Goal: Task Accomplishment & Management: Manage account settings

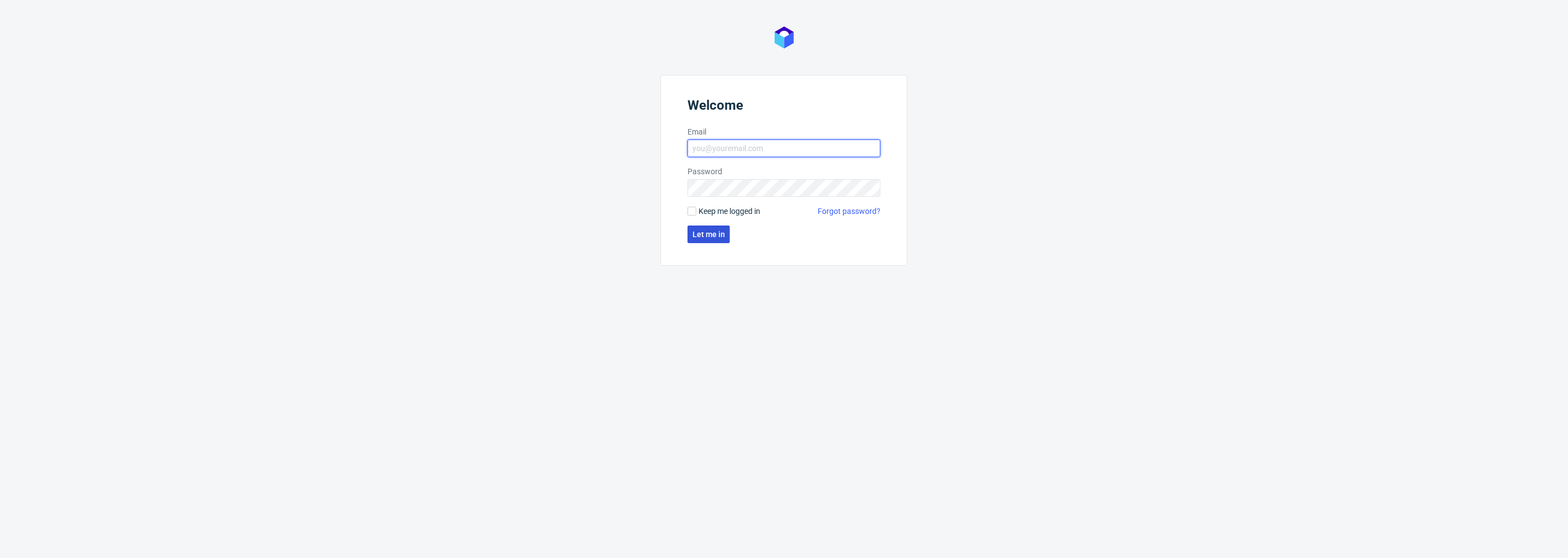
type input "natalia.kaczorowska@packhelp.com"
click at [712, 231] on span "Let me in" at bounding box center [709, 234] width 32 height 8
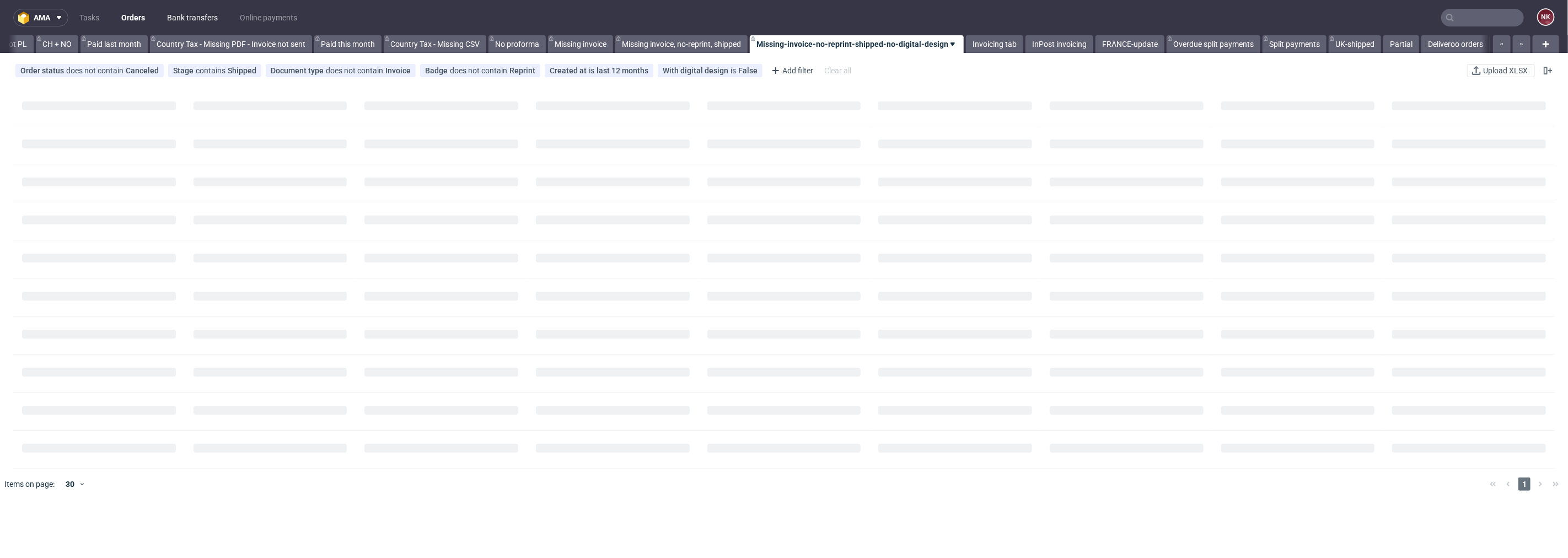
scroll to position [0, 1140]
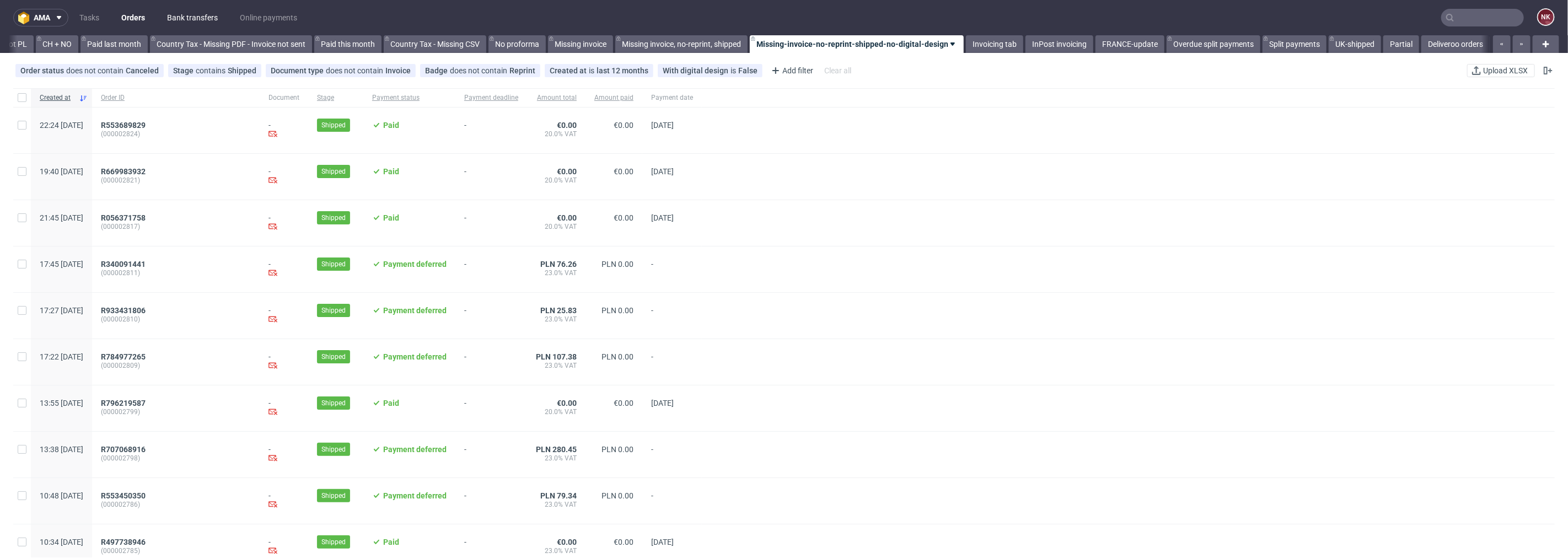
click at [189, 15] on link "Bank transfers" at bounding box center [192, 17] width 64 height 18
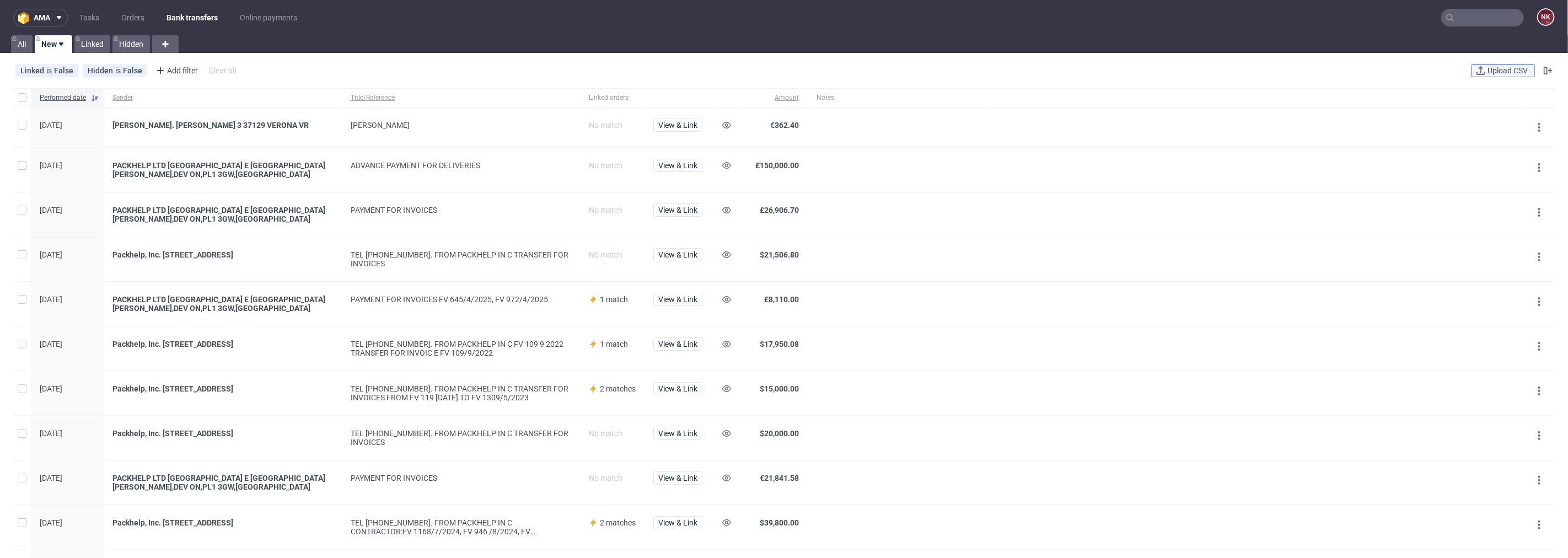
click at [1485, 72] on span "Upload CSV" at bounding box center [1507, 71] width 44 height 8
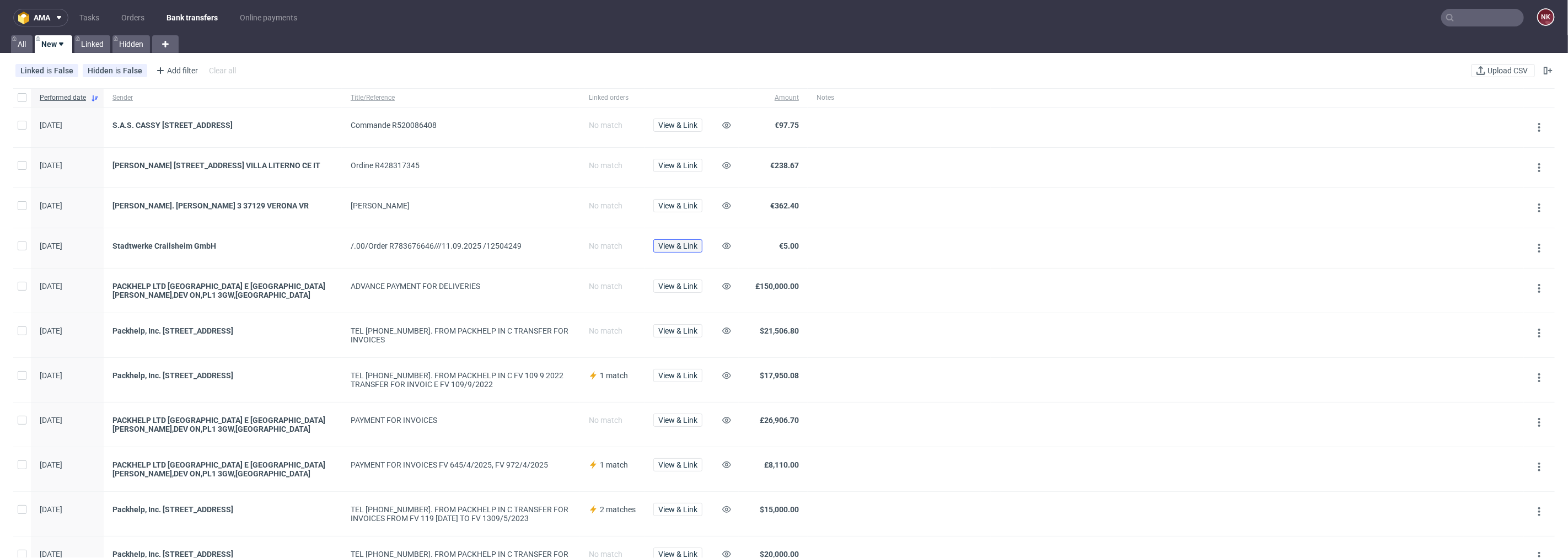
click at [693, 249] on span "View & Link" at bounding box center [677, 246] width 39 height 8
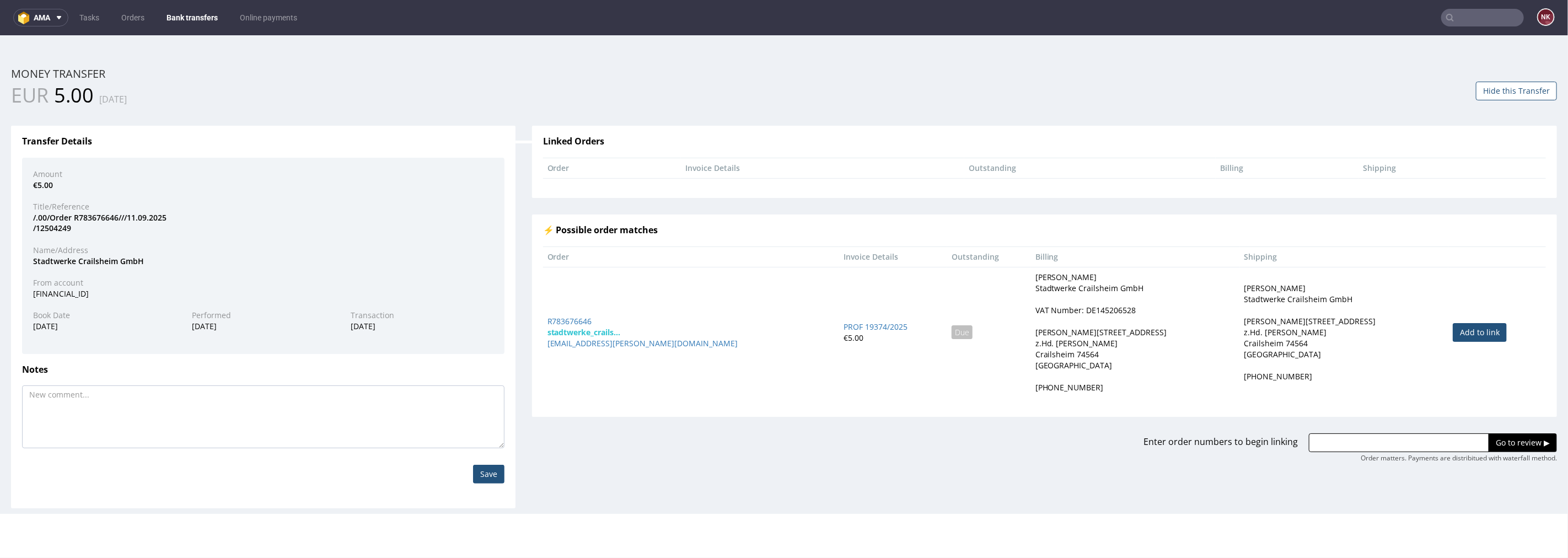
click at [1453, 340] on link "Add to link" at bounding box center [1480, 332] width 54 height 19
type input "R783676646"
click at [1489, 441] on input "Go to review ▶" at bounding box center [1523, 442] width 68 height 19
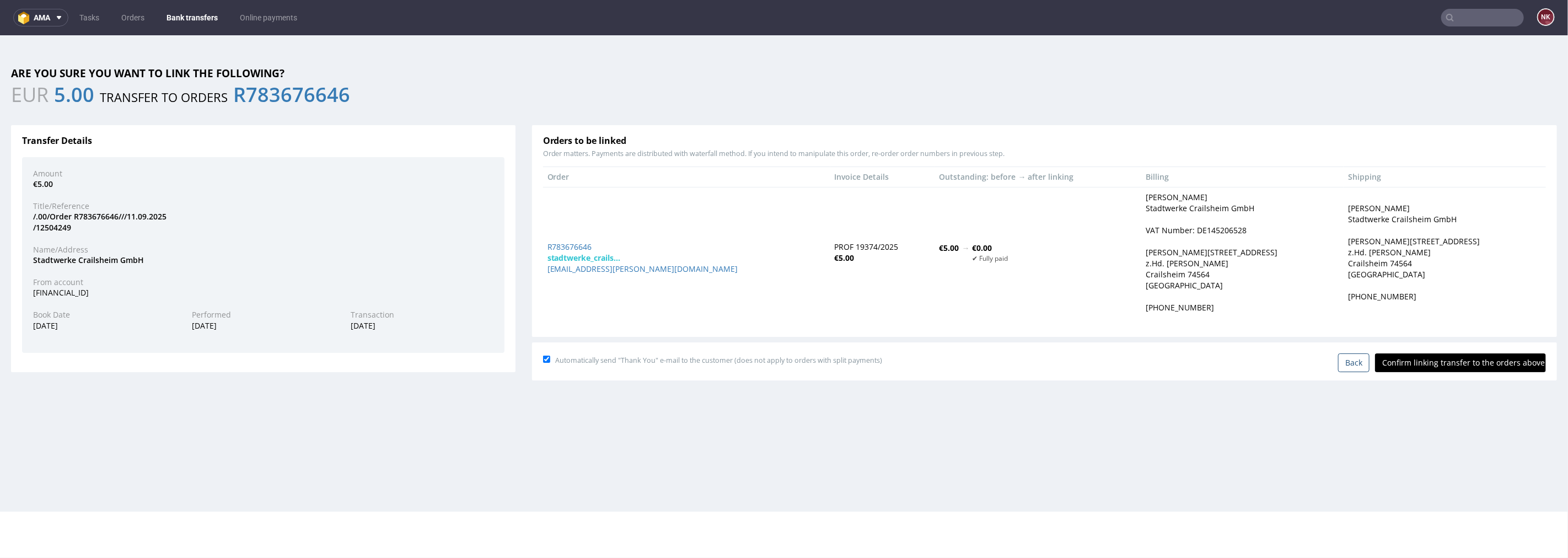
click at [1448, 358] on input "Confirm linking transfer to the orders above" at bounding box center [1460, 362] width 171 height 19
type input "In progress..."
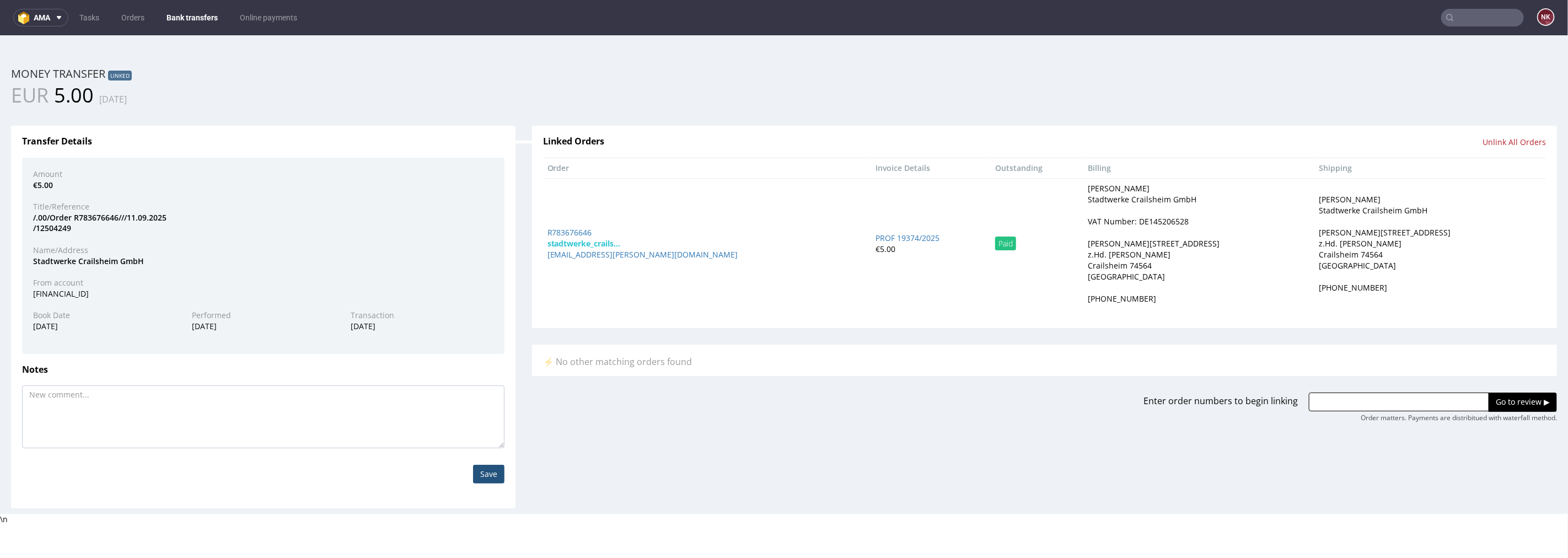
click at [186, 12] on link "Bank transfers" at bounding box center [192, 17] width 65 height 18
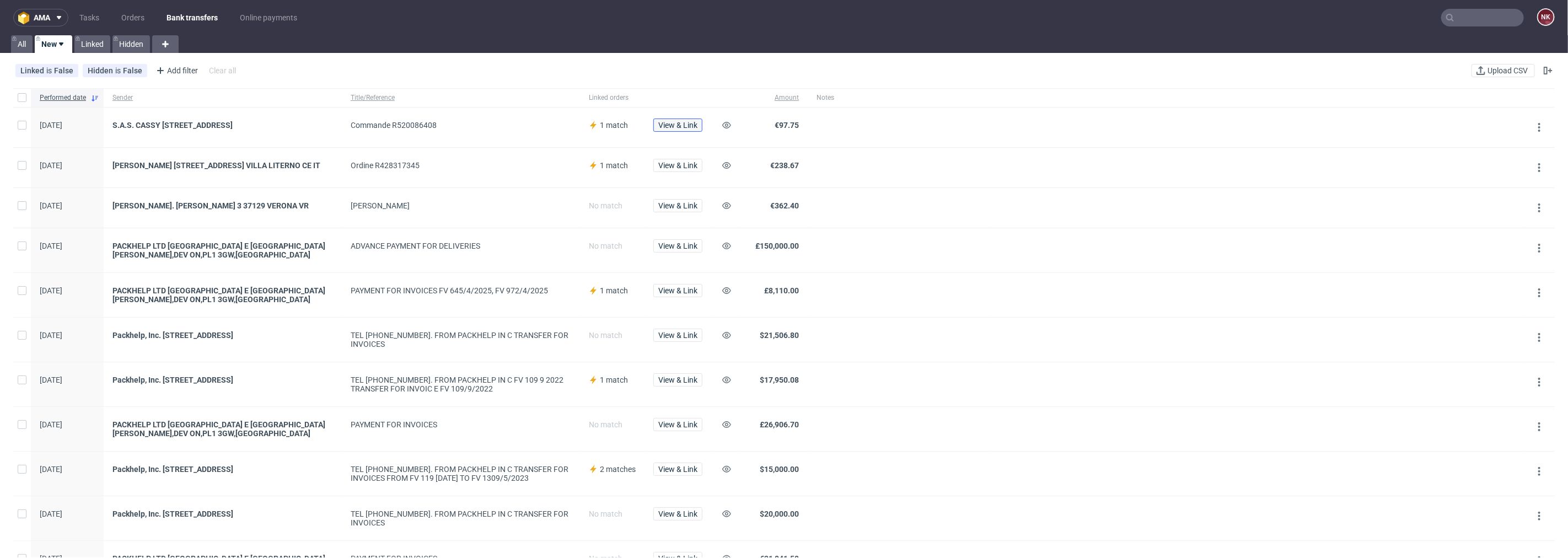
click at [676, 122] on span "View & Link" at bounding box center [677, 125] width 39 height 8
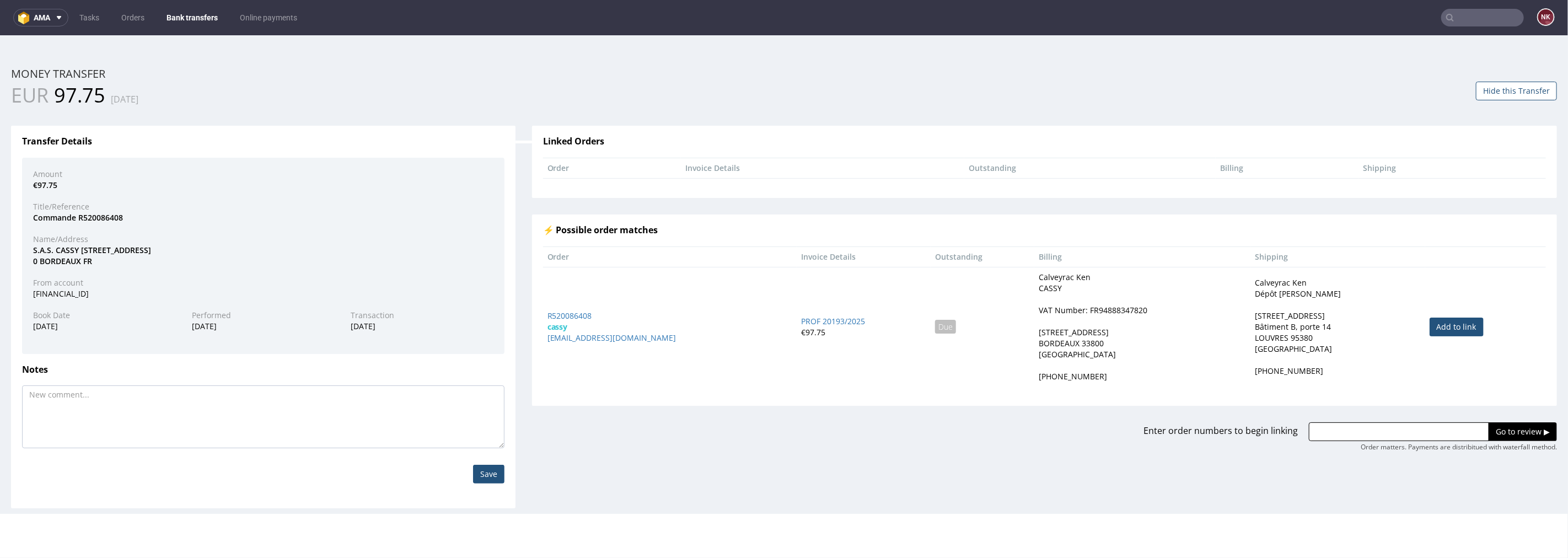
click at [1442, 328] on link "Add to link" at bounding box center [1457, 326] width 54 height 19
type input "R520086408"
click at [1499, 420] on div "Enter order numbers to begin linking R520086408 Go to review ▶ Order matters. P…" at bounding box center [1044, 428] width 1041 height 46
click at [1499, 426] on input "Go to review ▶" at bounding box center [1523, 431] width 68 height 19
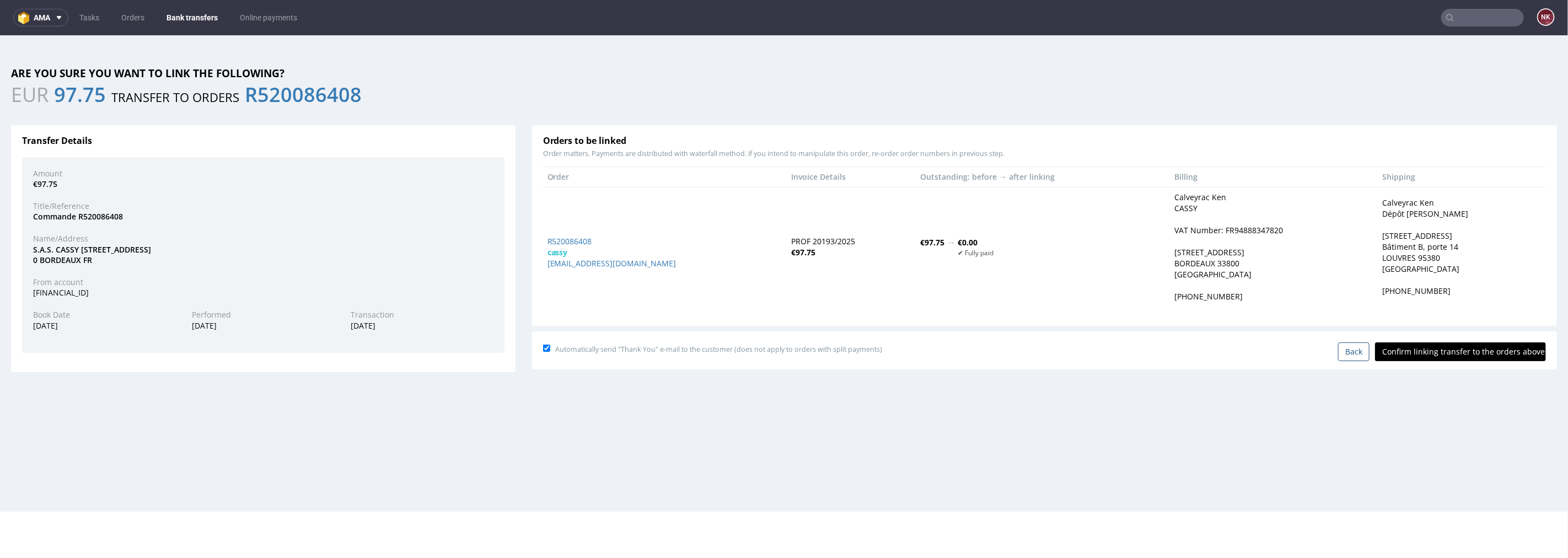
click at [1443, 344] on input "Confirm linking transfer to the orders above" at bounding box center [1460, 351] width 171 height 19
type input "In progress..."
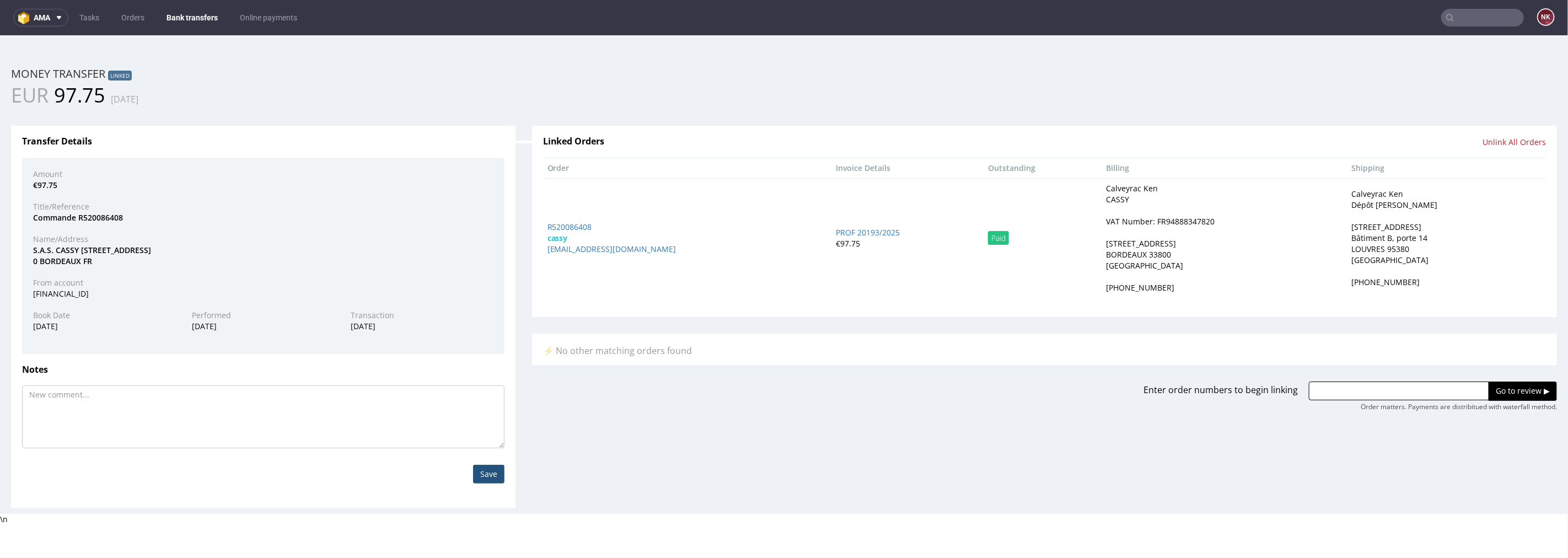
click at [190, 18] on link "Bank transfers" at bounding box center [192, 17] width 65 height 18
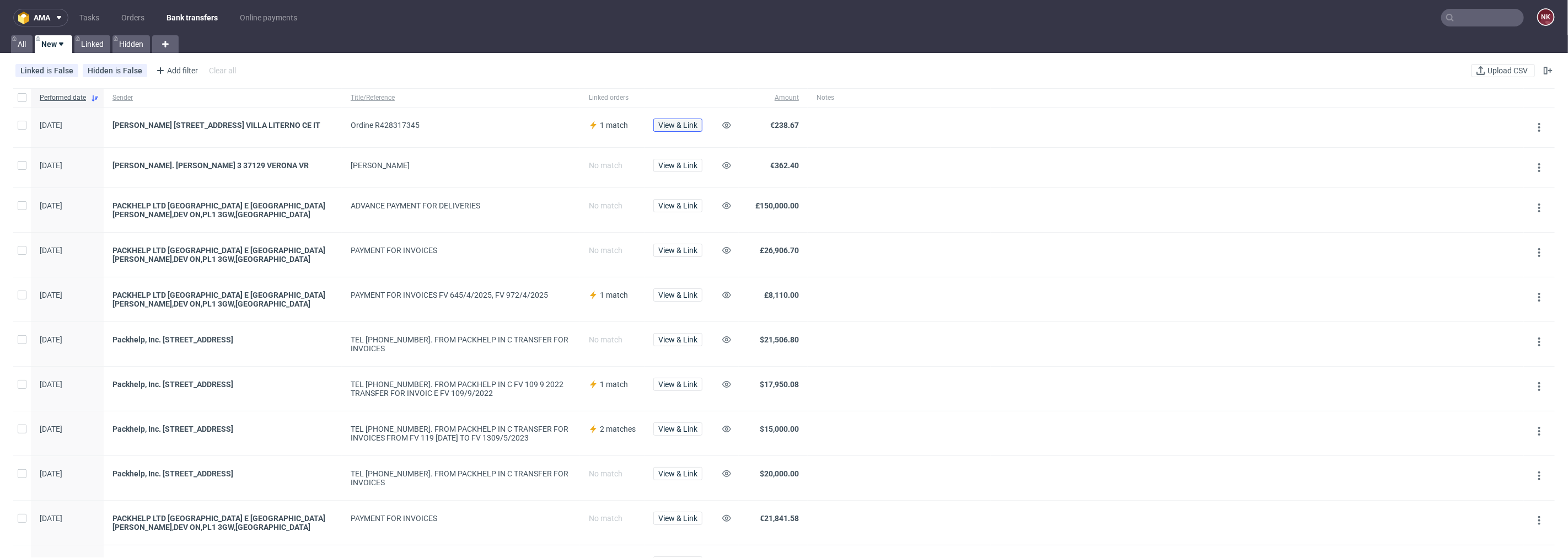
click at [674, 127] on span "View & Link" at bounding box center [677, 125] width 39 height 8
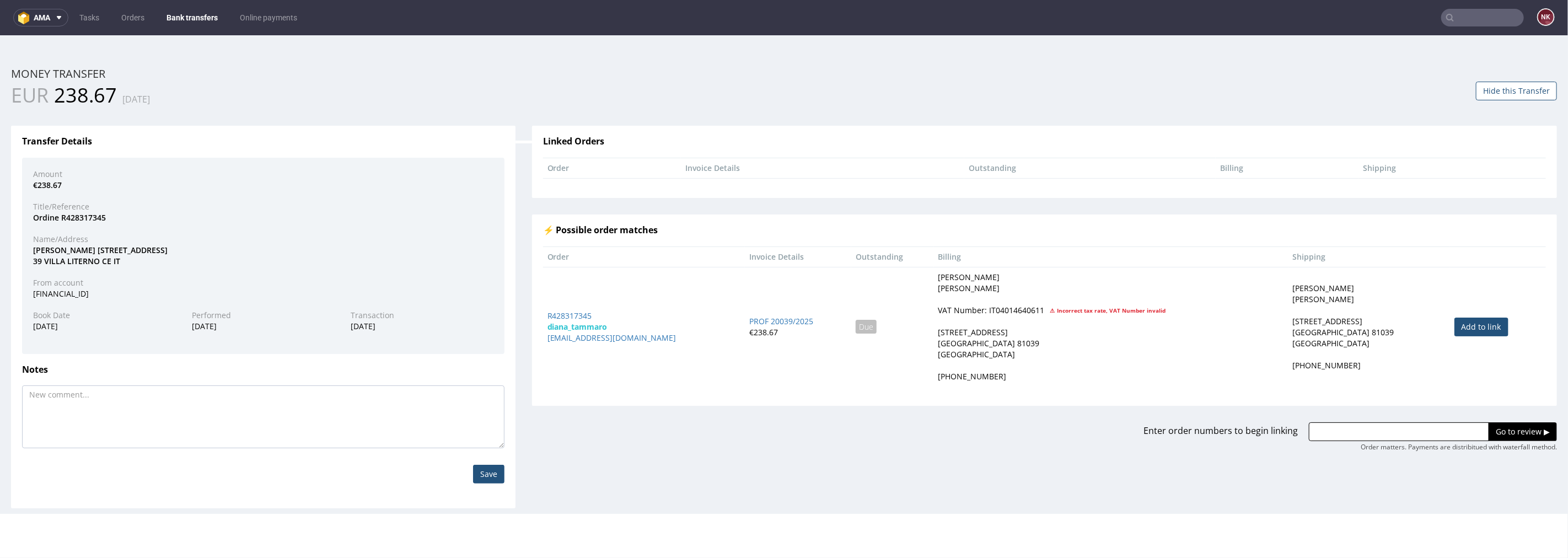
click at [1463, 327] on link "Add to link" at bounding box center [1481, 326] width 54 height 19
type input "R428317345"
click at [1500, 433] on input "Go to review ▶" at bounding box center [1523, 431] width 68 height 19
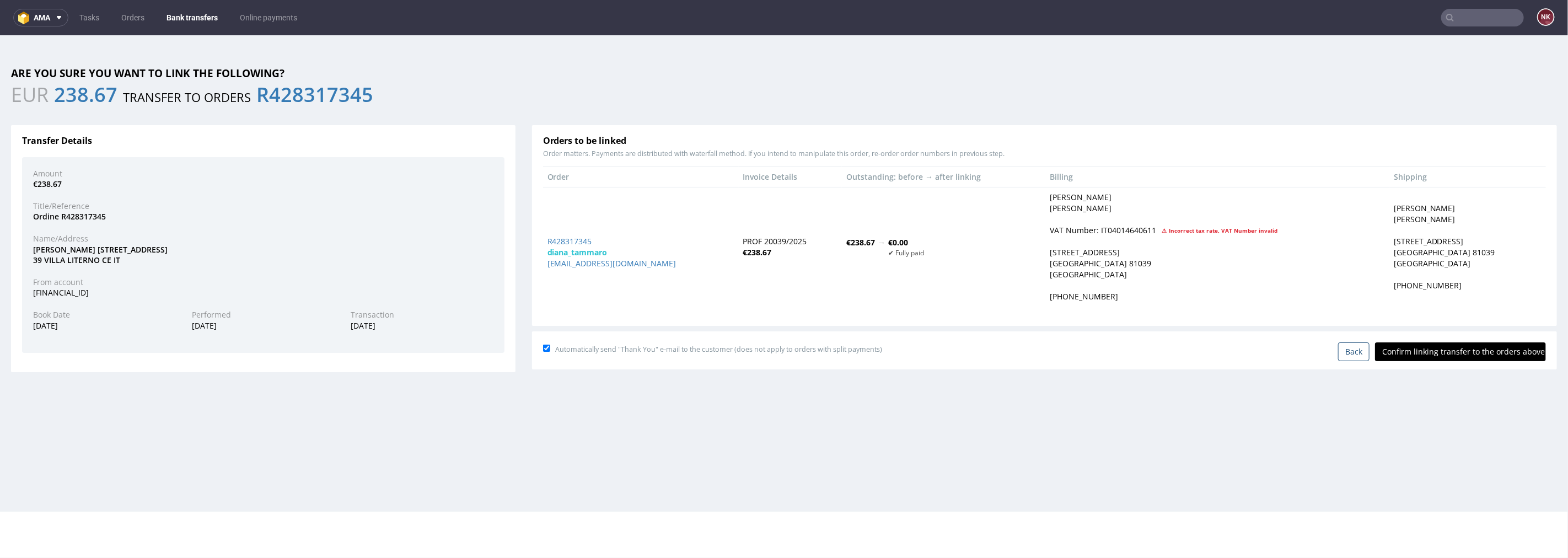
click at [1454, 343] on input "Confirm linking transfer to the orders above" at bounding box center [1460, 351] width 171 height 19
type input "In progress..."
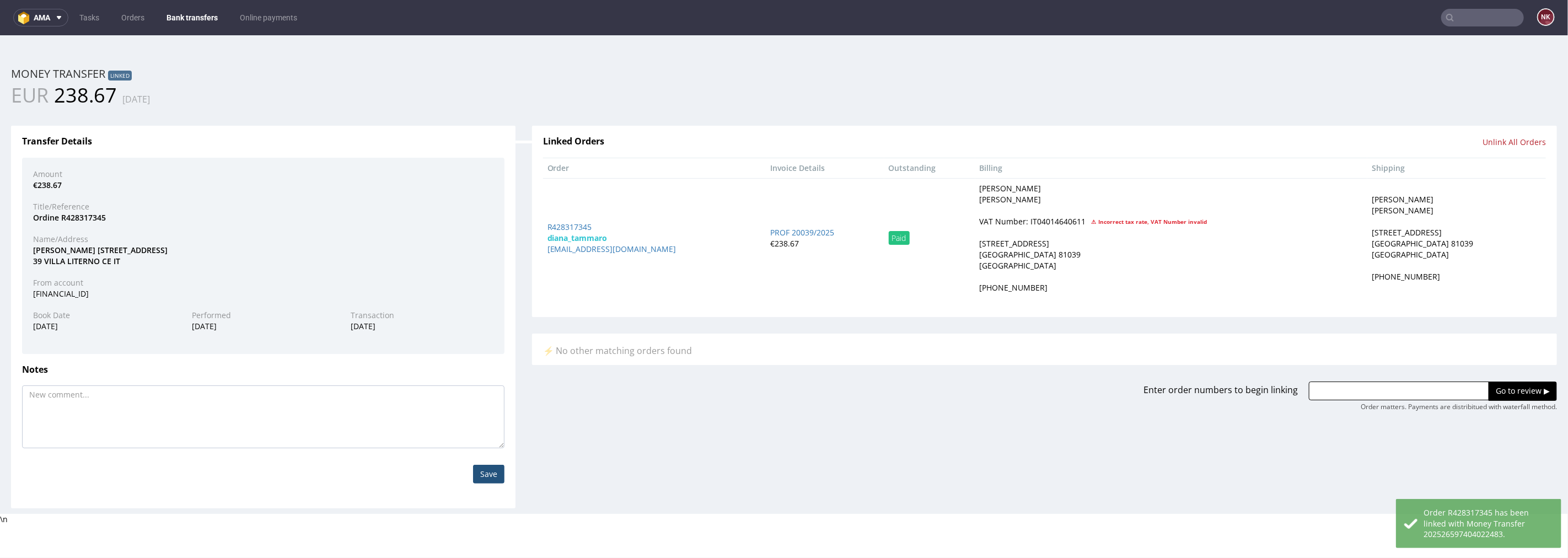
click at [183, 14] on link "Bank transfers" at bounding box center [192, 17] width 65 height 18
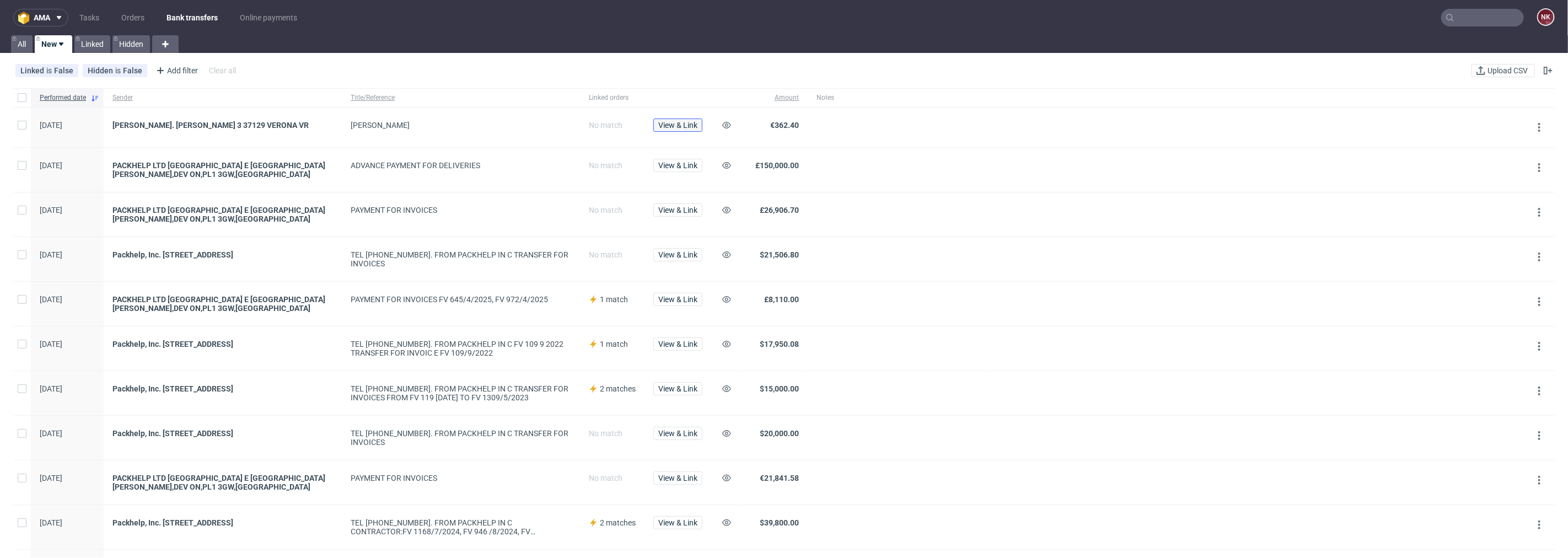
click at [668, 125] on span "View & Link" at bounding box center [677, 125] width 39 height 8
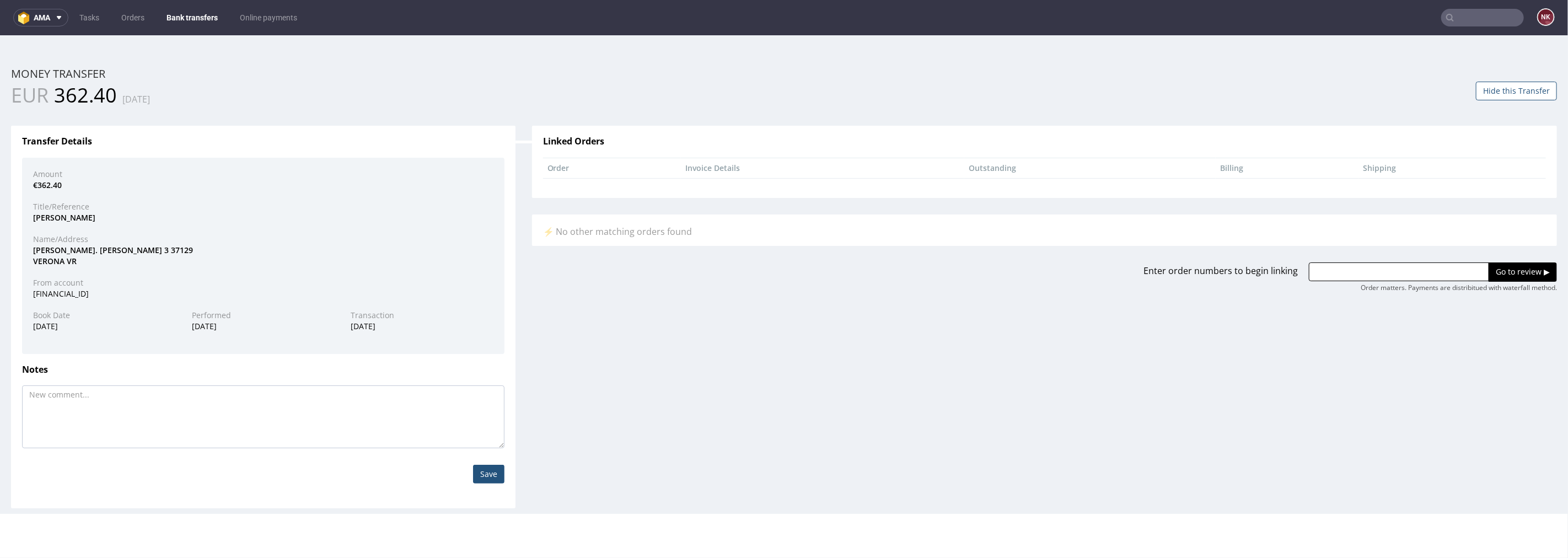
click at [79, 218] on div "MIRKO BERTO" at bounding box center [263, 217] width 477 height 11
drag, startPoint x: 85, startPoint y: 218, endPoint x: 30, endPoint y: 215, distance: 55.1
click at [30, 215] on div "MIRKO BERTO" at bounding box center [263, 217] width 477 height 11
copy div "MIRKO BERTO"
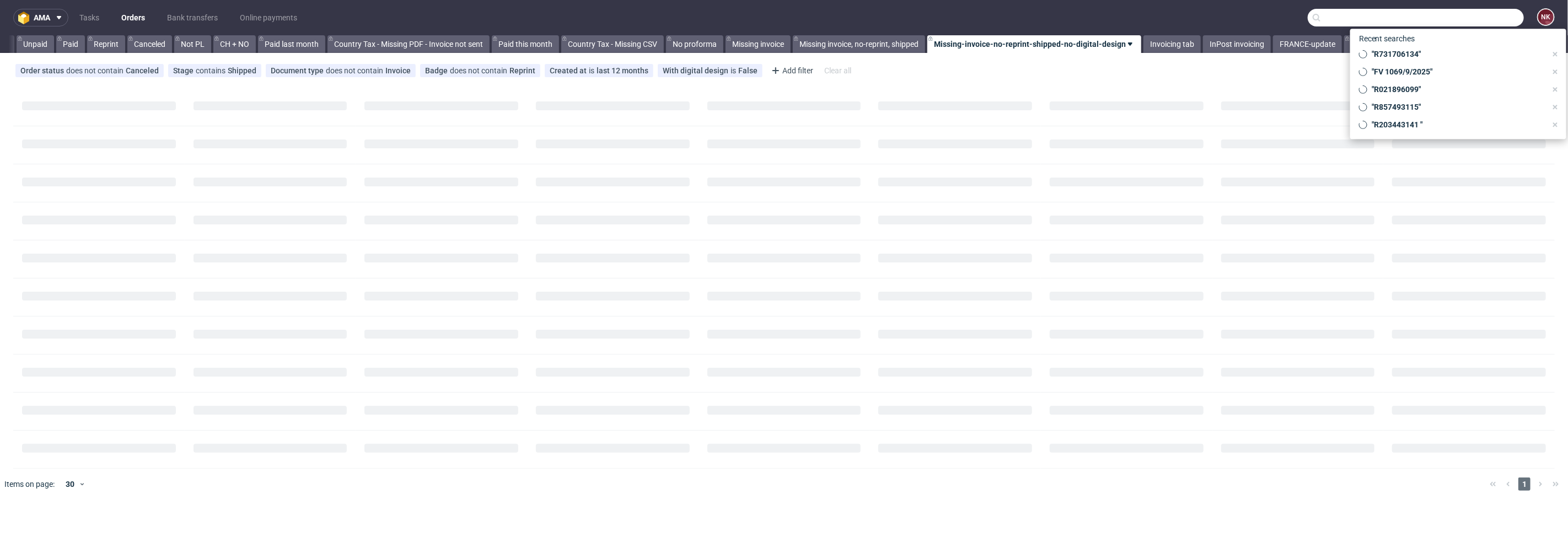
click at [1463, 9] on input "text" at bounding box center [1415, 17] width 216 height 18
paste input "[PERSON_NAME]"
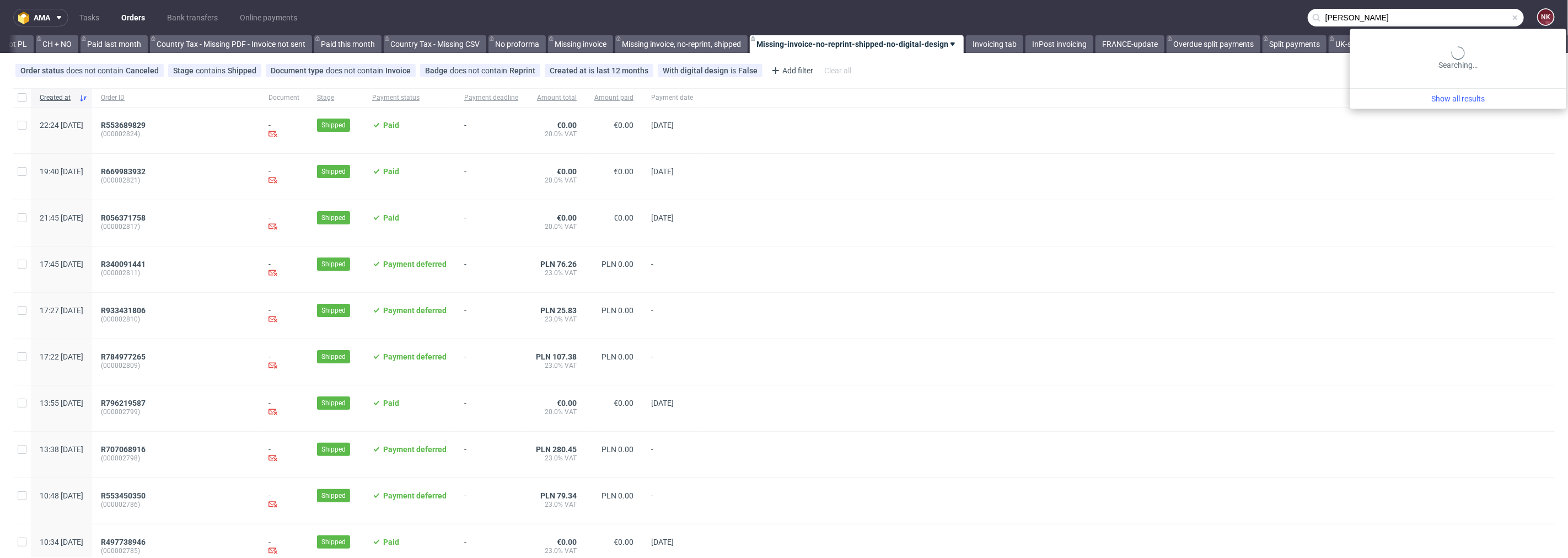
scroll to position [0, 1140]
type input "[PERSON_NAME]"
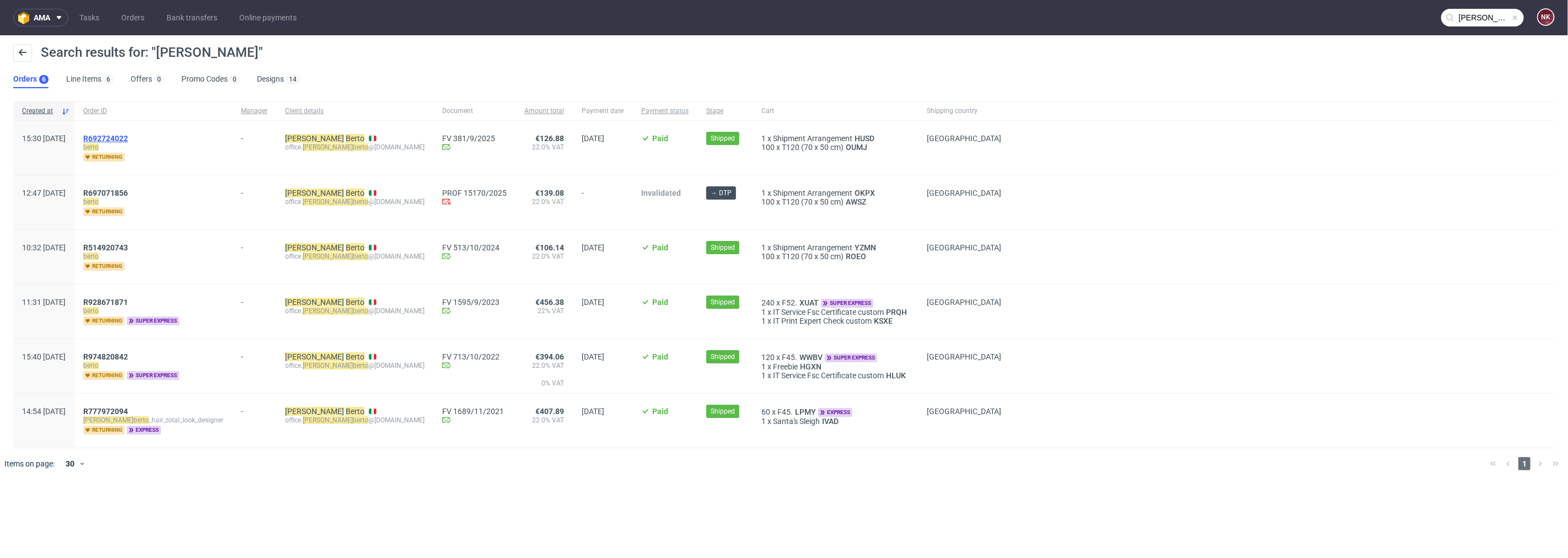
click at [128, 136] on span "R692724022" at bounding box center [105, 138] width 44 height 9
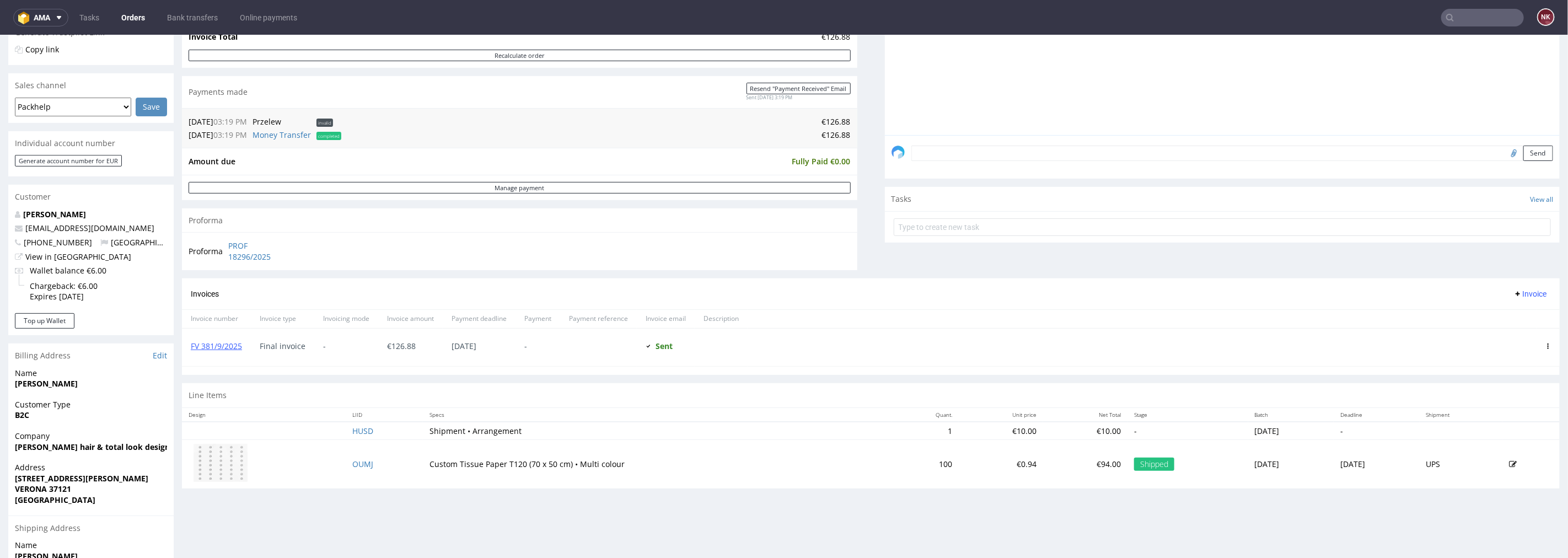
scroll to position [245, 0]
click at [42, 442] on strong "[PERSON_NAME] hair & total look designer" at bounding box center [96, 445] width 163 height 10
copy strong "MIRKOBERTO"
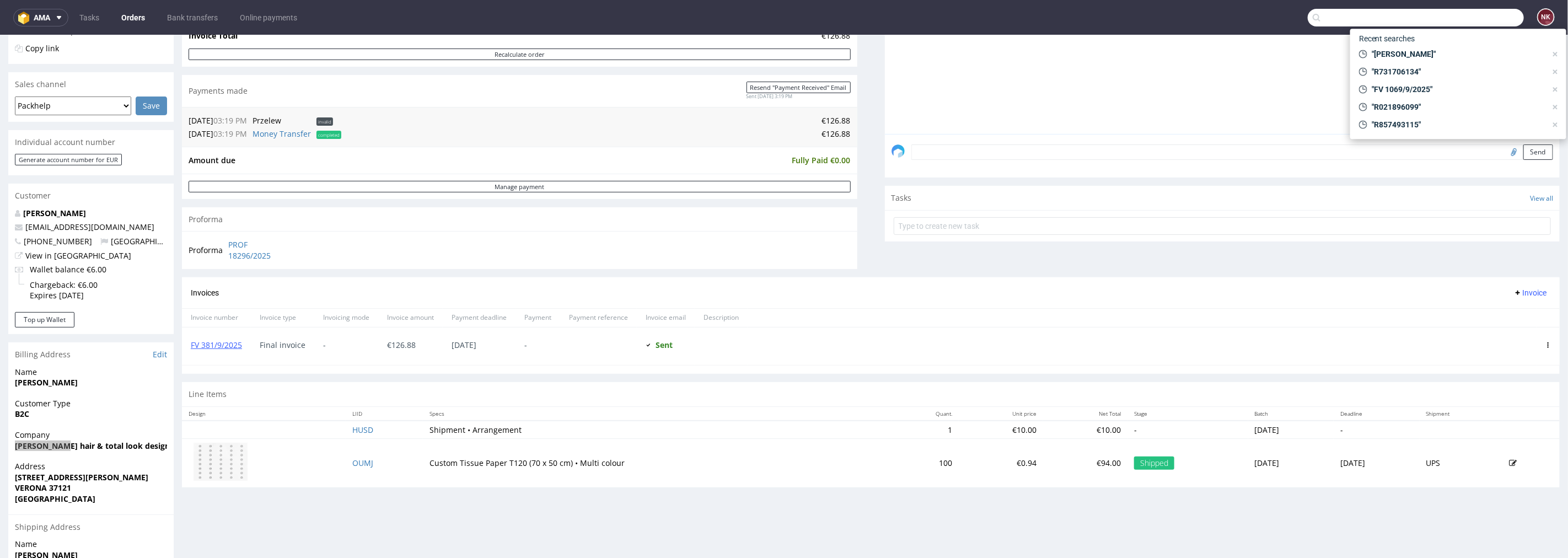
click at [1477, 15] on input "text" at bounding box center [1415, 17] width 216 height 18
paste input "MIRKOBERTO"
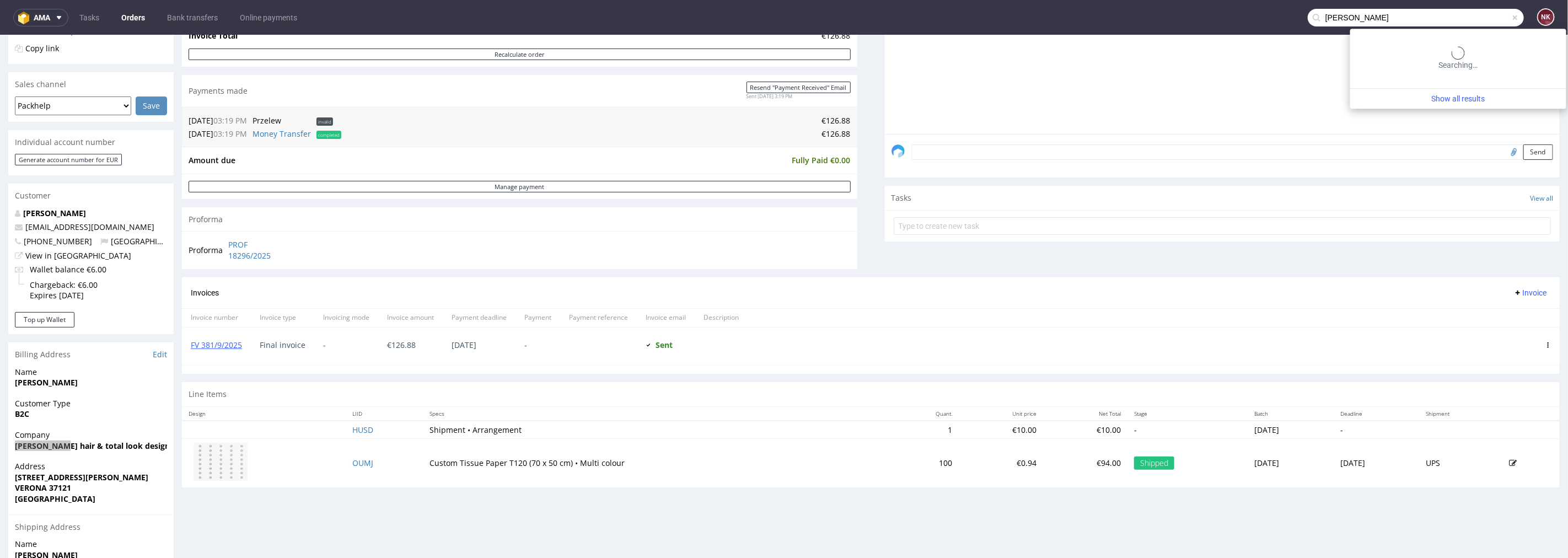
type input "MIRKOBERTO"
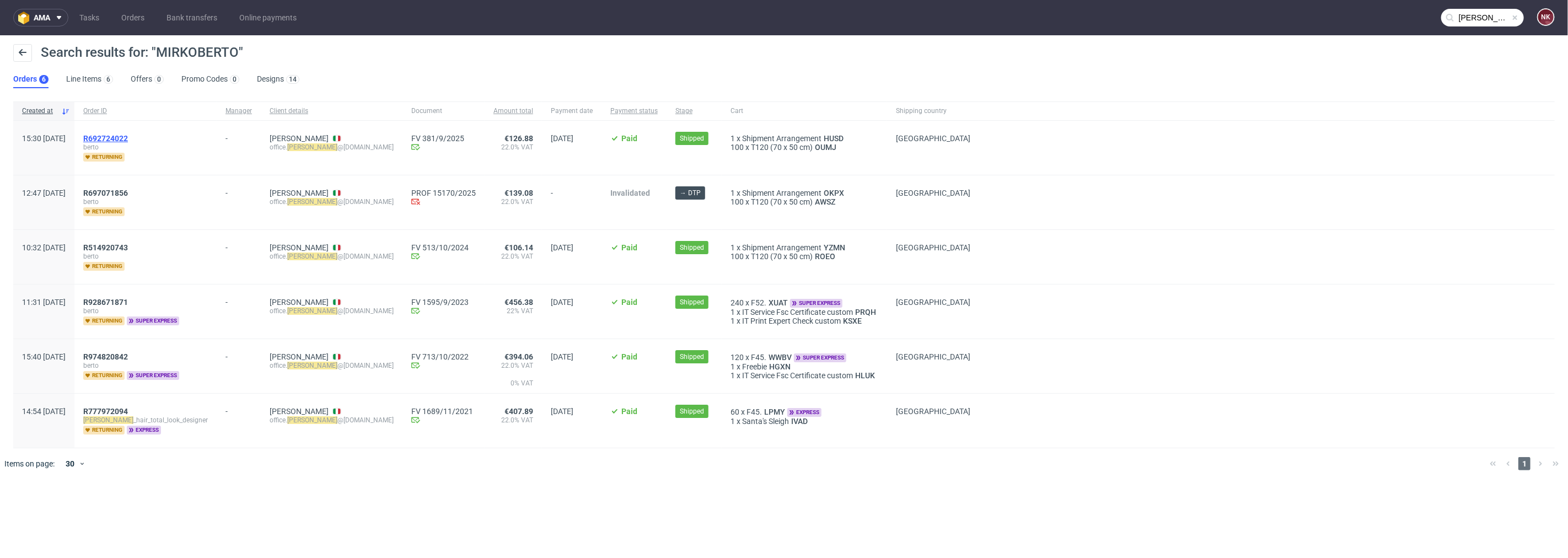
click at [128, 137] on span "R692724022" at bounding box center [105, 138] width 44 height 9
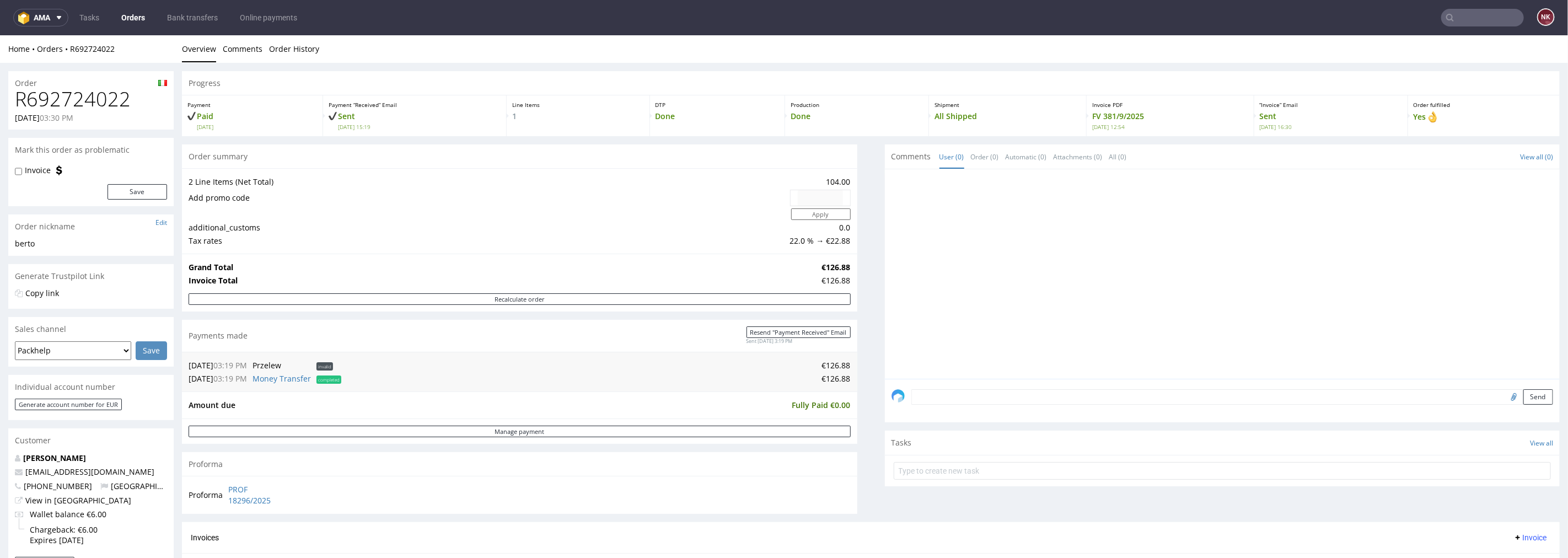
click at [102, 96] on h1 "R692724022" at bounding box center [91, 99] width 152 height 22
copy h1 "R692724022"
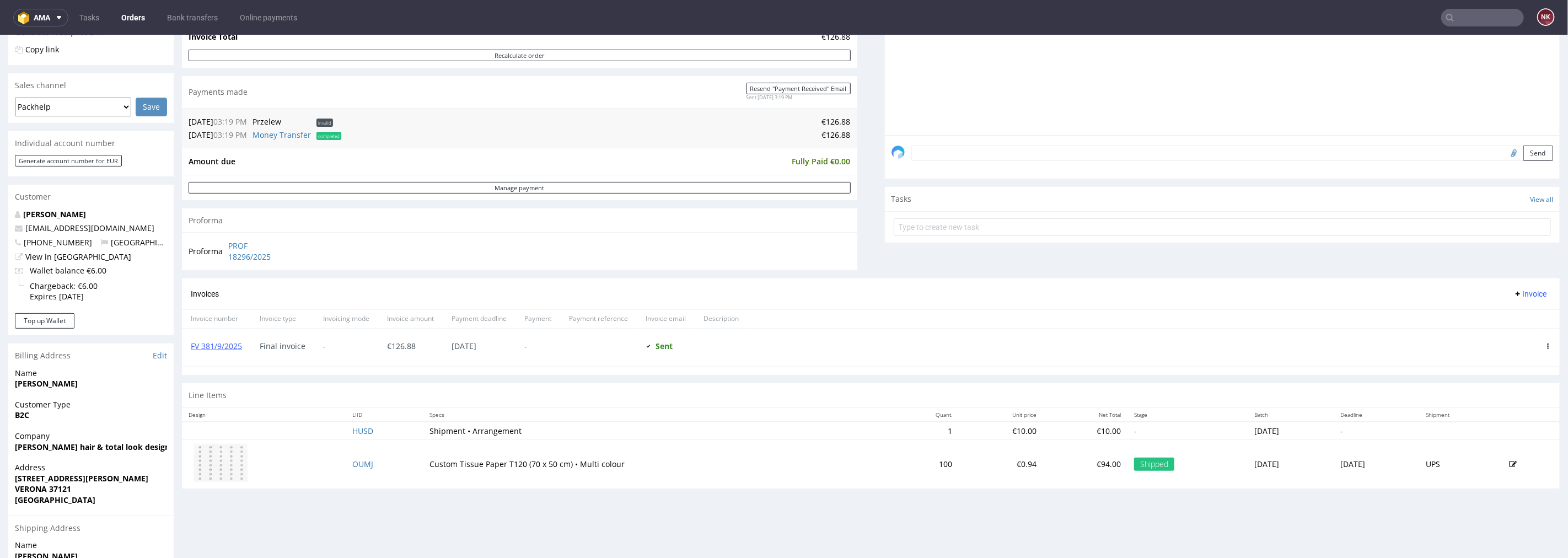
scroll to position [245, 0]
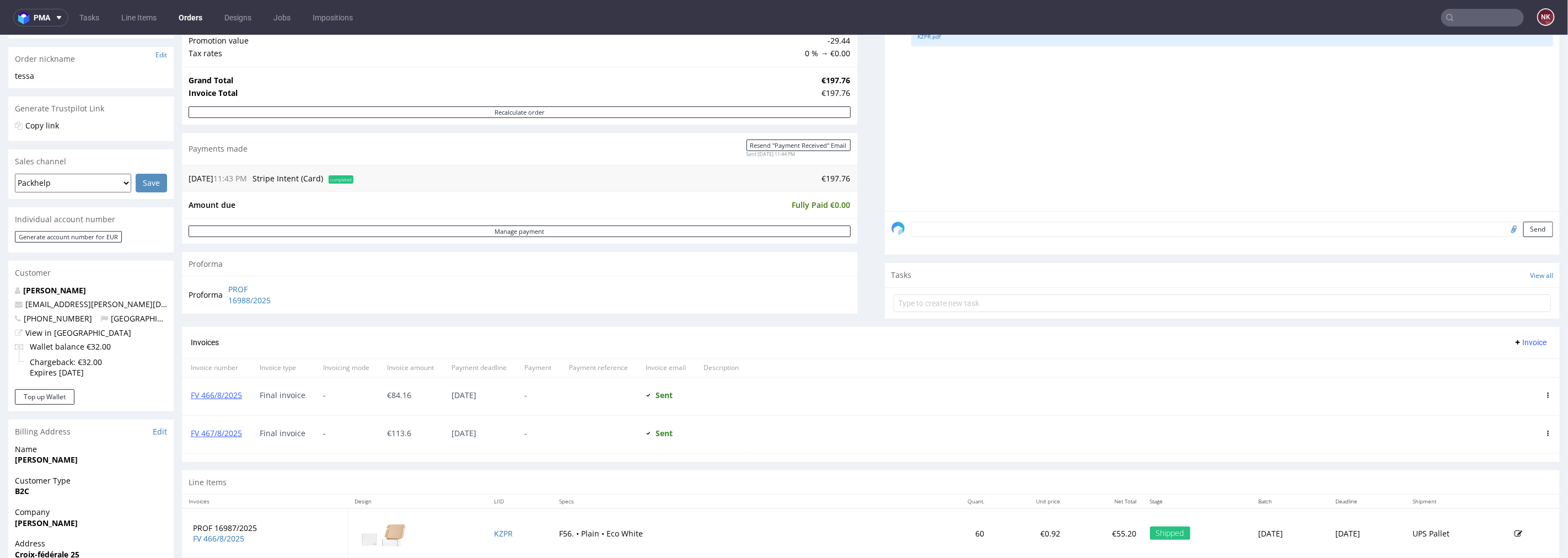
scroll to position [306, 0]
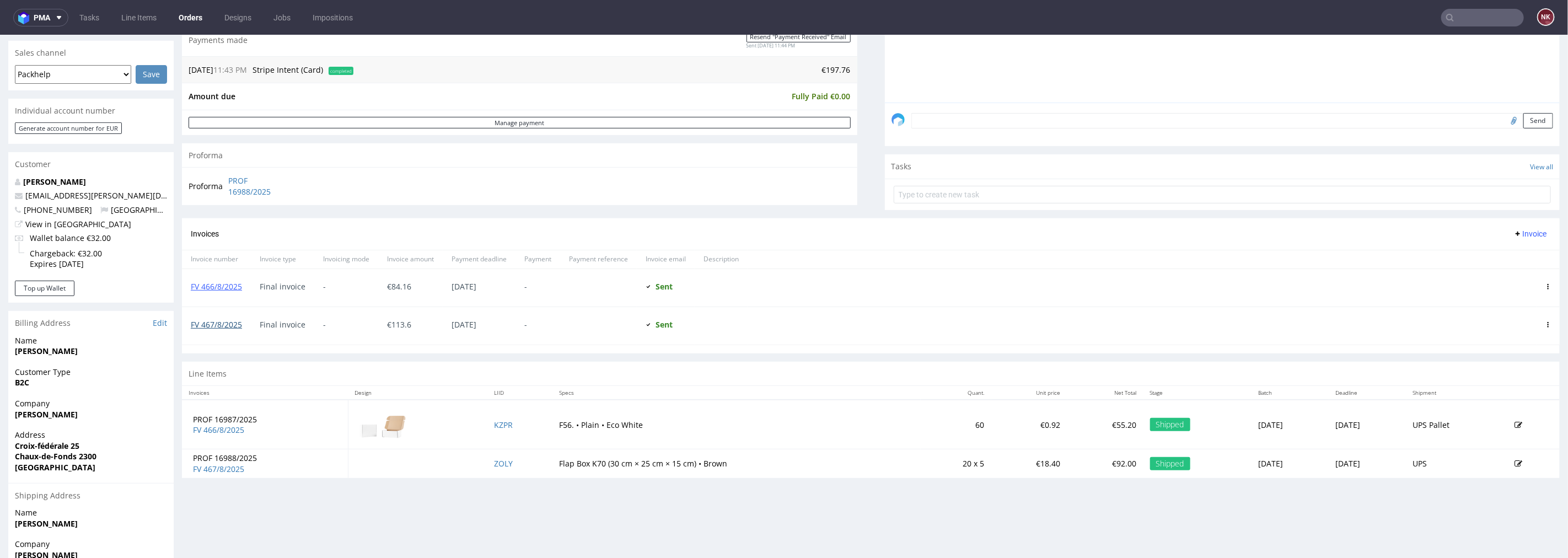
click at [213, 325] on link "FV 467/8/2025" at bounding box center [216, 324] width 51 height 10
click at [1485, 21] on input "text" at bounding box center [1483, 17] width 83 height 18
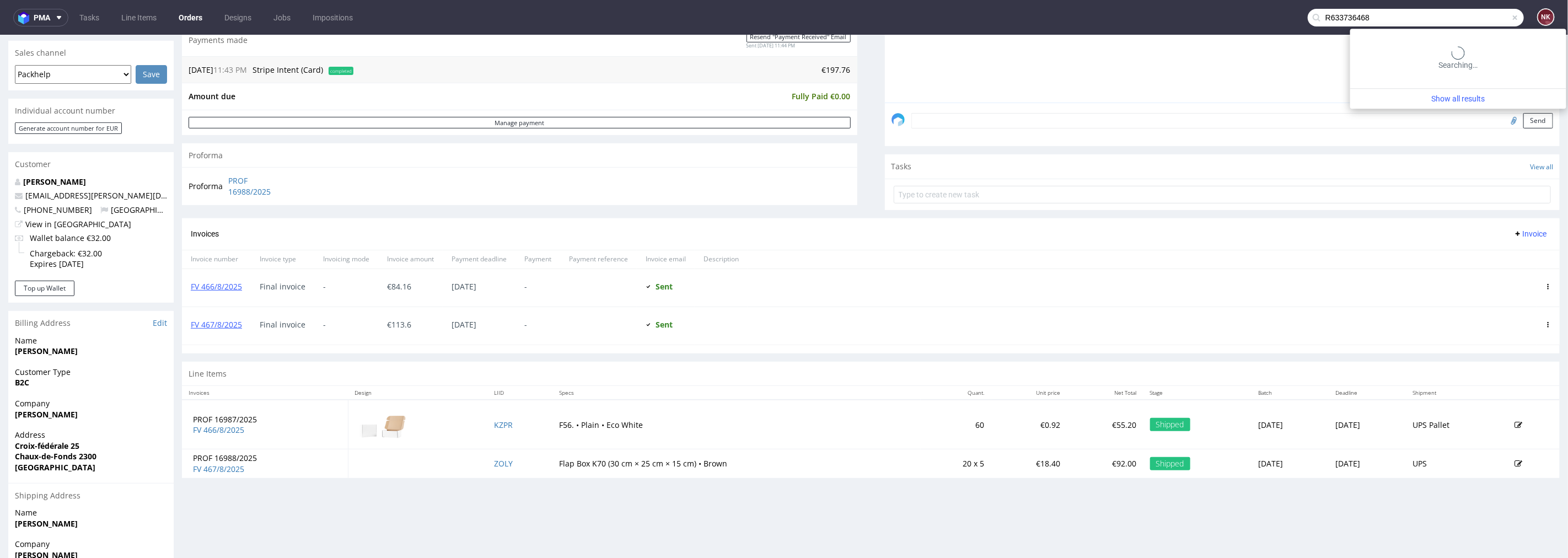
type input "R633736468"
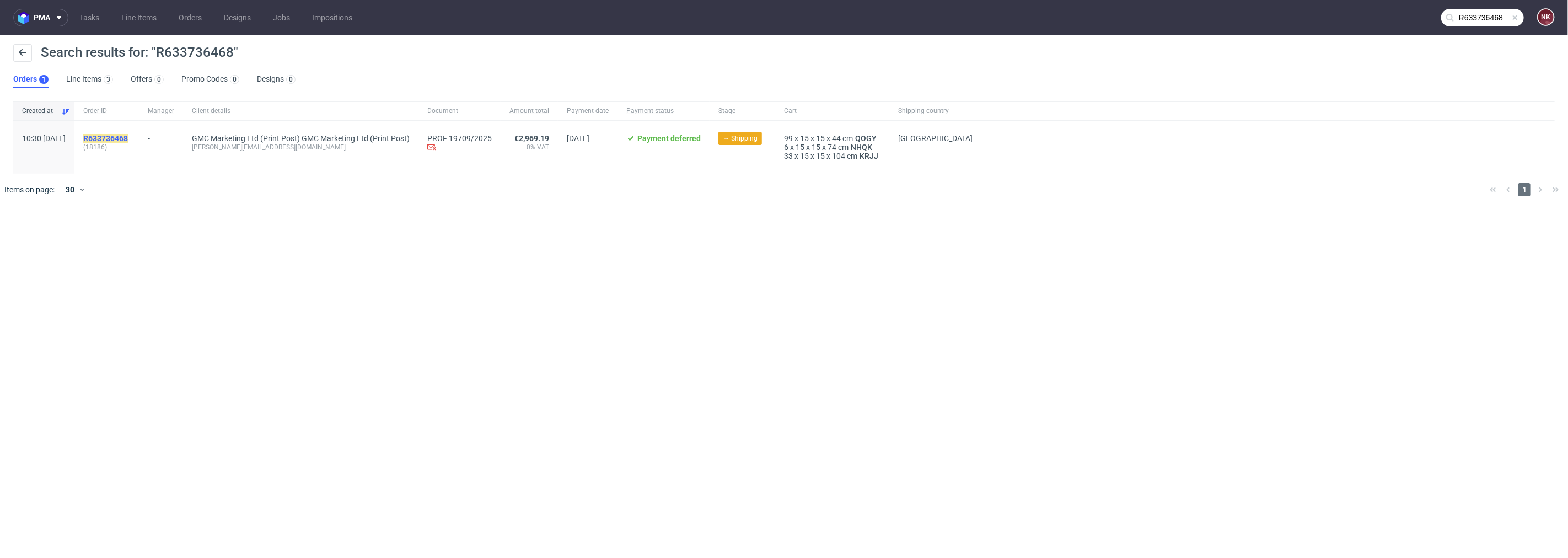
click at [128, 138] on mark "R633736468" at bounding box center [105, 138] width 44 height 9
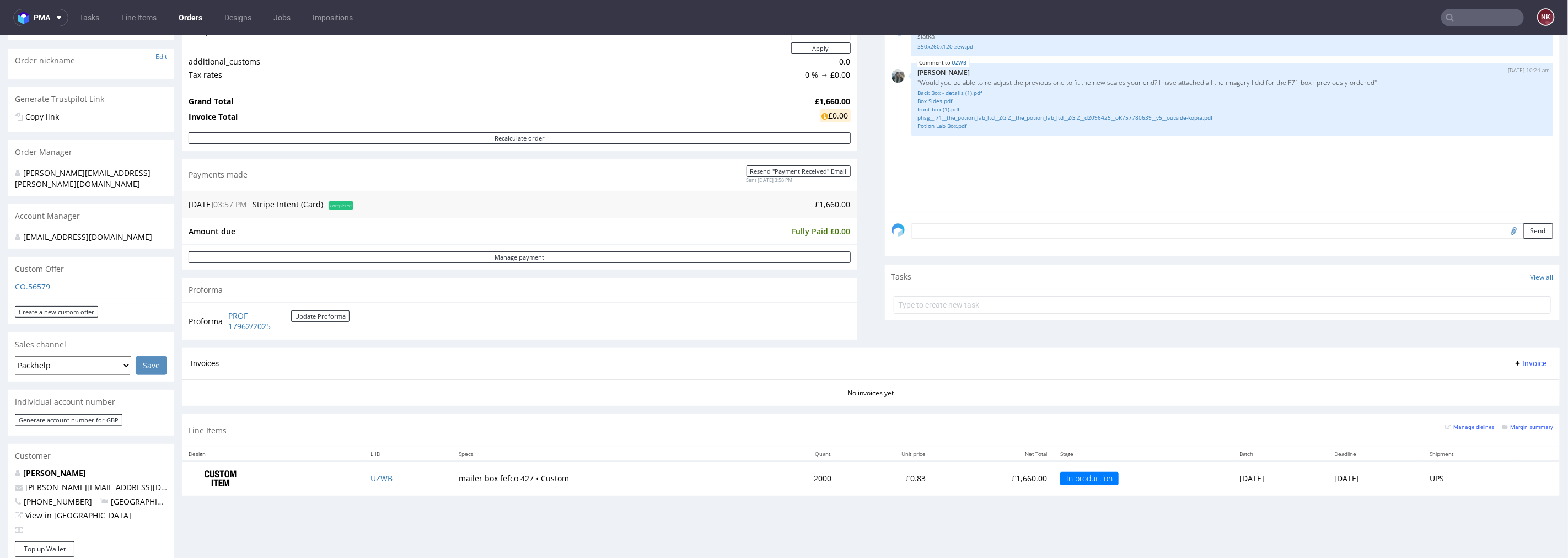
scroll to position [306, 0]
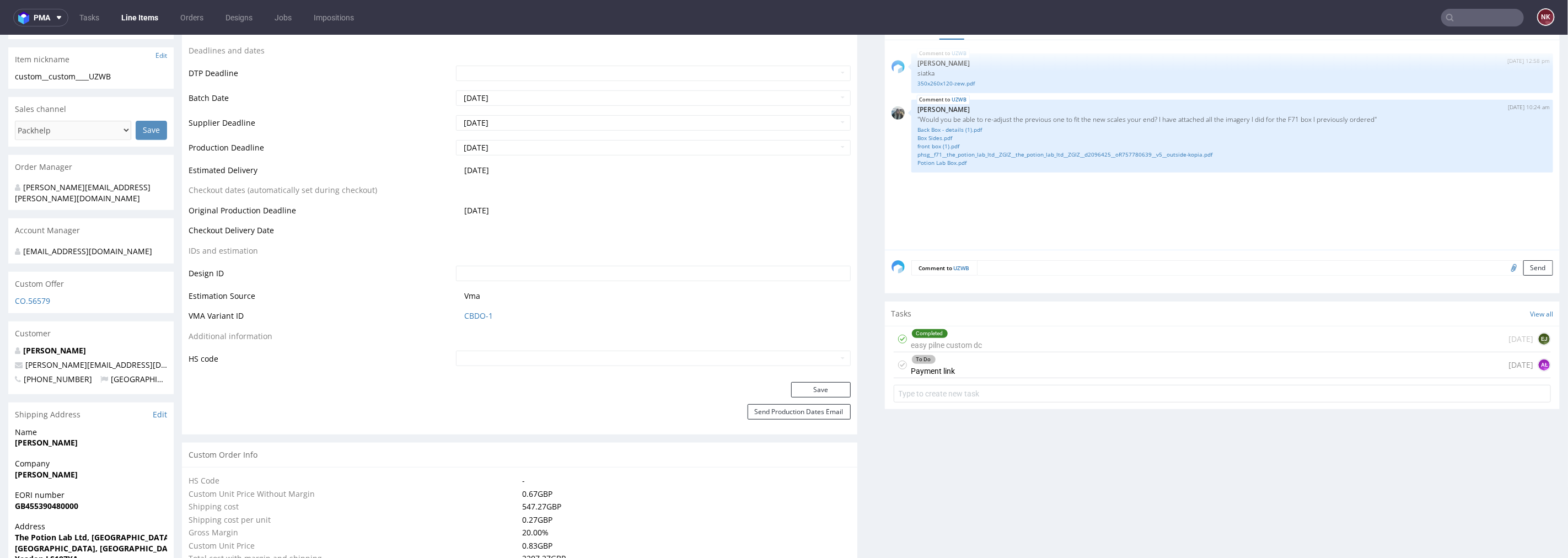
scroll to position [409, 0]
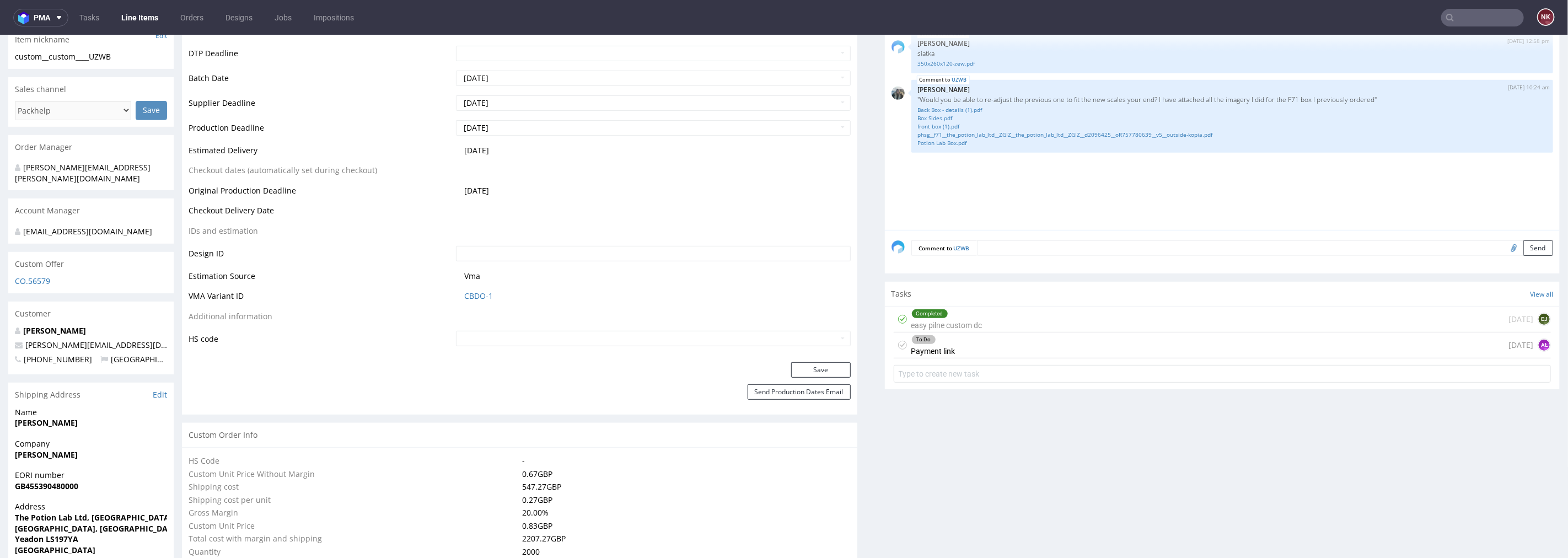
click at [1067, 338] on div "To Do Payment link today AŁ" at bounding box center [1222, 344] width 658 height 26
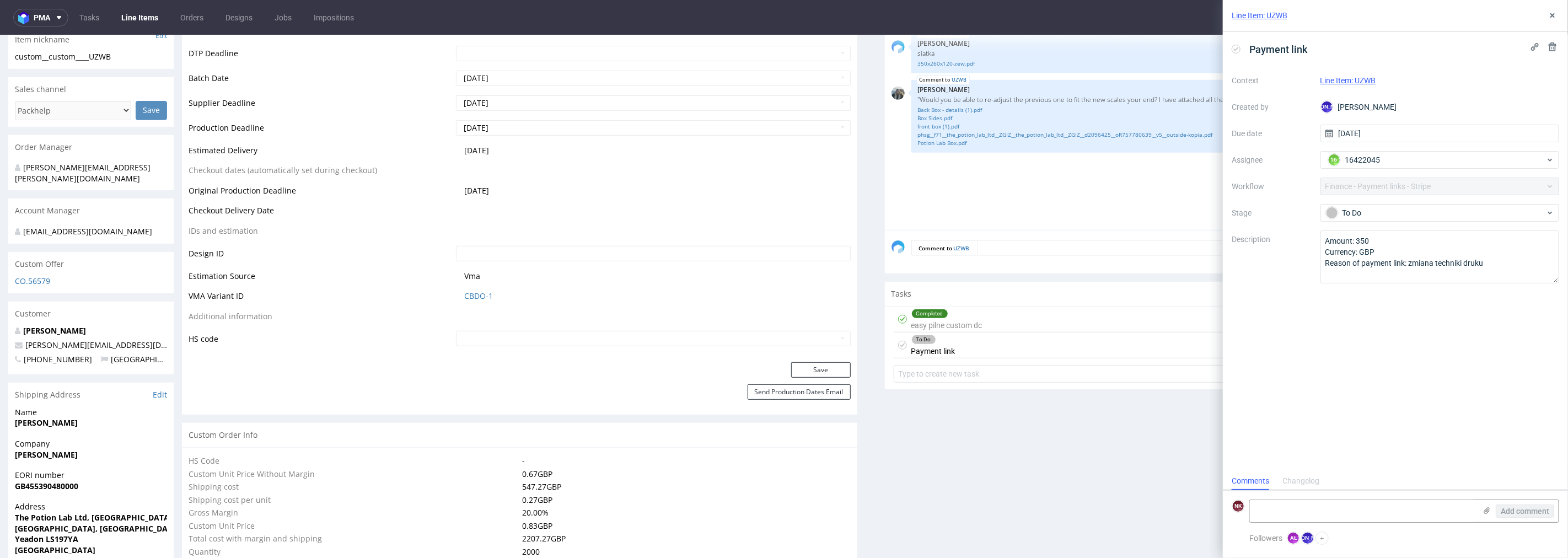
scroll to position [9, 0]
click at [36, 21] on span "pma" at bounding box center [41, 18] width 16 height 8
click at [51, 35] on li "AMA Accounting Management App" at bounding box center [86, 46] width 137 height 26
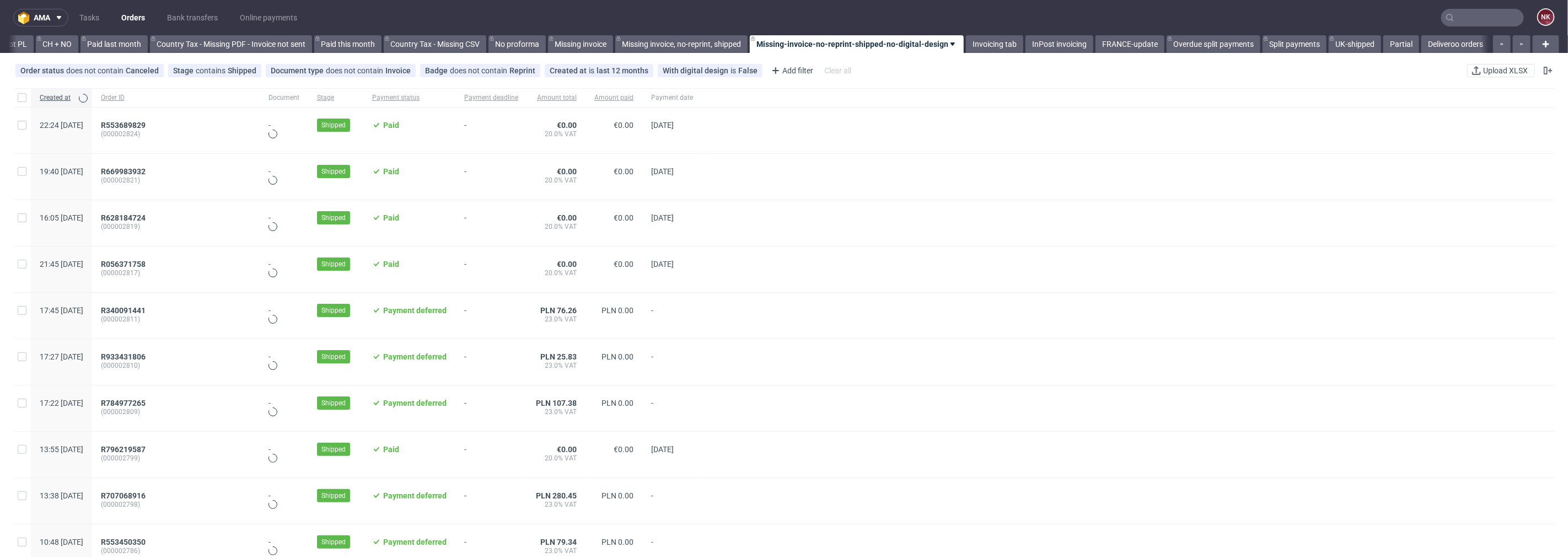
scroll to position [0, 1140]
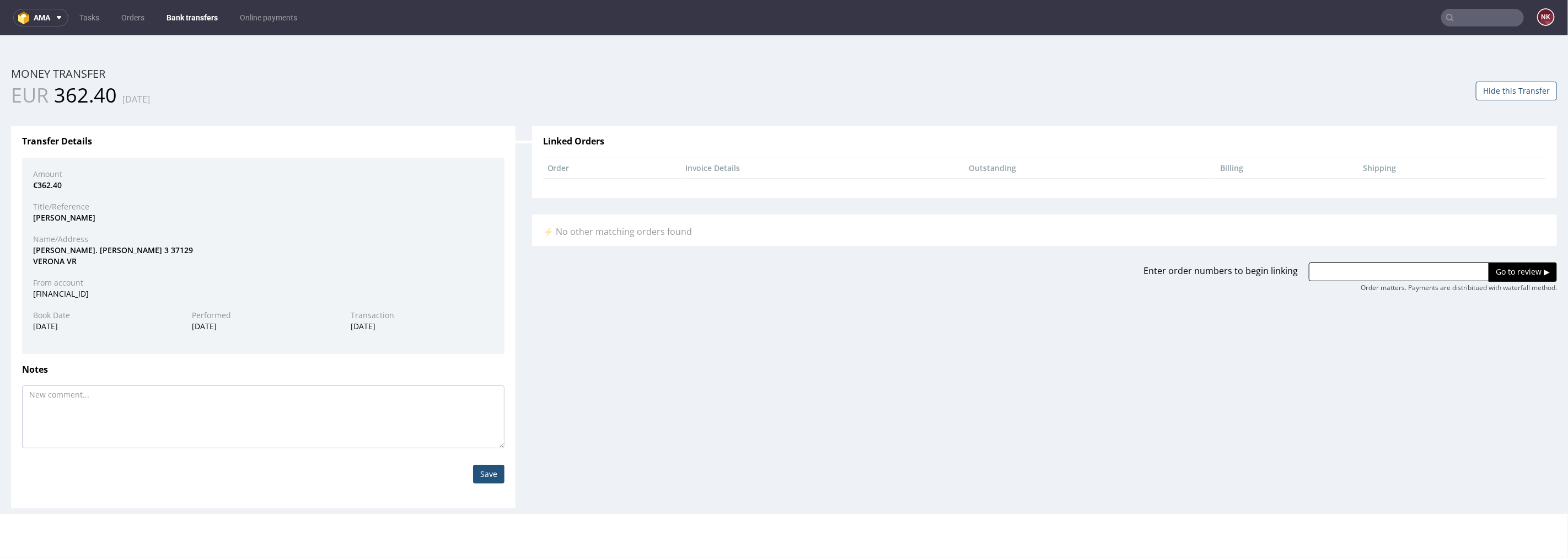
click at [560, 340] on div "Transfer Details Amount €362.40 Title/Reference [PERSON_NAME] Name/Address [PER…" at bounding box center [784, 308] width 1563 height 399
drag, startPoint x: 214, startPoint y: 8, endPoint x: 208, endPoint y: 12, distance: 7.2
click at [214, 8] on nav "ama Tasks Orders Bank transfers Online payments NK" at bounding box center [784, 18] width 1568 height 35
click at [207, 13] on link "Bank transfers" at bounding box center [192, 17] width 65 height 18
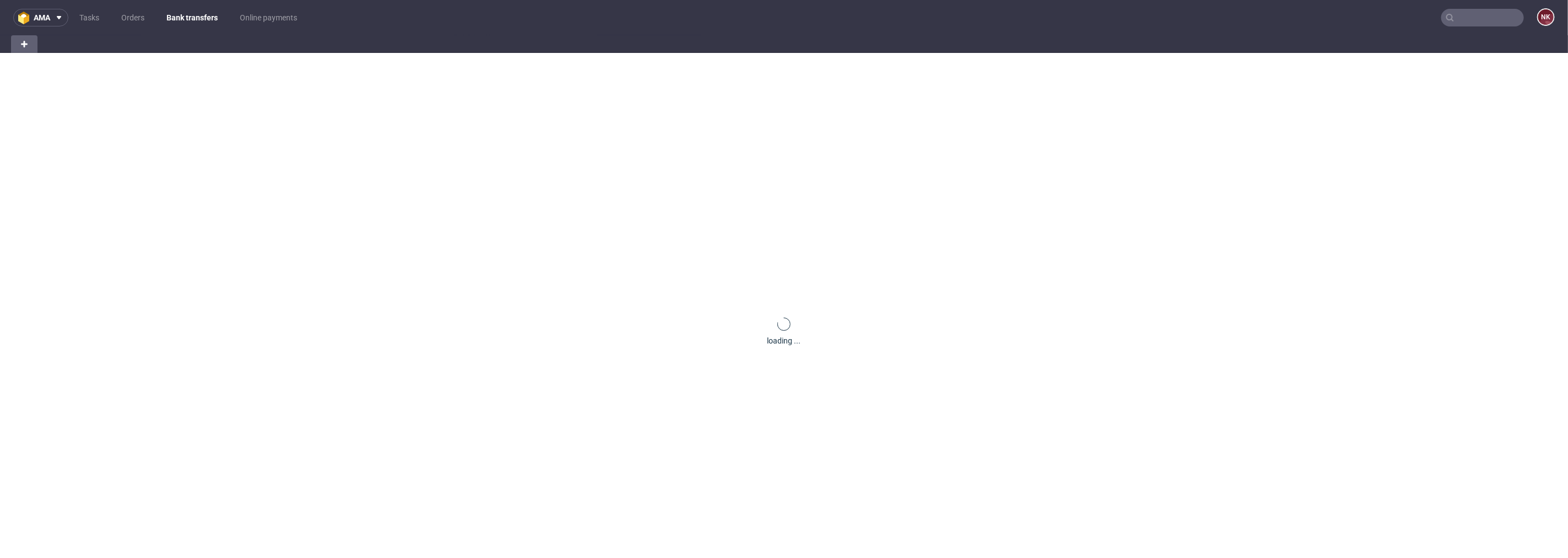
click at [194, 19] on link "Bank transfers" at bounding box center [192, 17] width 65 height 18
click at [92, 16] on link "Tasks" at bounding box center [89, 17] width 33 height 18
click at [117, 16] on link "Orders" at bounding box center [133, 17] width 37 height 18
click at [1010, 257] on div "loading ..." at bounding box center [784, 332] width 1568 height 558
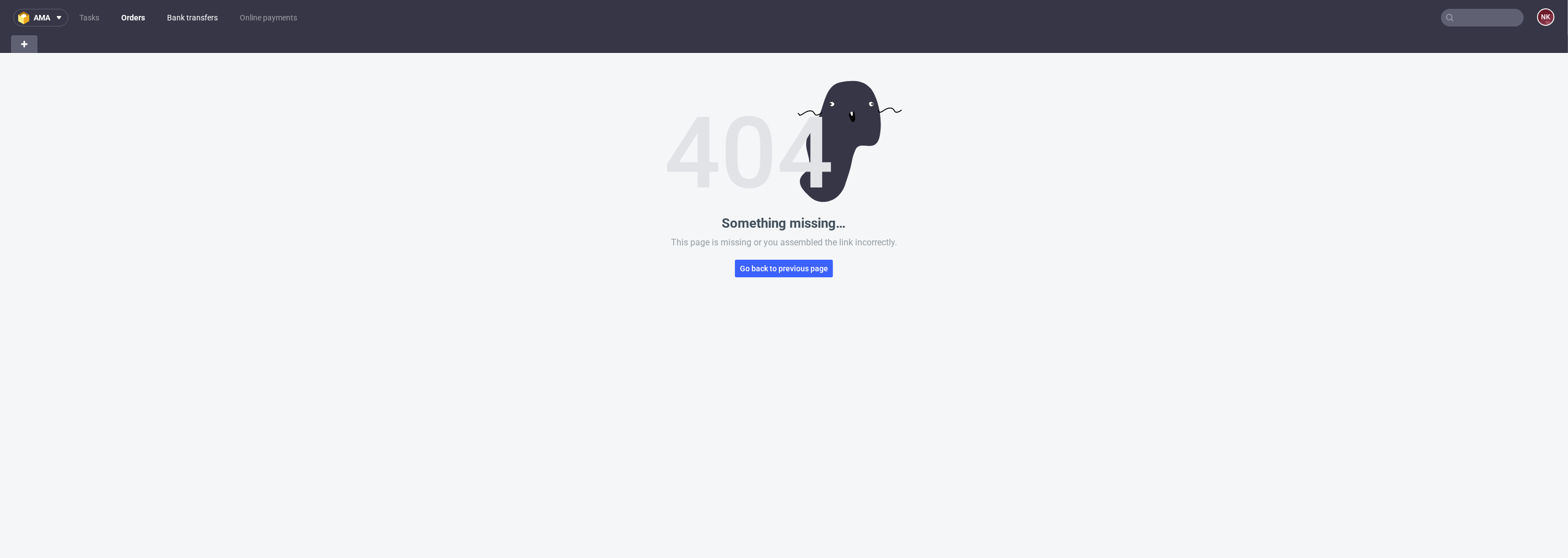
click at [171, 21] on link "Bank transfers" at bounding box center [192, 17] width 64 height 18
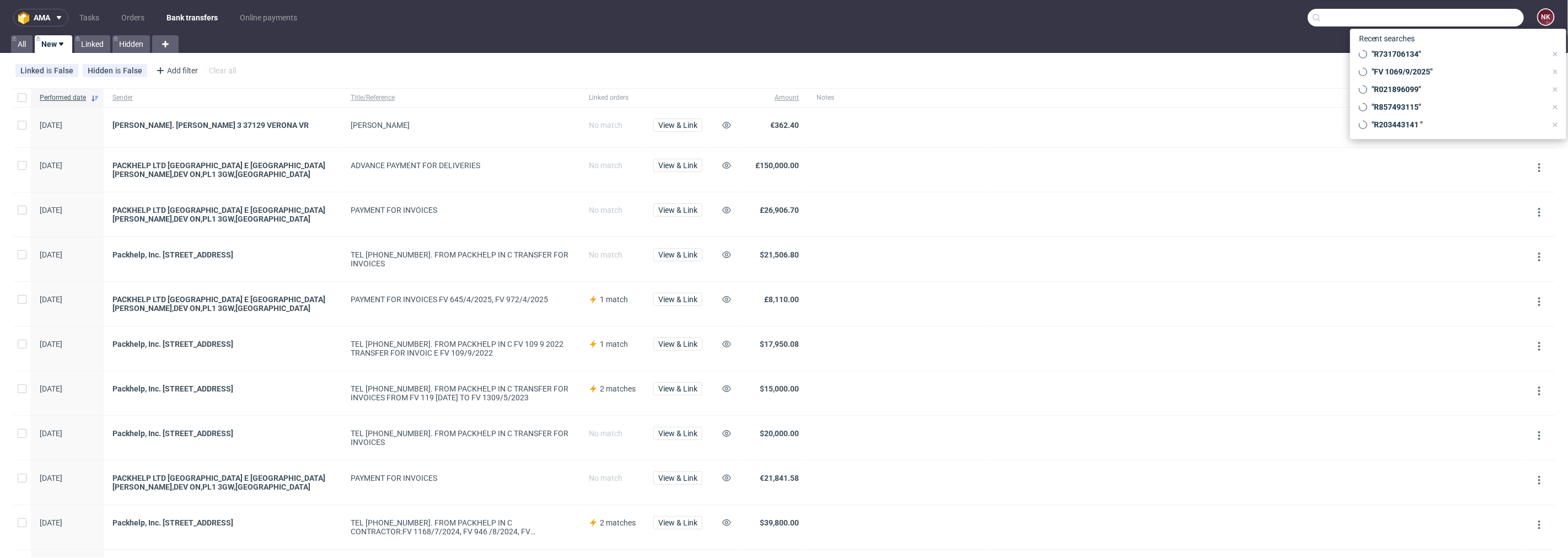
click at [1483, 15] on input "text" at bounding box center [1415, 17] width 216 height 18
paste input "R021896099"
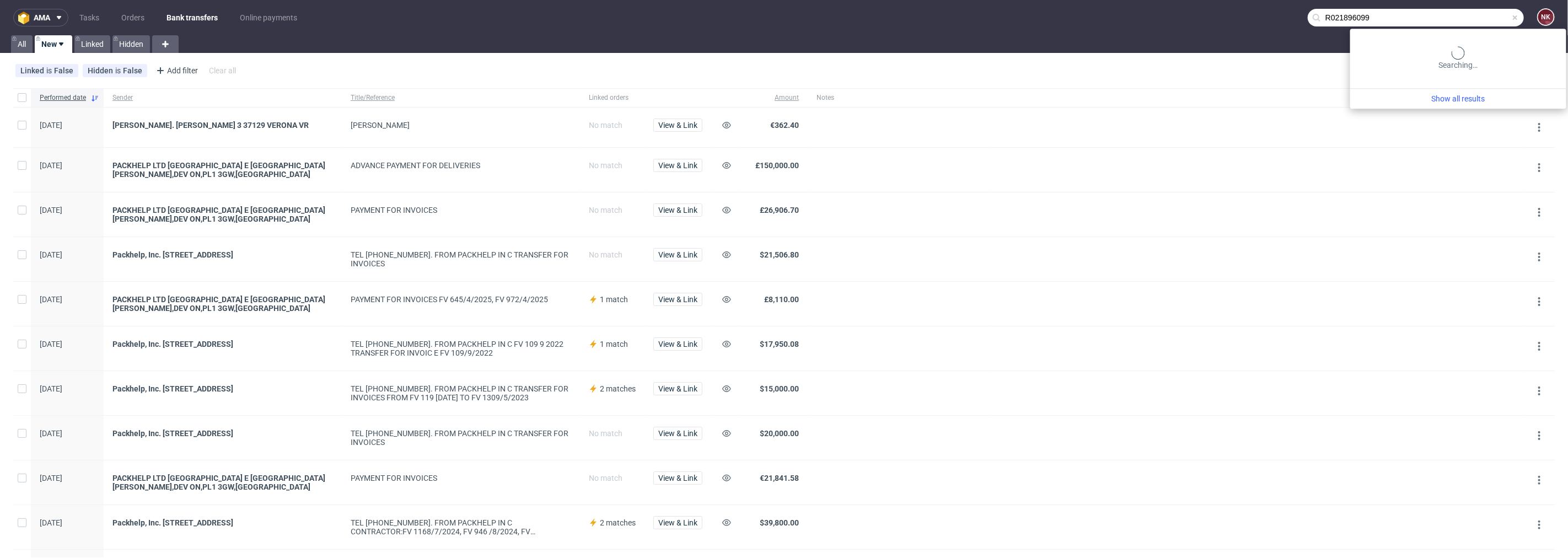
type input "R021896099"
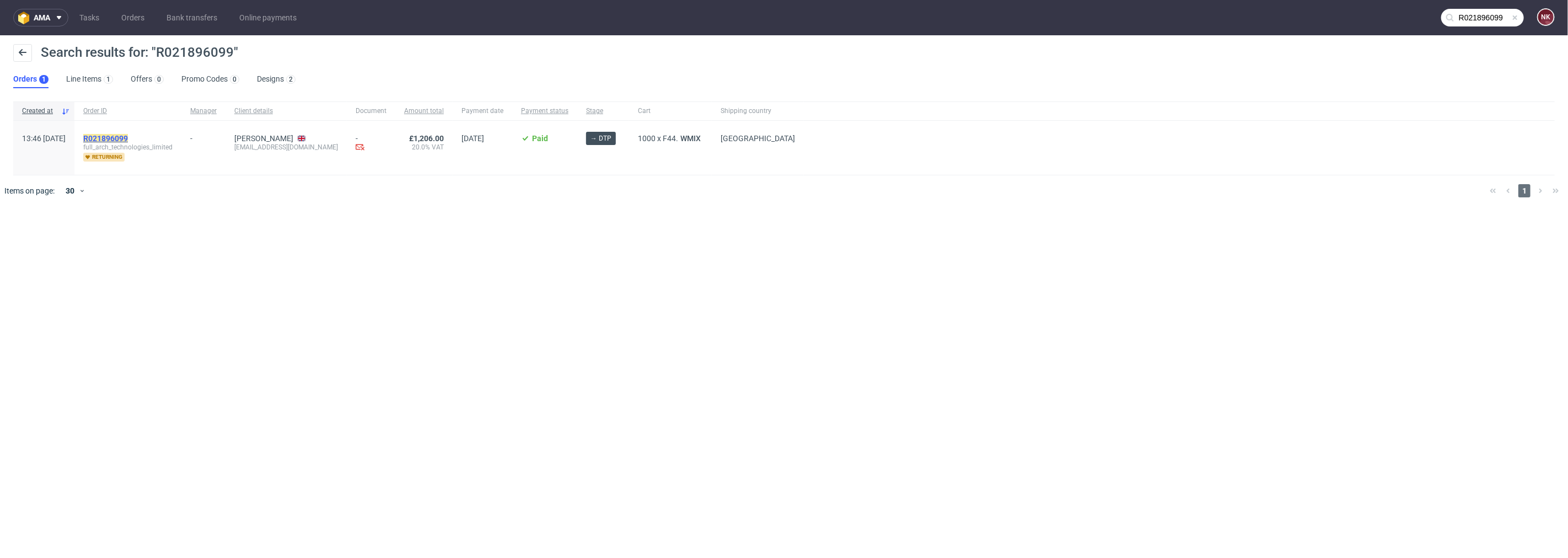
click at [127, 139] on mark "R021896099" at bounding box center [105, 138] width 44 height 9
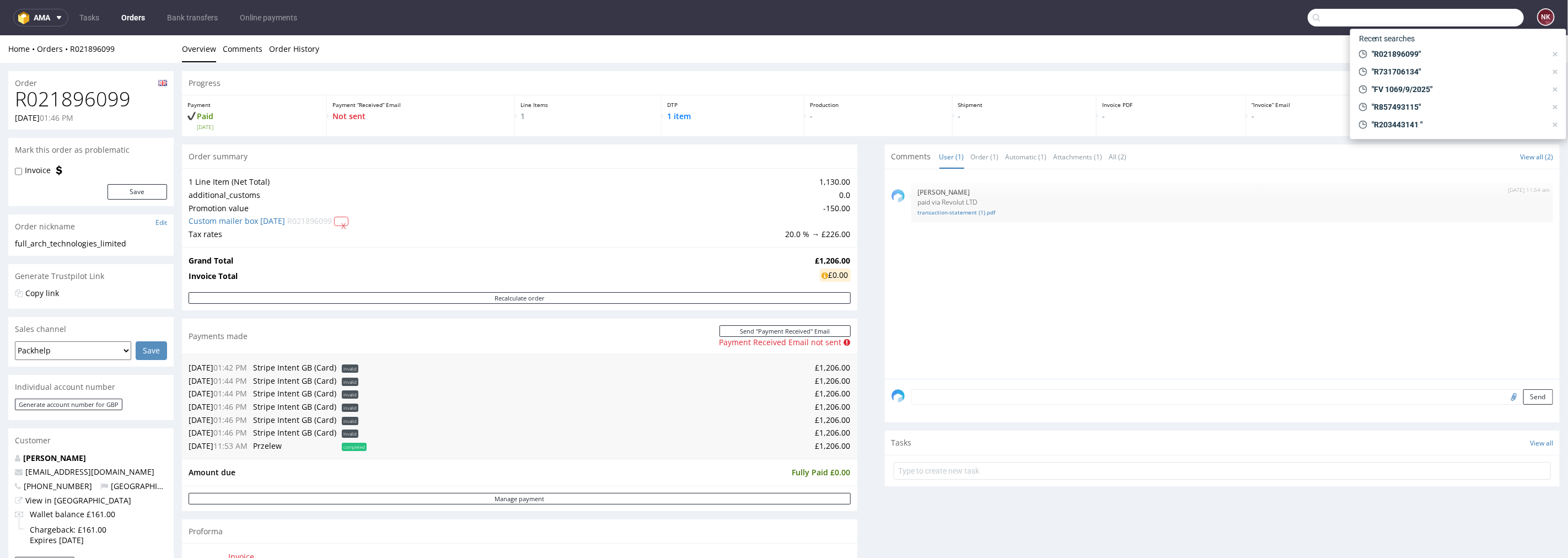
click at [1461, 19] on input "text" at bounding box center [1415, 17] width 216 height 18
paste input "R451145329"
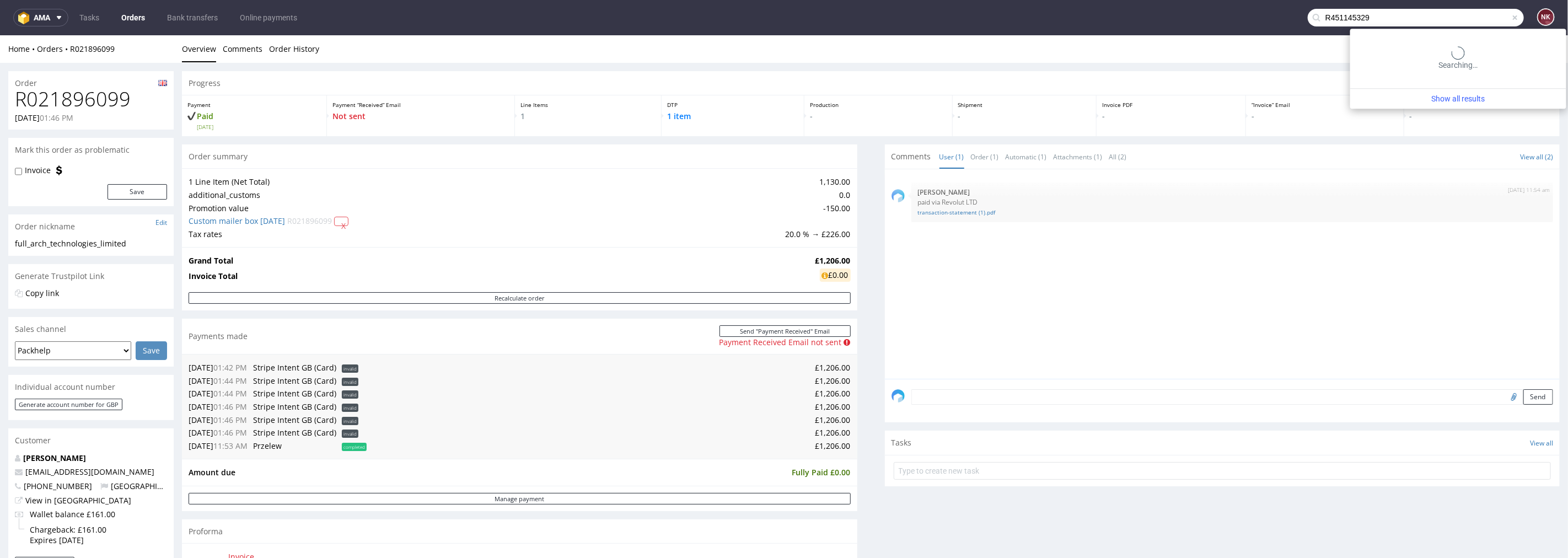
type input "R451145329"
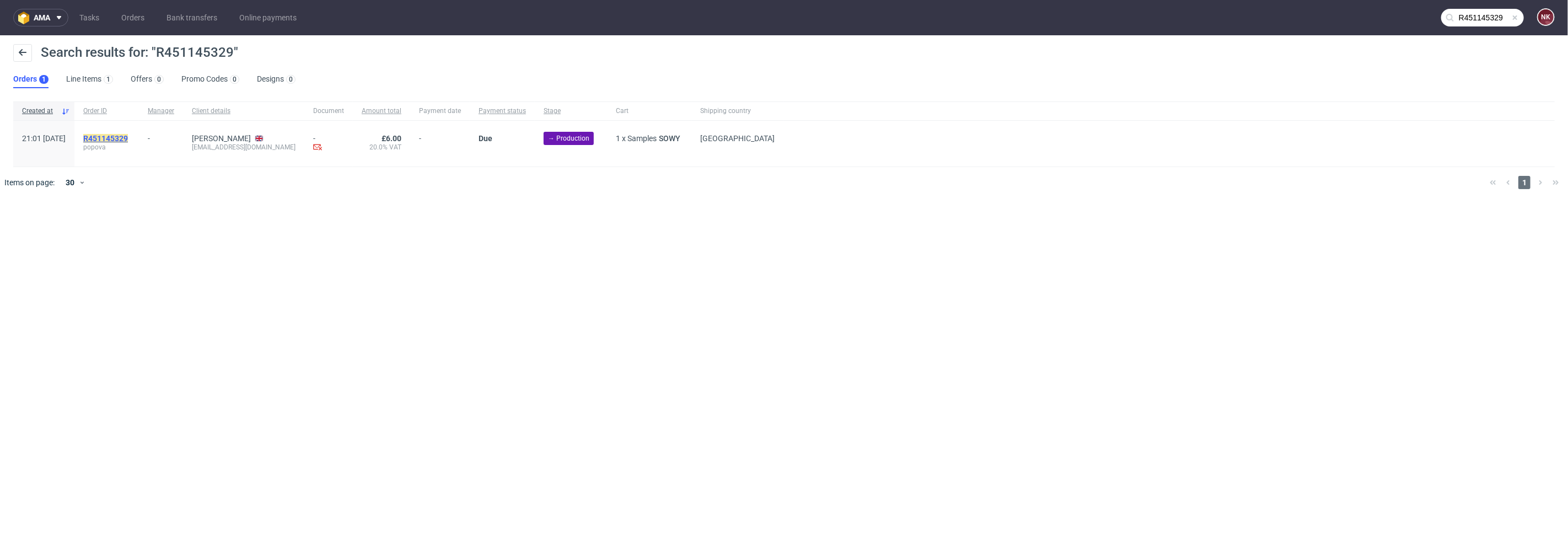
click at [128, 136] on mark "R451145329" at bounding box center [105, 138] width 44 height 9
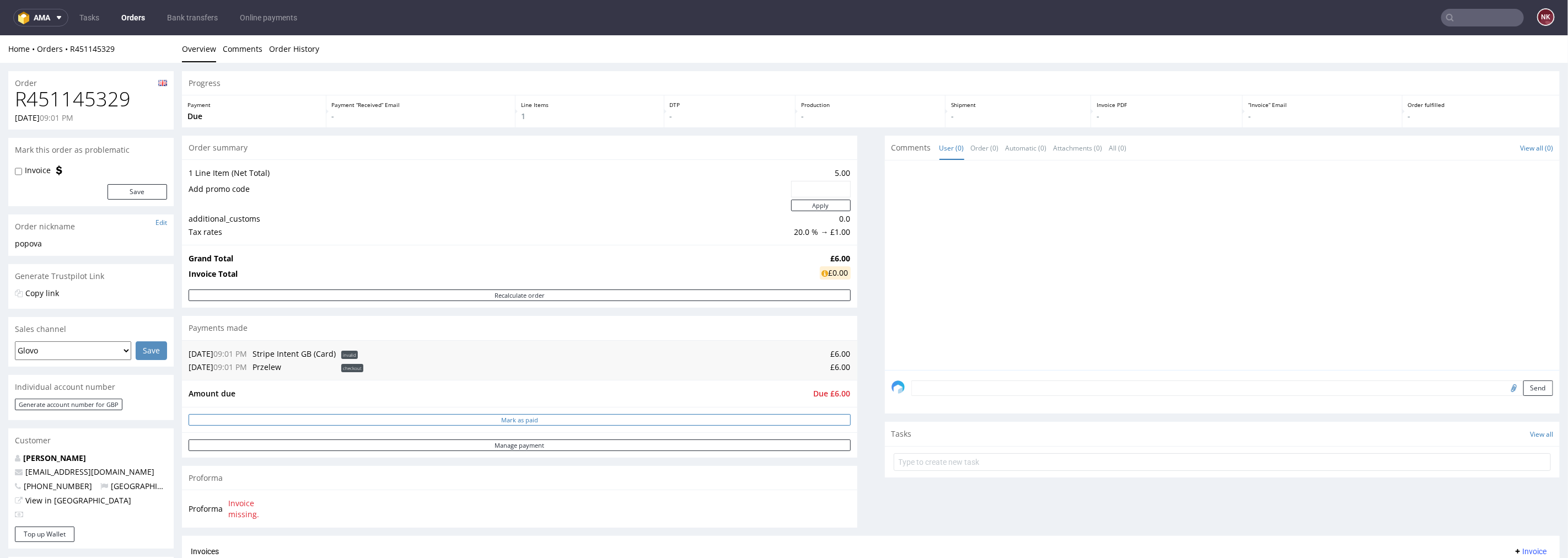
click at [774, 420] on button "Mark as paid" at bounding box center [520, 419] width 662 height 12
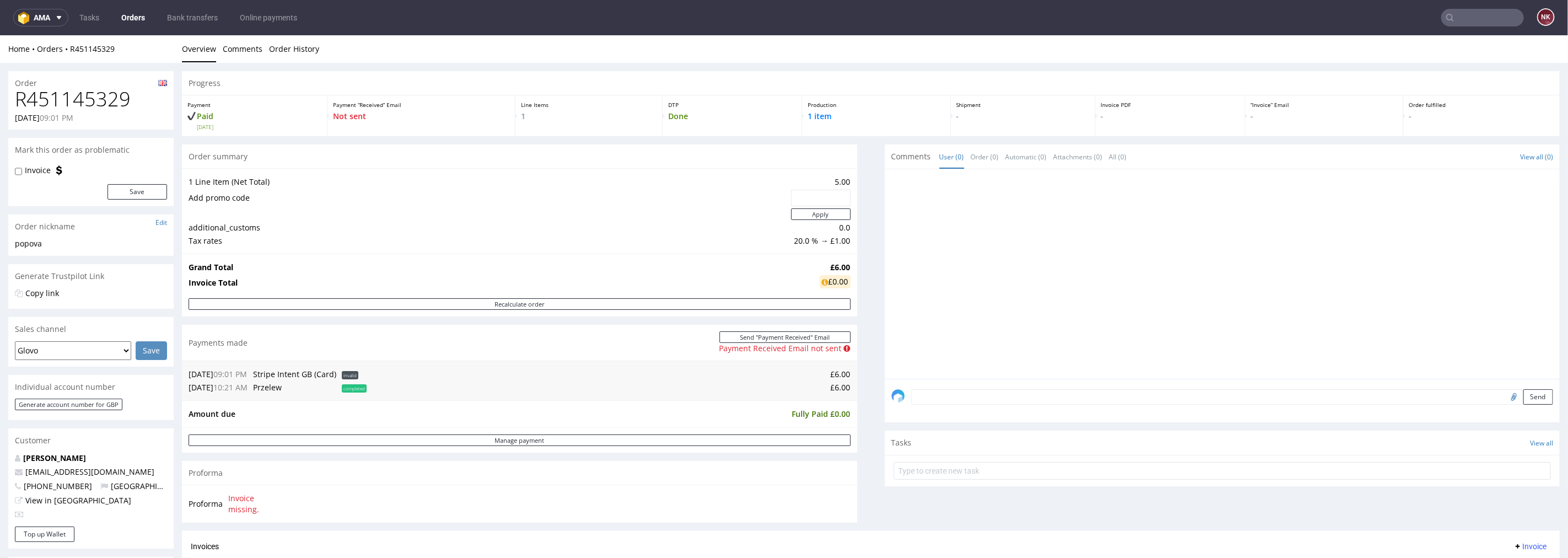
click at [1018, 392] on textarea at bounding box center [1232, 396] width 642 height 15
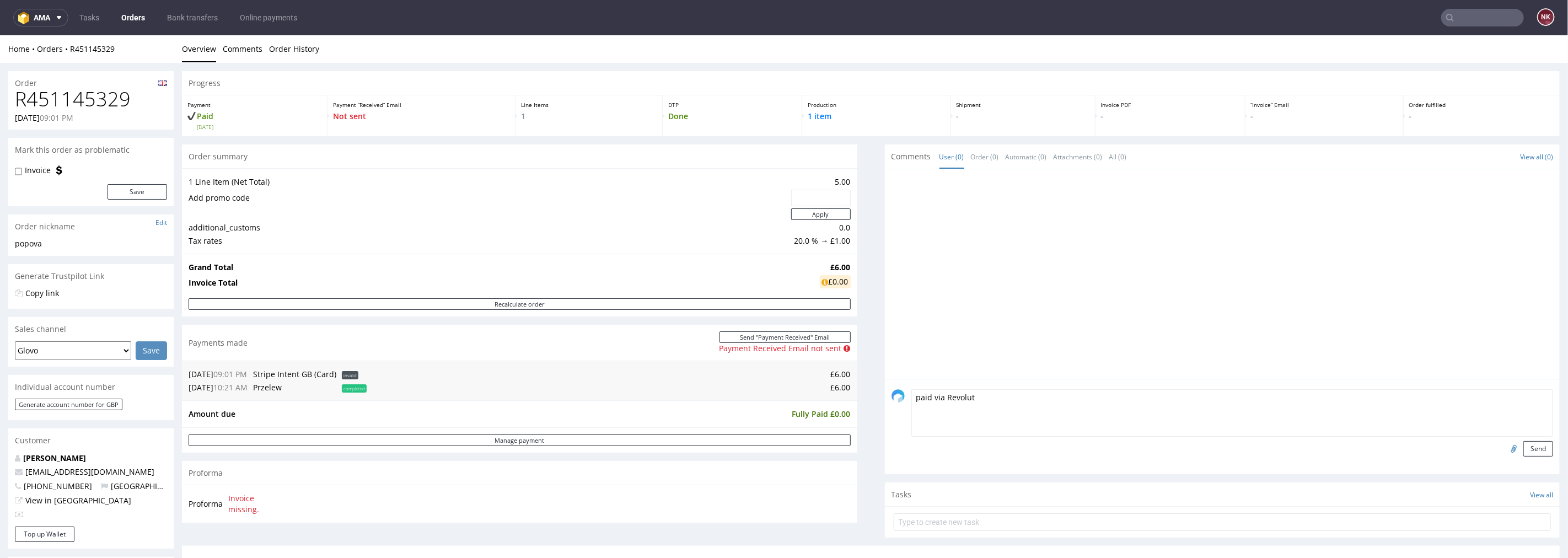
type textarea "paid via Revolut"
click at [1505, 447] on input "file" at bounding box center [1512, 448] width 15 height 15
type input "C:\fakepath\transaction-statement (2).pdf"
click at [1524, 455] on button "Send" at bounding box center [1538, 448] width 30 height 15
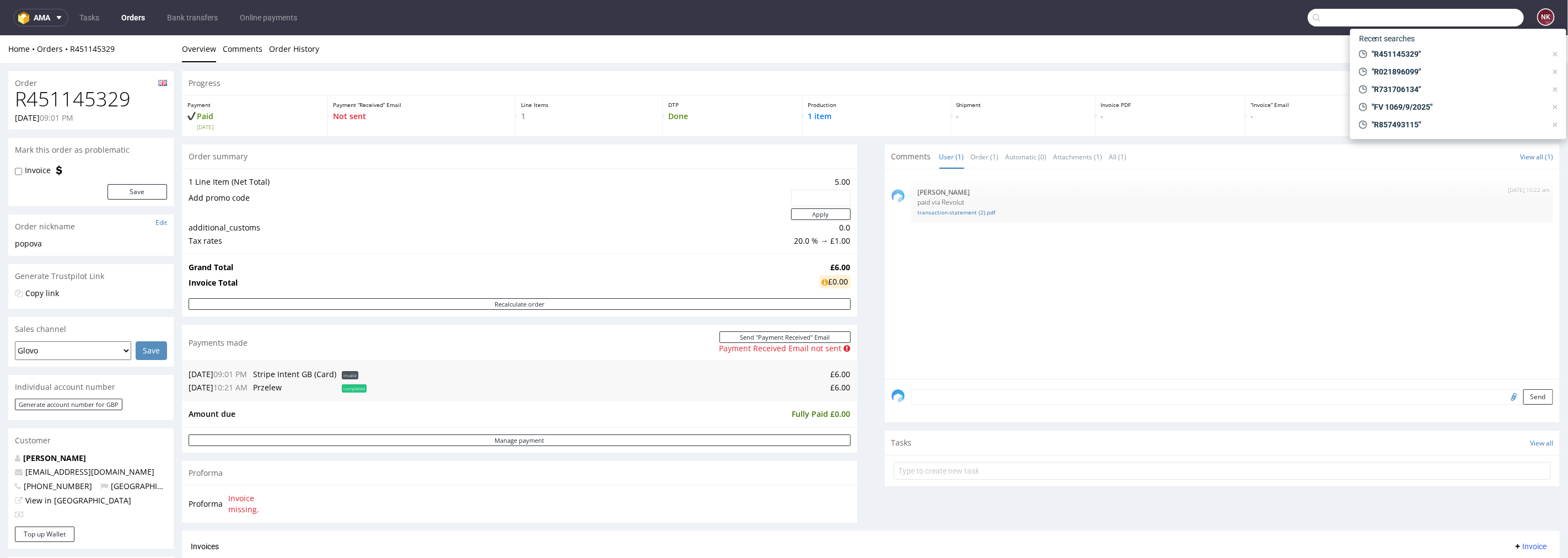
click at [1471, 12] on input "text" at bounding box center [1415, 17] width 216 height 18
paste input "R106892605"
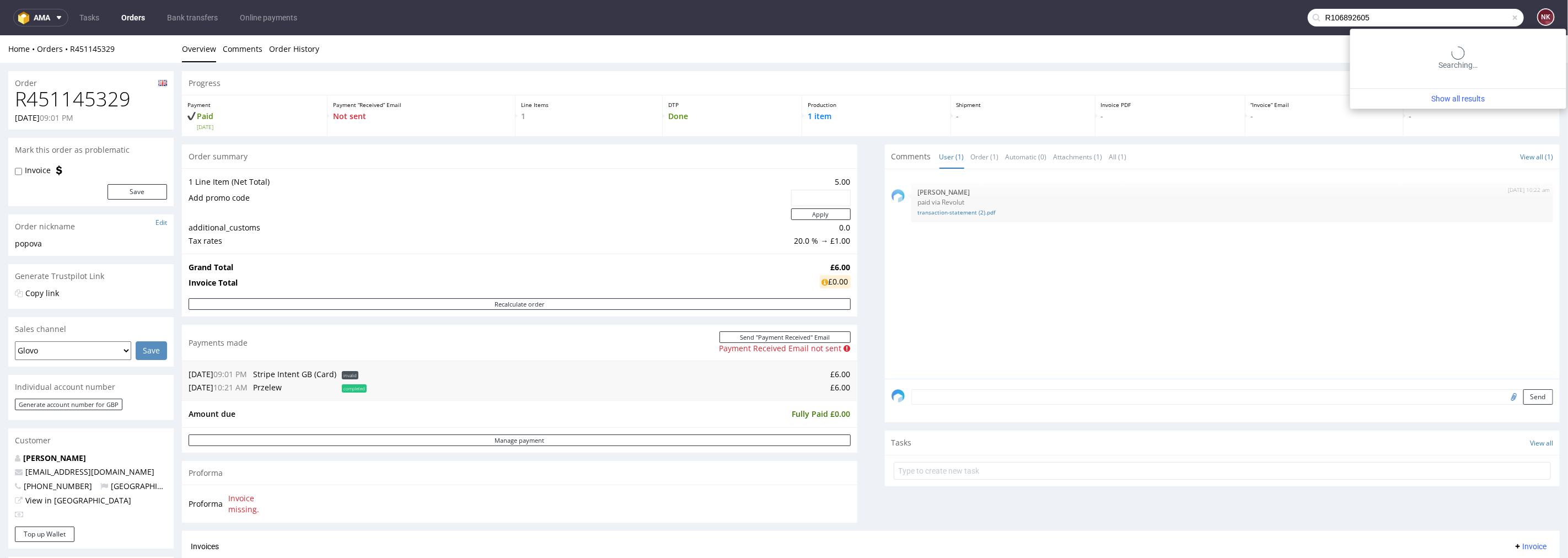
type input "R106892605"
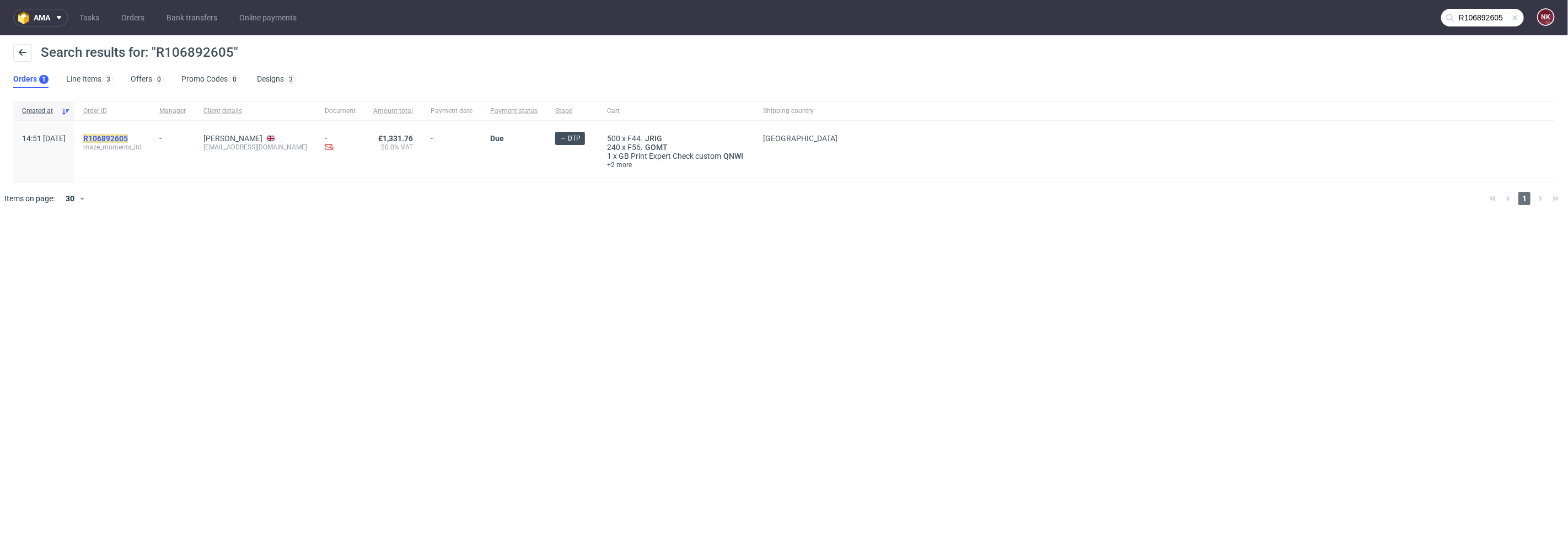
click at [127, 137] on mark "R106892605" at bounding box center [105, 138] width 44 height 9
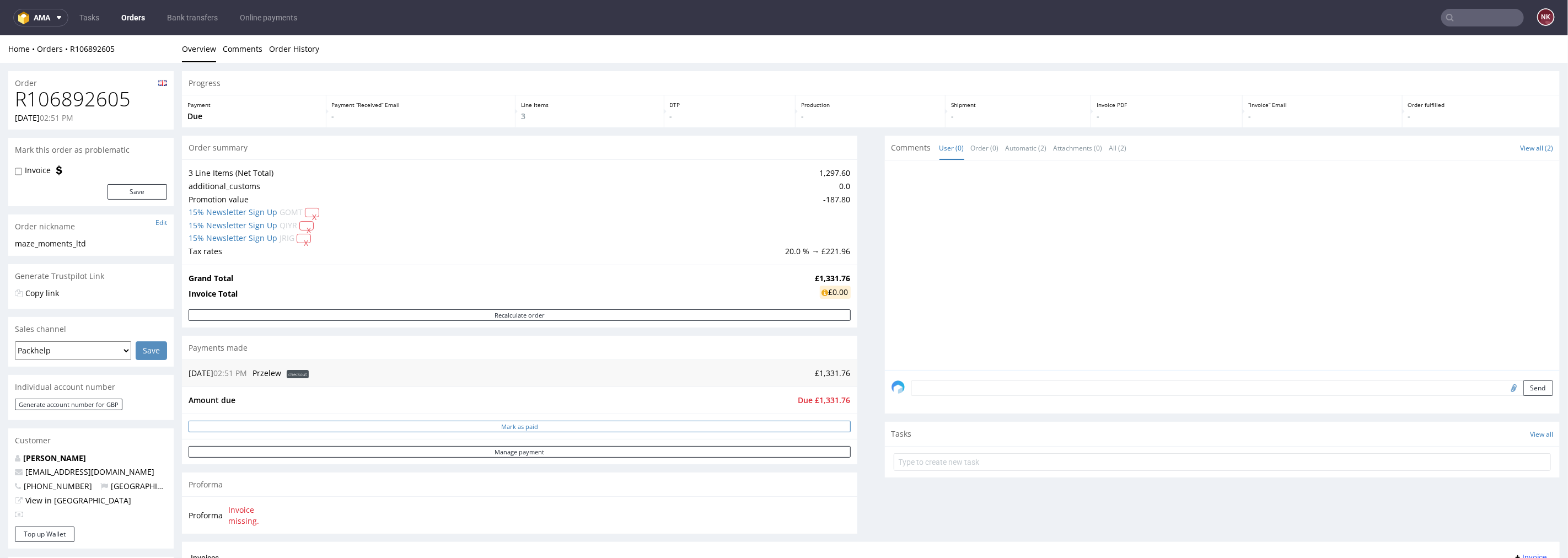
click at [635, 424] on button "Mark as paid" at bounding box center [520, 425] width 662 height 12
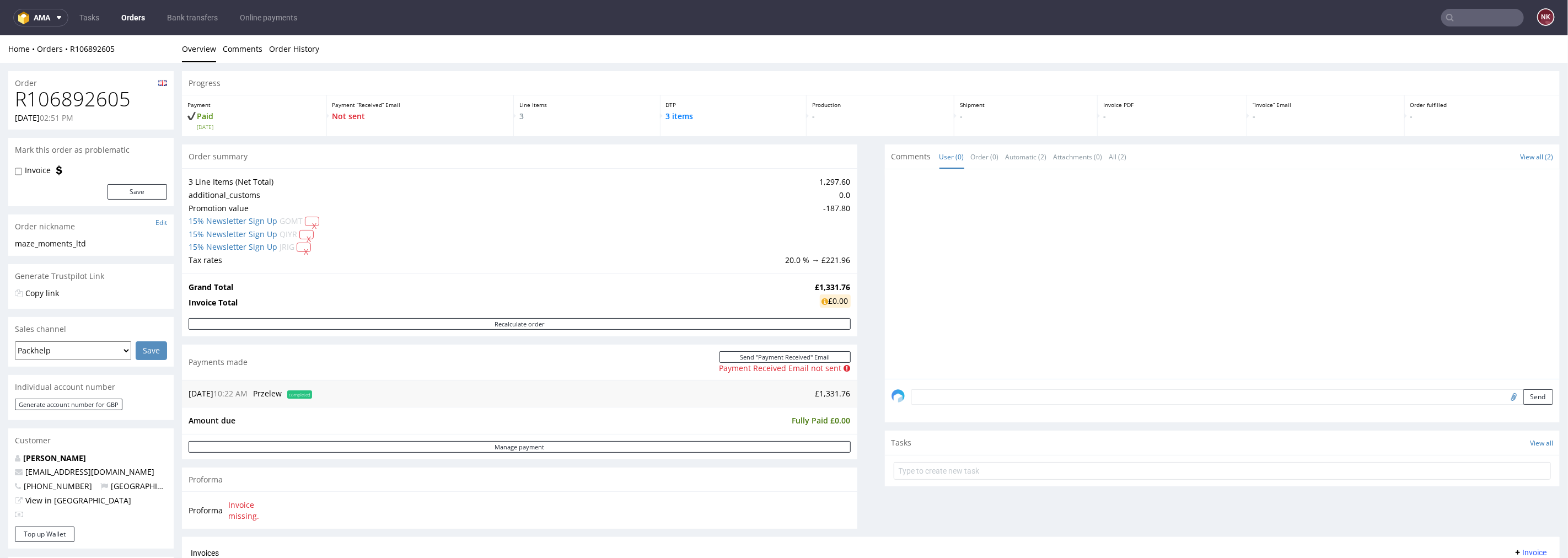
click at [928, 394] on textarea at bounding box center [1232, 396] width 642 height 15
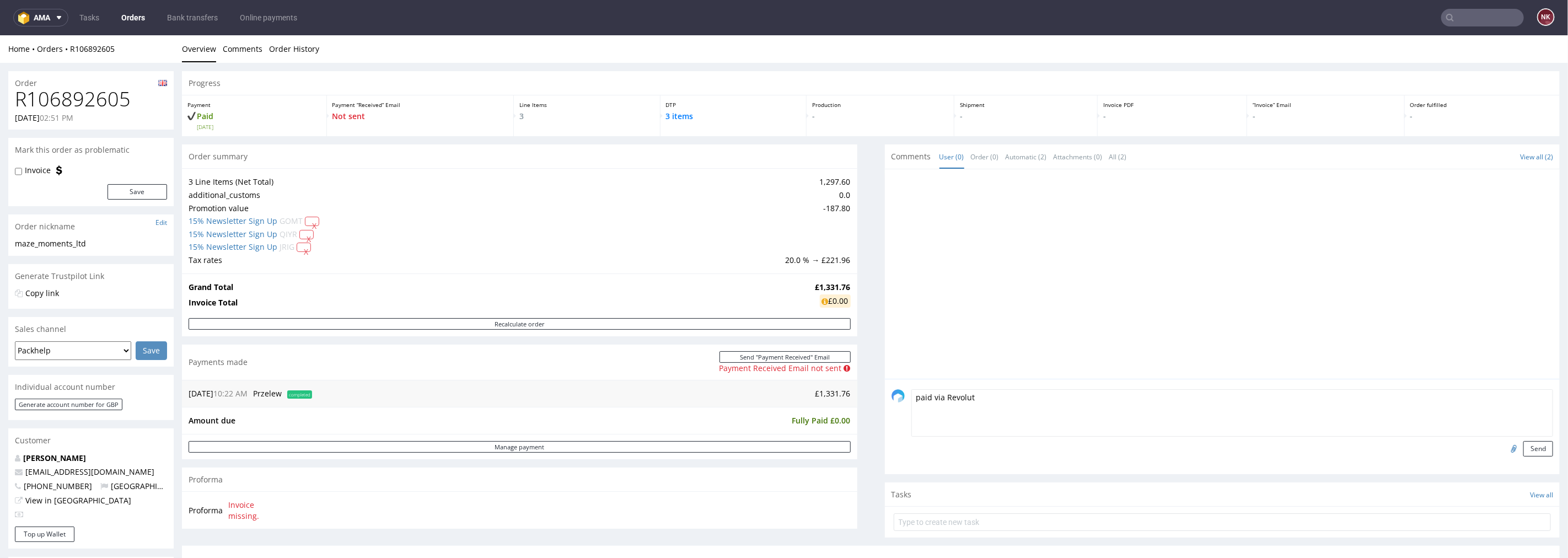
type textarea "paid via Revolut"
click at [1505, 447] on input "file" at bounding box center [1512, 448] width 15 height 15
type input "C:\fakepath\transaction-statement (3).pdf"
click at [1524, 445] on button "Send" at bounding box center [1538, 448] width 30 height 15
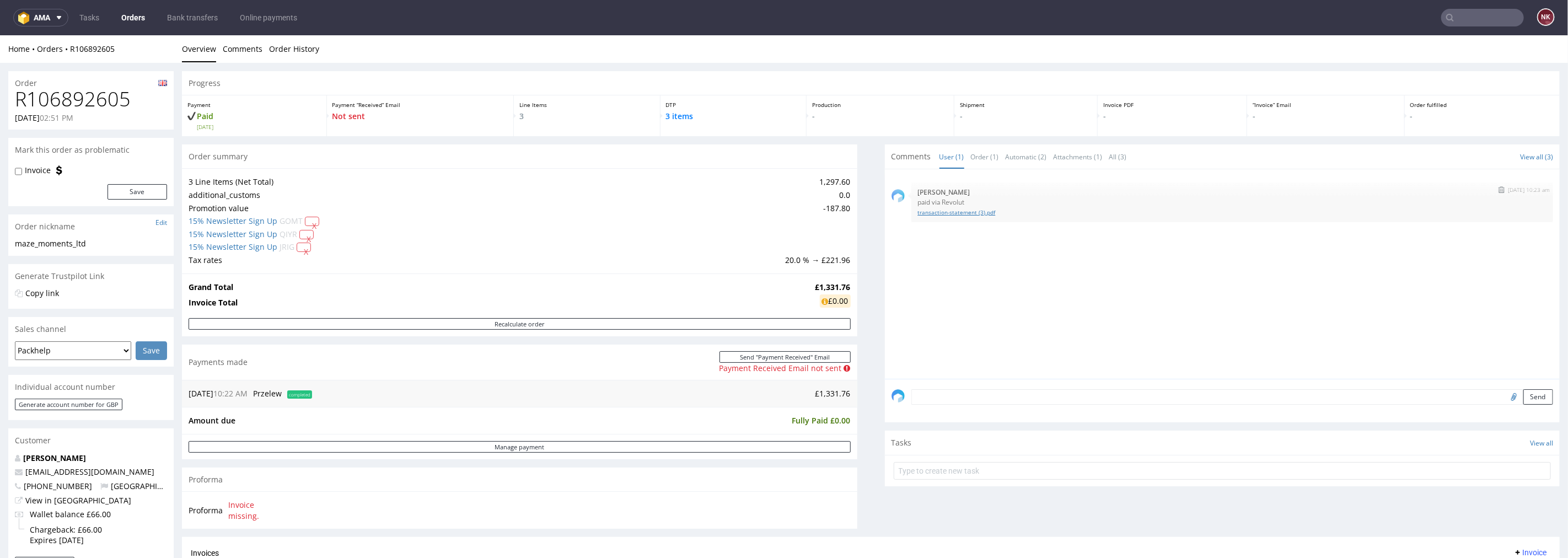
click at [954, 209] on link "transaction-statement (3).pdf" at bounding box center [1232, 212] width 629 height 9
click at [1063, 340] on div "22nd Sep 25 | 10:23 am Natalia Kaczorowska paid via Revolut transaction-stateme…" at bounding box center [1226, 276] width 669 height 203
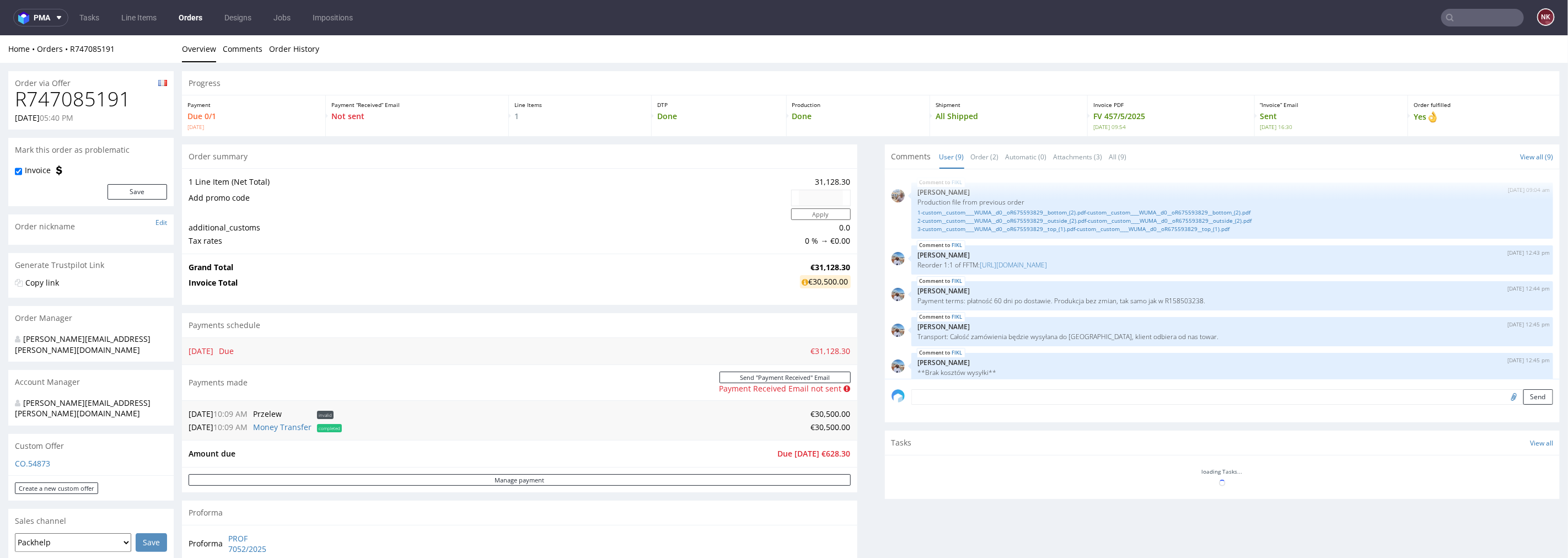
scroll to position [173, 0]
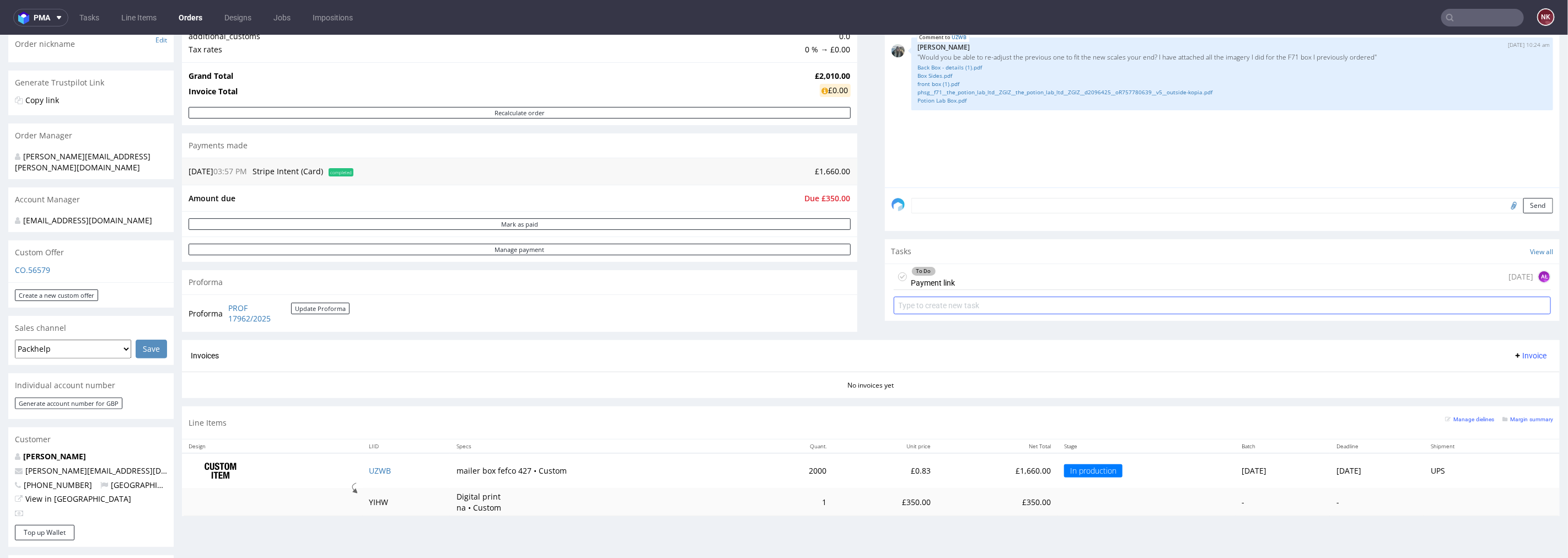
scroll to position [184, 0]
click at [1035, 270] on div "To Do Payment link today AŁ" at bounding box center [1222, 275] width 658 height 26
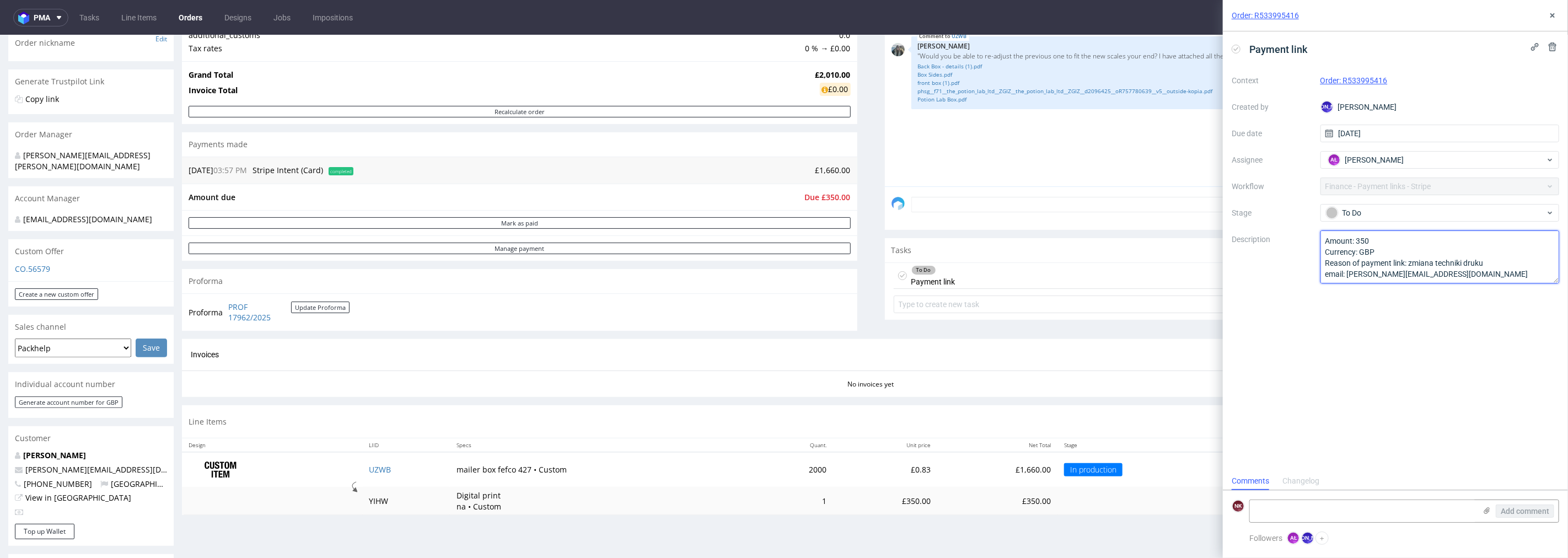
scroll to position [12, 0]
drag, startPoint x: 1443, startPoint y: 277, endPoint x: 1349, endPoint y: 261, distance: 95.4
click at [1349, 261] on textarea "Amount: 350 Currency: GBP Reason of payment link: zmiana techniki druku email: …" at bounding box center [1440, 257] width 239 height 53
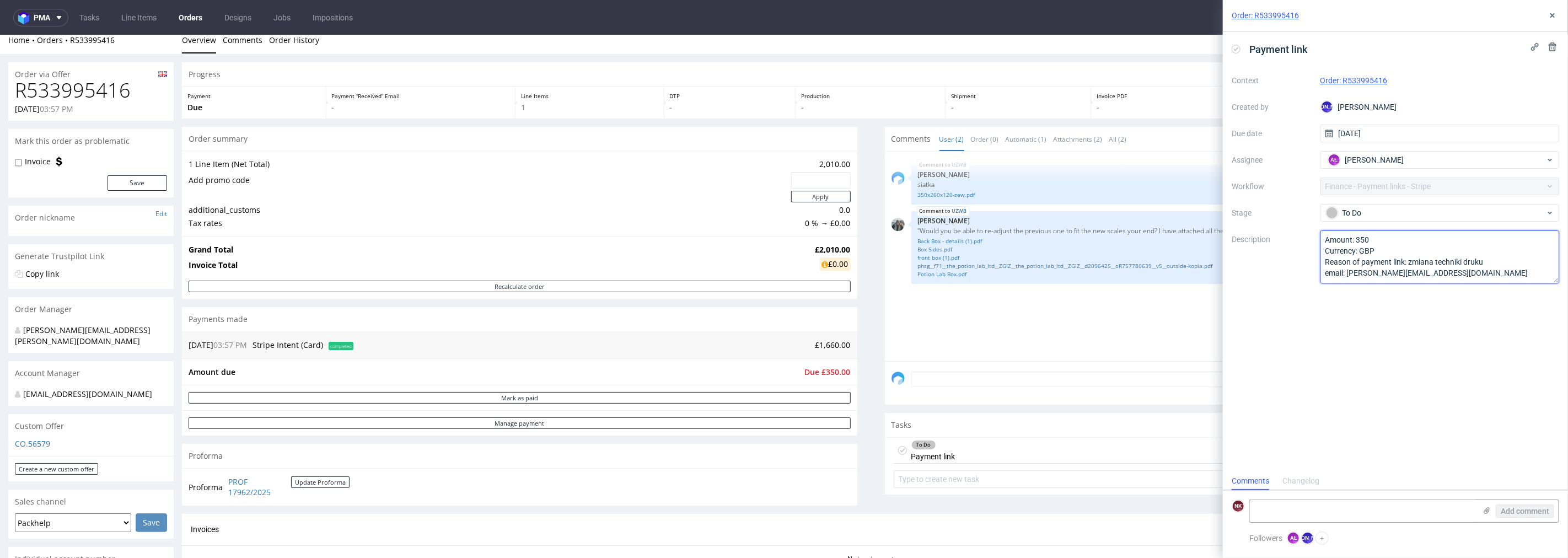
scroll to position [0, 0]
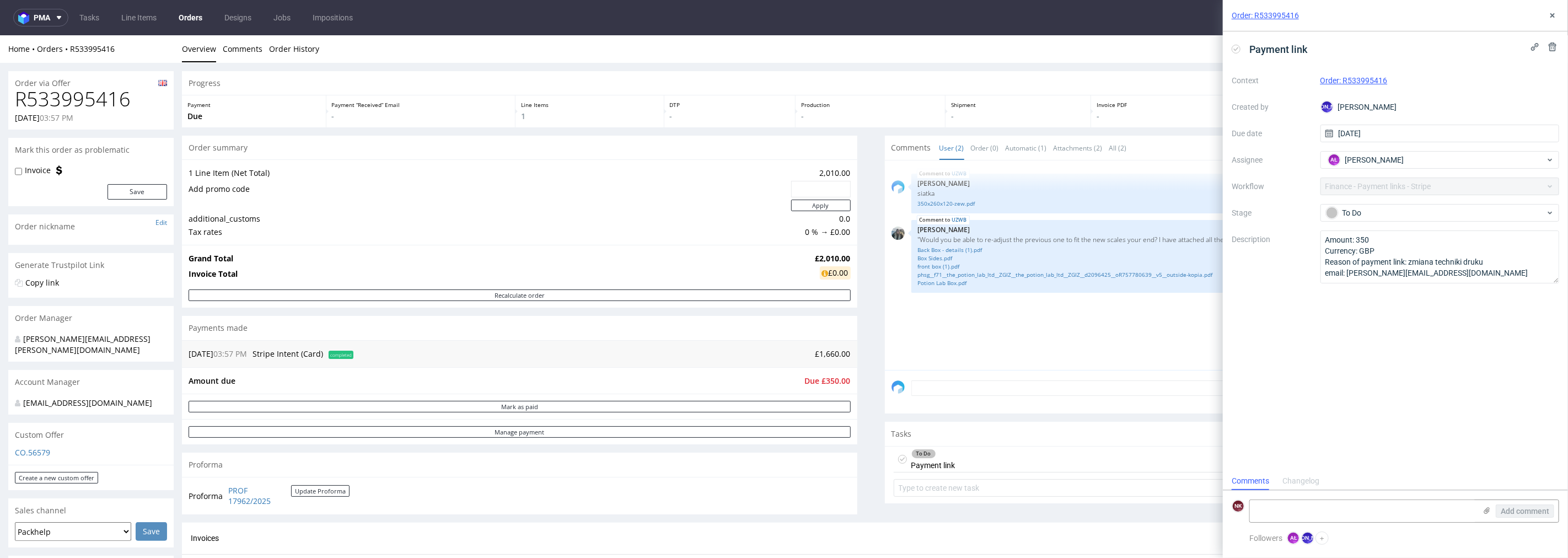
click at [113, 100] on h1 "R533995416" at bounding box center [91, 99] width 152 height 22
copy h1 "R533995416"
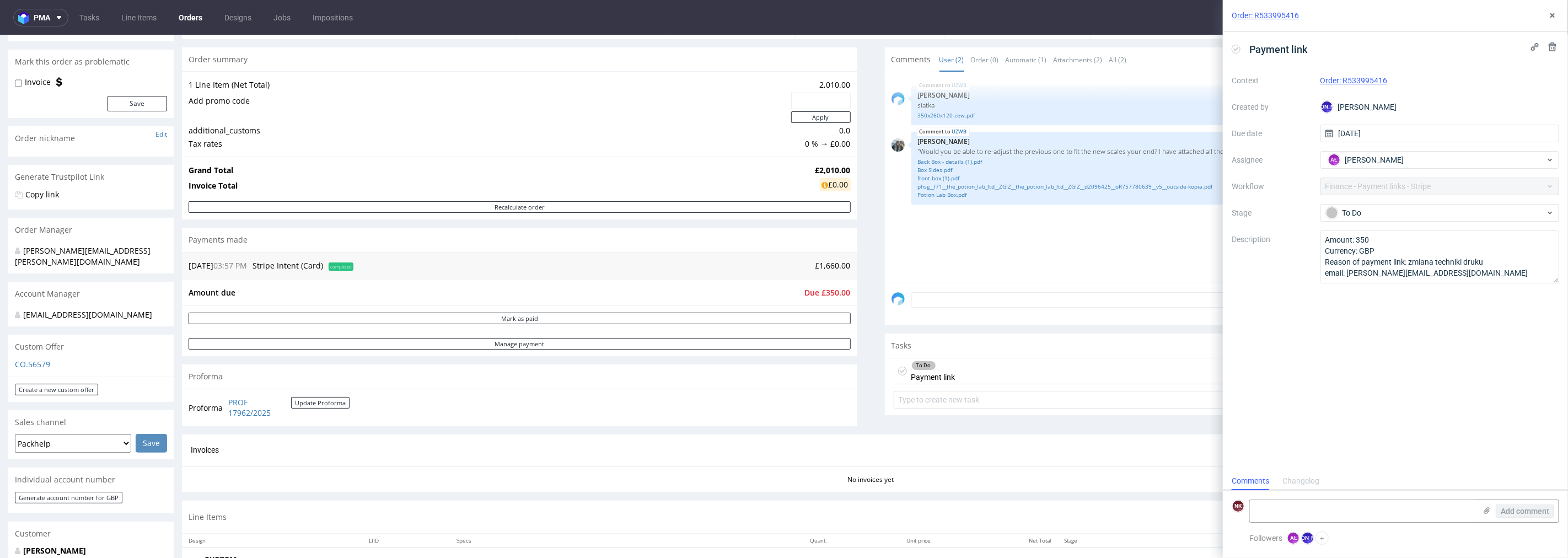
scroll to position [61, 0]
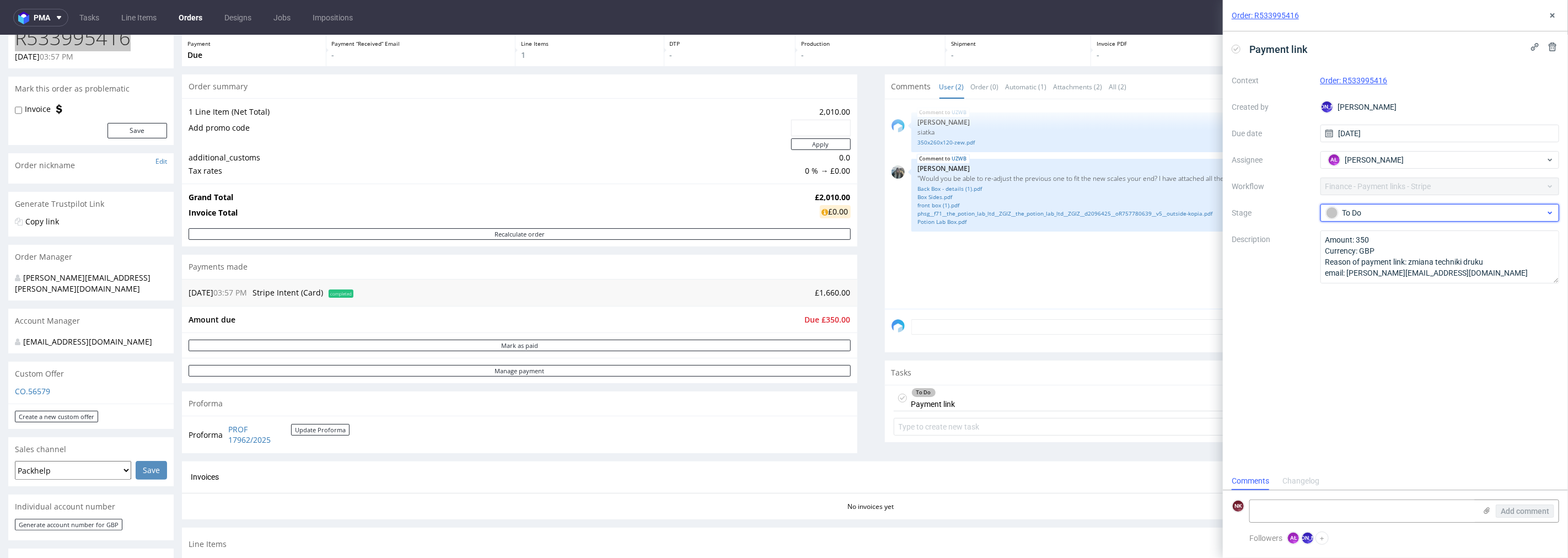
click at [1359, 214] on div "To Do" at bounding box center [1435, 213] width 219 height 12
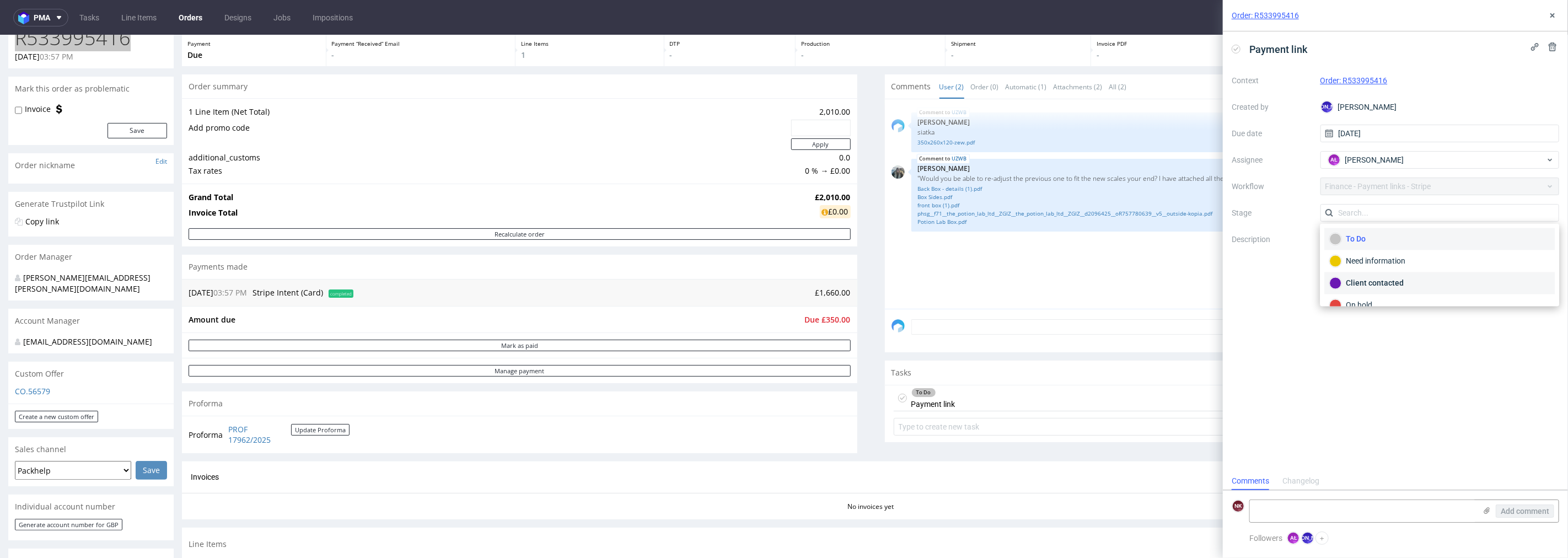
scroll to position [80, 0]
click at [1380, 249] on div "Waiting for payment" at bounding box center [1440, 247] width 220 height 12
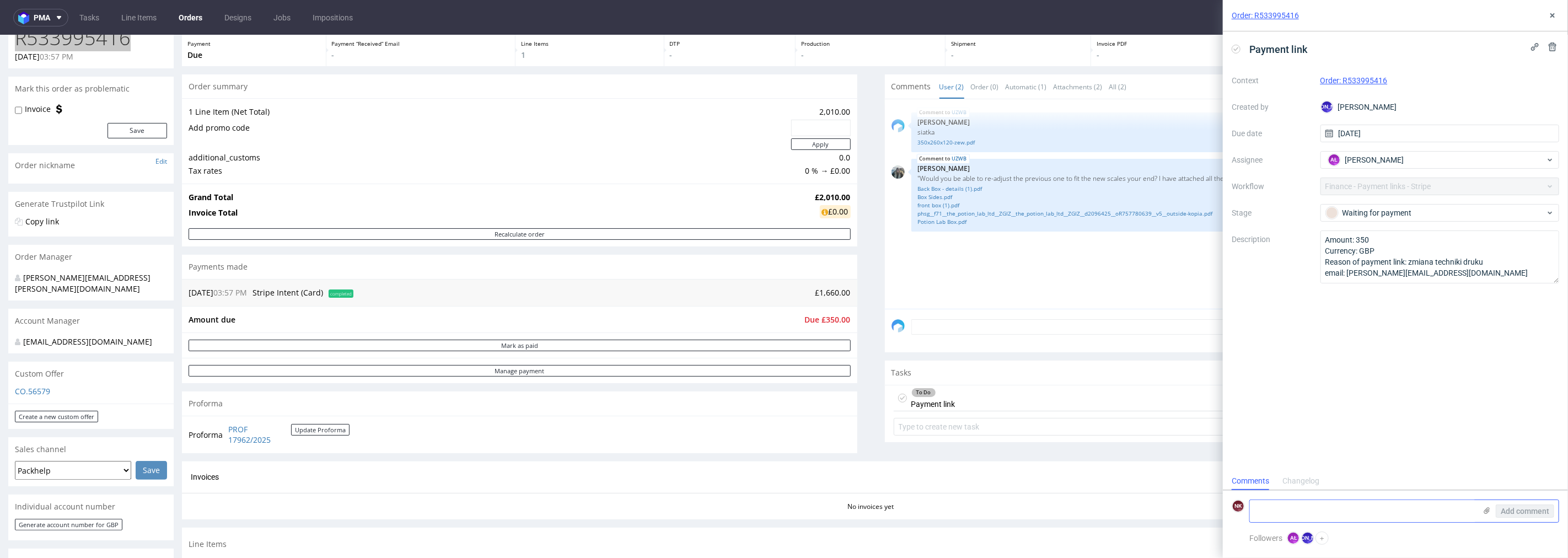
click at [1339, 512] on textarea at bounding box center [1362, 511] width 226 height 22
type textarea "payment link sent"
click at [1509, 509] on span "Add comment" at bounding box center [1525, 511] width 49 height 8
click at [1552, 9] on button at bounding box center [1553, 15] width 13 height 13
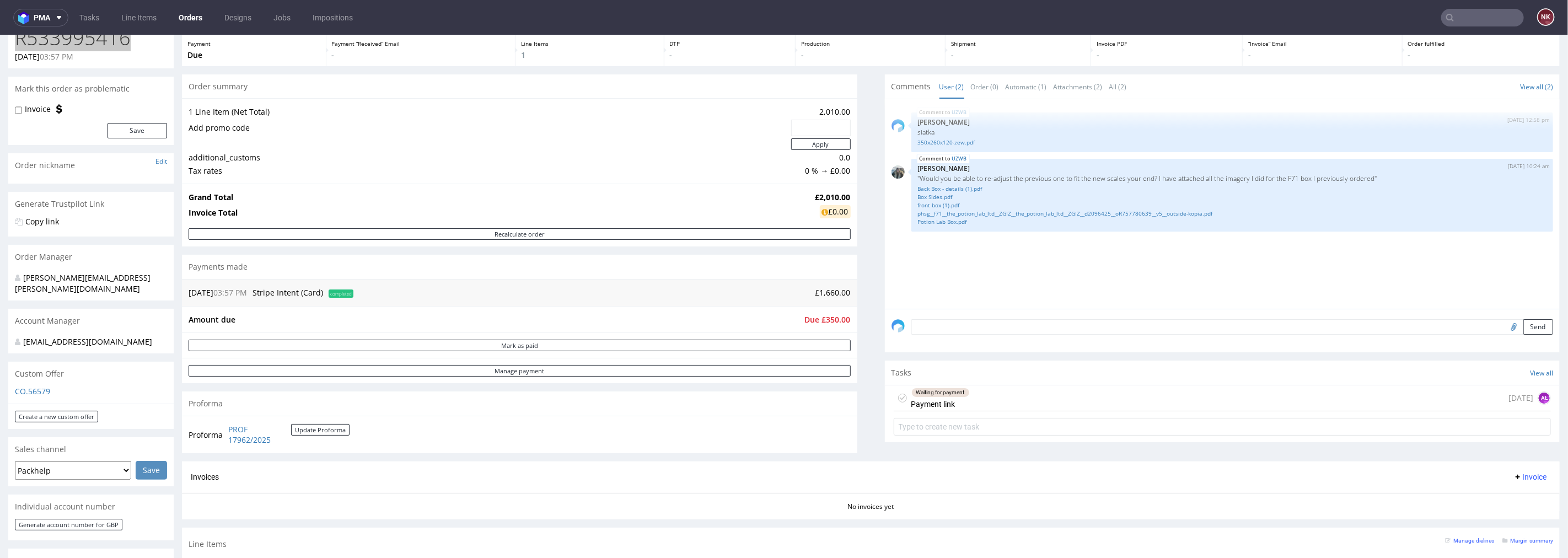
scroll to position [367, 0]
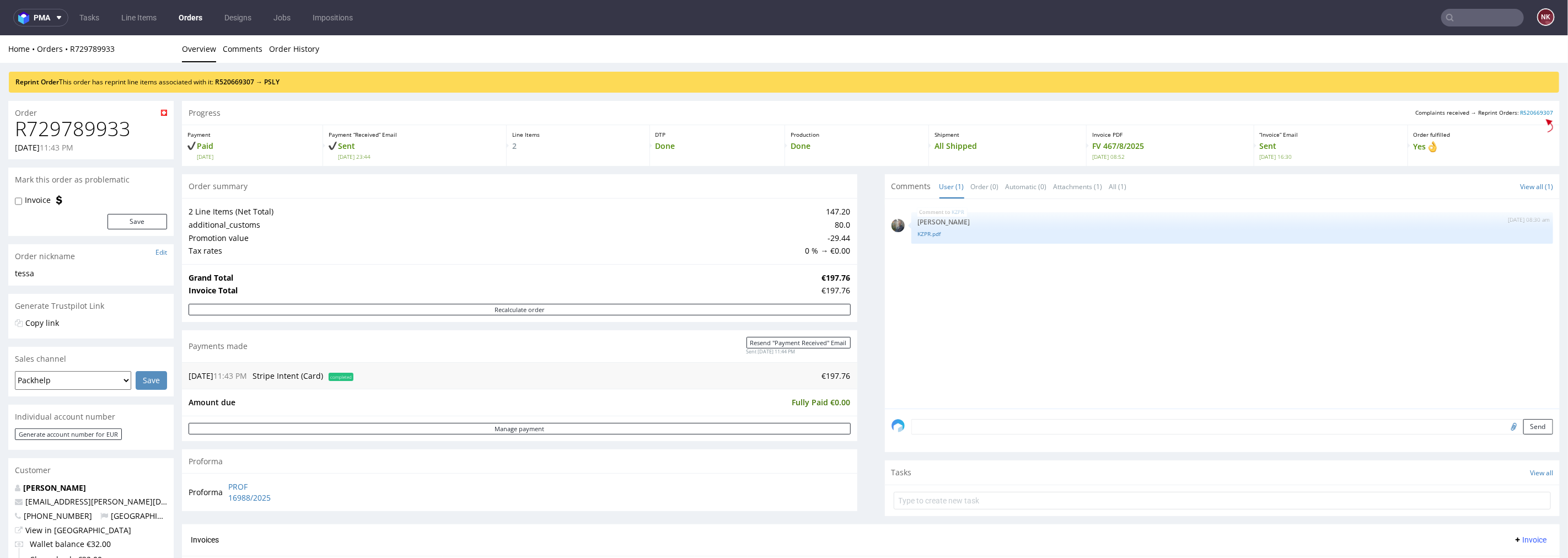
click at [828, 277] on strong "€197.76" at bounding box center [836, 277] width 29 height 10
copy strong "197.76"
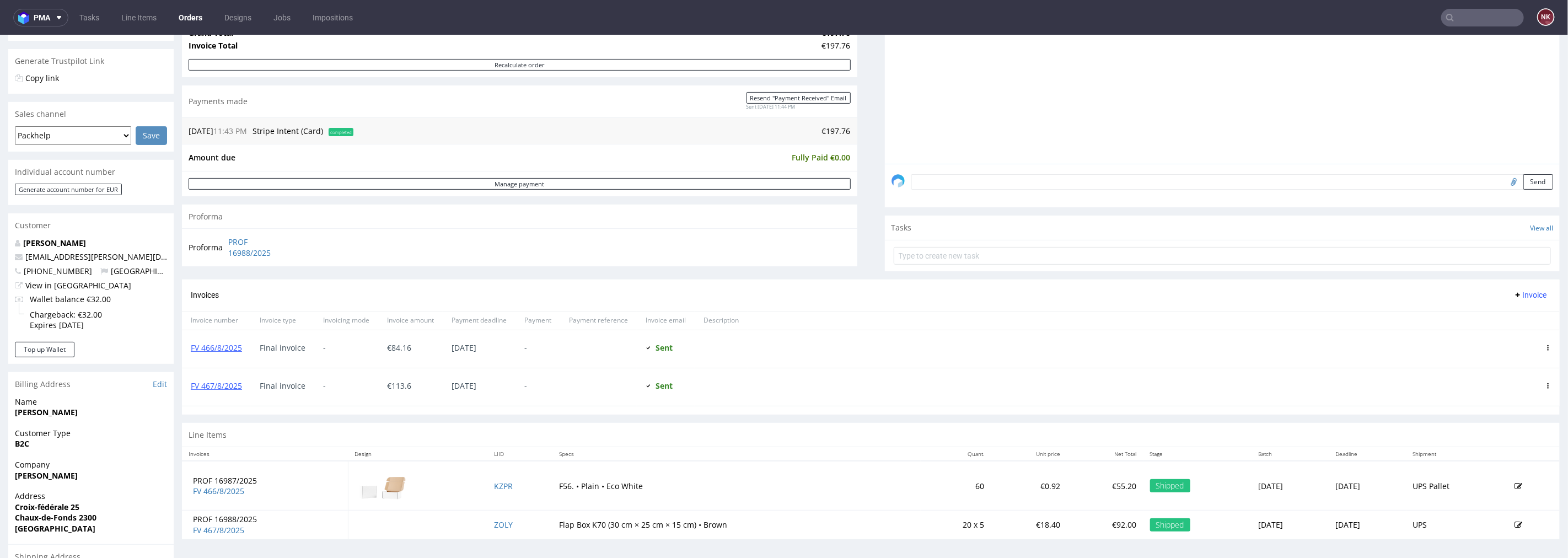
click at [397, 343] on span "€ 84.16" at bounding box center [399, 347] width 24 height 10
copy span "84.16"
click at [395, 389] on span "€ 113.6" at bounding box center [399, 385] width 24 height 10
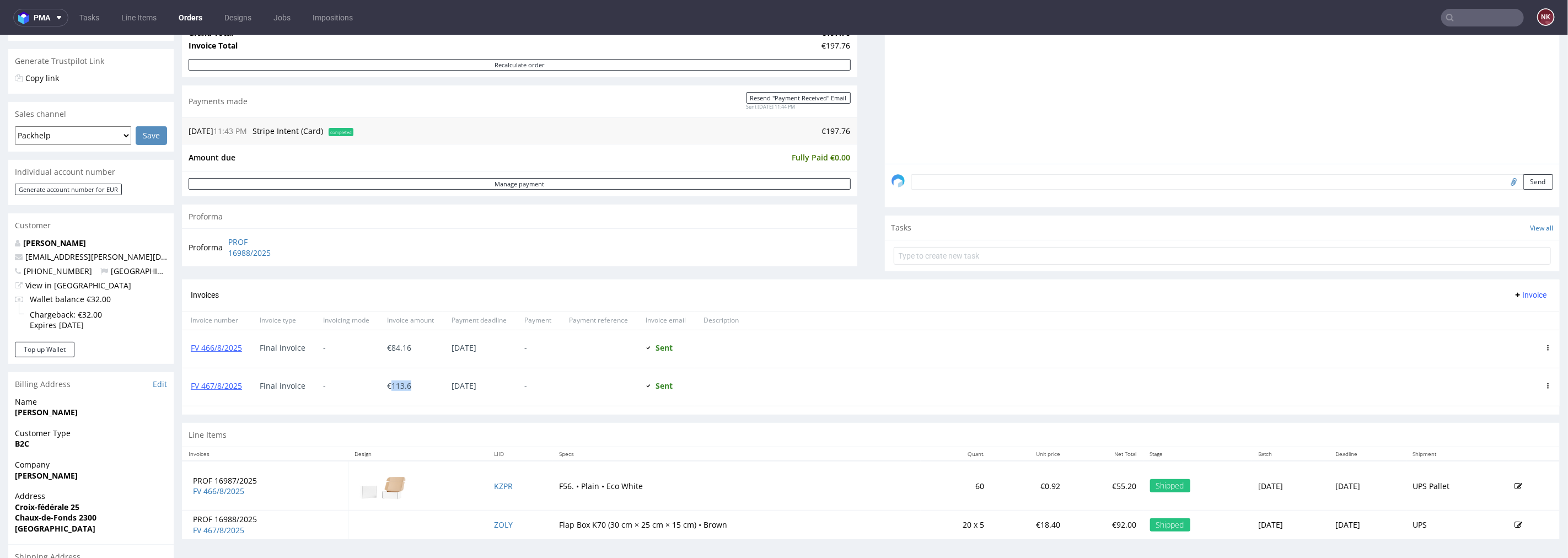
copy span "113.6"
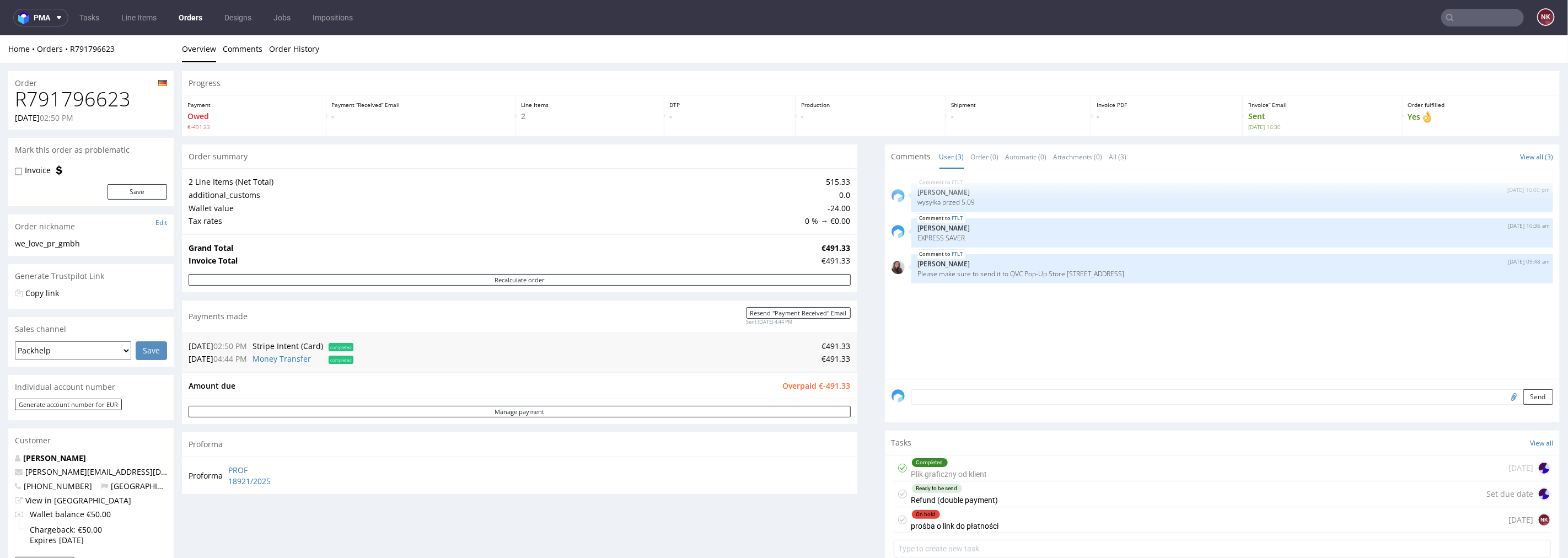
click at [59, 99] on h1 "R791796623" at bounding box center [91, 99] width 152 height 22
copy h1 "R791796623"
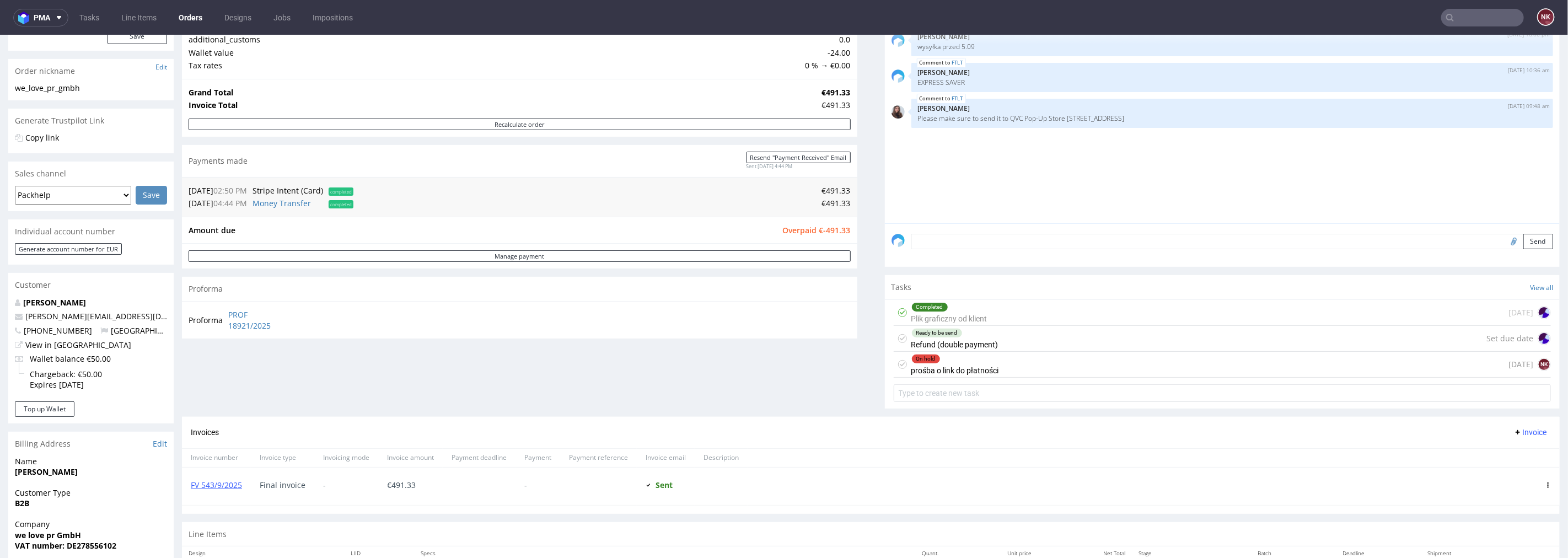
scroll to position [245, 0]
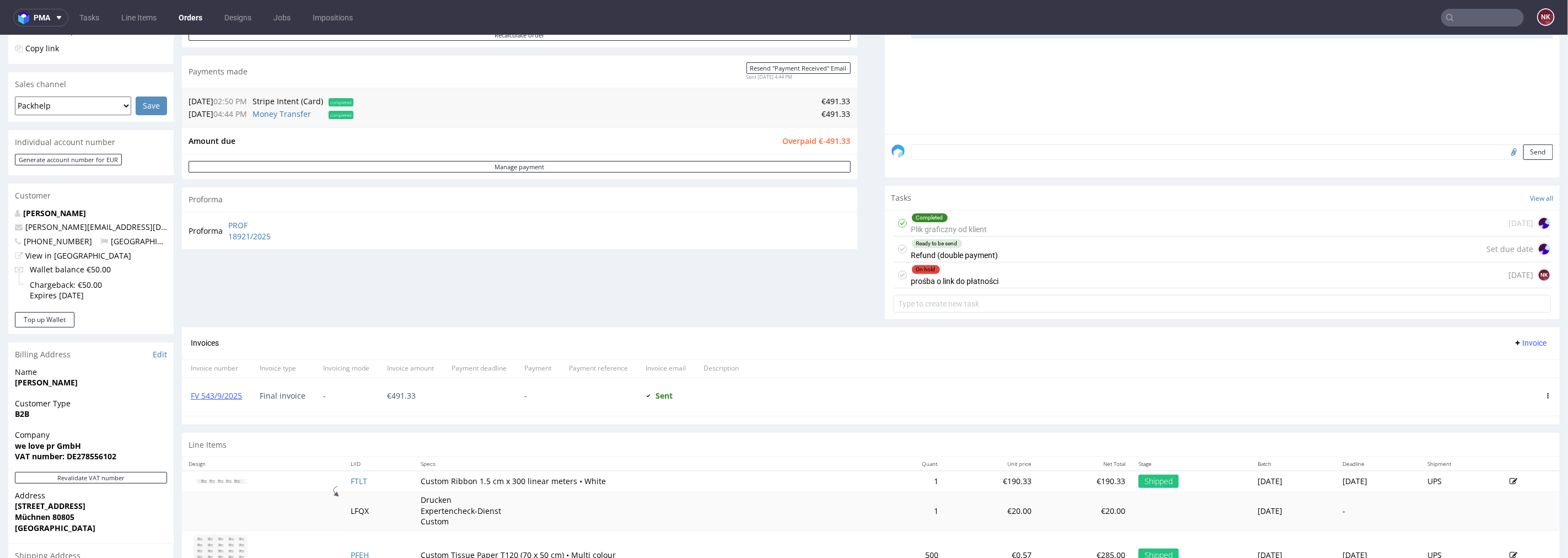
click at [992, 254] on div "Ready to be send Refund (double payment) Set due date" at bounding box center [1222, 249] width 658 height 26
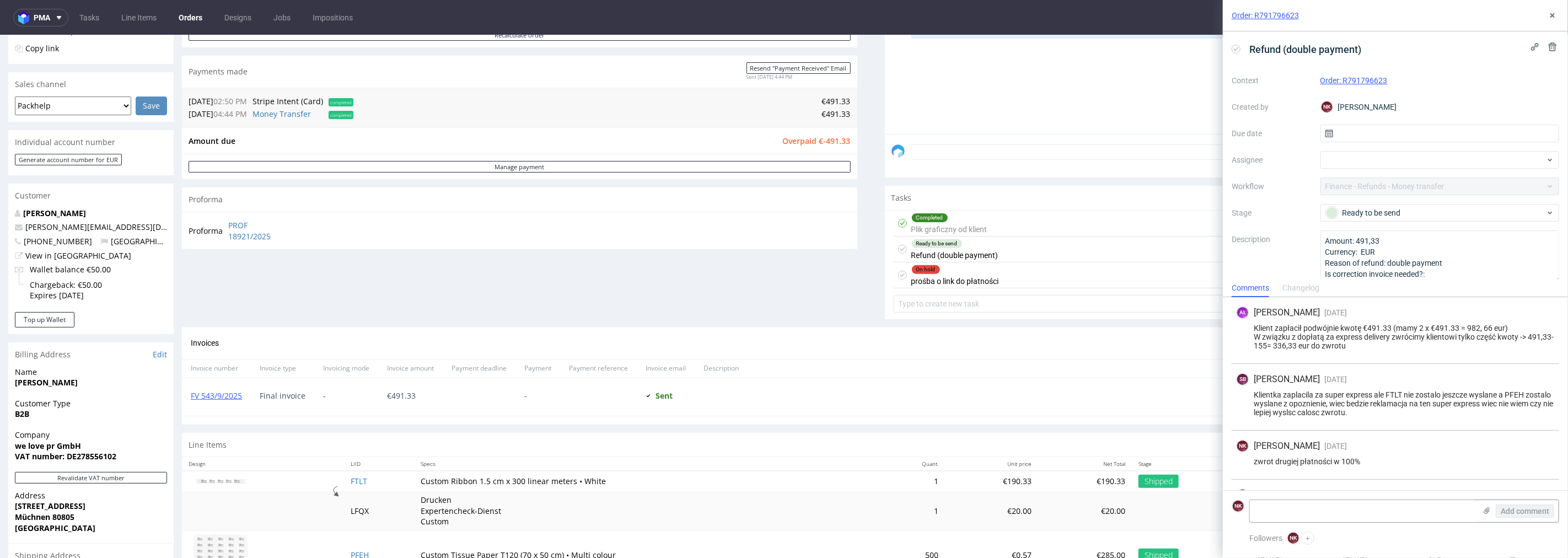
scroll to position [38, 0]
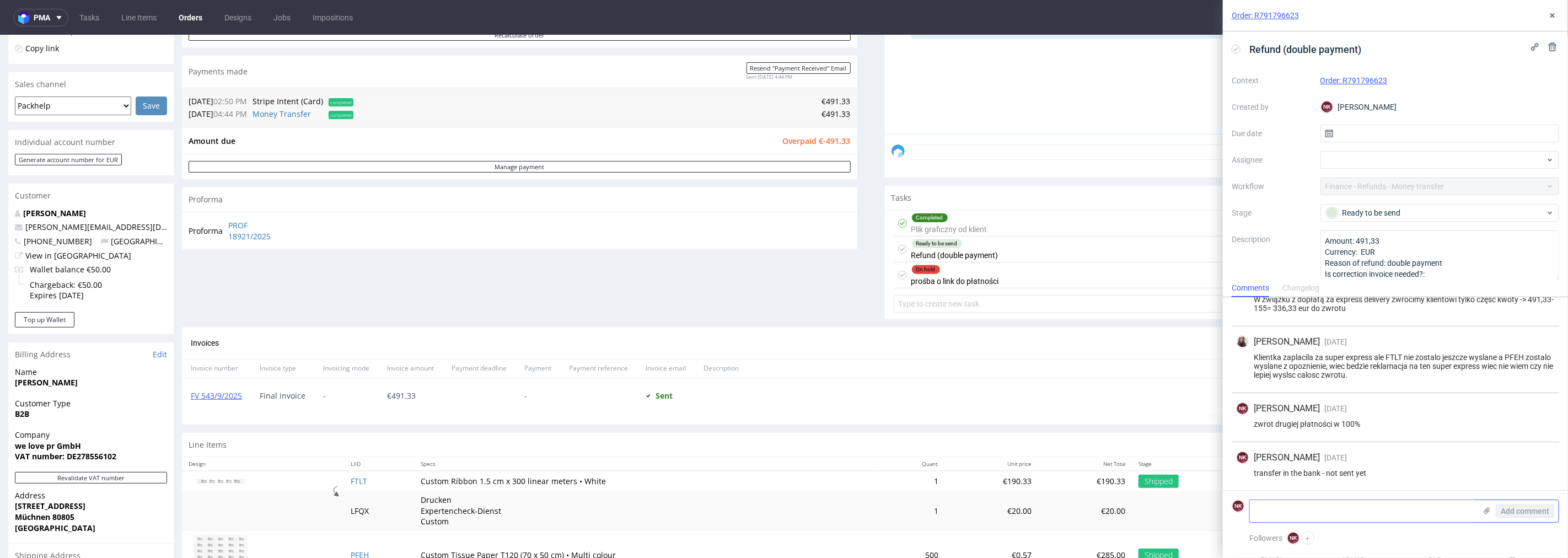
click at [1307, 509] on textarea at bounding box center [1362, 511] width 226 height 22
click at [1307, 511] on textarea "refunded 15/069/2025" at bounding box center [1362, 511] width 226 height 22
type textarea "refunded [DATE]"
click at [1528, 511] on span "Add comment" at bounding box center [1525, 511] width 49 height 8
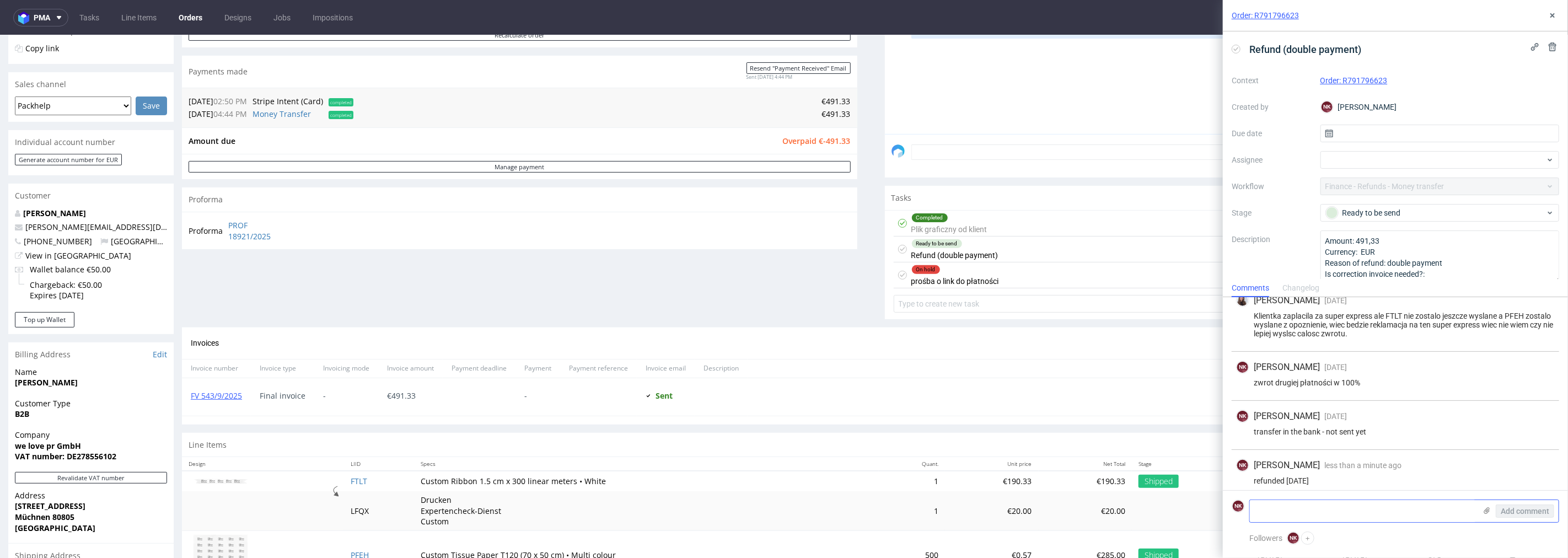
scroll to position [86, 0]
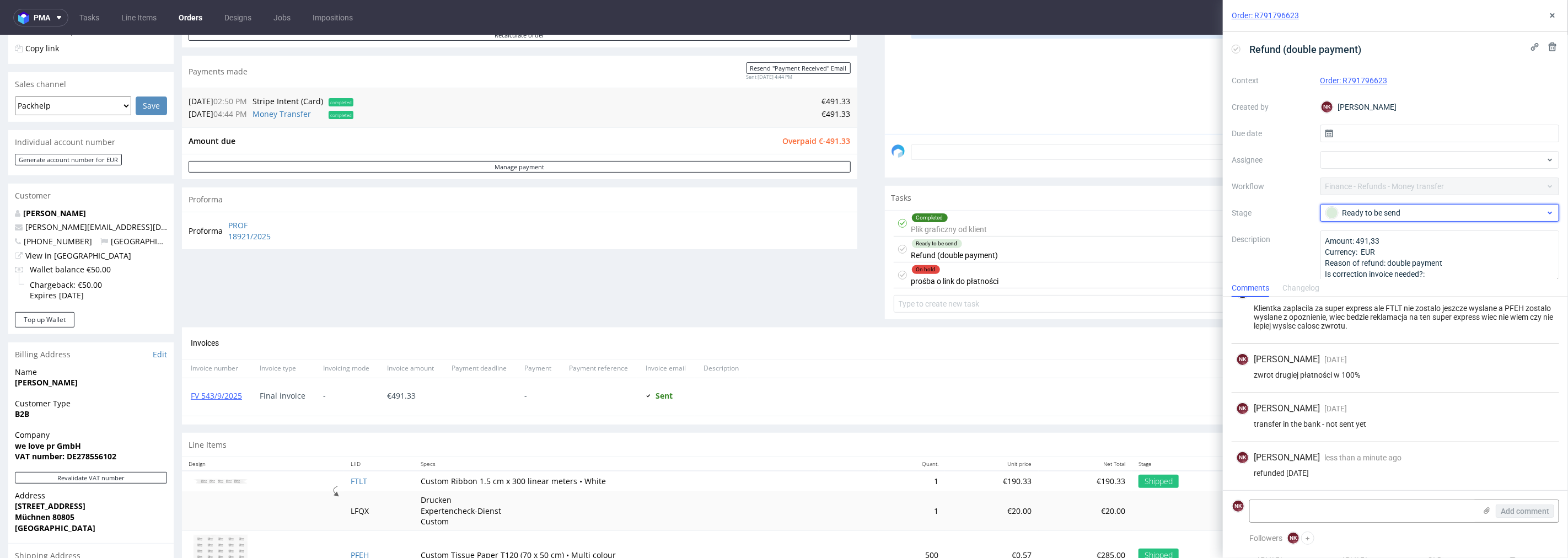
click at [1437, 215] on div "Ready to be send" at bounding box center [1435, 213] width 219 height 12
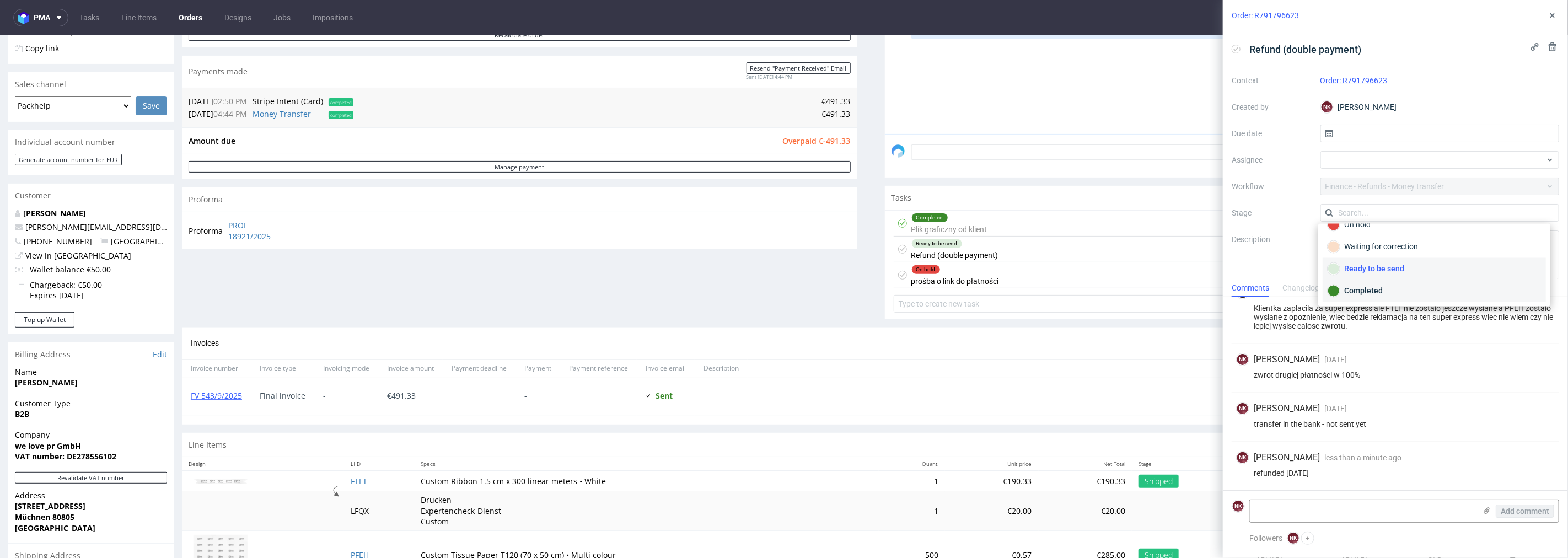
click at [1362, 282] on div "Completed" at bounding box center [1434, 291] width 223 height 22
click at [1551, 15] on icon at bounding box center [1552, 15] width 9 height 9
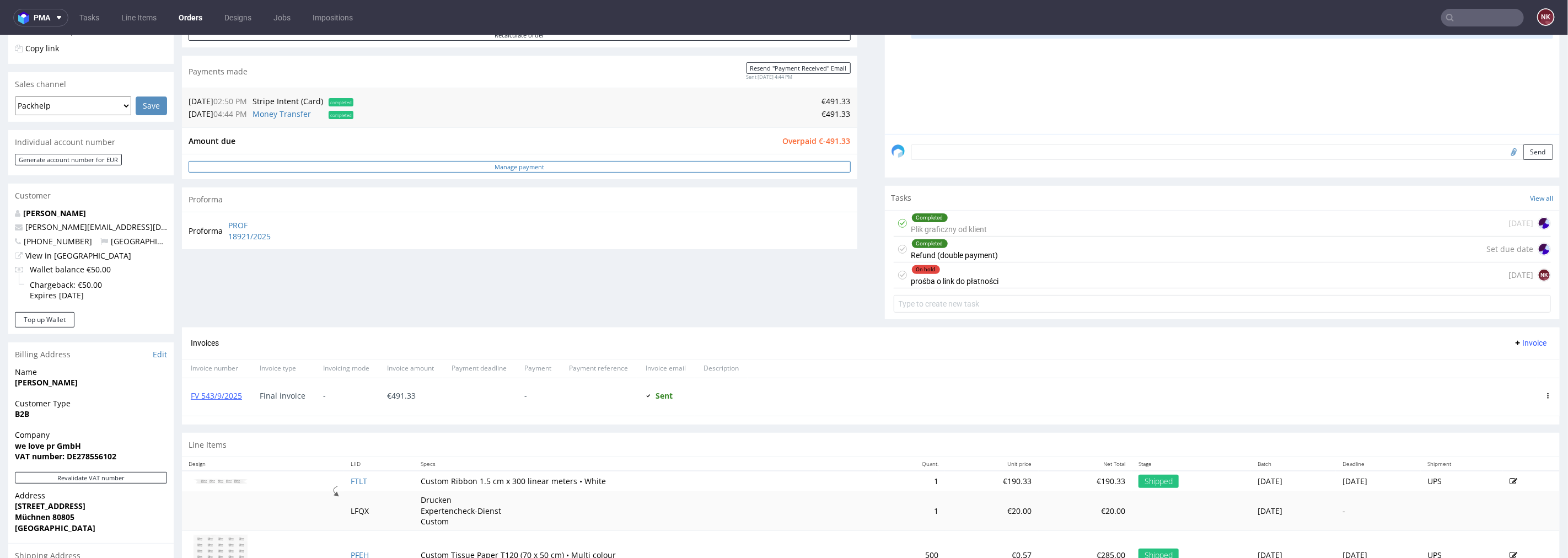
click at [639, 164] on link "Manage payment" at bounding box center [520, 166] width 662 height 12
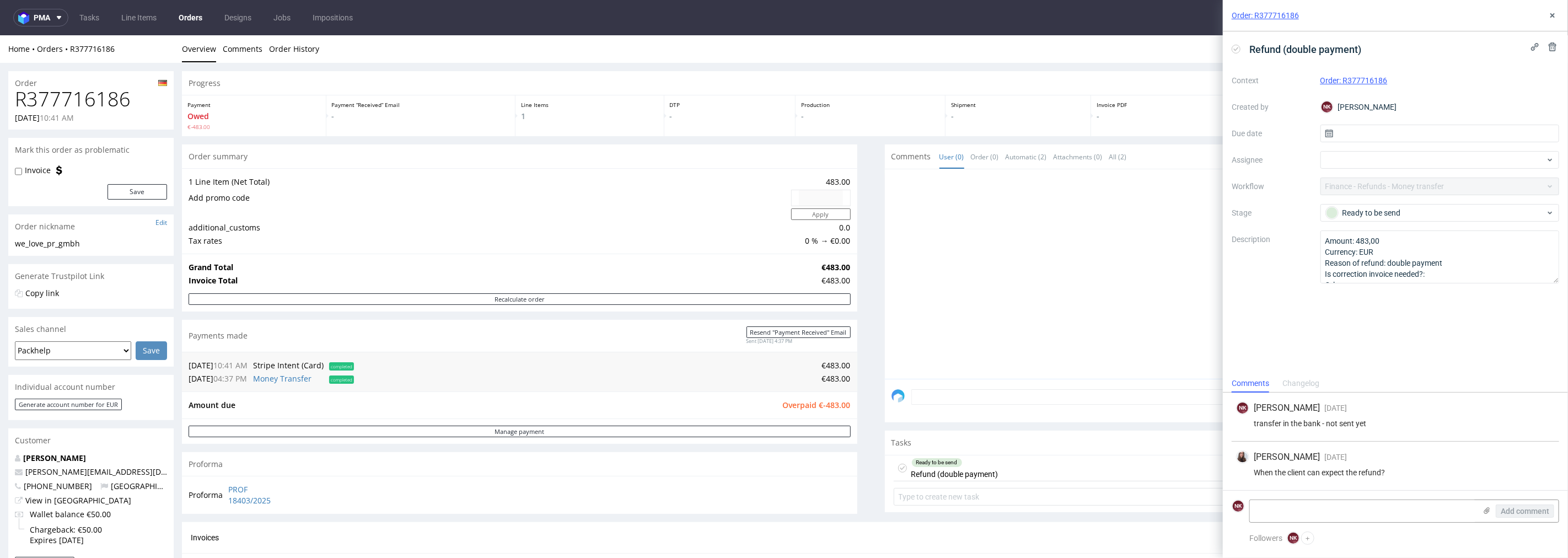
click at [95, 101] on h1 "R377716186" at bounding box center [91, 99] width 152 height 22
copy h1 "R377716186"
click at [780, 431] on link "Manage payment" at bounding box center [520, 430] width 662 height 12
click at [1325, 507] on textarea at bounding box center [1362, 511] width 226 height 22
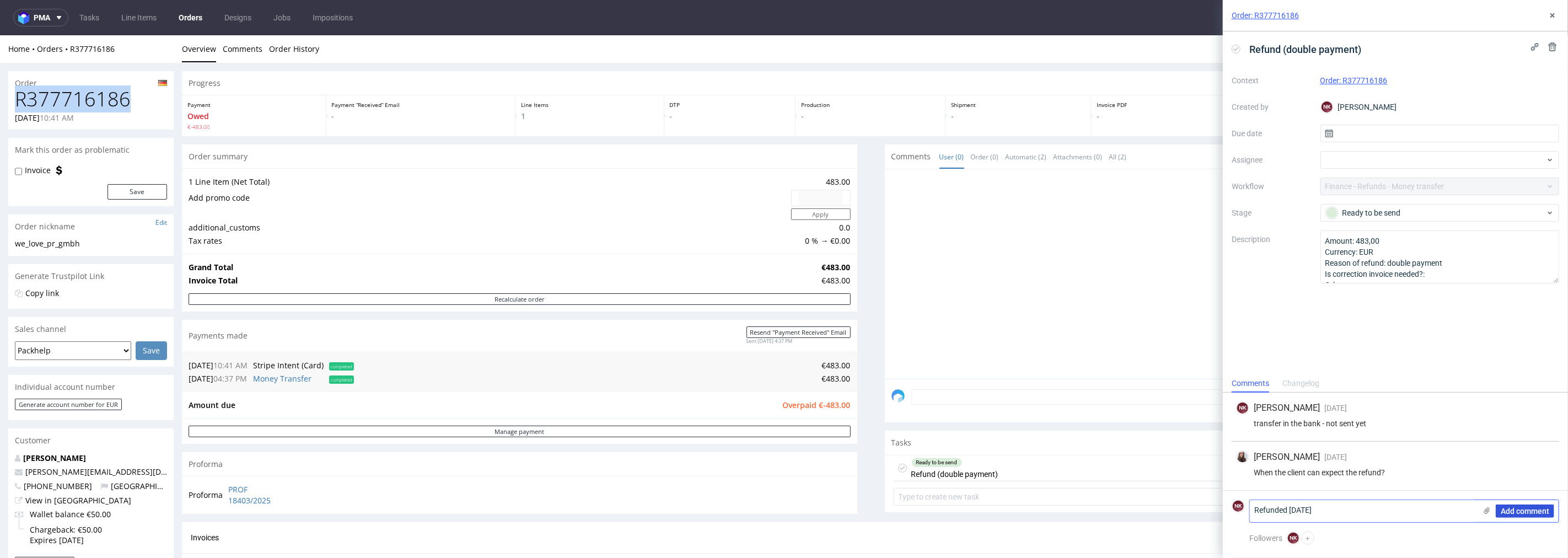
type textarea "Refunded 15/09/2025"
click at [1528, 512] on span "Add comment" at bounding box center [1525, 511] width 49 height 8
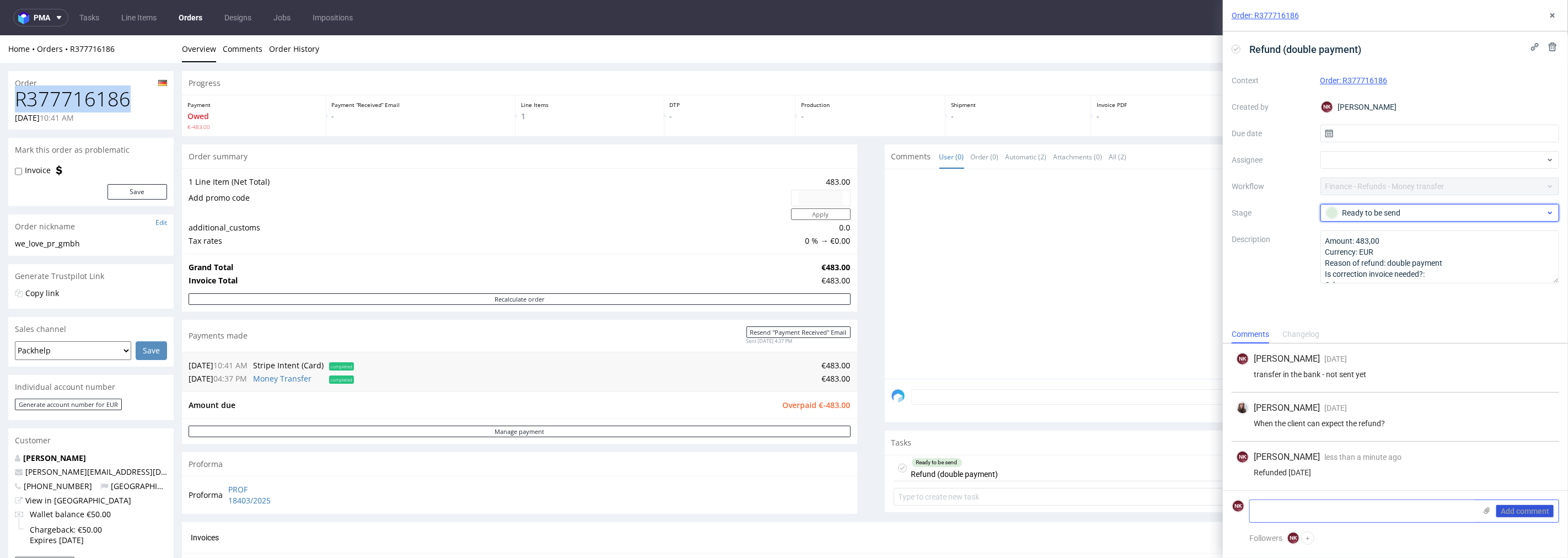
click at [1457, 207] on div "Ready to be send" at bounding box center [1435, 213] width 219 height 12
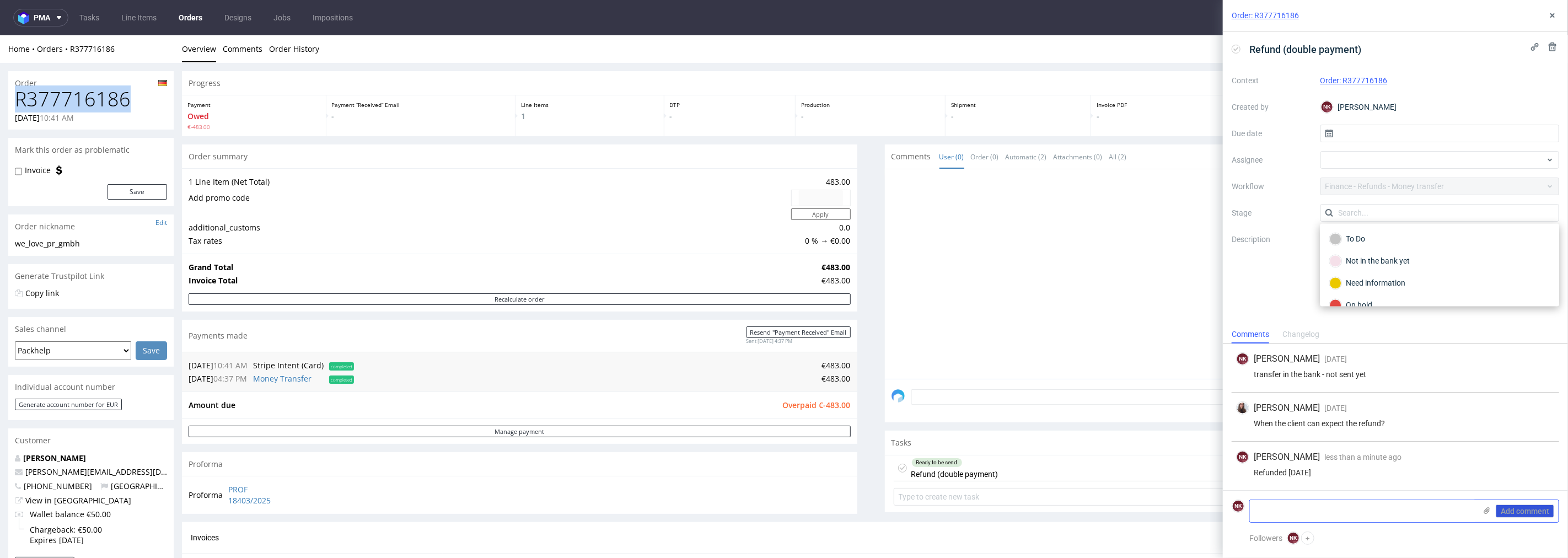
scroll to position [80, 0]
click at [1390, 288] on div "Completed" at bounding box center [1440, 291] width 220 height 12
click at [1555, 14] on icon at bounding box center [1552, 15] width 9 height 9
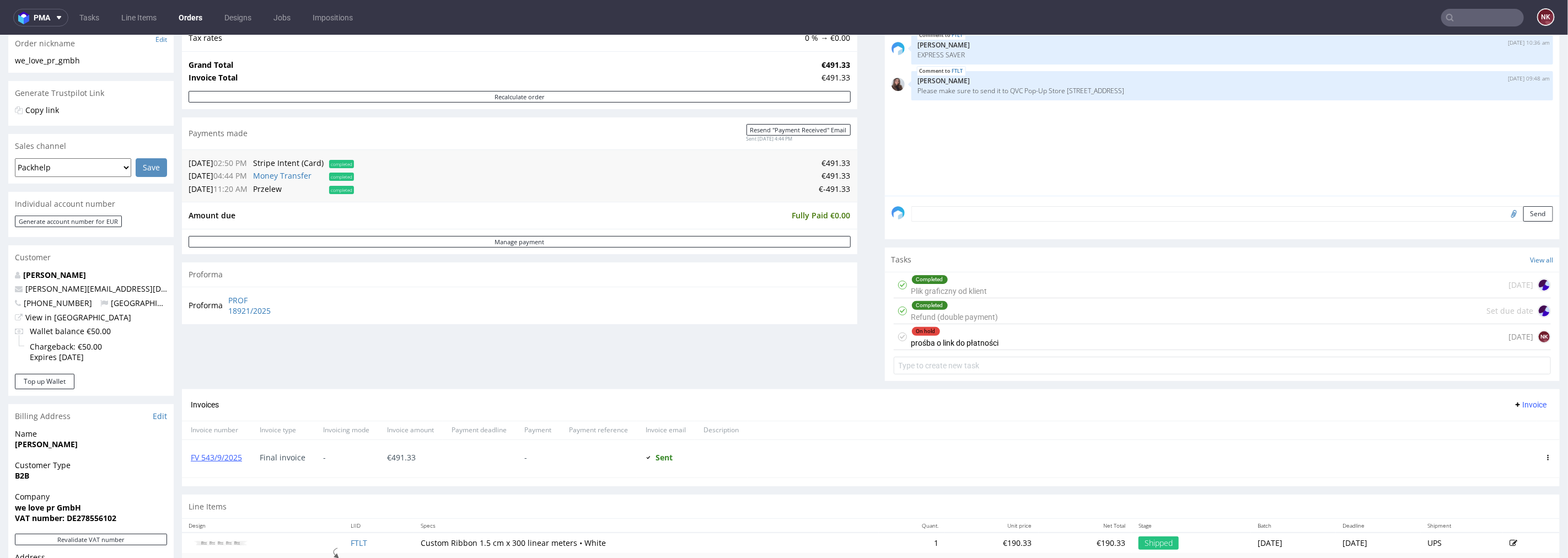
scroll to position [184, 0]
click at [1009, 332] on div "On hold prośba o link do płatności [DATE] NK" at bounding box center [1222, 336] width 658 height 26
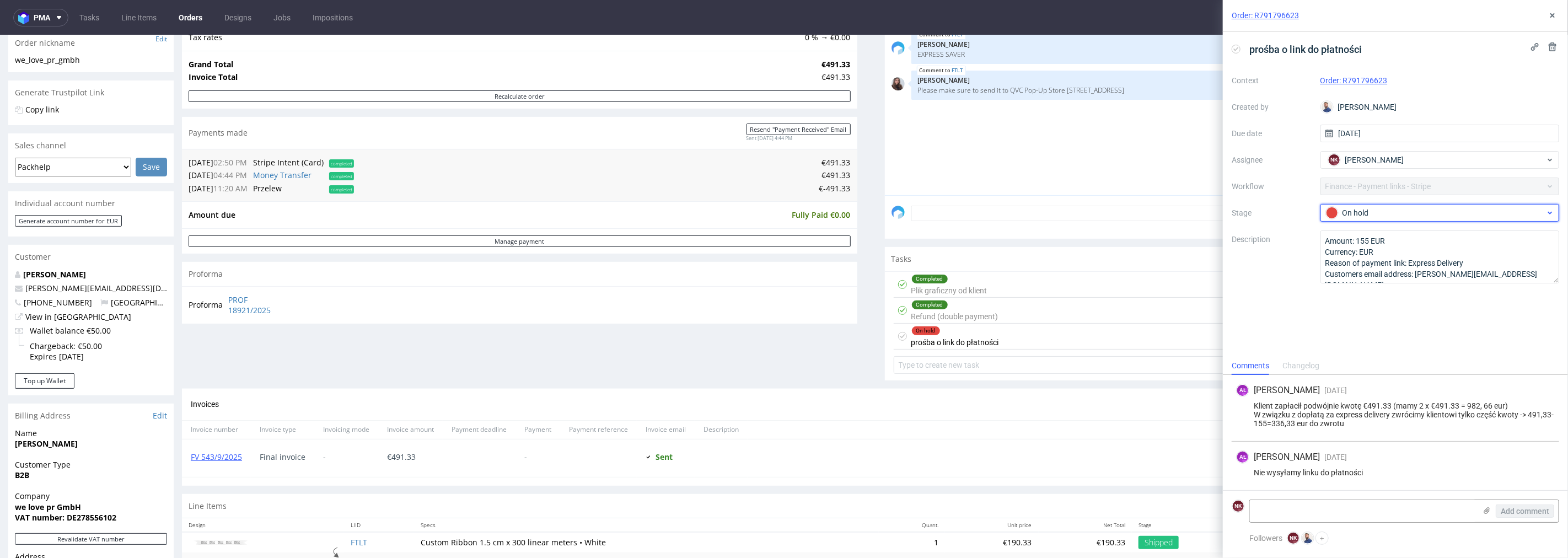
click at [1392, 212] on div "On hold" at bounding box center [1435, 213] width 219 height 12
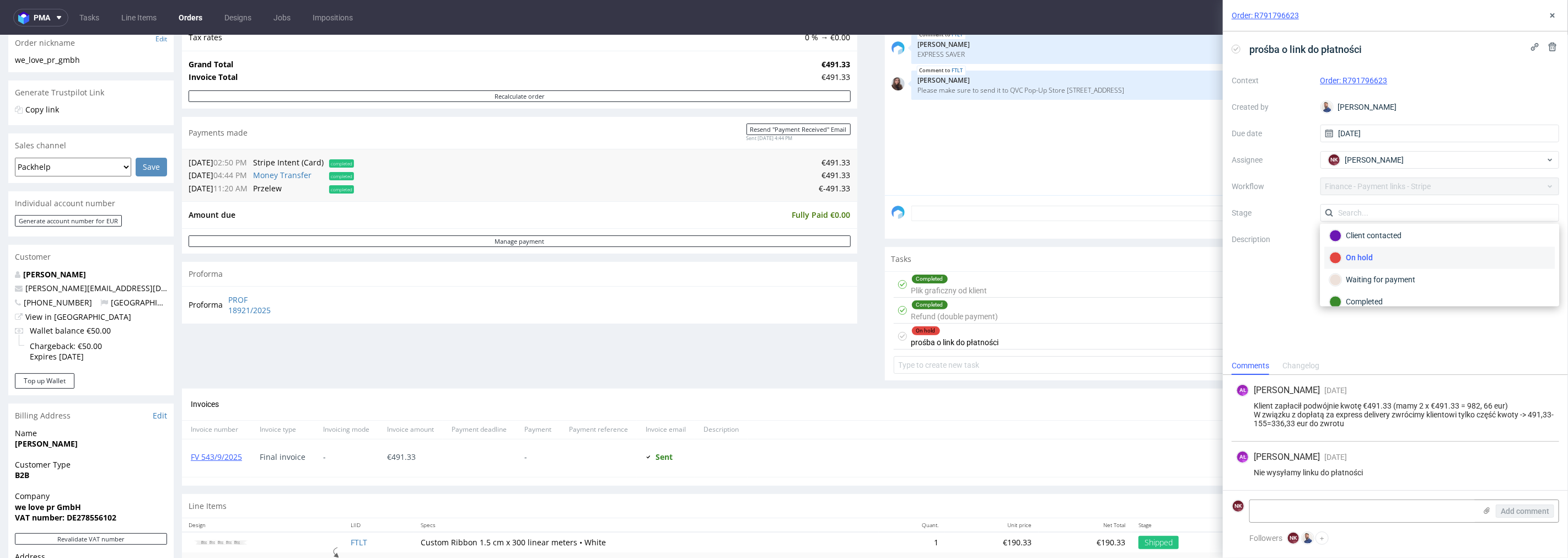
scroll to position [80, 0]
click at [1390, 288] on div "Rejected" at bounding box center [1440, 291] width 220 height 12
click at [1559, 9] on button at bounding box center [1553, 15] width 13 height 13
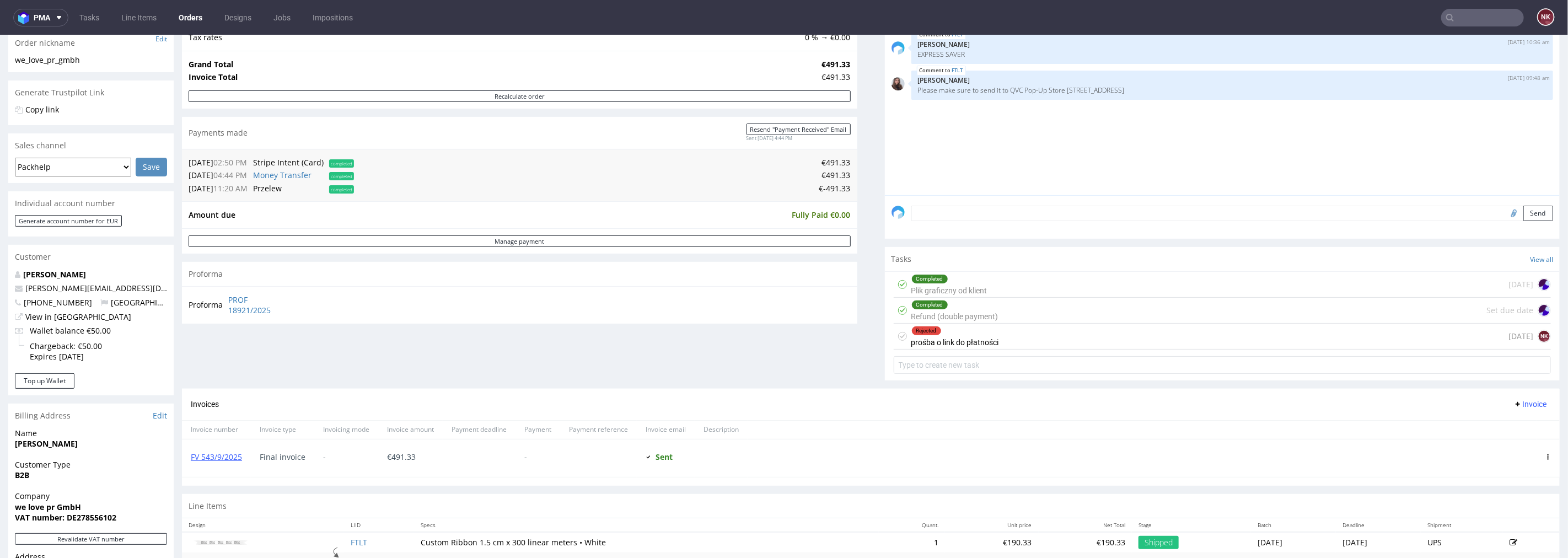
click at [858, 400] on div "Invoices Invoice" at bounding box center [870, 403] width 1360 height 14
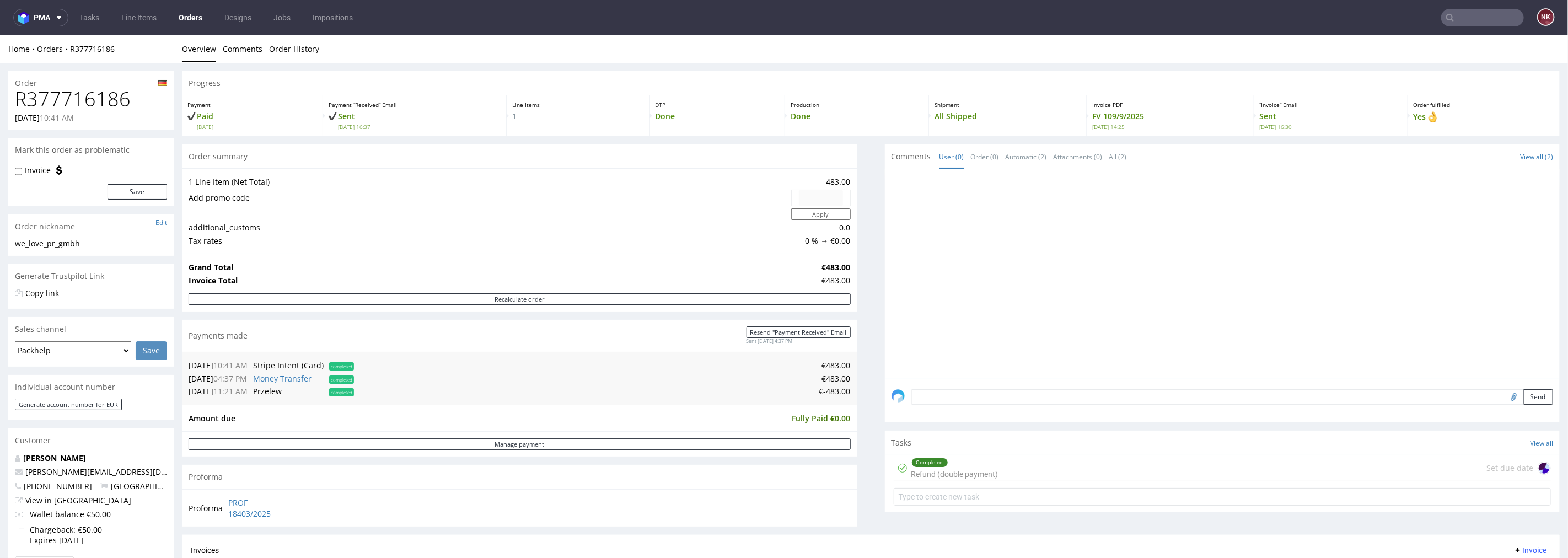
click at [850, 342] on div "Progress Payment Paid Wed 20 Aug Payment “Received” Email Sent Fri 29 Aug 16:37…" at bounding box center [871, 399] width 1378 height 657
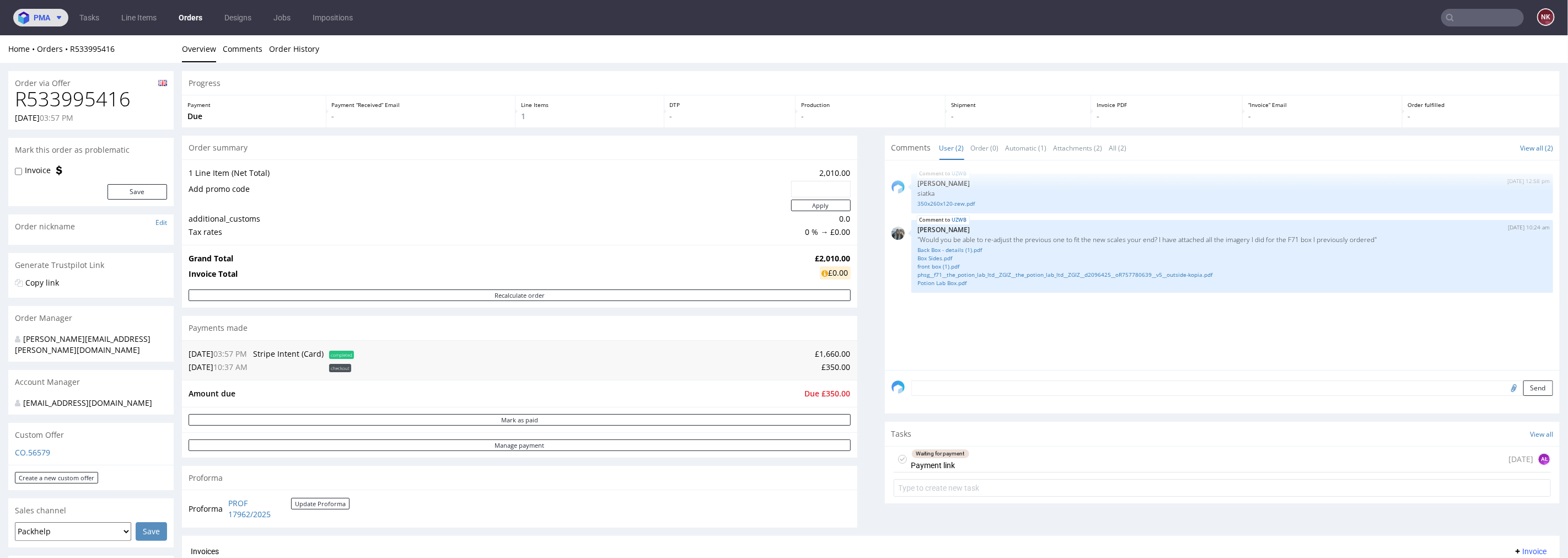
click at [50, 19] on span at bounding box center [57, 18] width 13 height 9
click at [74, 51] on span "Accounting Management App" at bounding box center [83, 51] width 89 height 8
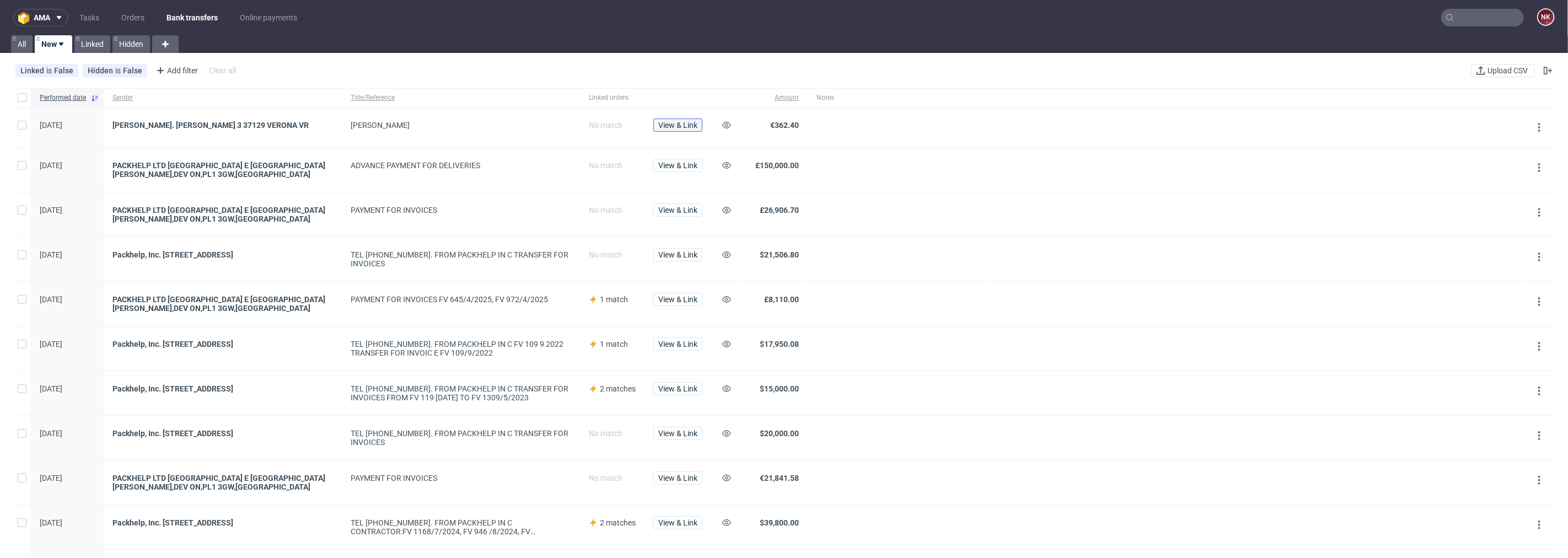
click at [673, 127] on span "View & Link" at bounding box center [677, 125] width 39 height 8
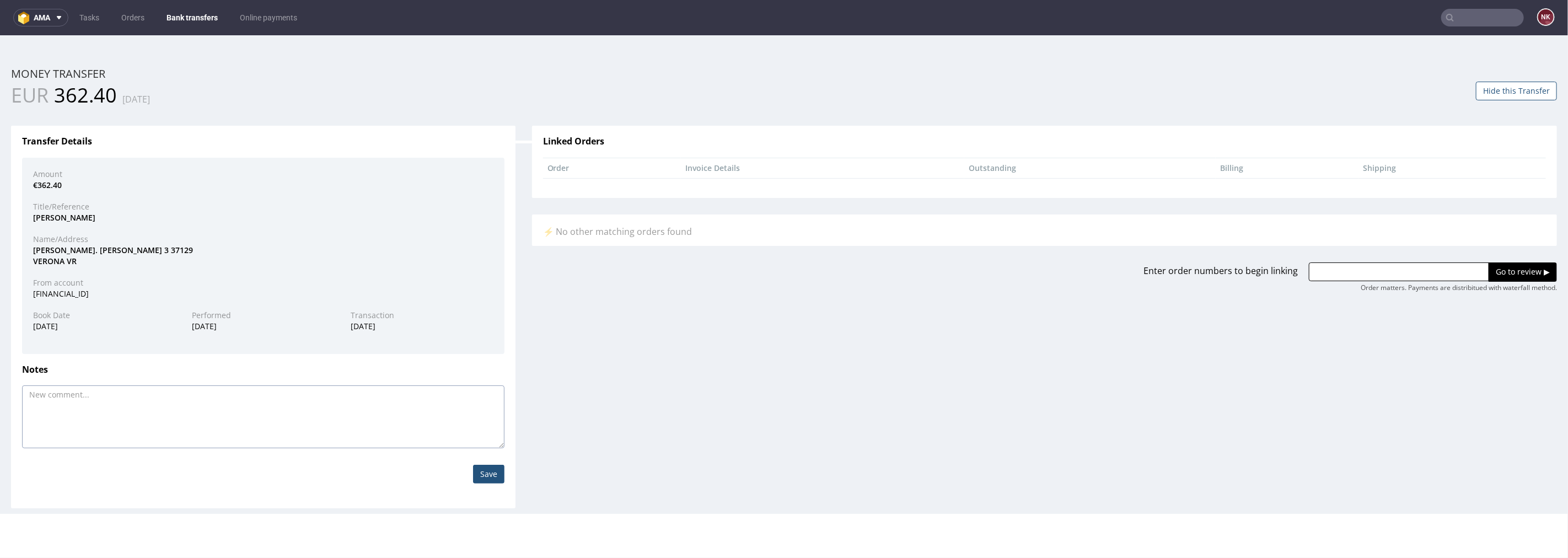
click at [196, 399] on textarea at bounding box center [263, 416] width 483 height 63
type textarea "wyjaśniam"
click at [483, 473] on input "Save" at bounding box center [489, 473] width 32 height 19
click at [184, 17] on link "Bank transfers" at bounding box center [192, 17] width 65 height 18
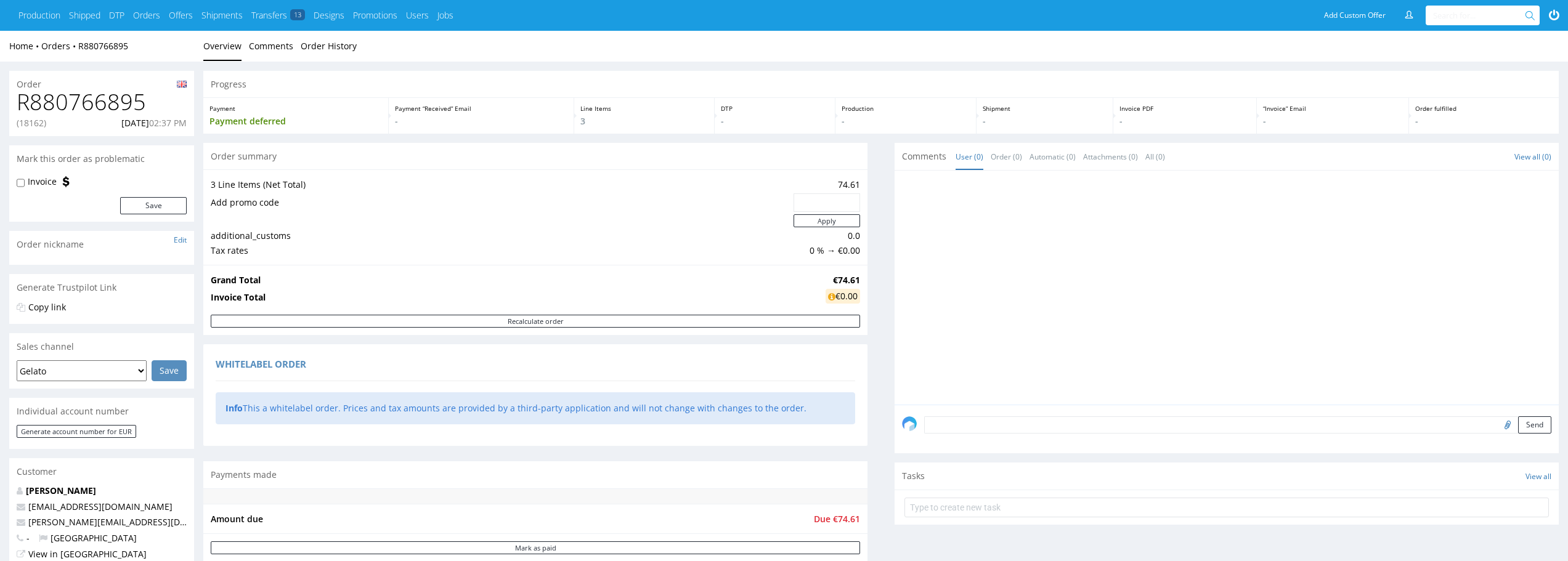
click at [110, 92] on h1 "R880766895" at bounding box center [101, 102] width 170 height 24
copy h1 "R880766895"
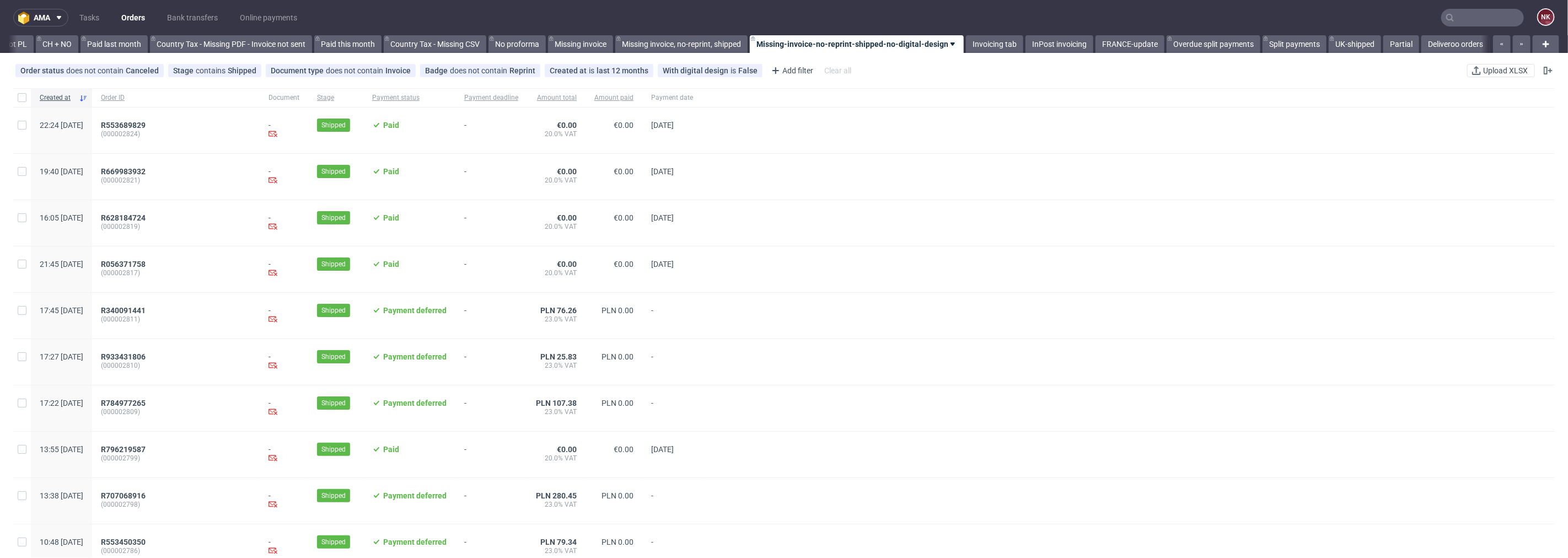
scroll to position [0, 1140]
click at [1481, 16] on input "text" at bounding box center [1415, 17] width 216 height 18
paste input "R880766895"
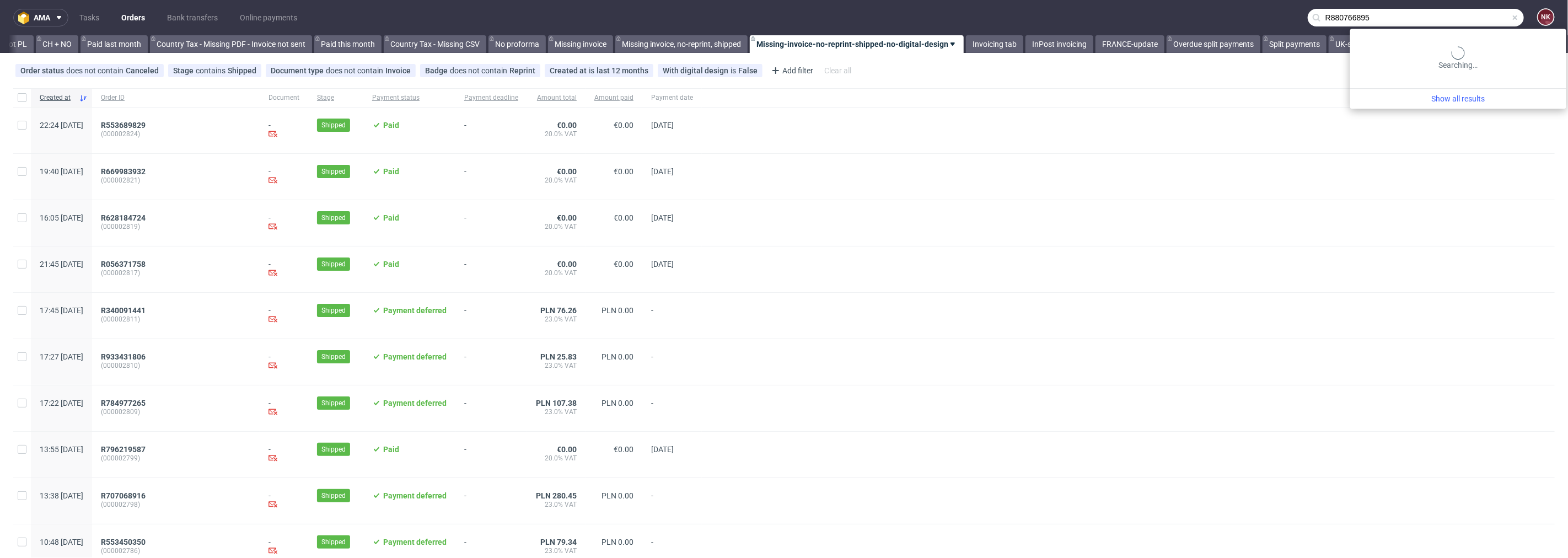
type input "R880766895"
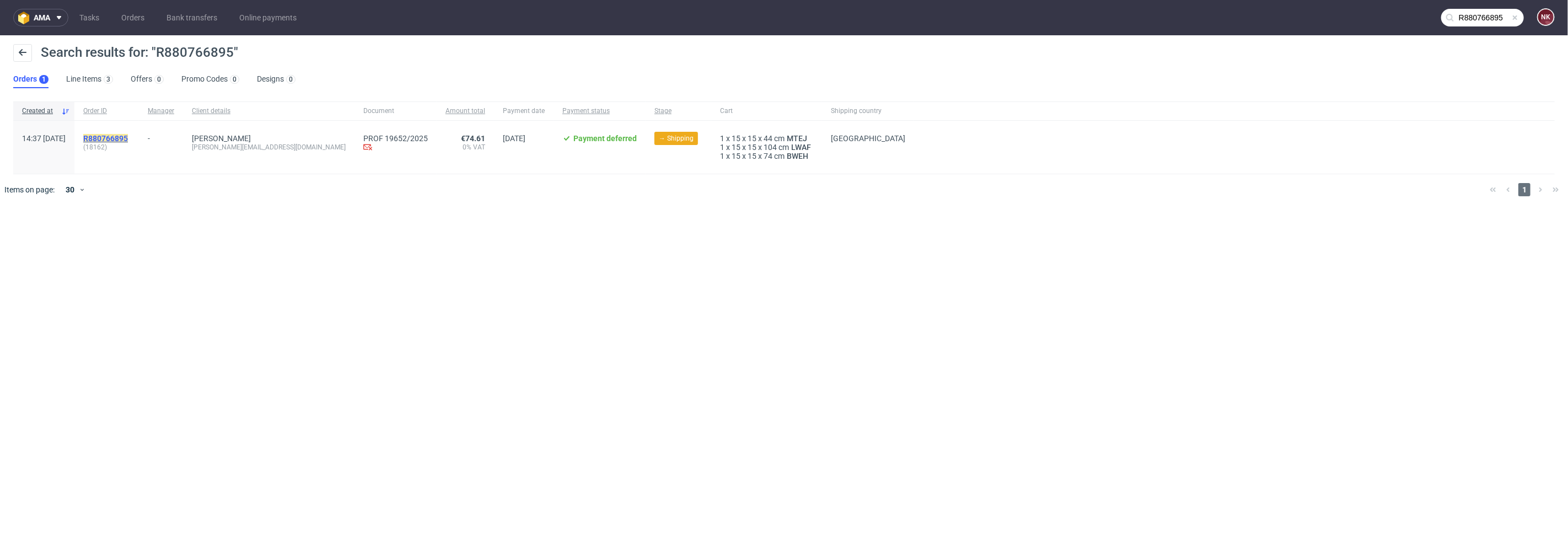
click at [128, 134] on mark "R880766895" at bounding box center [105, 138] width 44 height 9
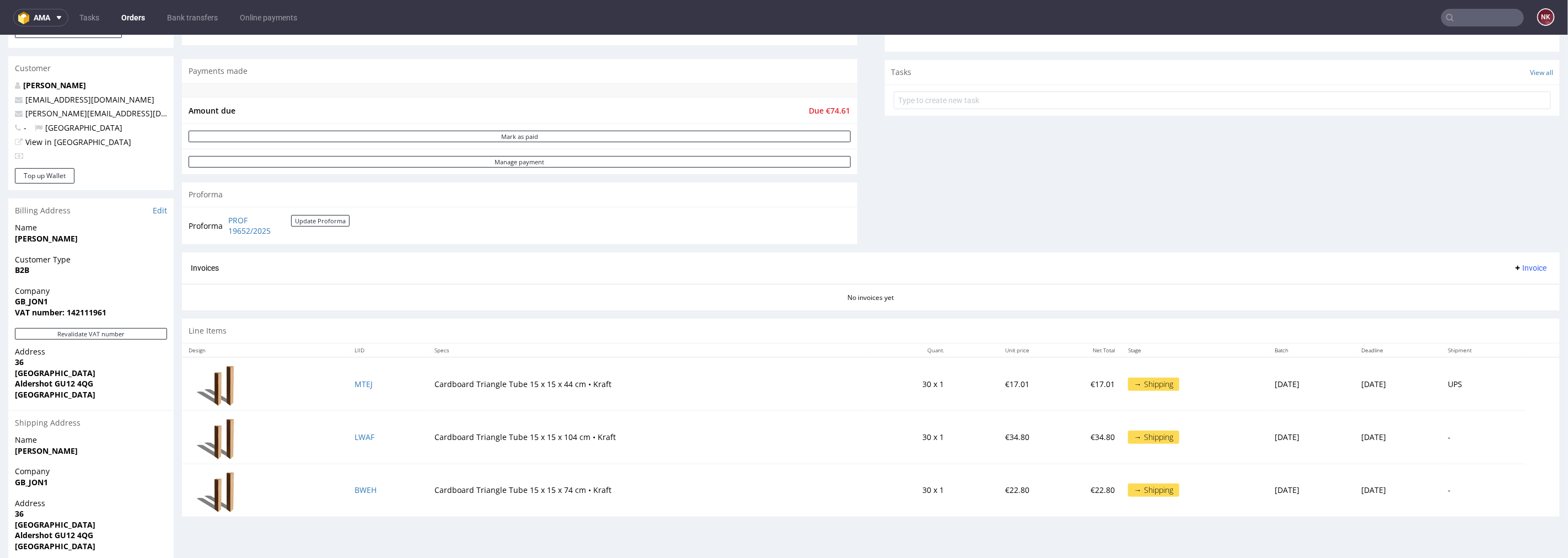
scroll to position [367, 0]
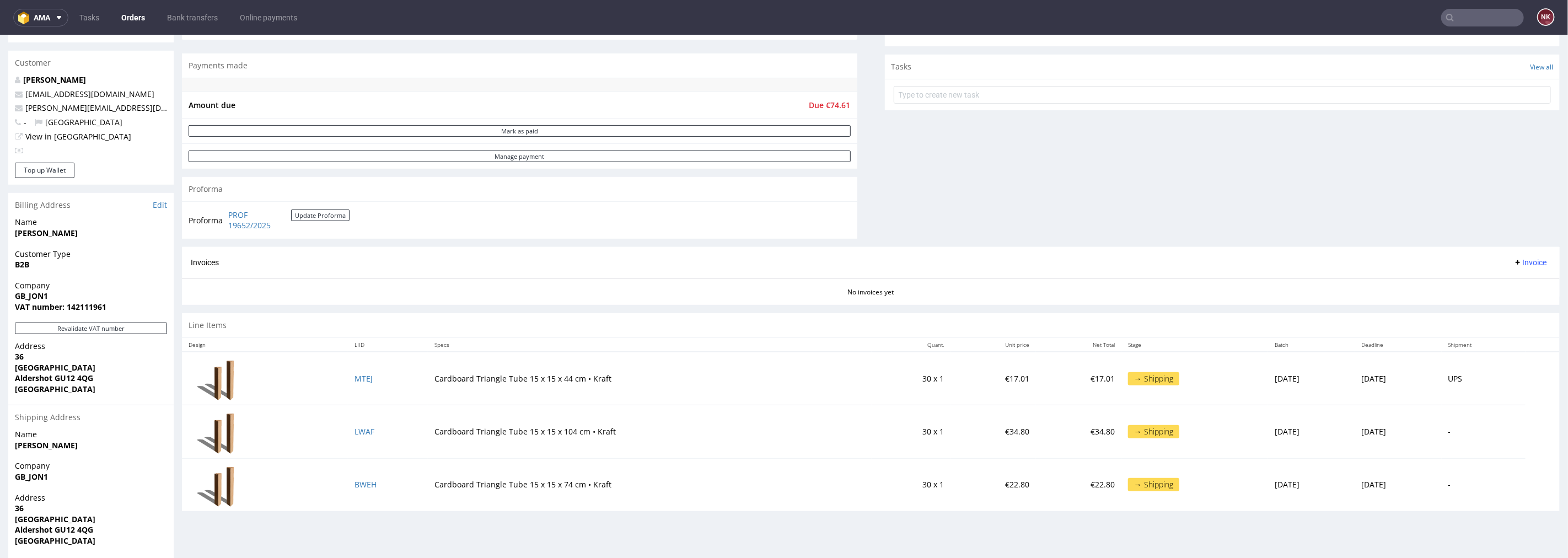
click at [91, 305] on strong "VAT number: 142111961" at bounding box center [60, 306] width 91 height 10
copy strong "142111961"
drag, startPoint x: 84, startPoint y: 386, endPoint x: 13, endPoint y: 350, distance: 79.6
click at [13, 350] on div "Address [STREET_ADDRESS]" at bounding box center [91, 372] width 166 height 64
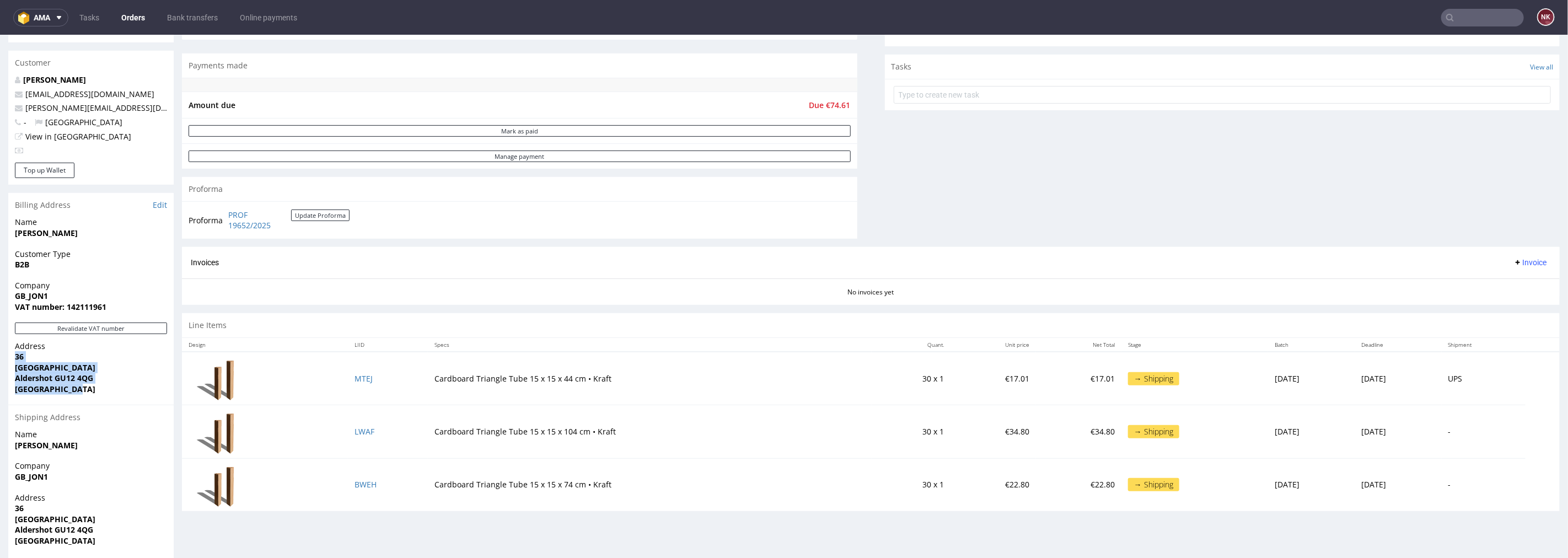
click at [128, 369] on span "[GEOGRAPHIC_DATA]" at bounding box center [91, 367] width 152 height 11
drag, startPoint x: 78, startPoint y: 388, endPoint x: 13, endPoint y: 303, distance: 107.0
click at [13, 303] on section "Billing Address Edit Name [PERSON_NAME] Customer Type B2B Company GB_JON1 VAT n…" at bounding box center [91, 399] width 166 height 413
copy section "VAT number: 142111961 Revalidate VAT number Address [STREET_ADDRESS]"
click at [113, 471] on span "GB_JON1" at bounding box center [91, 476] width 152 height 11
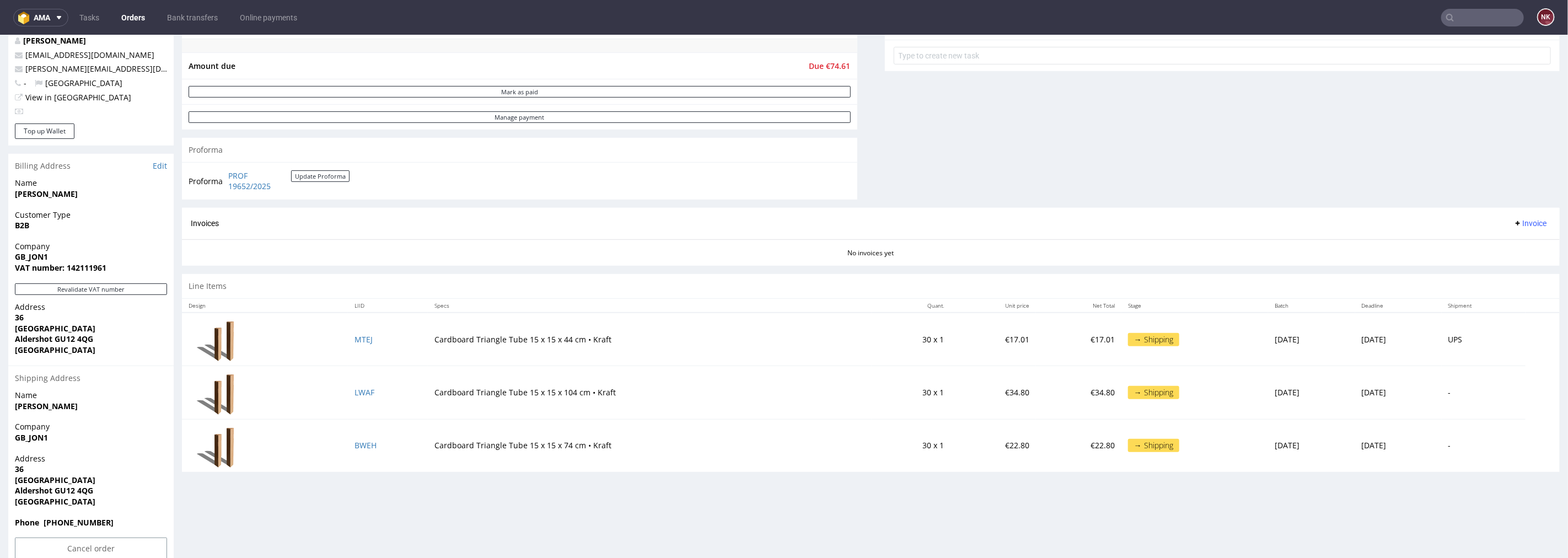
scroll to position [428, 0]
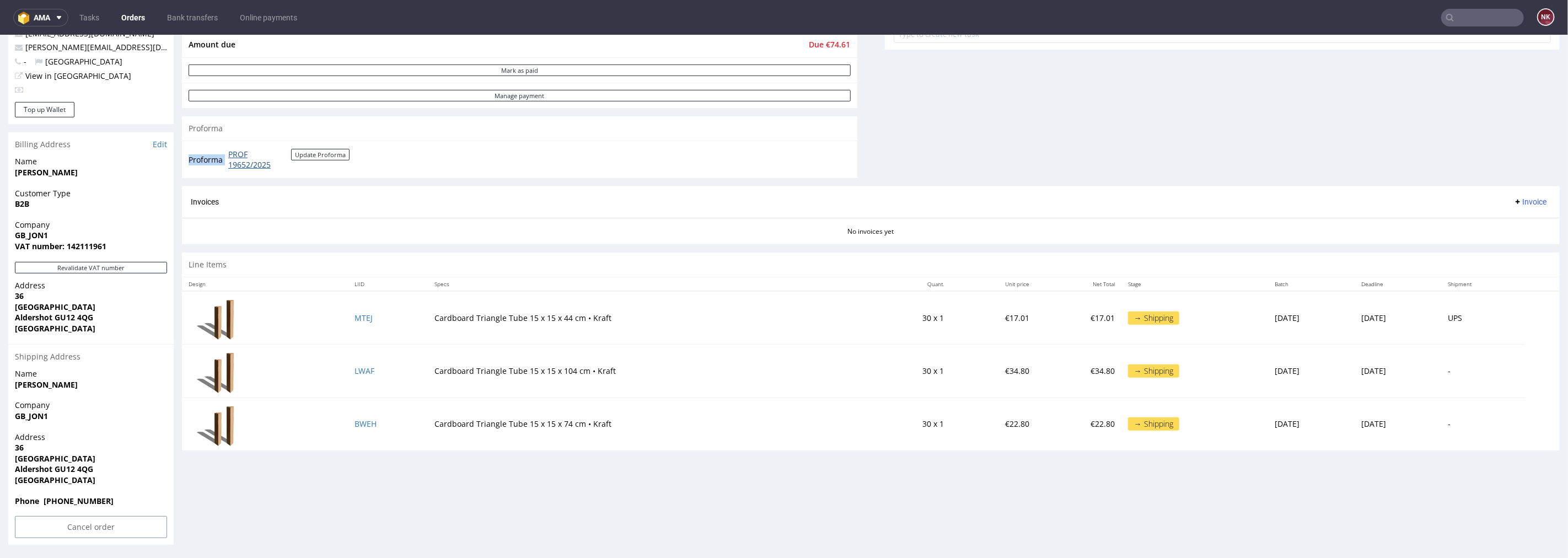
drag, startPoint x: 313, startPoint y: 174, endPoint x: 229, endPoint y: 150, distance: 87.4
click at [229, 150] on div "Proforma PROF 19652/2025 Update Proforma" at bounding box center [520, 159] width 676 height 38
copy tbody "Proforma"
click at [161, 142] on link "Edit" at bounding box center [160, 144] width 15 height 11
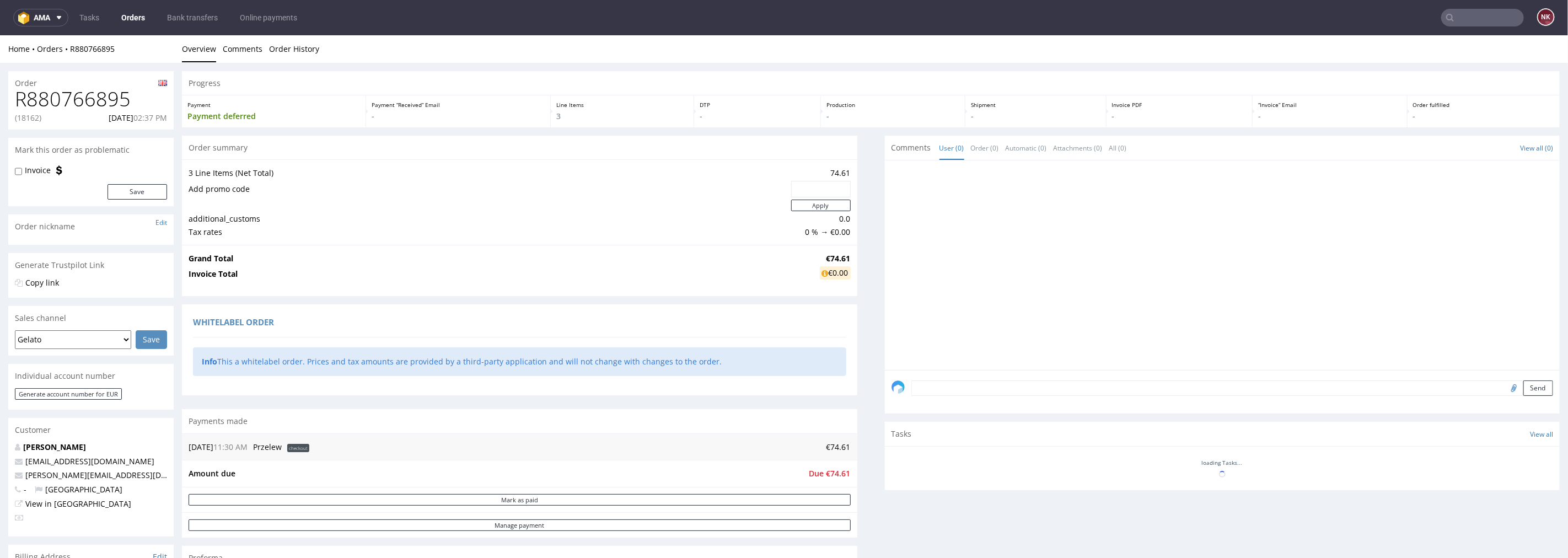
scroll to position [306, 0]
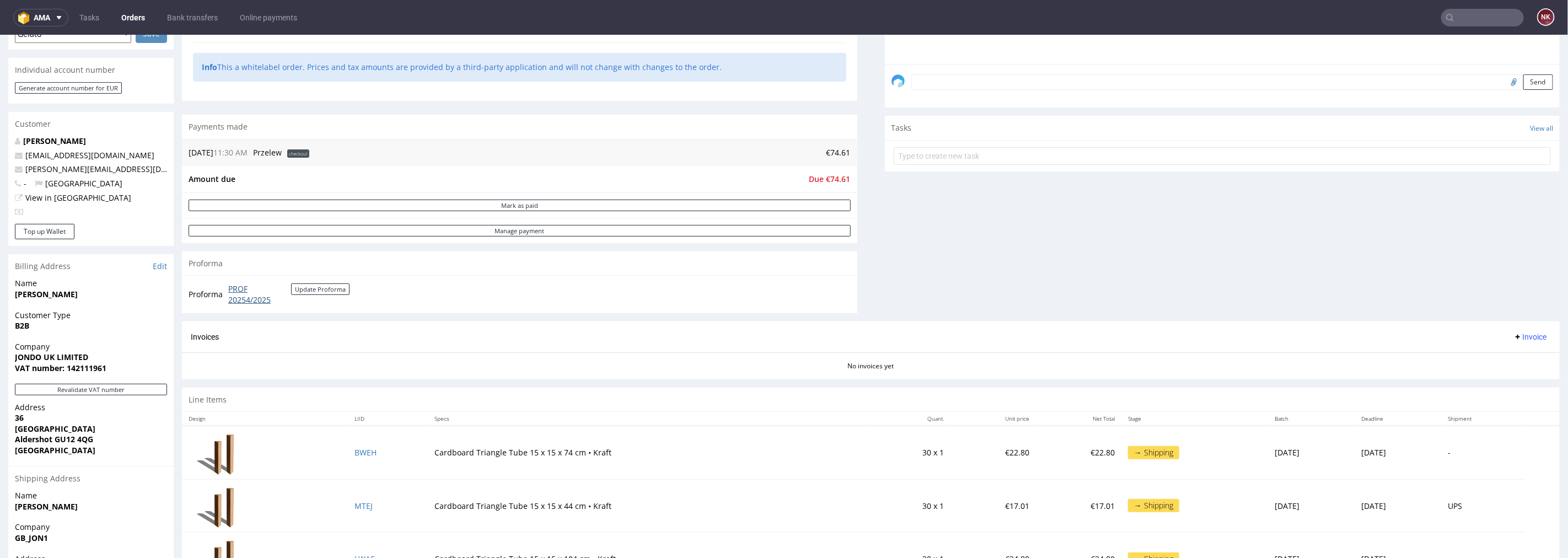
click at [249, 295] on link "PROF 20254/2025" at bounding box center [259, 293] width 63 height 21
click at [897, 341] on div "Invoices Invoice" at bounding box center [870, 337] width 1360 height 14
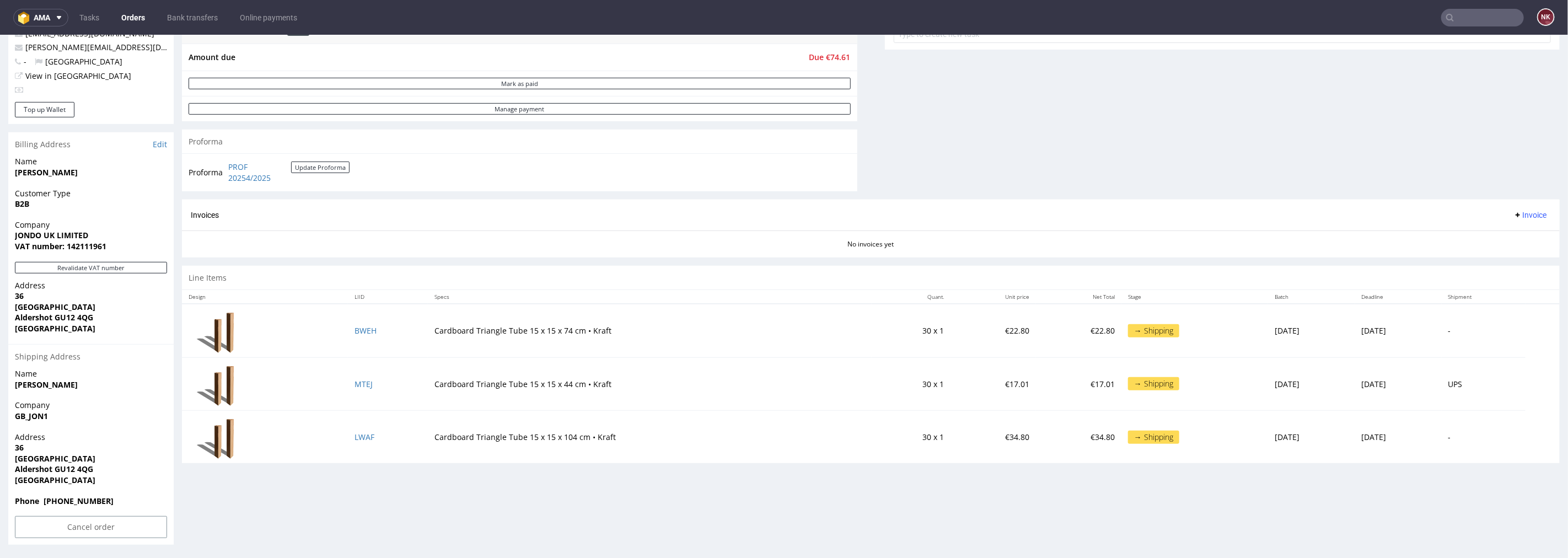
click at [780, 257] on div "Progress Payment Payment deferred Payment “Received” Email - Line Items 3 DTP -…" at bounding box center [871, 57] width 1378 height 828
drag, startPoint x: 80, startPoint y: 478, endPoint x: 0, endPoint y: 448, distance: 85.4
click at [0, 448] on div "Order R880766895 (18162) 15.09.2025 02:37 PM Mark this order as problematic Inv…" at bounding box center [784, 93] width 1568 height 918
copy p "36 North Lane Aldershot GU12 4QG United Kingdom"
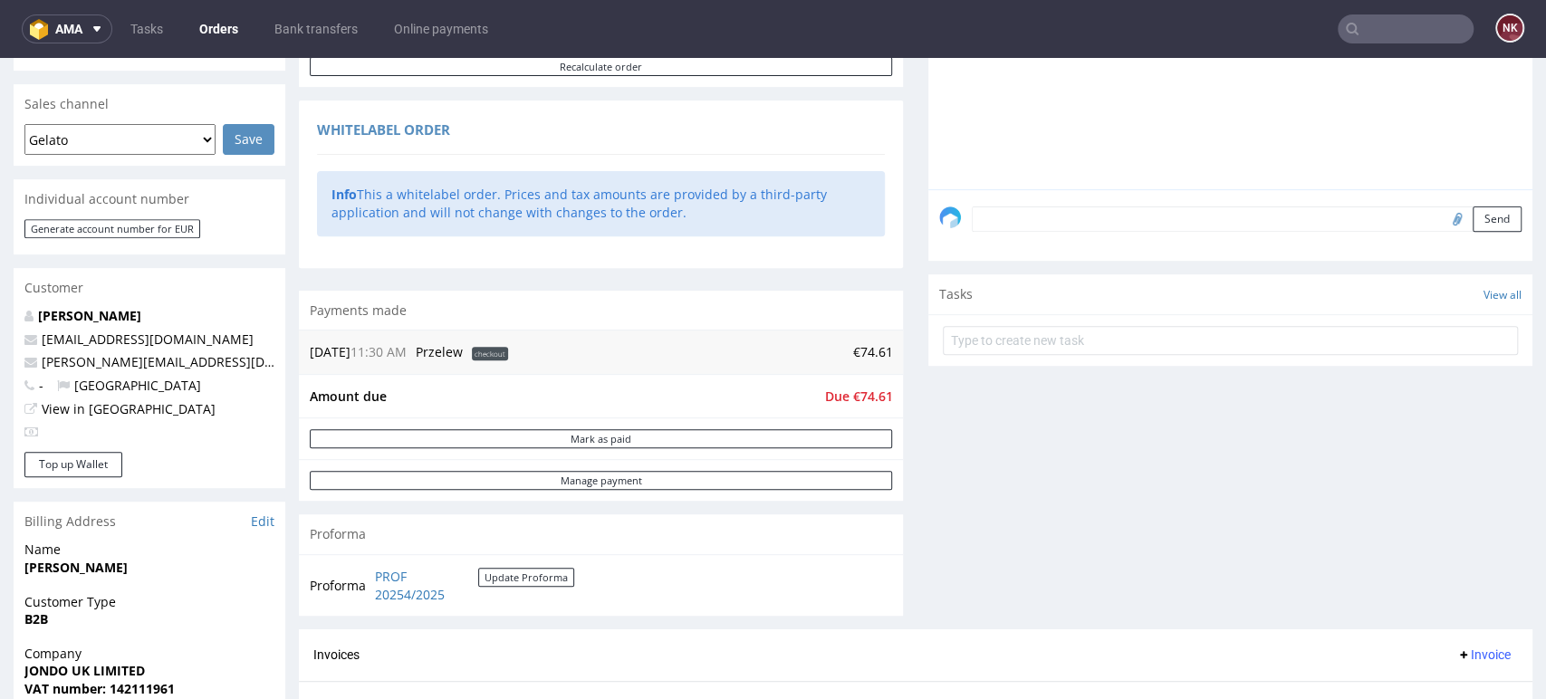
scroll to position [602, 0]
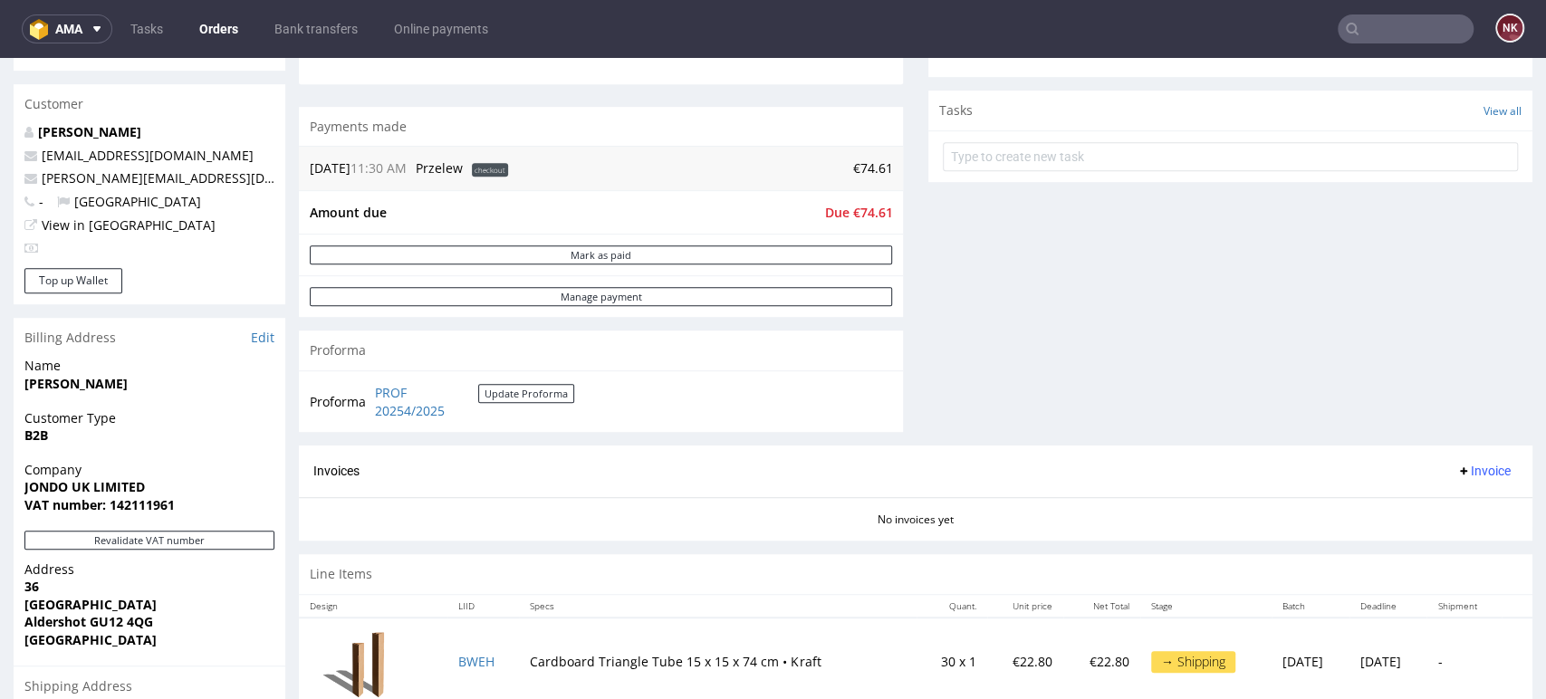
click at [1456, 469] on span "Invoice" at bounding box center [1483, 471] width 54 height 14
click at [1468, 538] on span "Upload" at bounding box center [1452, 542] width 88 height 18
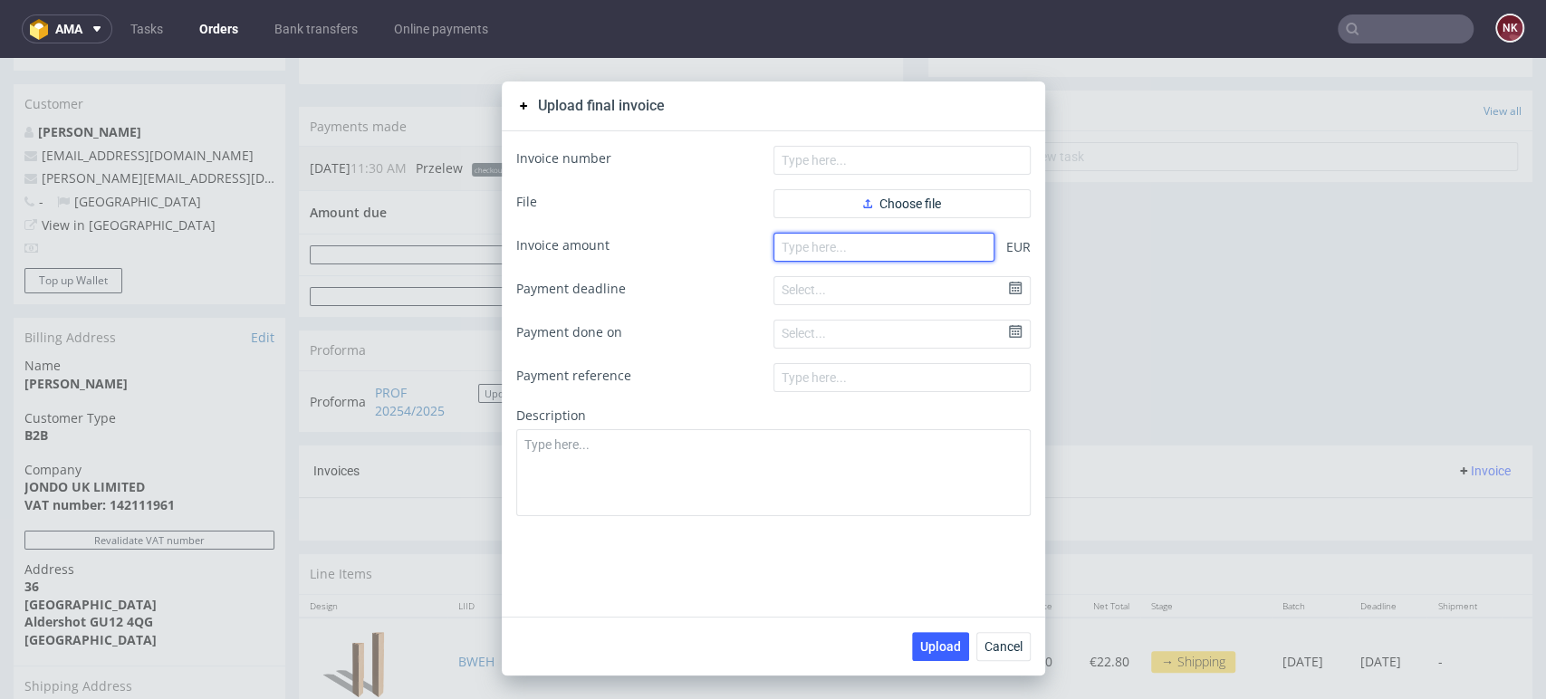
click at [899, 246] on input "number" at bounding box center [884, 247] width 221 height 29
type input "74.61"
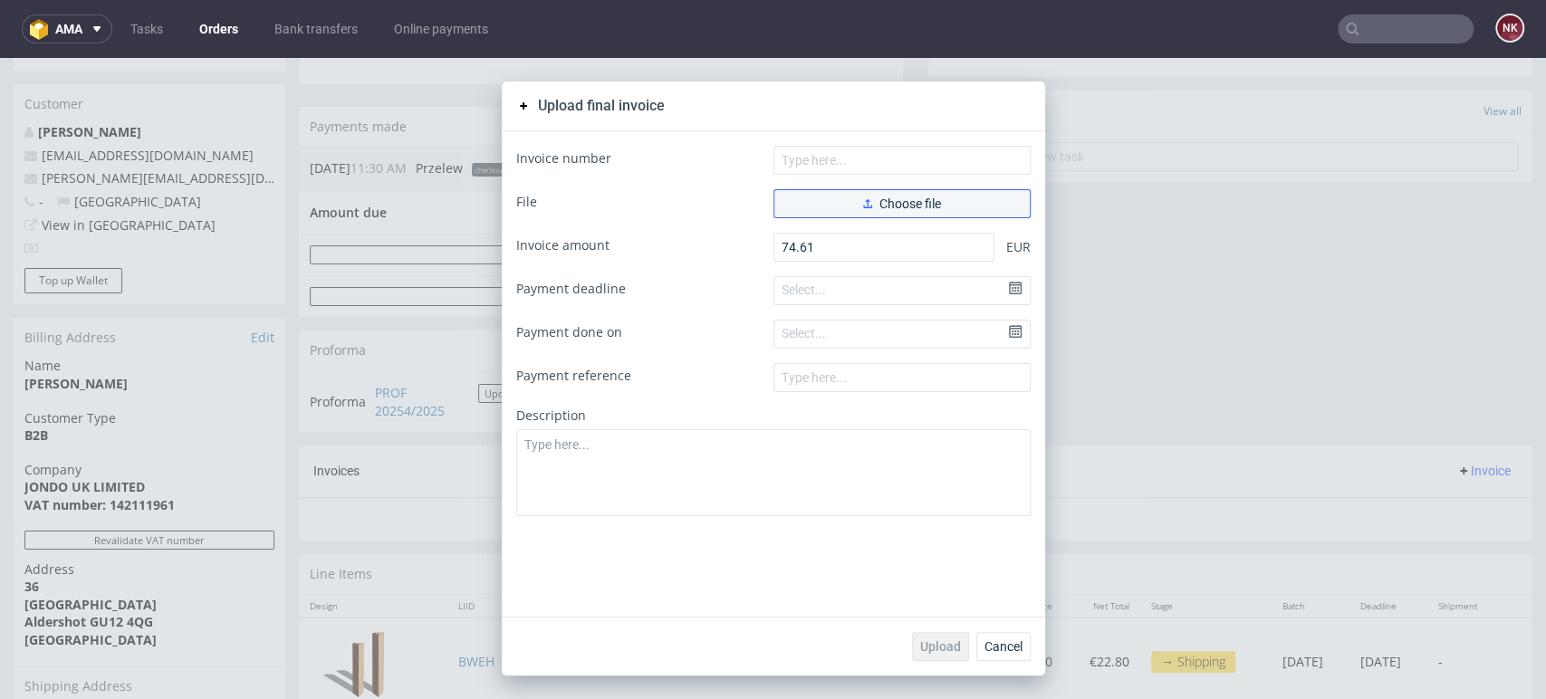
click at [916, 199] on span "Choose file" at bounding box center [902, 203] width 78 height 13
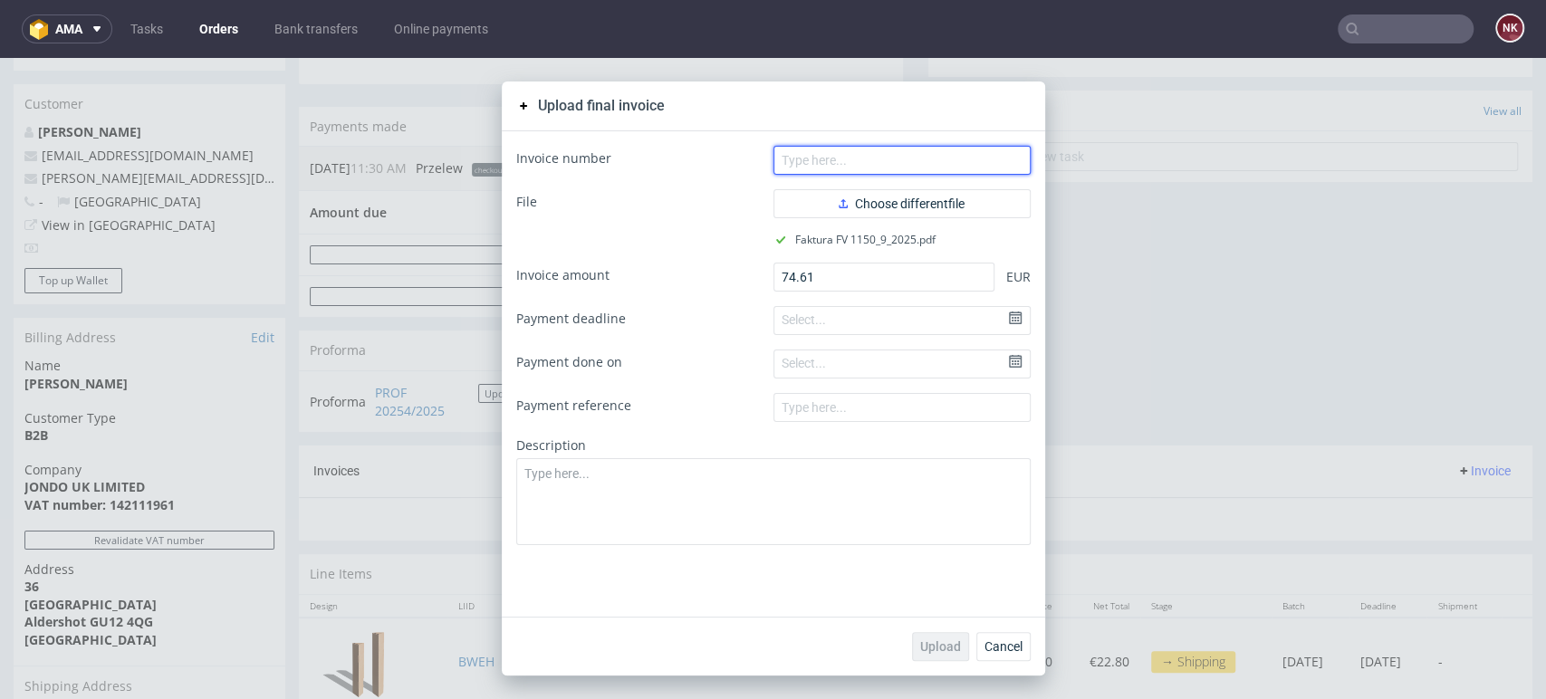
click at [853, 156] on input "text" at bounding box center [902, 160] width 257 height 29
type input "FV 1150/9/2025"
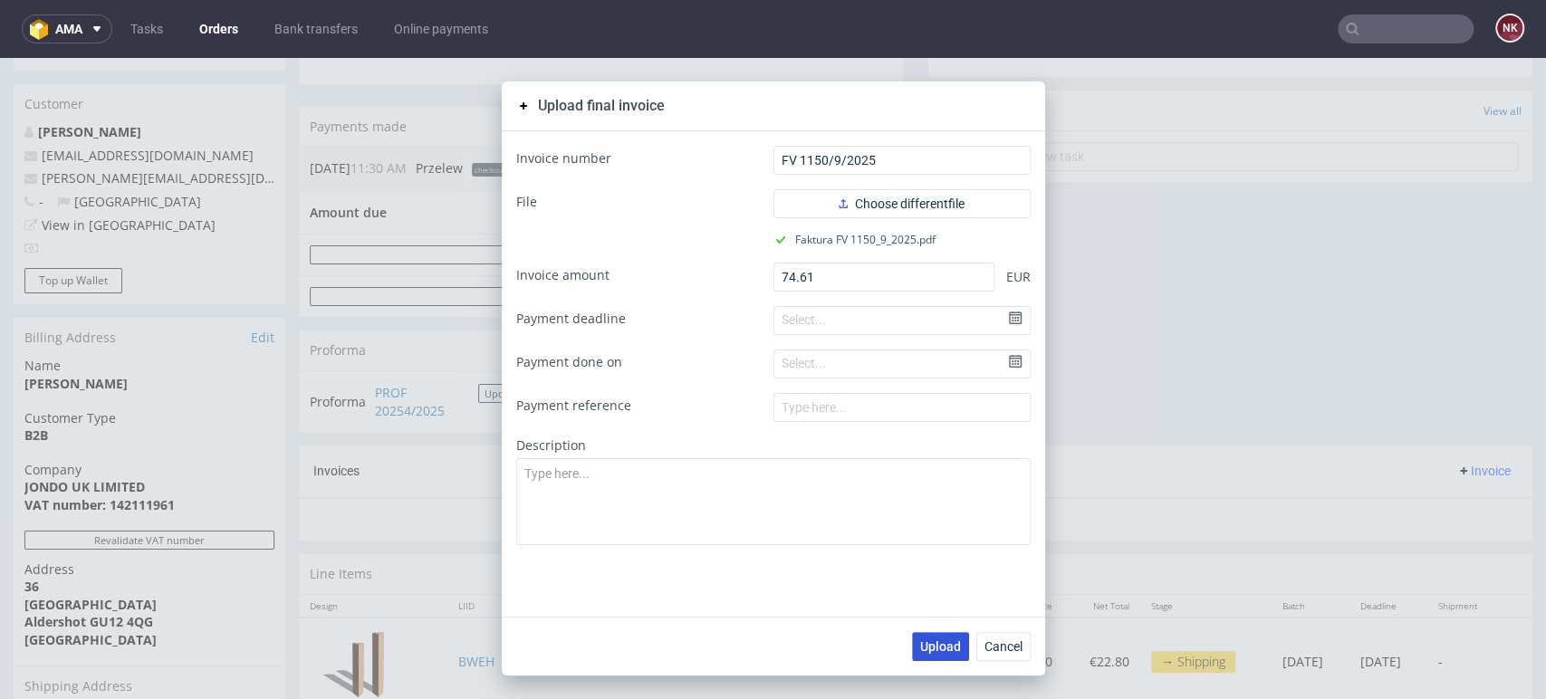
click at [943, 642] on span "Upload" at bounding box center [940, 646] width 41 height 13
click at [998, 643] on span "Cancel" at bounding box center [1004, 646] width 38 height 13
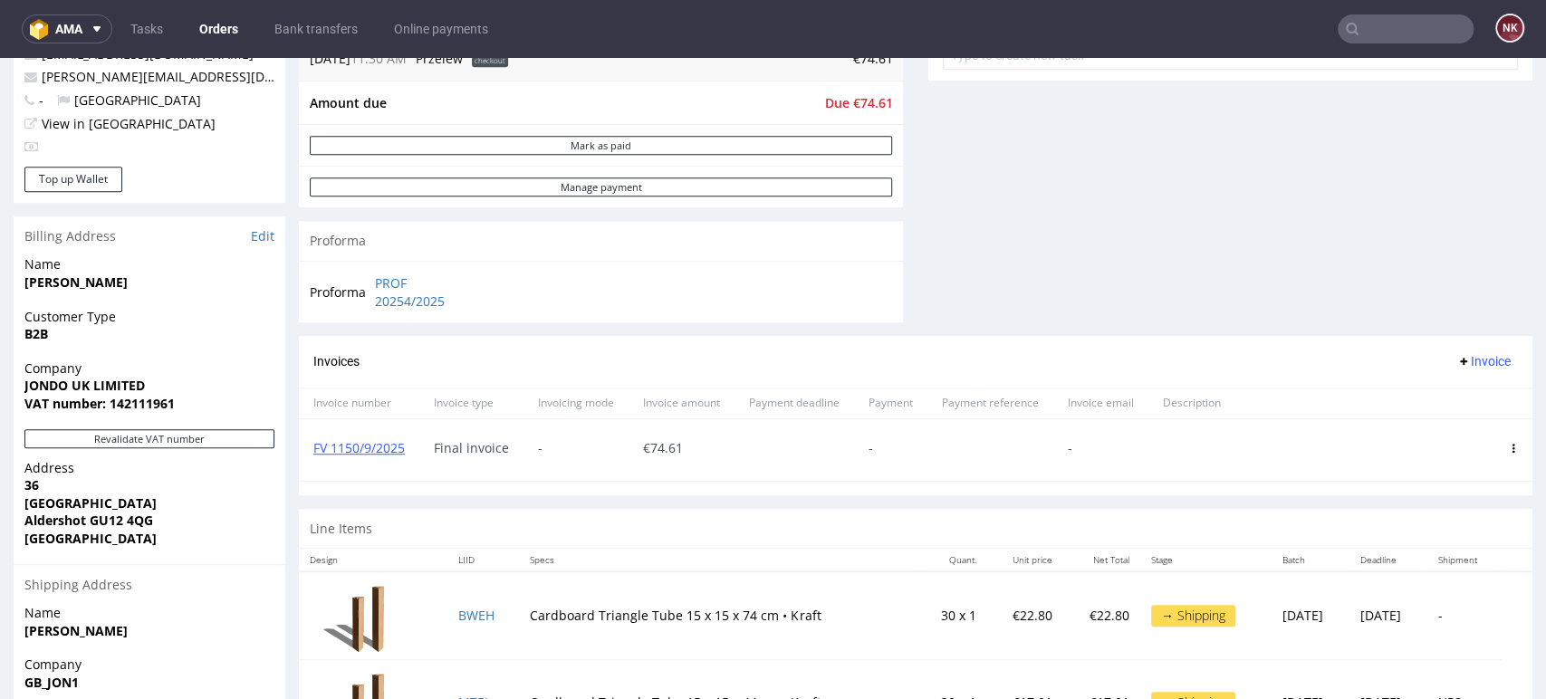
scroll to position [804, 0]
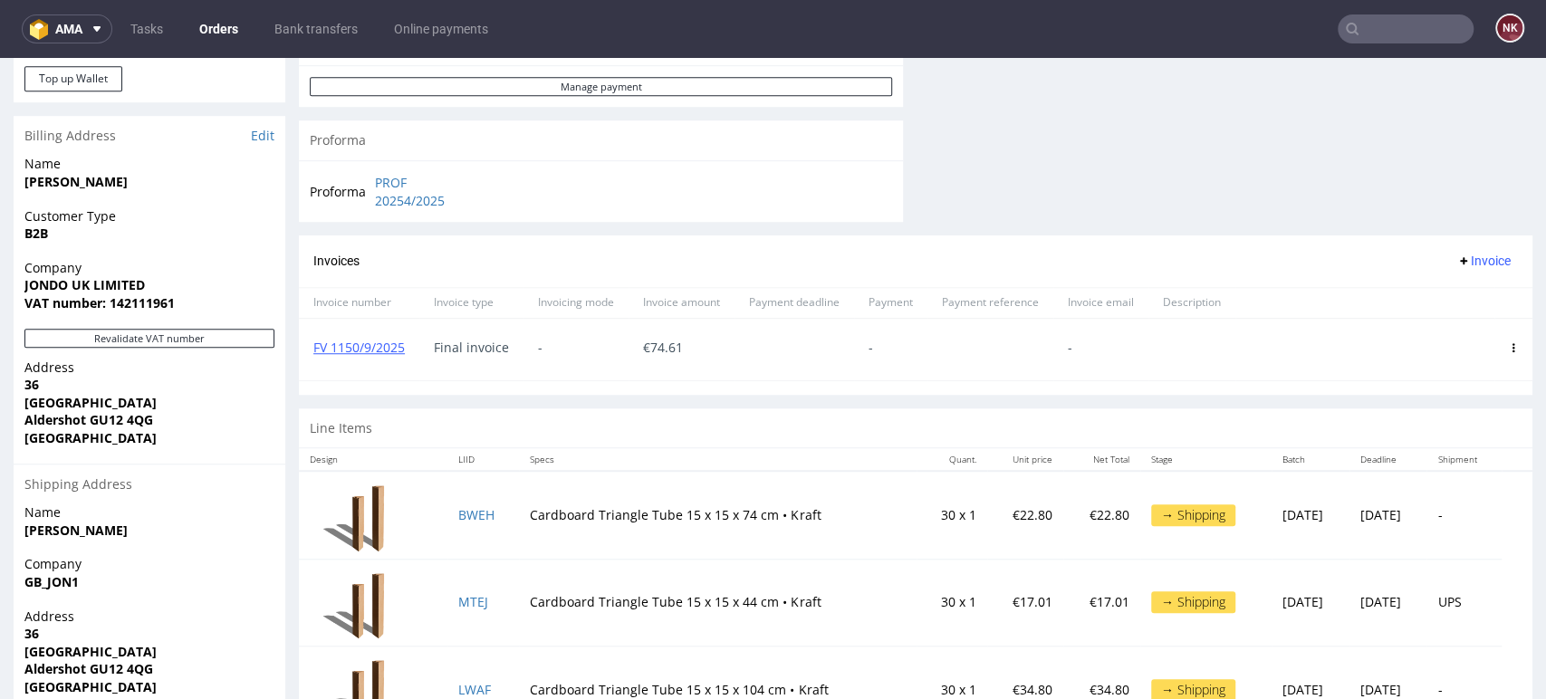
click at [1503, 167] on div "Order R880766895 [PHONE_NUMBER][DATE] 02:37 PM Mark this order as problematic I…" at bounding box center [773, 53] width 1546 height 1509
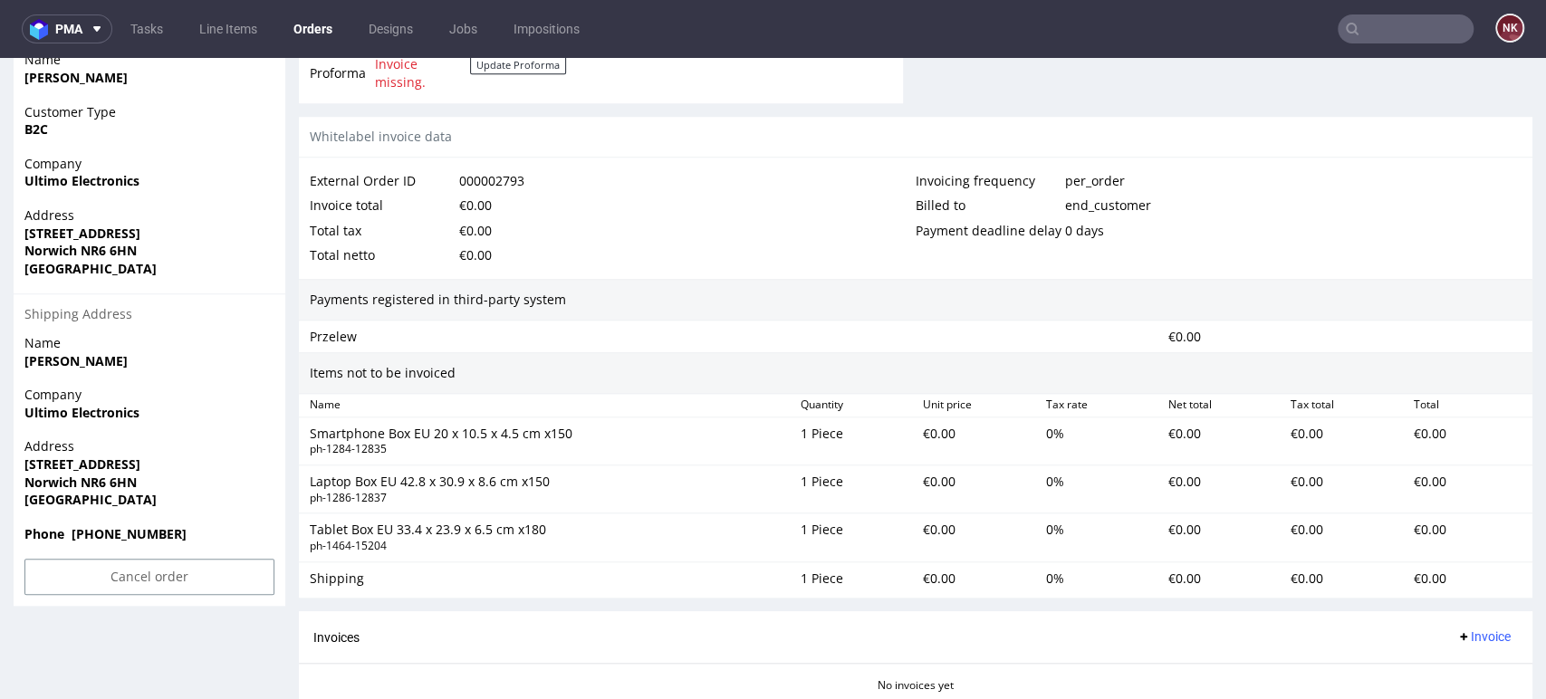
scroll to position [927, 0]
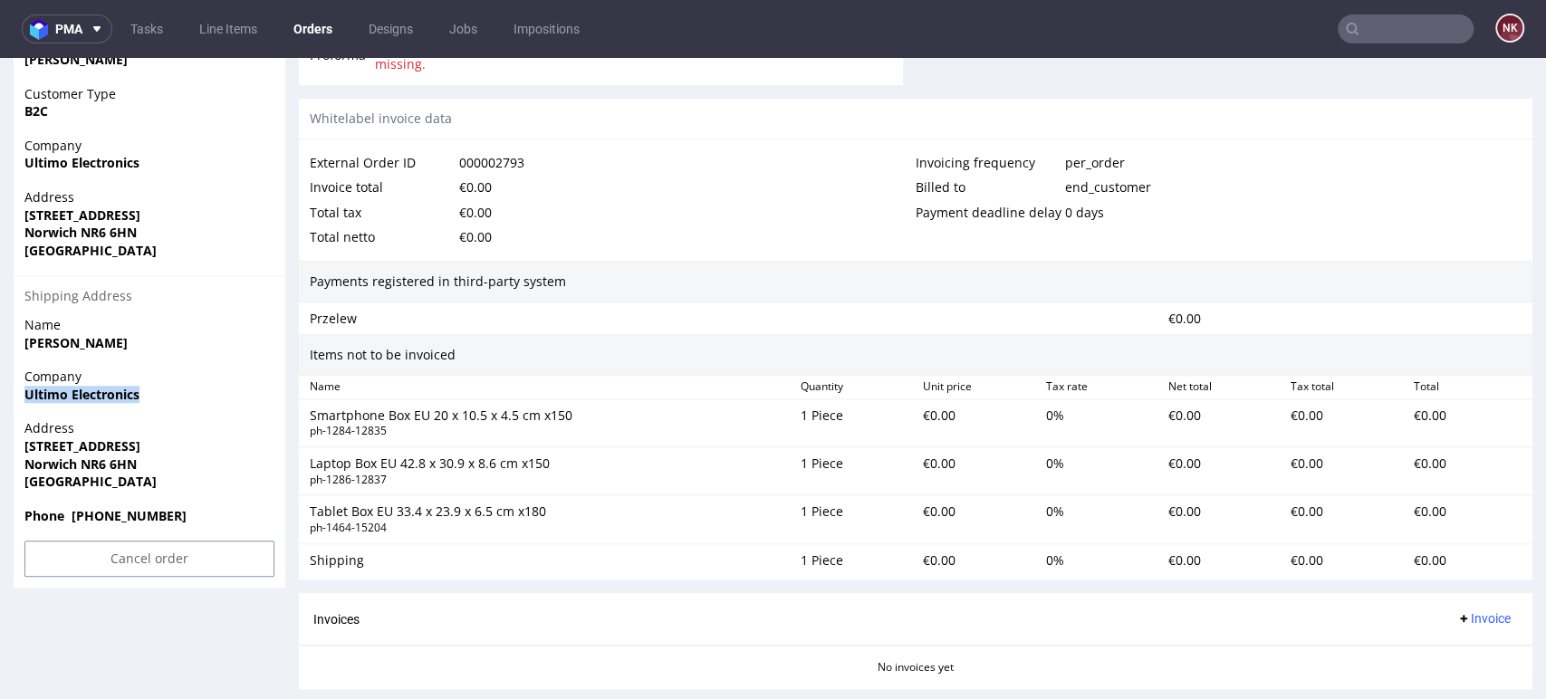
drag, startPoint x: 163, startPoint y: 399, endPoint x: 12, endPoint y: 395, distance: 151.3
click at [12, 395] on div "Order R412968429 (000002793) 19.09.2025 12:33 PM Mark this order as problematic…" at bounding box center [773, 35] width 1546 height 1717
copy strong "Ultimo Electronics"
drag, startPoint x: 163, startPoint y: 449, endPoint x: 2, endPoint y: 448, distance: 161.2
click at [2, 448] on div "Order R412968429 (000002793) 19.09.2025 12:33 PM Mark this order as problematic…" at bounding box center [773, 35] width 1546 height 1717
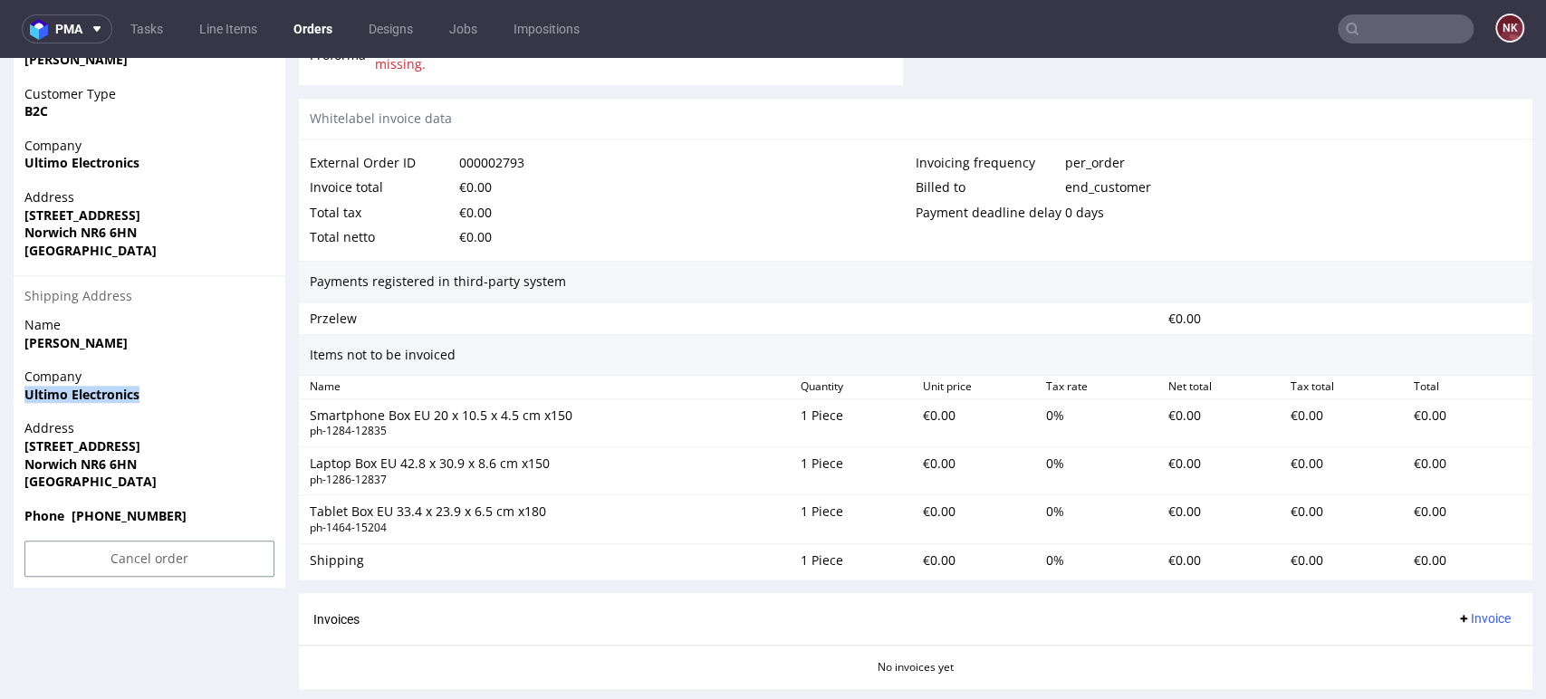
copy strong "68 Vulcan Road North"
click at [54, 463] on strong "Norwich NR6 6HN" at bounding box center [80, 464] width 112 height 17
copy strong "Norwich"
drag, startPoint x: 142, startPoint y: 464, endPoint x: 81, endPoint y: 464, distance: 61.6
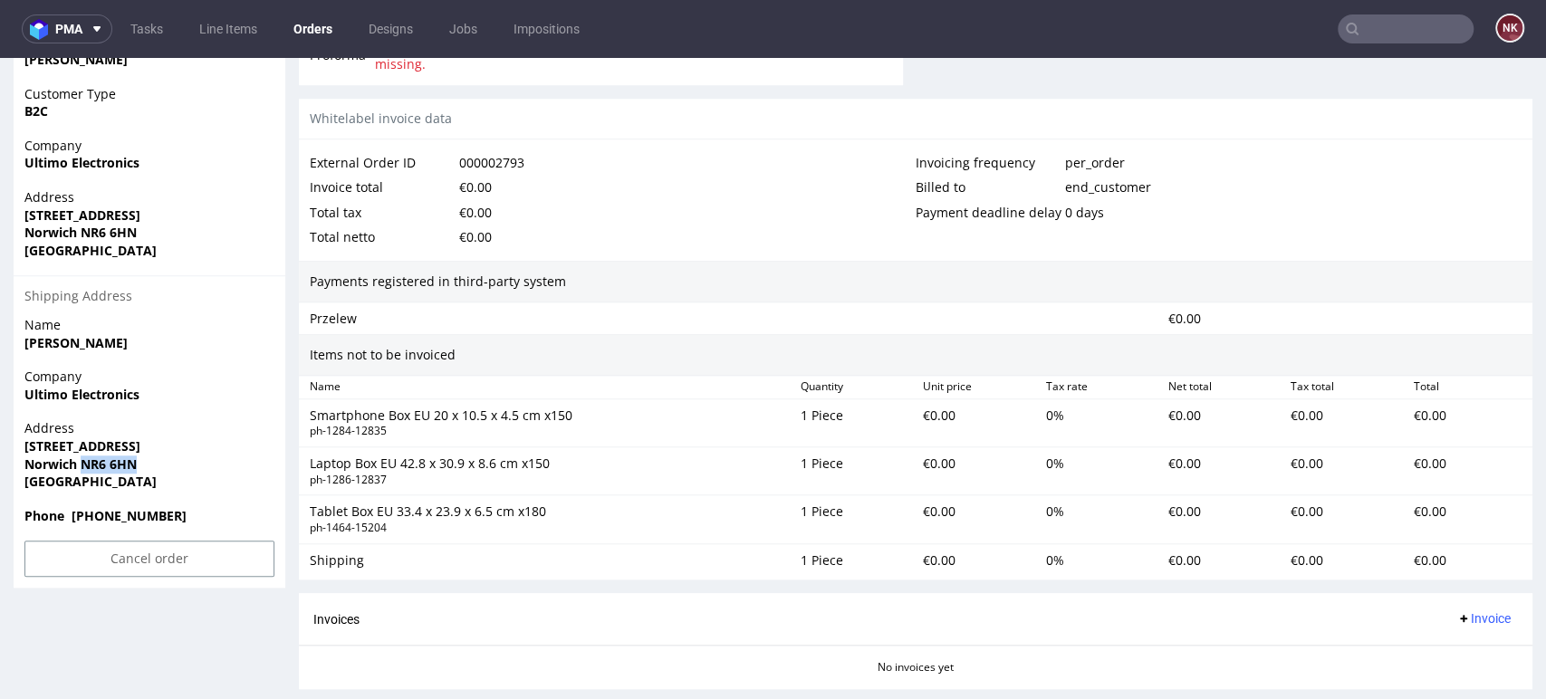
click at [81, 464] on span "Norwich NR6 6HN" at bounding box center [149, 465] width 250 height 18
copy strong "NR6 6HN"
click at [232, 425] on span "Address" at bounding box center [149, 428] width 250 height 18
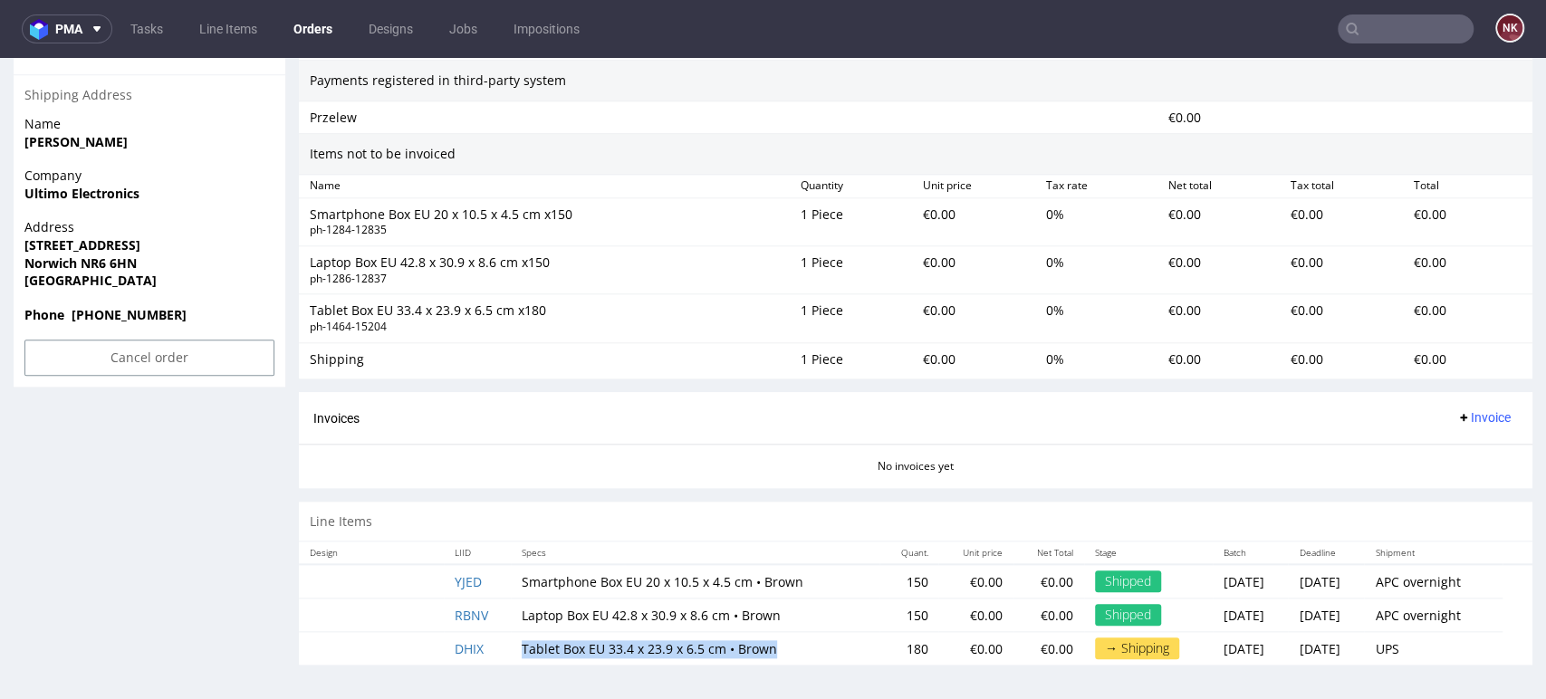
drag, startPoint x: 761, startPoint y: 647, endPoint x: 511, endPoint y: 647, distance: 250.0
click at [511, 647] on td "Tablet Box EU 33.4 x 23.9 x 6.5 cm • Brown" at bounding box center [695, 649] width 369 height 34
copy td "Tablet Box EU 33.4 x 23.9 x 6.5 cm • Brown"
click at [504, 411] on div "Invoices Invoice" at bounding box center [915, 418] width 1205 height 23
drag, startPoint x: 1485, startPoint y: 80, endPoint x: 1477, endPoint y: 72, distance: 11.5
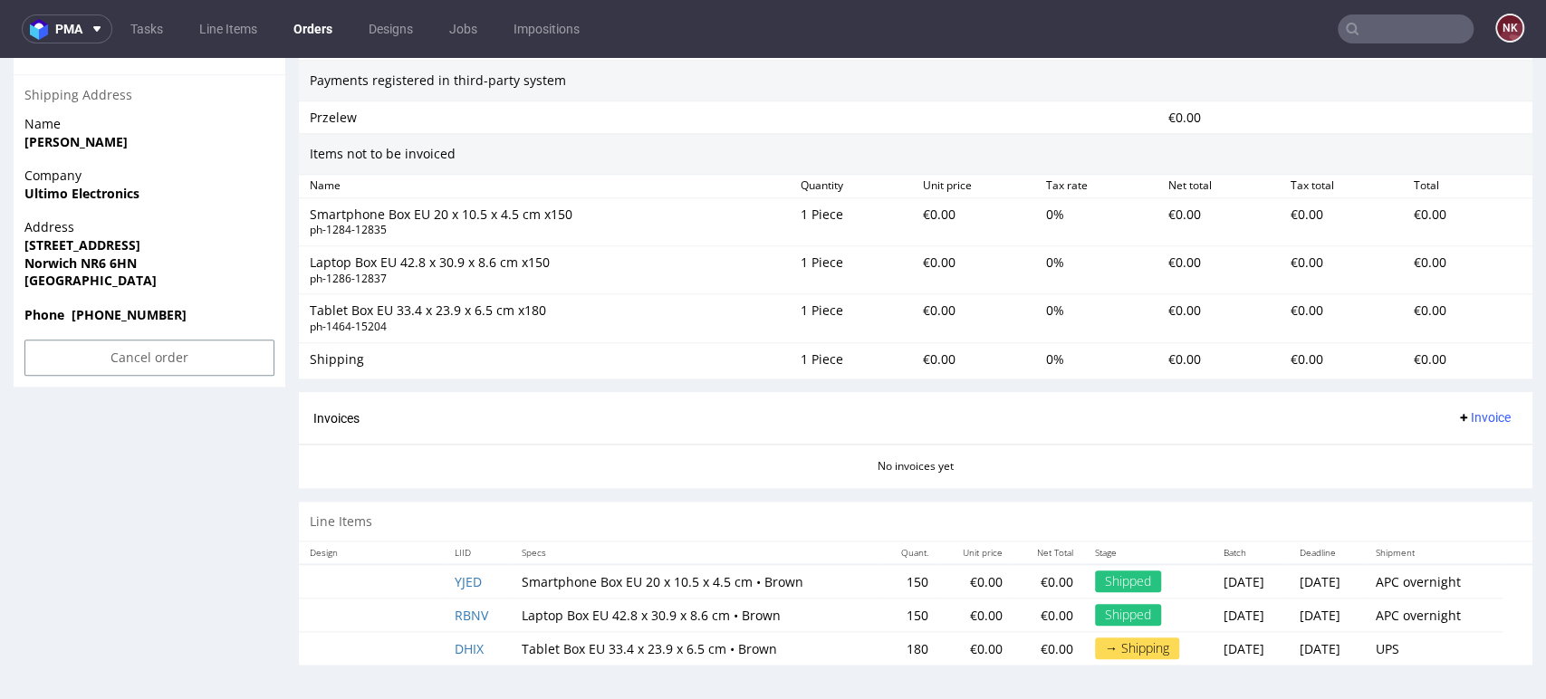
click at [1485, 80] on div "Payments registered in third-party system" at bounding box center [916, 81] width 1234 height 42
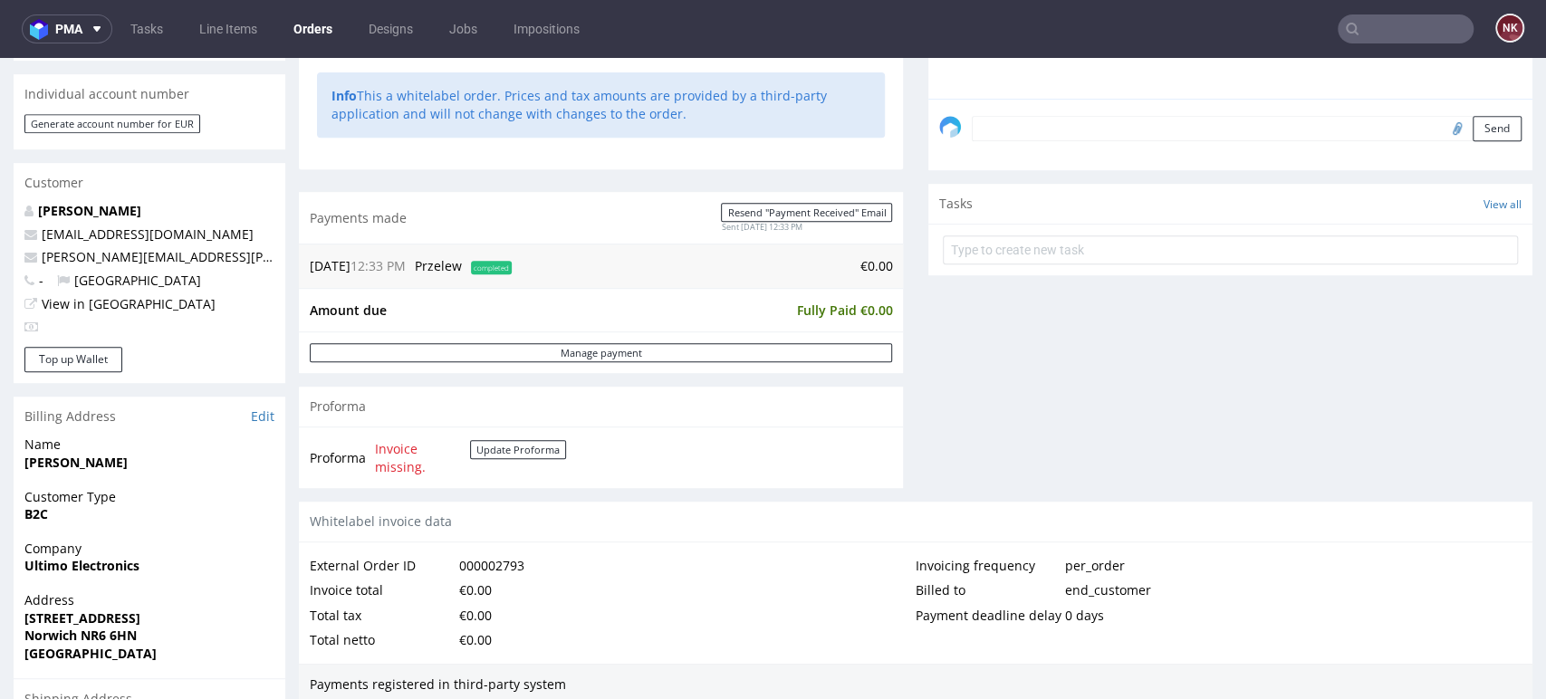
scroll to position [0, 0]
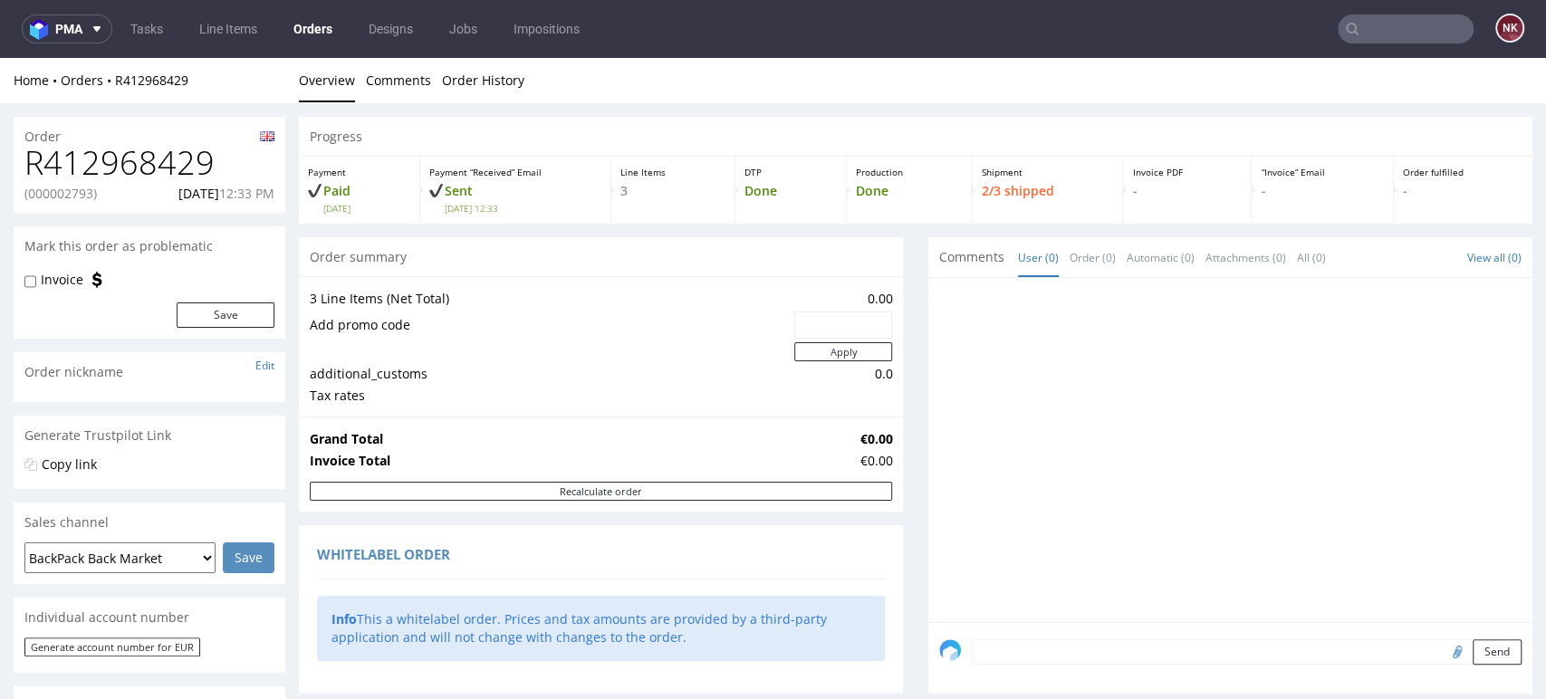
click at [163, 153] on h1 "R412968429" at bounding box center [149, 163] width 250 height 36
copy h1 "R412968429"
click at [69, 187] on p "(000002793)" at bounding box center [60, 194] width 72 height 18
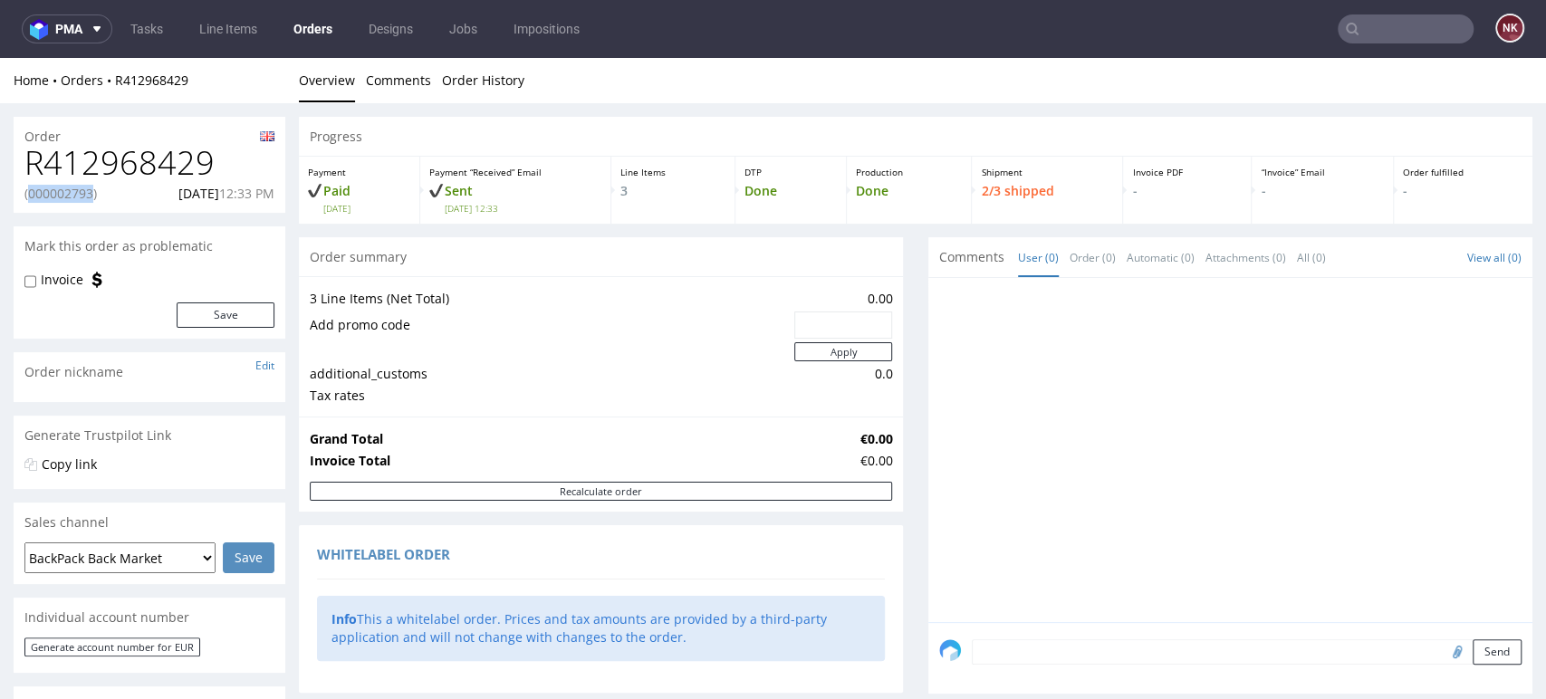
copy p "000002793"
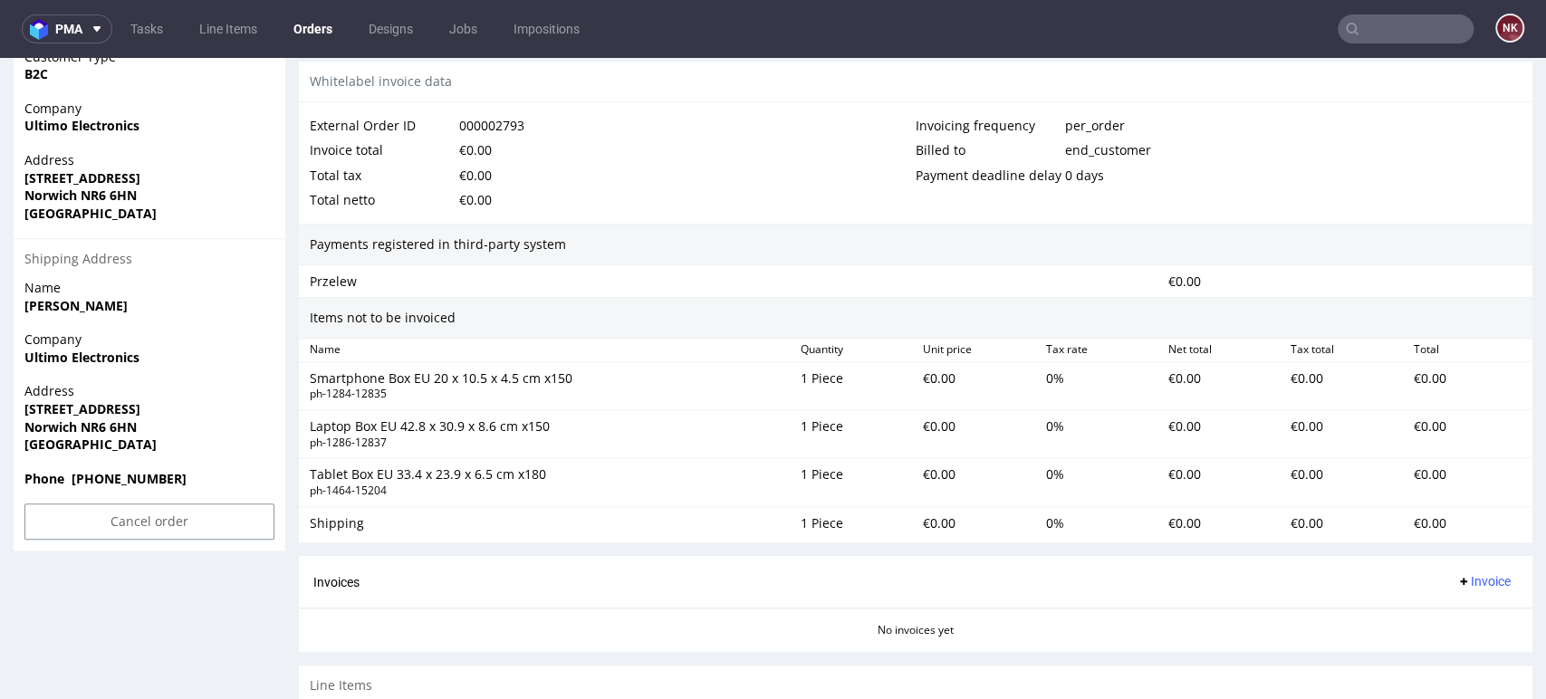
scroll to position [1128, 0]
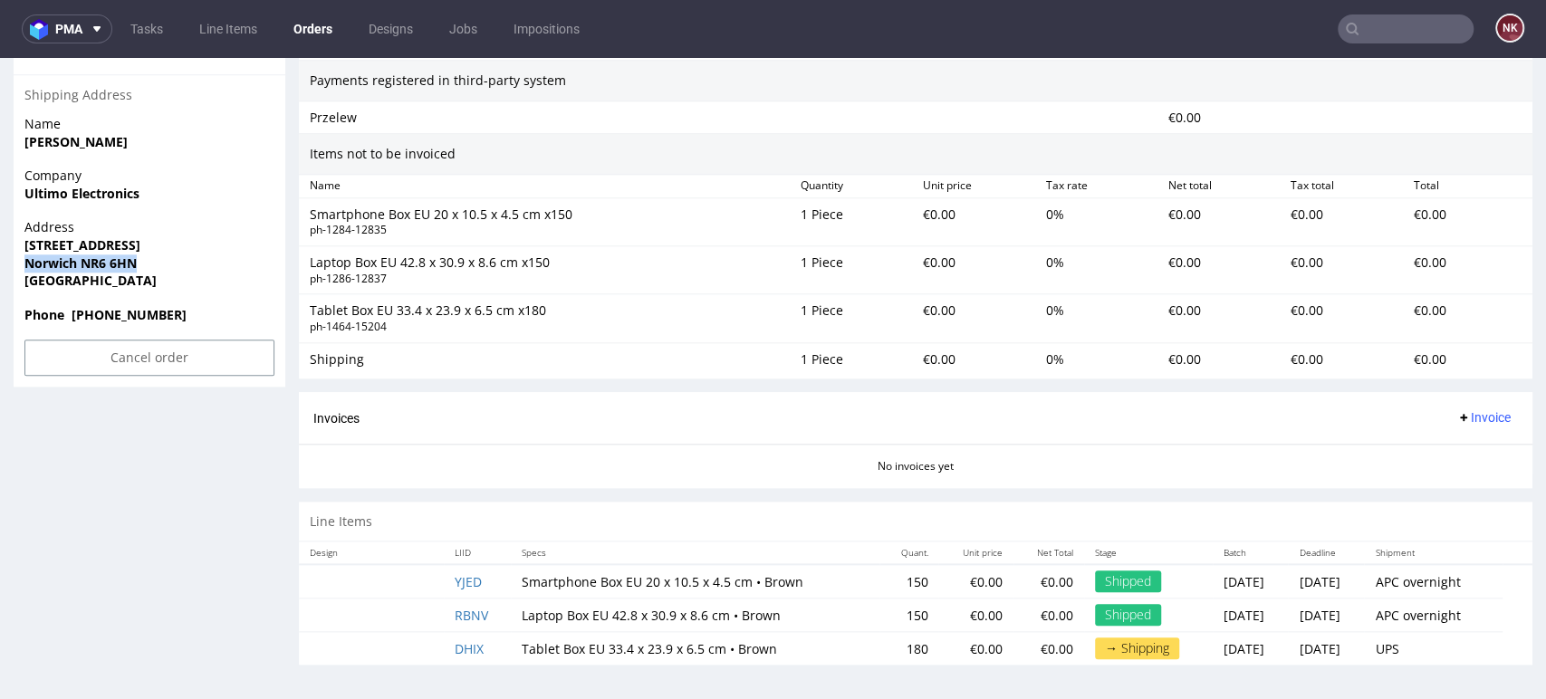
drag, startPoint x: 137, startPoint y: 261, endPoint x: 22, endPoint y: 260, distance: 115.0
click at [22, 260] on div "Address 68 Vulcan Road North Norwich NR6 6HN United Kingdom" at bounding box center [150, 261] width 272 height 87
copy strong "Norwich NR6 6HN"
click at [42, 268] on strong "Norwich NR6 6HN" at bounding box center [80, 263] width 112 height 17
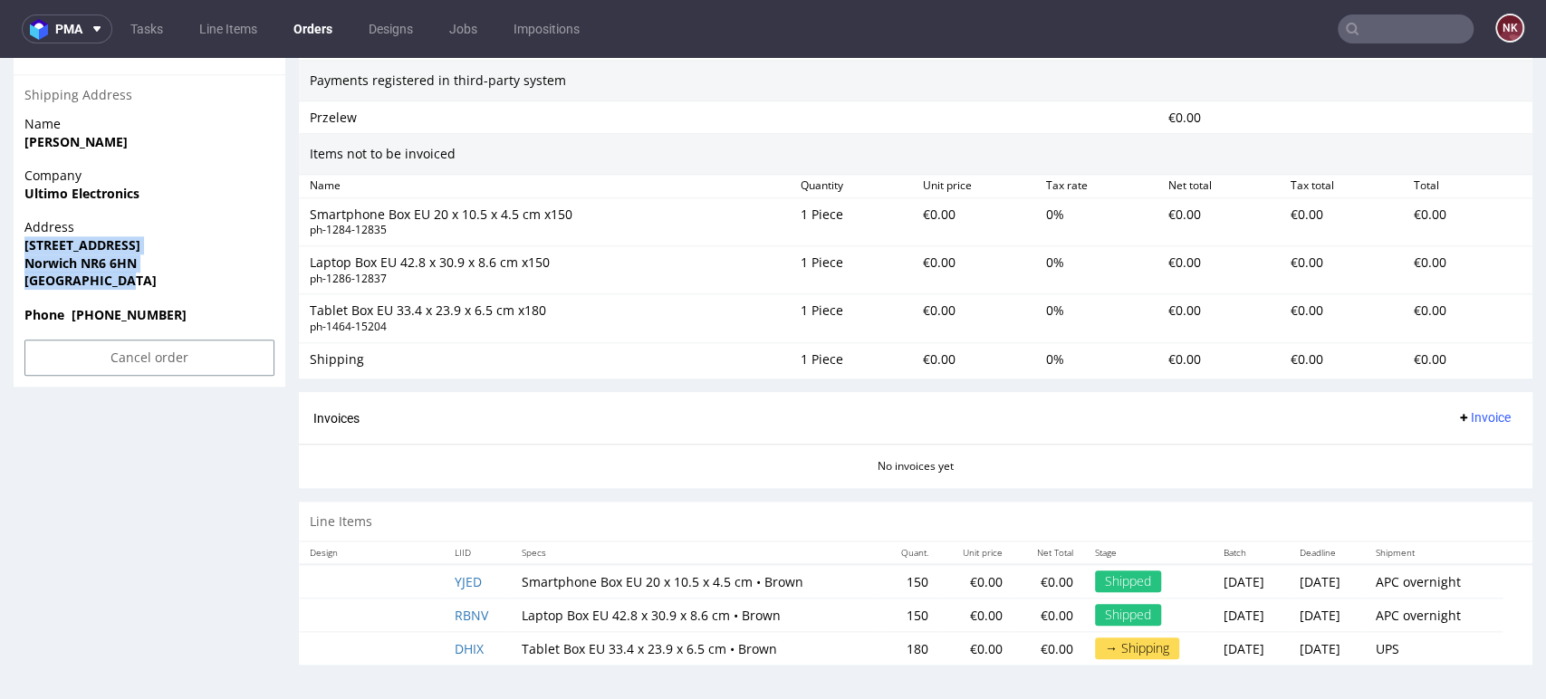
drag, startPoint x: 139, startPoint y: 283, endPoint x: 22, endPoint y: 245, distance: 123.5
click at [22, 245] on div "Address 68 Vulcan Road North Norwich NR6 6HN United Kingdom" at bounding box center [150, 261] width 272 height 87
copy p "68 Vulcan Road North Norwich NR6 6HN United Kingdom"
drag, startPoint x: 803, startPoint y: 407, endPoint x: 732, endPoint y: 515, distance: 129.6
click at [803, 407] on div "Invoices Invoice" at bounding box center [915, 418] width 1205 height 23
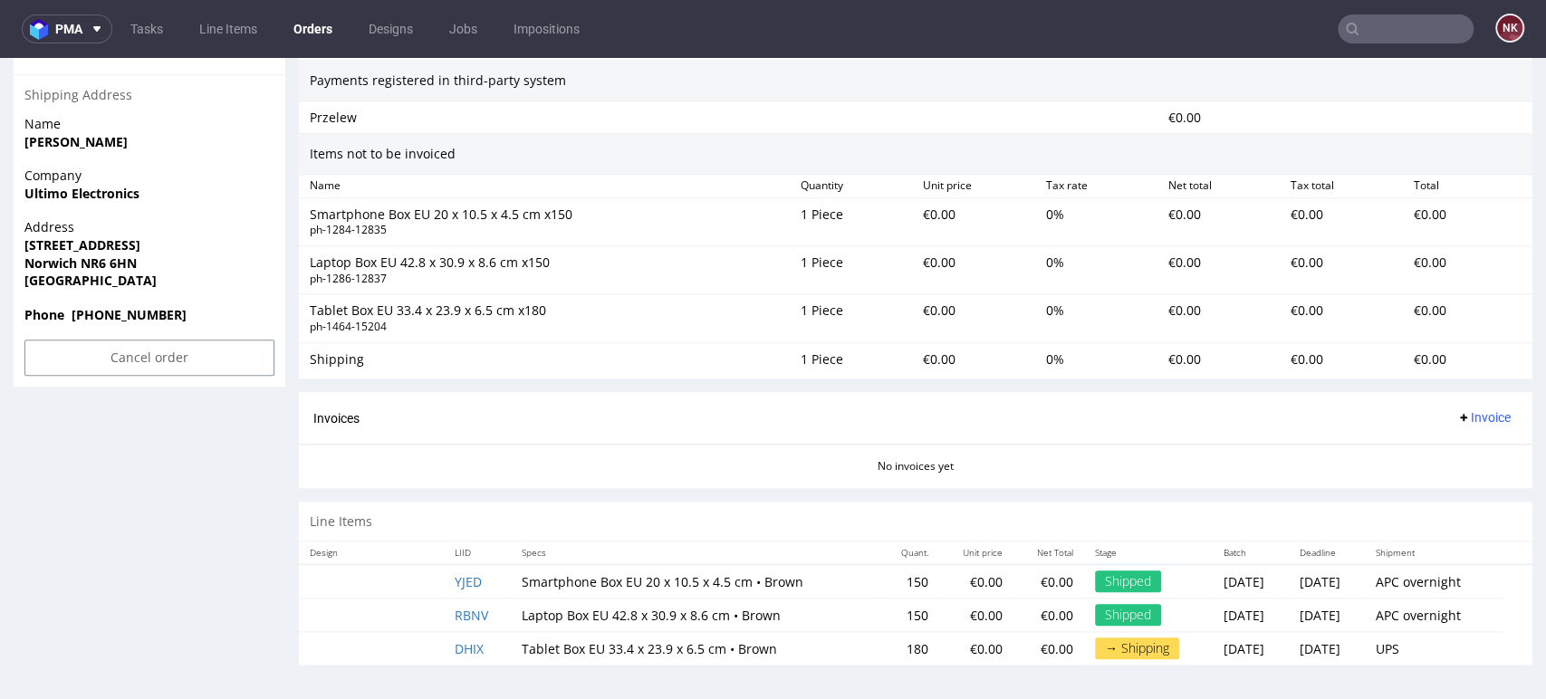
drag, startPoint x: 1473, startPoint y: 489, endPoint x: 1454, endPoint y: 492, distance: 19.2
click at [1471, 320] on div "€0.00" at bounding box center [1468, 318] width 122 height 40
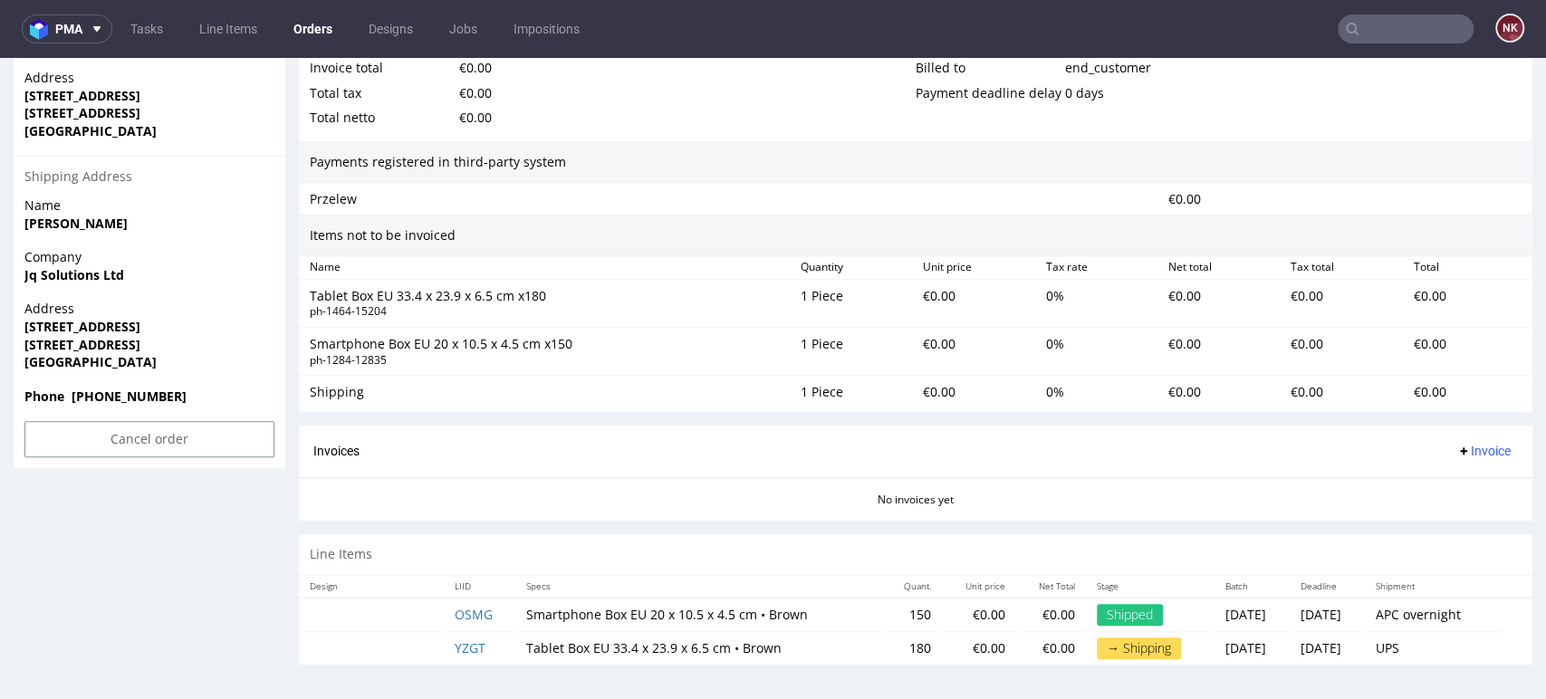
scroll to position [5, 0]
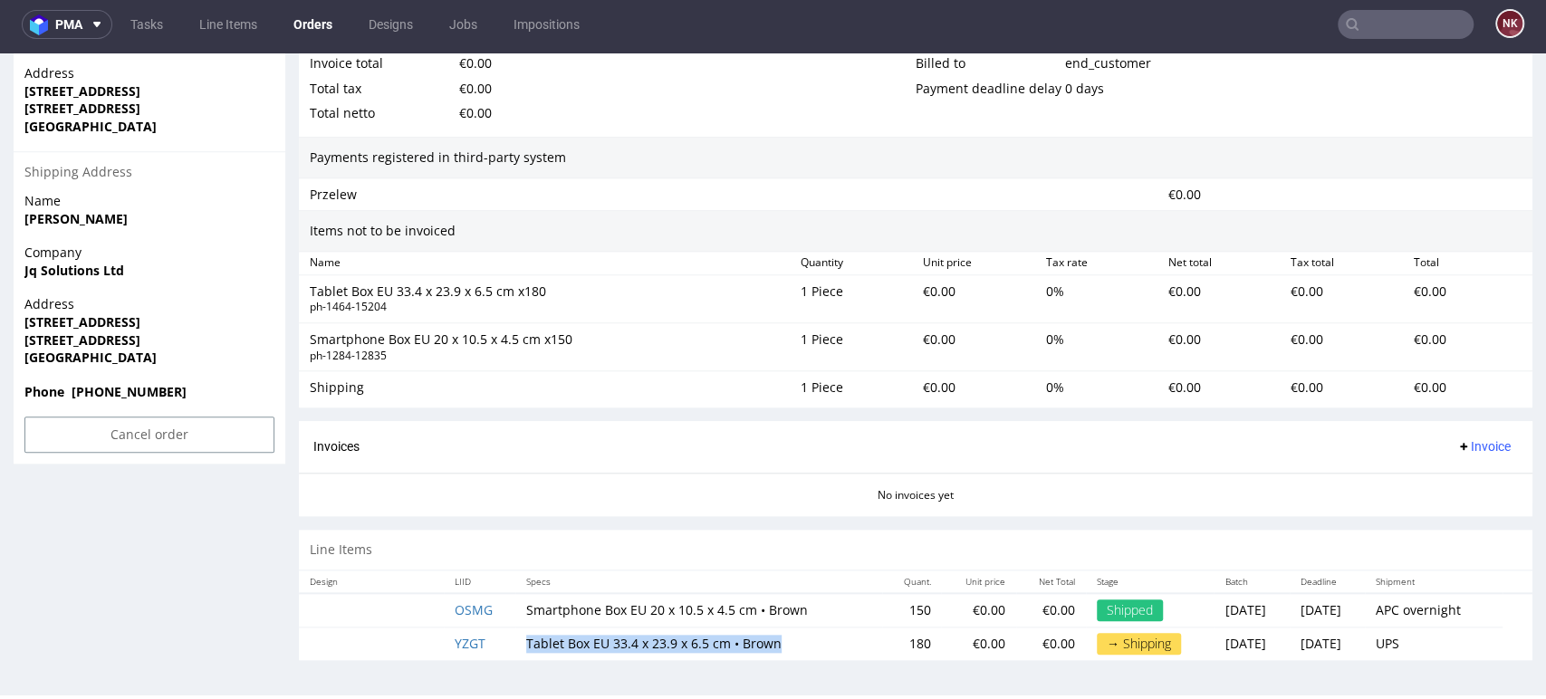
drag, startPoint x: 768, startPoint y: 641, endPoint x: 507, endPoint y: 641, distance: 260.9
click at [515, 641] on td "Tablet Box EU 33.4 x 23.9 x 6.5 cm • Brown" at bounding box center [698, 645] width 367 height 34
copy td "Tablet Box EU 33.4 x 23.9 x 6.5 cm • Brown"
click at [882, 645] on td "180" at bounding box center [911, 645] width 59 height 34
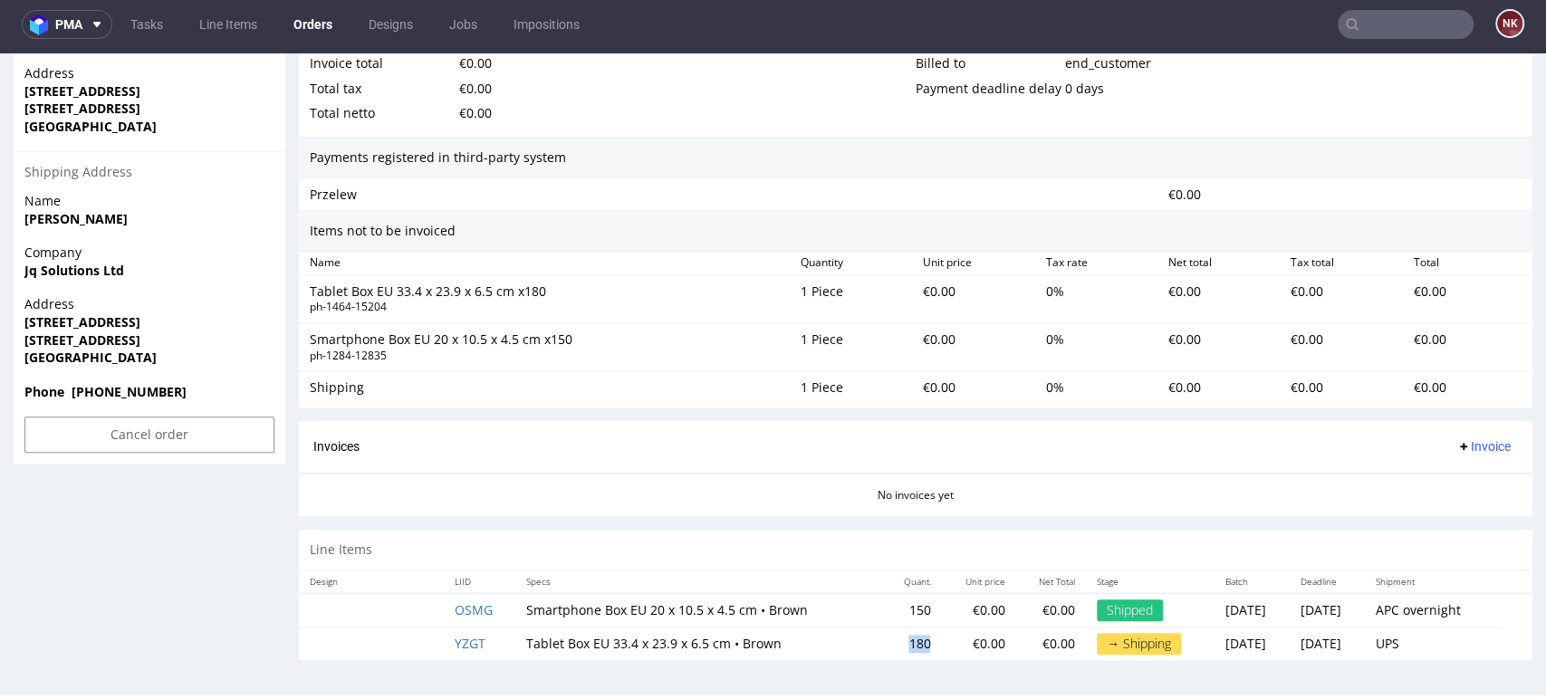
copy td "180"
click at [1491, 371] on div "Shipping 1 Piece €0.00 0 % €0.00 €0.00 €0.00" at bounding box center [916, 387] width 1234 height 33
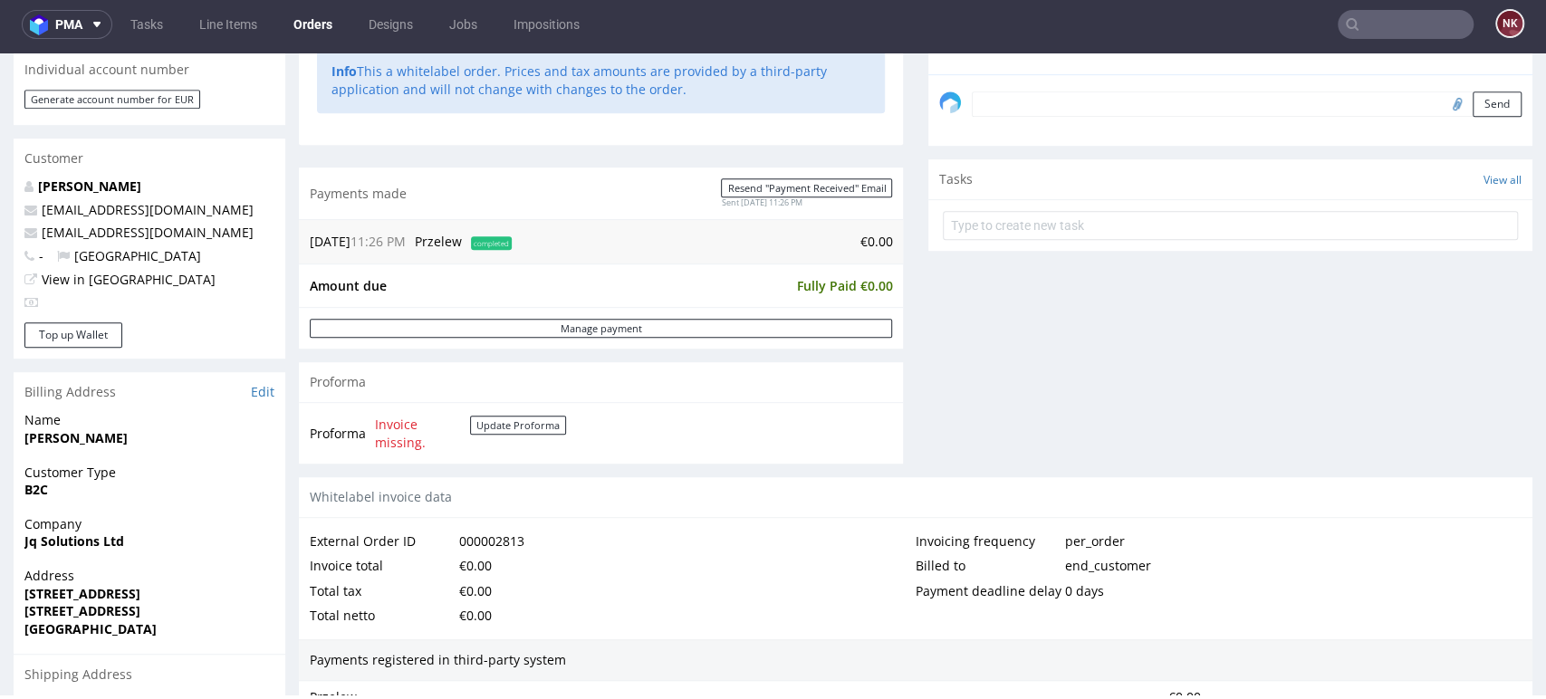
scroll to position [0, 0]
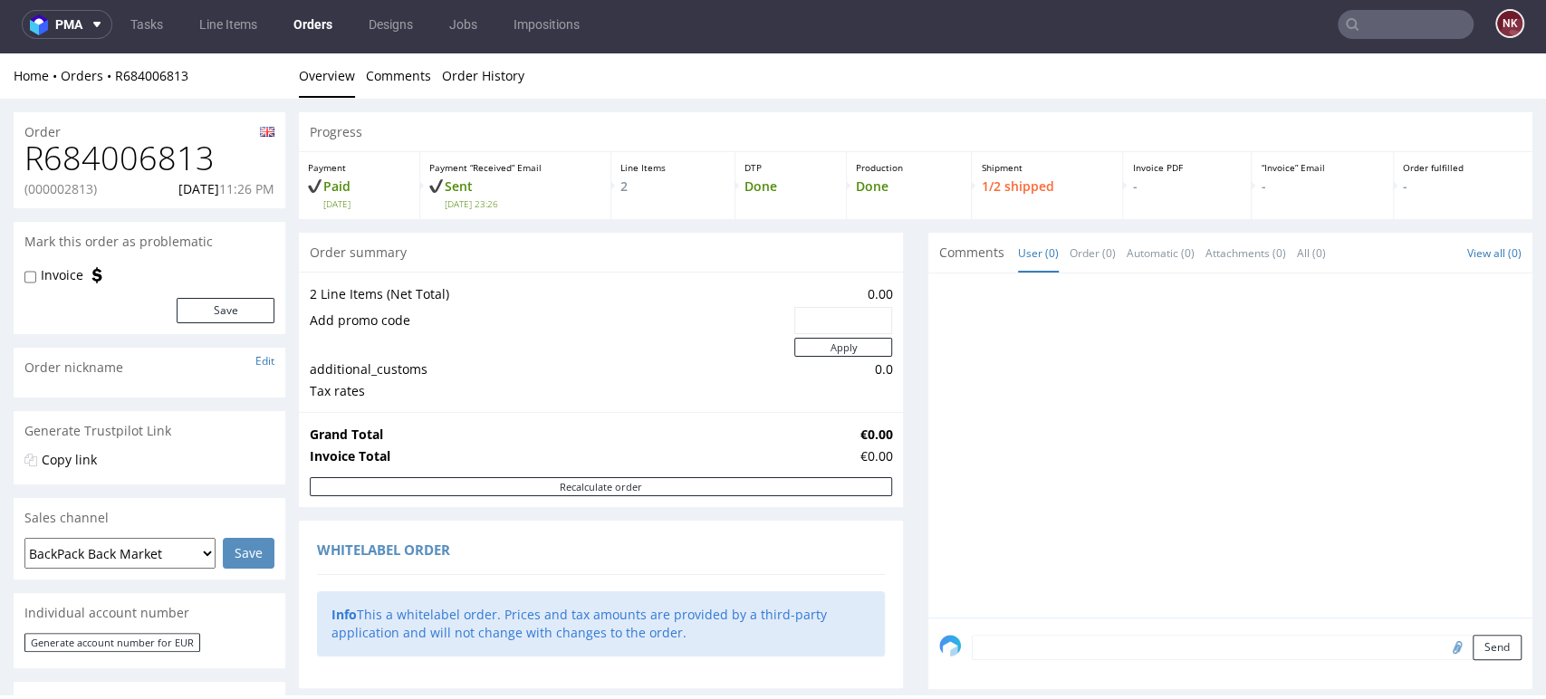
click at [154, 140] on h1 "R684006813" at bounding box center [149, 158] width 250 height 36
copy h1 "R684006813"
click at [70, 177] on h1 "R684006813" at bounding box center [149, 158] width 250 height 36
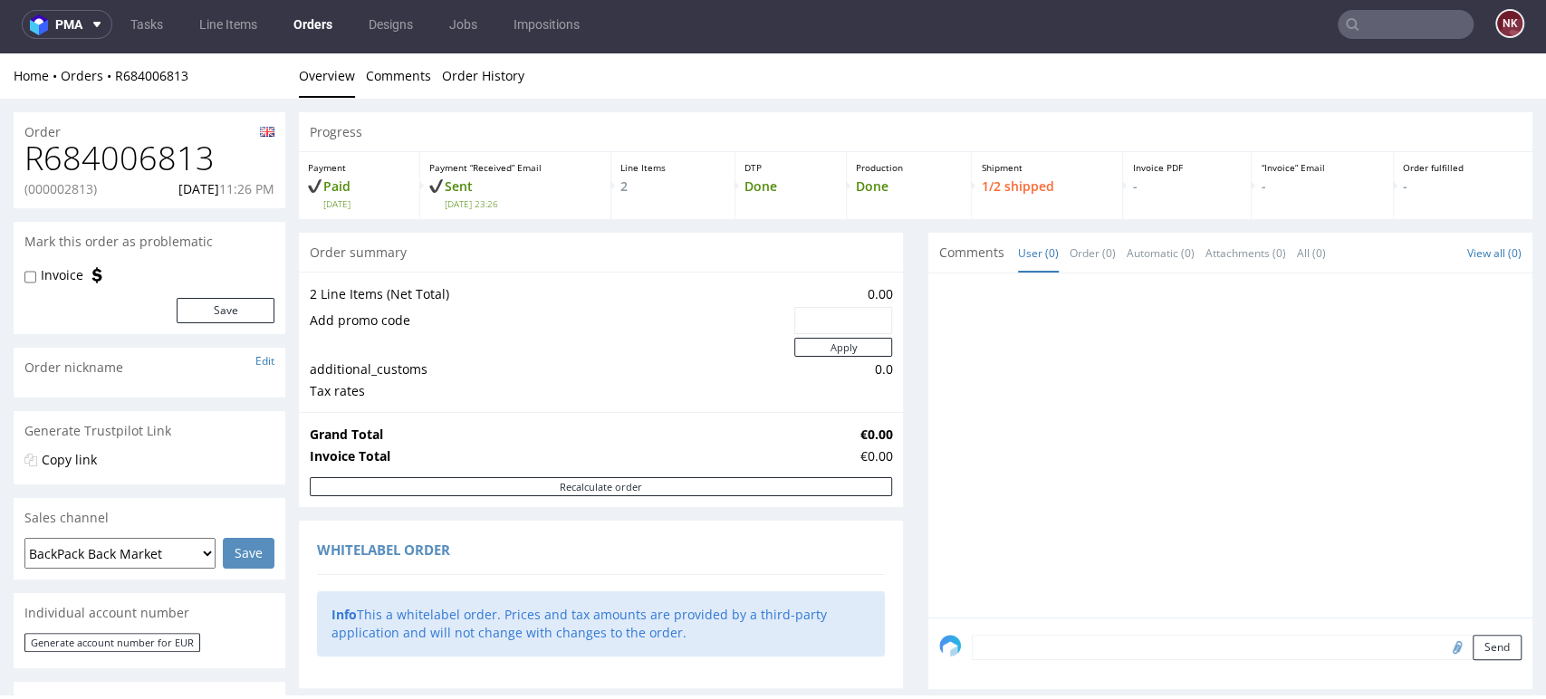
click at [70, 194] on p "(000002813)" at bounding box center [60, 189] width 72 height 18
copy p "000002813"
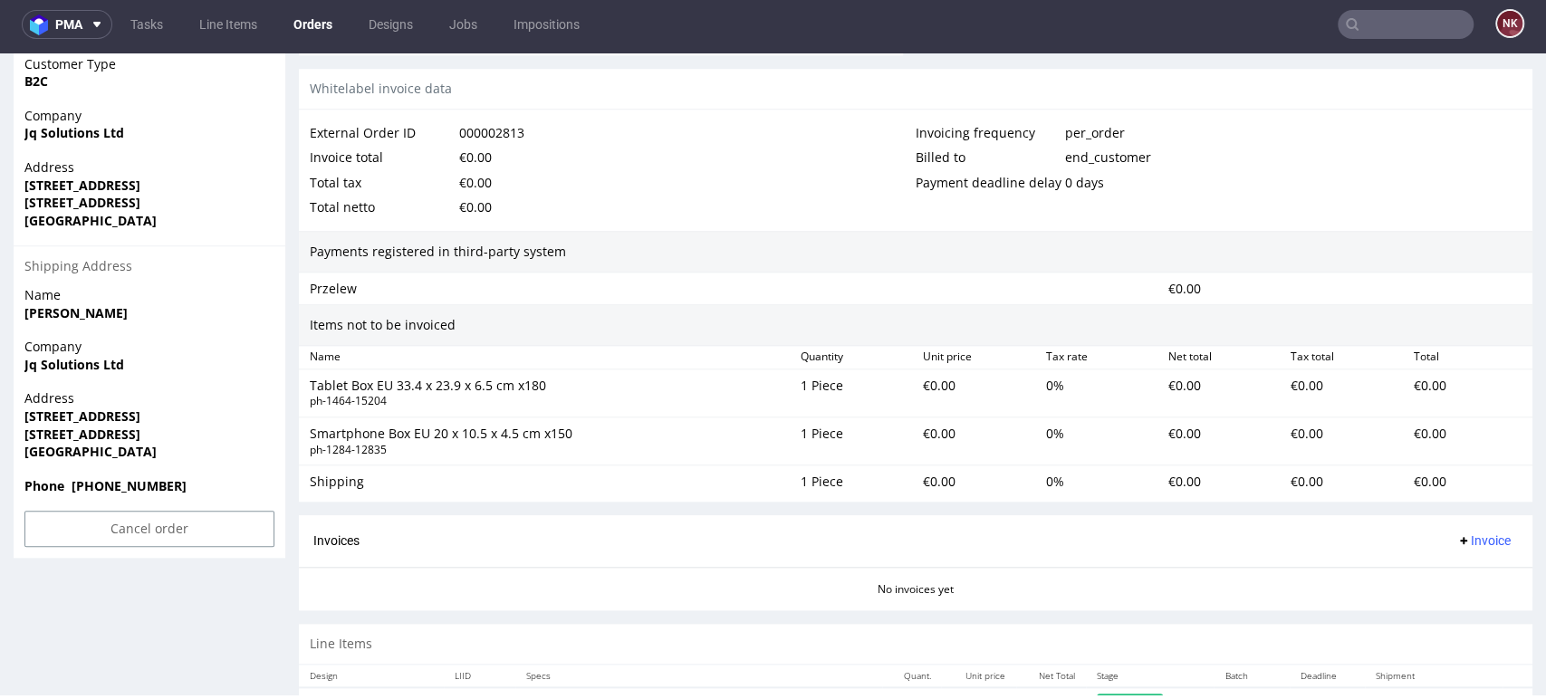
scroll to position [845, 0]
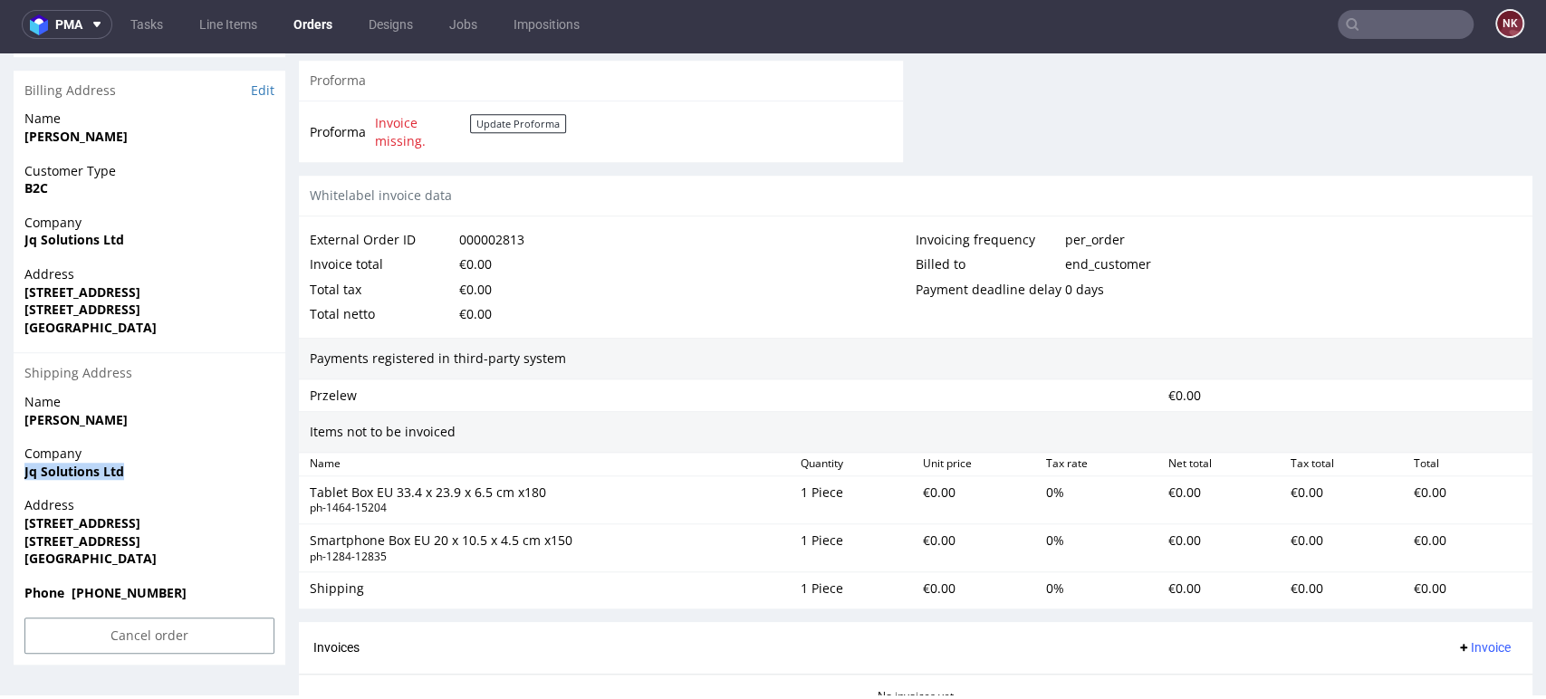
drag, startPoint x: 129, startPoint y: 471, endPoint x: 5, endPoint y: 469, distance: 124.1
click at [5, 469] on div "Order R684006813 (000002813) [DATE] 11:26 PM Mark this order as problematic Inv…" at bounding box center [773, 71] width 1546 height 1635
copy strong "Jq Solutions Ltd"
drag, startPoint x: 186, startPoint y: 521, endPoint x: 0, endPoint y: 521, distance: 185.7
click at [0, 521] on div "Order R684006813 (000002813) 19.09.2025 11:26 PM Mark this order as problematic…" at bounding box center [773, 71] width 1546 height 1635
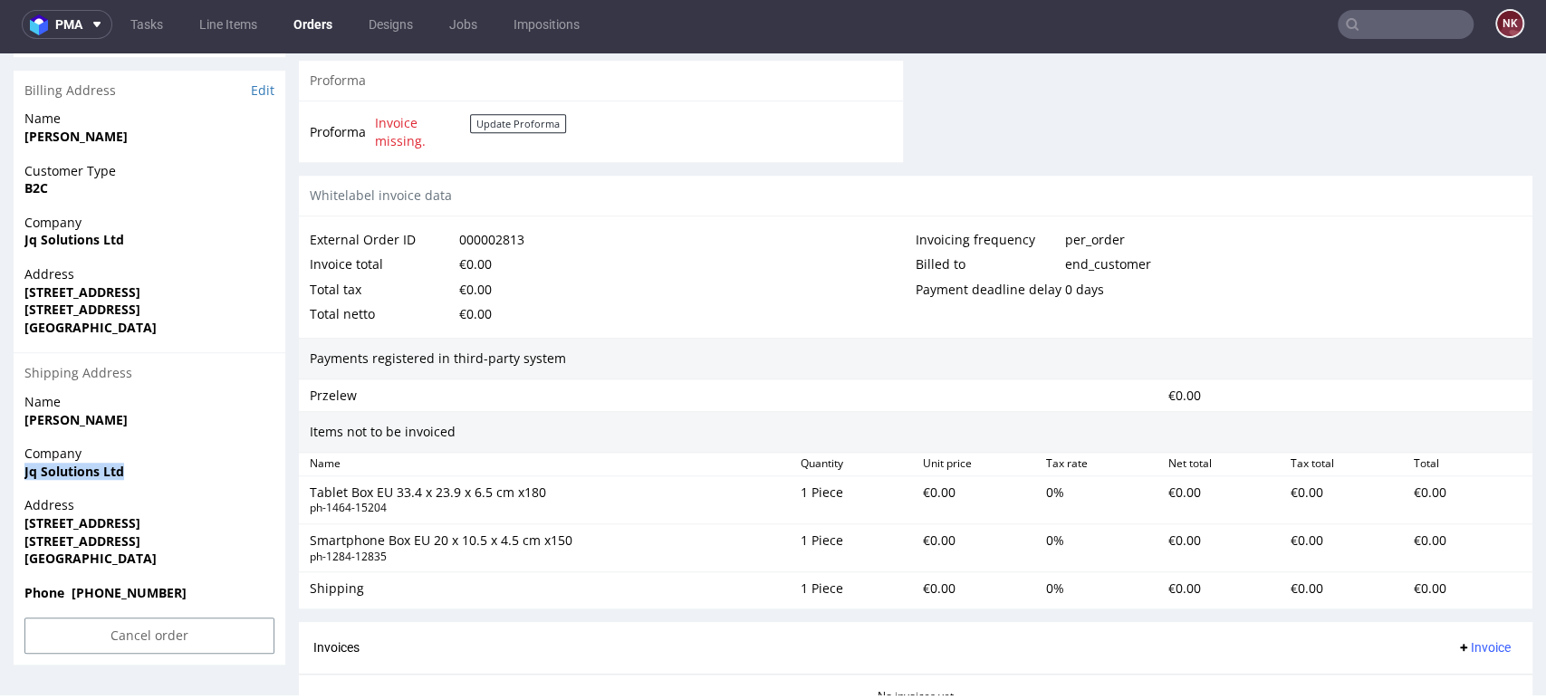
copy strong "219 BRIDGE STREET WEST"
click at [49, 531] on strong "219 BRIDGE STREET WEST" at bounding box center [82, 522] width 116 height 17
click at [51, 547] on strong "BIRMINGHAM B19 2YU" at bounding box center [82, 541] width 116 height 17
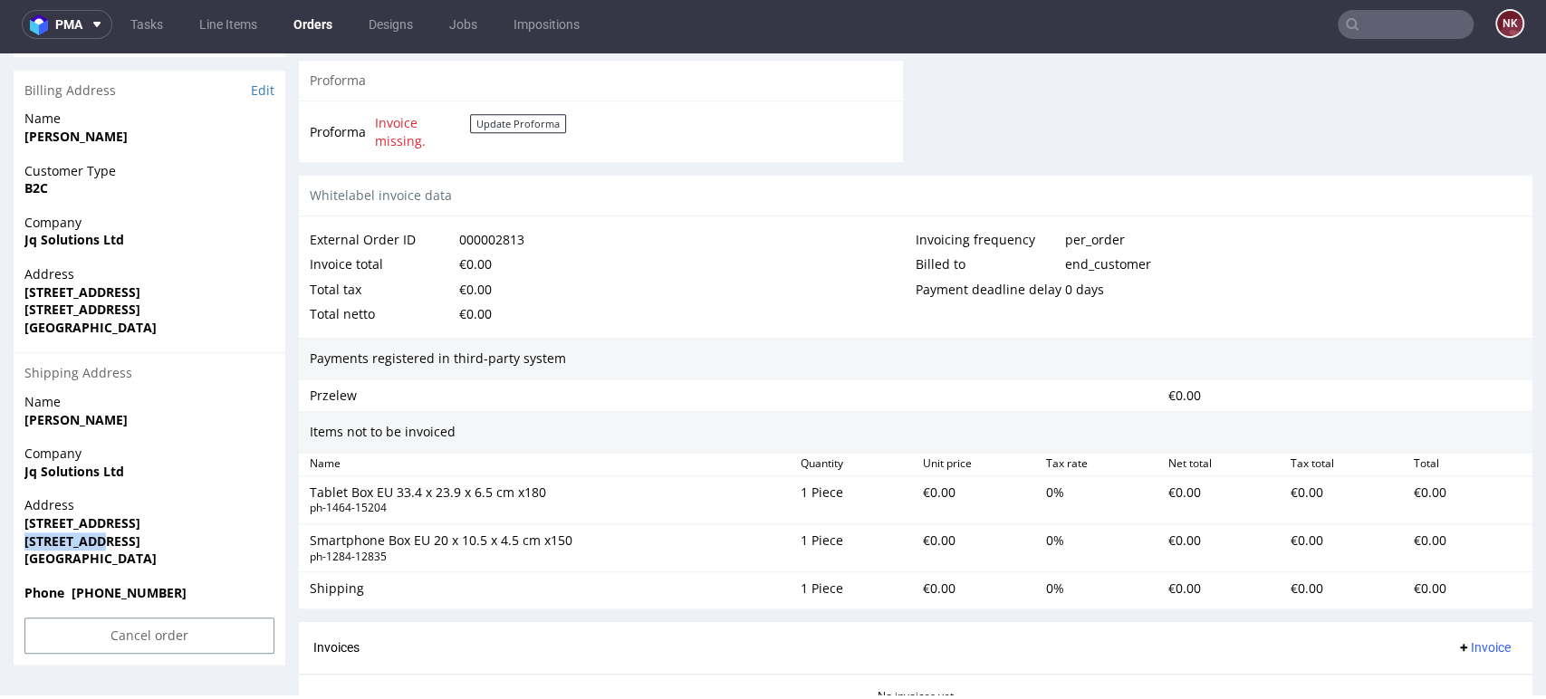
copy strong "BIRMINGHAM"
drag, startPoint x: 169, startPoint y: 540, endPoint x: 118, endPoint y: 539, distance: 51.6
click at [118, 539] on span "BIRMINGHAM B19 2YU" at bounding box center [149, 542] width 250 height 18
copy strong "B19 2YU"
drag, startPoint x: 141, startPoint y: 565, endPoint x: 5, endPoint y: 520, distance: 143.2
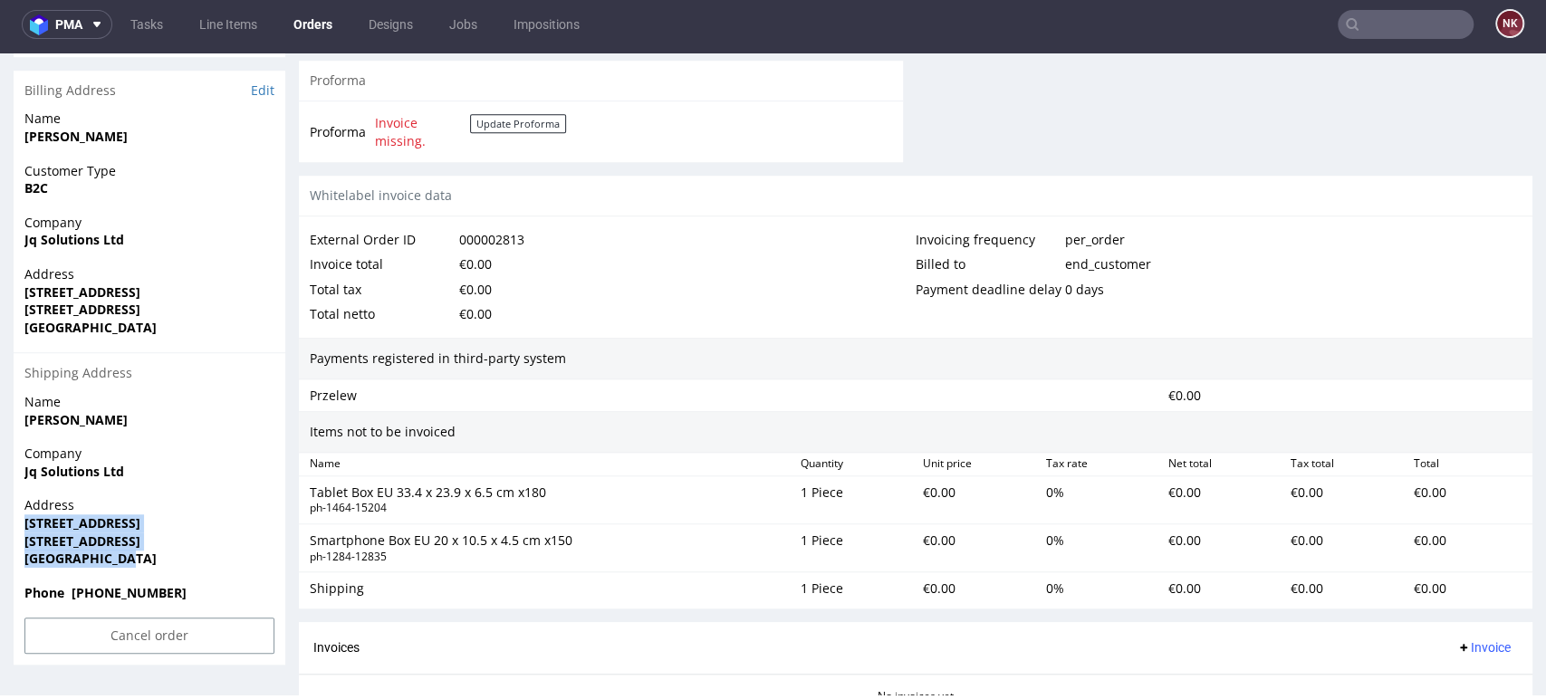
click at [5, 520] on div "Order R684006813 (000002813) 19.09.2025 11:26 PM Mark this order as problematic…" at bounding box center [773, 71] width 1546 height 1635
copy p "219 BRIDGE STREET WEST BIRMINGHAM B19 2YU United Kingdom"
click at [859, 422] on div "Items not to be invoiced" at bounding box center [916, 432] width 1234 height 42
click at [678, 428] on div "Items not to be invoiced" at bounding box center [916, 432] width 1234 height 42
click at [1477, 279] on div "Payment deadline delay 0 days" at bounding box center [1219, 289] width 606 height 25
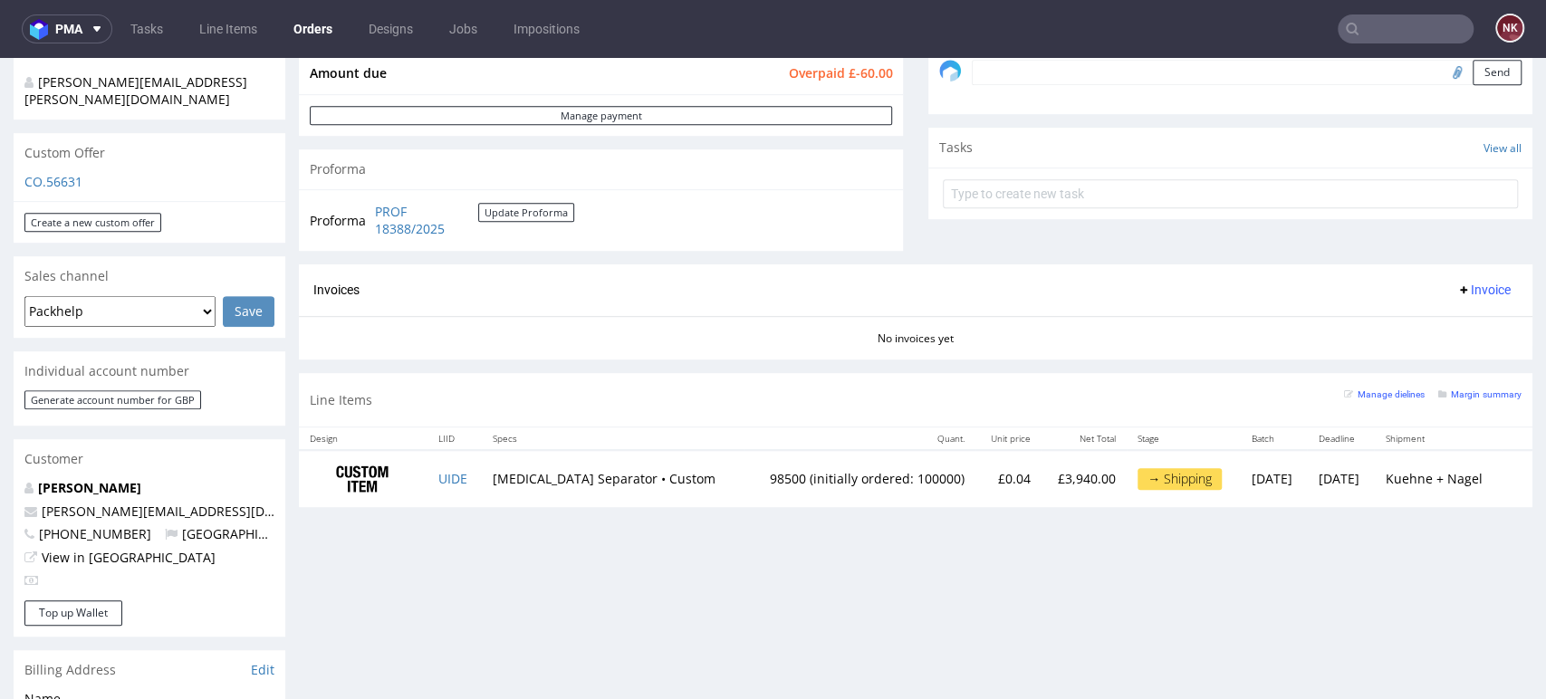
scroll to position [402, 0]
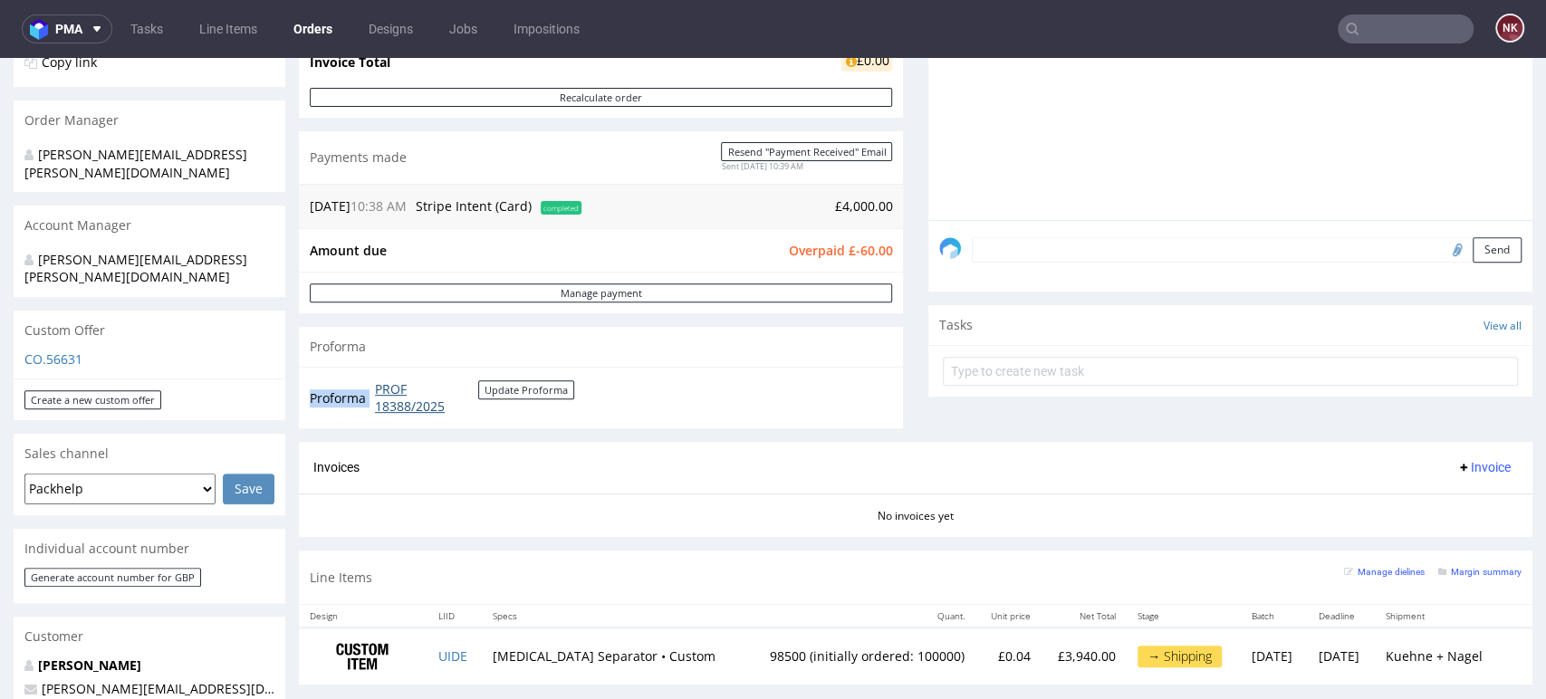
drag, startPoint x: 515, startPoint y: 418, endPoint x: 374, endPoint y: 388, distance: 144.6
click at [374, 388] on div "Proforma PROF 18388/2025 Update Proforma" at bounding box center [601, 398] width 604 height 62
copy tbody "Proforma"
click at [551, 389] on button "Update Proforma" at bounding box center [526, 389] width 96 height 19
click at [722, 479] on div "Invoices Invoice" at bounding box center [916, 468] width 1234 height 52
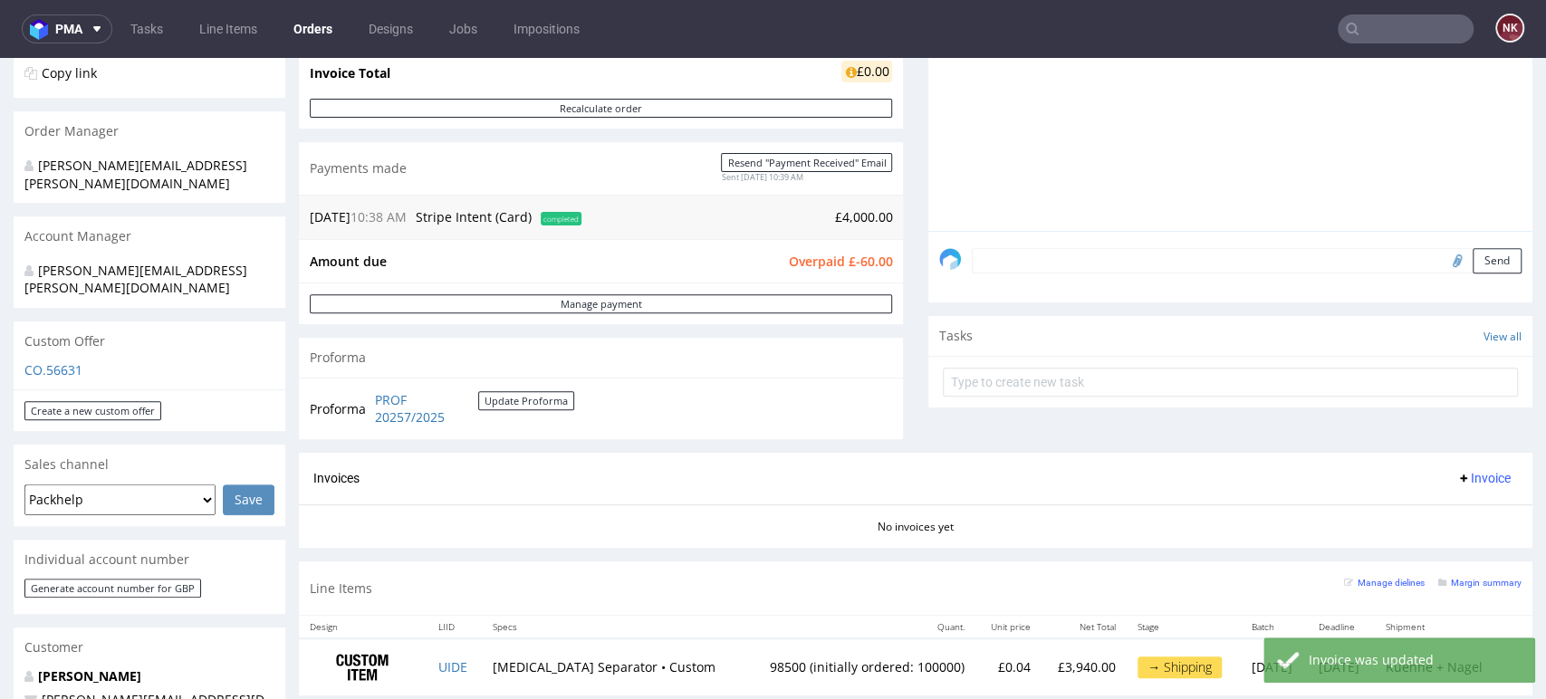
scroll to position [503, 0]
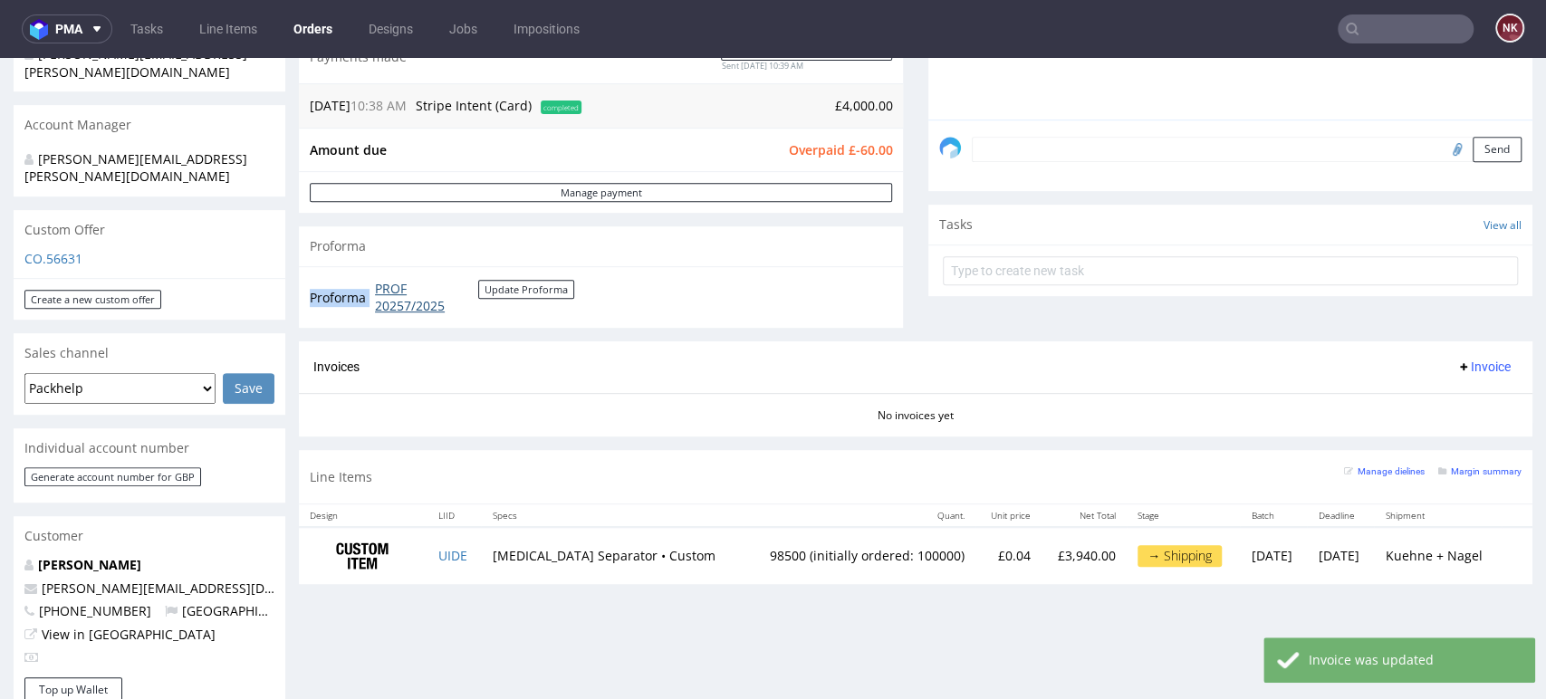
drag, startPoint x: 516, startPoint y: 318, endPoint x: 375, endPoint y: 293, distance: 143.6
click at [375, 293] on div "Proforma PROF 20257/2025 Update Proforma" at bounding box center [601, 297] width 604 height 62
copy tbody "Proforma"
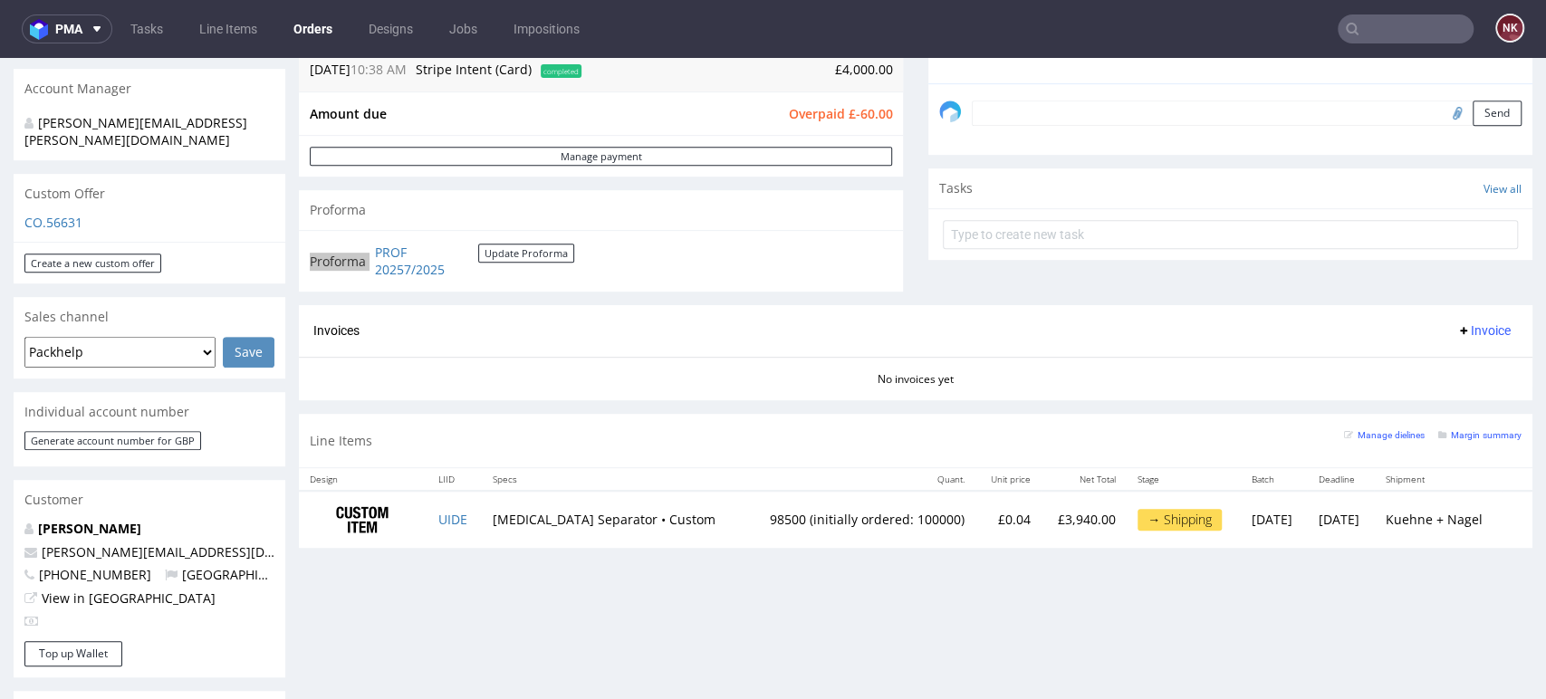
scroll to position [704, 0]
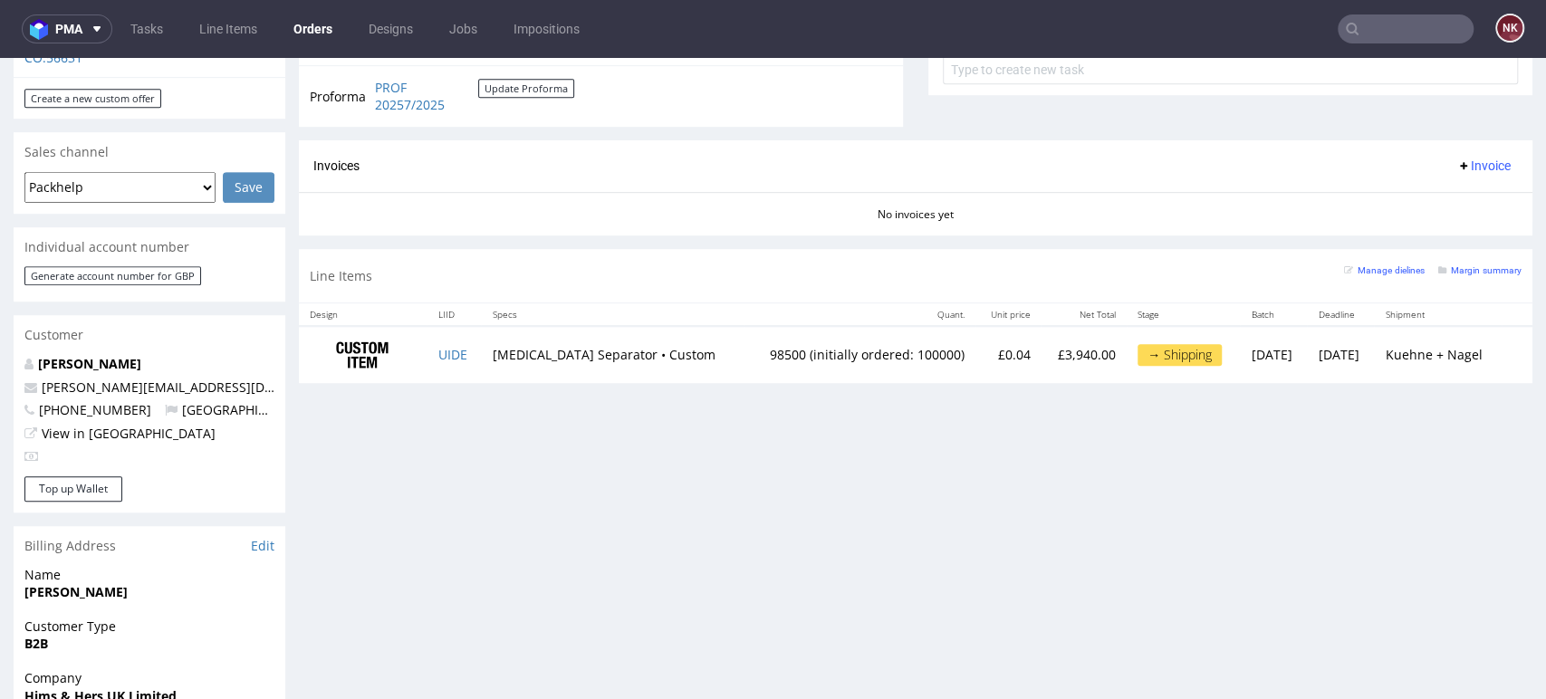
click at [706, 517] on div "Progress Payment Owed £-60.00 Payment “Received” Email - Line Items 1 DTP - Pro…" at bounding box center [916, 325] width 1234 height 1825
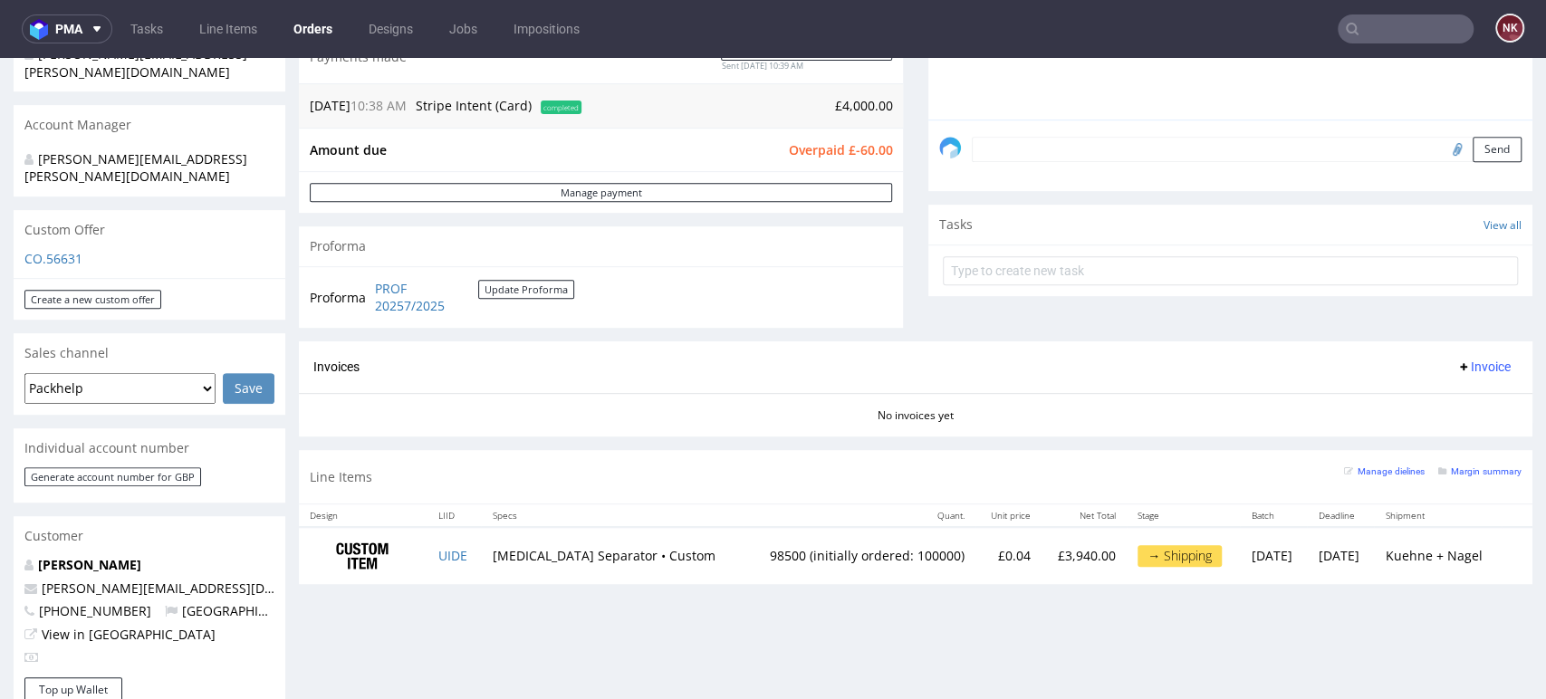
click at [630, 505] on th "Specs" at bounding box center [612, 516] width 262 height 23
click at [1469, 662] on div "Progress Payment Owed £-60.00 Payment “Received” Email - Line Items 1 DTP - Pro…" at bounding box center [916, 526] width 1234 height 1825
click at [1465, 610] on div "Progress Payment Owed £-60.00 Payment “Received” Email - Line Items 1 DTP - Pro…" at bounding box center [916, 526] width 1234 height 1825
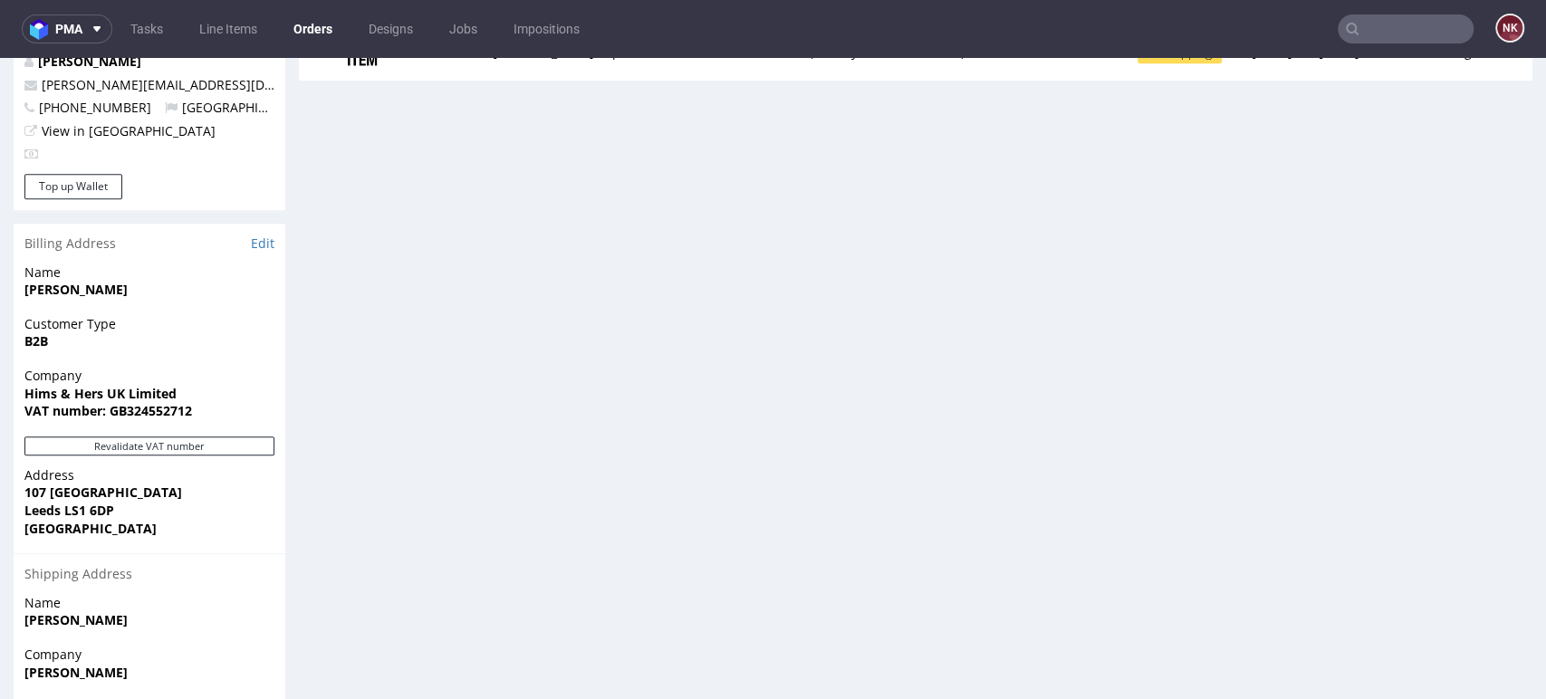
scroll to position [1247, 0]
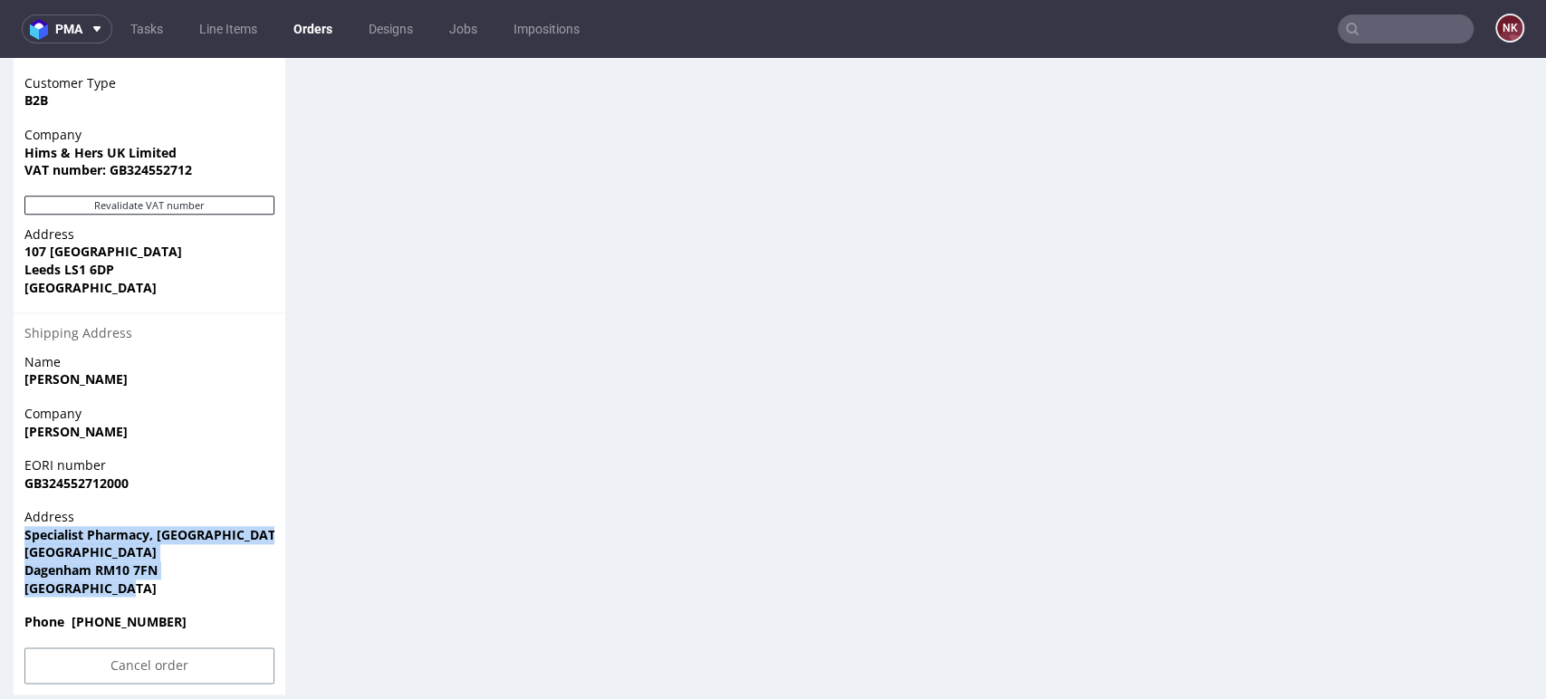
drag, startPoint x: 129, startPoint y: 556, endPoint x: 2, endPoint y: 500, distance: 138.7
copy p "Specialist Pharmacy, Londoneast-UK Business & Technical Park Yew Tree Avenue Da…"
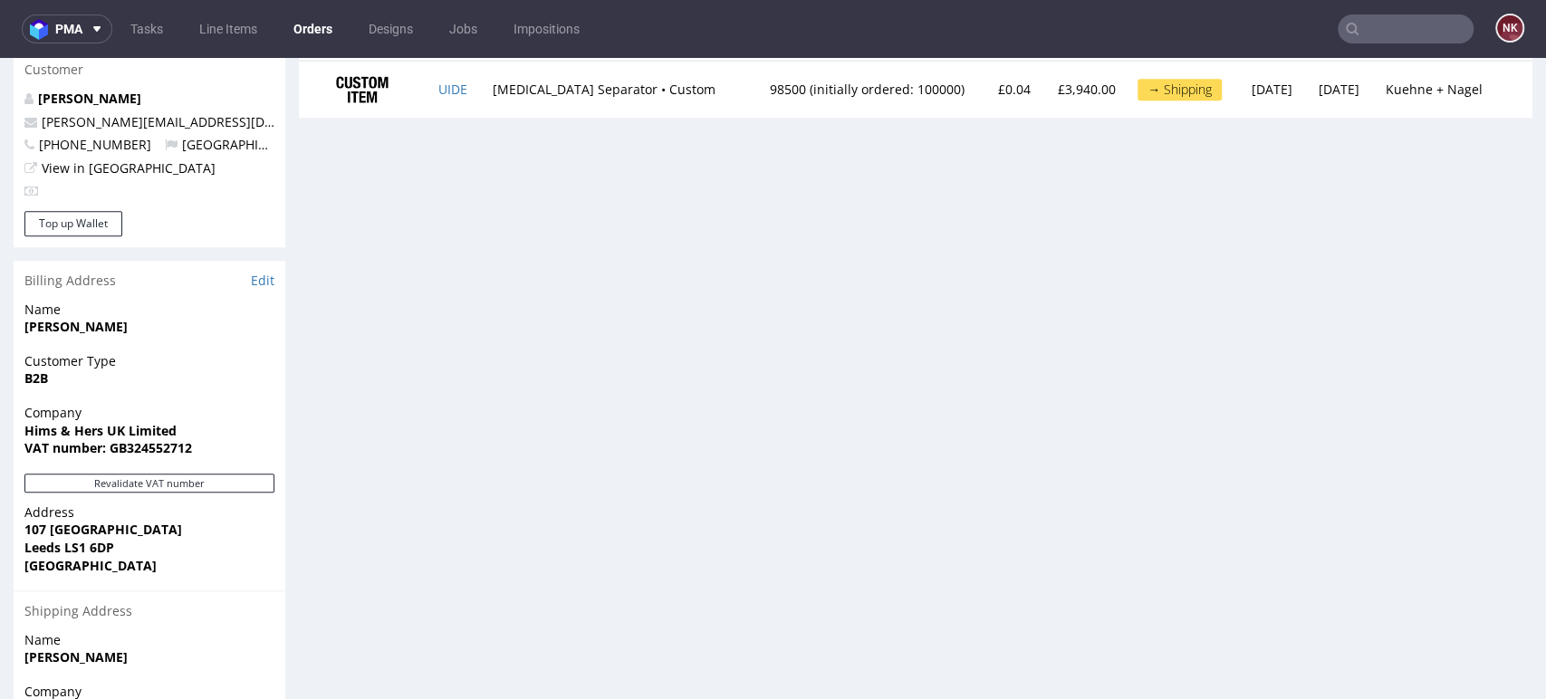
scroll to position [745, 0]
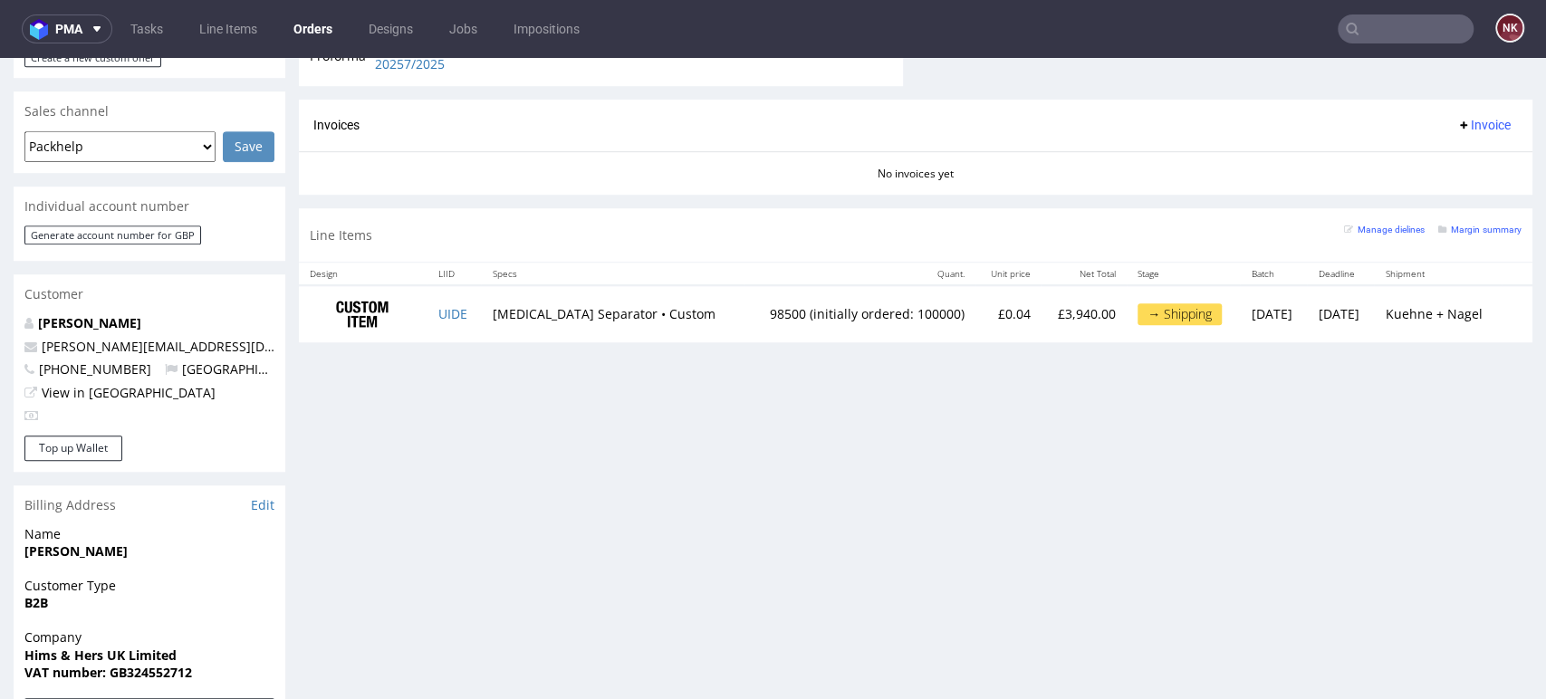
click at [1473, 452] on div "Progress Payment Owed £-60.00 Payment “Received” Email - Line Items 1 DTP - Pro…" at bounding box center [916, 284] width 1234 height 1825
click at [1485, 440] on div "Progress Payment Owed £-60.00 Payment “Received” Email - Line Items 1 DTP - Pro…" at bounding box center [916, 284] width 1234 height 1825
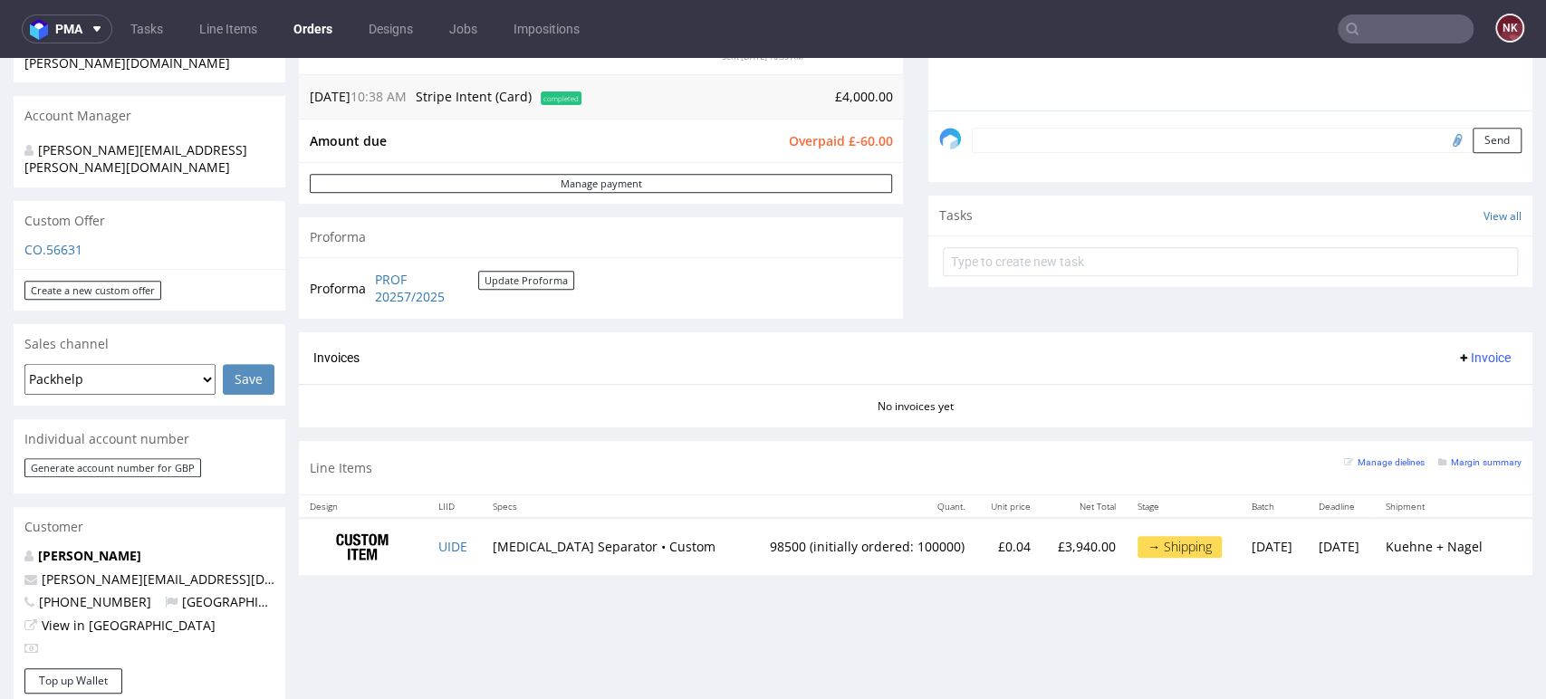
scroll to position [241, 0]
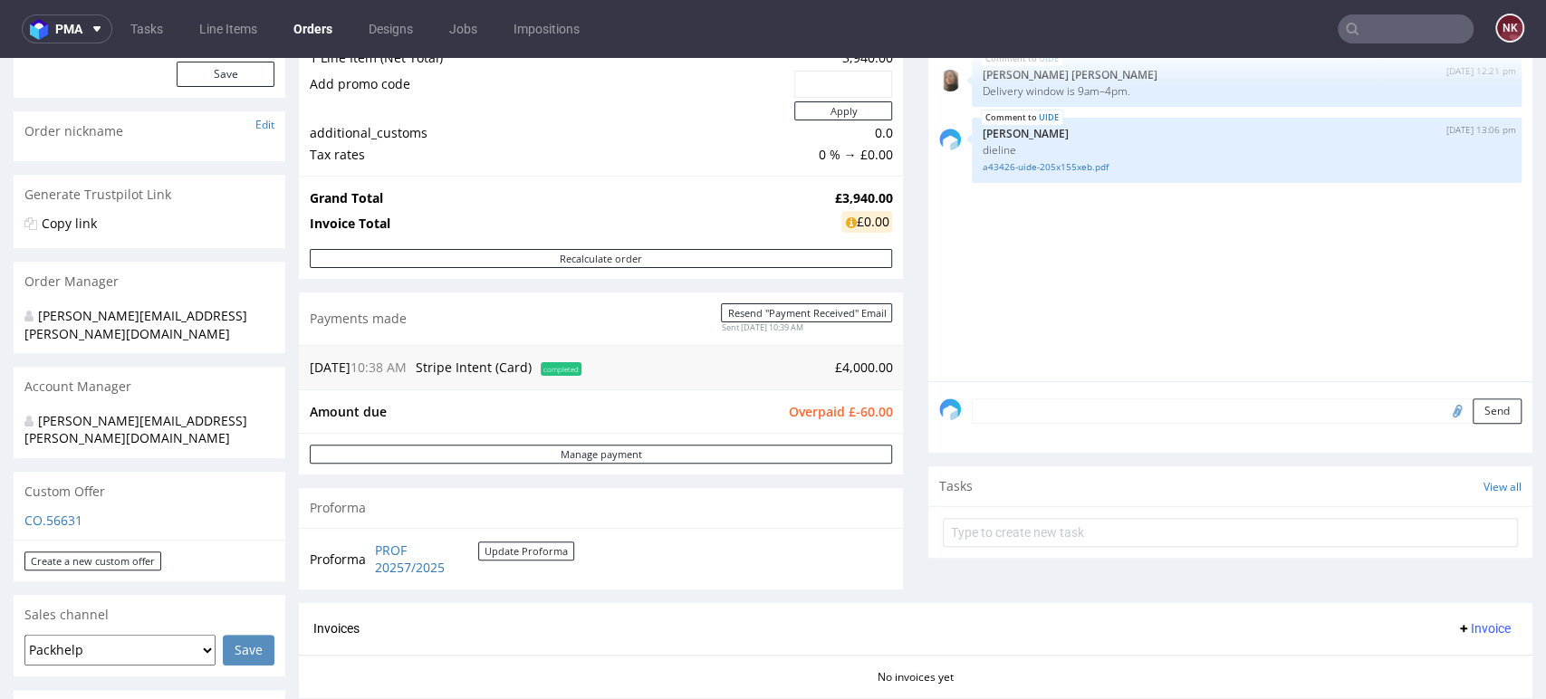
click at [1477, 586] on div "Comments User (2) Order (0) Automatic (0) Attachments (1) All (2) View all (2) …" at bounding box center [1230, 299] width 604 height 607
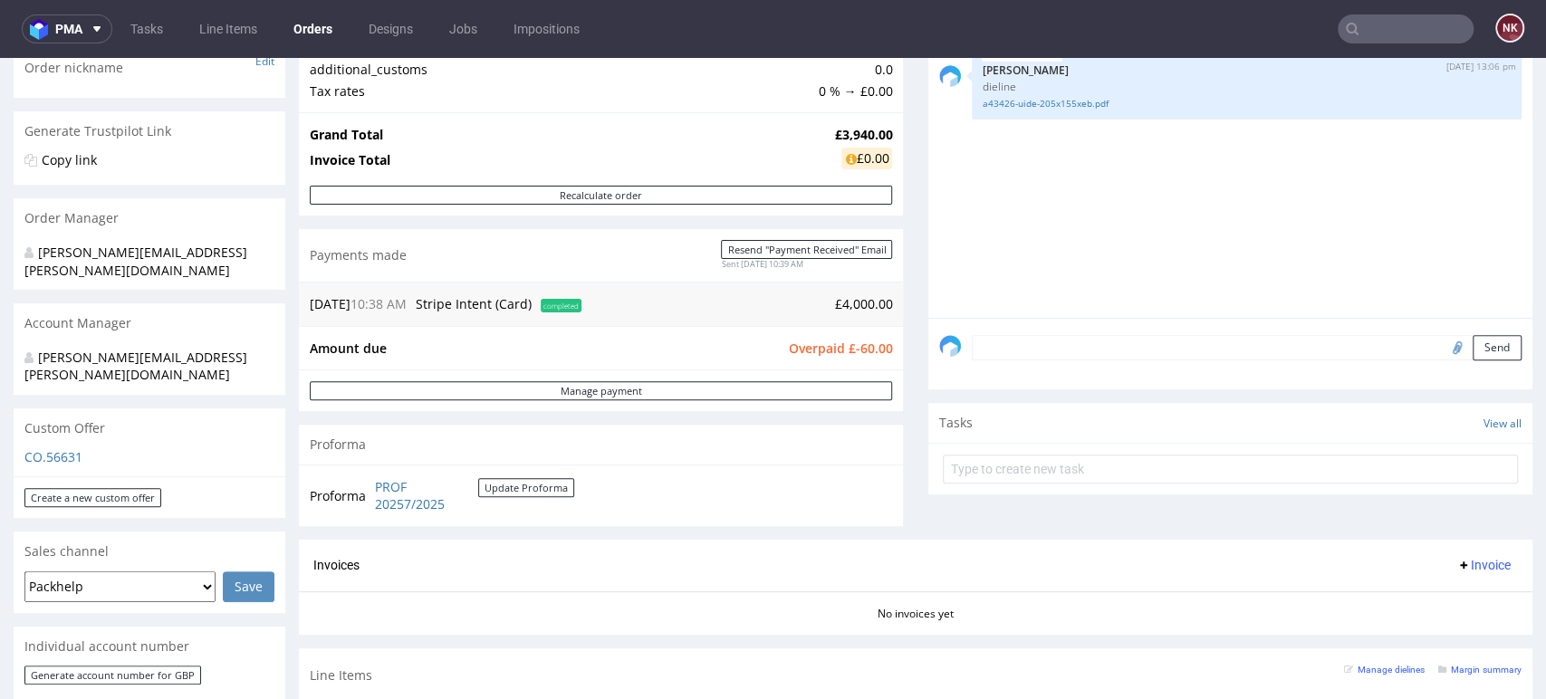
scroll to position [543, 0]
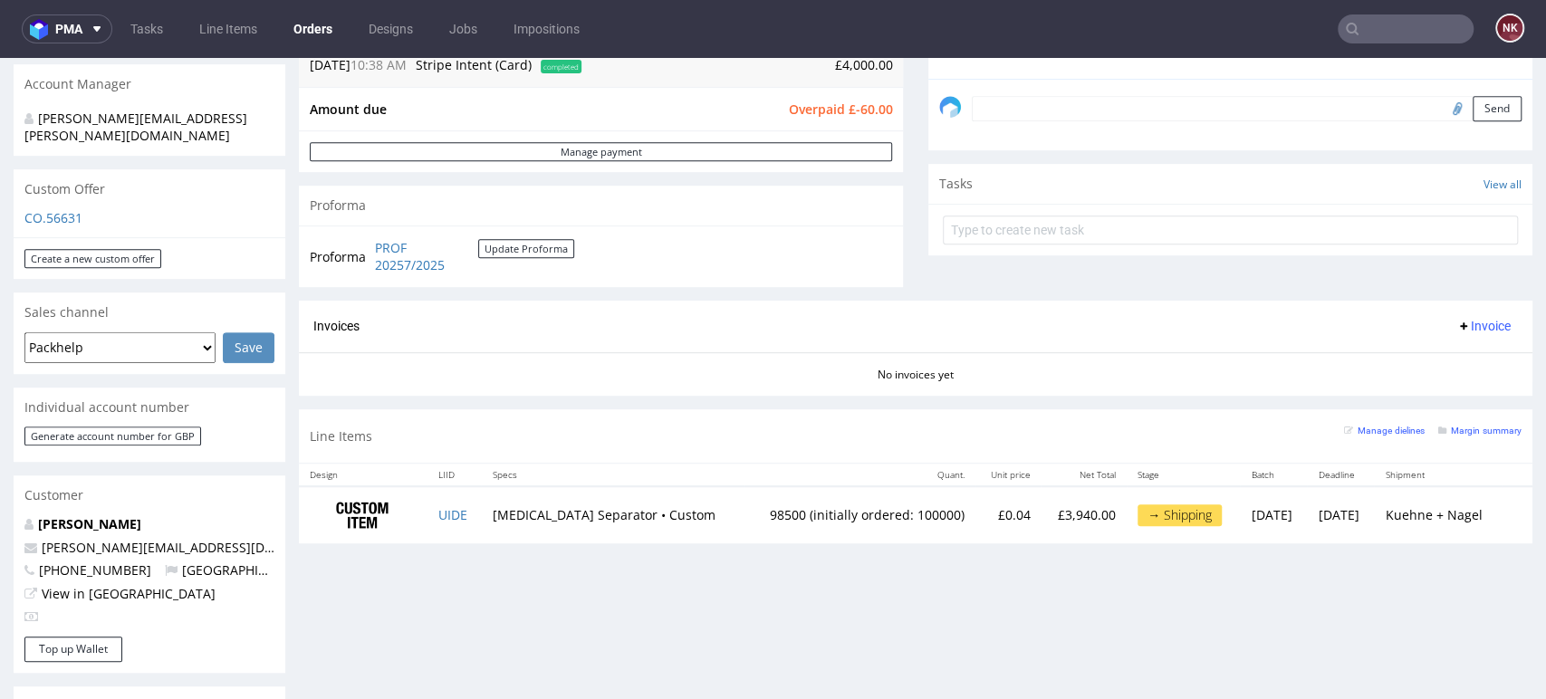
click at [1467, 332] on span "Invoice" at bounding box center [1483, 326] width 54 height 14
click at [1472, 393] on span "Upload" at bounding box center [1452, 397] width 88 height 18
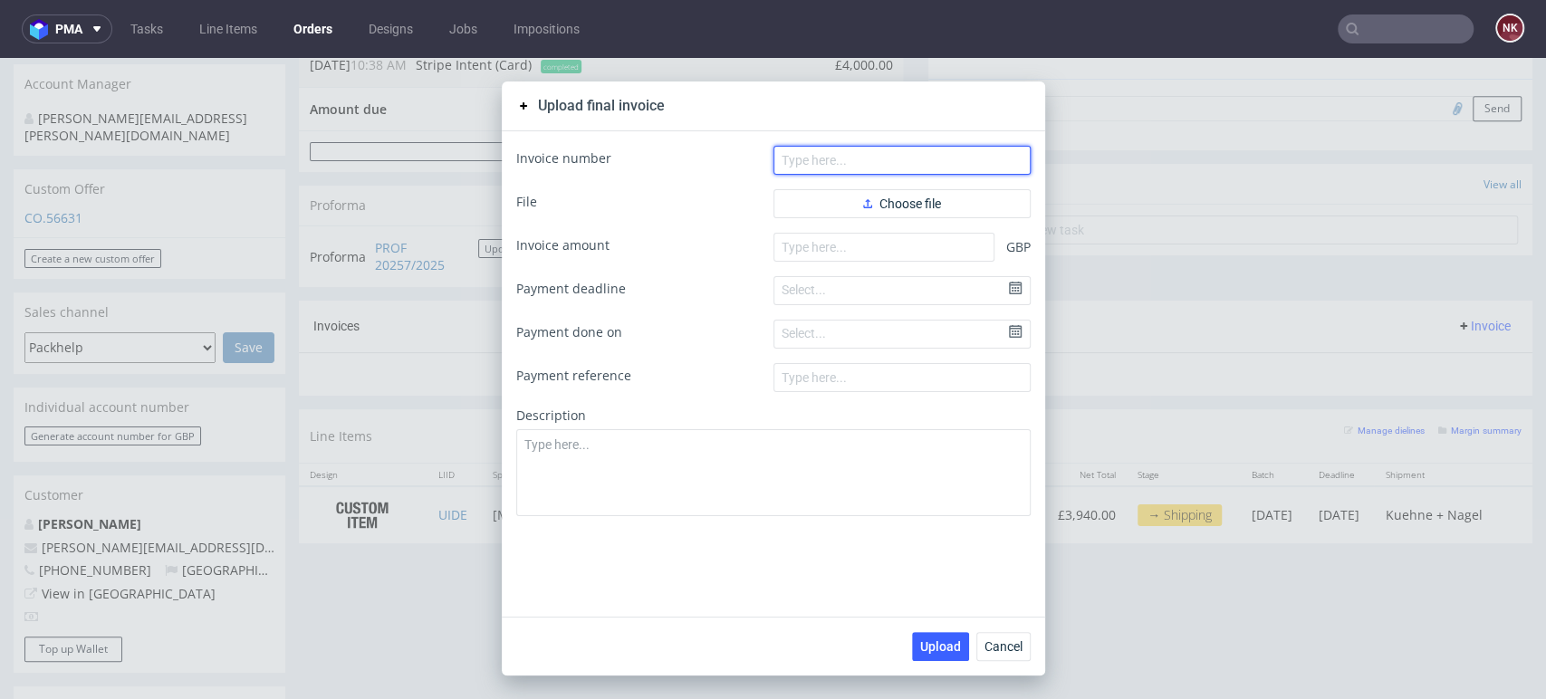
click at [842, 165] on input "text" at bounding box center [902, 160] width 257 height 29
paste input "FV 1162/9/2025"
type input "FV 1162/9/2025"
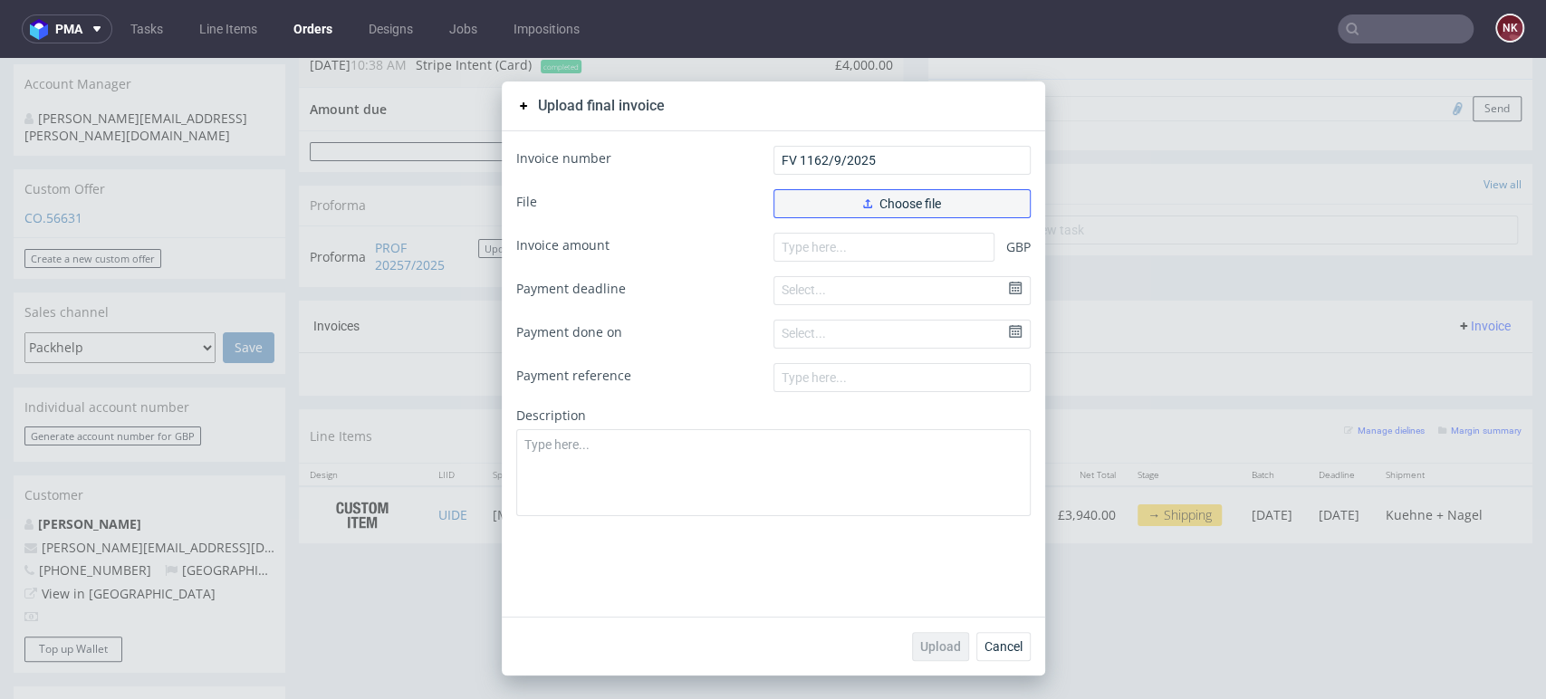
click at [831, 201] on button "Choose file" at bounding box center [902, 203] width 257 height 29
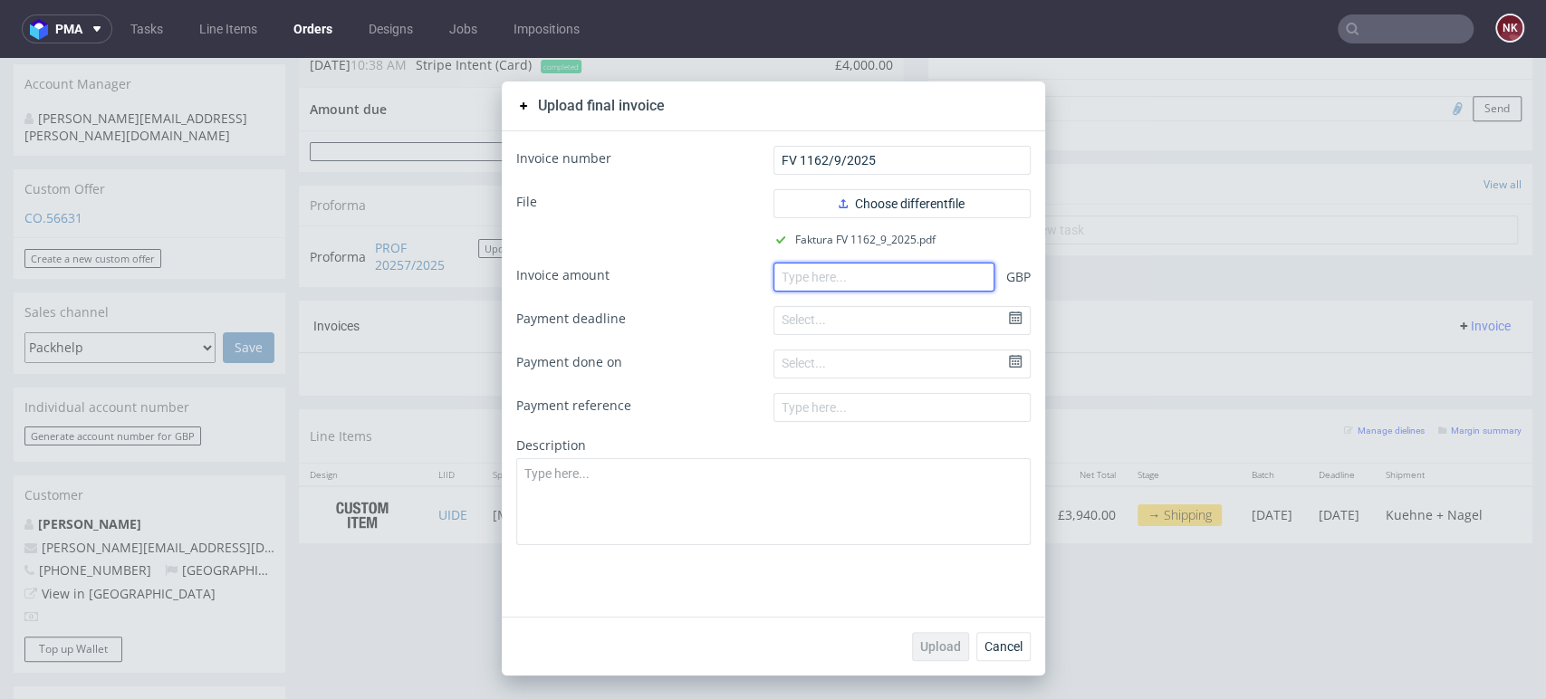
click at [837, 283] on input "number" at bounding box center [884, 277] width 221 height 29
paste input "2188.80"
type input "2188.80"
click at [929, 640] on span "Upload" at bounding box center [940, 646] width 41 height 13
click at [1001, 650] on span "Cancel" at bounding box center [1004, 646] width 38 height 13
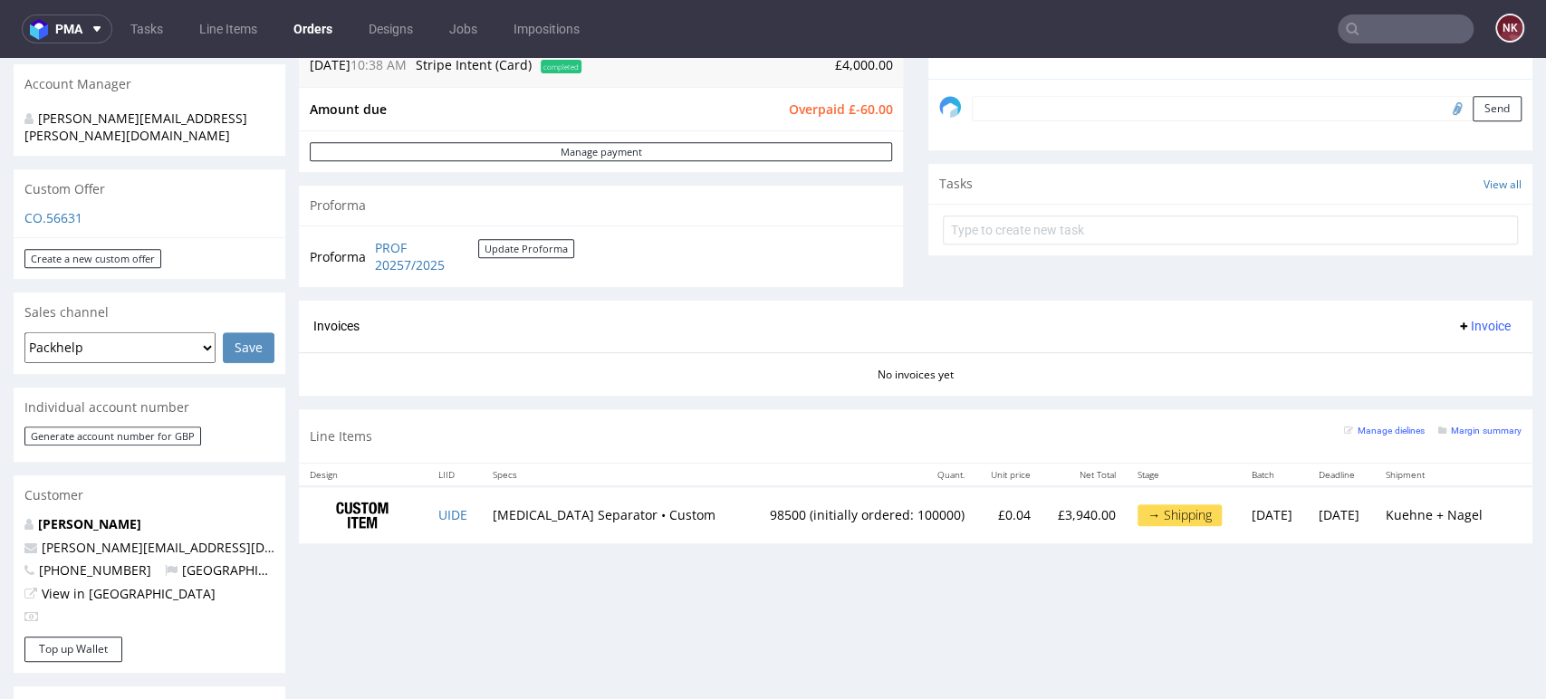
click at [1460, 321] on span "Invoice" at bounding box center [1483, 326] width 54 height 14
click at [1452, 397] on span "Upload" at bounding box center [1452, 397] width 88 height 18
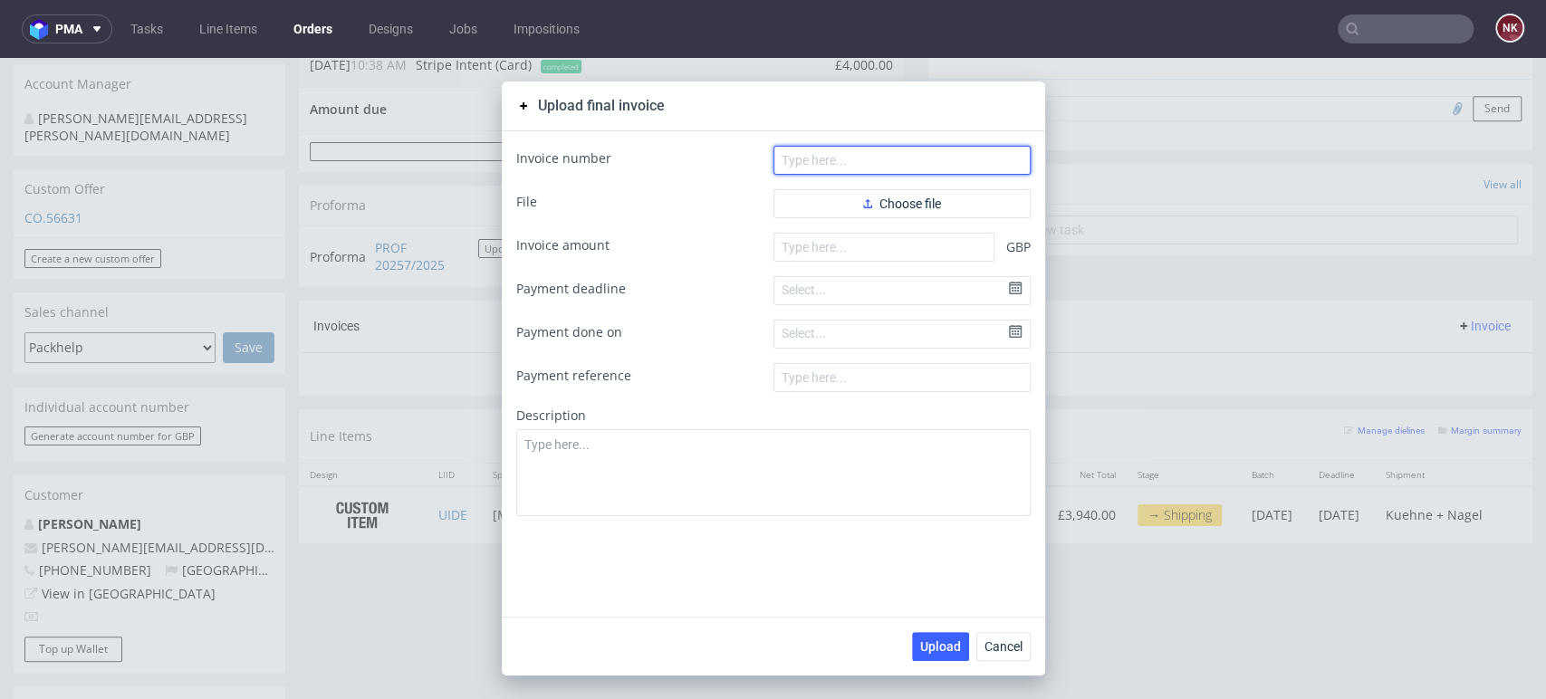
click at [855, 168] on input "text" at bounding box center [902, 160] width 257 height 29
paste input "FV 1163/9/2025"
type input "FV 1163/9/2025"
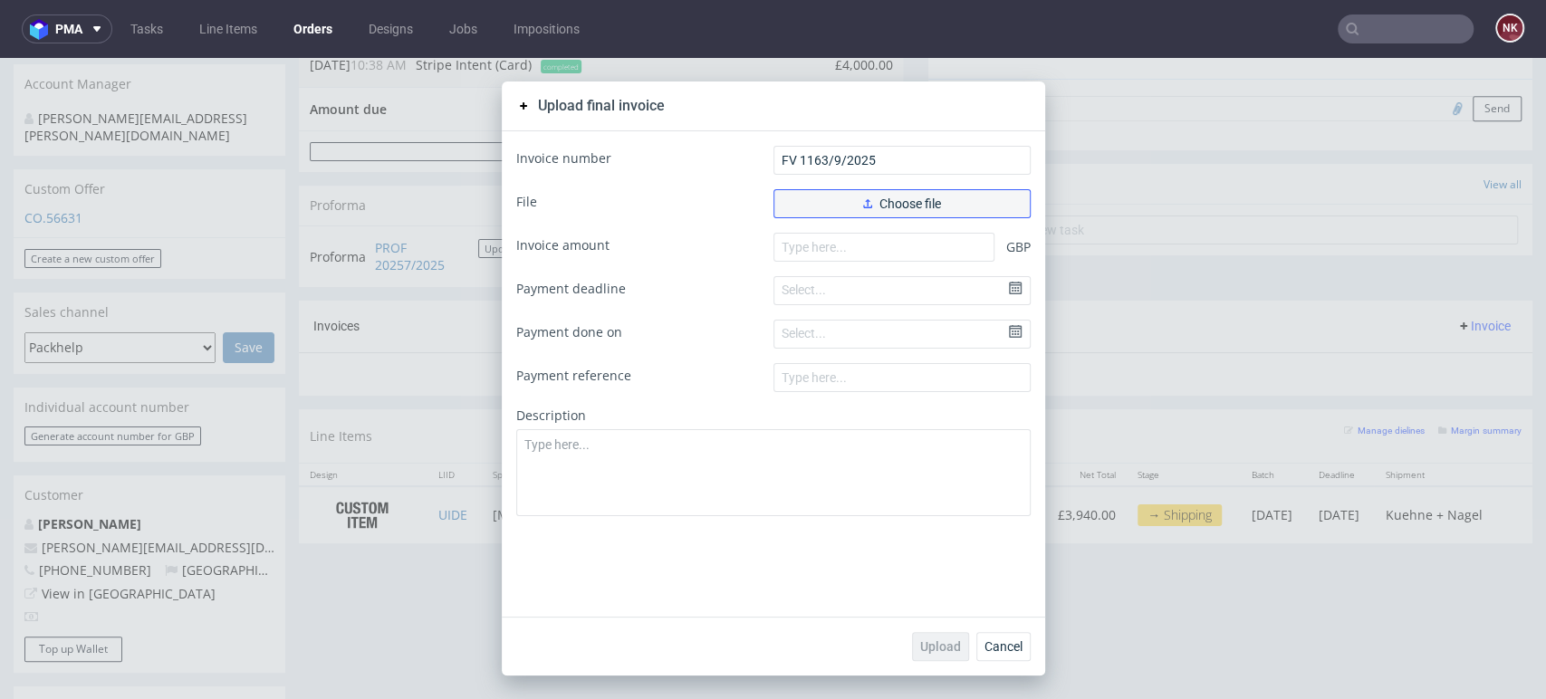
click at [831, 201] on button "Choose file" at bounding box center [902, 203] width 257 height 29
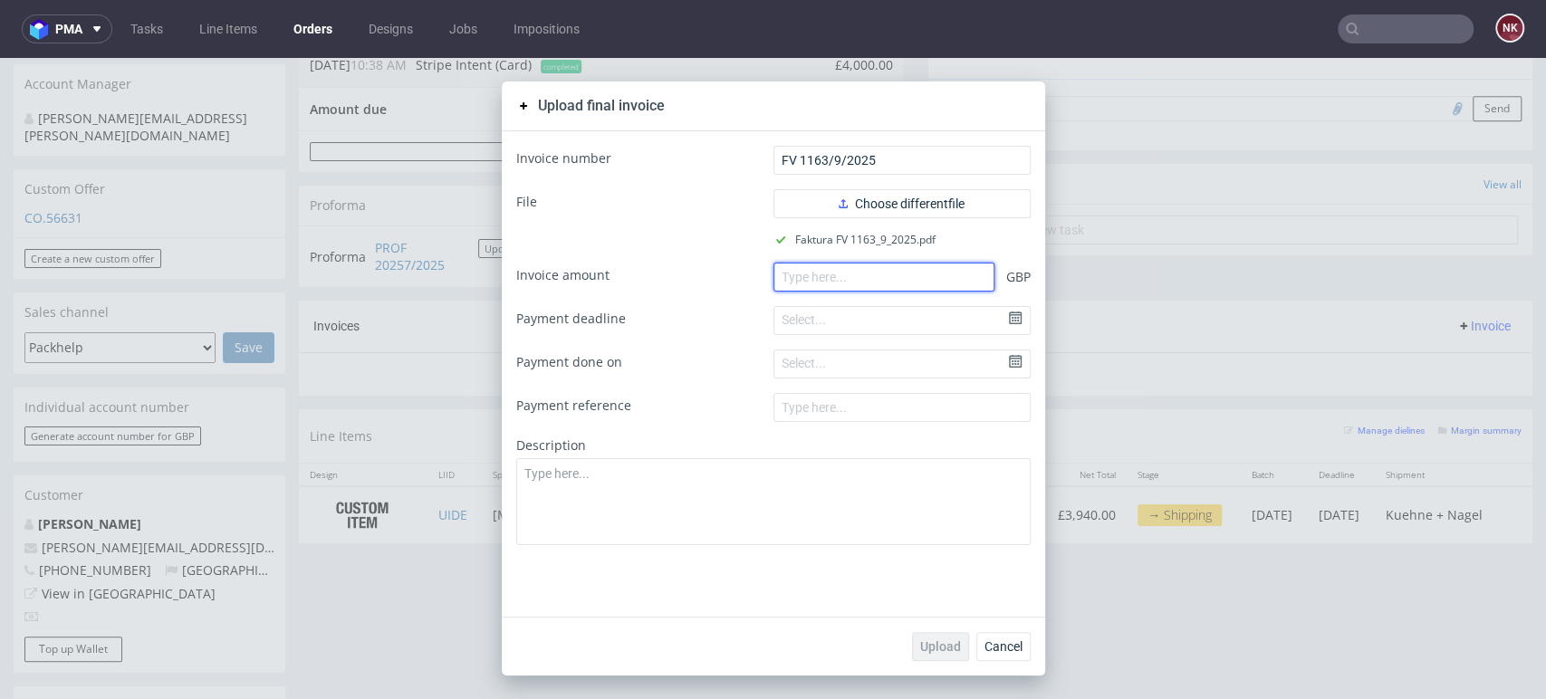
click at [867, 274] on input "number" at bounding box center [884, 277] width 221 height 29
paste input "1751.20"
type input "1751.20"
click at [935, 649] on span "Upload" at bounding box center [940, 646] width 41 height 13
click at [1001, 656] on button "Cancel" at bounding box center [1003, 646] width 54 height 29
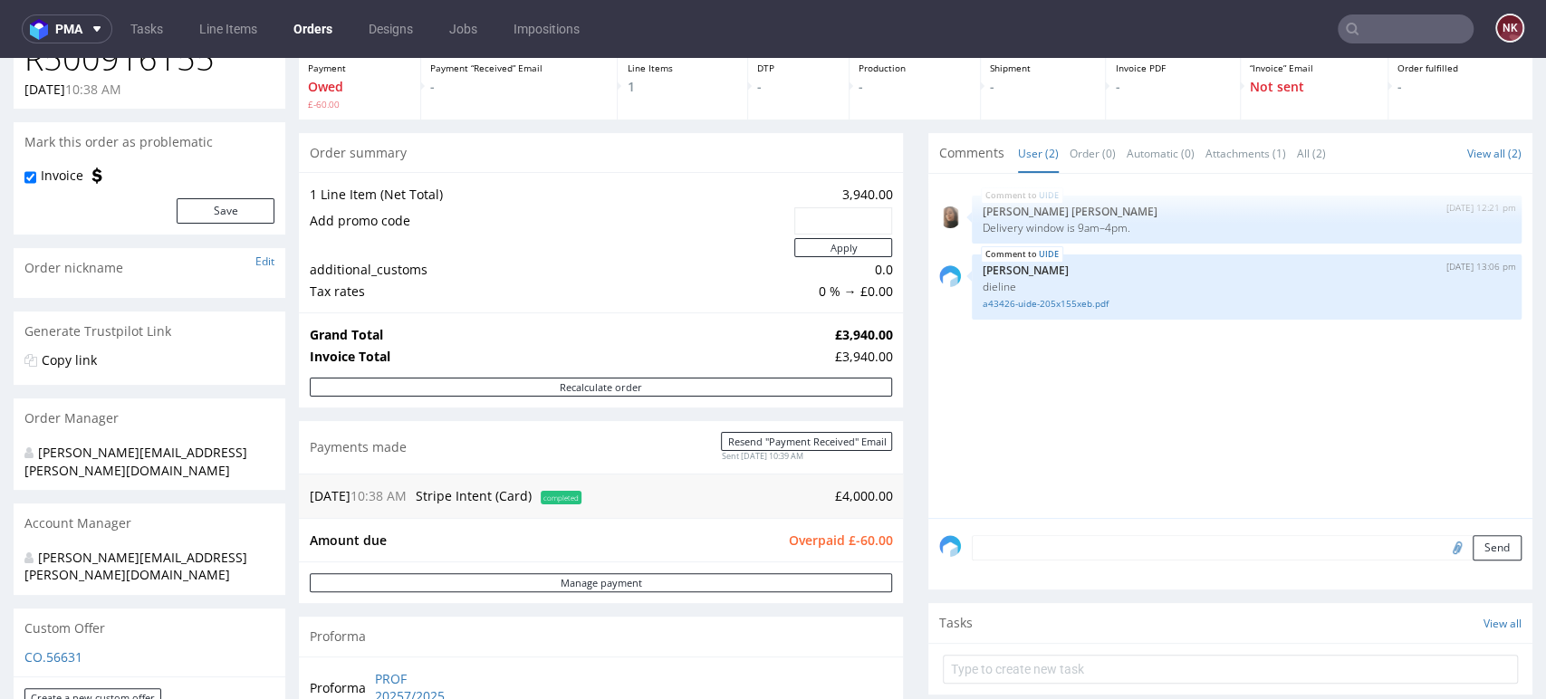
scroll to position [302, 0]
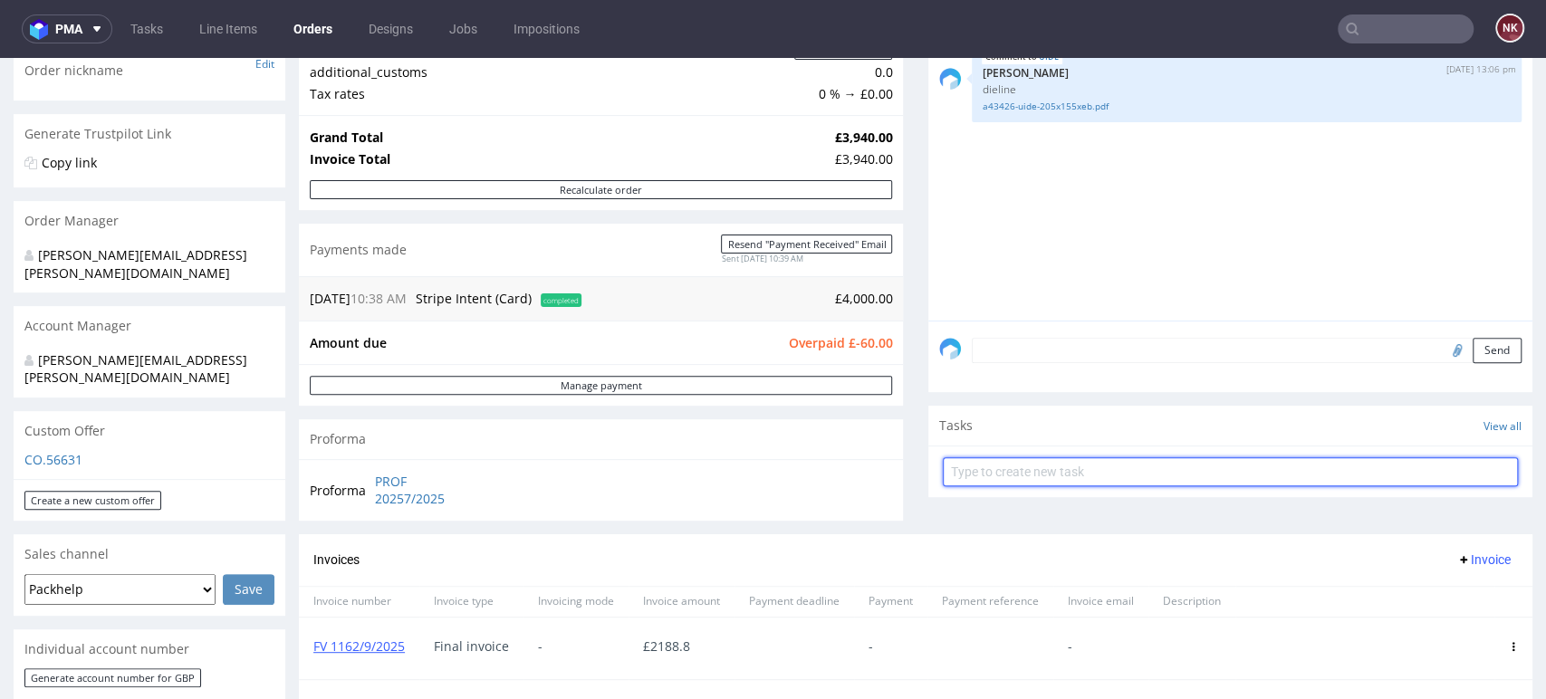
click at [999, 472] on input "text" at bounding box center [1230, 471] width 575 height 29
type input "Refund (underproduction)"
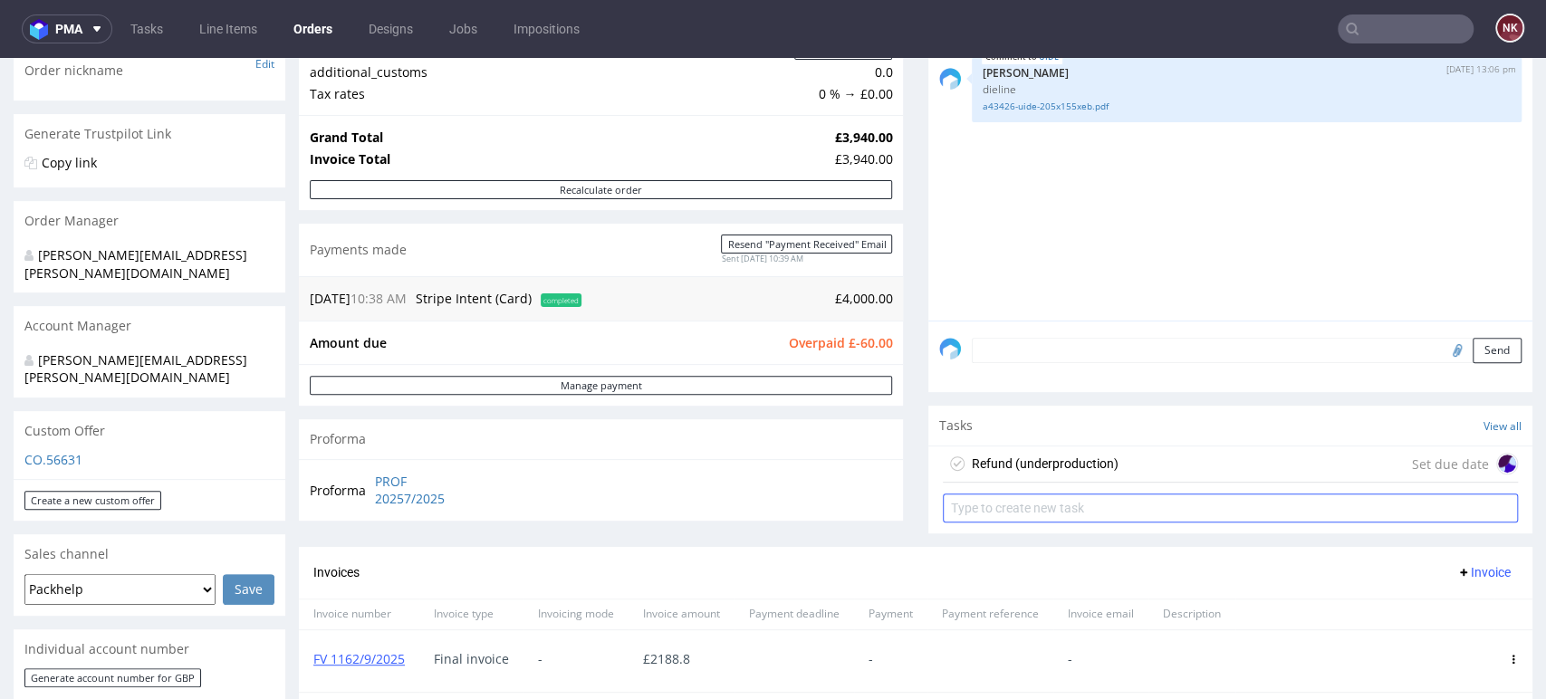
click at [999, 468] on div "Refund (underproduction)" at bounding box center [1045, 464] width 147 height 22
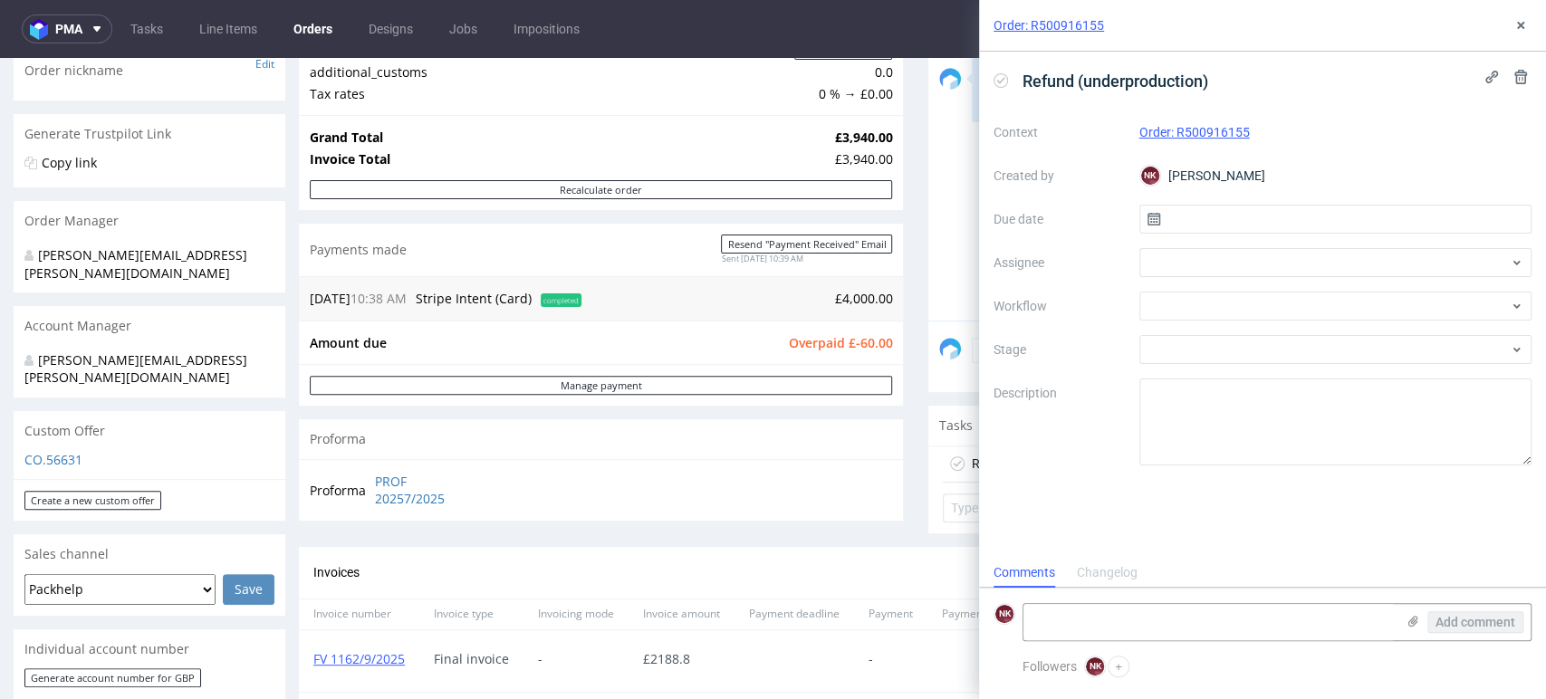
scroll to position [14, 0]
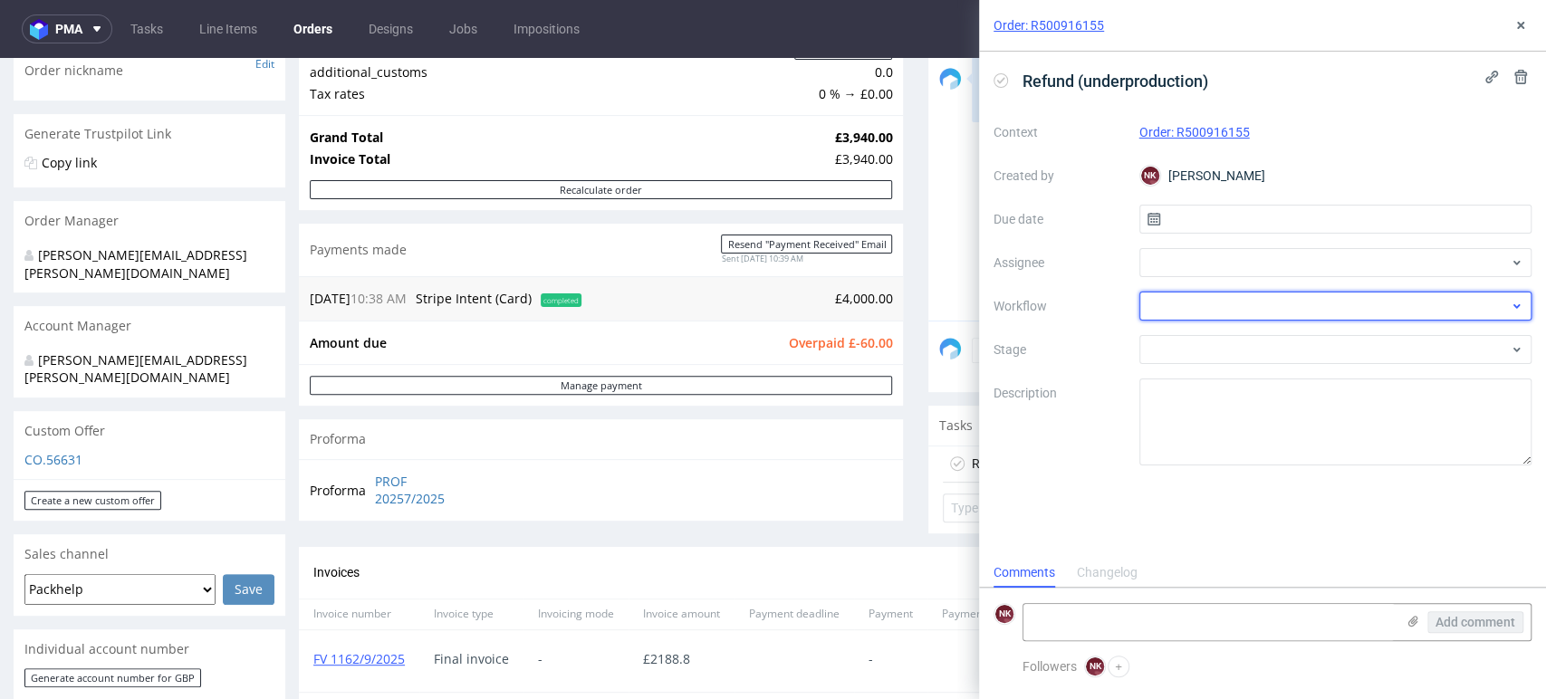
click at [1212, 310] on div at bounding box center [1335, 306] width 393 height 29
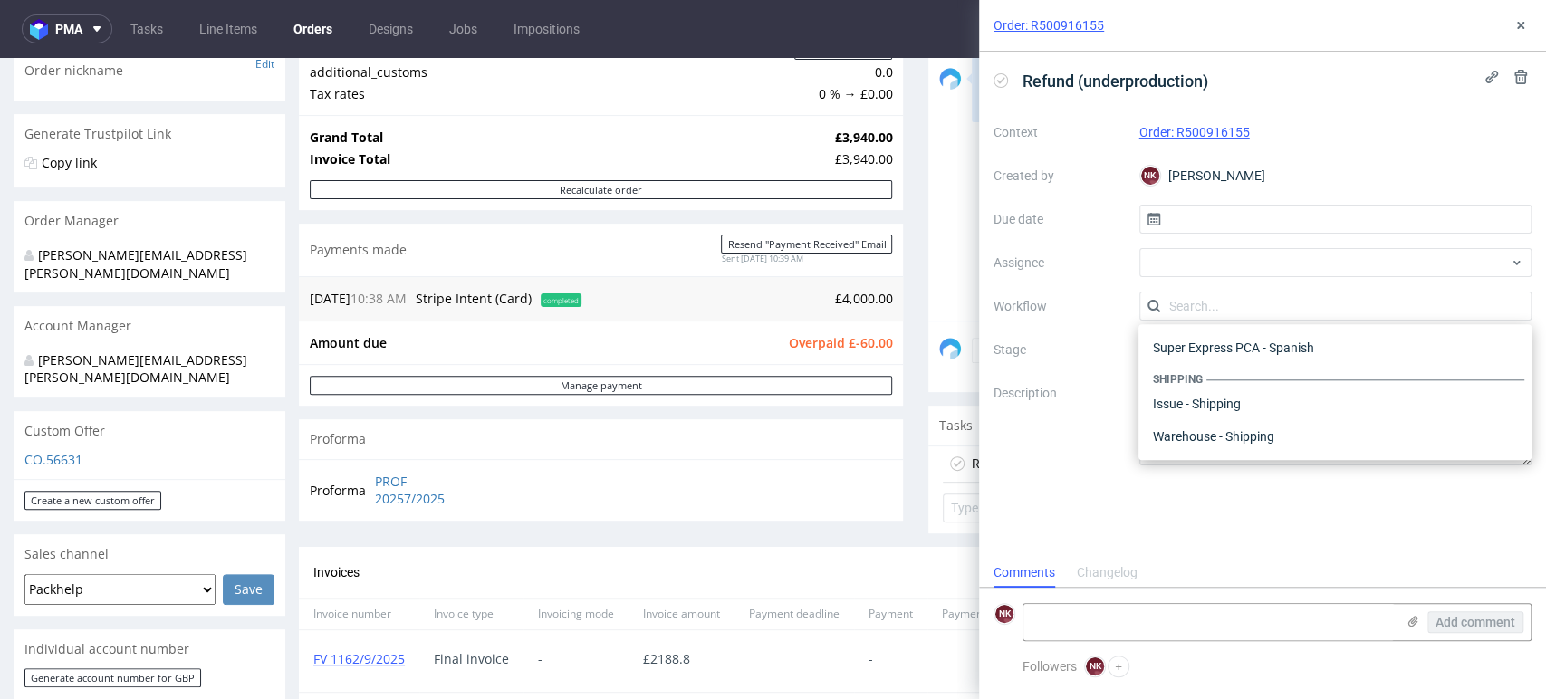
type input "m"
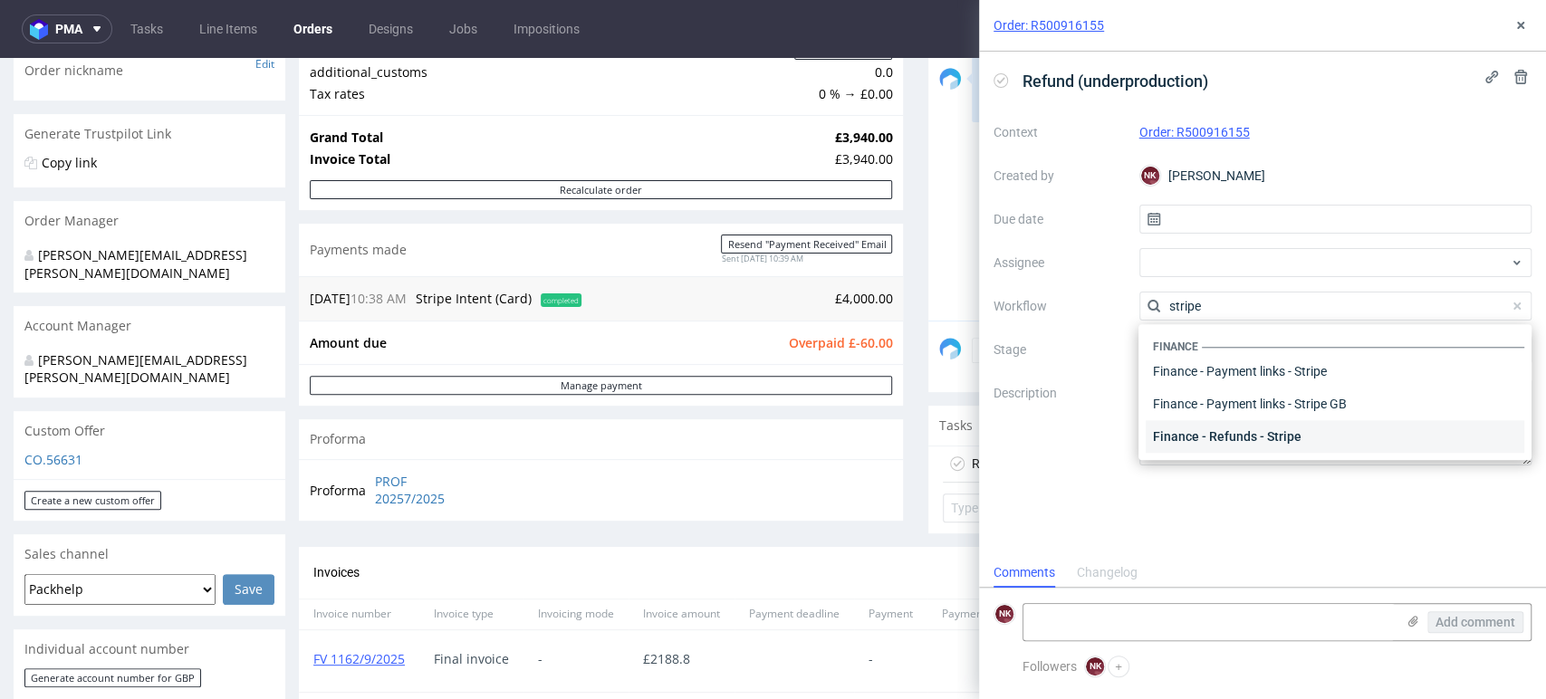
type input "stripe"
click at [1277, 437] on div "Finance - Refunds - Stripe" at bounding box center [1335, 436] width 379 height 33
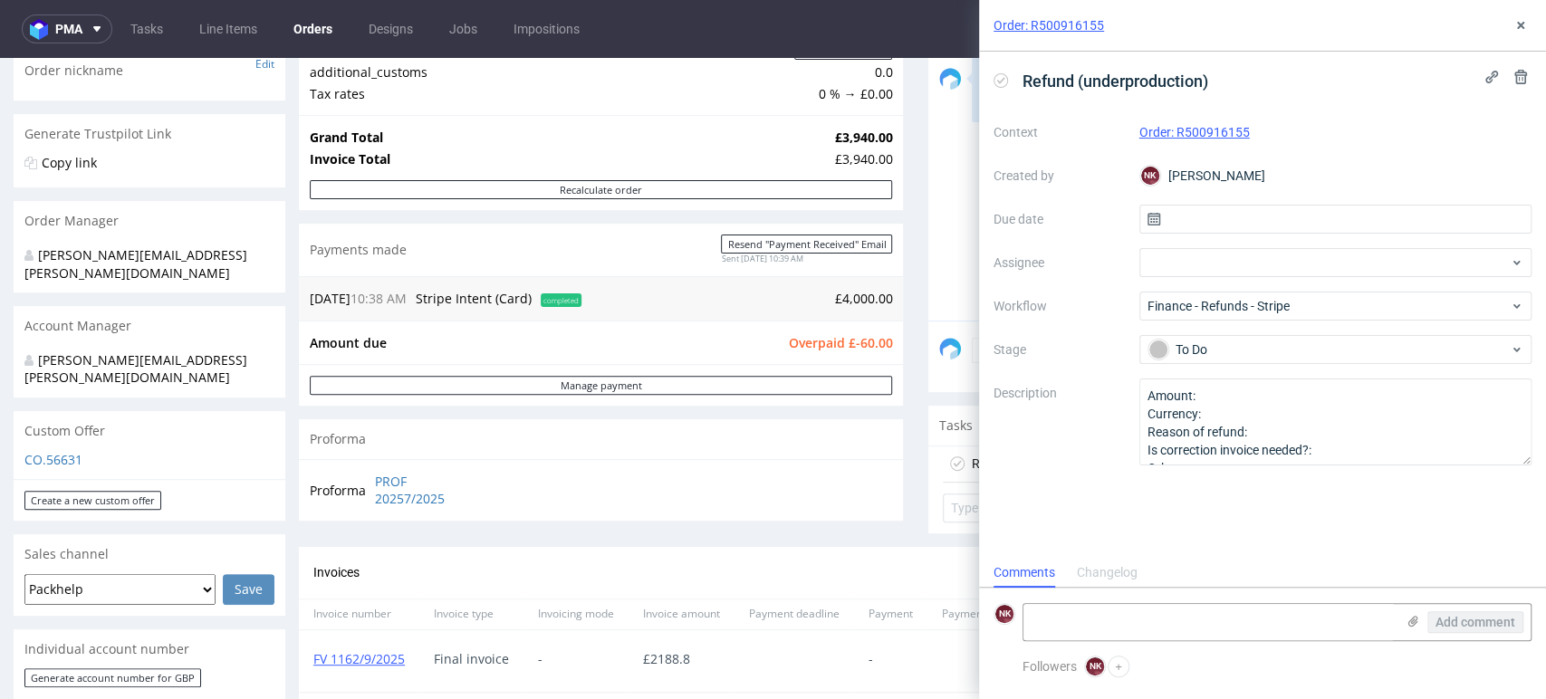
click at [868, 352] on td "Overpaid £-60.00" at bounding box center [837, 343] width 109 height 22
copy span "60.00"
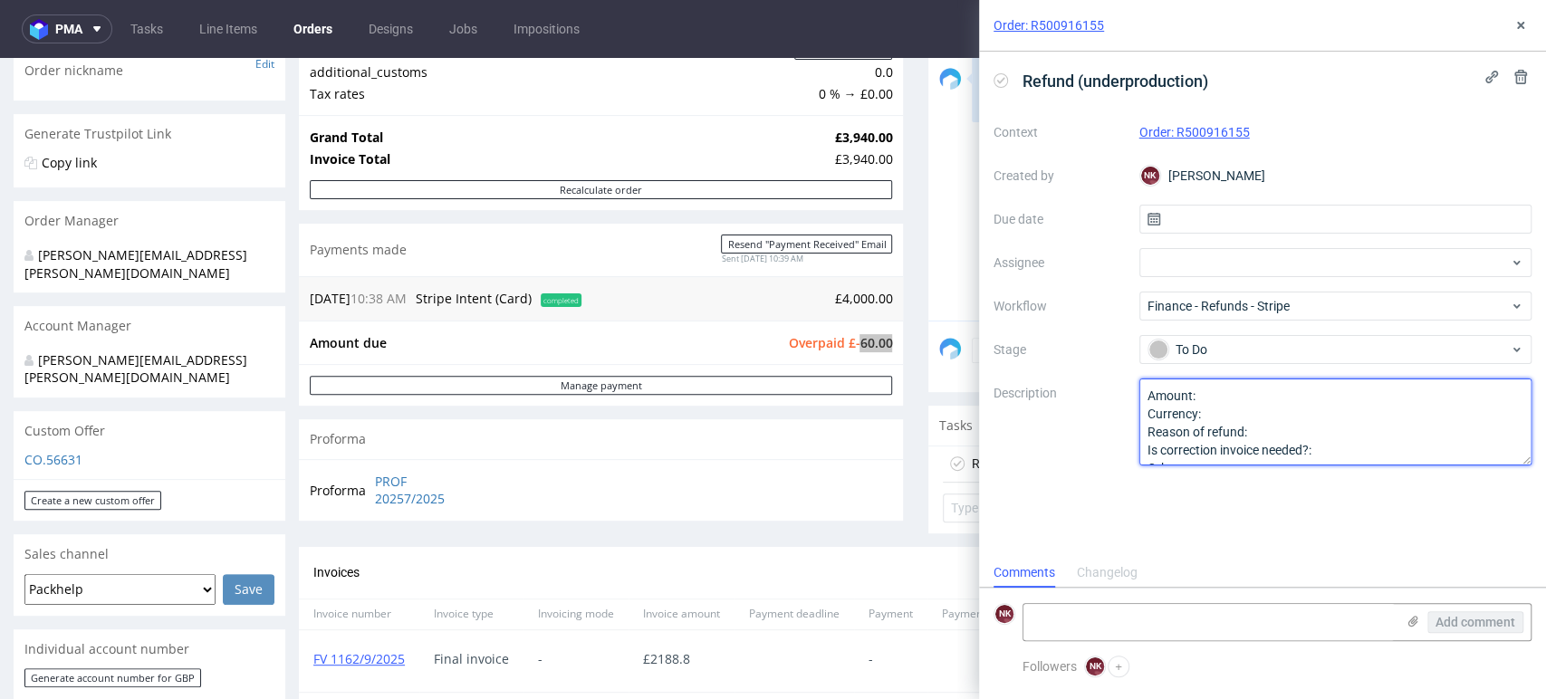
click at [1239, 403] on textarea "Amount: Currency: Reason of refund: Is correction invoice needed?: Other:" at bounding box center [1335, 422] width 393 height 87
paste textarea "60.00"
click at [1239, 414] on textarea "Amount: Currency: Reason of refund: Is correction invoice needed?: Other:" at bounding box center [1335, 422] width 393 height 87
click at [1277, 429] on textarea "Amount: Currency: Reason of refund: Is correction invoice needed?: Other:" at bounding box center [1335, 422] width 393 height 87
type textarea "Amount: 60.00 Currency: GBP Reason of refund: underproduction Is correction inv…"
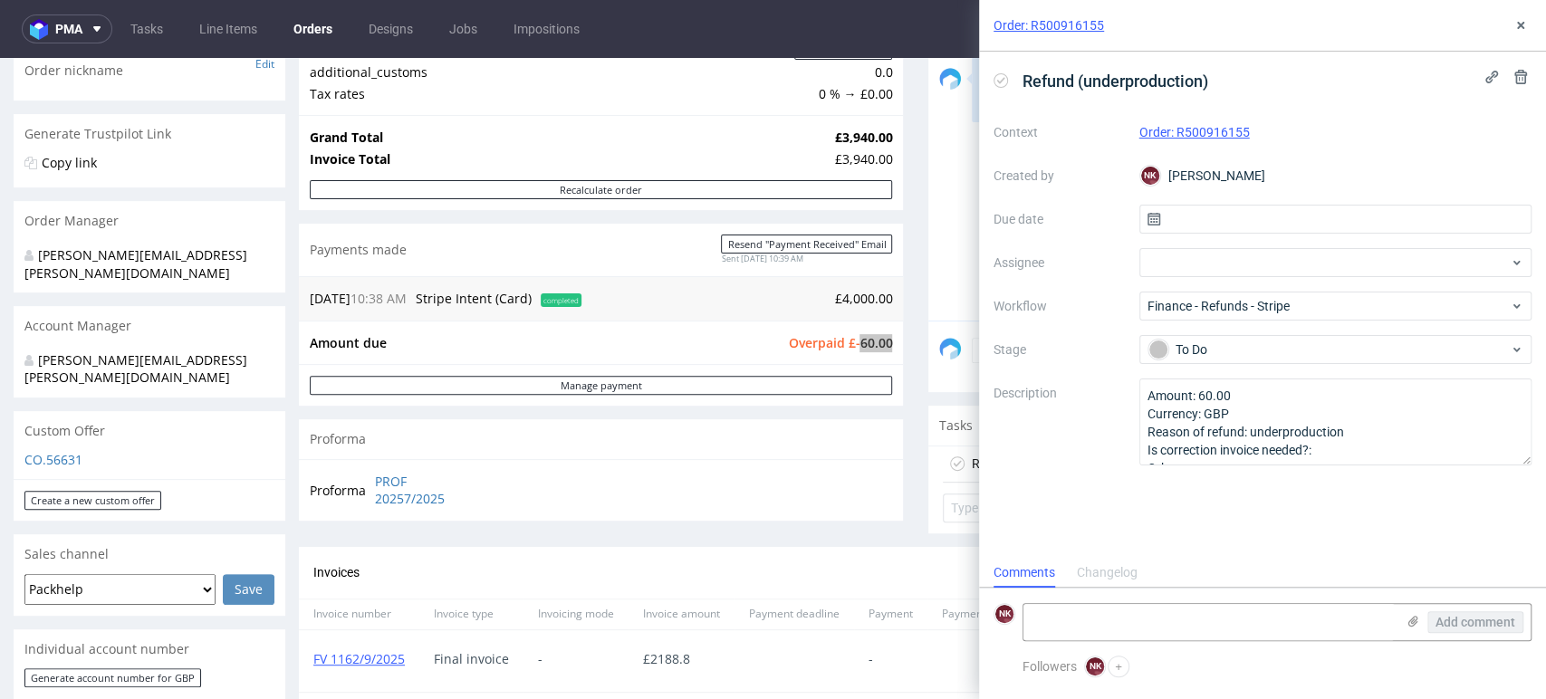
click at [1317, 508] on div "Refund (underproduction) Context Order: R500916155 Created by NK Natalia Kaczor…" at bounding box center [1262, 305] width 567 height 506
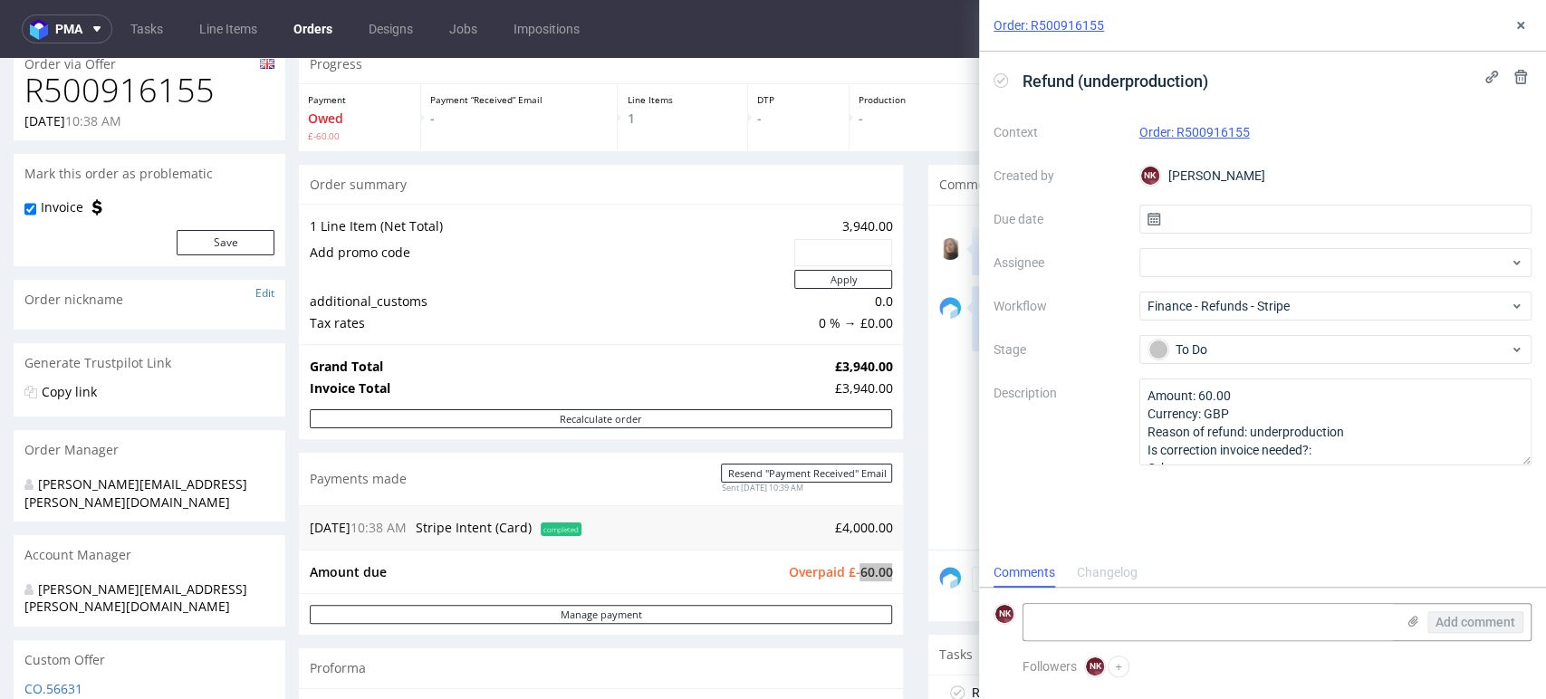
scroll to position [0, 0]
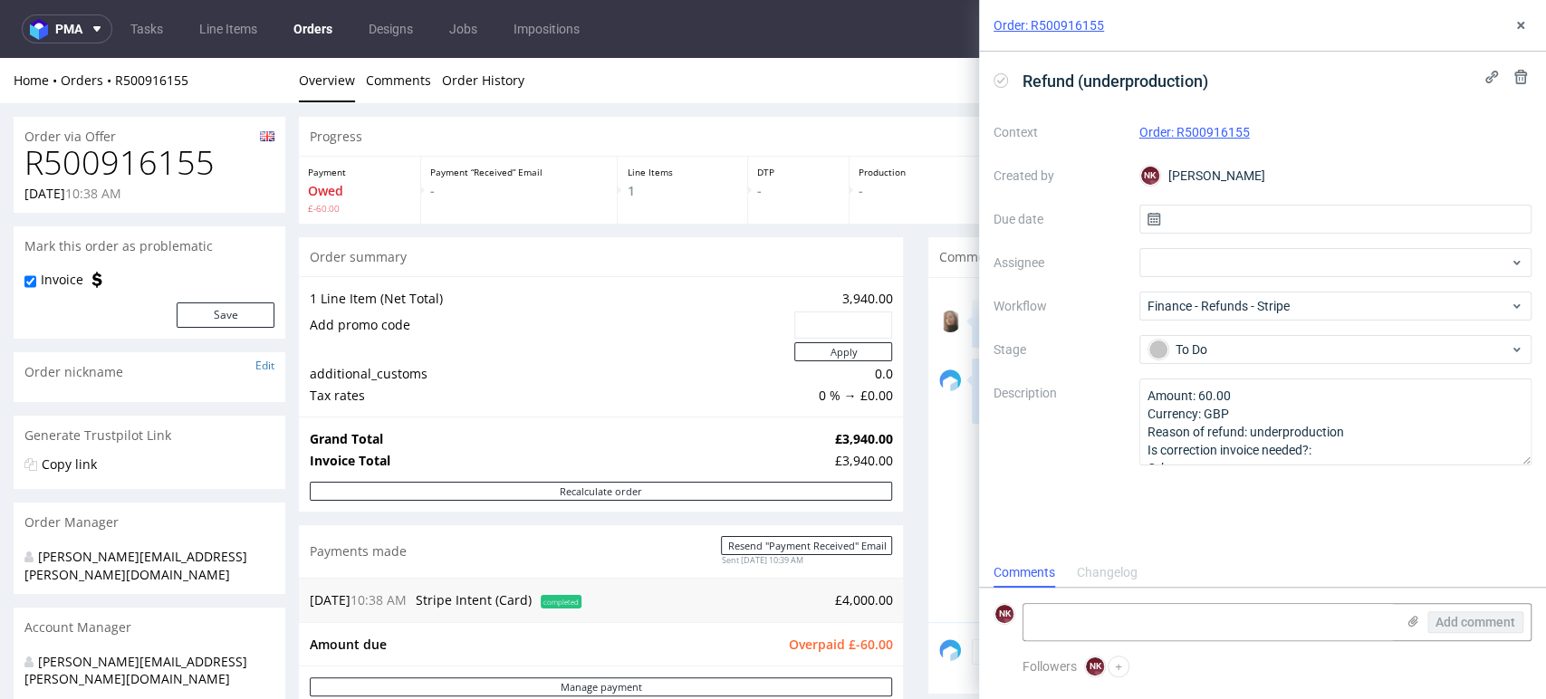
click at [179, 153] on h1 "R500916155" at bounding box center [149, 163] width 250 height 36
copy h1 "R500916155"
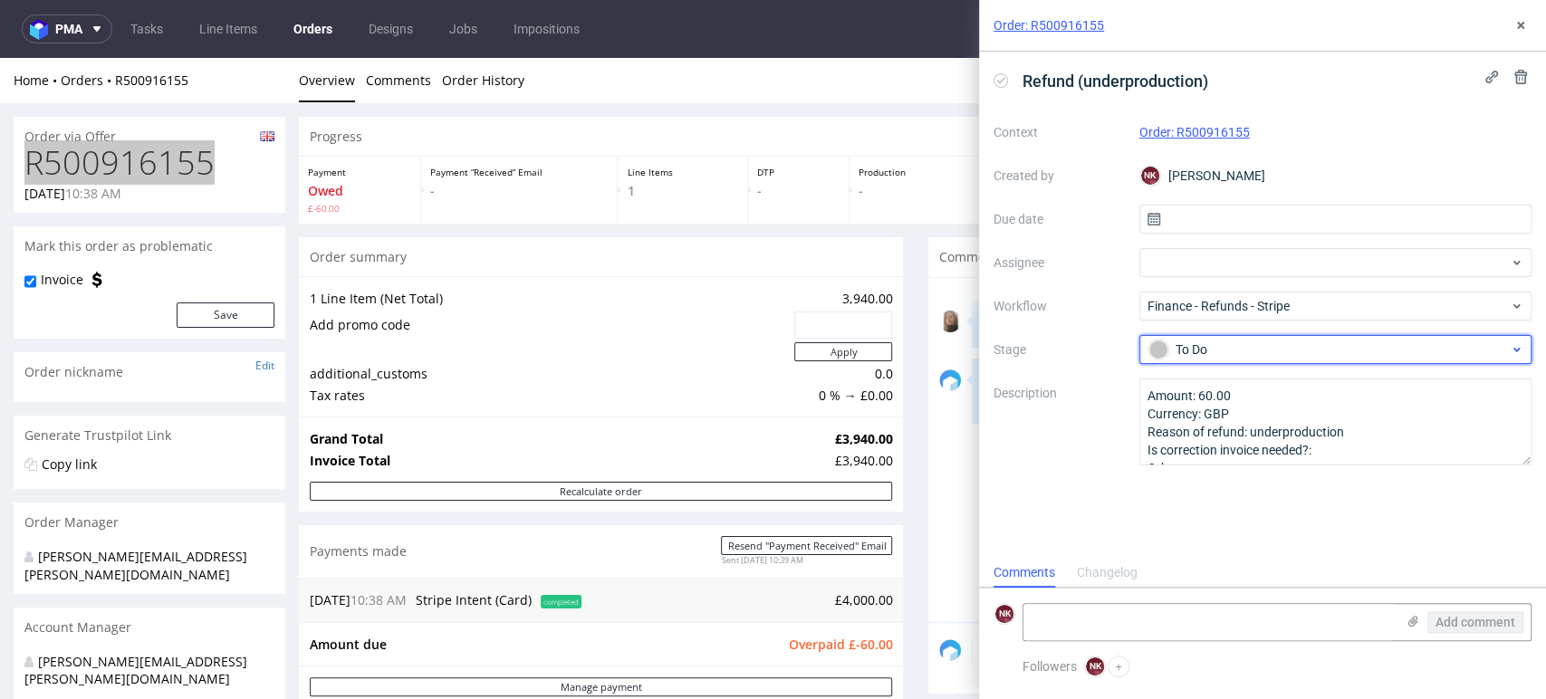
click at [1239, 335] on div "To Do" at bounding box center [1335, 349] width 393 height 29
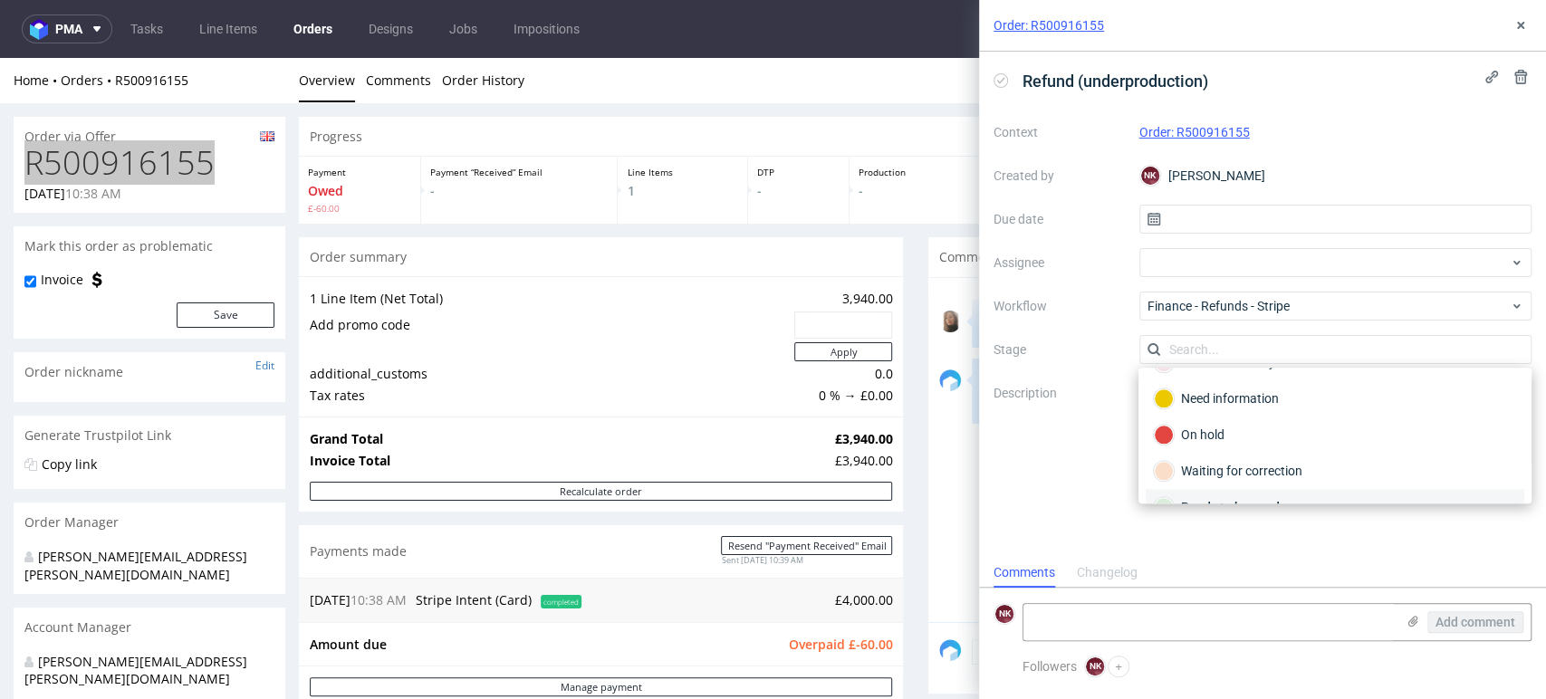
scroll to position [130, 0]
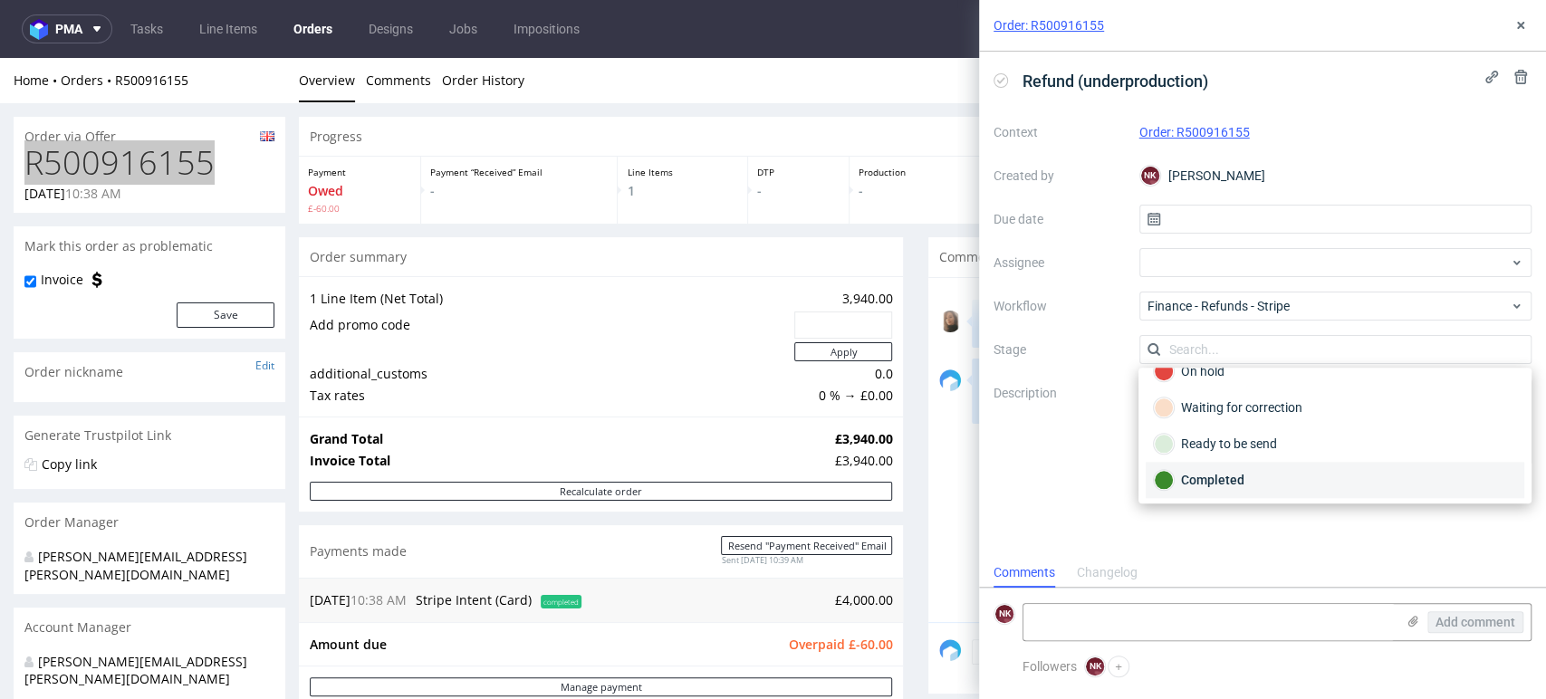
click at [1250, 477] on div "Completed" at bounding box center [1335, 480] width 362 height 20
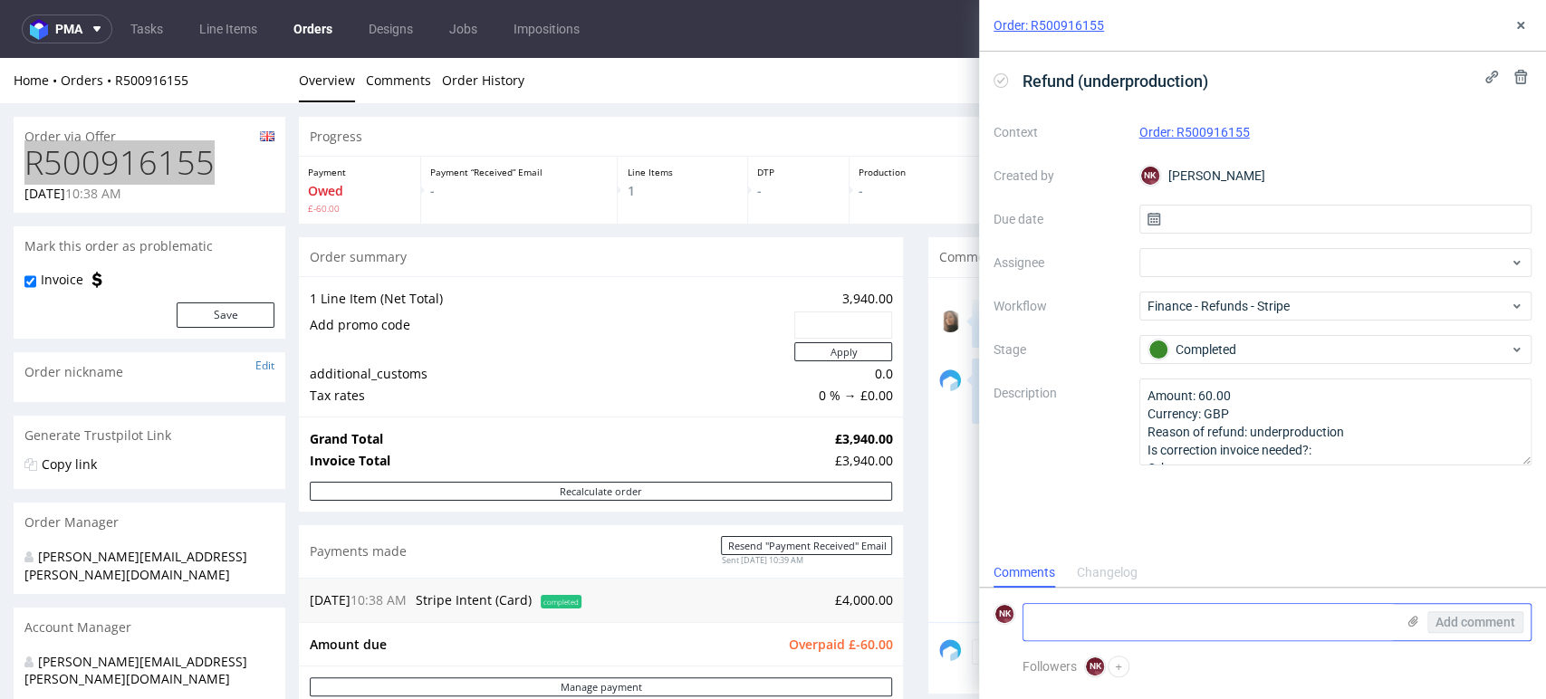
click at [1196, 615] on textarea at bounding box center [1209, 622] width 371 height 36
type textarea "Refunded 22/09/2025"
click at [1480, 623] on span "Add comment" at bounding box center [1476, 622] width 80 height 13
click at [1521, 27] on icon at bounding box center [1521, 25] width 14 height 14
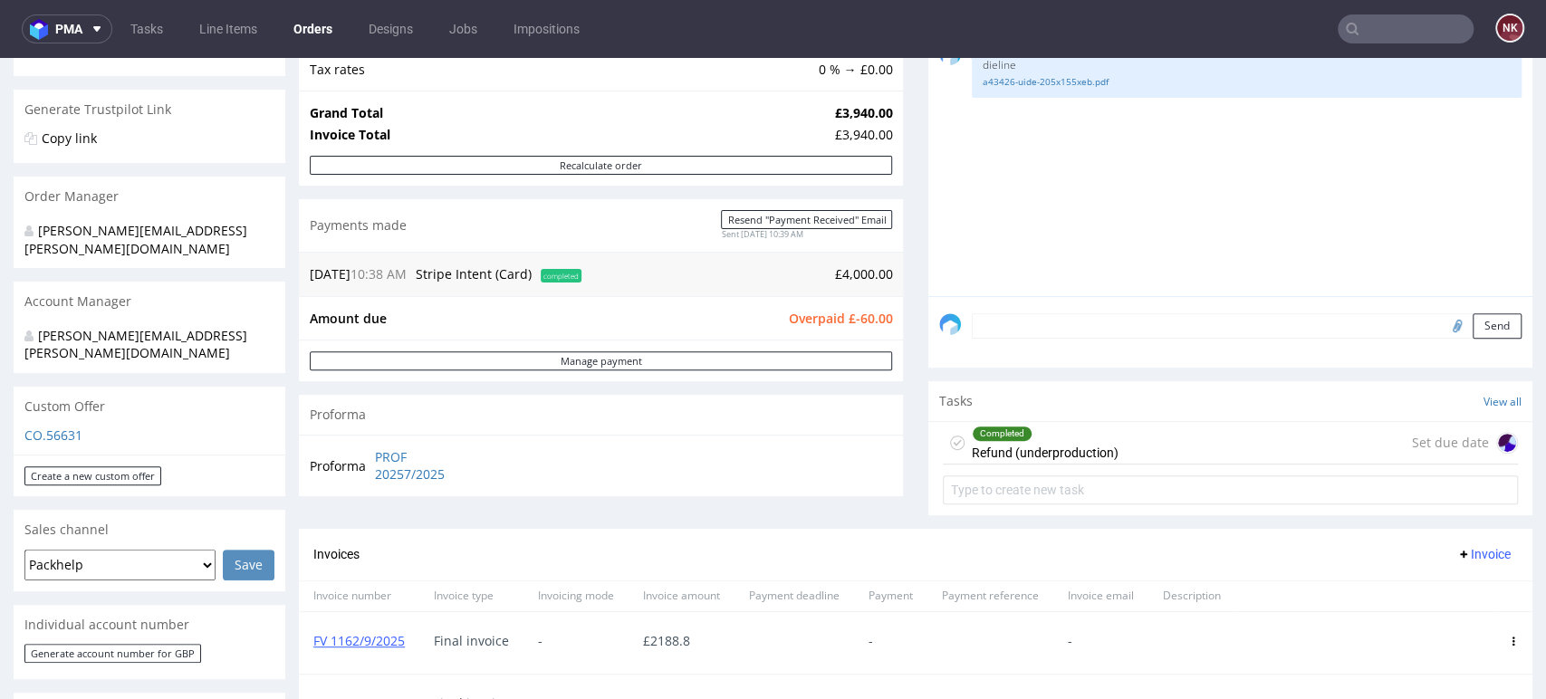
scroll to position [503, 0]
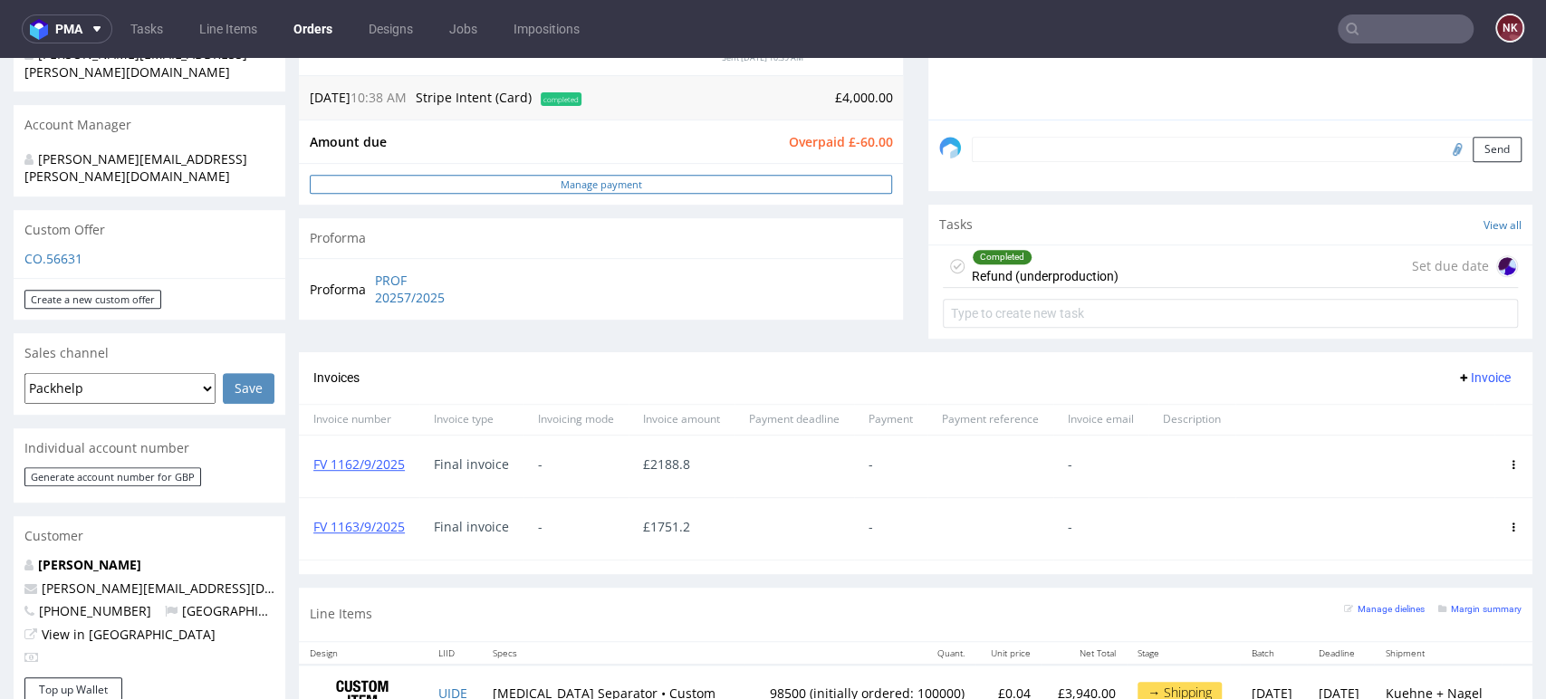
click at [769, 183] on link "Manage payment" at bounding box center [601, 184] width 582 height 19
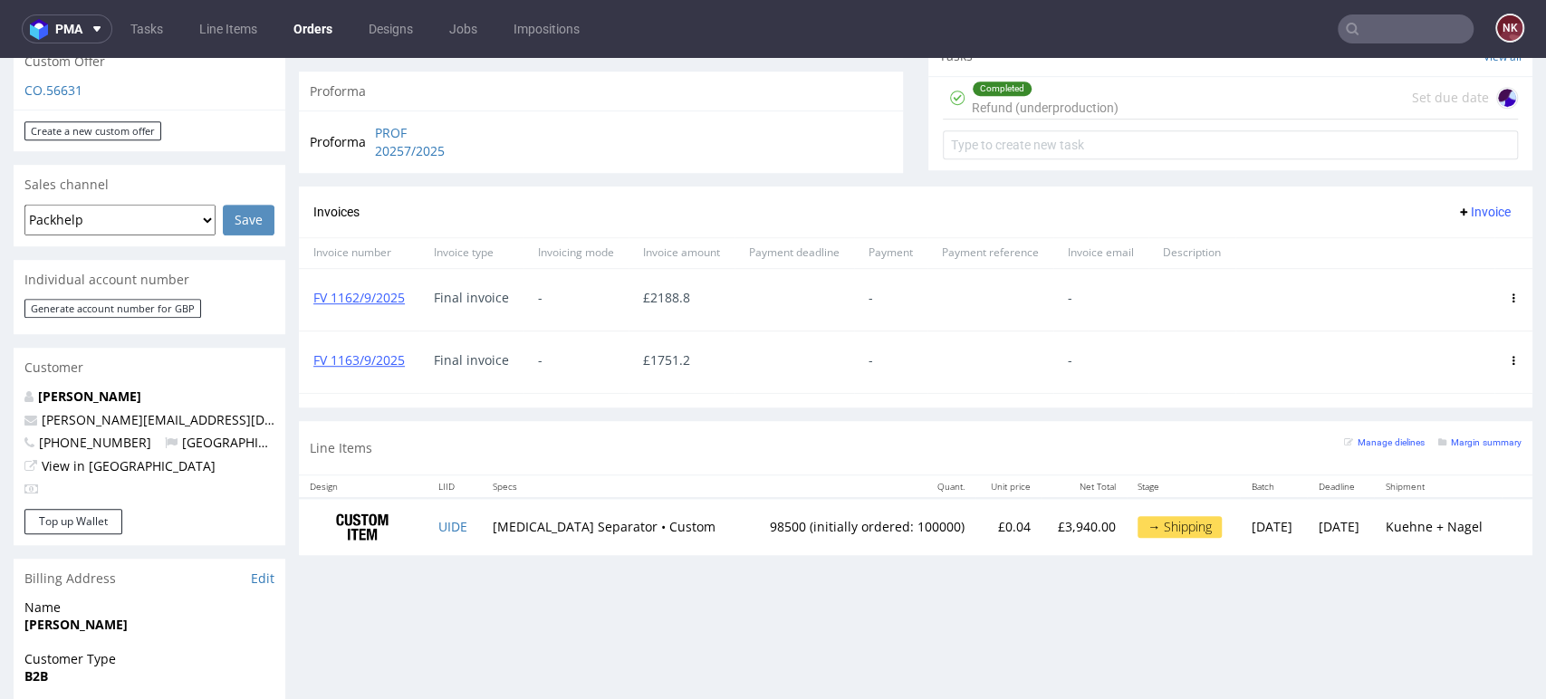
scroll to position [704, 0]
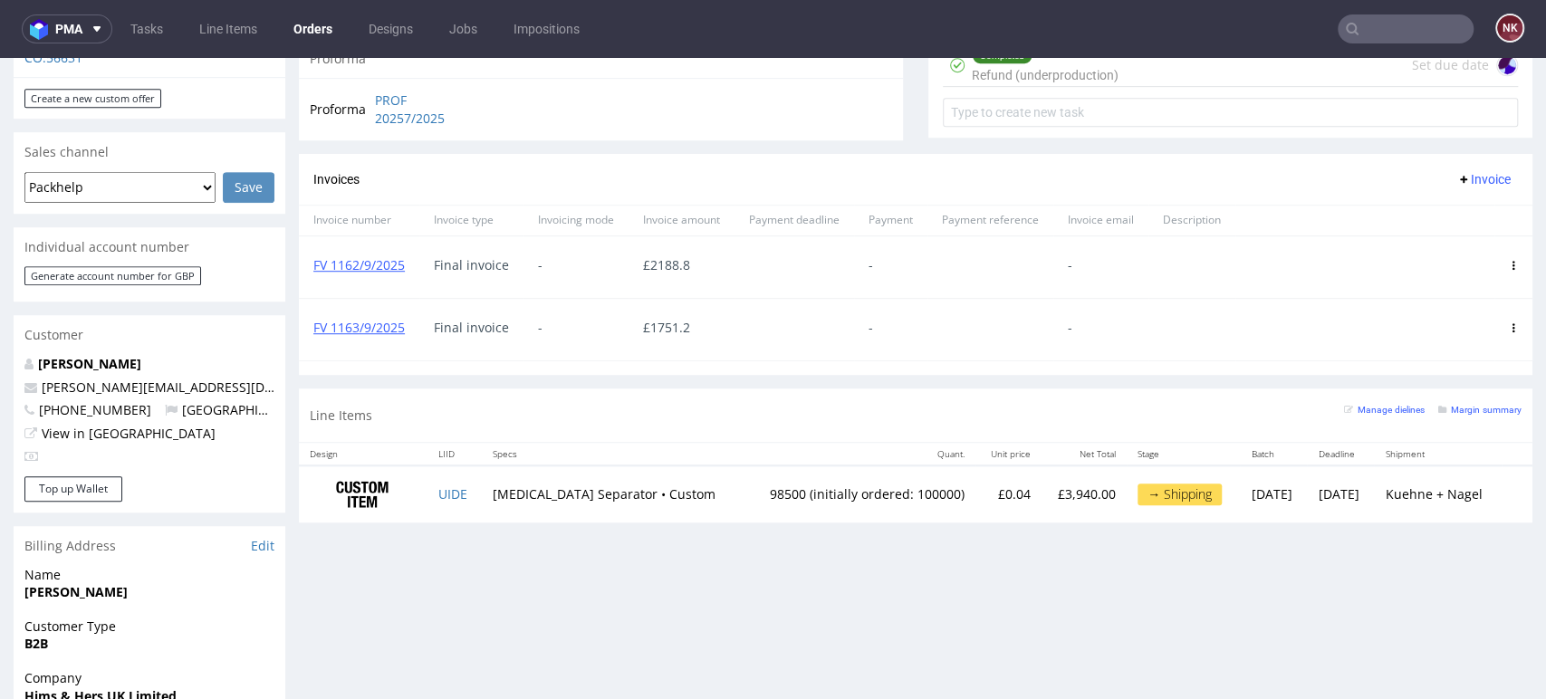
click at [1427, 495] on td "Kuehne + Nagel" at bounding box center [1437, 494] width 127 height 57
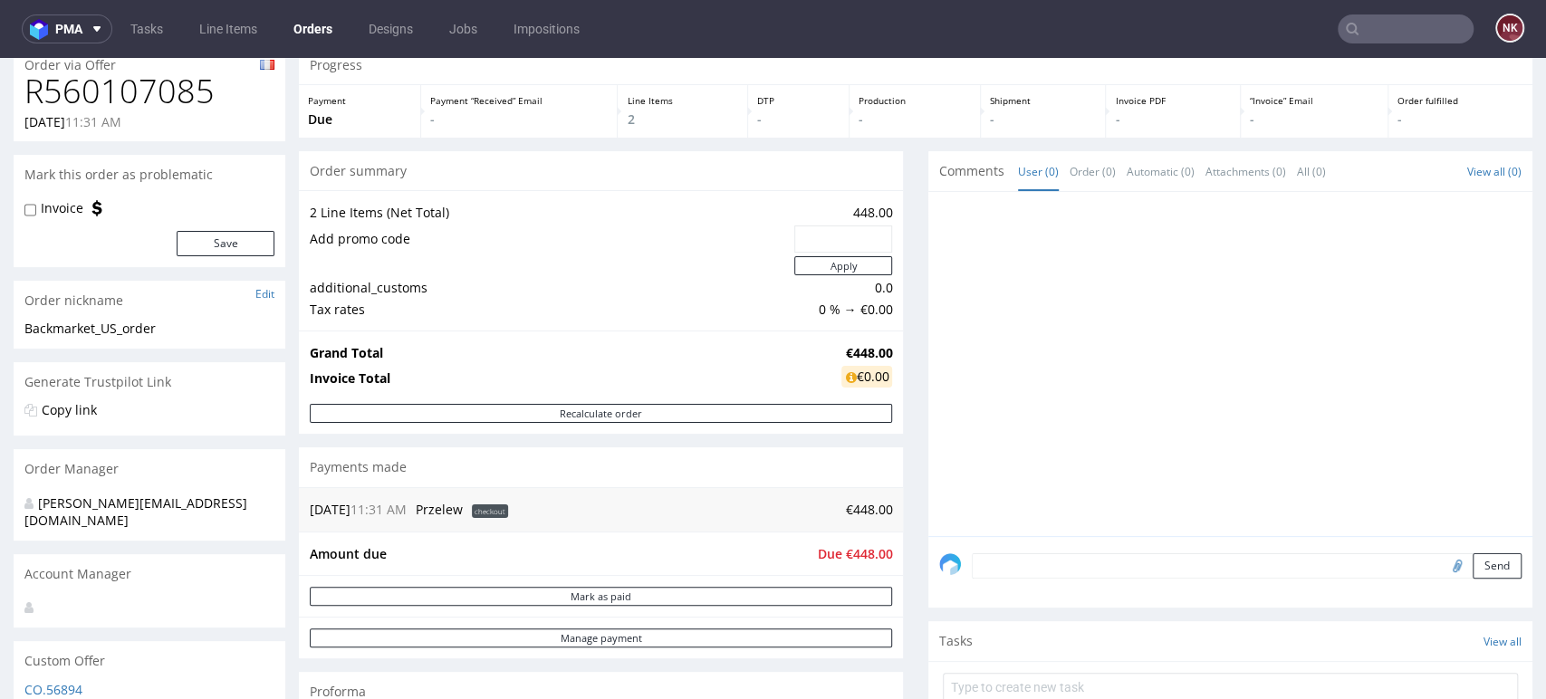
scroll to position [172, 0]
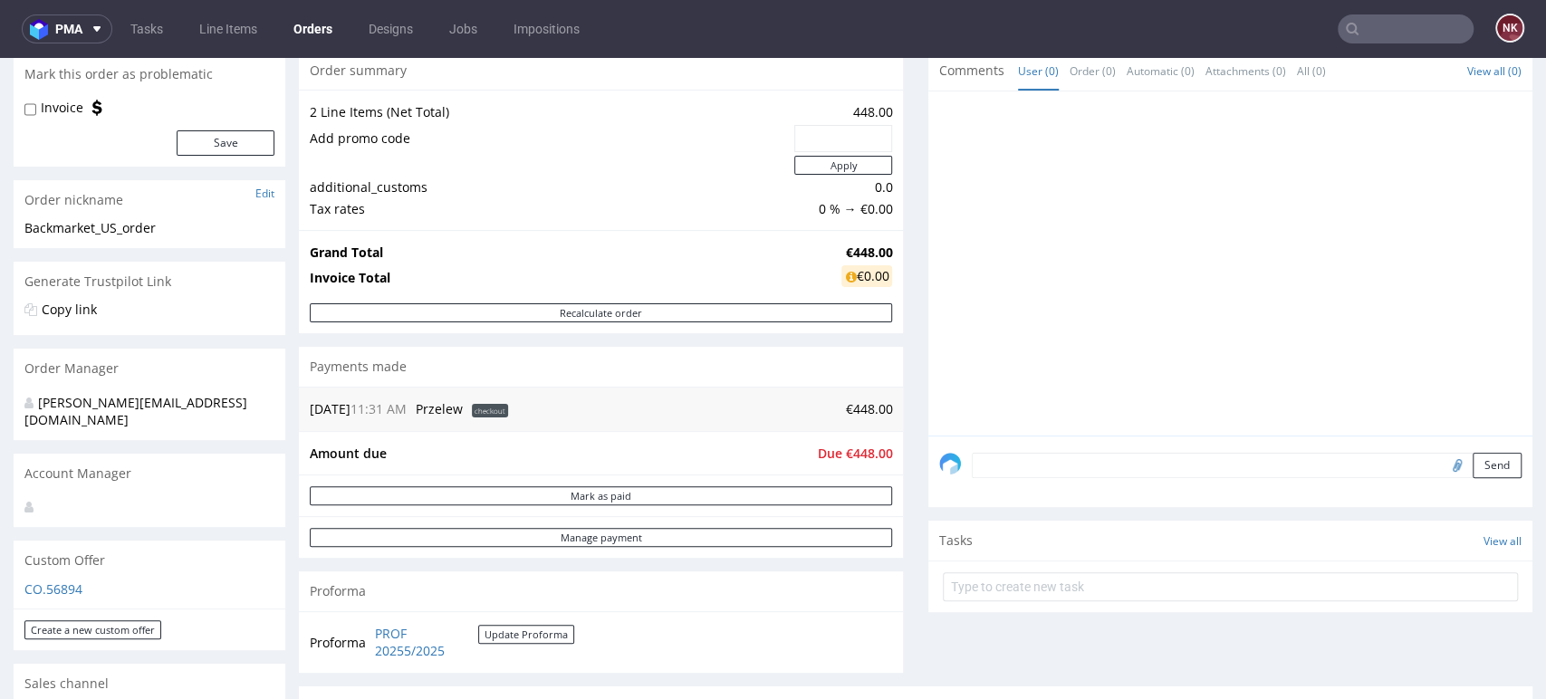
click at [1471, 422] on div at bounding box center [1235, 268] width 593 height 333
drag, startPoint x: 1495, startPoint y: 330, endPoint x: 1454, endPoint y: 310, distance: 46.2
click at [1495, 330] on div at bounding box center [1235, 268] width 593 height 333
click at [1478, 374] on div at bounding box center [1235, 268] width 593 height 333
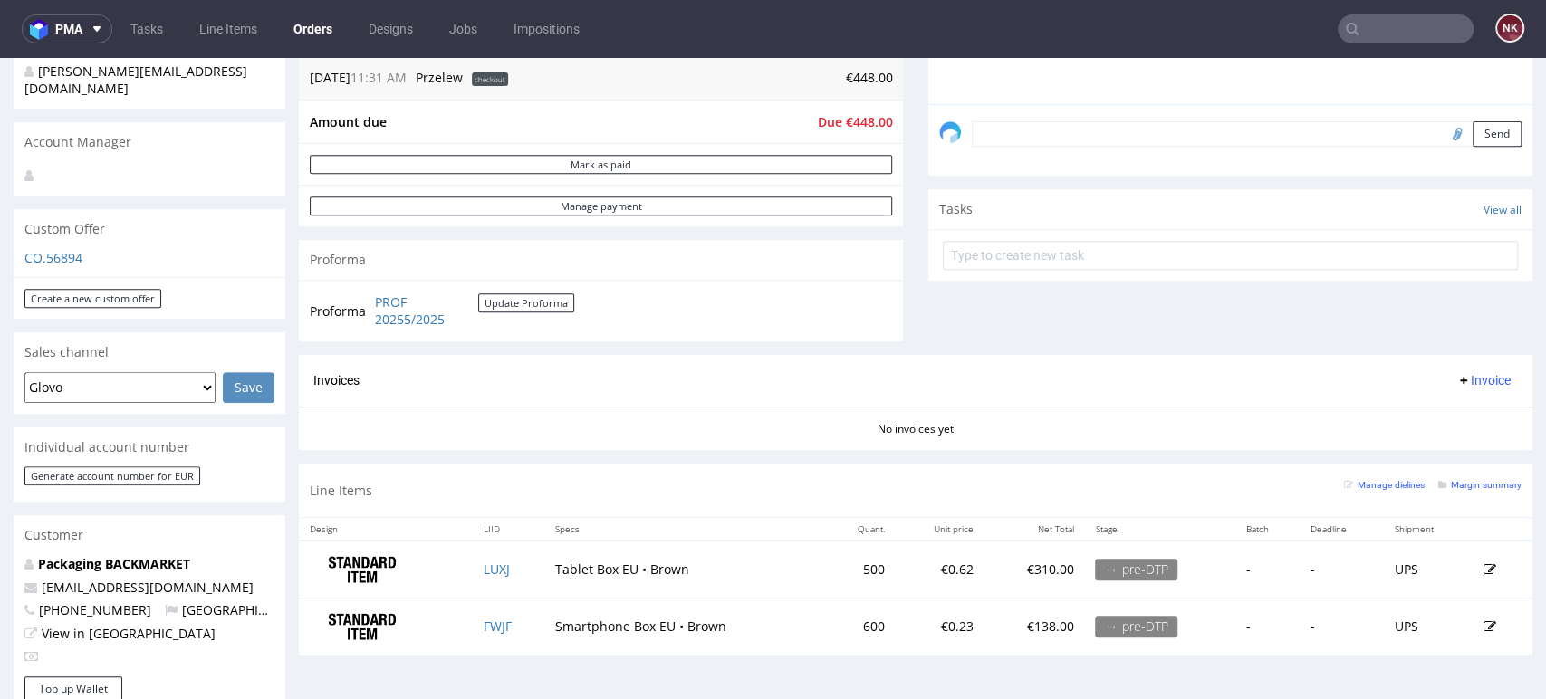
scroll to position [775, 0]
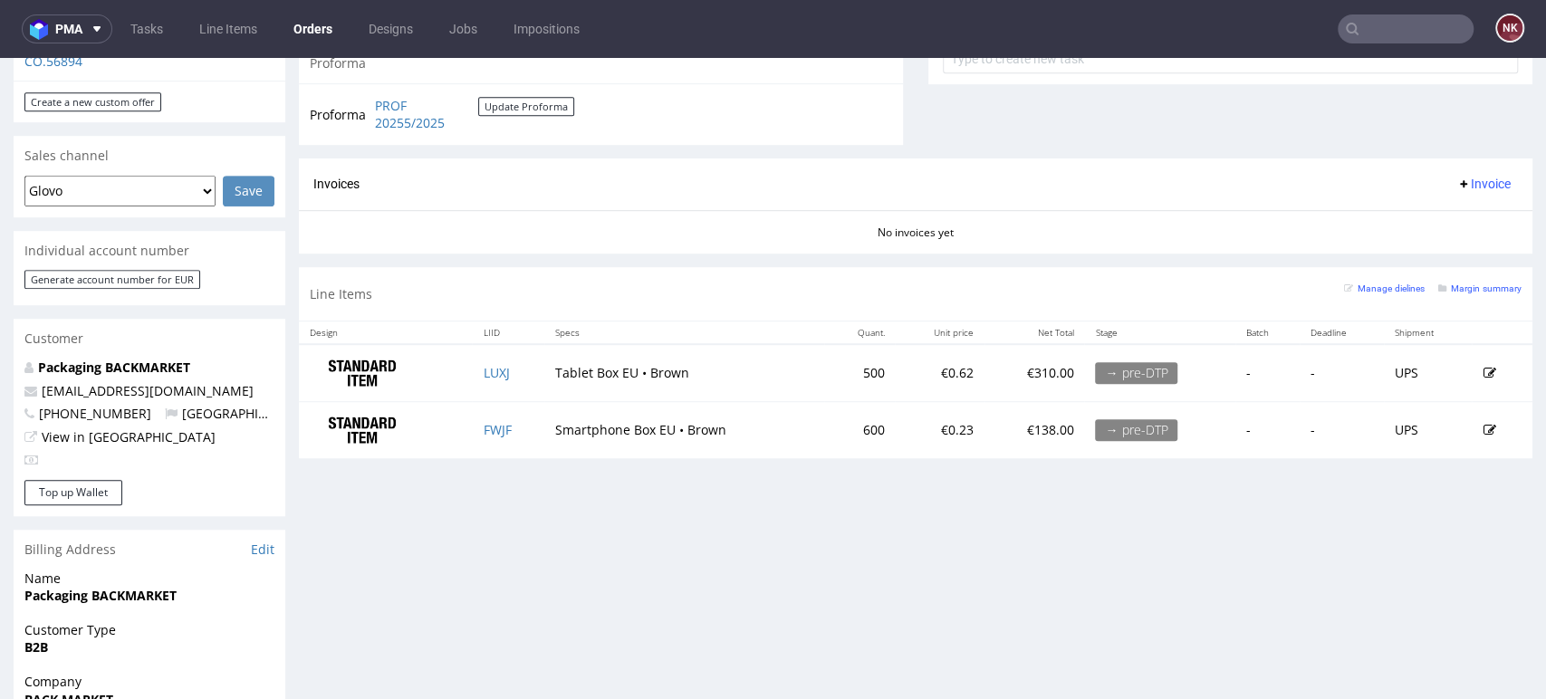
scroll to position [704, 0]
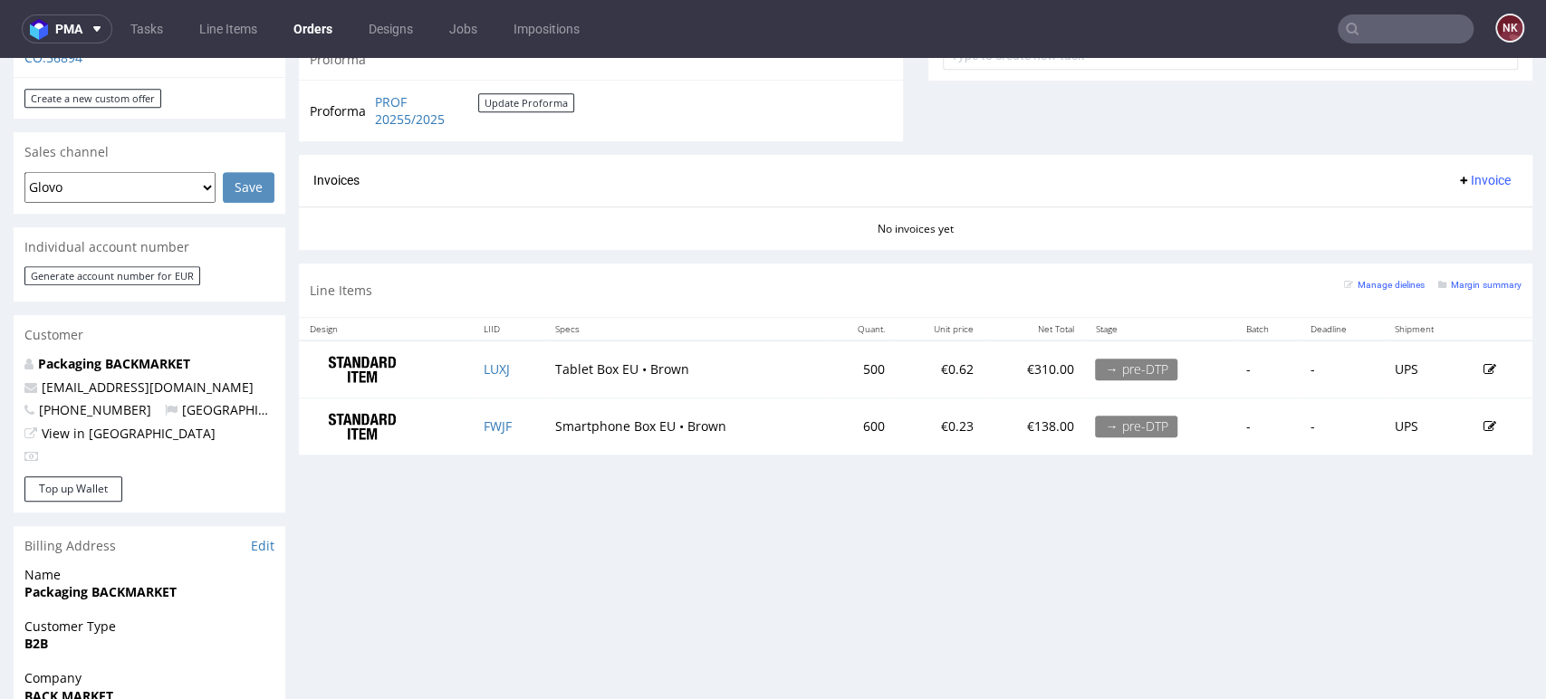
click at [1448, 556] on div "Progress Payment Due Payment “Received” Email - Line Items 2 DTP - Production -…" at bounding box center [916, 290] width 1234 height 1755
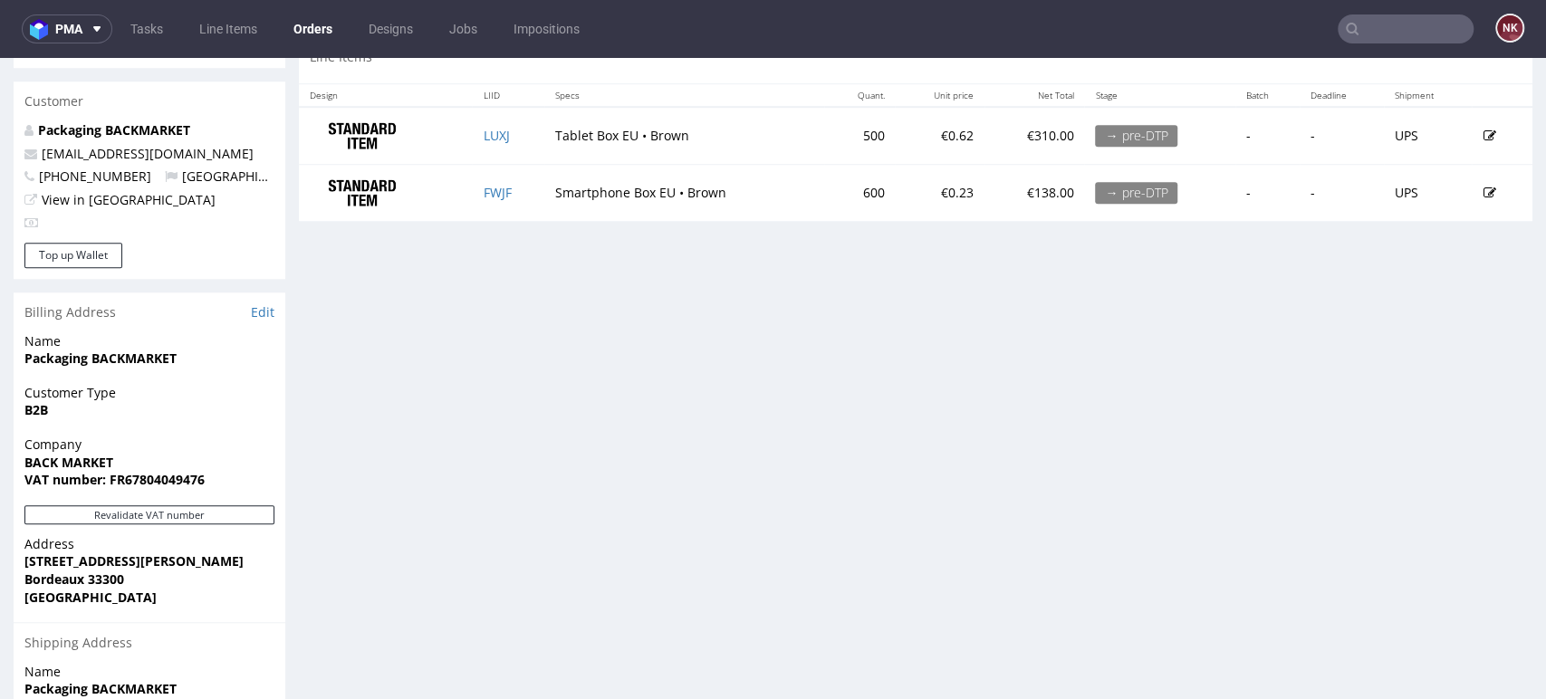
scroll to position [1107, 0]
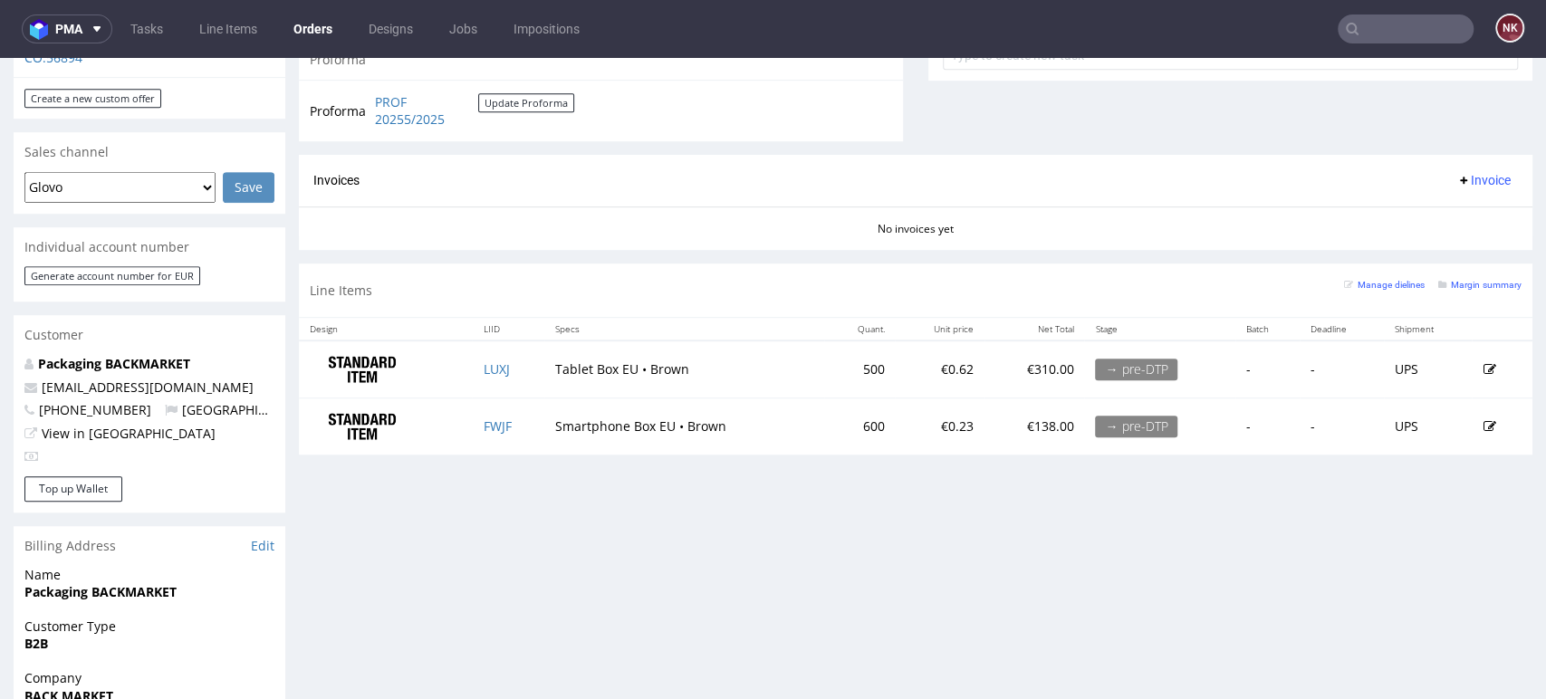
click at [1485, 542] on div "Progress Payment Due Payment “Received” Email - Line Items 2 DTP - Production -…" at bounding box center [916, 290] width 1234 height 1755
click at [1448, 576] on div "Progress Payment Due Payment “Received” Email - Line Items 2 DTP - Production -…" at bounding box center [916, 290] width 1234 height 1755
click at [1456, 570] on div "Progress Payment Due Payment “Received” Email - Line Items 2 DTP - Production -…" at bounding box center [916, 290] width 1234 height 1755
click at [1440, 605] on div "Progress Payment Due Payment “Received” Email - Line Items 2 DTP - Production -…" at bounding box center [916, 290] width 1234 height 1755
click at [1478, 540] on div "Progress Payment Due Payment “Received” Email - Line Items 2 DTP - Production -…" at bounding box center [916, 290] width 1234 height 1755
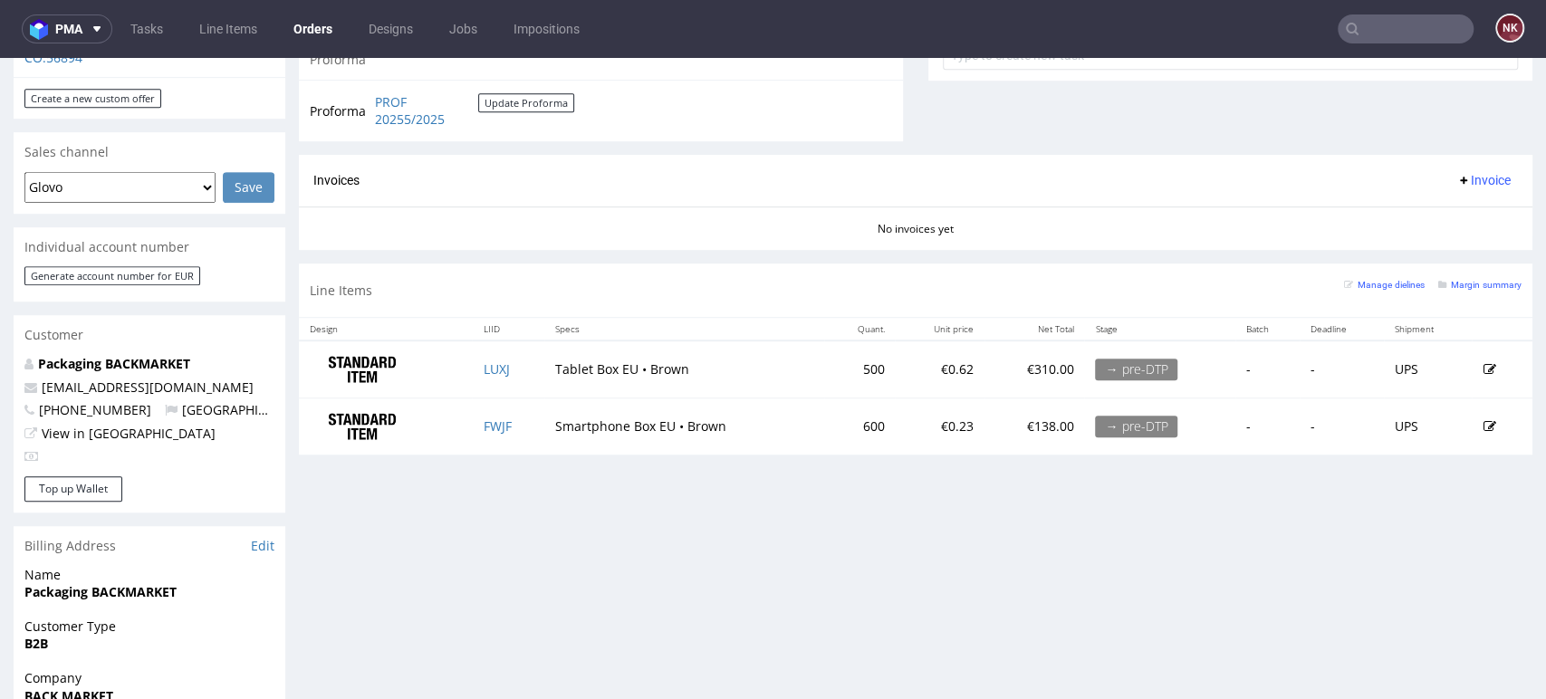
click at [1505, 587] on div "Order via Offer R560107085 [DATE] 11:31 AM Mark this order as problematic Invoi…" at bounding box center [773, 290] width 1546 height 1783
click at [1443, 610] on div "Progress Payment Due Payment “Received” Email - Line Items 2 DTP - Production -…" at bounding box center [916, 290] width 1234 height 1755
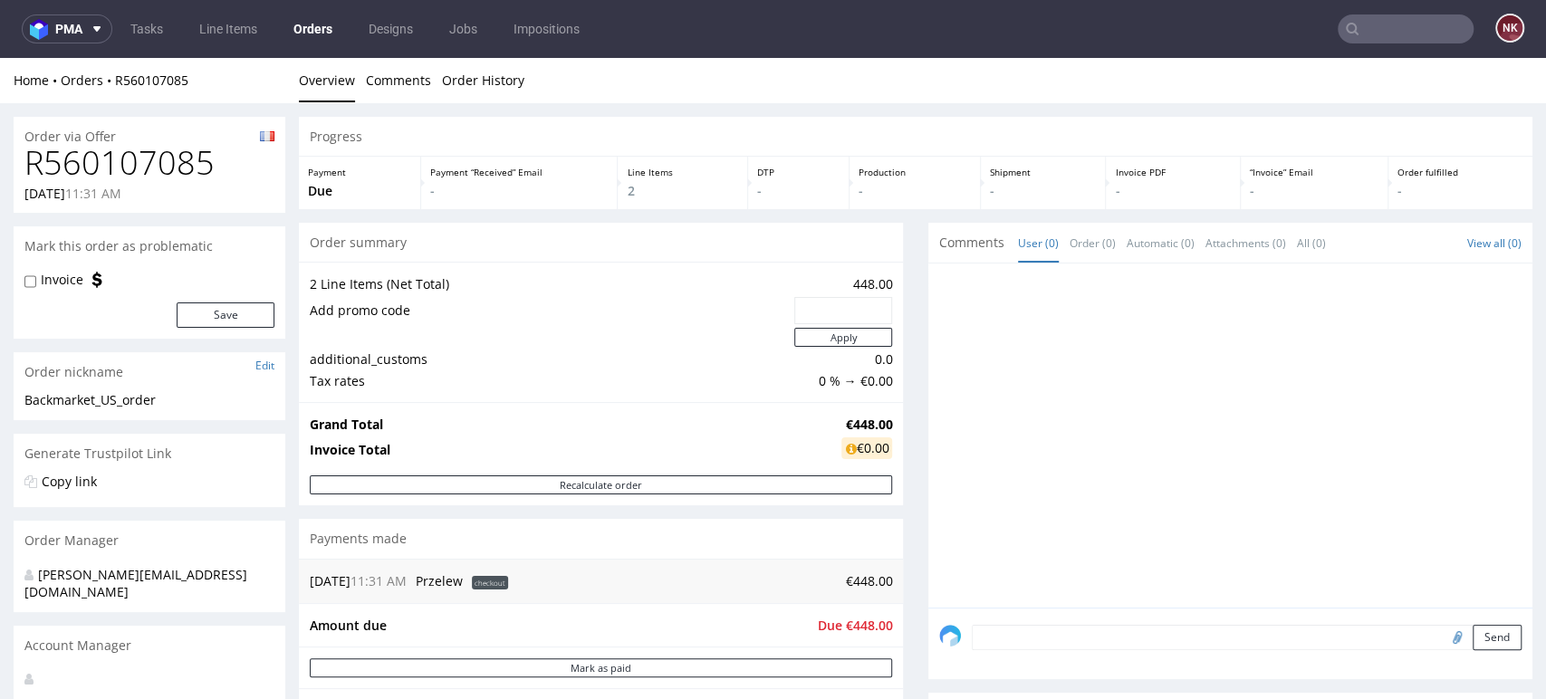
click at [1493, 460] on div at bounding box center [1235, 440] width 593 height 333
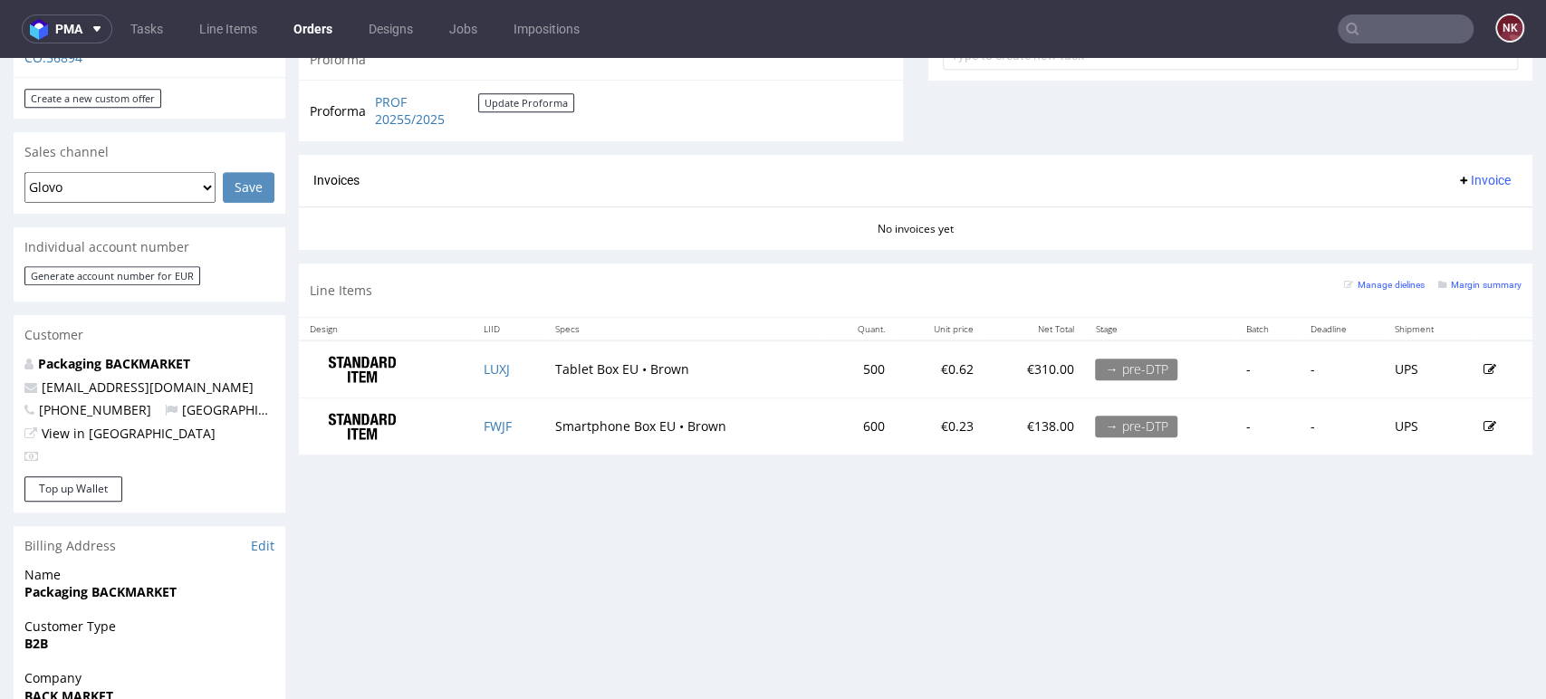
scroll to position [503, 0]
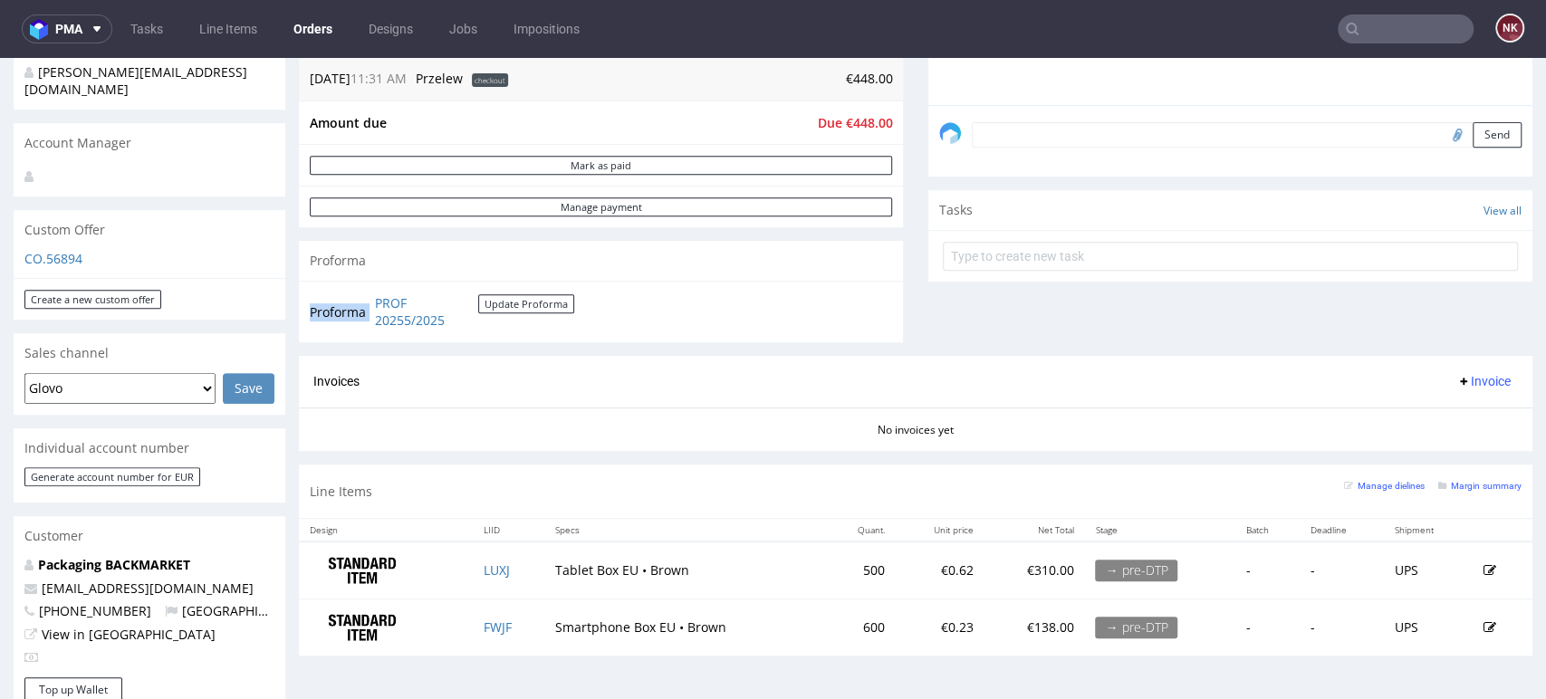
drag, startPoint x: 492, startPoint y: 332, endPoint x: 372, endPoint y: 304, distance: 122.6
click at [372, 304] on div "Proforma PROF 20255/2025 Update Proforma" at bounding box center [601, 312] width 604 height 62
copy tbody "Proforma"
click at [651, 420] on div "No invoices yet" at bounding box center [916, 423] width 1234 height 31
click at [697, 498] on div "Line Items Manage dielines Margin summary" at bounding box center [916, 491] width 1234 height 53
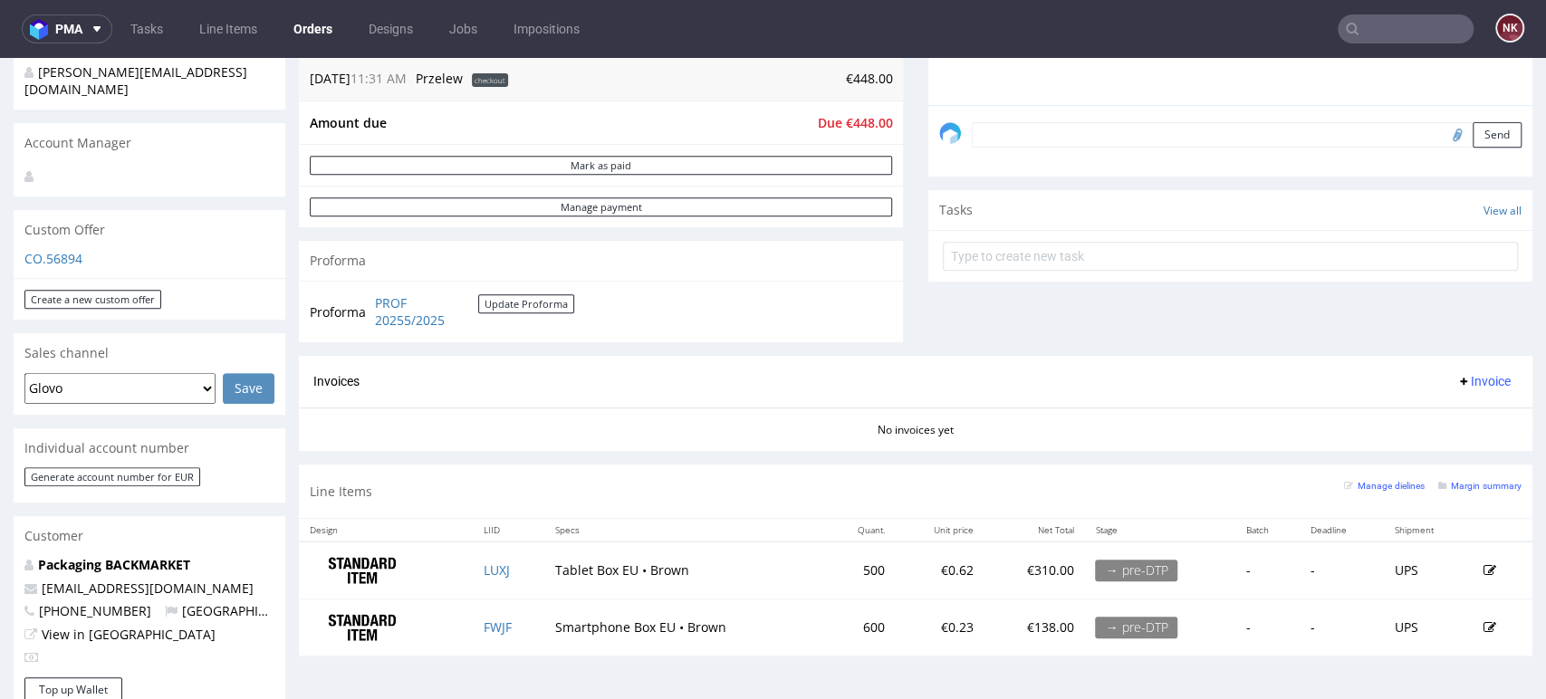
scroll to position [804, 0]
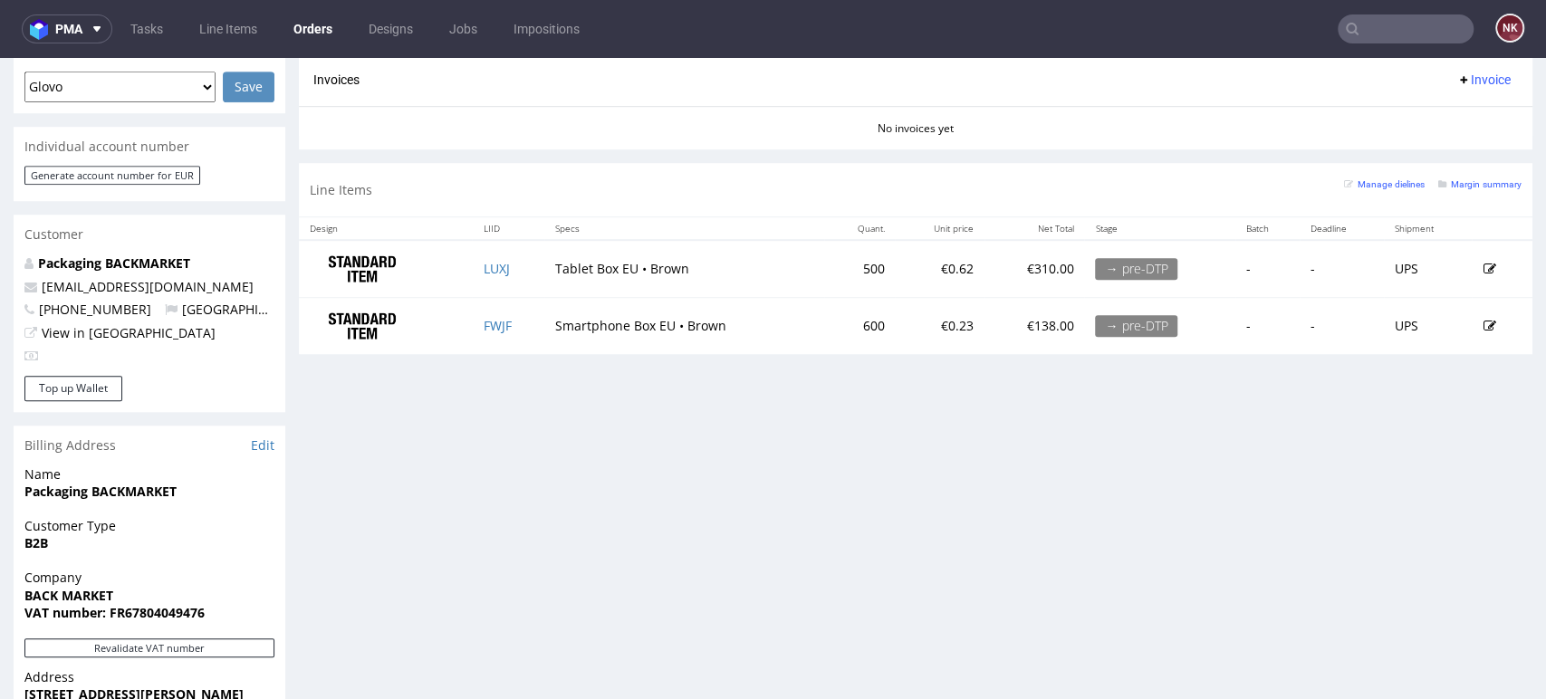
drag, startPoint x: 1467, startPoint y: 534, endPoint x: 1426, endPoint y: 534, distance: 41.7
click at [1467, 534] on div "Progress Payment Due Payment “Received” Email - Line Items 2 DTP - Production -…" at bounding box center [916, 190] width 1234 height 1755
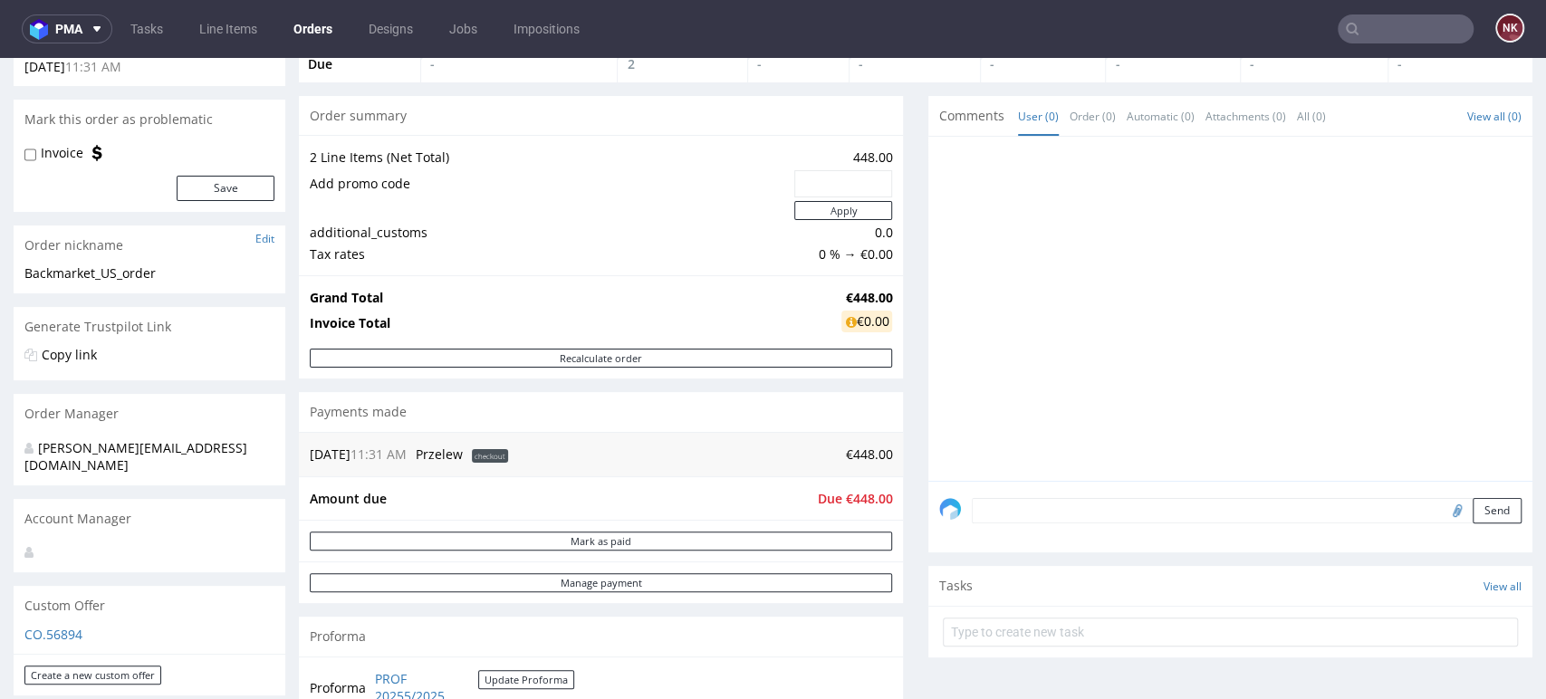
scroll to position [0, 0]
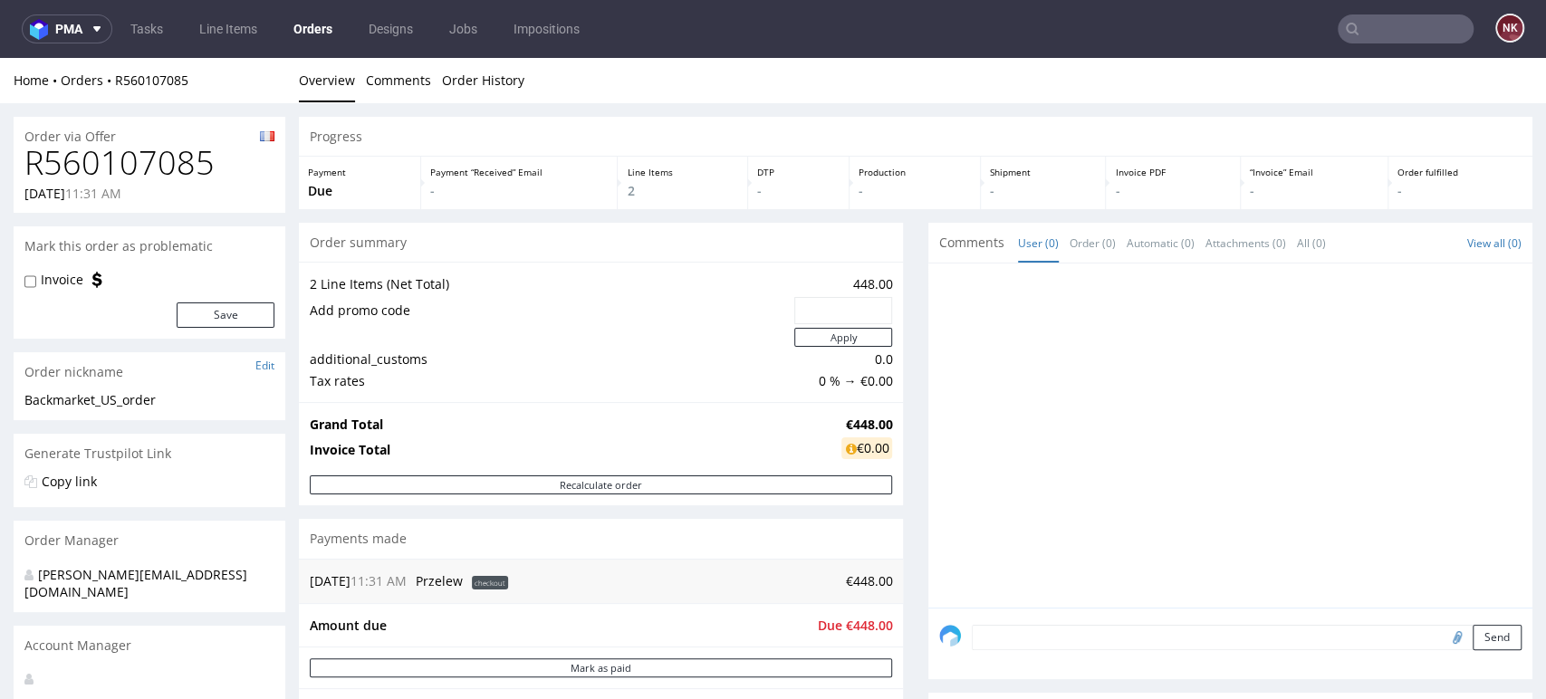
click at [167, 165] on h1 "R560107085" at bounding box center [149, 163] width 250 height 36
copy h1 "R560107085"
click at [1437, 477] on div at bounding box center [1235, 440] width 593 height 333
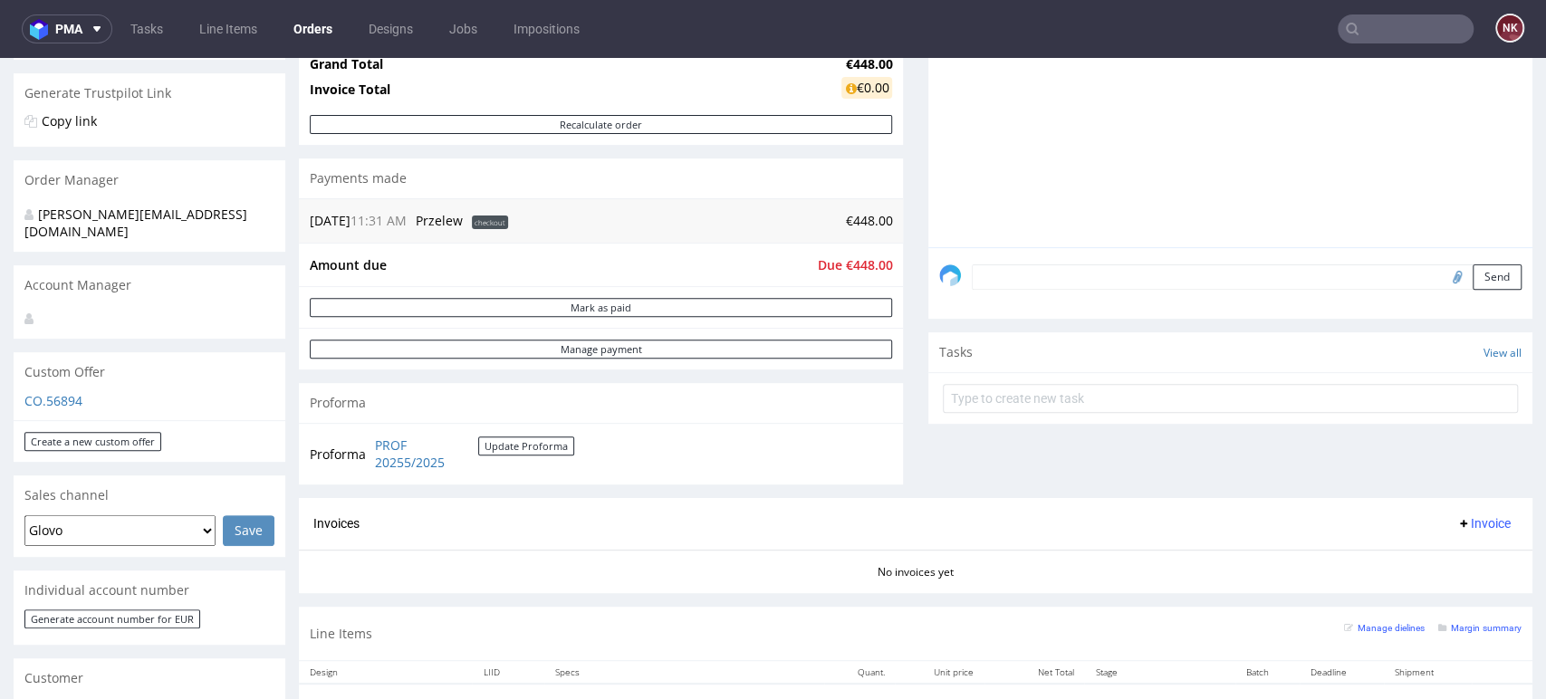
scroll to position [603, 0]
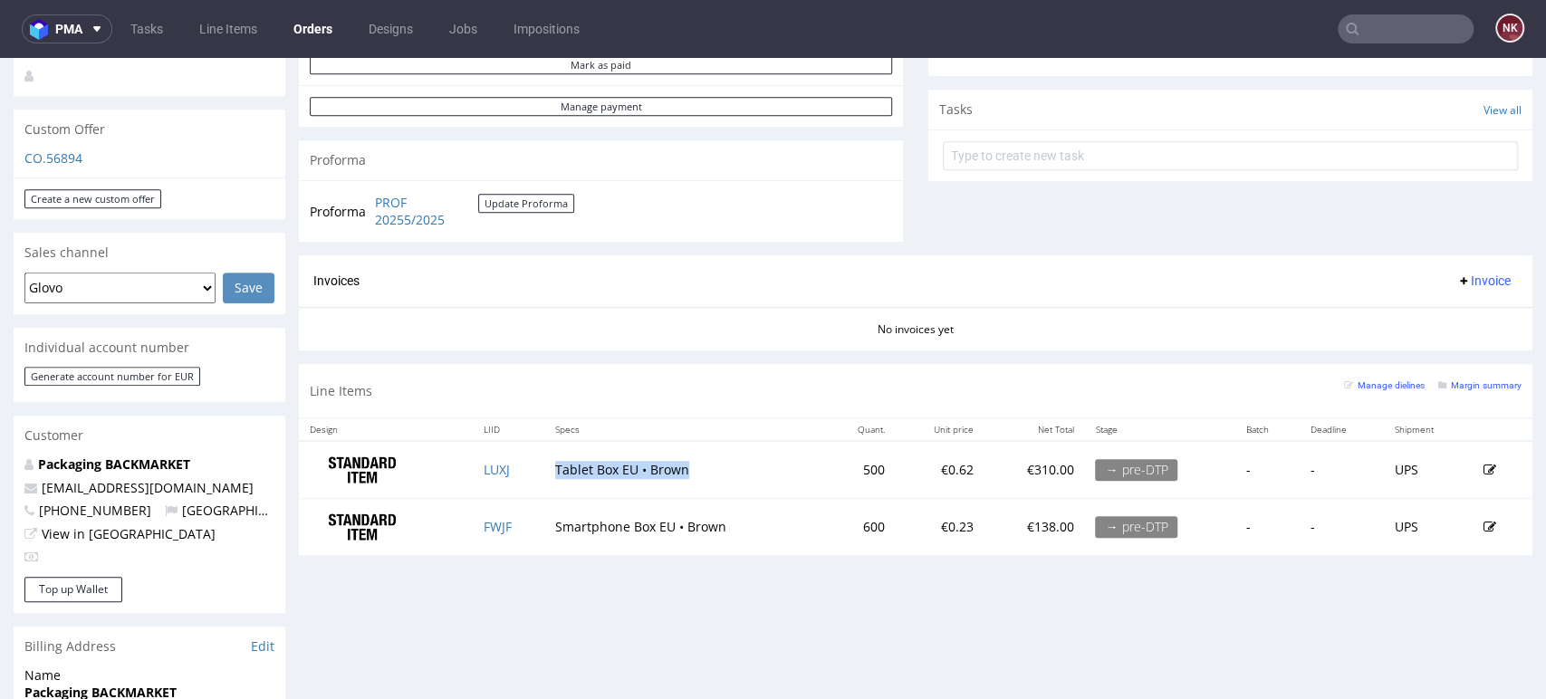
drag, startPoint x: 703, startPoint y: 469, endPoint x: 549, endPoint y: 473, distance: 154.0
click at [549, 473] on td "Tablet Box EU • Brown" at bounding box center [684, 469] width 280 height 57
copy td "Tablet Box EU • Brown"
click at [856, 468] on td "500" at bounding box center [859, 469] width 71 height 57
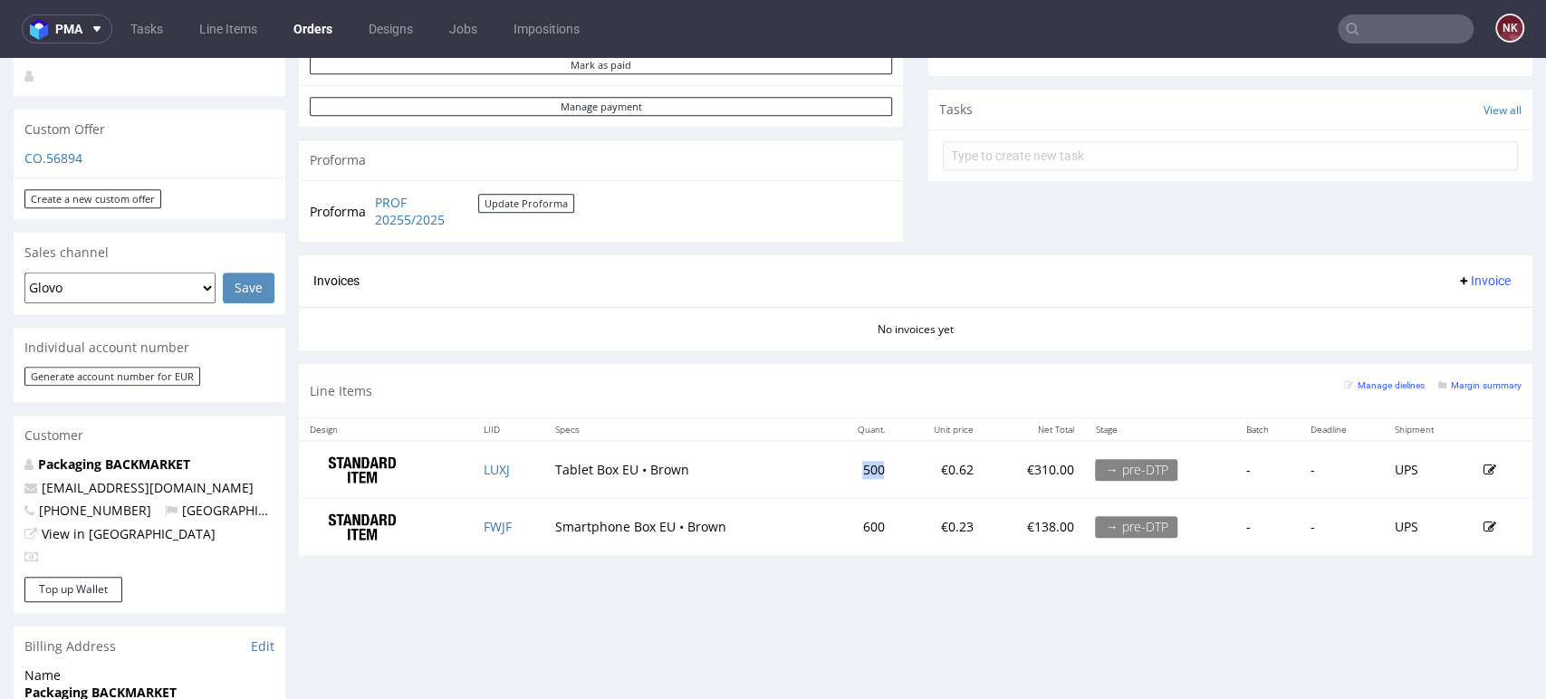
copy td "500"
drag, startPoint x: 1465, startPoint y: 641, endPoint x: 1443, endPoint y: 630, distance: 24.7
click at [1465, 641] on div "Progress Payment Due Payment “Received” Email - Line Items 2 DTP - Production -…" at bounding box center [916, 391] width 1234 height 1755
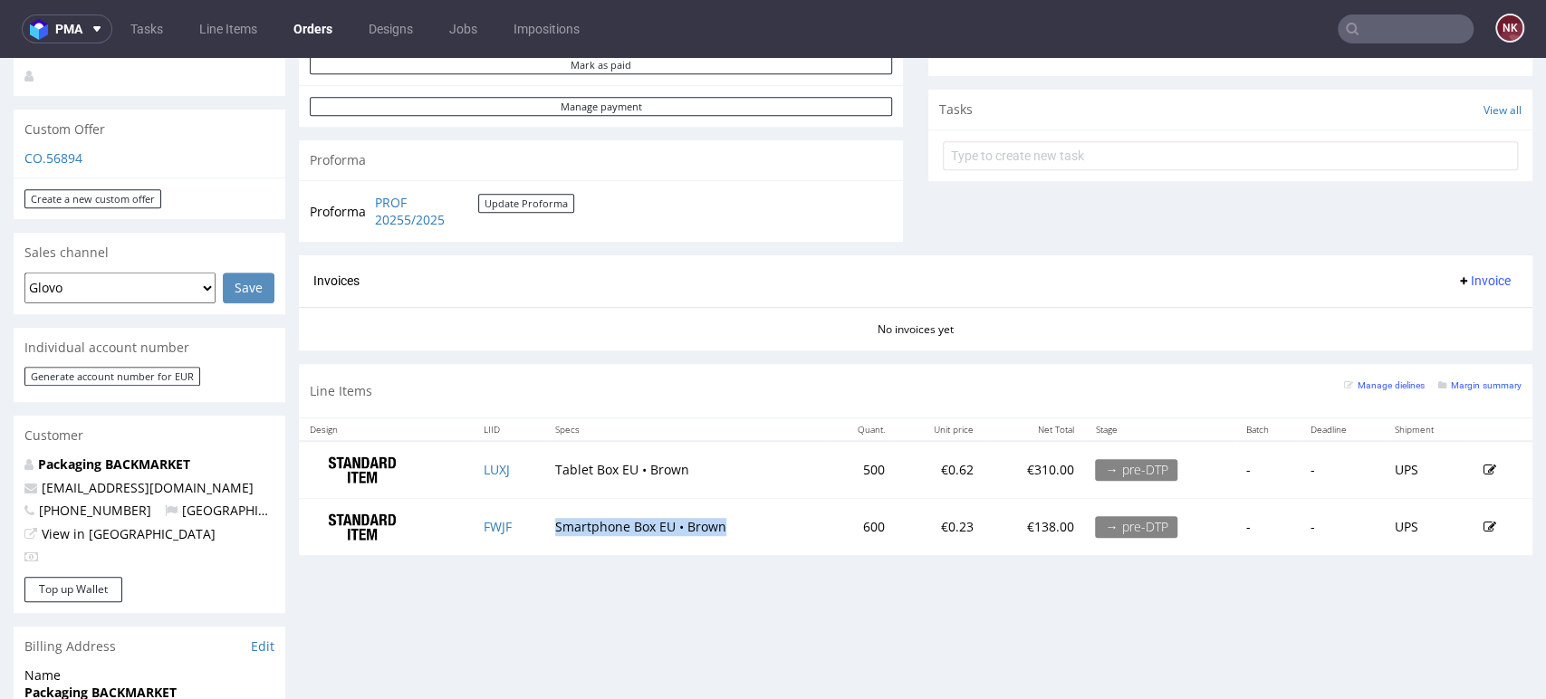
drag, startPoint x: 731, startPoint y: 527, endPoint x: 551, endPoint y: 527, distance: 180.2
click at [551, 527] on td "Smartphone Box EU • Brown" at bounding box center [684, 527] width 280 height 56
copy td "Smartphone Box EU • Brown"
click at [1457, 616] on div "Progress Payment Due Payment “Received” Email - Line Items 2 DTP - Production -…" at bounding box center [916, 391] width 1234 height 1755
drag, startPoint x: 687, startPoint y: 460, endPoint x: 551, endPoint y: 469, distance: 136.2
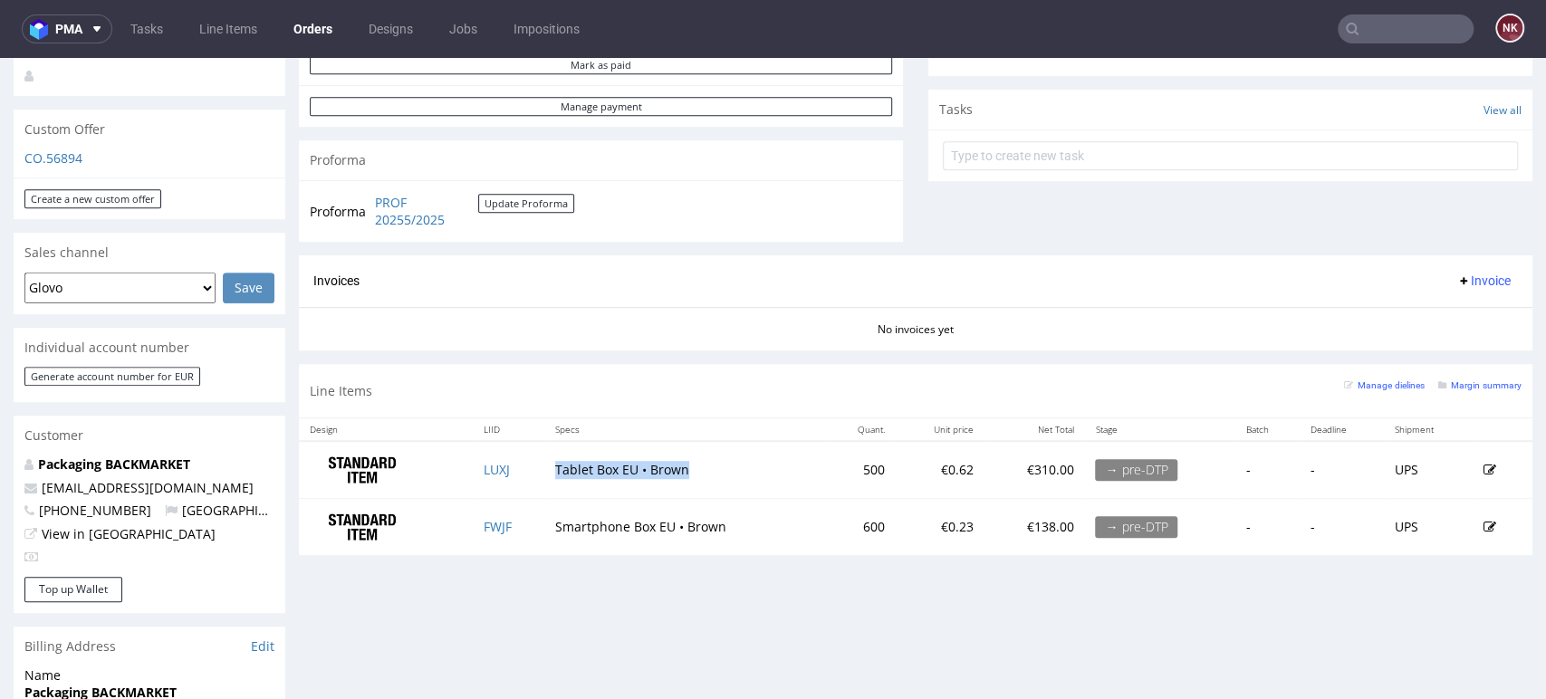
click at [551, 469] on td "Tablet Box EU • Brown" at bounding box center [684, 469] width 280 height 57
copy td "Tablet Box EU • Brown"
drag, startPoint x: 1478, startPoint y: 630, endPoint x: 1463, endPoint y: 614, distance: 22.4
click at [1478, 630] on div "Progress Payment Due Payment “Received” Email - Line Items 2 DTP - Production -…" at bounding box center [916, 391] width 1234 height 1755
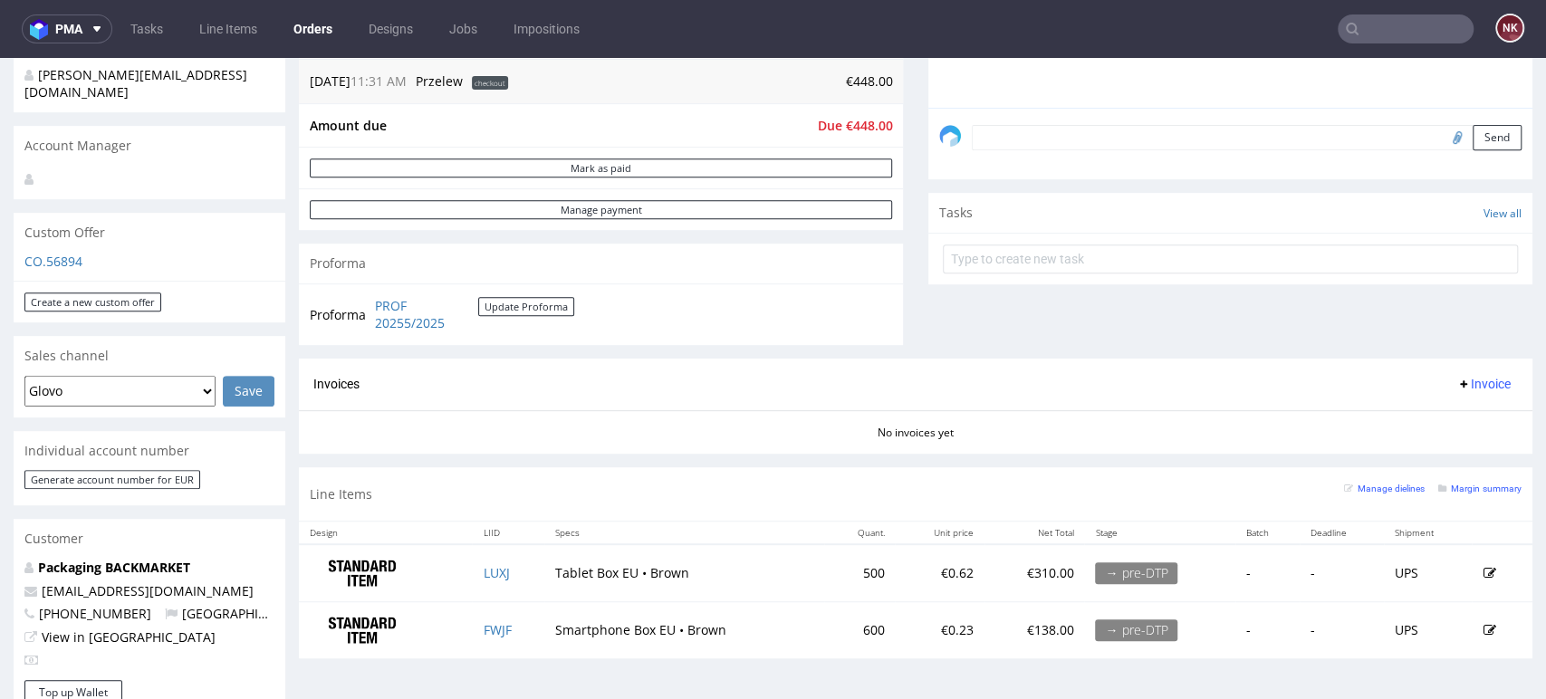
scroll to position [402, 0]
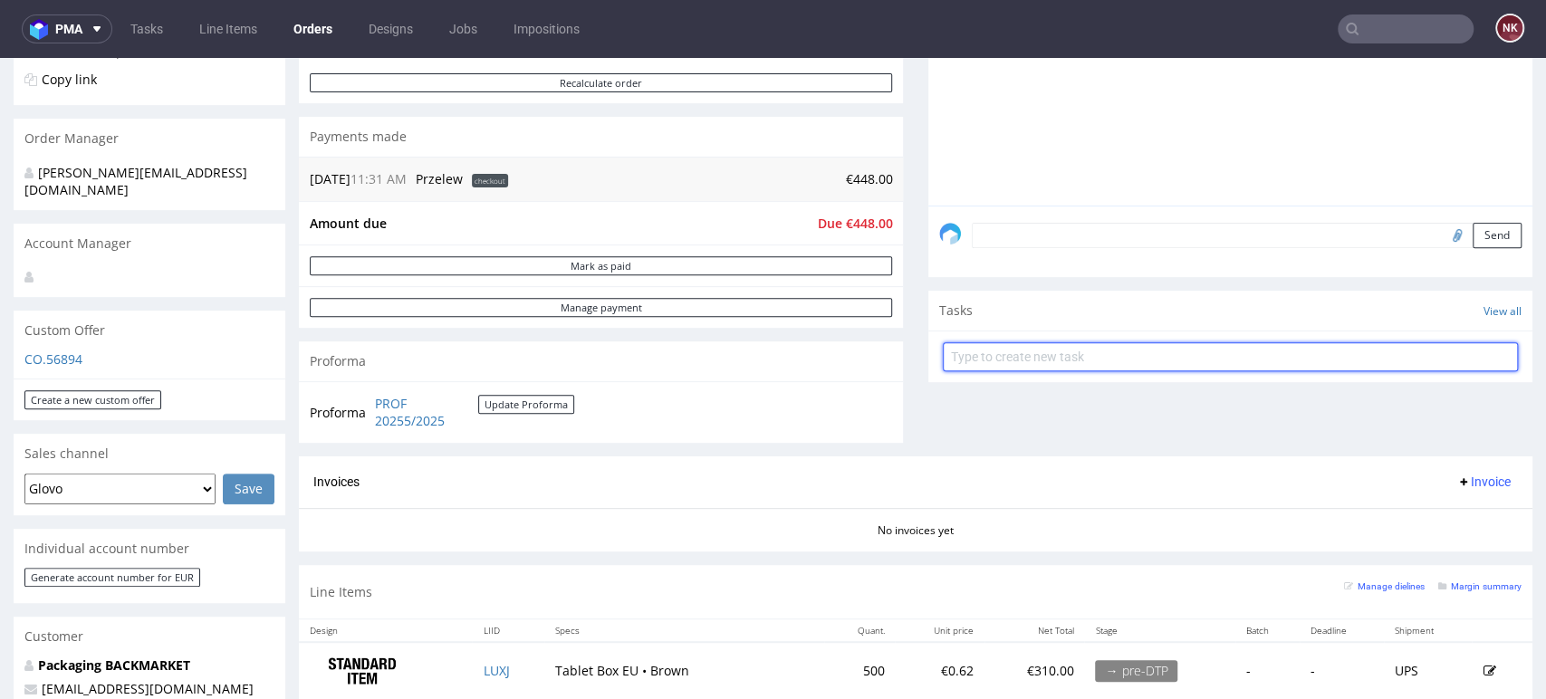
click at [1040, 352] on input "text" at bounding box center [1230, 356] width 575 height 29
click at [999, 353] on input "Faktury na {PH Inc" at bounding box center [1230, 356] width 575 height 29
type input "Faktury na PH Inc"
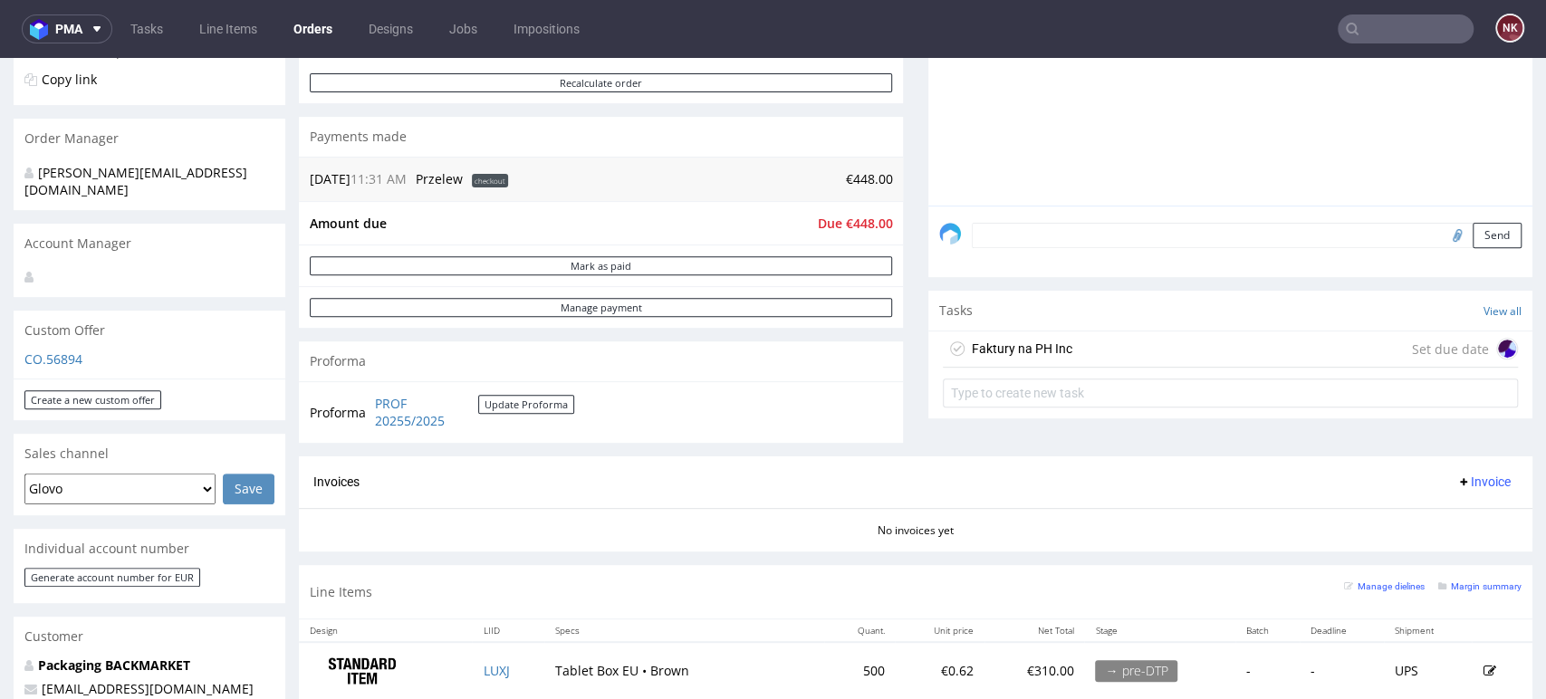
click at [1131, 356] on div "Faktury na PH Inc Set due date" at bounding box center [1230, 350] width 575 height 36
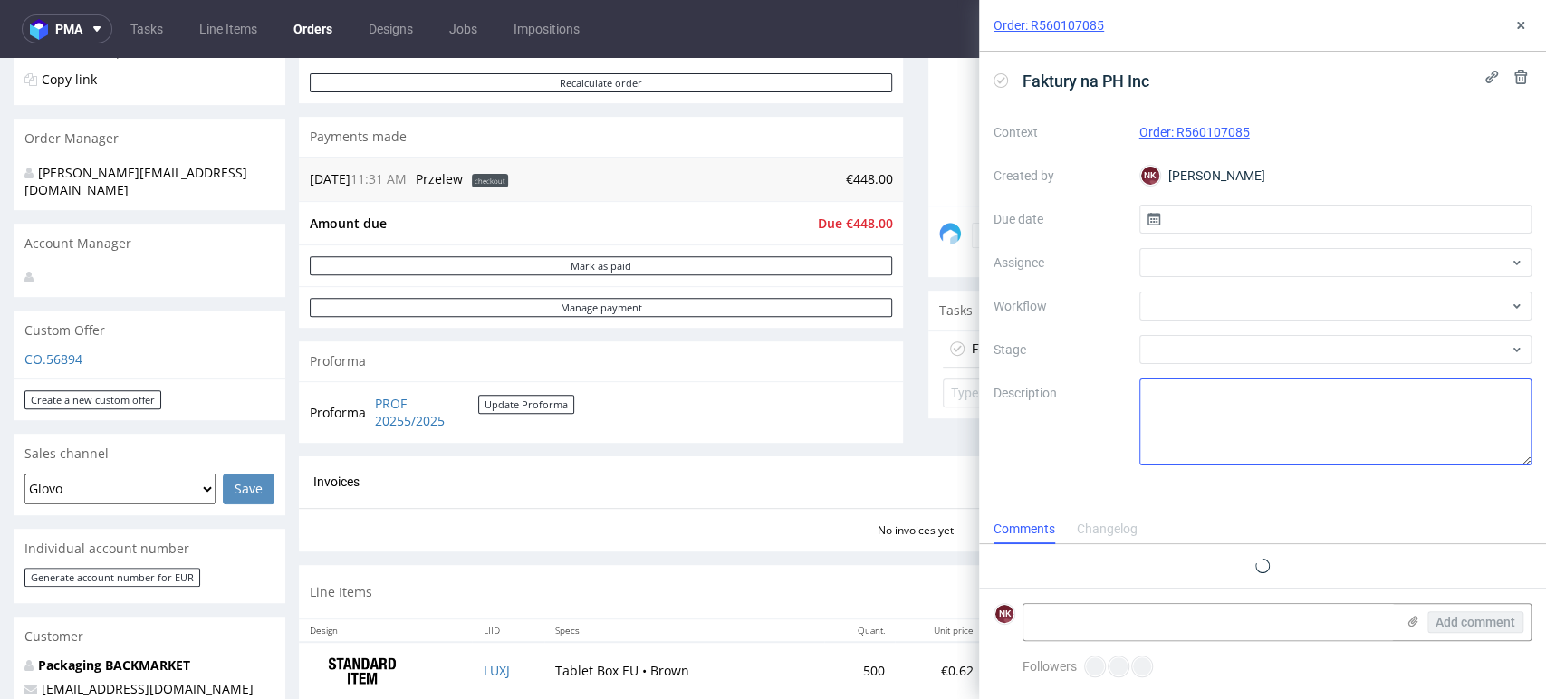
scroll to position [14, 0]
click at [1408, 620] on icon at bounding box center [1413, 621] width 14 height 14
click at [0, 0] on input "file" at bounding box center [0, 0] width 0 height 0
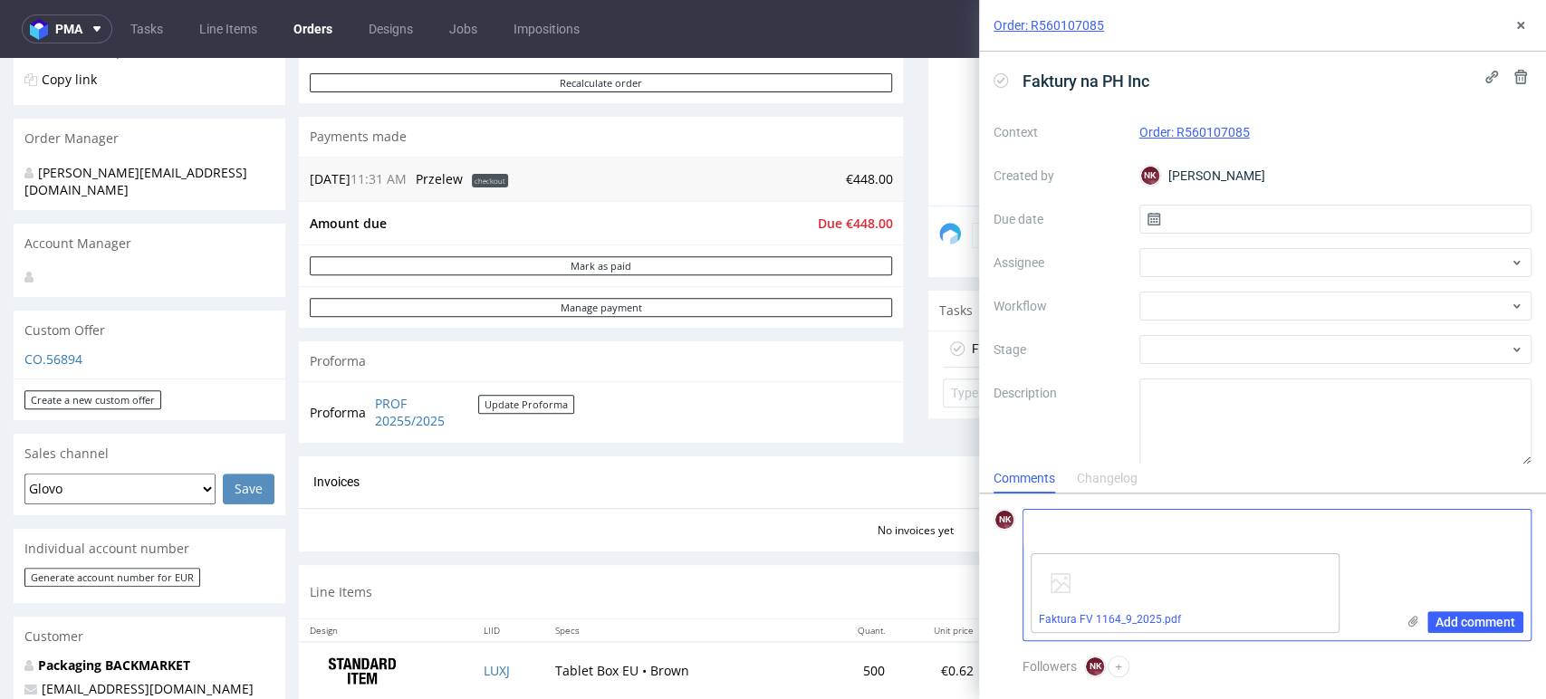
click at [1148, 527] on textarea at bounding box center [1209, 528] width 371 height 36
type textarea "Smartphony"
click at [1115, 621] on link "Faktura FV 1164_9_2025.pdf" at bounding box center [1110, 619] width 142 height 13
click at [1468, 620] on span "Add comment" at bounding box center [1476, 622] width 80 height 13
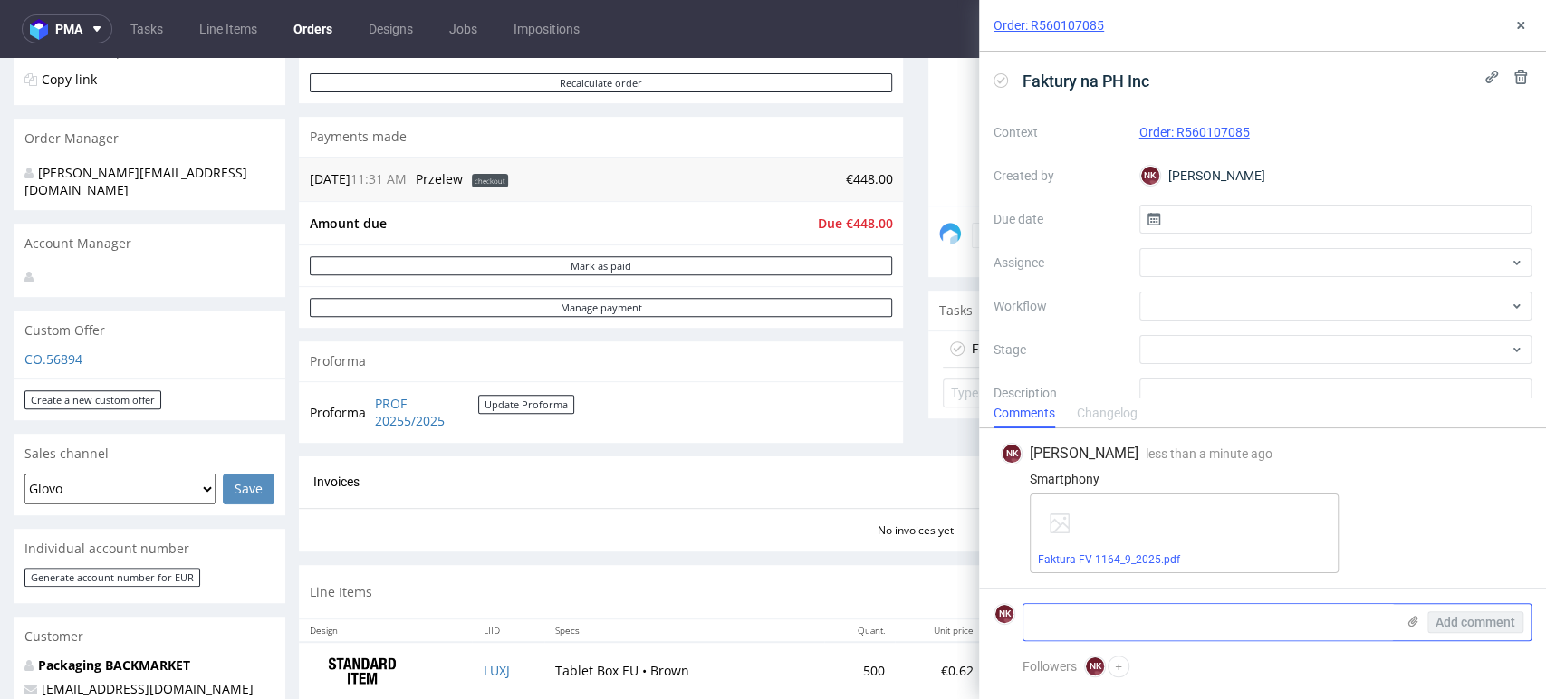
click at [1413, 623] on use at bounding box center [1413, 621] width 10 height 11
click at [0, 0] on input "file" at bounding box center [0, 0] width 0 height 0
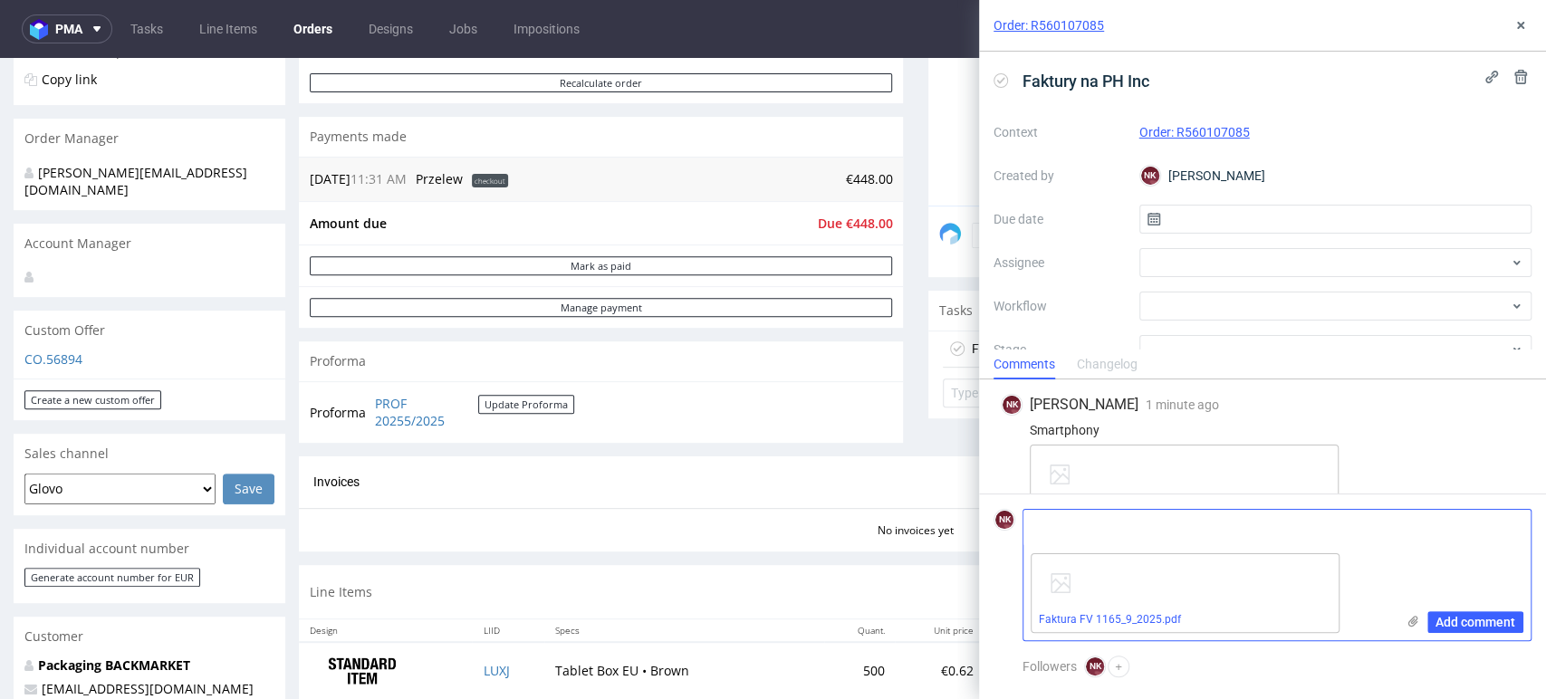
click at [1100, 534] on textarea at bounding box center [1209, 528] width 371 height 36
type textarea "Tablety"
click at [1478, 626] on span "Add comment" at bounding box center [1476, 622] width 80 height 13
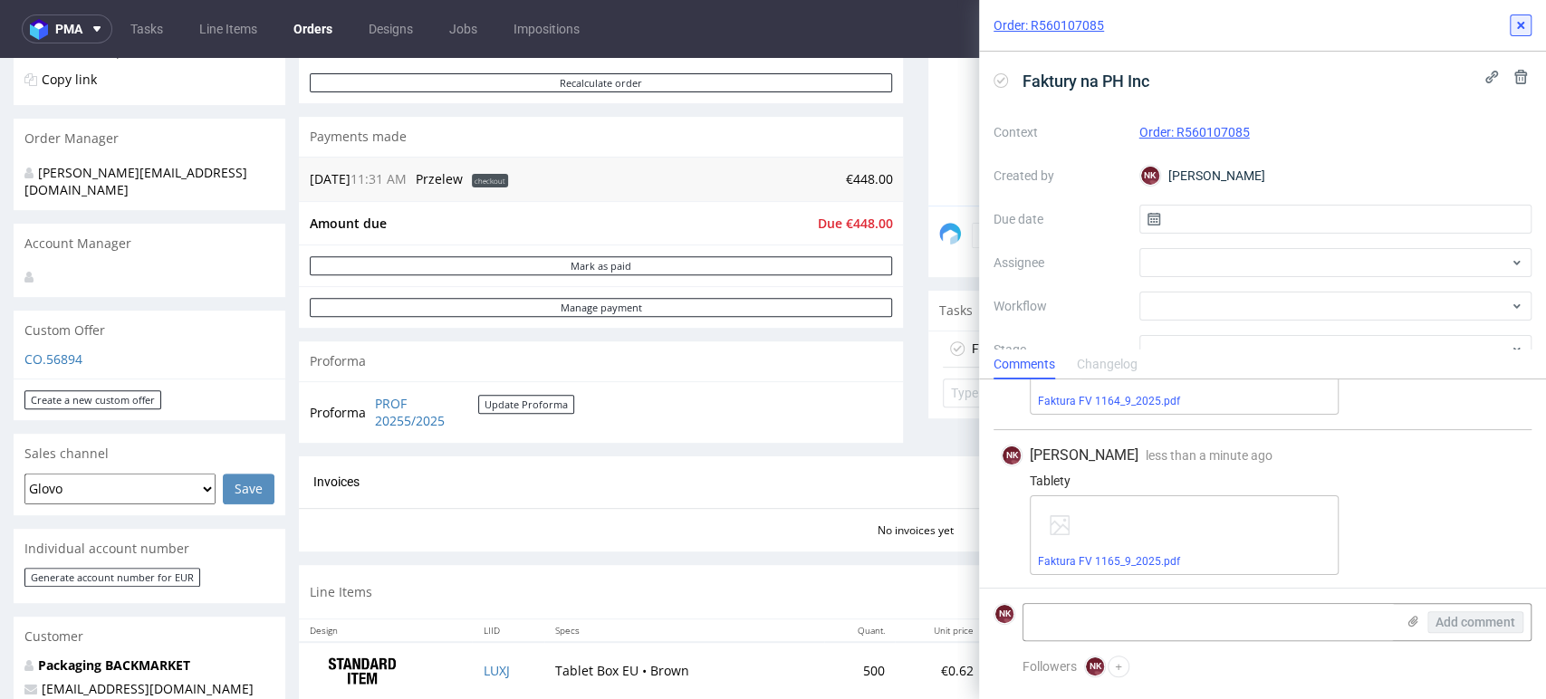
click at [1524, 26] on icon at bounding box center [1521, 25] width 14 height 14
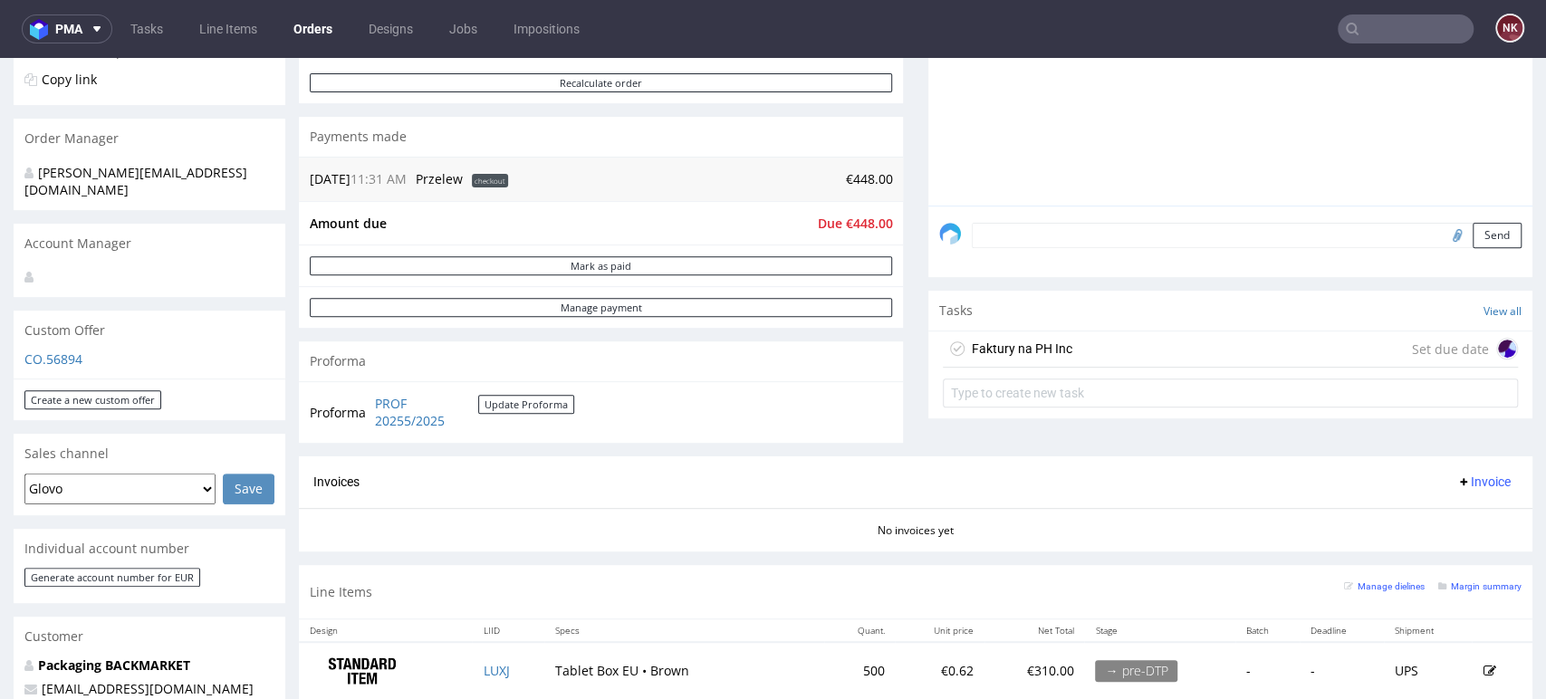
click at [950, 343] on icon at bounding box center [957, 348] width 14 height 14
click at [1485, 433] on div "Comments User (0) Order (0) Automatic (0) Attachments (0) All (0) View all (0) …" at bounding box center [1230, 139] width 604 height 636
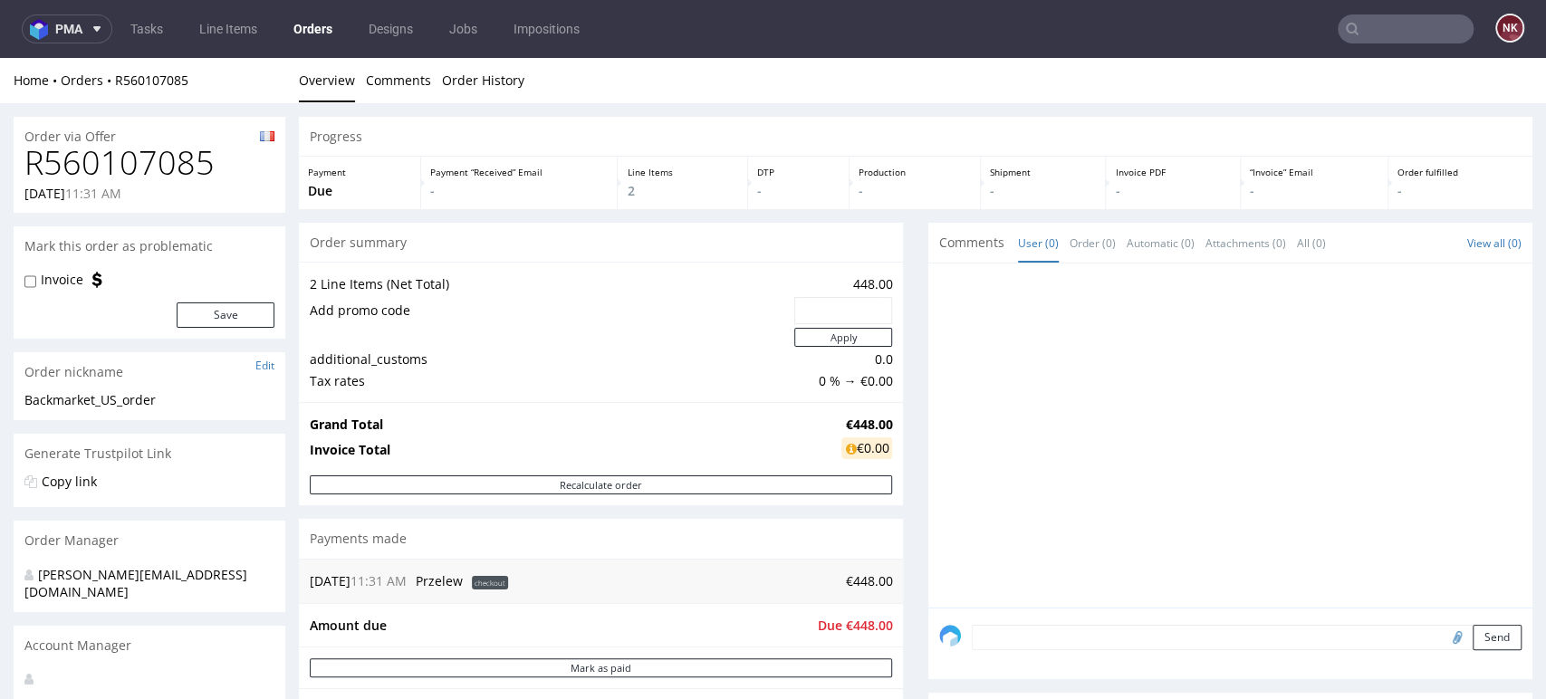
scroll to position [775, 0]
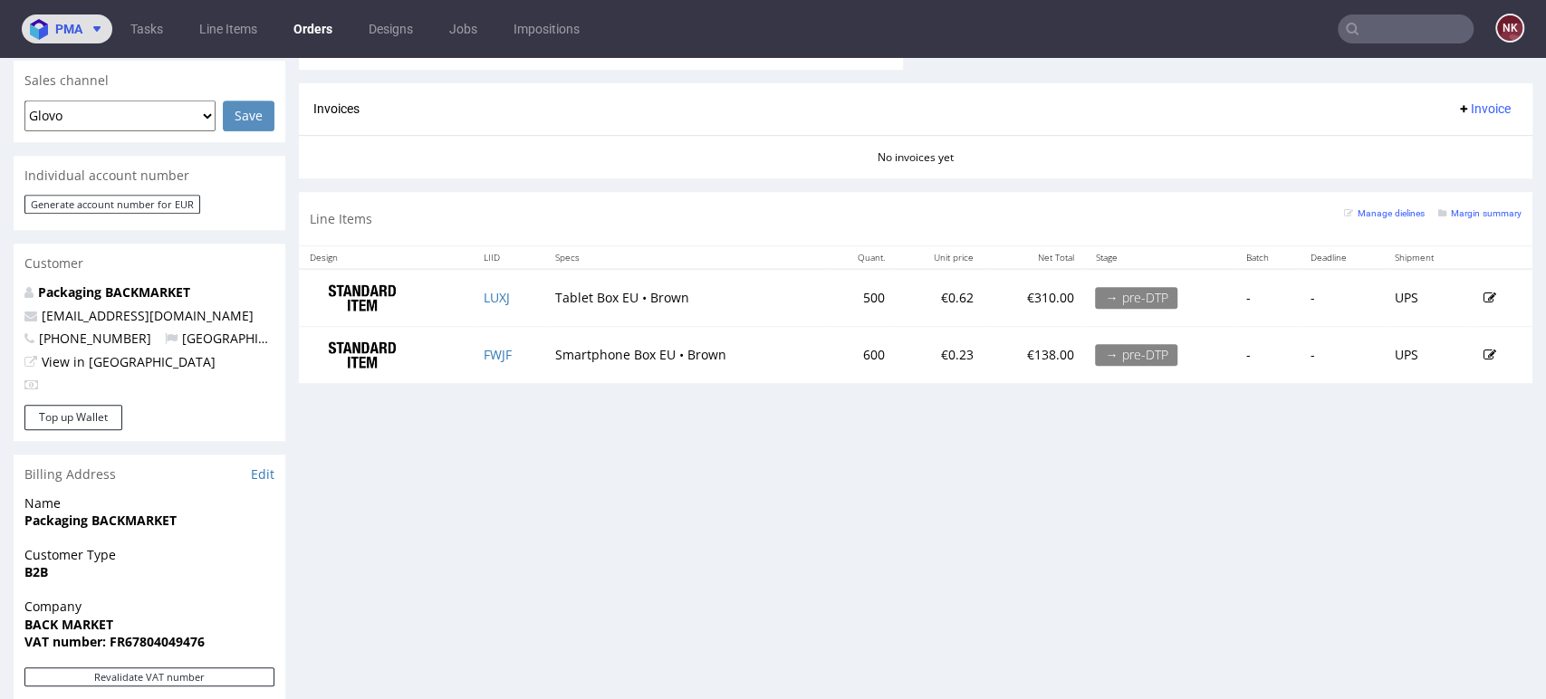
click at [93, 27] on icon at bounding box center [97, 29] width 14 height 14
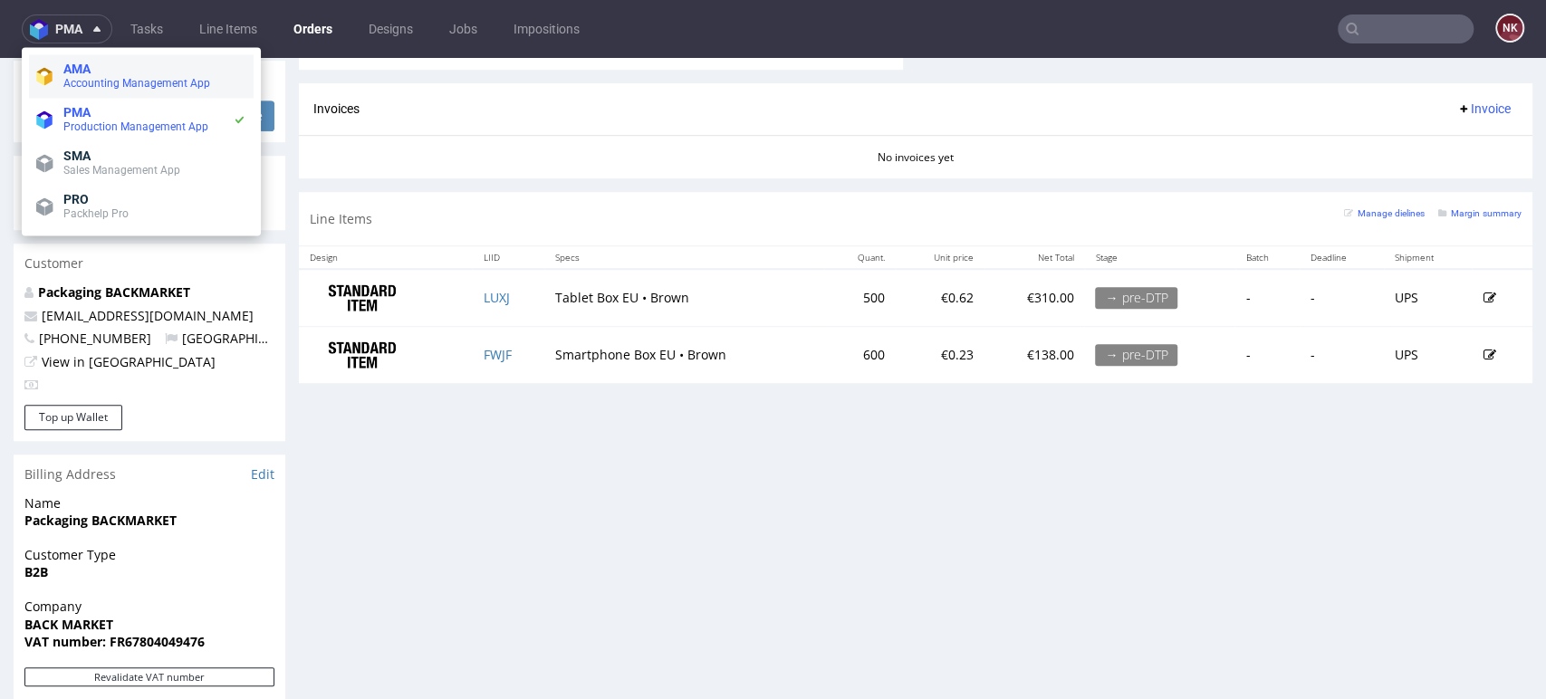
click at [125, 72] on span "AMA" at bounding box center [154, 69] width 183 height 14
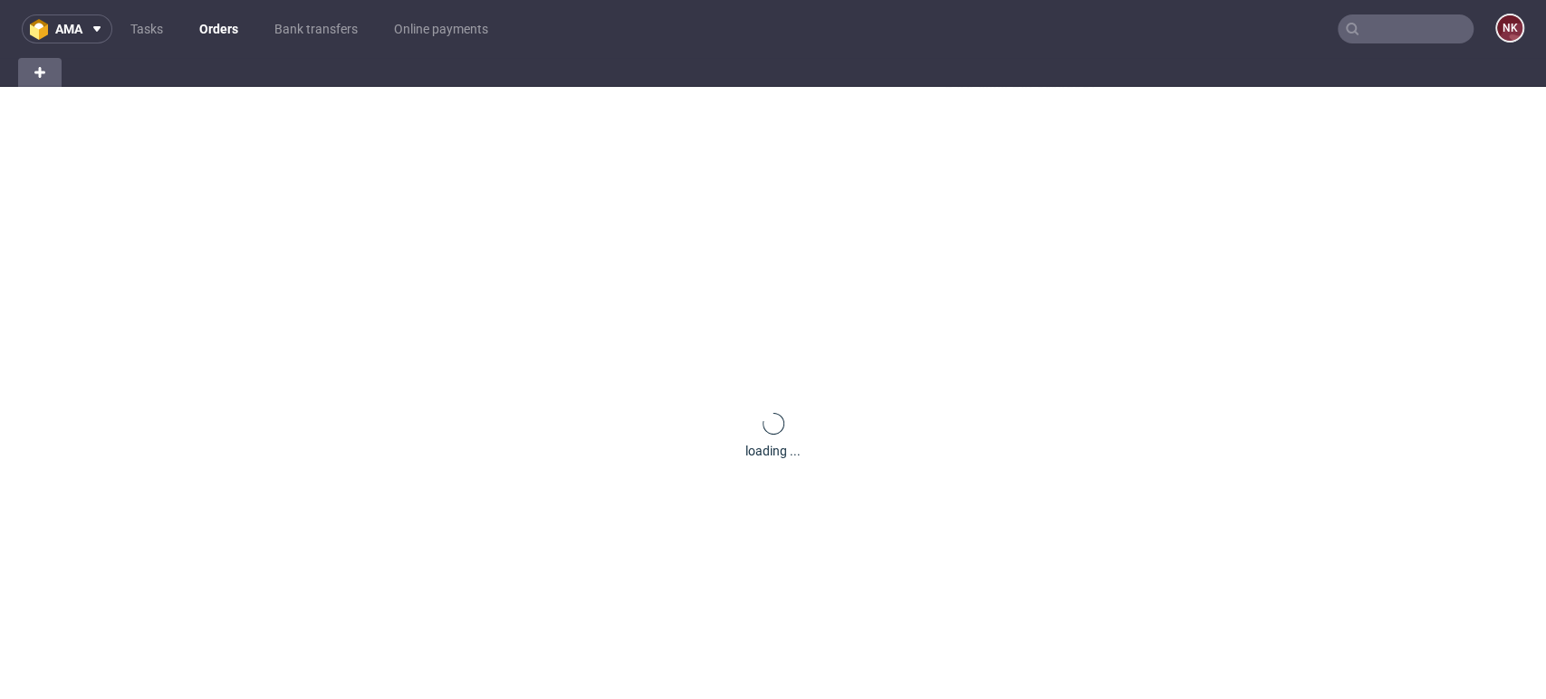
click at [1455, 549] on div "loading ..." at bounding box center [773, 436] width 1546 height 699
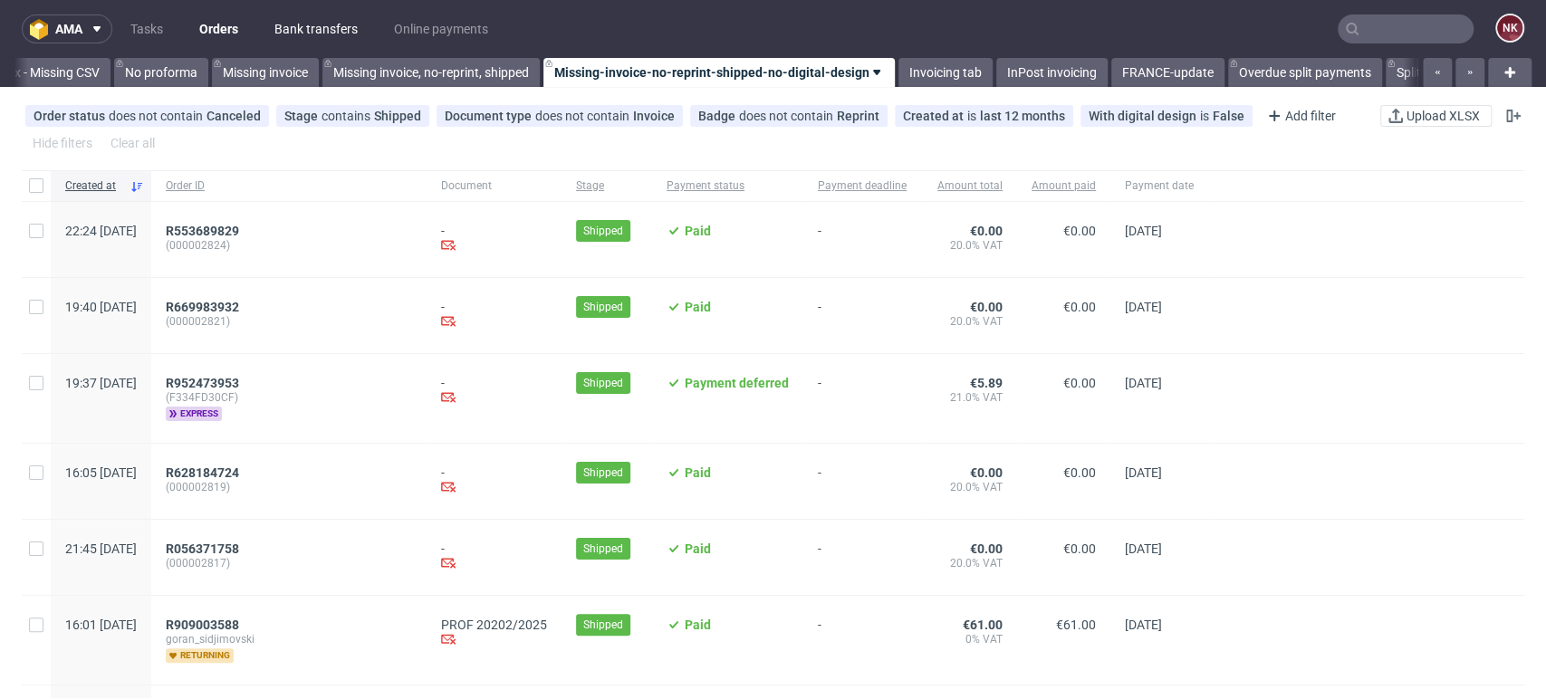
scroll to position [0, 2562]
click at [276, 36] on link "Bank transfers" at bounding box center [316, 28] width 105 height 29
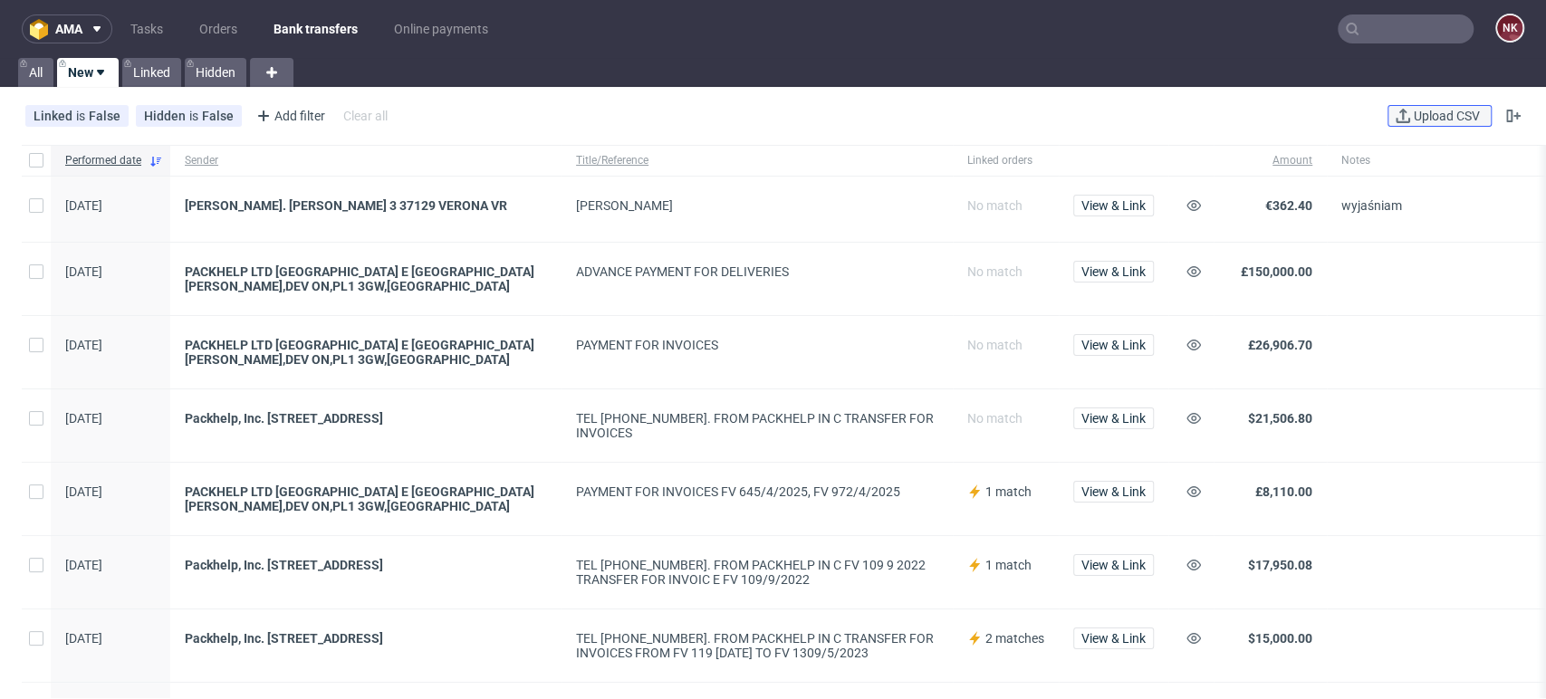
click at [1431, 118] on span "Upload CSV" at bounding box center [1446, 116] width 73 height 13
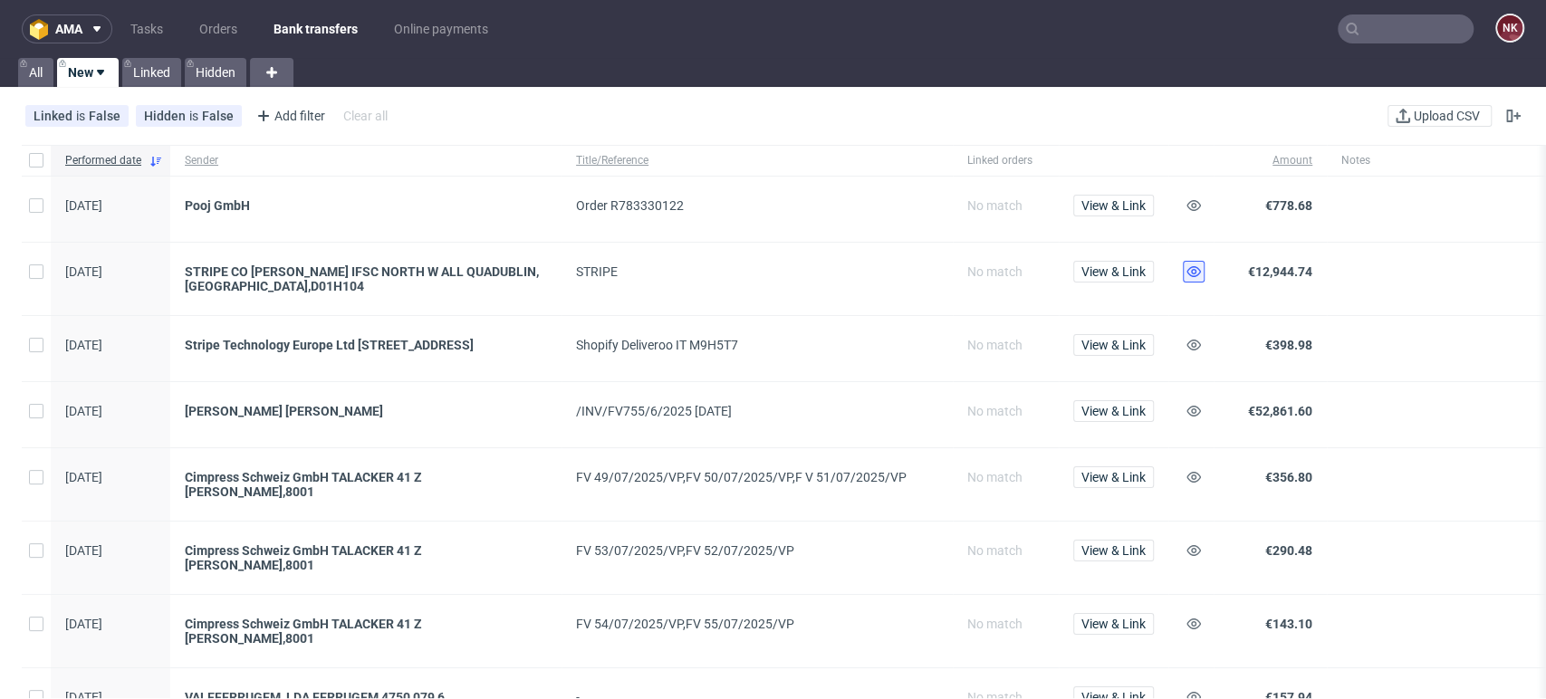
click at [1203, 273] on button at bounding box center [1194, 272] width 22 height 22
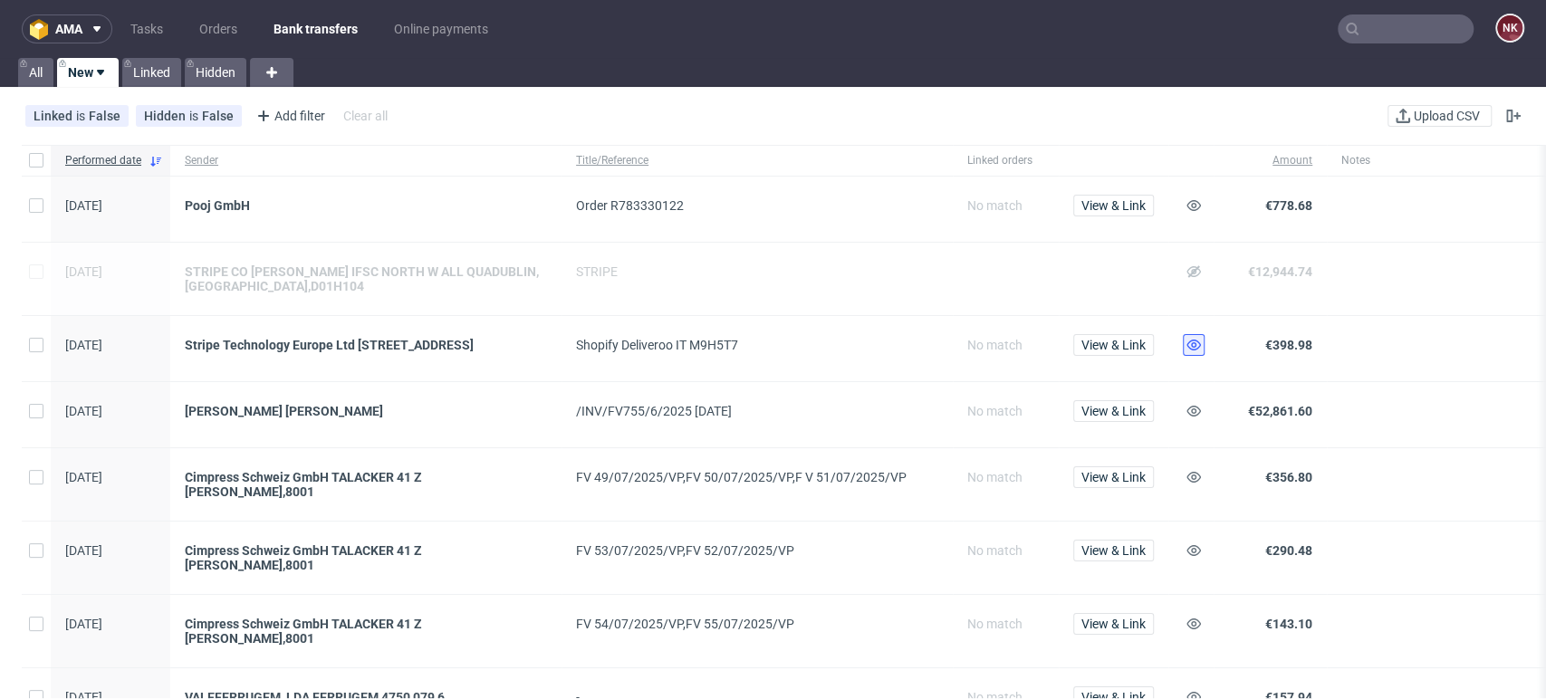
click at [1197, 348] on use at bounding box center [1194, 345] width 14 height 11
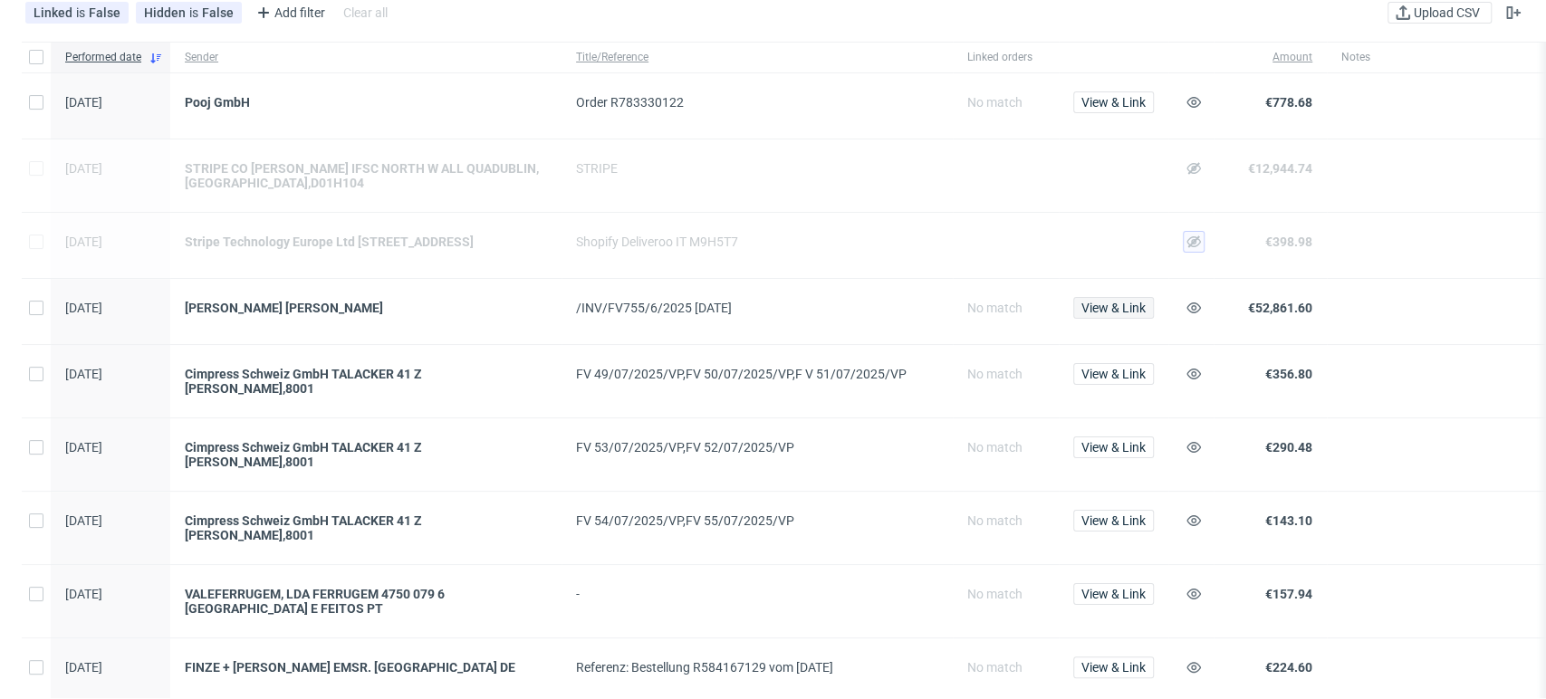
scroll to position [201, 0]
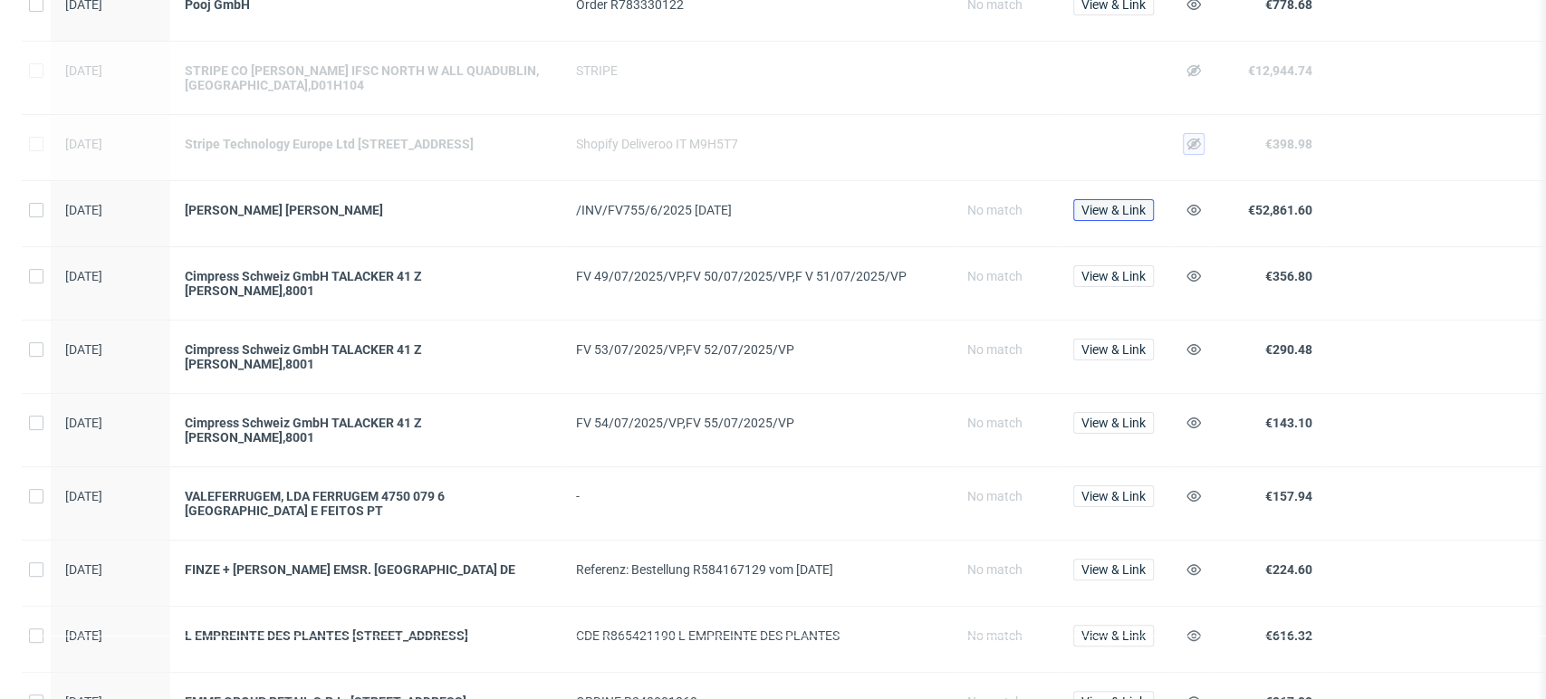
click at [1114, 213] on span "View & Link" at bounding box center [1113, 210] width 64 height 13
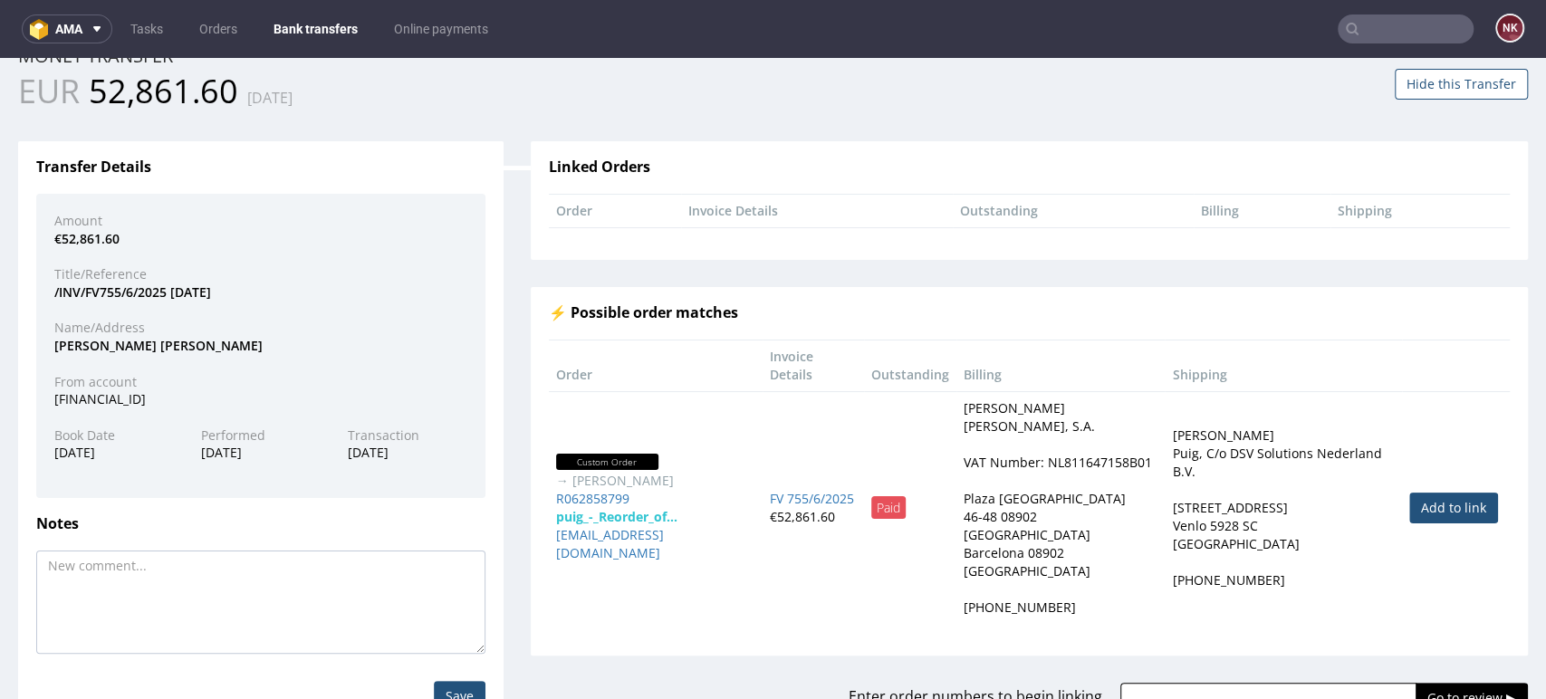
scroll to position [101, 0]
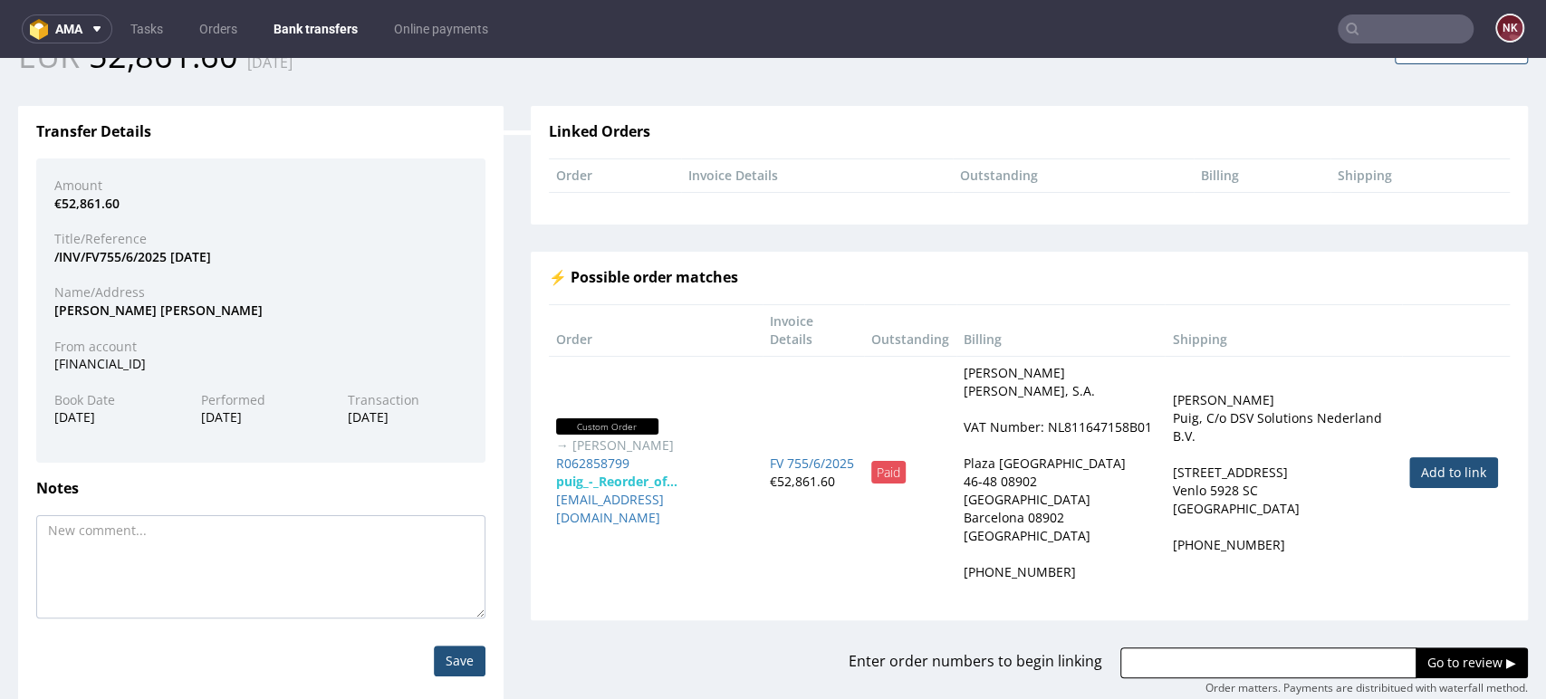
click at [1431, 457] on link "Add to link" at bounding box center [1453, 472] width 89 height 31
type input "R062858799"
click at [1429, 648] on input "Go to review ▶" at bounding box center [1472, 663] width 112 height 31
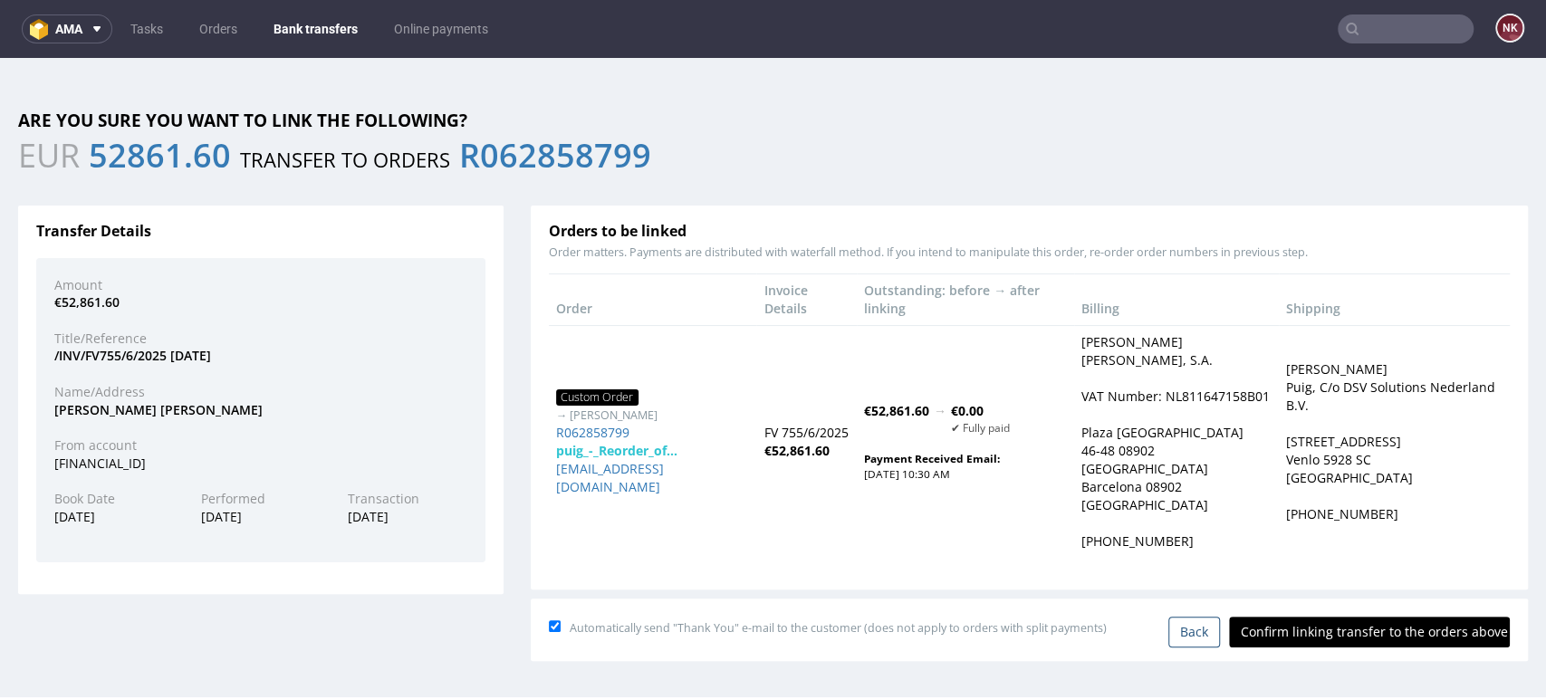
scroll to position [0, 0]
click at [1474, 303] on th "Shipping" at bounding box center [1394, 300] width 231 height 52
click at [1408, 643] on input "Confirm linking transfer to the orders above" at bounding box center [1369, 632] width 281 height 31
type input "In progress..."
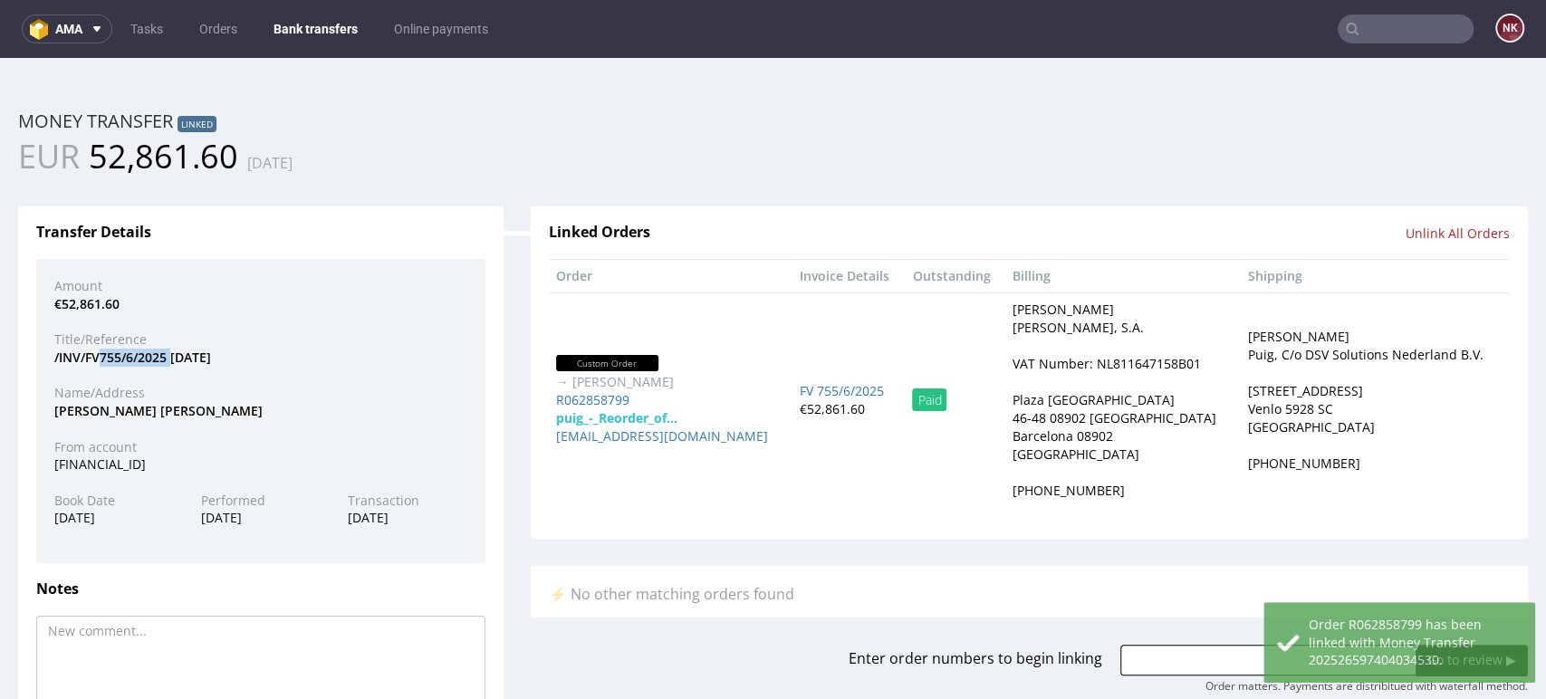
drag, startPoint x: 170, startPoint y: 360, endPoint x: 101, endPoint y: 357, distance: 68.9
click at [101, 357] on div "/INV/FV755/6/2025 16.6.2025" at bounding box center [261, 358] width 440 height 18
copy div "755/6/2025"
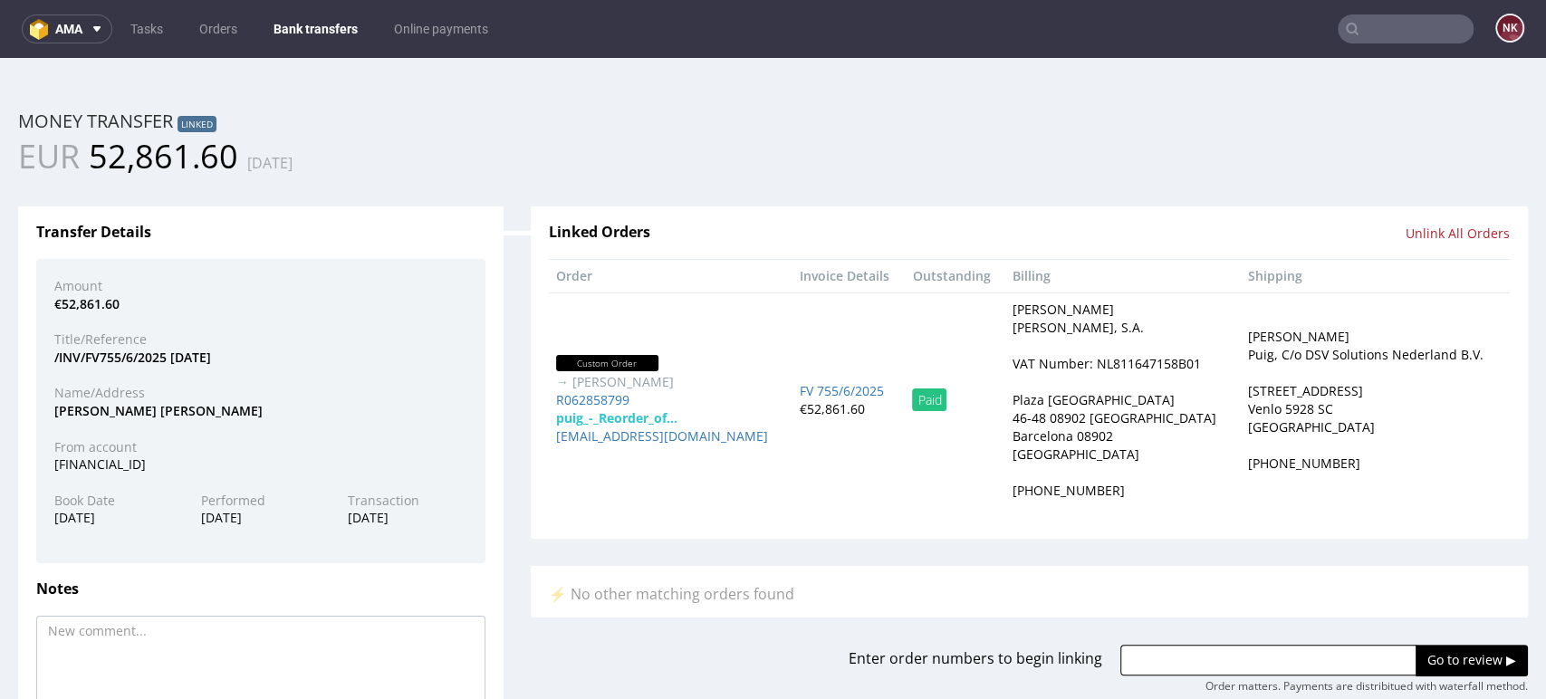
click at [1476, 164] on div "EUR 52,861.60 22.09.2025" at bounding box center [773, 156] width 1537 height 45
click at [1456, 143] on div "EUR 52,861.60 22.09.2025" at bounding box center [773, 156] width 1537 height 45
drag, startPoint x: 168, startPoint y: 356, endPoint x: 101, endPoint y: 355, distance: 66.1
click at [101, 355] on div "/INV/FV755/6/2025 16.6.2025" at bounding box center [261, 358] width 440 height 18
copy div "755/6/2025"
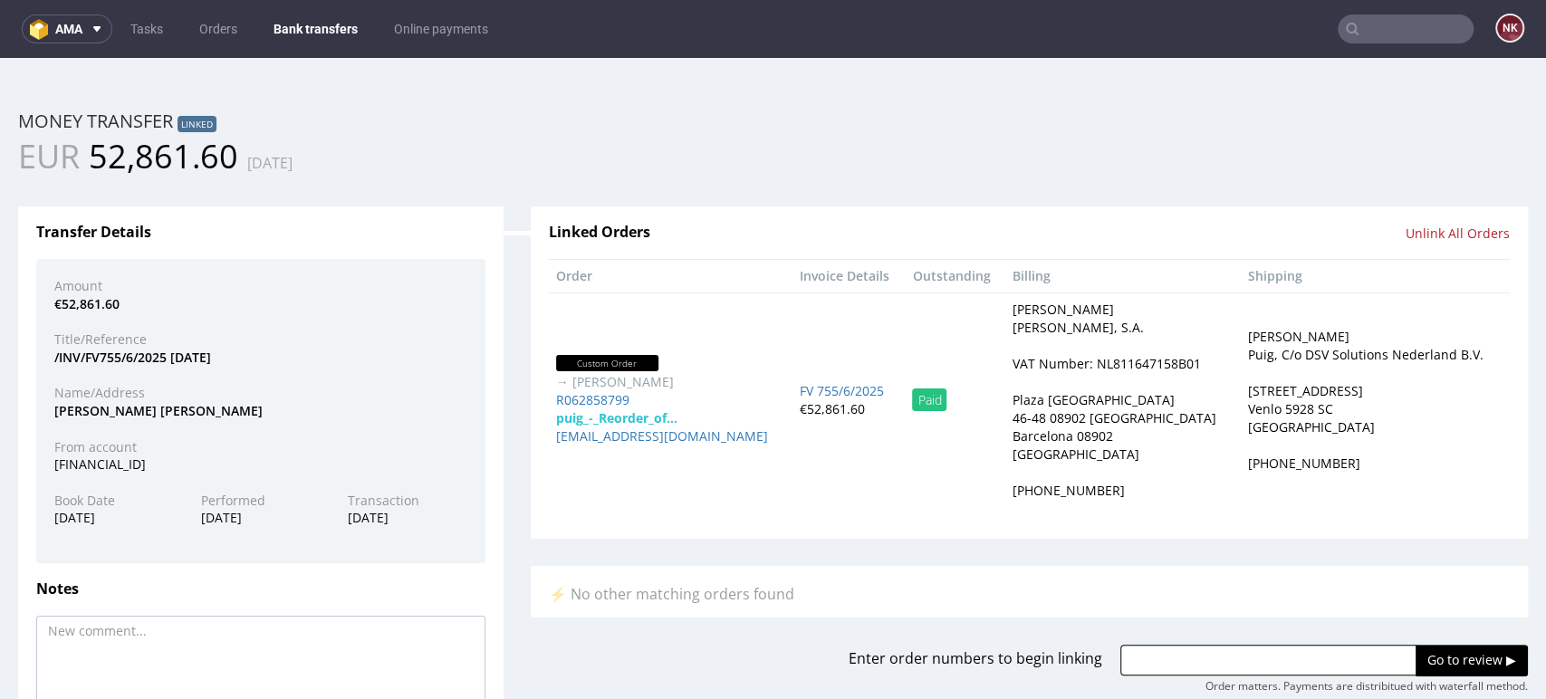
click at [1462, 182] on div "Linked Orders Unlink All Orders Order Invoice Details Outstanding Billing Shipp…" at bounding box center [1029, 436] width 1024 height 514
click at [322, 19] on link "Bank transfers" at bounding box center [316, 28] width 106 height 29
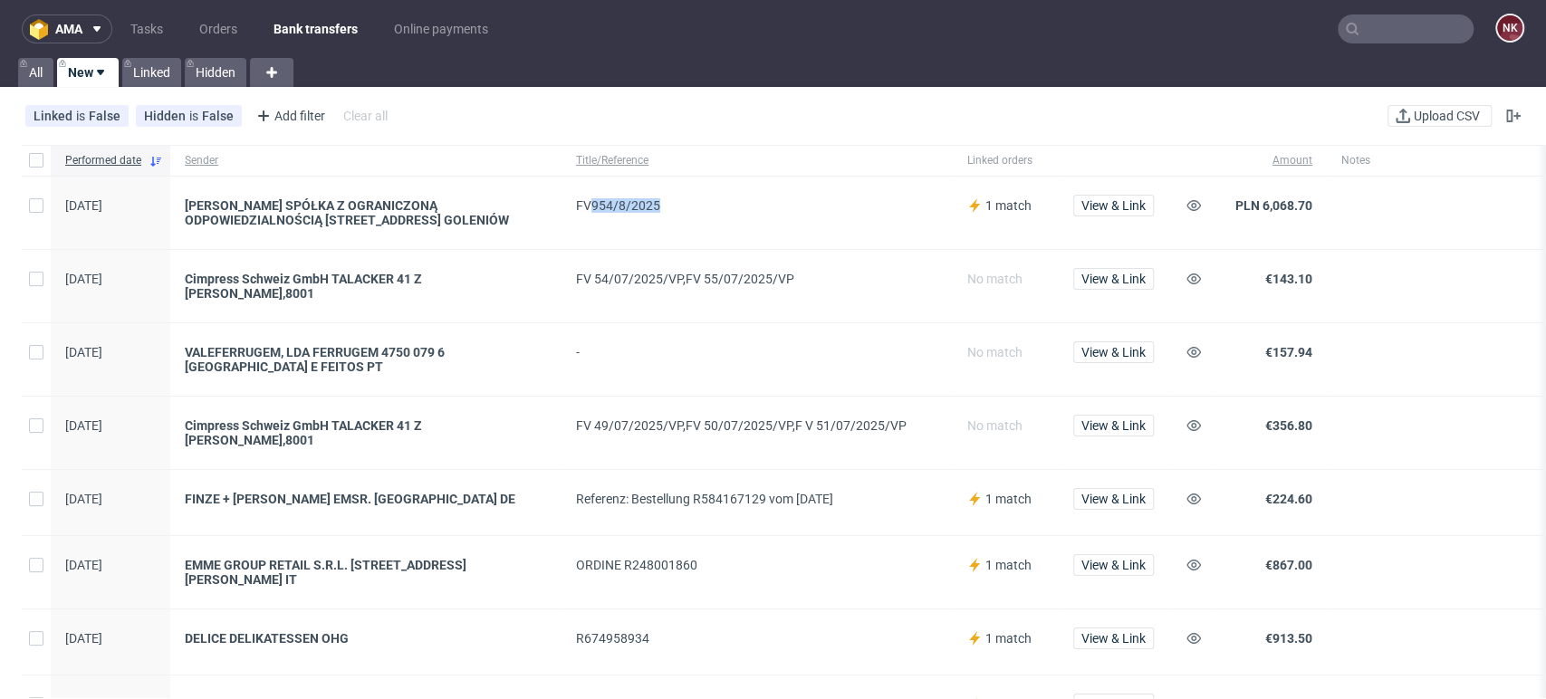
drag, startPoint x: 658, startPoint y: 204, endPoint x: 591, endPoint y: 206, distance: 67.1
click at [591, 206] on div "FV954/8/2025" at bounding box center [757, 205] width 362 height 14
copy div "954/8/2025"
click at [1190, 206] on icon at bounding box center [1194, 205] width 14 height 14
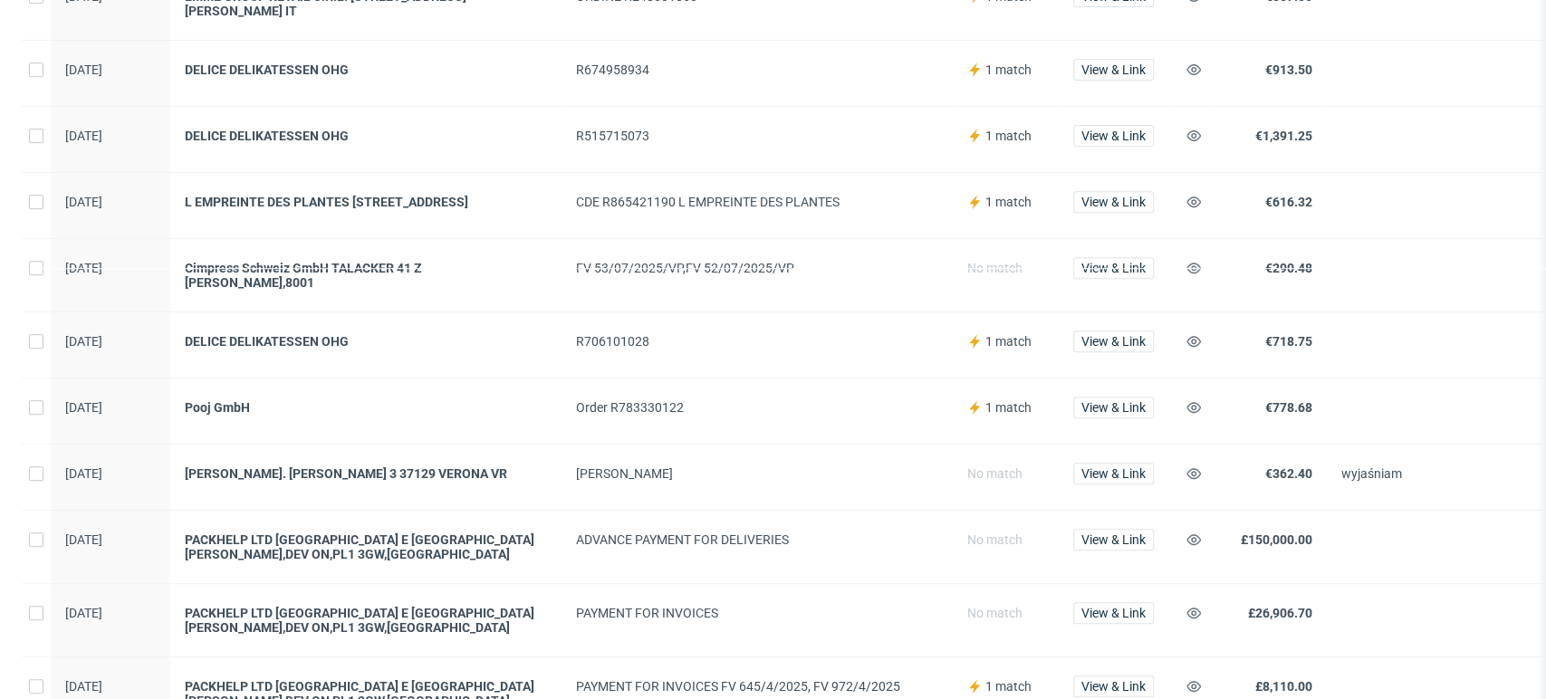
scroll to position [603, 0]
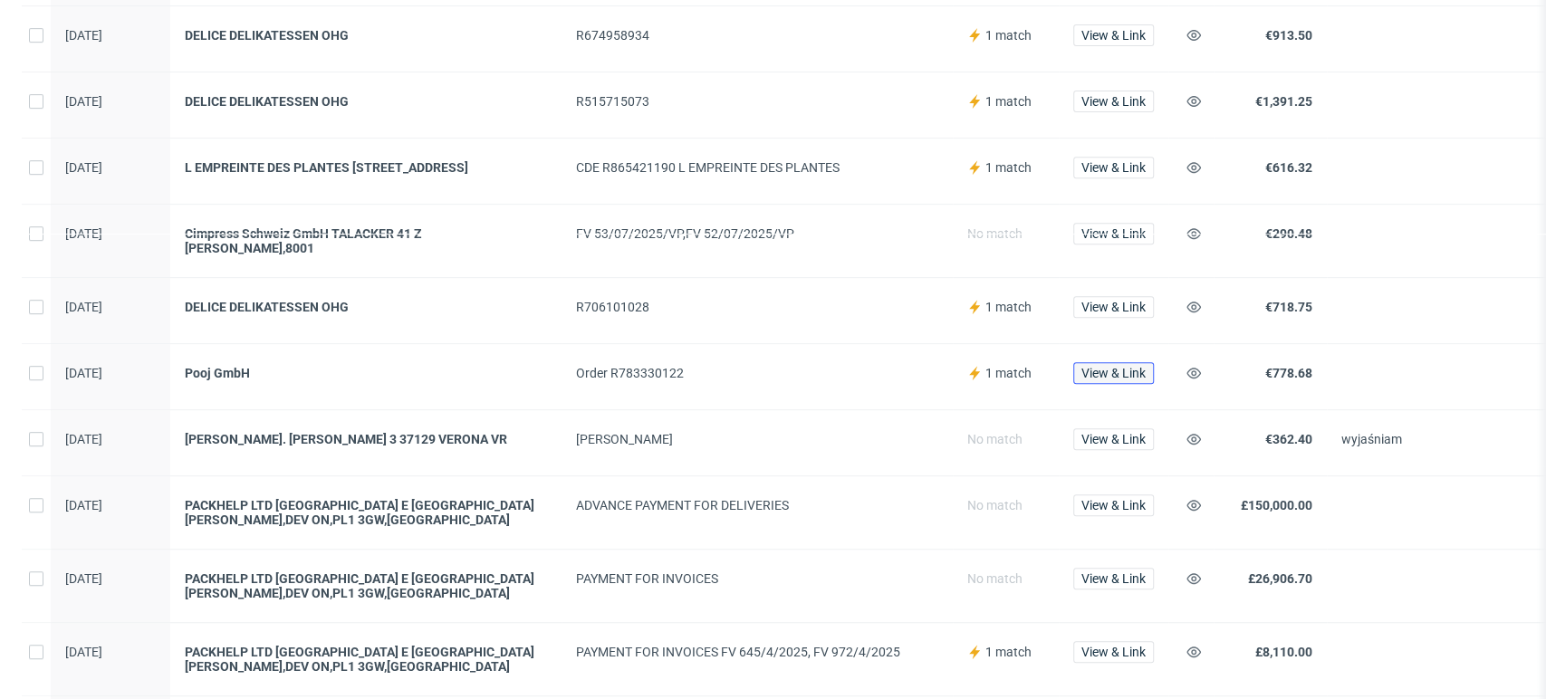
click at [1098, 367] on span "View & Link" at bounding box center [1113, 373] width 64 height 13
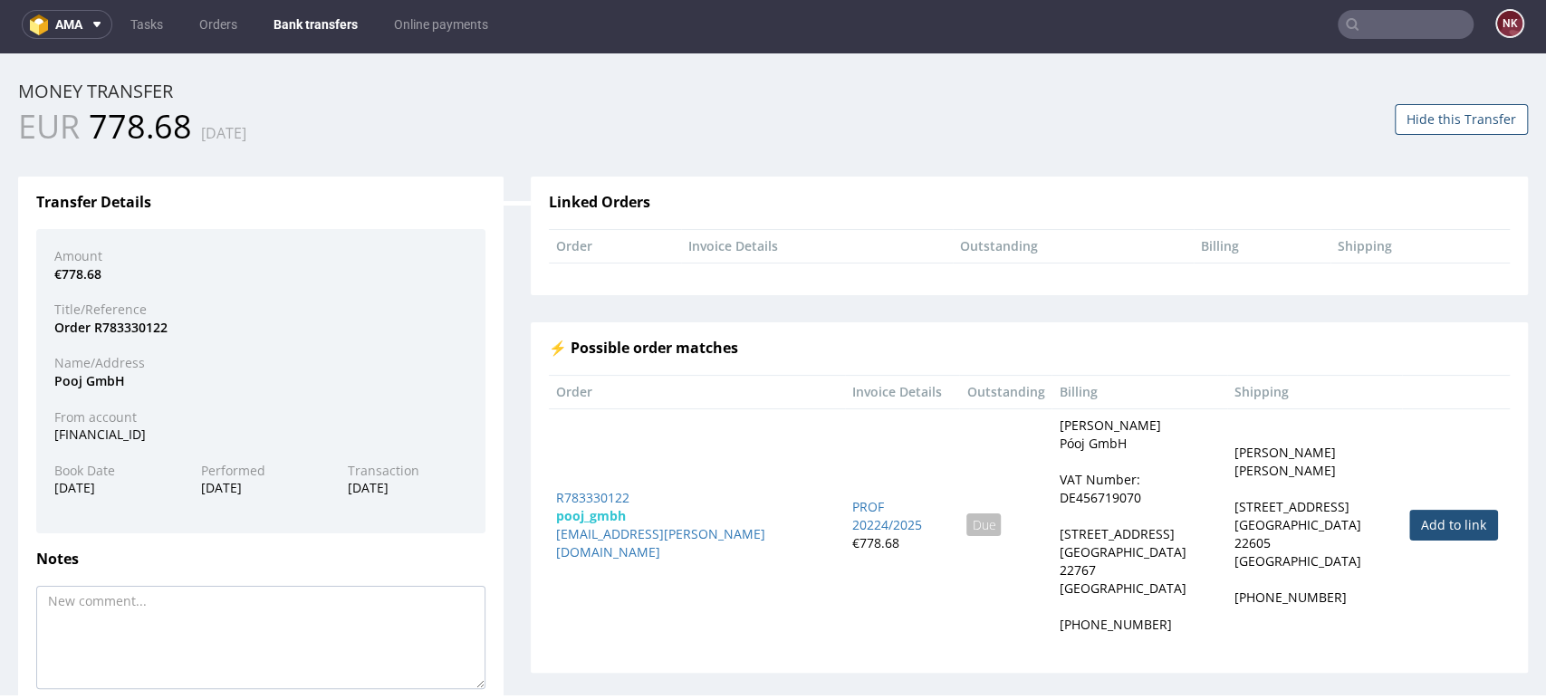
scroll to position [101, 0]
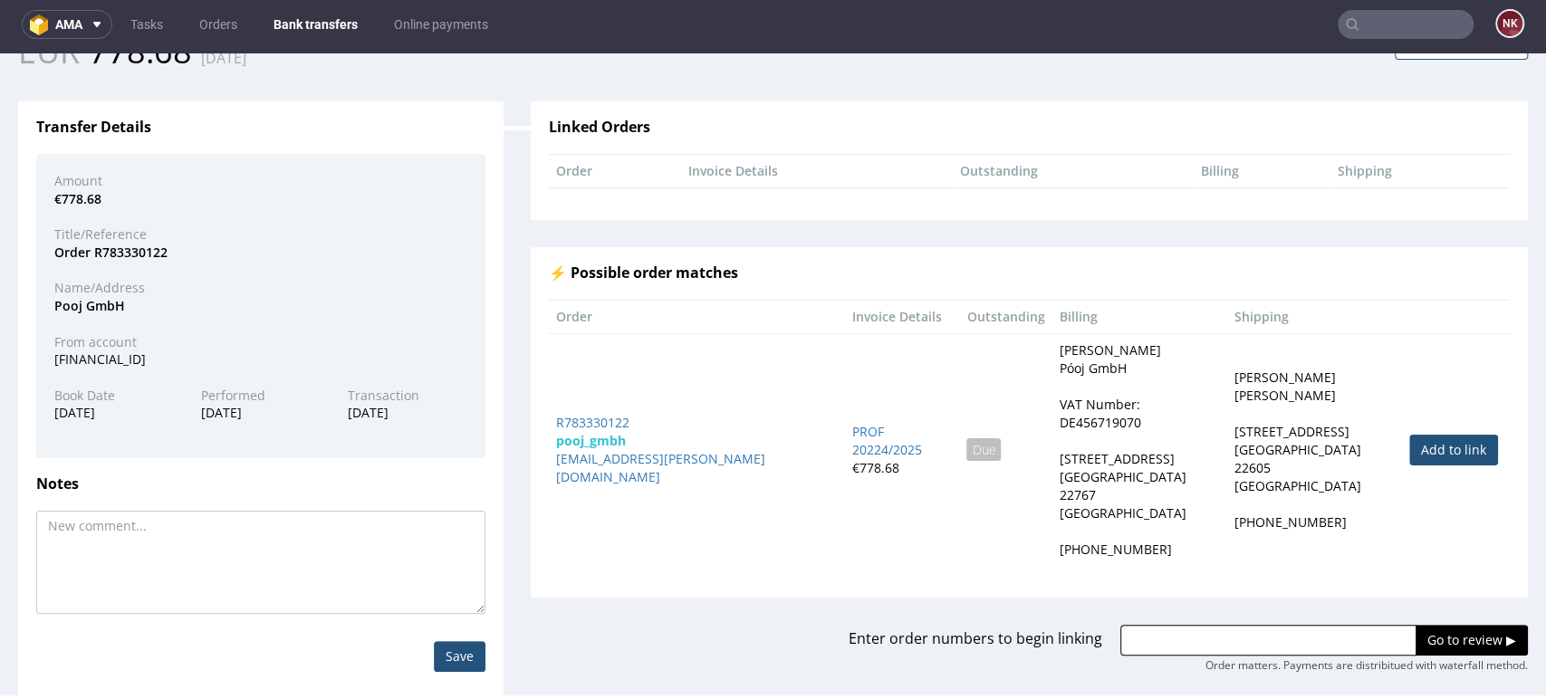
click at [1409, 439] on link "Add to link" at bounding box center [1453, 450] width 89 height 31
type input "R783330122"
click at [1418, 625] on input "Go to review ▶" at bounding box center [1472, 640] width 112 height 31
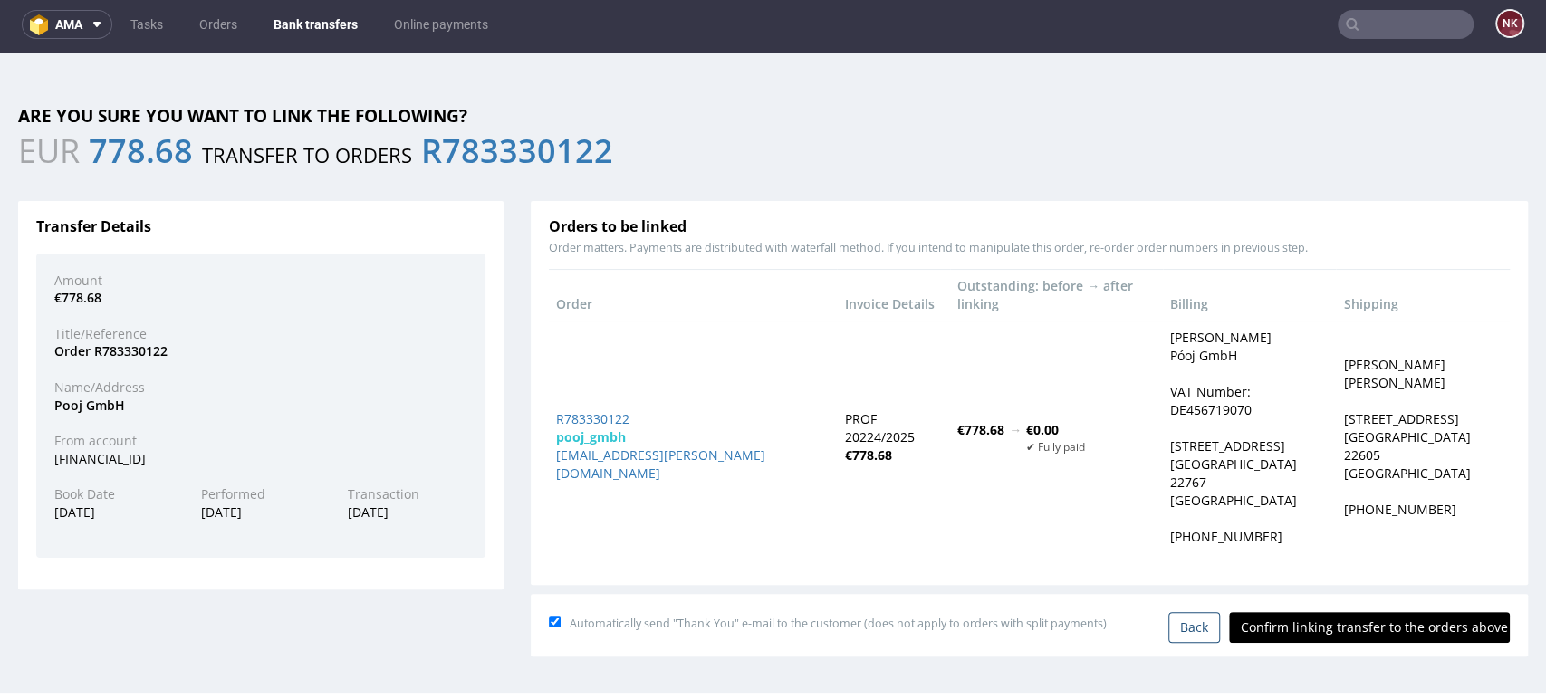
scroll to position [0, 0]
click at [1399, 612] on input "Confirm linking transfer to the orders above" at bounding box center [1369, 627] width 281 height 31
type input "In progress..."
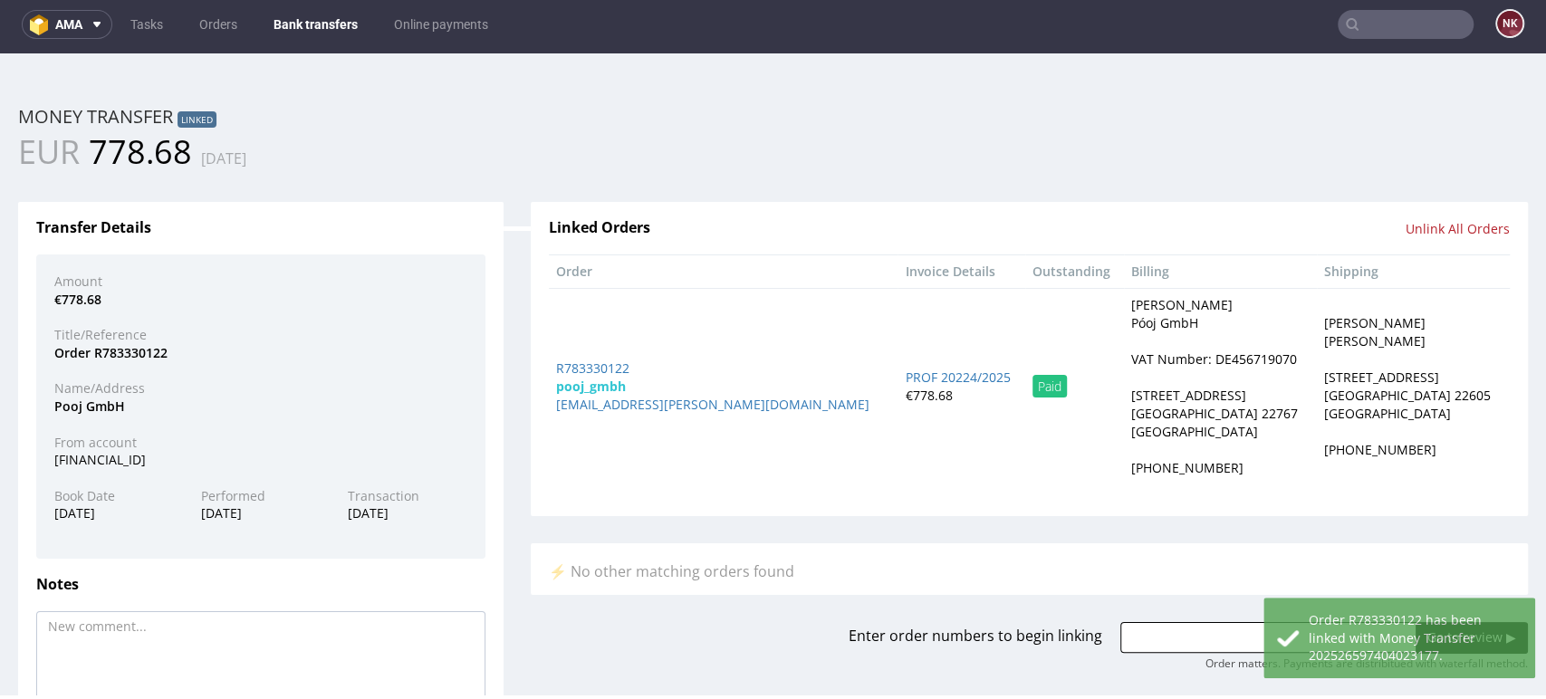
click at [1450, 167] on div "EUR 778.68 22.09.2025" at bounding box center [773, 152] width 1537 height 45
click at [333, 19] on link "Bank transfers" at bounding box center [316, 24] width 106 height 29
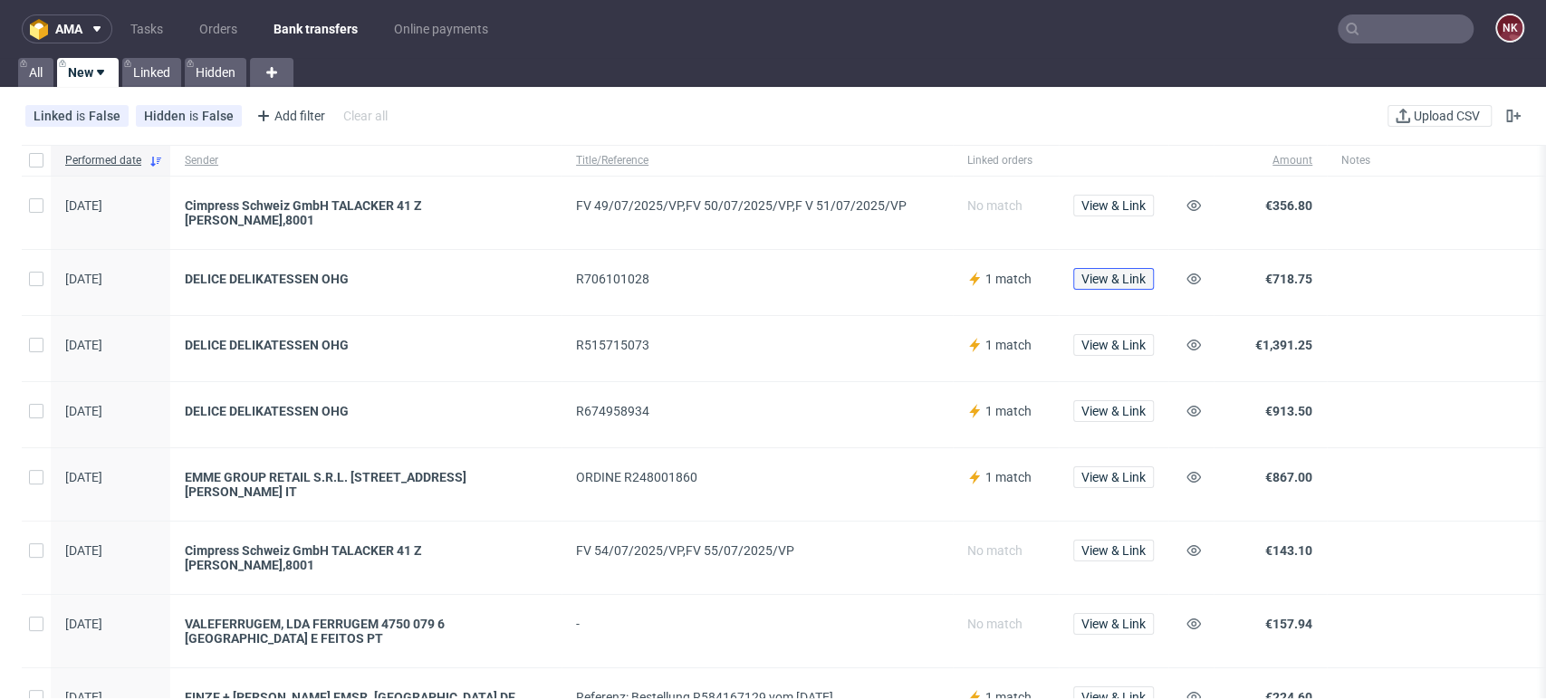
click at [1116, 273] on span "View & Link" at bounding box center [1113, 279] width 64 height 13
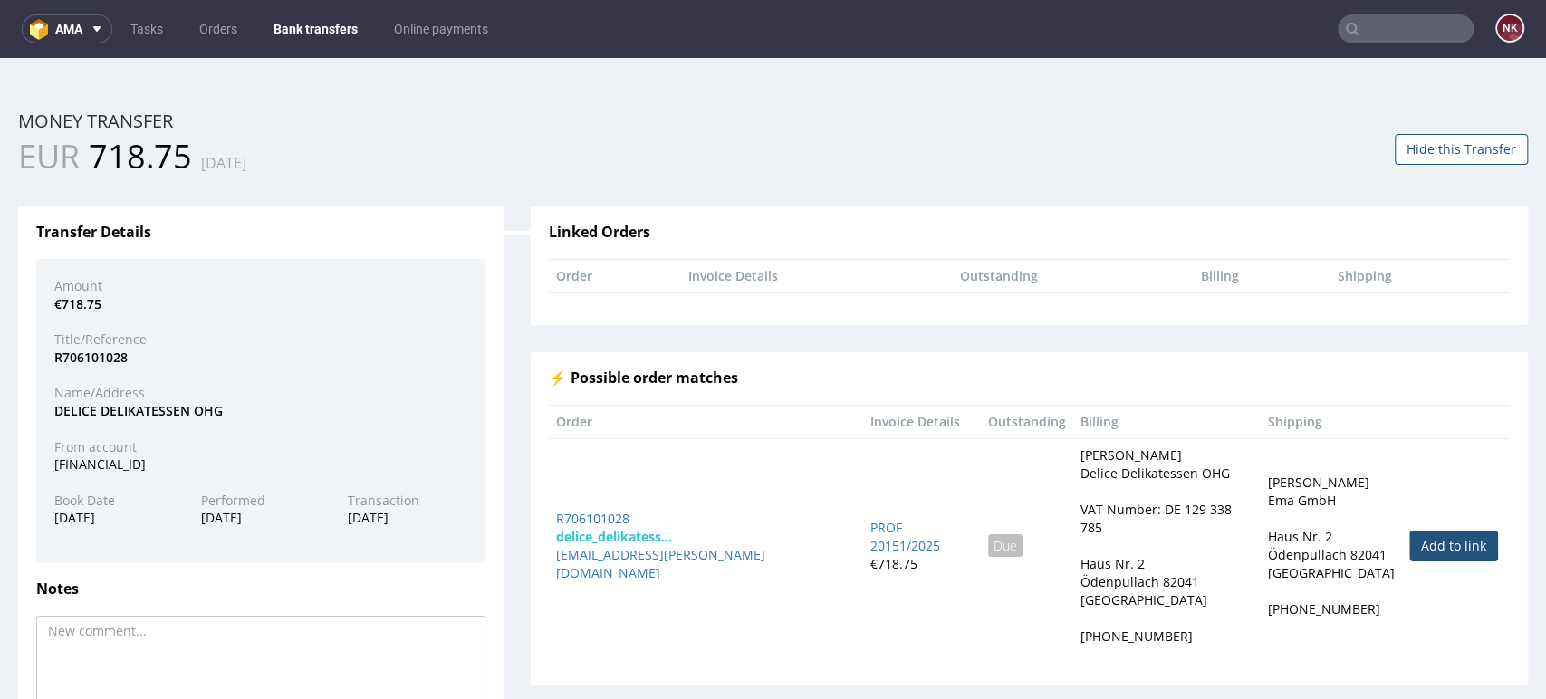
scroll to position [101, 0]
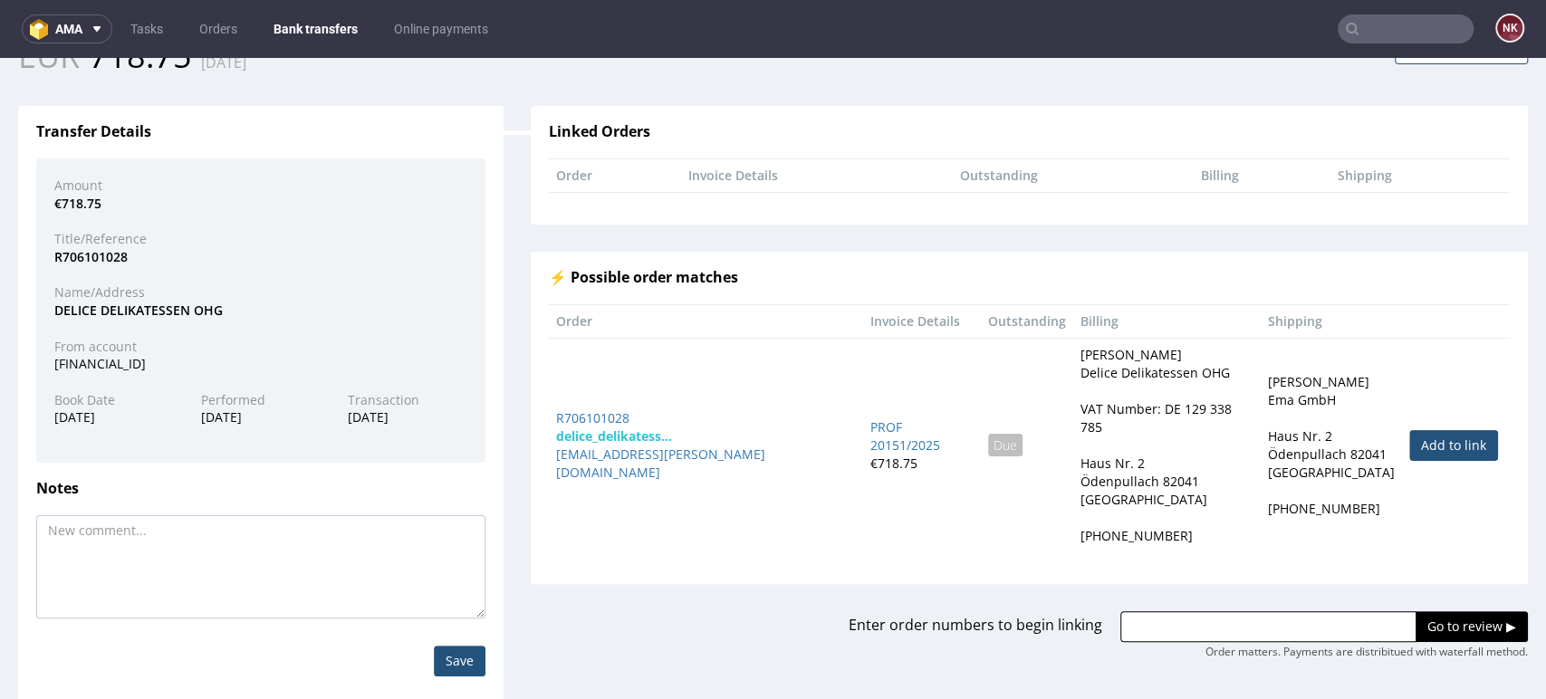
click at [1409, 433] on link "Add to link" at bounding box center [1453, 445] width 89 height 31
type input "R706101028"
click at [1416, 611] on input "Go to review ▶" at bounding box center [1472, 626] width 112 height 31
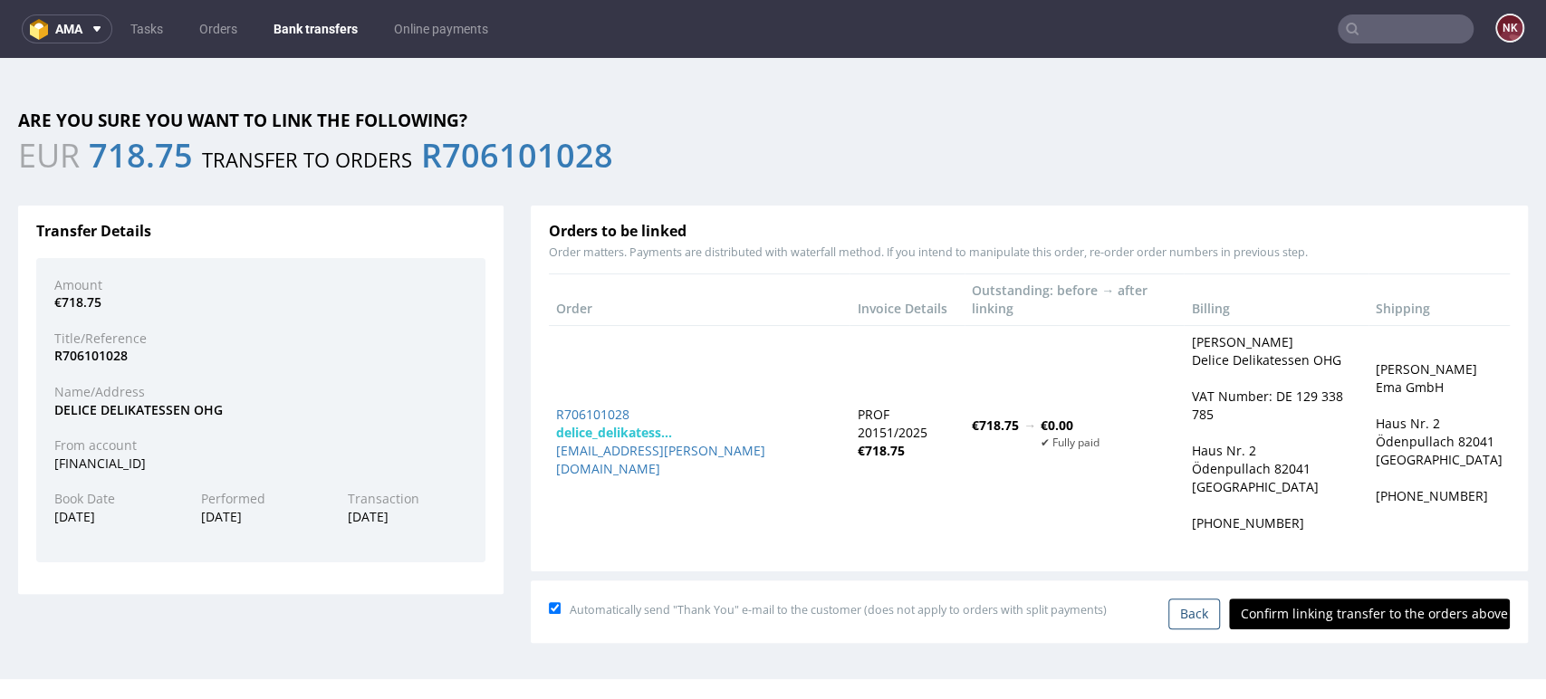
scroll to position [0, 0]
click at [1391, 599] on input "Confirm linking transfer to the orders above" at bounding box center [1369, 614] width 281 height 31
type input "In progress..."
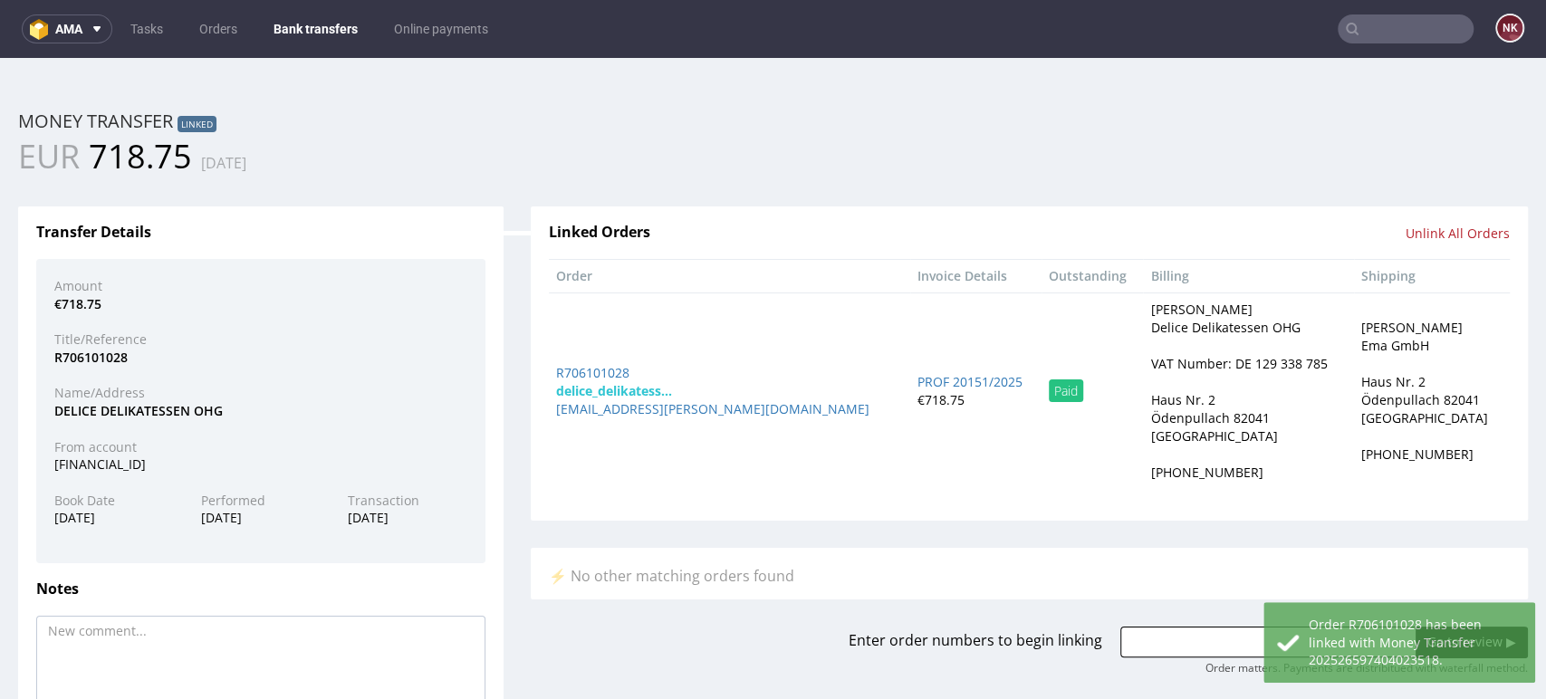
click at [317, 24] on link "Bank transfers" at bounding box center [316, 28] width 106 height 29
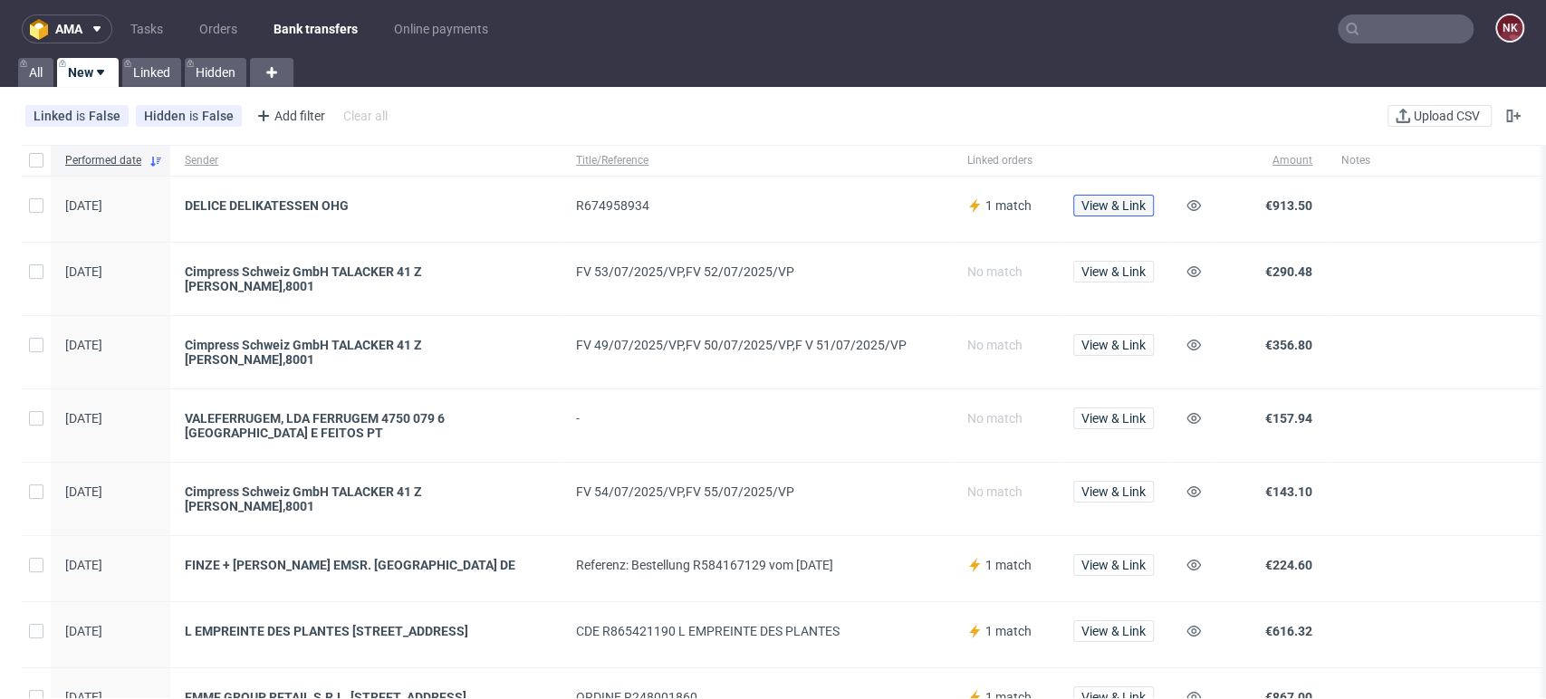
click at [1117, 207] on span "View & Link" at bounding box center [1113, 205] width 64 height 13
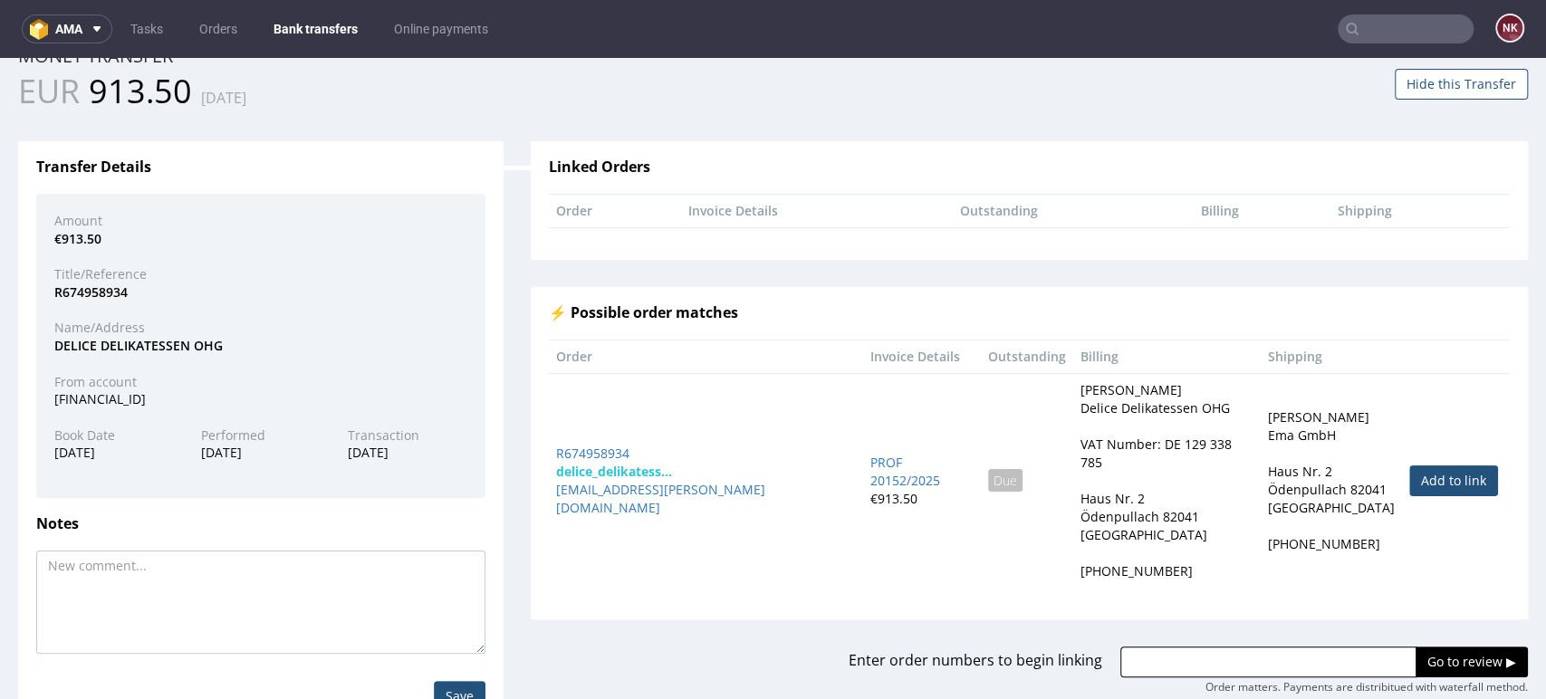
scroll to position [101, 0]
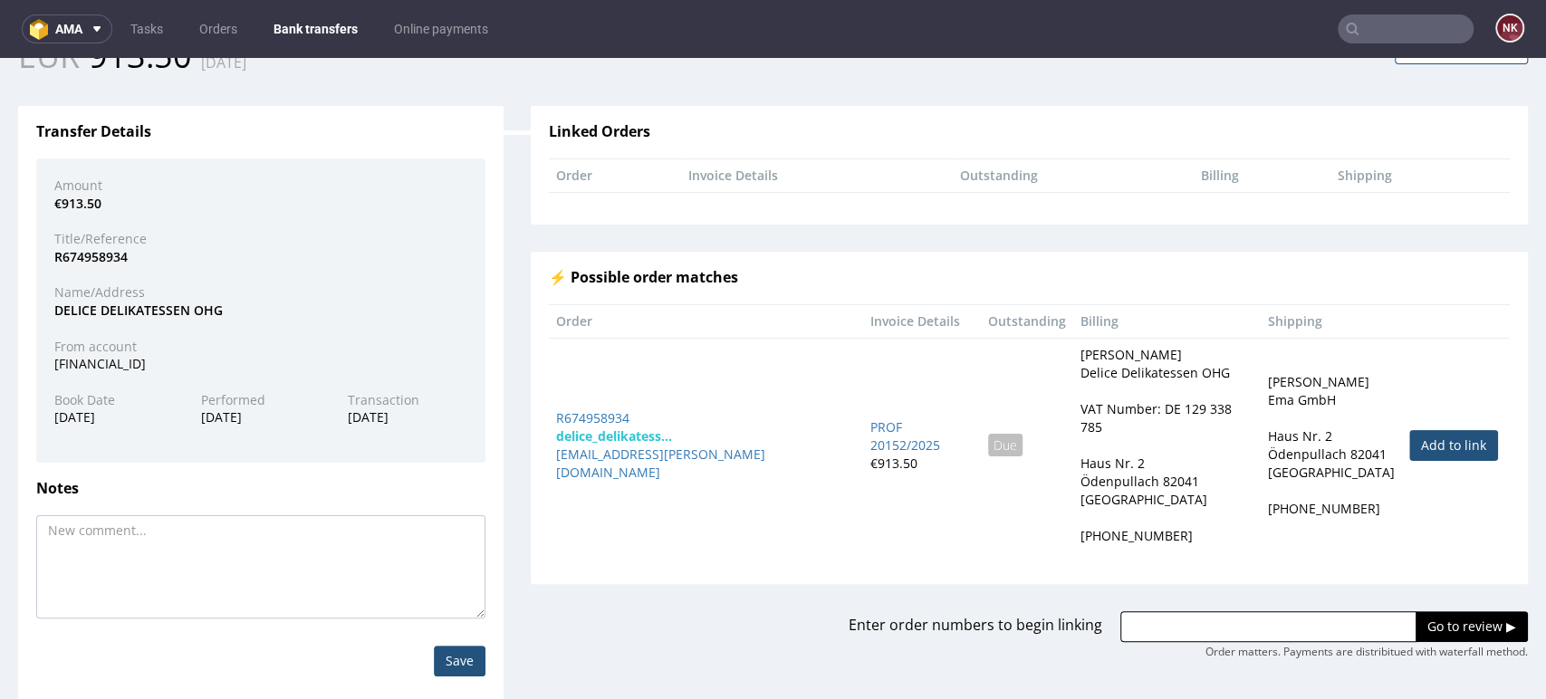
click at [1413, 442] on link "Add to link" at bounding box center [1453, 445] width 89 height 31
type input "R674958934"
click at [1416, 613] on input "Go to review ▶" at bounding box center [1472, 626] width 112 height 31
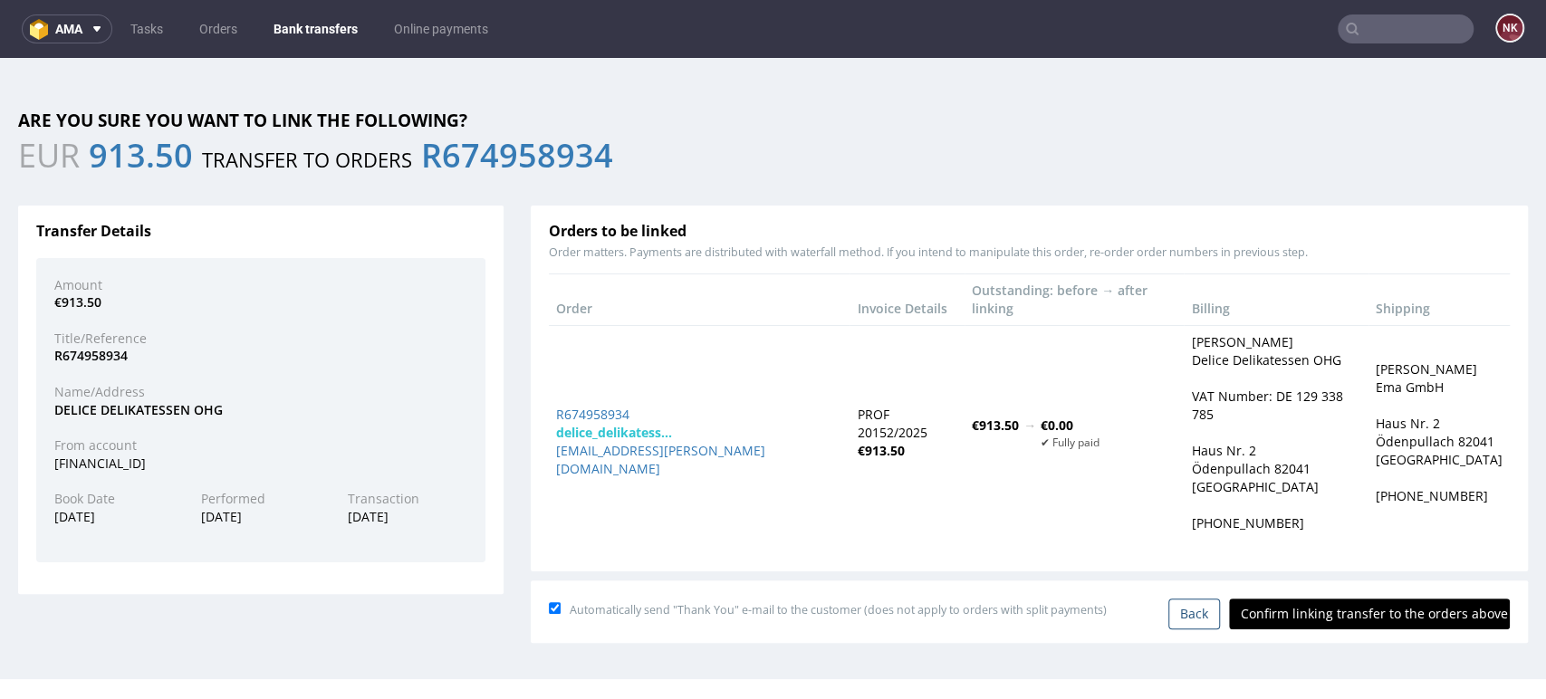
scroll to position [0, 0]
click at [1370, 599] on input "Confirm linking transfer to the orders above" at bounding box center [1369, 614] width 281 height 31
type input "In progress..."
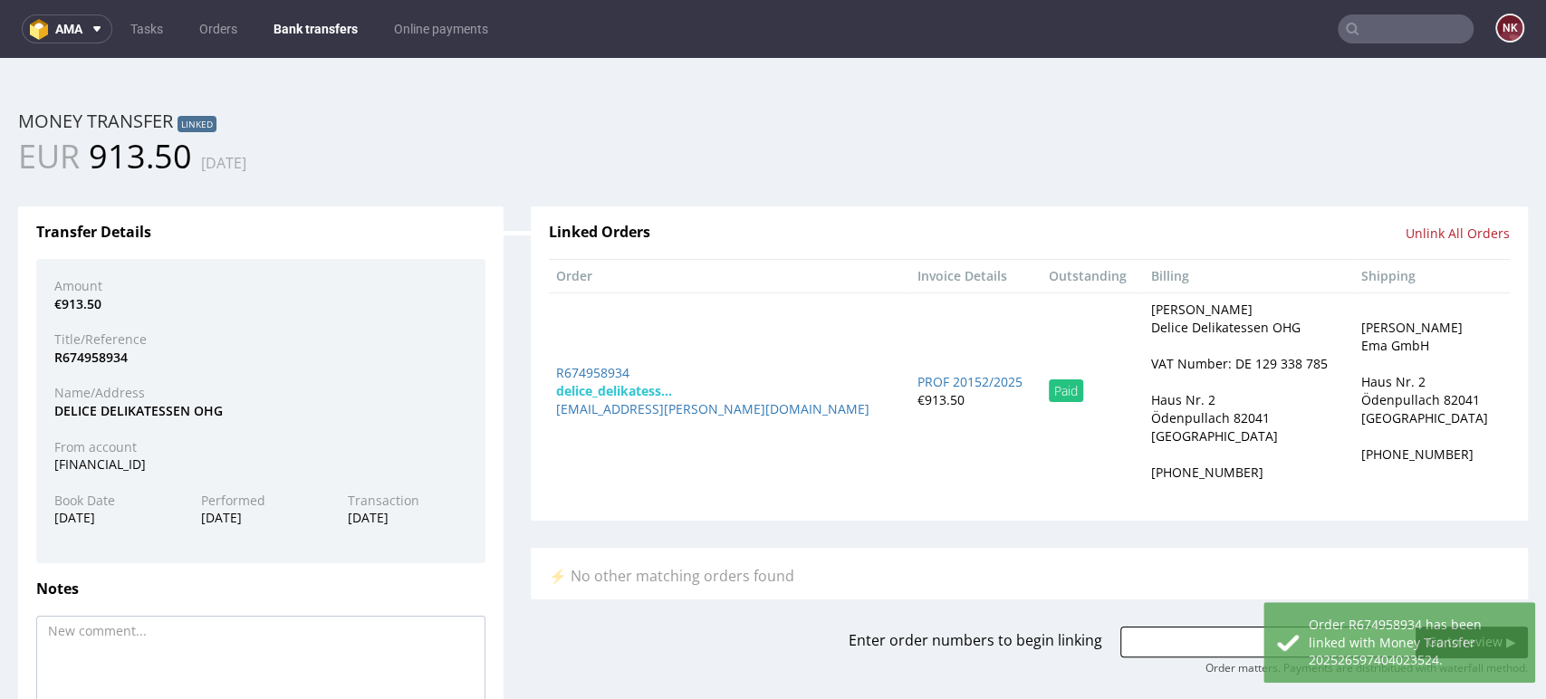
click at [332, 25] on link "Bank transfers" at bounding box center [316, 28] width 106 height 29
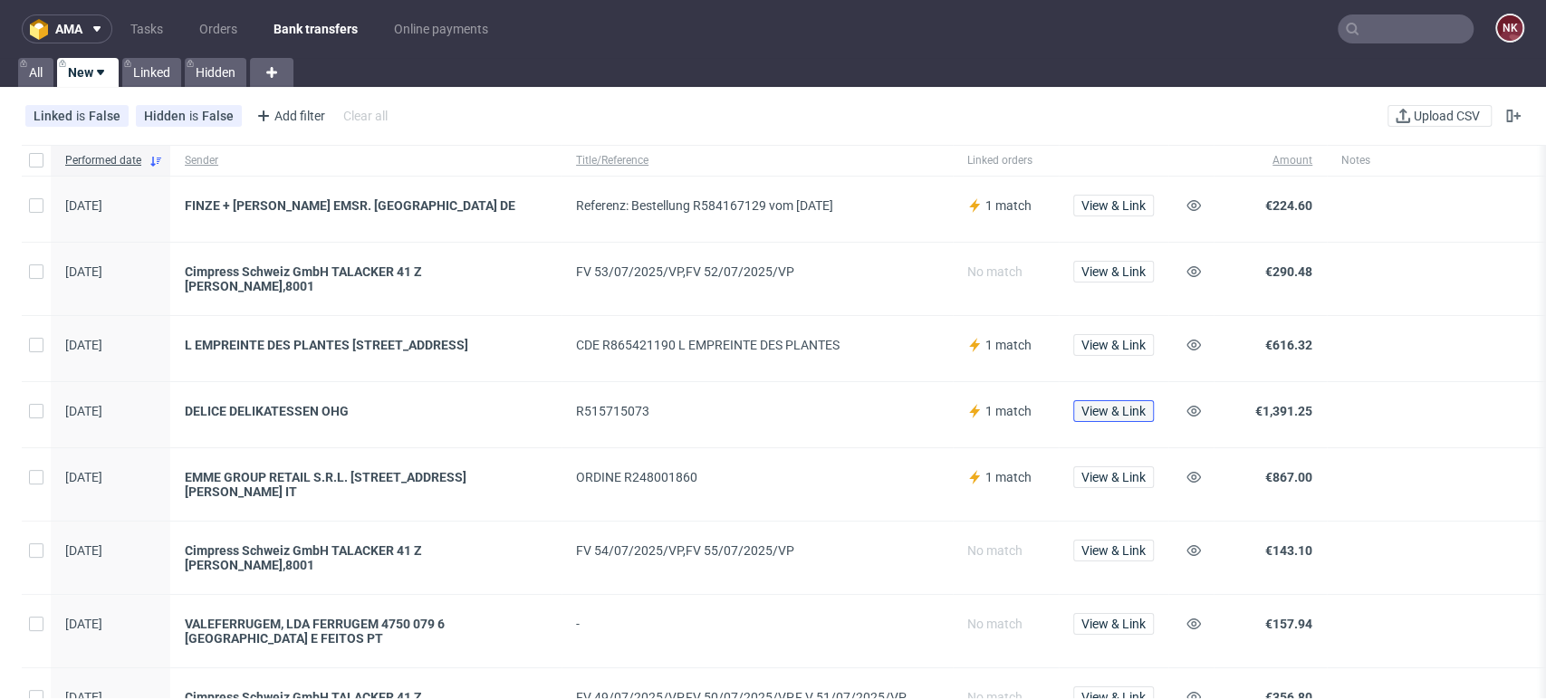
click at [1115, 407] on span "View & Link" at bounding box center [1113, 411] width 64 height 13
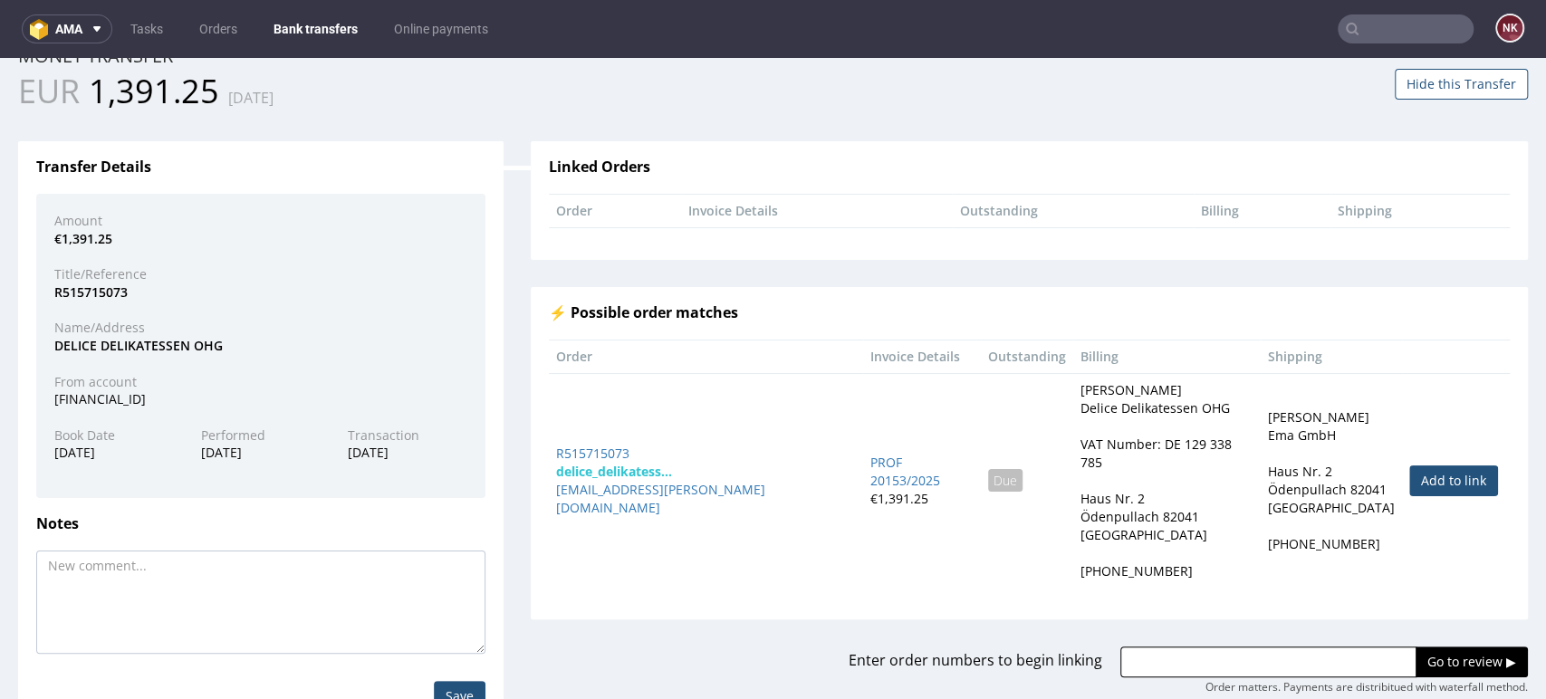
scroll to position [101, 0]
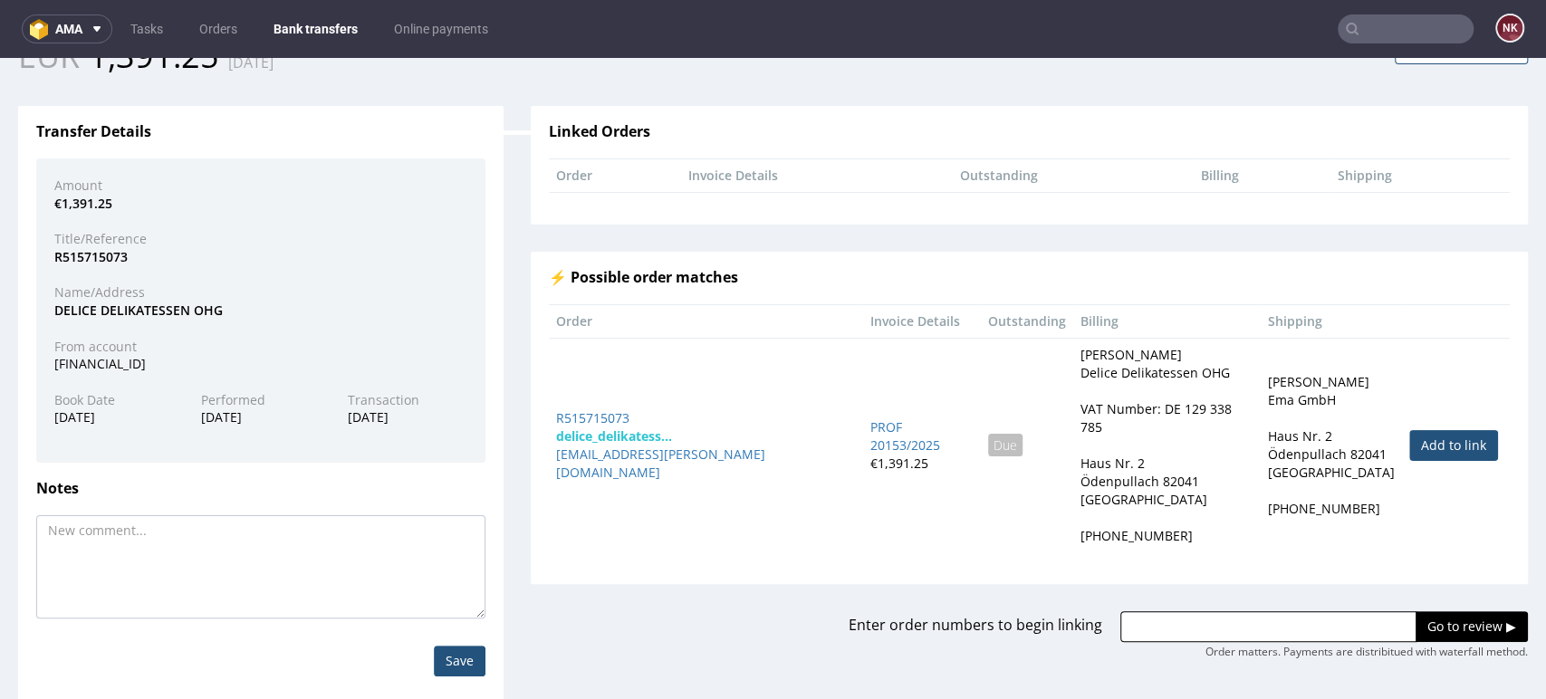
click at [1409, 435] on link "Add to link" at bounding box center [1453, 445] width 89 height 31
type input "R515715073"
click at [1427, 612] on input "Go to review ▶" at bounding box center [1472, 626] width 112 height 31
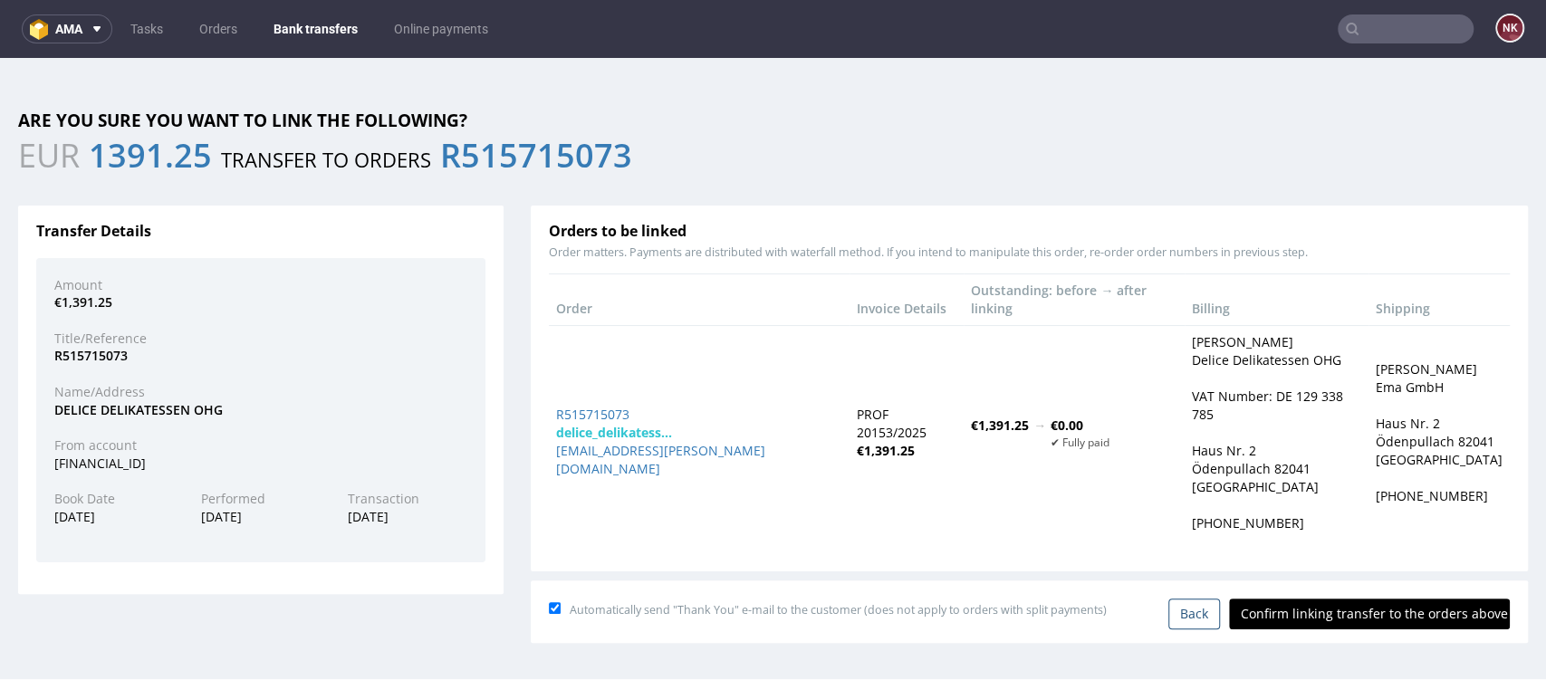
scroll to position [0, 0]
click at [1393, 599] on input "Confirm linking transfer to the orders above" at bounding box center [1369, 614] width 281 height 31
type input "In progress..."
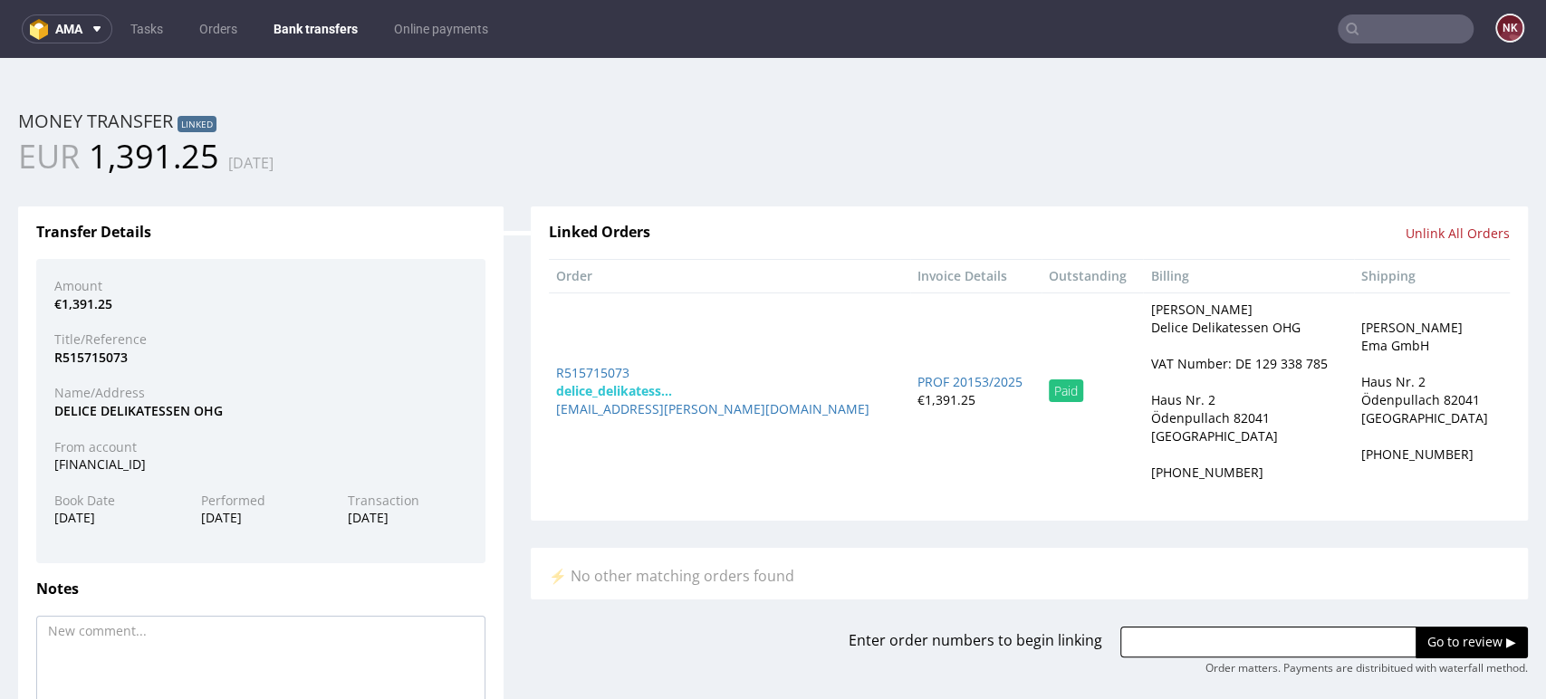
click at [306, 38] on link "Bank transfers" at bounding box center [316, 28] width 106 height 29
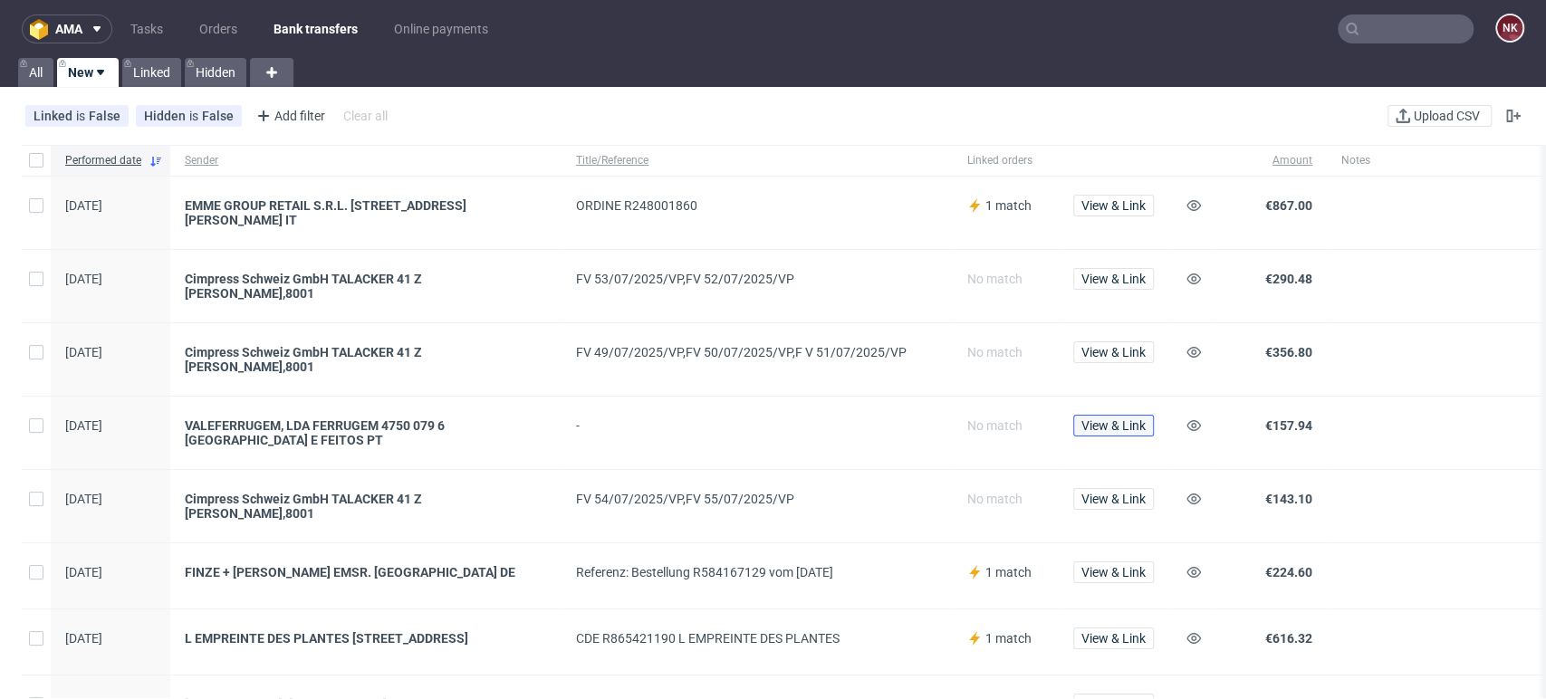
click at [1138, 418] on button "View & Link" at bounding box center [1113, 426] width 81 height 22
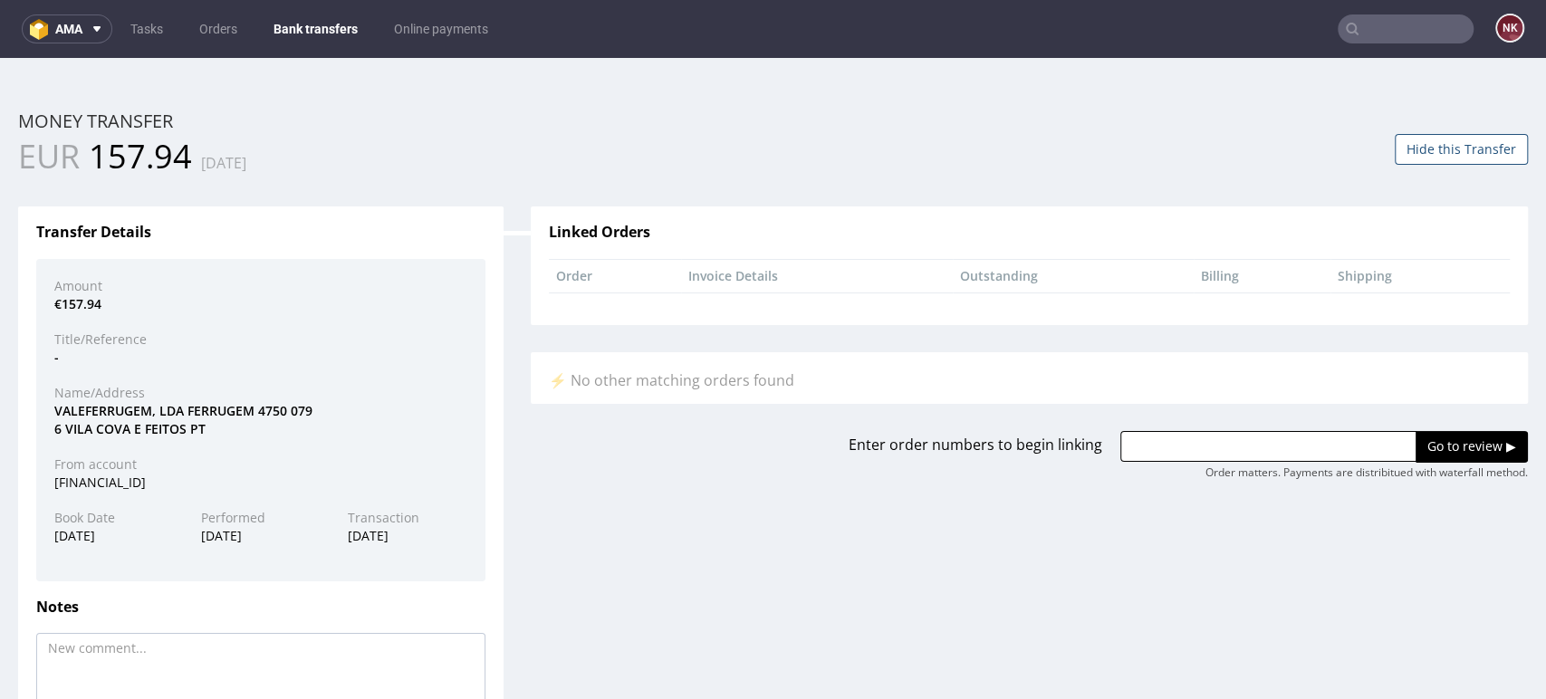
click at [133, 411] on div "VALEFERRUGEM, LDA FERRUGEM 4750 079 6 VILA COVA E FEITOS PT" at bounding box center [261, 419] width 440 height 35
copy div "VALEFERRUGEM"
click at [1264, 455] on input "text" at bounding box center [1268, 446] width 296 height 31
paste input "R755965070"
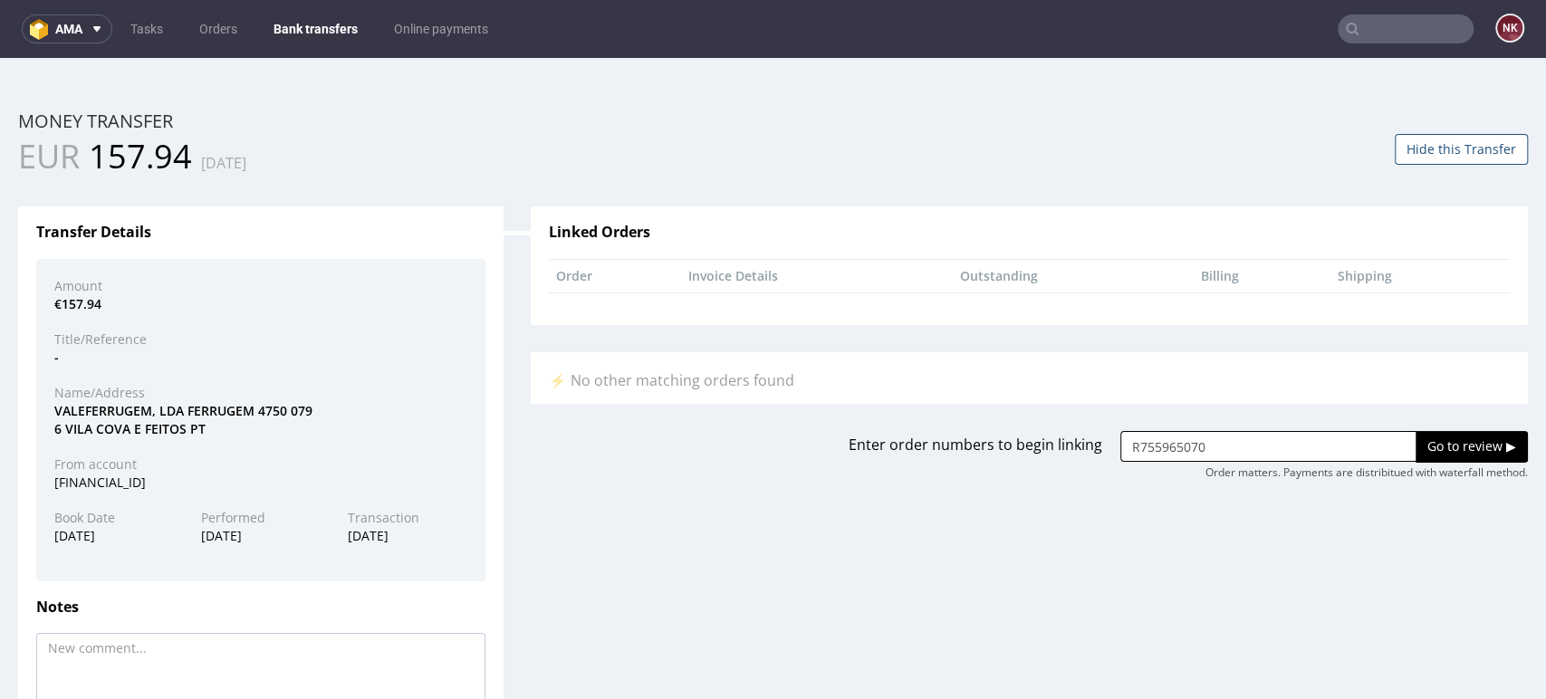
type input "R755965070"
click at [1422, 455] on input "Go to review ▶" at bounding box center [1472, 446] width 112 height 31
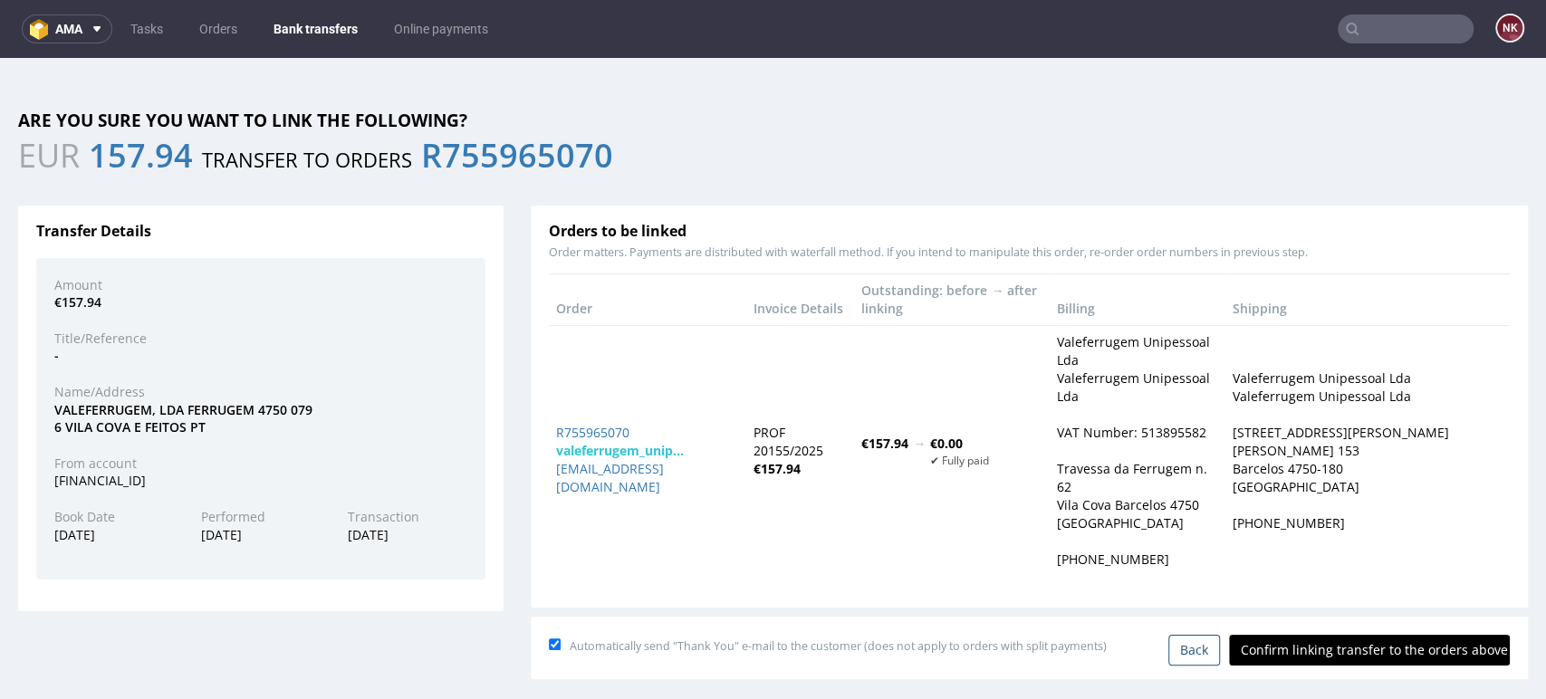
click at [1351, 635] on input "Confirm linking transfer to the orders above" at bounding box center [1369, 650] width 281 height 31
type input "In progress..."
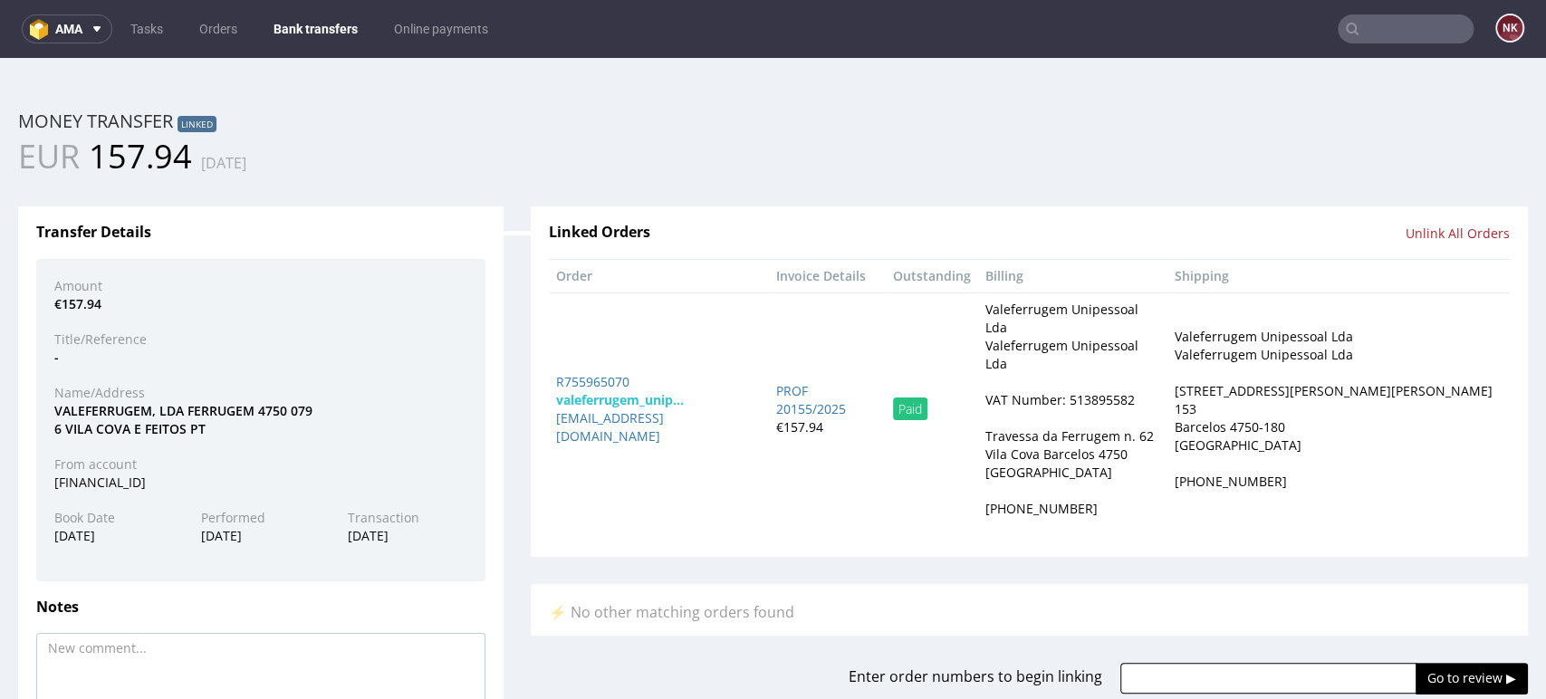
click at [338, 33] on link "Bank transfers" at bounding box center [316, 28] width 106 height 29
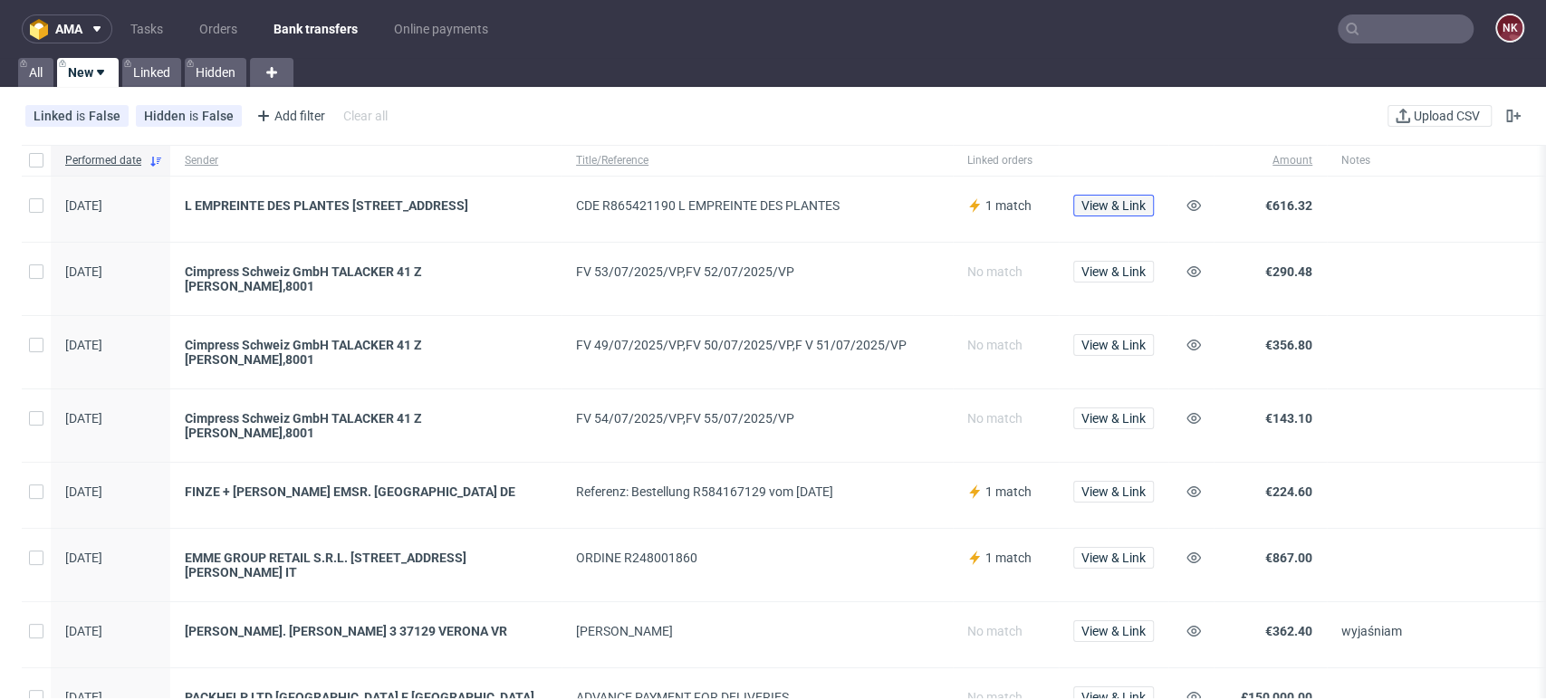
click at [1128, 212] on span "View & Link" at bounding box center [1113, 205] width 64 height 13
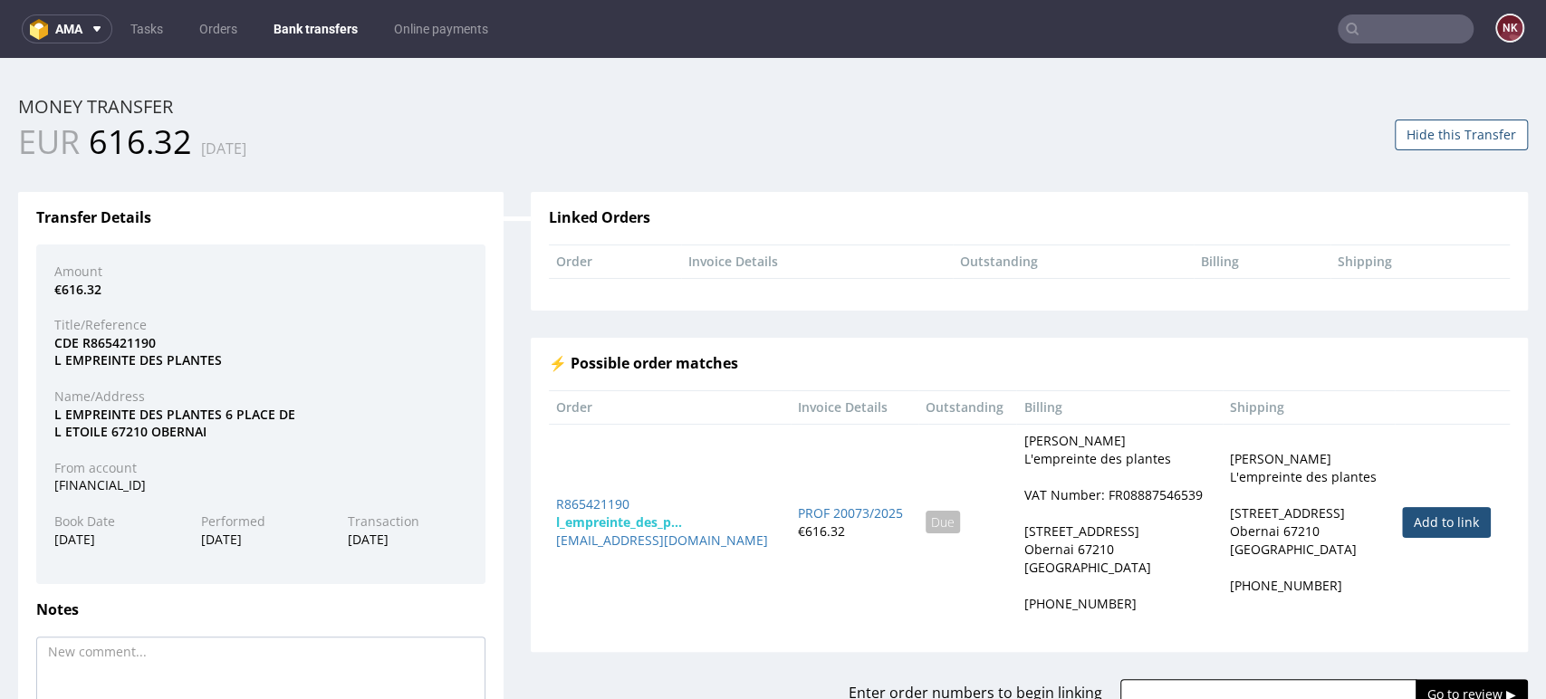
scroll to position [161, 0]
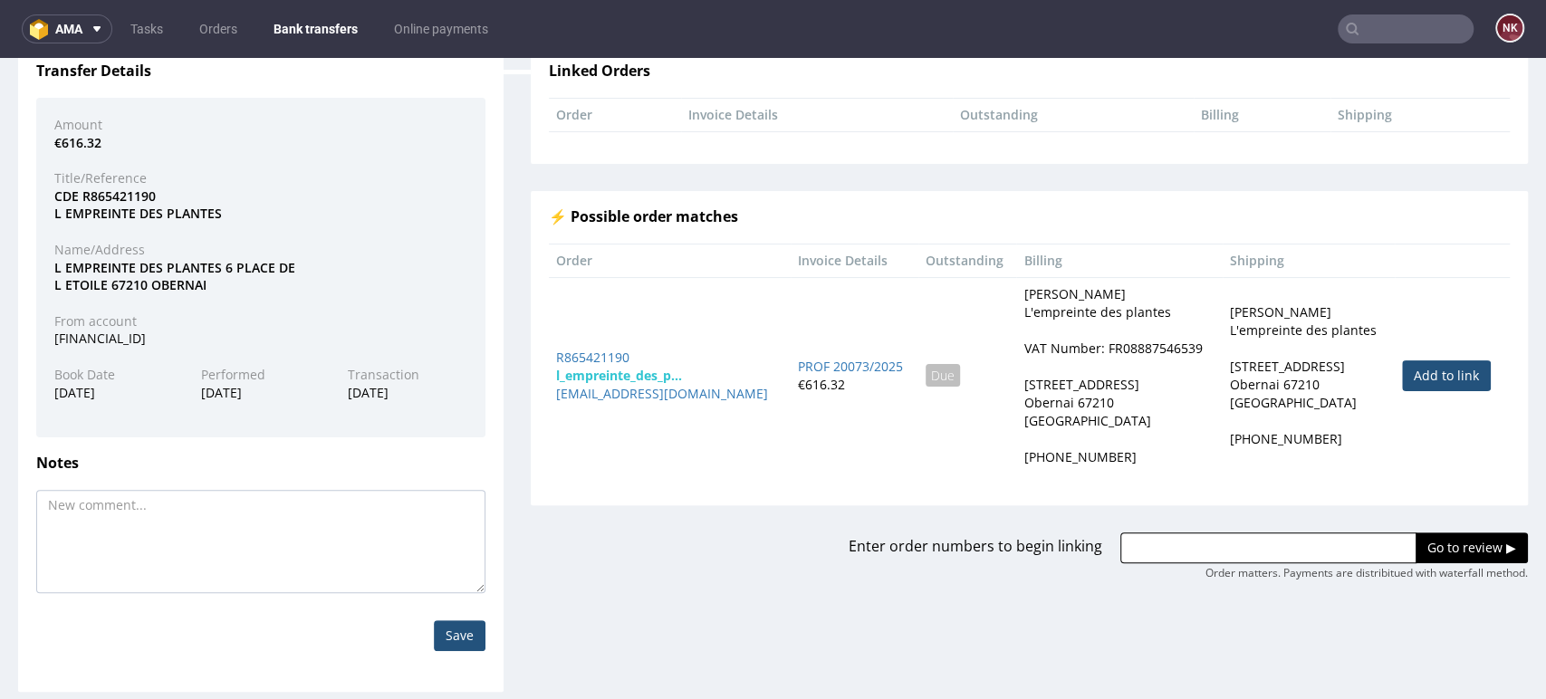
click at [1437, 382] on link "Add to link" at bounding box center [1446, 375] width 89 height 31
type input "R865421190"
click at [1439, 553] on input "Go to review ▶" at bounding box center [1472, 548] width 112 height 31
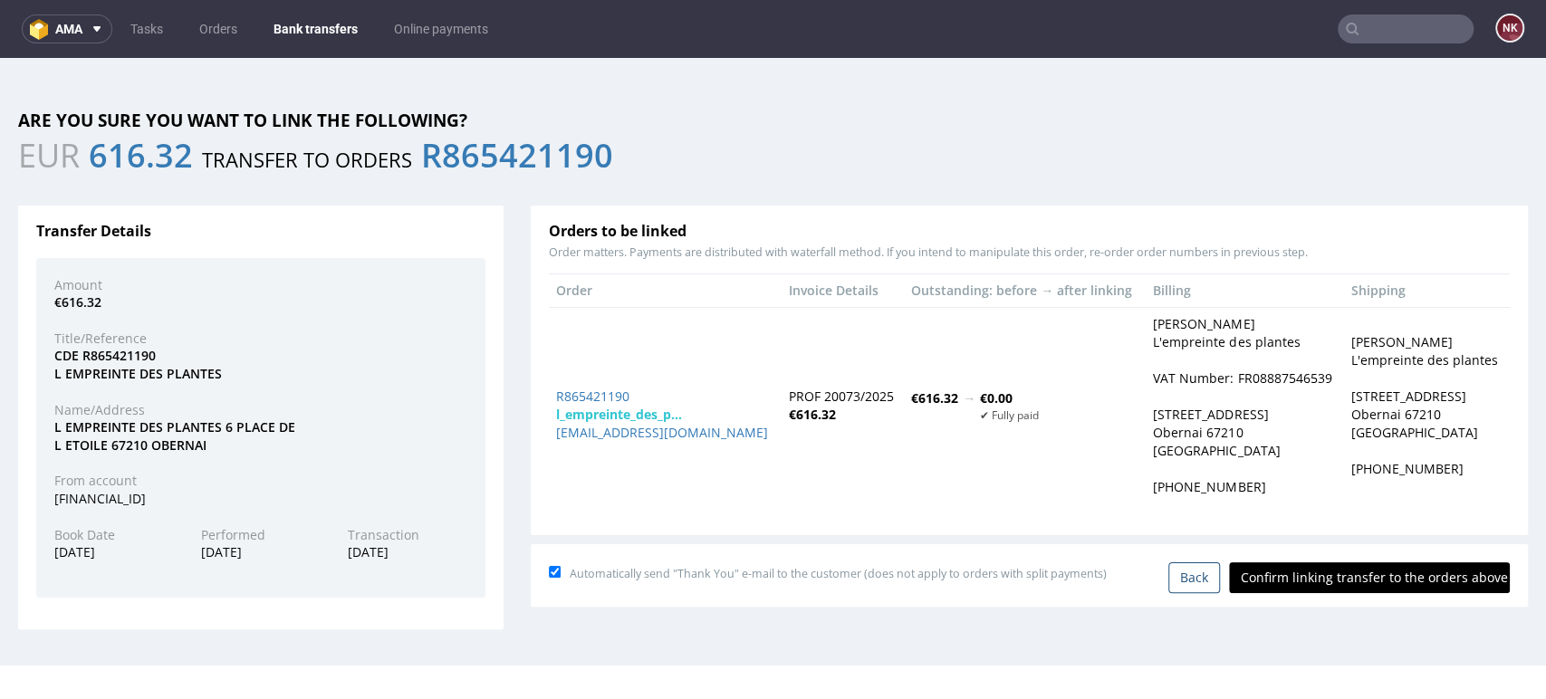
scroll to position [0, 0]
click at [1368, 579] on input "Confirm linking transfer to the orders above" at bounding box center [1369, 577] width 281 height 31
type input "In progress..."
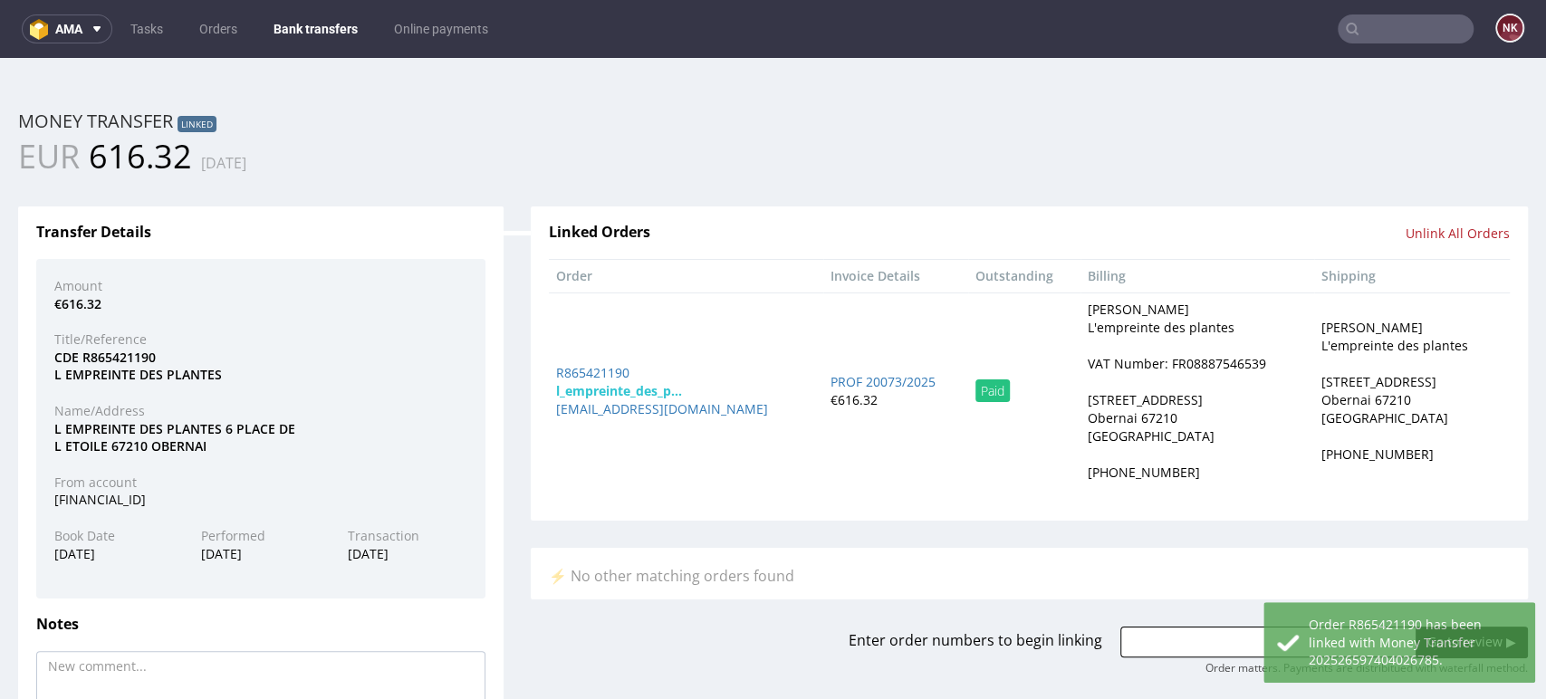
click at [305, 23] on link "Bank transfers" at bounding box center [316, 28] width 106 height 29
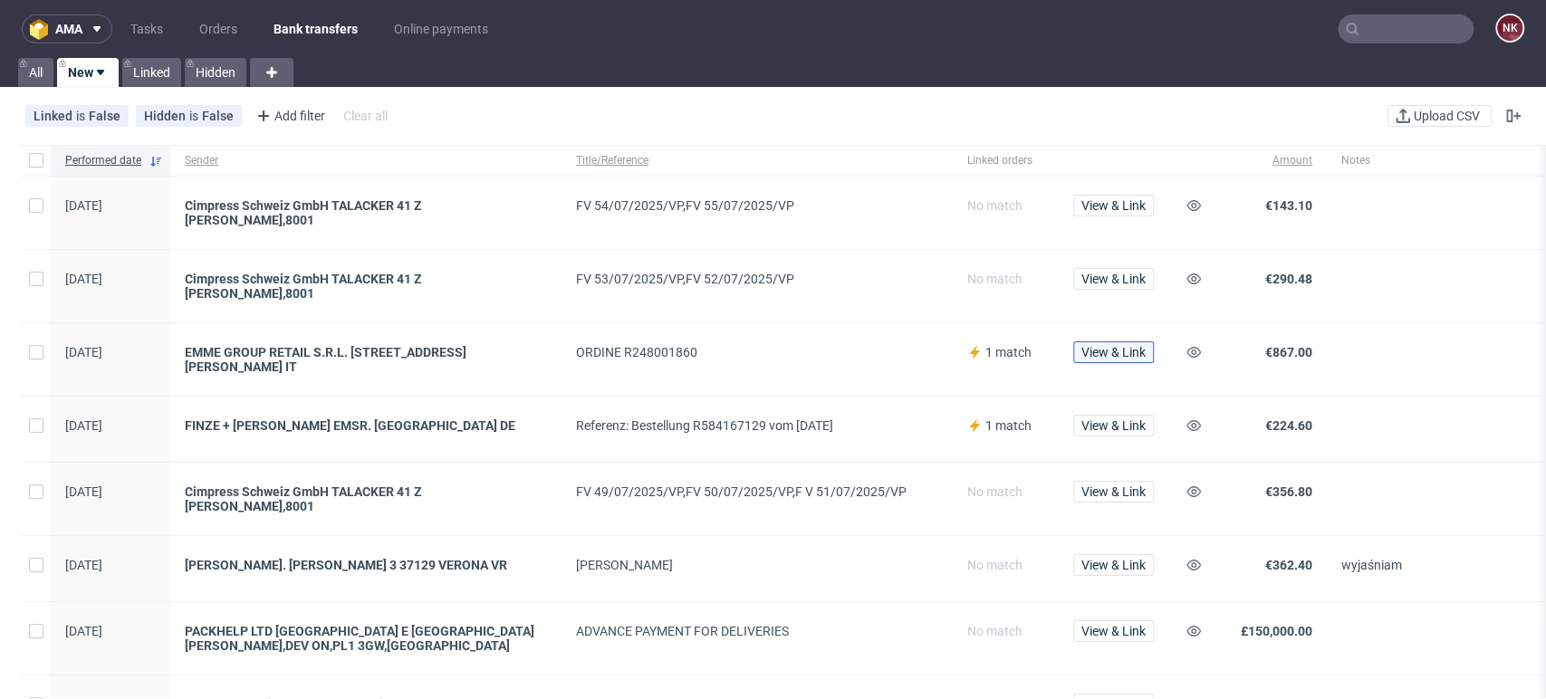
click at [1101, 346] on span "View & Link" at bounding box center [1113, 352] width 64 height 13
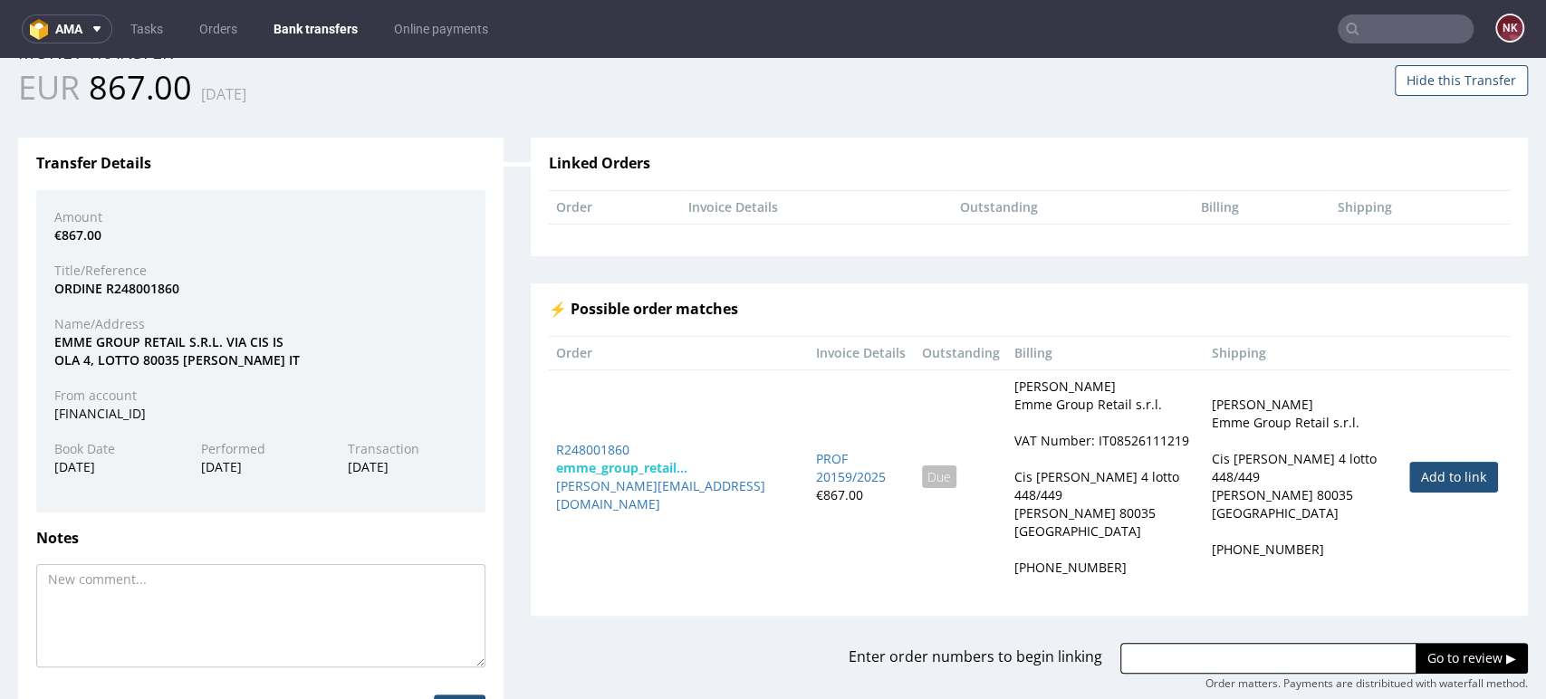
scroll to position [144, 0]
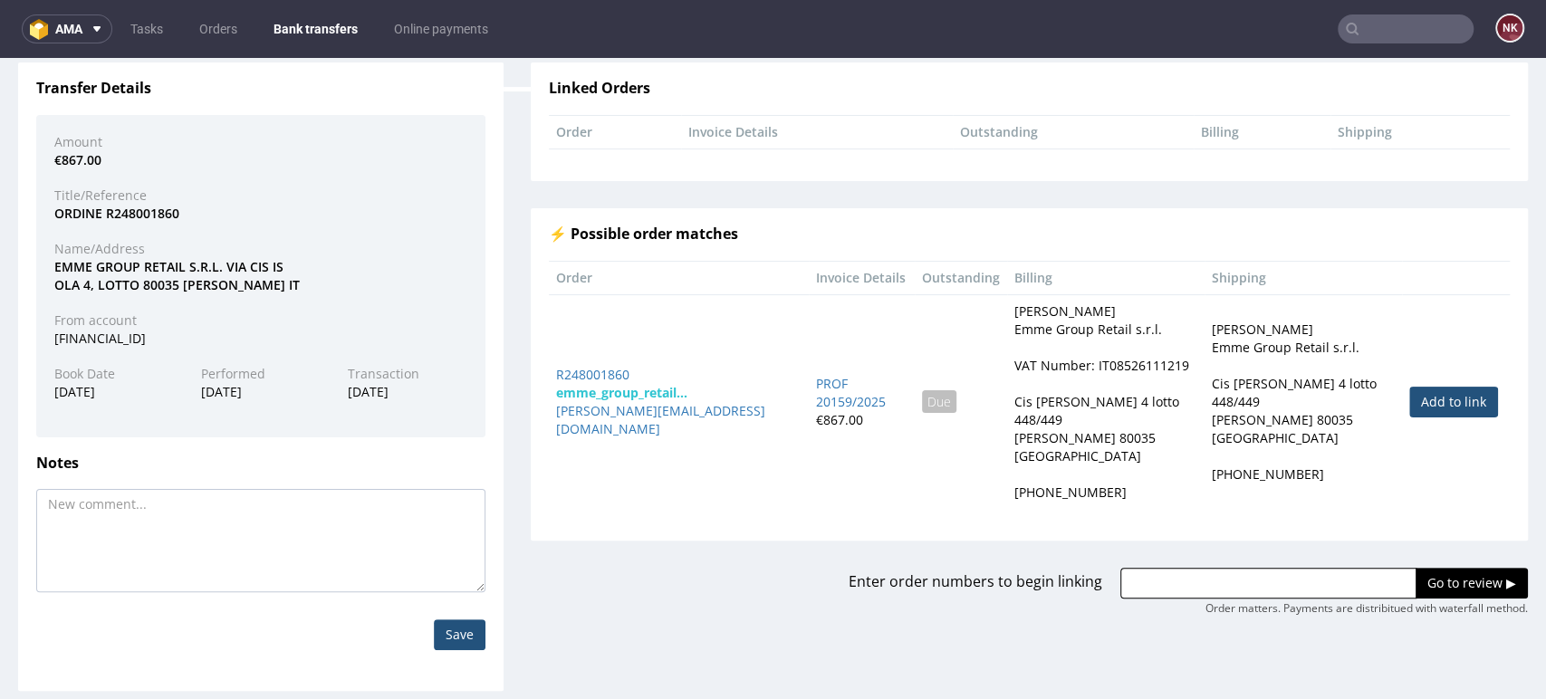
click at [1409, 391] on link "Add to link" at bounding box center [1453, 402] width 89 height 31
type input "R248001860"
click at [1418, 571] on input "Go to review ▶" at bounding box center [1472, 583] width 112 height 31
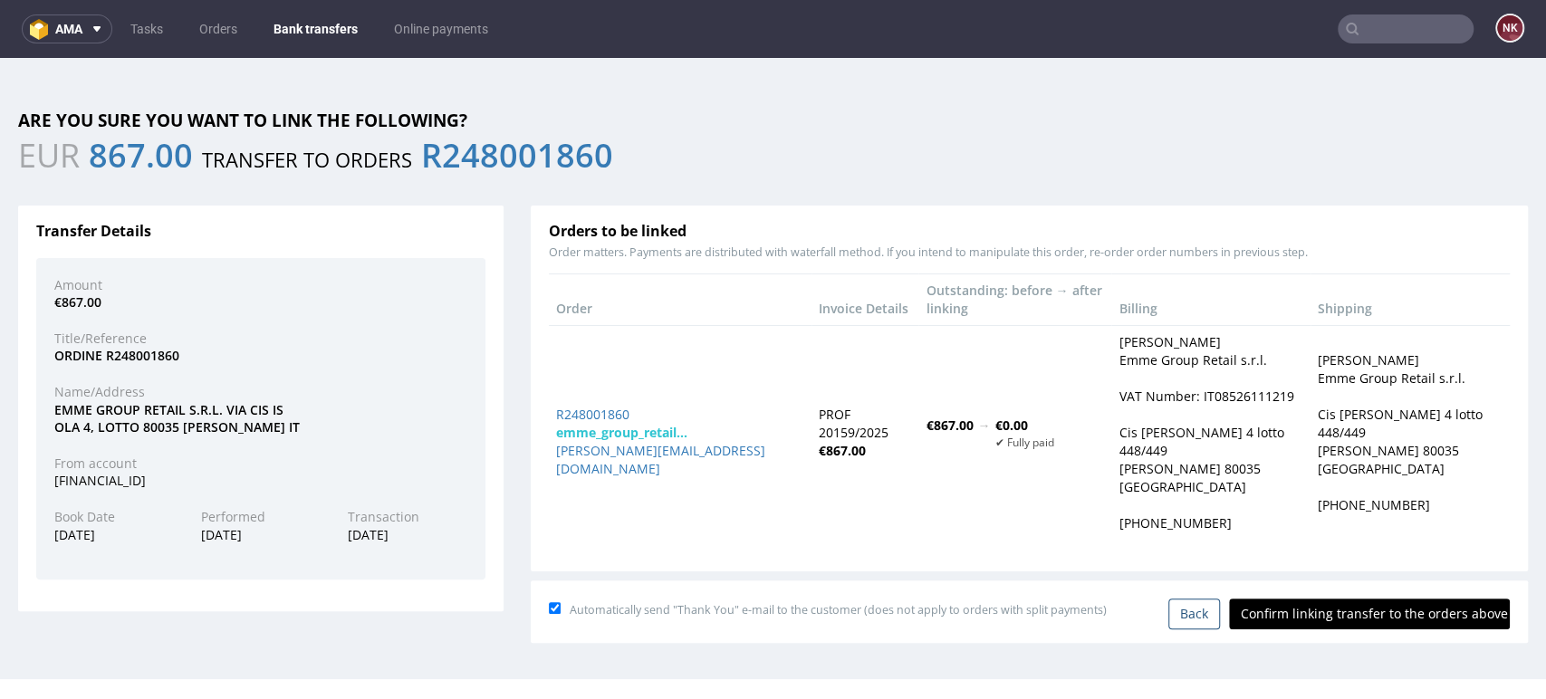
scroll to position [0, 0]
click at [1366, 599] on input "Confirm linking transfer to the orders above" at bounding box center [1369, 614] width 281 height 31
type input "In progress..."
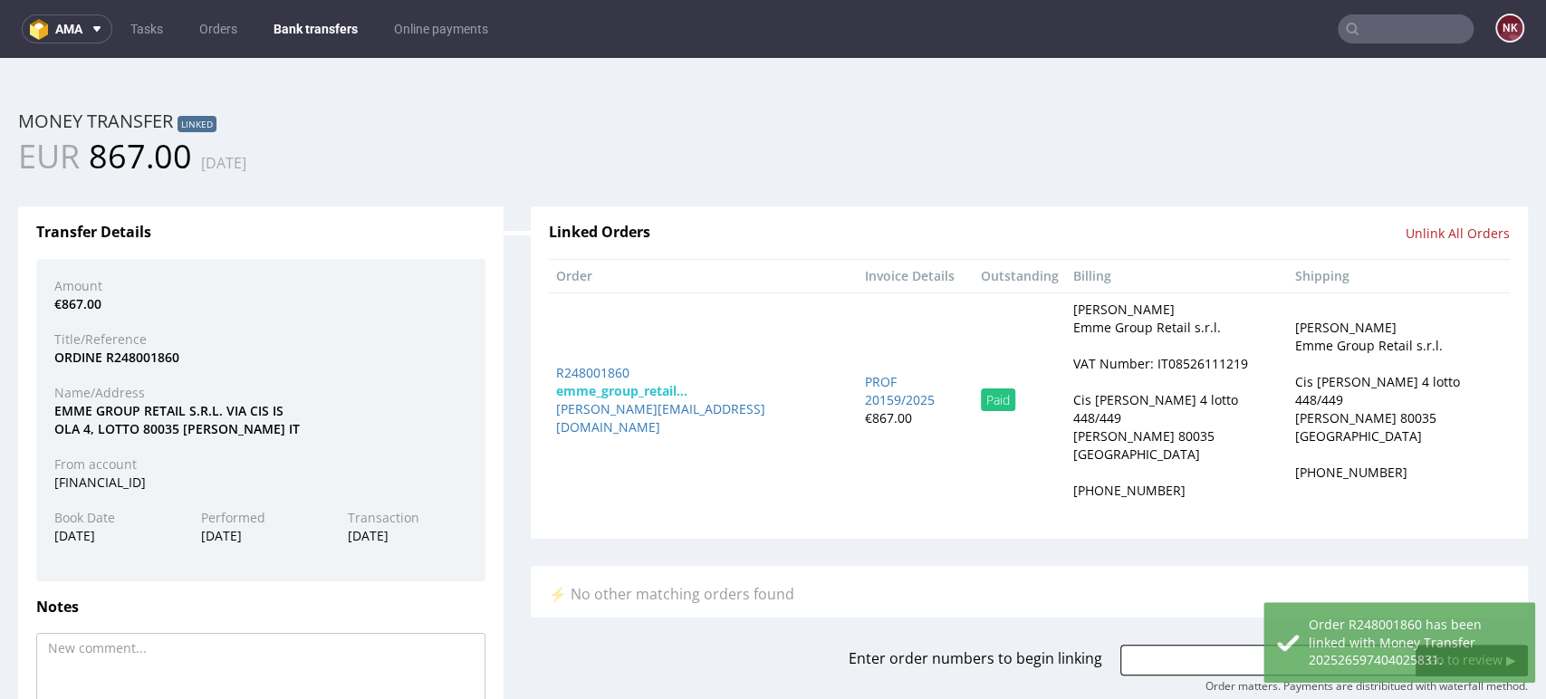
click at [312, 27] on link "Bank transfers" at bounding box center [316, 28] width 106 height 29
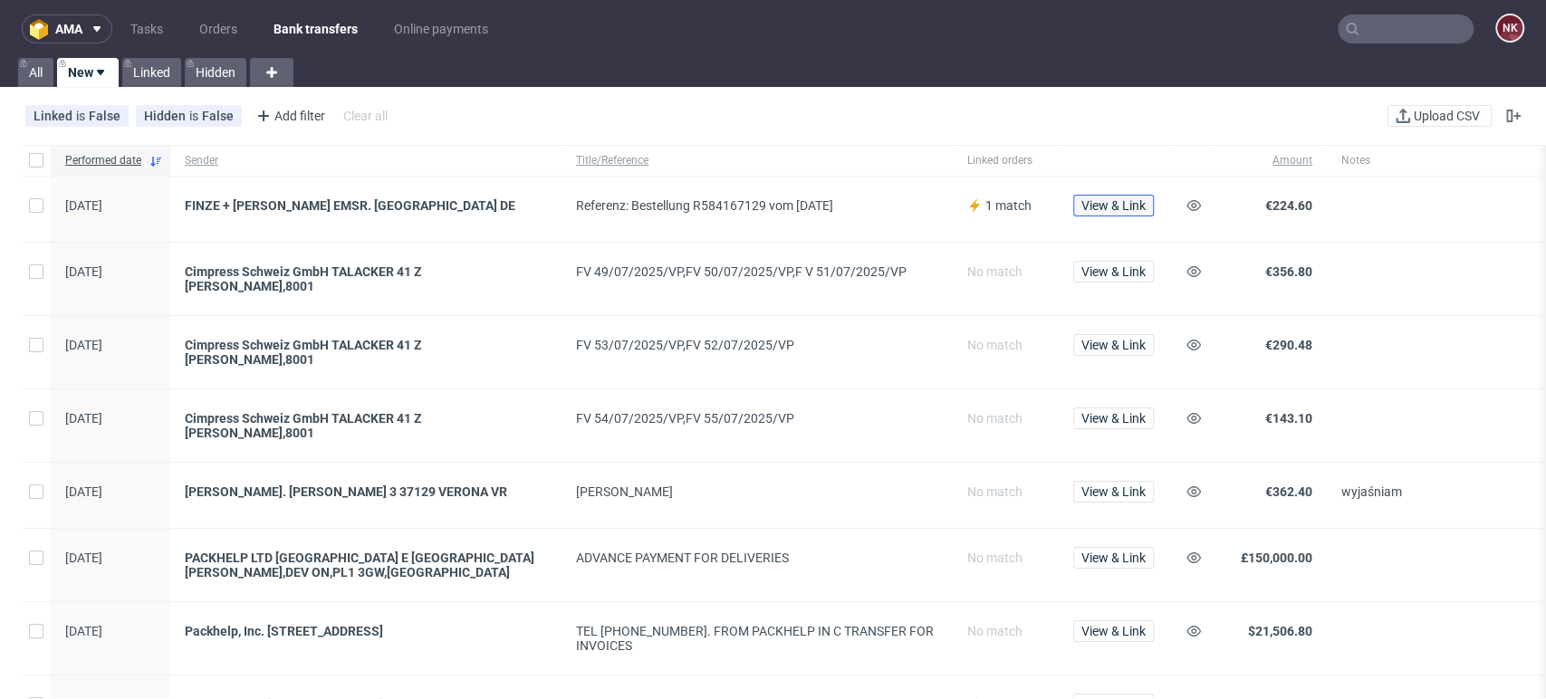
click at [1118, 201] on span "View & Link" at bounding box center [1113, 205] width 64 height 13
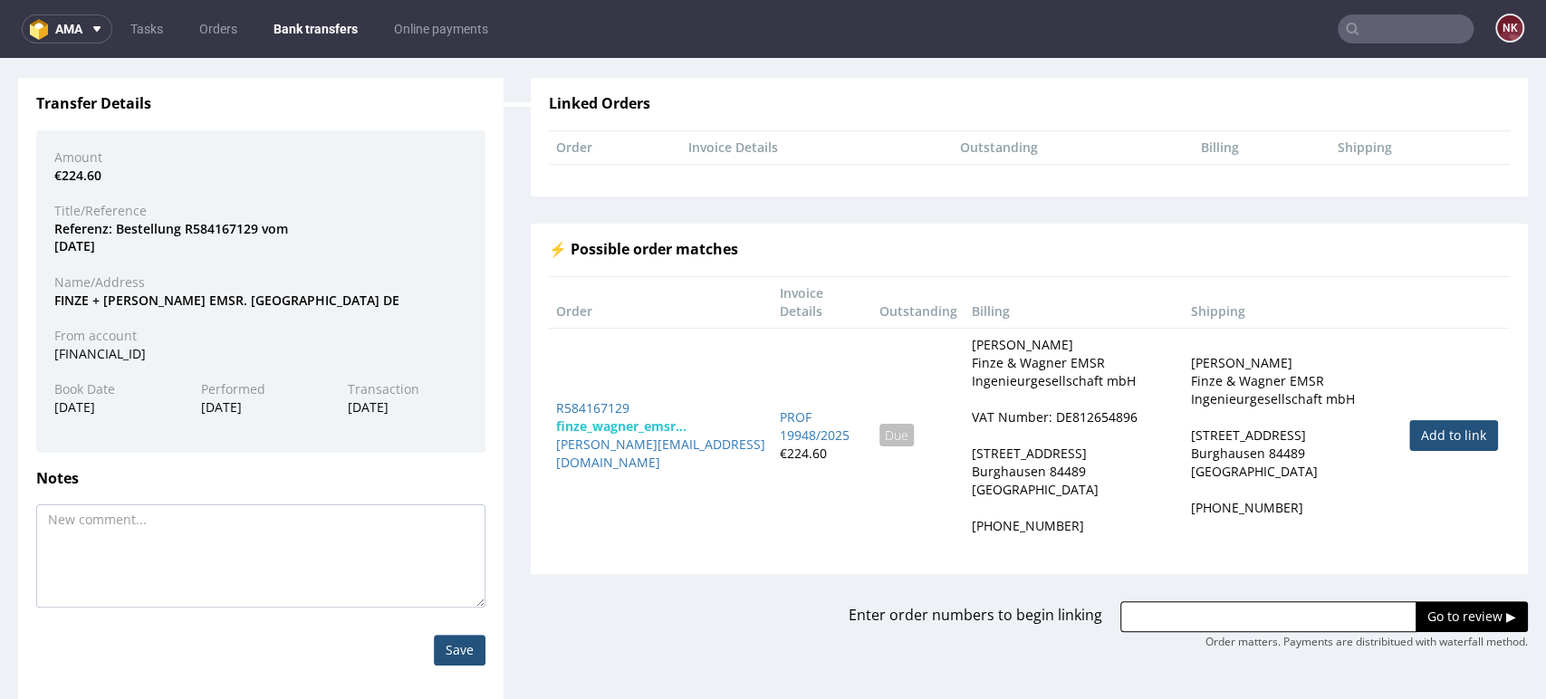
scroll to position [144, 0]
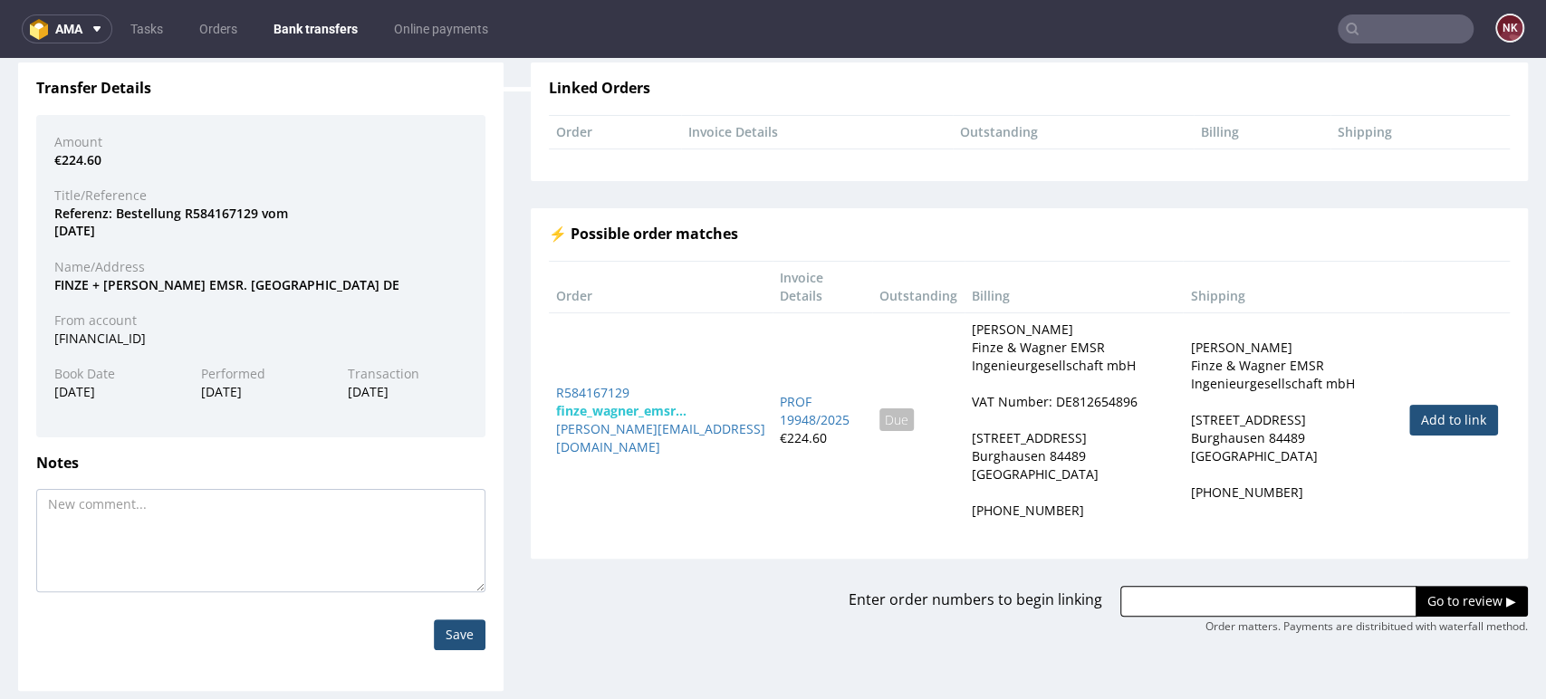
click at [1463, 511] on td "Add to link" at bounding box center [1456, 419] width 108 height 215
drag, startPoint x: 645, startPoint y: 398, endPoint x: 542, endPoint y: 406, distance: 103.6
click at [549, 406] on td "R584167129 finze_wagner_emsr... stephan.lindhuber@fiwagroup.com" at bounding box center [661, 419] width 224 height 215
copy link "R584167129"
drag, startPoint x: 1266, startPoint y: 585, endPoint x: 1279, endPoint y: 586, distance: 12.7
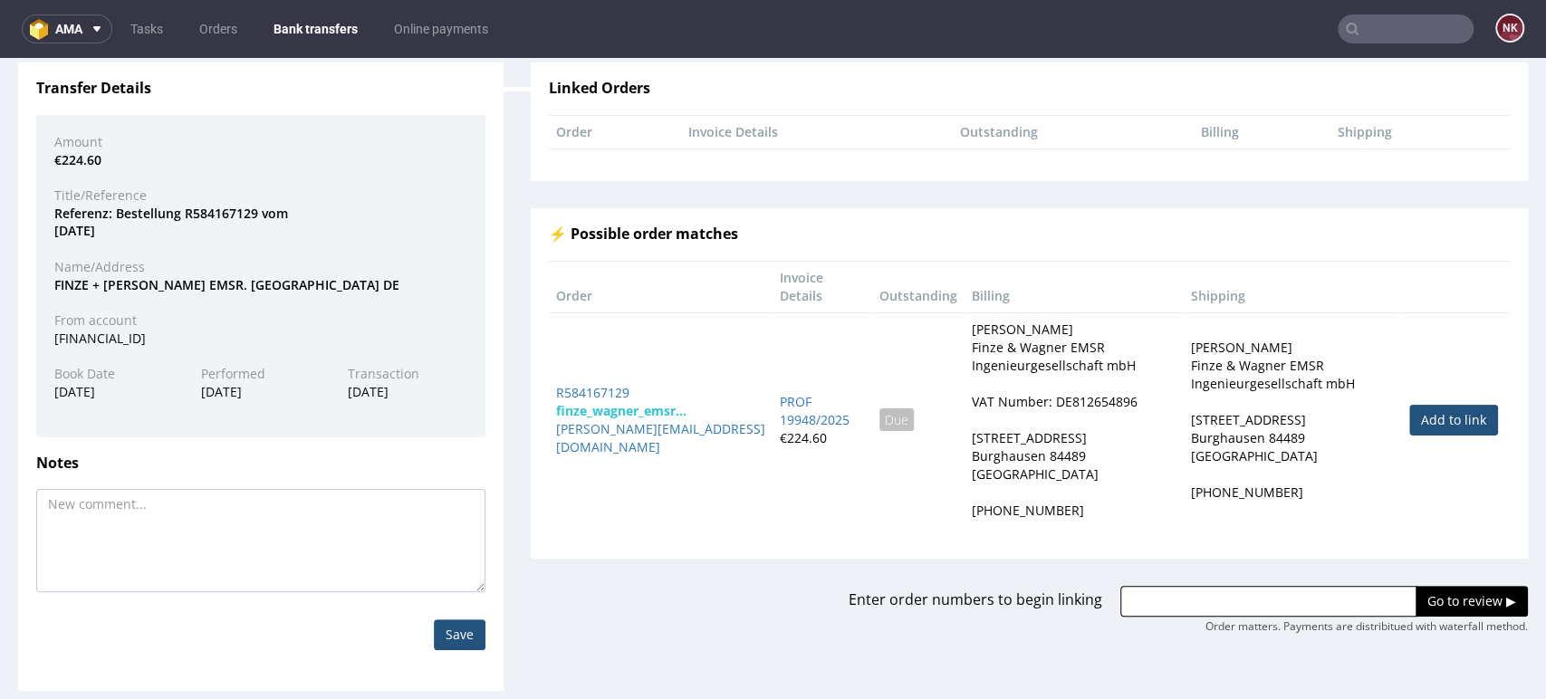
click at [1266, 586] on input "text" at bounding box center [1268, 601] width 296 height 31
paste input "R584167129"
type input "R584167129"
click at [1449, 614] on input "Go to review ▶" at bounding box center [1472, 601] width 112 height 31
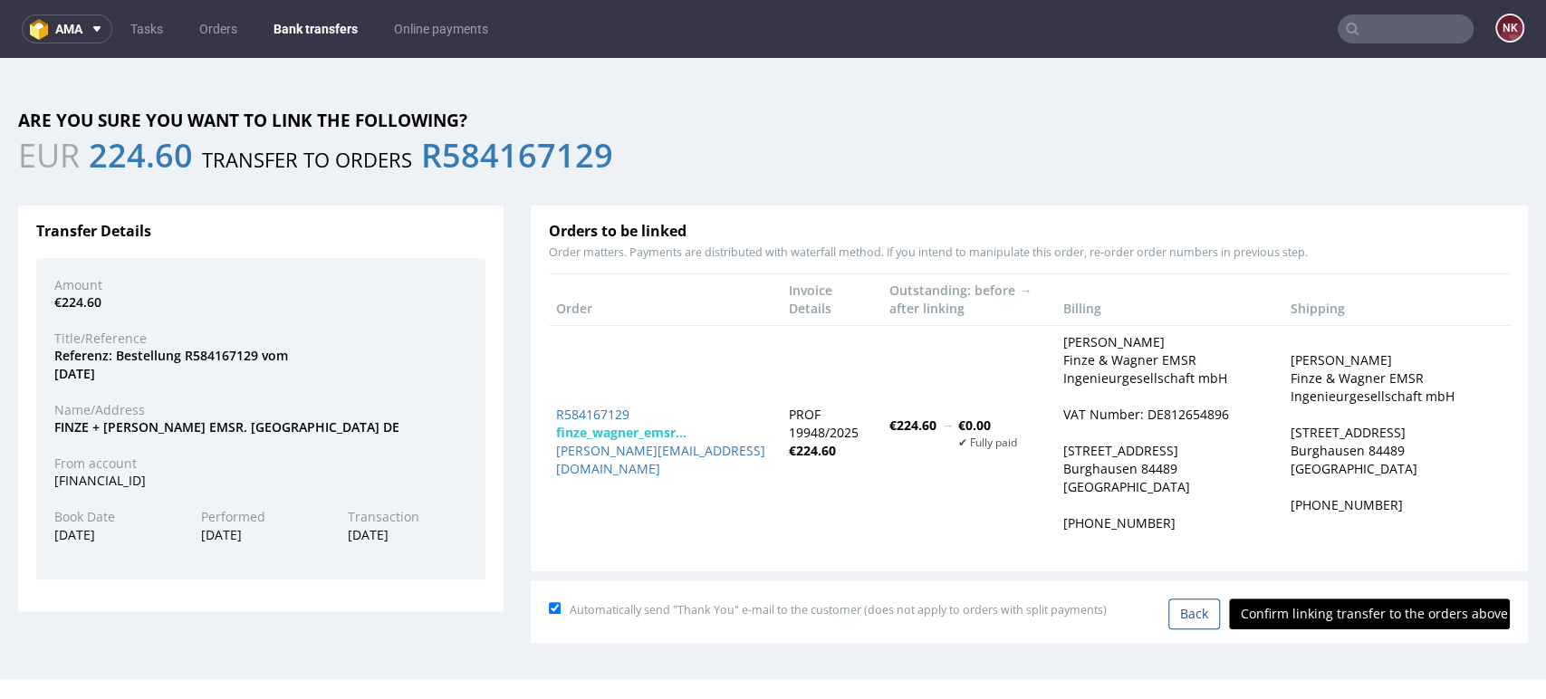
scroll to position [0, 0]
click at [1383, 614] on input "Confirm linking transfer to the orders above" at bounding box center [1369, 614] width 281 height 31
type input "In progress..."
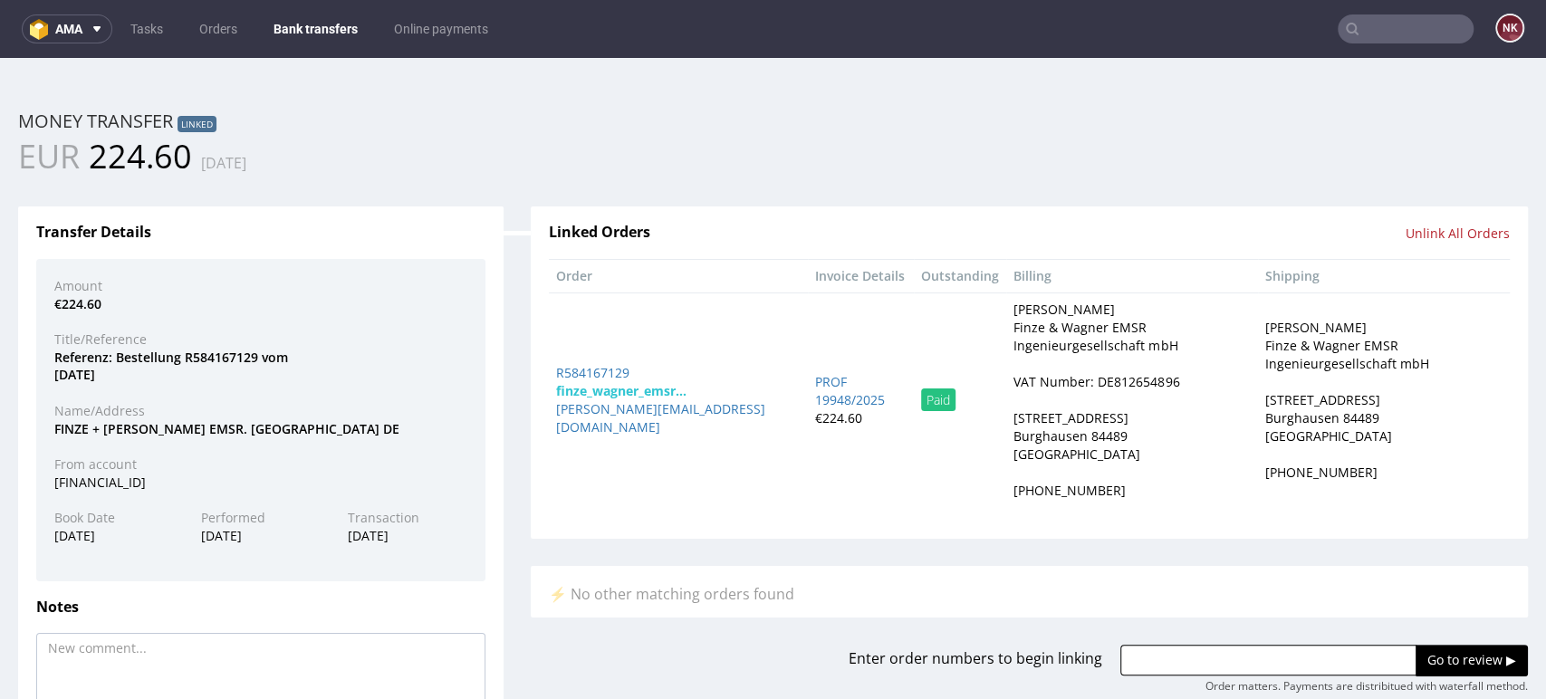
click at [319, 24] on link "Bank transfers" at bounding box center [316, 28] width 106 height 29
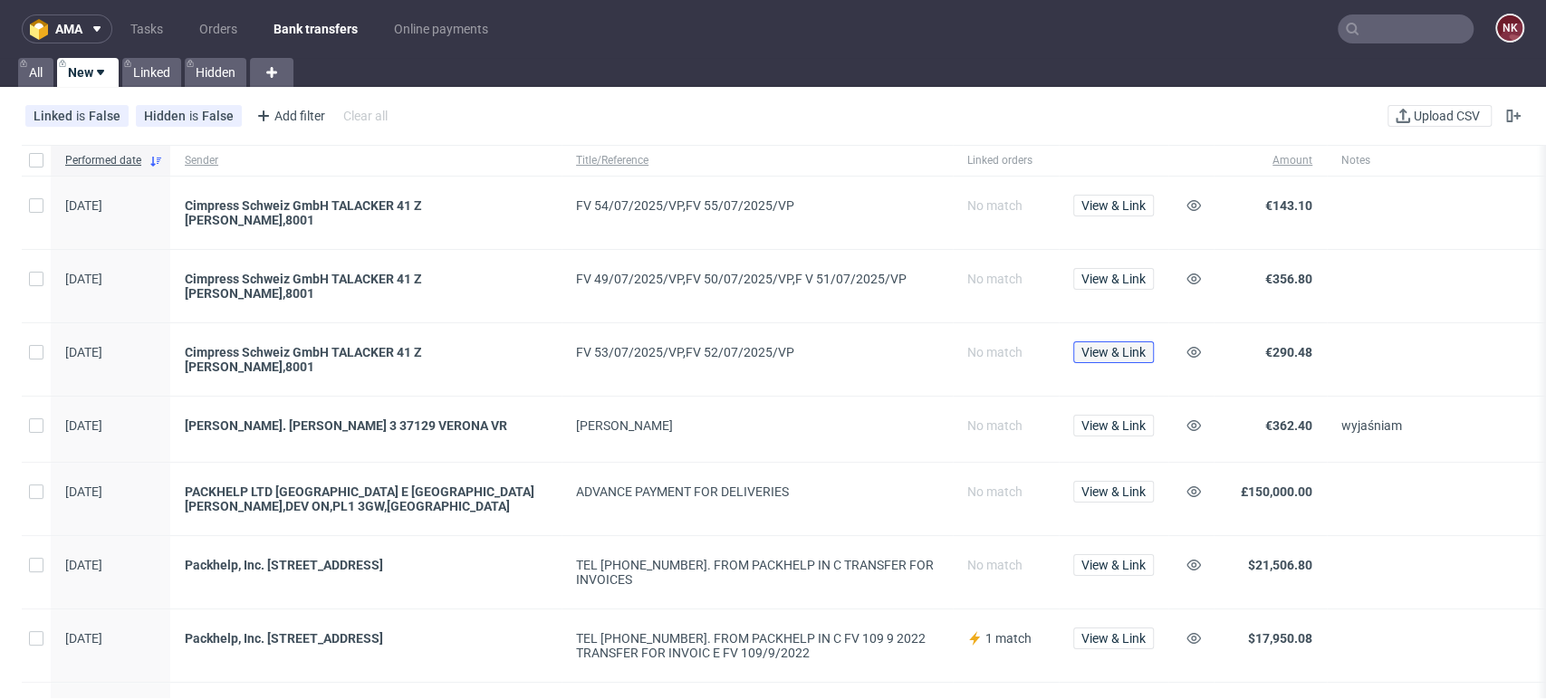
click at [1110, 346] on span "View & Link" at bounding box center [1113, 352] width 64 height 13
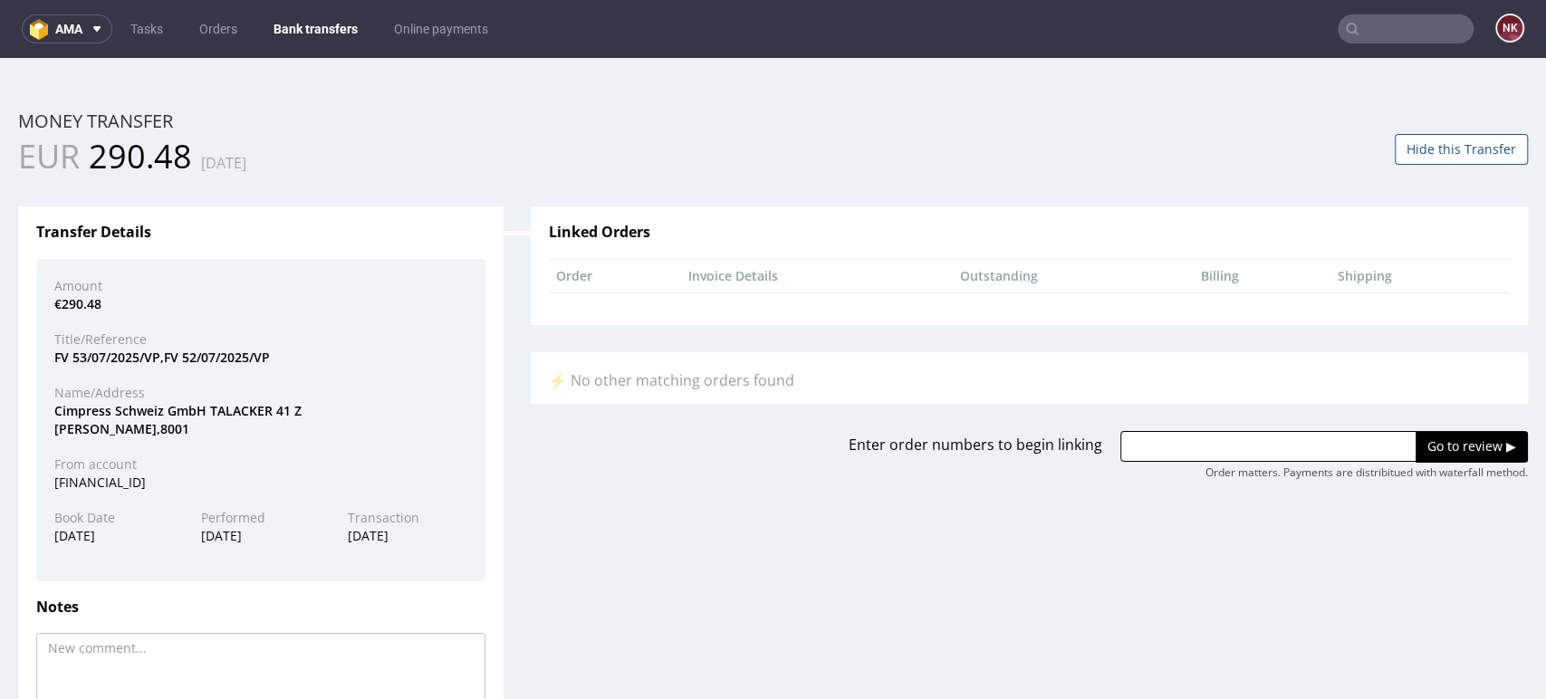
click at [1421, 150] on button "Hide this Transfer" at bounding box center [1461, 149] width 133 height 31
click at [1430, 155] on button "Hide this Transfer" at bounding box center [1461, 149] width 133 height 31
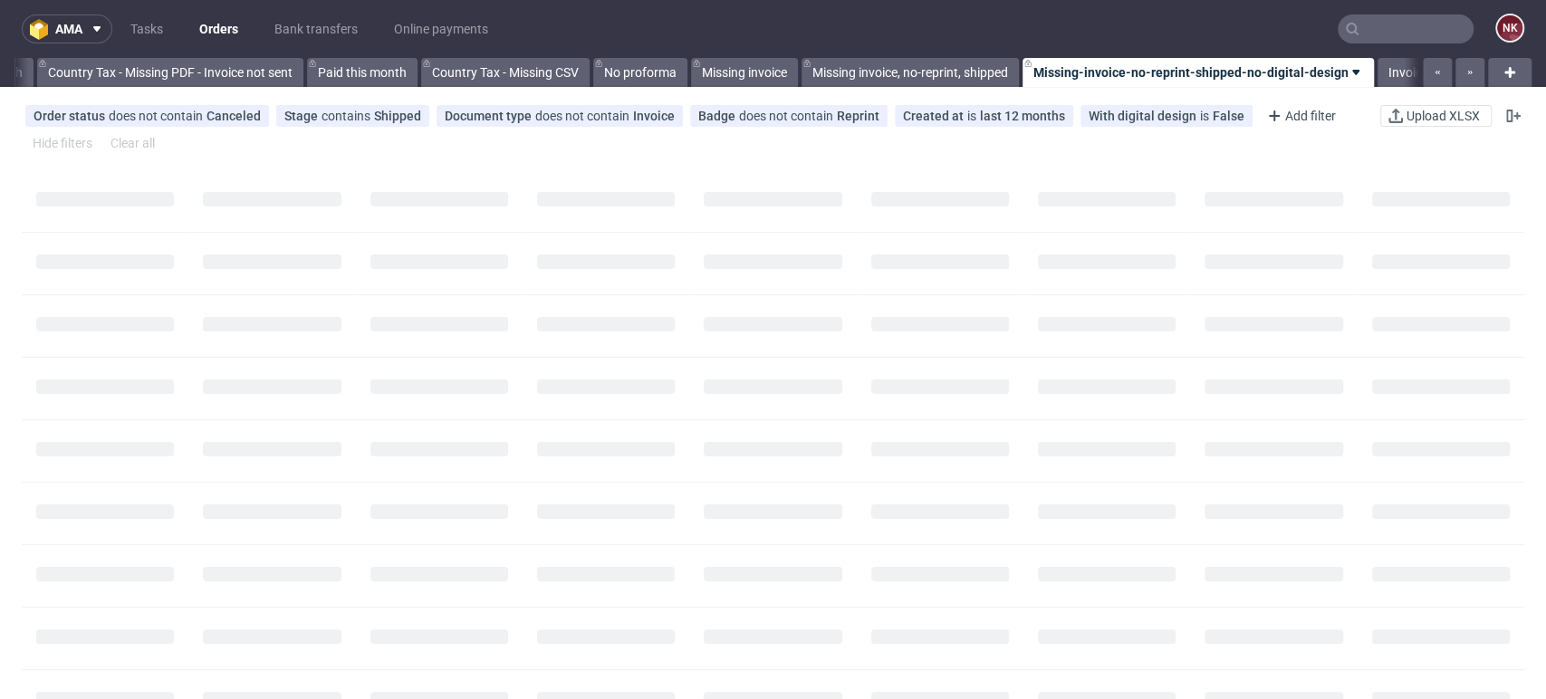
click at [1366, 27] on input "text" at bounding box center [1406, 28] width 136 height 29
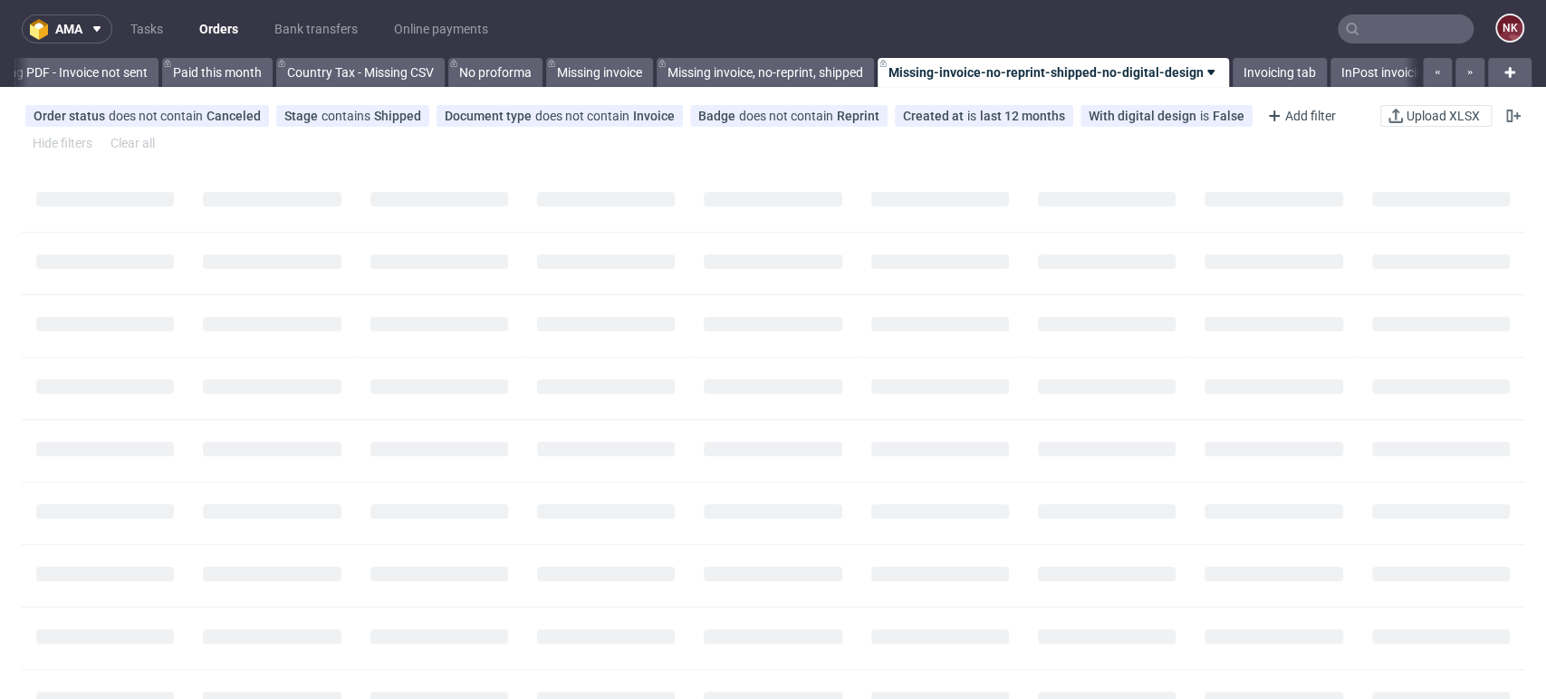
paste input "VALEFERRUGEM"
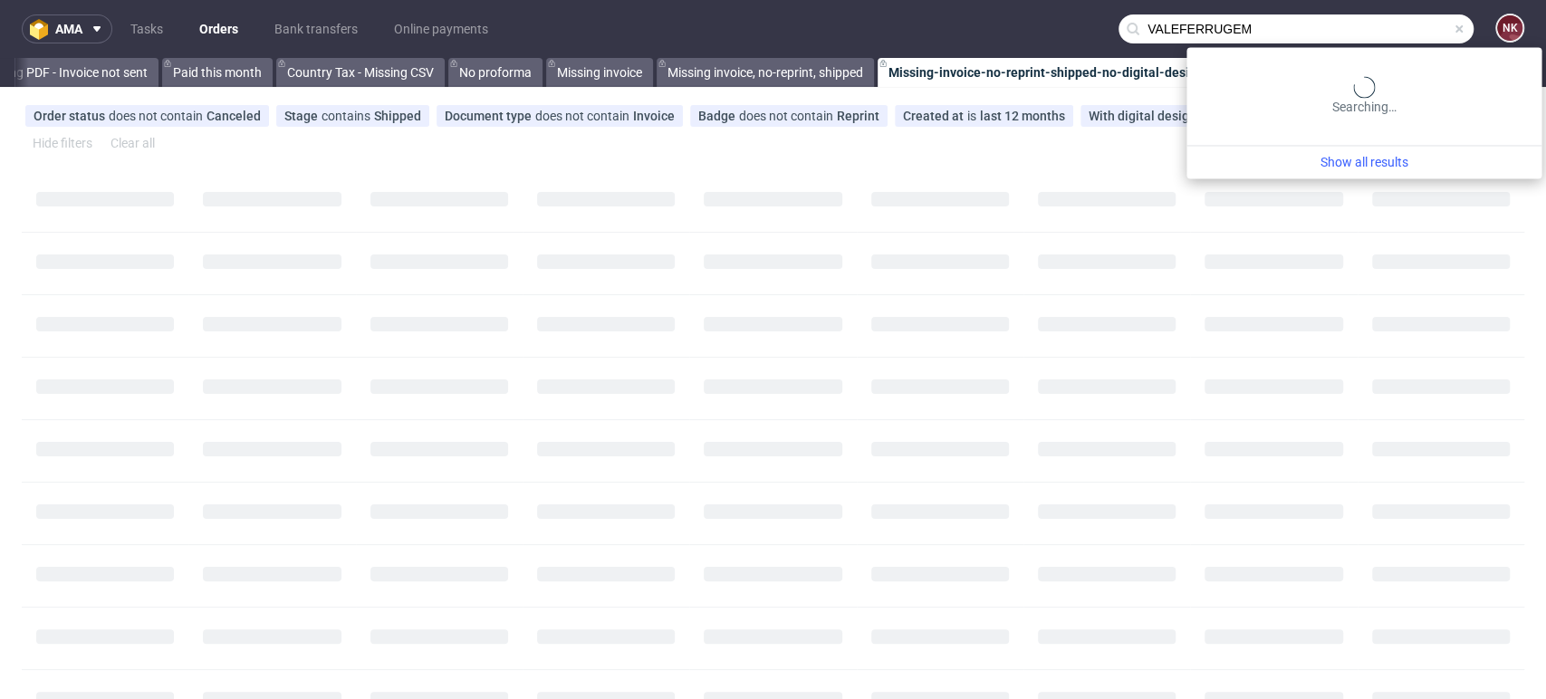
scroll to position [0, 2484]
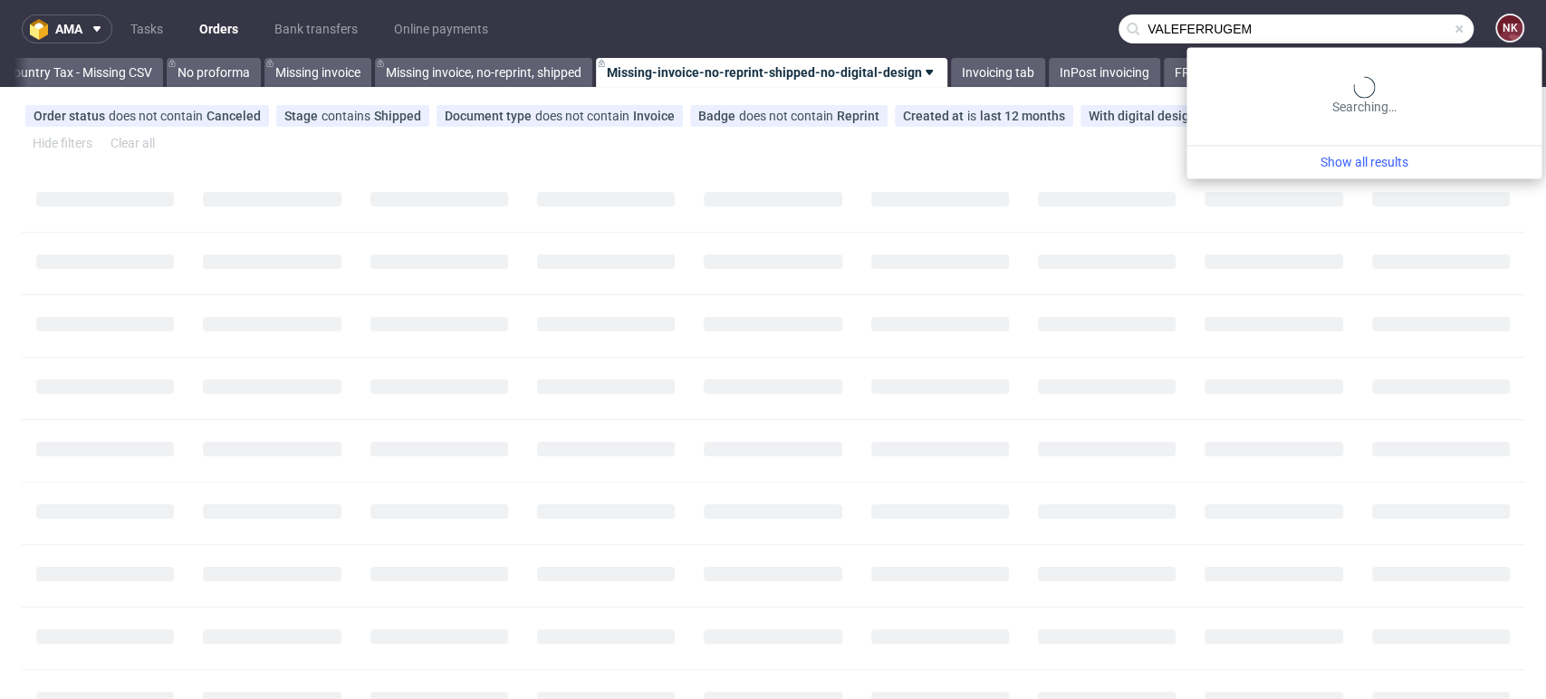
type input "VALEFERRUGEM"
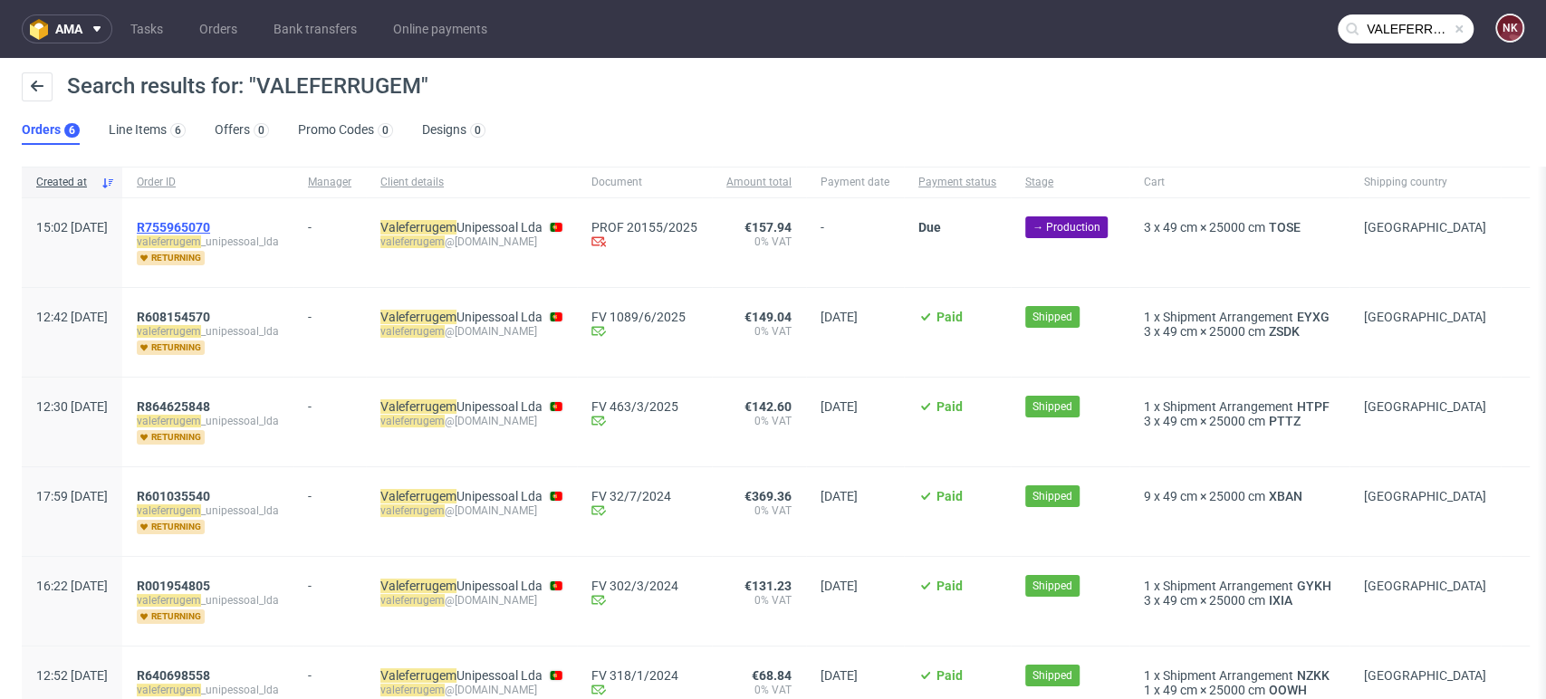
click at [210, 221] on span "R755965070" at bounding box center [173, 227] width 73 height 14
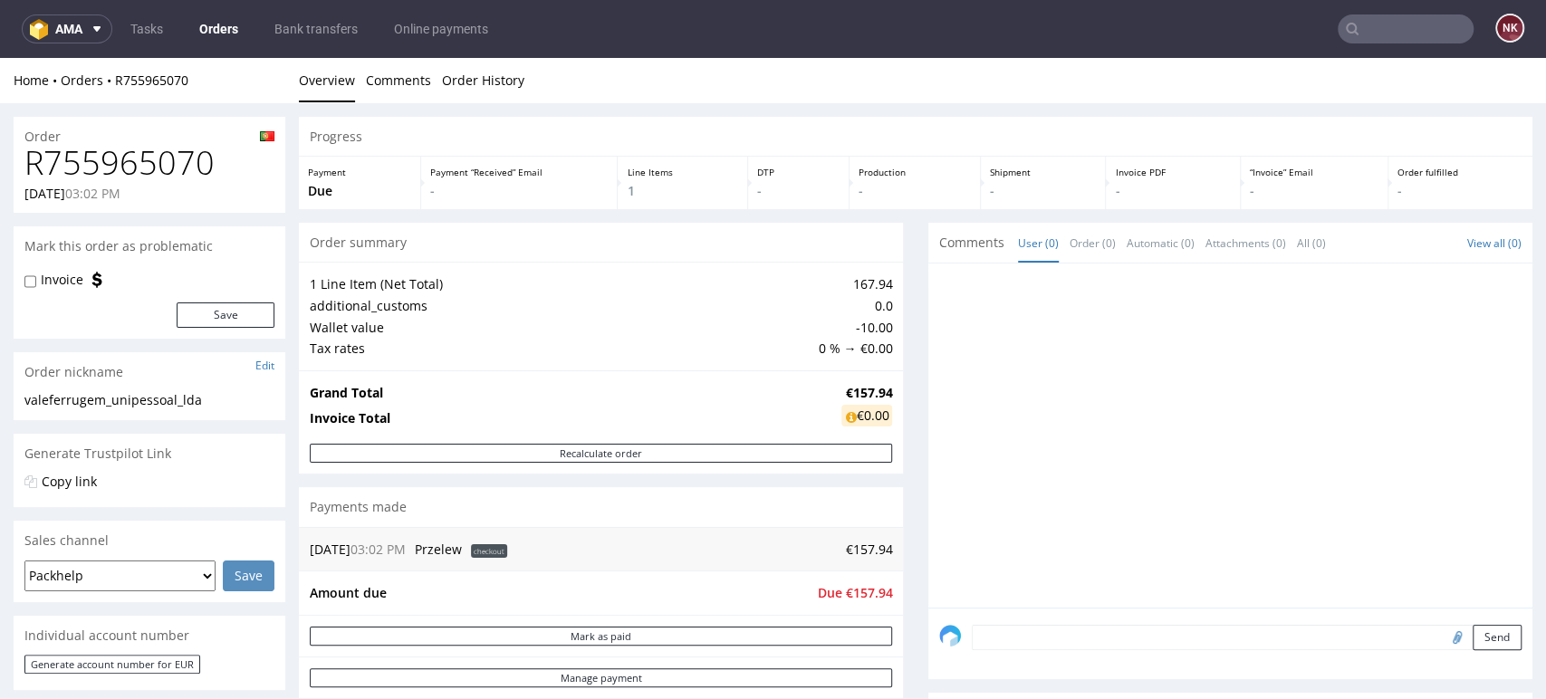
click at [196, 172] on h1 "R755965070" at bounding box center [149, 163] width 250 height 36
copy h1 "R755965070"
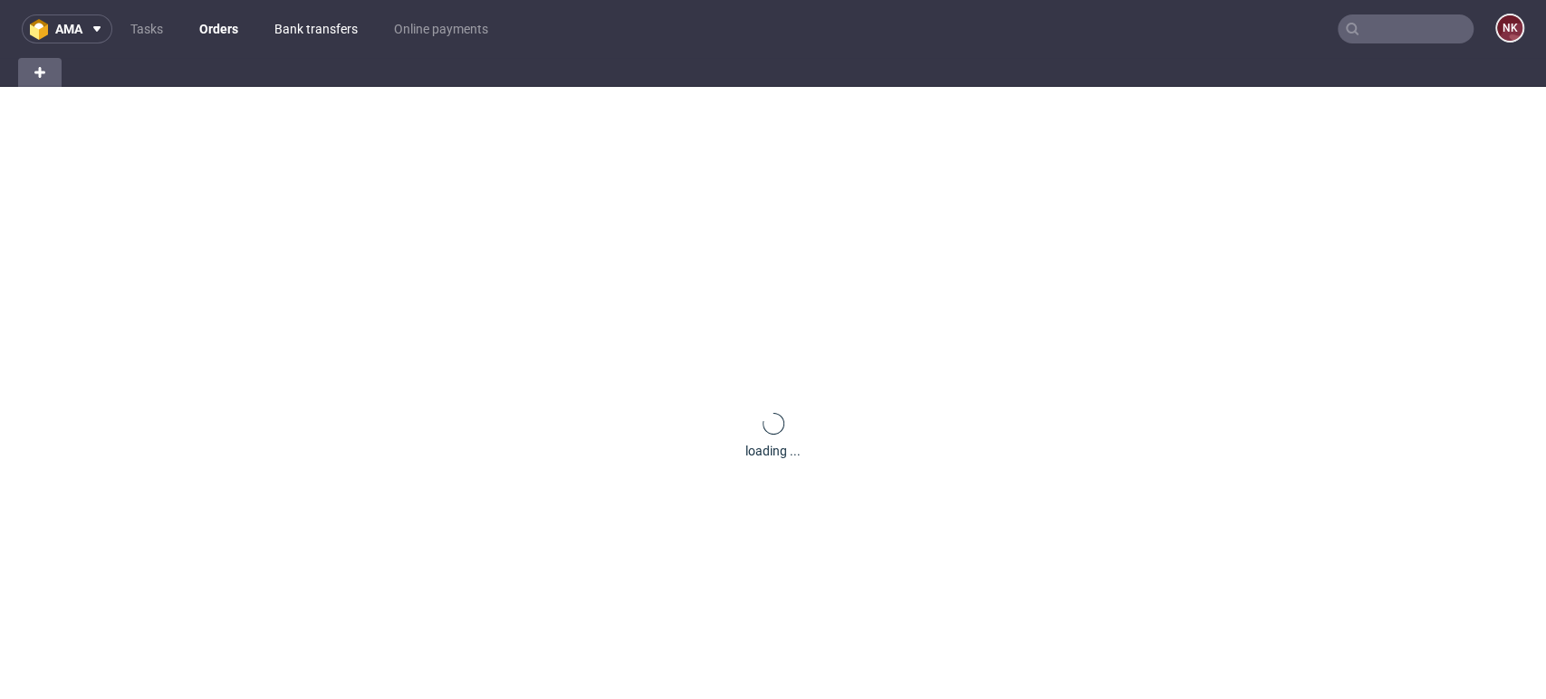
click at [294, 32] on link "Bank transfers" at bounding box center [316, 28] width 105 height 29
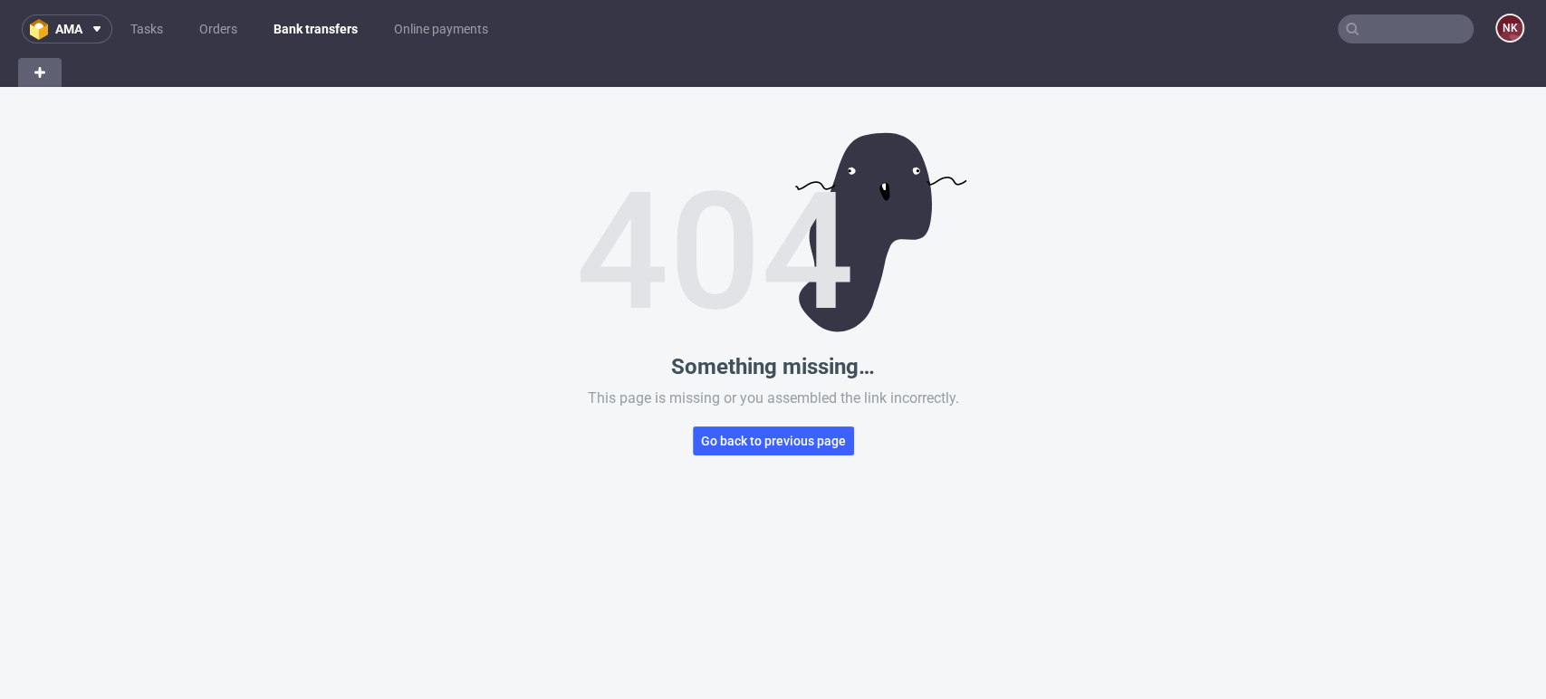
click at [1473, 511] on div "Something missing… This page is missing or you assembled the link incorrectly. …" at bounding box center [773, 436] width 1546 height 699
click at [326, 28] on link "Bank transfers" at bounding box center [316, 28] width 106 height 29
click at [233, 33] on link "Orders" at bounding box center [218, 28] width 60 height 29
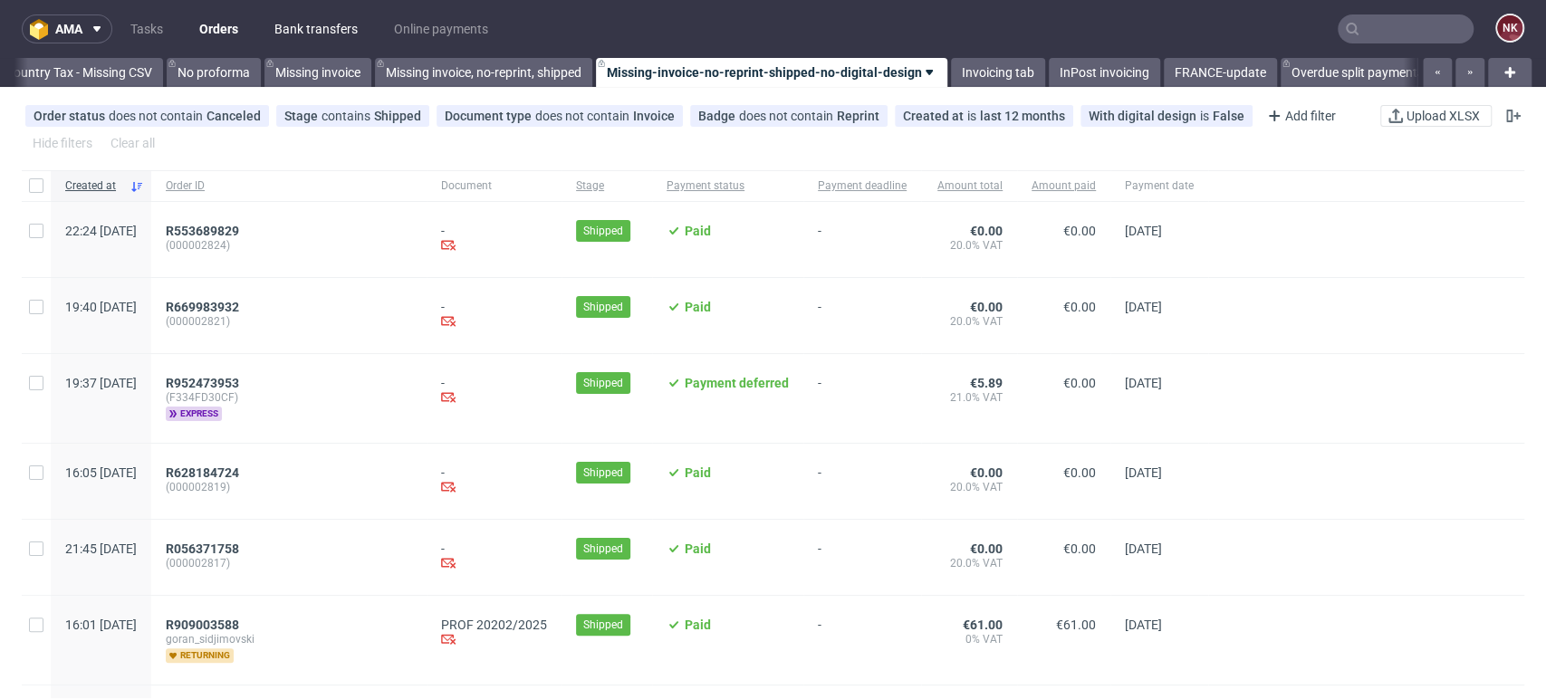
scroll to position [0, 2564]
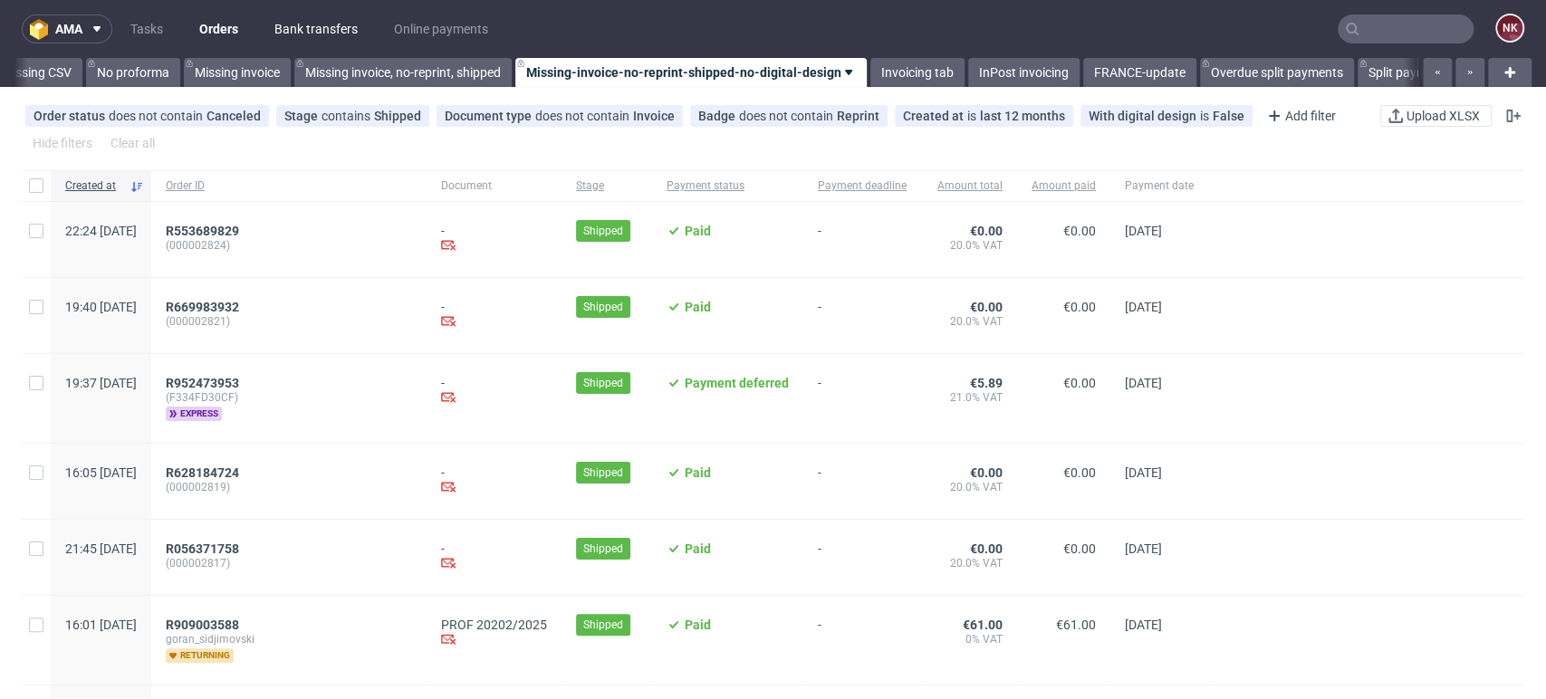
click at [322, 29] on link "Bank transfers" at bounding box center [316, 28] width 105 height 29
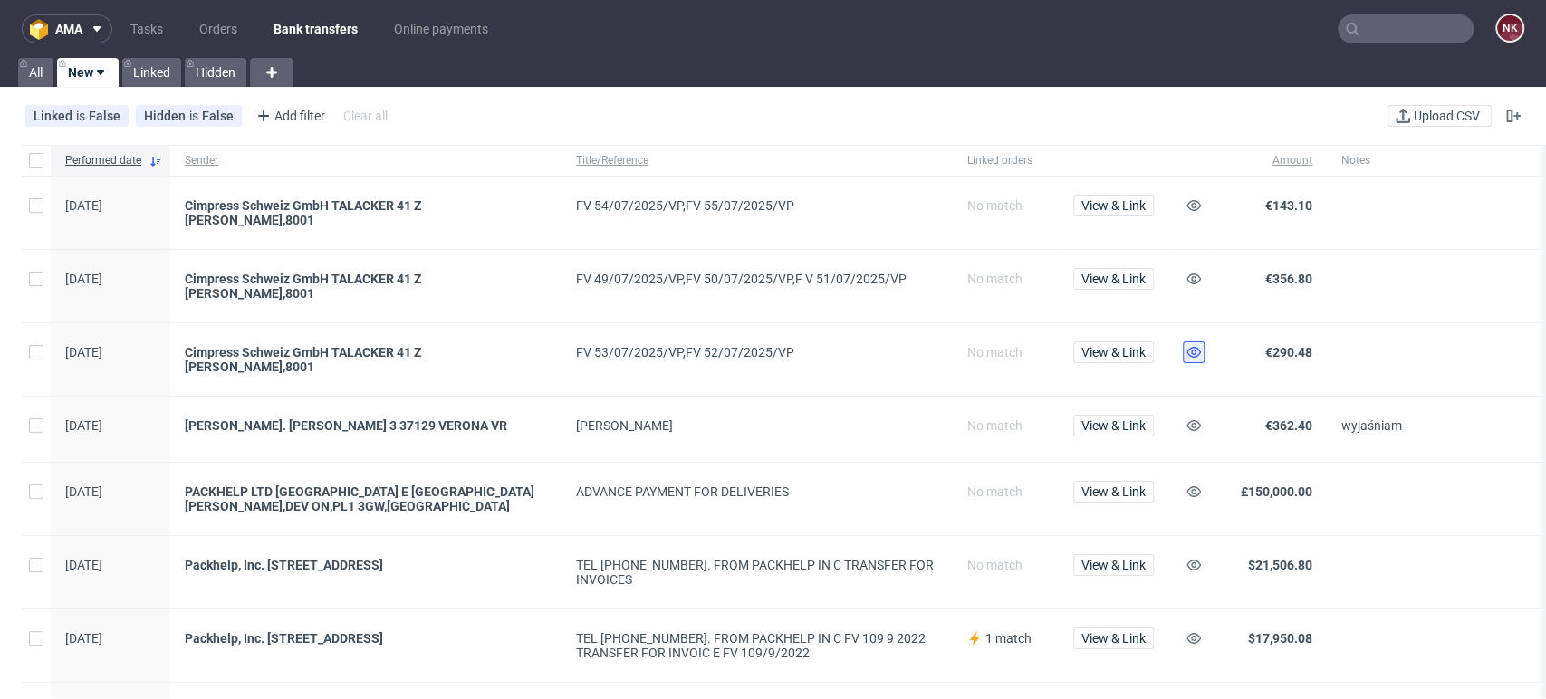
click at [1192, 347] on use at bounding box center [1194, 352] width 14 height 11
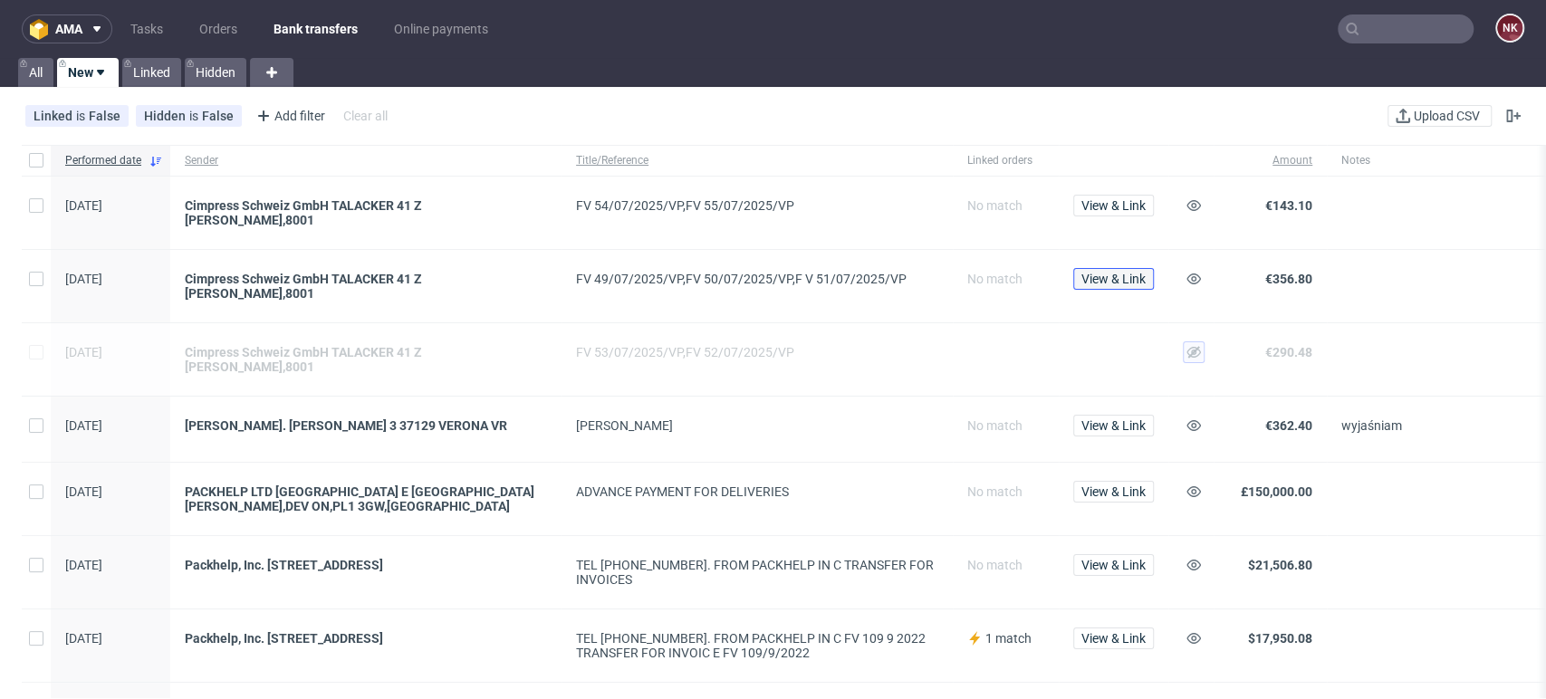
click at [1121, 273] on span "View & Link" at bounding box center [1113, 279] width 64 height 13
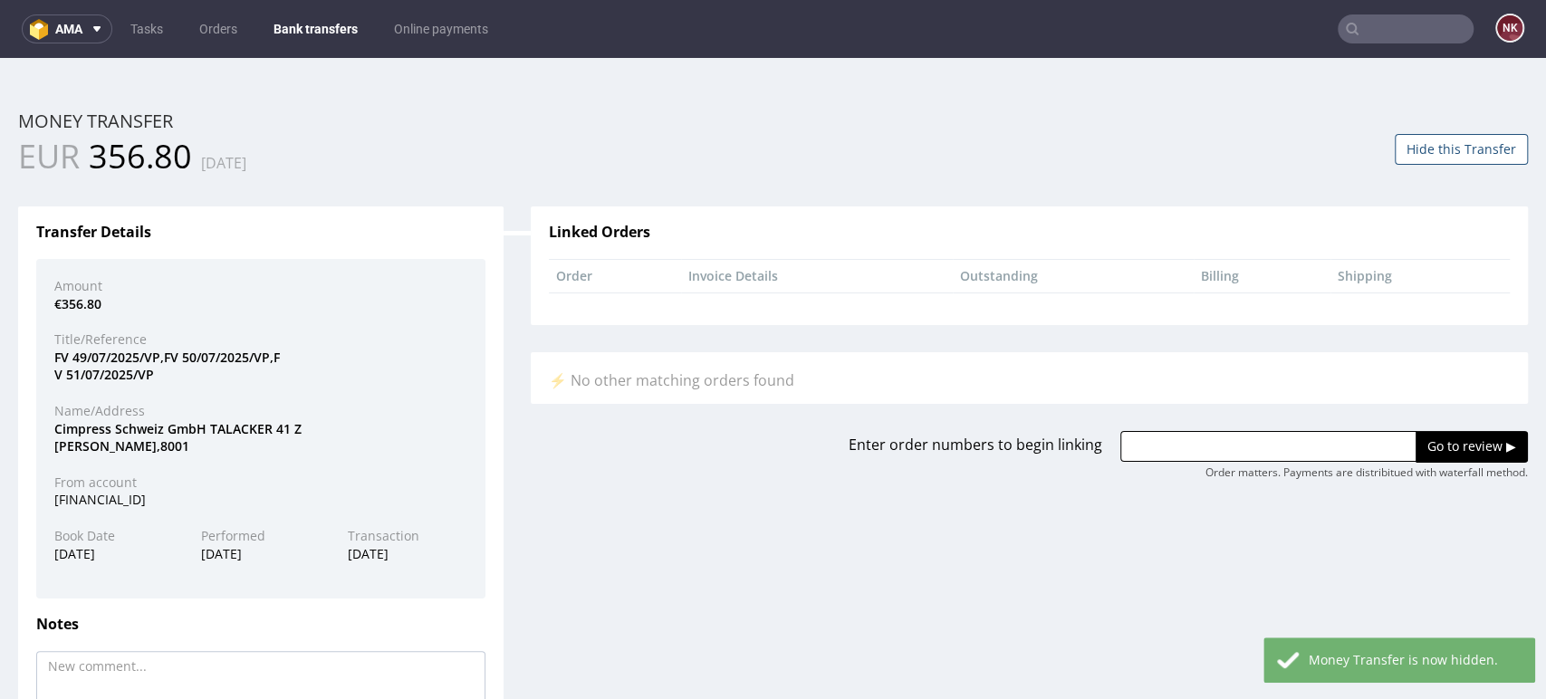
click at [73, 410] on div "Name/Address" at bounding box center [261, 411] width 440 height 18
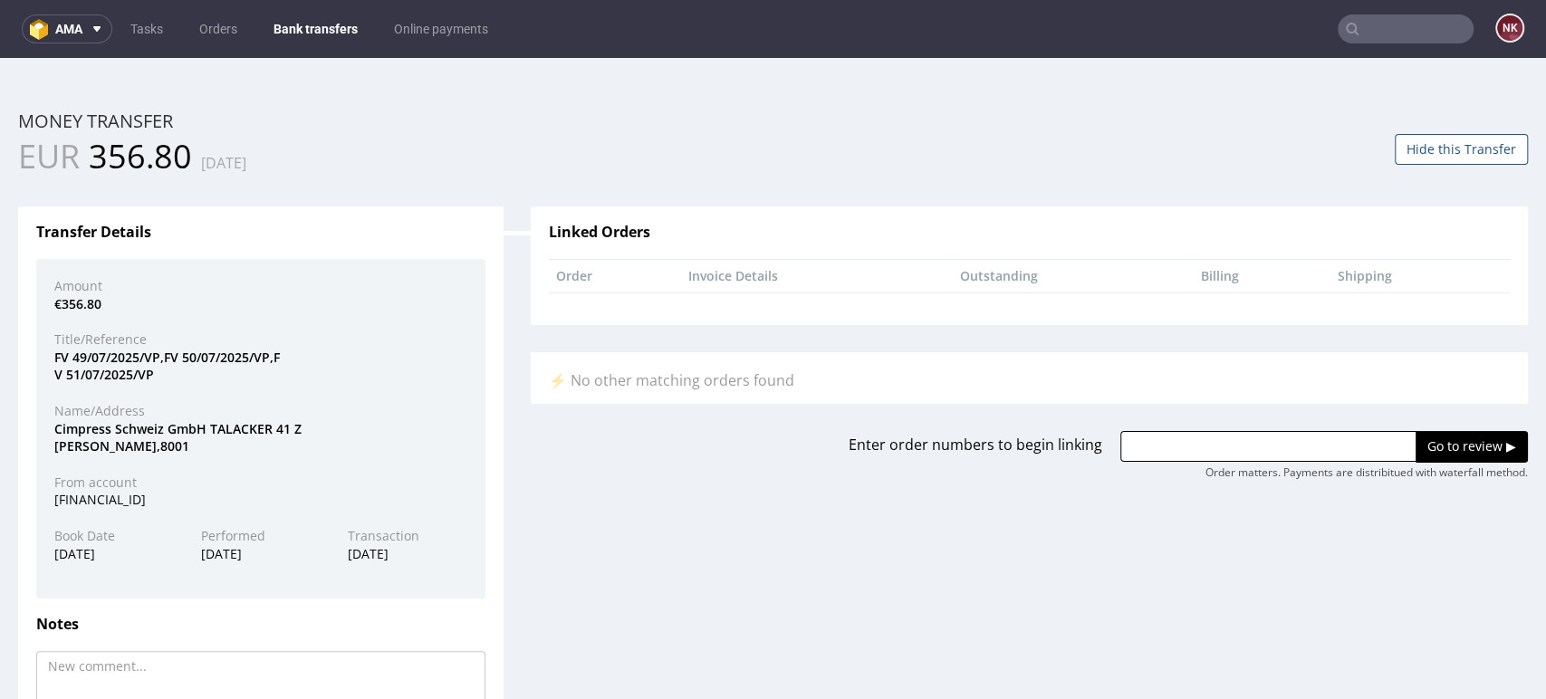
click at [1418, 135] on button "Hide this Transfer" at bounding box center [1461, 149] width 133 height 31
click at [343, 29] on link "Bank transfers" at bounding box center [316, 28] width 106 height 29
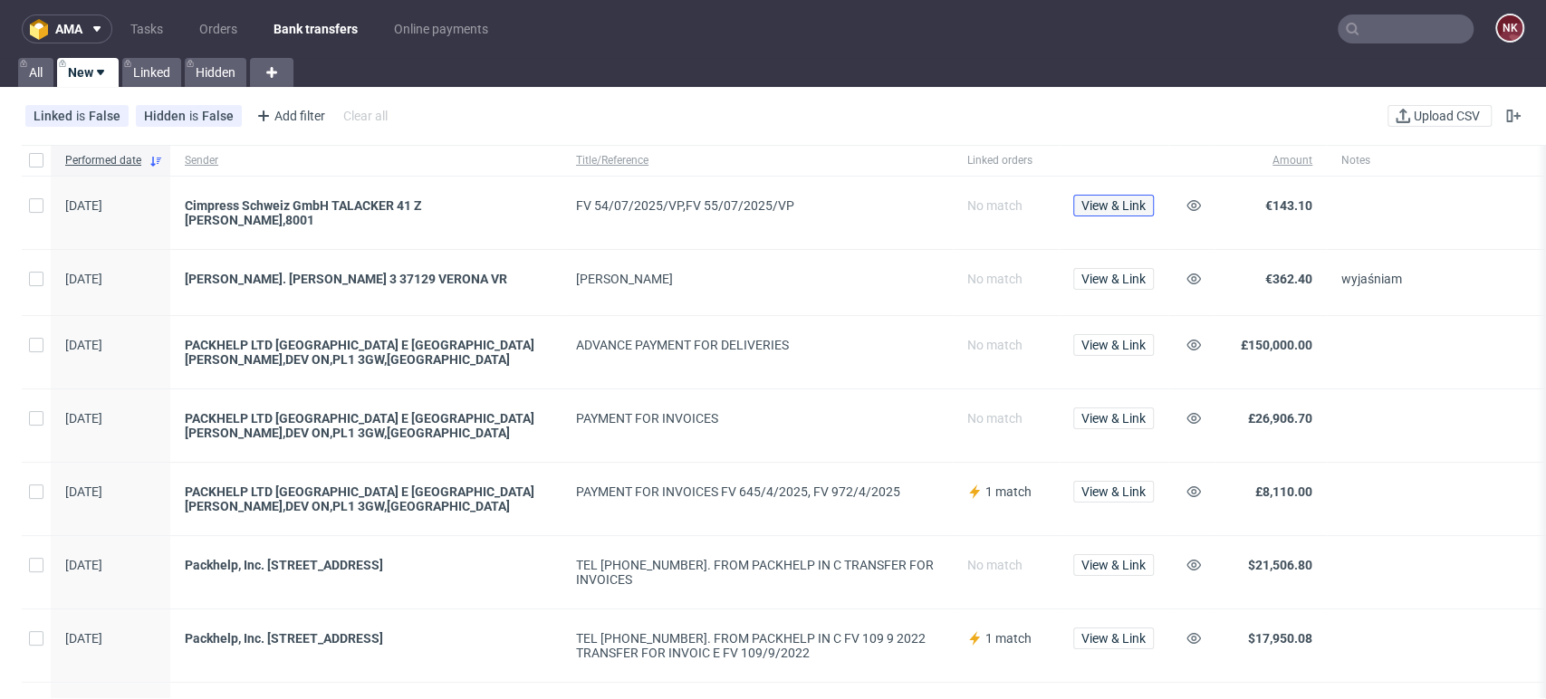
click at [1100, 207] on span "View & Link" at bounding box center [1113, 205] width 64 height 13
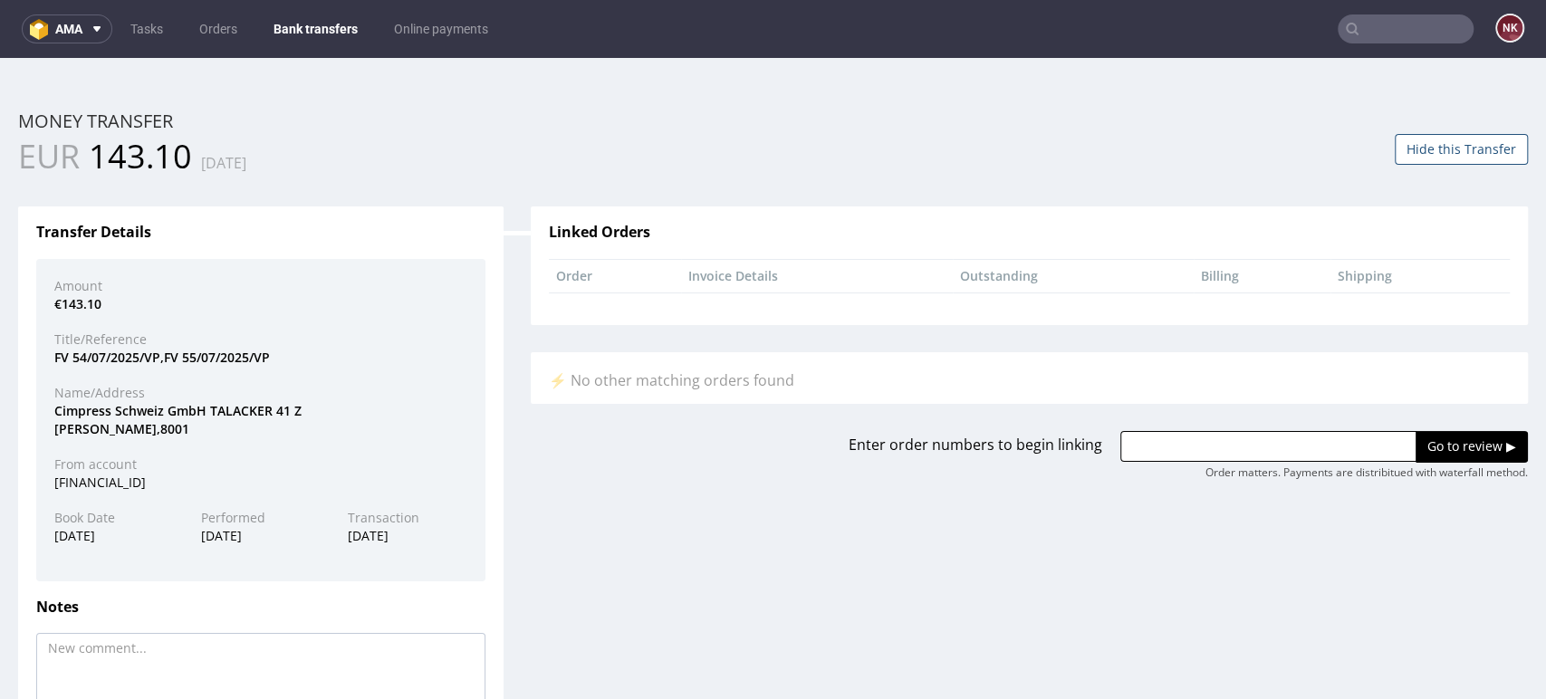
click at [1459, 148] on button "Hide this Transfer" at bounding box center [1461, 149] width 133 height 31
click at [298, 24] on link "Bank transfers" at bounding box center [316, 28] width 106 height 29
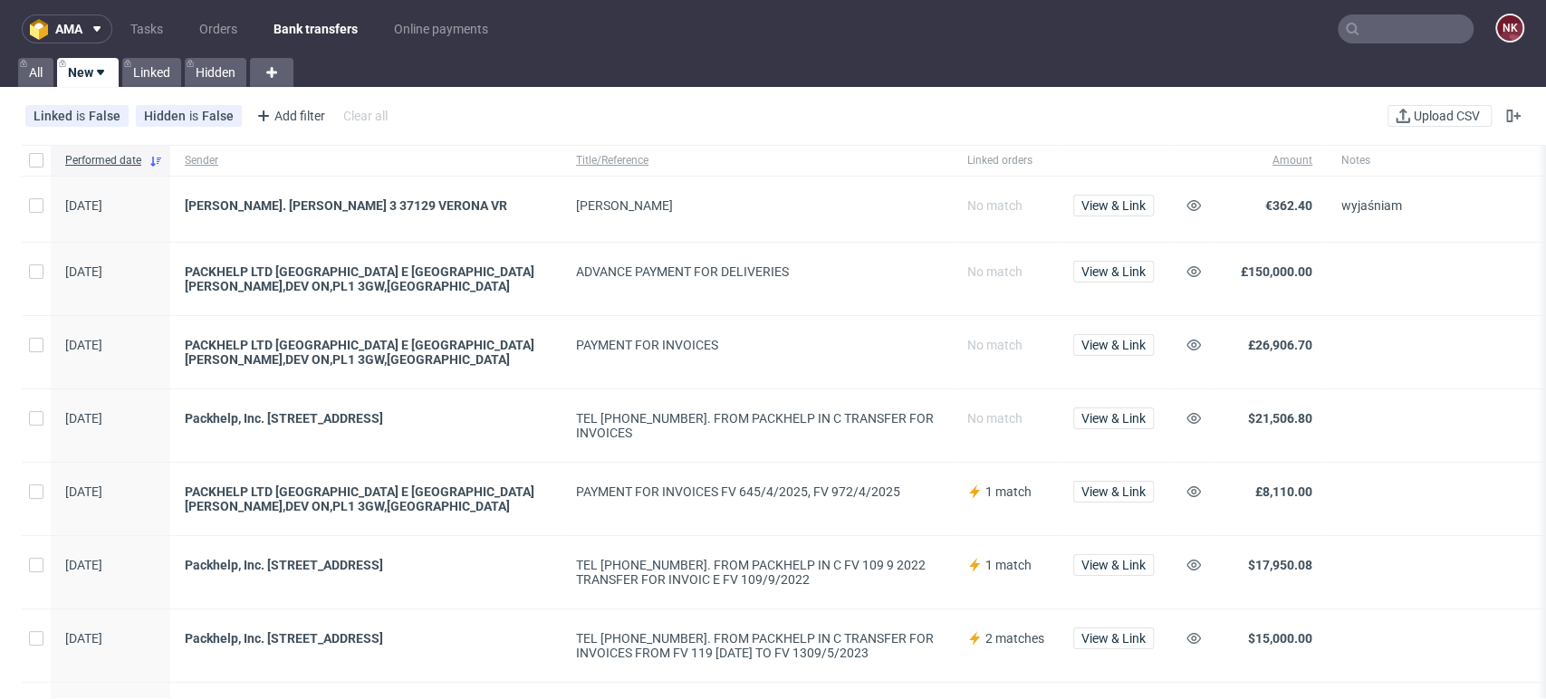
click at [1448, 433] on span at bounding box center [1477, 425] width 272 height 29
click at [199, 26] on link "Orders" at bounding box center [218, 28] width 60 height 29
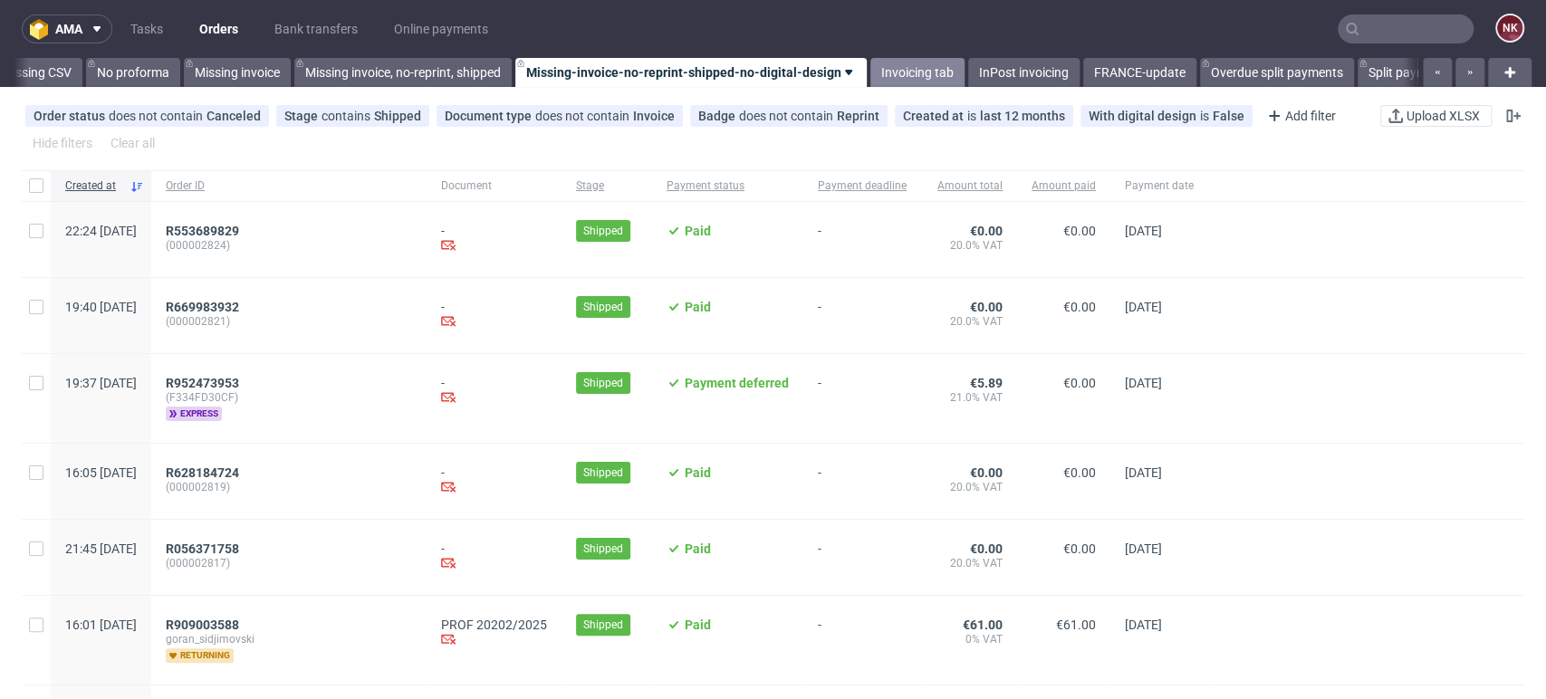
click at [928, 71] on link "Invoicing tab" at bounding box center [917, 72] width 94 height 29
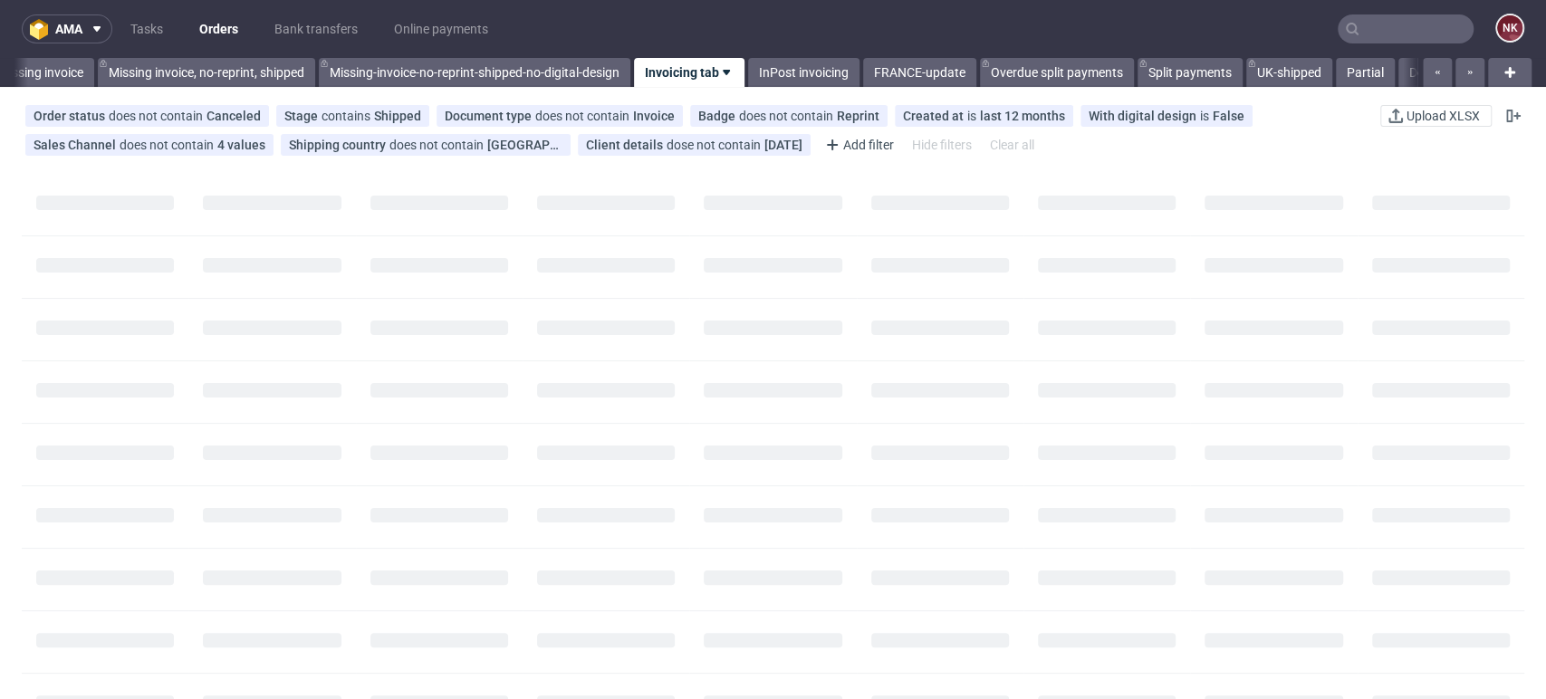
scroll to position [0, 2763]
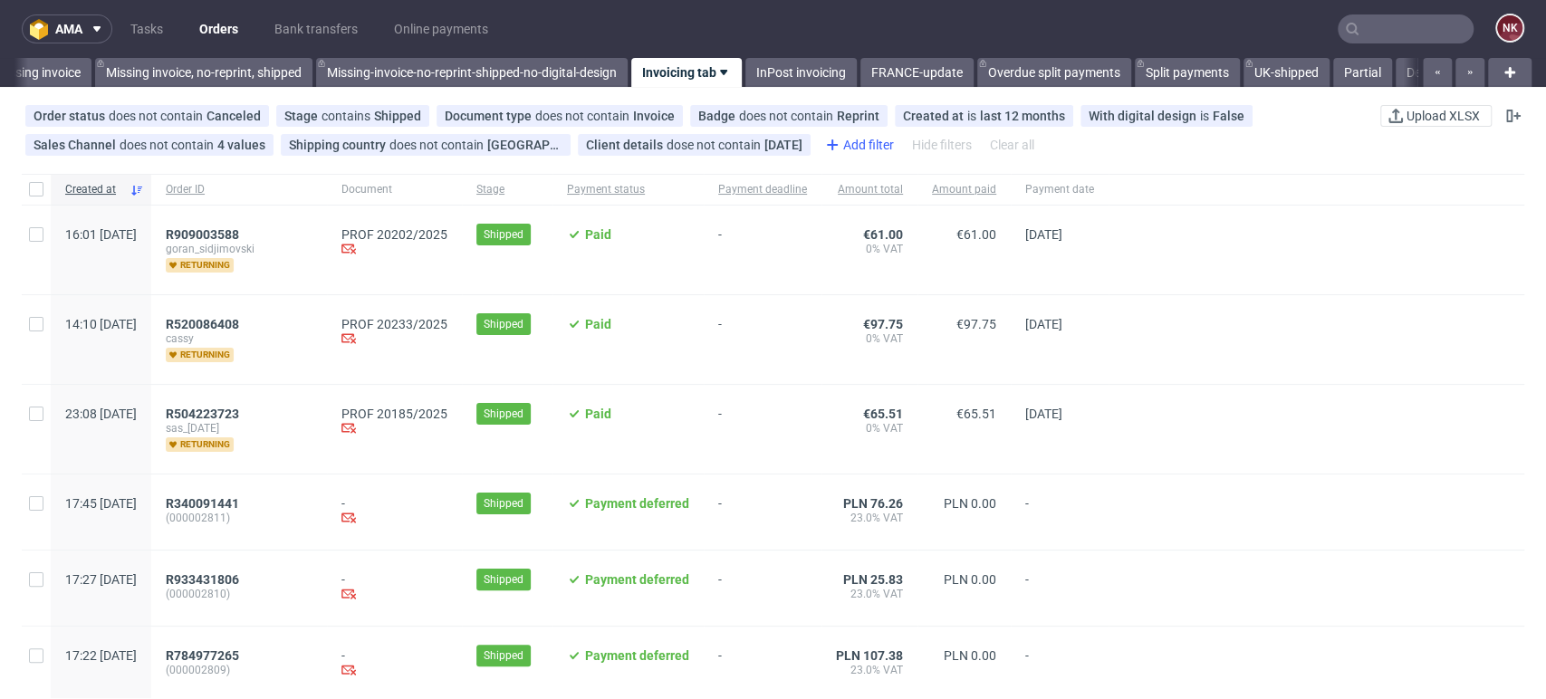
click at [874, 140] on div "Add filter" at bounding box center [858, 144] width 80 height 29
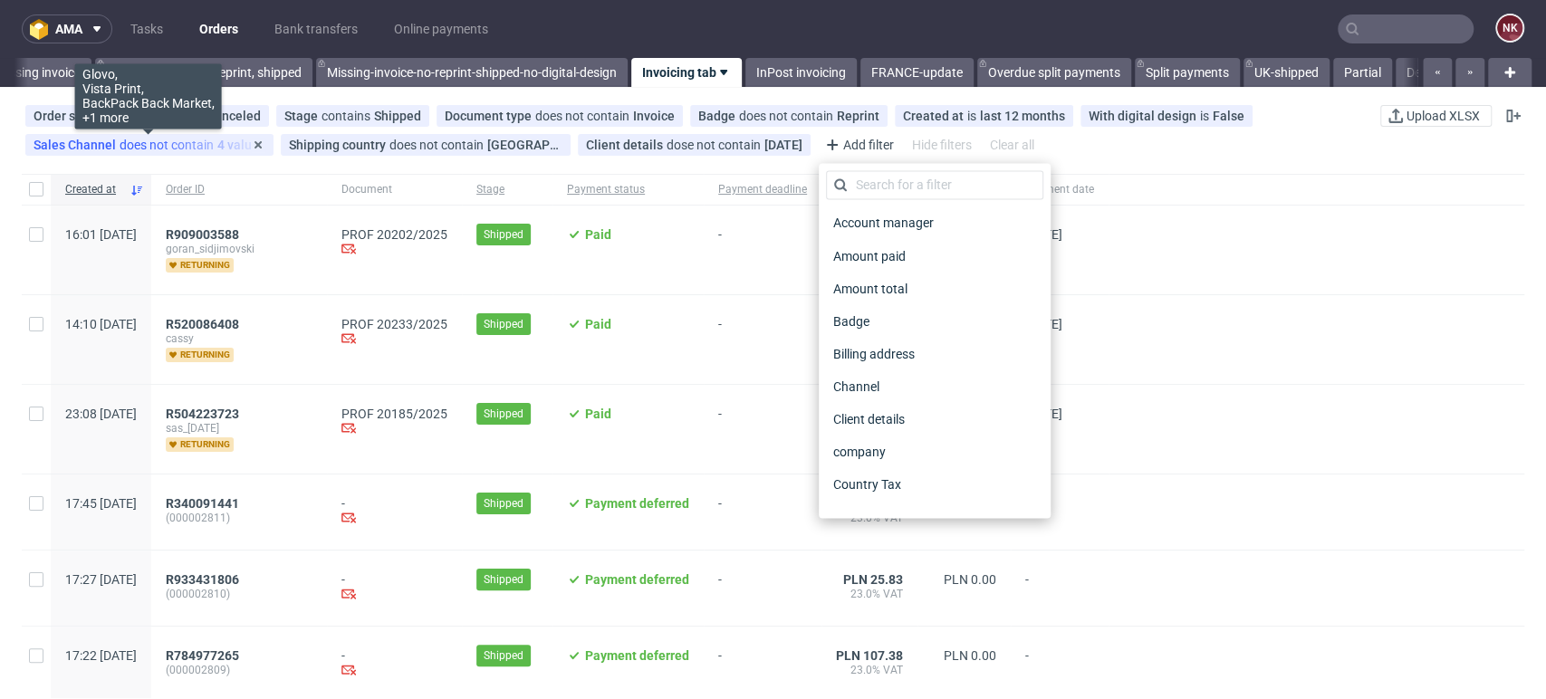
click at [183, 145] on div "Sales Channel does not contain 4 values" at bounding box center [150, 145] width 232 height 14
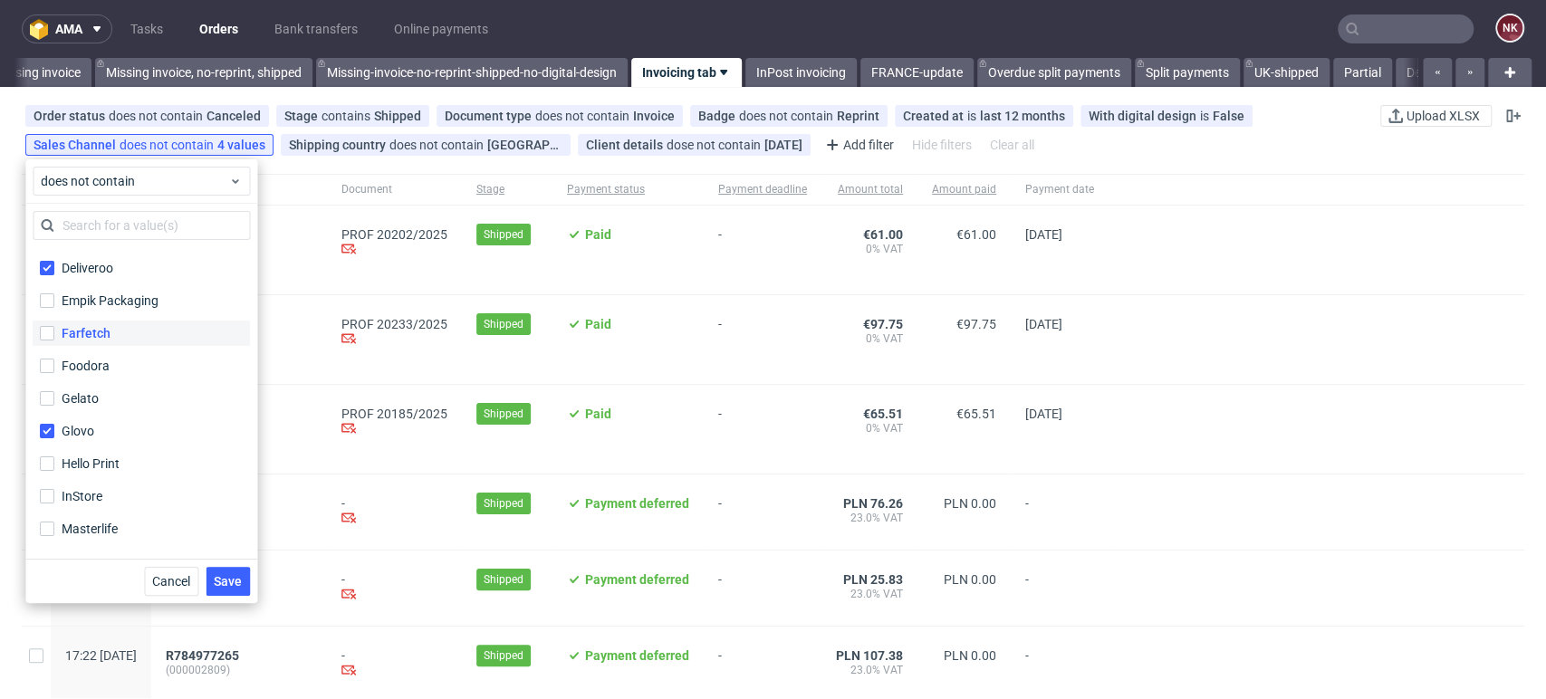
scroll to position [201, 0]
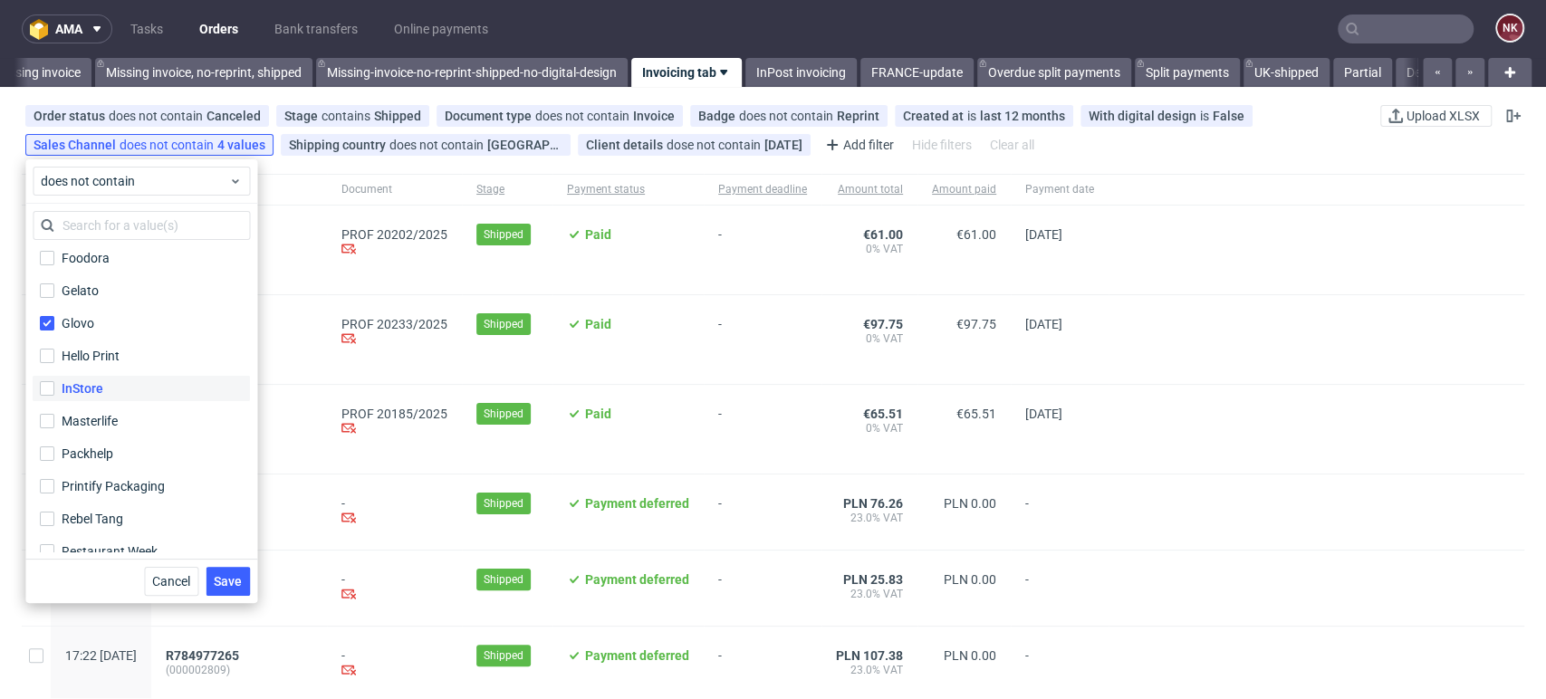
click at [88, 382] on div "InStore" at bounding box center [83, 389] width 42 height 18
click at [54, 382] on input "InStore" at bounding box center [47, 388] width 14 height 14
checkbox input "true"
click at [224, 582] on span "Save" at bounding box center [228, 581] width 28 height 13
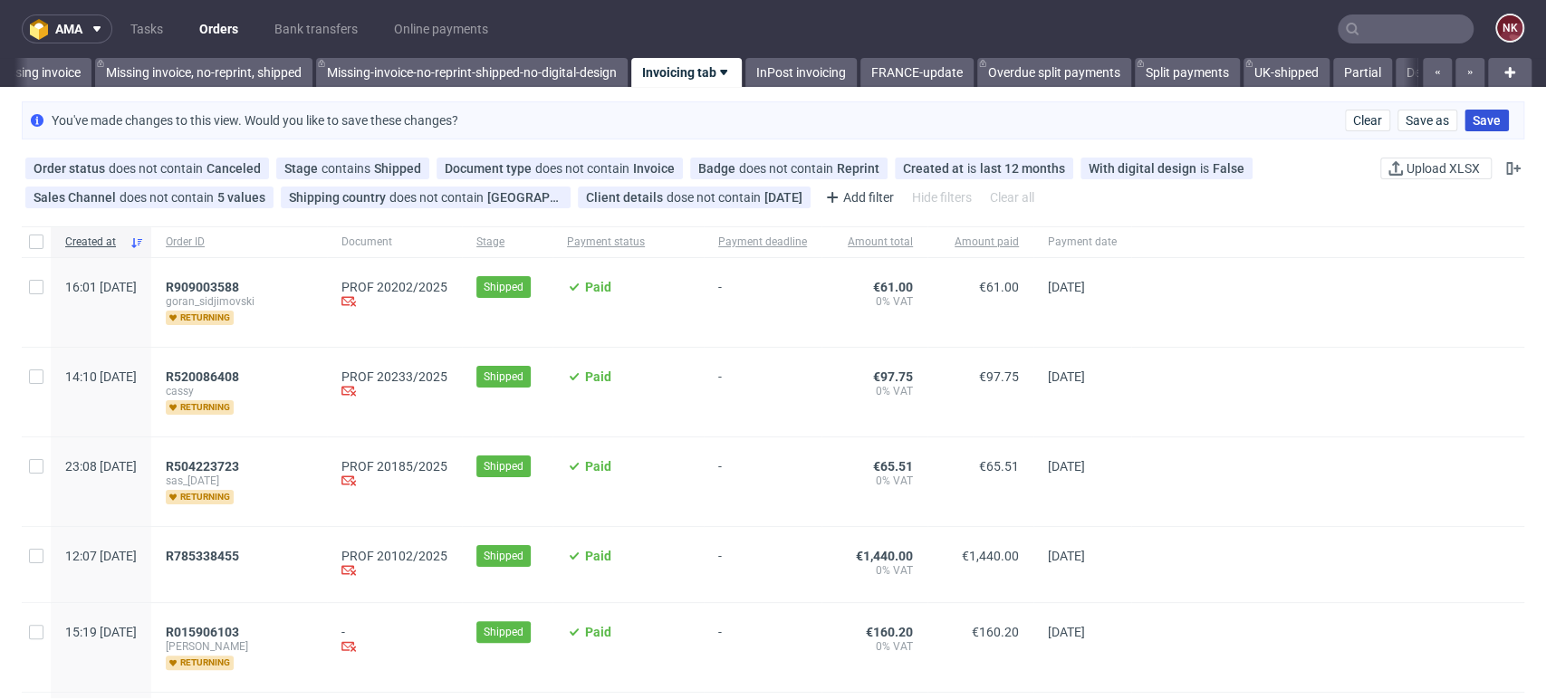
click at [1465, 130] on button "Save" at bounding box center [1487, 121] width 44 height 22
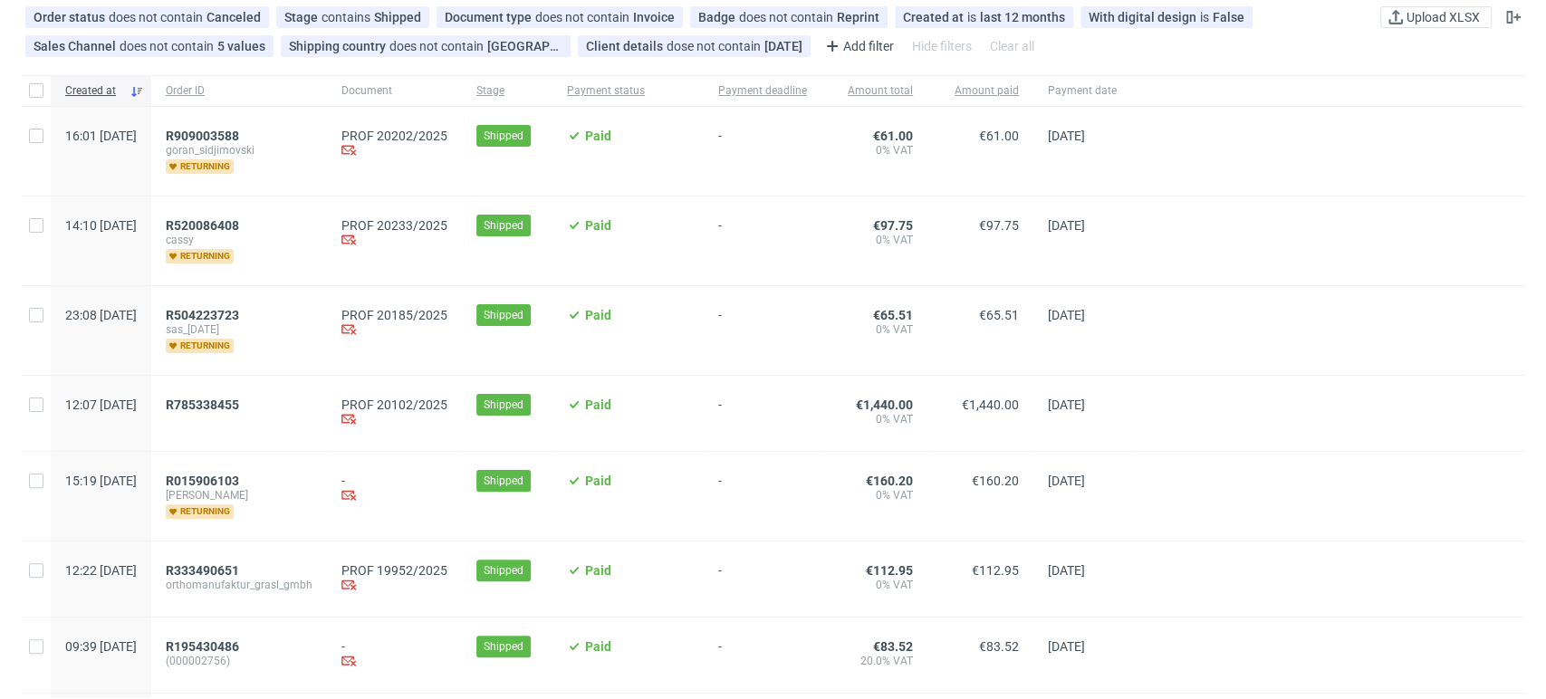
scroll to position [0, 0]
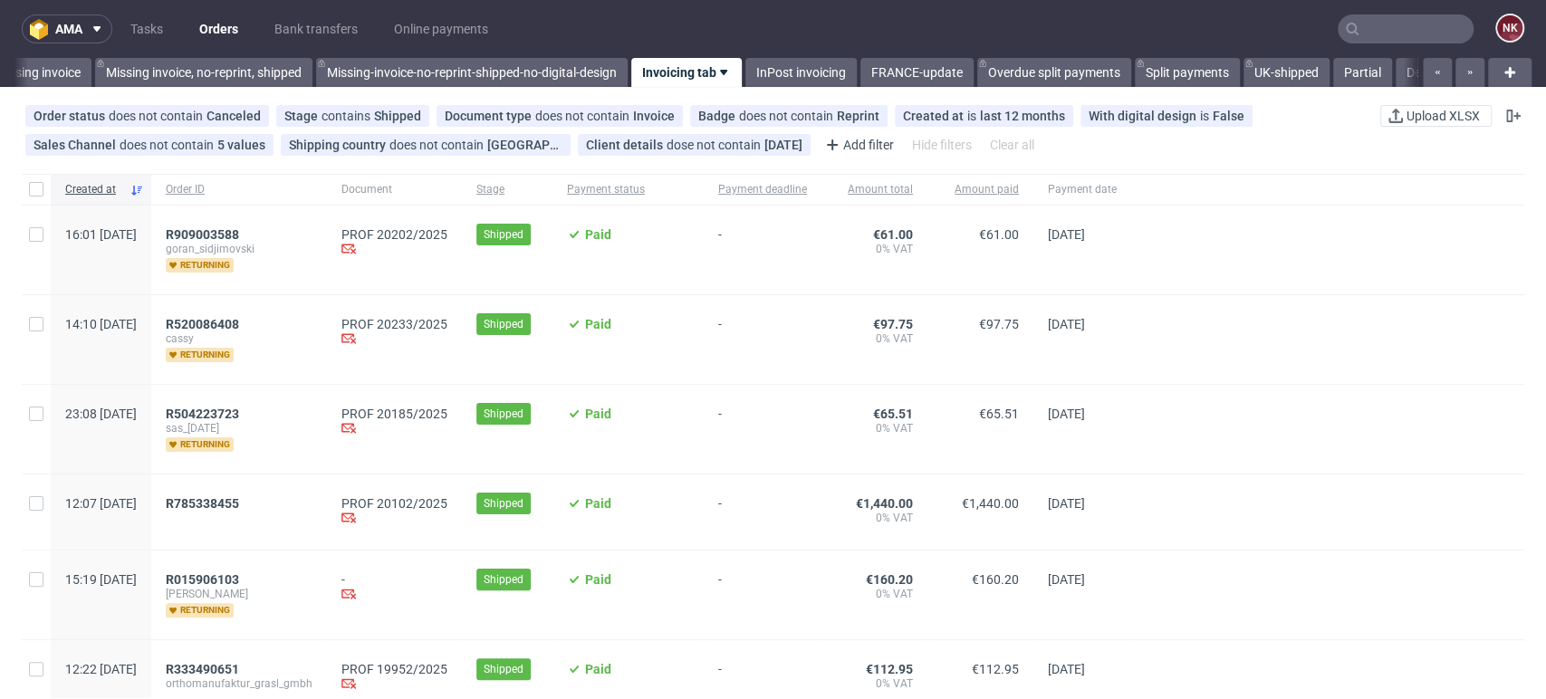
click at [1456, 253] on div at bounding box center [1327, 250] width 393 height 89
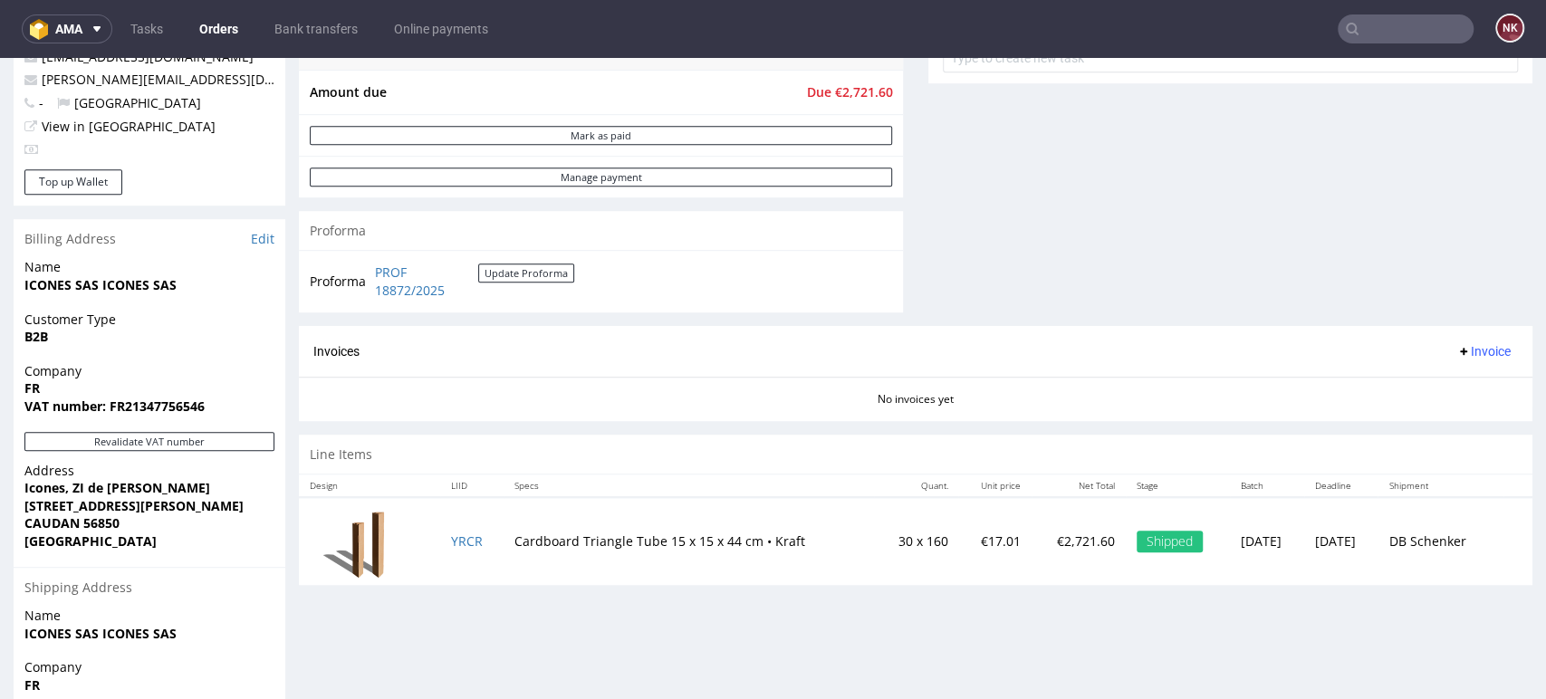
scroll to position [619, 0]
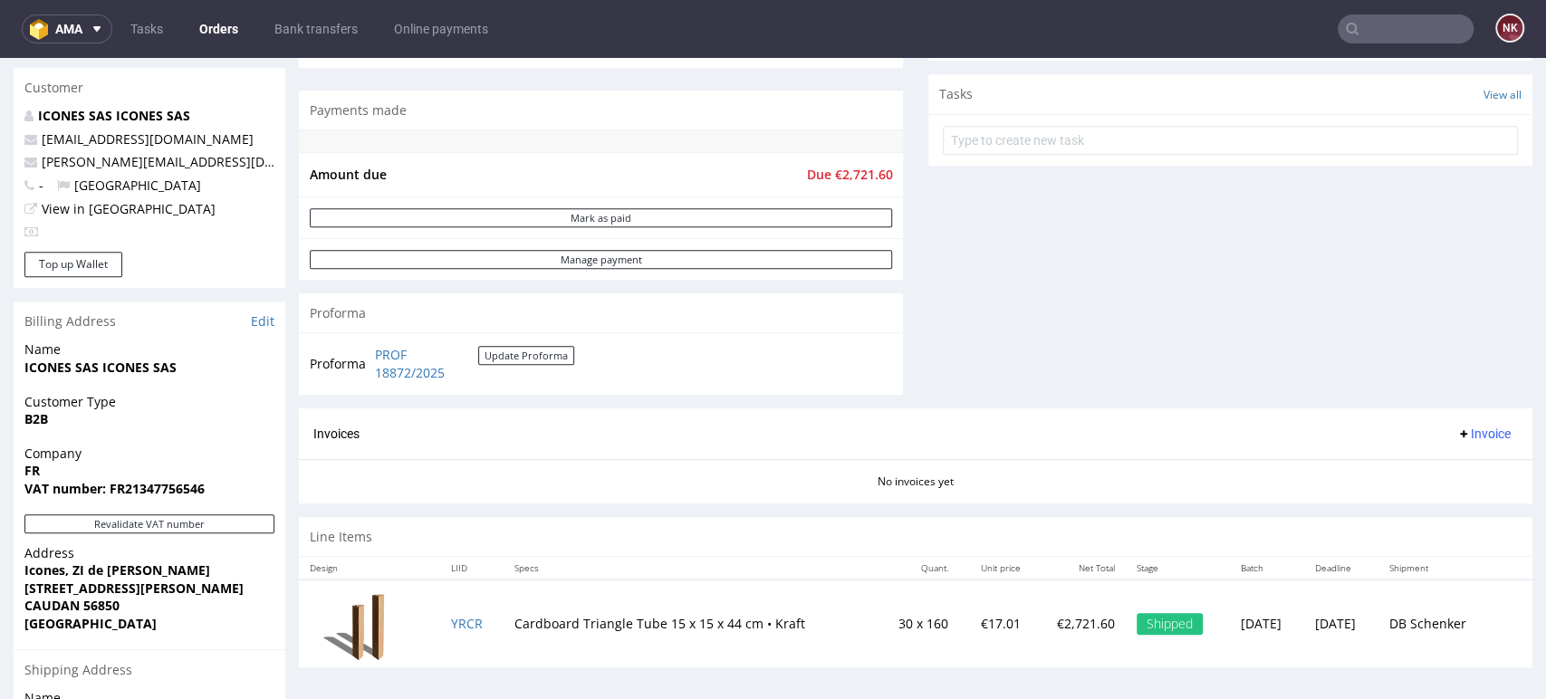
click at [928, 368] on div "Comments User (0) Order (0) Automatic (0) Attachments (0) All (0) View all (0) …" at bounding box center [1230, 6] width 604 height 804
click at [231, 20] on link "Orders" at bounding box center [218, 28] width 61 height 29
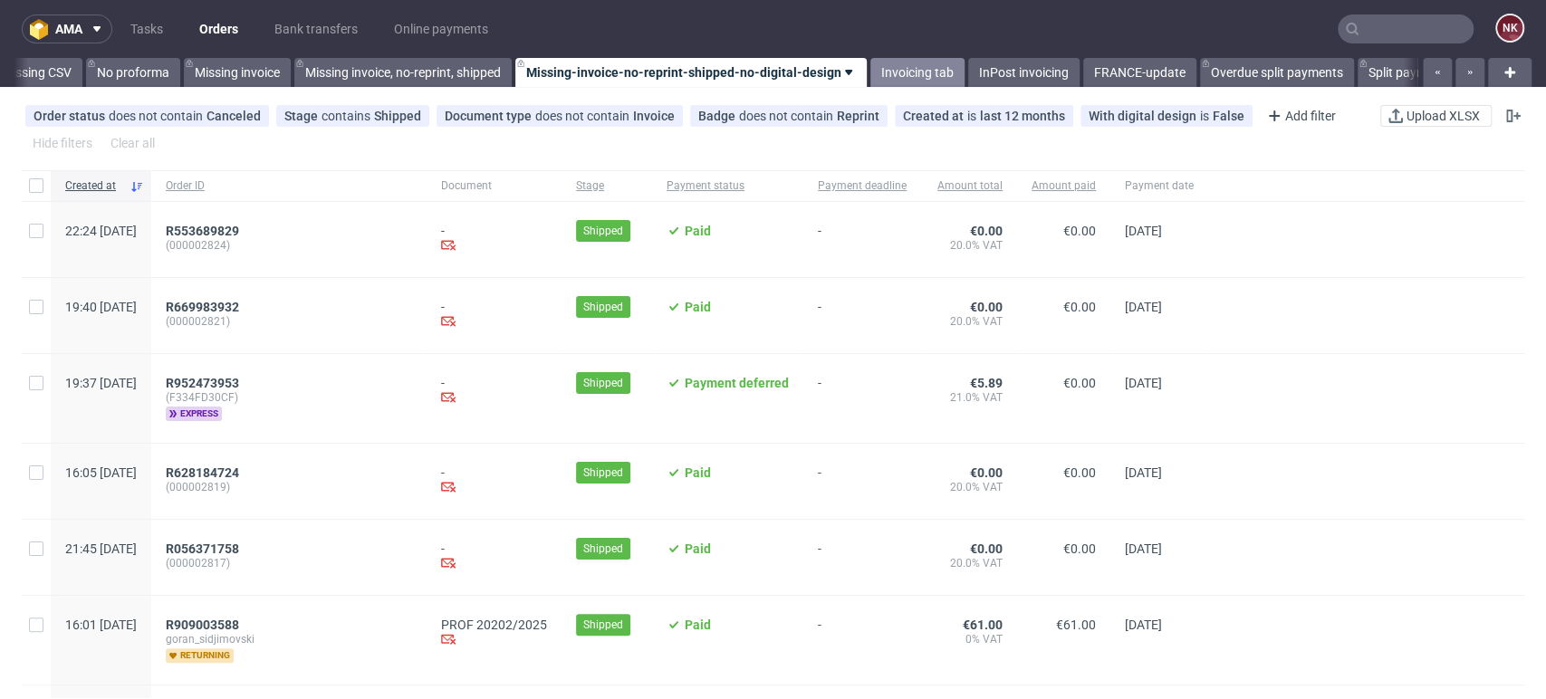
click at [928, 70] on link "Invoicing tab" at bounding box center [917, 72] width 94 height 29
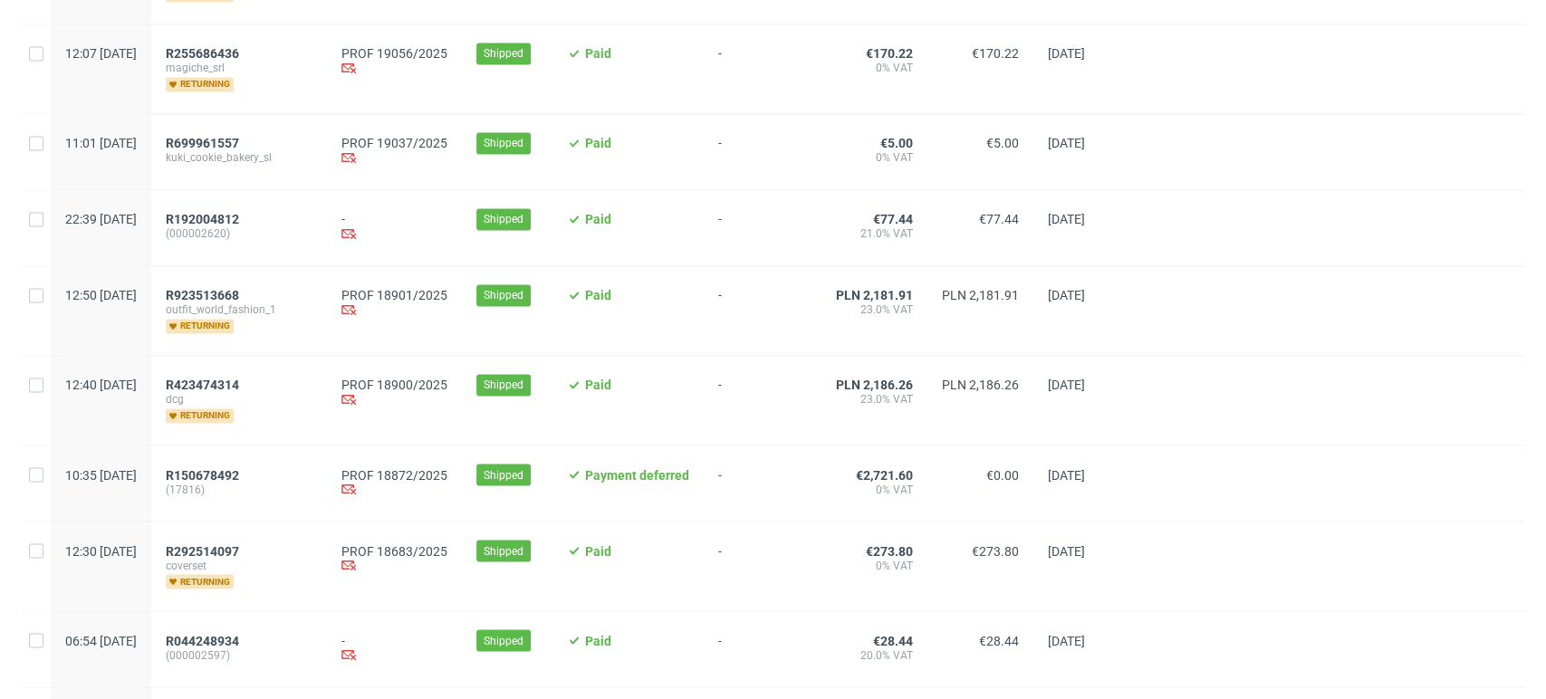
scroll to position [2085, 0]
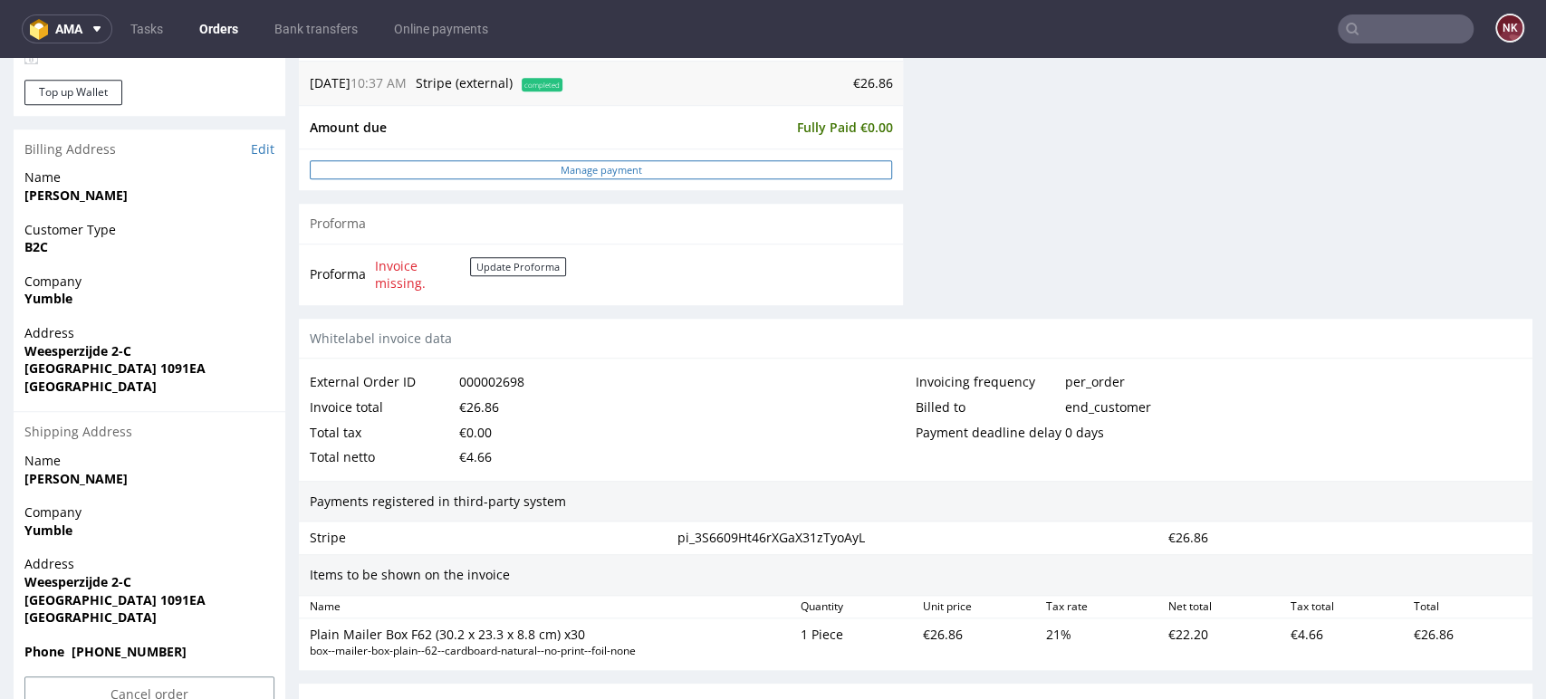
scroll to position [804, 0]
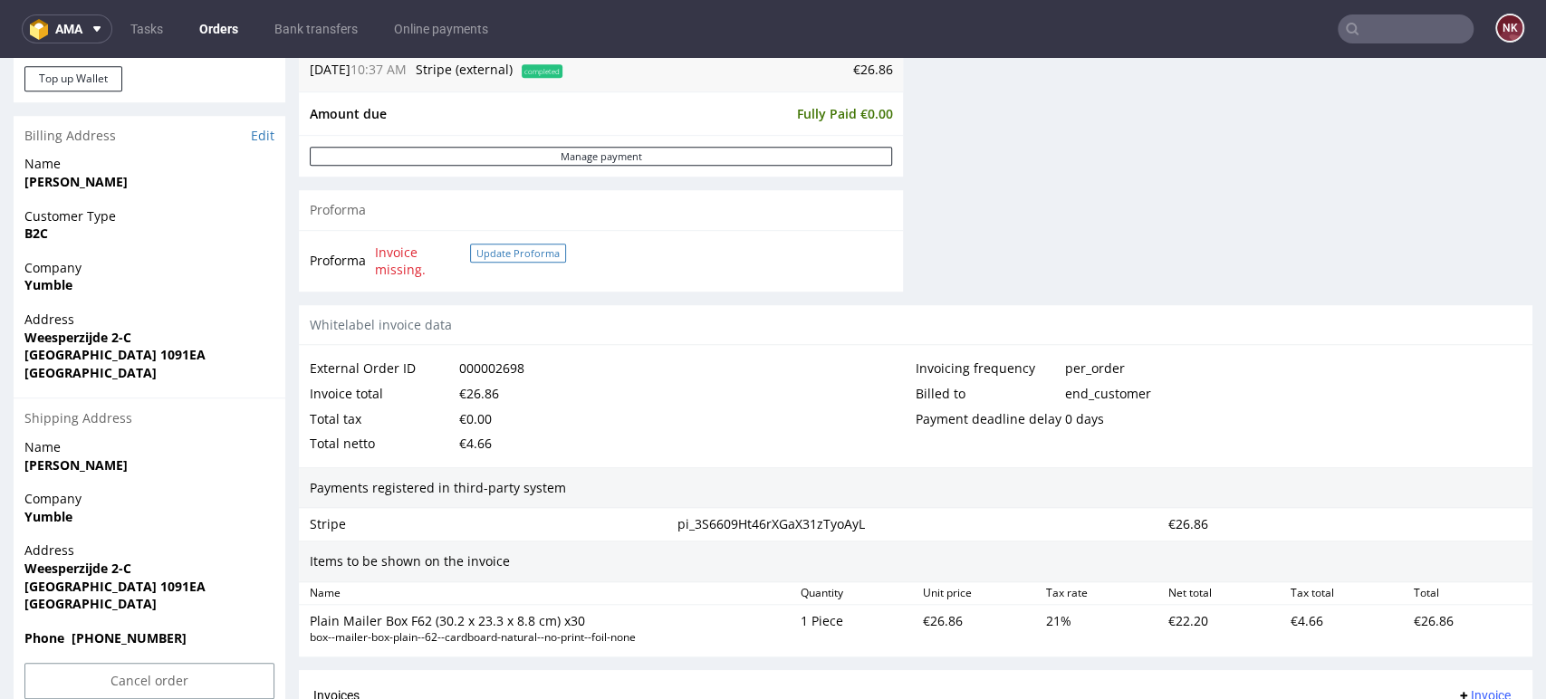
click at [522, 251] on button "Update Proforma" at bounding box center [518, 253] width 96 height 19
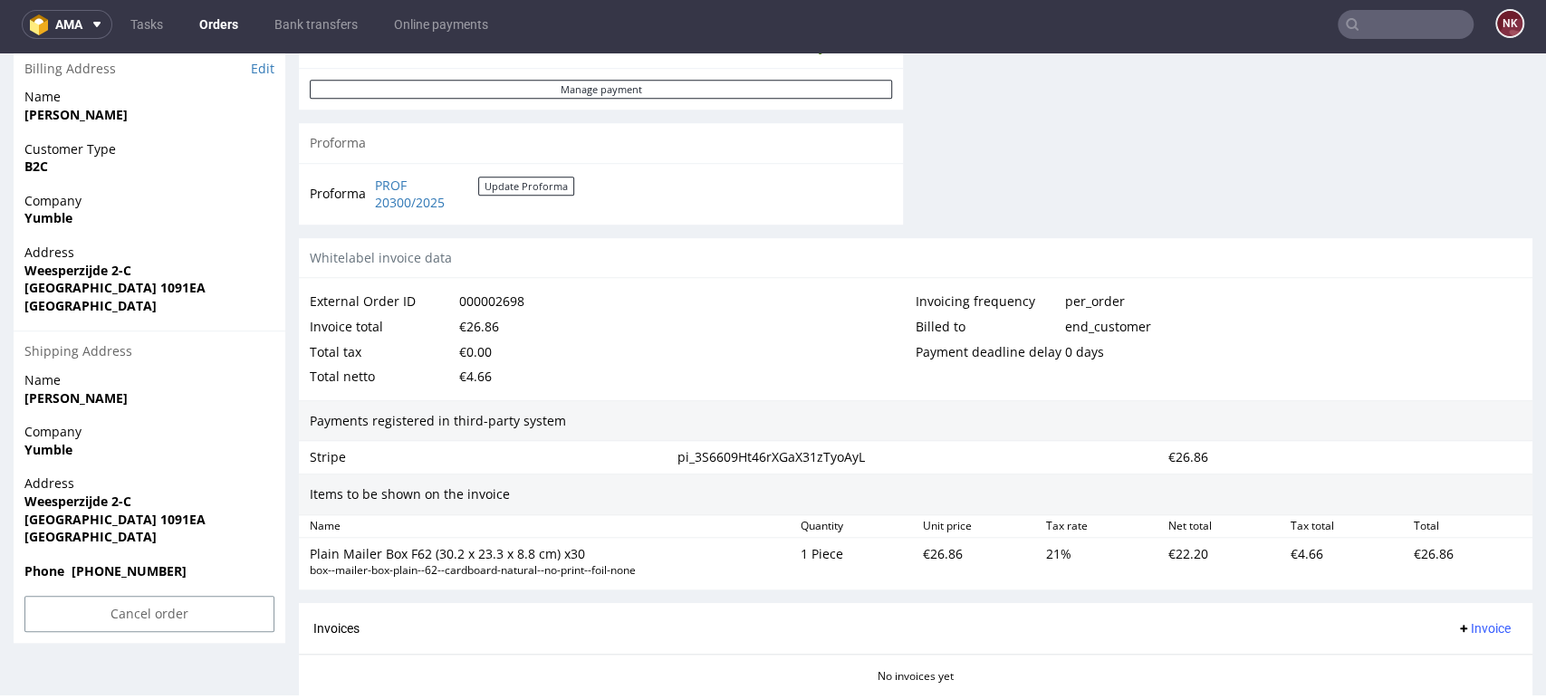
scroll to position [603, 0]
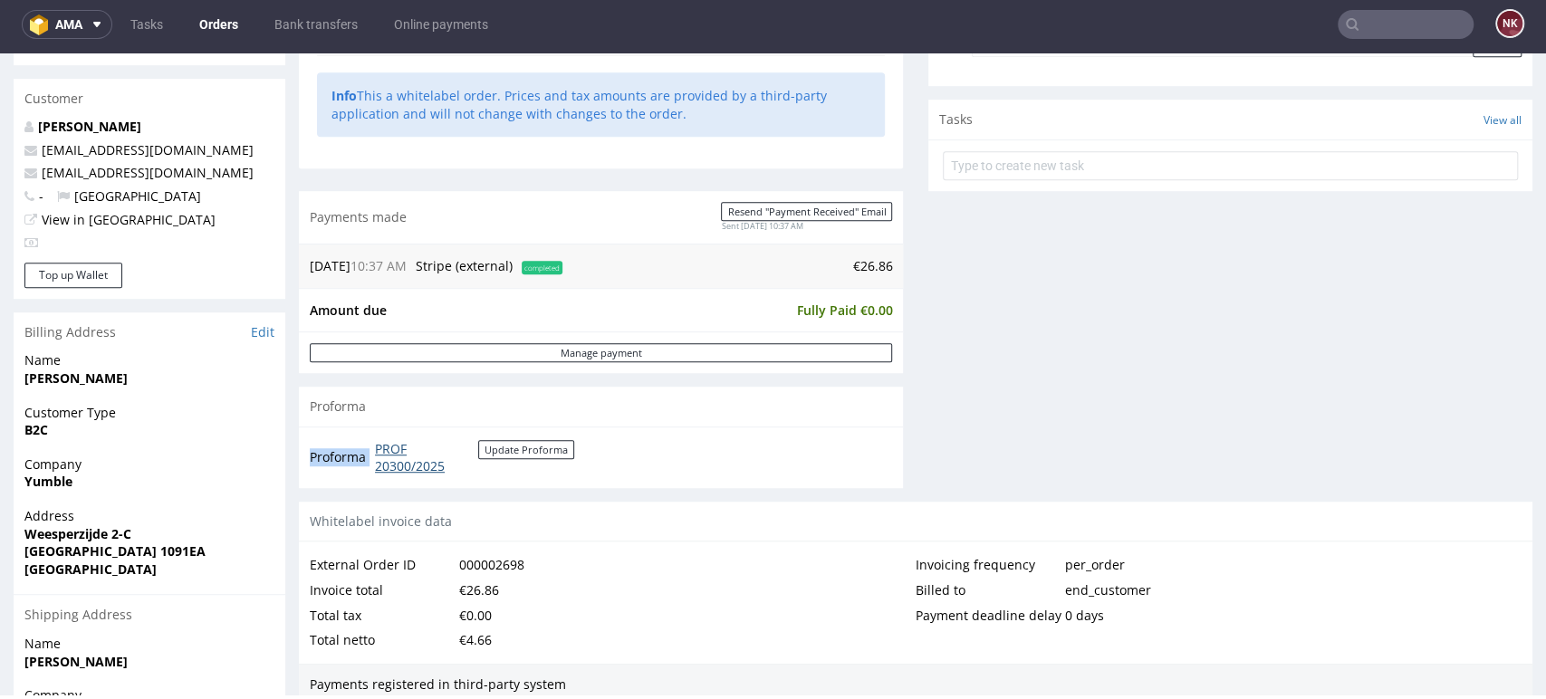
drag, startPoint x: 480, startPoint y: 475, endPoint x: 377, endPoint y: 439, distance: 109.1
click at [377, 439] on td "PROF 20300/2025 Update Proforma" at bounding box center [472, 457] width 204 height 39
copy tbody "Proforma"
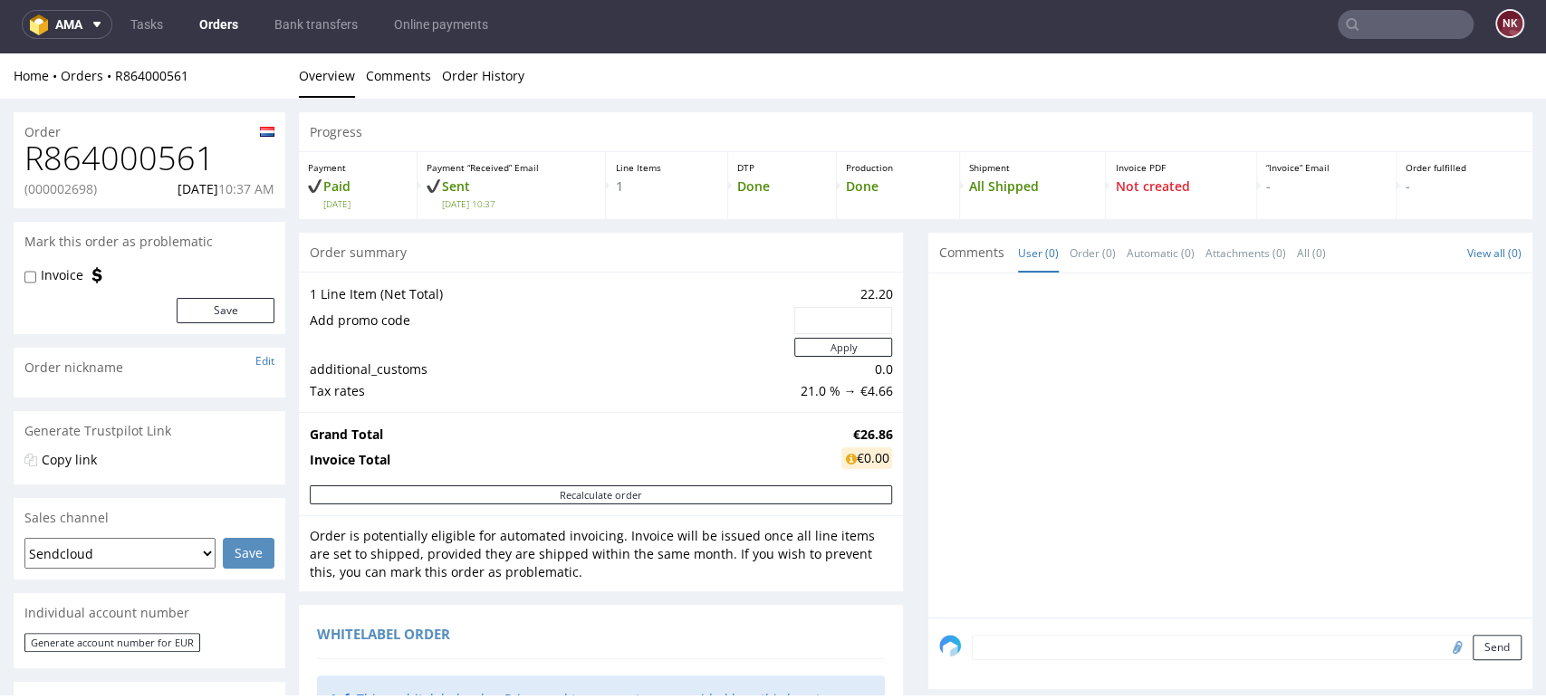
click at [174, 163] on h1 "R864000561" at bounding box center [149, 158] width 250 height 36
copy h1 "R864000561"
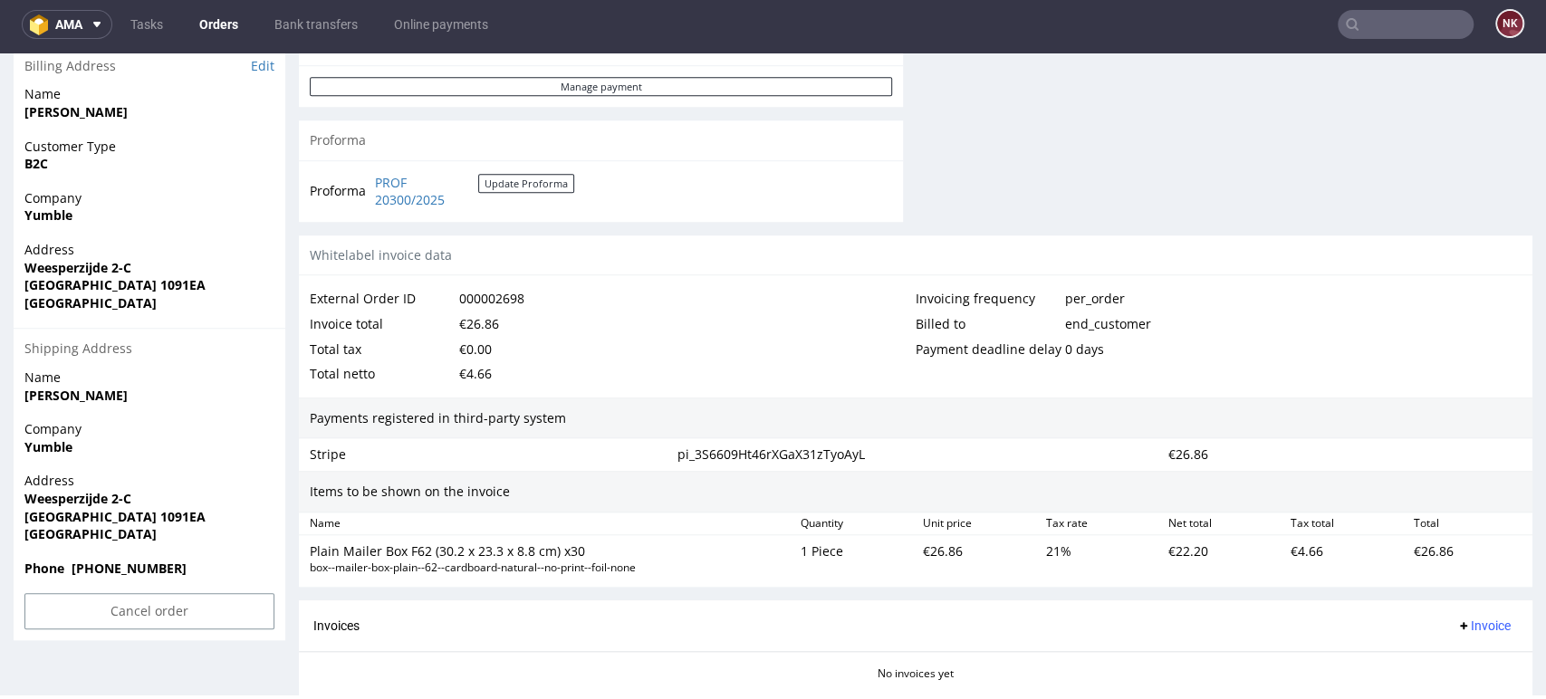
scroll to position [906, 0]
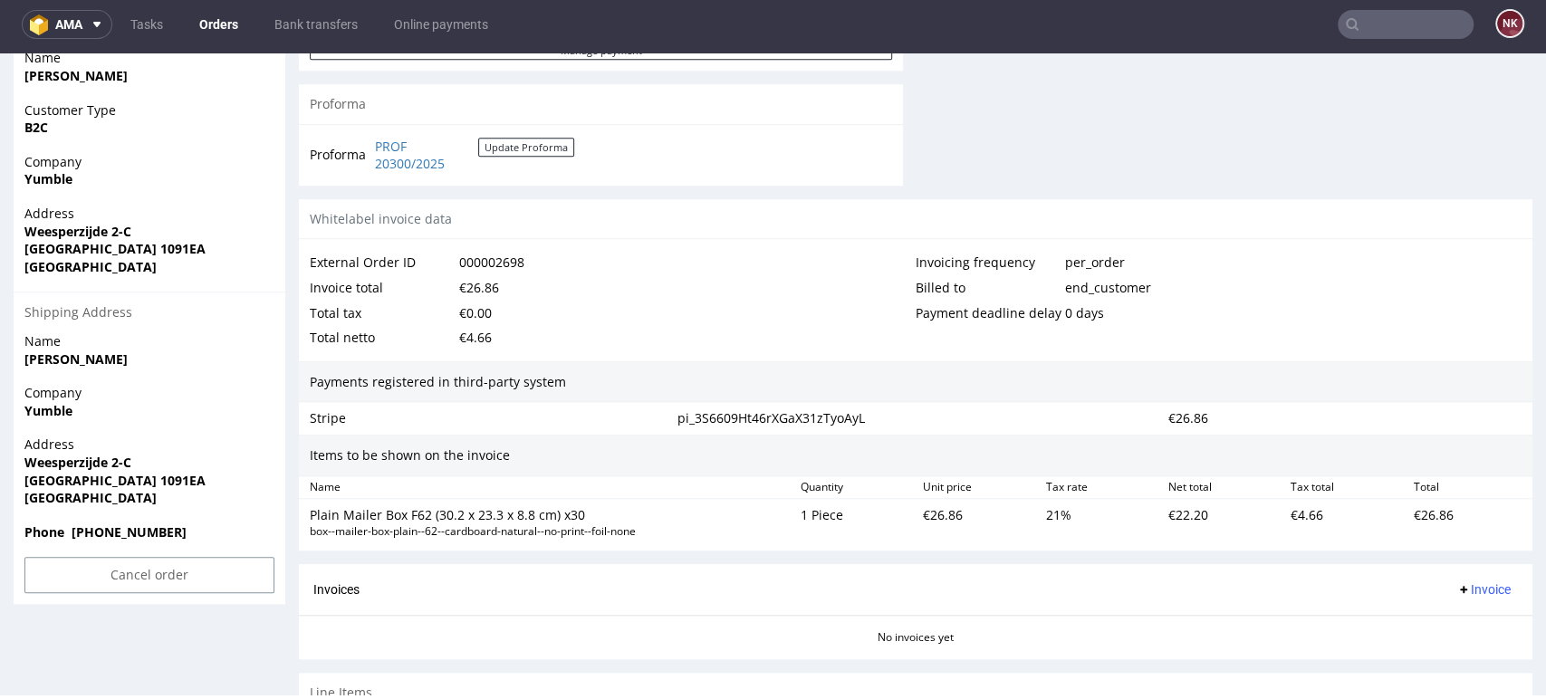
click at [929, 512] on div "€26.86" at bounding box center [977, 523] width 122 height 40
copy div "26.86"
click at [711, 573] on div "Invoices Invoice" at bounding box center [916, 590] width 1234 height 52
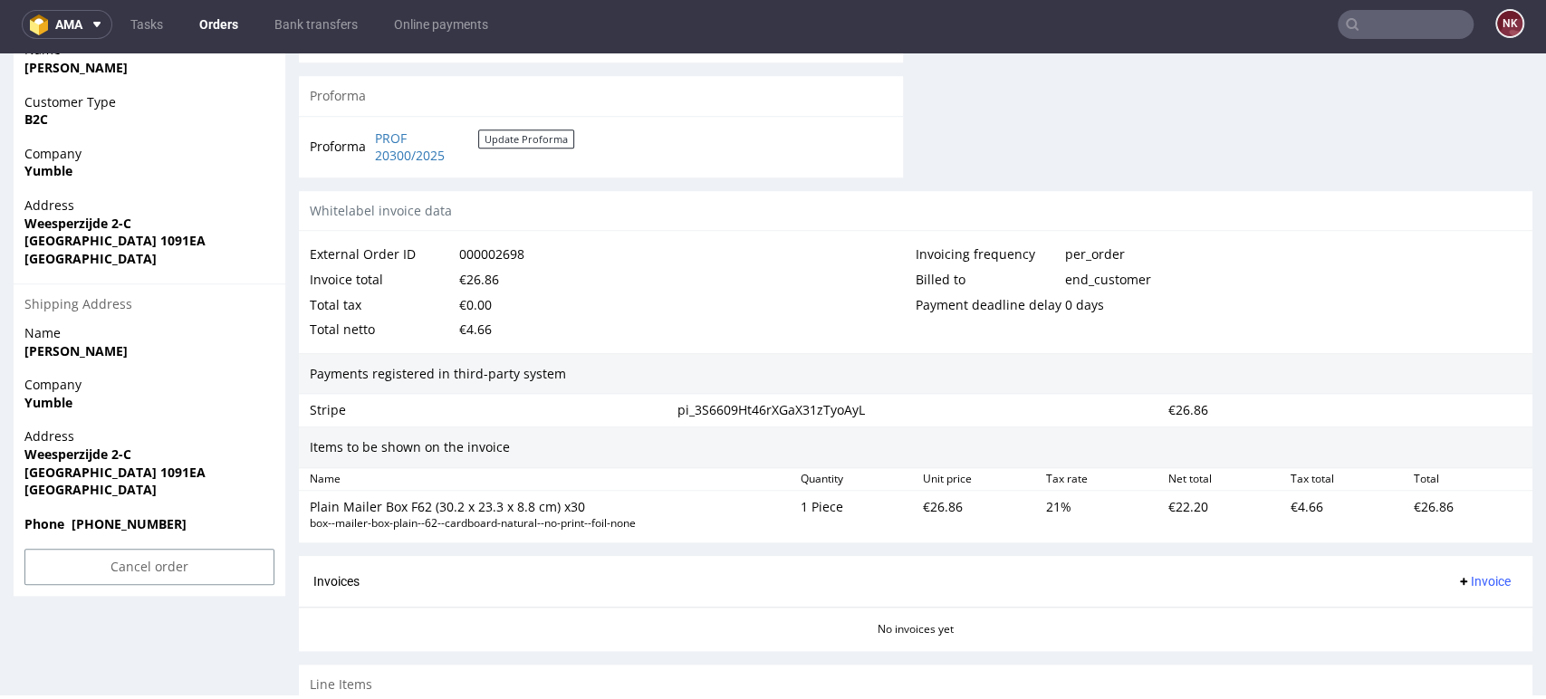
scroll to position [804, 0]
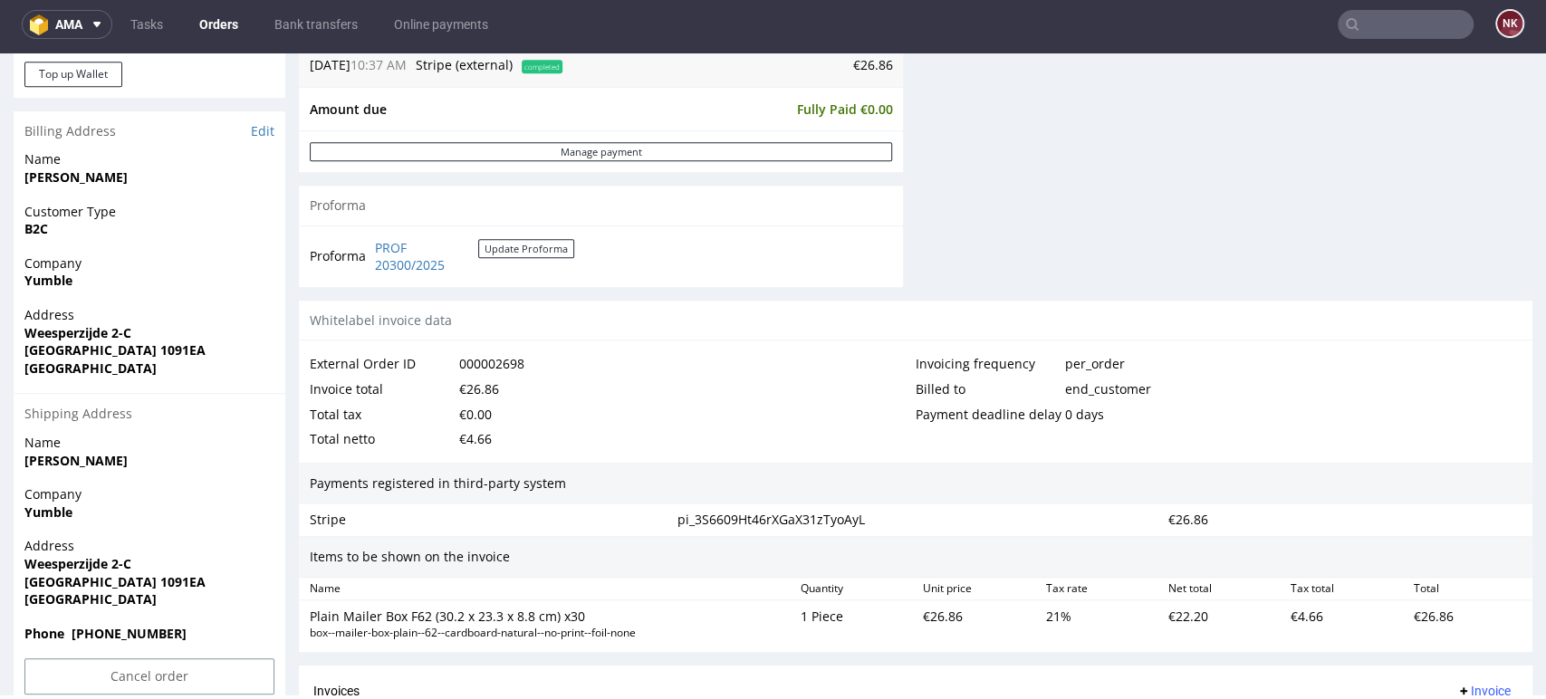
click at [482, 384] on div "€26.86" at bounding box center [479, 389] width 40 height 25
copy div "26.86"
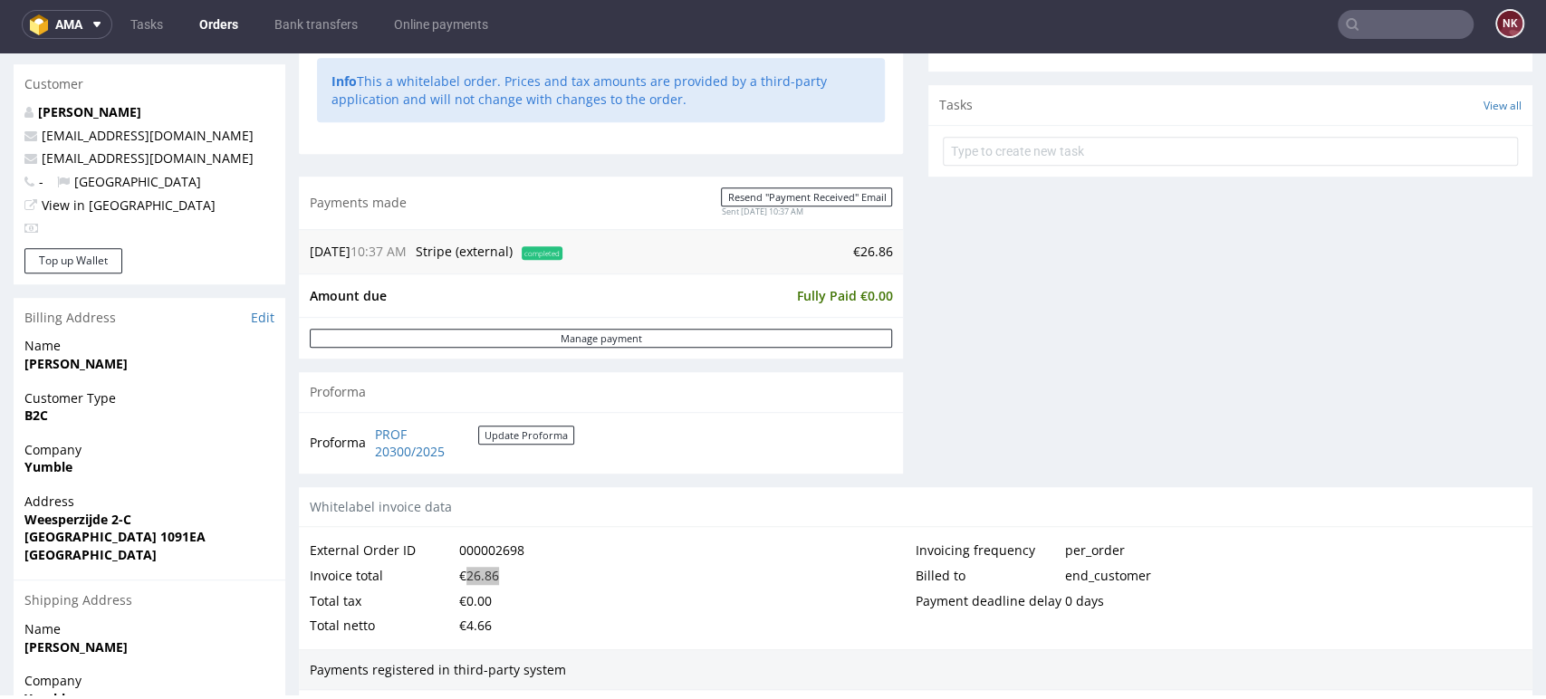
scroll to position [906, 0]
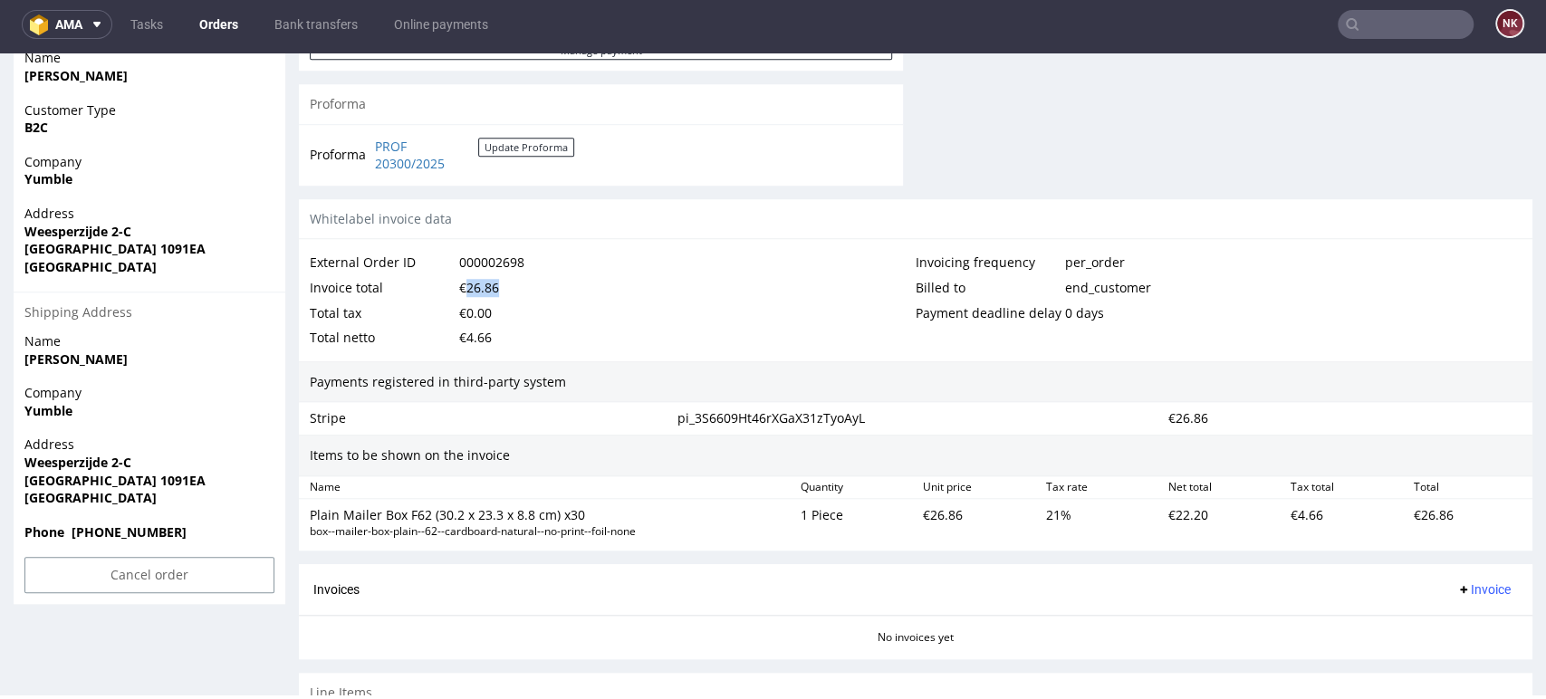
click at [487, 283] on div "€26.86" at bounding box center [479, 287] width 40 height 25
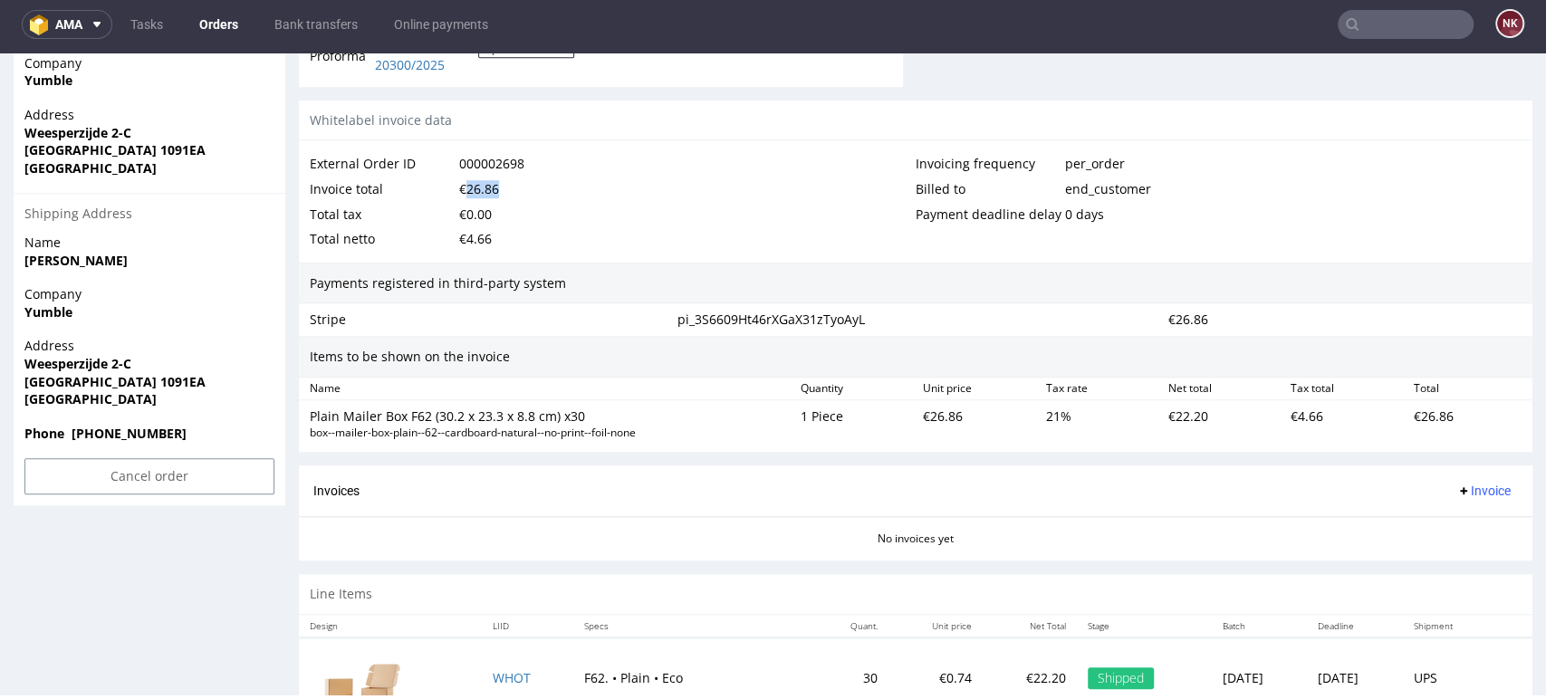
scroll to position [1080, 0]
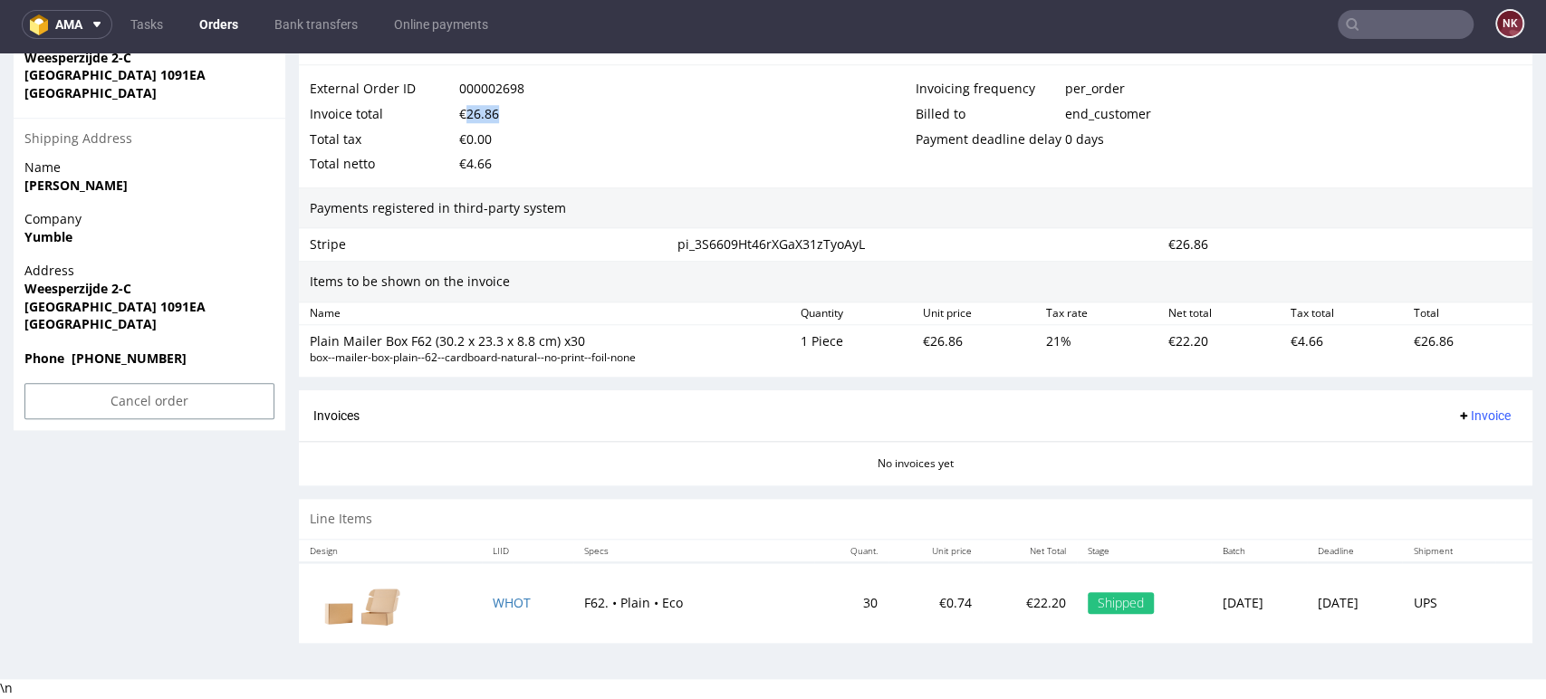
click at [1471, 409] on span "Invoice" at bounding box center [1483, 416] width 54 height 14
click at [1472, 476] on span "Upload" at bounding box center [1452, 485] width 88 height 18
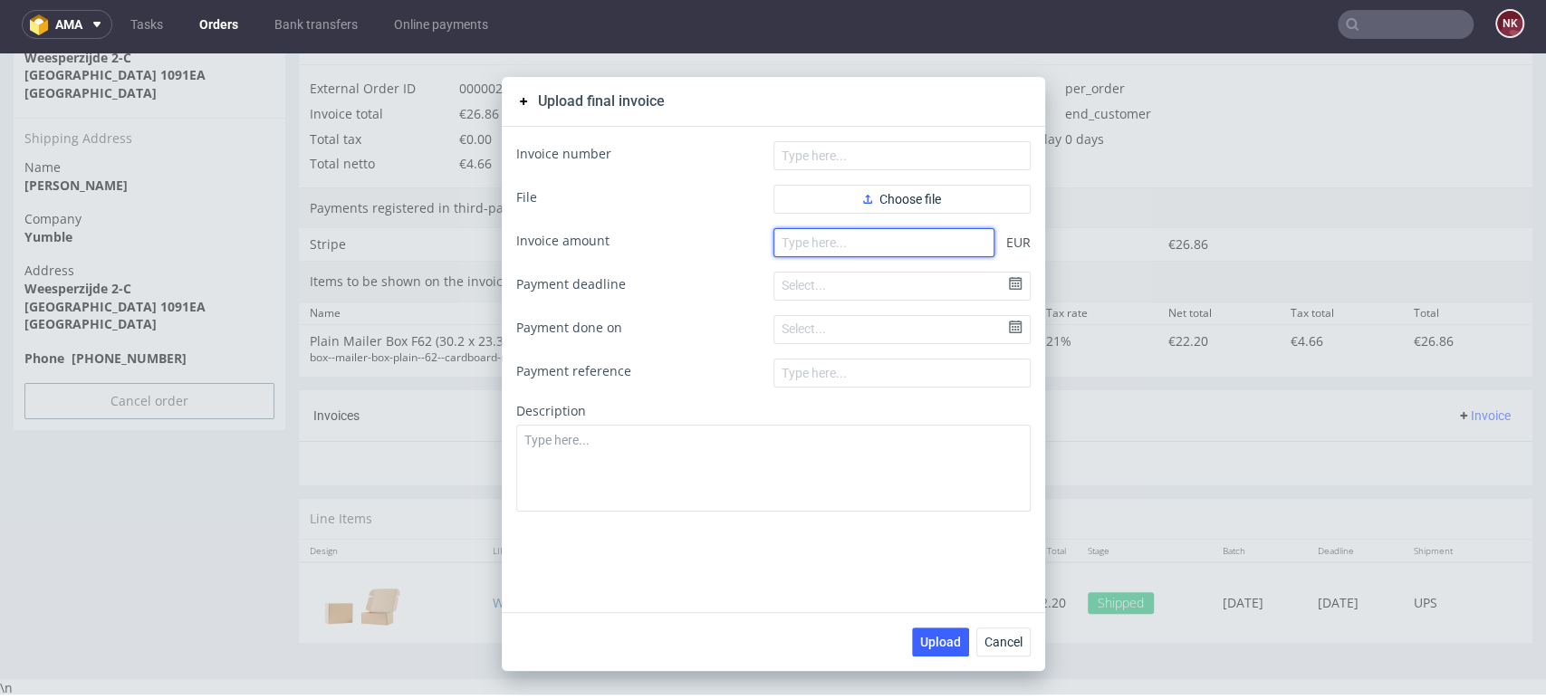
click at [943, 245] on input "number" at bounding box center [884, 242] width 221 height 29
paste input "26.86"
type input "26.86"
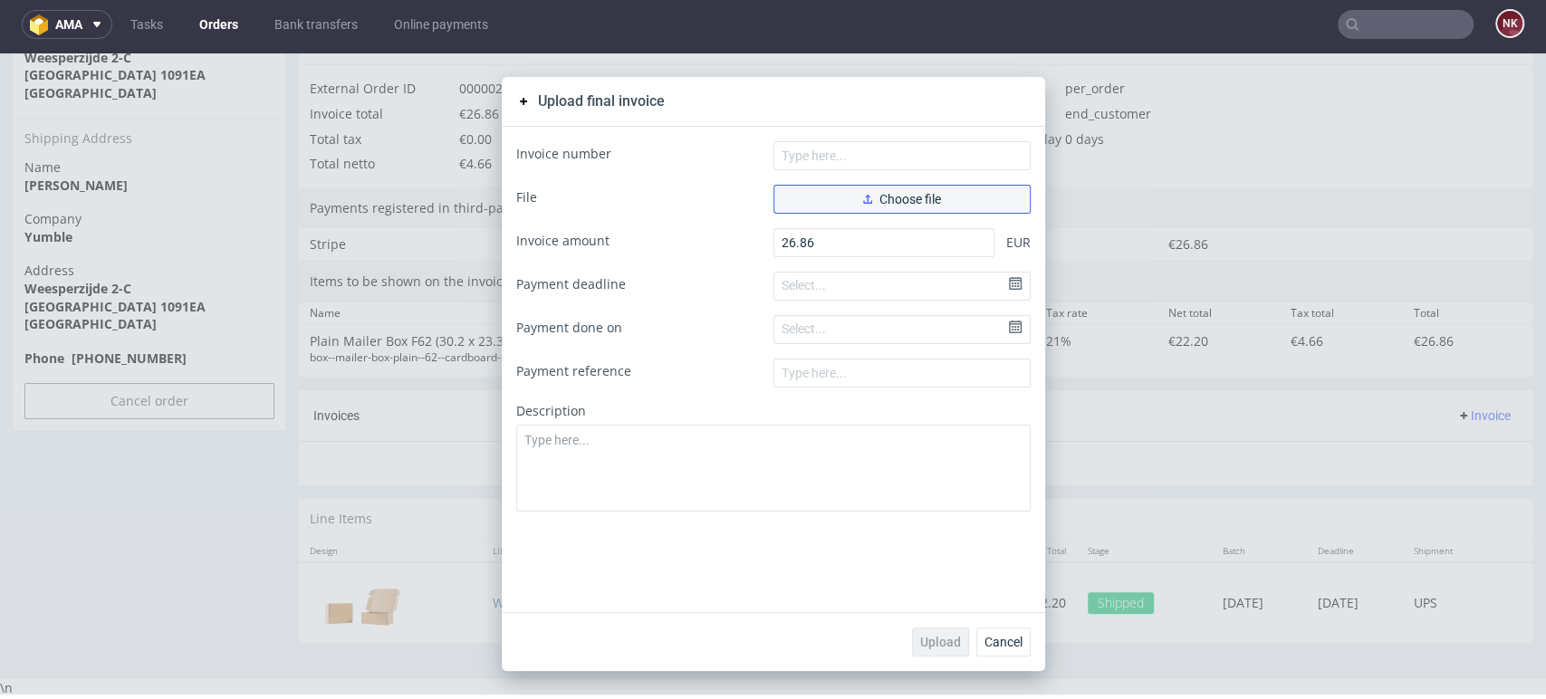
click at [900, 189] on button "Choose file" at bounding box center [902, 199] width 257 height 29
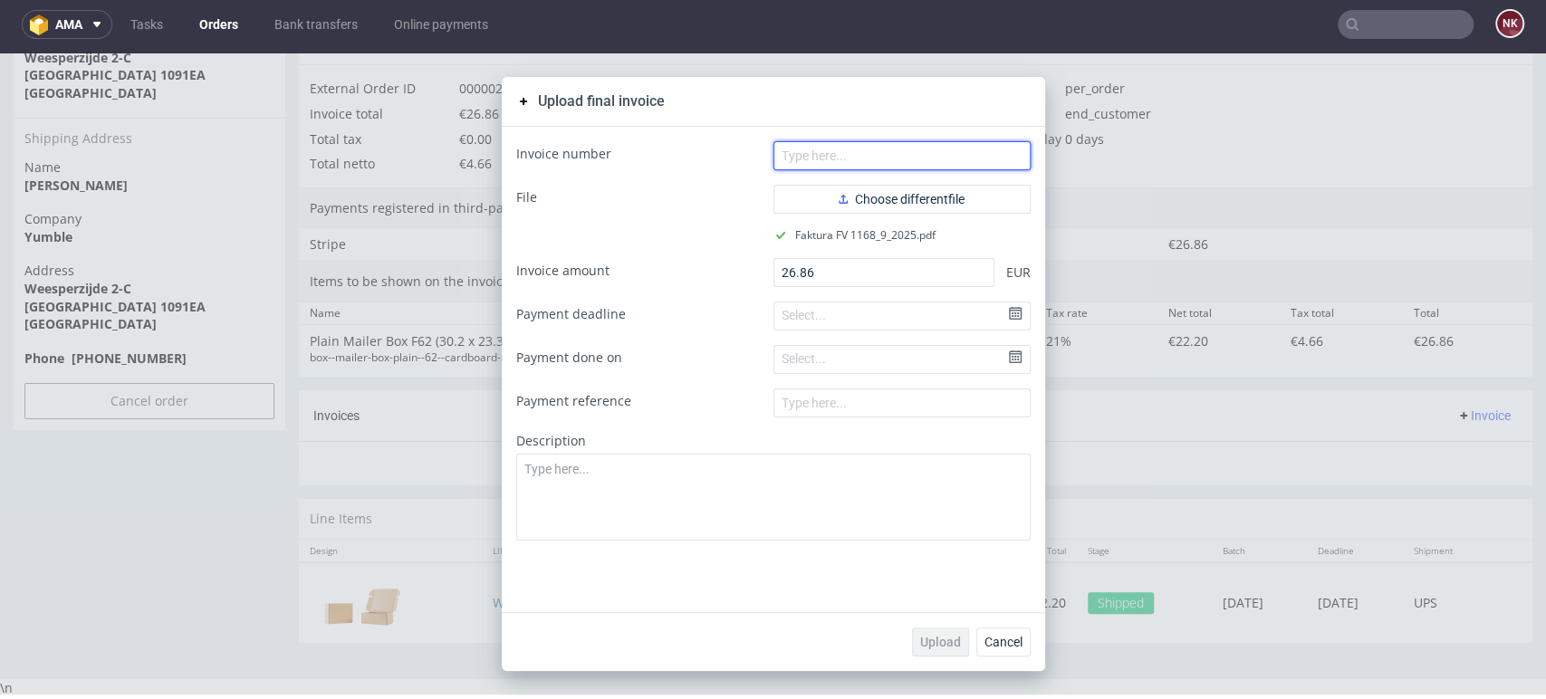
click at [855, 146] on input "text" at bounding box center [902, 155] width 257 height 29
type input "FV 1168/9/2025"
click at [932, 646] on span "Upload" at bounding box center [940, 642] width 41 height 13
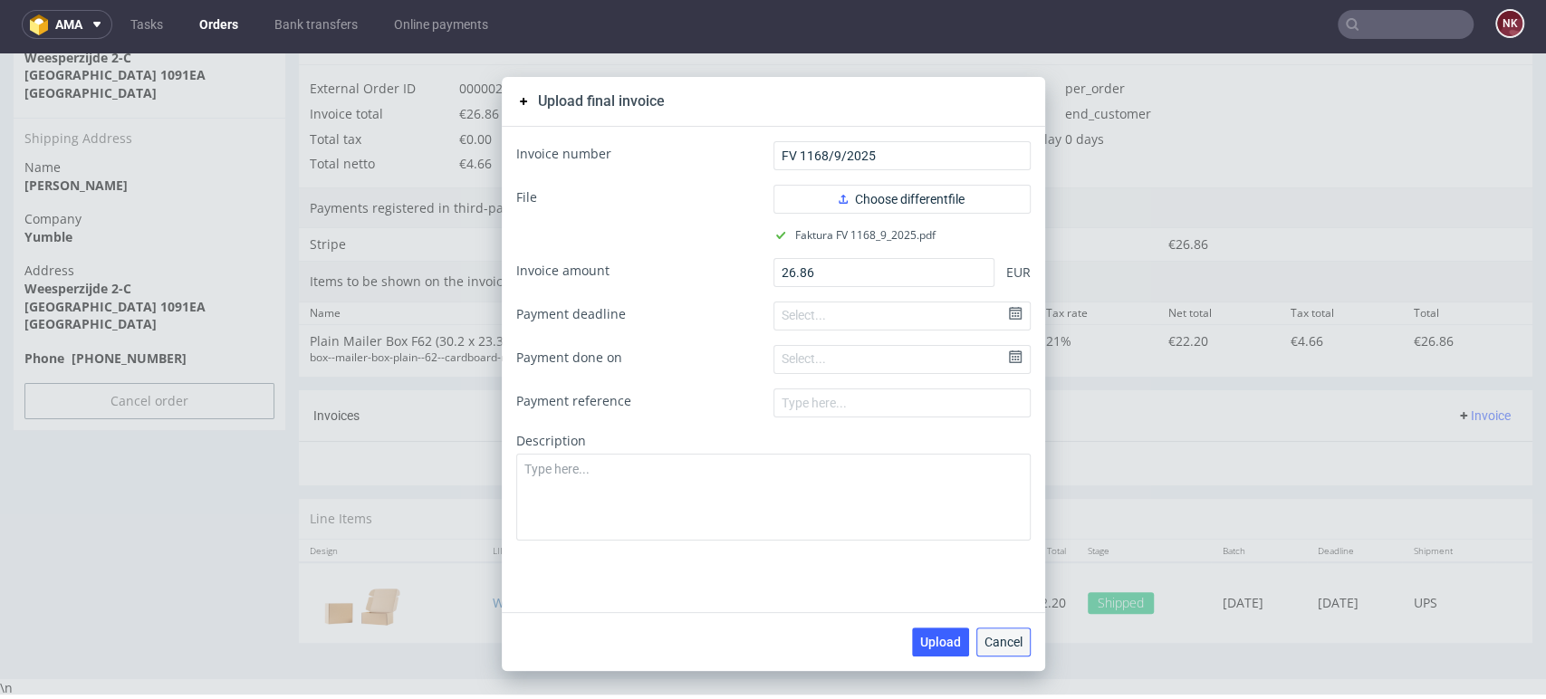
click at [993, 644] on span "Cancel" at bounding box center [1004, 642] width 38 height 13
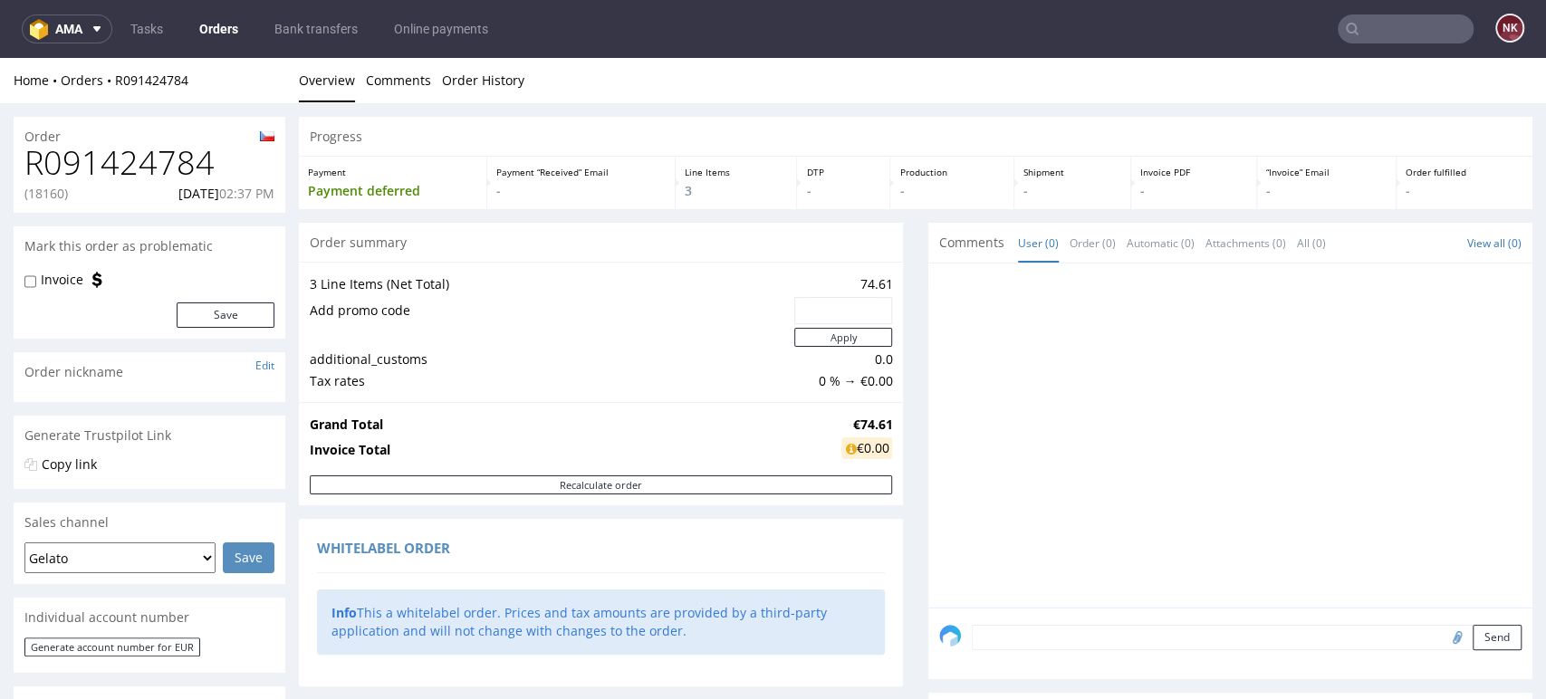
click at [158, 167] on h1 "R091424784" at bounding box center [149, 163] width 250 height 36
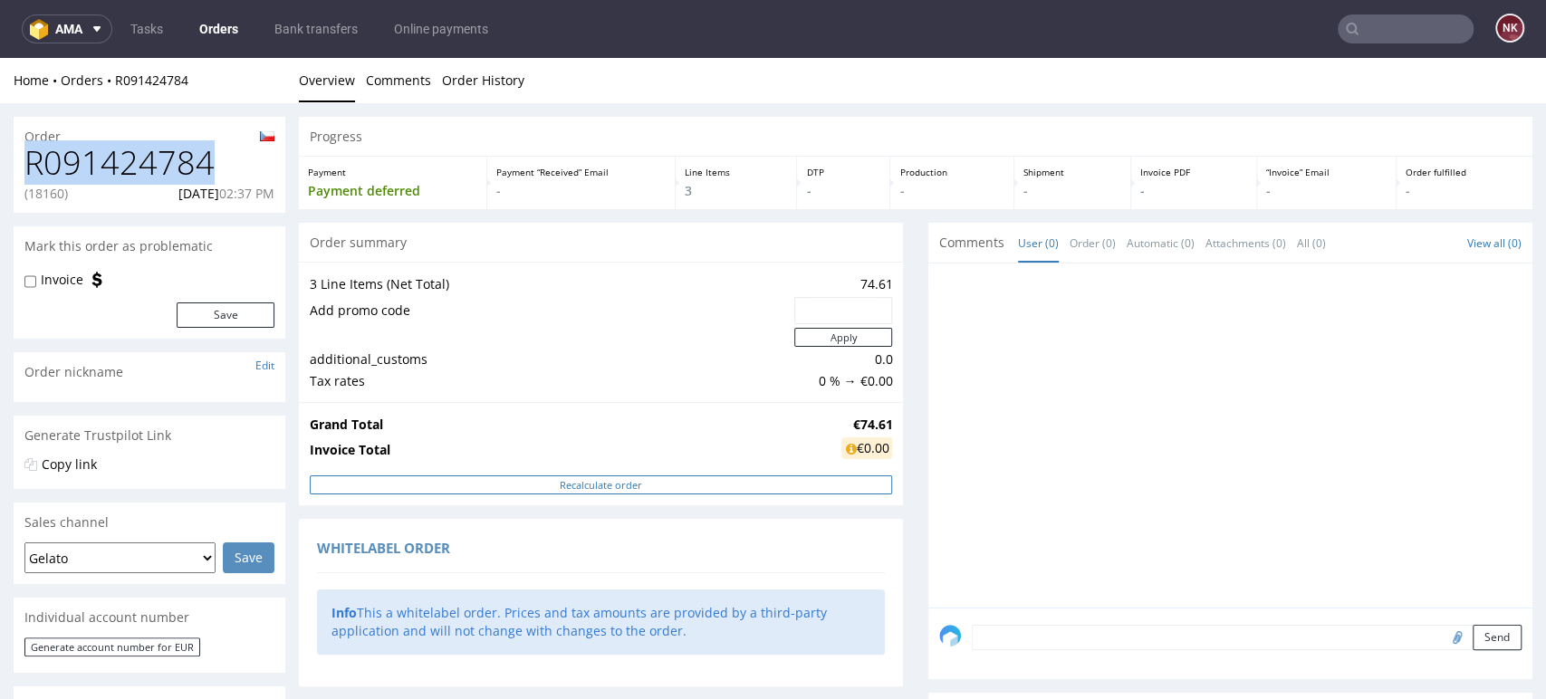
copy h1 "R091424784"
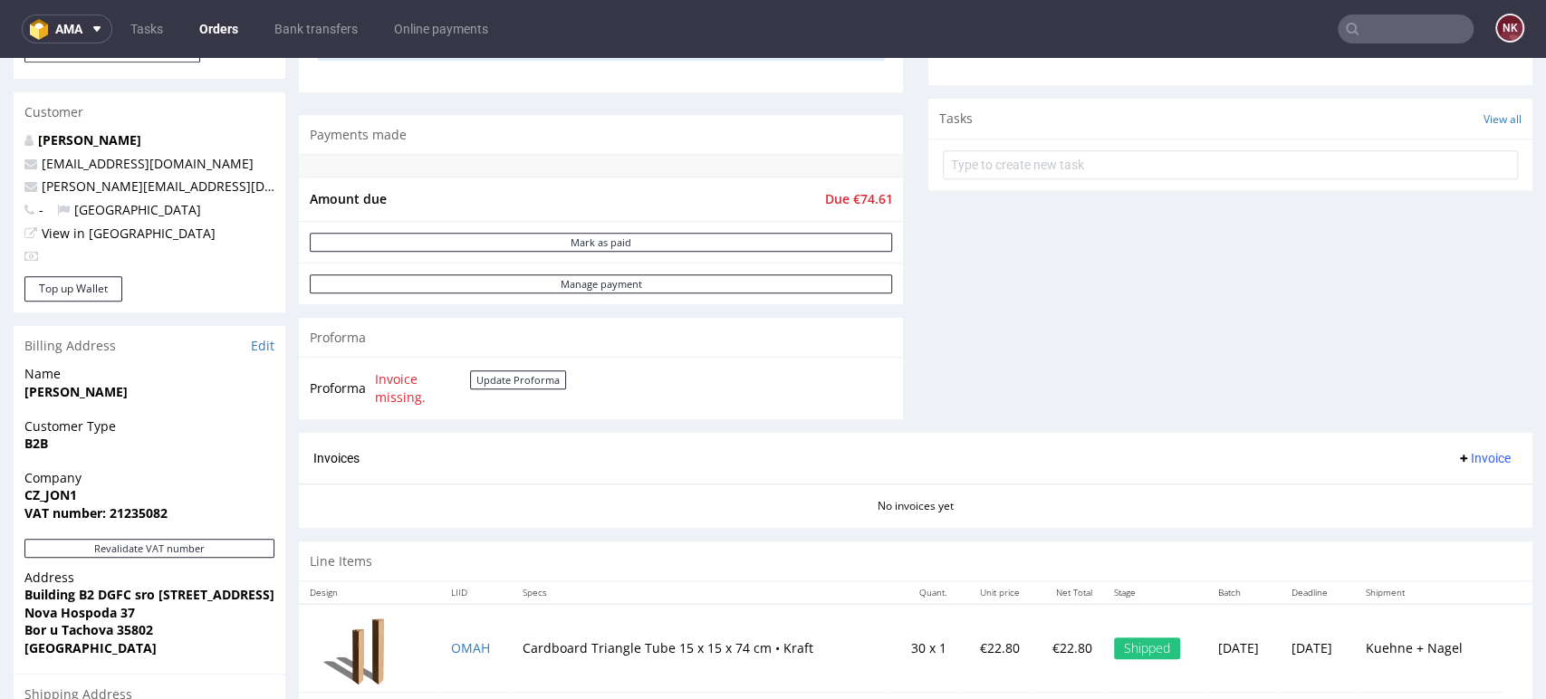
scroll to position [704, 0]
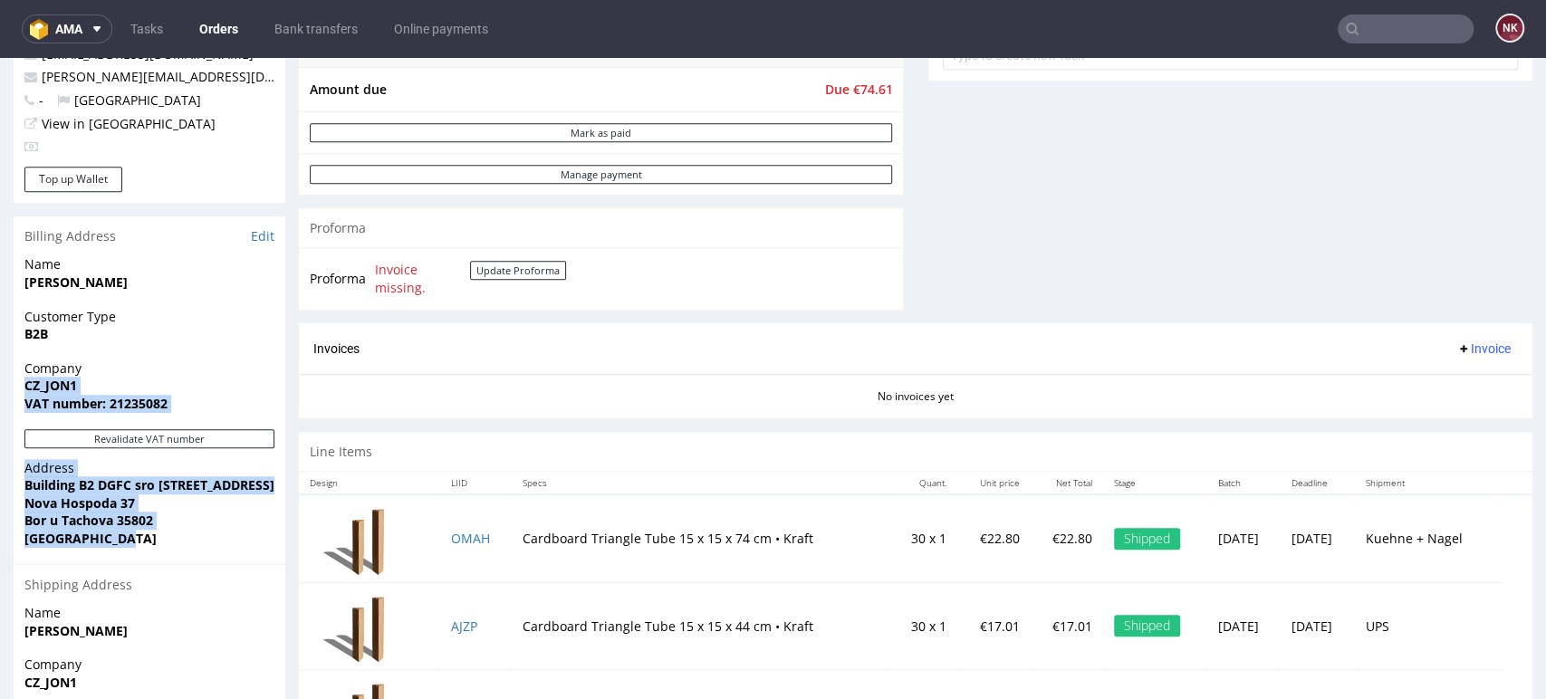
drag, startPoint x: 120, startPoint y: 539, endPoint x: 14, endPoint y: 390, distance: 181.9
click at [14, 390] on section "Billing Address Edit Name [PERSON_NAME] Customer Type B2B Company CZ_JON1 VAT n…" at bounding box center [150, 555] width 272 height 678
copy section "CZ_JON1 VAT number: 21235082 Revalidate VAT number Address Building B2 DGFC sro…"
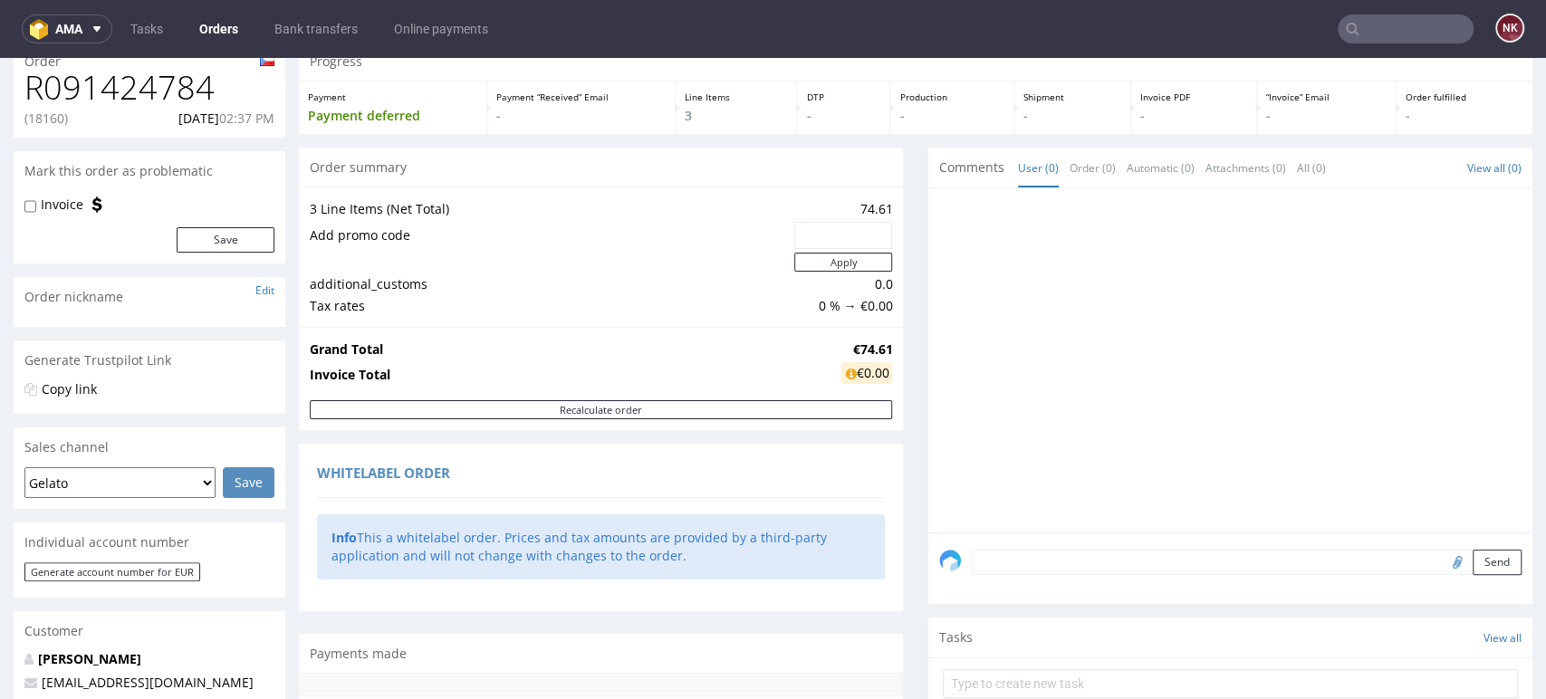
scroll to position [0, 0]
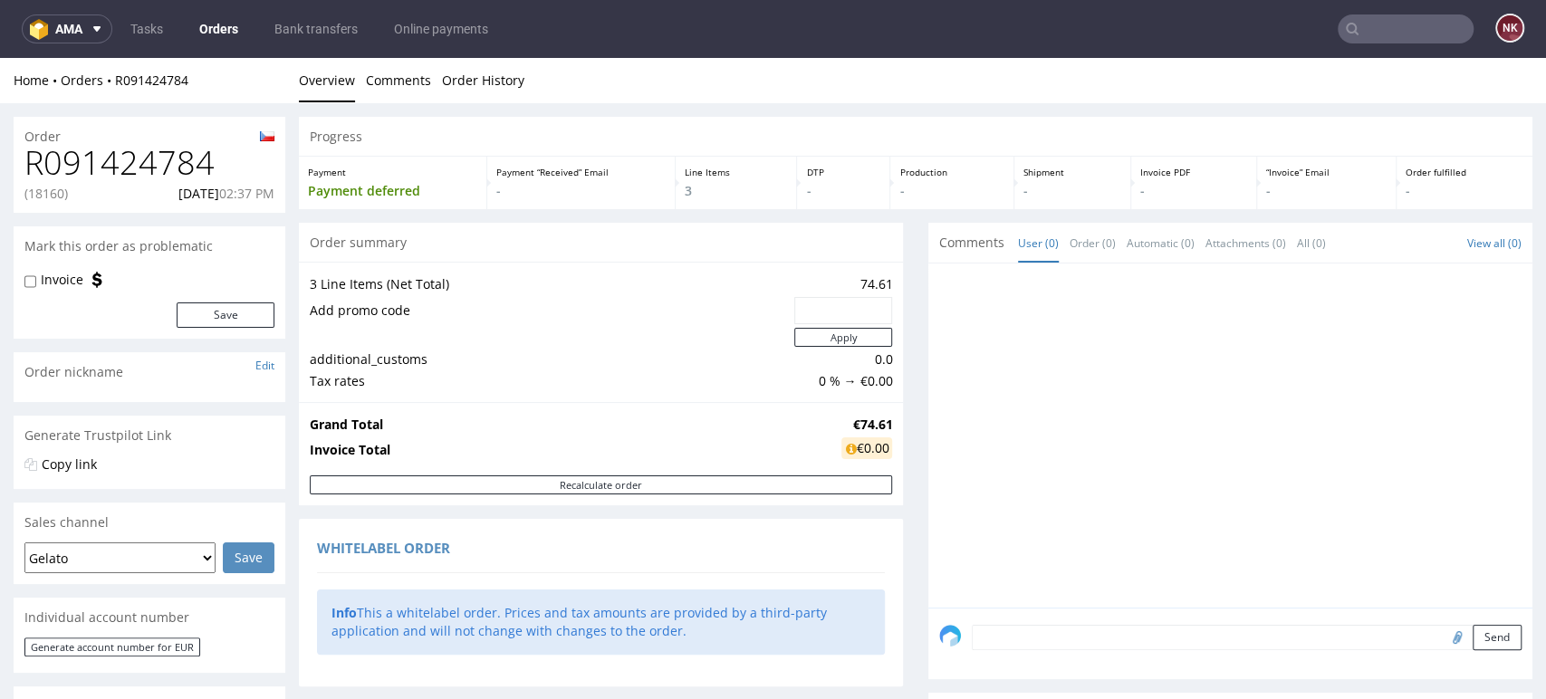
click at [171, 139] on div "Order" at bounding box center [150, 131] width 272 height 29
click at [167, 161] on h1 "R091424784" at bounding box center [149, 163] width 250 height 36
copy h1 "R091424784"
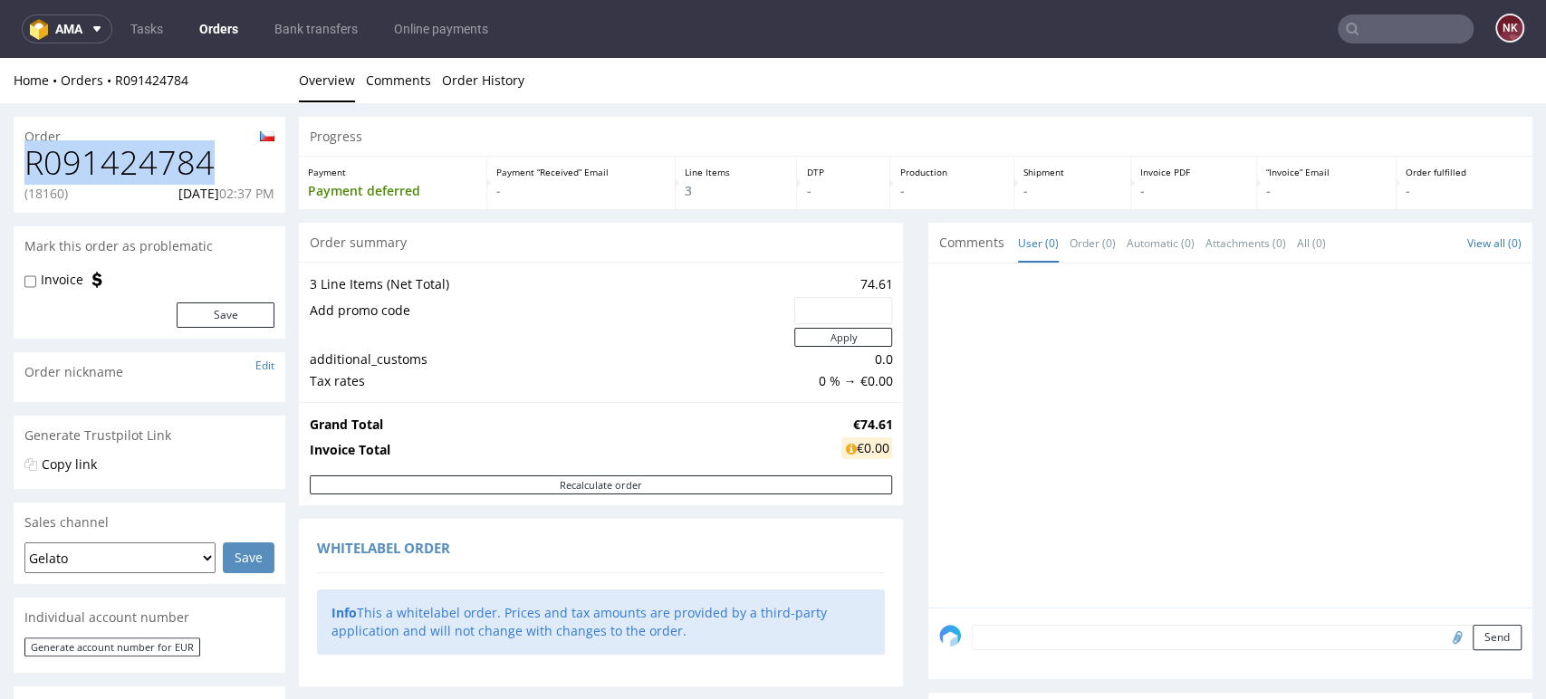
click at [160, 168] on h1 "R091424784" at bounding box center [149, 163] width 250 height 36
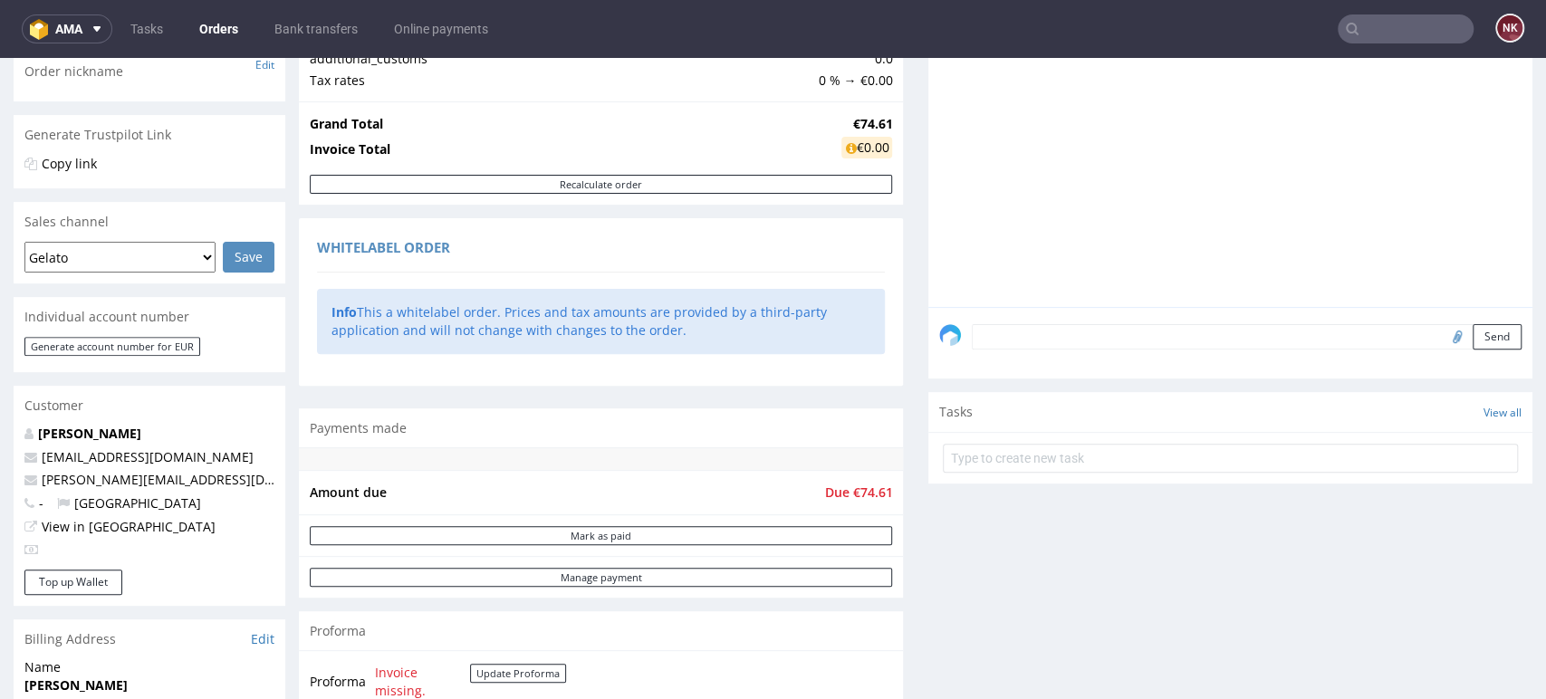
scroll to position [302, 0]
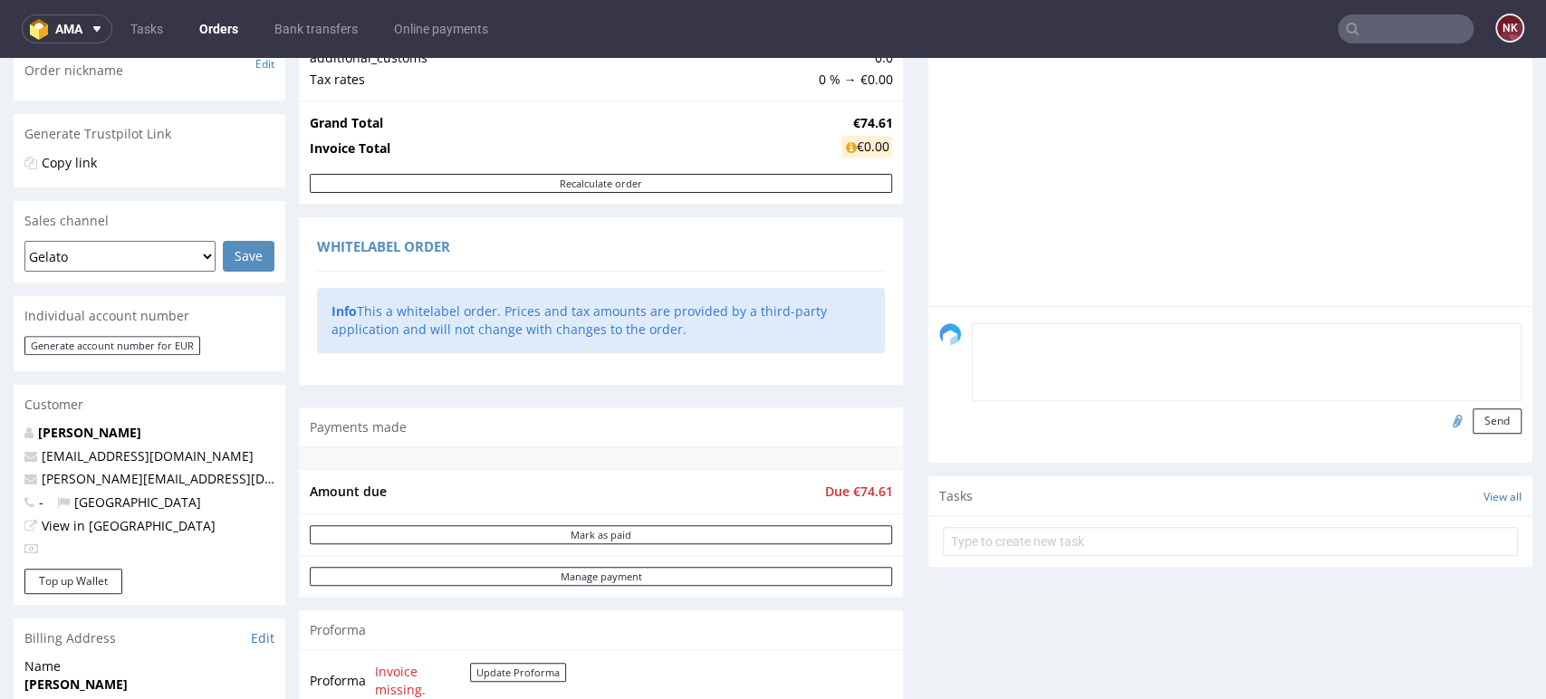
click at [1031, 342] on textarea at bounding box center [1247, 362] width 550 height 78
type textarea "Valid VAT ID"
click at [1442, 421] on input "file" at bounding box center [1454, 421] width 25 height 24
type input "C:\fakepath\VVI_R091424784.png"
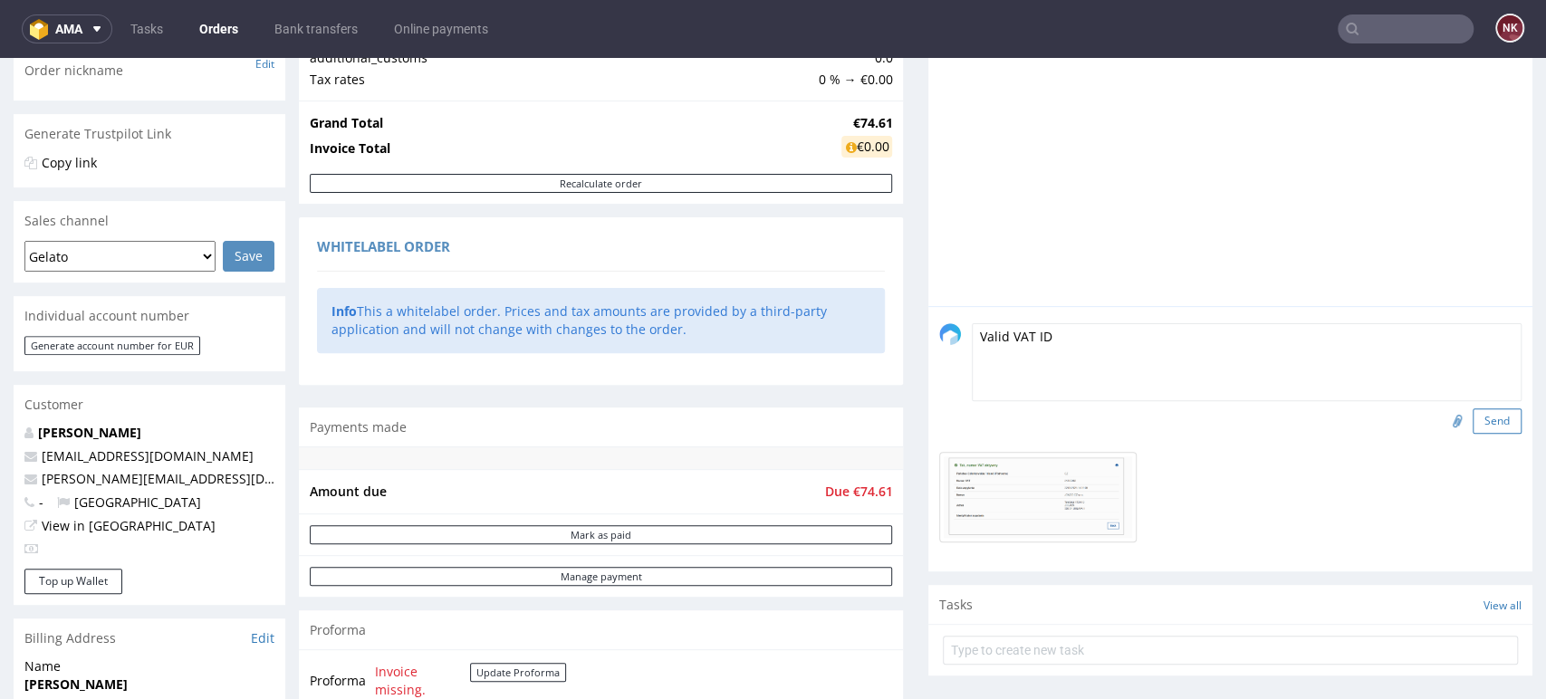
click at [1473, 416] on button "Send" at bounding box center [1497, 421] width 49 height 25
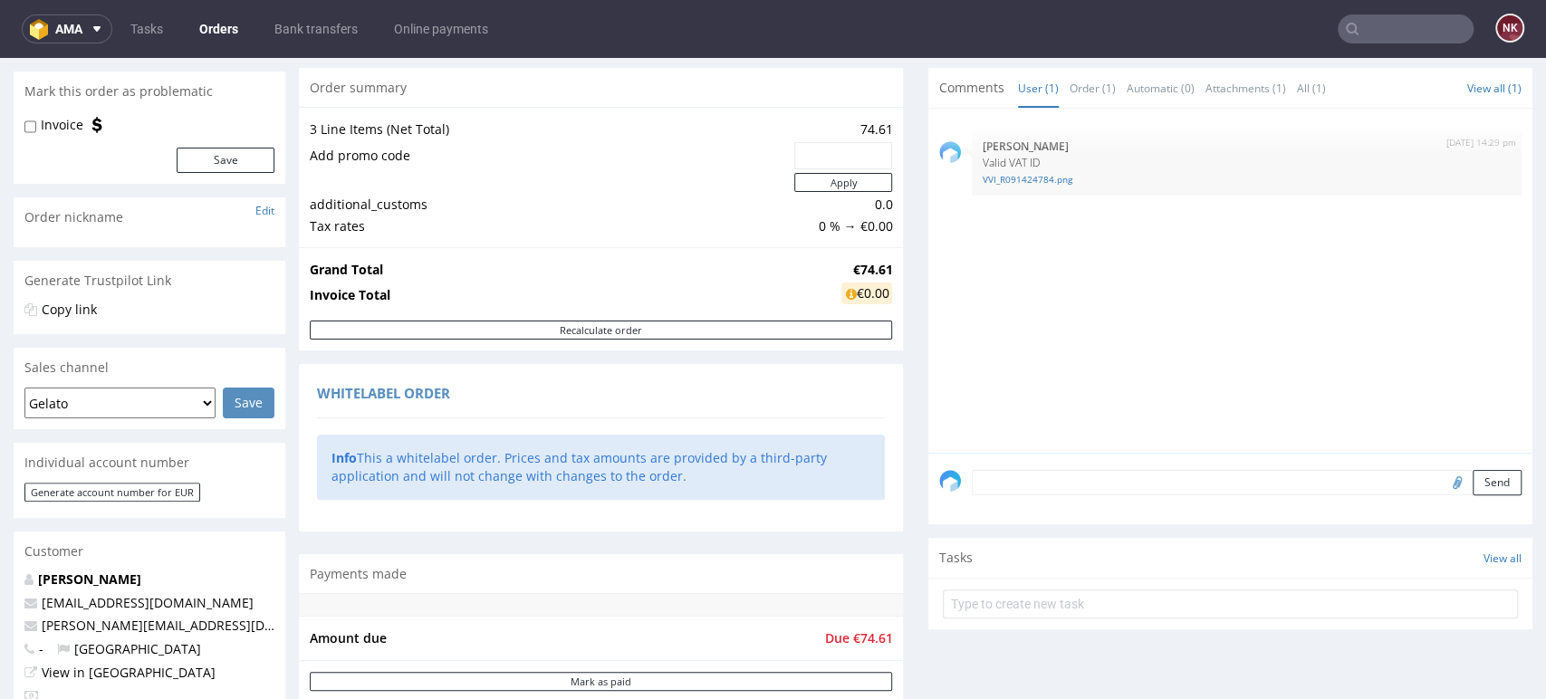
scroll to position [603, 0]
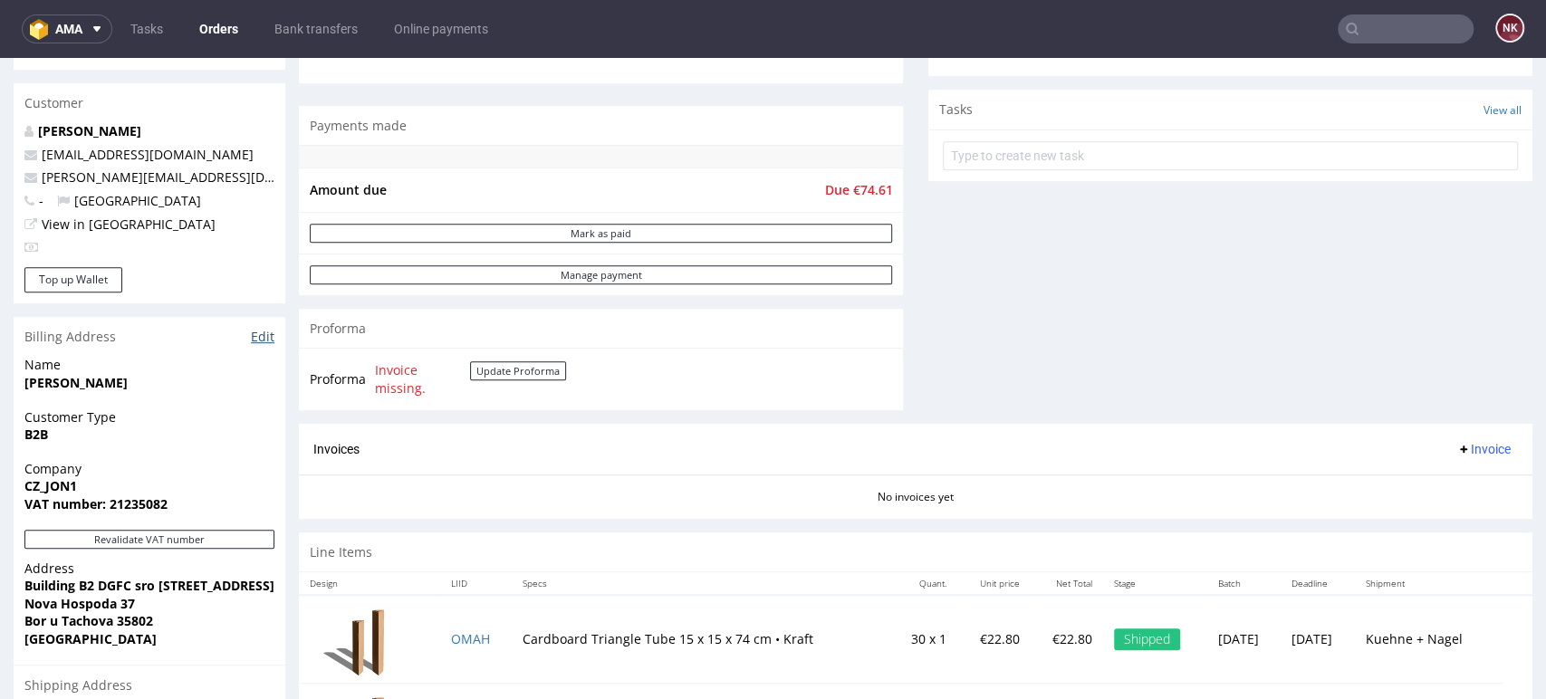
click at [256, 334] on link "Edit" at bounding box center [263, 337] width 24 height 18
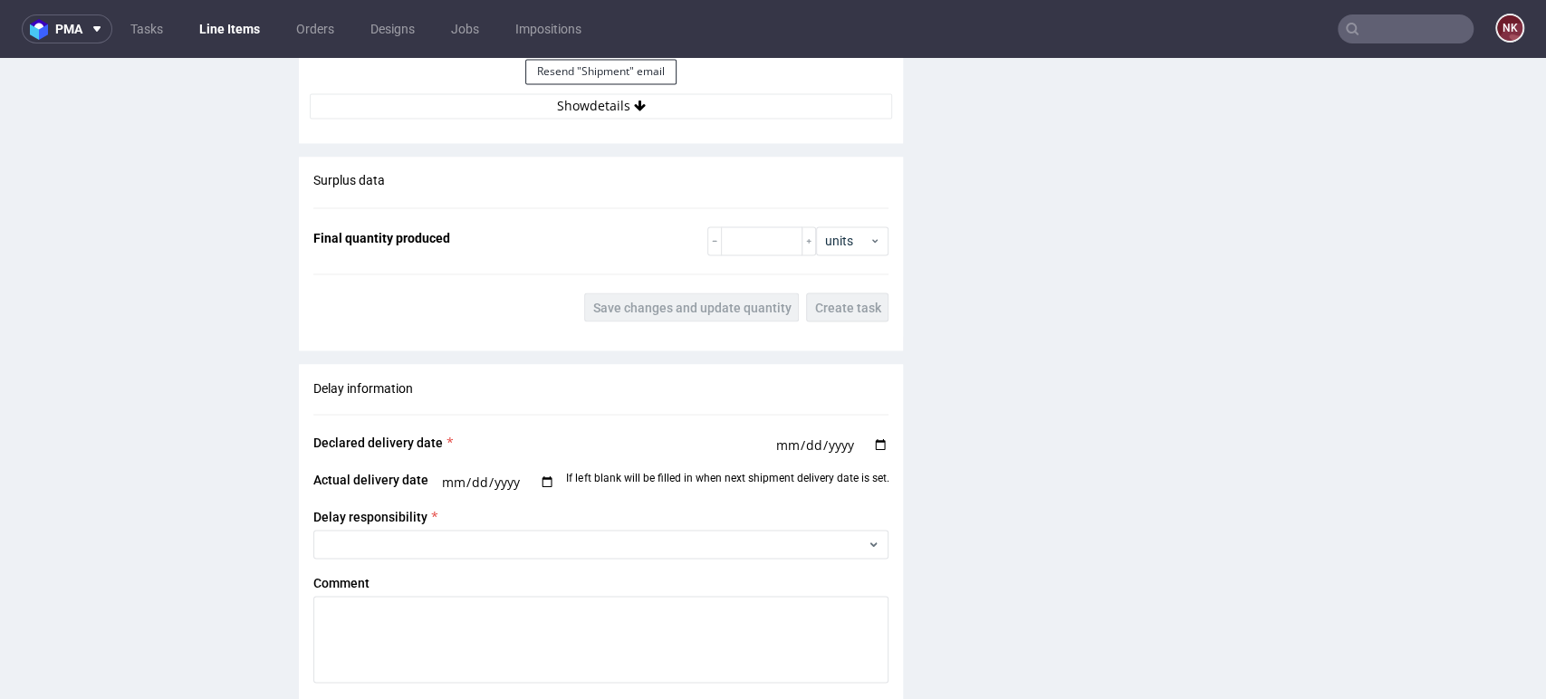
scroll to position [1912, 0]
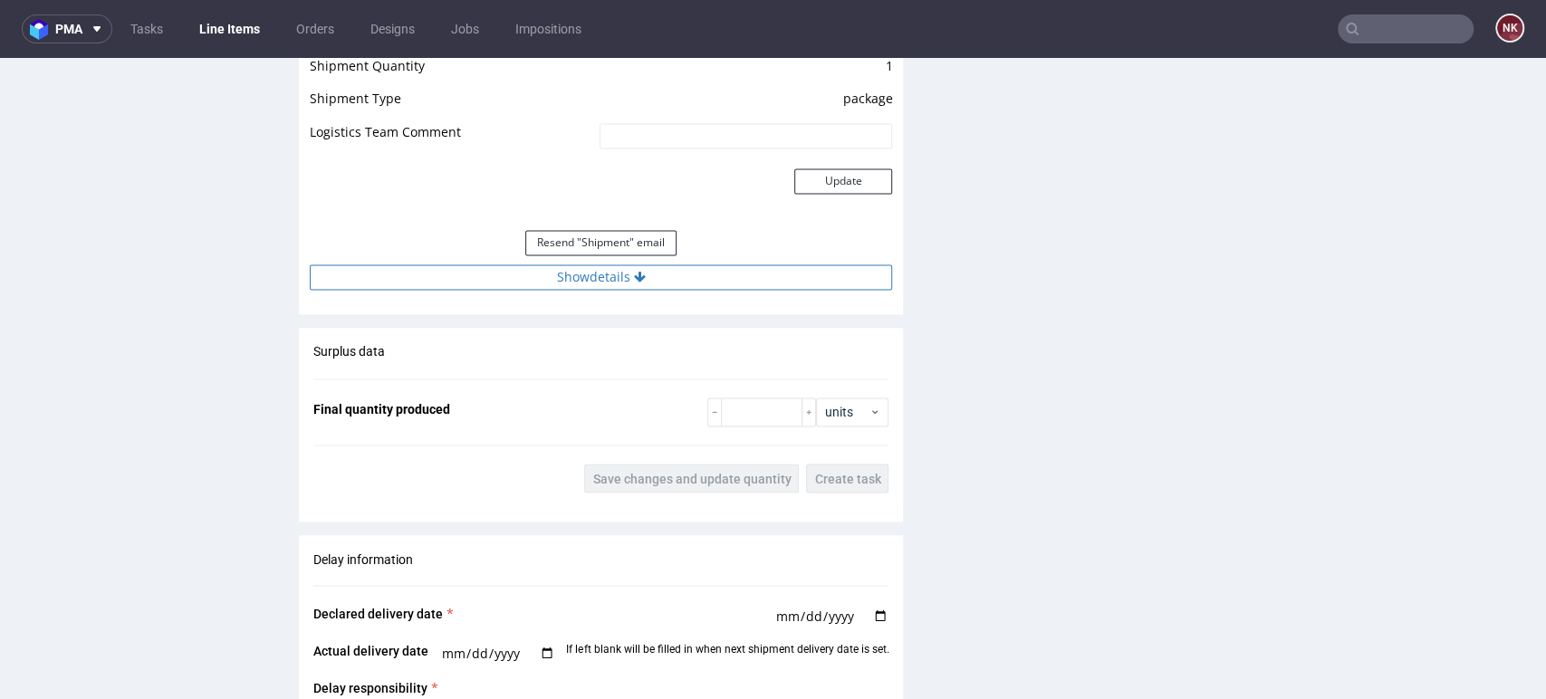
click at [716, 279] on button "Show details" at bounding box center [601, 276] width 582 height 25
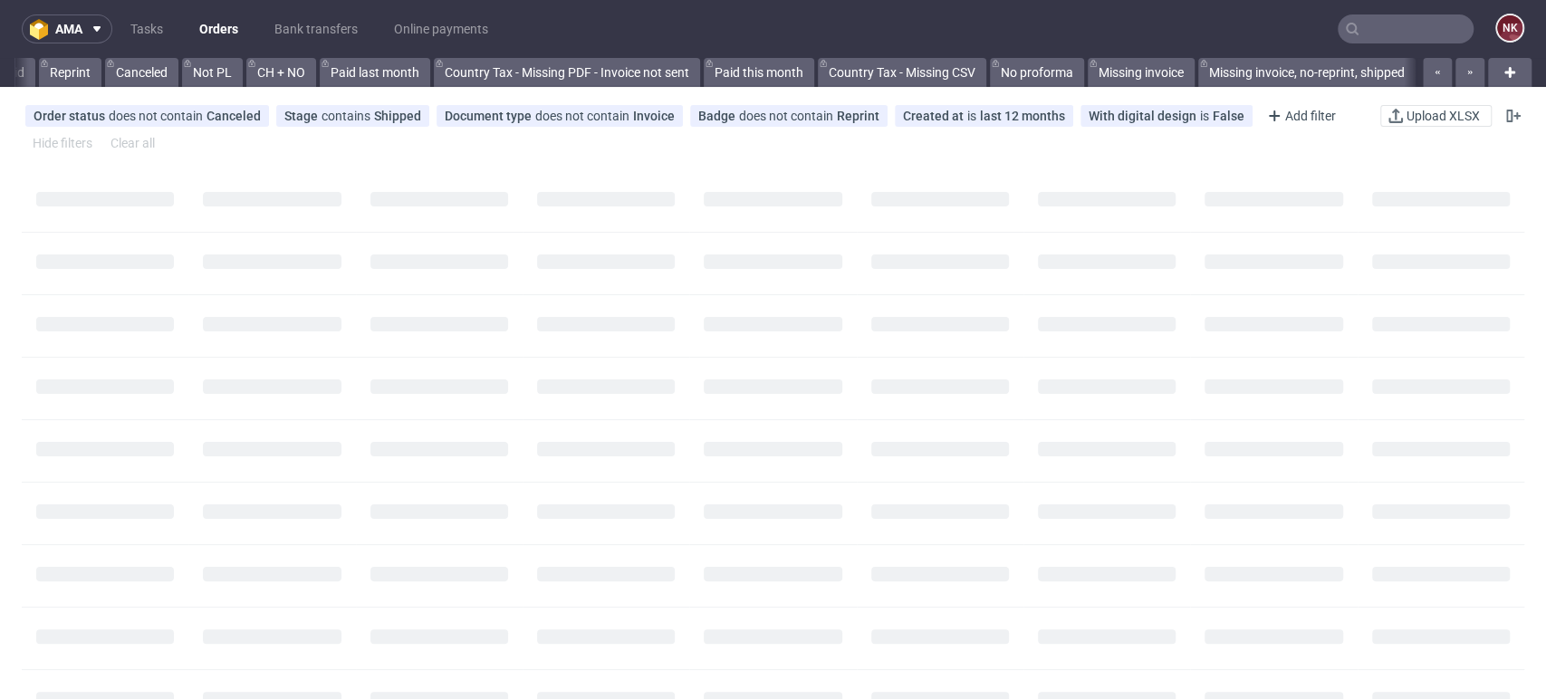
click at [1425, 24] on input "text" at bounding box center [1406, 28] width 136 height 29
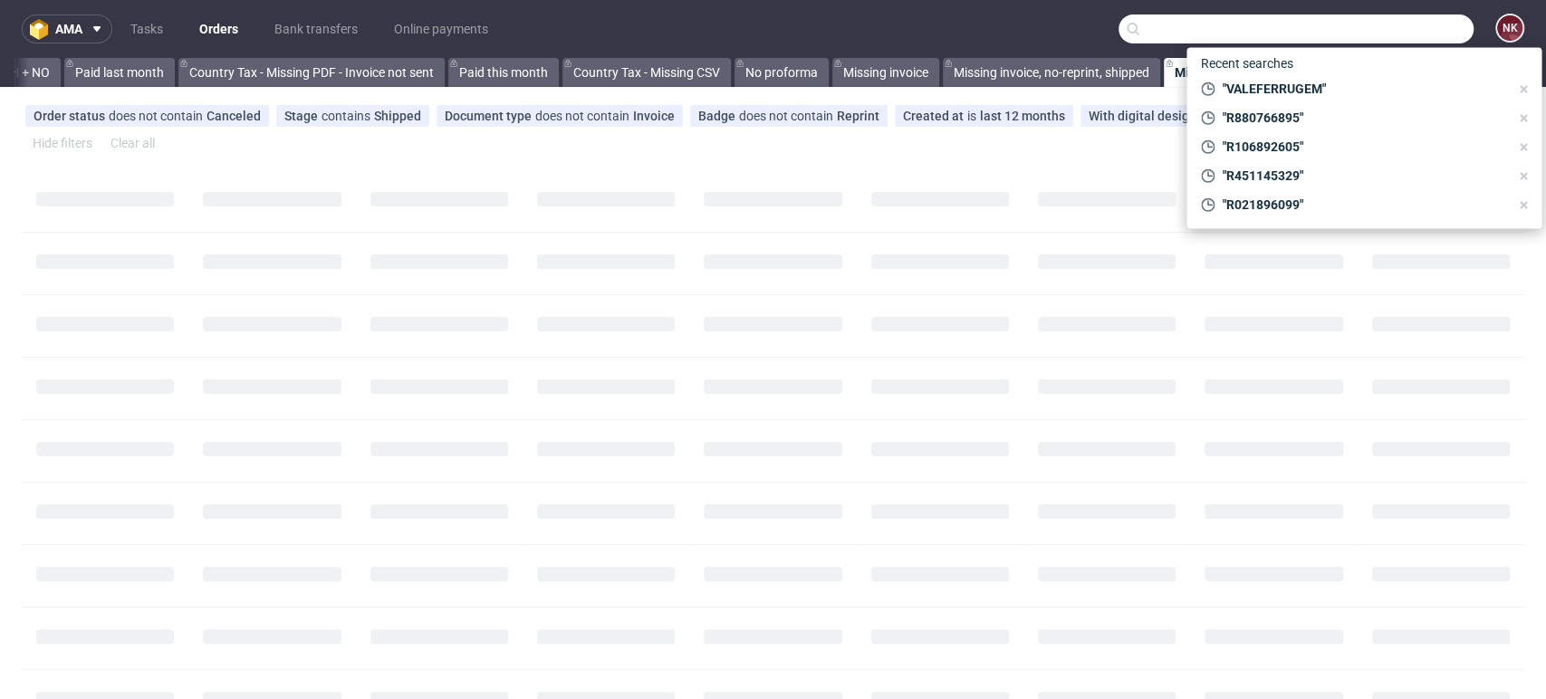
paste input "R091424784"
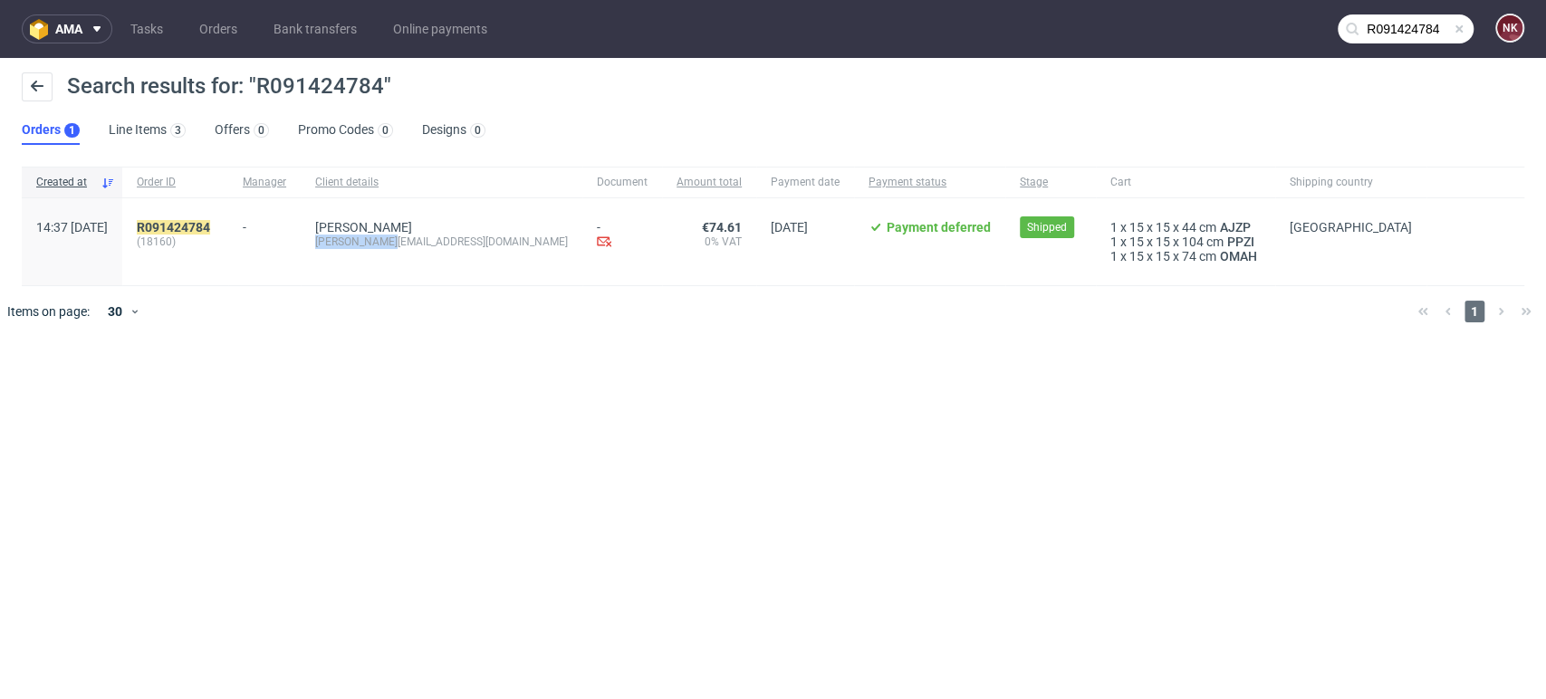
drag, startPoint x: 440, startPoint y: 246, endPoint x: 360, endPoint y: 248, distance: 80.6
click at [360, 248] on div "Andrew Dennison Paul@jondo.cz" at bounding box center [442, 241] width 282 height 87
copy div "Paul@jondo.cz"
click at [1425, 33] on input "R091424784" at bounding box center [1406, 28] width 136 height 29
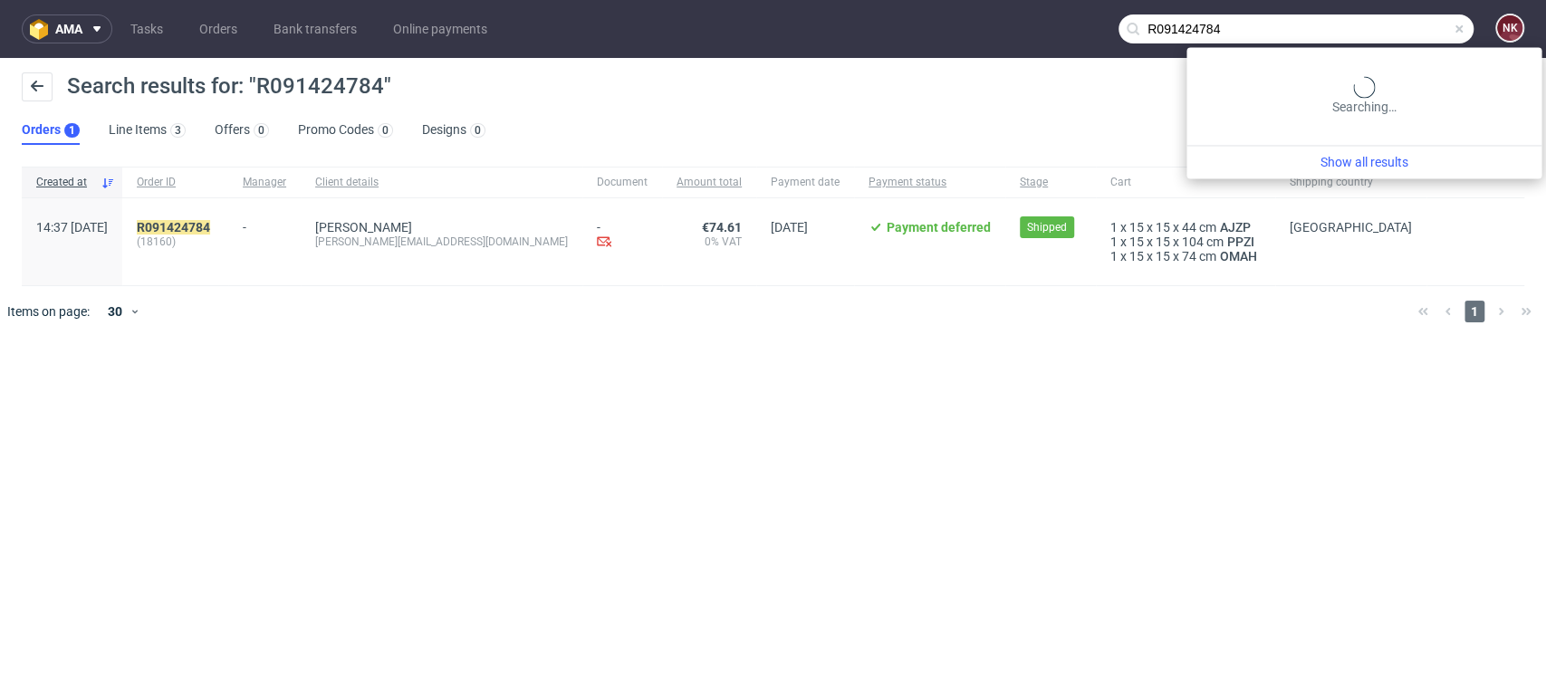
drag, startPoint x: 1407, startPoint y: 33, endPoint x: 929, endPoint y: 47, distance: 477.6
click at [929, 47] on nav "ama Tasks Orders Bank transfers Online payments R091424784 NK" at bounding box center [773, 29] width 1546 height 58
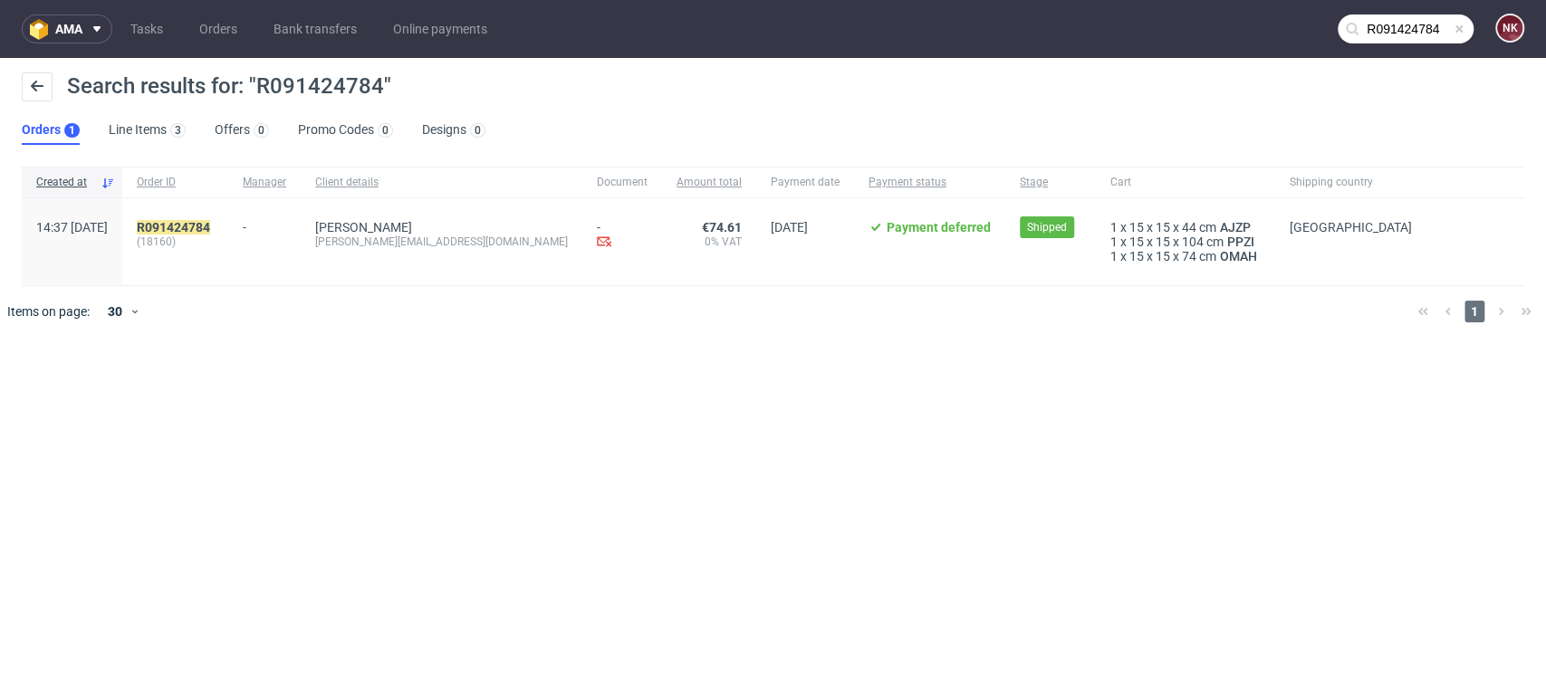
paste input "Paul@jondo.cz"
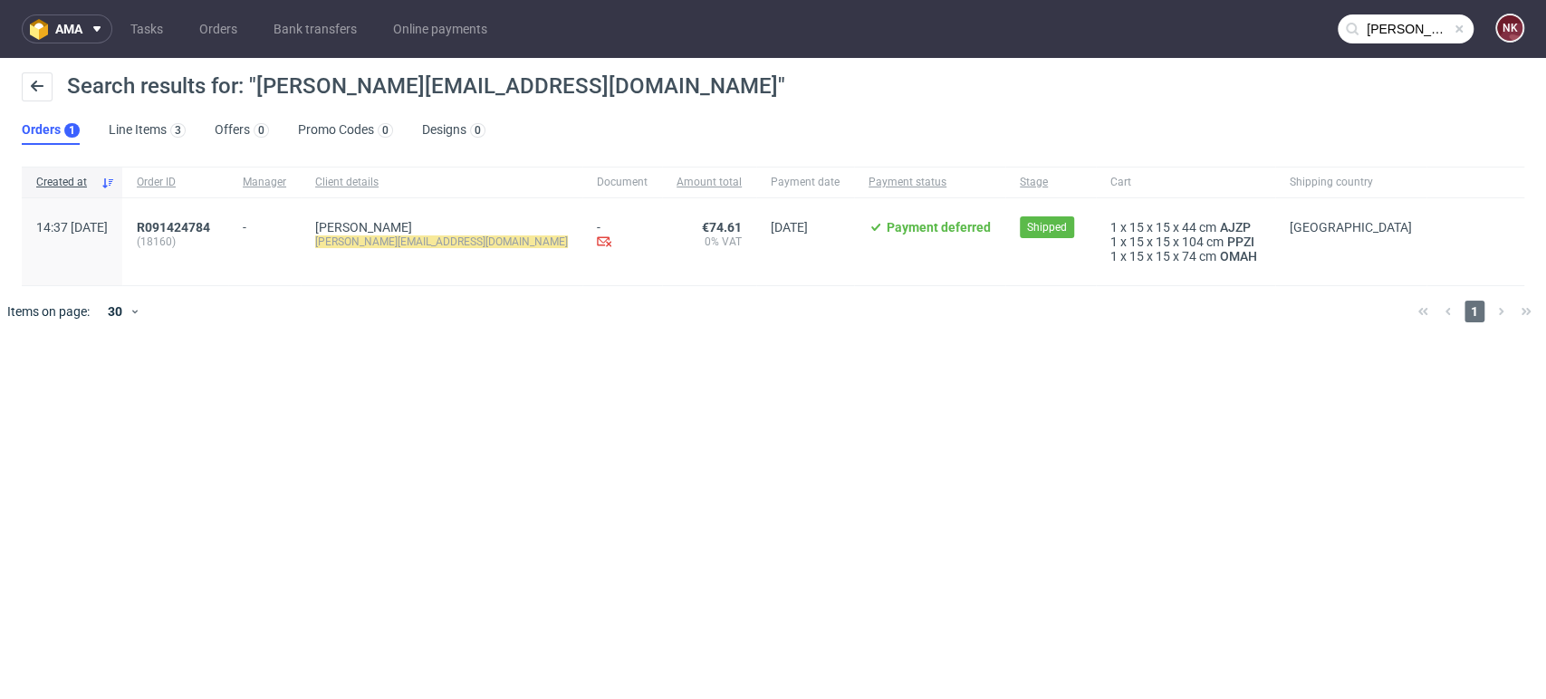
click at [1369, 32] on input "Paul@jondo.cz" at bounding box center [1406, 28] width 136 height 29
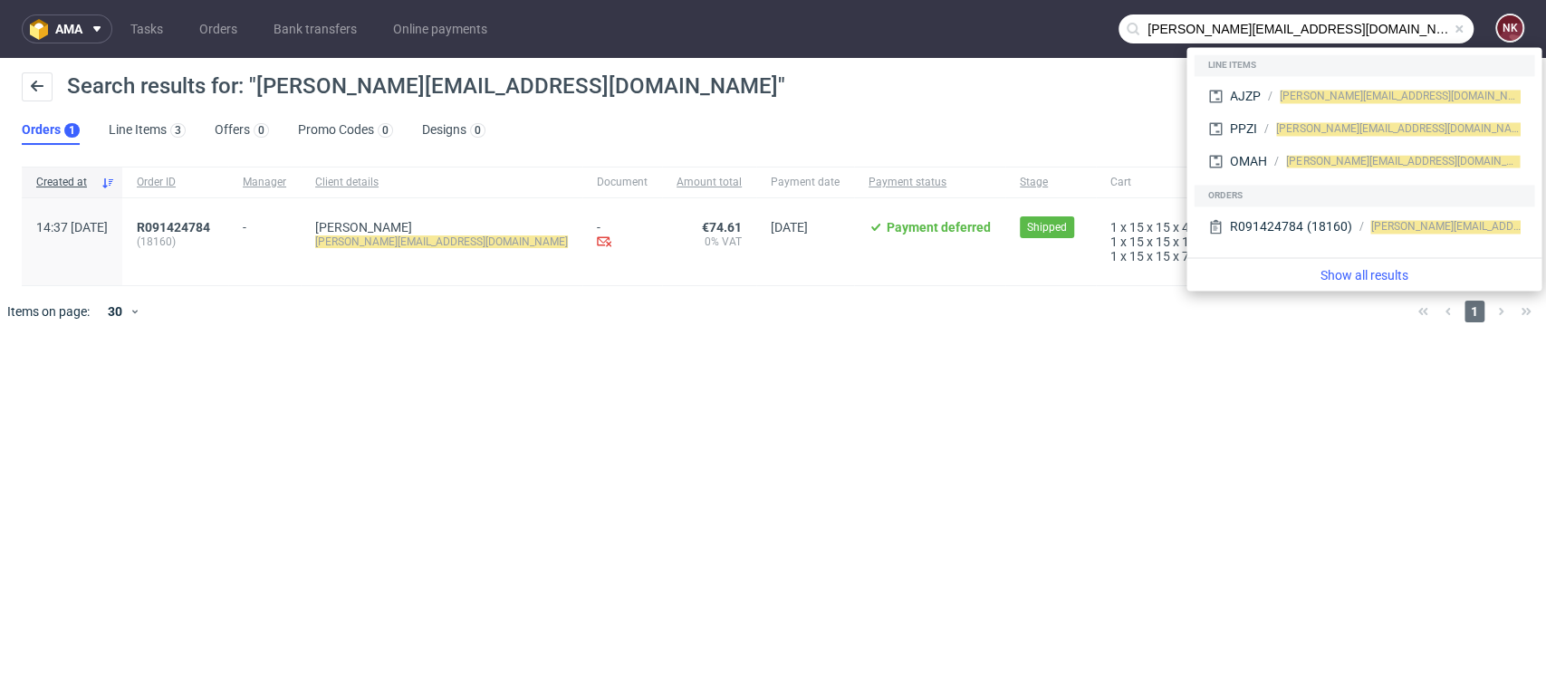
click at [1262, 33] on input "Paul@jondo.cz" at bounding box center [1296, 28] width 355 height 29
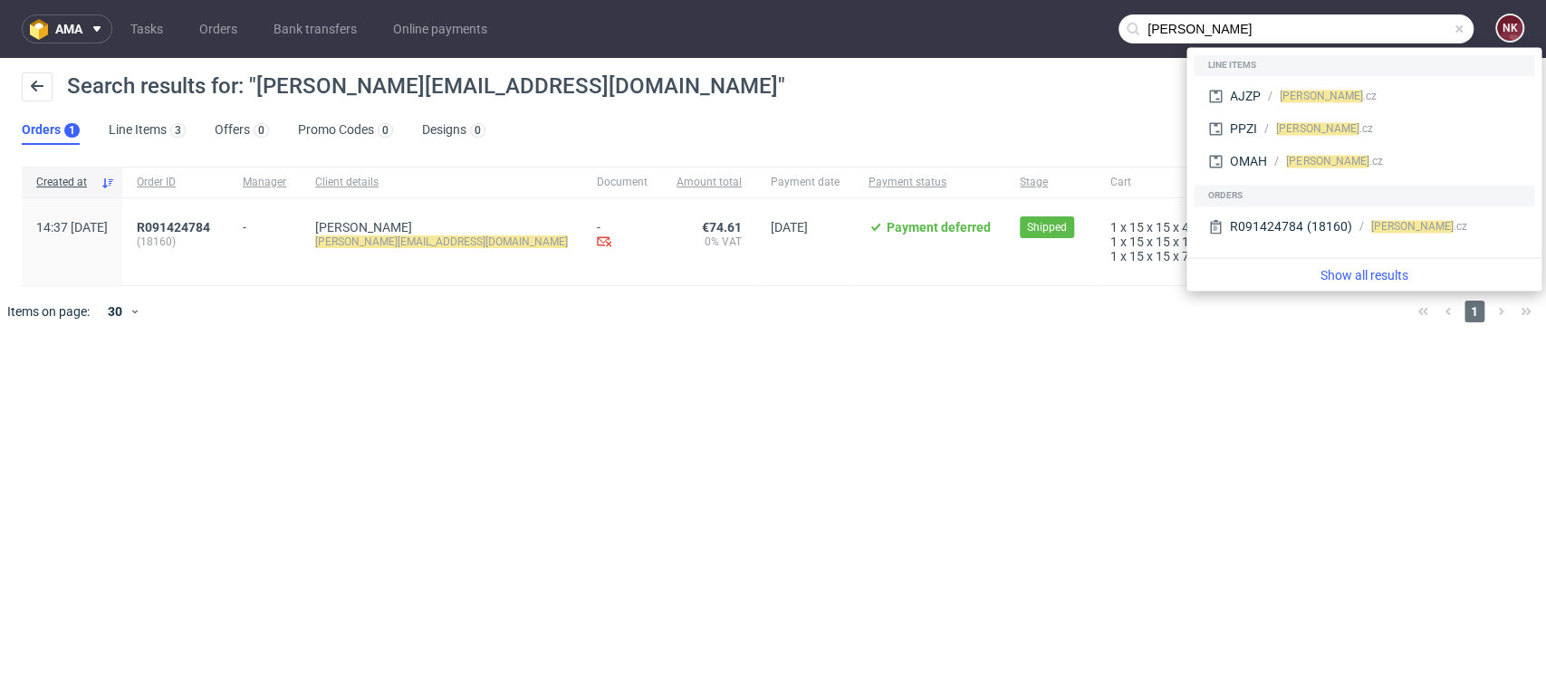
drag, startPoint x: 1186, startPoint y: 26, endPoint x: 1094, endPoint y: 36, distance: 92.0
click at [1094, 36] on nav "ama Tasks Orders Bank transfers Online payments Paul@jondo NK" at bounding box center [773, 29] width 1546 height 58
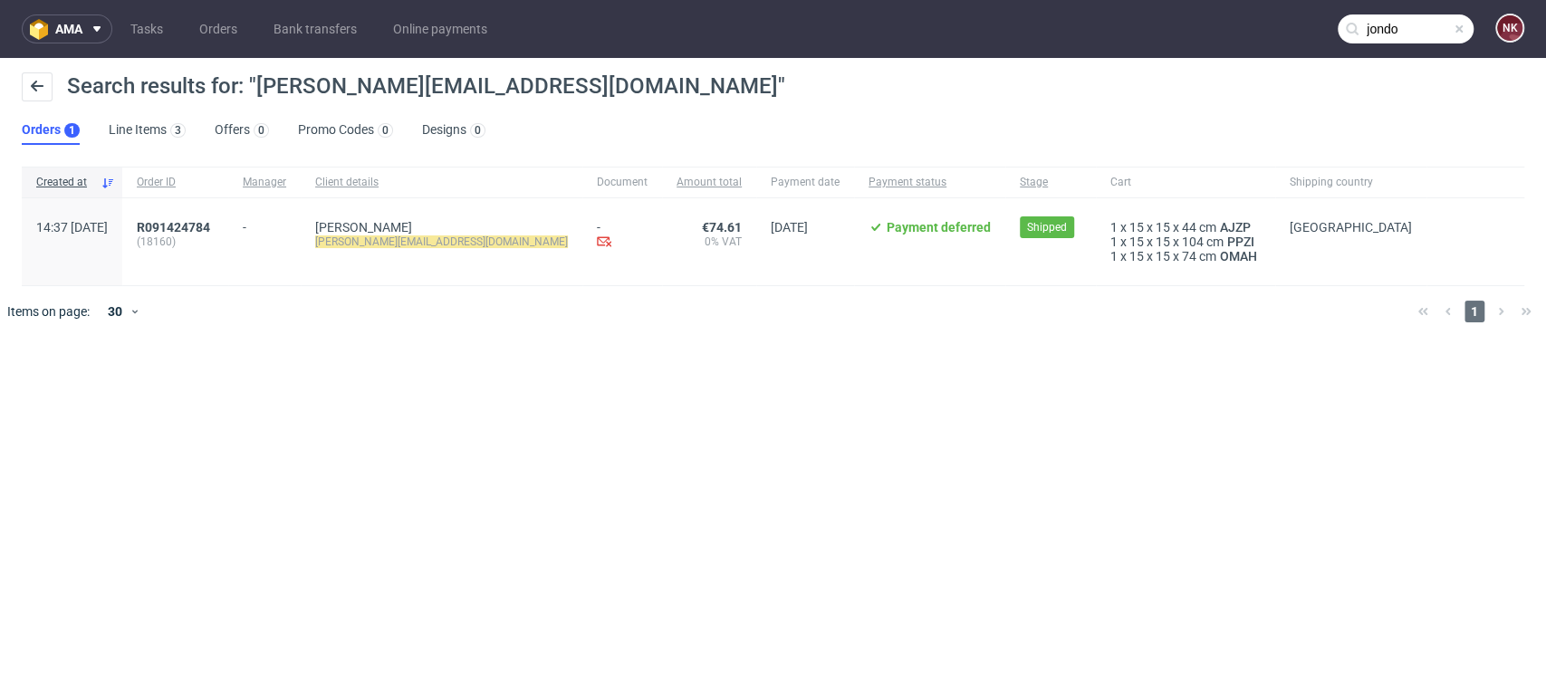
type input "jondo"
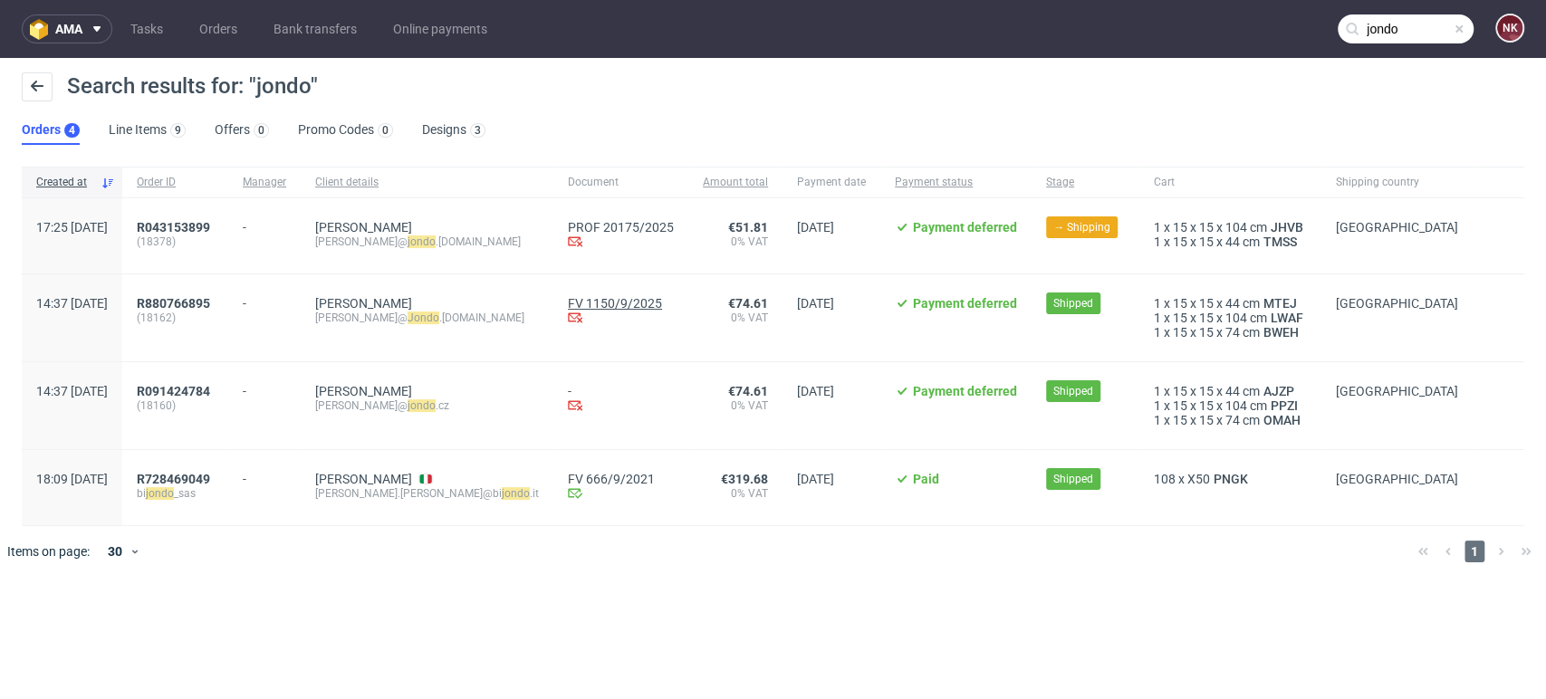
click at [568, 300] on link "FV 1150/9/2025" at bounding box center [621, 303] width 106 height 14
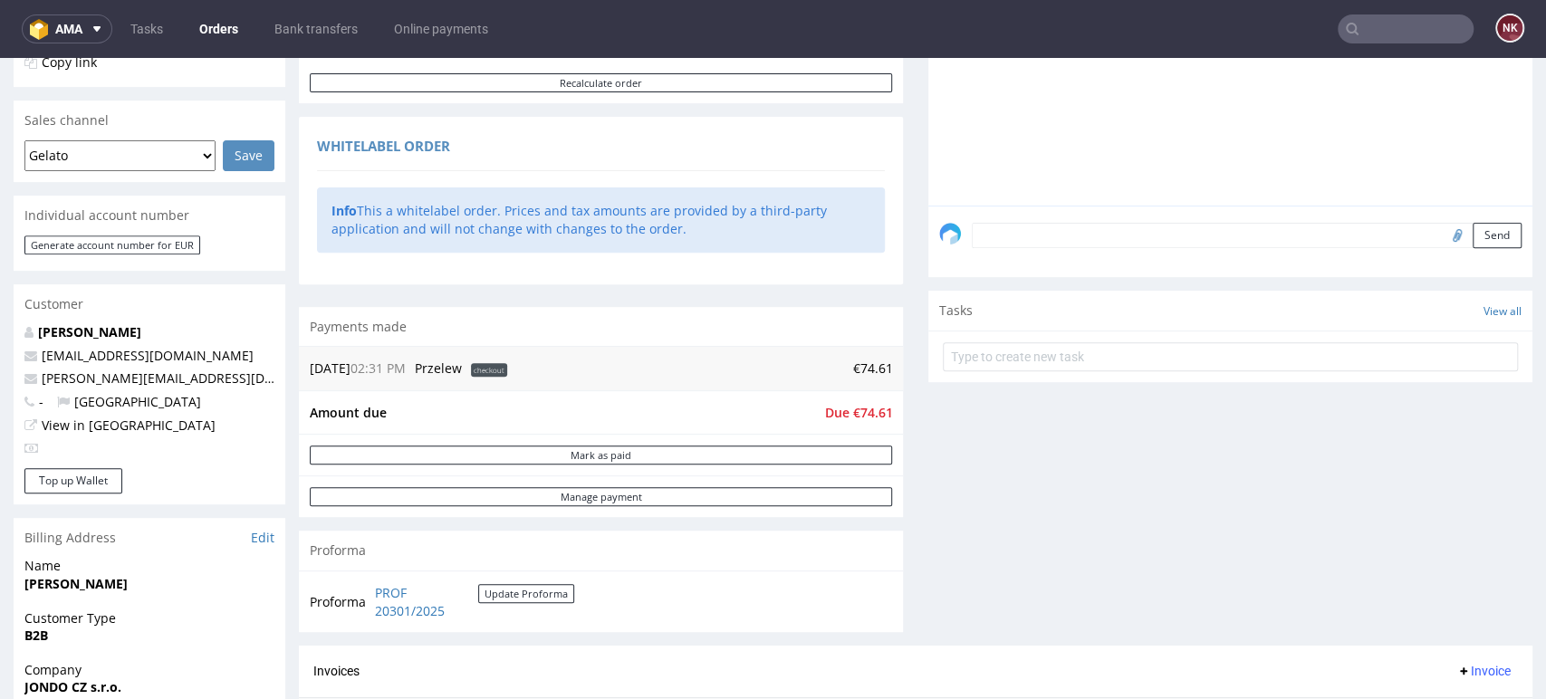
scroll to position [704, 0]
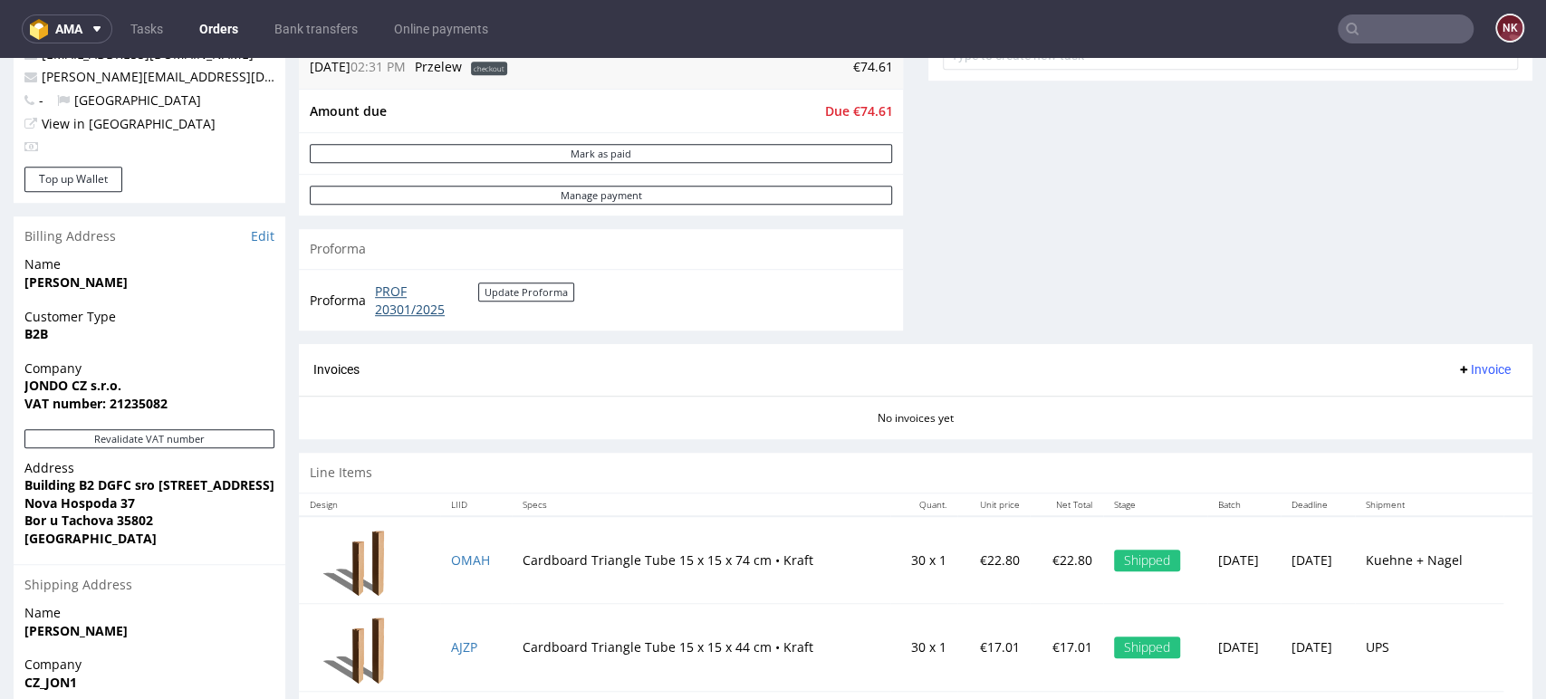
click at [432, 310] on link "PROF 20301/2025" at bounding box center [426, 300] width 103 height 35
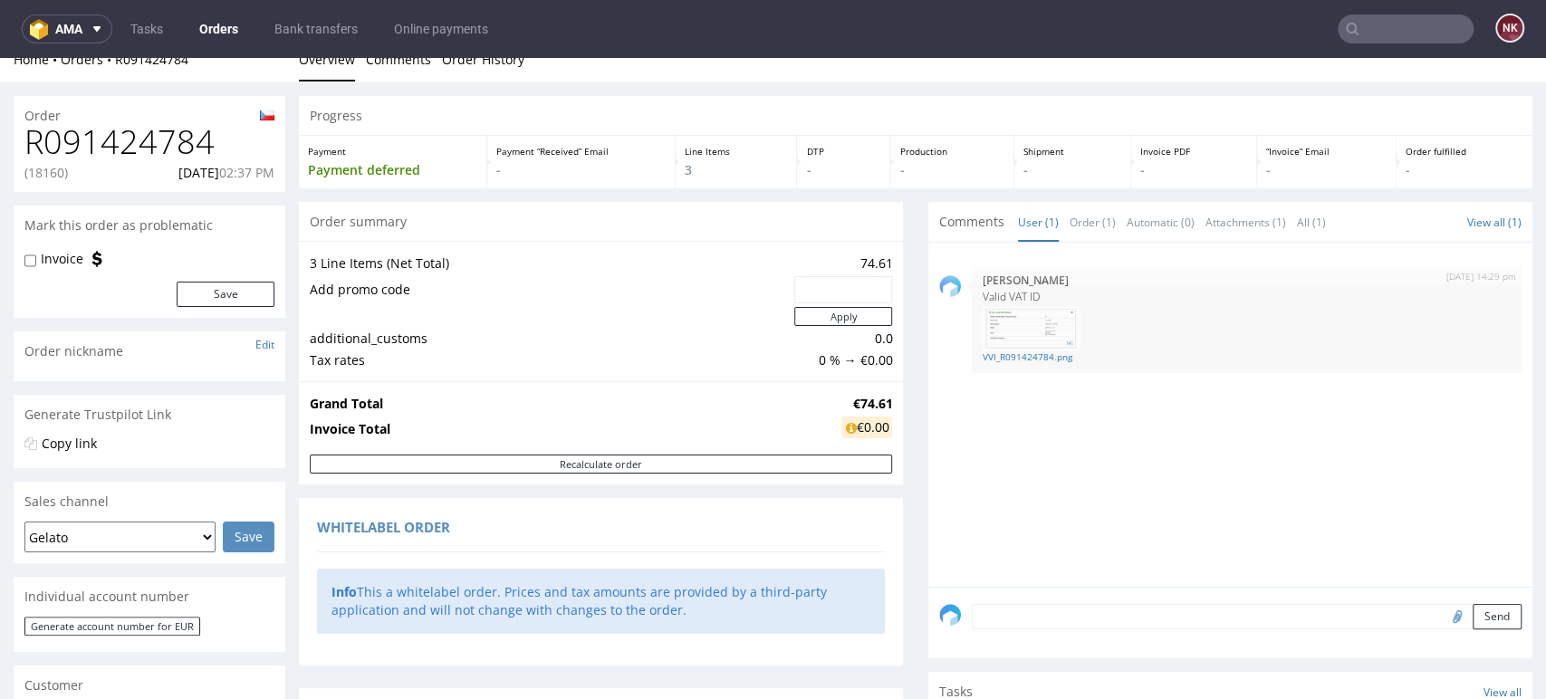
scroll to position [518, 0]
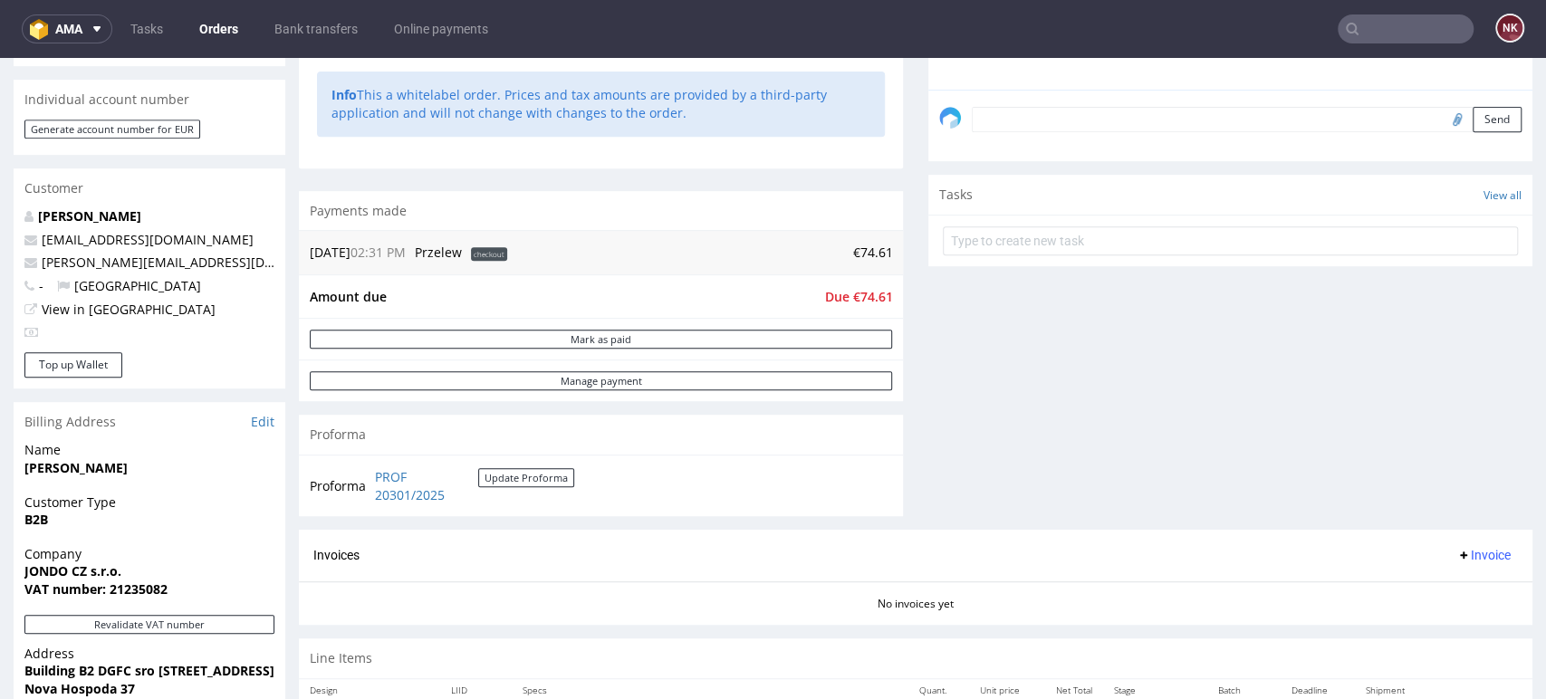
click at [1456, 559] on span "Invoice" at bounding box center [1483, 555] width 54 height 14
click at [1462, 614] on li "Upload" at bounding box center [1445, 626] width 117 height 33
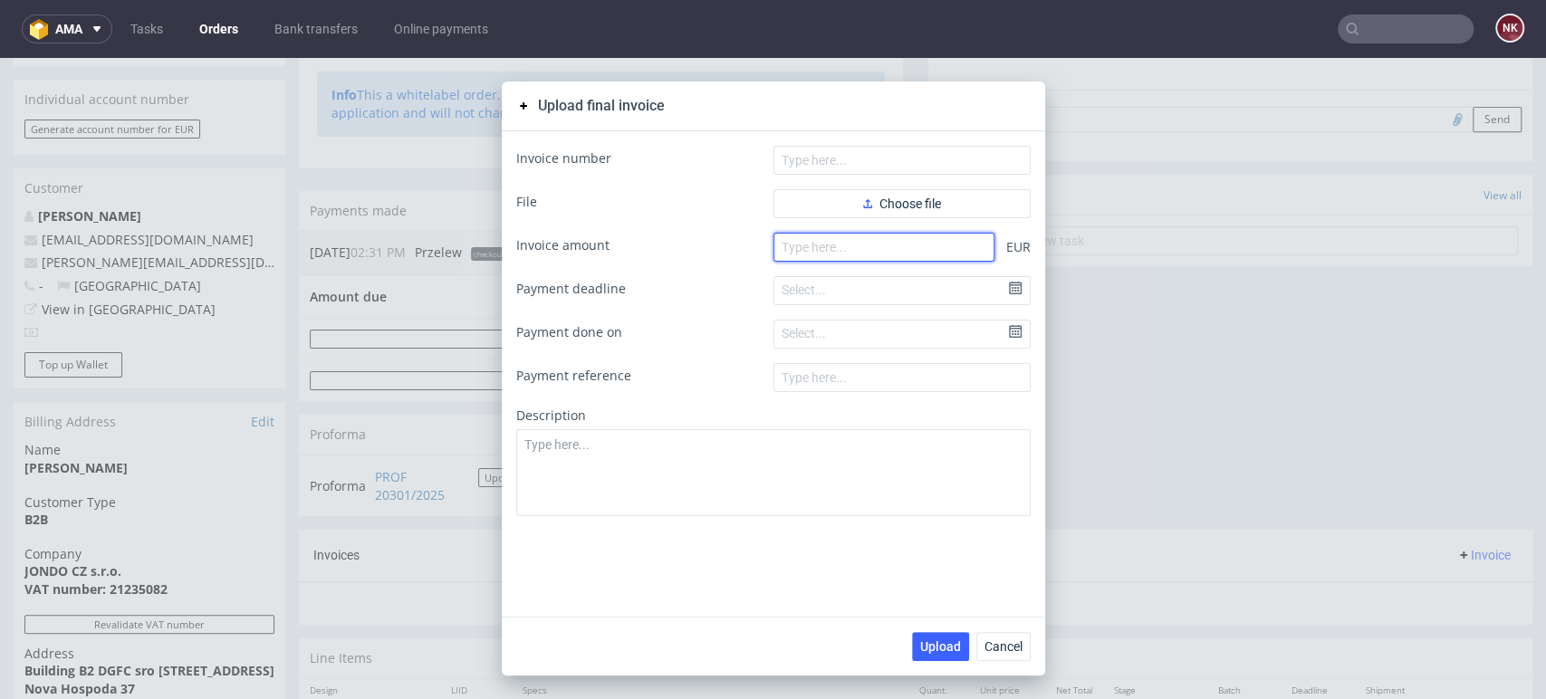
click at [908, 249] on input "number" at bounding box center [884, 247] width 221 height 29
click at [914, 248] on input "number" at bounding box center [884, 247] width 221 height 29
type input "74.61"
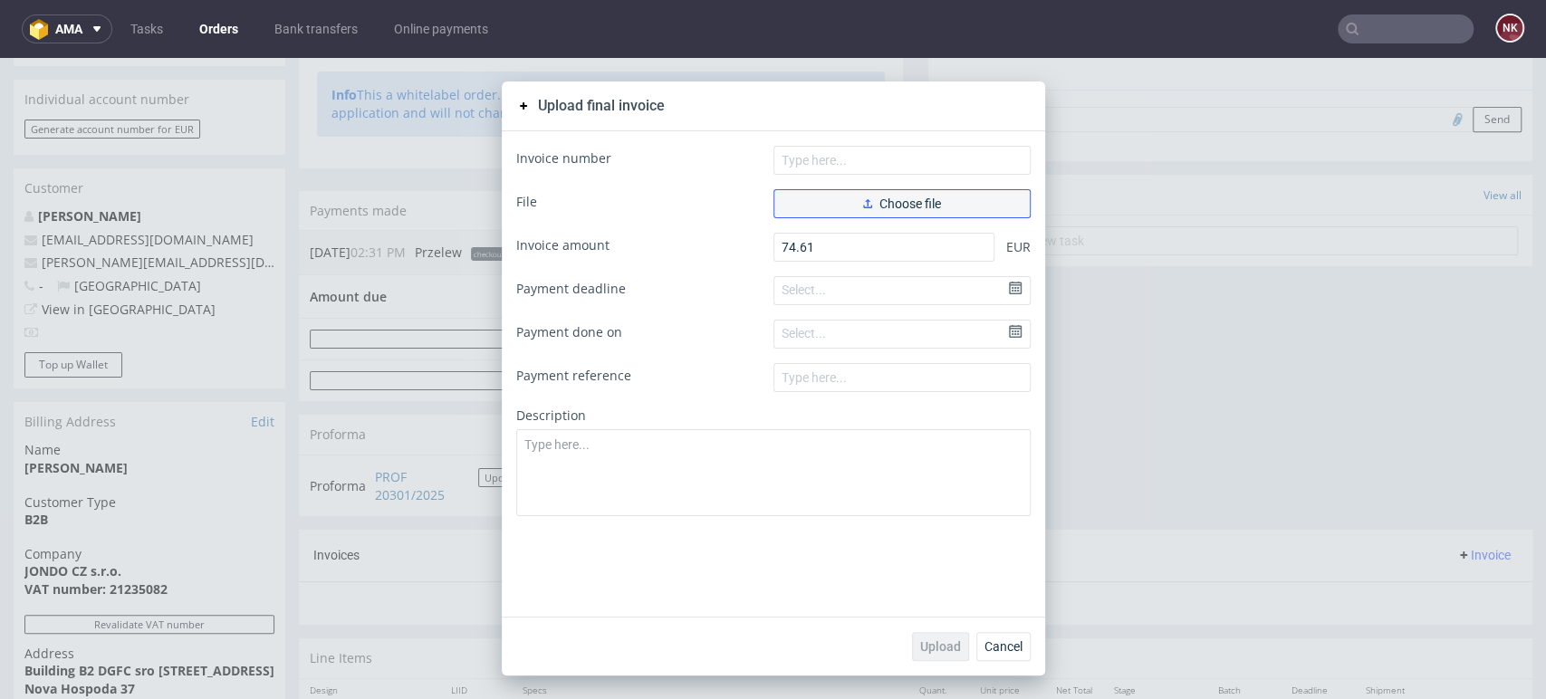
click at [914, 197] on span "Choose file" at bounding box center [902, 203] width 78 height 13
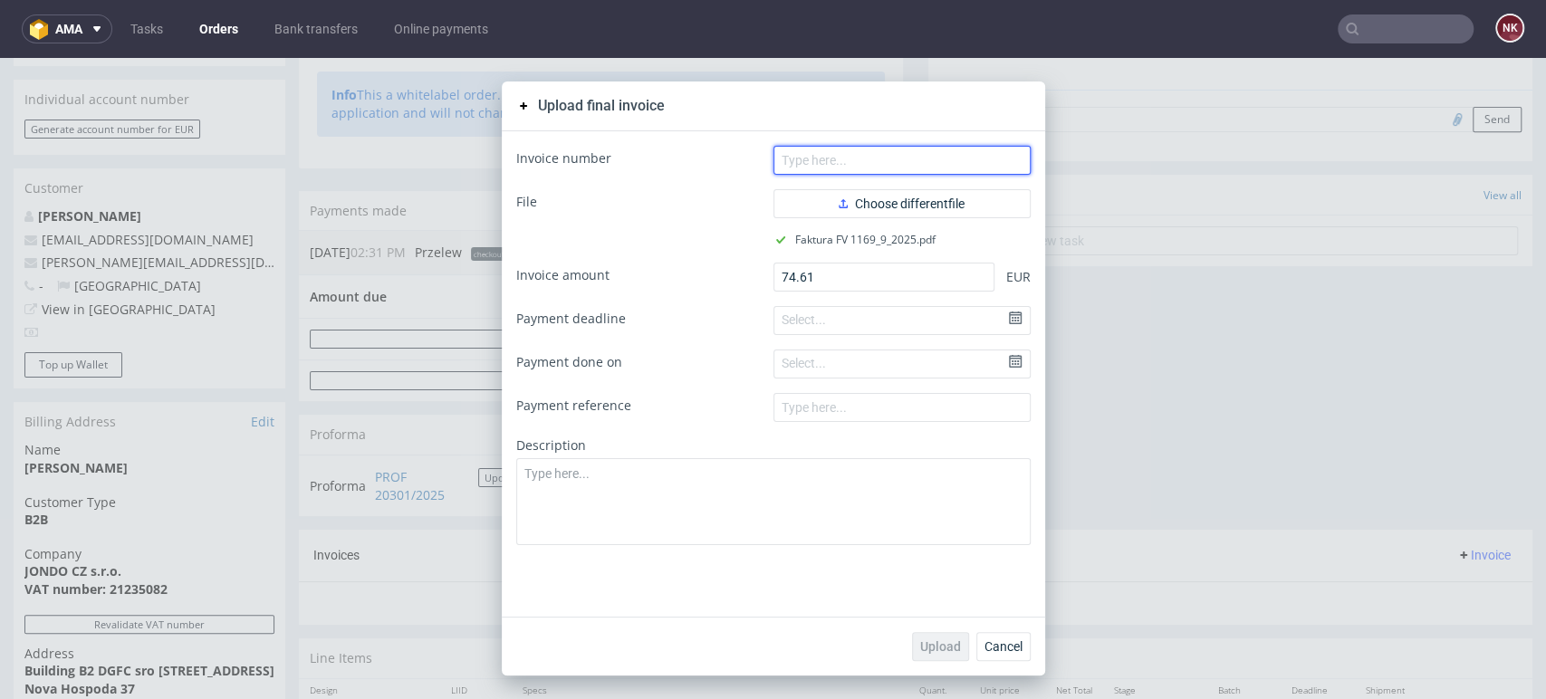
click at [925, 148] on input "text" at bounding box center [902, 160] width 257 height 29
type input "FV 1169/9/2025"
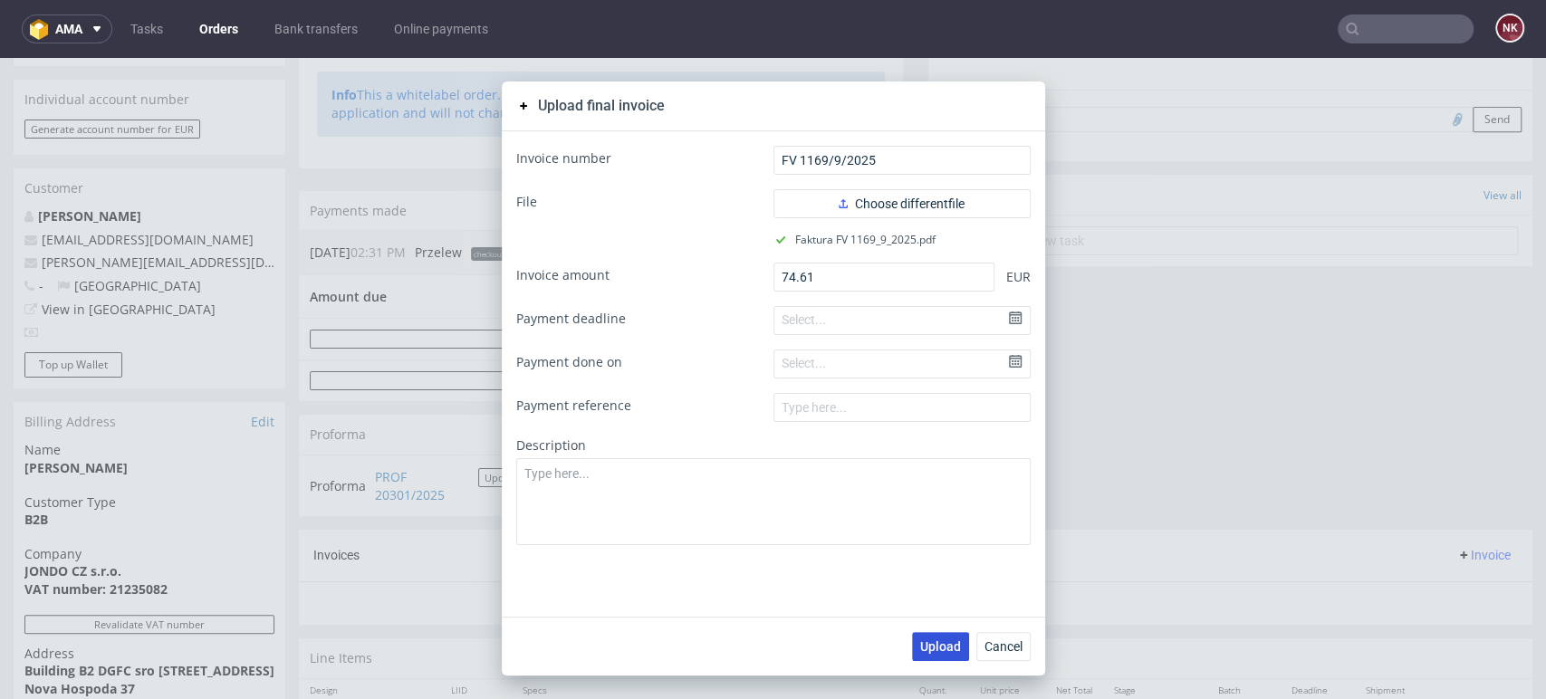
click at [941, 648] on span "Upload" at bounding box center [940, 646] width 41 height 13
click at [992, 647] on span "Cancel" at bounding box center [1004, 646] width 38 height 13
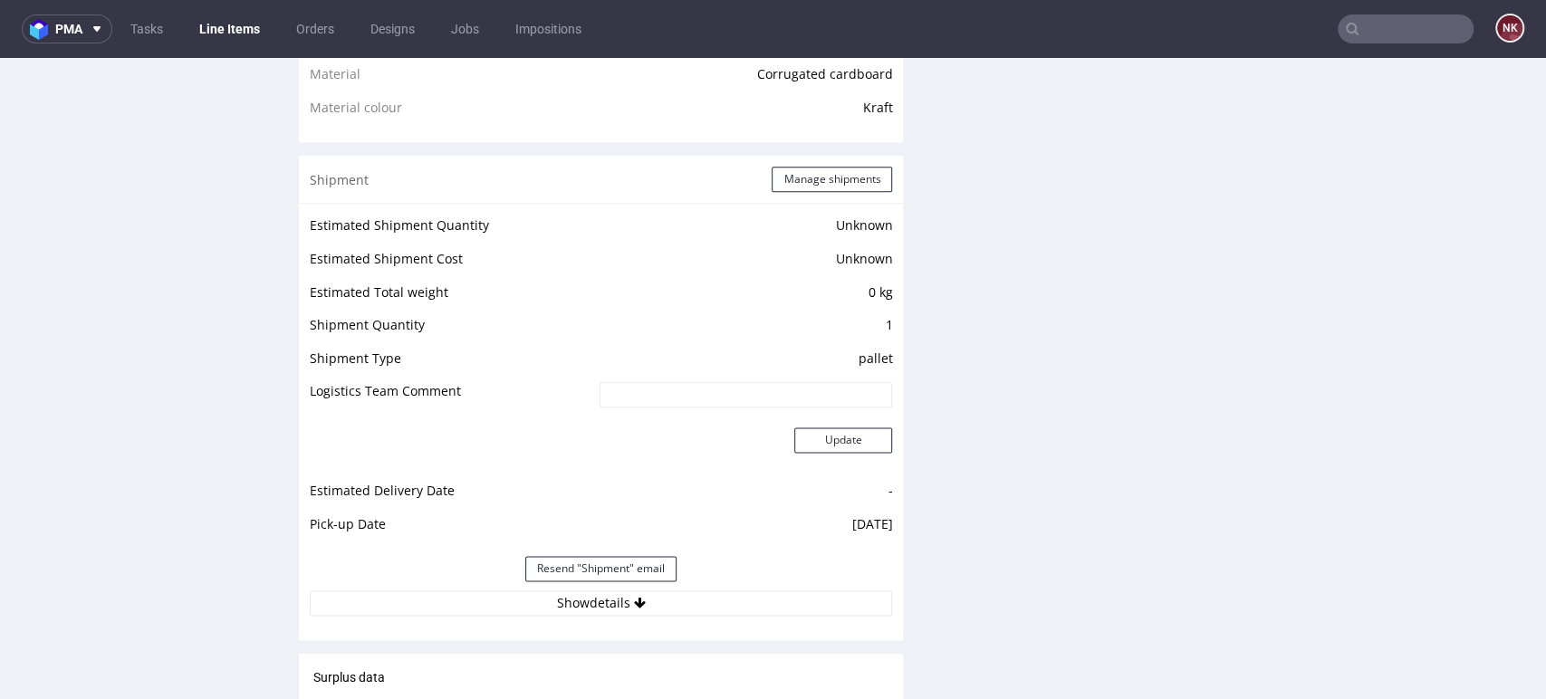
scroll to position [1812, 0]
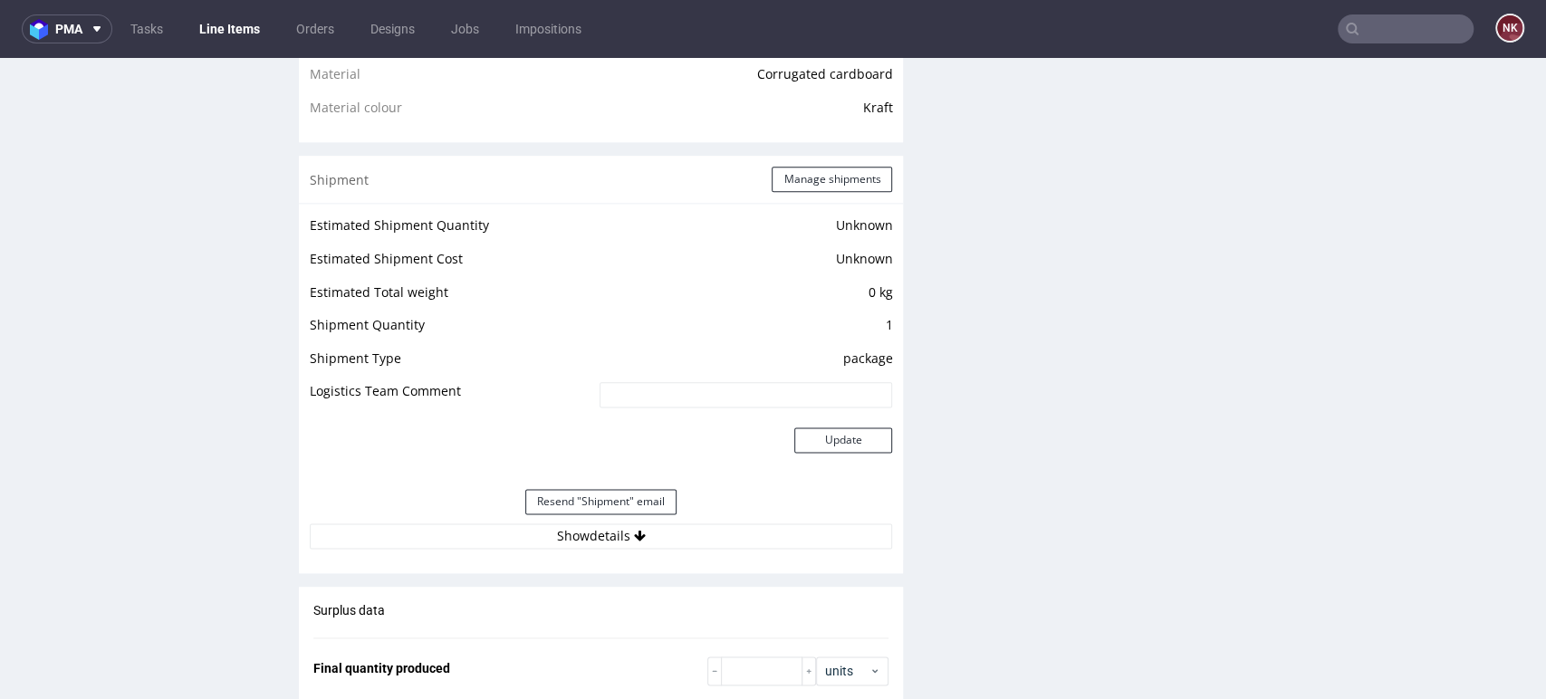
scroll to position [1610, 0]
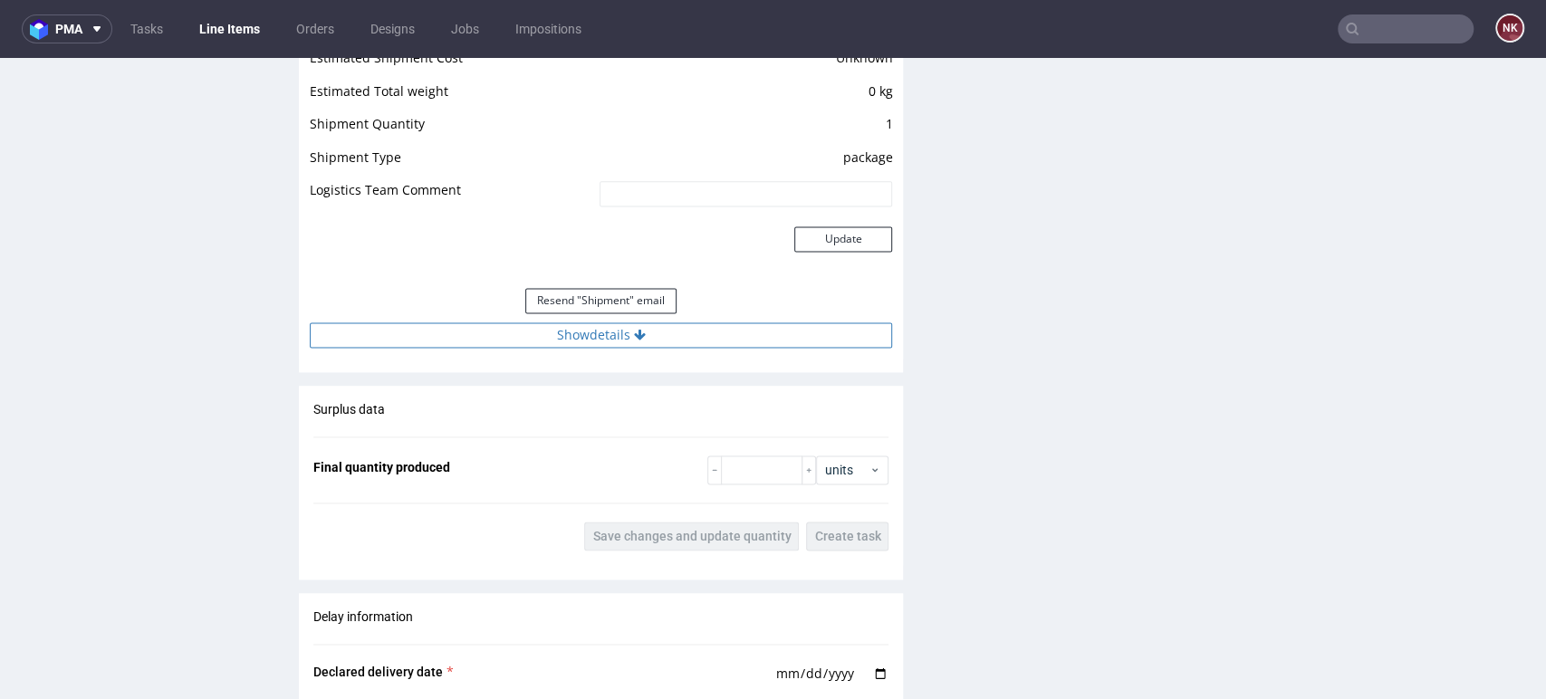
click at [714, 341] on button "Show details" at bounding box center [601, 334] width 582 height 25
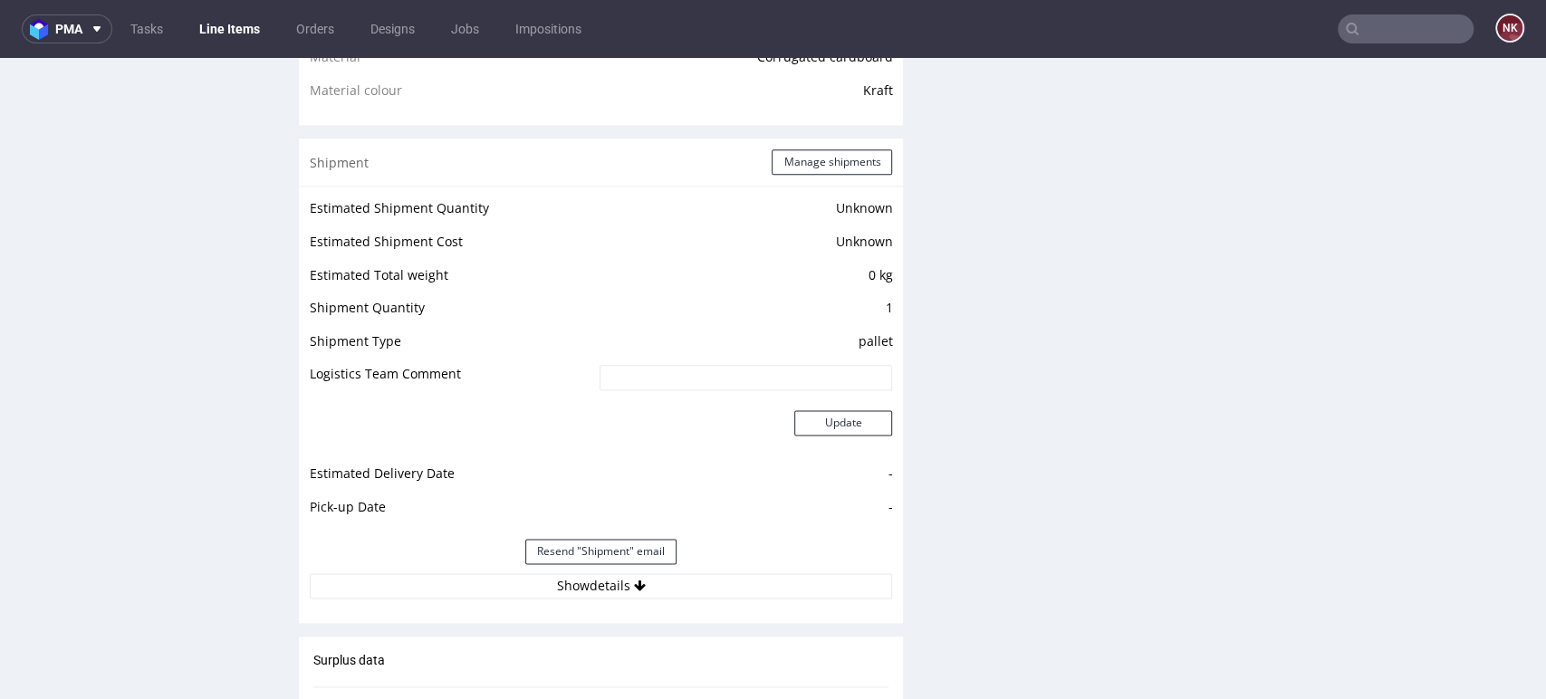
scroll to position [1610, 0]
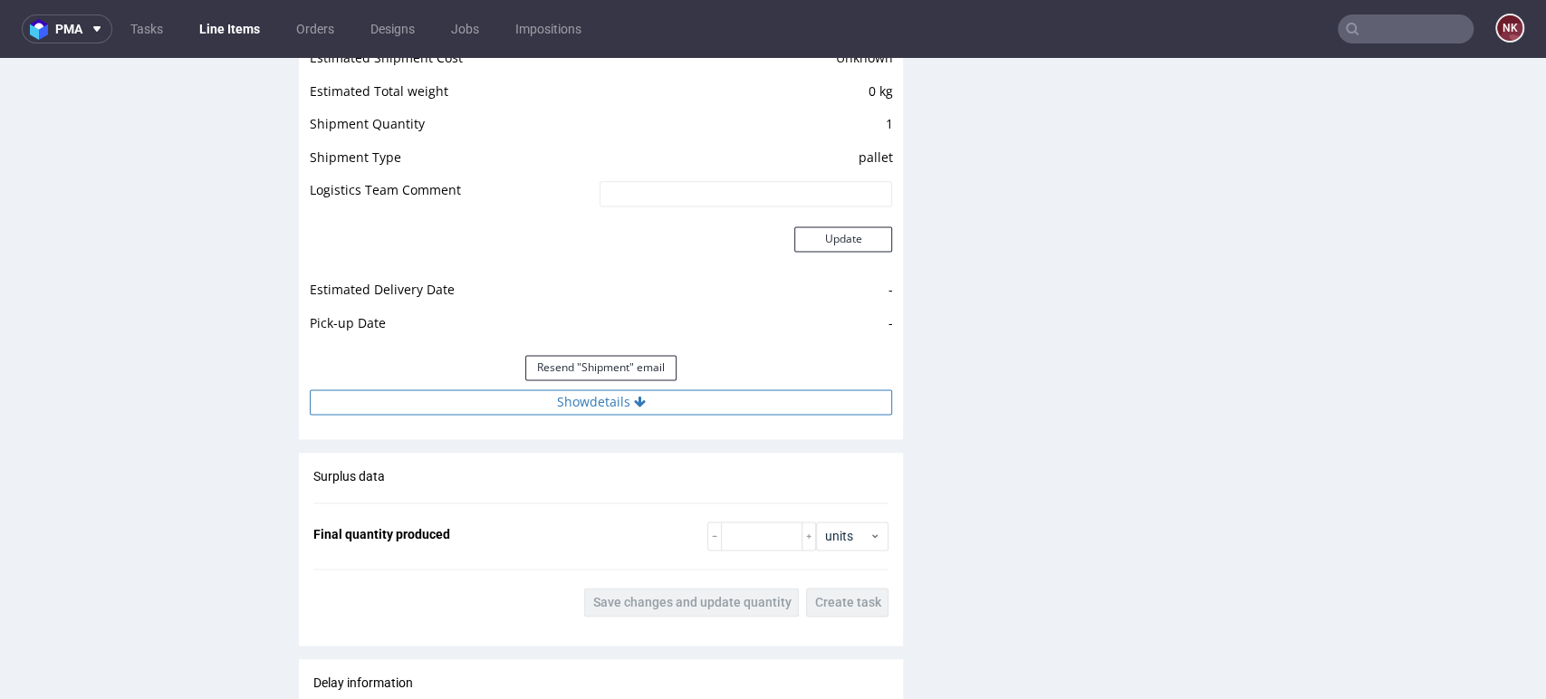
click at [697, 392] on button "Show details" at bounding box center [601, 401] width 582 height 25
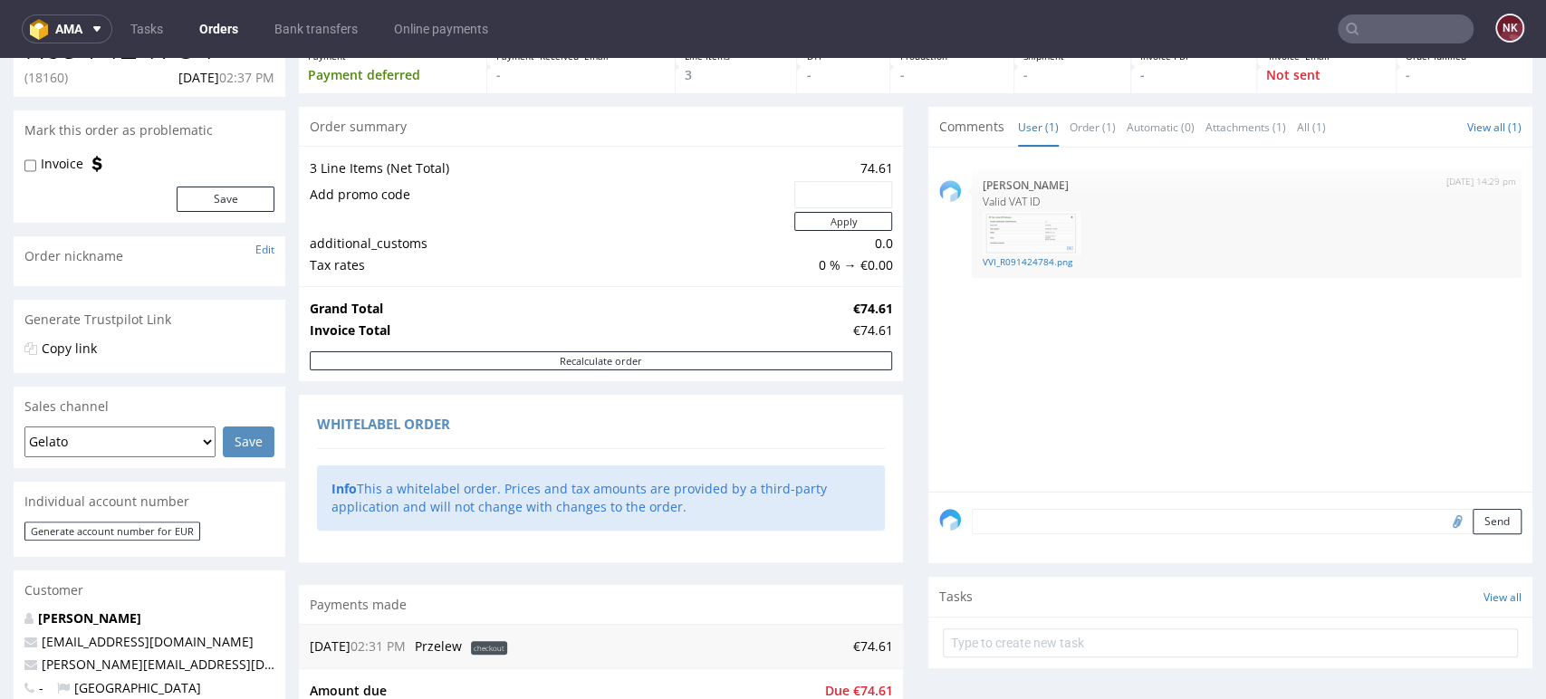
scroll to position [101, 0]
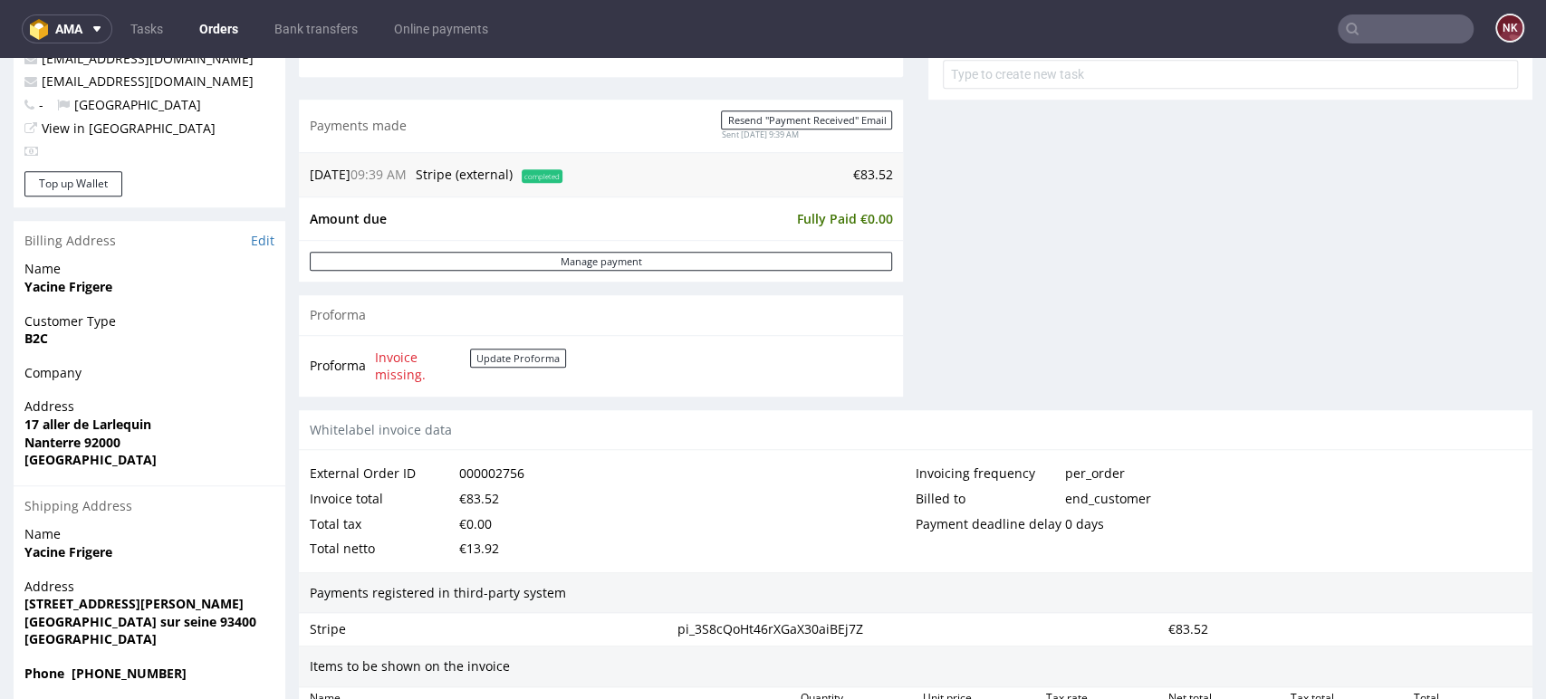
scroll to position [704, 0]
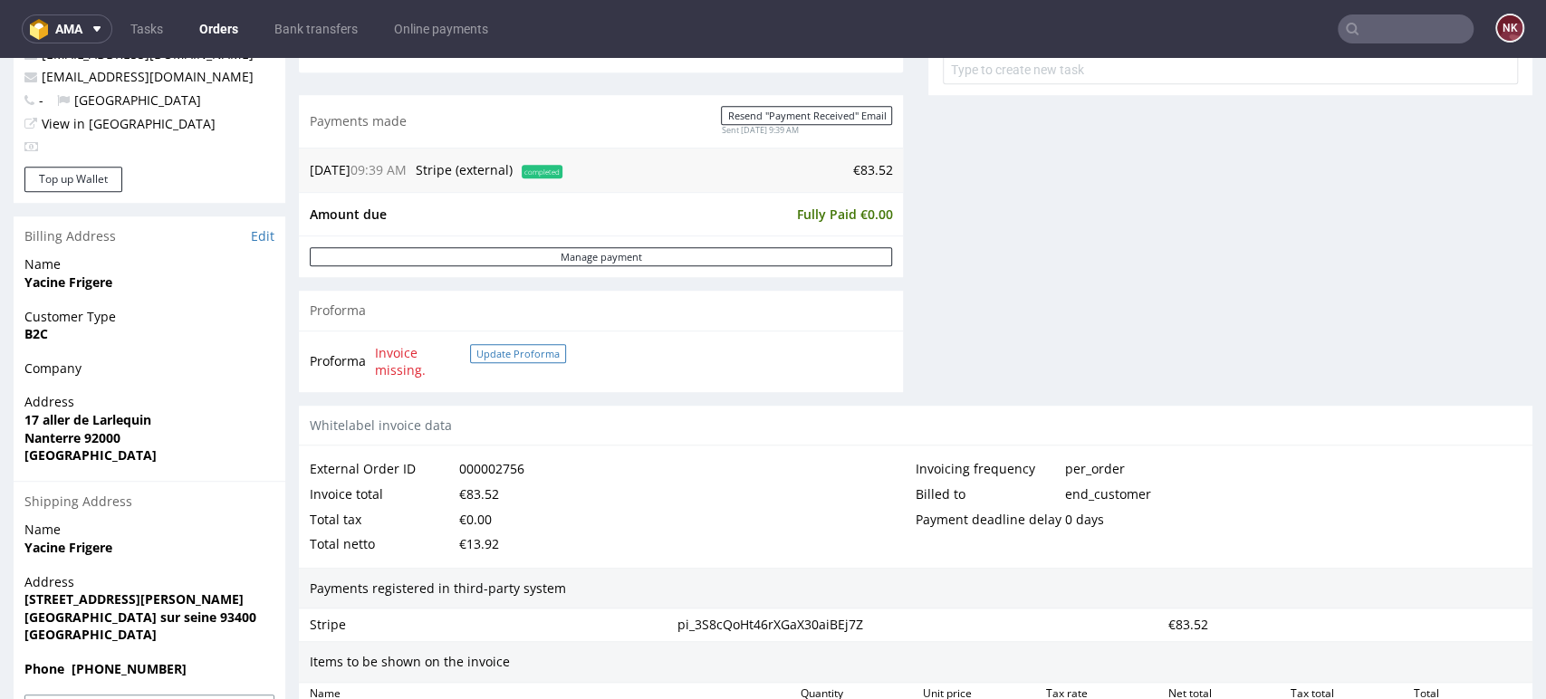
click at [530, 351] on button "Update Proforma" at bounding box center [518, 353] width 96 height 19
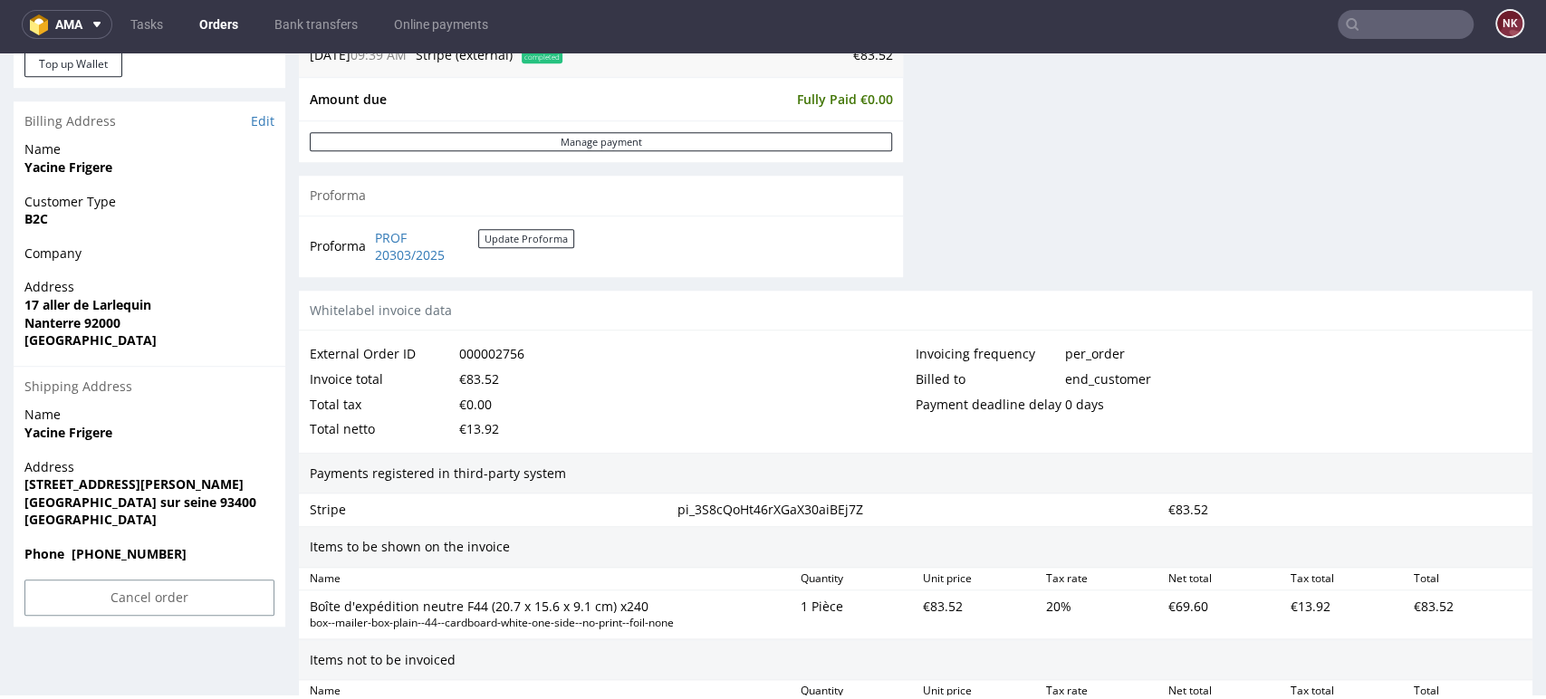
scroll to position [775, 0]
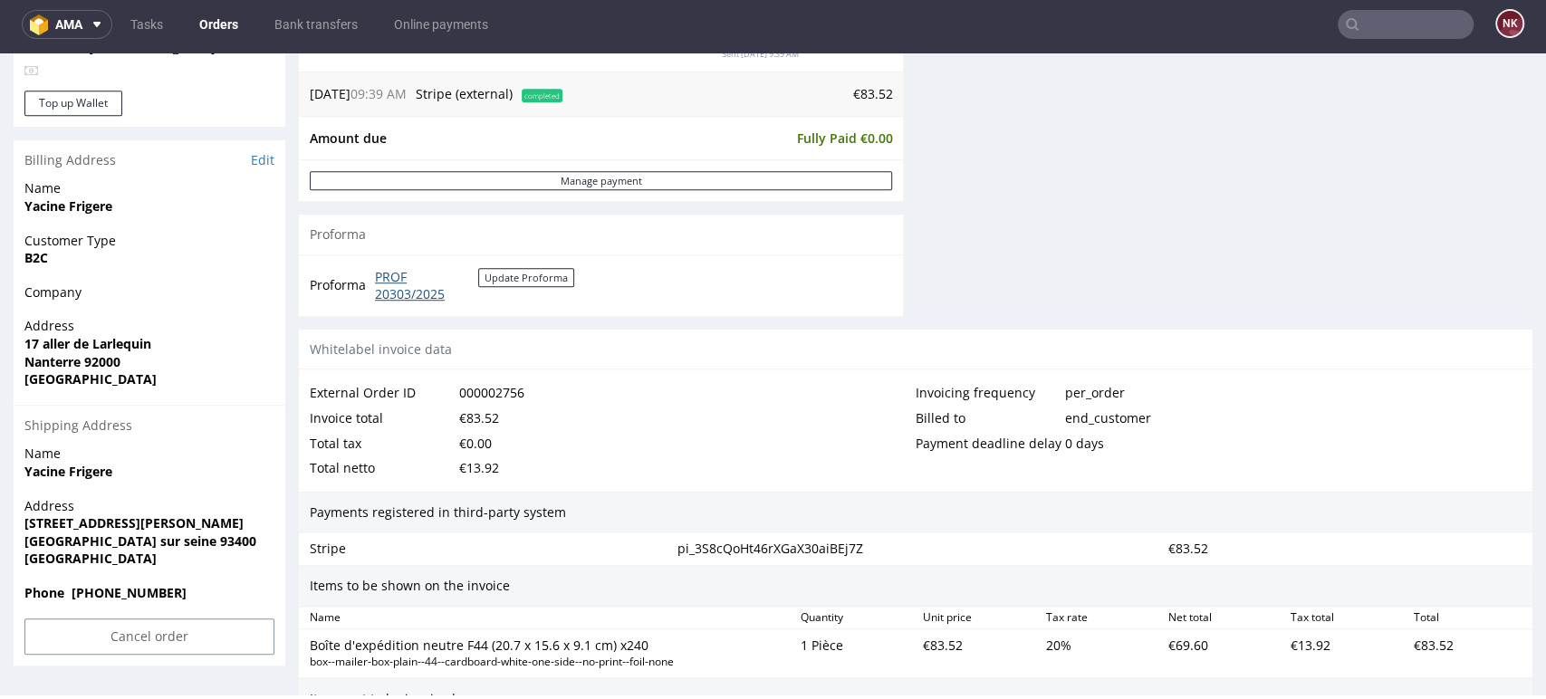
click at [401, 293] on link "PROF 20303/2025" at bounding box center [426, 285] width 103 height 35
click at [485, 414] on div "€83.52" at bounding box center [479, 418] width 40 height 25
copy div "83.52"
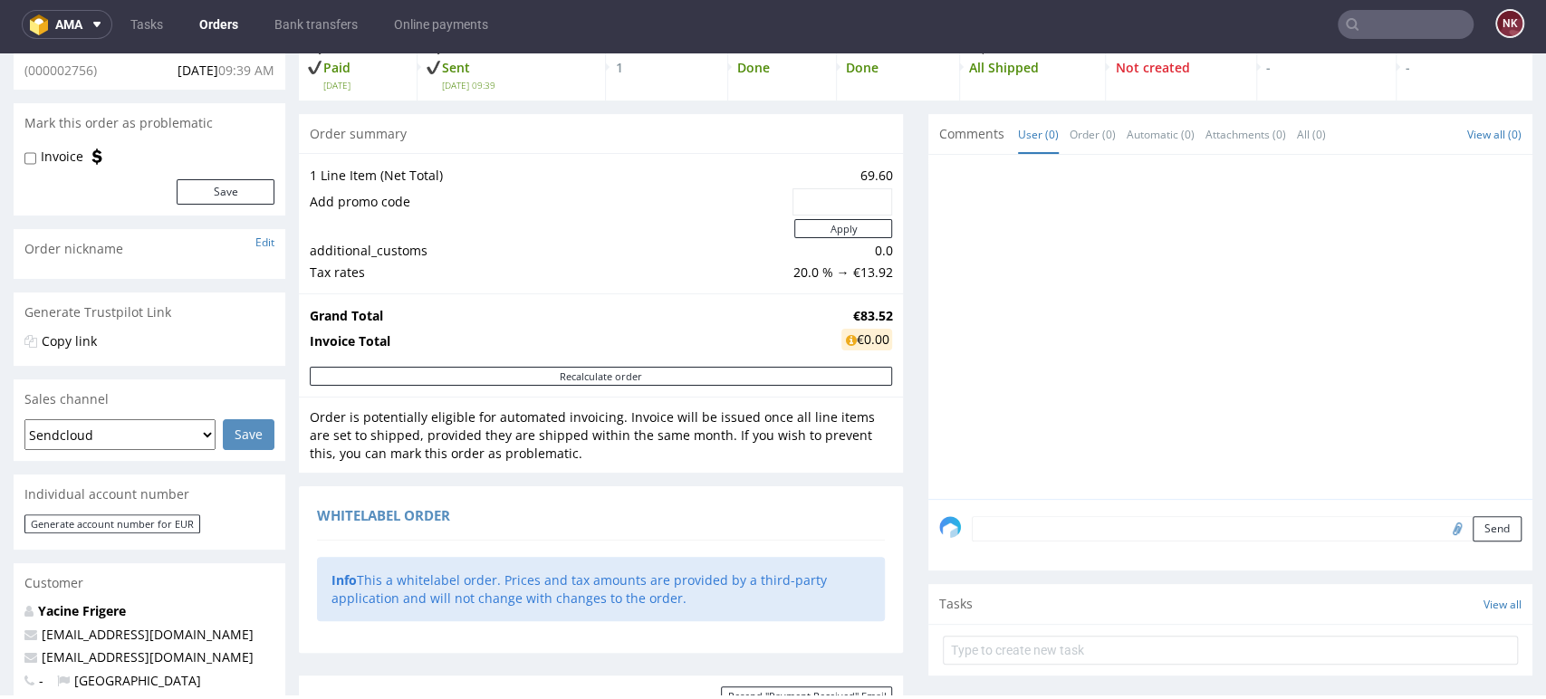
scroll to position [0, 0]
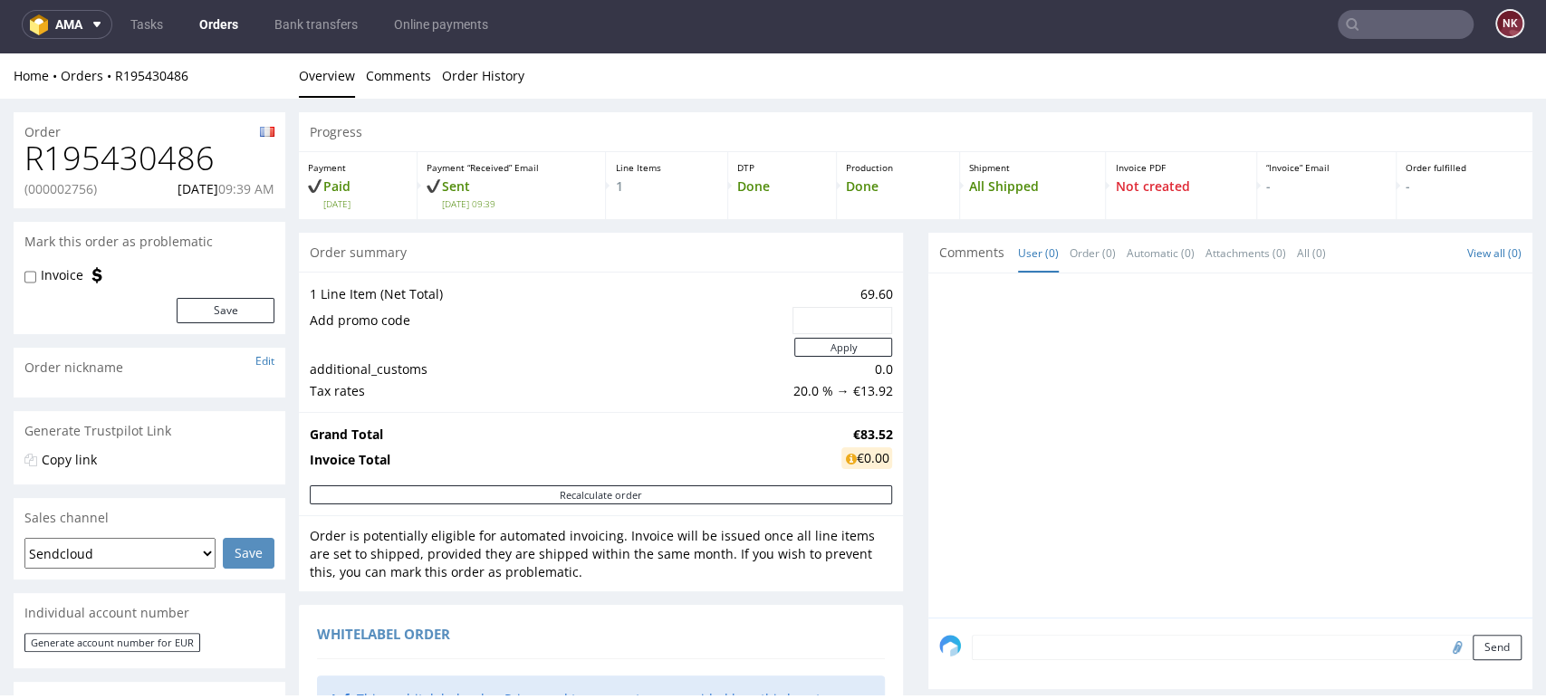
click at [117, 142] on h1 "R195430486" at bounding box center [149, 158] width 250 height 36
copy h1 "R195430486"
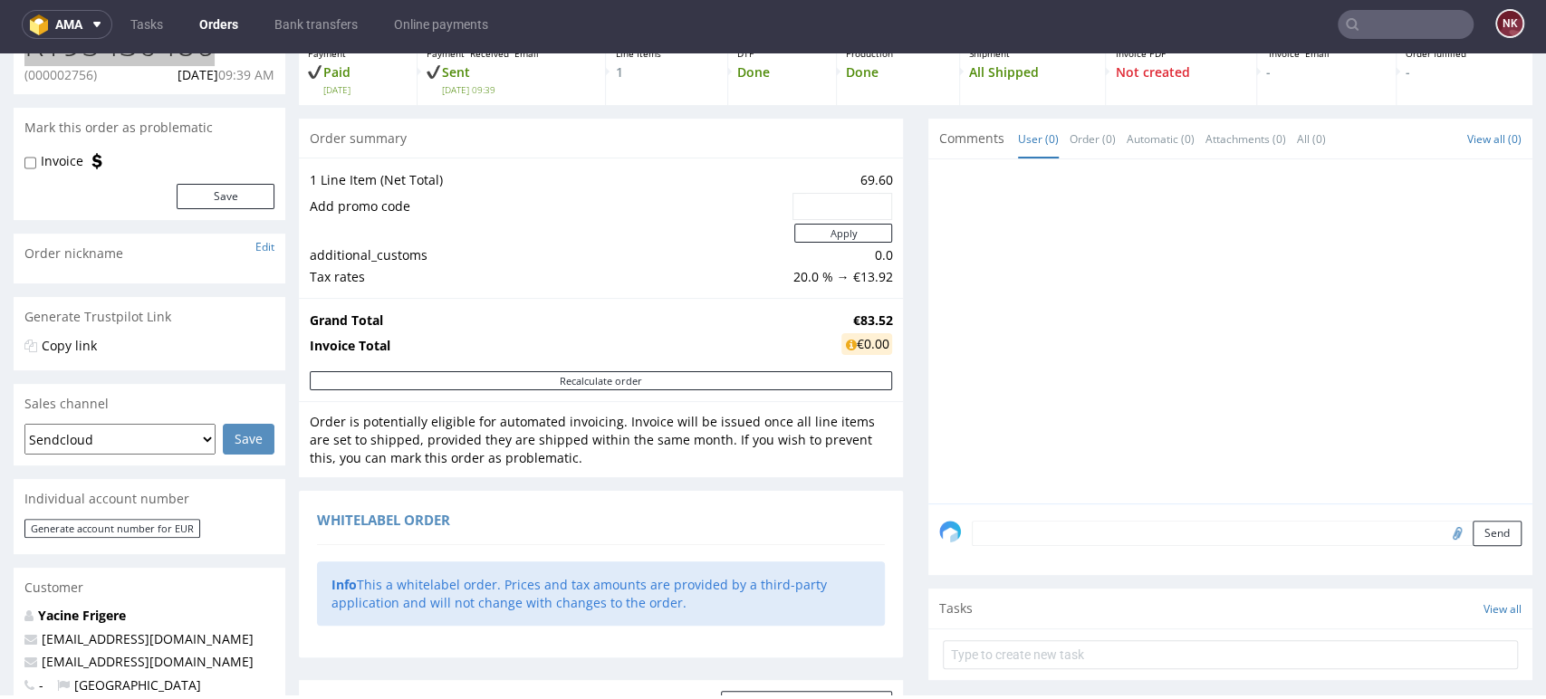
scroll to position [201, 0]
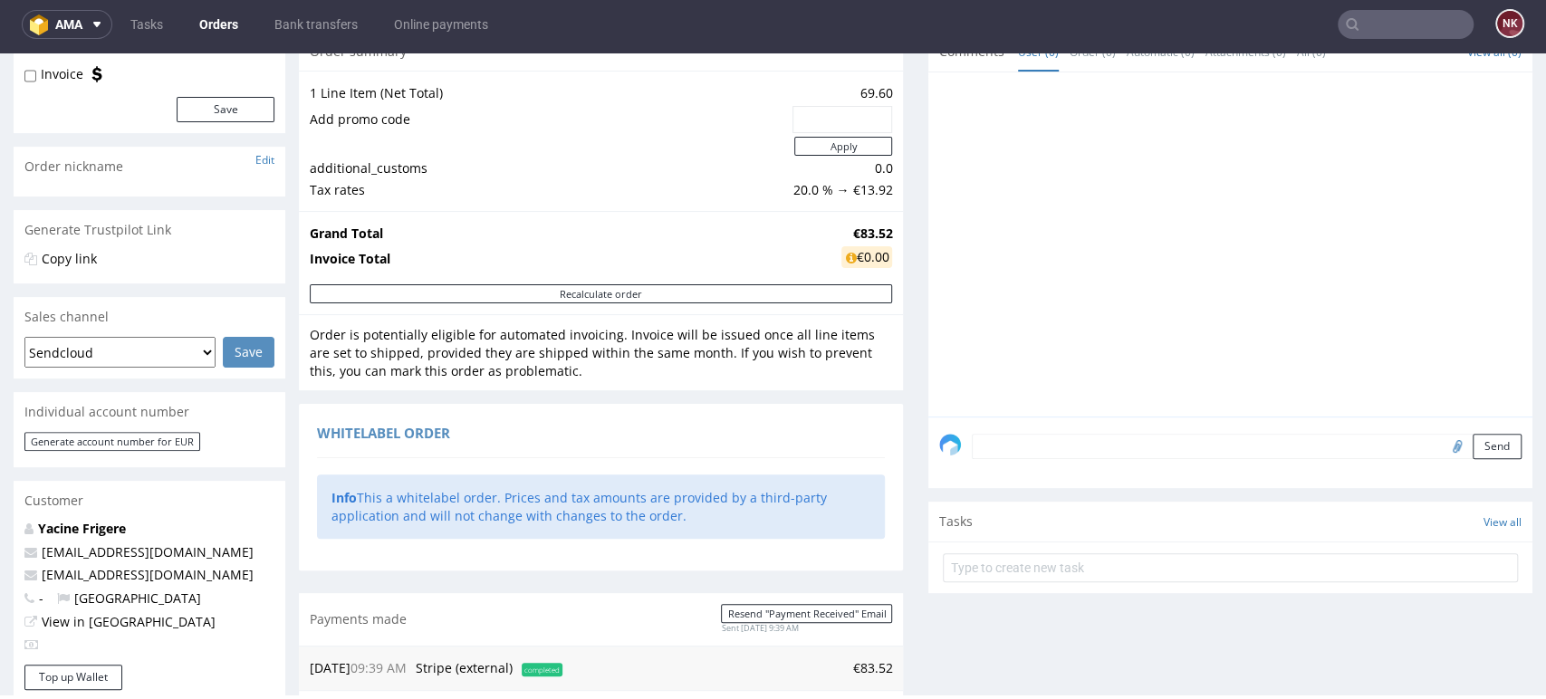
click at [862, 236] on strong "€83.52" at bounding box center [872, 233] width 40 height 17
copy strong "83.52"
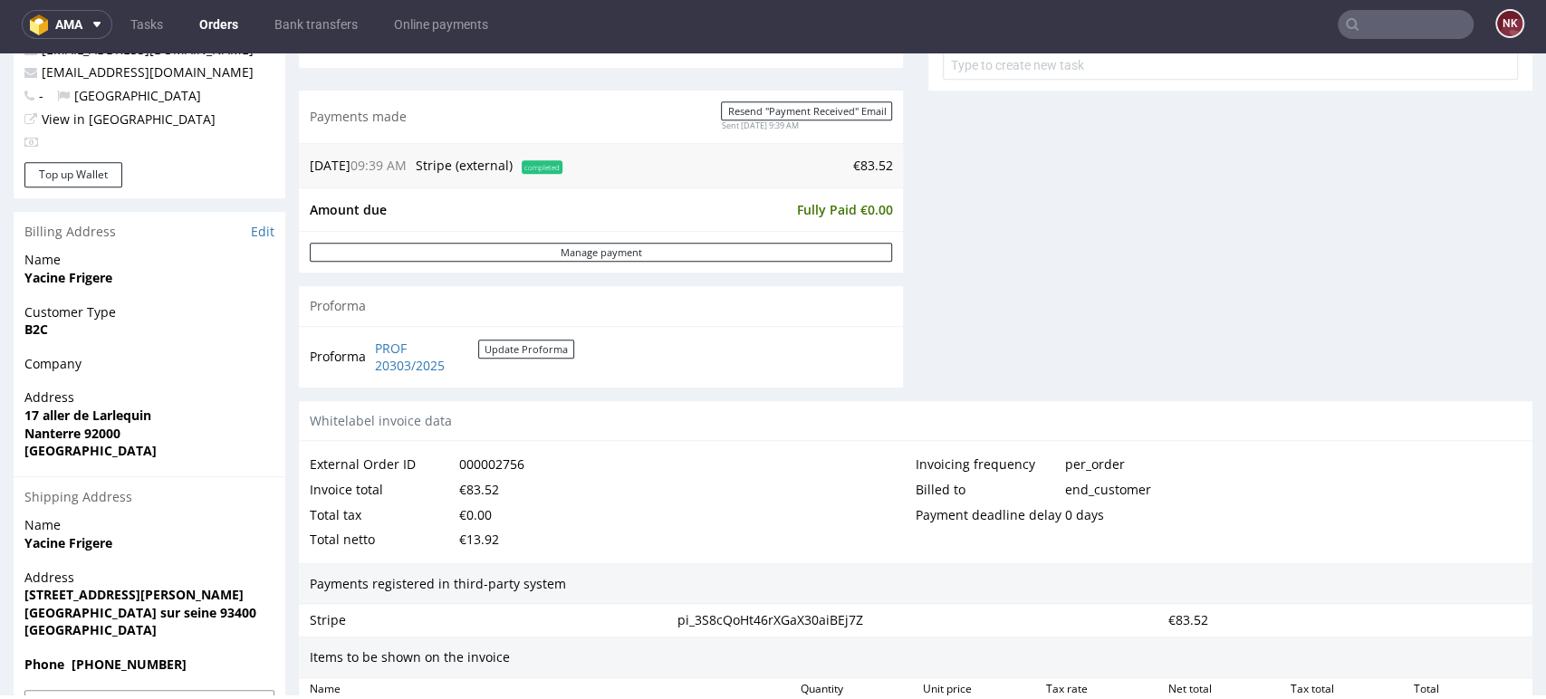
scroll to position [1107, 0]
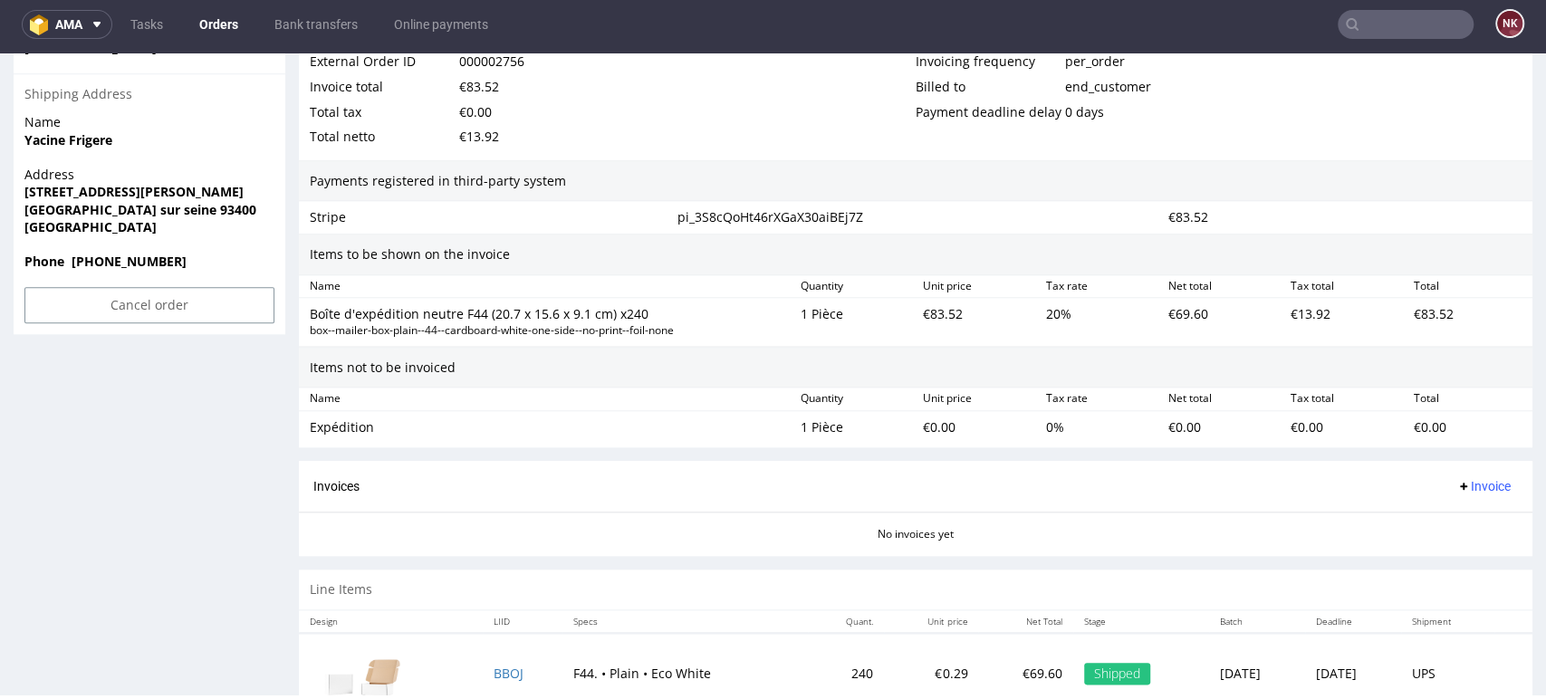
click at [1462, 479] on span "Invoice" at bounding box center [1483, 486] width 54 height 14
click at [1464, 551] on span "Upload" at bounding box center [1452, 556] width 88 height 18
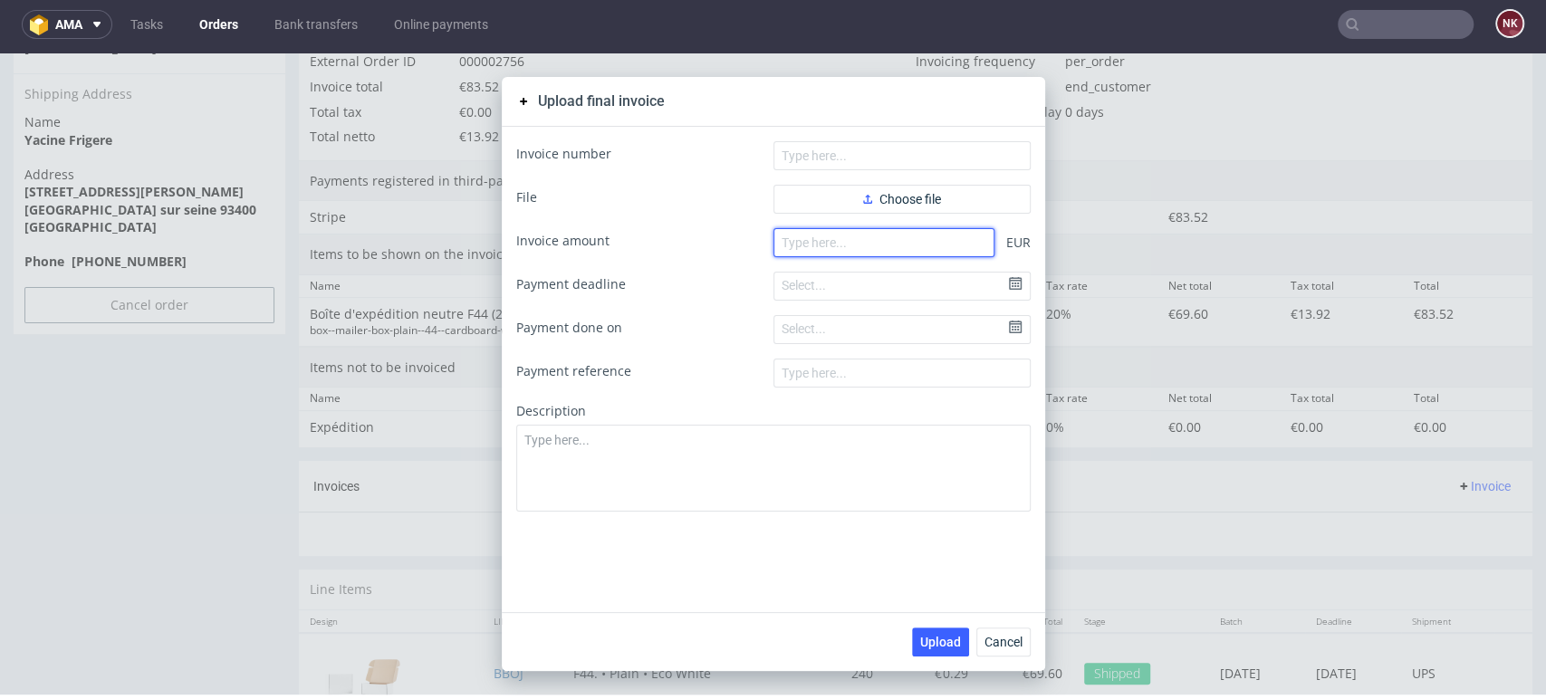
click at [841, 243] on input "number" at bounding box center [884, 242] width 221 height 29
paste input "83.52"
type input "83.52"
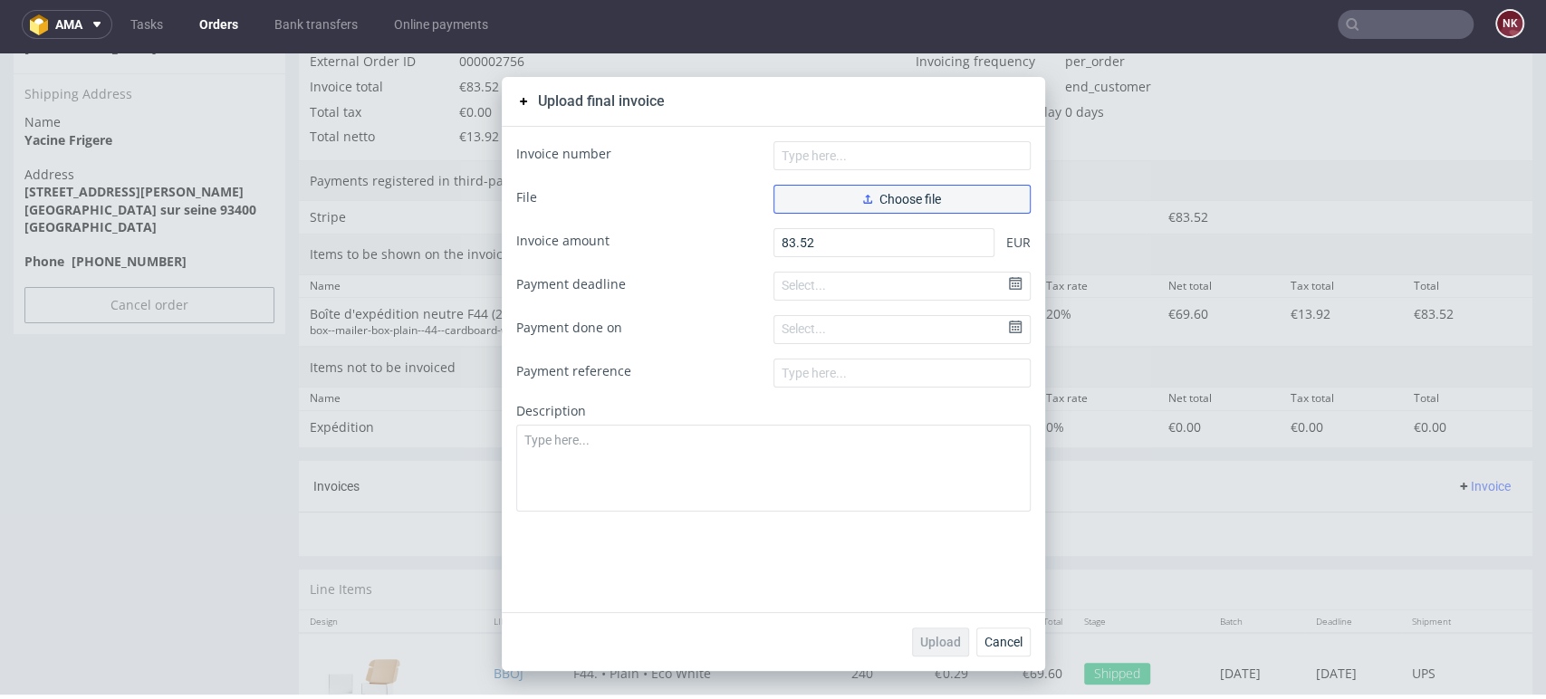
click at [872, 198] on span "Choose file" at bounding box center [902, 199] width 78 height 13
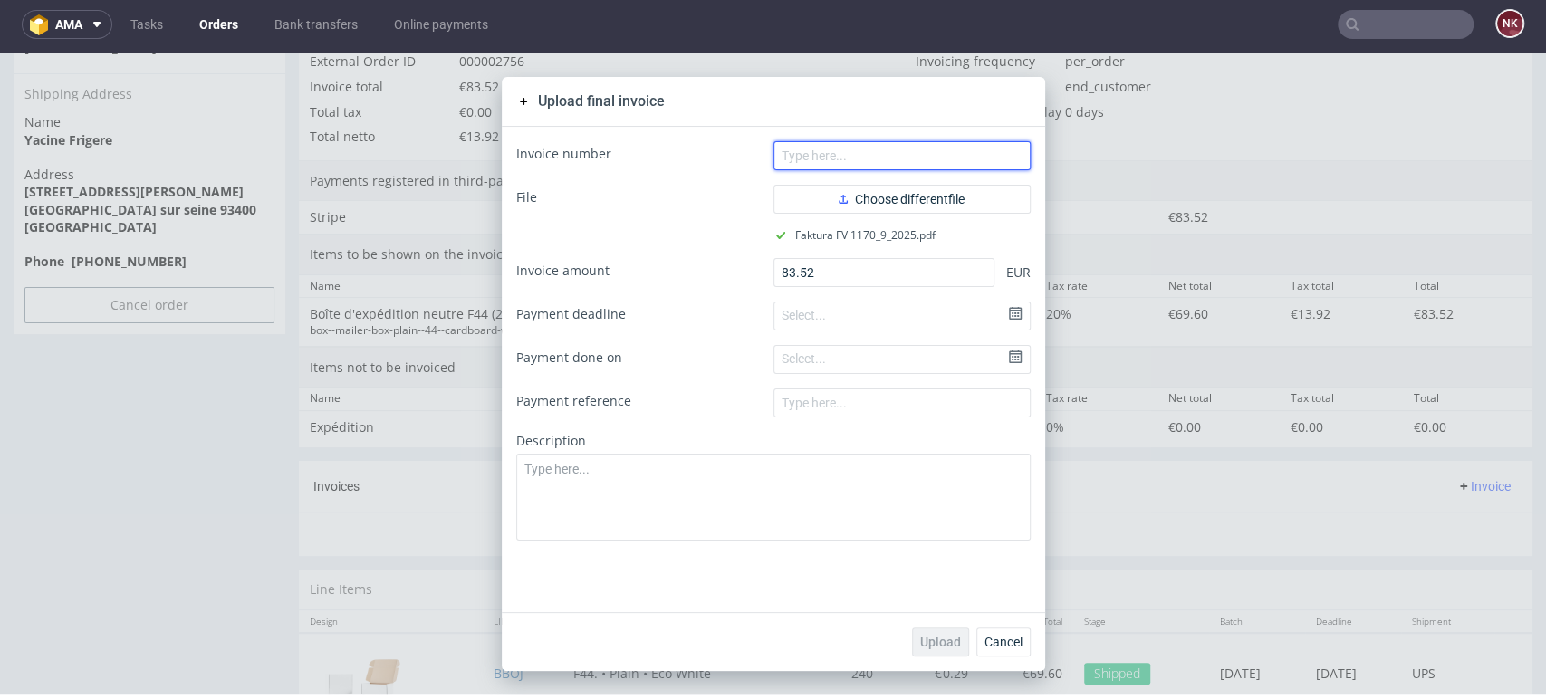
drag, startPoint x: 927, startPoint y: 169, endPoint x: 929, endPoint y: 159, distance: 10.3
click at [927, 169] on input "text" at bounding box center [902, 155] width 257 height 29
type input "FV 1170/9/2025"
click at [937, 628] on button "Upload" at bounding box center [940, 642] width 57 height 29
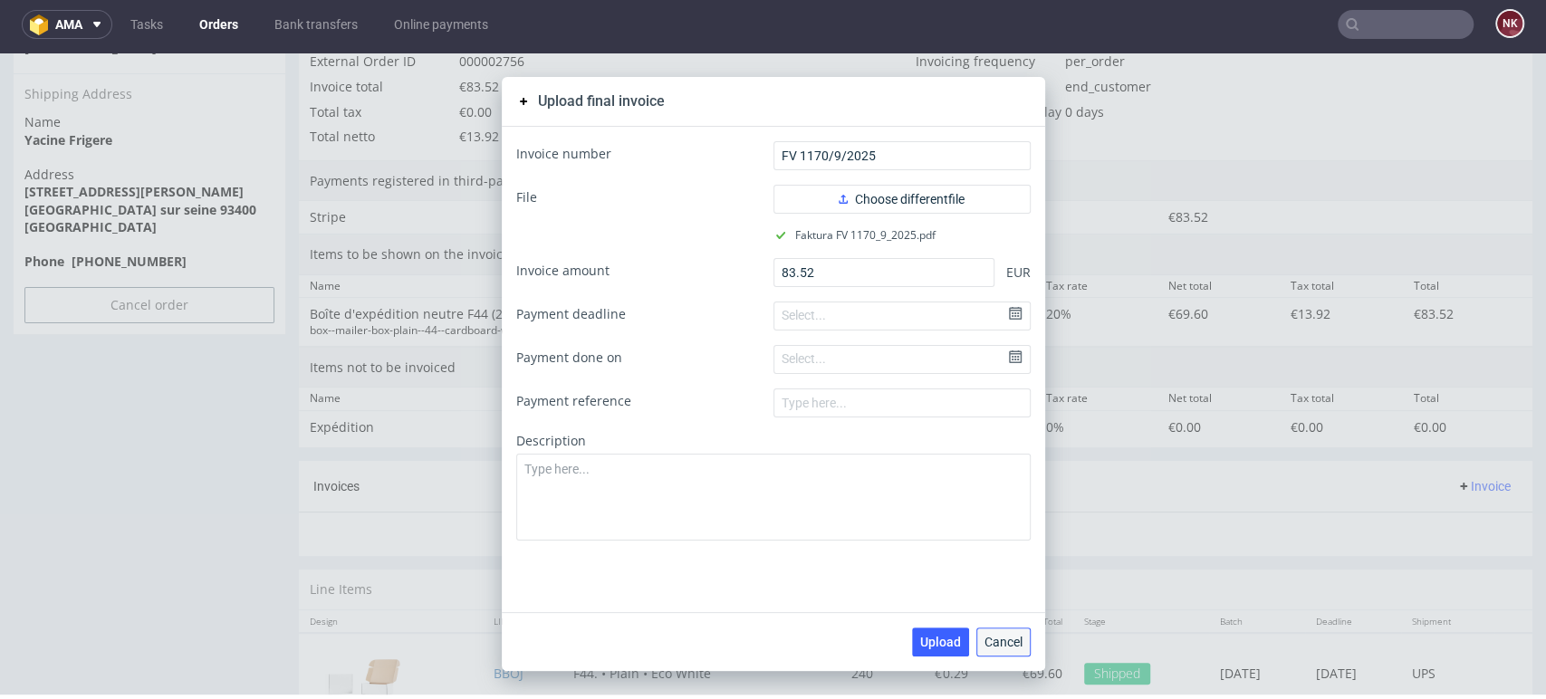
click at [985, 639] on span "Cancel" at bounding box center [1004, 642] width 38 height 13
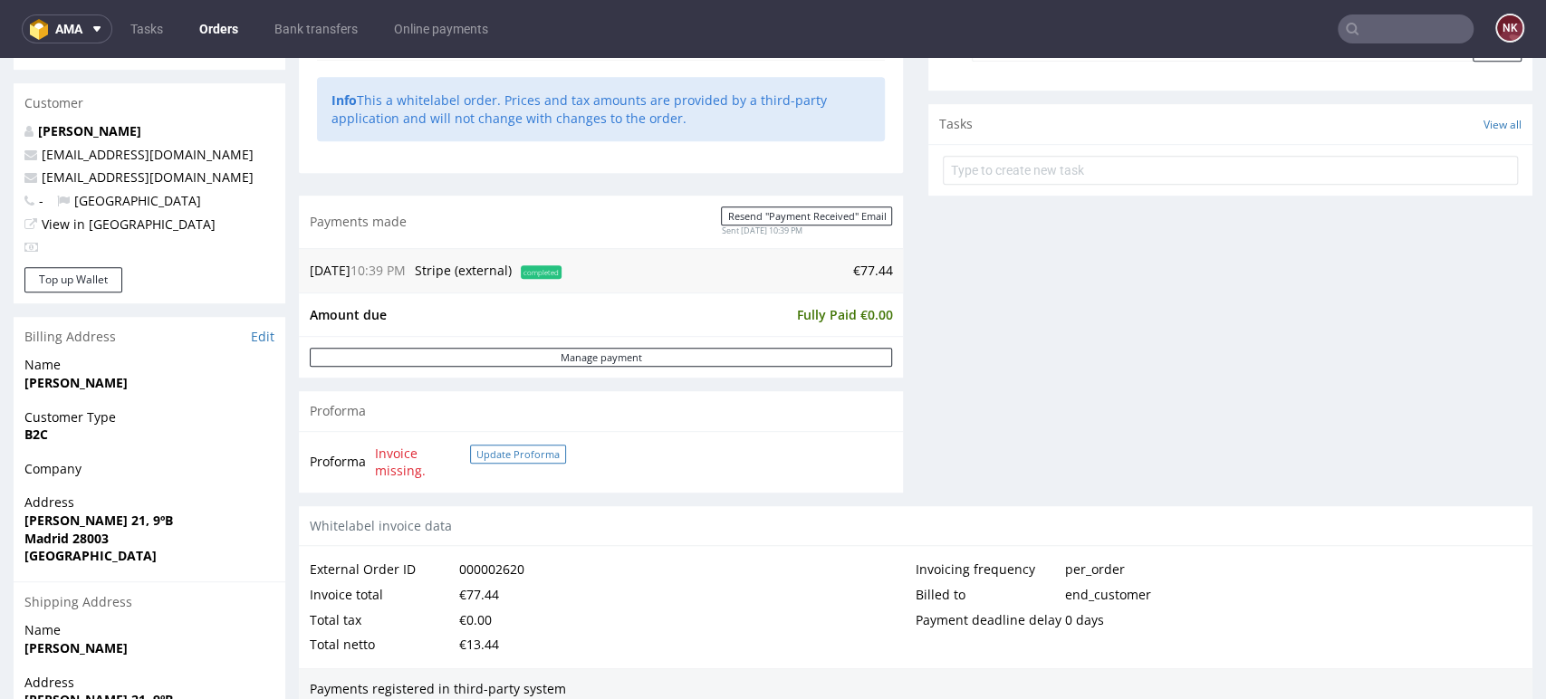
click at [532, 459] on button "Update Proforma" at bounding box center [518, 454] width 96 height 19
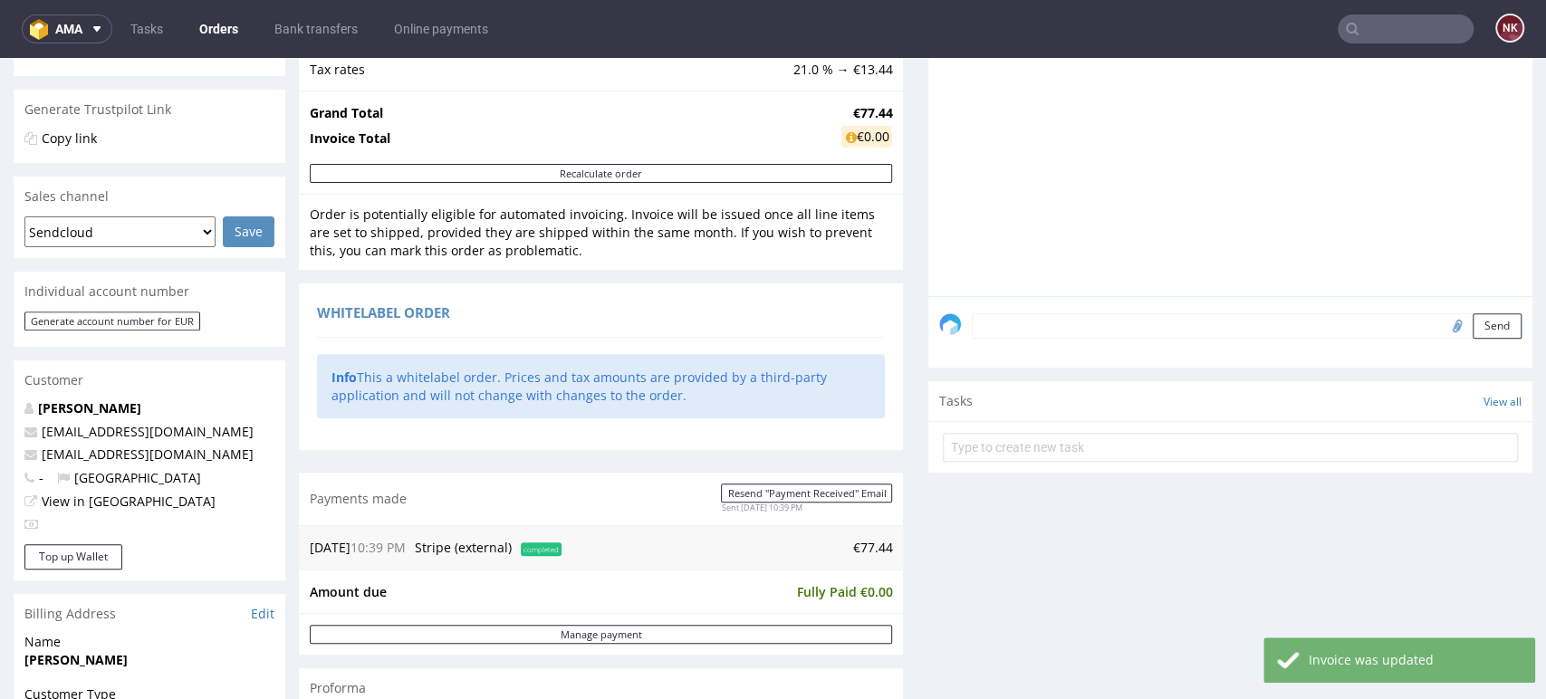
scroll to position [503, 0]
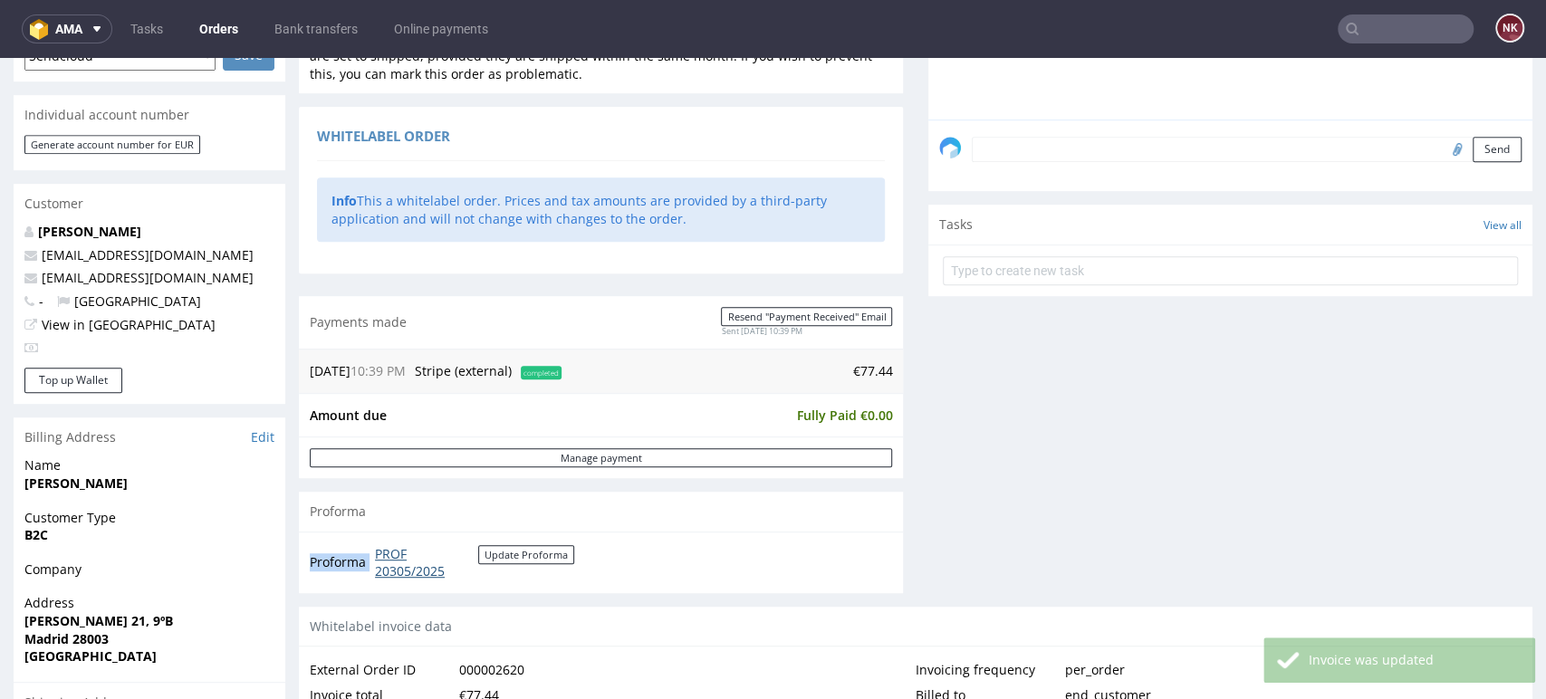
drag, startPoint x: 480, startPoint y: 573, endPoint x: 376, endPoint y: 545, distance: 107.9
click at [376, 545] on td "PROF 20305/2025 Update Proforma" at bounding box center [472, 562] width 204 height 39
copy tbody "Proforma"
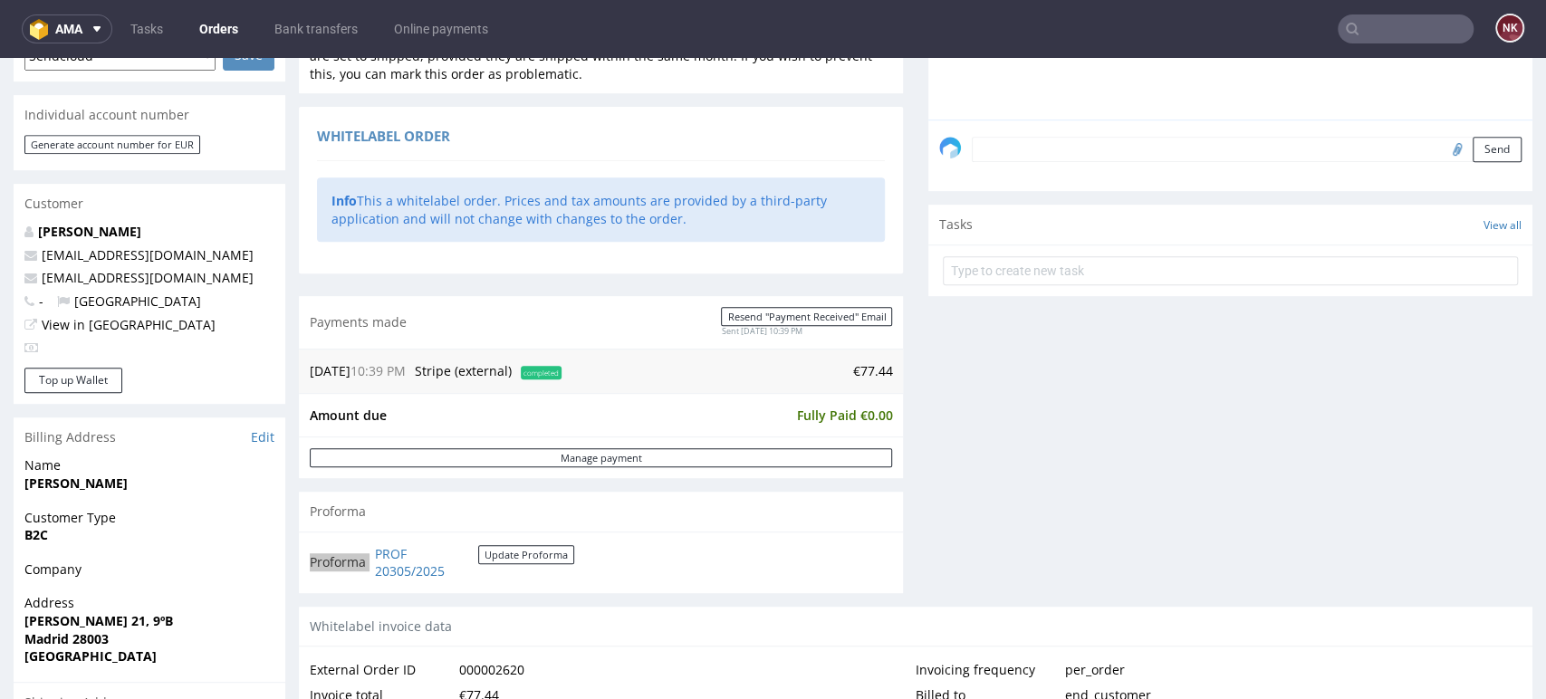
scroll to position [0, 0]
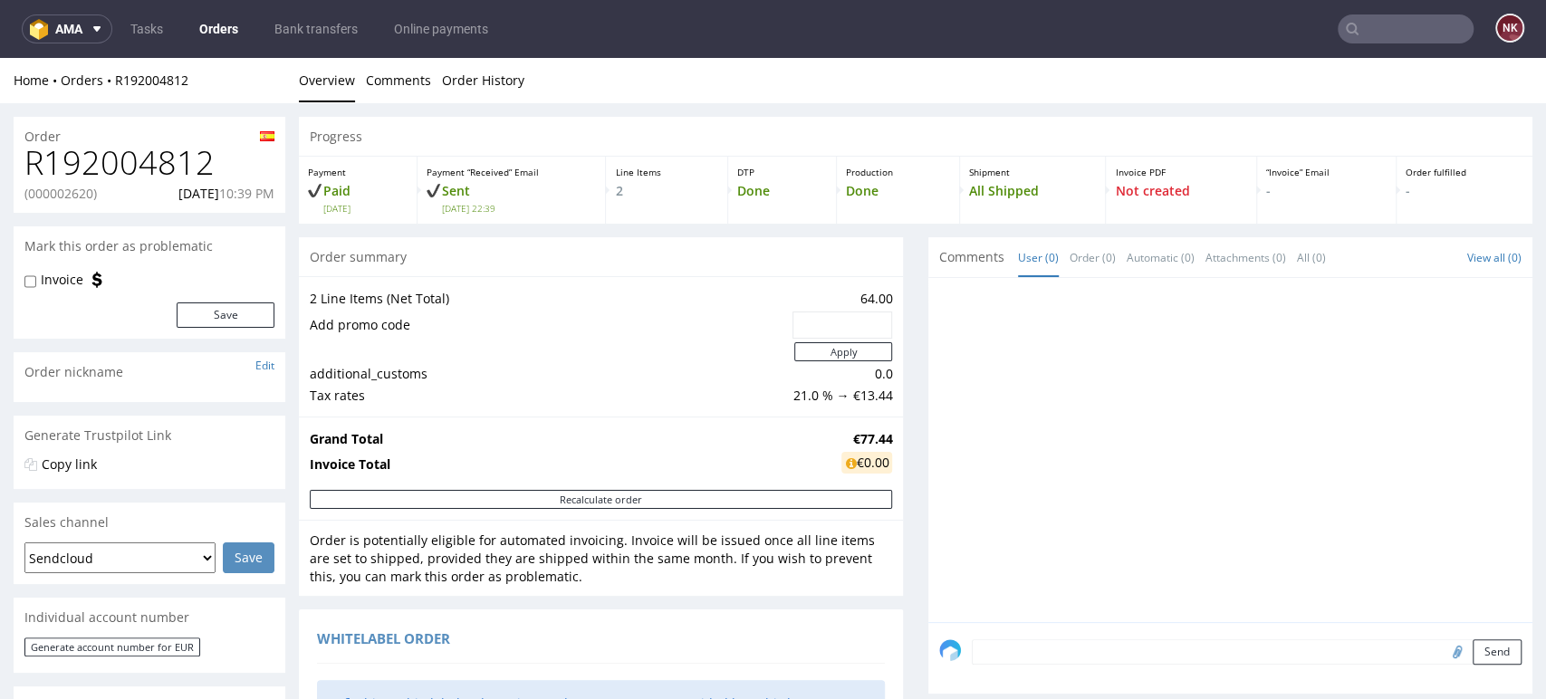
click at [181, 145] on h1 "R192004812" at bounding box center [149, 163] width 250 height 36
copy h1 "R192004812"
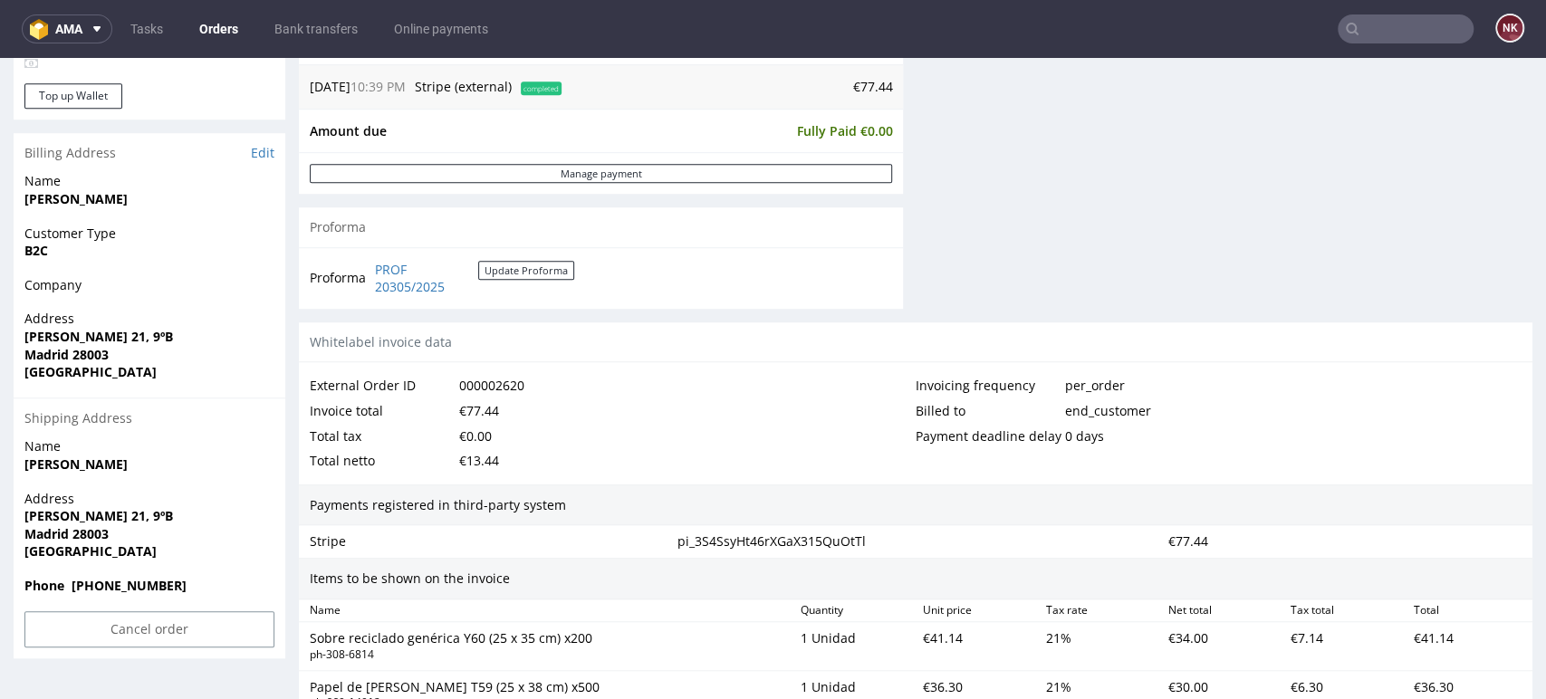
scroll to position [906, 0]
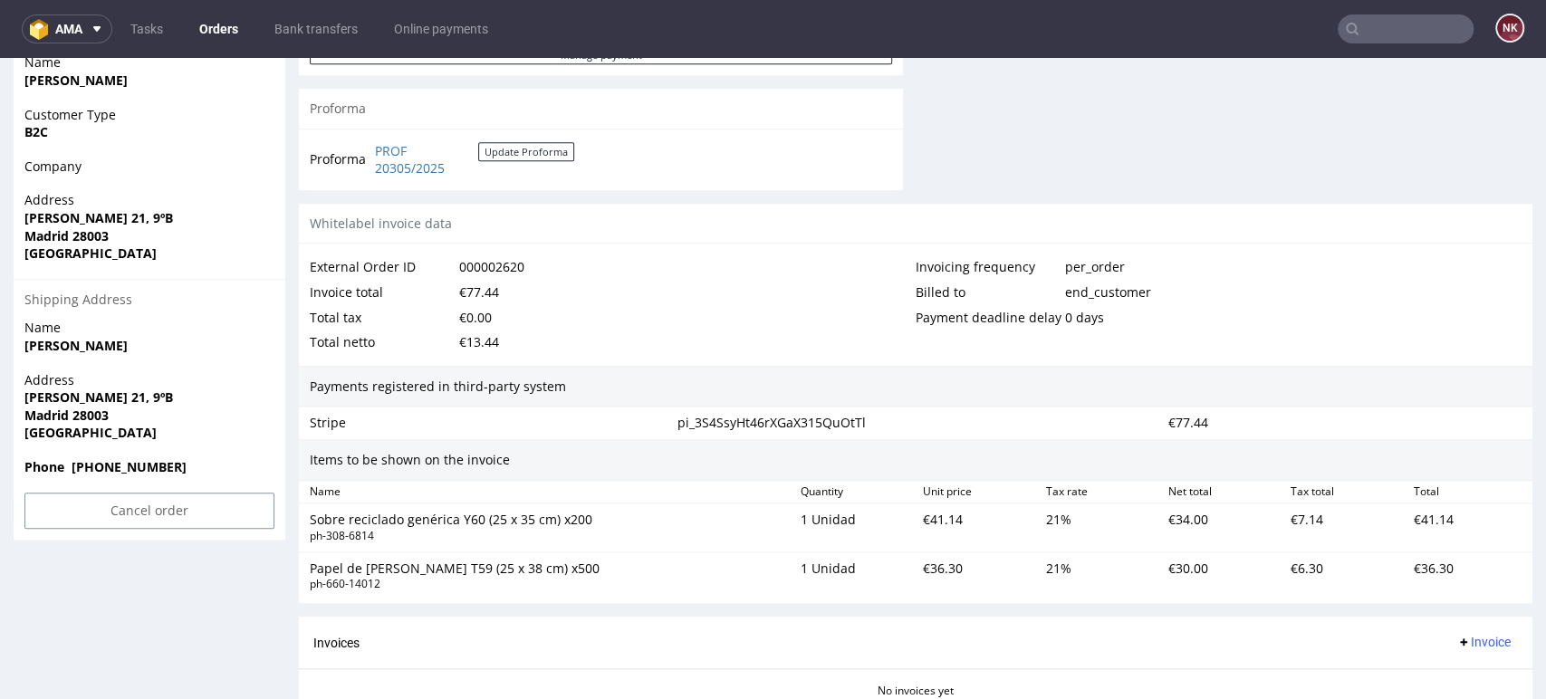
click at [1409, 520] on div "€41.14" at bounding box center [1468, 527] width 122 height 40
copy div "41.14"
click at [1415, 565] on div "€36.30" at bounding box center [1468, 576] width 122 height 40
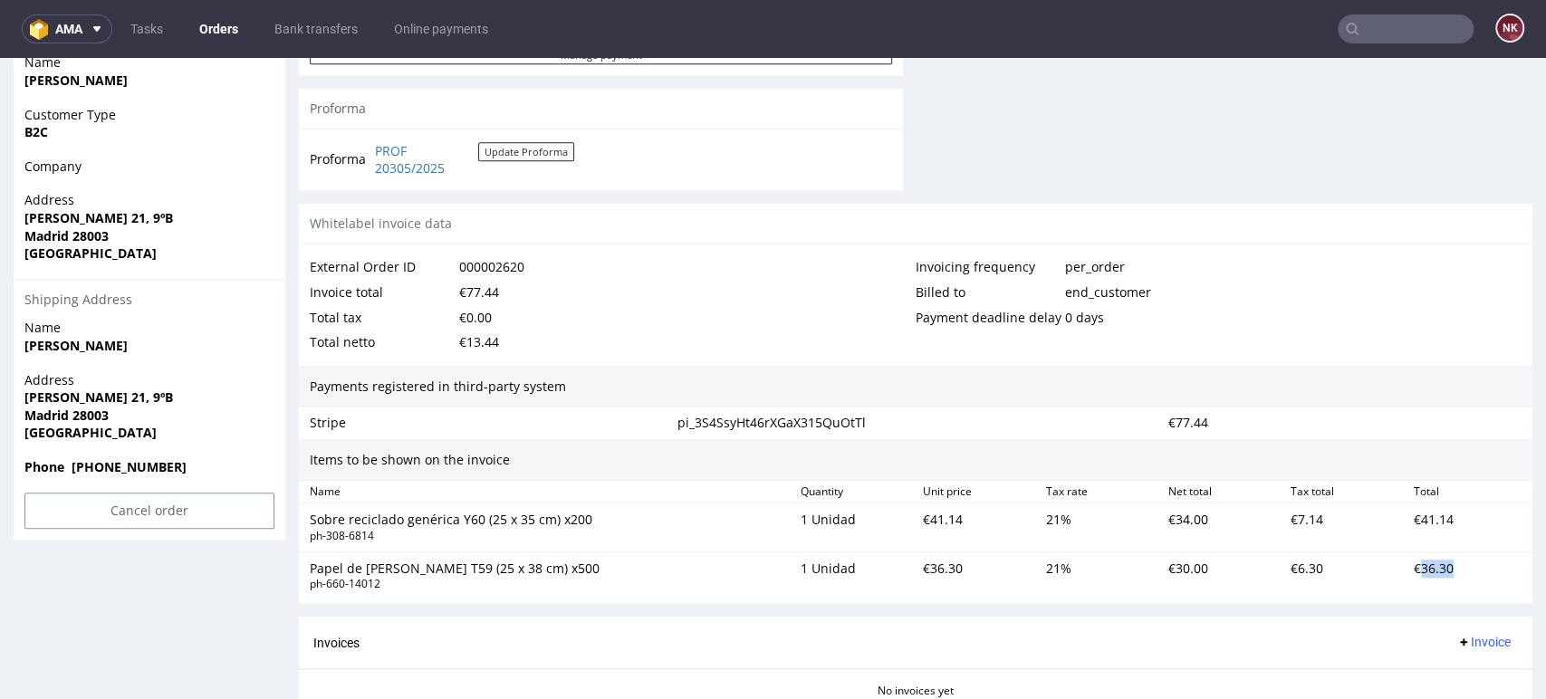
copy div "36.30"
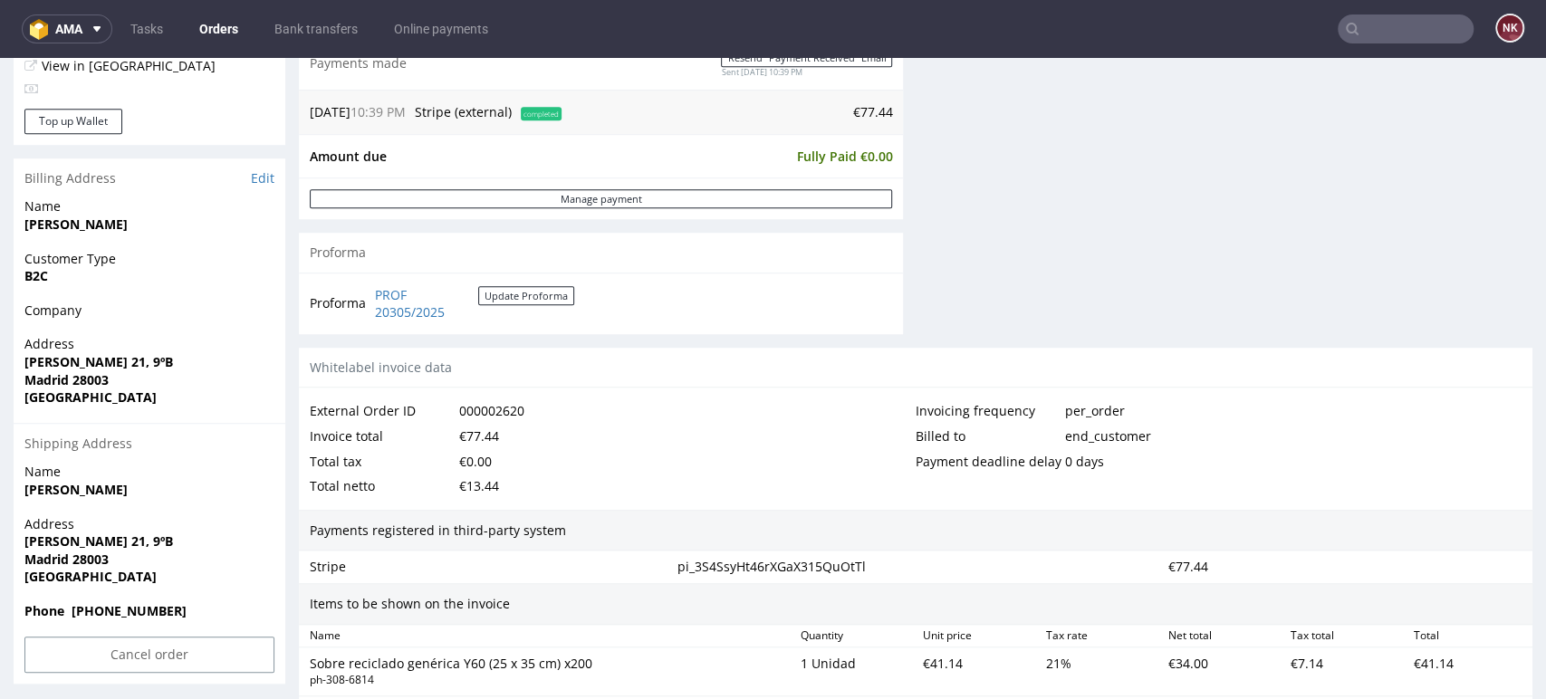
scroll to position [603, 0]
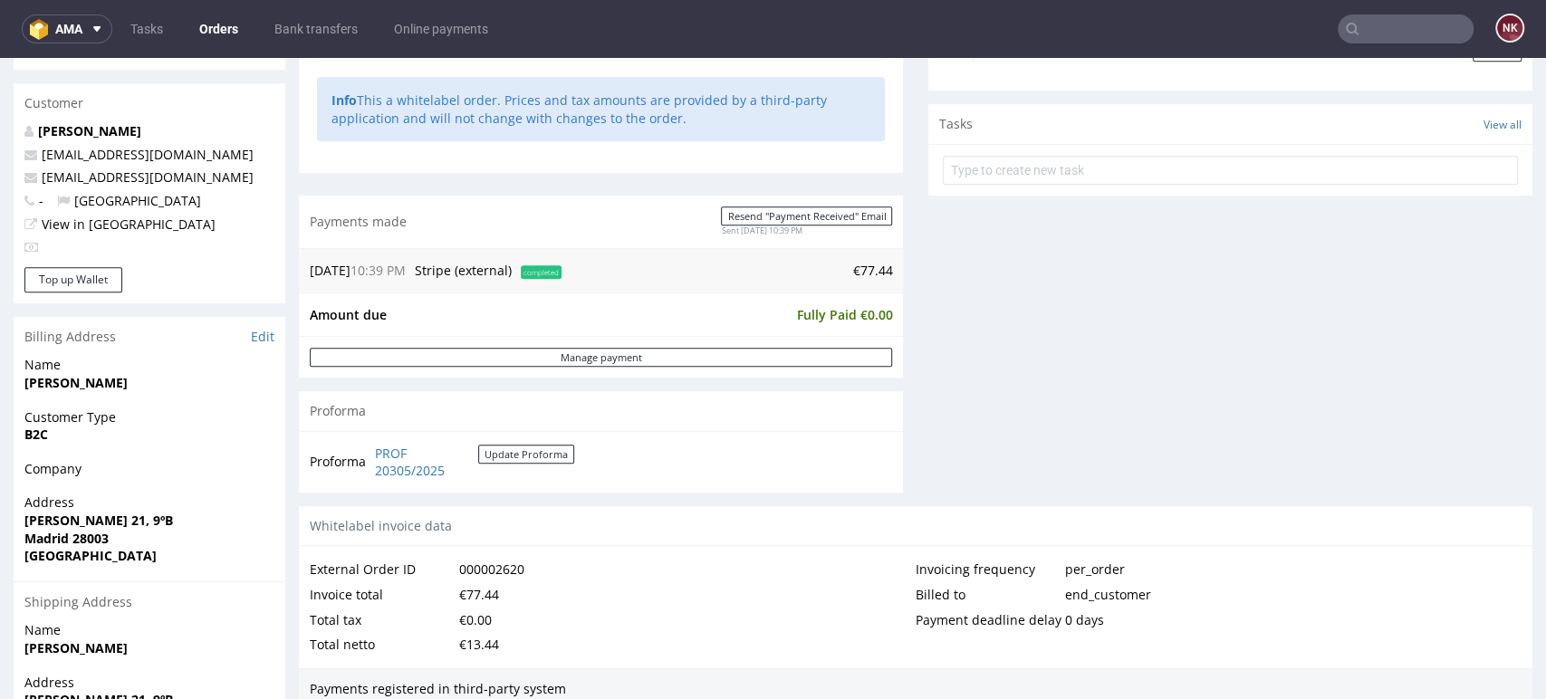
click at [856, 274] on td "€77.44" at bounding box center [729, 271] width 326 height 22
copy td "77.44"
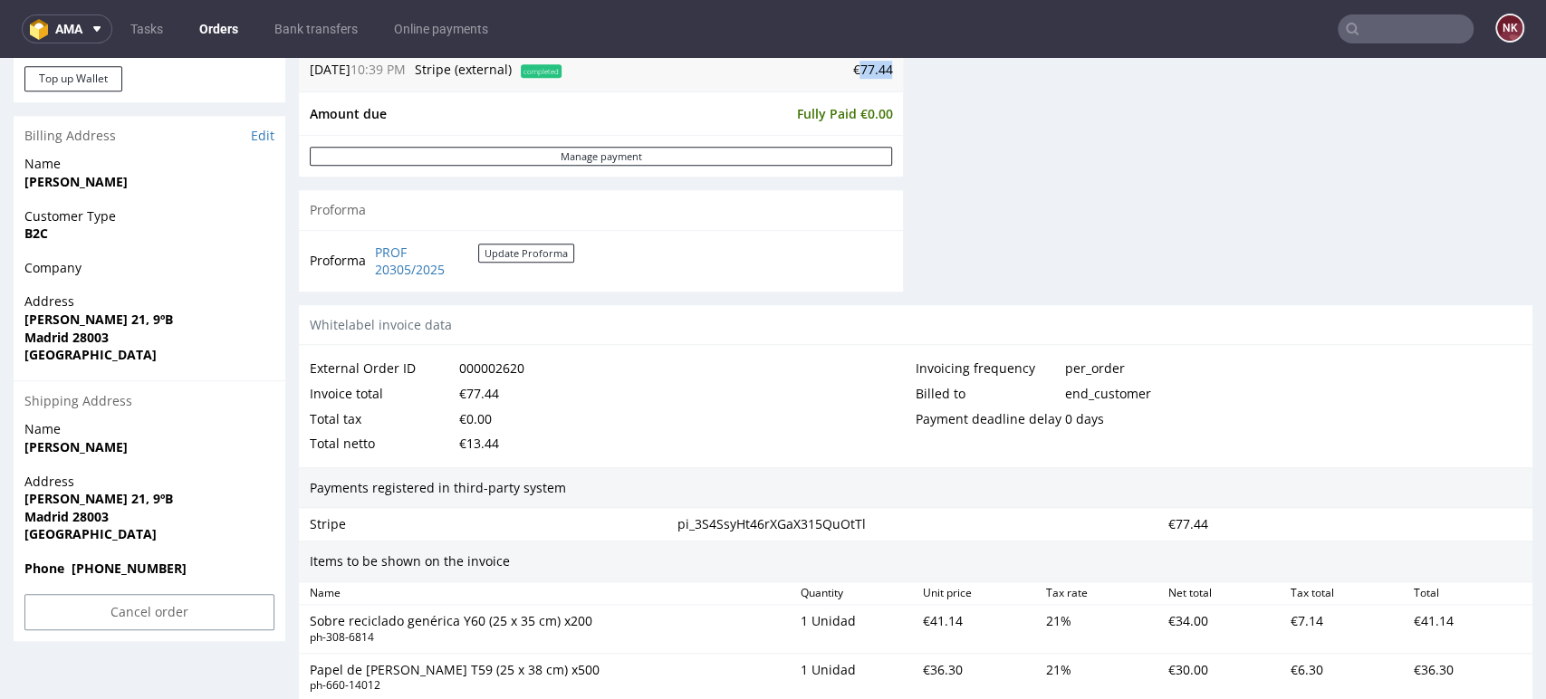
scroll to position [1107, 0]
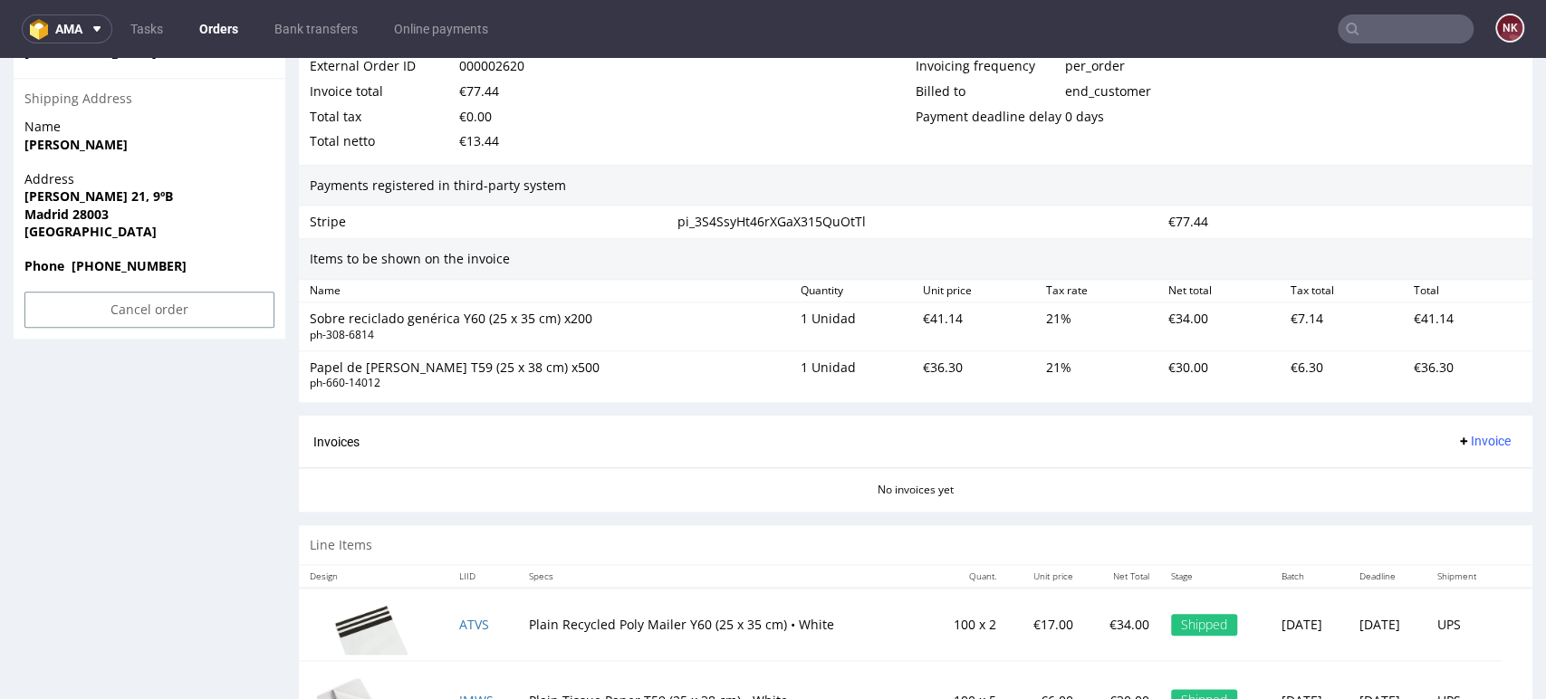
click at [1455, 451] on div "Invoice" at bounding box center [1483, 441] width 69 height 23
click at [1456, 438] on span "Invoice" at bounding box center [1483, 441] width 54 height 14
click at [1459, 513] on span "Upload" at bounding box center [1452, 511] width 88 height 18
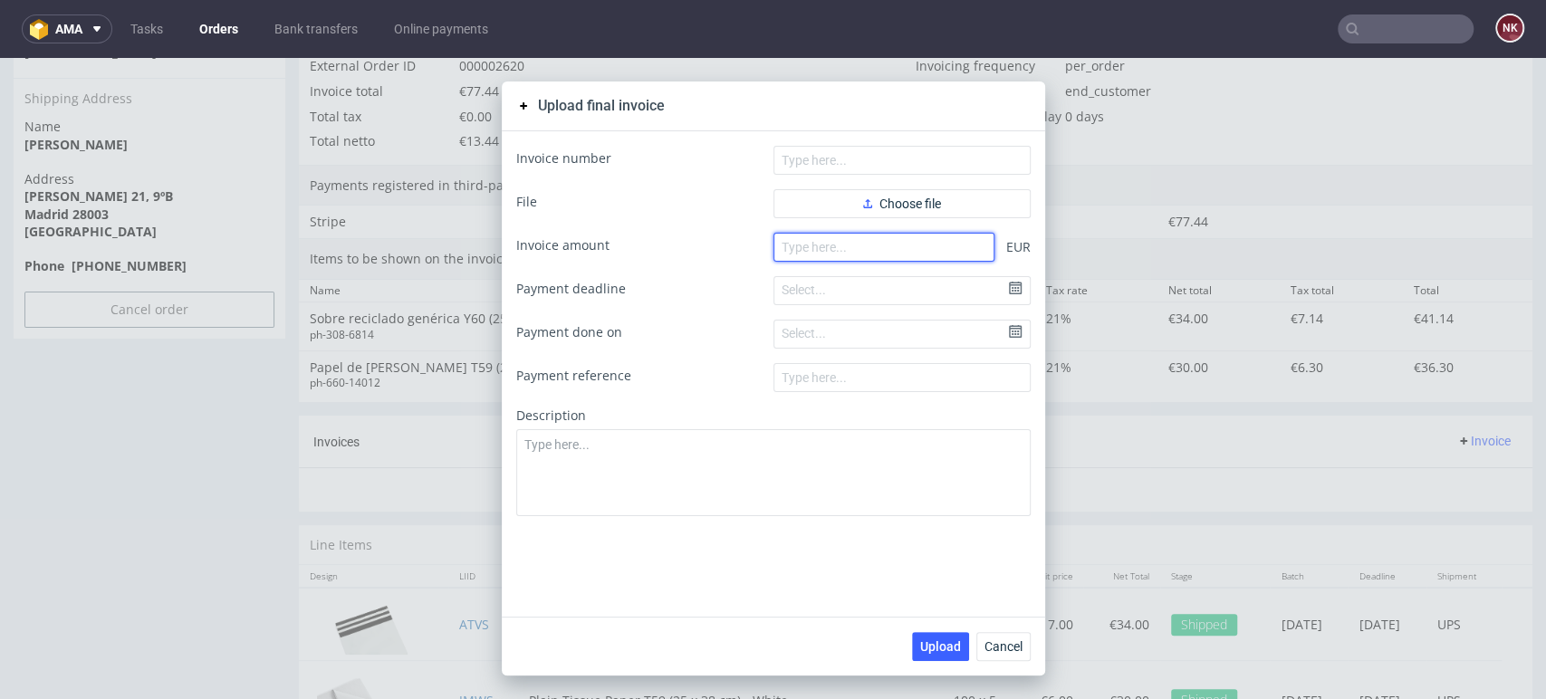
click at [925, 252] on input "number" at bounding box center [884, 247] width 221 height 29
paste input "77.44"
type input "77.44"
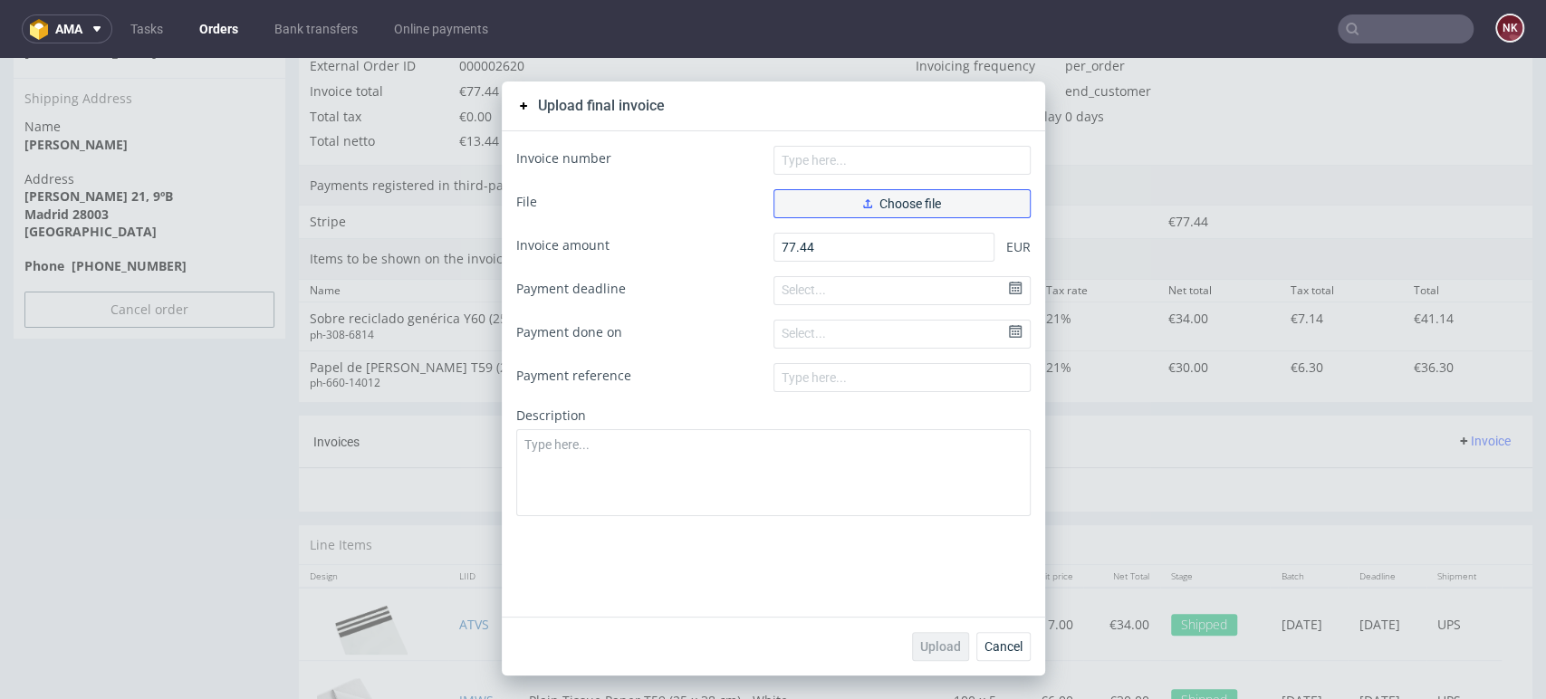
click at [894, 197] on span "Choose file" at bounding box center [902, 203] width 78 height 13
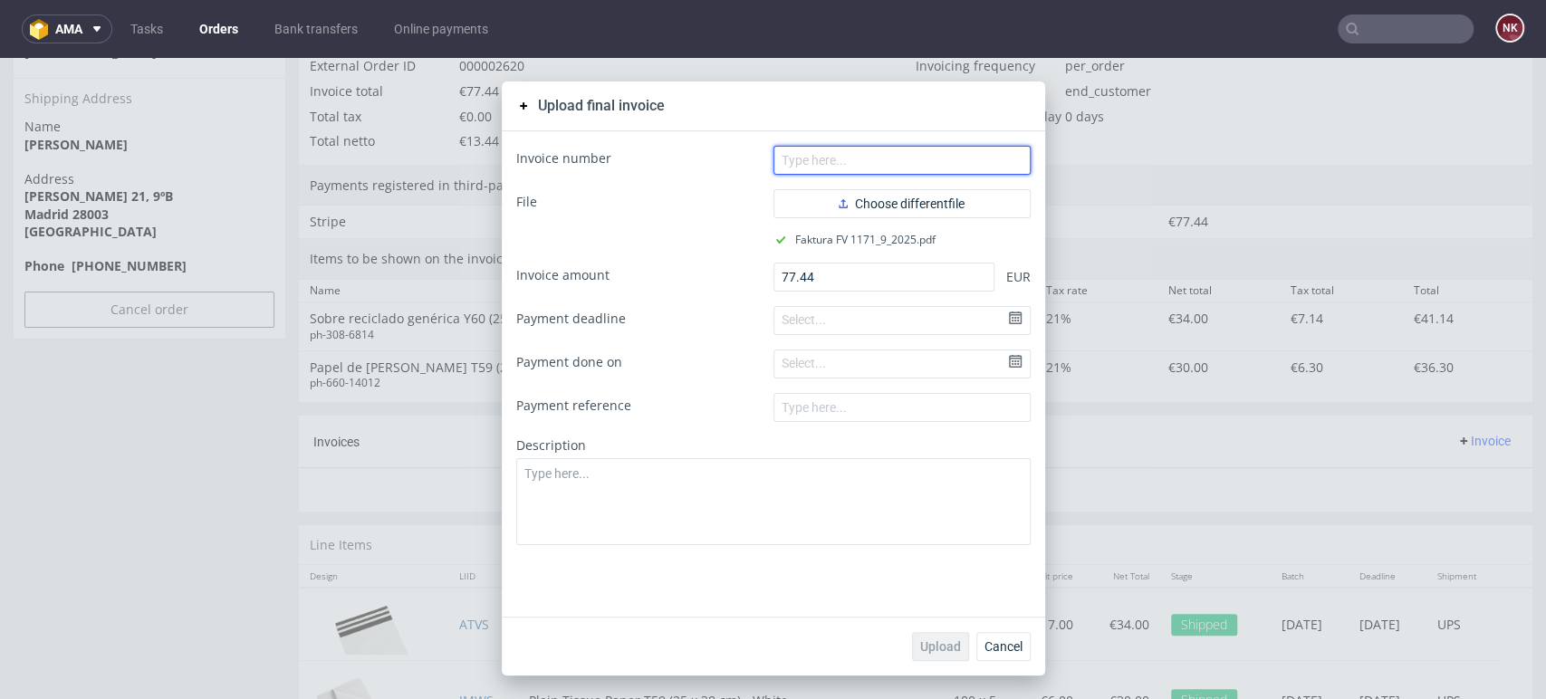
click at [923, 153] on input "text" at bounding box center [902, 160] width 257 height 29
type input "FV 1171/9/2025"
click at [941, 640] on span "Upload" at bounding box center [940, 646] width 41 height 13
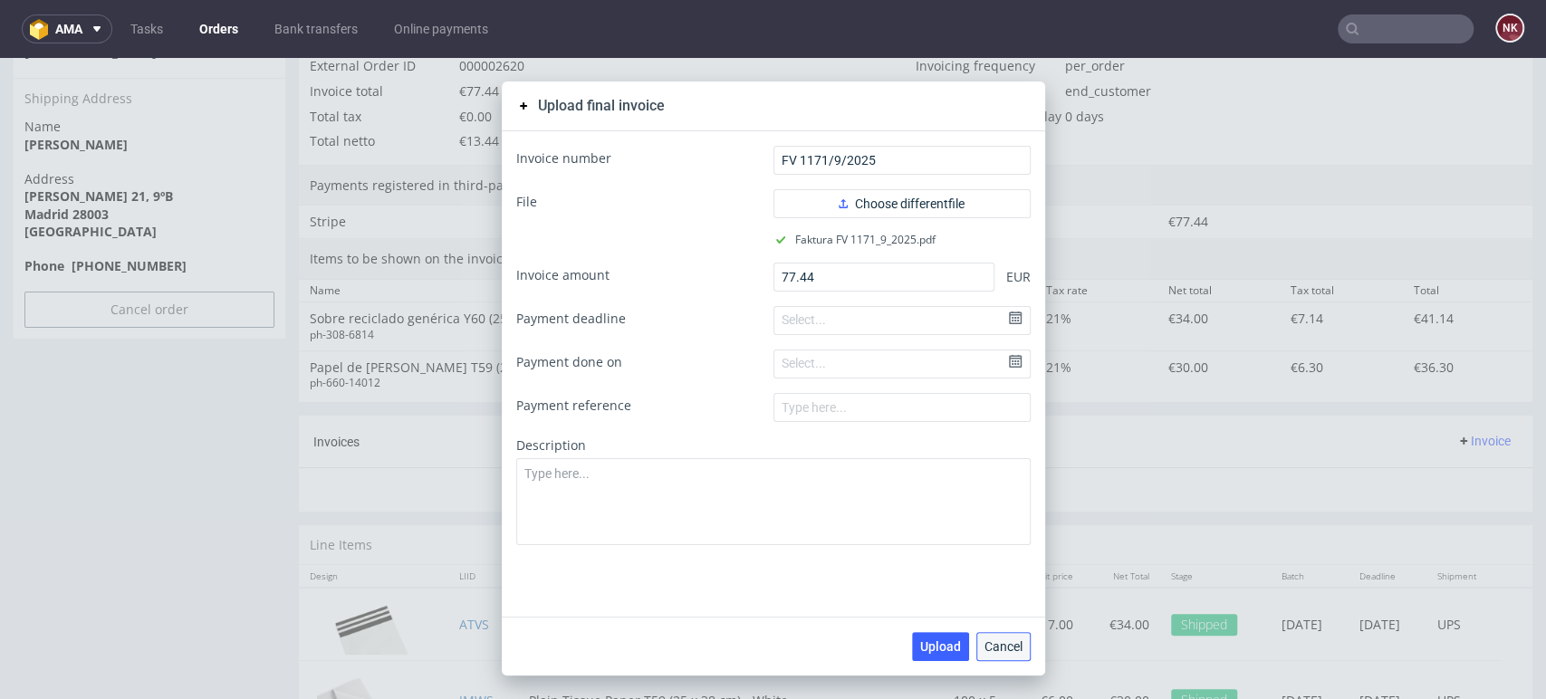
click at [1007, 652] on span "Cancel" at bounding box center [1004, 646] width 38 height 13
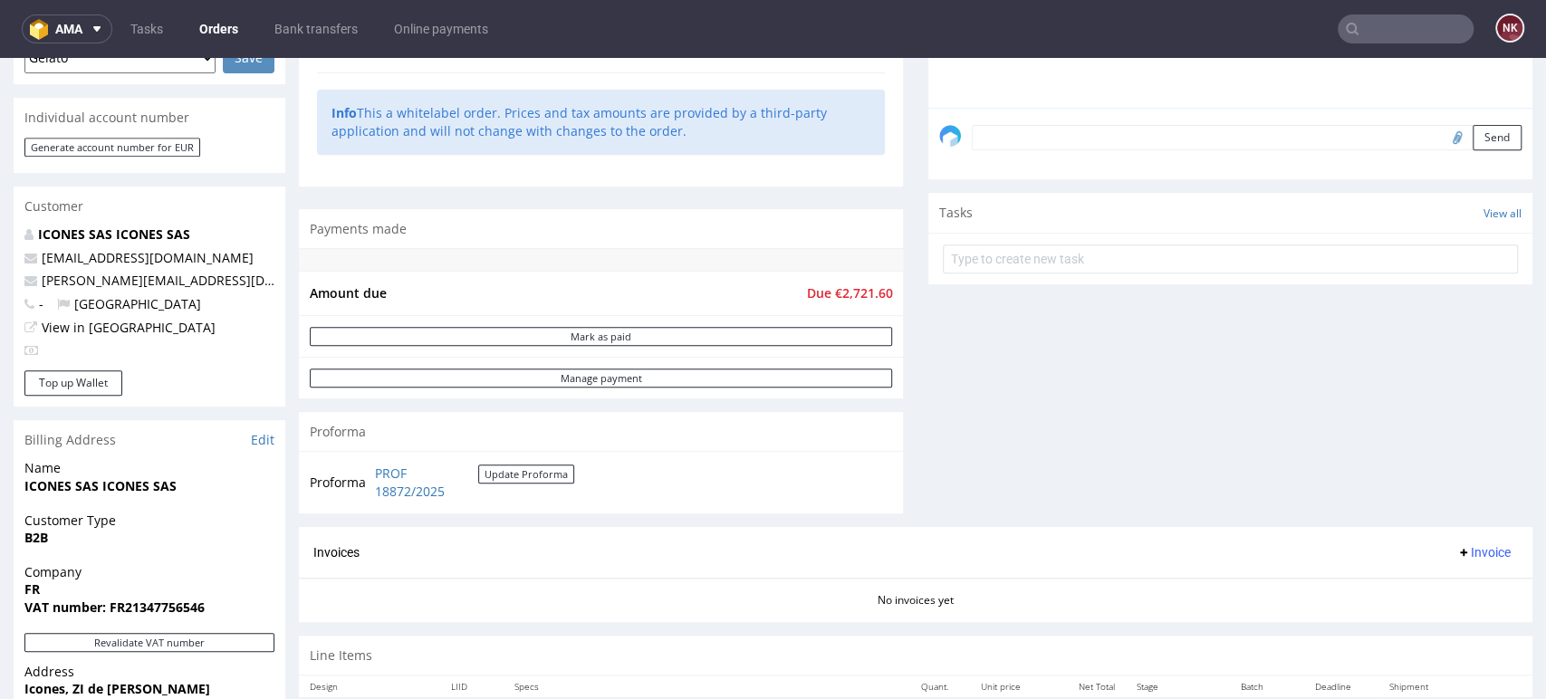
scroll to position [704, 0]
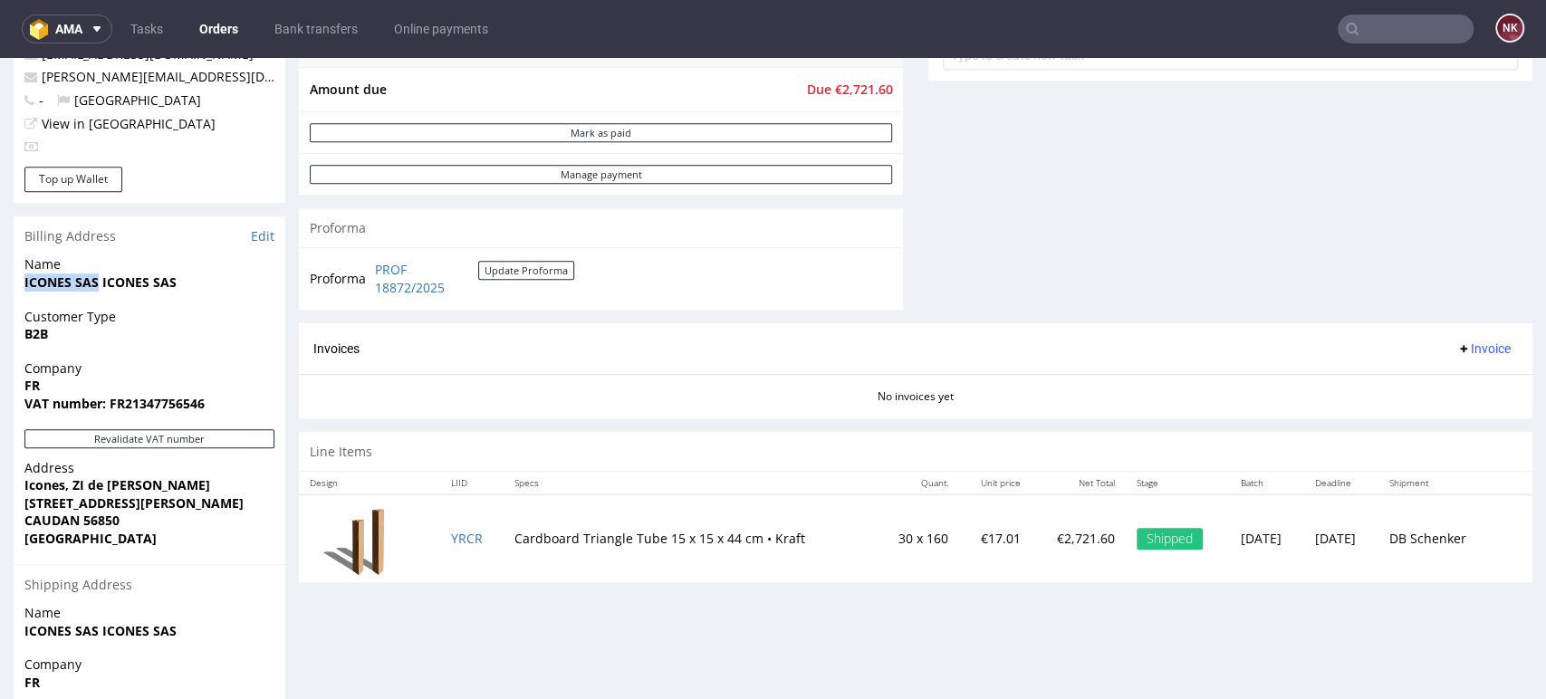
drag, startPoint x: 98, startPoint y: 279, endPoint x: 7, endPoint y: 281, distance: 90.6
click at [7, 281] on div "Order R150678492 (17816) 05.09.2025 10:35 AM Mark this order as problematic Inv…" at bounding box center [773, 153] width 1546 height 1509
copy strong "ICONES SAS"
click at [261, 229] on link "Edit" at bounding box center [263, 236] width 24 height 18
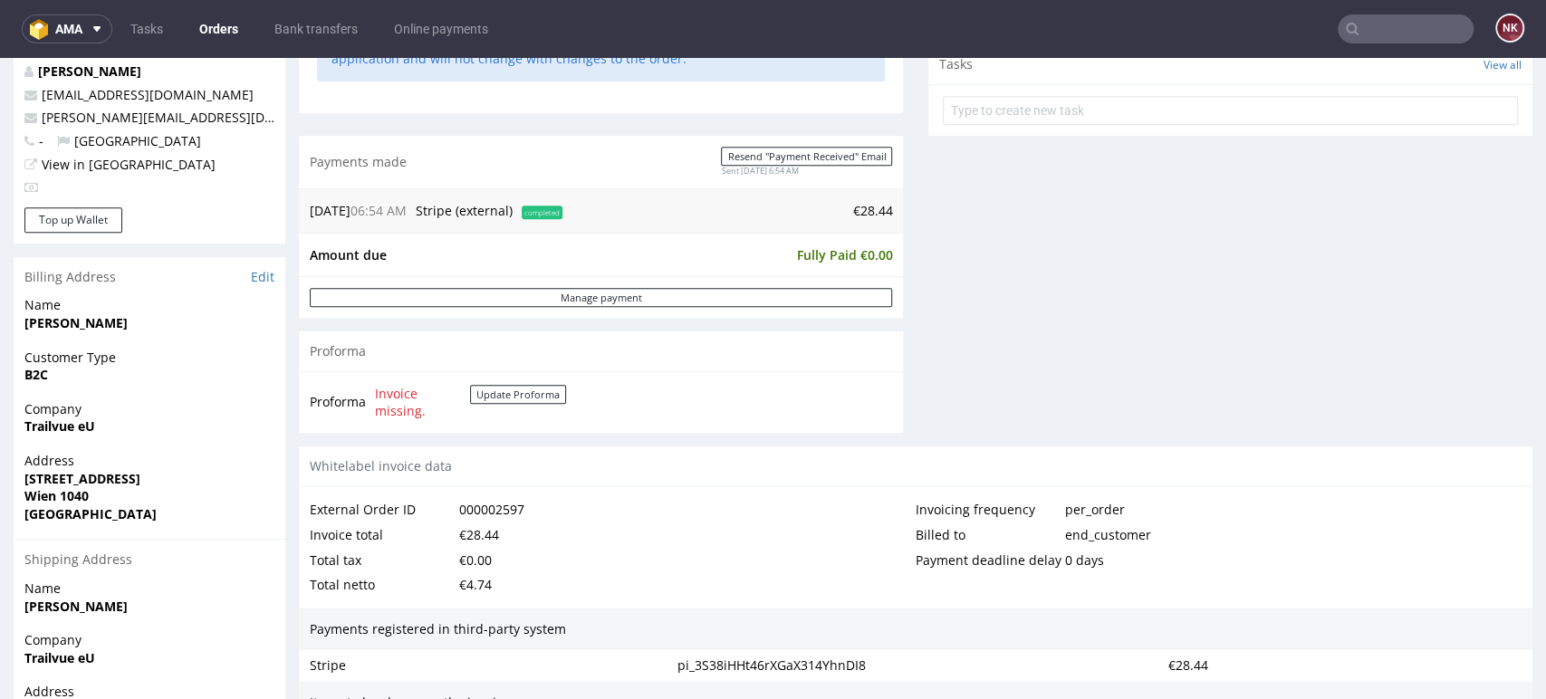
scroll to position [804, 0]
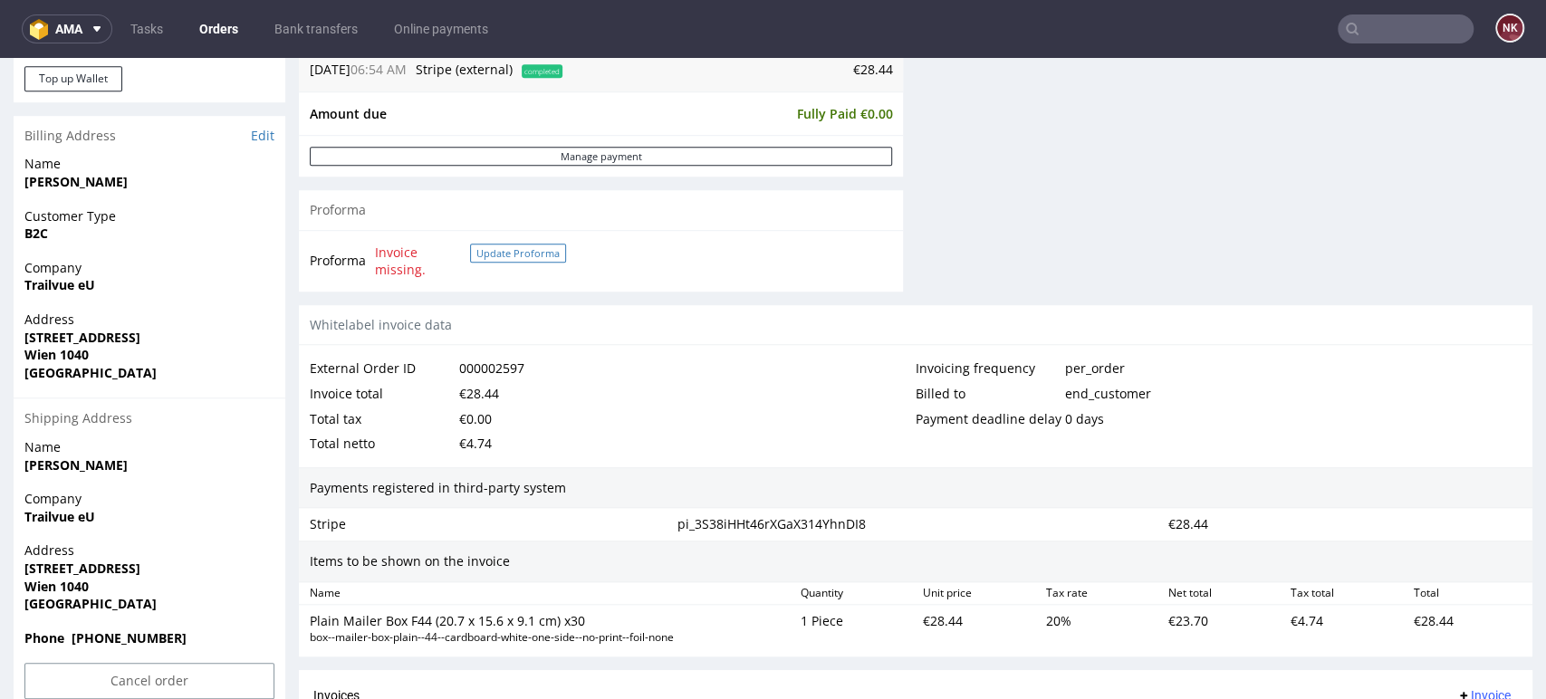
click at [514, 245] on button "Update Proforma" at bounding box center [518, 253] width 96 height 19
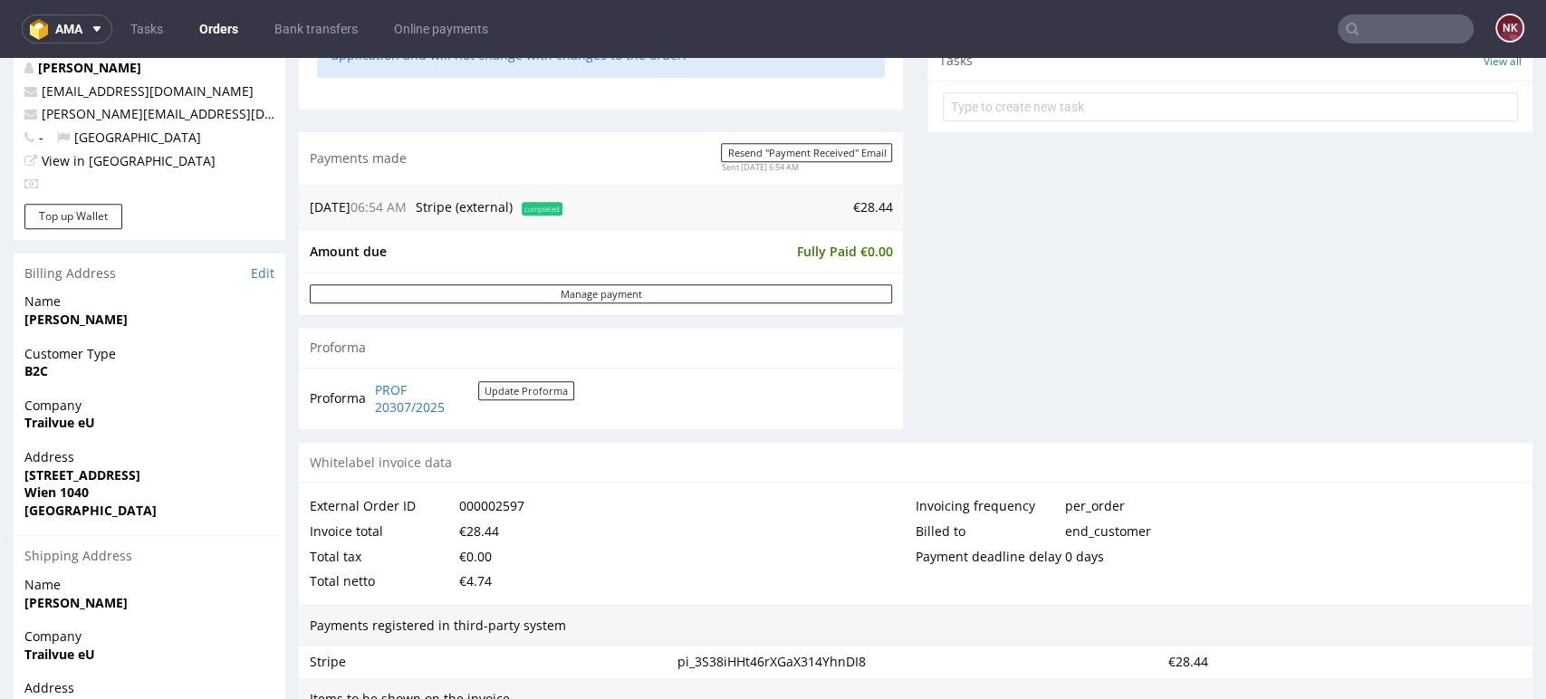
scroll to position [906, 0]
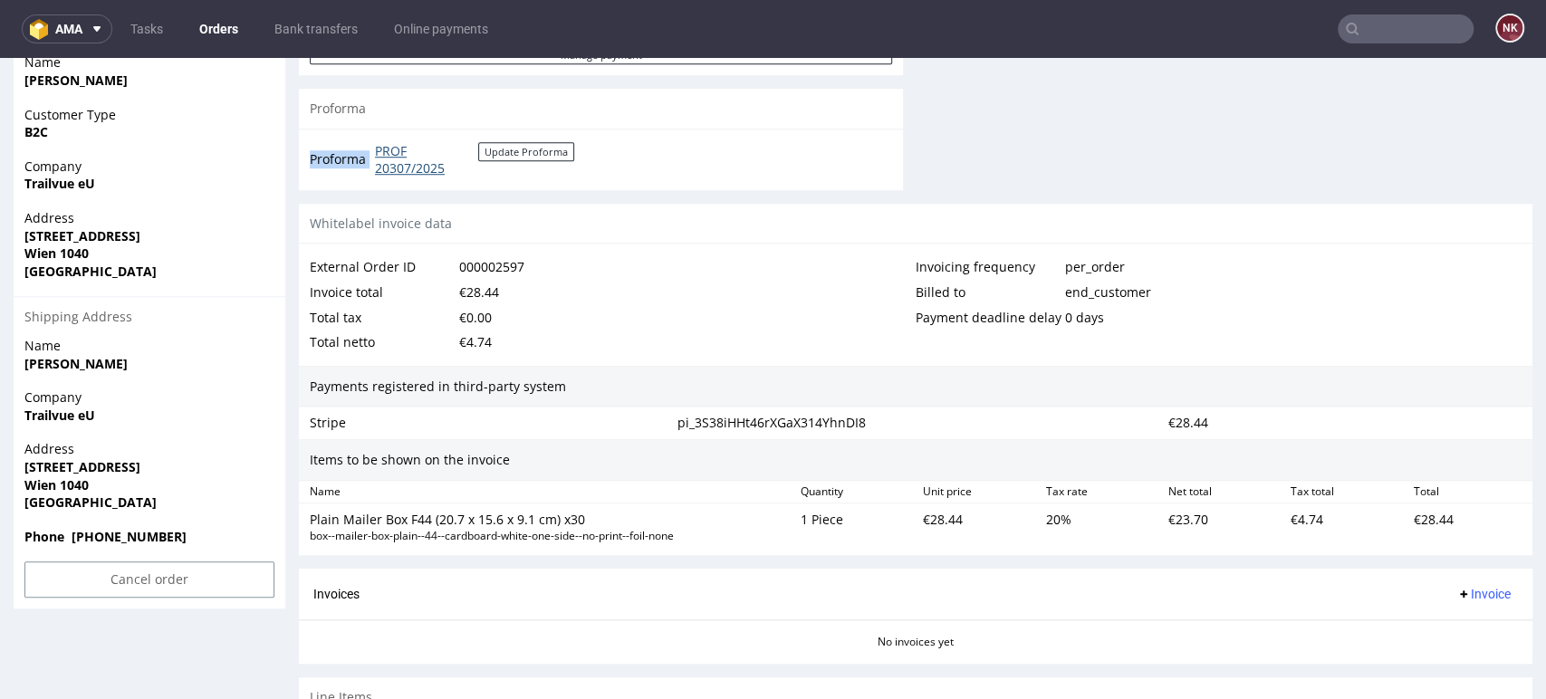
drag, startPoint x: 520, startPoint y: 169, endPoint x: 377, endPoint y: 147, distance: 144.9
click at [377, 147] on td "PROF 20307/2025 Update Proforma" at bounding box center [472, 159] width 204 height 39
copy tbody "Proforma"
click at [484, 289] on div "€28.44" at bounding box center [479, 292] width 40 height 25
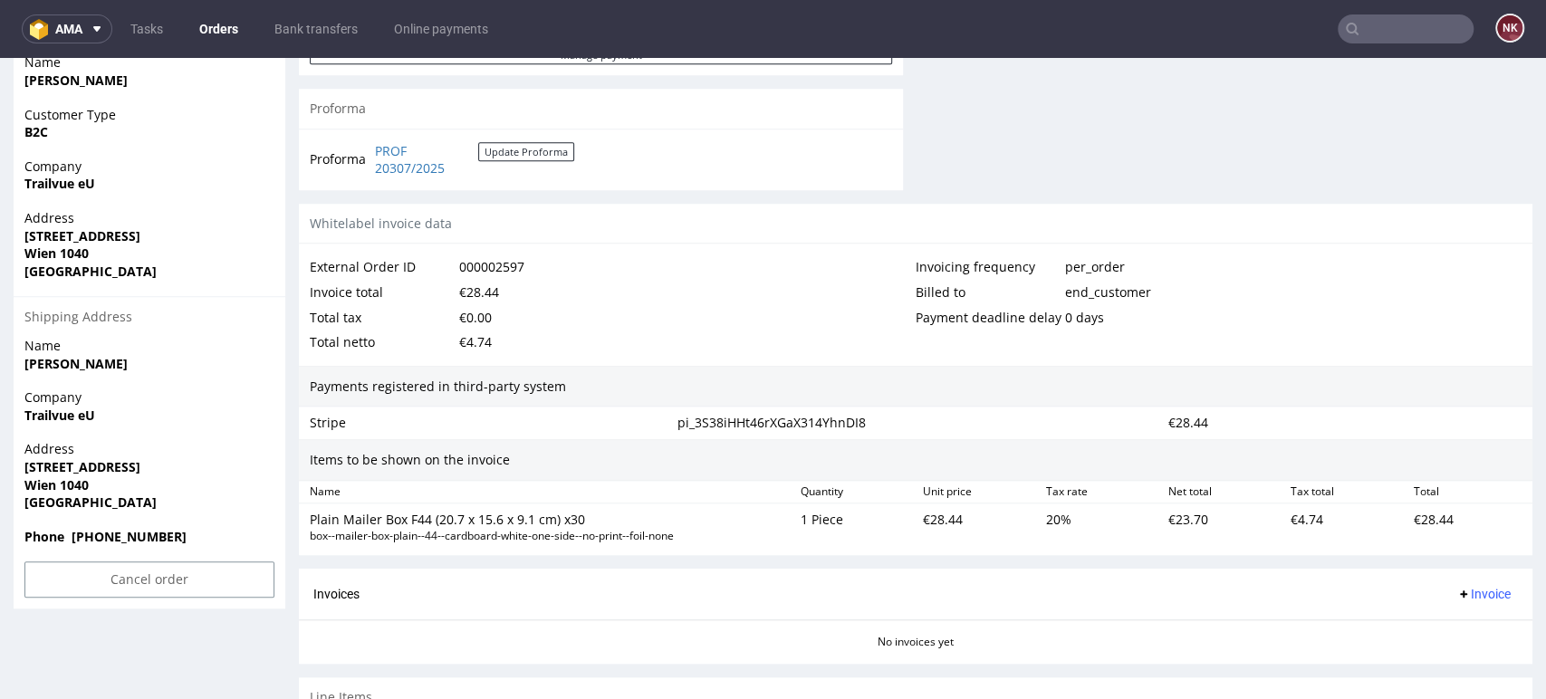
click at [1407, 516] on div "€28.44" at bounding box center [1468, 527] width 122 height 40
copy div "28.44"
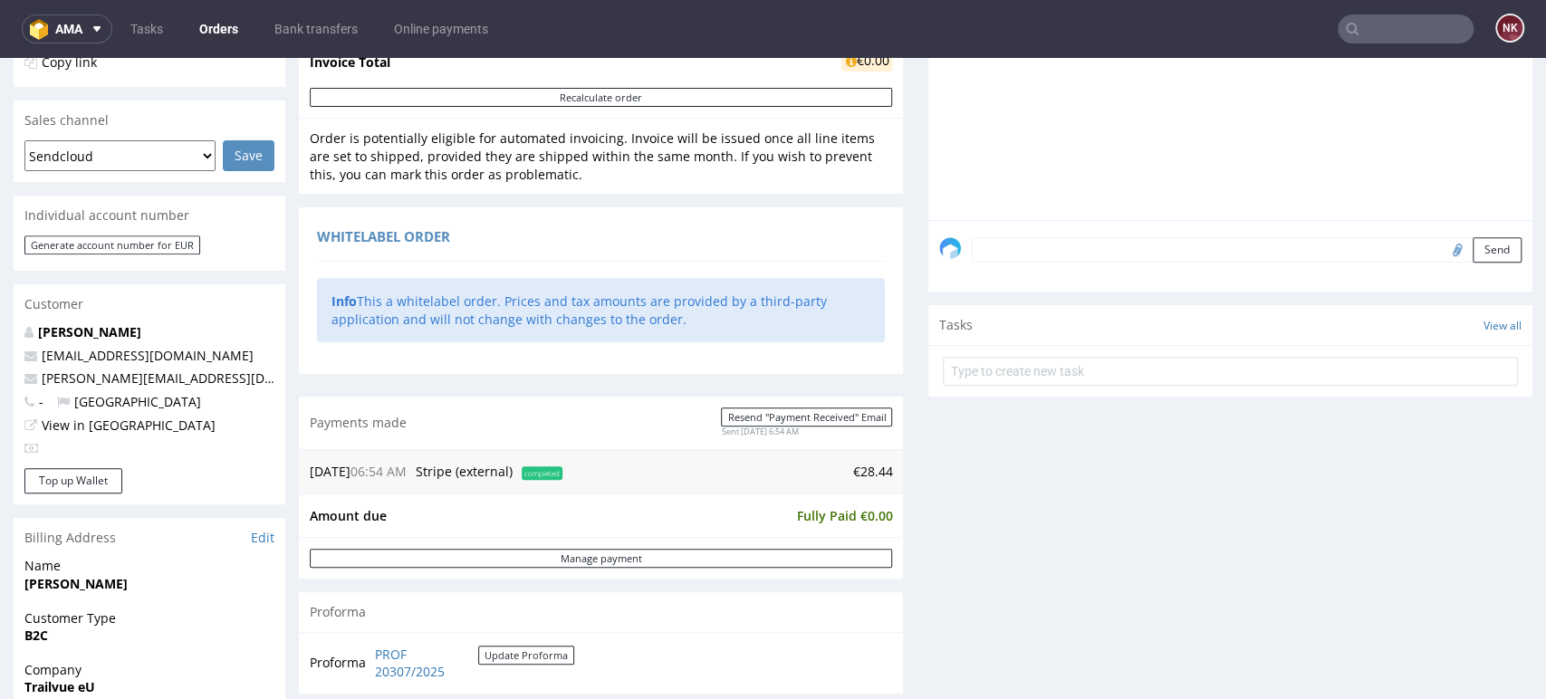
scroll to position [0, 0]
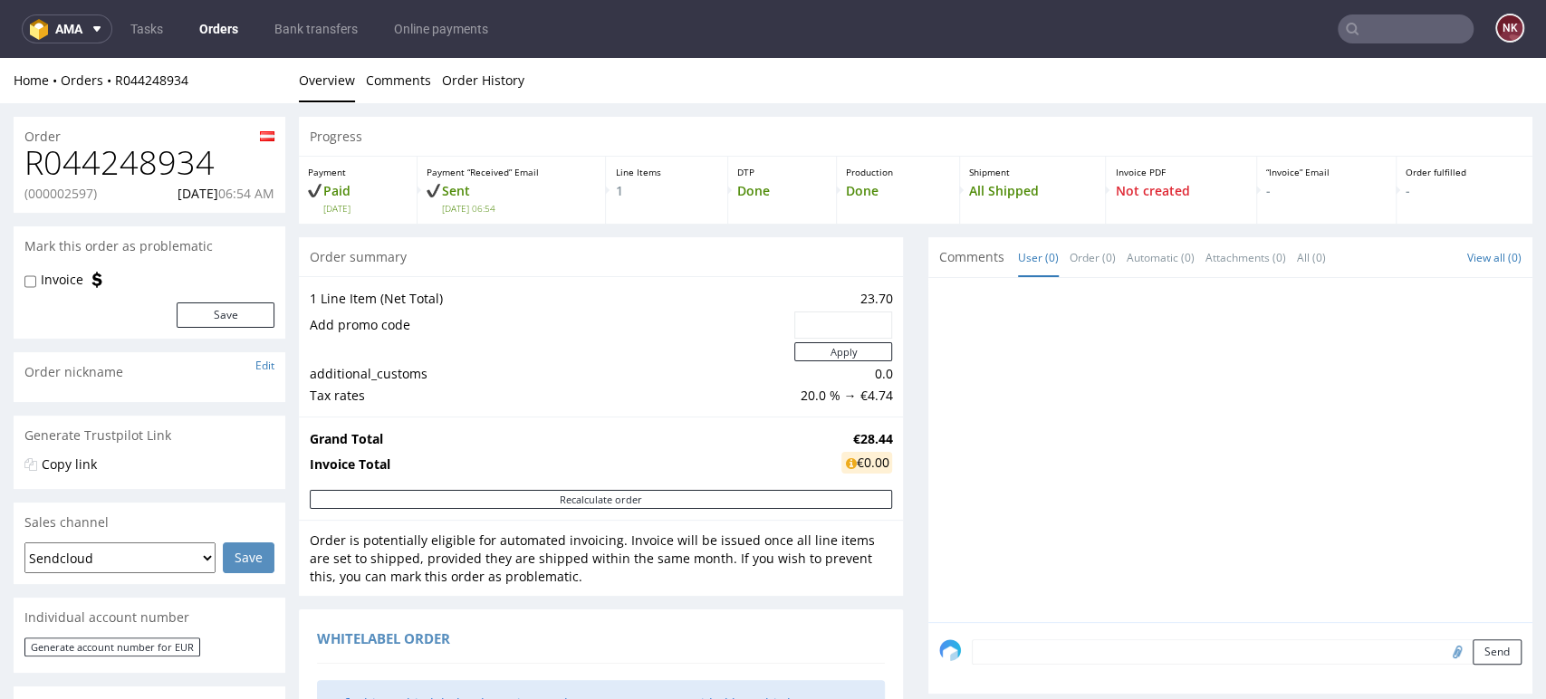
click at [120, 163] on h1 "R044248934" at bounding box center [149, 163] width 250 height 36
copy h1 "R044248934"
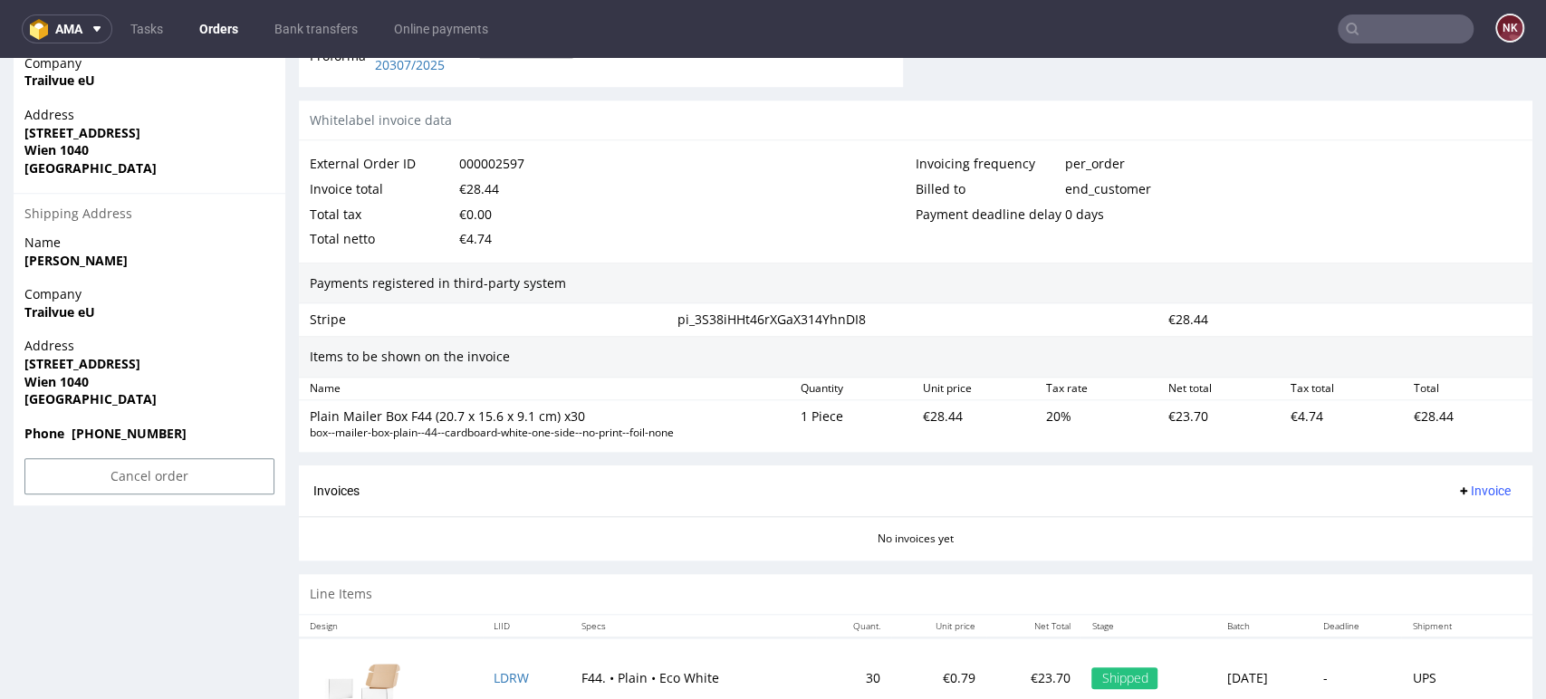
scroll to position [1080, 0]
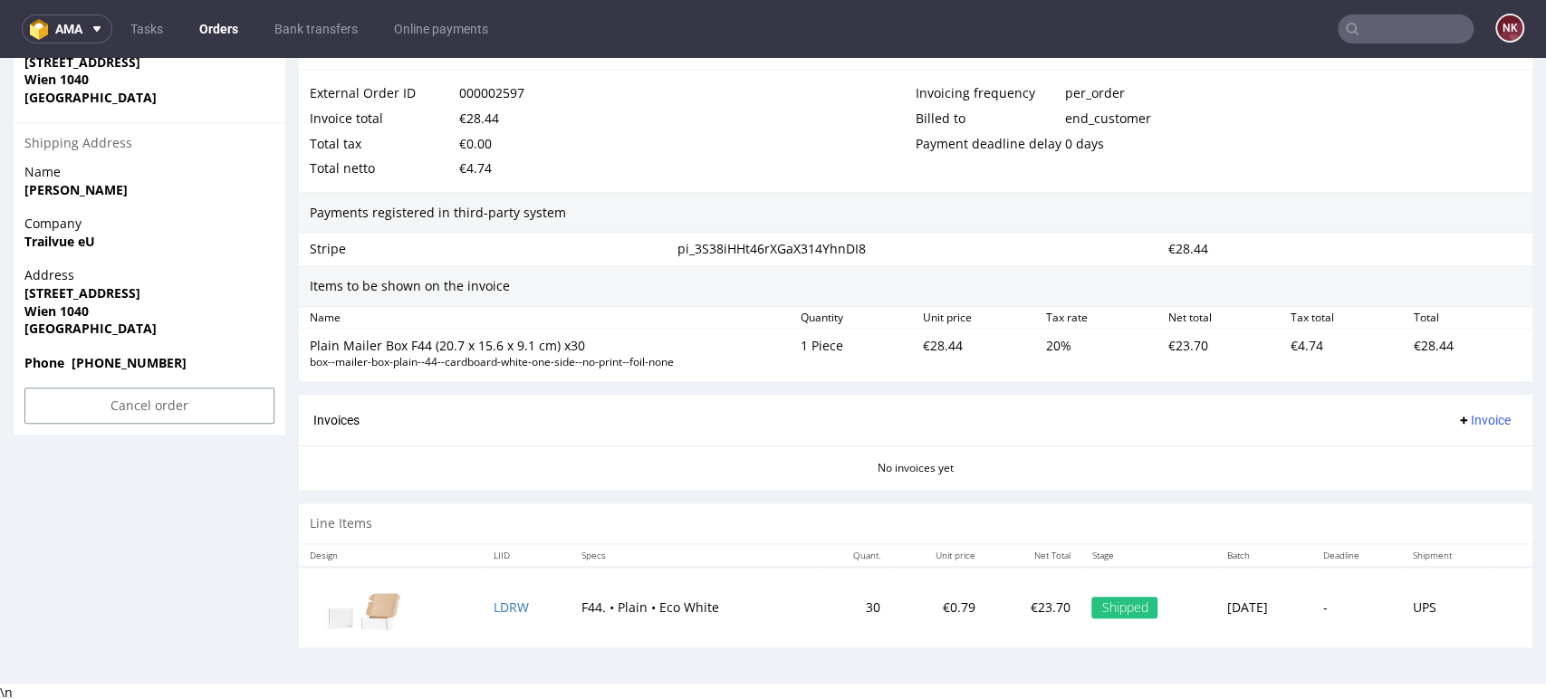
click at [1419, 341] on div "€28.44" at bounding box center [1468, 353] width 122 height 40
copy div "28.44"
click at [1457, 409] on button "Invoice" at bounding box center [1483, 420] width 69 height 22
click at [1437, 485] on span "Upload" at bounding box center [1452, 490] width 88 height 18
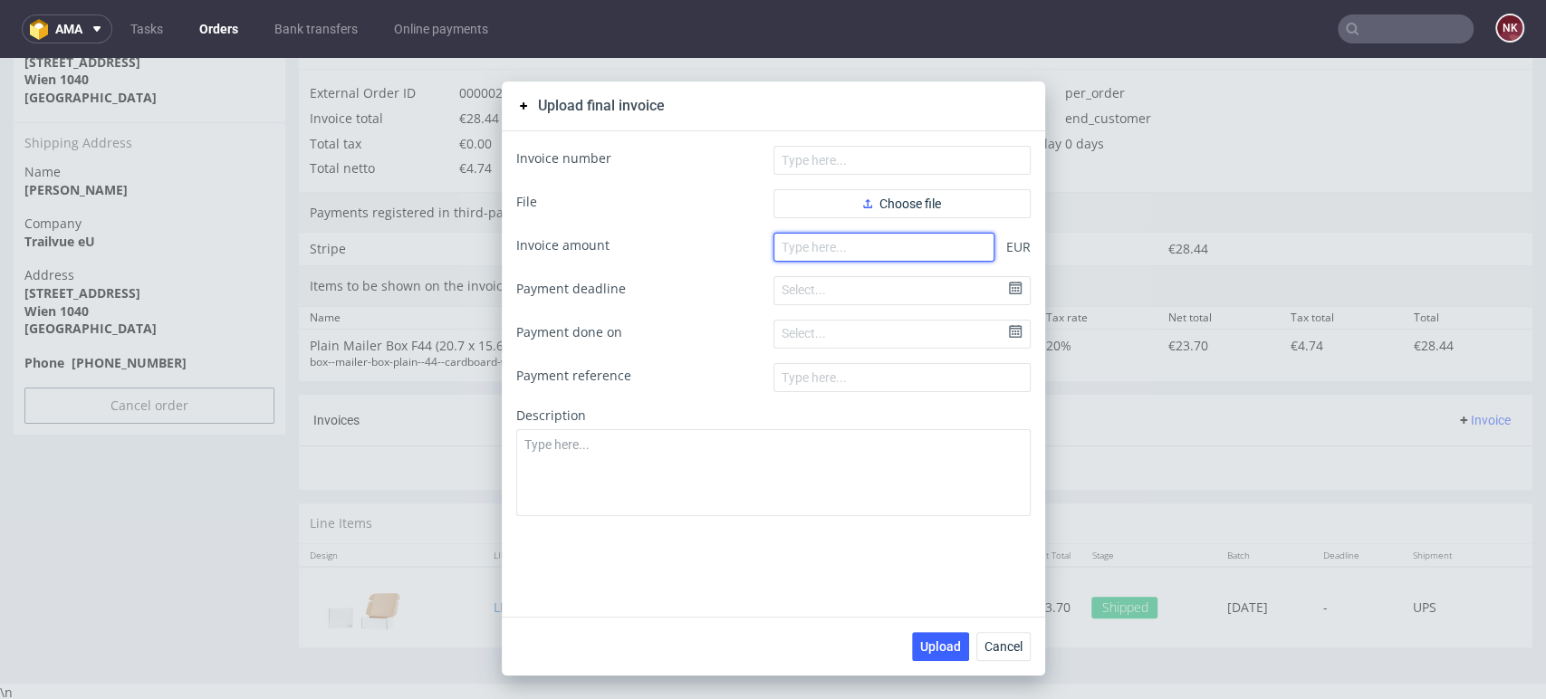
click at [891, 255] on input "number" at bounding box center [884, 247] width 221 height 29
paste input "28.44"
type input "28.44"
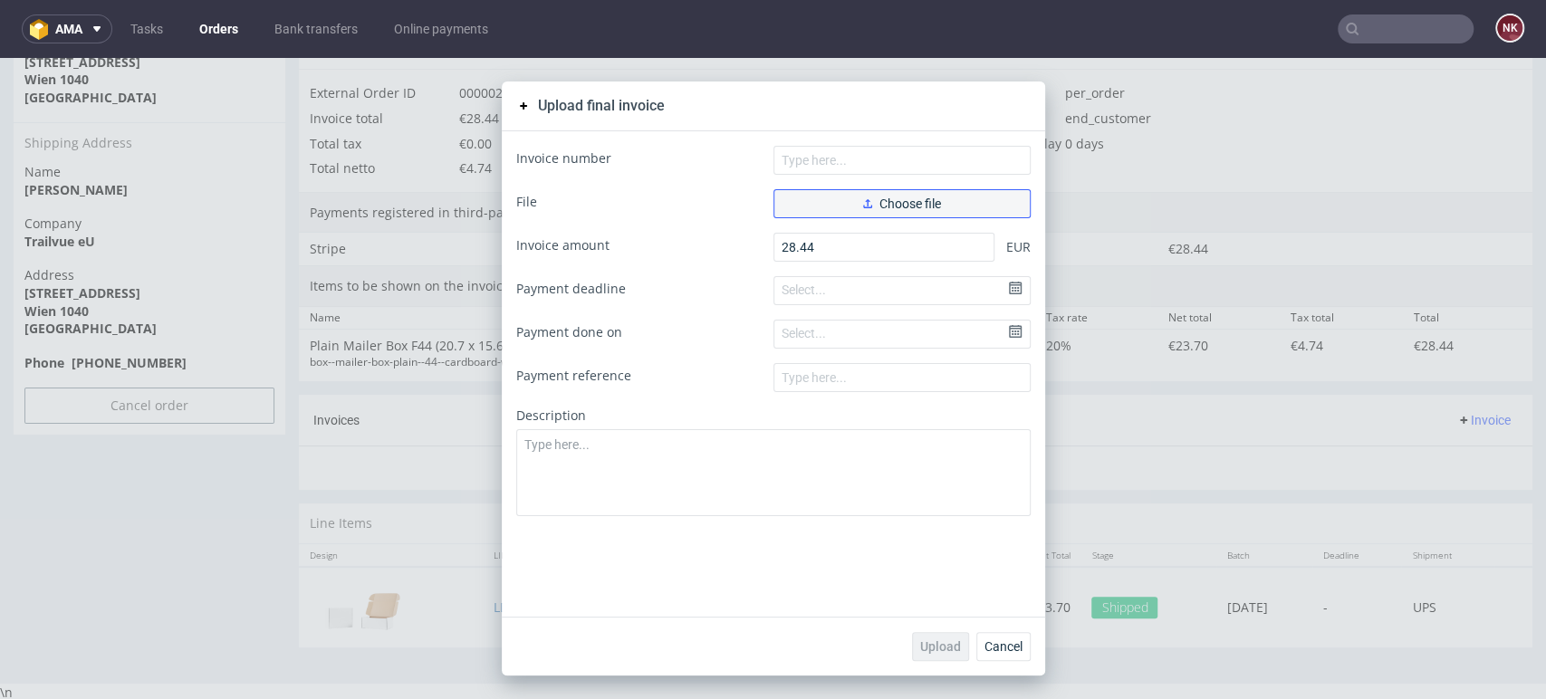
click at [906, 208] on span "Choose file" at bounding box center [902, 203] width 78 height 13
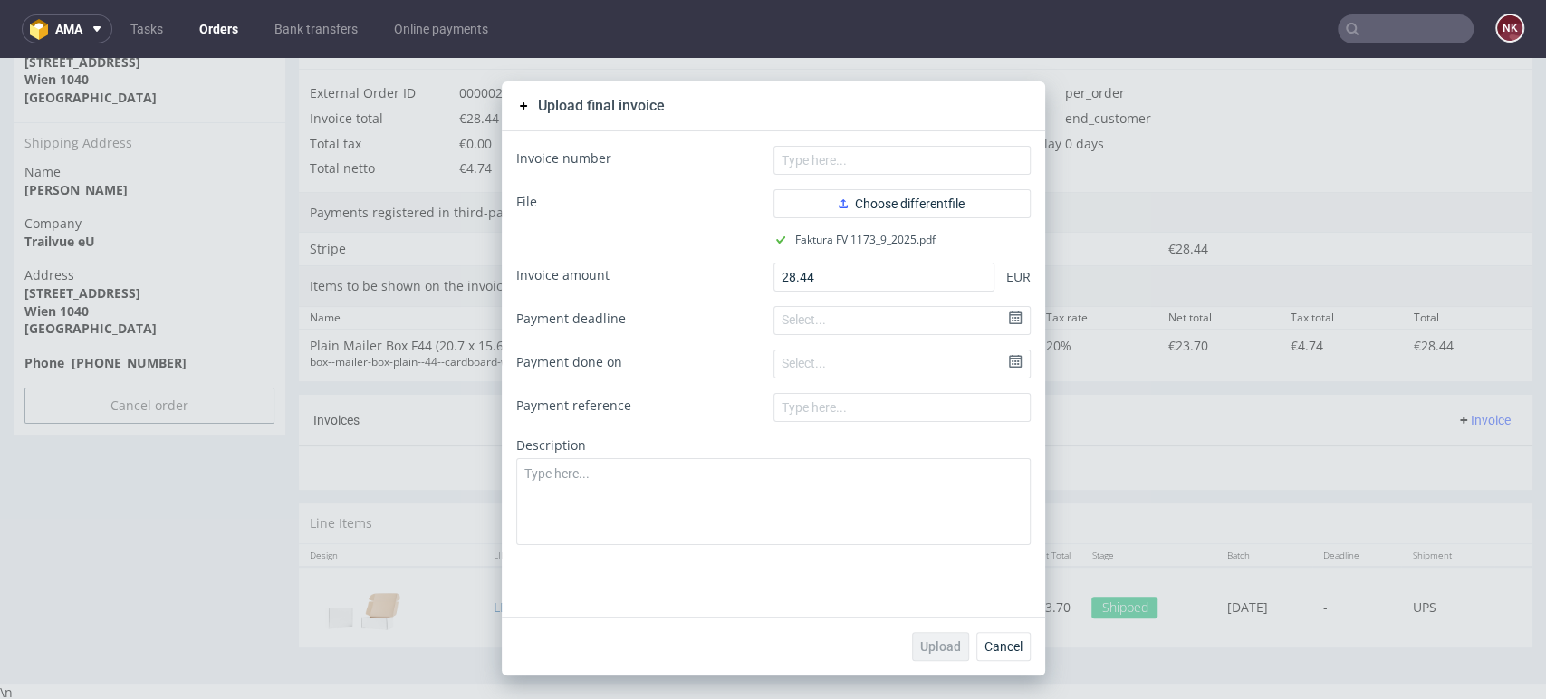
click at [844, 143] on div "Invoice number File Choose different file Faktura FV 1173_9_2025.pdf Invoice am…" at bounding box center [773, 373] width 543 height 485
click at [851, 149] on input "text" at bounding box center [902, 160] width 257 height 29
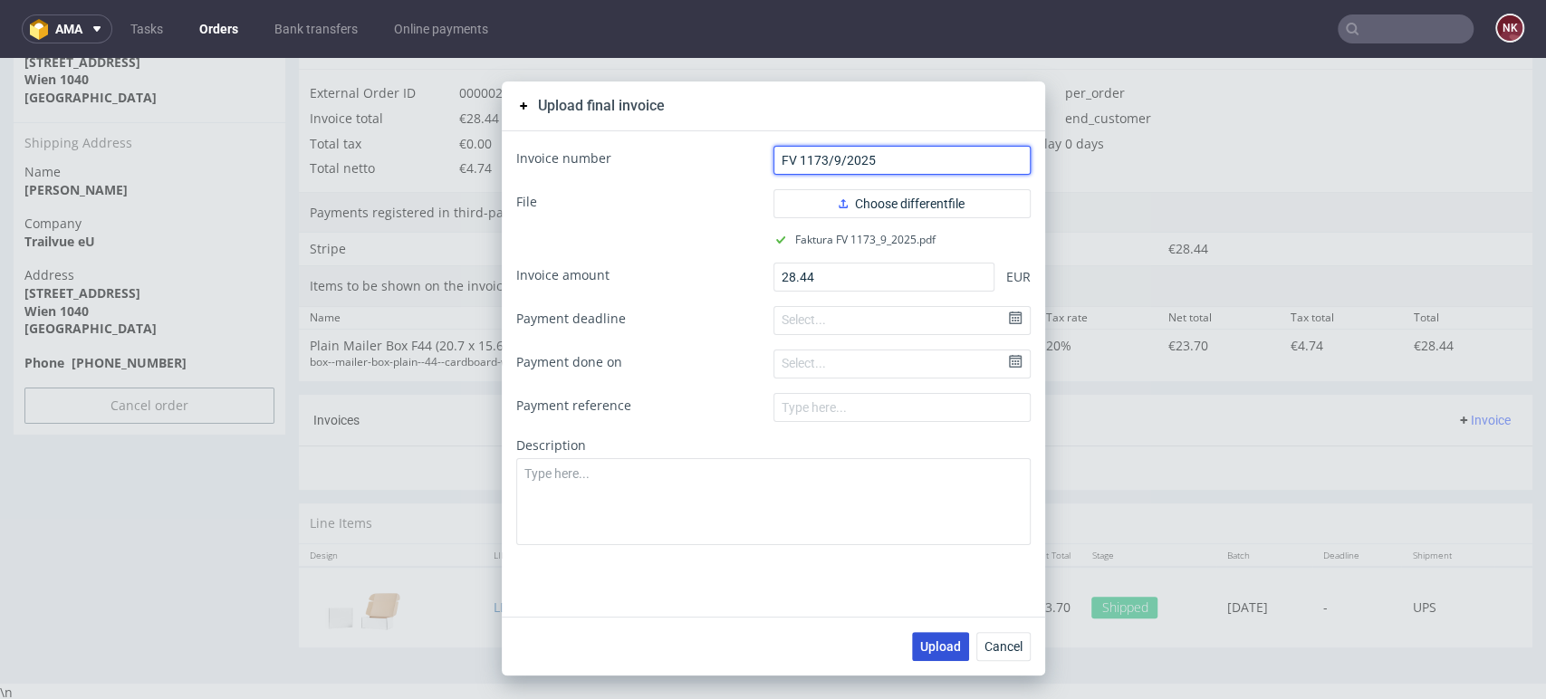
type input "FV 1173/9/2025"
click at [930, 645] on span "Upload" at bounding box center [940, 646] width 41 height 13
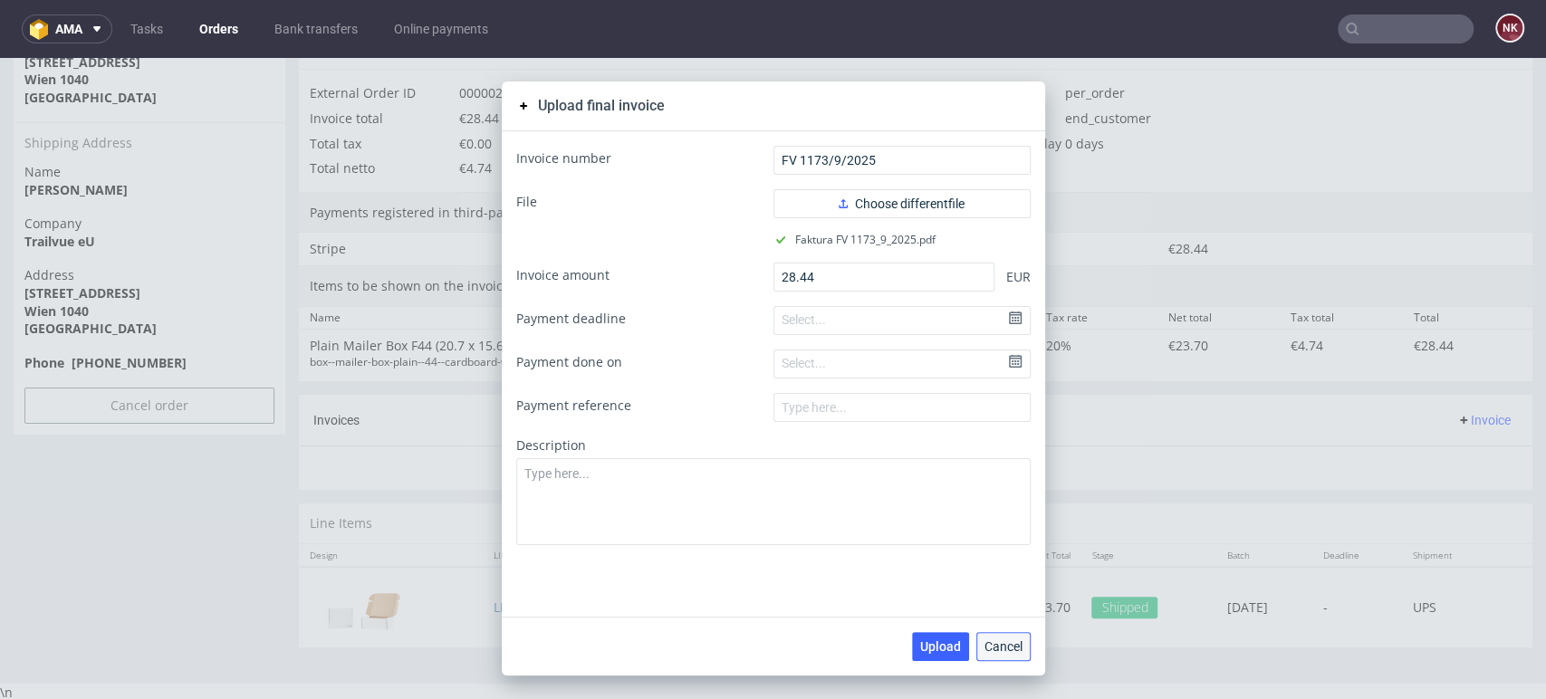
click at [985, 652] on span "Cancel" at bounding box center [1004, 646] width 38 height 13
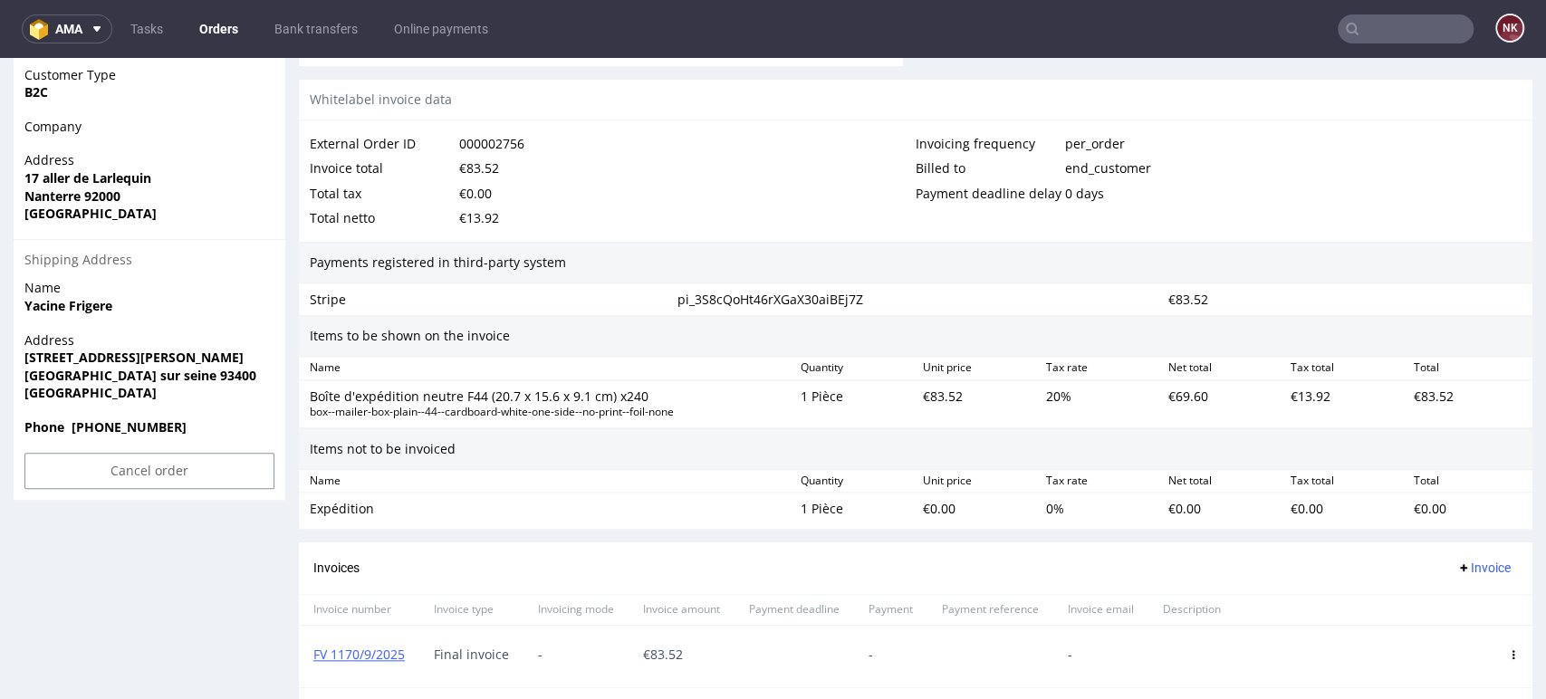
scroll to position [1107, 0]
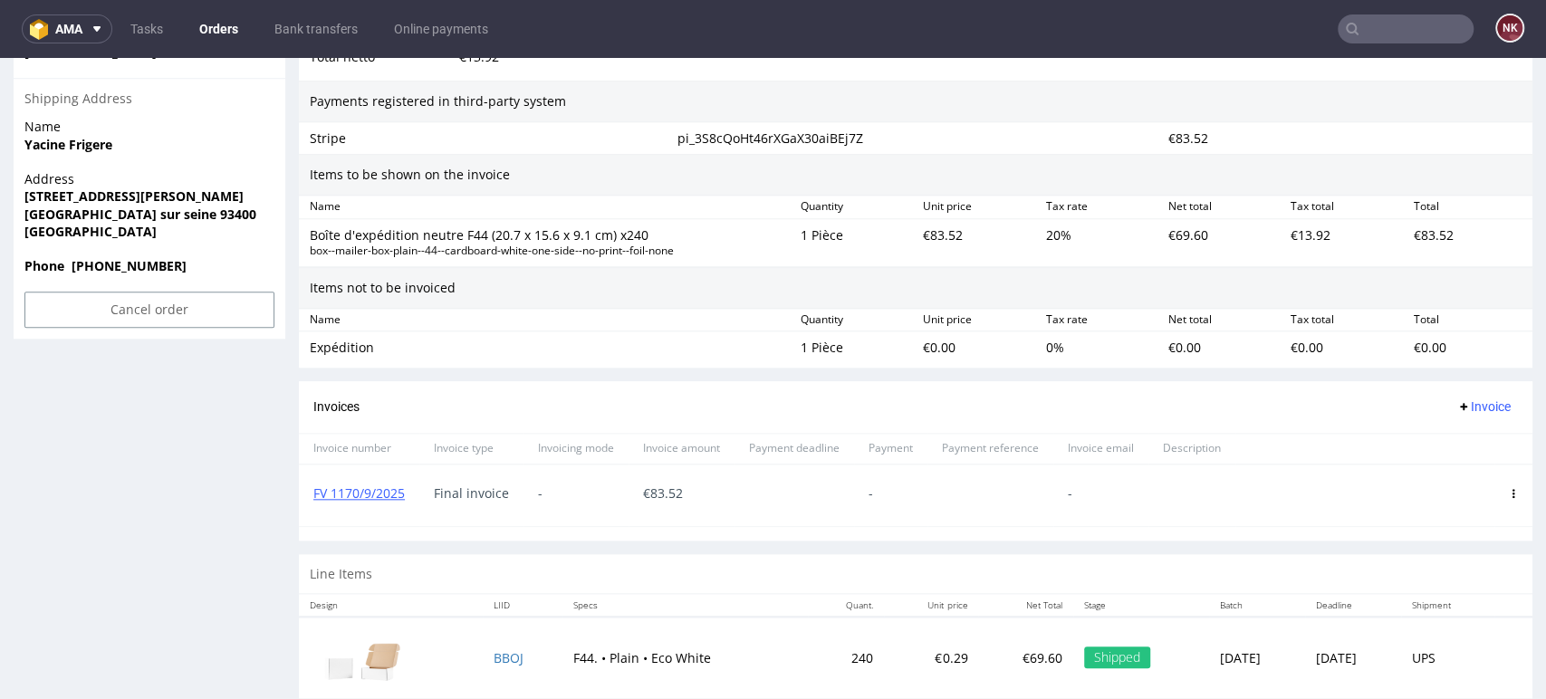
click at [393, 482] on div "FV 1170/9/2025" at bounding box center [359, 496] width 120 height 62
click at [391, 492] on link "FV 1170/9/2025" at bounding box center [358, 493] width 91 height 17
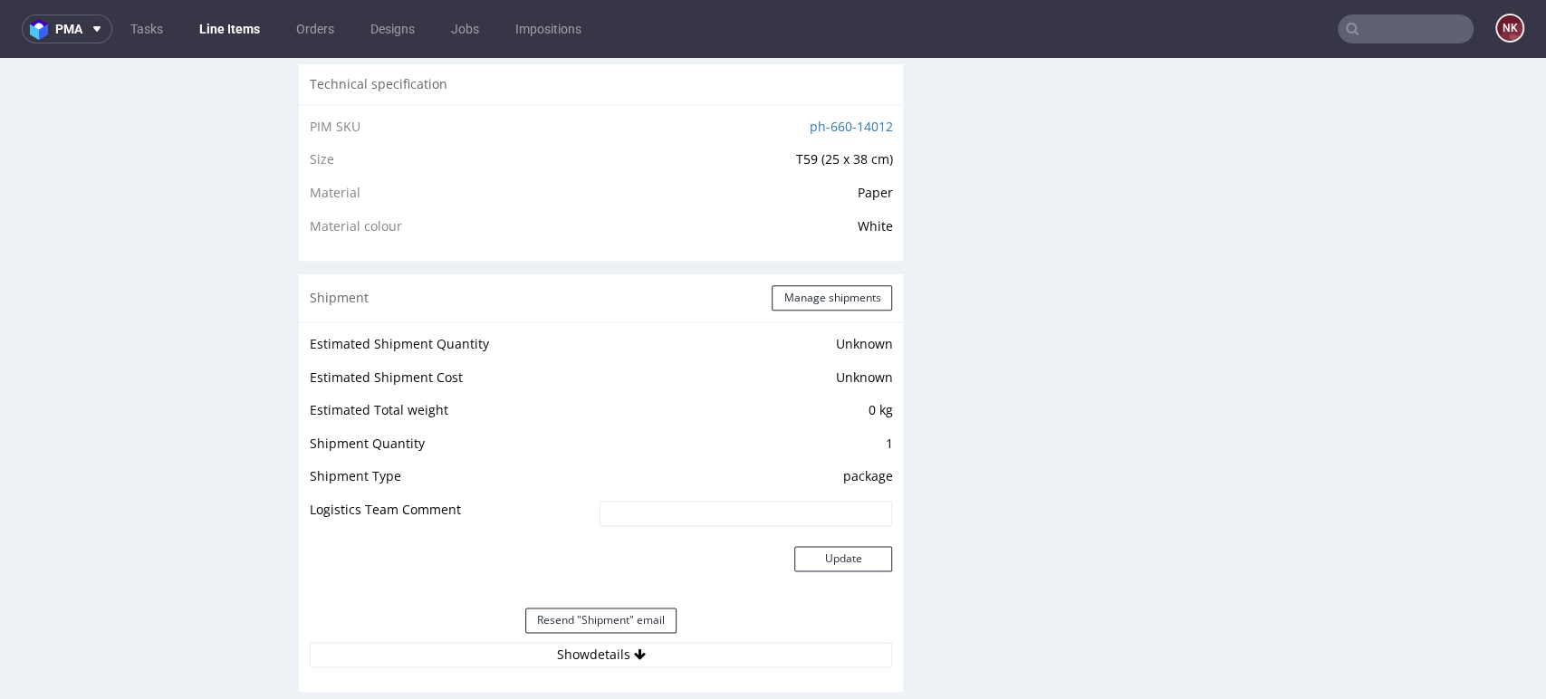
scroll to position [1408, 0]
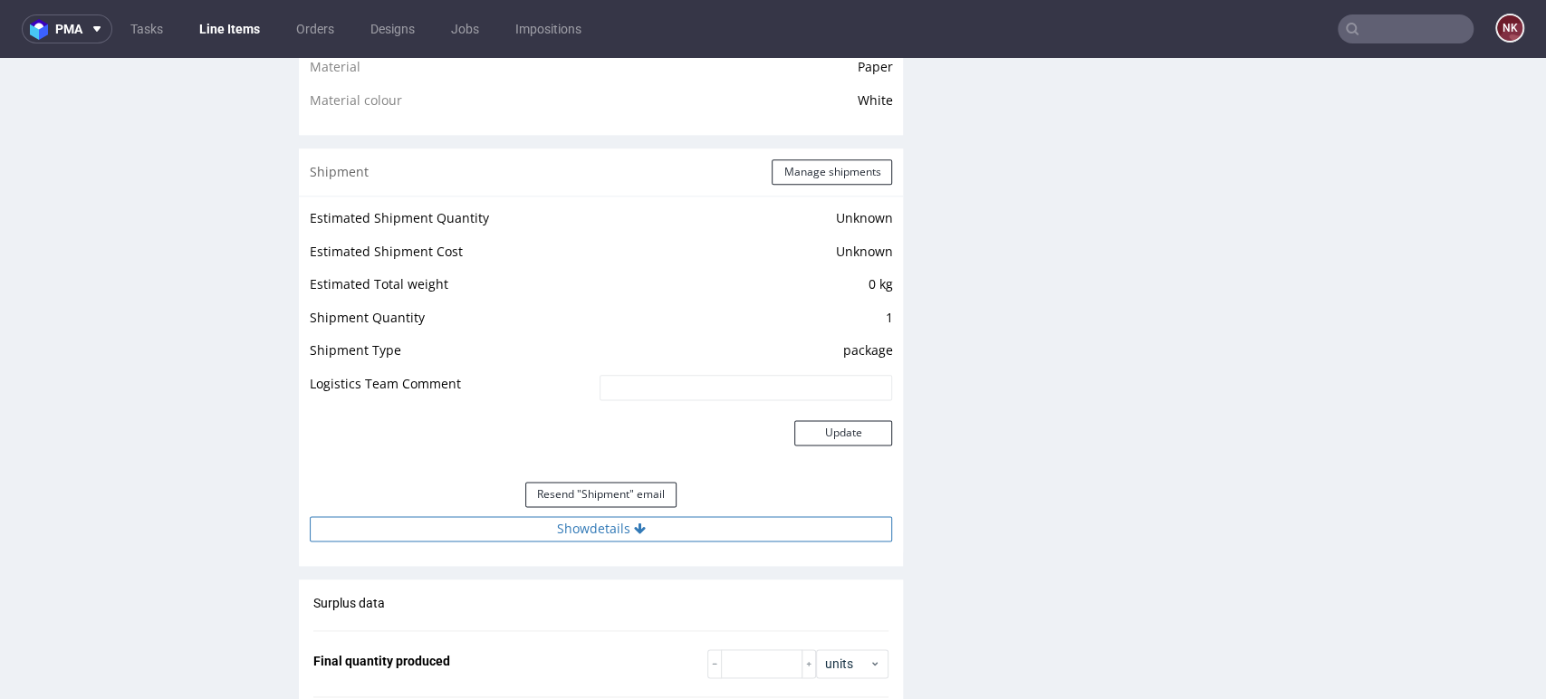
click at [695, 520] on button "Show details" at bounding box center [601, 528] width 582 height 25
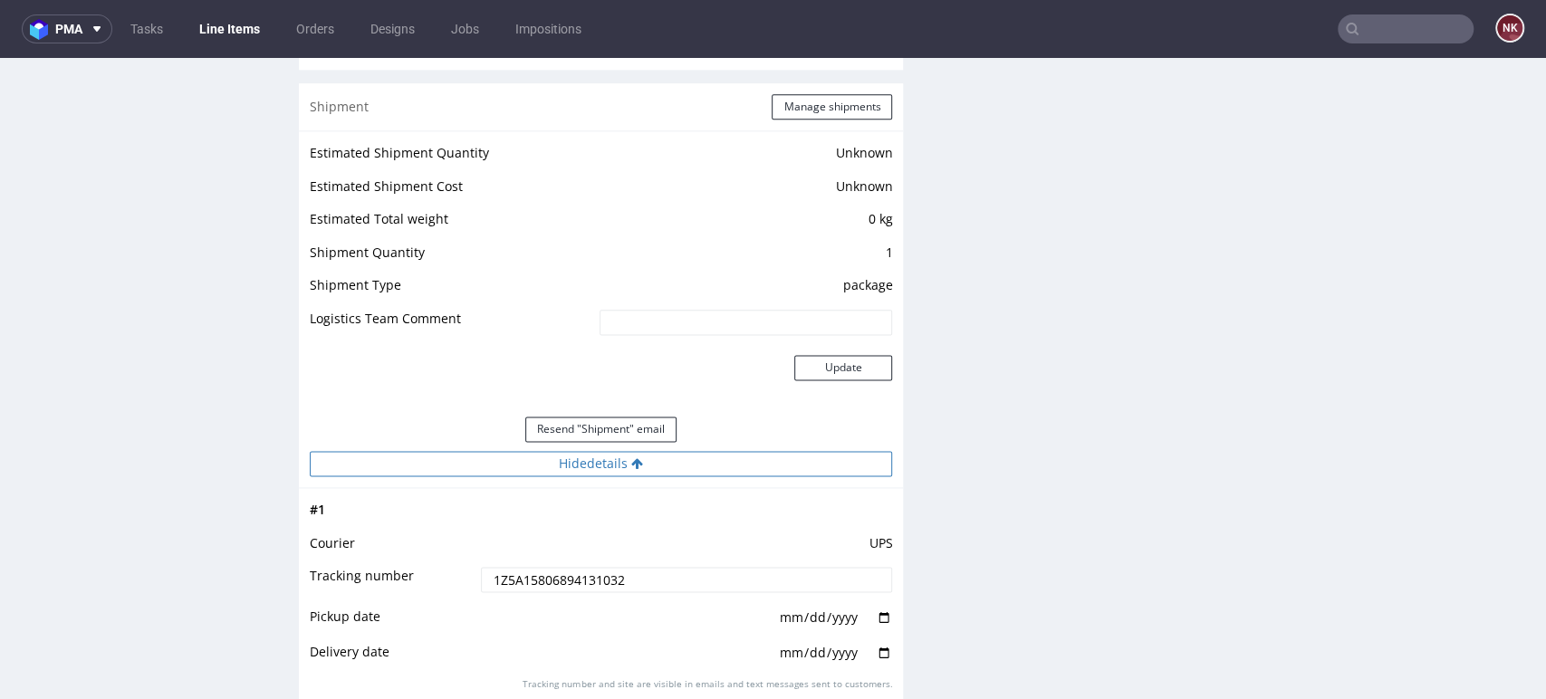
scroll to position [1509, 0]
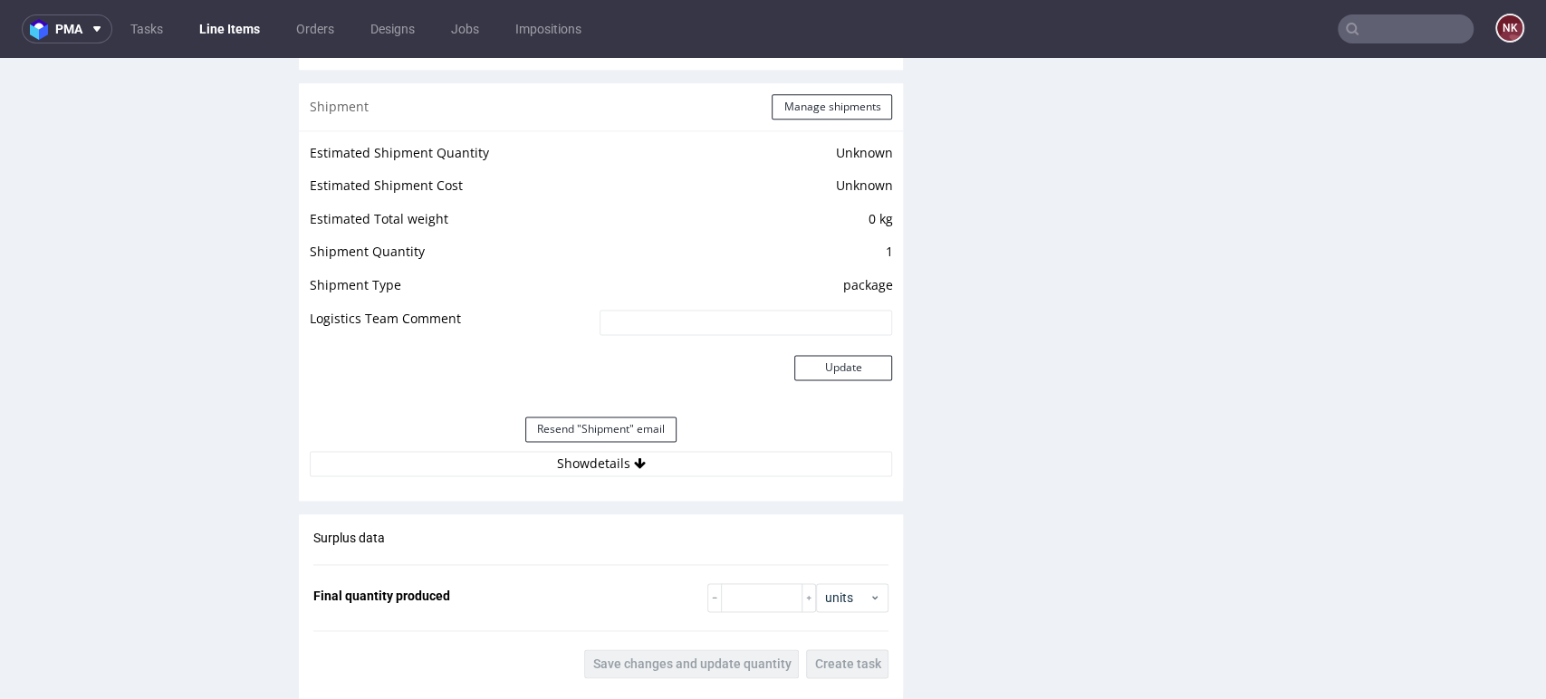
scroll to position [1710, 0]
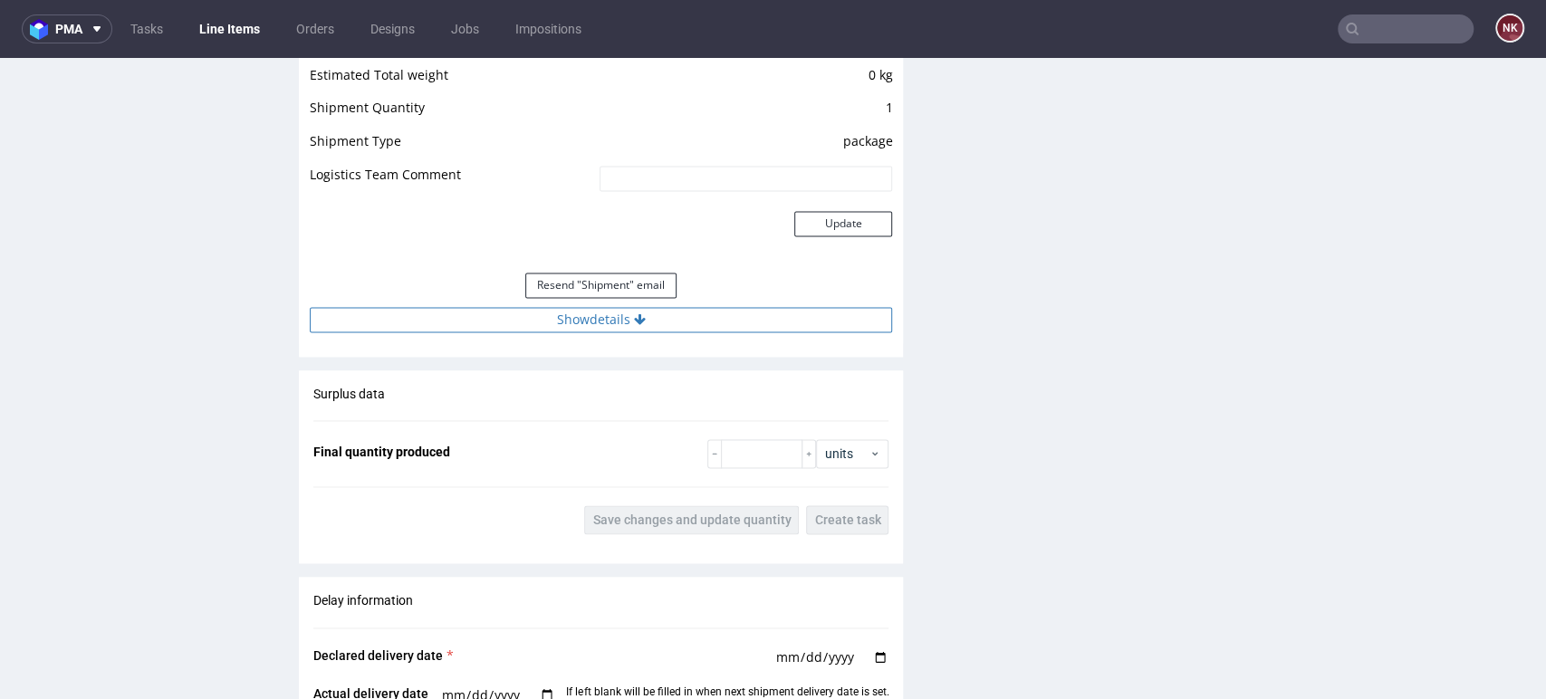
click at [675, 320] on button "Show details" at bounding box center [601, 319] width 582 height 25
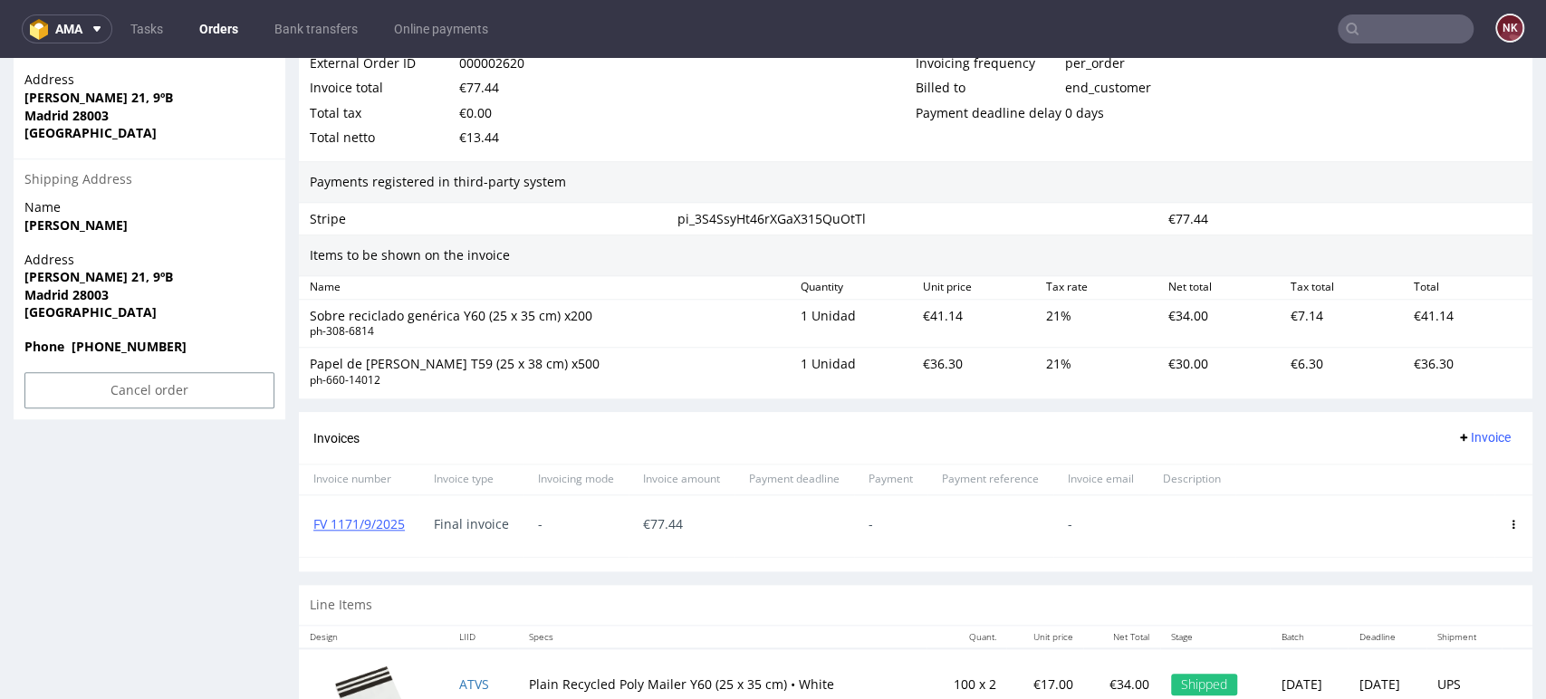
scroll to position [1161, 0]
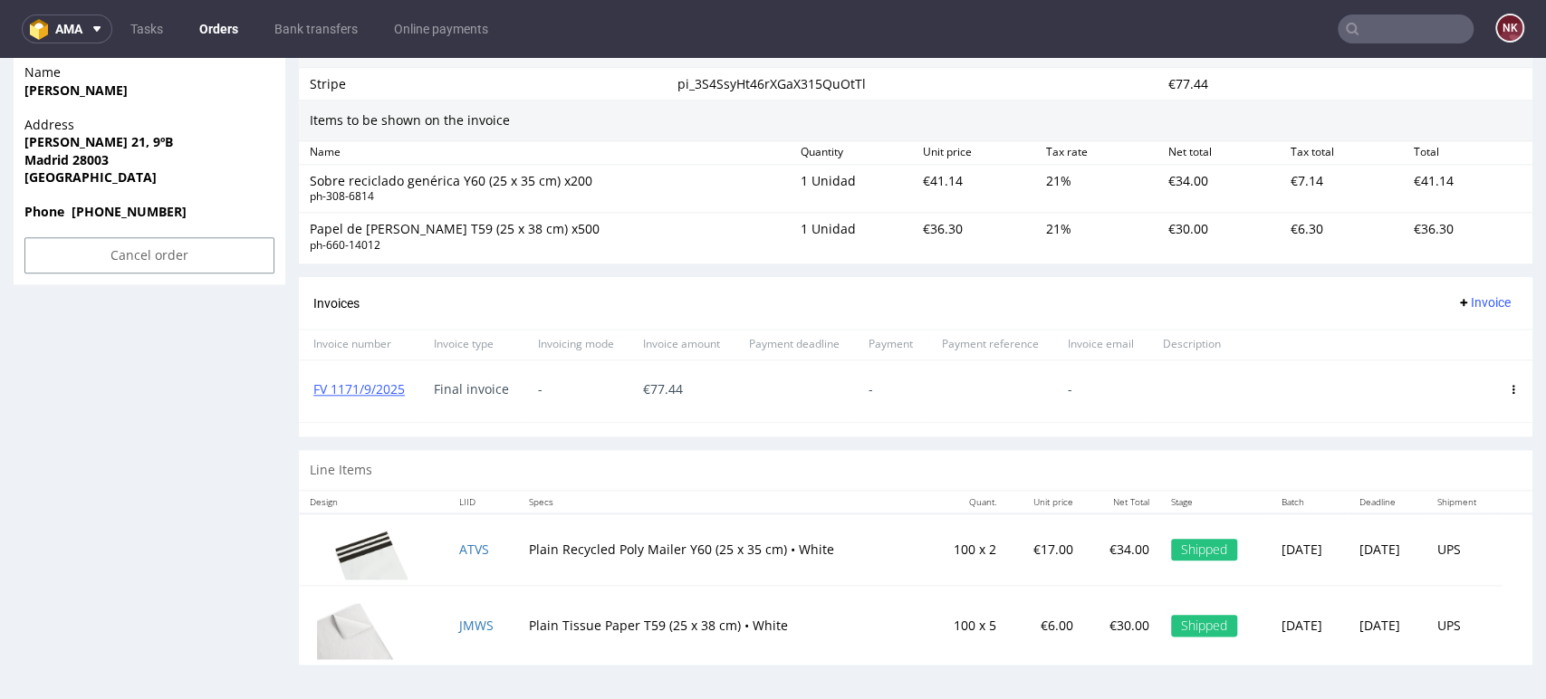
click at [807, 365] on div at bounding box center [795, 391] width 120 height 62
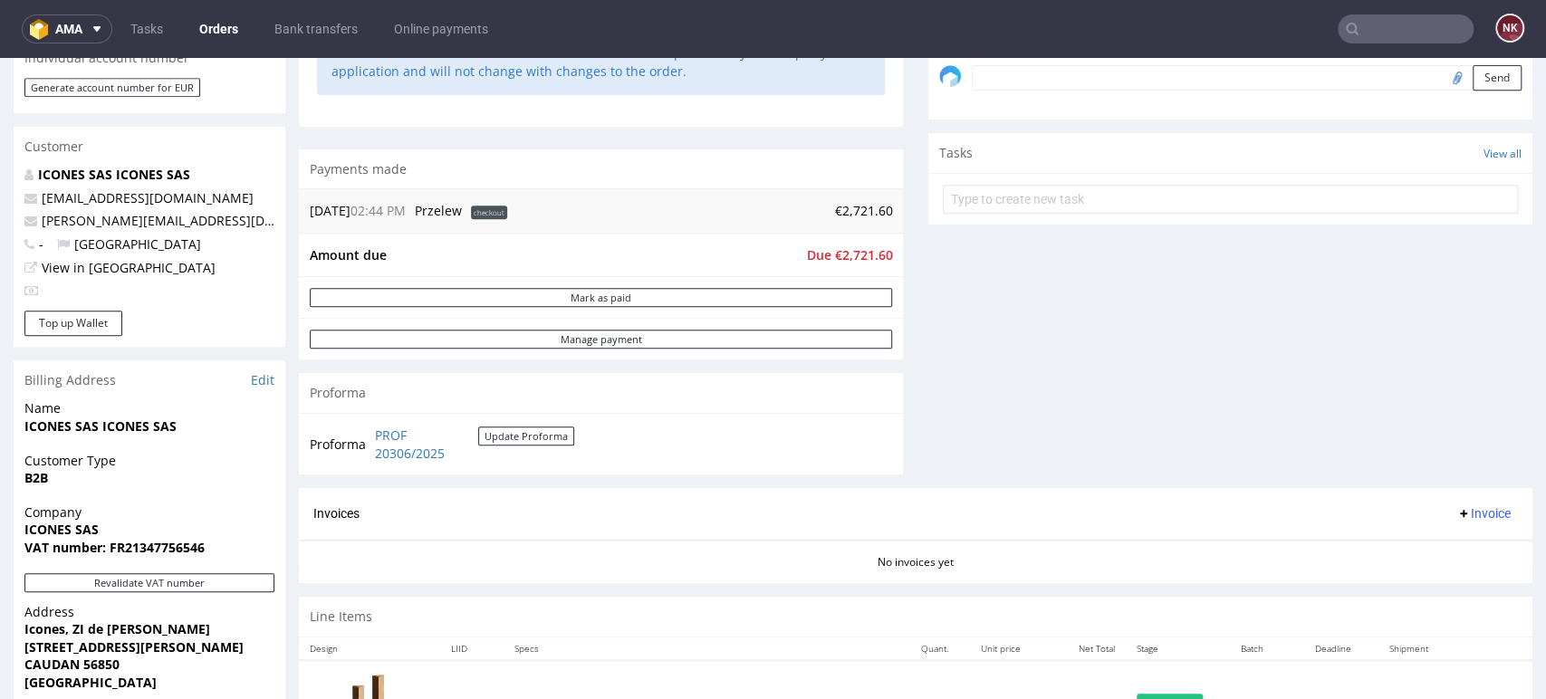
scroll to position [704, 0]
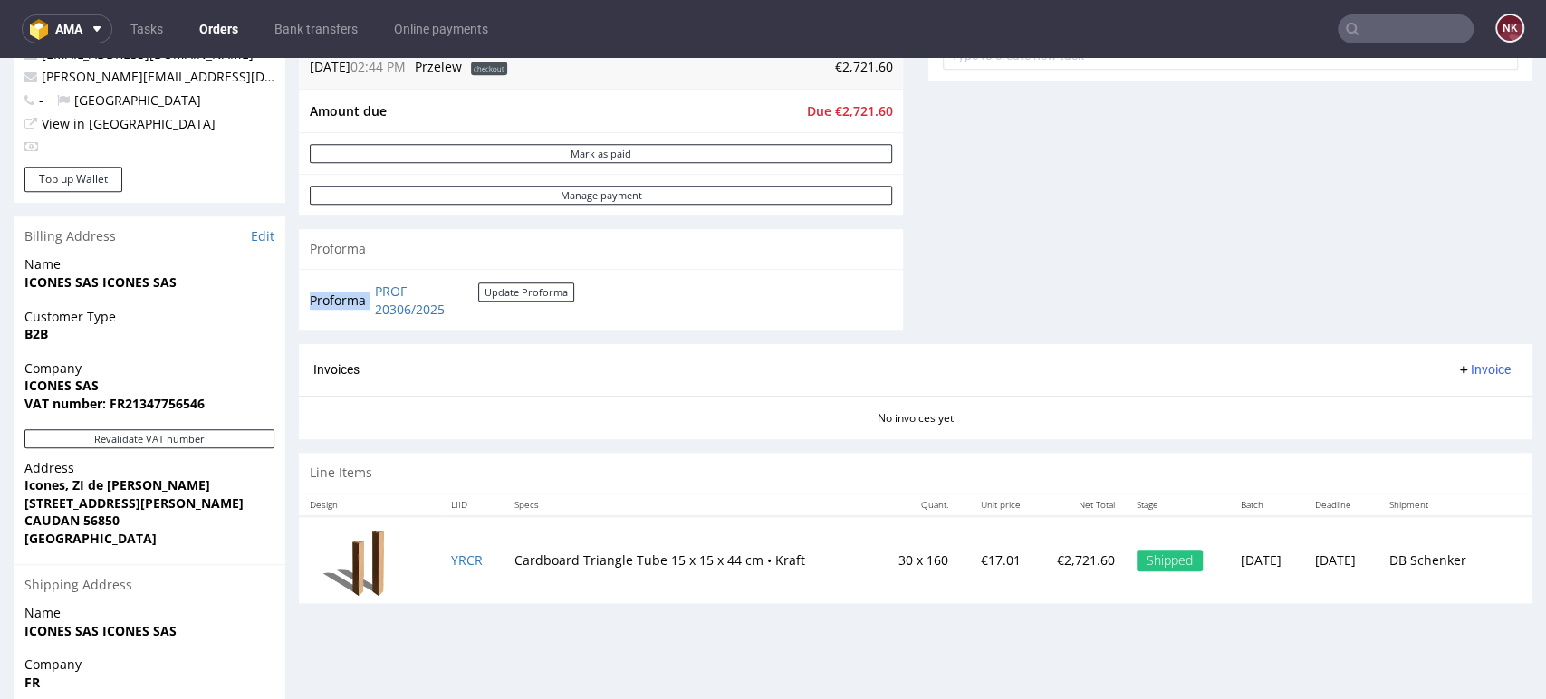
drag, startPoint x: 497, startPoint y: 318, endPoint x: 371, endPoint y: 295, distance: 127.9
click at [371, 295] on td "PROF 20306/2025 Update Proforma" at bounding box center [472, 300] width 204 height 39
copy tbody "Proforma"
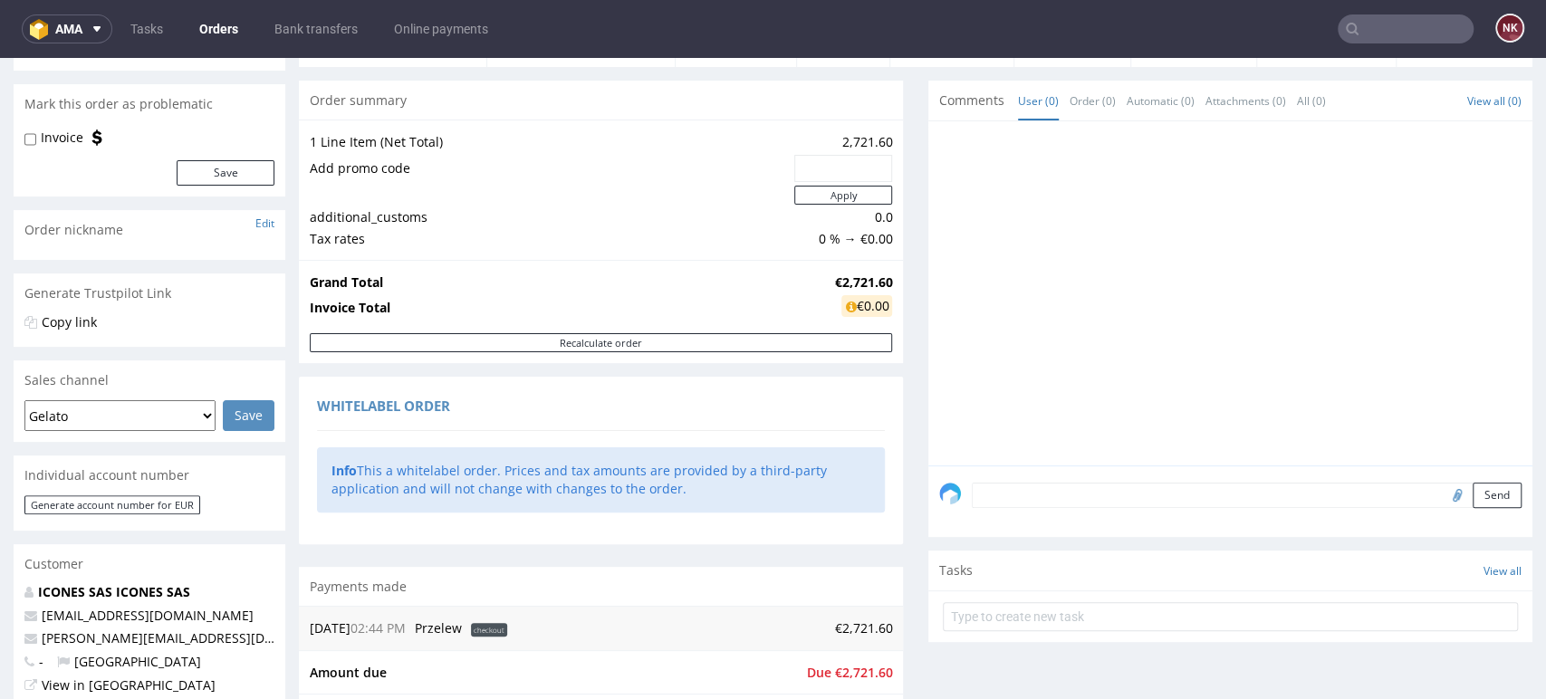
scroll to position [0, 0]
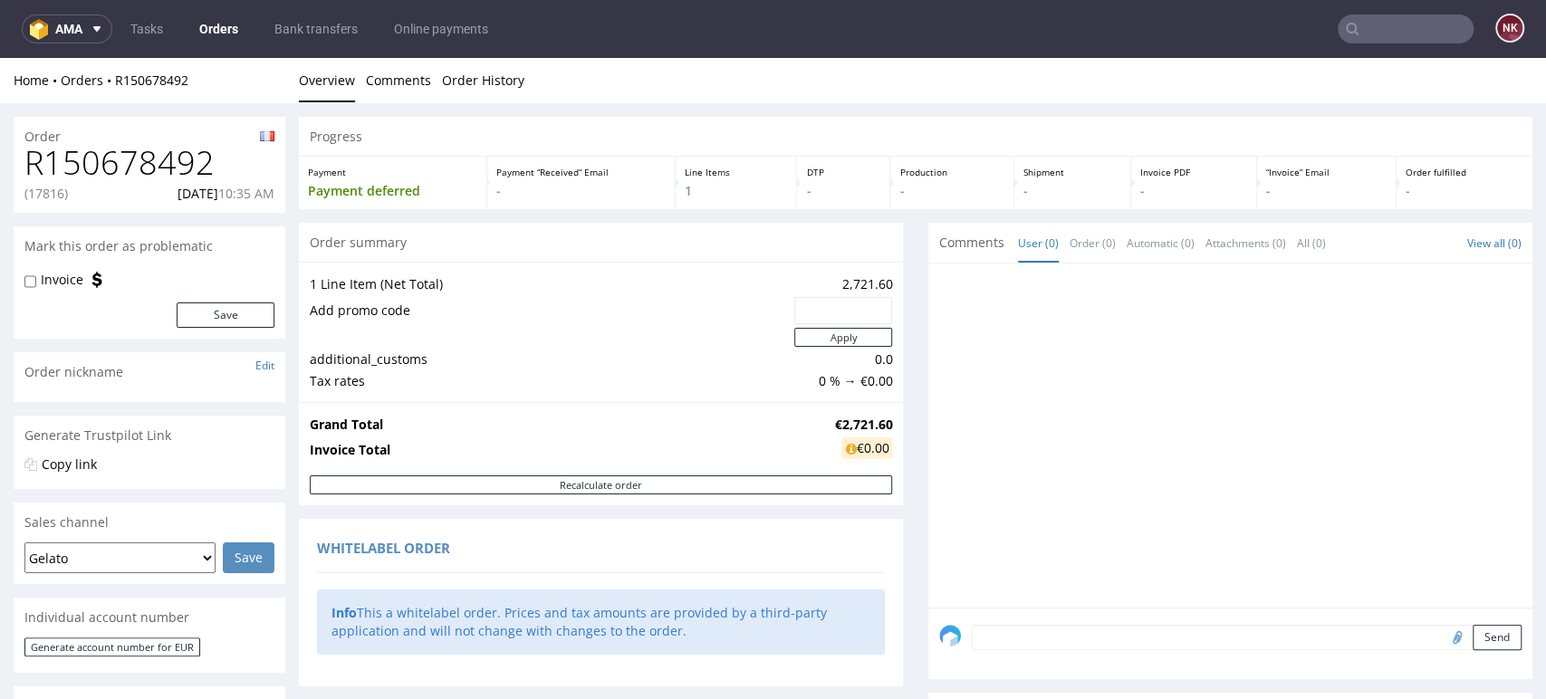
click at [101, 146] on h1 "R150678492" at bounding box center [149, 163] width 250 height 36
copy h1 "R150678492"
click at [1452, 160] on div "Order fulfilled -" at bounding box center [1465, 183] width 136 height 53
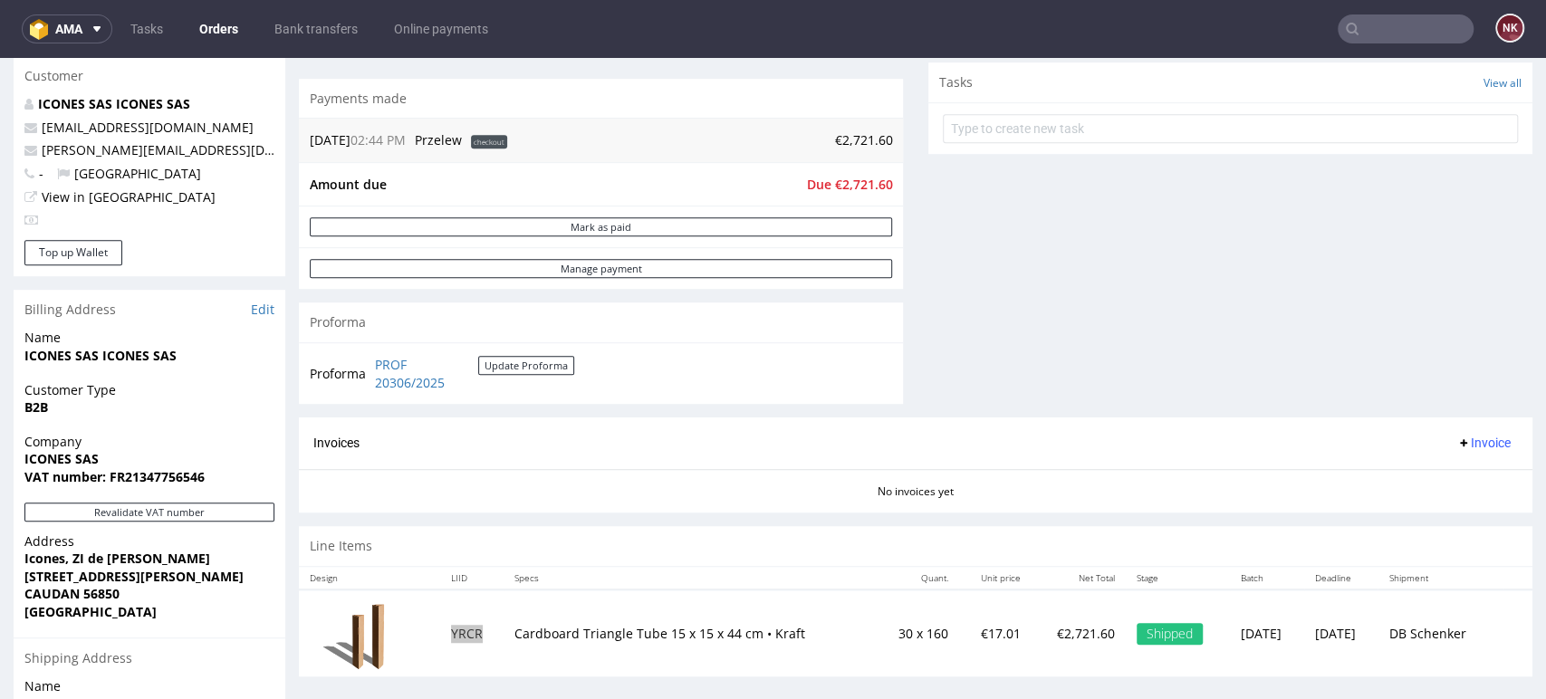
scroll to position [603, 0]
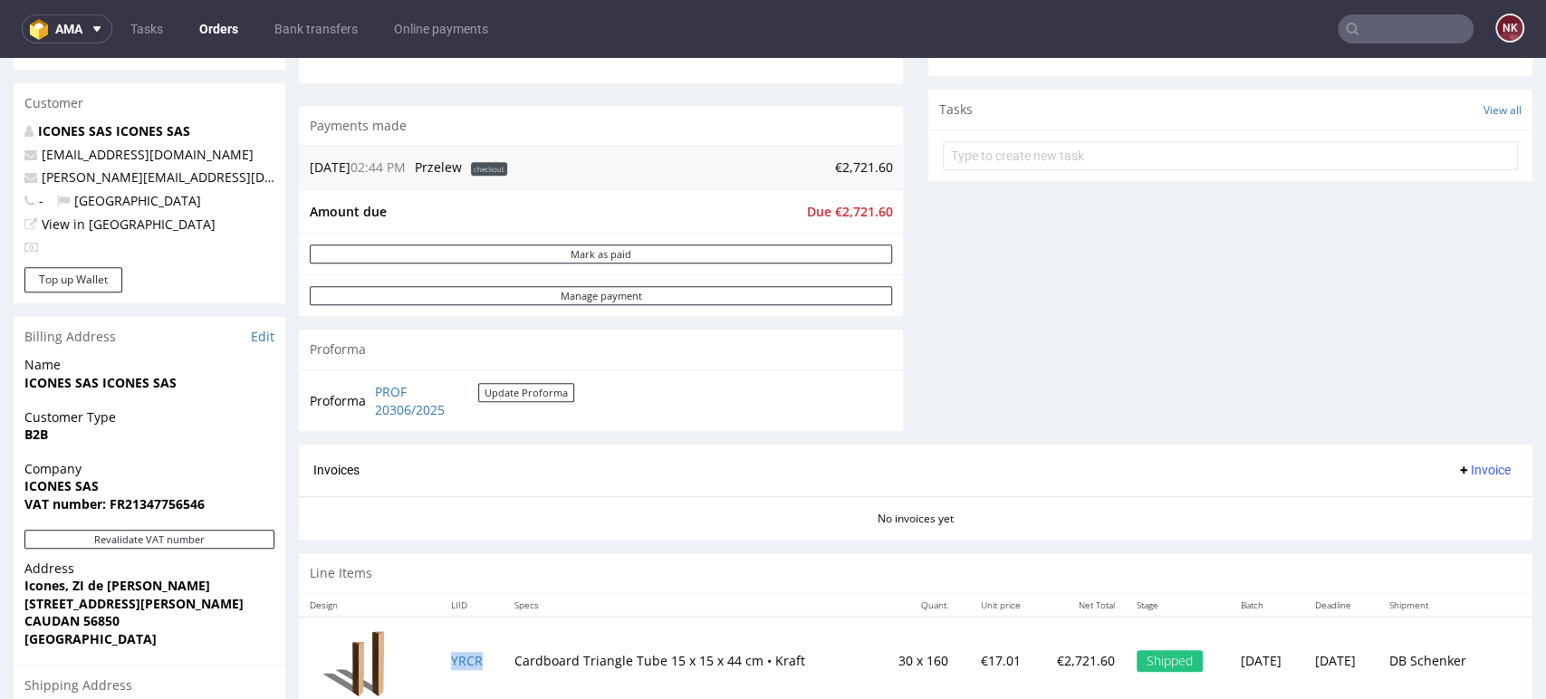
click at [846, 212] on span "Due €2,721.60" at bounding box center [849, 211] width 86 height 17
copy span "2,721.60"
click at [1456, 469] on span "Invoice" at bounding box center [1483, 470] width 54 height 14
click at [1431, 545] on span "Upload" at bounding box center [1452, 541] width 88 height 18
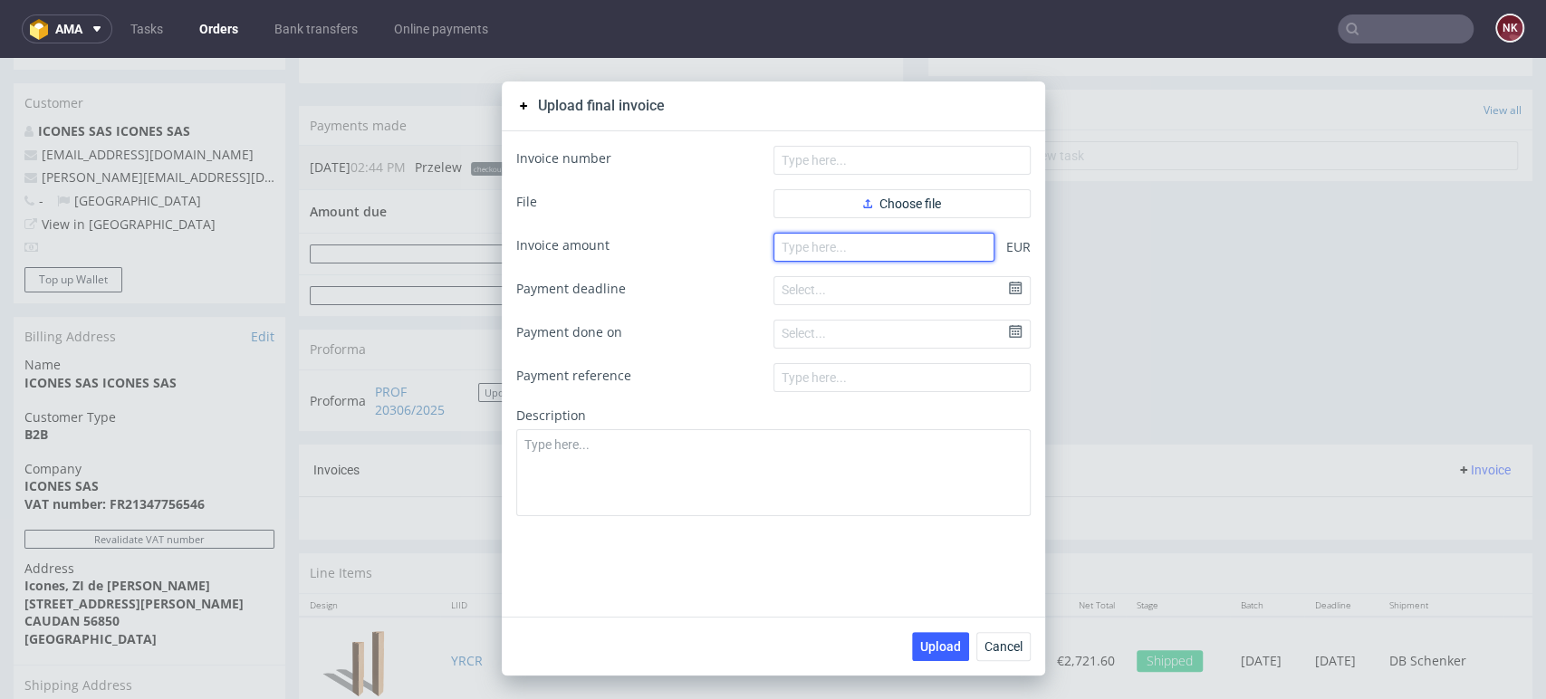
click at [861, 239] on input "number" at bounding box center [884, 247] width 221 height 29
paste input "2.72160"
click at [783, 248] on input "2.72160" at bounding box center [884, 247] width 221 height 29
click at [798, 247] on input "272160" at bounding box center [884, 247] width 221 height 29
type input "2721.60"
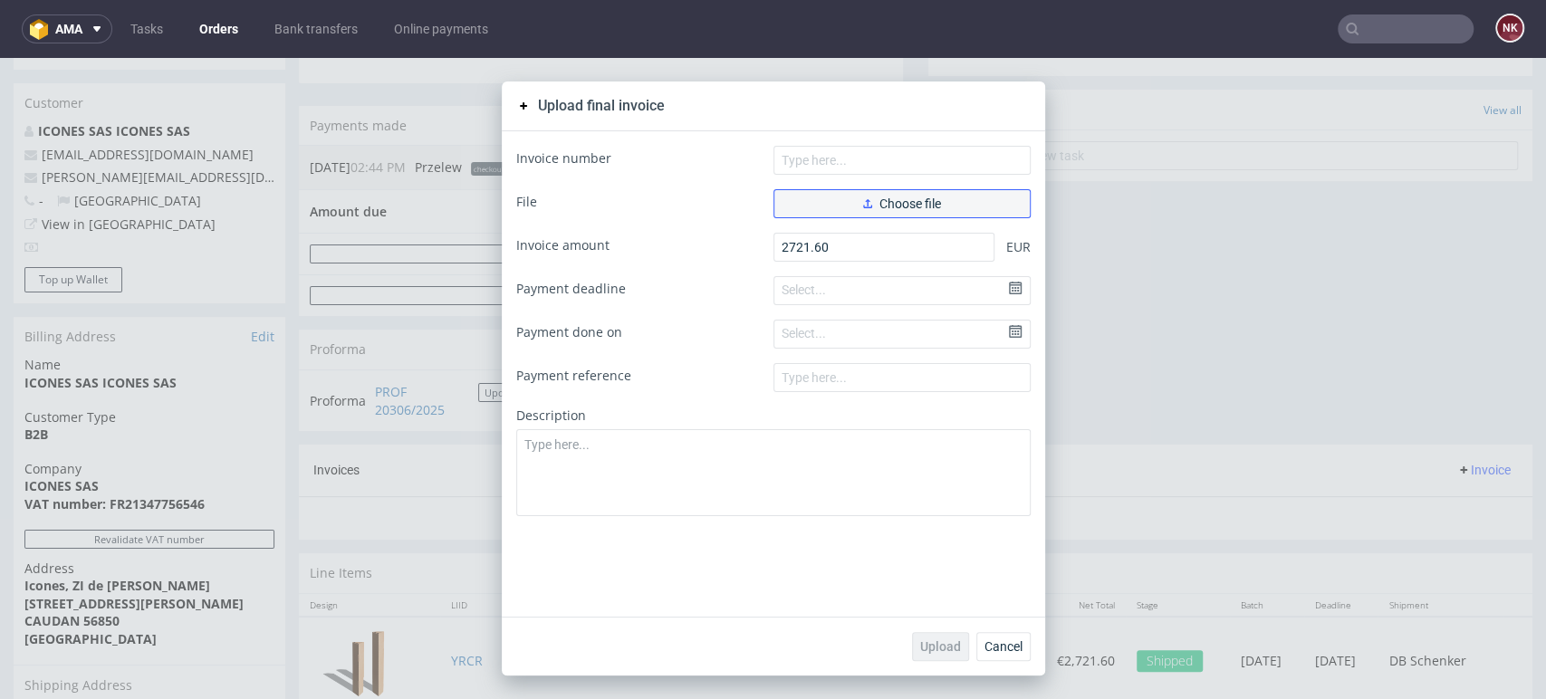
click at [931, 216] on button "Choose file" at bounding box center [902, 203] width 257 height 29
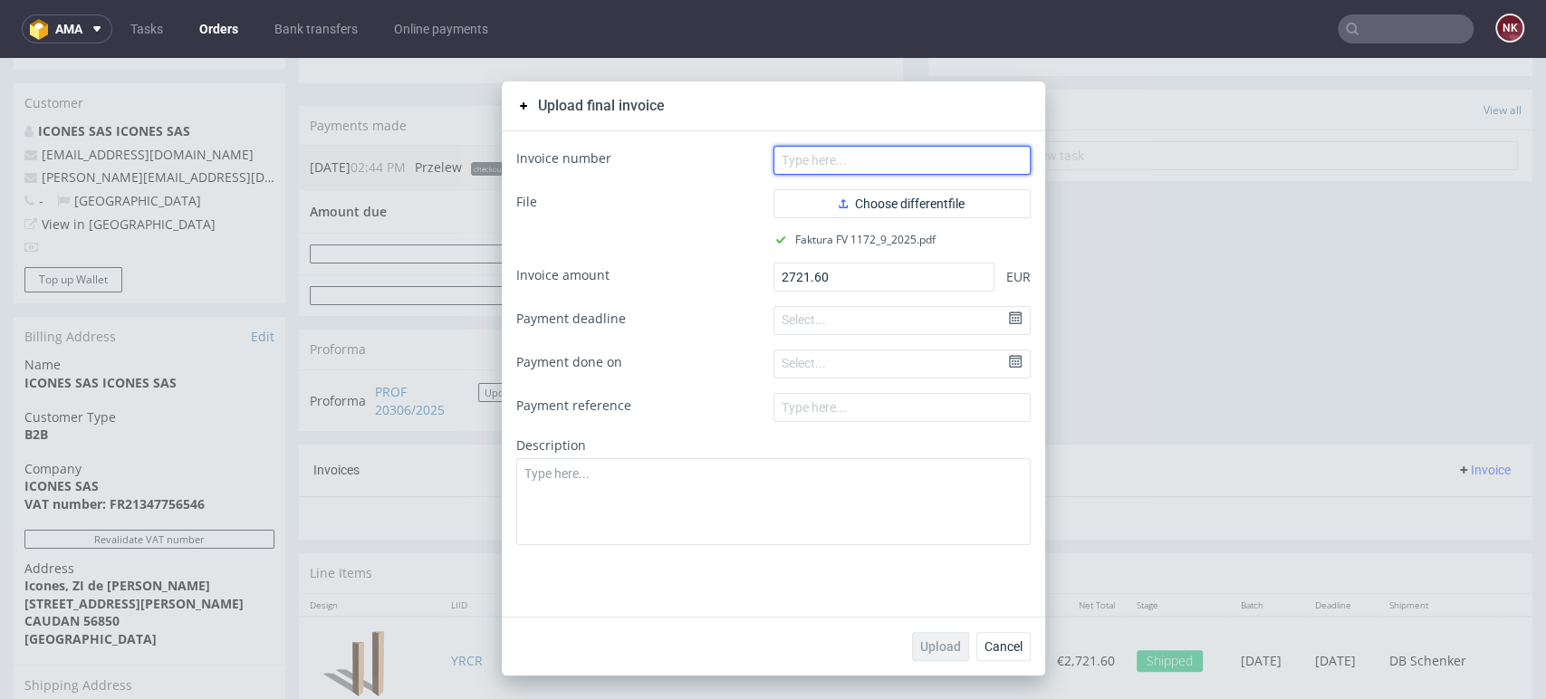
click at [819, 165] on input "text" at bounding box center [902, 160] width 257 height 29
type input "FV 1172/9/2025"
click at [934, 644] on span "Upload" at bounding box center [940, 646] width 41 height 13
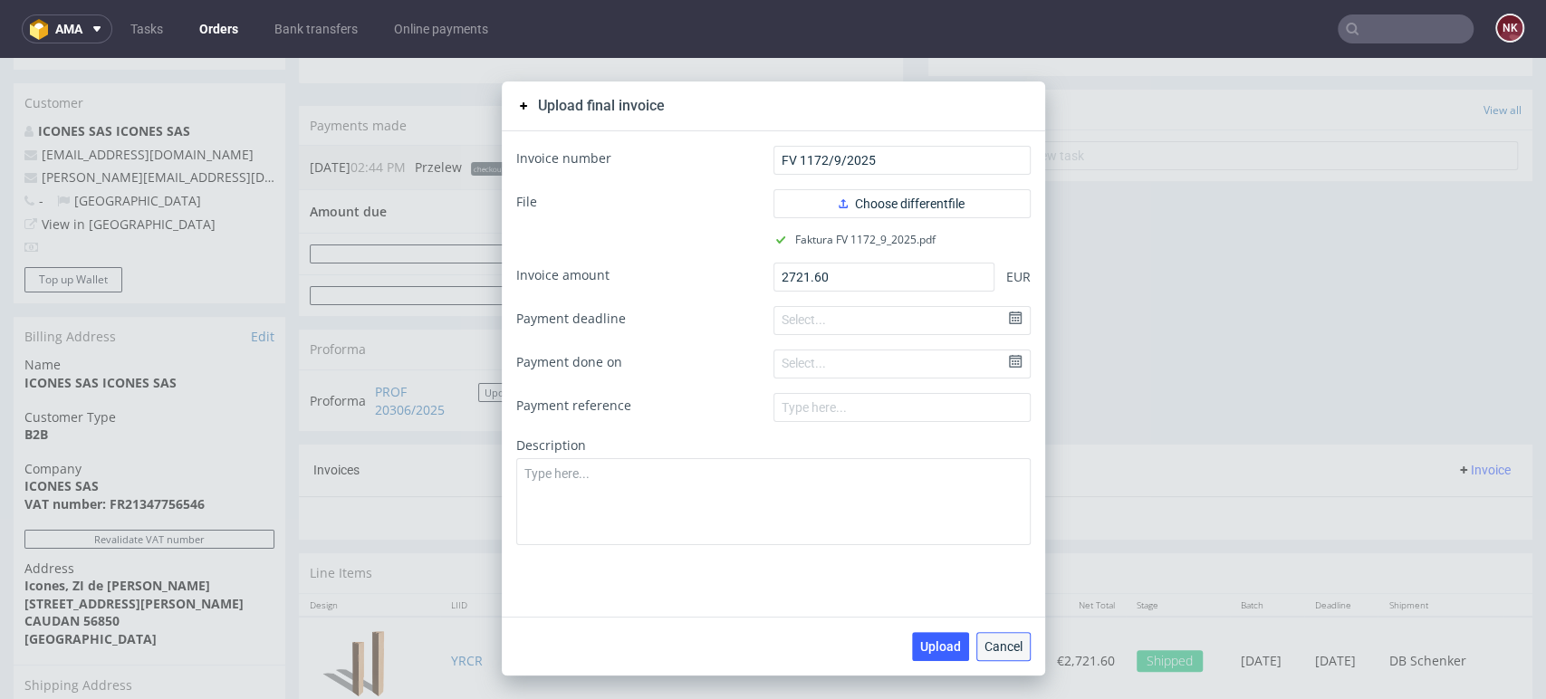
click at [1002, 646] on span "Cancel" at bounding box center [1004, 646] width 38 height 13
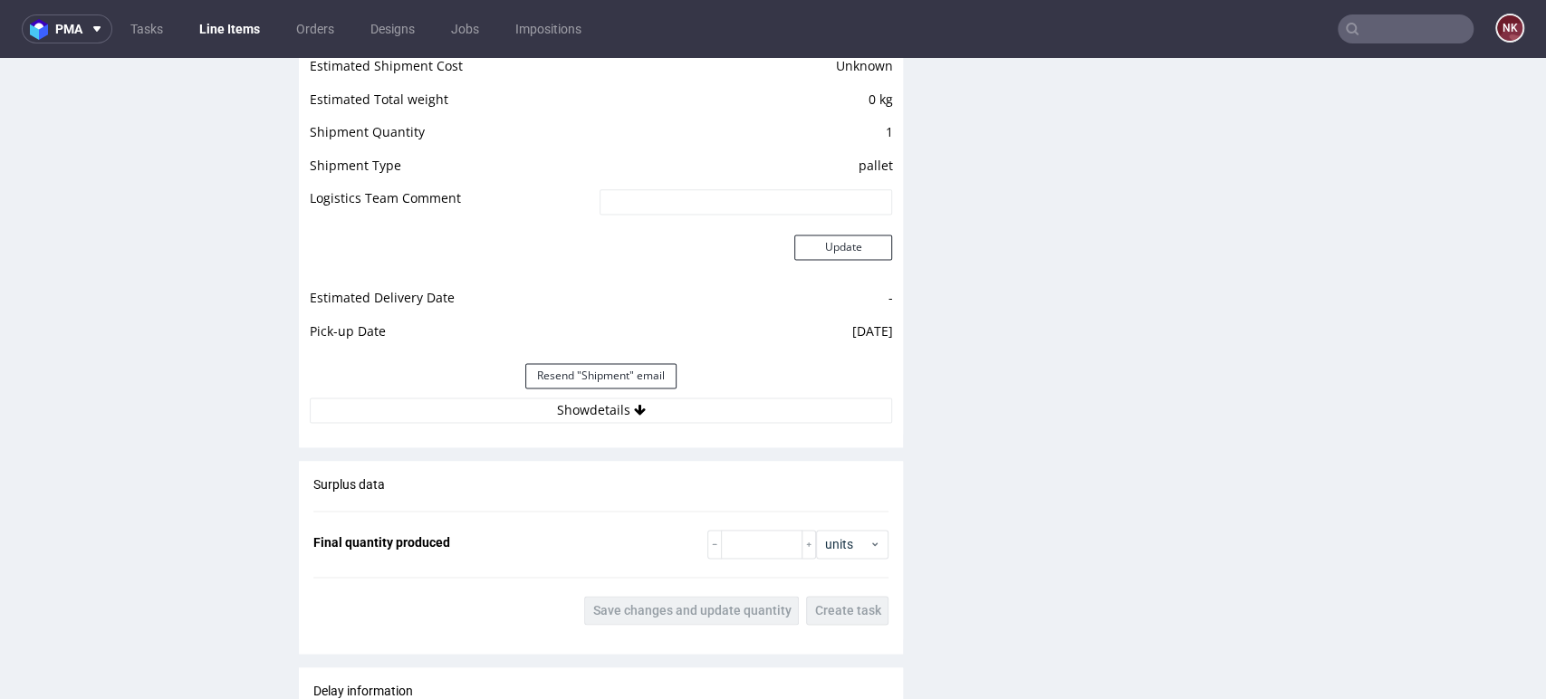
scroll to position [1710, 0]
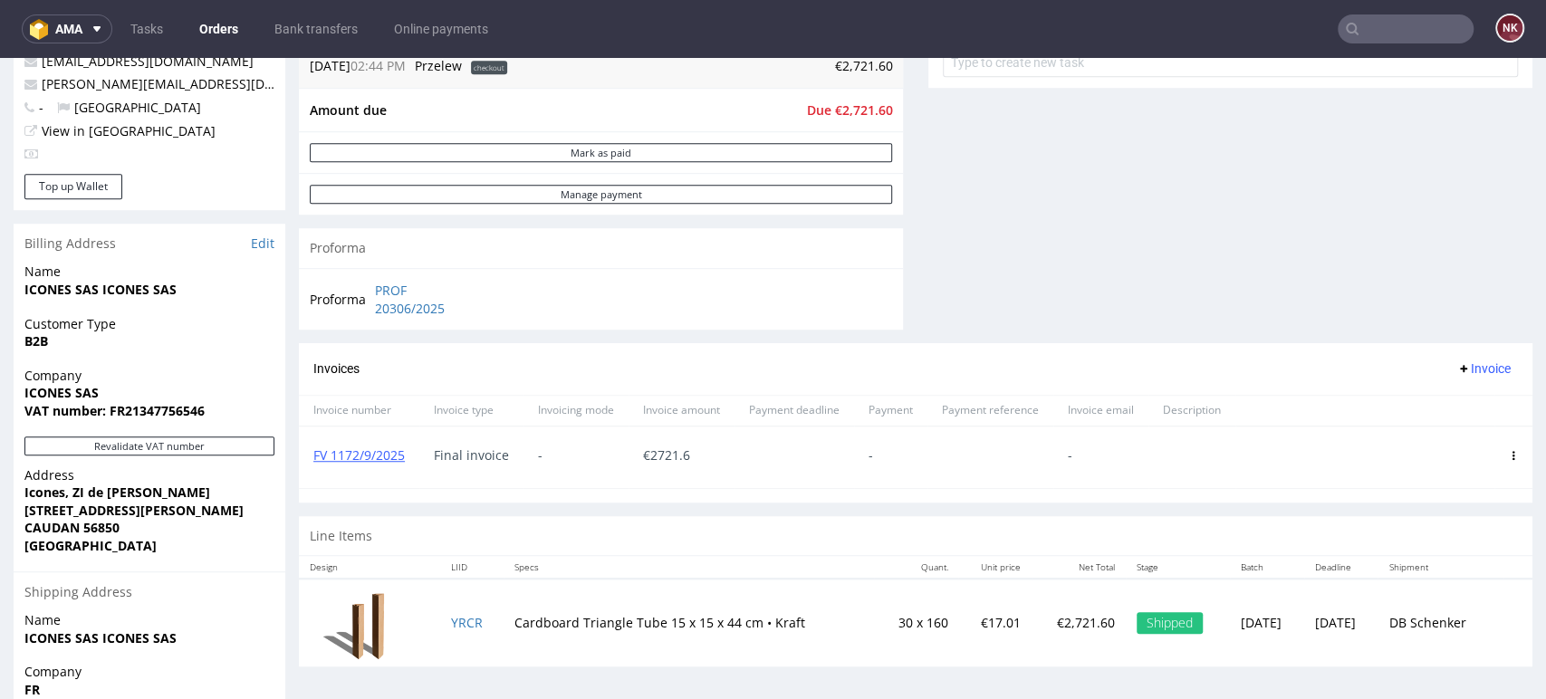
scroll to position [704, 0]
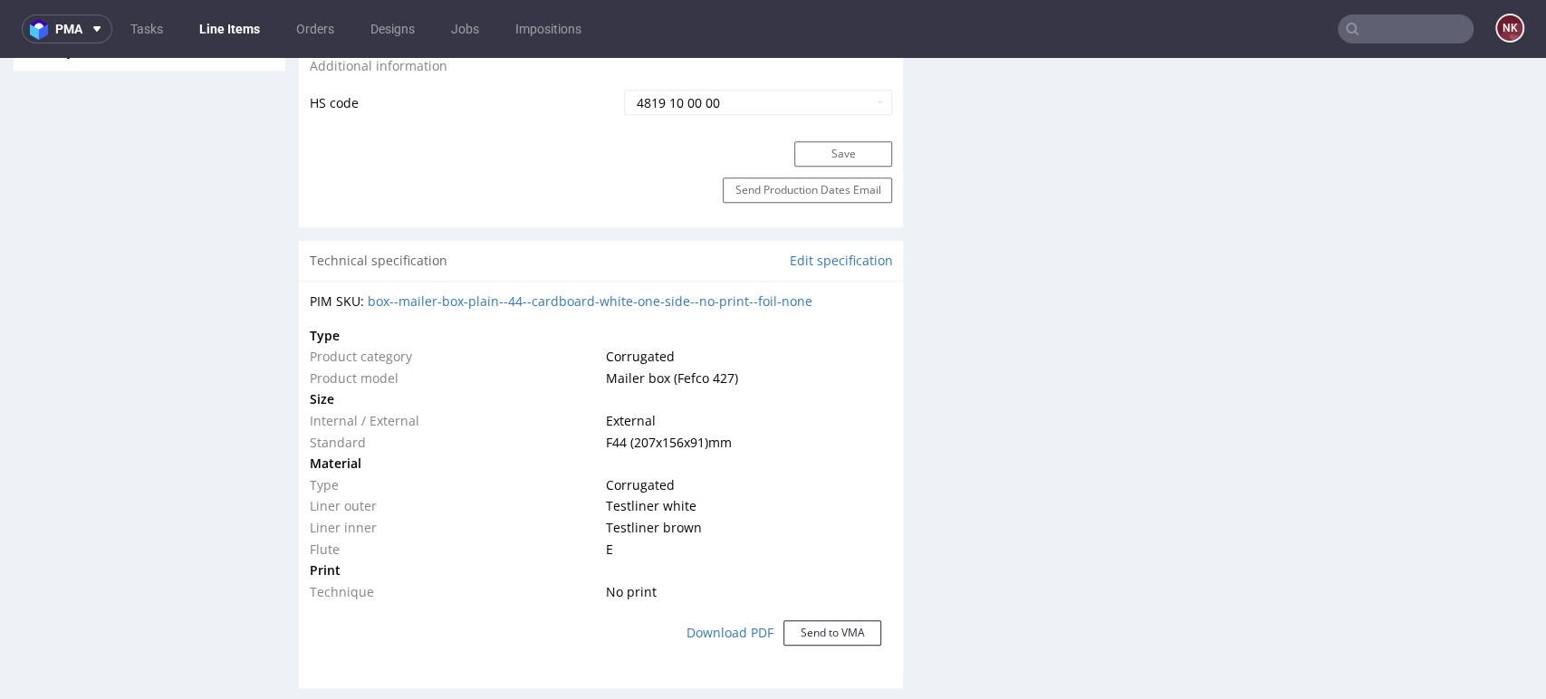
scroll to position [1610, 0]
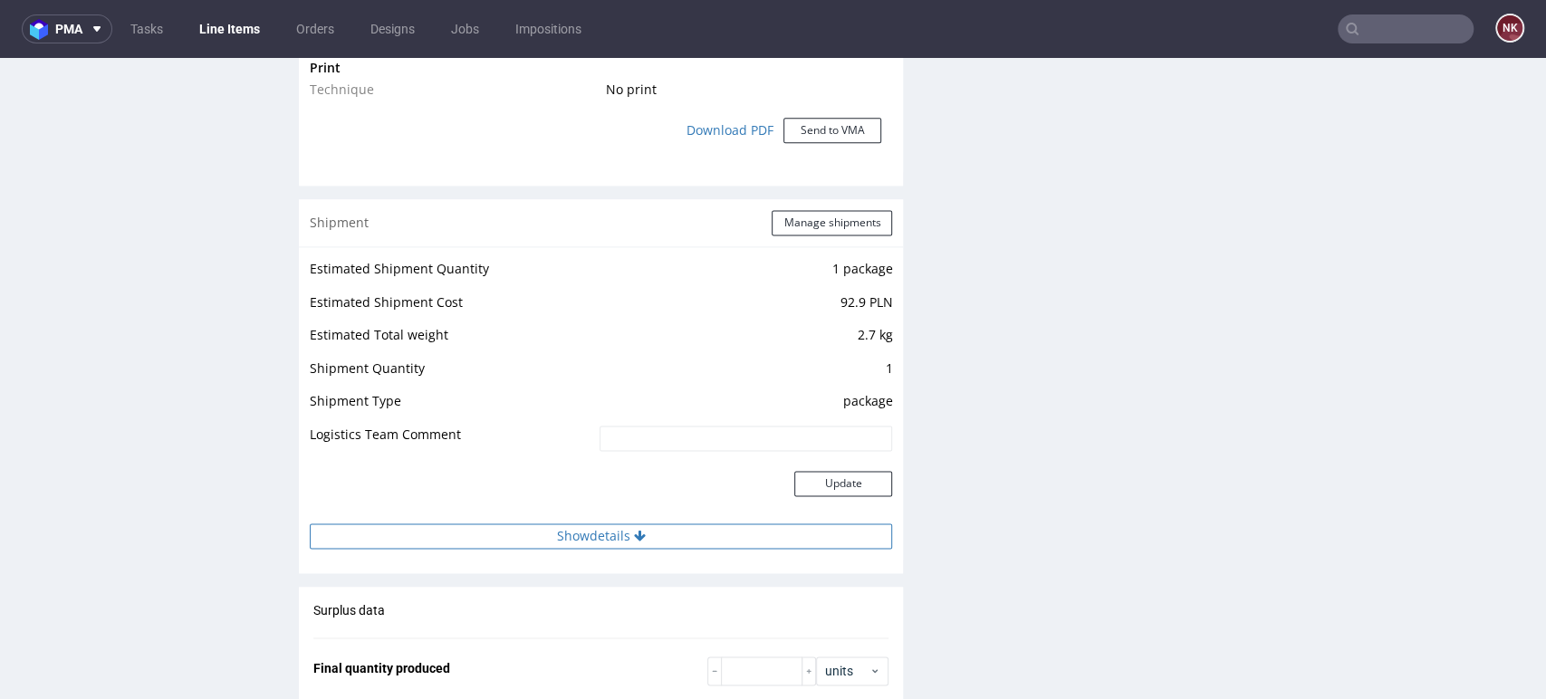
click at [668, 533] on button "Show details" at bounding box center [601, 536] width 582 height 25
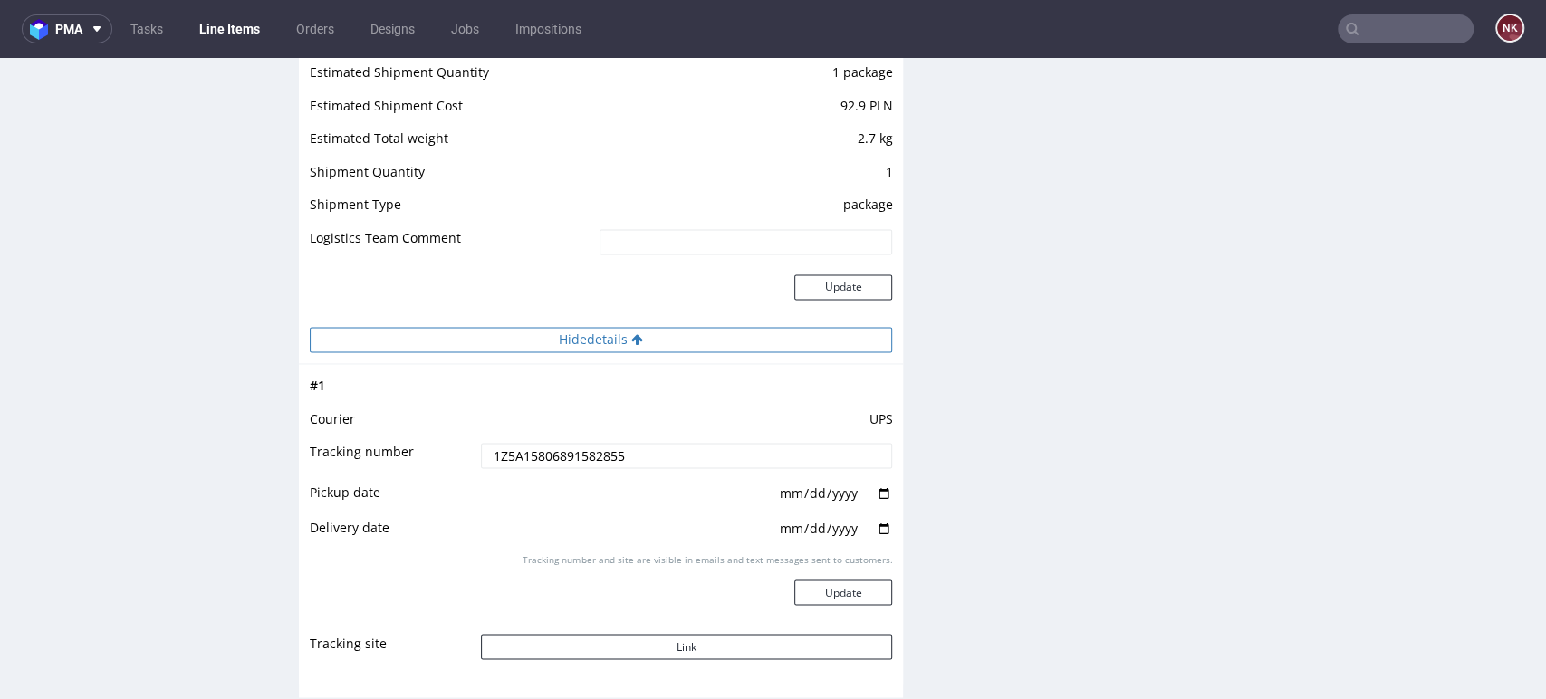
scroll to position [1812, 0]
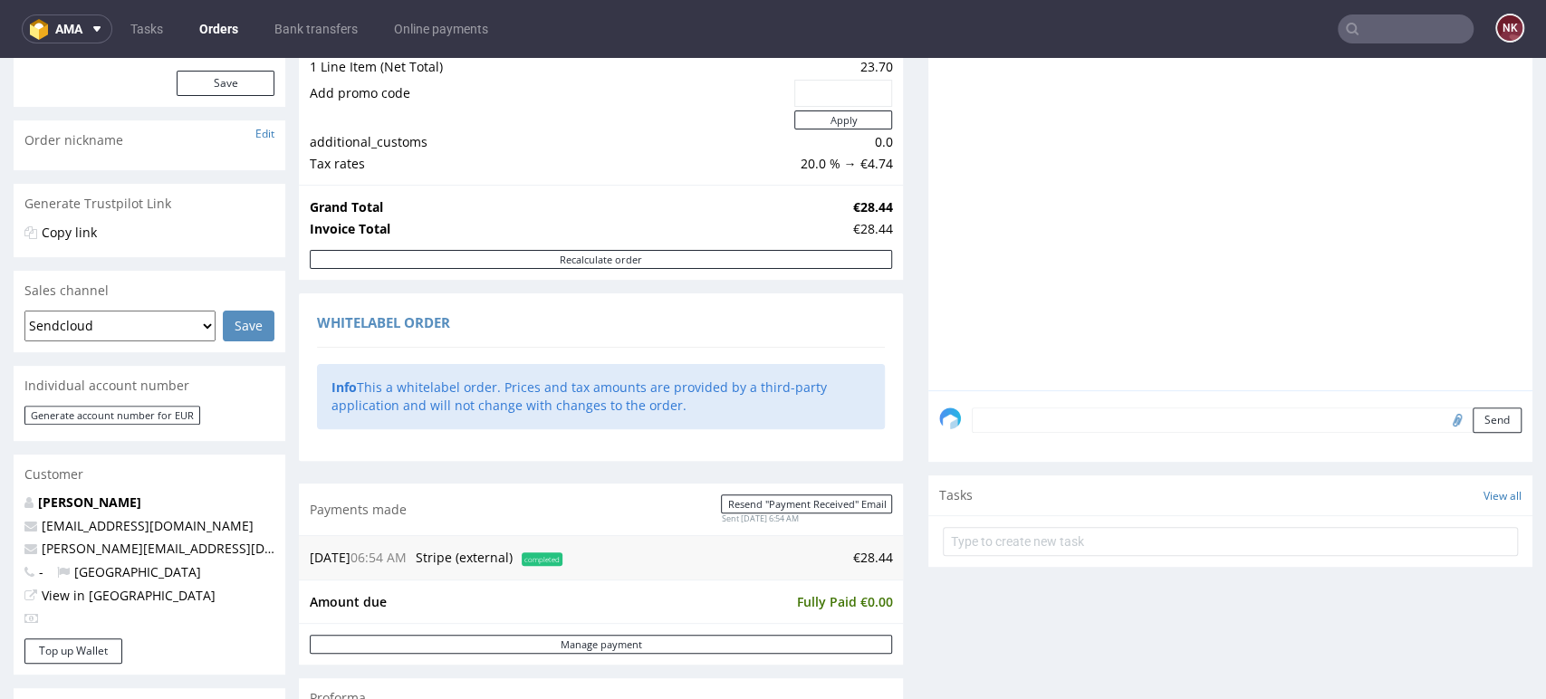
scroll to position [402, 0]
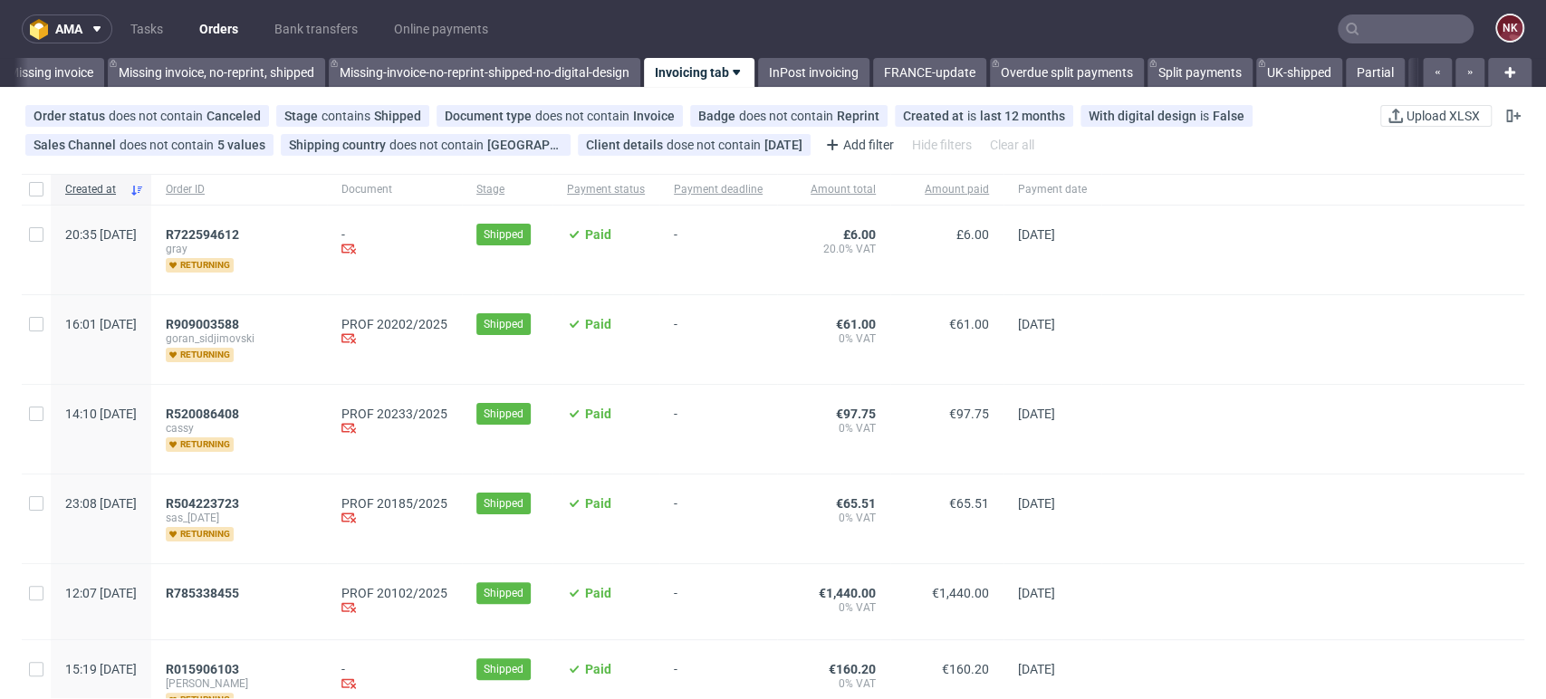
scroll to position [0, 2763]
drag, startPoint x: 1471, startPoint y: 339, endPoint x: 1448, endPoint y: 339, distance: 22.6
click at [1471, 339] on div at bounding box center [1312, 339] width 423 height 89
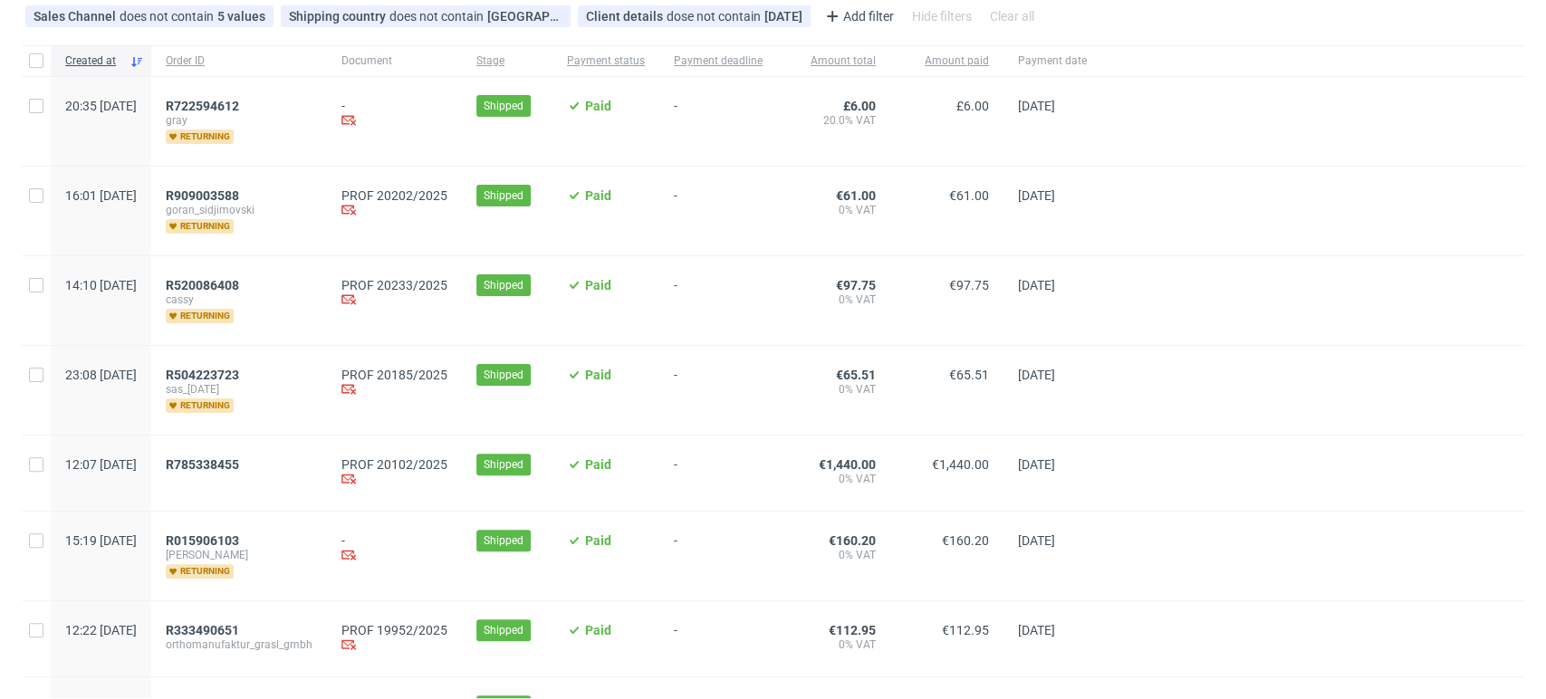
scroll to position [0, 0]
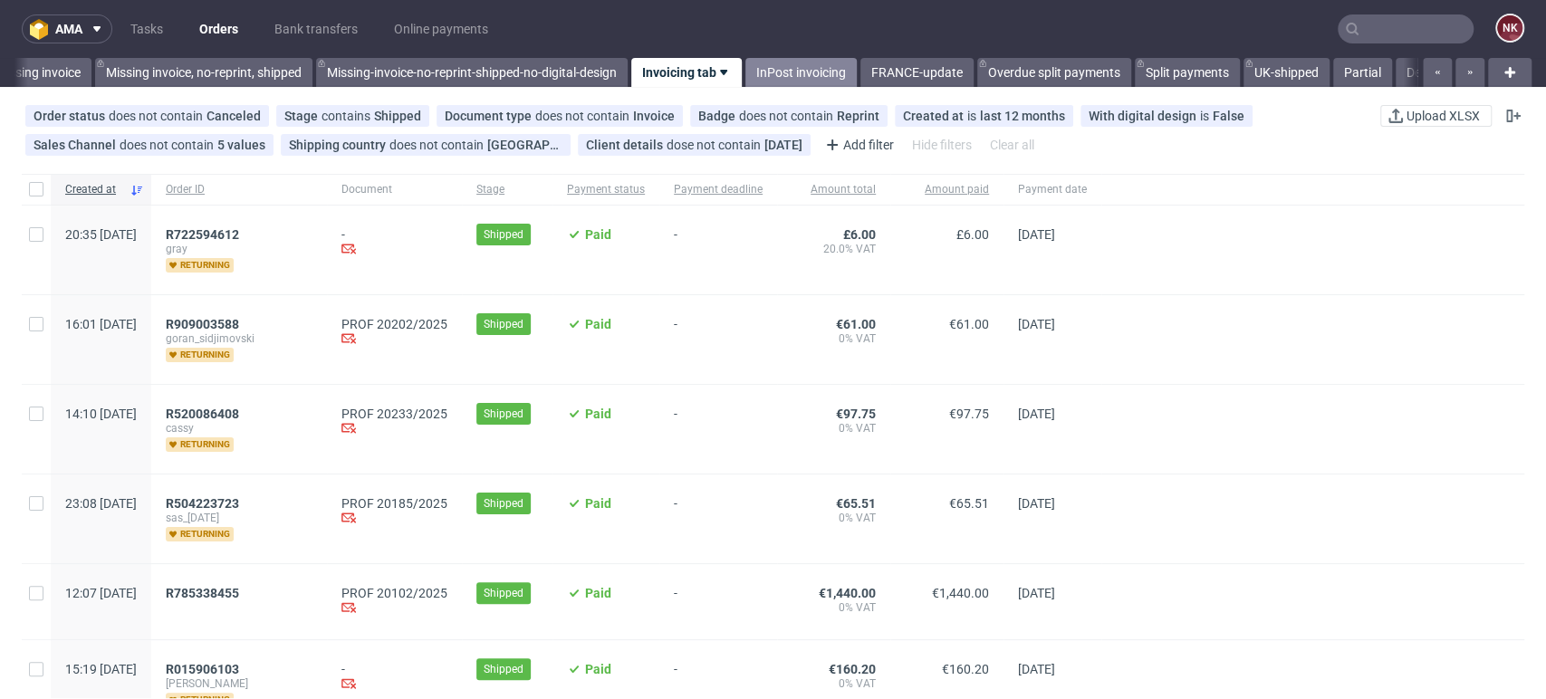
click at [829, 68] on link "InPost invoicing" at bounding box center [800, 72] width 111 height 29
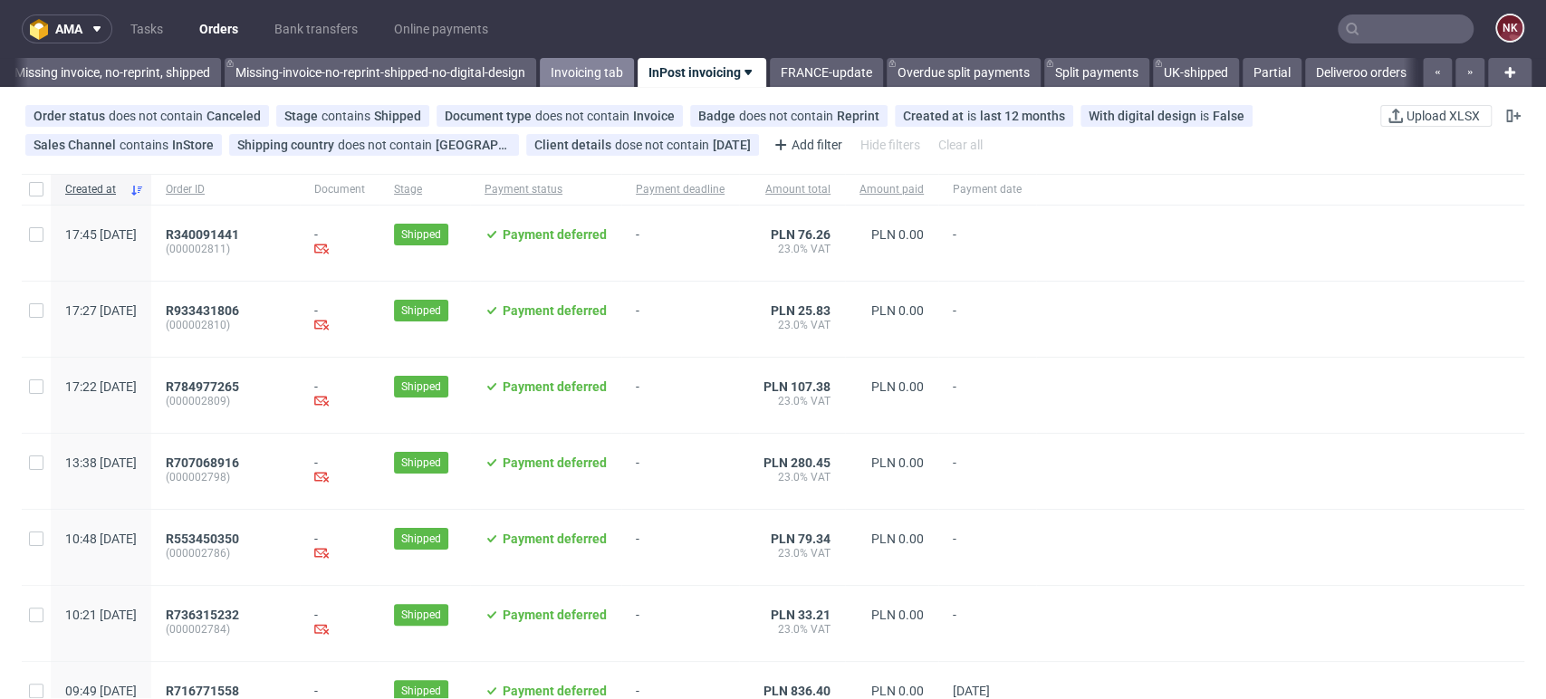
click at [549, 70] on link "Invoicing tab" at bounding box center [587, 72] width 94 height 29
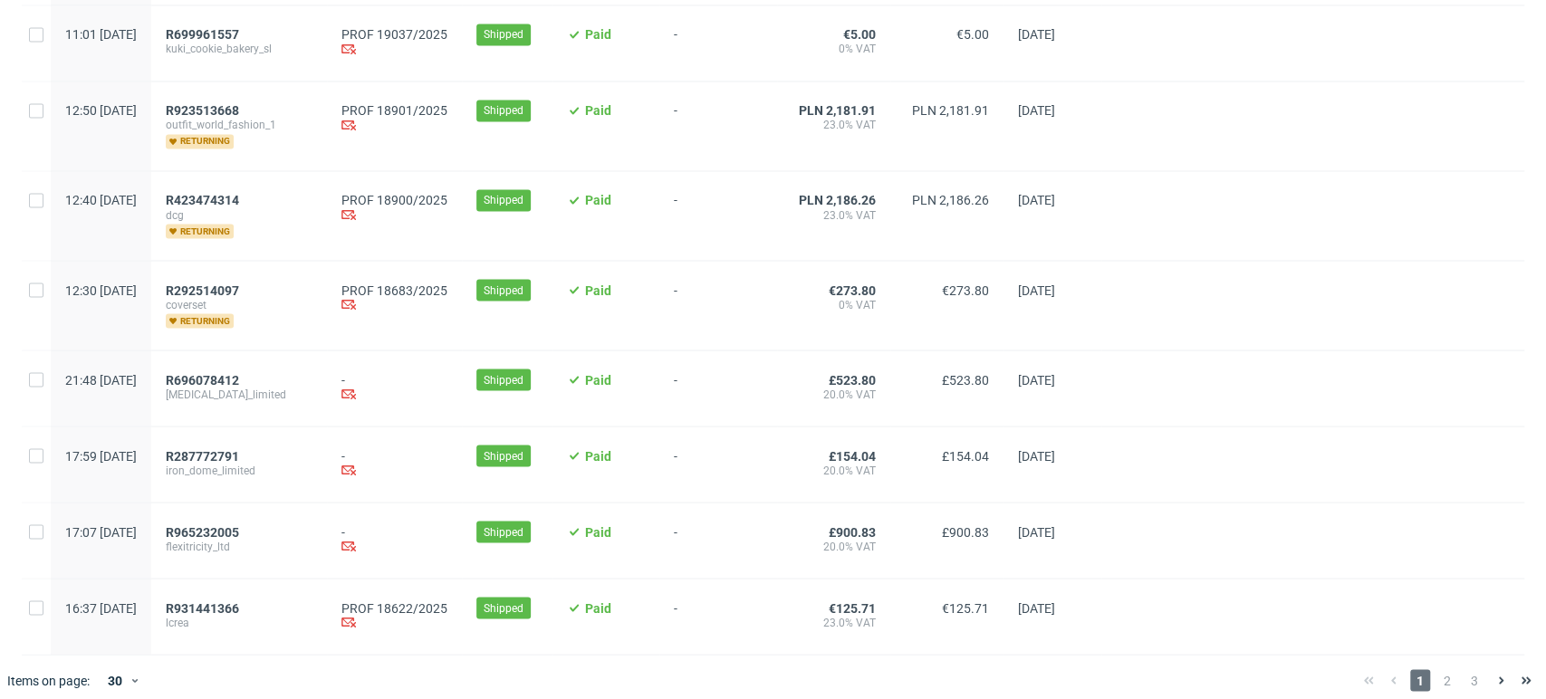
scroll to position [2110, 0]
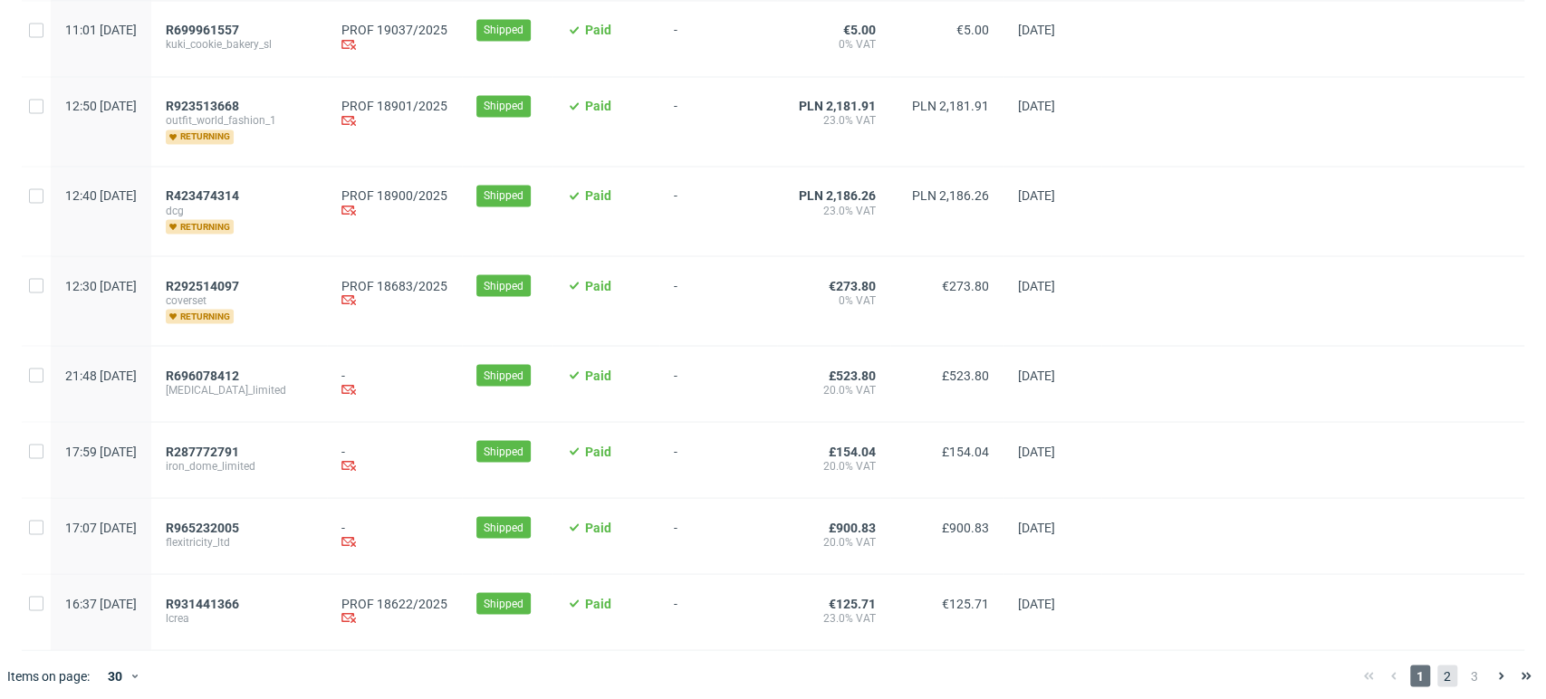
click at [1437, 665] on span "2" at bounding box center [1447, 676] width 20 height 22
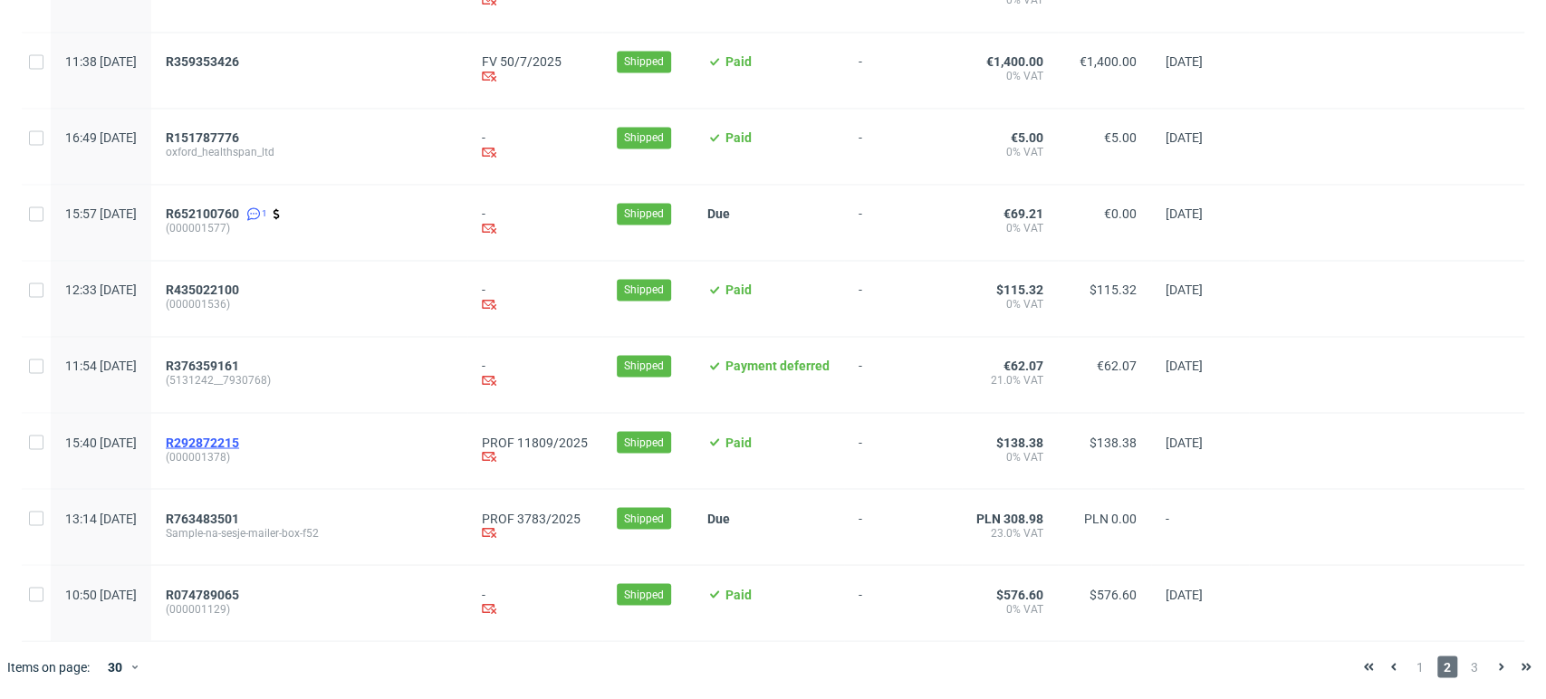
scroll to position [1934, 0]
click at [1465, 665] on span "3" at bounding box center [1475, 667] width 20 height 22
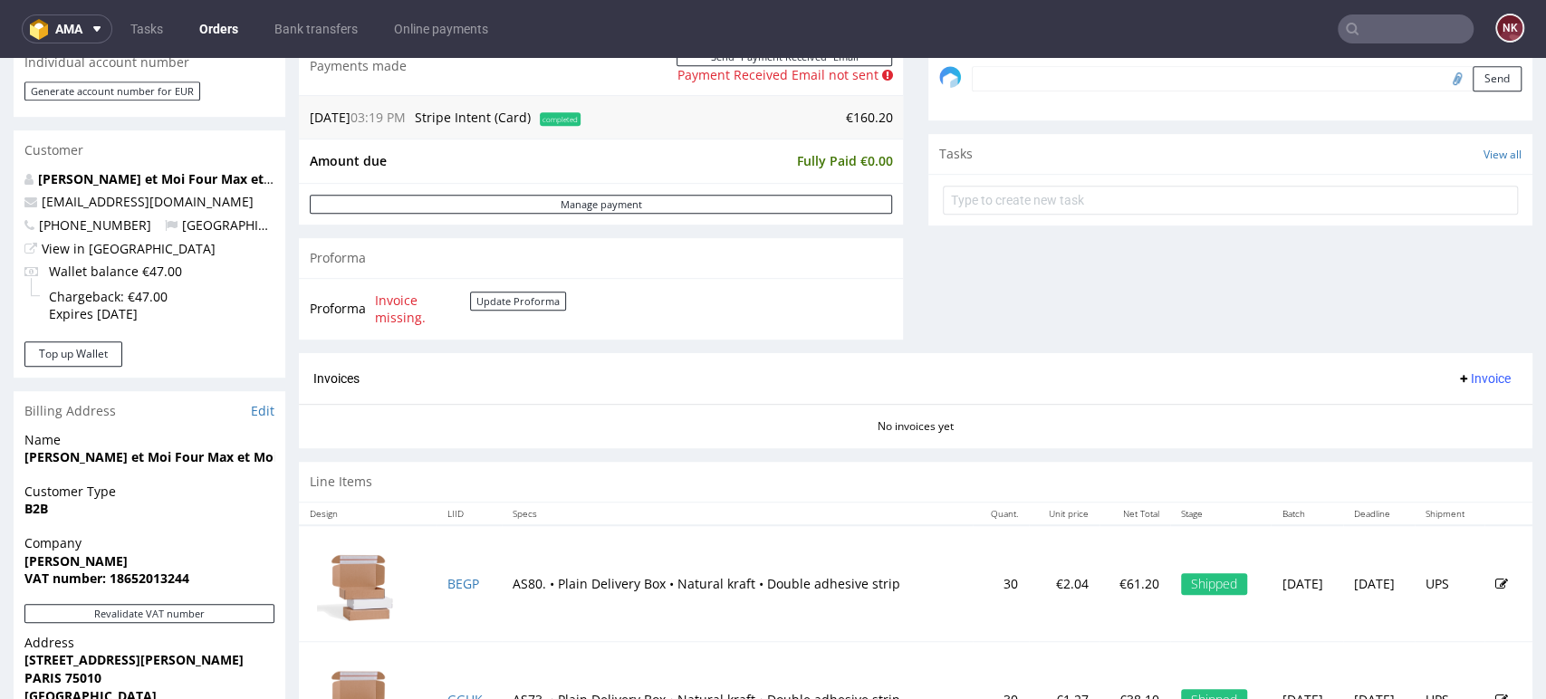
scroll to position [603, 0]
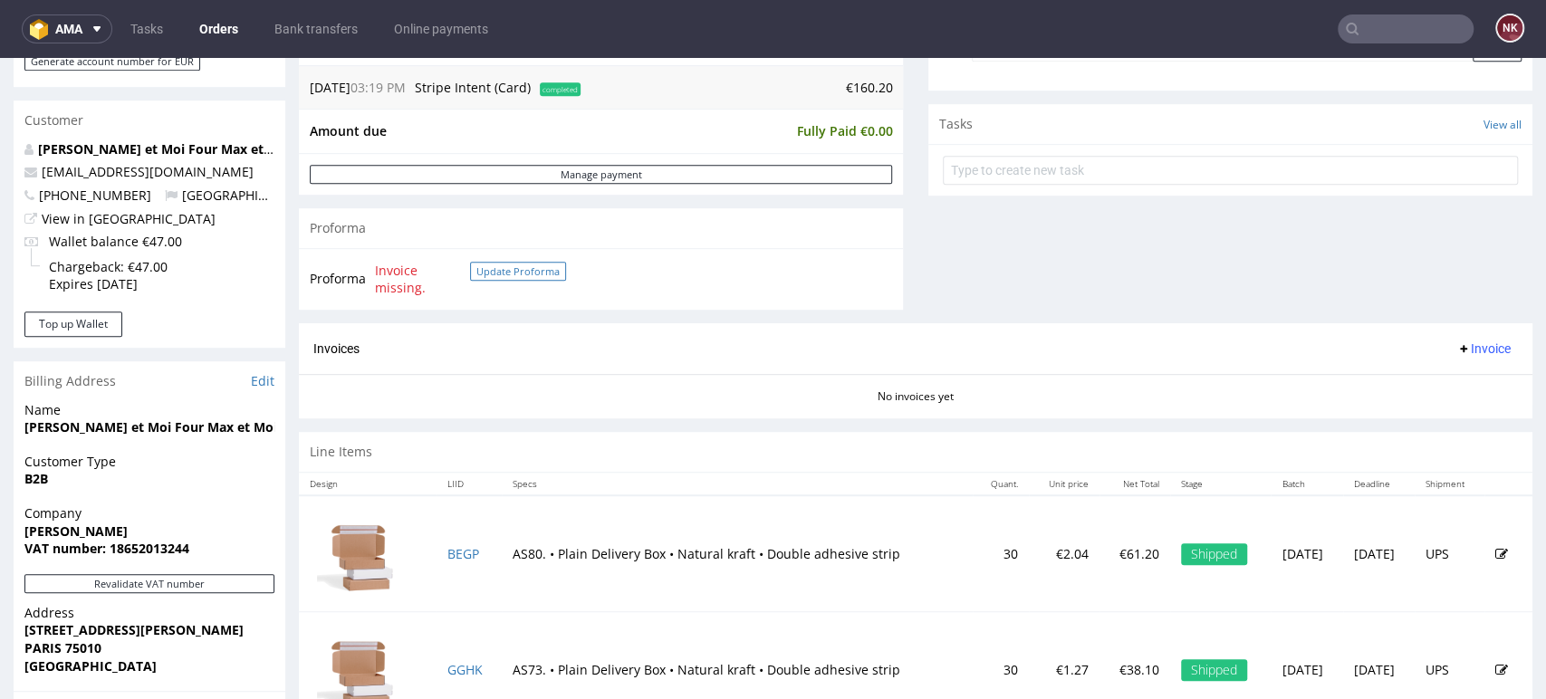
click at [500, 278] on button "Update Proforma" at bounding box center [518, 271] width 96 height 19
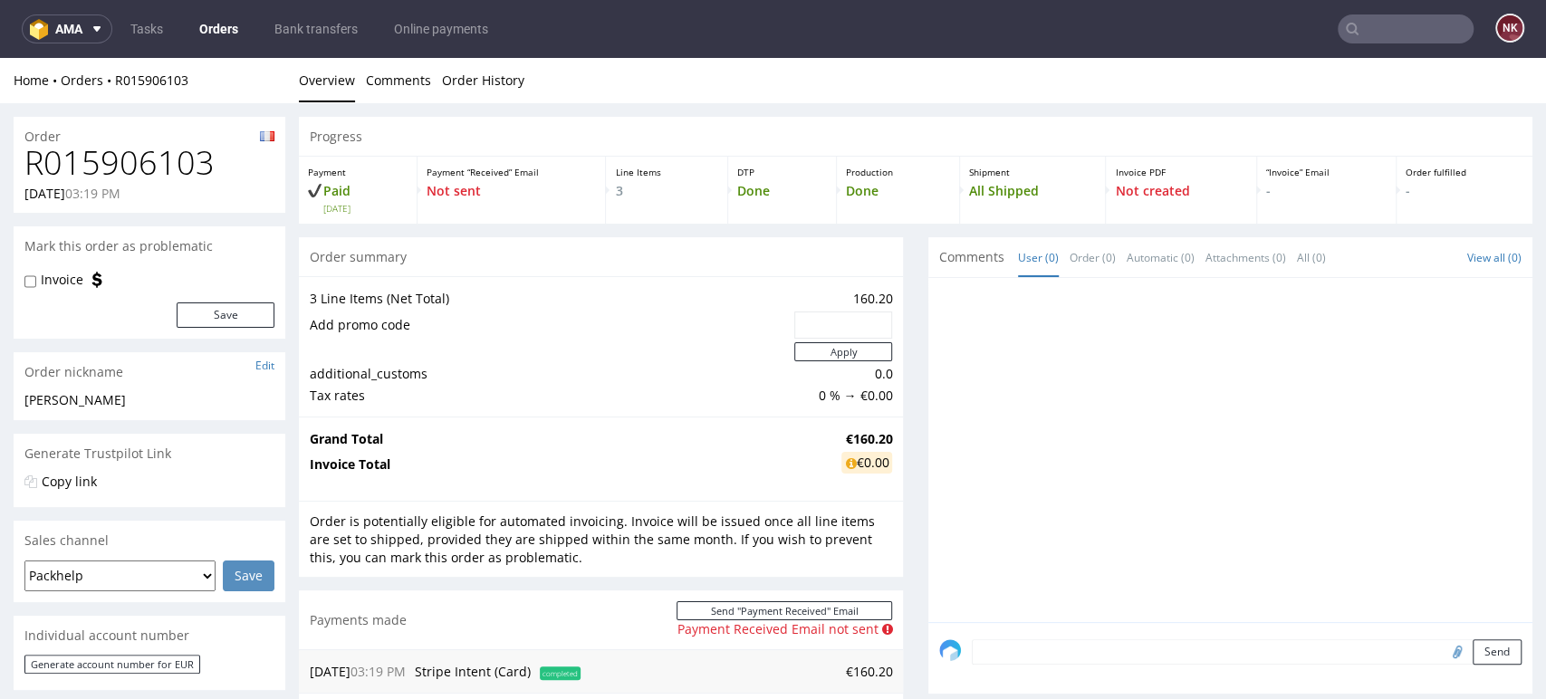
scroll to position [0, 0]
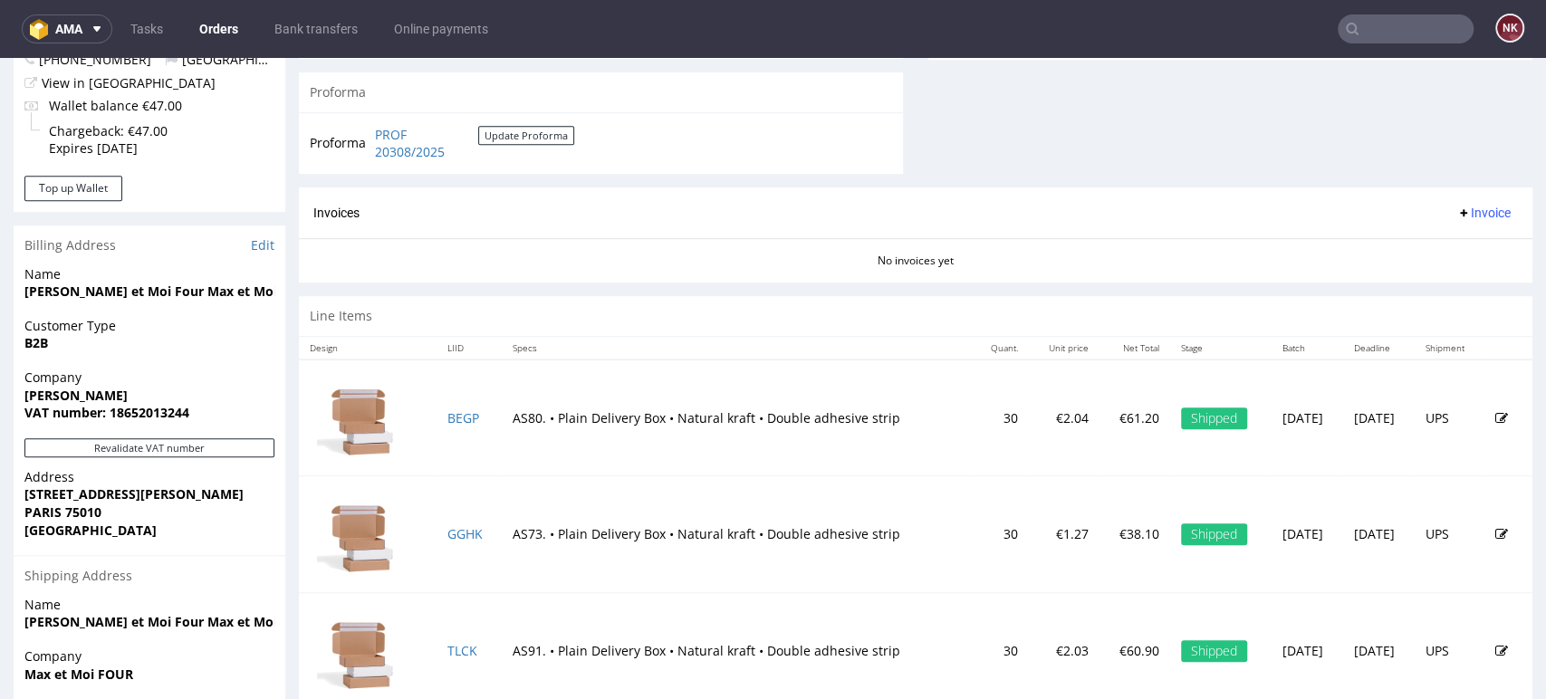
scroll to position [704, 0]
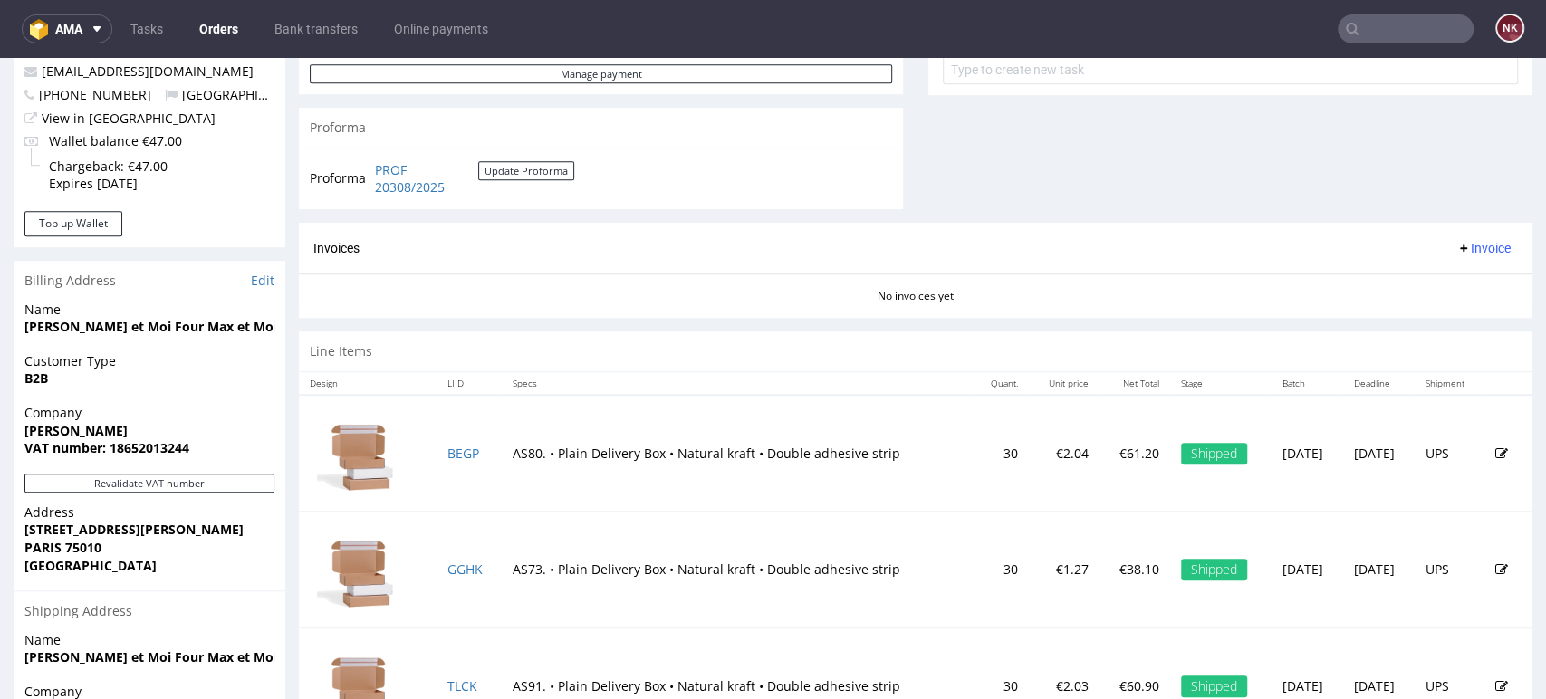
click at [1464, 251] on span "Invoice" at bounding box center [1483, 248] width 54 height 14
click at [1442, 289] on span "Generate" at bounding box center [1452, 286] width 88 height 18
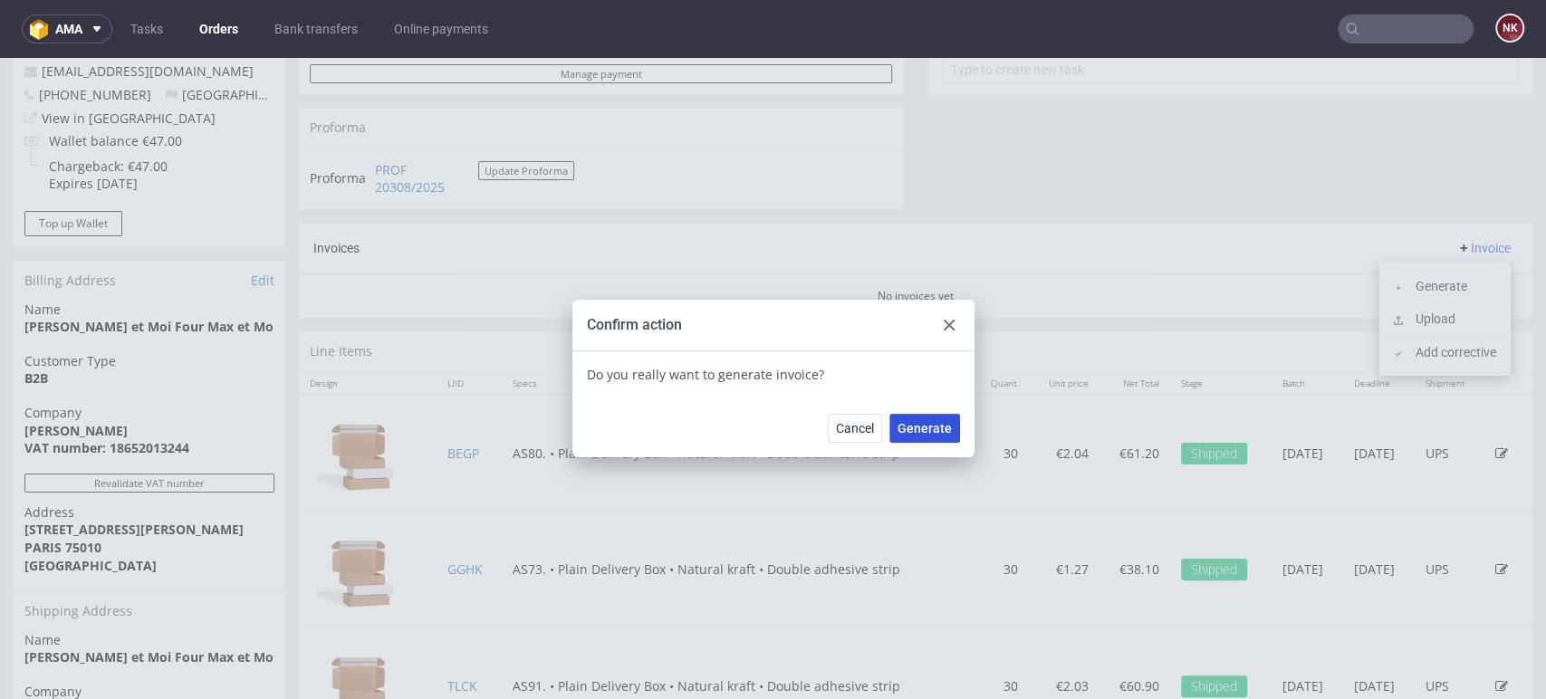
click at [907, 431] on span "Generate" at bounding box center [925, 428] width 54 height 13
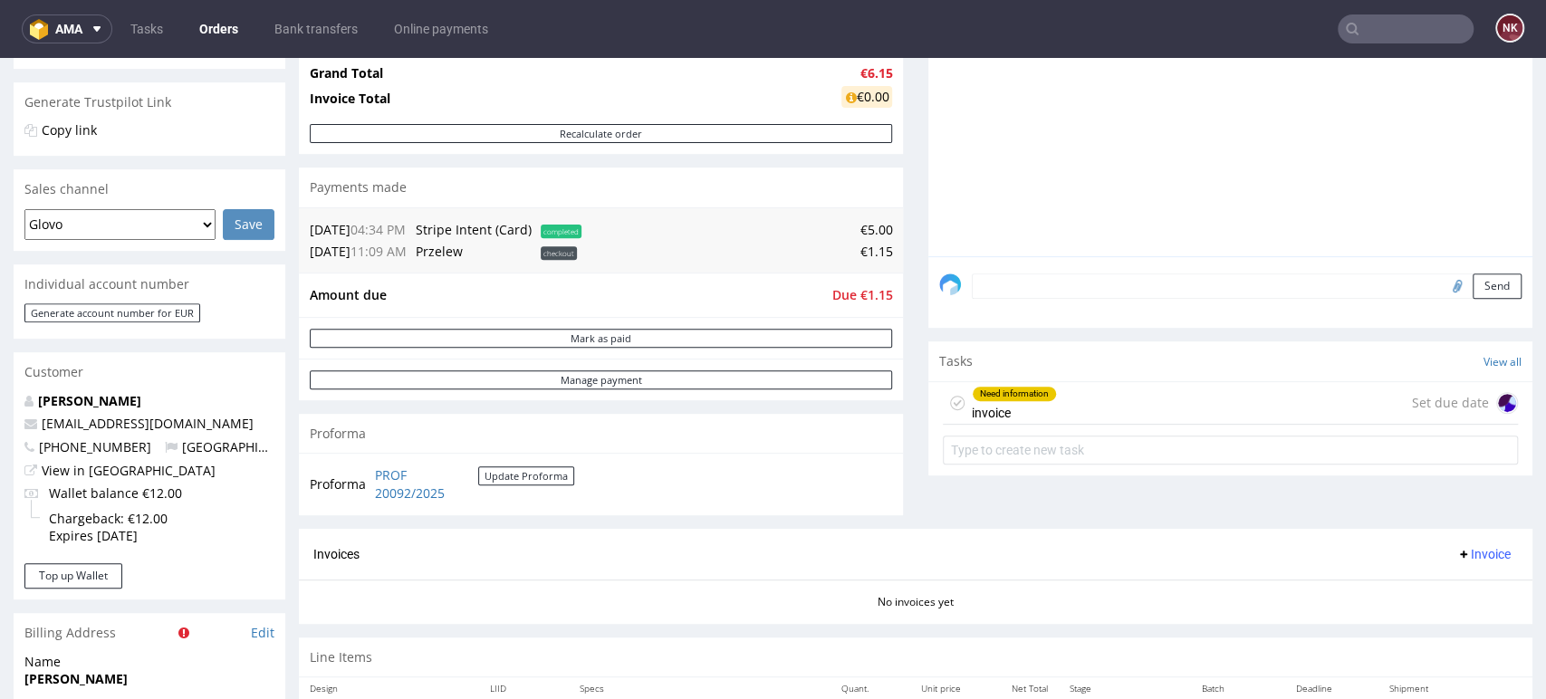
scroll to position [503, 0]
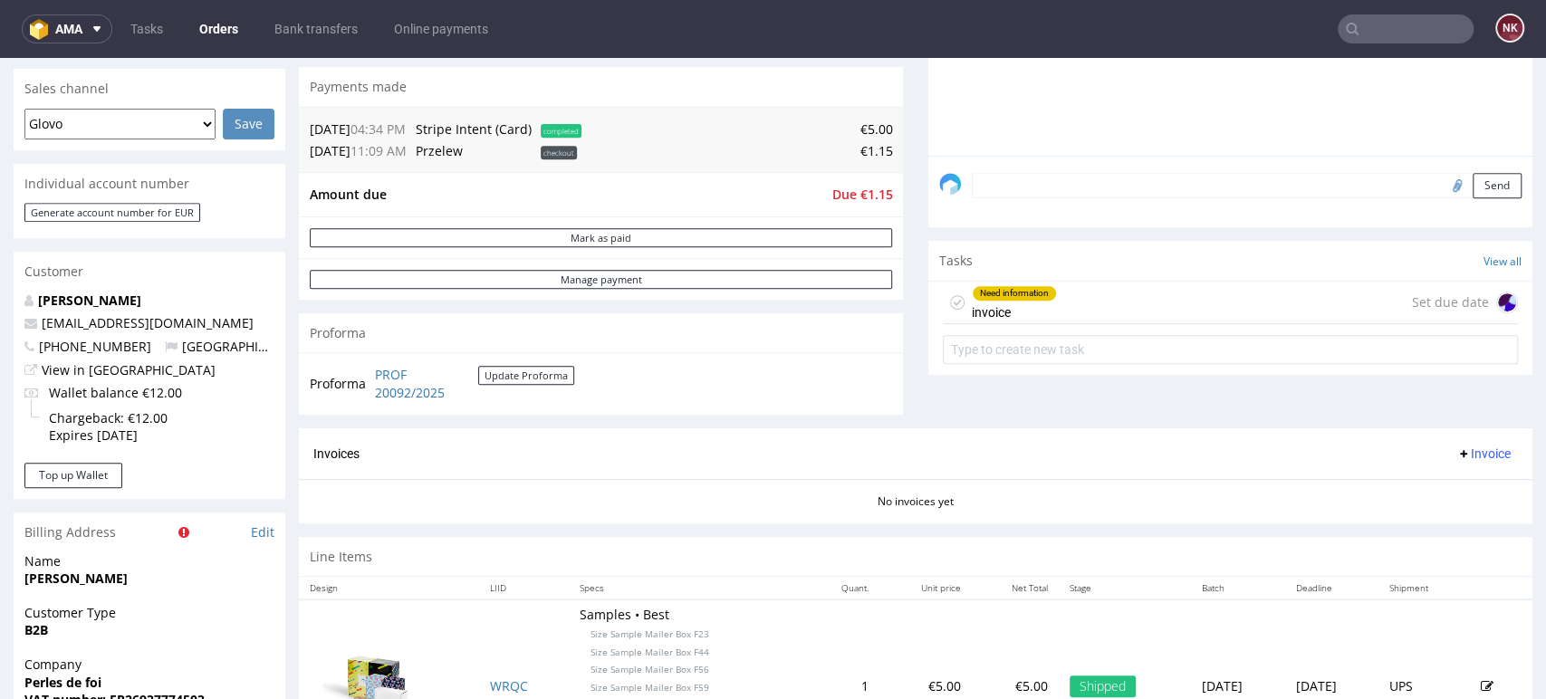
click at [1134, 295] on div "Need information invoice Set due date" at bounding box center [1230, 303] width 575 height 43
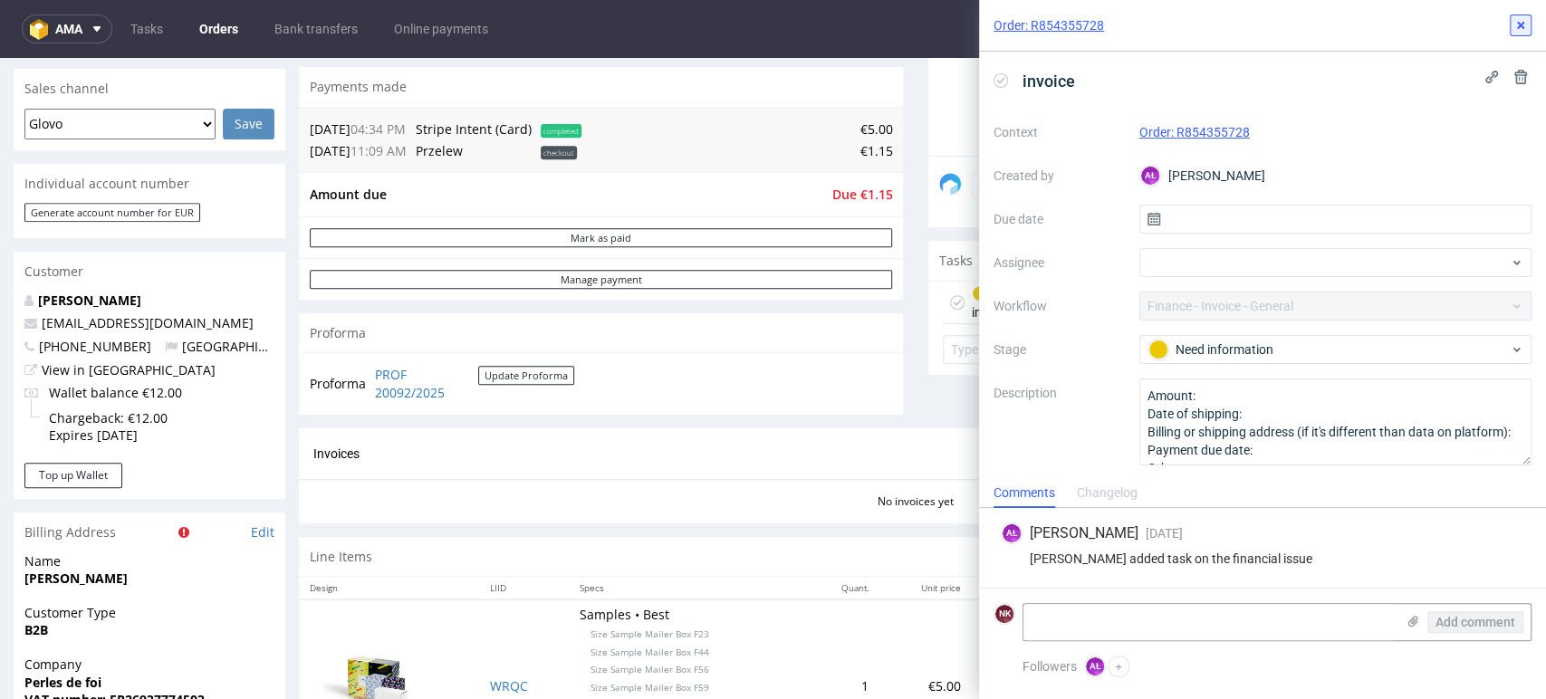
click at [1525, 29] on icon at bounding box center [1521, 25] width 14 height 14
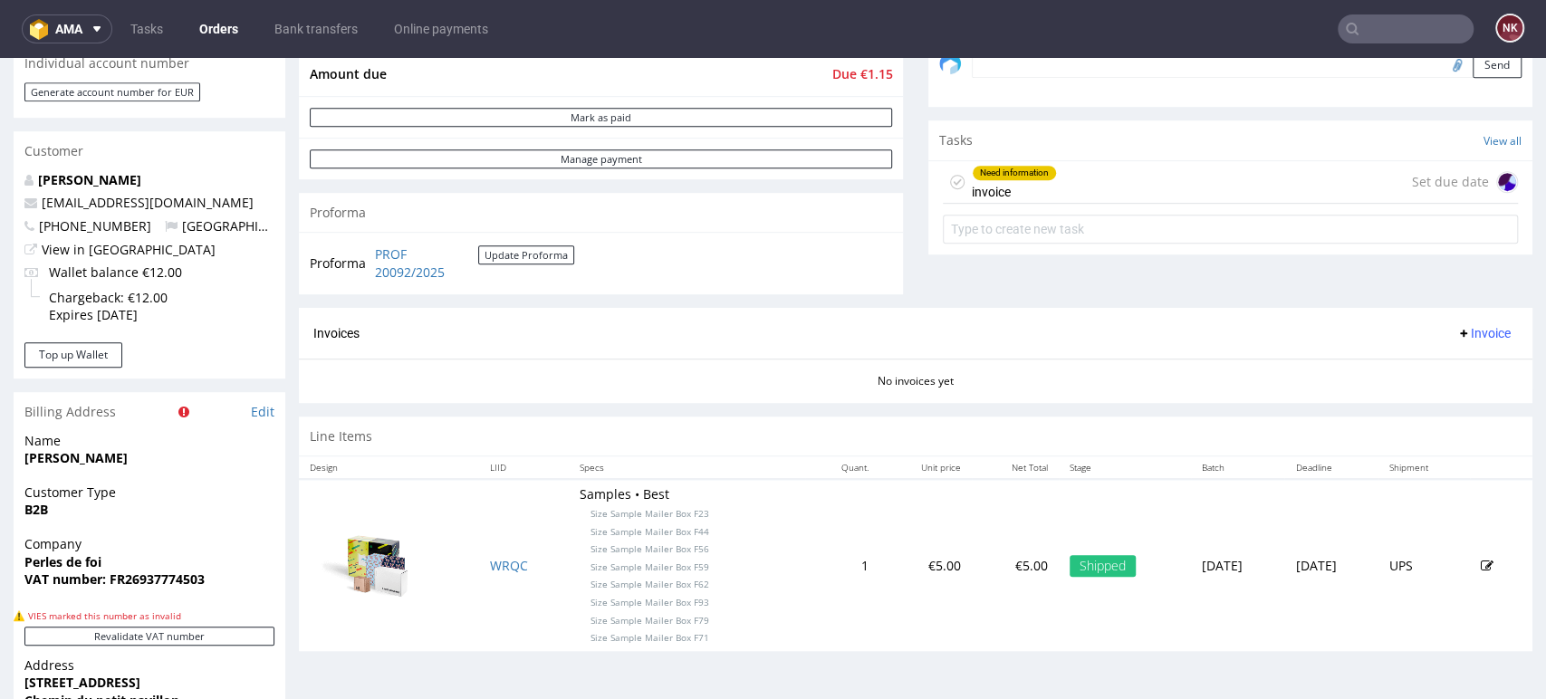
scroll to position [906, 0]
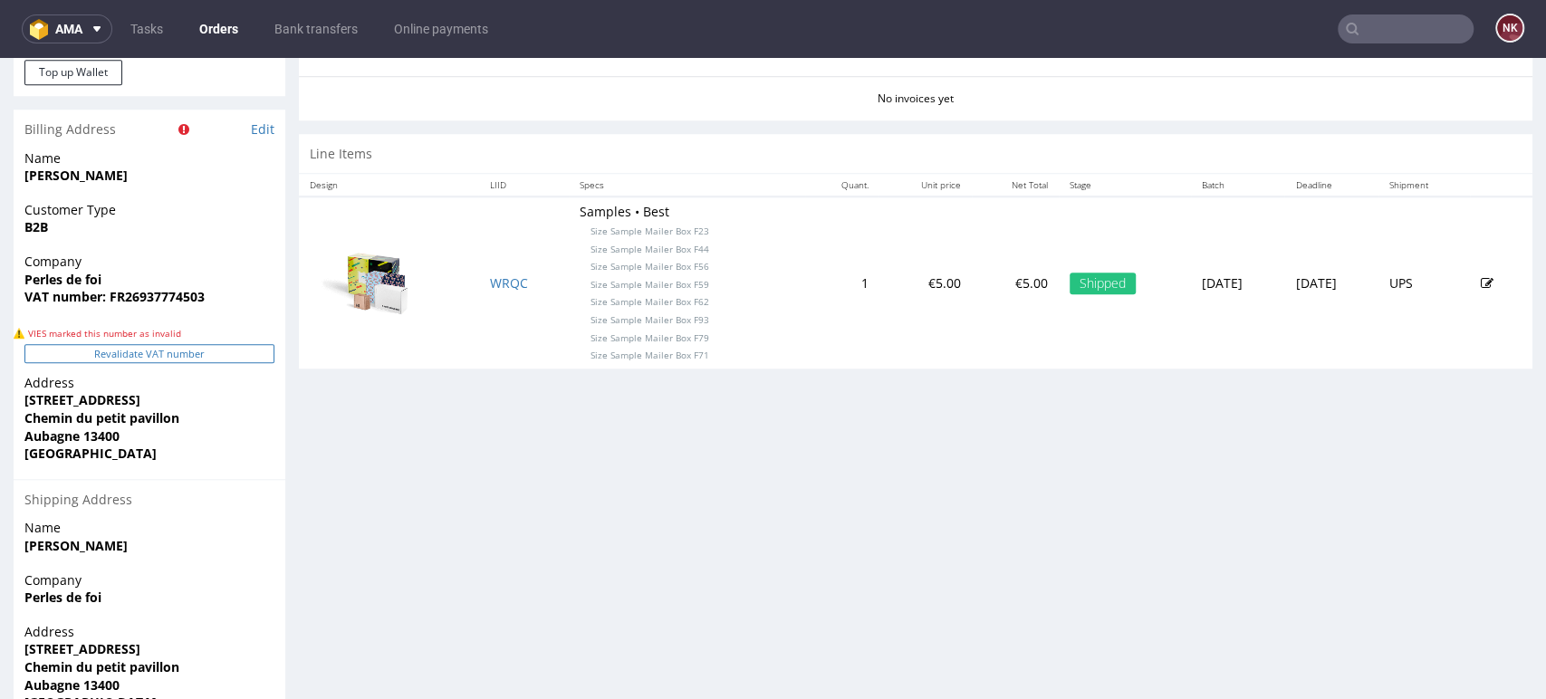
click at [231, 354] on button "Revalidate VAT number" at bounding box center [149, 353] width 250 height 19
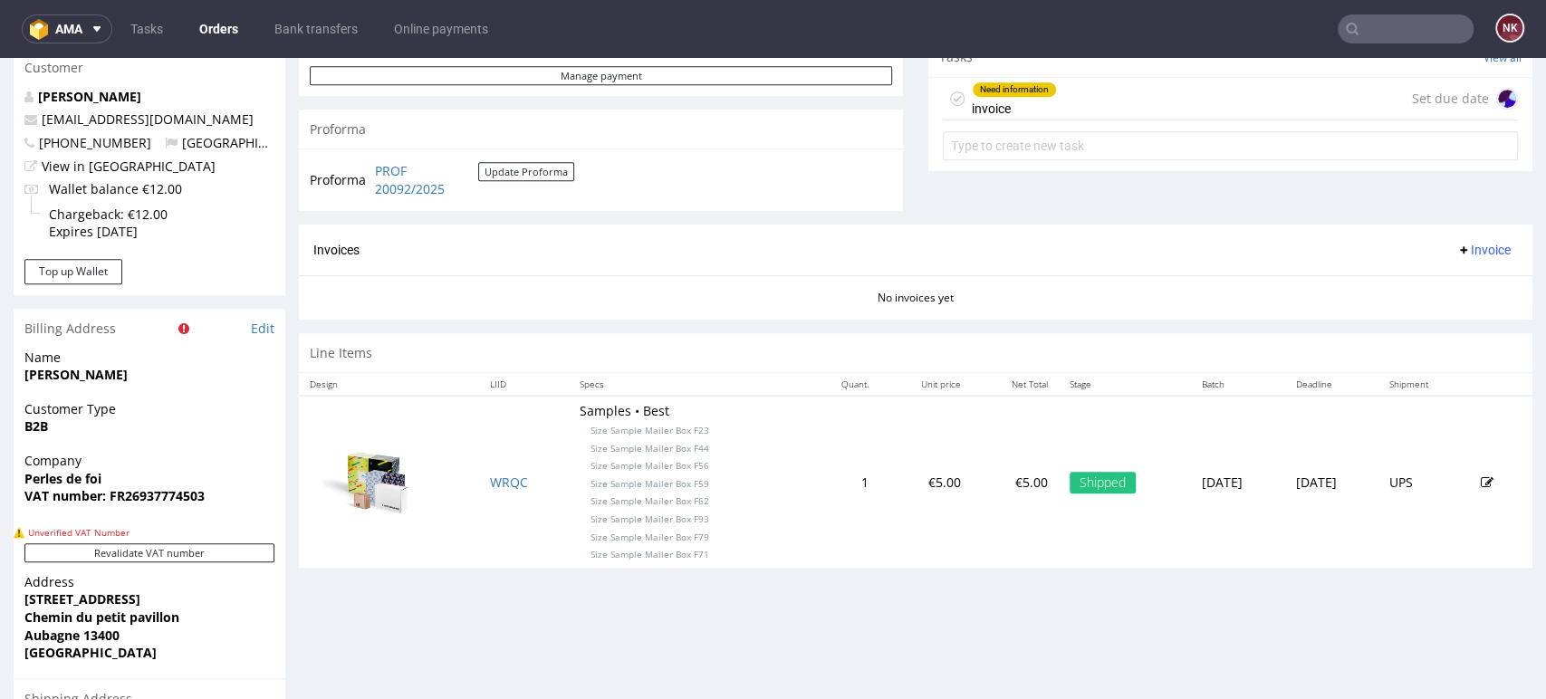
scroll to position [804, 0]
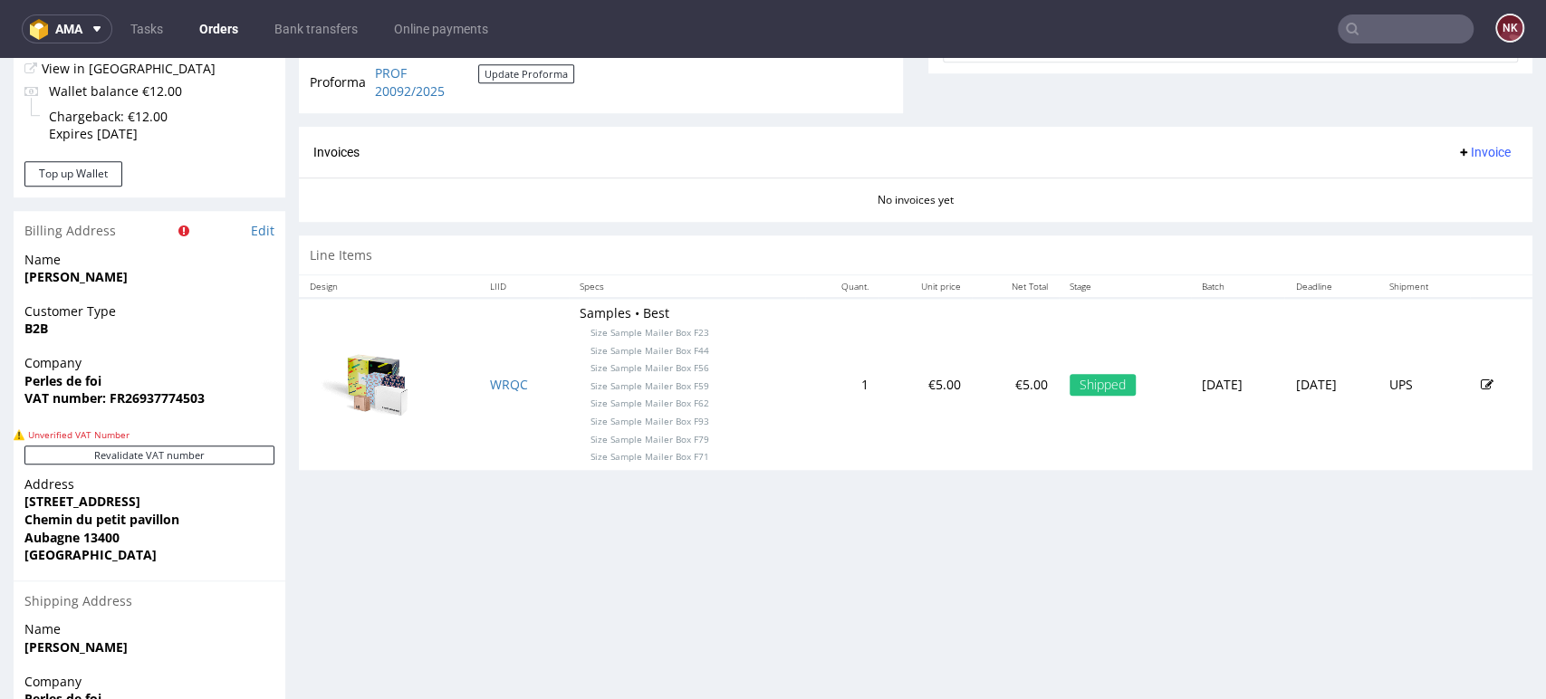
click at [1442, 542] on div "Progress Payment Due Payment “Received” Email - Line Items 1 DTP - Production -…" at bounding box center [916, 137] width 1234 height 1548
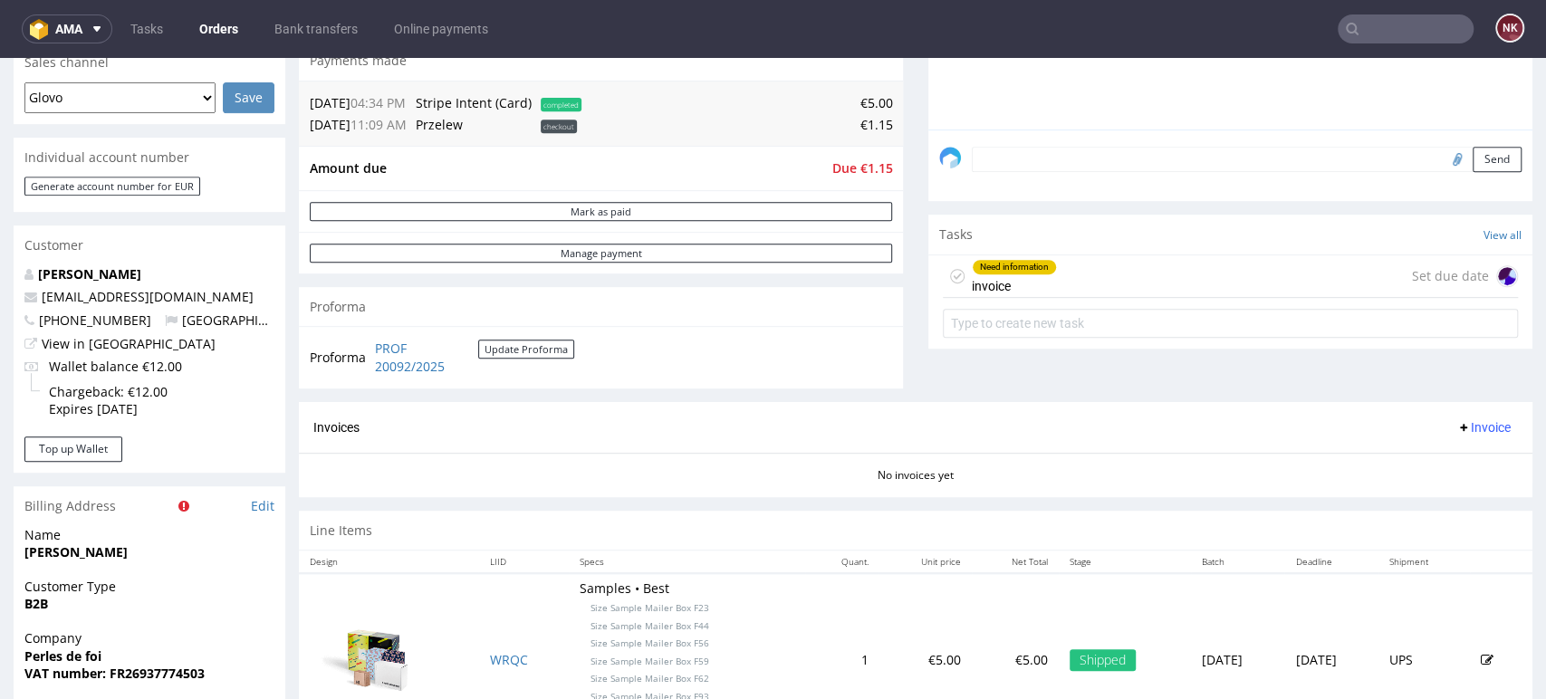
scroll to position [402, 0]
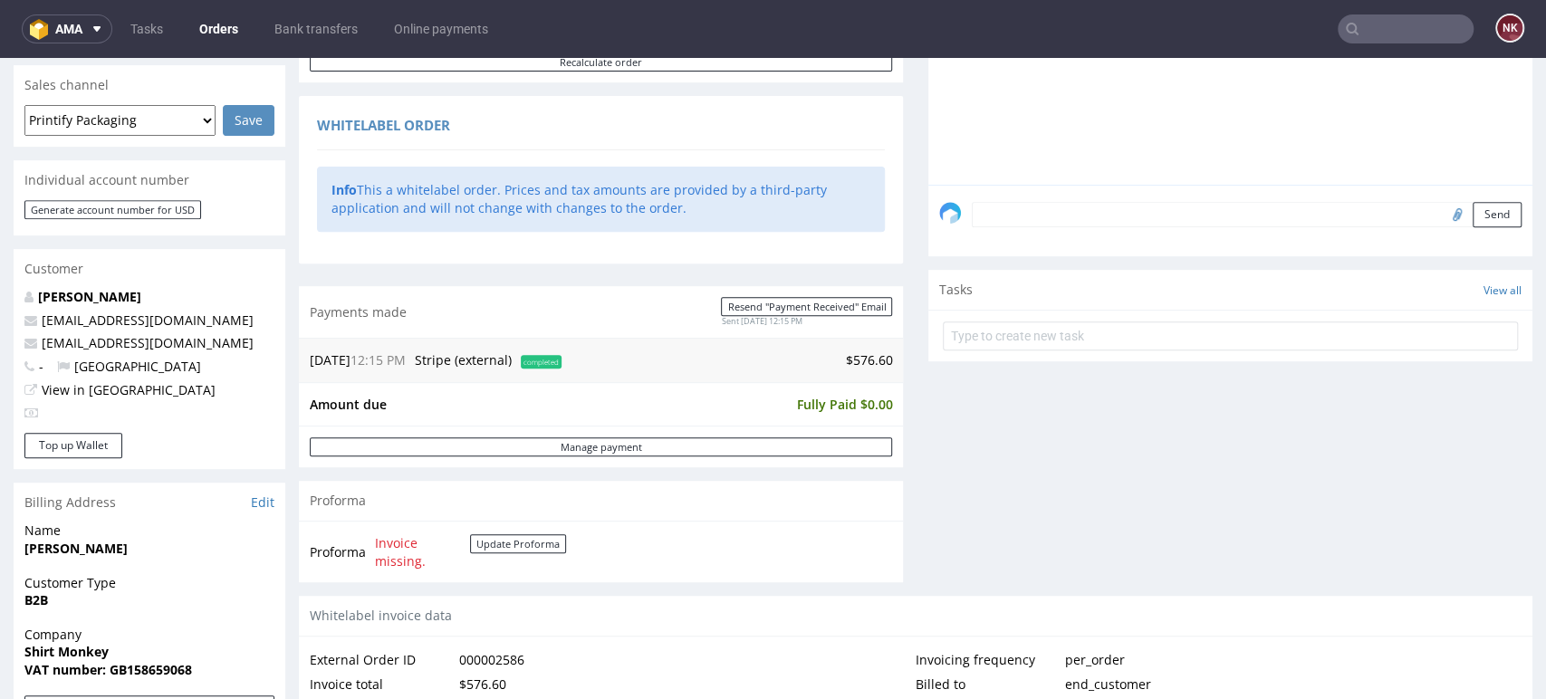
scroll to position [436, 0]
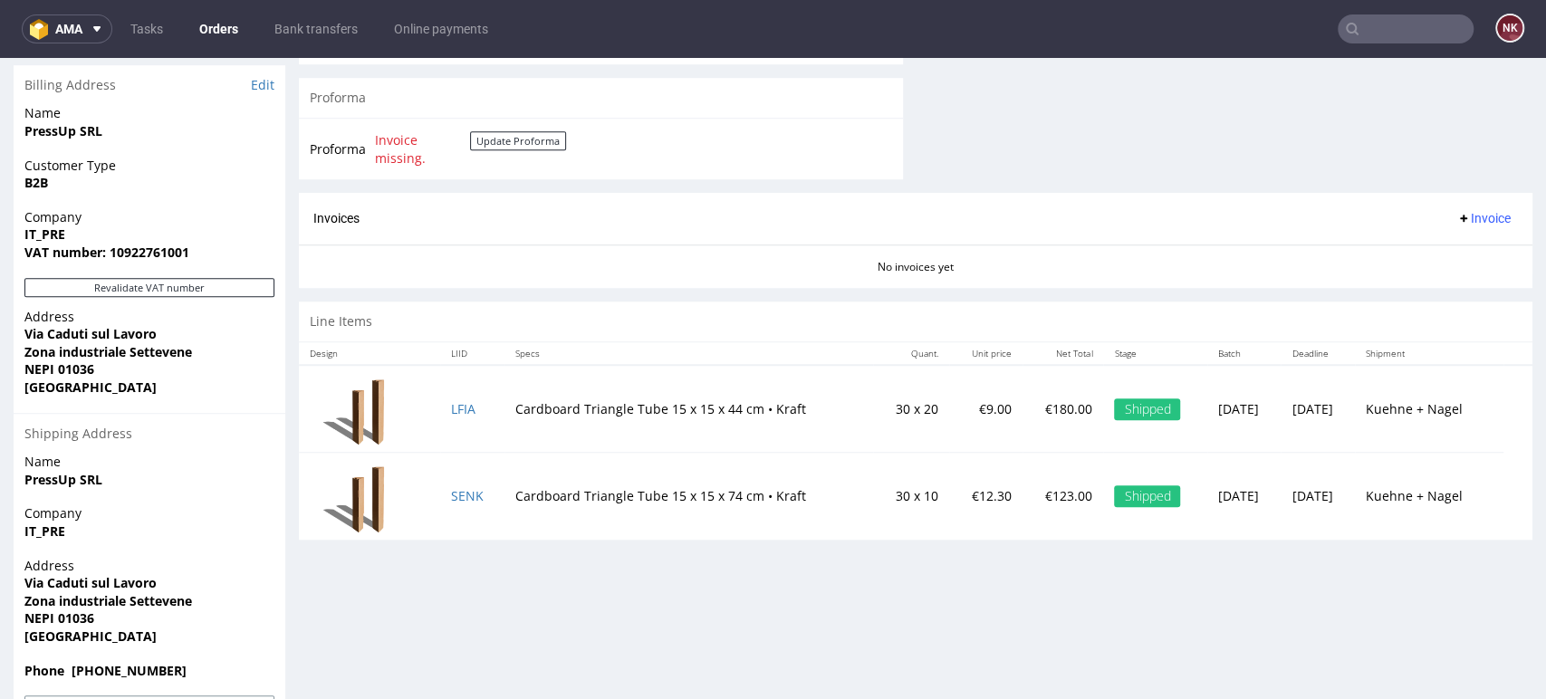
scroll to position [820, 0]
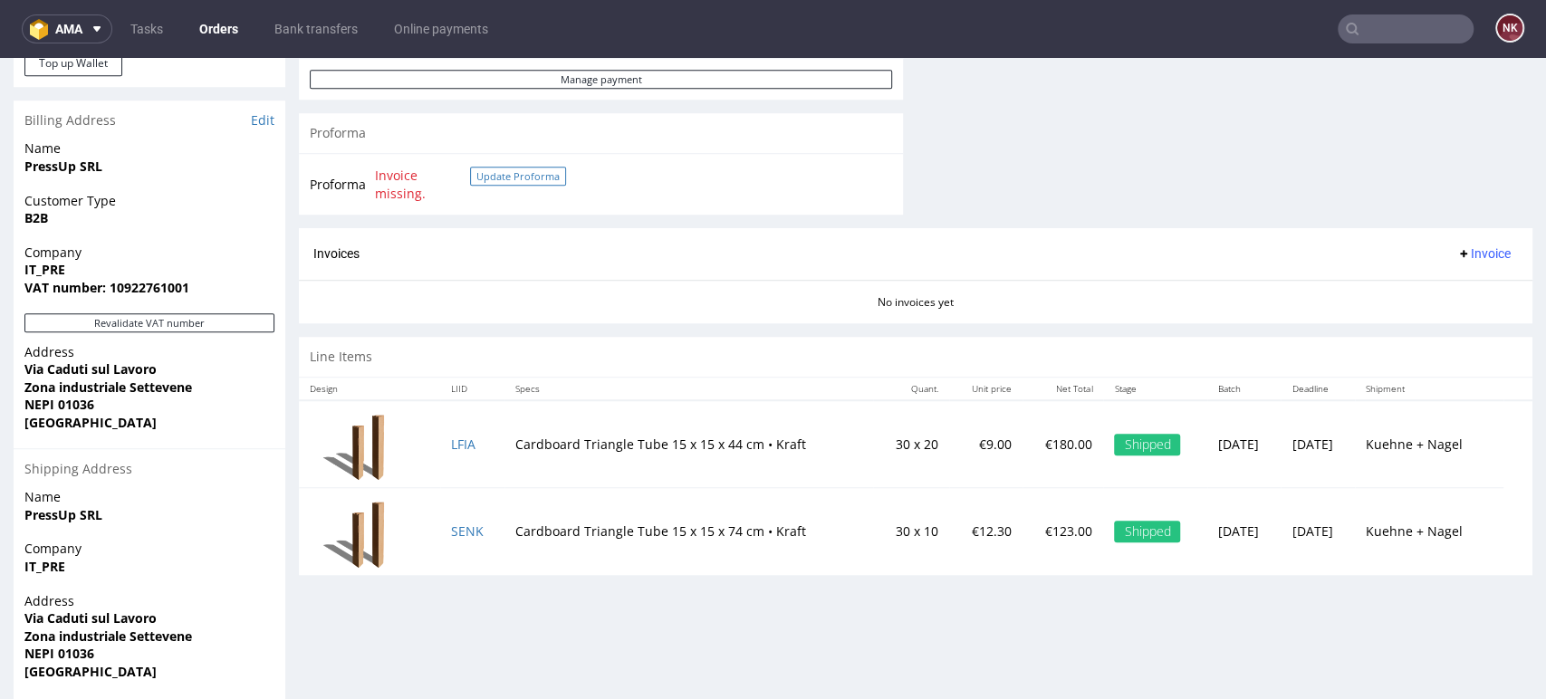
click at [547, 179] on button "Update Proforma" at bounding box center [518, 176] width 96 height 19
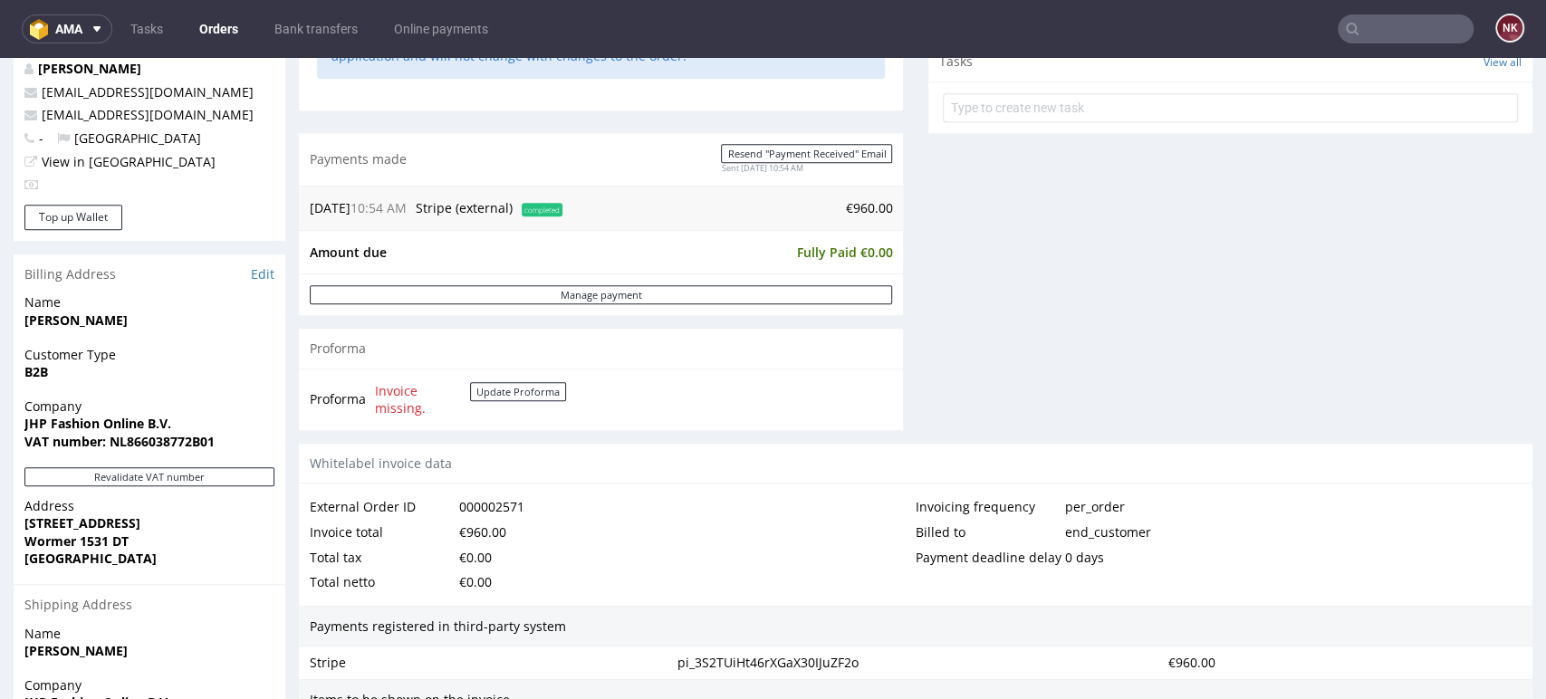
scroll to position [659, 0]
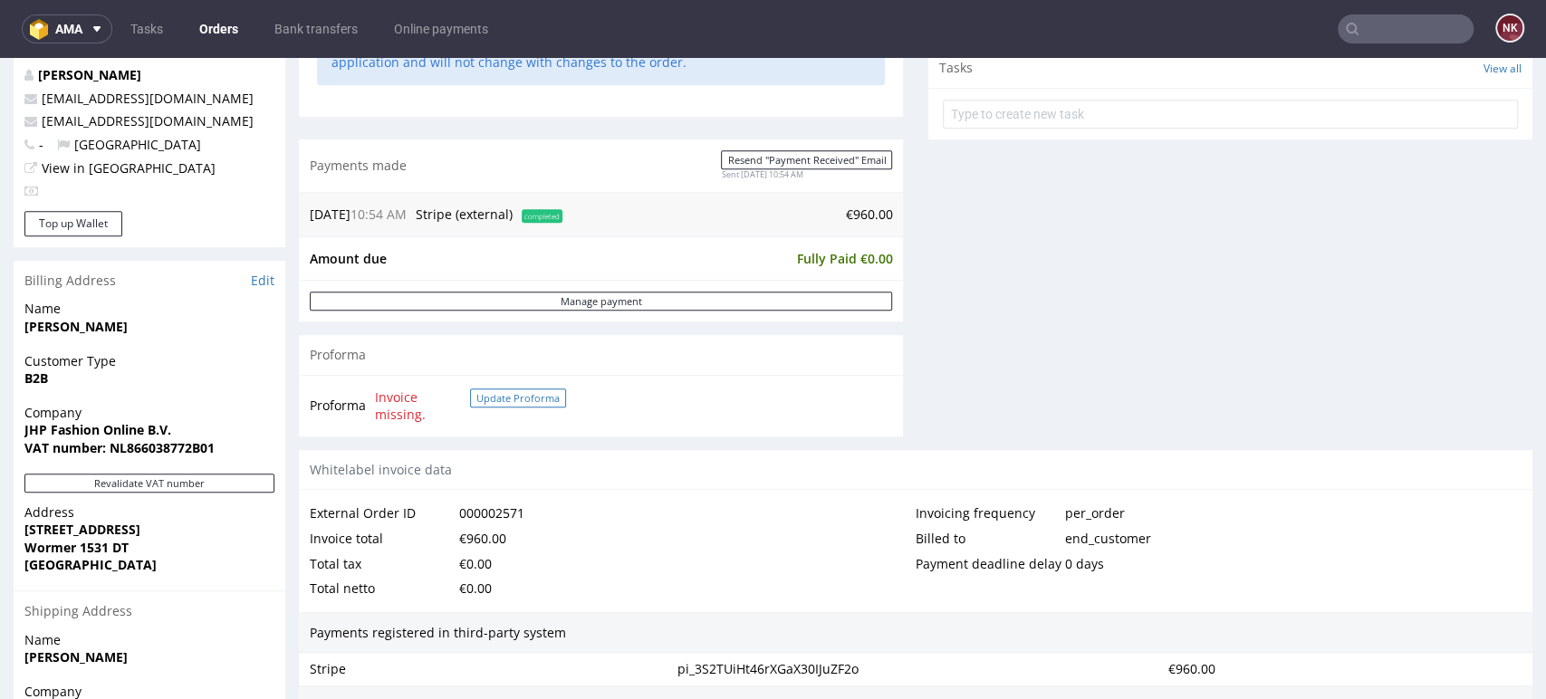
click at [530, 404] on button "Update Proforma" at bounding box center [518, 398] width 96 height 19
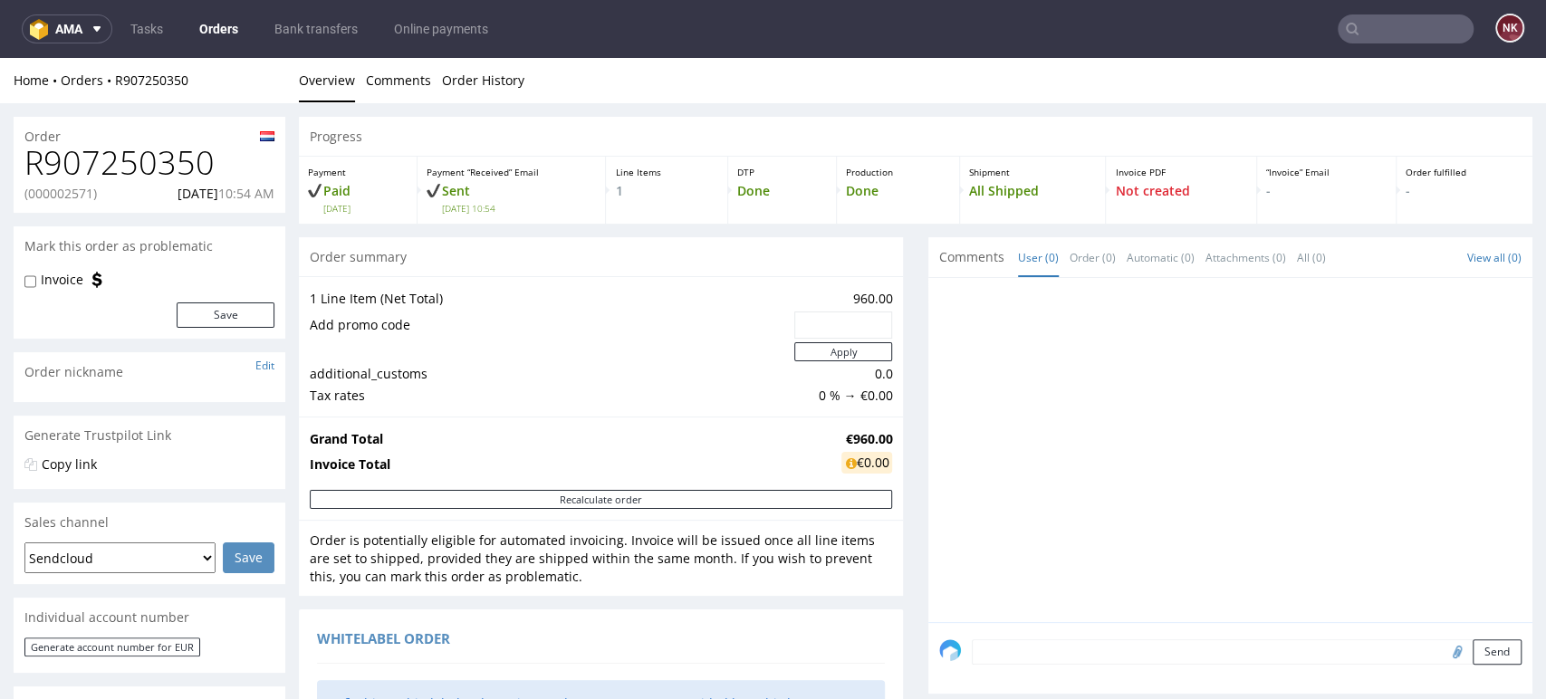
scroll to position [0, 0]
click at [297, 32] on link "Bank transfers" at bounding box center [316, 28] width 105 height 29
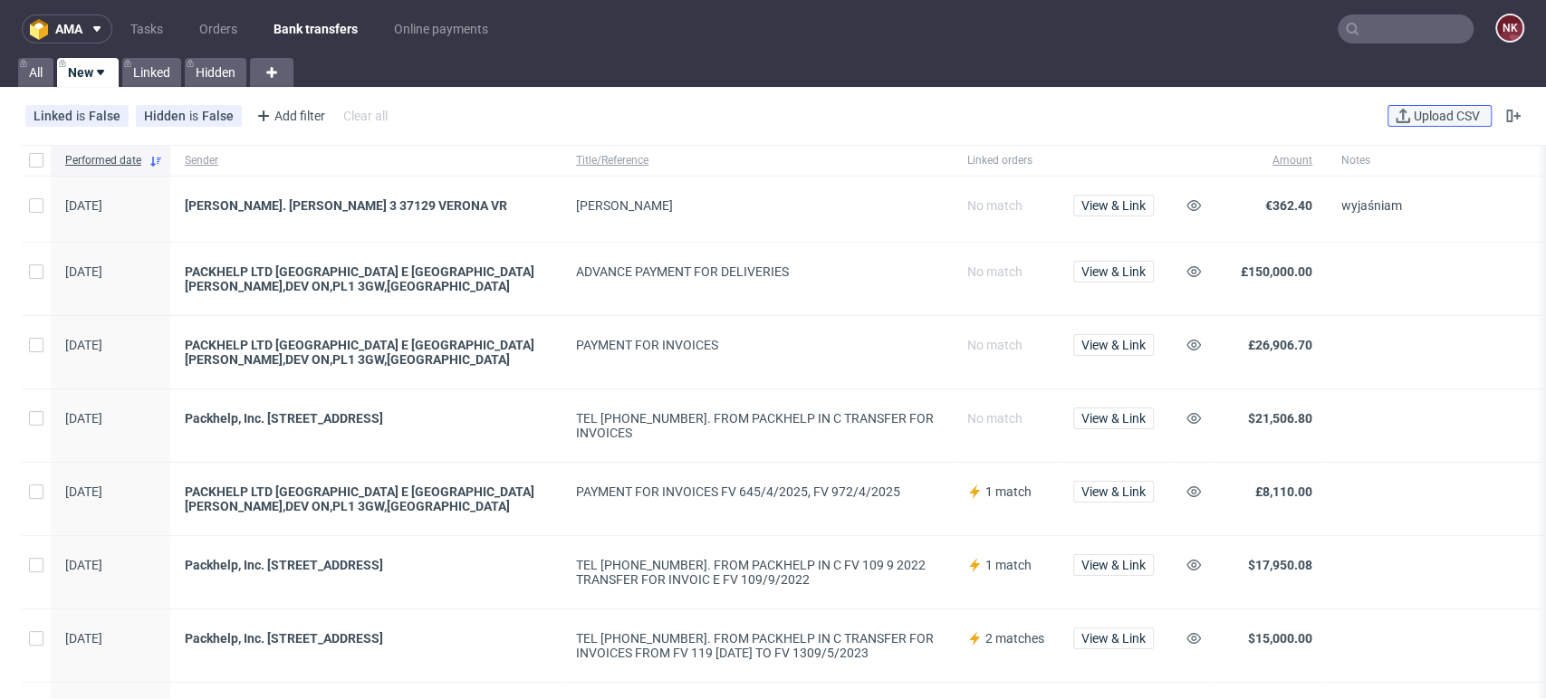
click at [1420, 119] on span "Upload CSV" at bounding box center [1446, 116] width 73 height 13
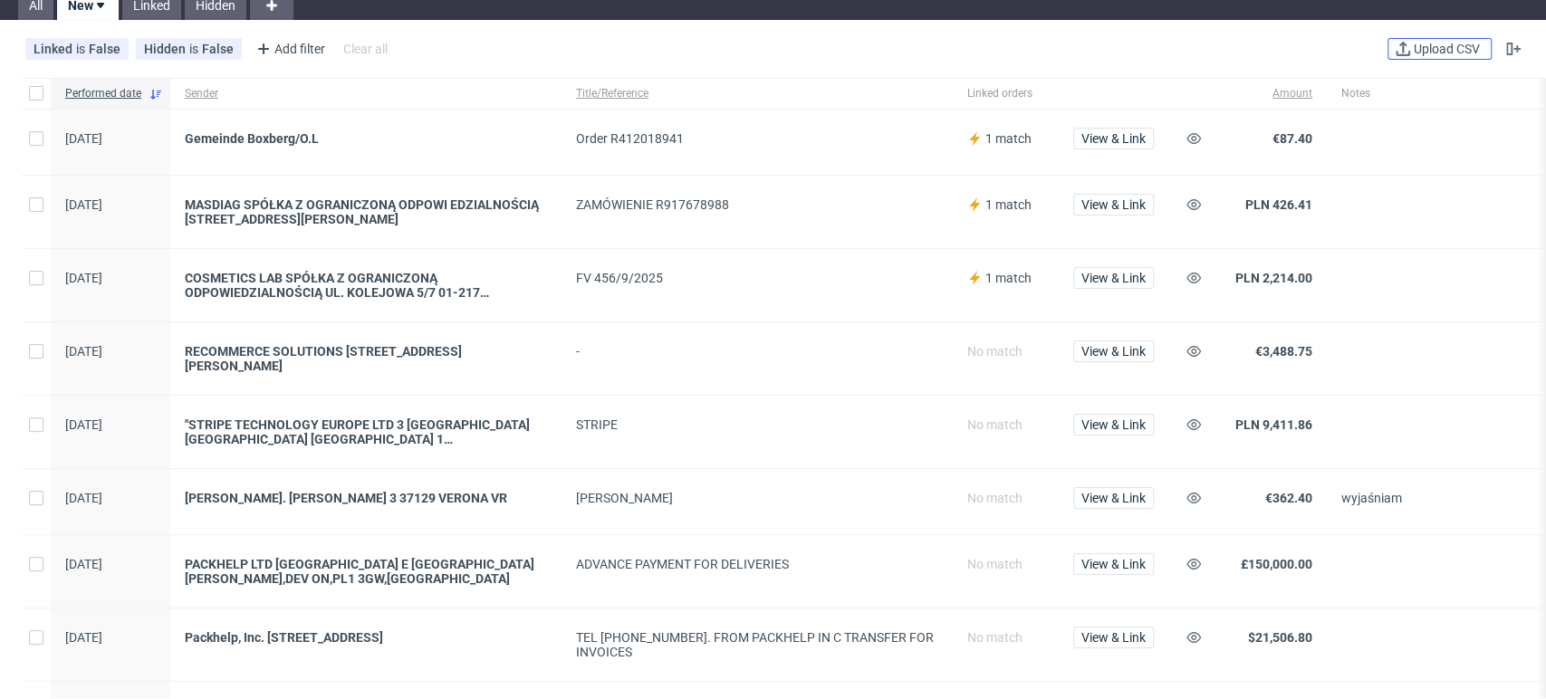
scroll to position [101, 0]
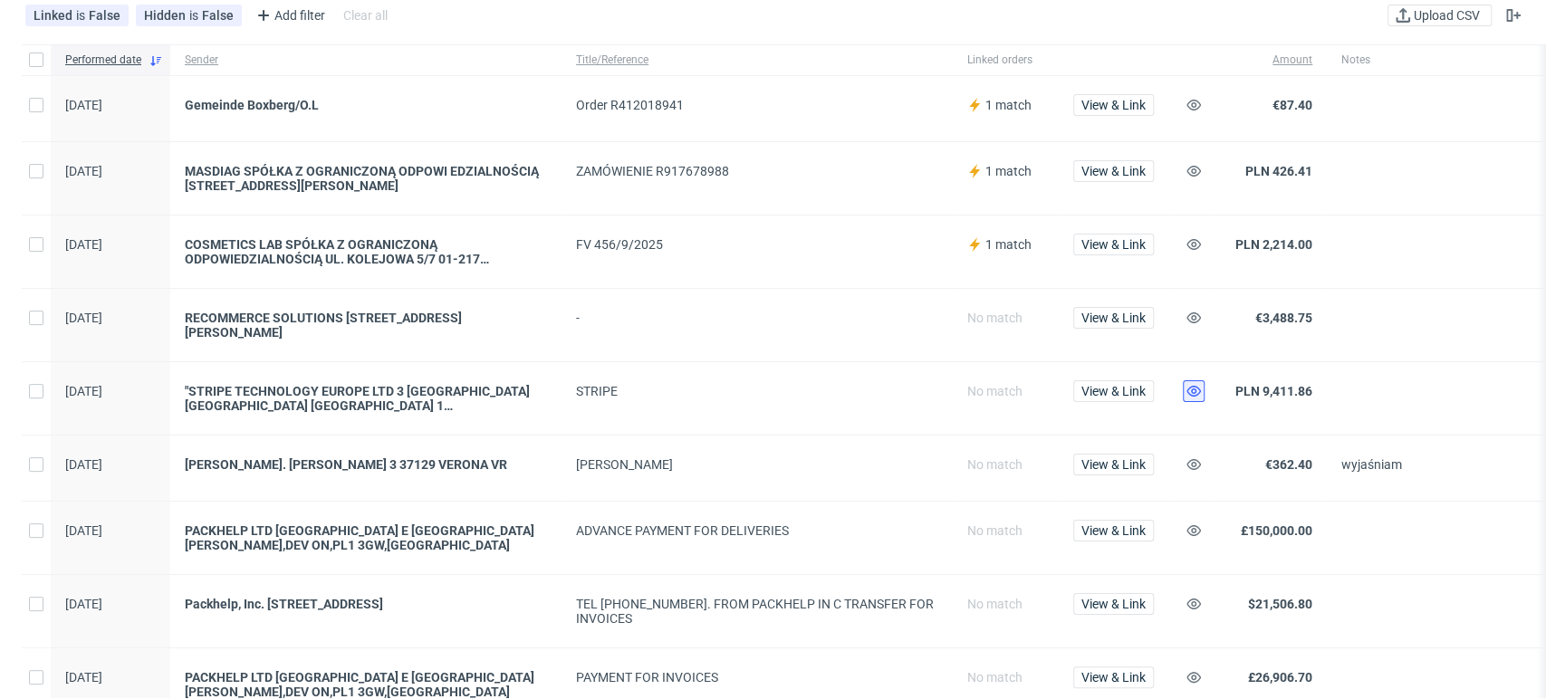
click at [1193, 384] on icon at bounding box center [1194, 391] width 14 height 14
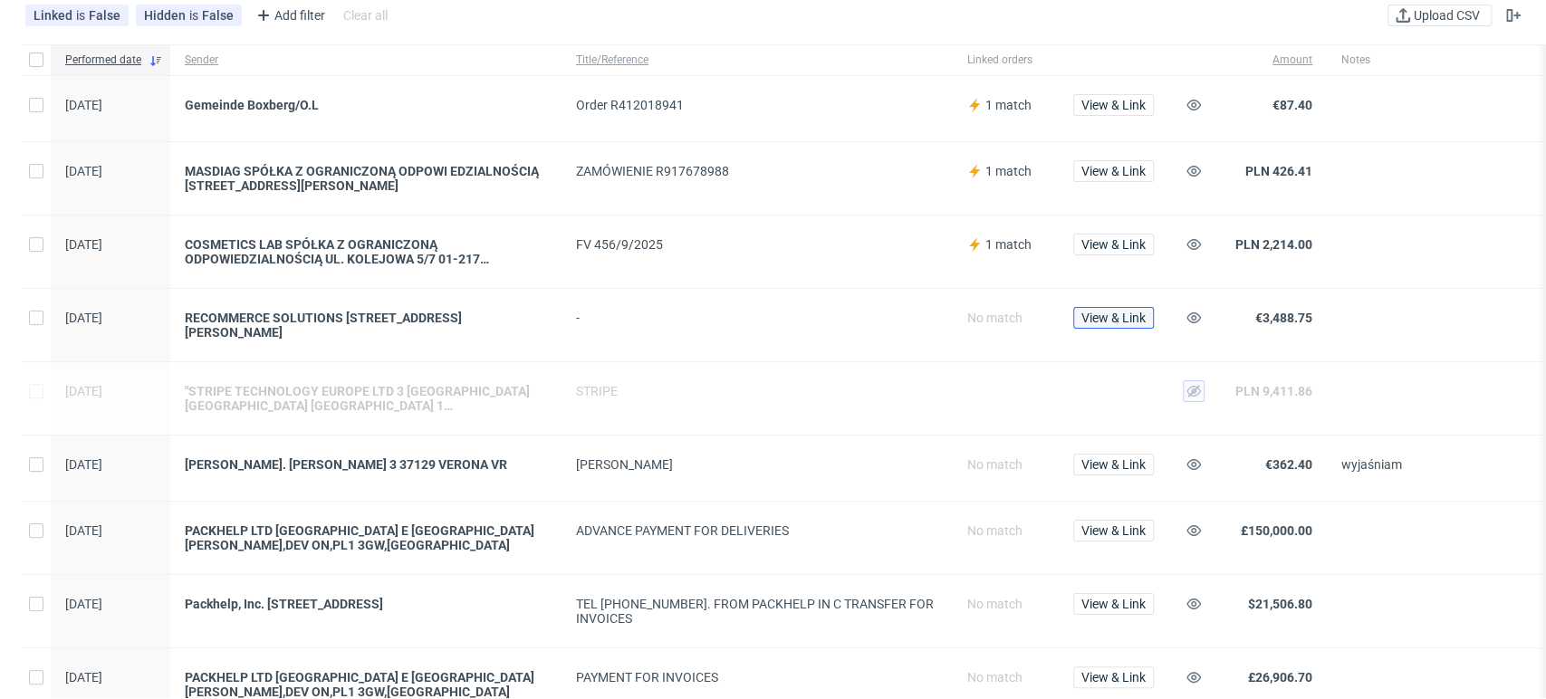
click at [1104, 312] on span "View & Link" at bounding box center [1113, 318] width 64 height 13
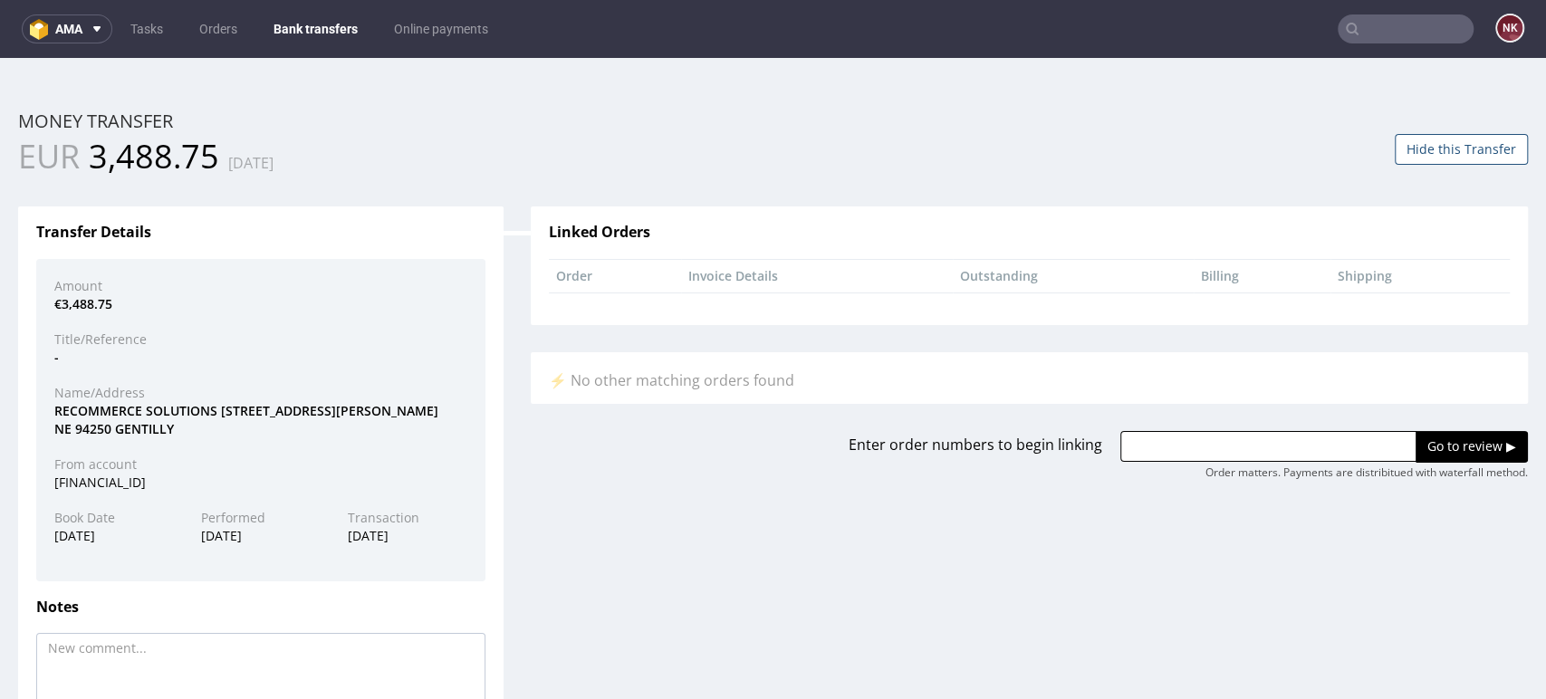
click at [116, 404] on div "RECOMMERCE SOLUTIONS [STREET_ADDRESS][PERSON_NAME]" at bounding box center [261, 419] width 440 height 35
copy div "RECOMMERCE"
click at [1315, 433] on input "text" at bounding box center [1268, 446] width 296 height 31
paste input "R452110090"
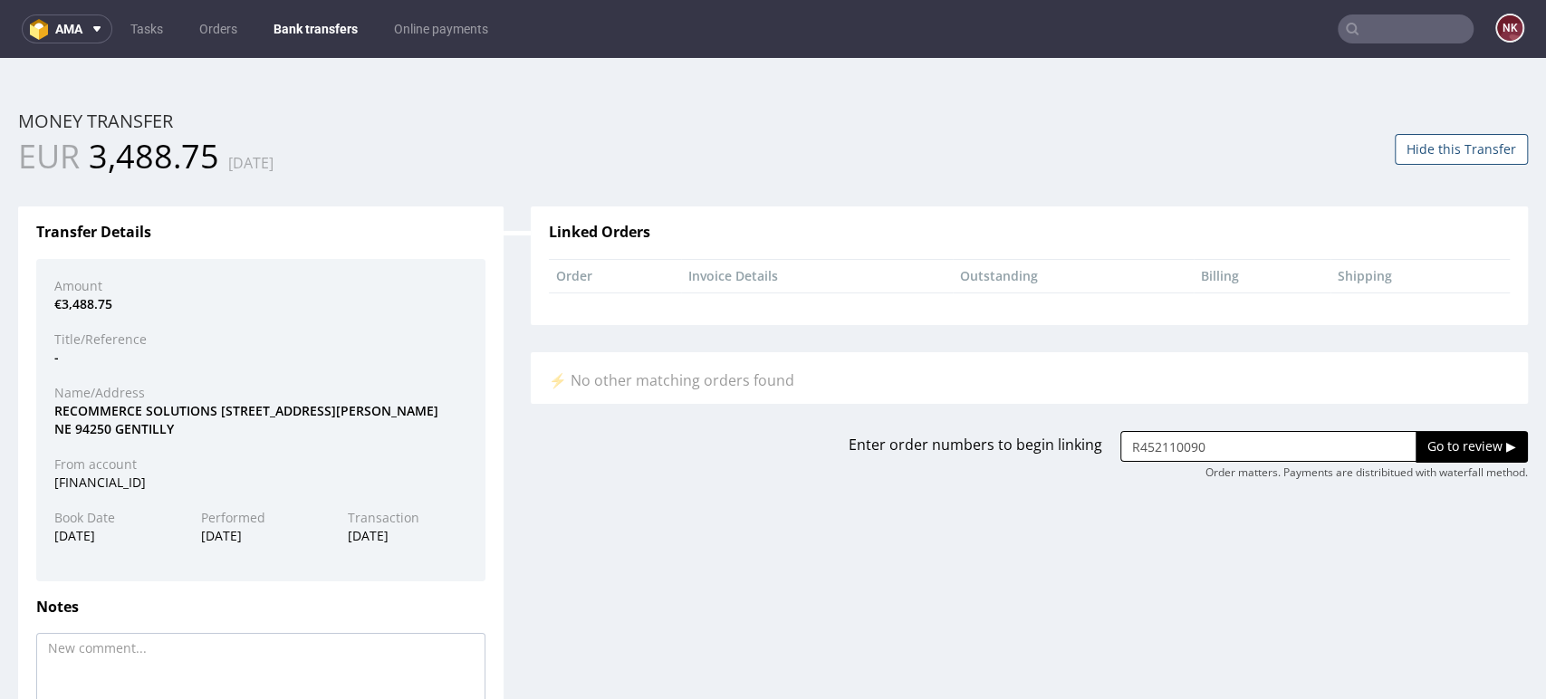
type input "R452110090"
click at [1416, 436] on input "Go to review ▶" at bounding box center [1472, 446] width 112 height 31
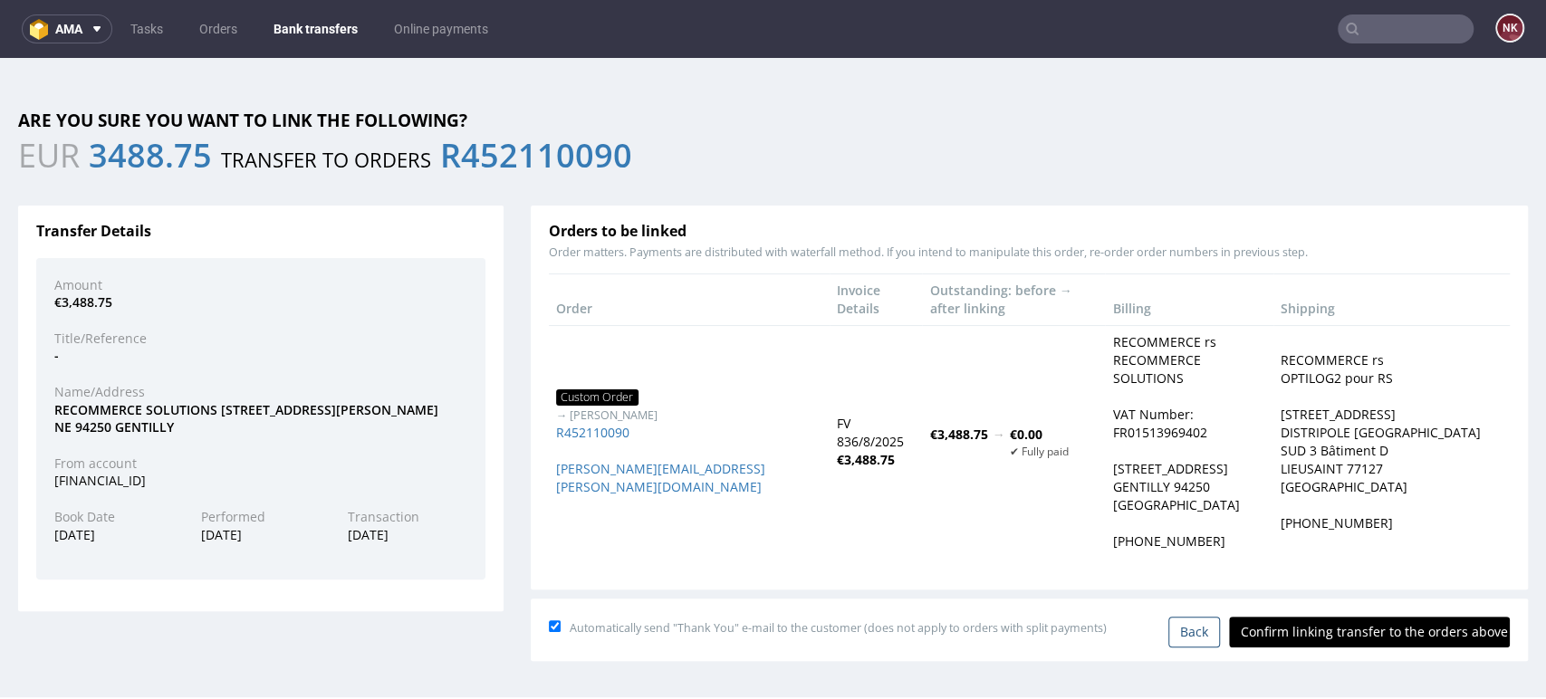
click at [1341, 617] on input "Confirm linking transfer to the orders above" at bounding box center [1369, 632] width 281 height 31
type input "In progress..."
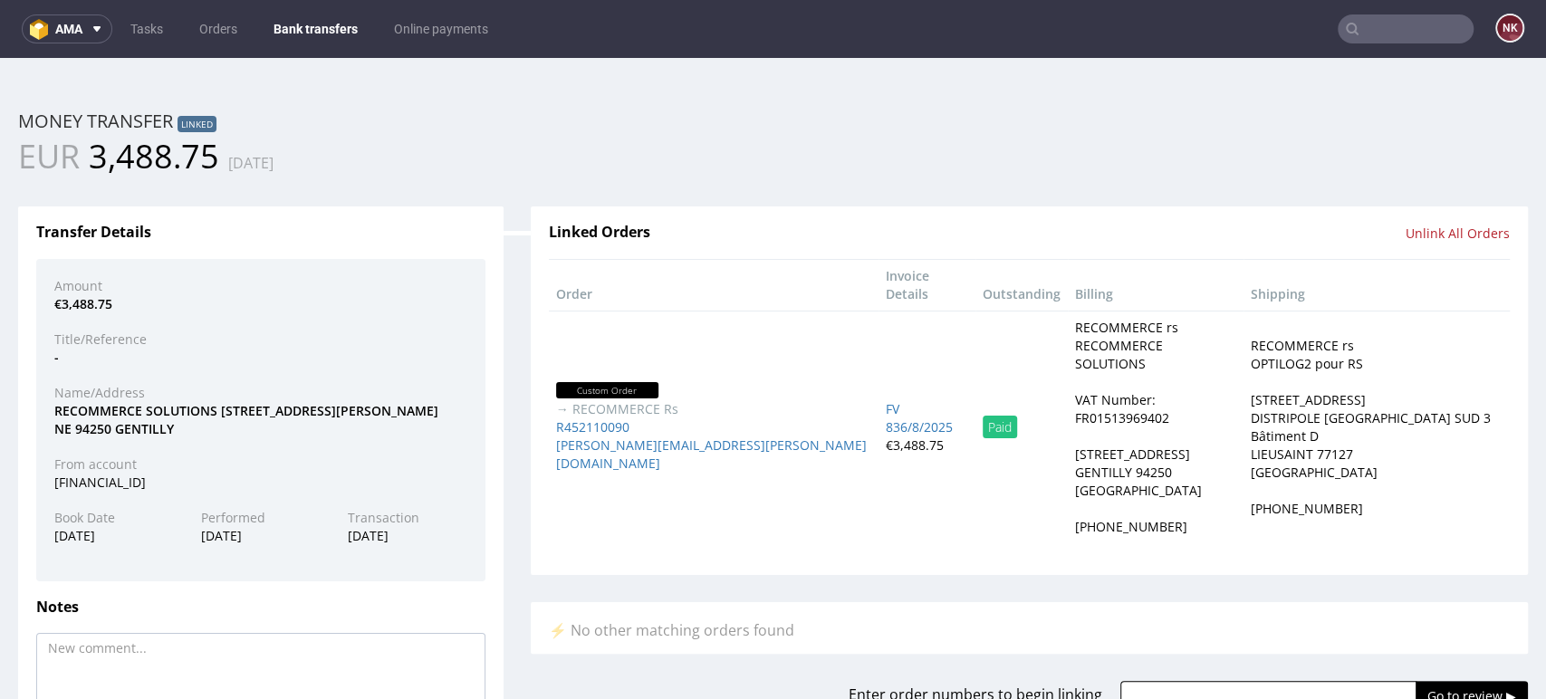
click at [318, 22] on link "Bank transfers" at bounding box center [316, 28] width 106 height 29
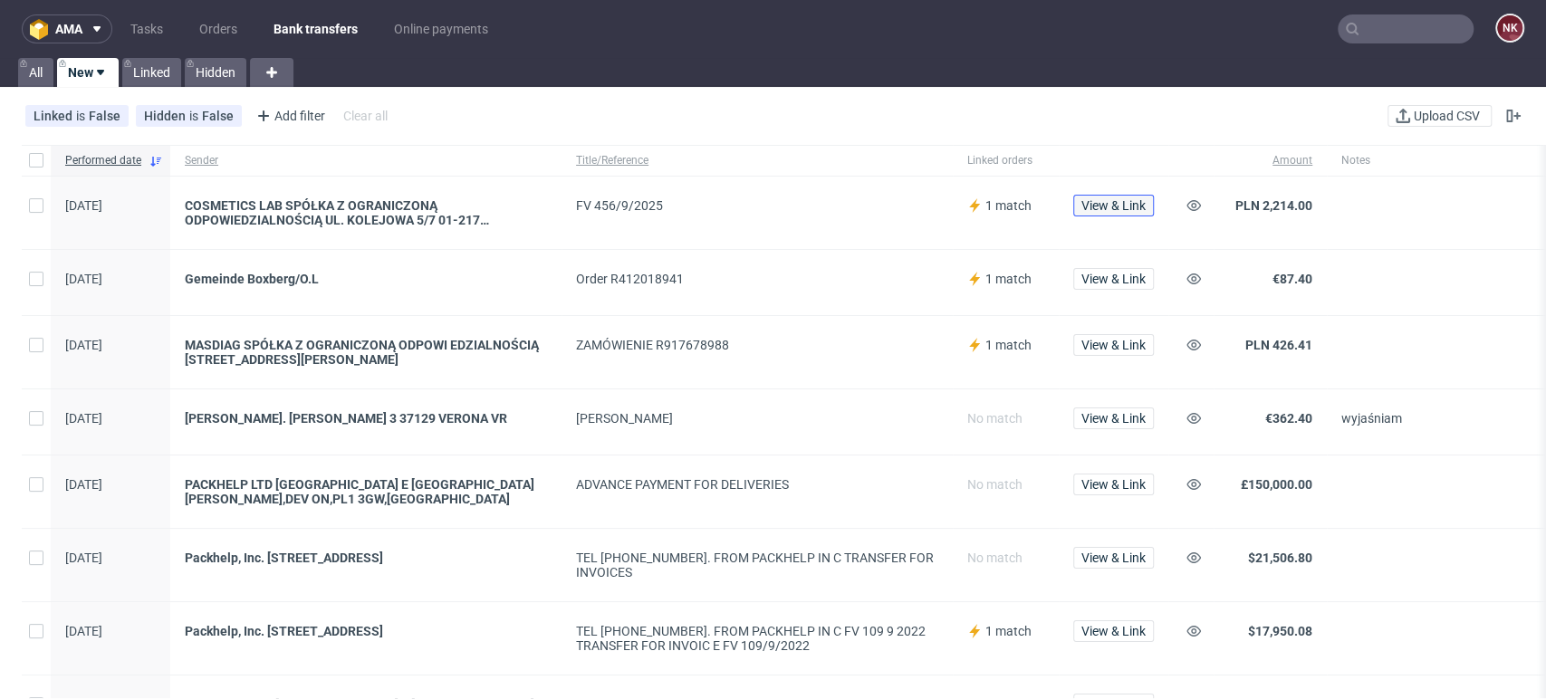
click at [1123, 202] on span "View & Link" at bounding box center [1113, 205] width 64 height 13
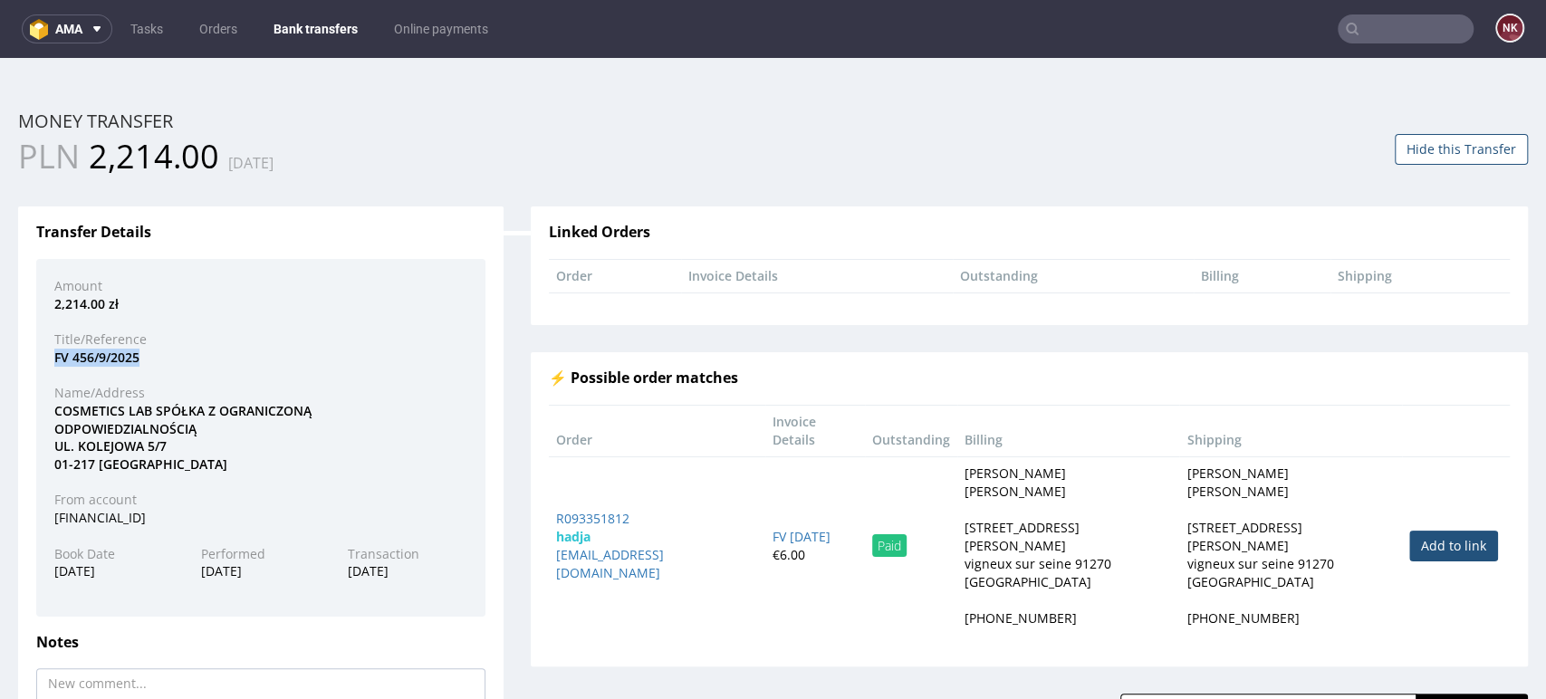
drag, startPoint x: 141, startPoint y: 358, endPoint x: 41, endPoint y: 359, distance: 100.5
click at [41, 359] on div "FV 456/9/2025" at bounding box center [261, 358] width 440 height 18
copy div "FV 456/9/2025"
click at [1471, 316] on div "Linked Orders Order Invoice Details Outstanding Billing Shipping" at bounding box center [1029, 266] width 997 height 119
click at [1413, 152] on button "Hide this Transfer" at bounding box center [1461, 149] width 133 height 31
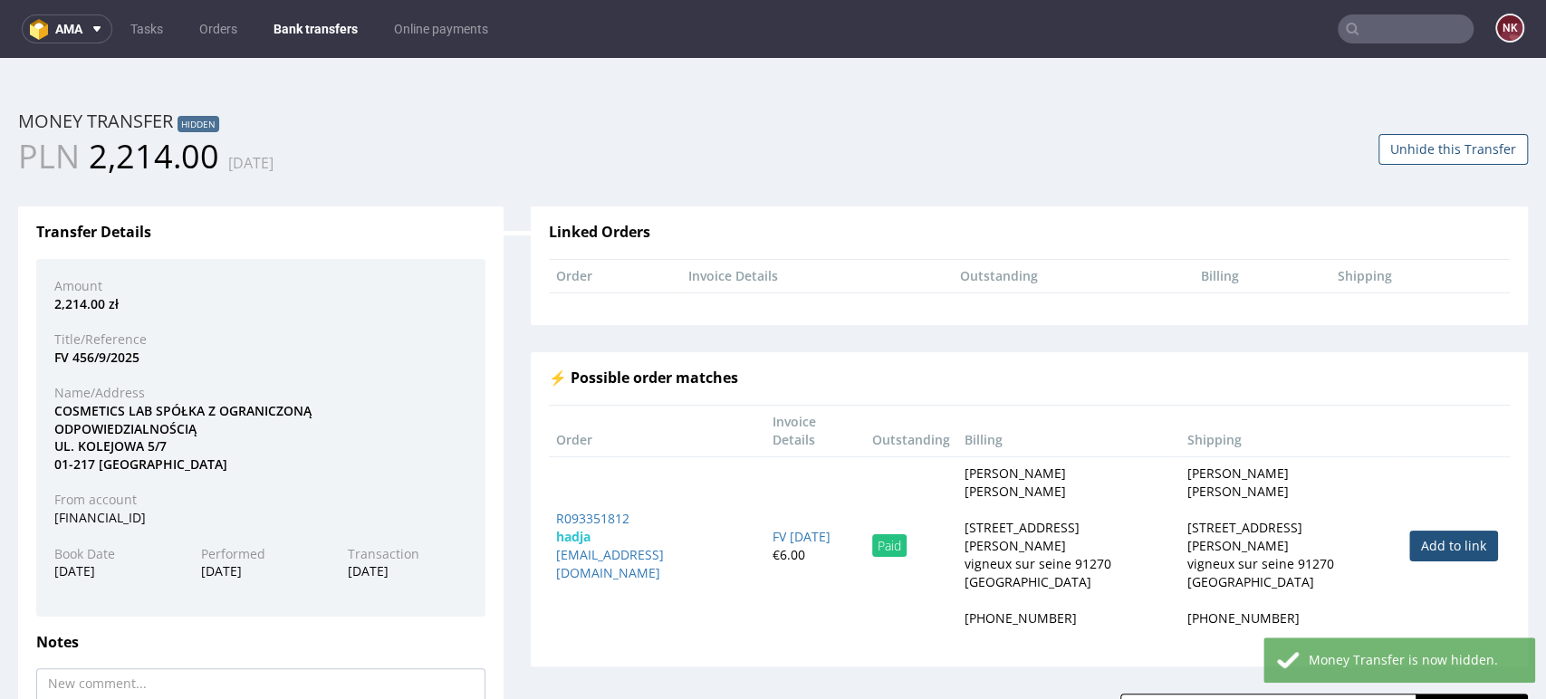
click at [331, 24] on link "Bank transfers" at bounding box center [316, 28] width 106 height 29
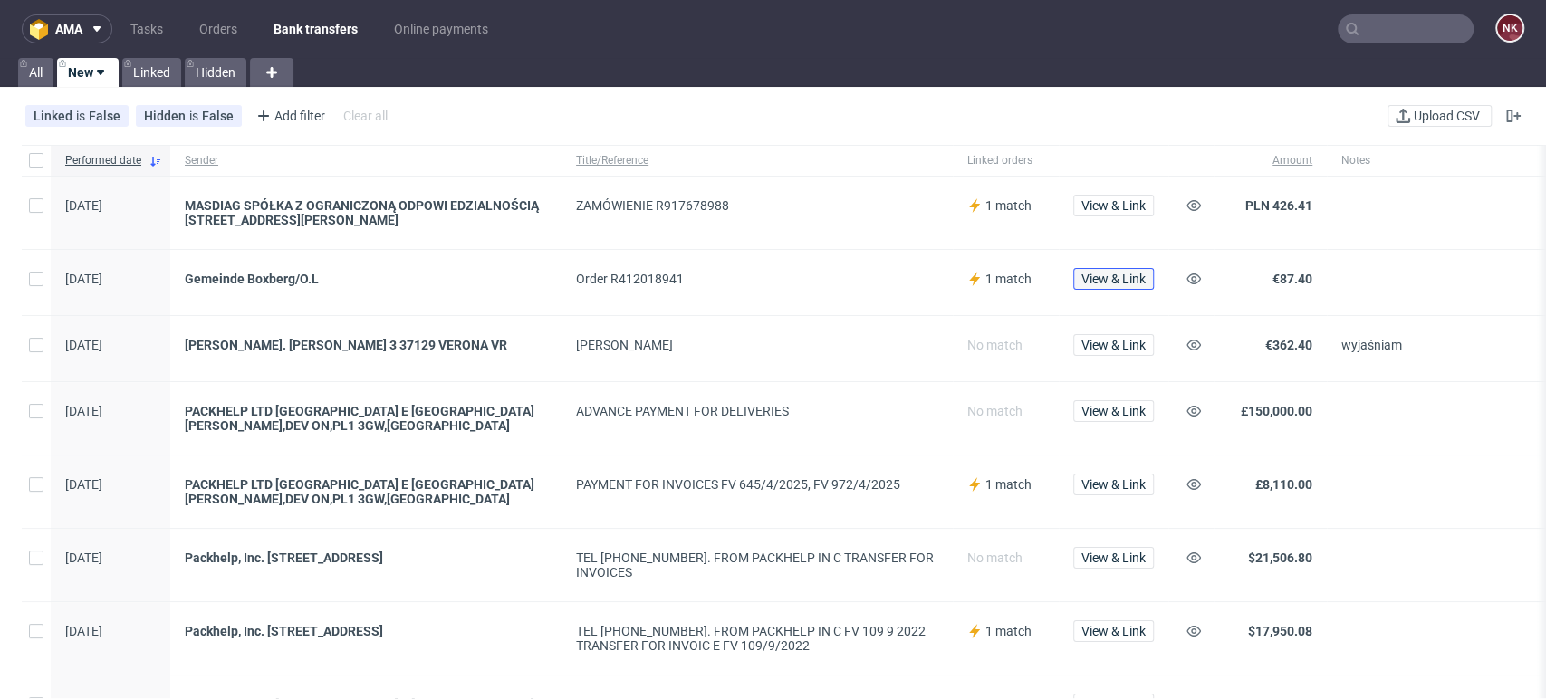
click at [1139, 273] on span "View & Link" at bounding box center [1113, 279] width 64 height 13
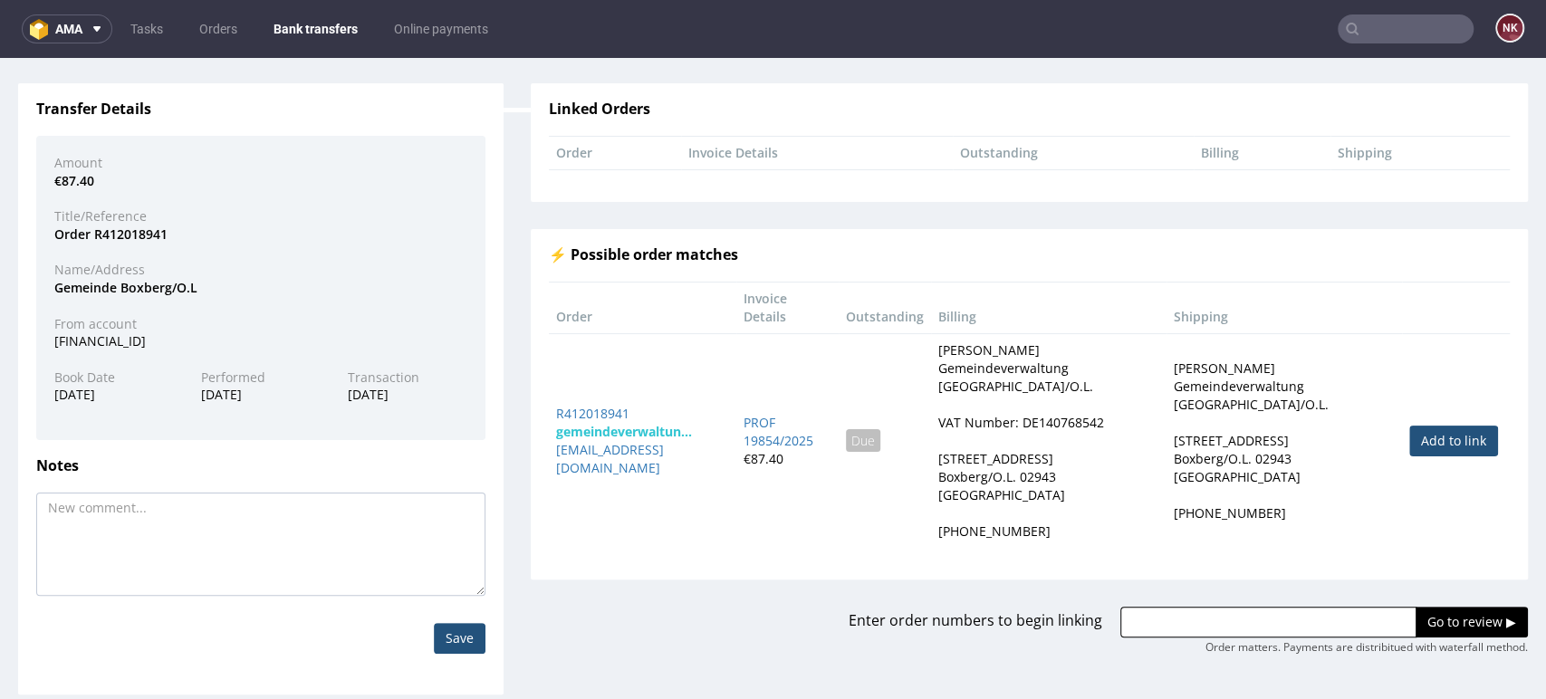
scroll to position [126, 0]
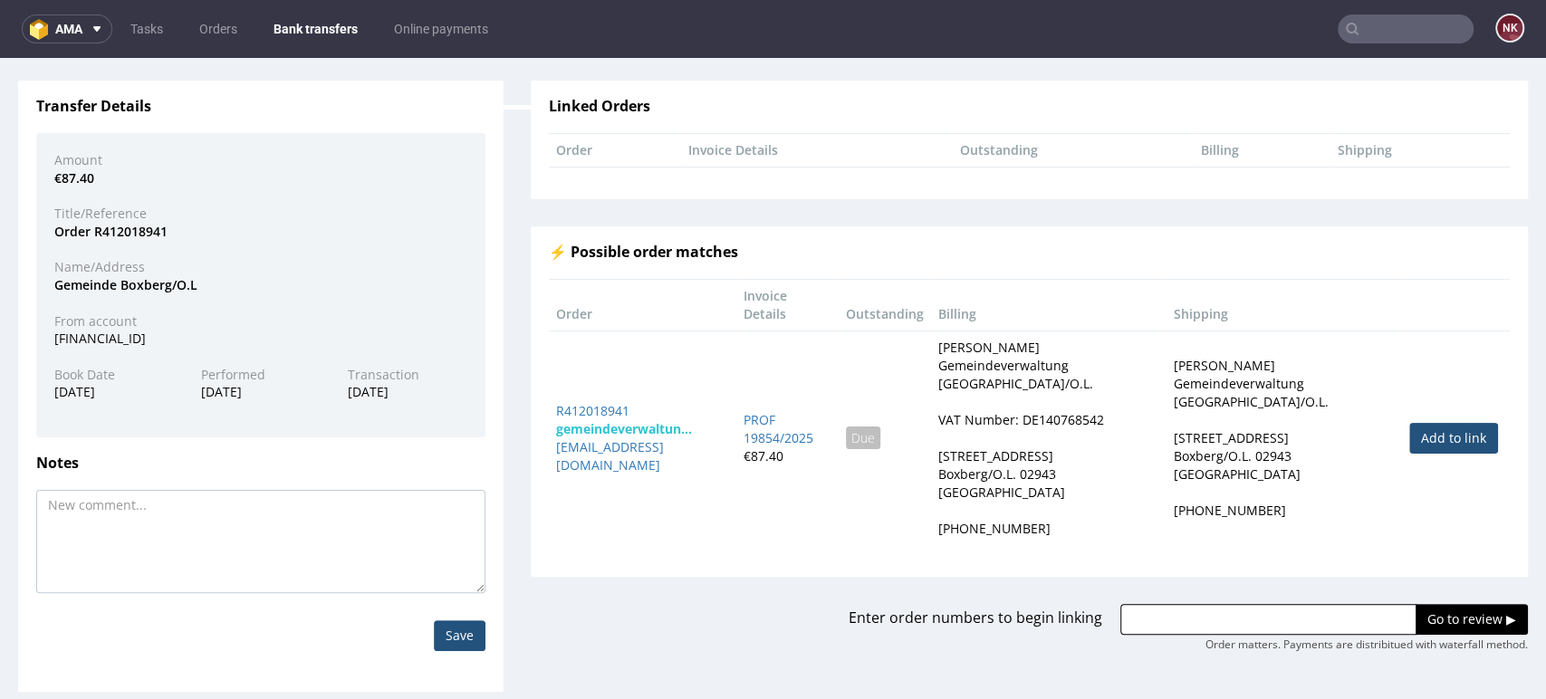
click at [1418, 423] on link "Add to link" at bounding box center [1453, 438] width 89 height 31
type input "R412018941"
click at [1429, 607] on input "Go to review ▶" at bounding box center [1472, 619] width 112 height 31
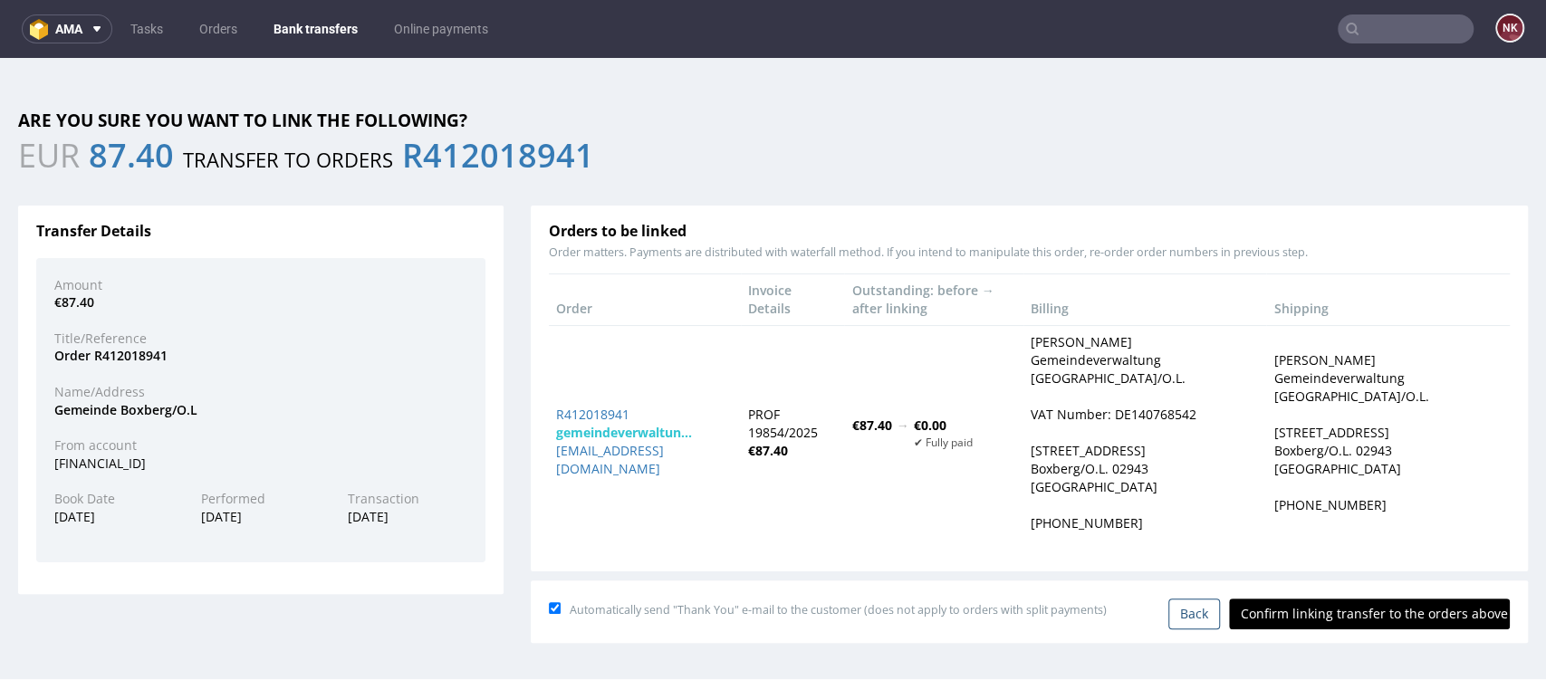
scroll to position [0, 0]
click at [1385, 616] on input "Confirm linking transfer to the orders above" at bounding box center [1369, 614] width 281 height 31
type input "In progress..."
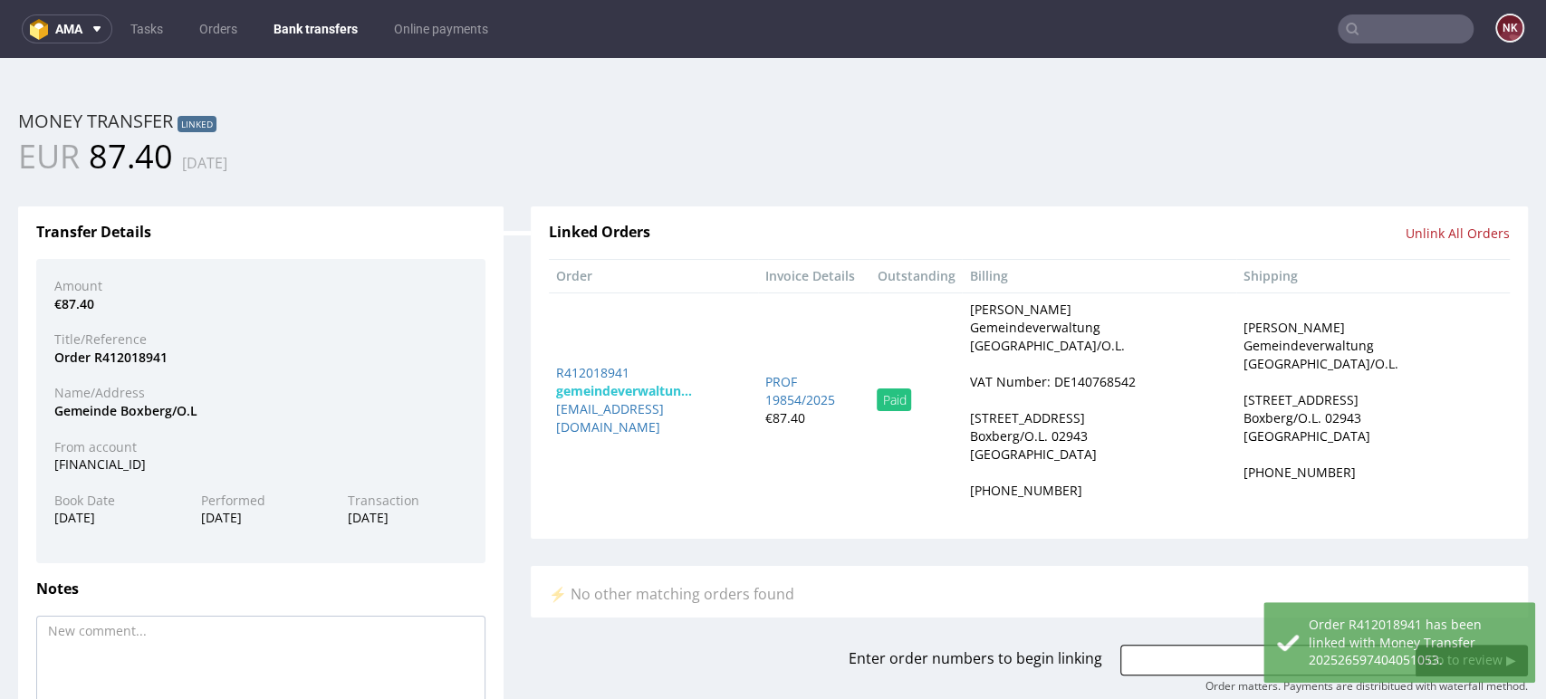
click at [1485, 196] on div "Linked Orders Unlink All Orders Order Invoice Details Outstanding Billing Shipp…" at bounding box center [1029, 436] width 1024 height 514
click at [319, 34] on link "Bank transfers" at bounding box center [316, 28] width 106 height 29
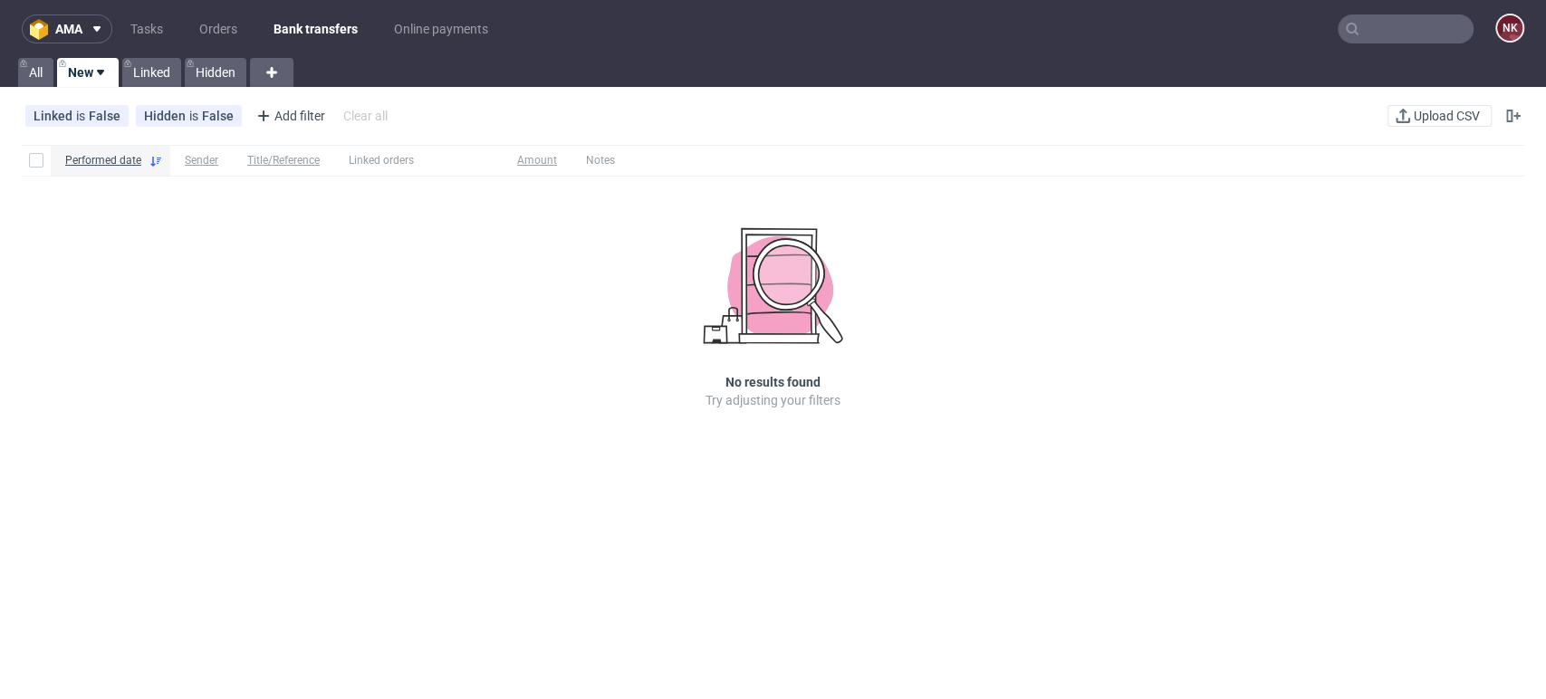
click at [1505, 484] on div "Performed date Sender Title/Reference Linked orders Amount Notes No results fou…" at bounding box center [773, 487] width 1546 height 699
click at [1471, 248] on div "Performed date Sender Title/Reference Linked orders Amount Notes No results fou…" at bounding box center [773, 303] width 1546 height 330
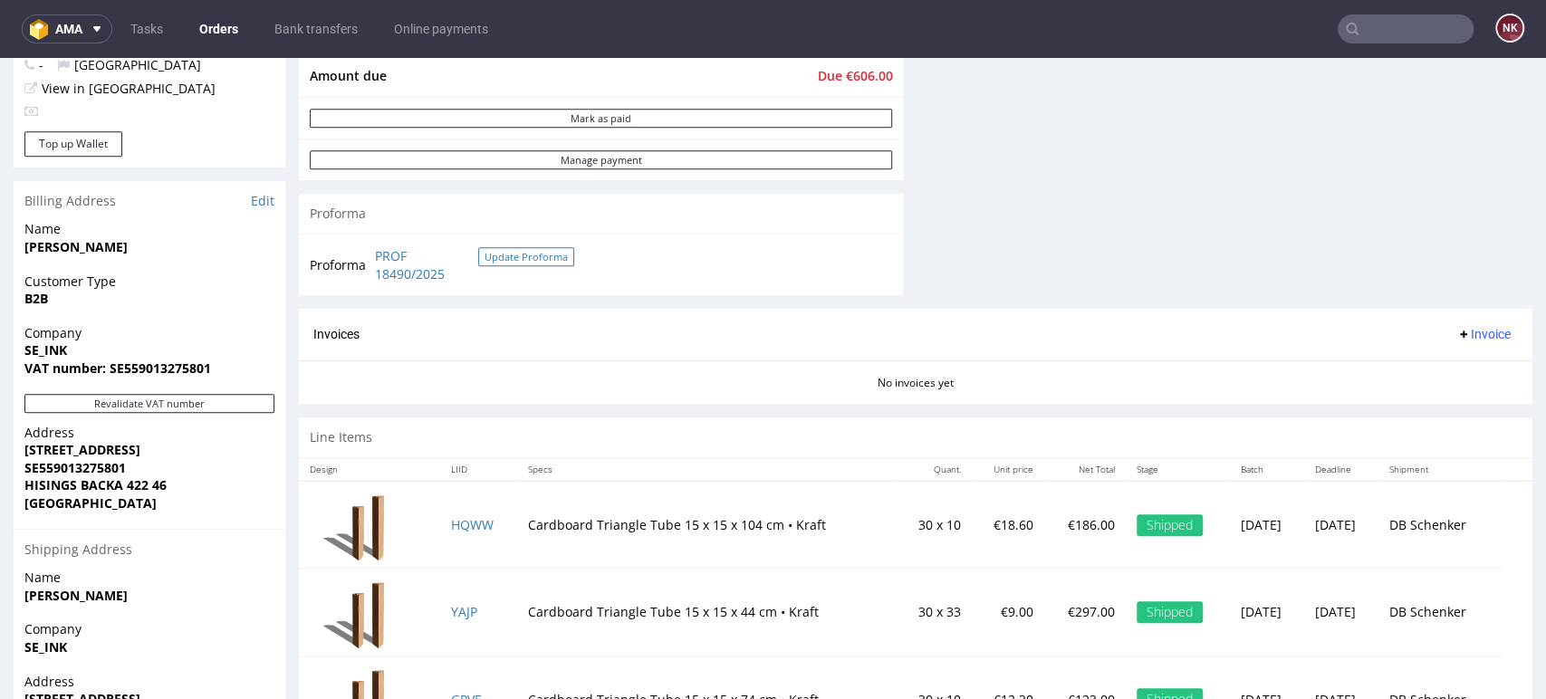
scroll to position [719, 0]
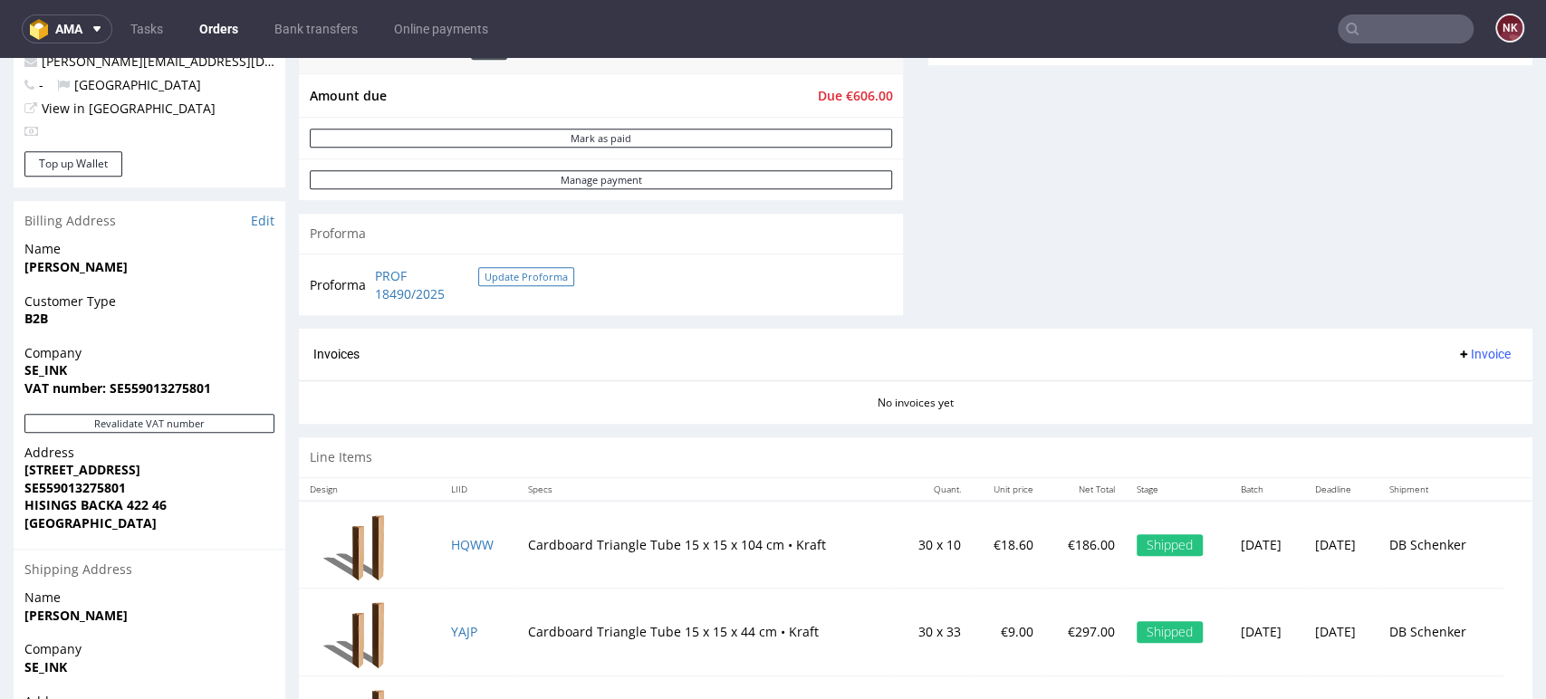
click at [549, 281] on button "Update Proforma" at bounding box center [526, 276] width 96 height 19
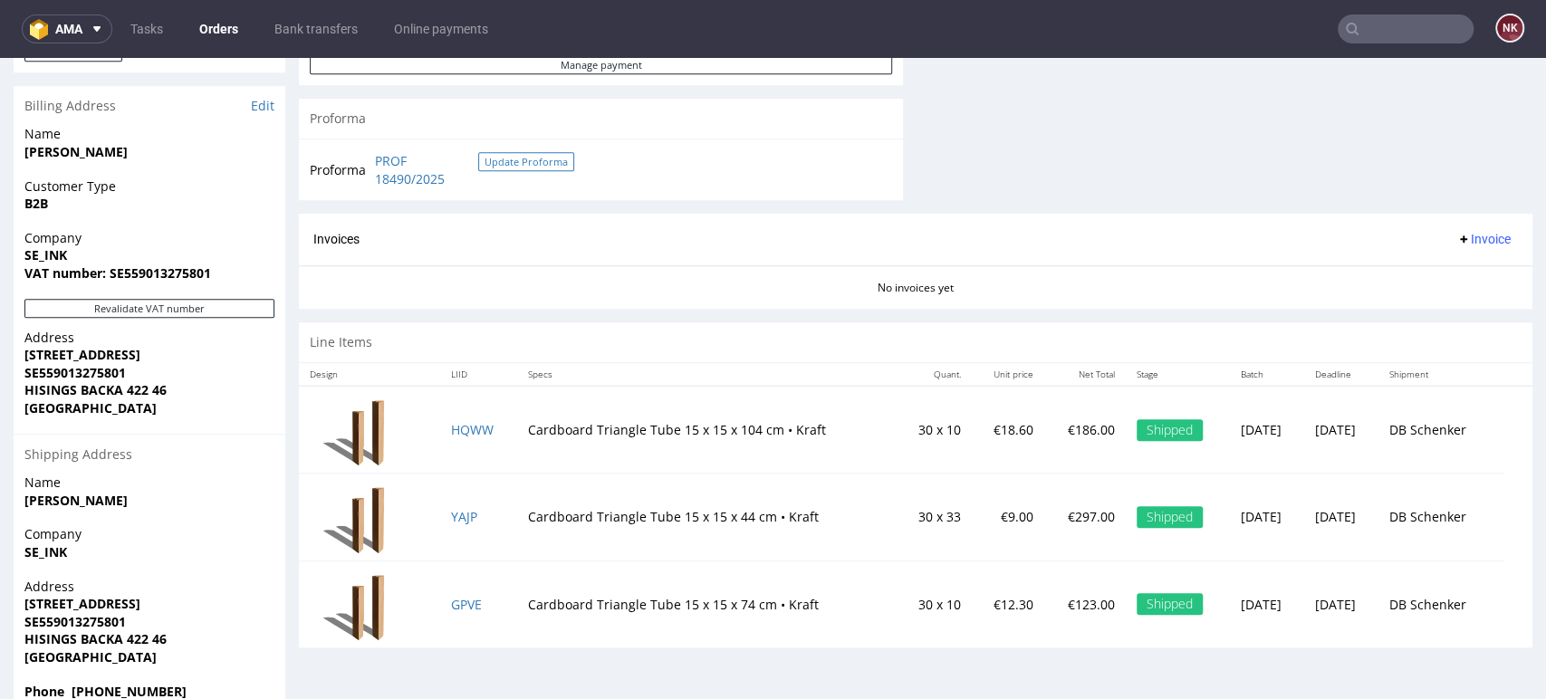
scroll to position [920, 0]
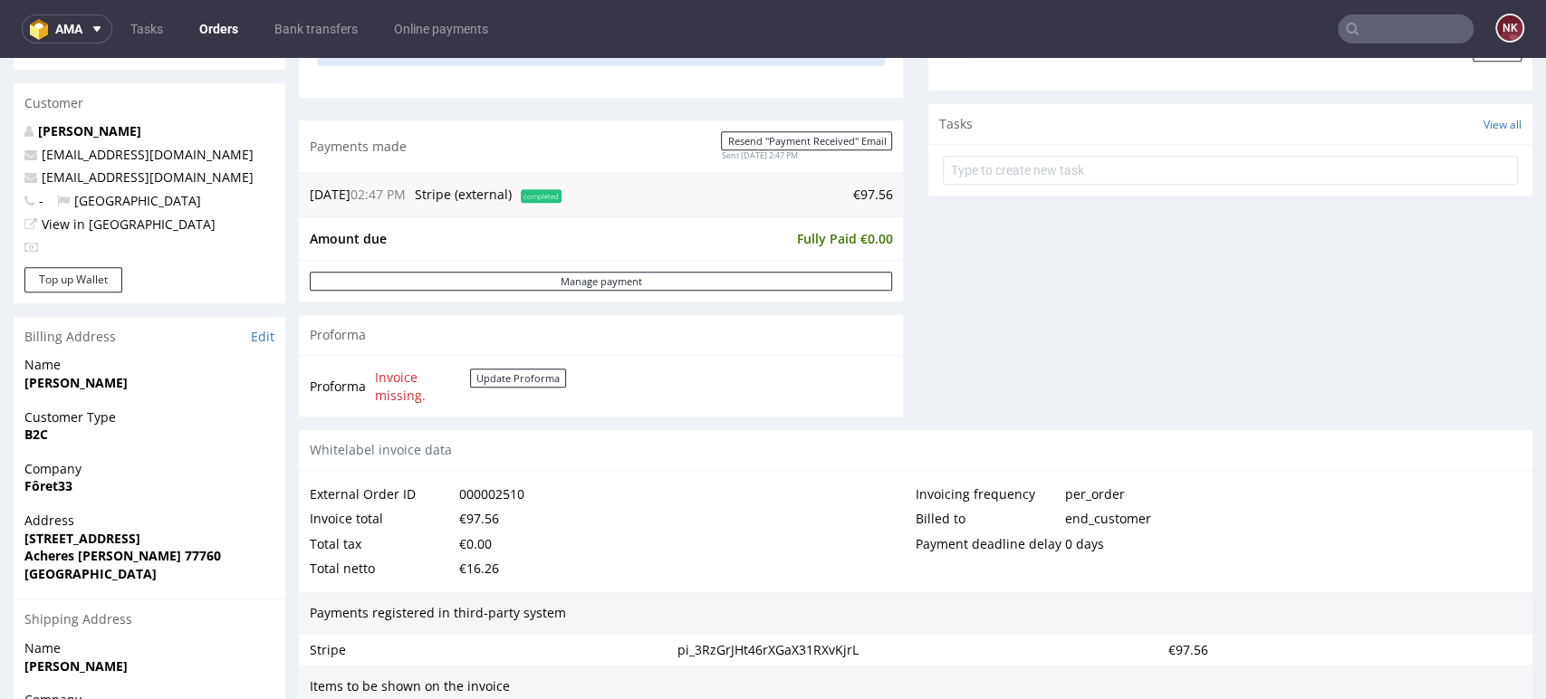
scroll to position [804, 0]
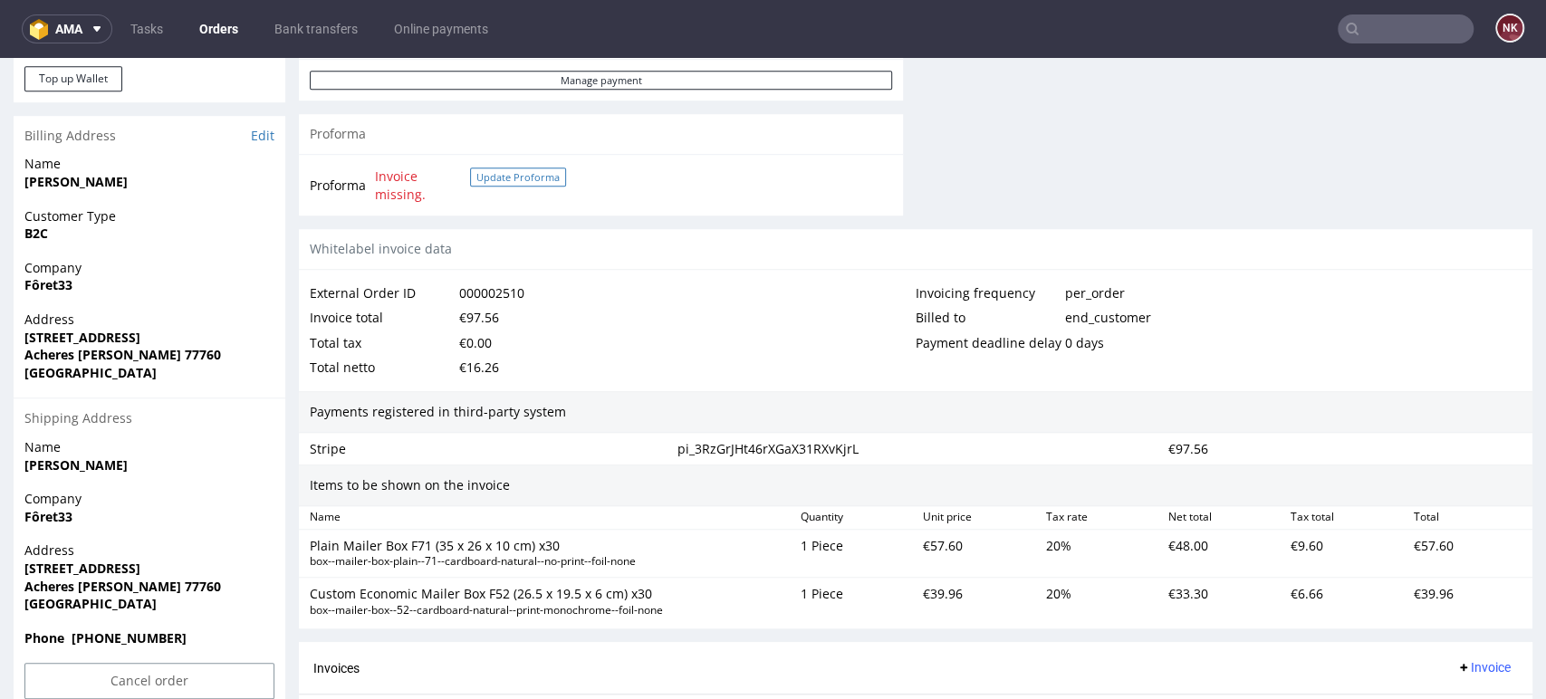
click at [507, 170] on button "Update Proforma" at bounding box center [518, 177] width 96 height 19
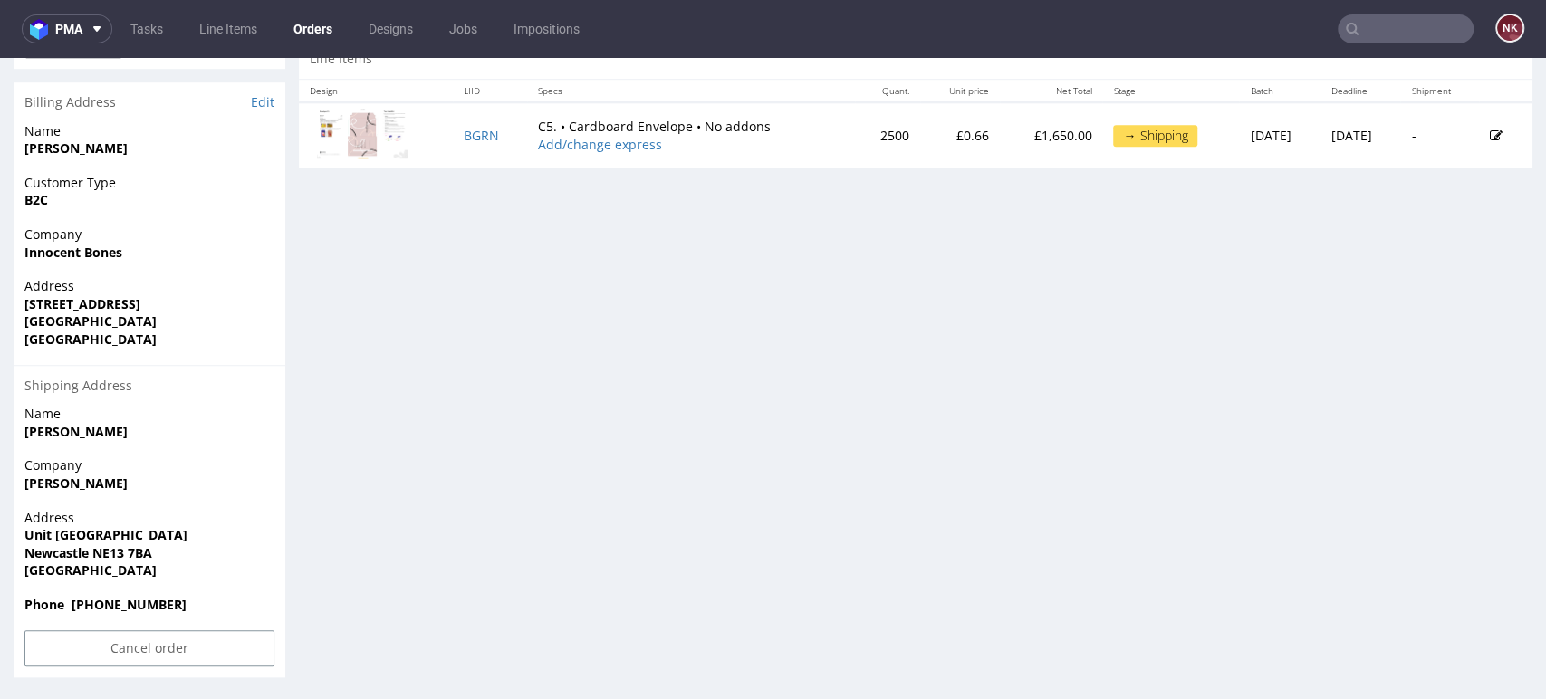
scroll to position [580, 0]
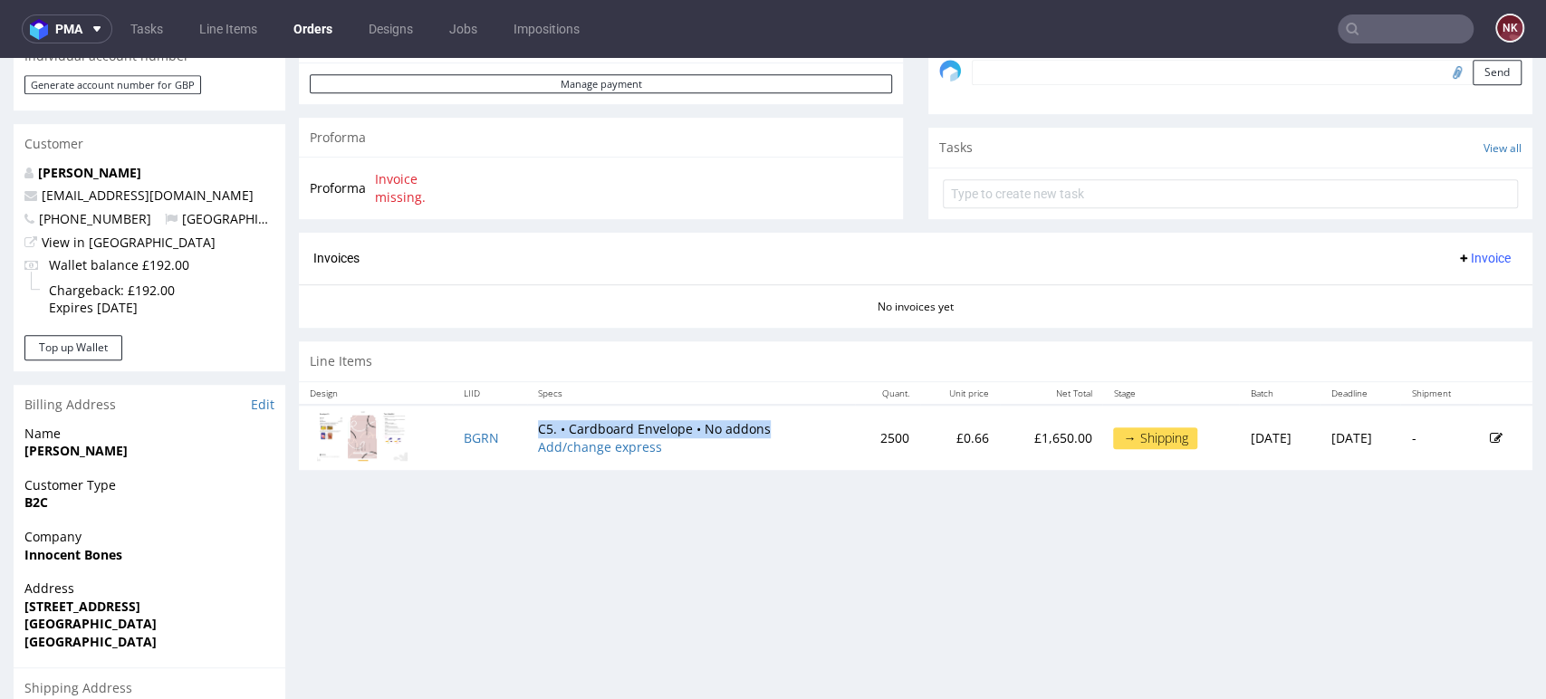
drag, startPoint x: 753, startPoint y: 427, endPoint x: 520, endPoint y: 429, distance: 232.8
click at [527, 429] on td "C5. • Cardboard Envelope • No addons Add/change express" at bounding box center [691, 437] width 328 height 65
copy td "C5. • Cardboard Envelope • No addons"
click at [855, 433] on td "2500" at bounding box center [887, 437] width 65 height 65
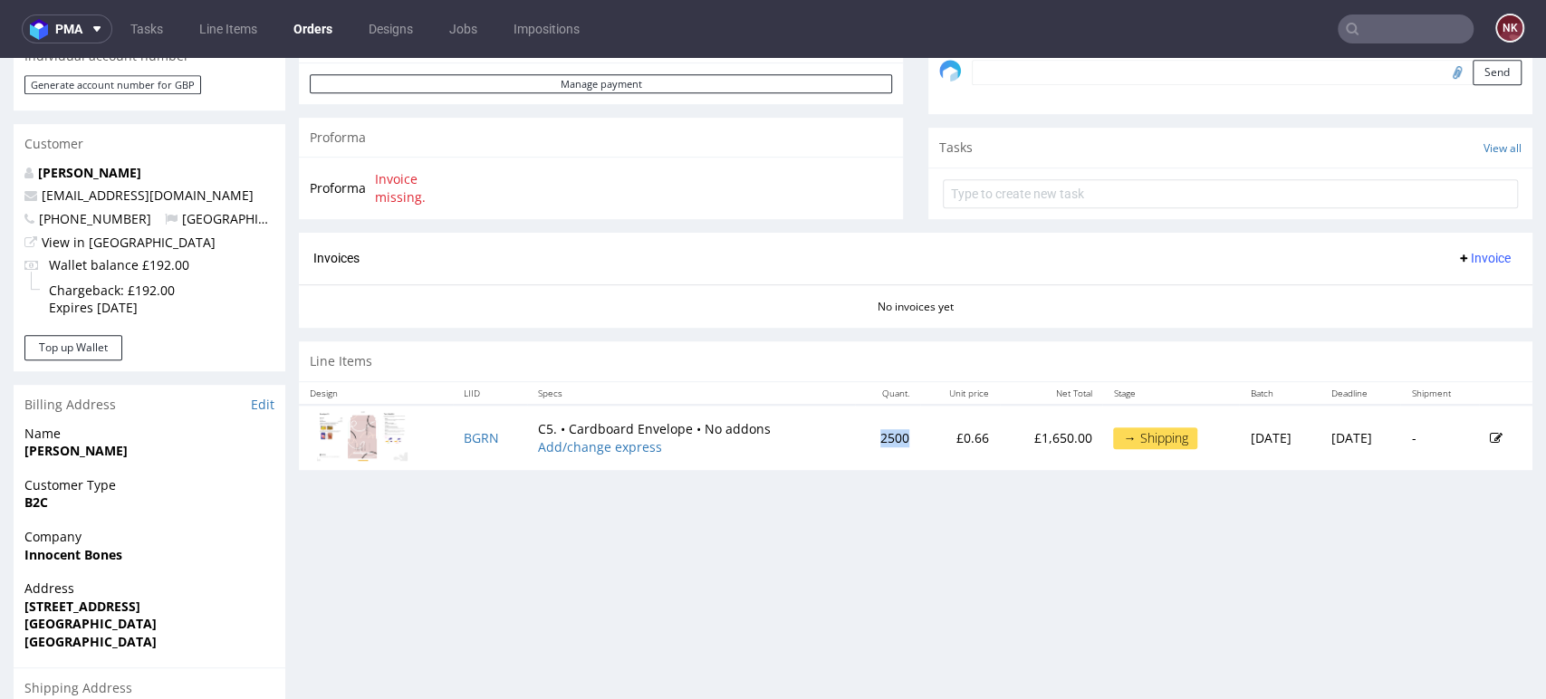
copy td "2500"
drag, startPoint x: 636, startPoint y: 542, endPoint x: 733, endPoint y: 470, distance: 120.5
click at [637, 543] on div "Progress Payment Paid [DATE] Payment “Received” Email Sent [DATE] 13:28 Line It…" at bounding box center [916, 258] width 1234 height 1443
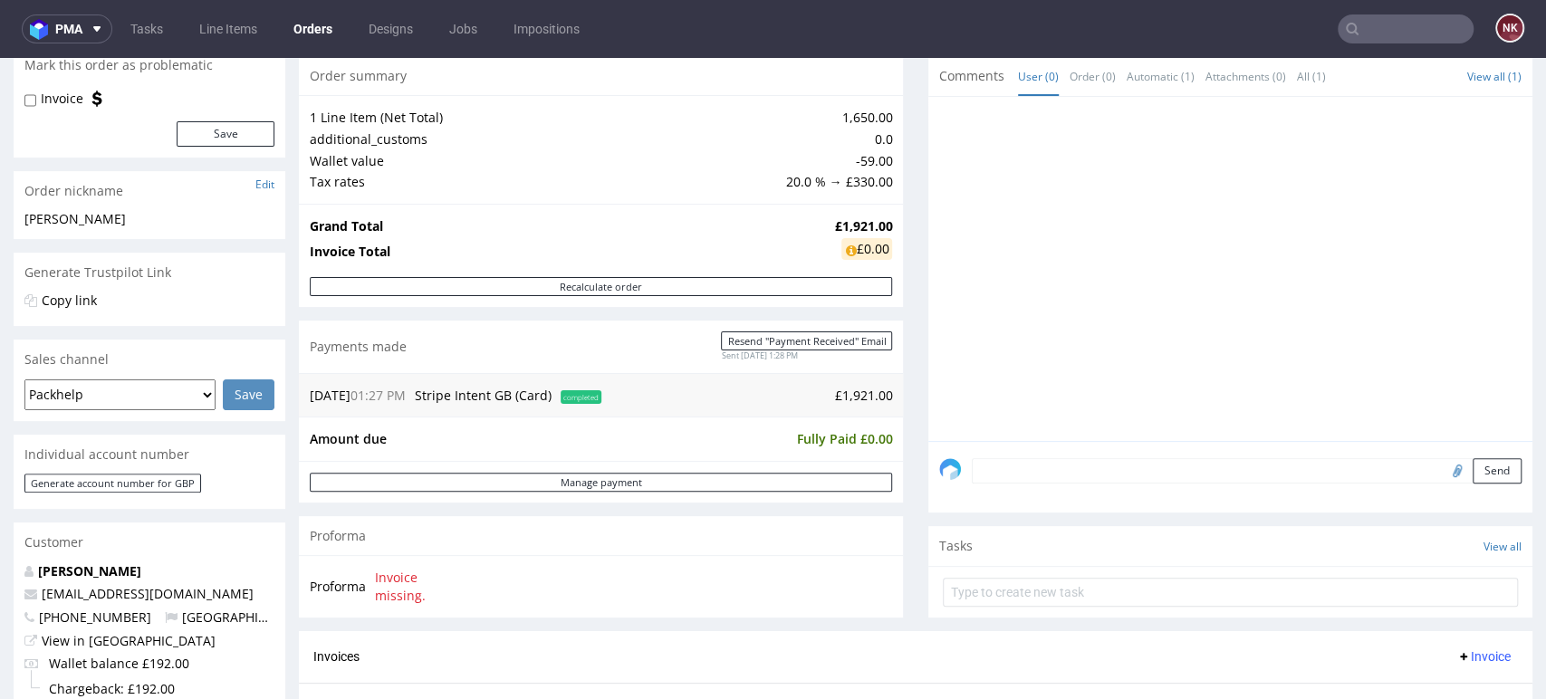
scroll to position [0, 0]
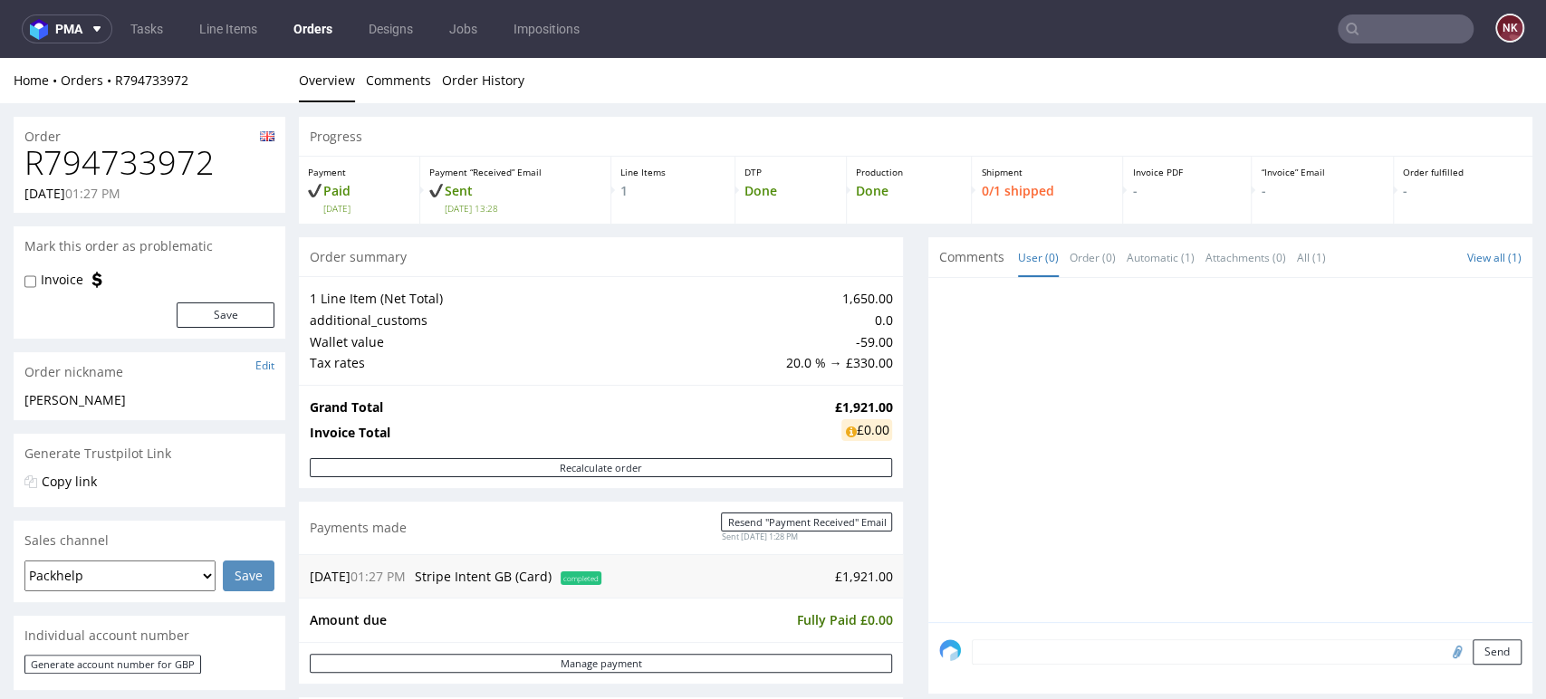
click at [159, 162] on h1 "R794733972" at bounding box center [149, 163] width 250 height 36
copy h1 "R794733972"
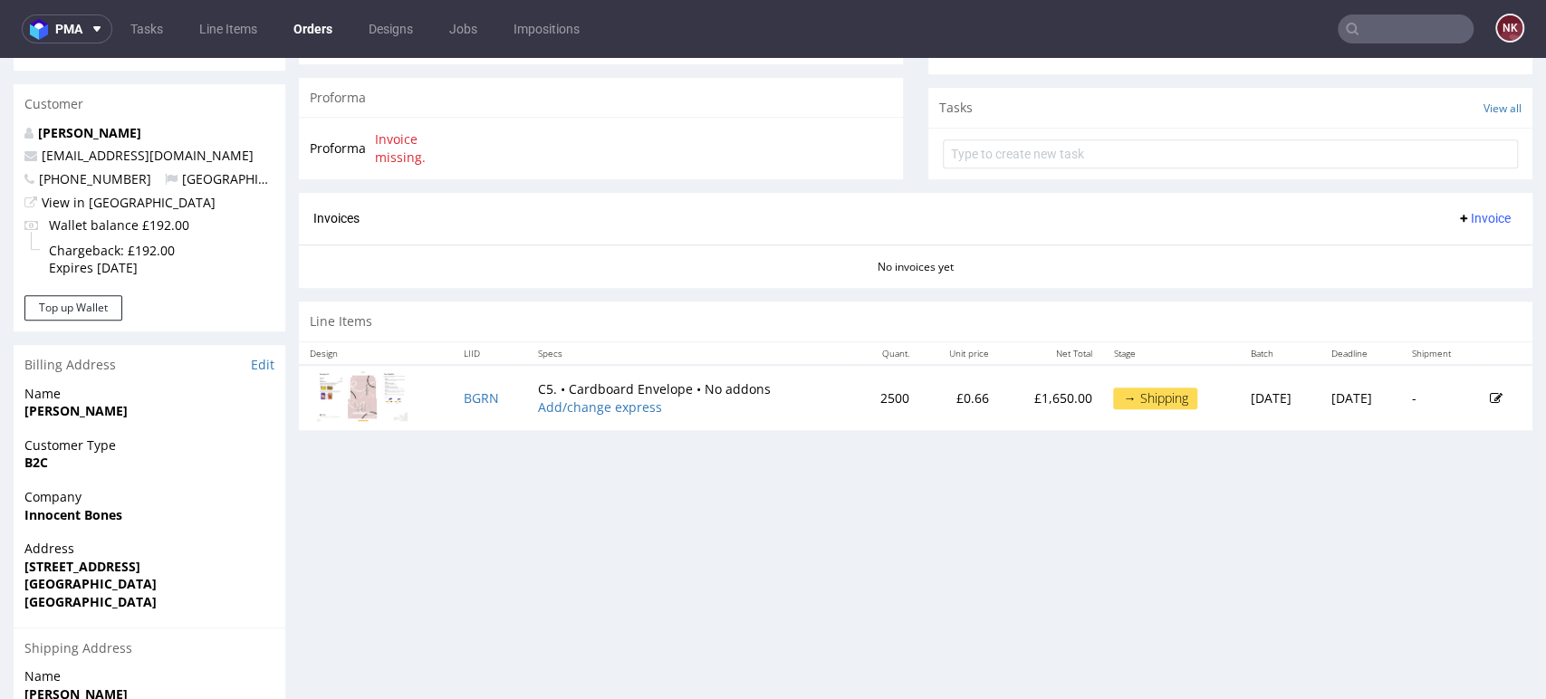
scroll to position [882, 0]
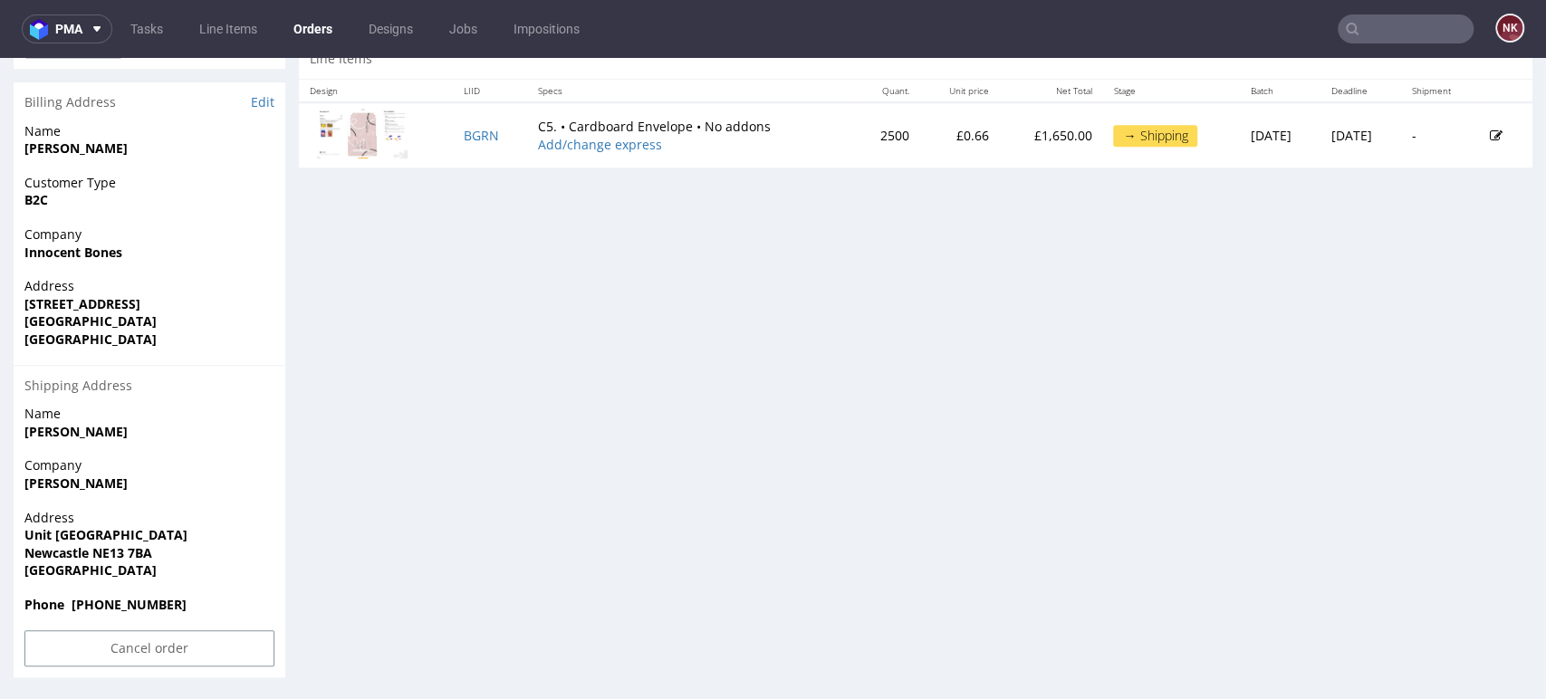
drag, startPoint x: 133, startPoint y: 492, endPoint x: 0, endPoint y: 486, distance: 133.3
copy strong "Grace Mckenzie"
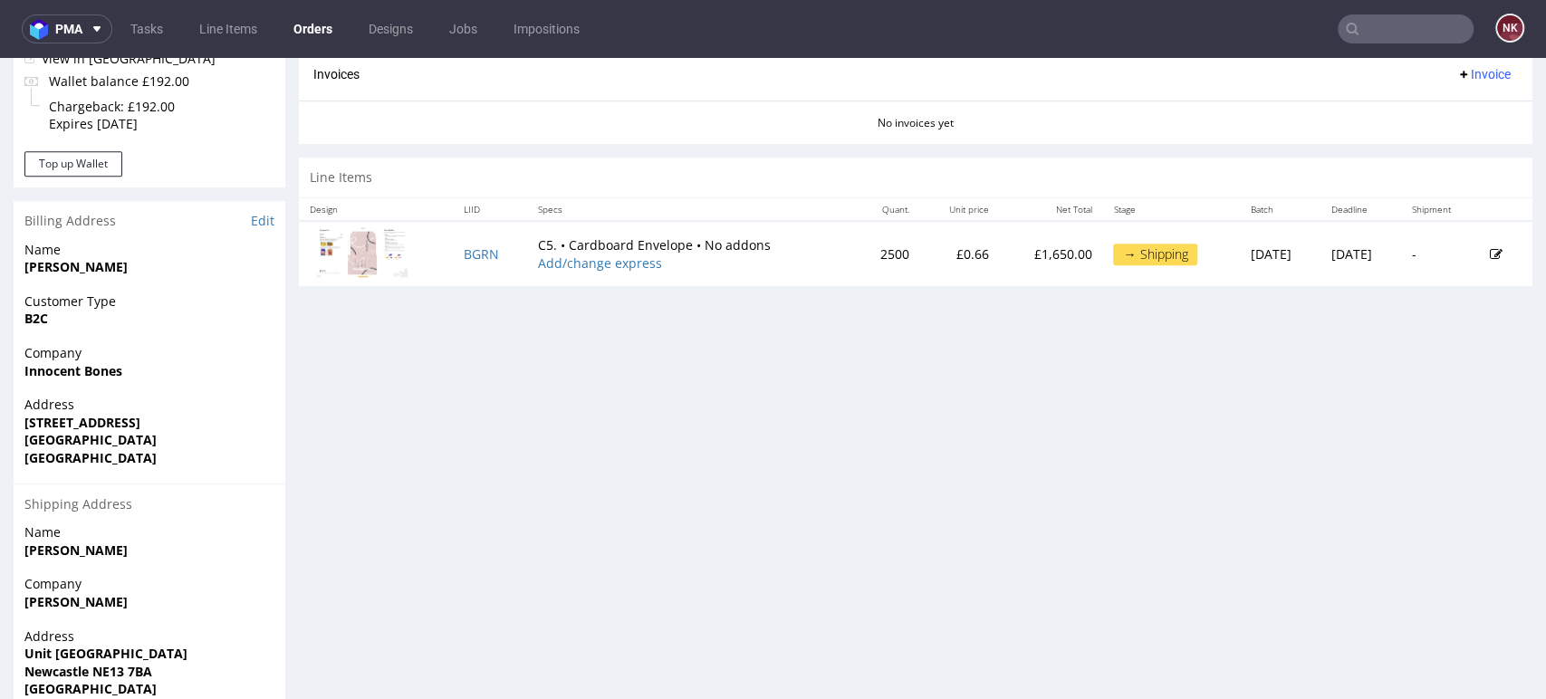
scroll to position [782, 0]
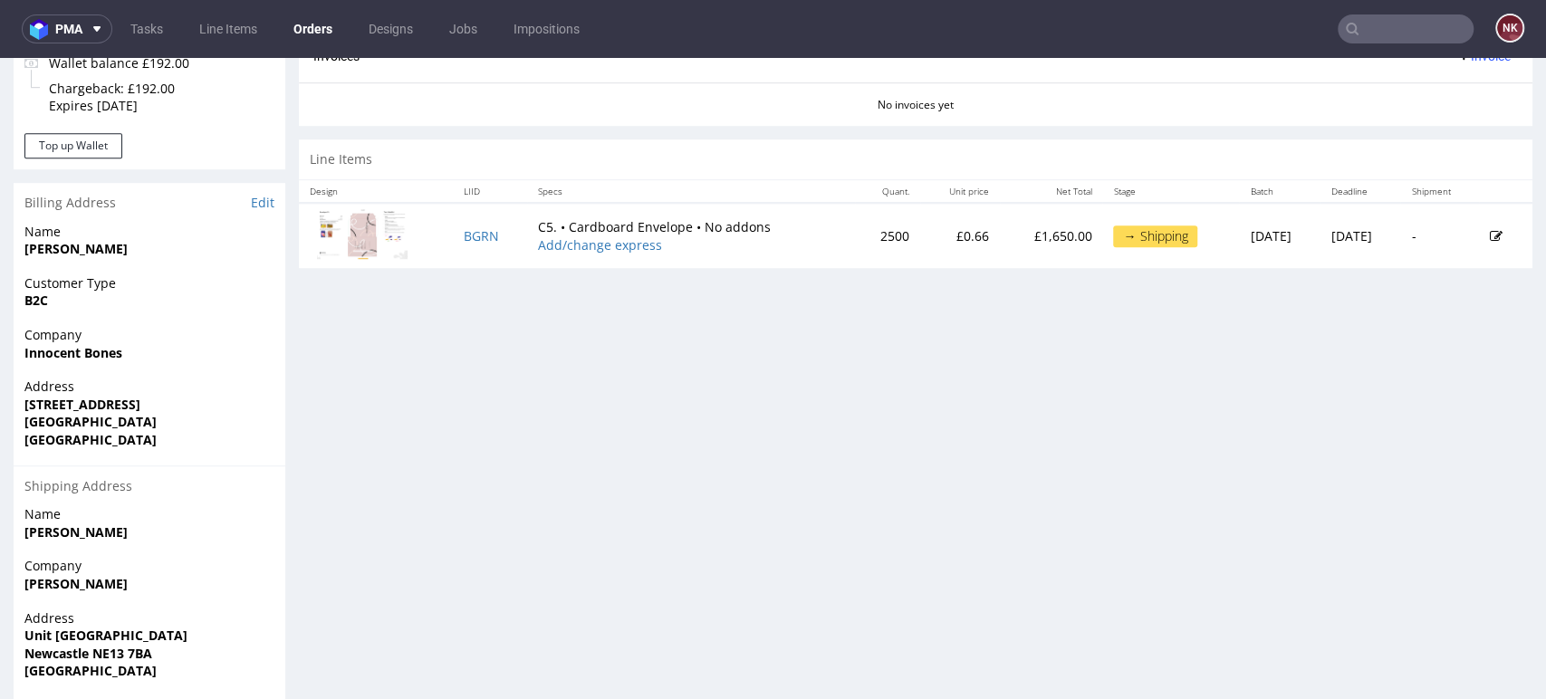
click at [1455, 442] on div "Progress Payment Paid Wed 03 Sep Payment “Received” Email Sent Wed 3 Sep 13:28 …" at bounding box center [916, 56] width 1234 height 1443
drag, startPoint x: 145, startPoint y: 673, endPoint x: 13, endPoint y: 637, distance: 137.1
click at [14, 637] on div "Address Unit 20 Brunswick Industrial Estate Newcastle NE13 7BA United Kingdom" at bounding box center [150, 653] width 272 height 87
copy p "Unit 20 Brunswick Industrial Estate Newcastle NE13 7BA United Kingdom"
click at [120, 600] on div "Company Grace Mckenzie" at bounding box center [150, 583] width 272 height 52
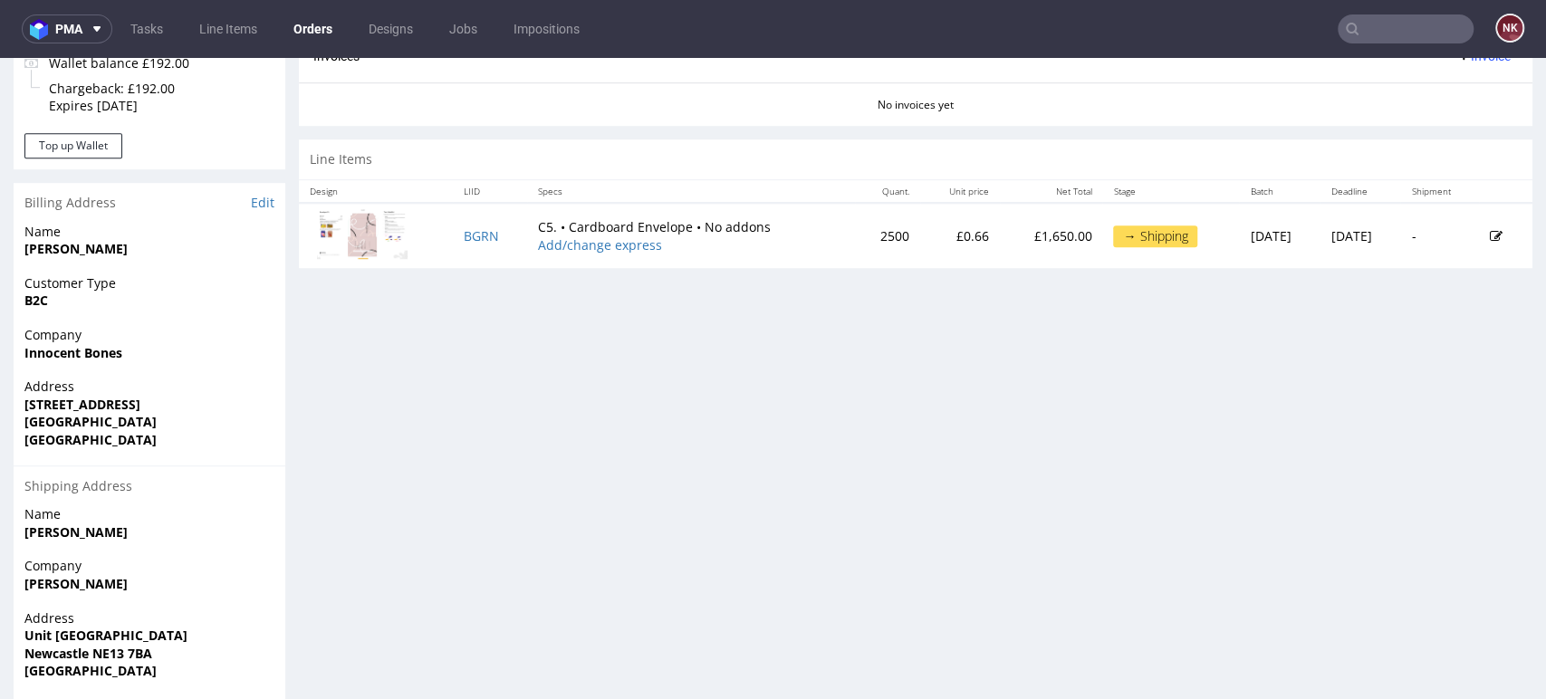
drag, startPoint x: 255, startPoint y: 638, endPoint x: 7, endPoint y: 640, distance: 247.3
click at [7, 640] on div "Order R794733972 03.09.2025 01:27 PM Mark this order as problematic Invoice Sav…" at bounding box center [773, 57] width 1546 height 1470
copy strong "Unit 20 Brunswick Industrial Estate"
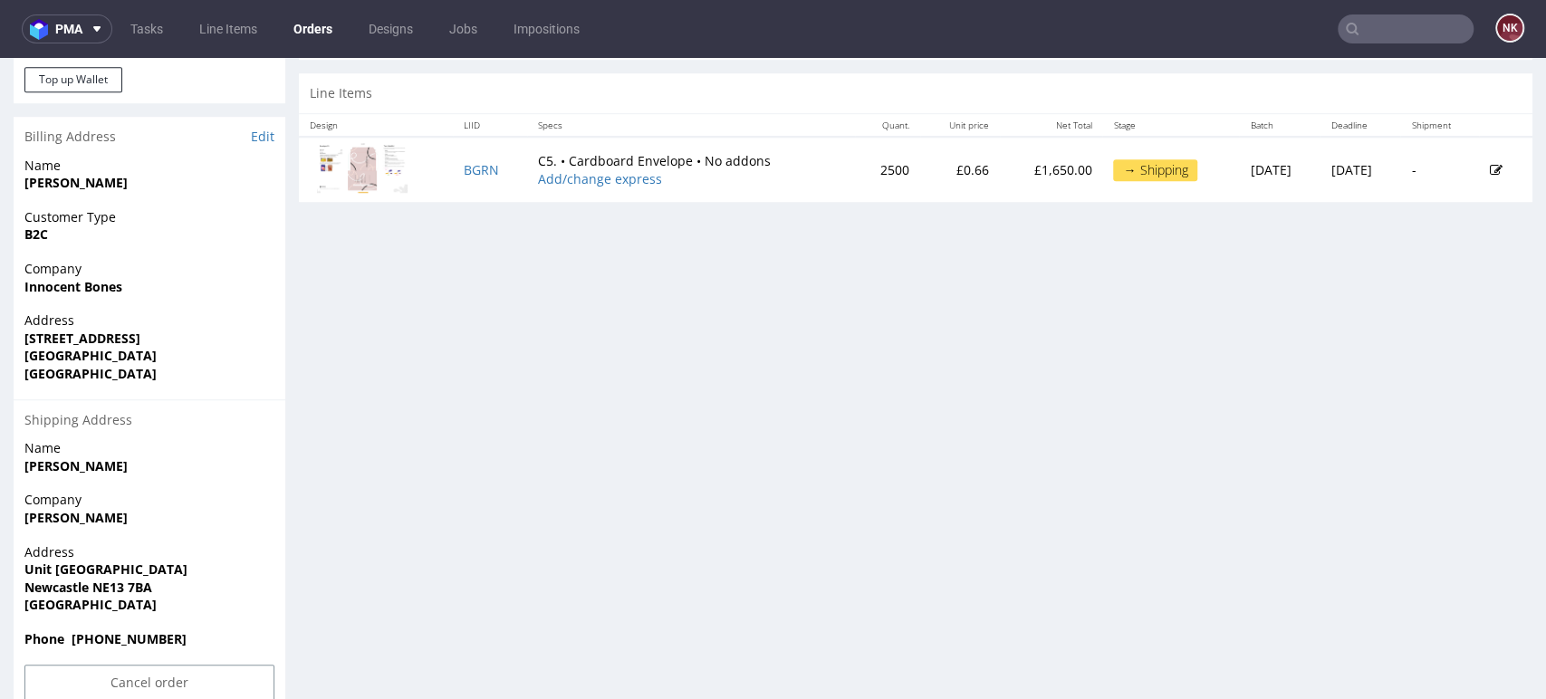
scroll to position [882, 0]
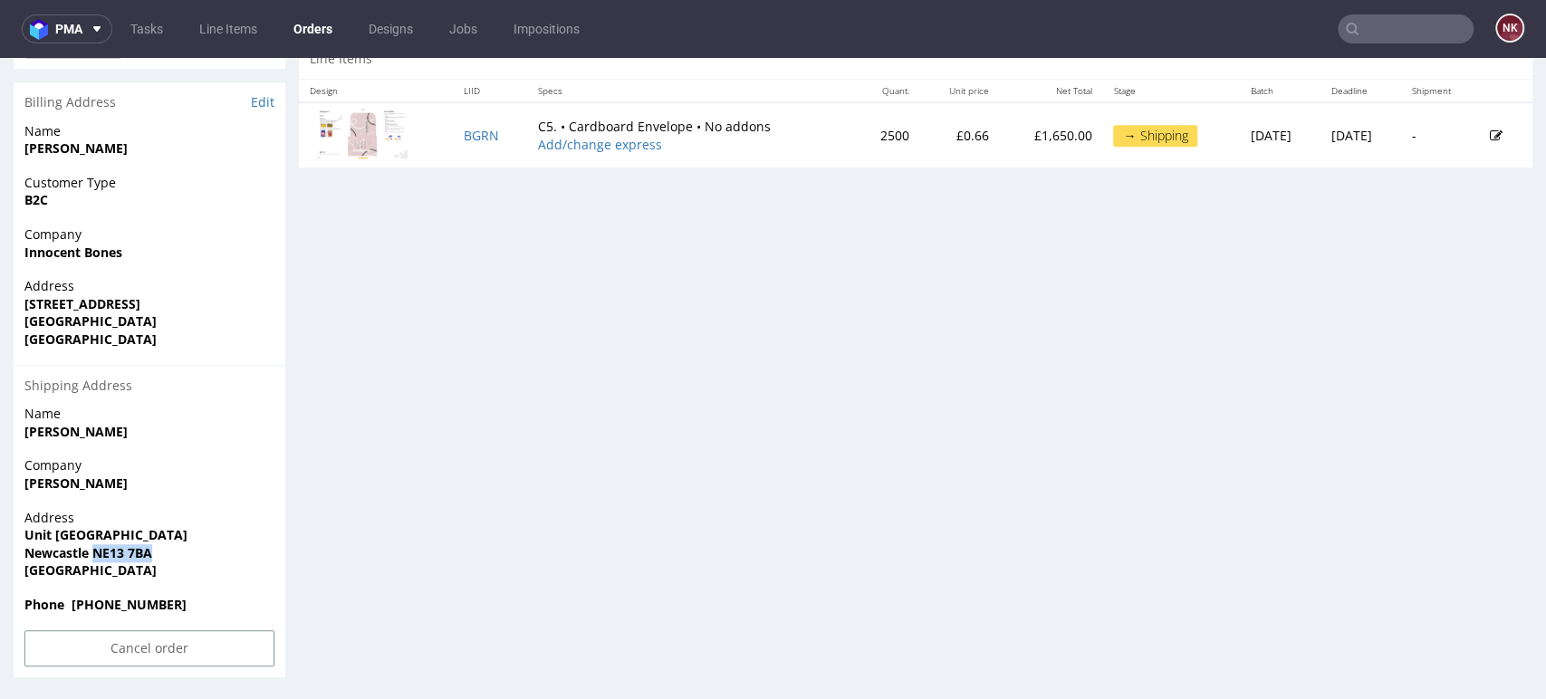
drag, startPoint x: 149, startPoint y: 554, endPoint x: 93, endPoint y: 554, distance: 55.3
click at [93, 554] on strong "Newcastle NE13 7BA" at bounding box center [88, 552] width 128 height 17
copy strong "NE13 7BA"
click at [207, 494] on div "Company Grace Mckenzie" at bounding box center [150, 483] width 272 height 52
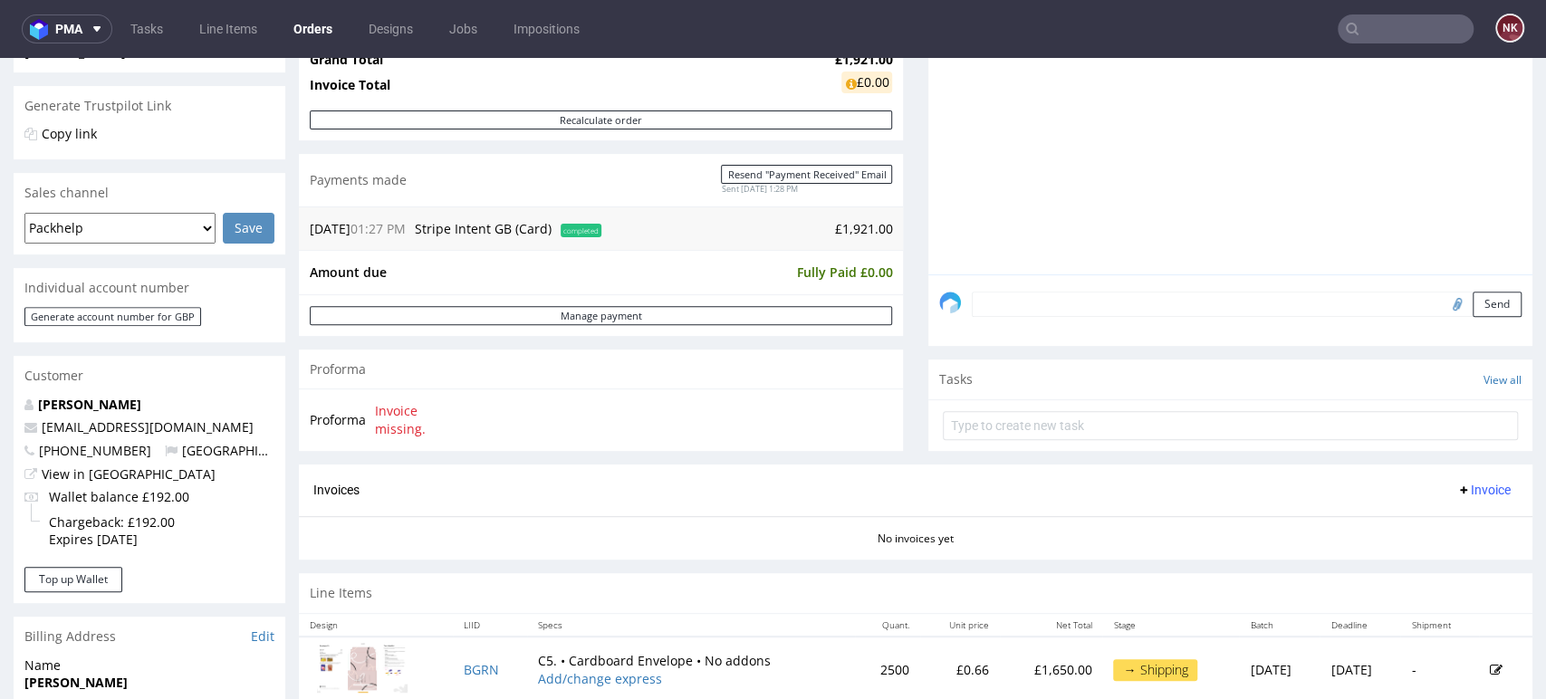
scroll to position [178, 0]
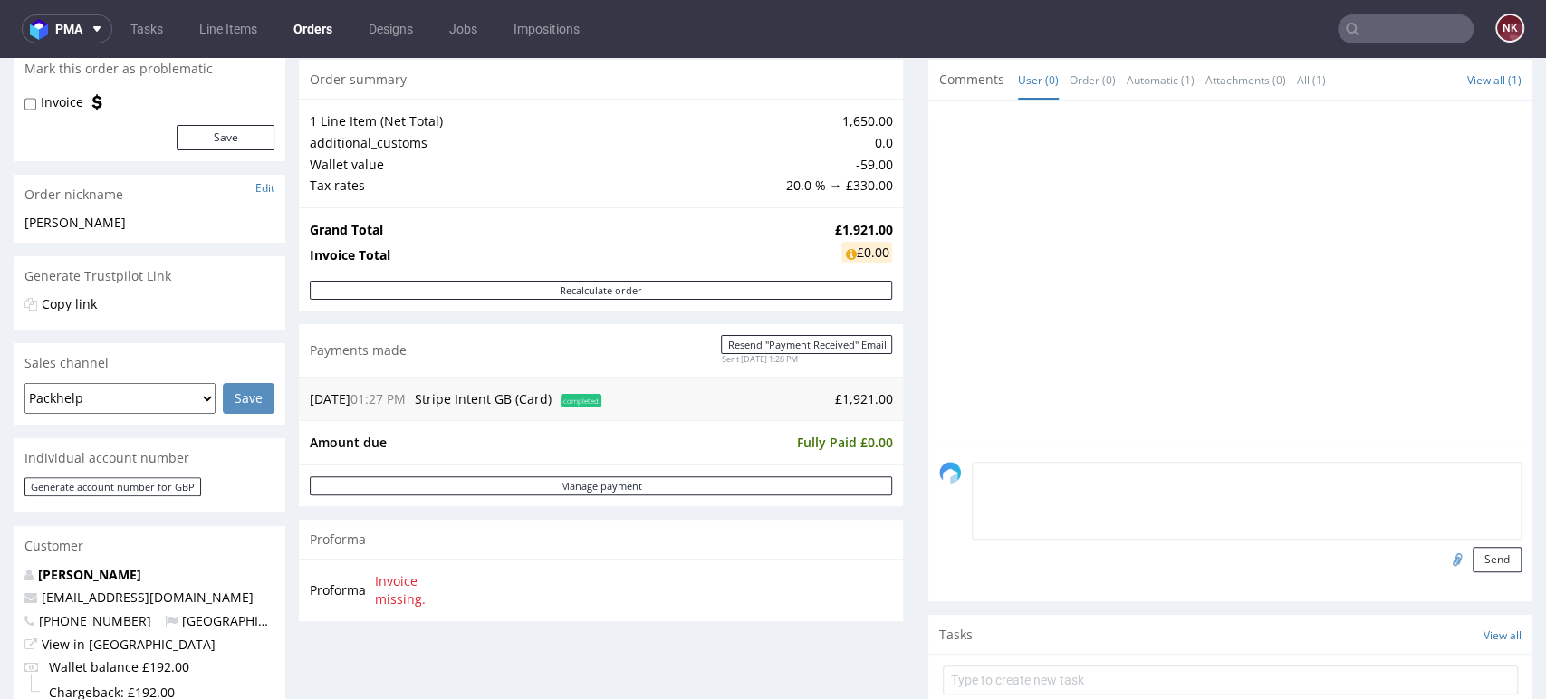
click at [1014, 476] on textarea at bounding box center [1247, 501] width 550 height 78
type textarea "Packhelp SA-Packhelp"
drag, startPoint x: 1117, startPoint y: 479, endPoint x: 952, endPoint y: 475, distance: 164.9
click at [952, 475] on div "Packhelp SA-Packhelp Send" at bounding box center [1230, 517] width 582 height 111
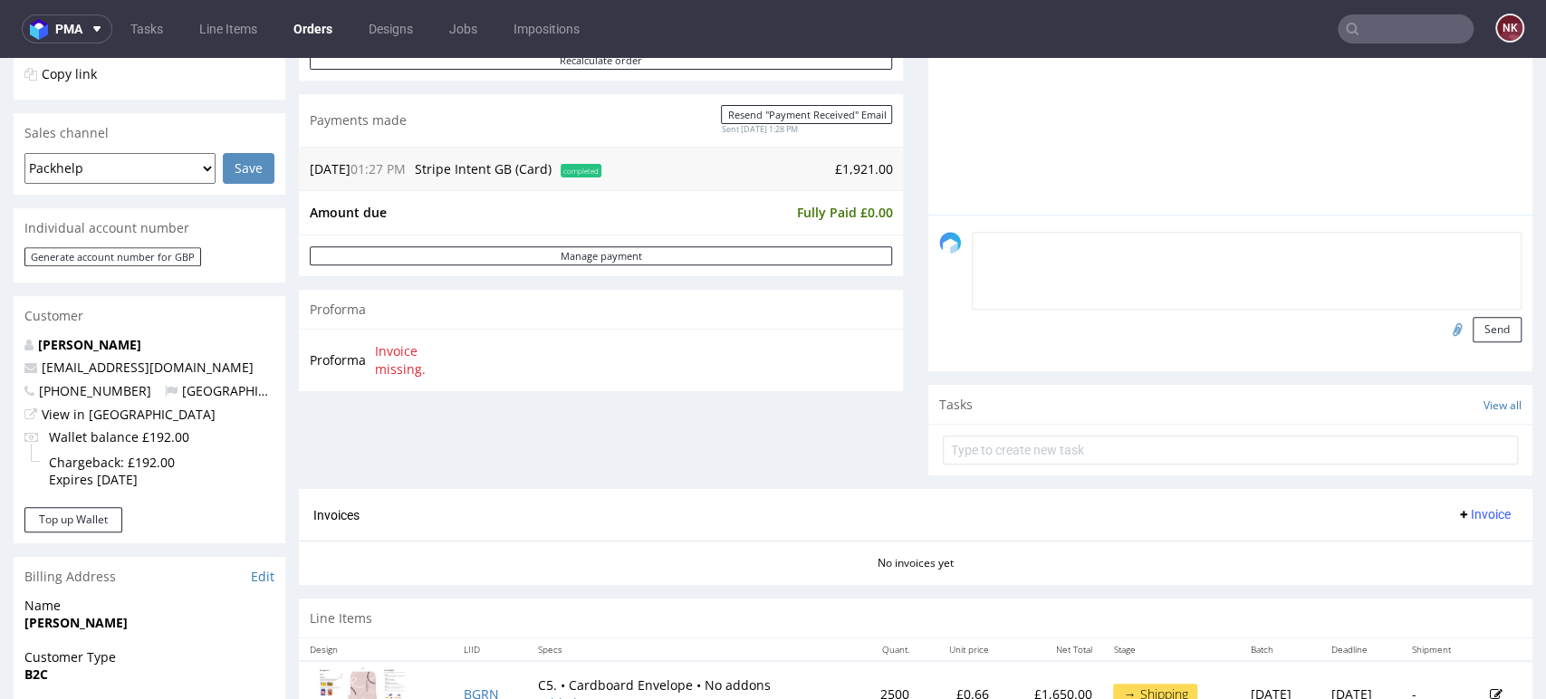
scroll to position [580, 0]
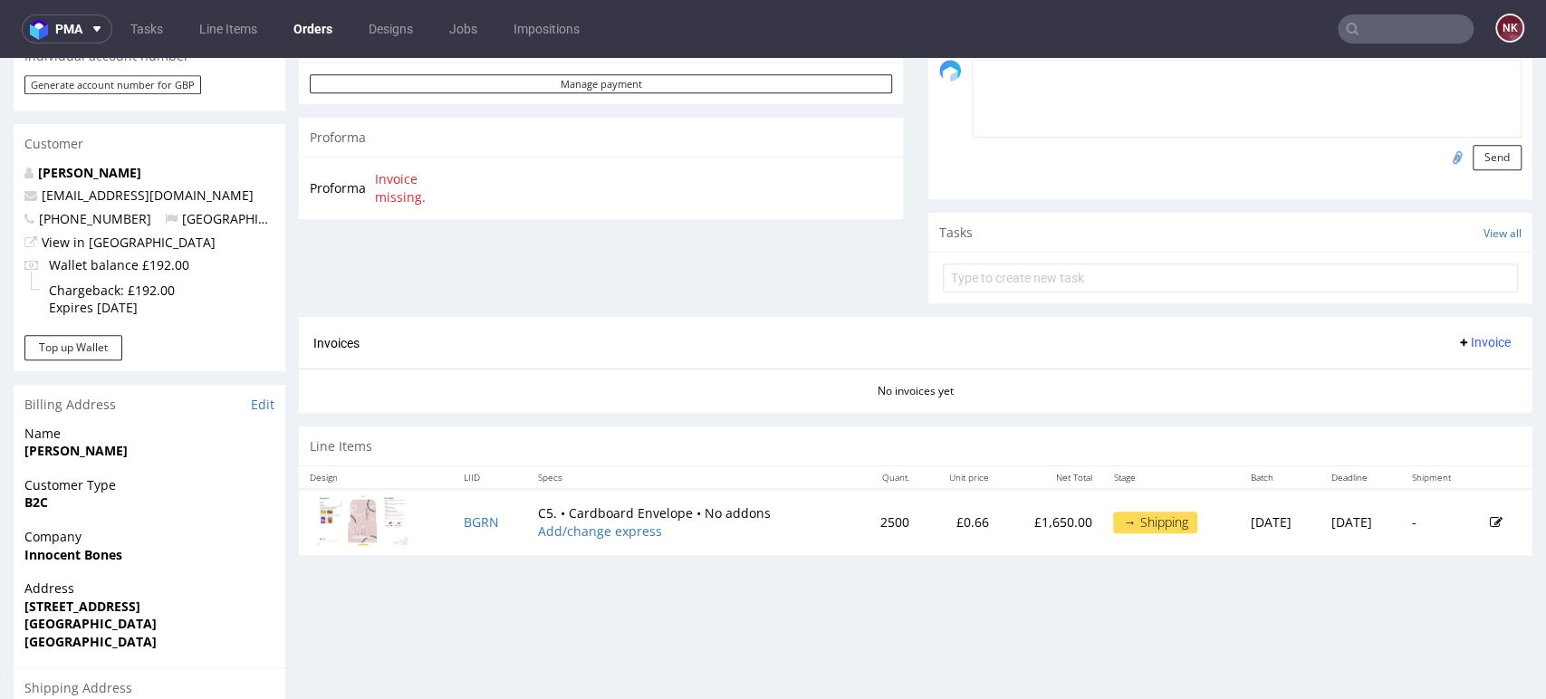
click at [1445, 636] on div "Progress Payment Paid Wed 03 Sep Payment “Received” Email Sent Wed 3 Sep 13:28 …" at bounding box center [916, 258] width 1234 height 1443
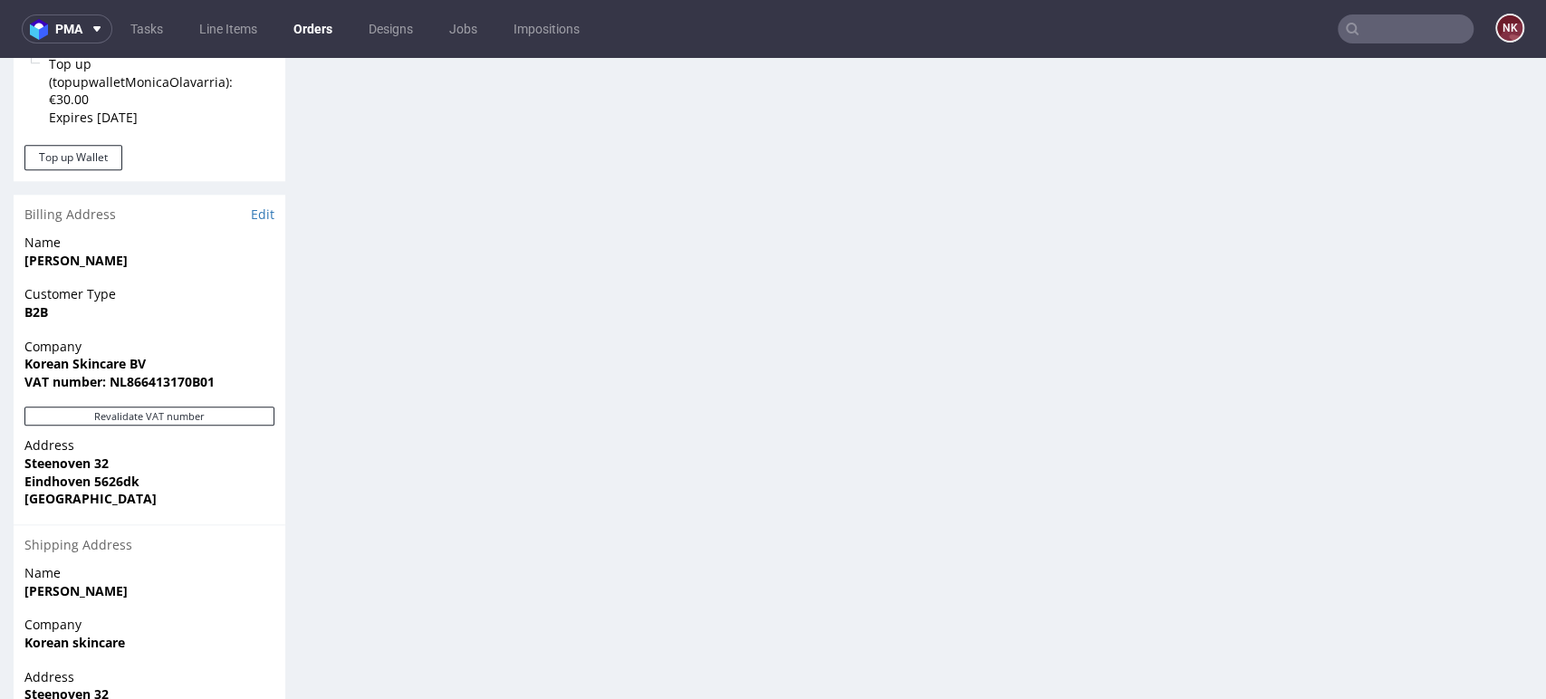
scroll to position [906, 0]
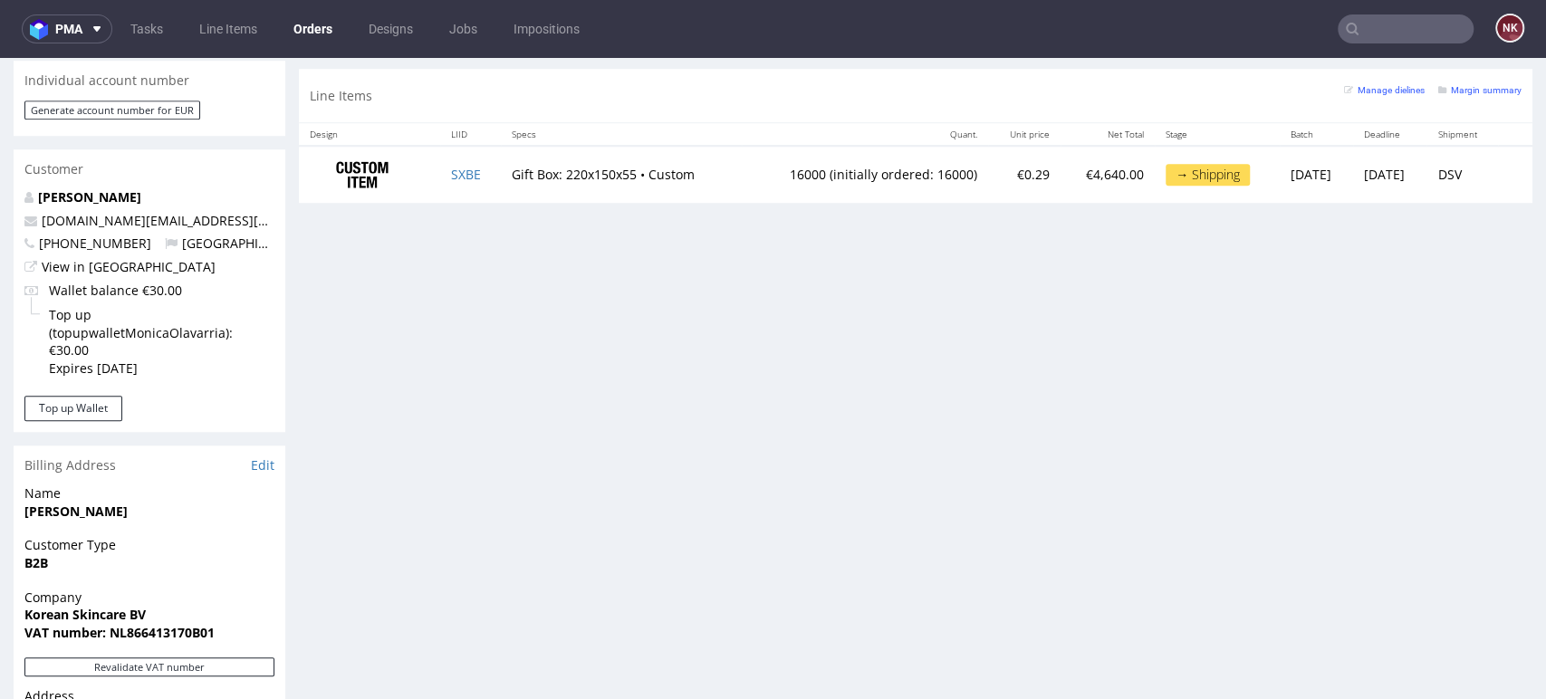
click at [1449, 503] on div "Progress Payment Paid [DATE] Payment “Received” Email Sent [DATE] 13:25 Line It…" at bounding box center [916, 158] width 1234 height 1894
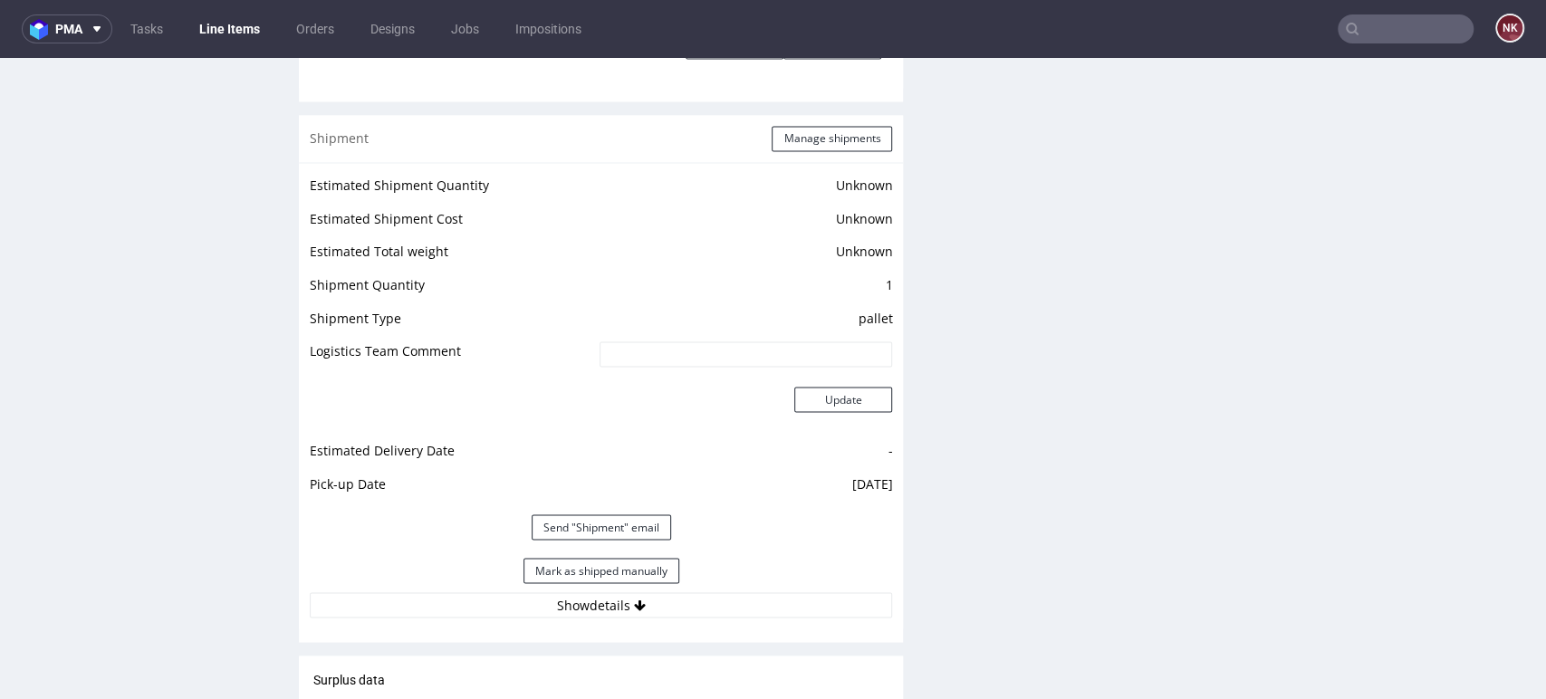
scroll to position [2515, 0]
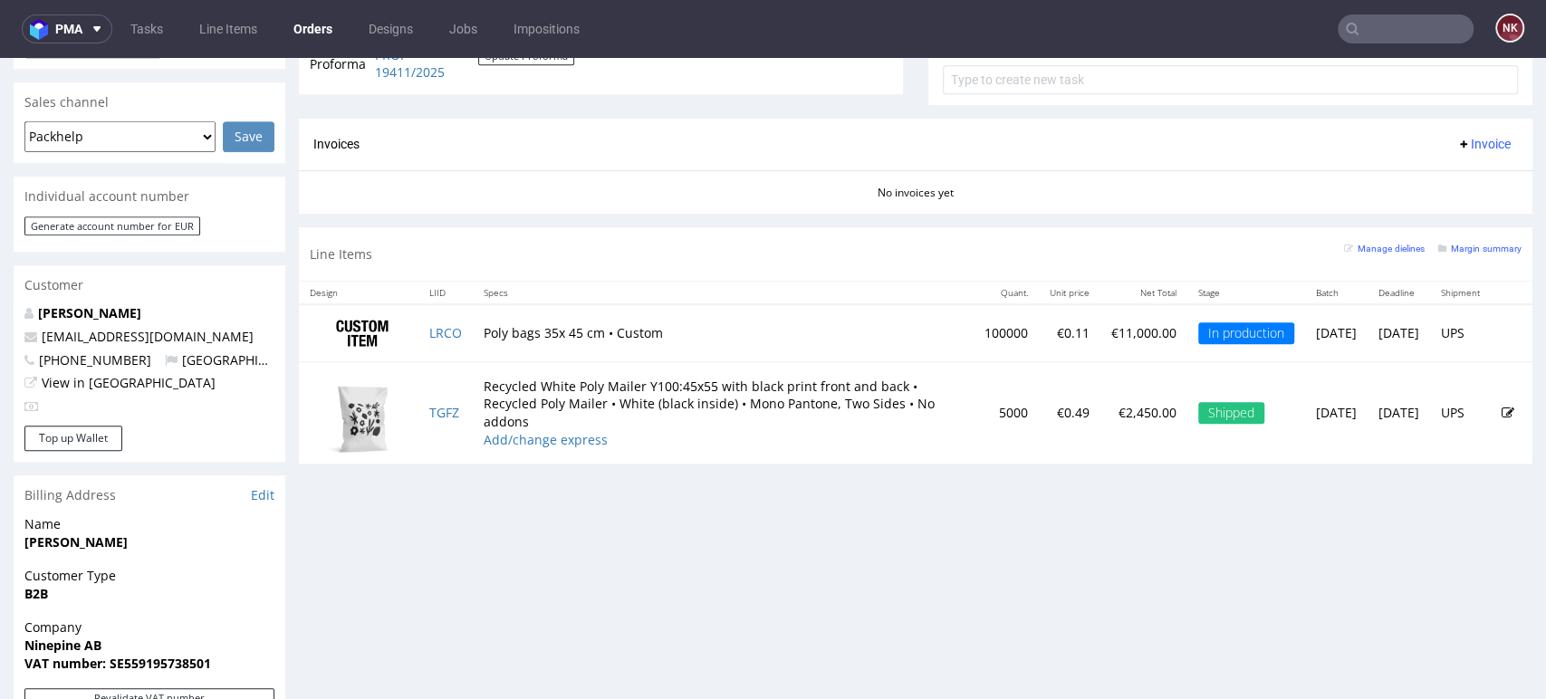
scroll to position [704, 0]
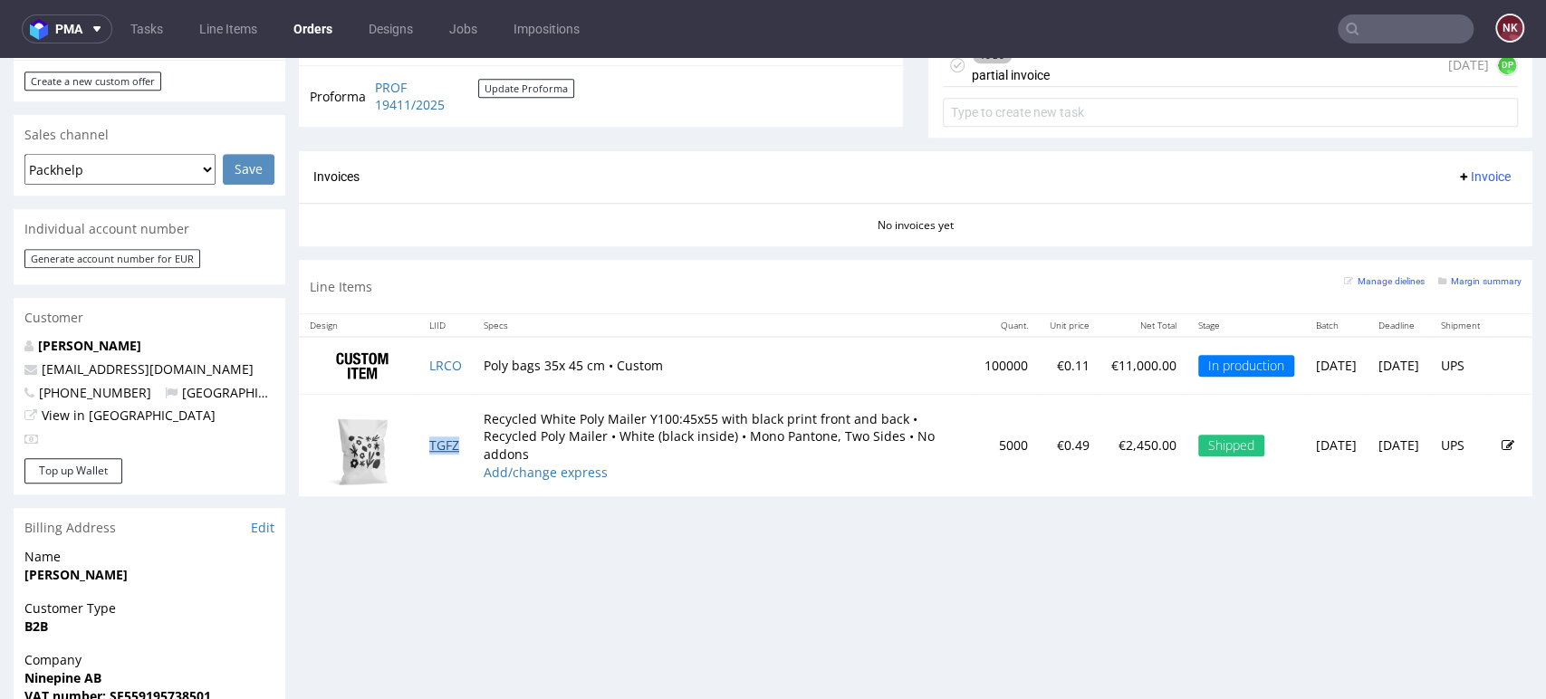
drag, startPoint x: 427, startPoint y: 445, endPoint x: 447, endPoint y: 439, distance: 21.5
click at [1438, 587] on div "Progress Payment Paid Thu 11 Sep Payment “Received” Email Sent Thu 11 Sep 13:13…" at bounding box center [916, 282] width 1234 height 1738
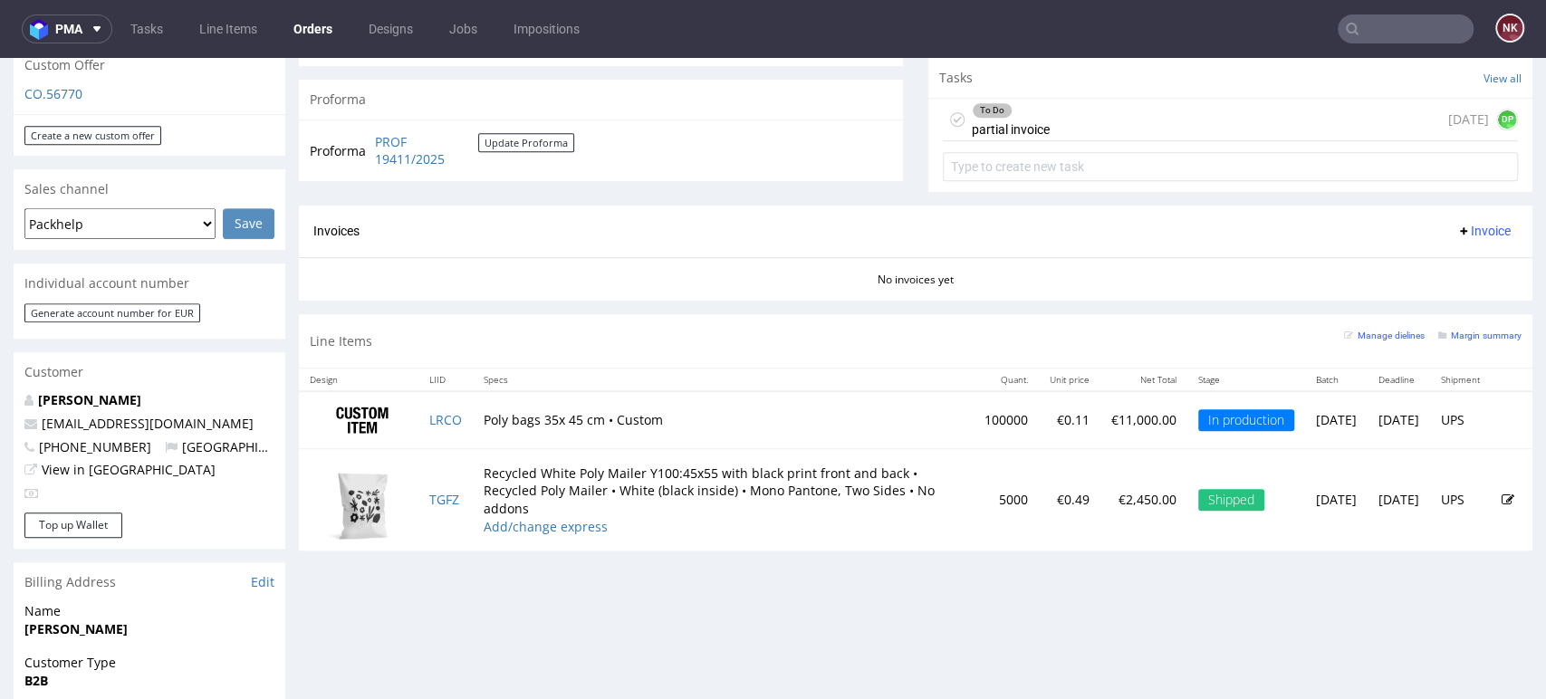
scroll to position [603, 0]
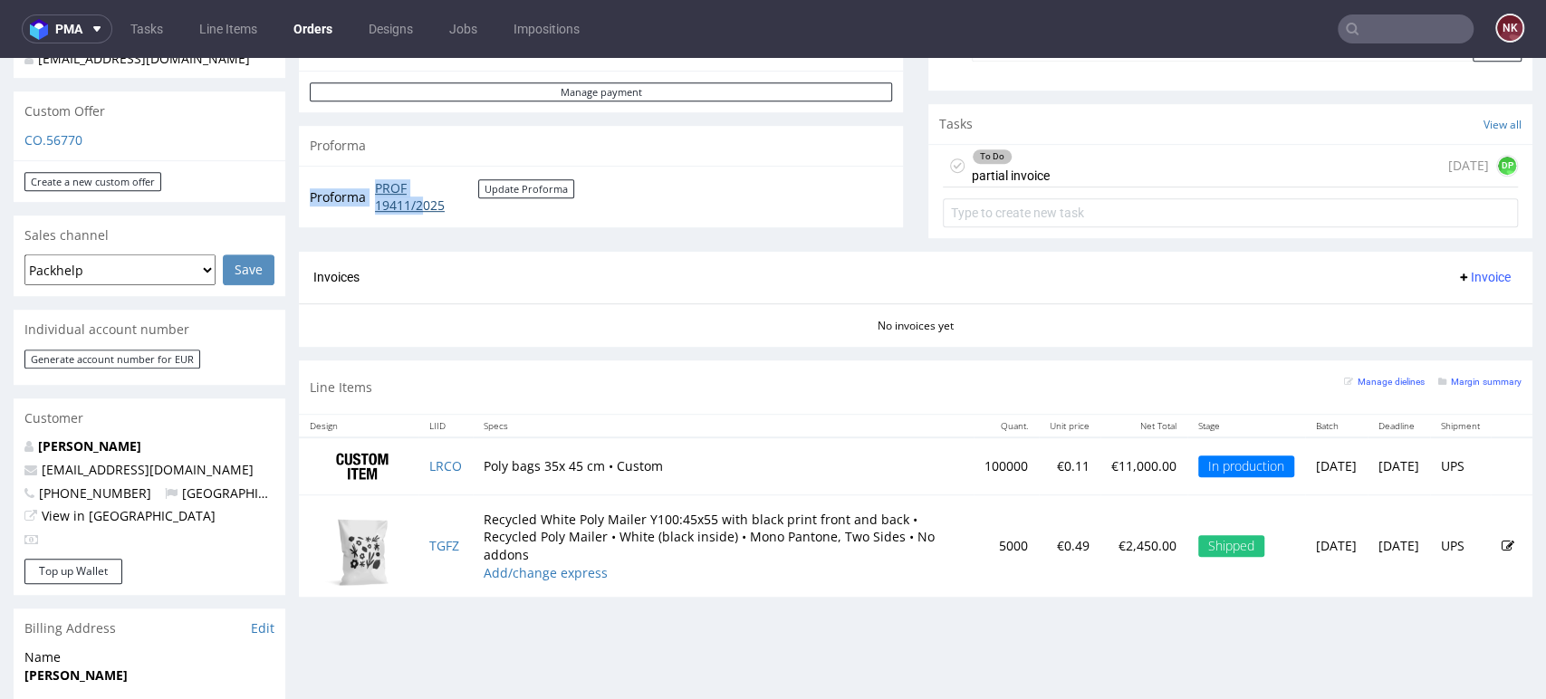
drag, startPoint x: 514, startPoint y: 203, endPoint x: 427, endPoint y: 201, distance: 87.0
click at [427, 201] on td "PROF 19411/2025 Update Proforma" at bounding box center [472, 197] width 204 height 39
drag, startPoint x: 455, startPoint y: 214, endPoint x: 370, endPoint y: 189, distance: 87.7
click at [370, 189] on div "Proforma PROF 19411/2025 Update Proforma" at bounding box center [601, 197] width 604 height 62
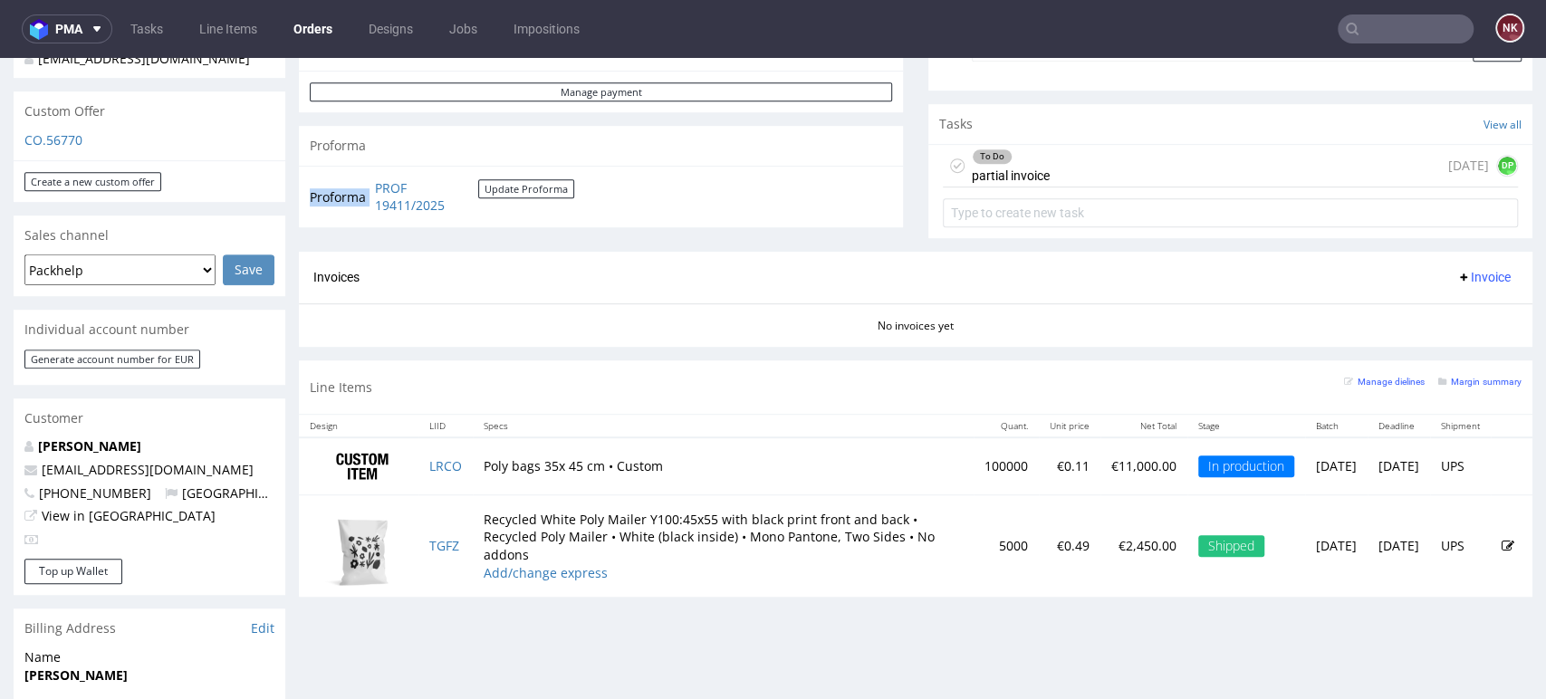
copy tbody "Proforma"
click at [758, 417] on th "Specs" at bounding box center [723, 426] width 501 height 23
drag, startPoint x: 501, startPoint y: 221, endPoint x: 370, endPoint y: 181, distance: 137.2
click at [370, 181] on div "Proforma PROF 19411/2025 Update Proforma" at bounding box center [601, 197] width 604 height 62
copy tbody "Proforma"
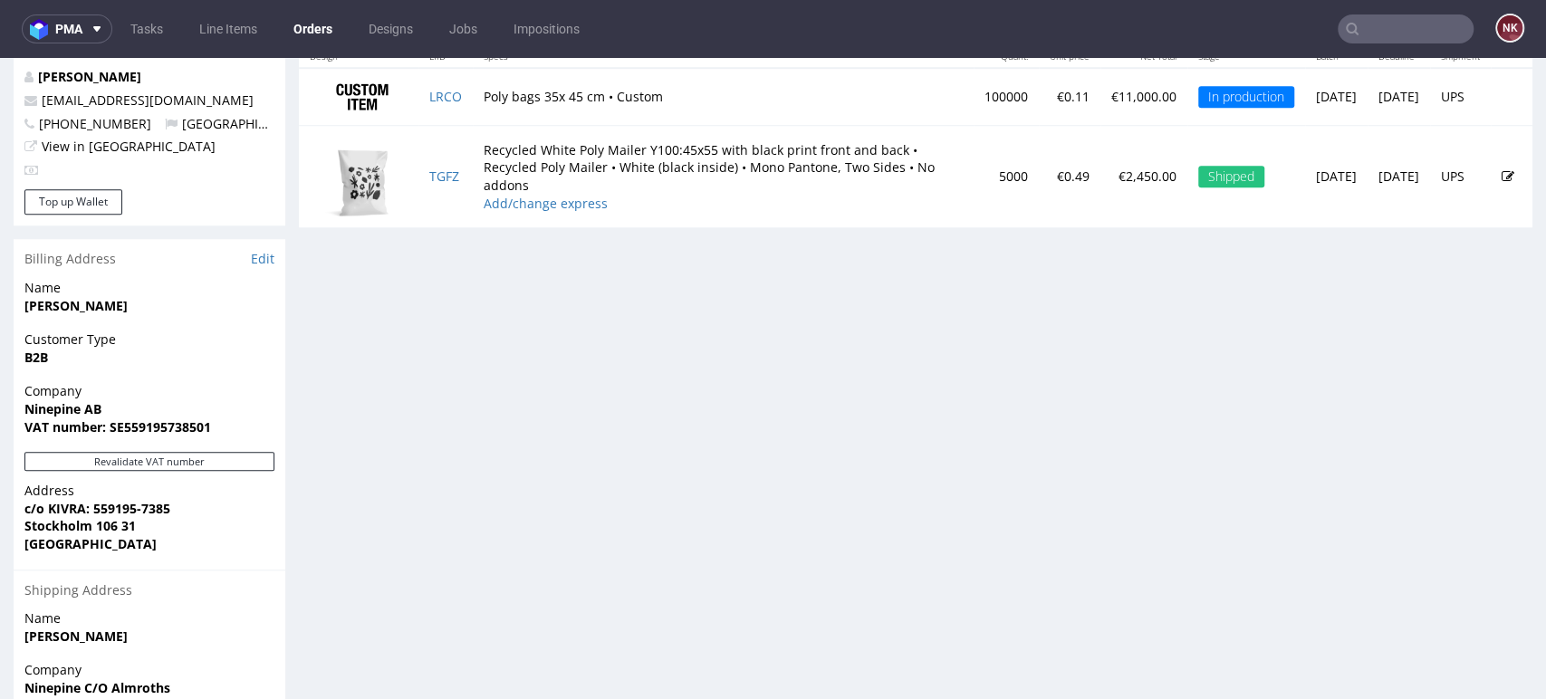
scroll to position [1178, 0]
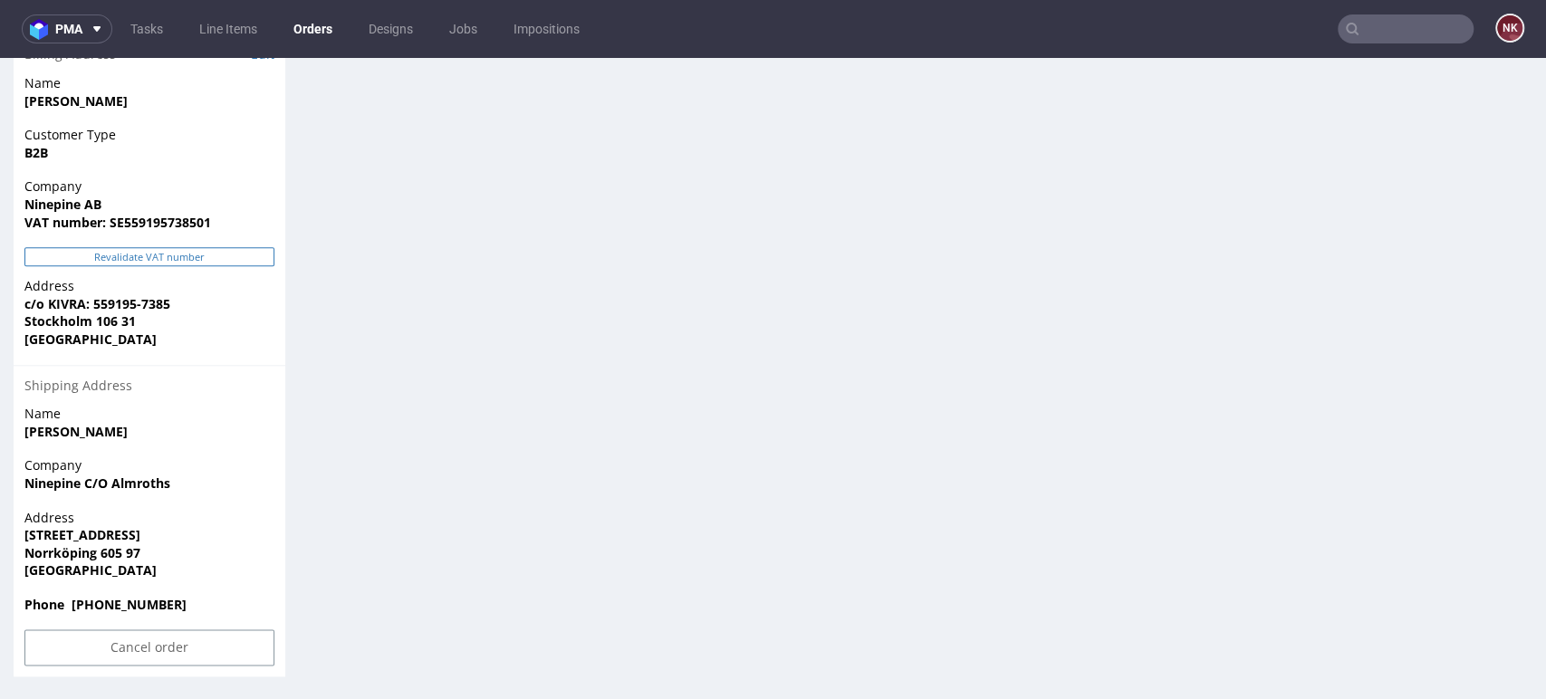
click at [223, 260] on button "Revalidate VAT number" at bounding box center [149, 256] width 250 height 19
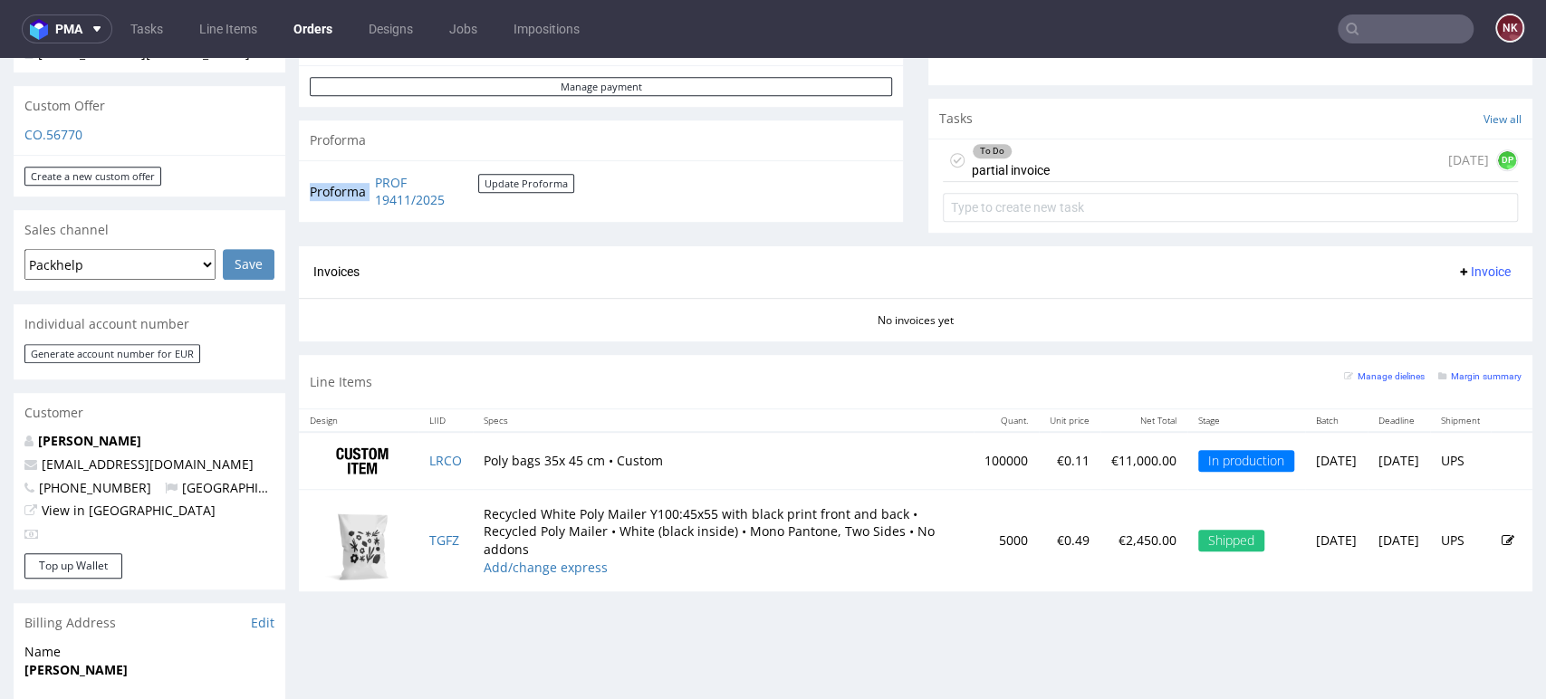
scroll to position [574, 0]
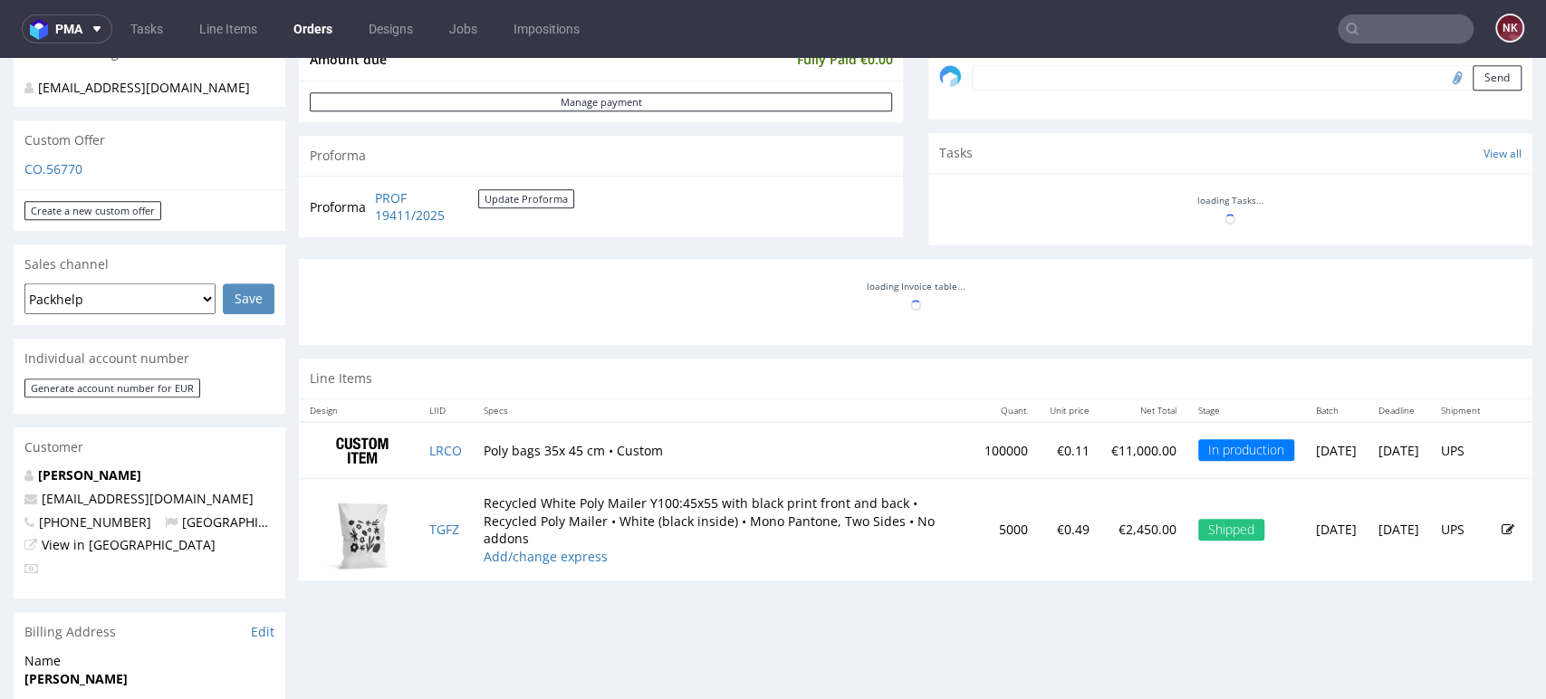
scroll to position [65, 0]
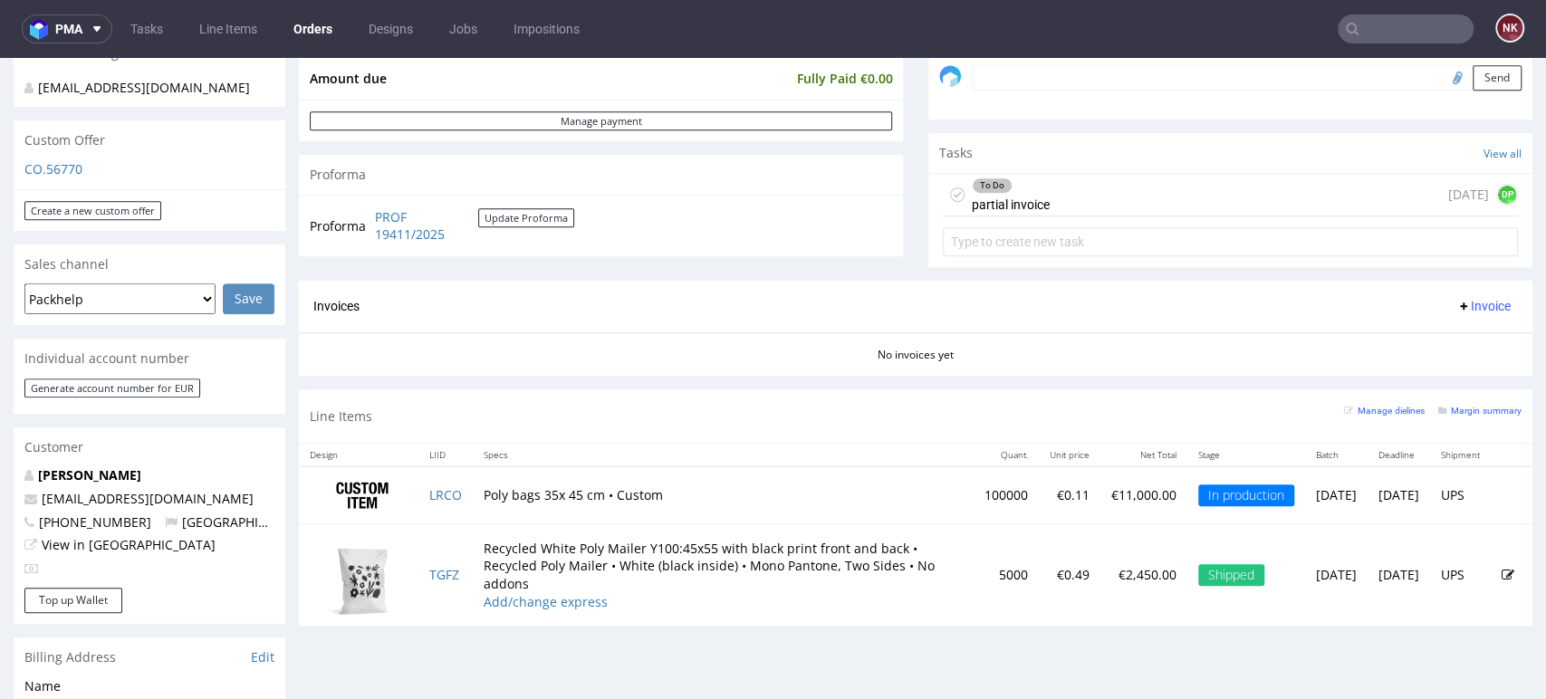
click at [1111, 578] on p "€2,450.00" at bounding box center [1143, 575] width 65 height 18
click at [1475, 311] on span "Invoice" at bounding box center [1483, 306] width 54 height 14
click at [1461, 374] on span "Upload" at bounding box center [1452, 376] width 88 height 18
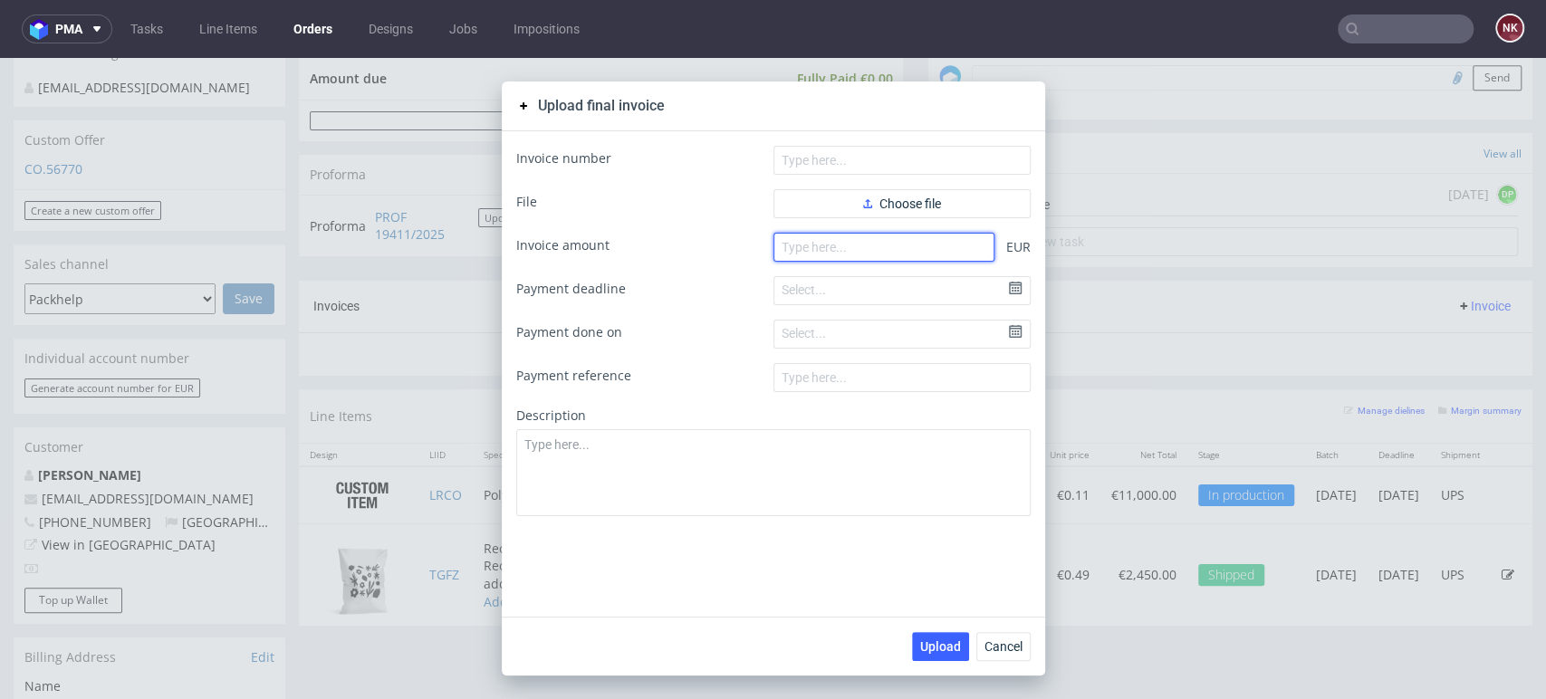
click at [899, 242] on input "number" at bounding box center [884, 247] width 221 height 29
paste input "2450.00"
type input "2450.00"
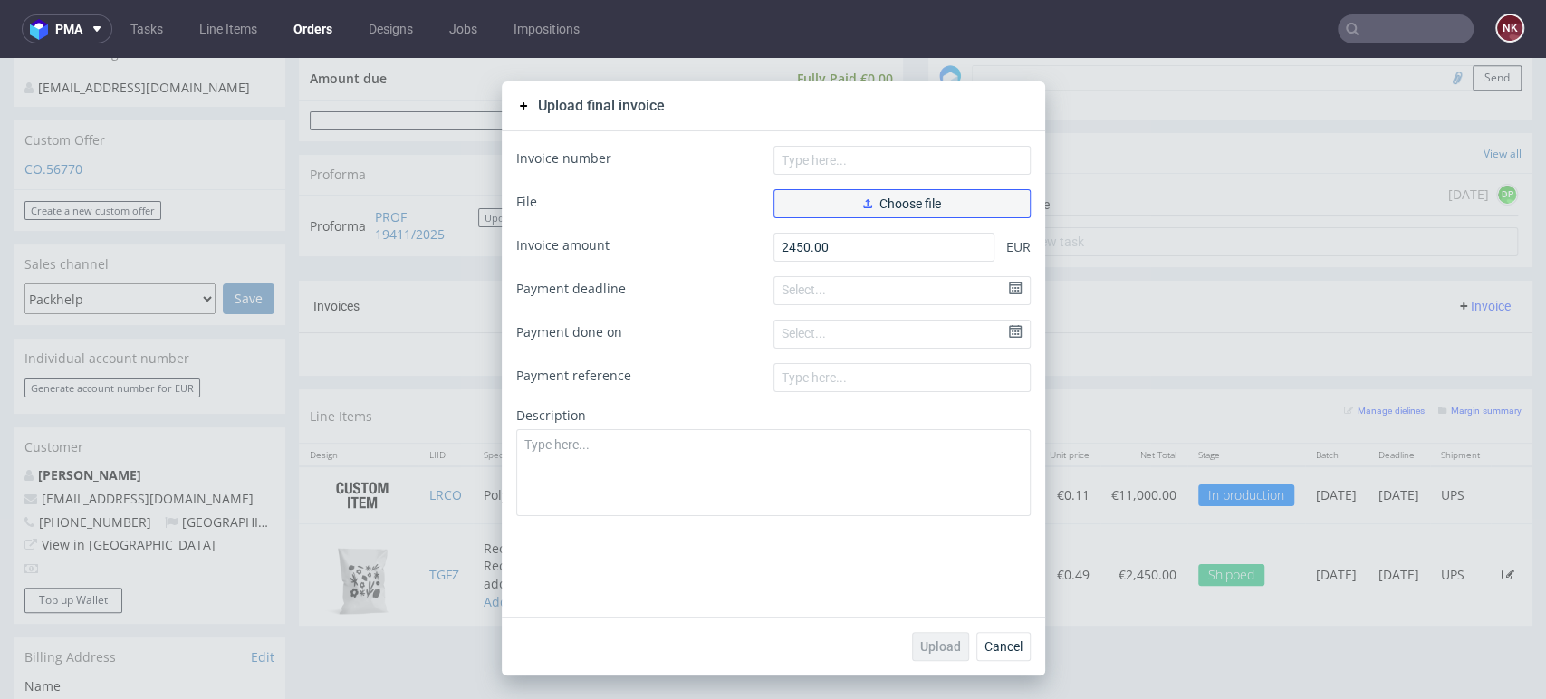
click at [878, 204] on span "Choose file" at bounding box center [902, 203] width 78 height 13
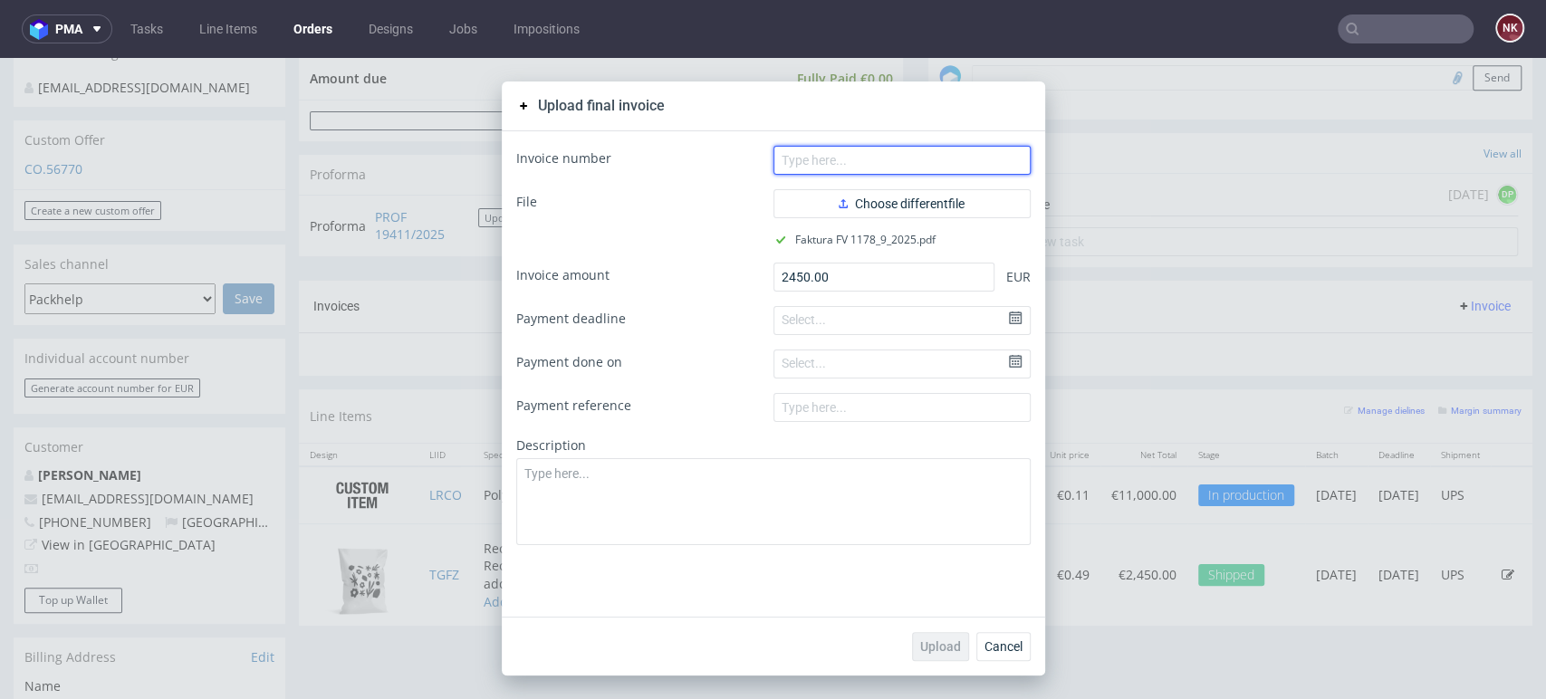
click at [834, 148] on input "text" at bounding box center [902, 160] width 257 height 29
type input "FV 1178/9/2025"
click at [939, 649] on span "Upload" at bounding box center [940, 646] width 41 height 13
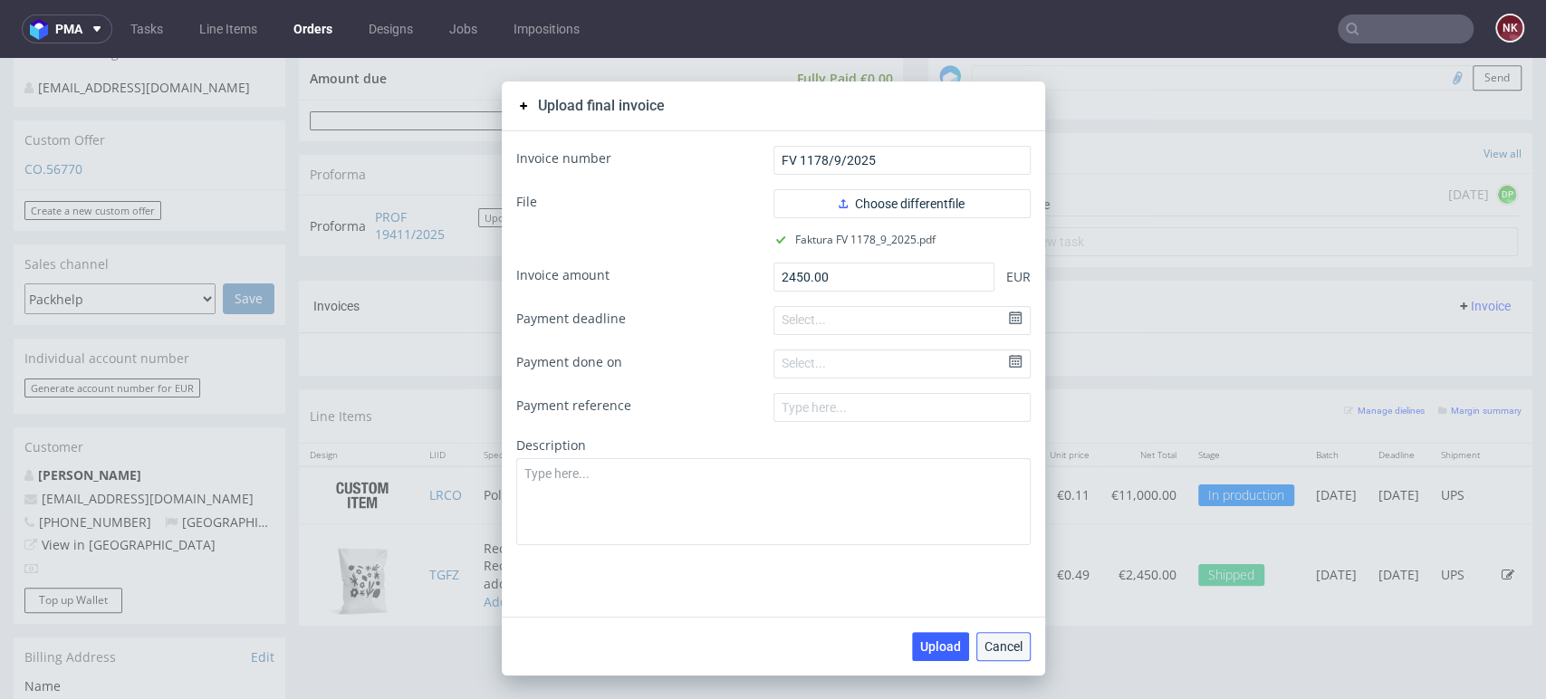
click at [1014, 648] on button "Cancel" at bounding box center [1003, 646] width 54 height 29
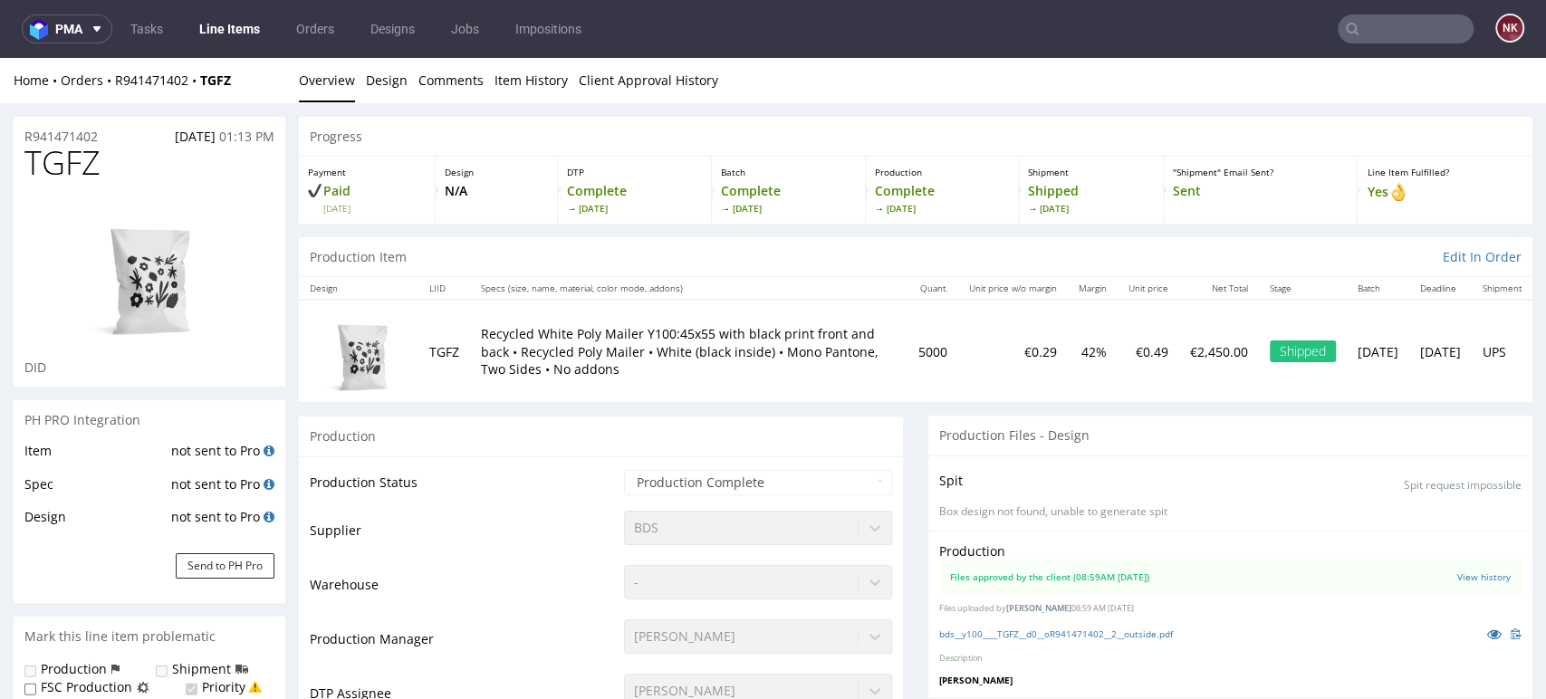
scroll to position [65, 0]
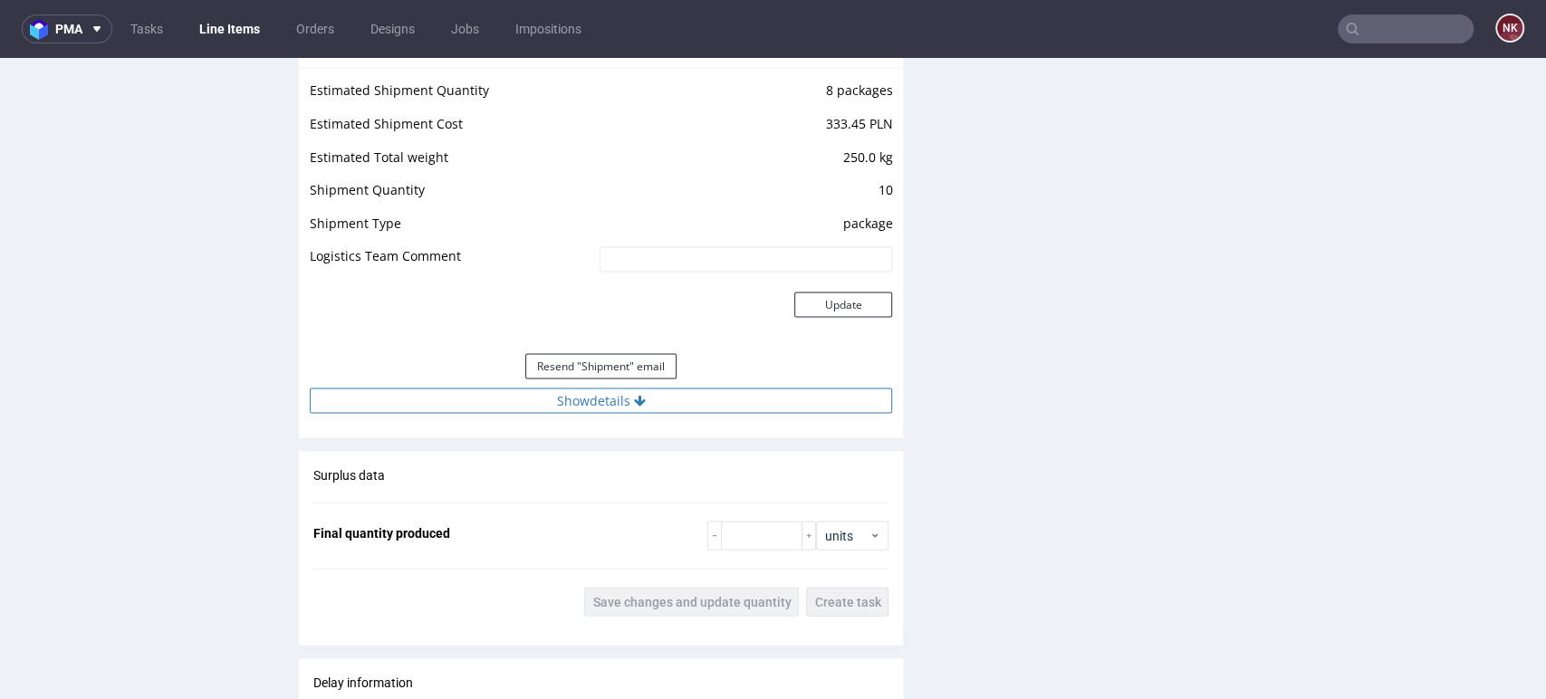
click at [678, 400] on button "Show details" at bounding box center [601, 401] width 582 height 25
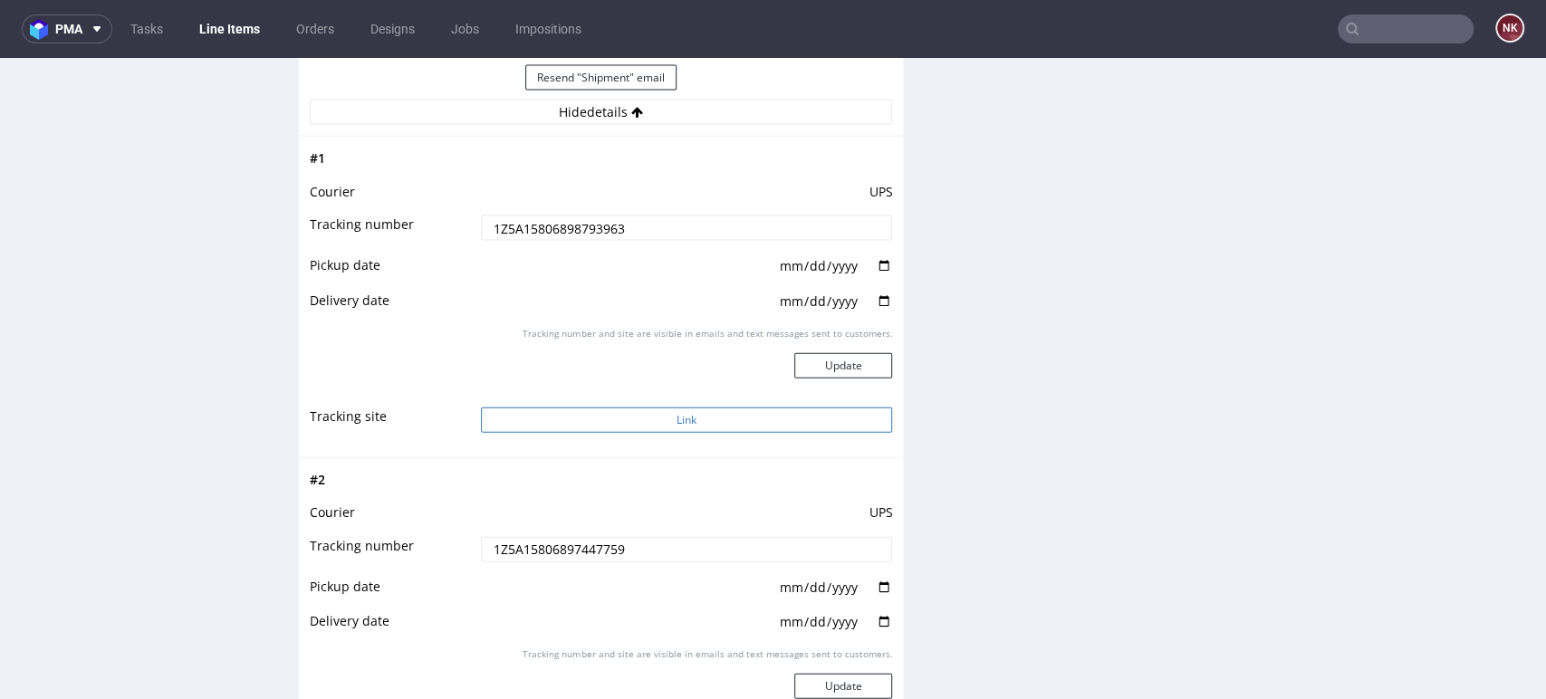
scroll to position [2717, 0]
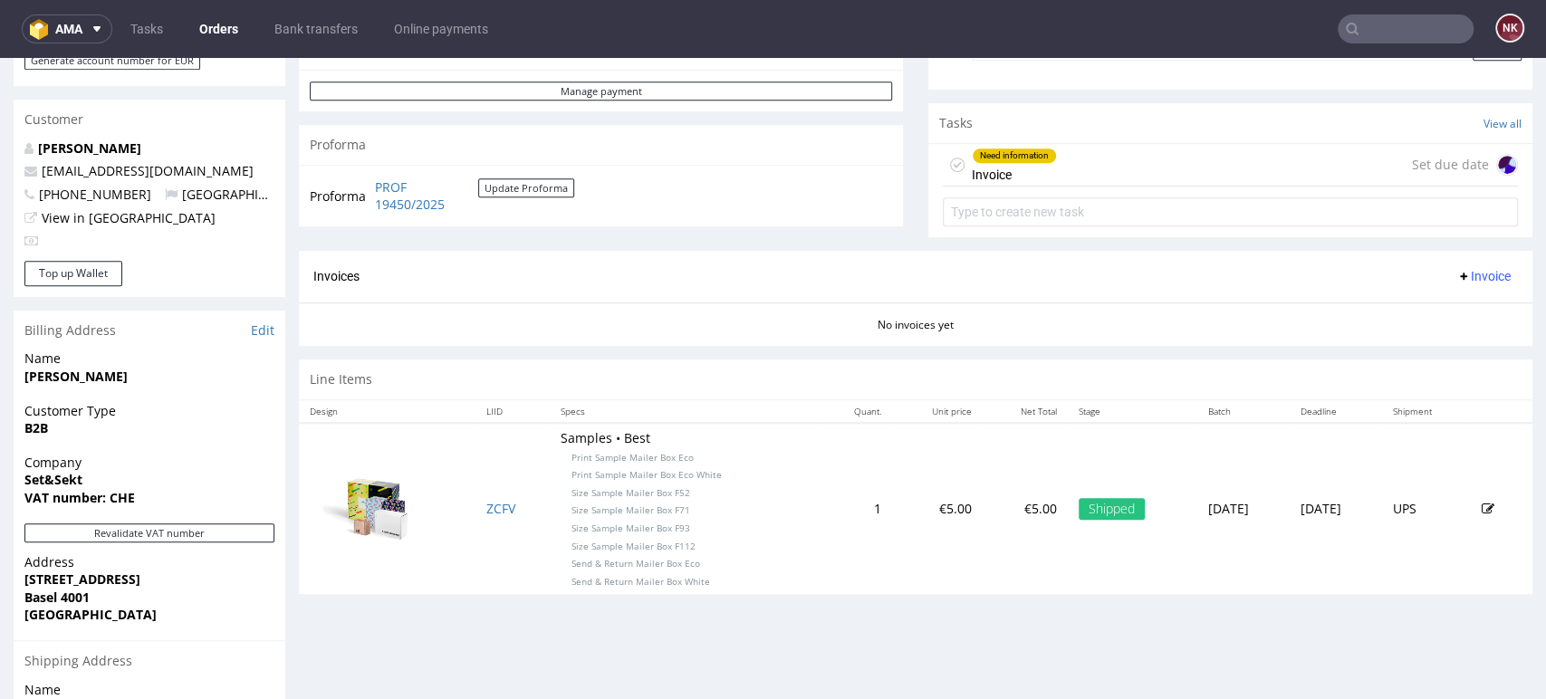
scroll to position [804, 0]
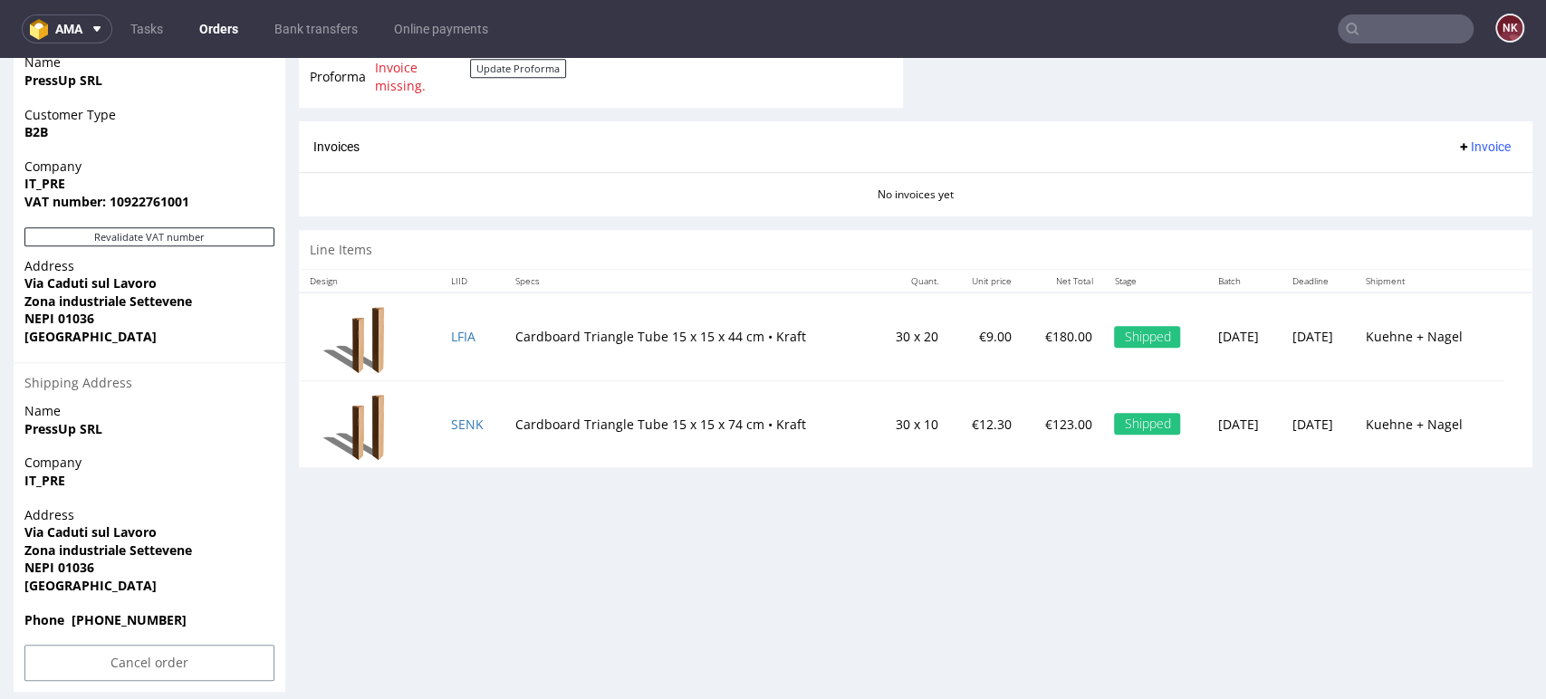
scroll to position [804, 0]
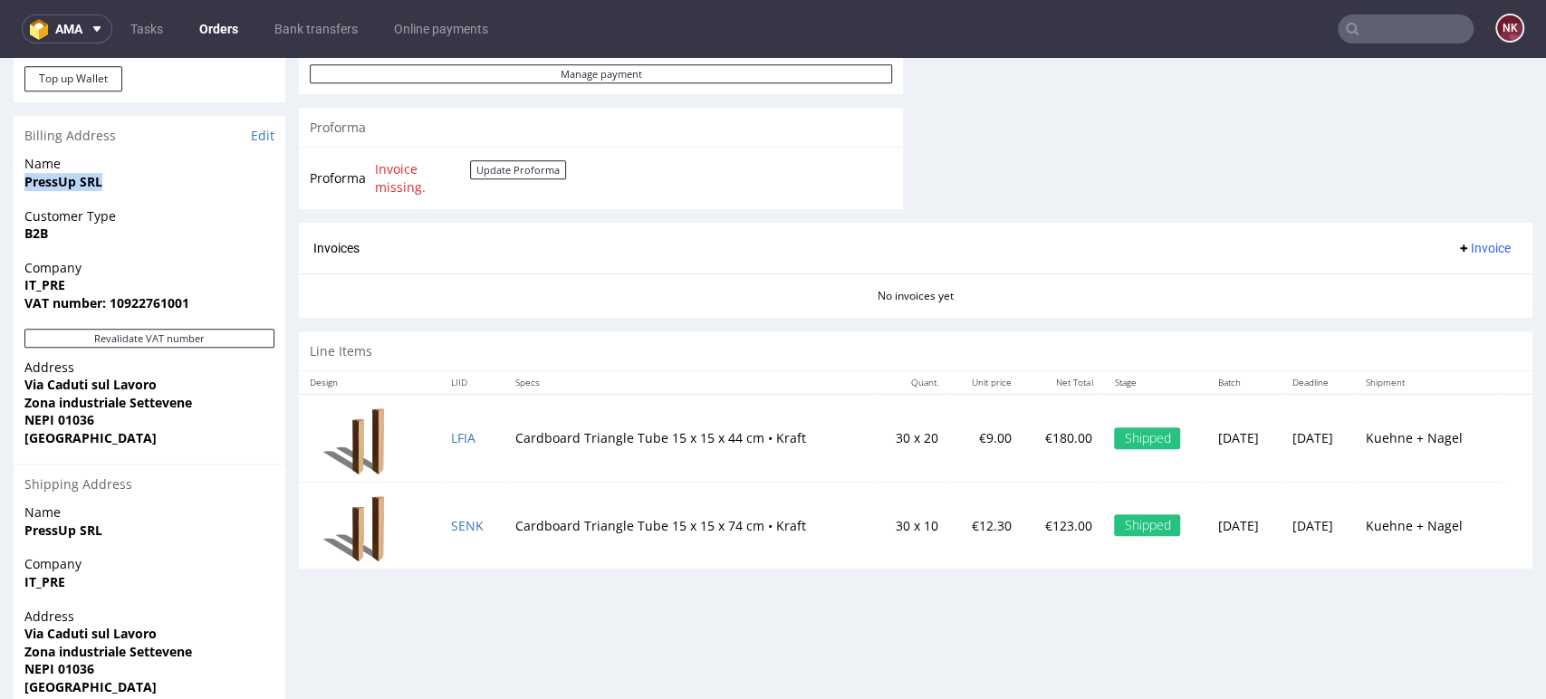
drag, startPoint x: 105, startPoint y: 185, endPoint x: 13, endPoint y: 181, distance: 92.5
click at [14, 181] on div "Name PressUp SRL" at bounding box center [150, 181] width 272 height 52
copy strong "PressUp SRL"
click at [262, 134] on link "Edit" at bounding box center [263, 136] width 24 height 18
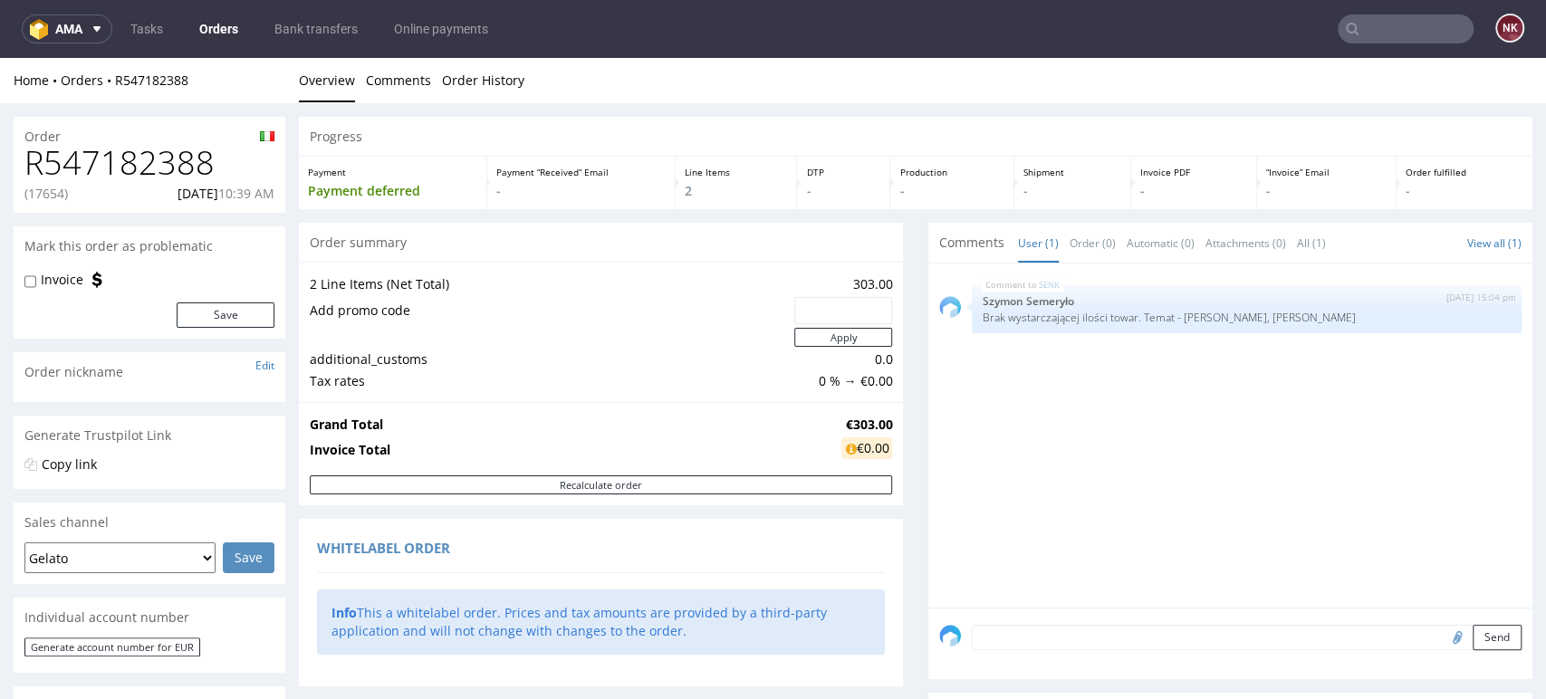
click at [1471, 437] on div "SENK 8th Sep 25 | 15:04 pm Szymon Semeryło Brak wystarczającej ilości towar. Te…" at bounding box center [1235, 440] width 593 height 333
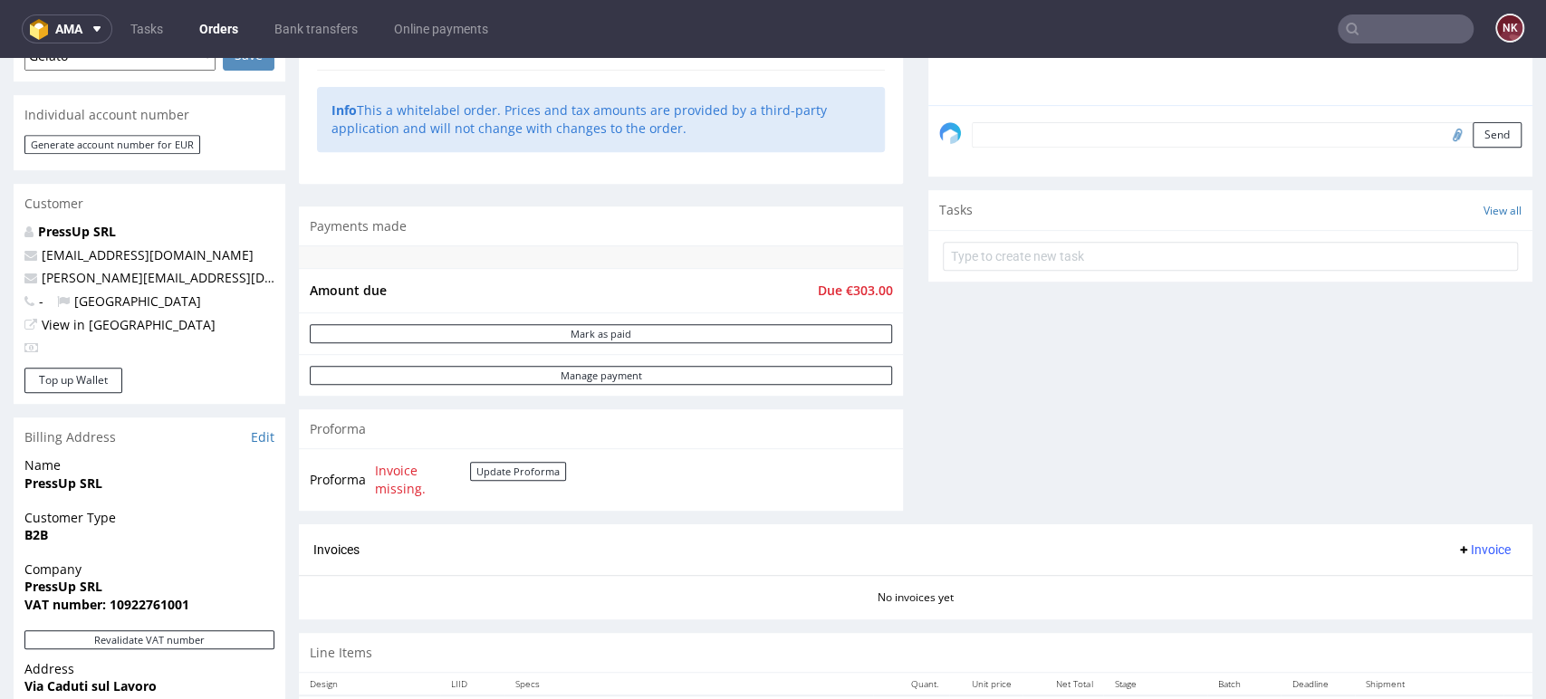
scroll to position [804, 0]
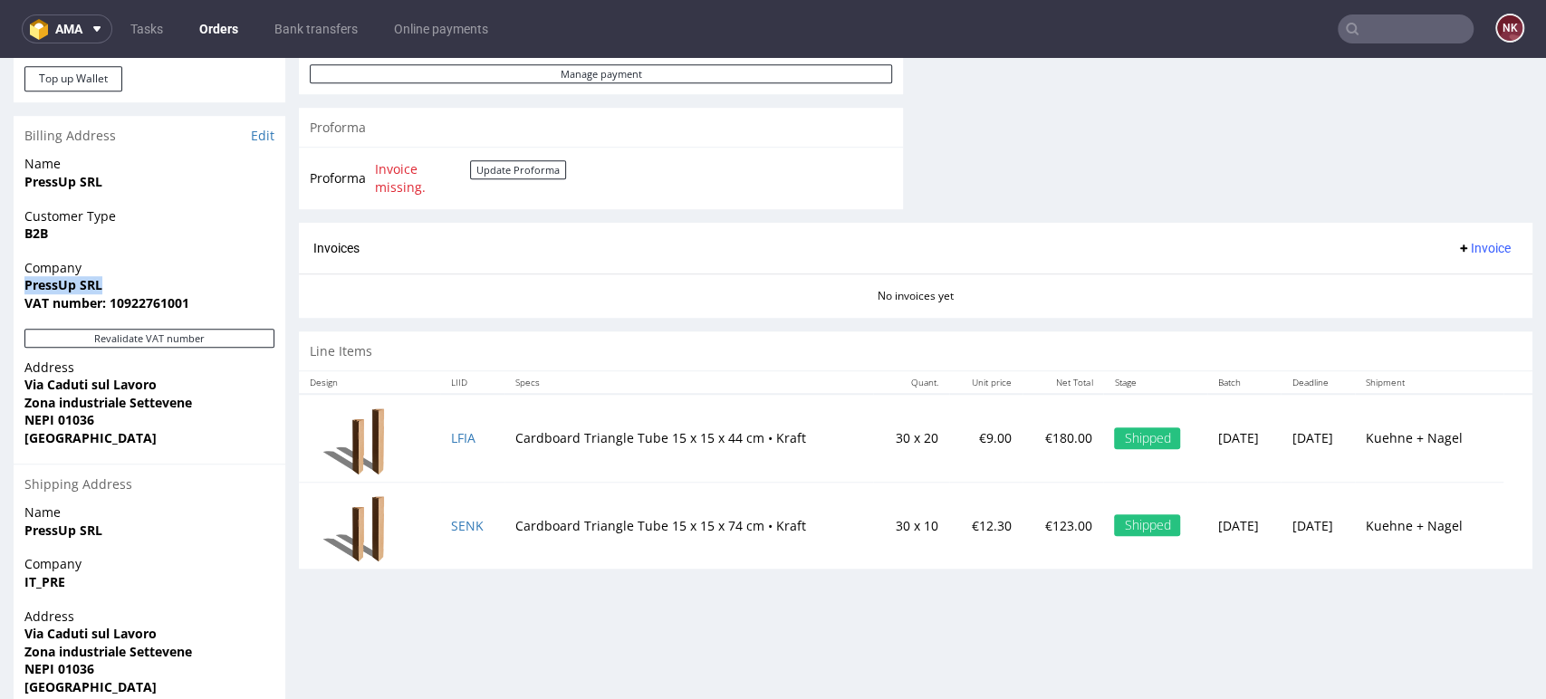
drag, startPoint x: 106, startPoint y: 282, endPoint x: 21, endPoint y: 280, distance: 85.2
click at [21, 280] on div "Company PressUp SRL VAT number: 10922761001" at bounding box center [150, 294] width 272 height 70
copy strong "PressUp SRL"
click at [504, 274] on div "No invoices yet" at bounding box center [916, 289] width 1234 height 31
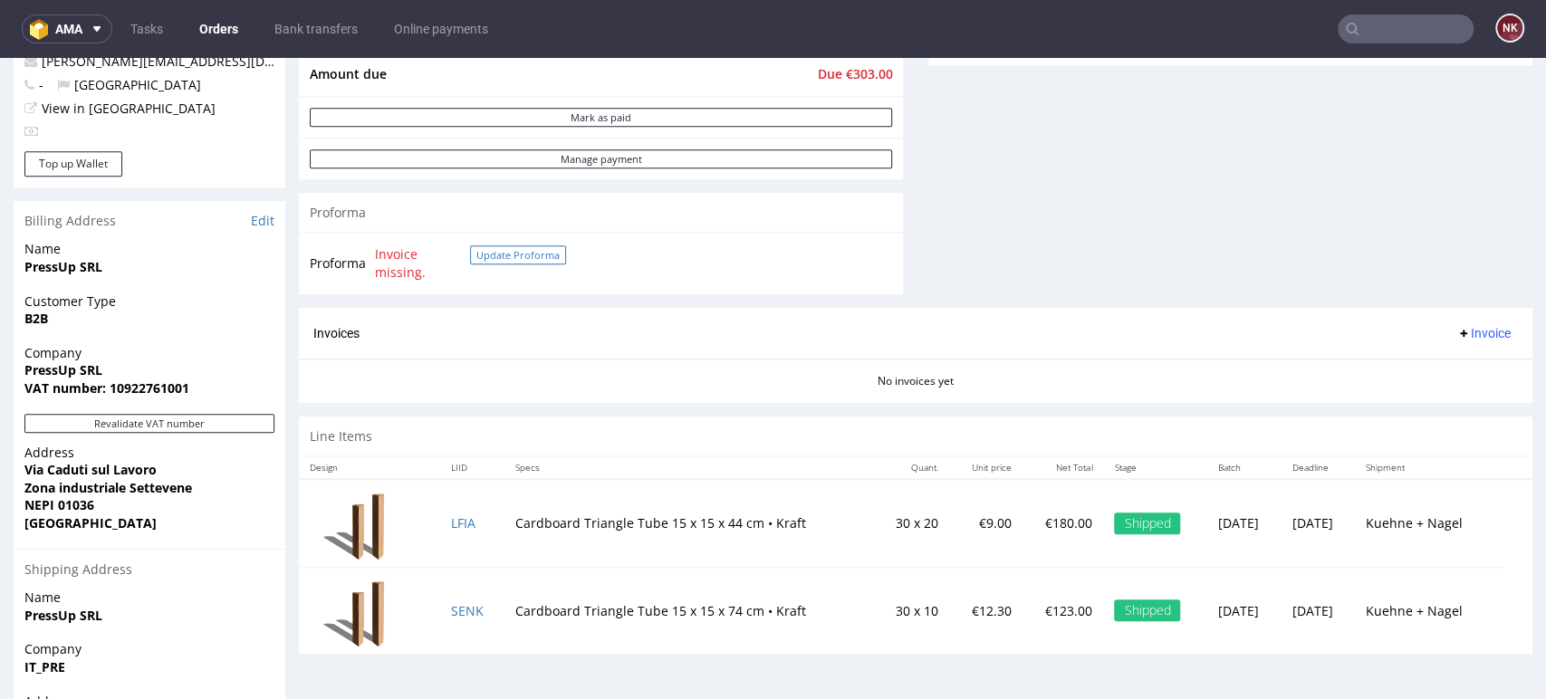
click at [526, 252] on button "Update Proforma" at bounding box center [518, 254] width 96 height 19
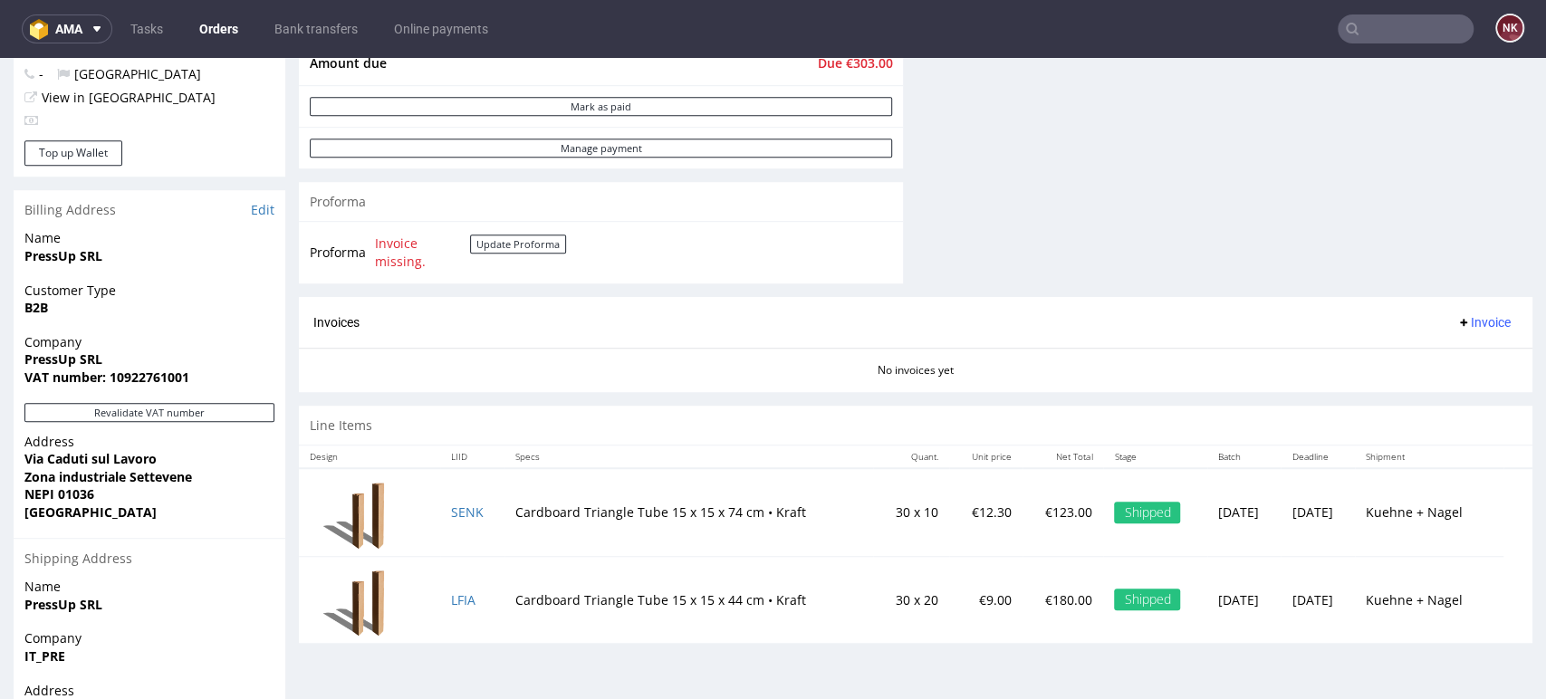
scroll to position [804, 0]
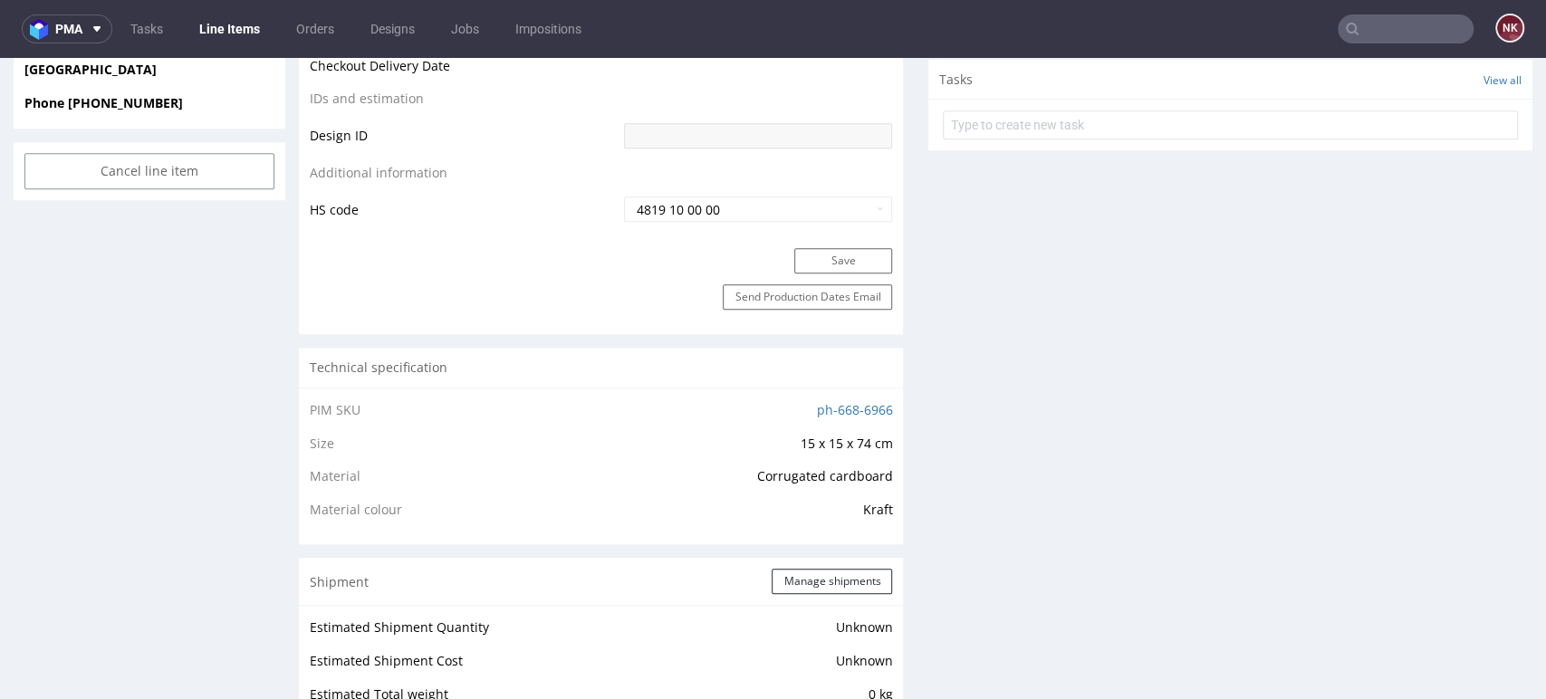
scroll to position [1509, 0]
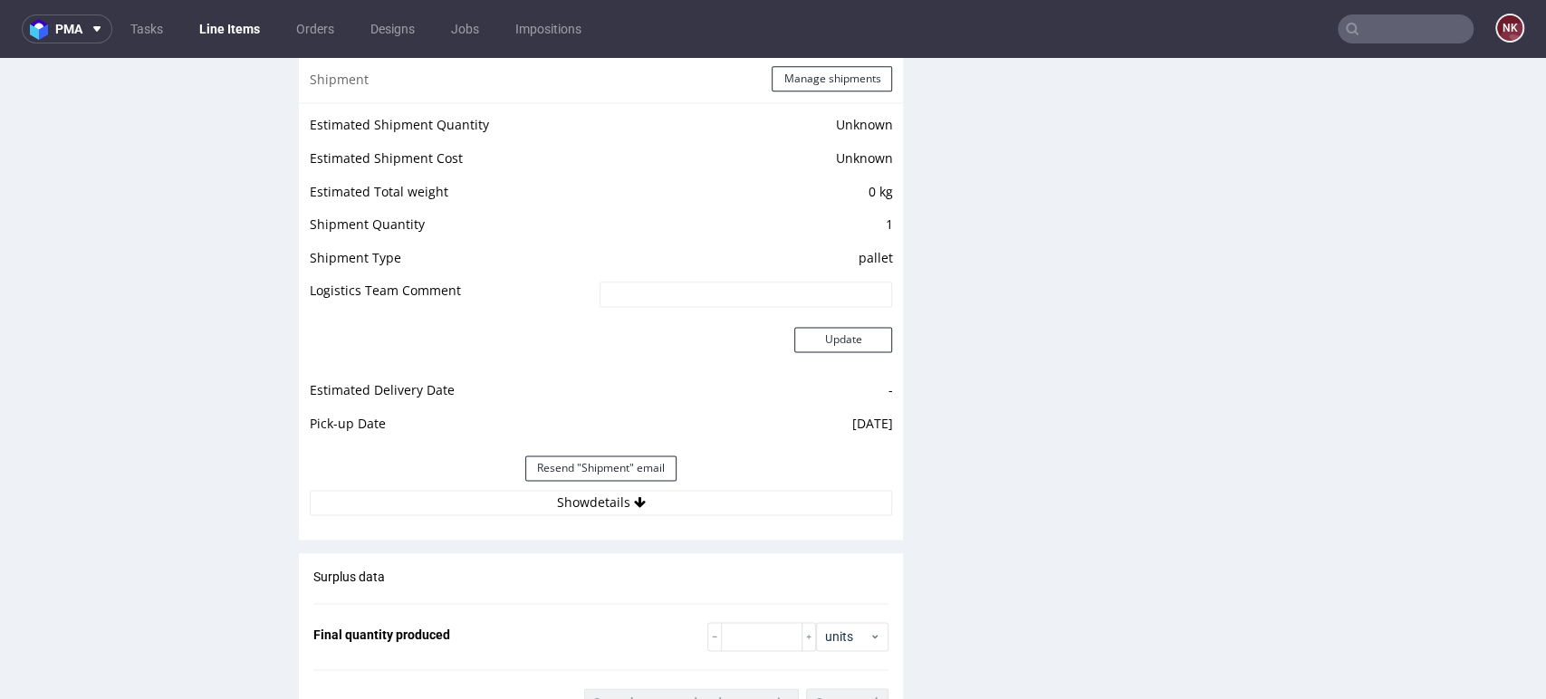
click at [1432, 179] on div "Production Files - Design Spit Spit request impossible Box design not found, un…" at bounding box center [1230, 171] width 604 height 2558
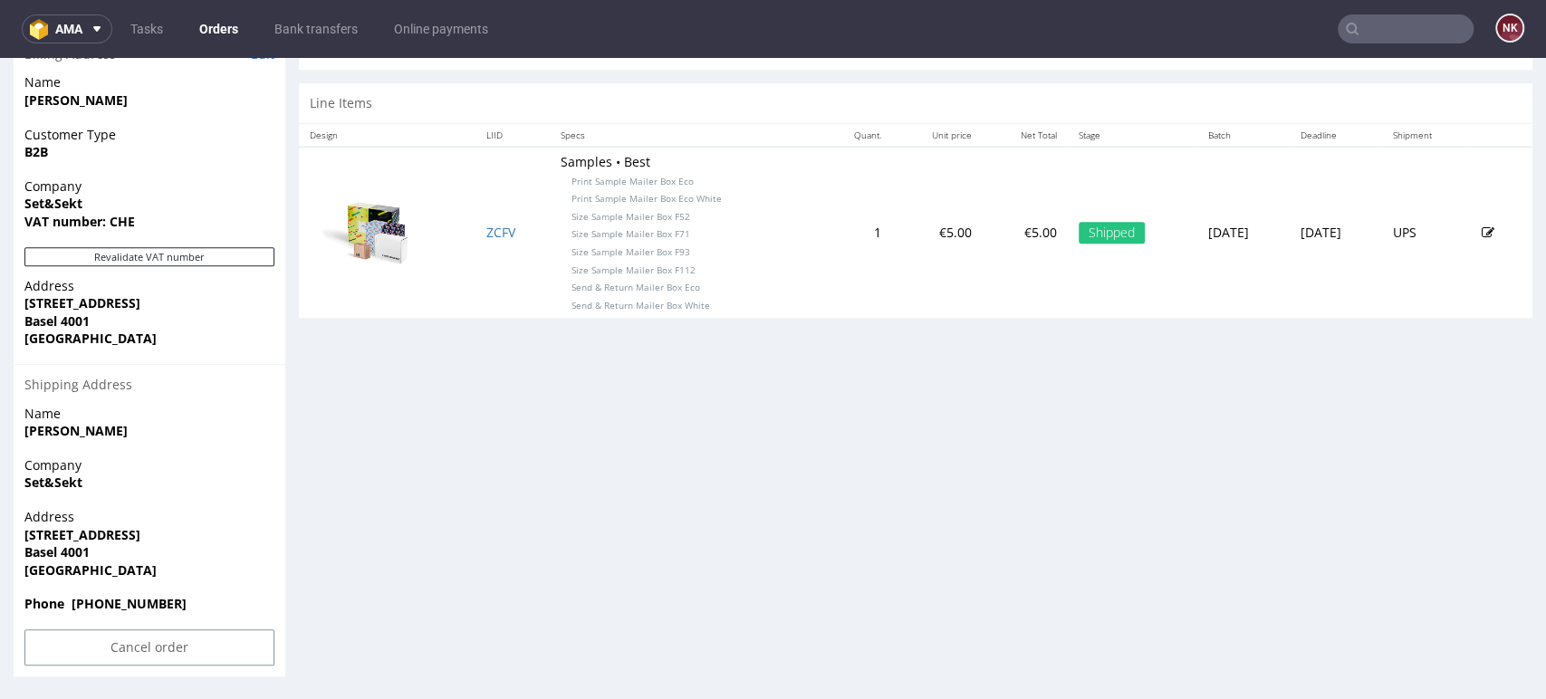
scroll to position [478, 0]
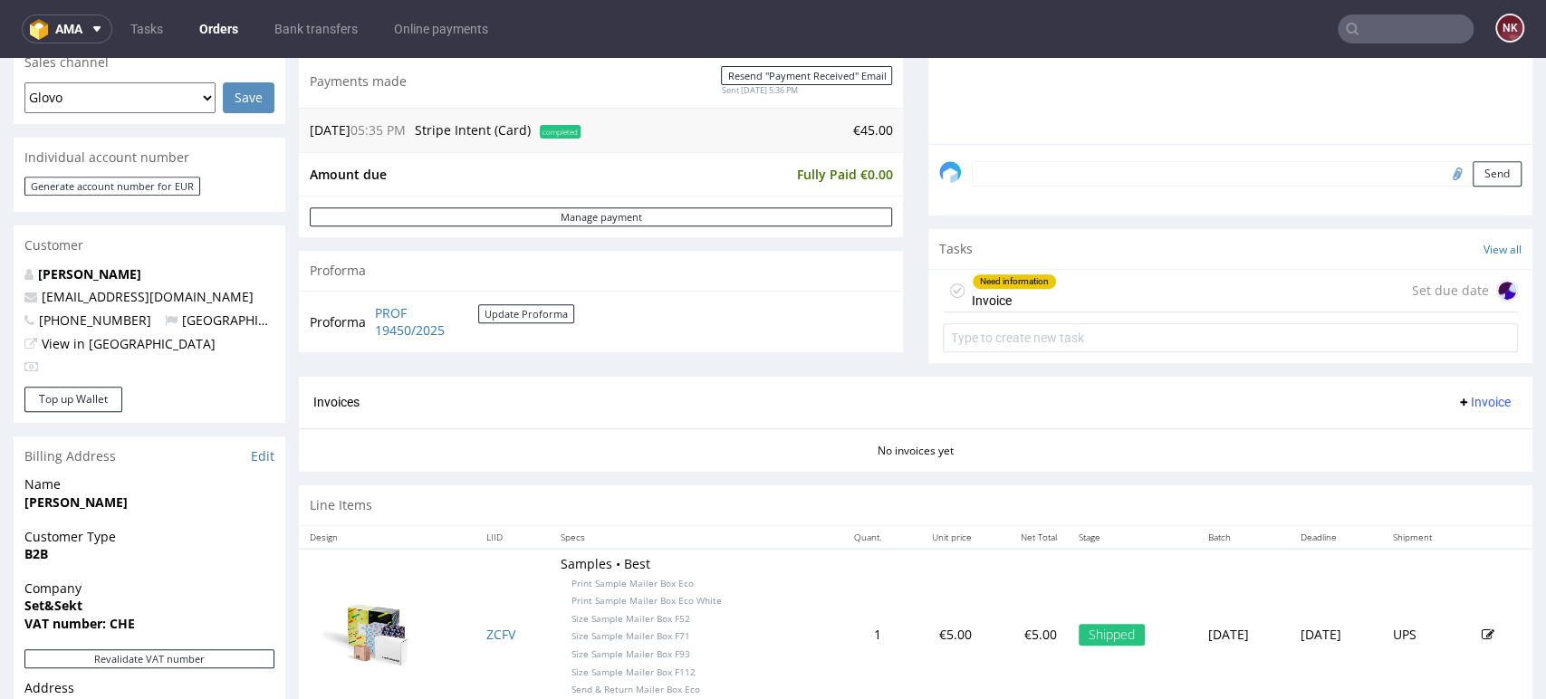
drag, startPoint x: 1431, startPoint y: 561, endPoint x: 1139, endPoint y: 517, distance: 295.8
click at [1431, 561] on td "UPS" at bounding box center [1426, 634] width 90 height 171
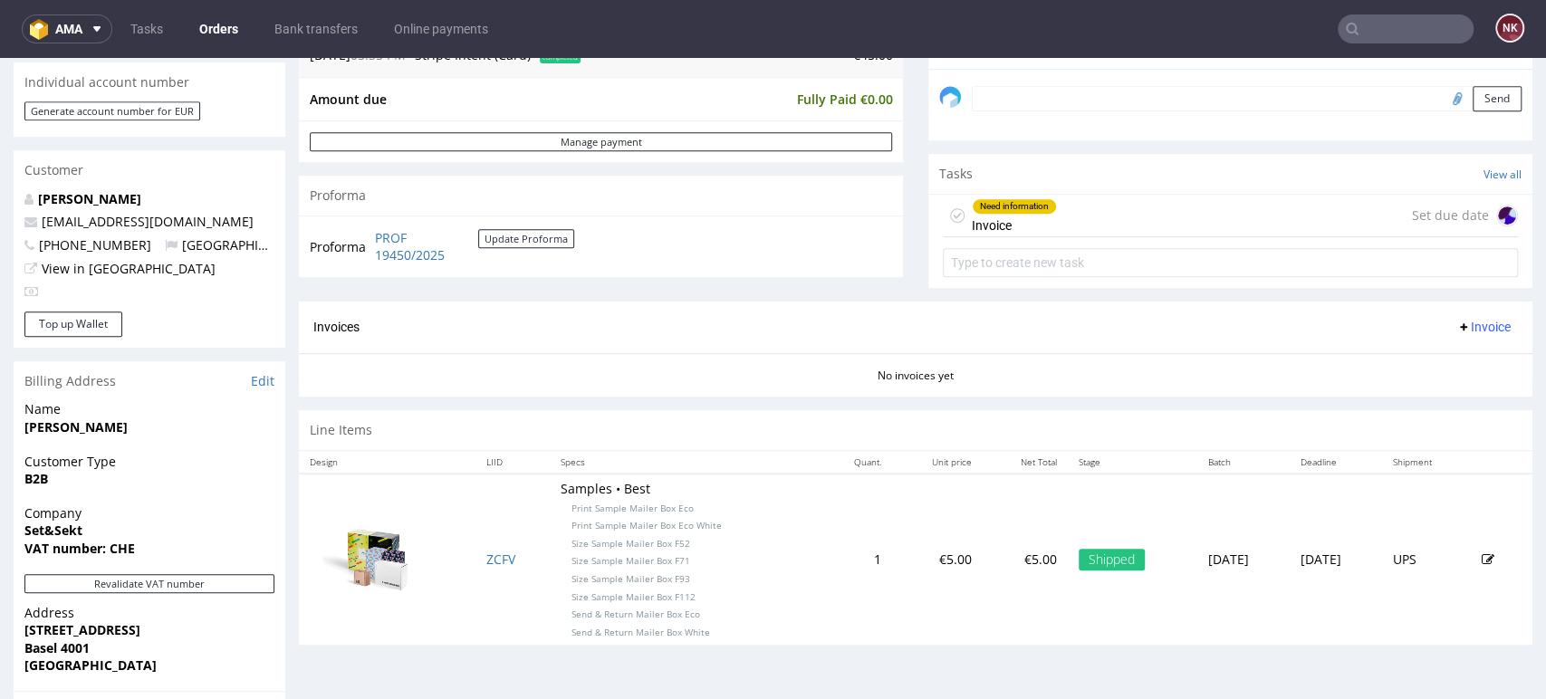
scroll to position [679, 0]
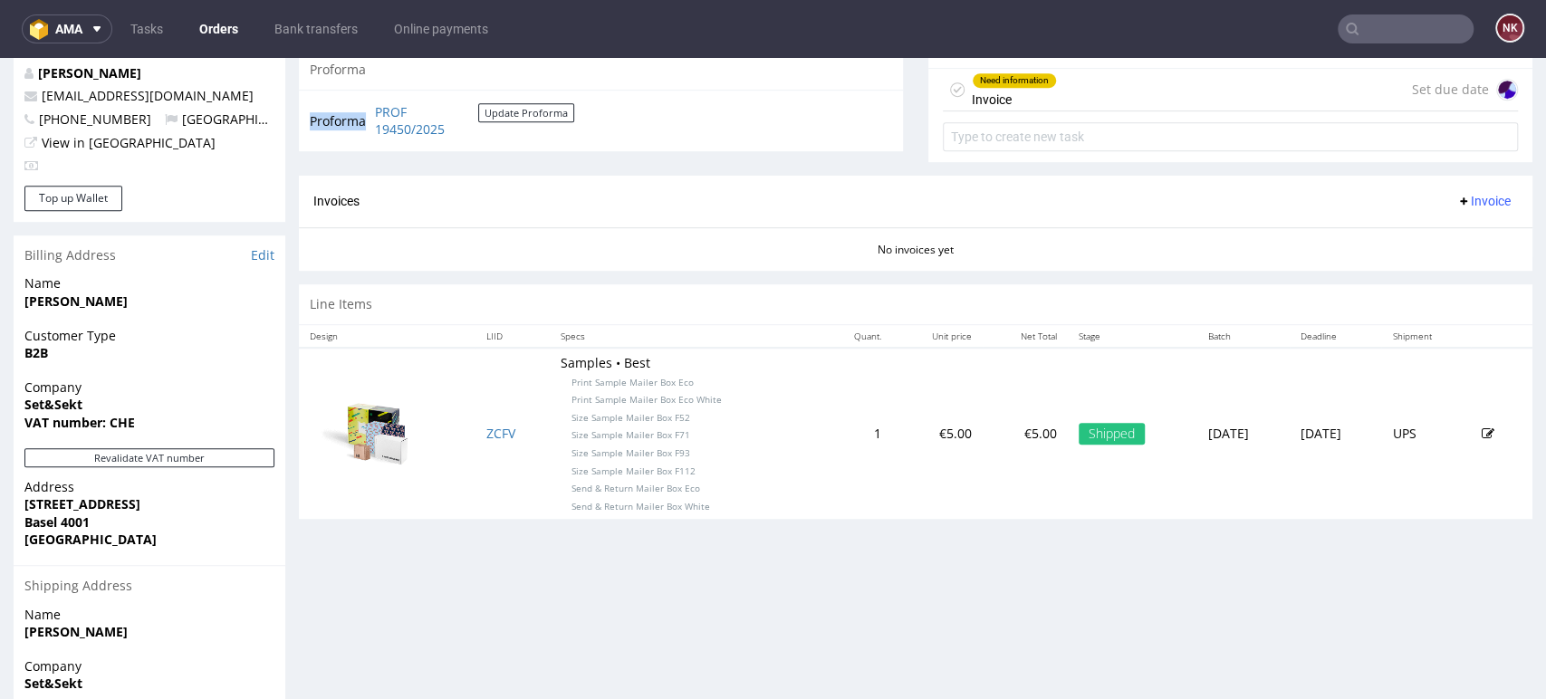
drag, startPoint x: 480, startPoint y: 137, endPoint x: 368, endPoint y: 109, distance: 115.8
click at [368, 109] on tr "Proforma PROF 19450/2025 Update Proforma" at bounding box center [443, 120] width 266 height 39
copy tbody "Proforma"
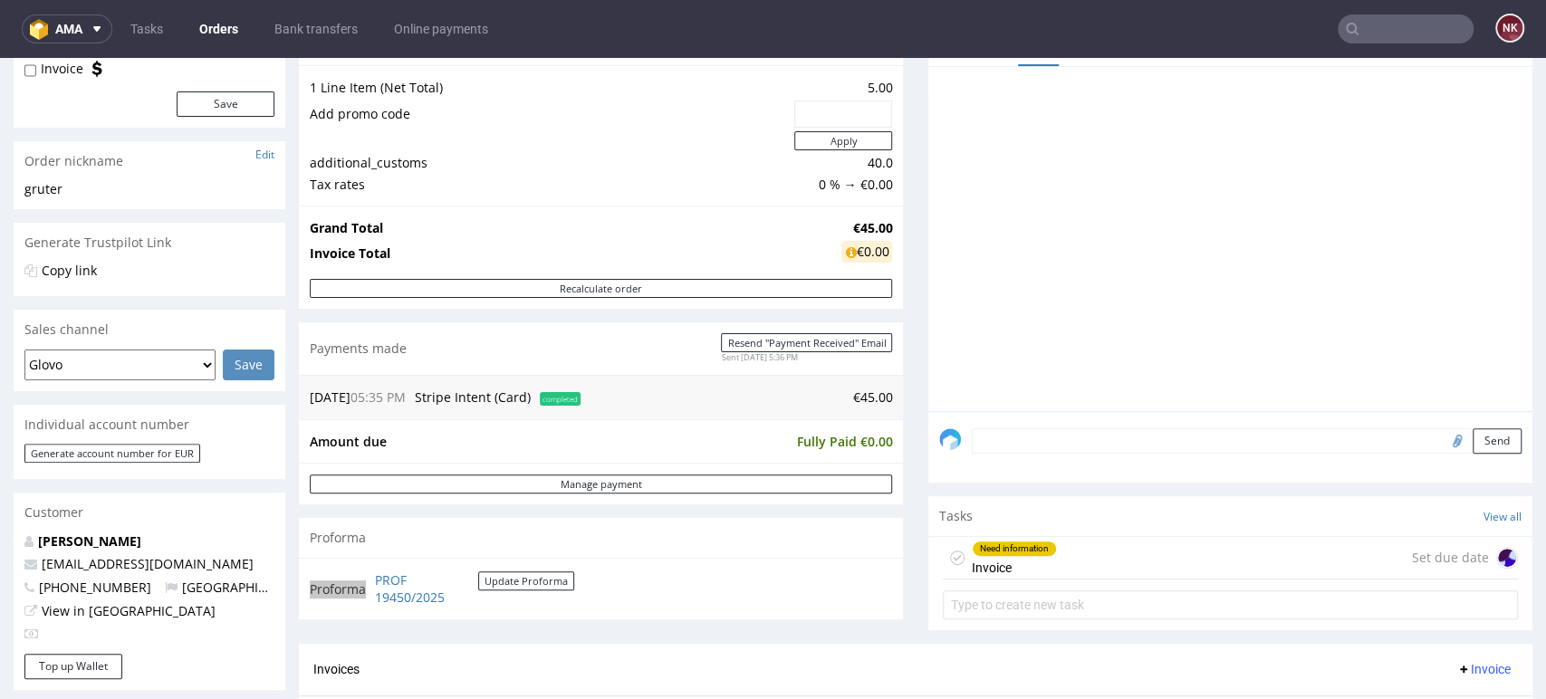
scroll to position [176, 0]
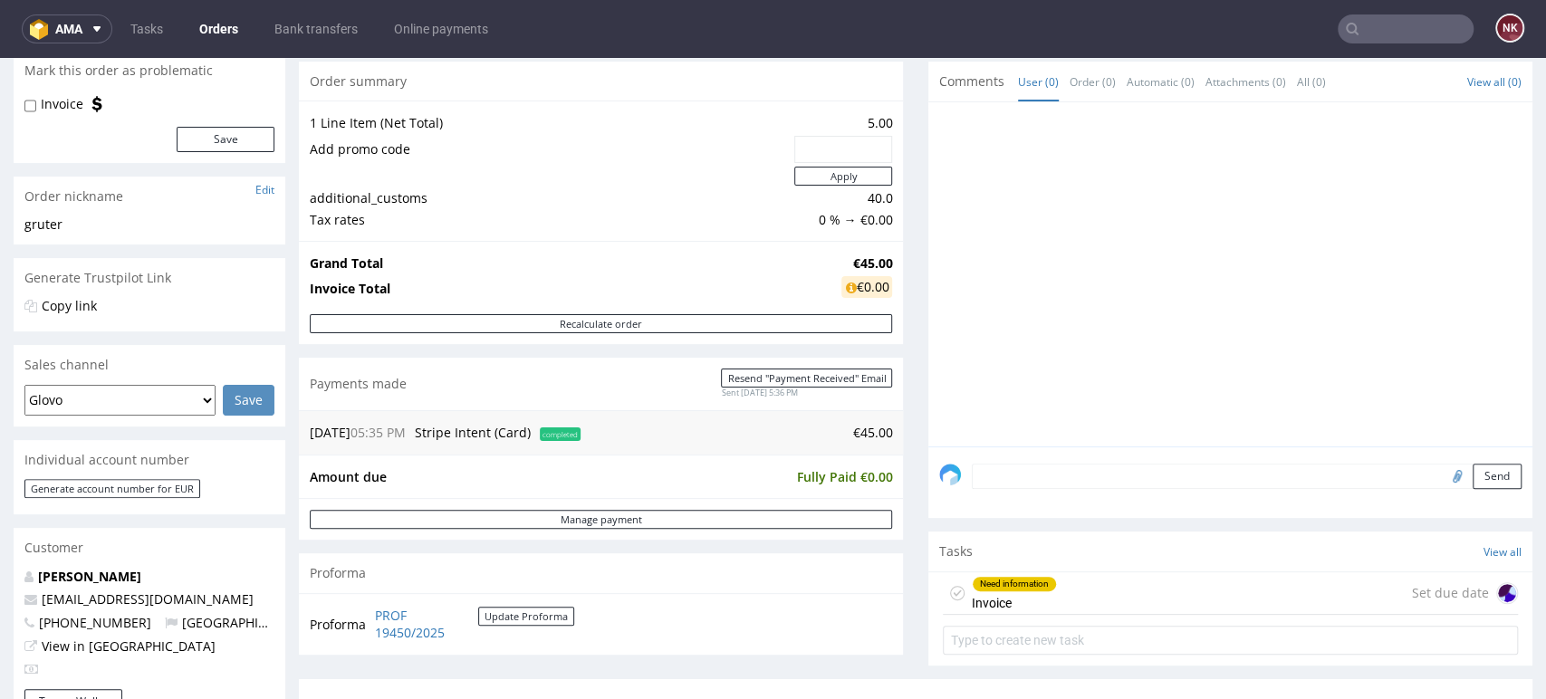
click at [1053, 588] on div "Need information Invoice Set due date" at bounding box center [1230, 593] width 575 height 43
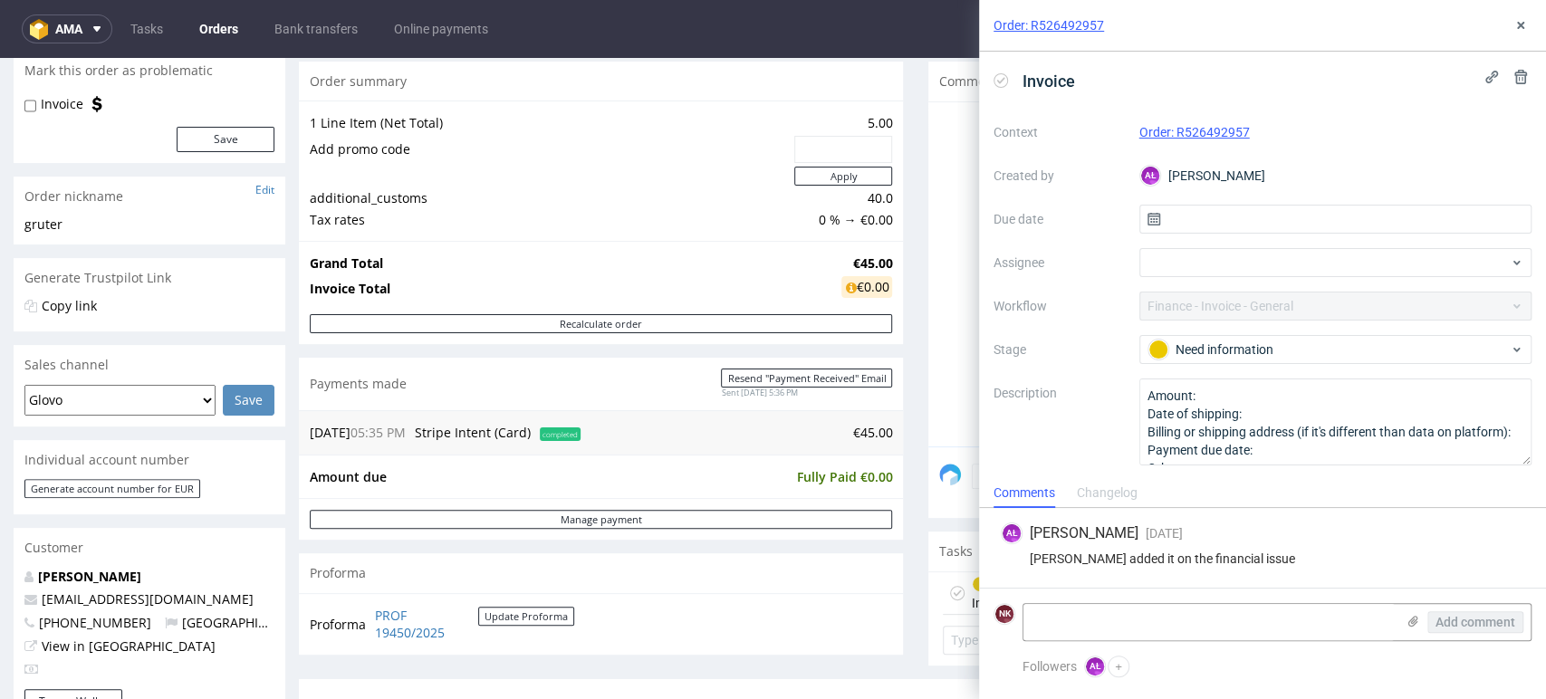
click at [1457, 543] on div "AŁ Aleksandra Łętowska 4 days ago 18th Sep 2025, 09:32" at bounding box center [1263, 534] width 524 height 22
click at [1246, 617] on textarea at bounding box center [1209, 622] width 371 height 36
paste textarea "https://packhelp.slack.com/archives/CGGR5NHRA/p1758180788699419"
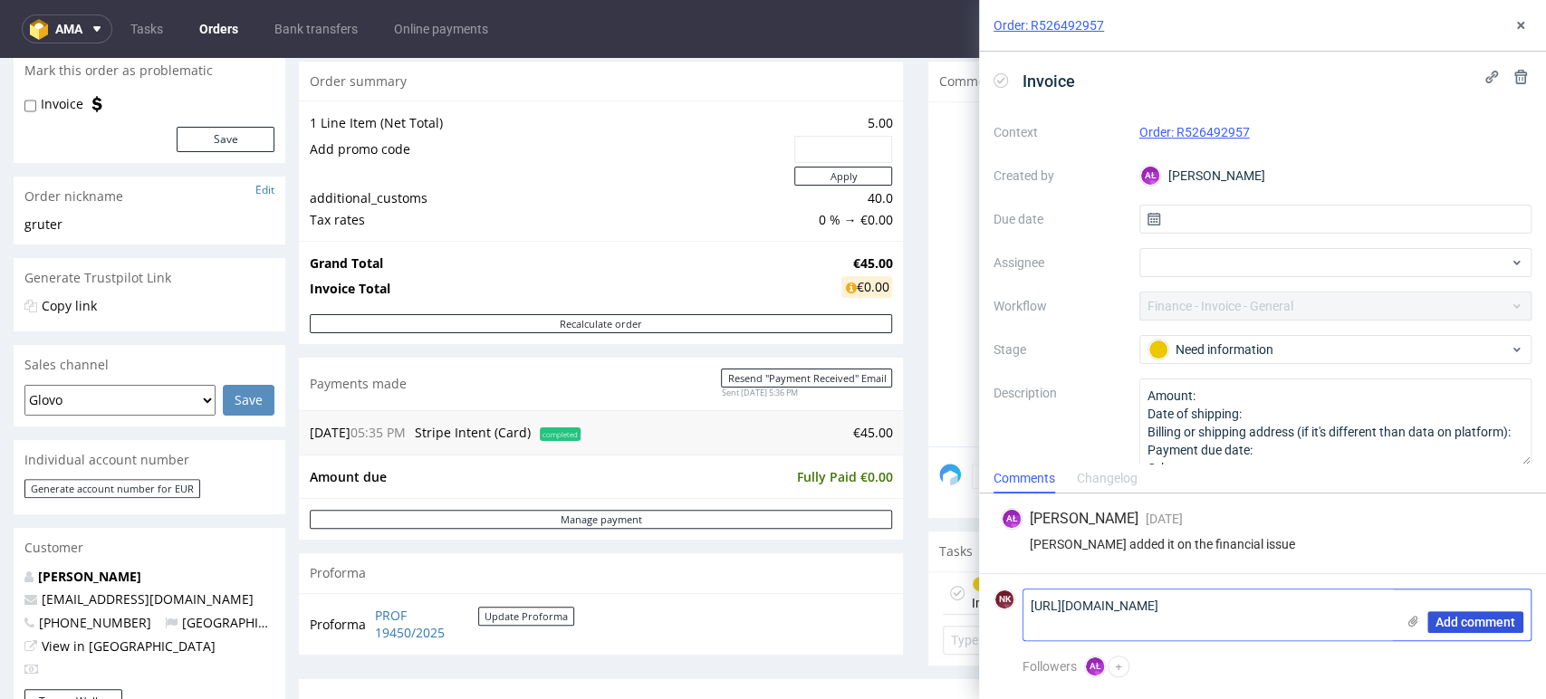
type textarea "https://packhelp.slack.com/archives/CGGR5NHRA/p1758180788699419"
click at [1481, 621] on span "Add comment" at bounding box center [1476, 622] width 80 height 13
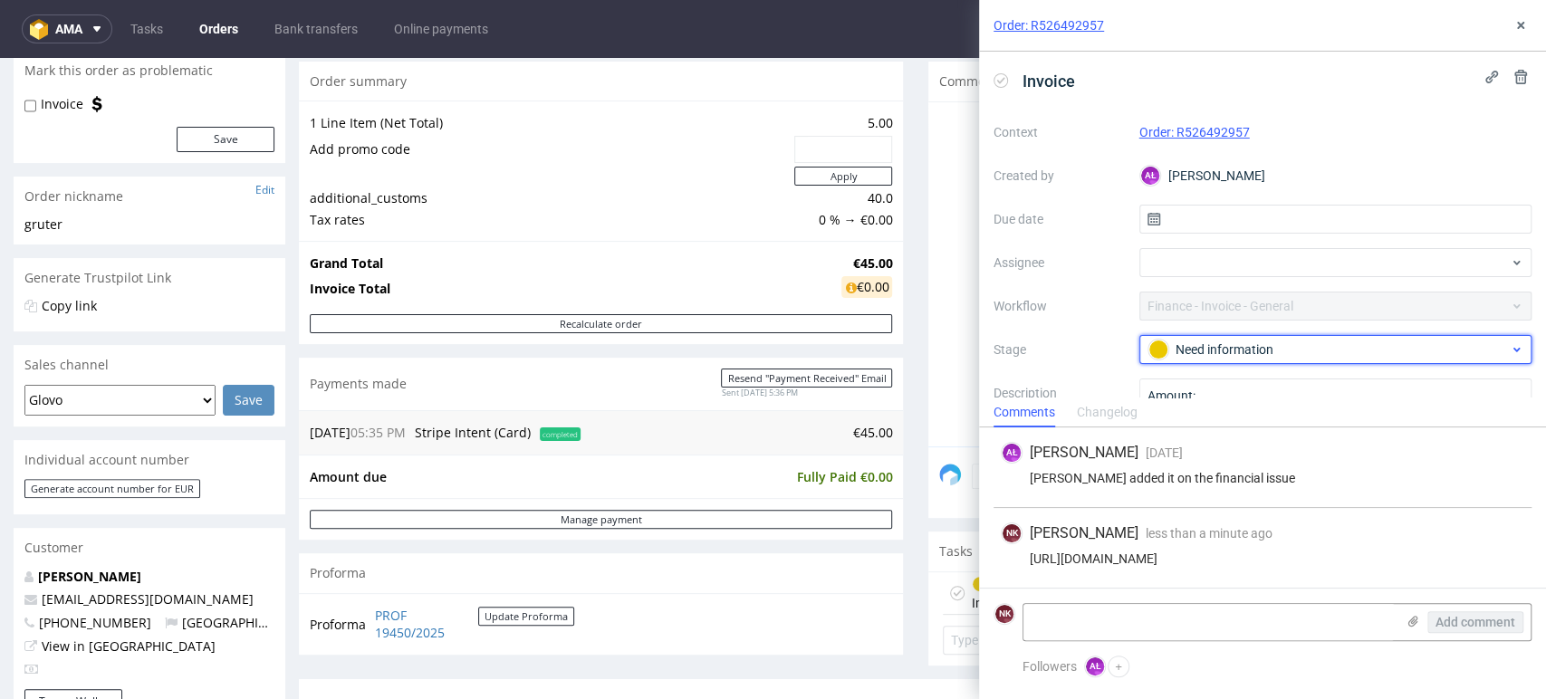
click at [1350, 351] on div "Need information" at bounding box center [1329, 350] width 360 height 20
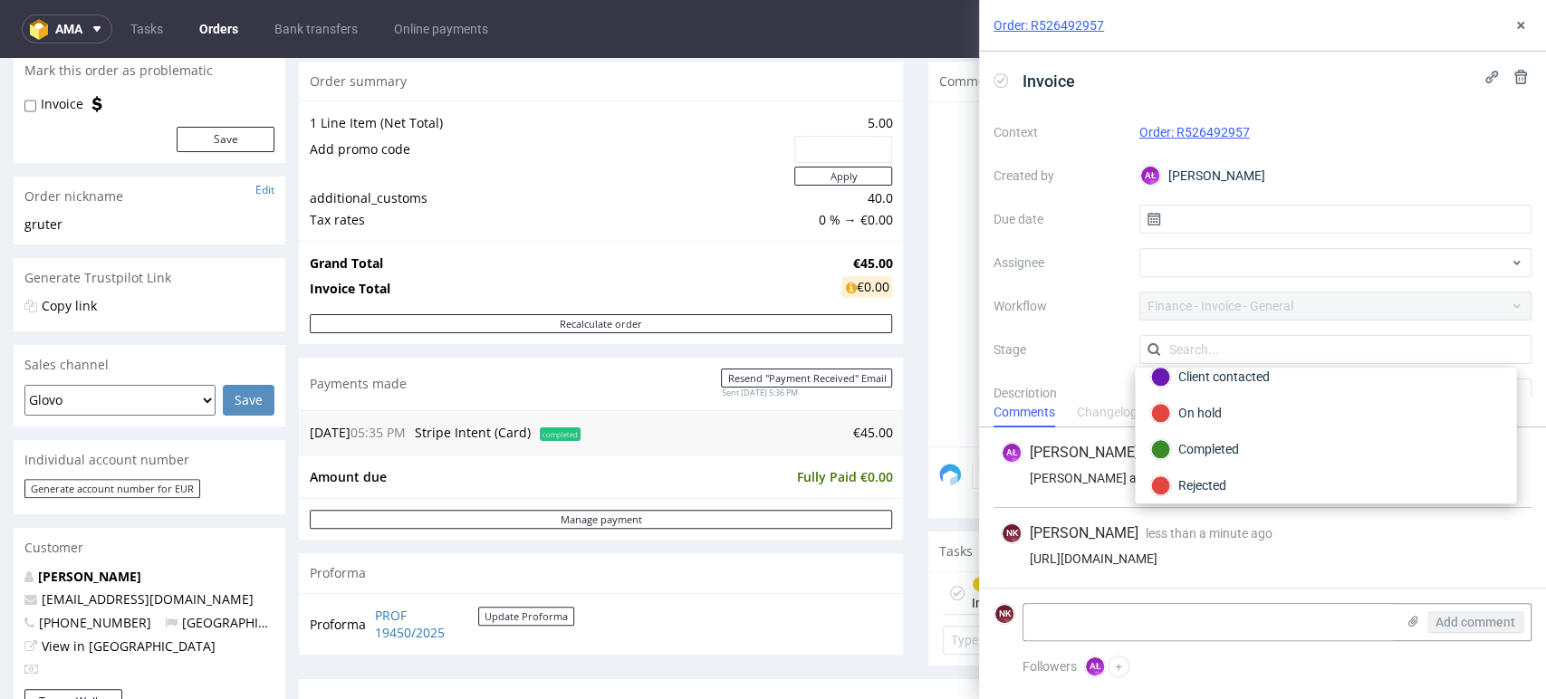
scroll to position [130, 0]
click at [1226, 444] on div "Completed" at bounding box center [1325, 444] width 351 height 20
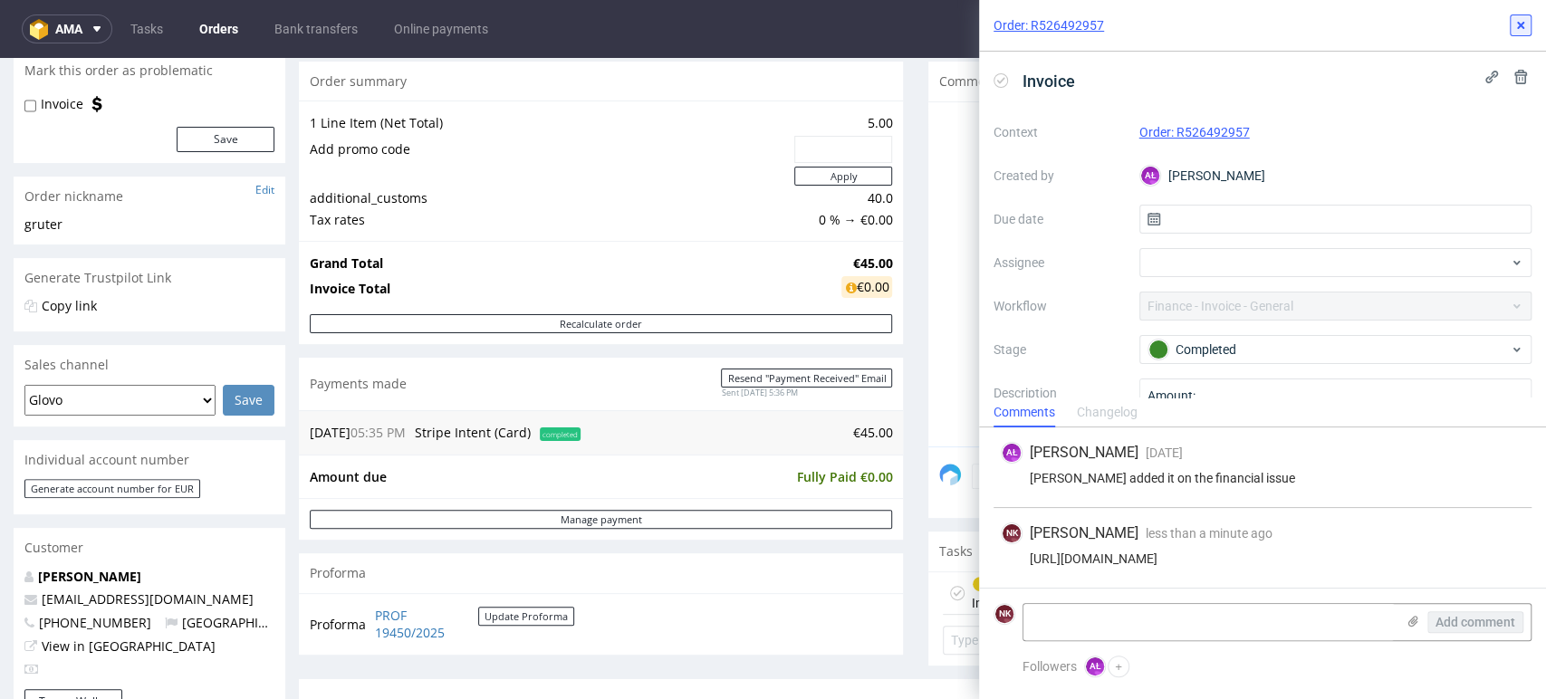
click at [1529, 23] on button at bounding box center [1521, 25] width 22 height 22
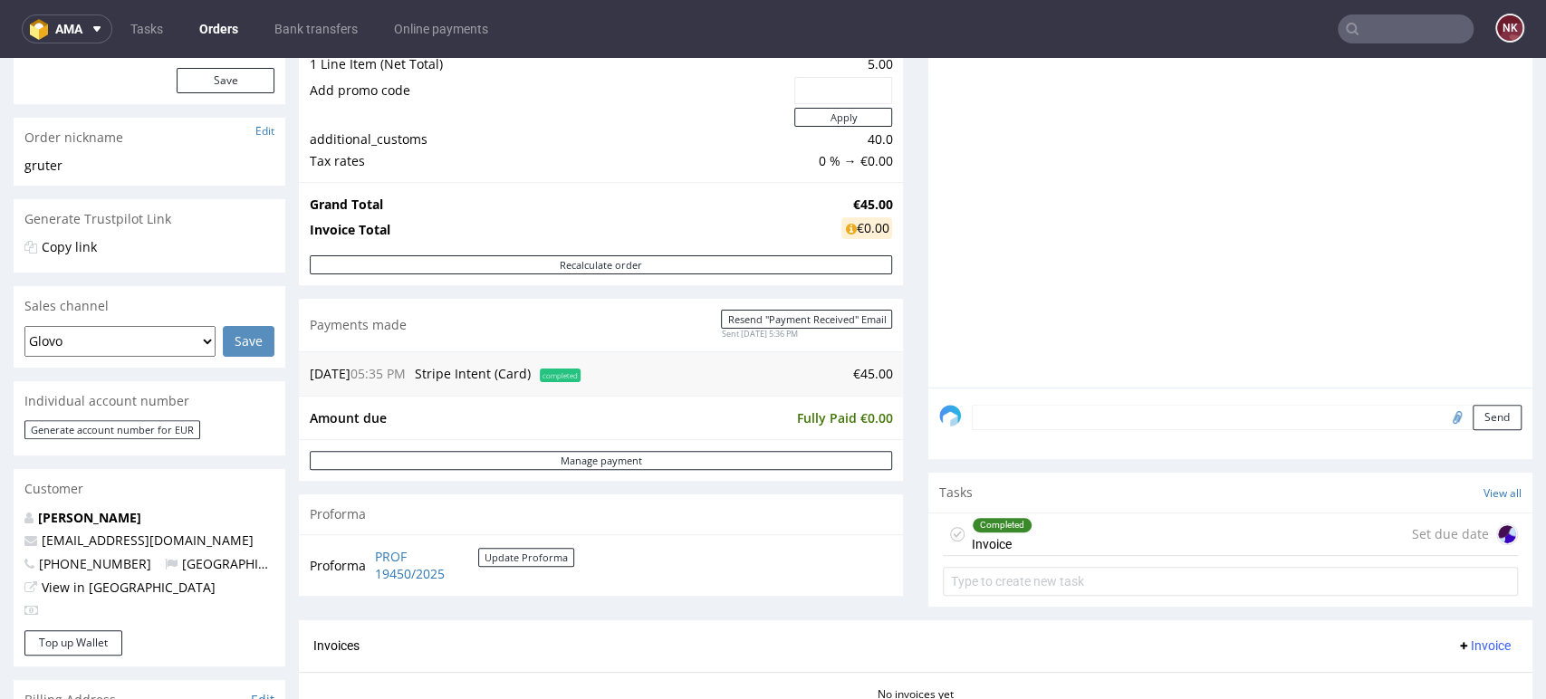
scroll to position [579, 0]
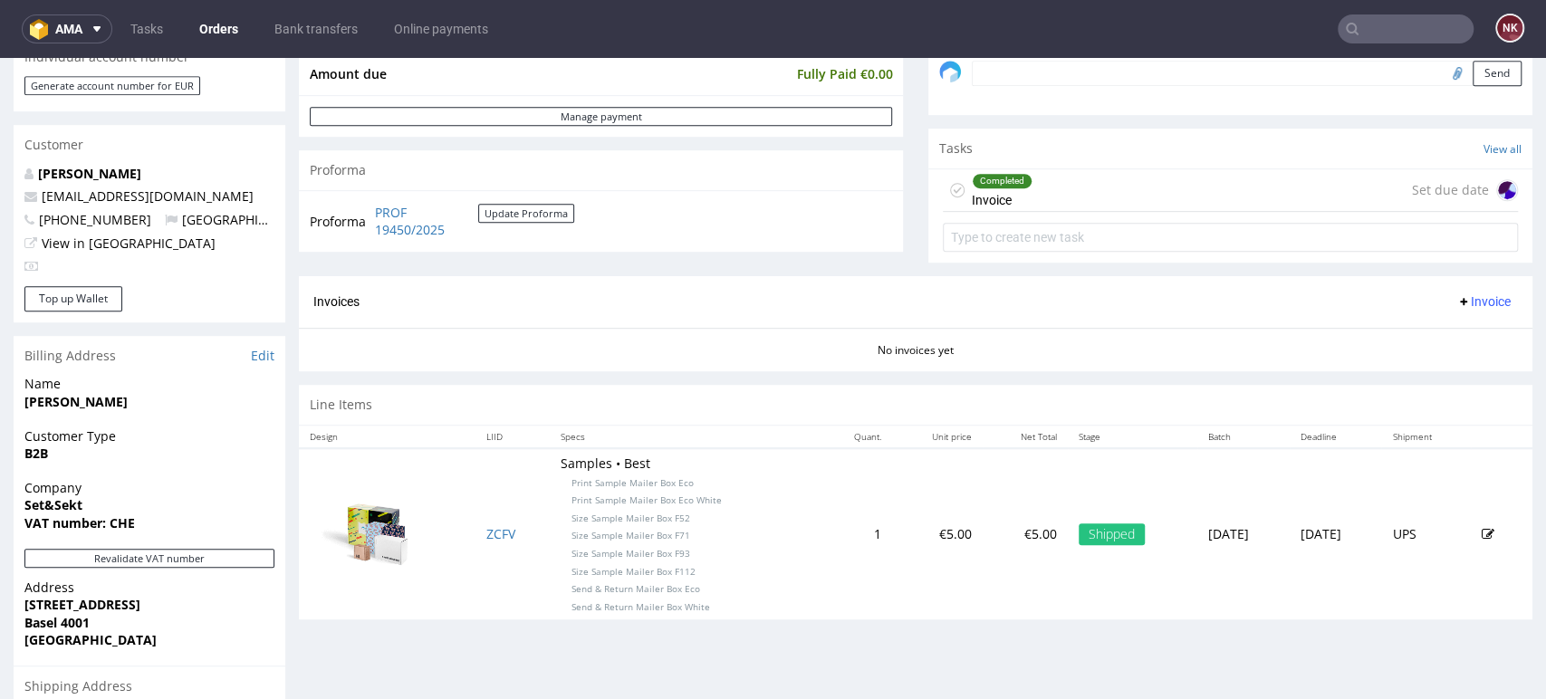
click at [1456, 303] on span "Invoice" at bounding box center [1483, 301] width 54 height 14
click at [1456, 363] on span "Upload" at bounding box center [1452, 371] width 88 height 18
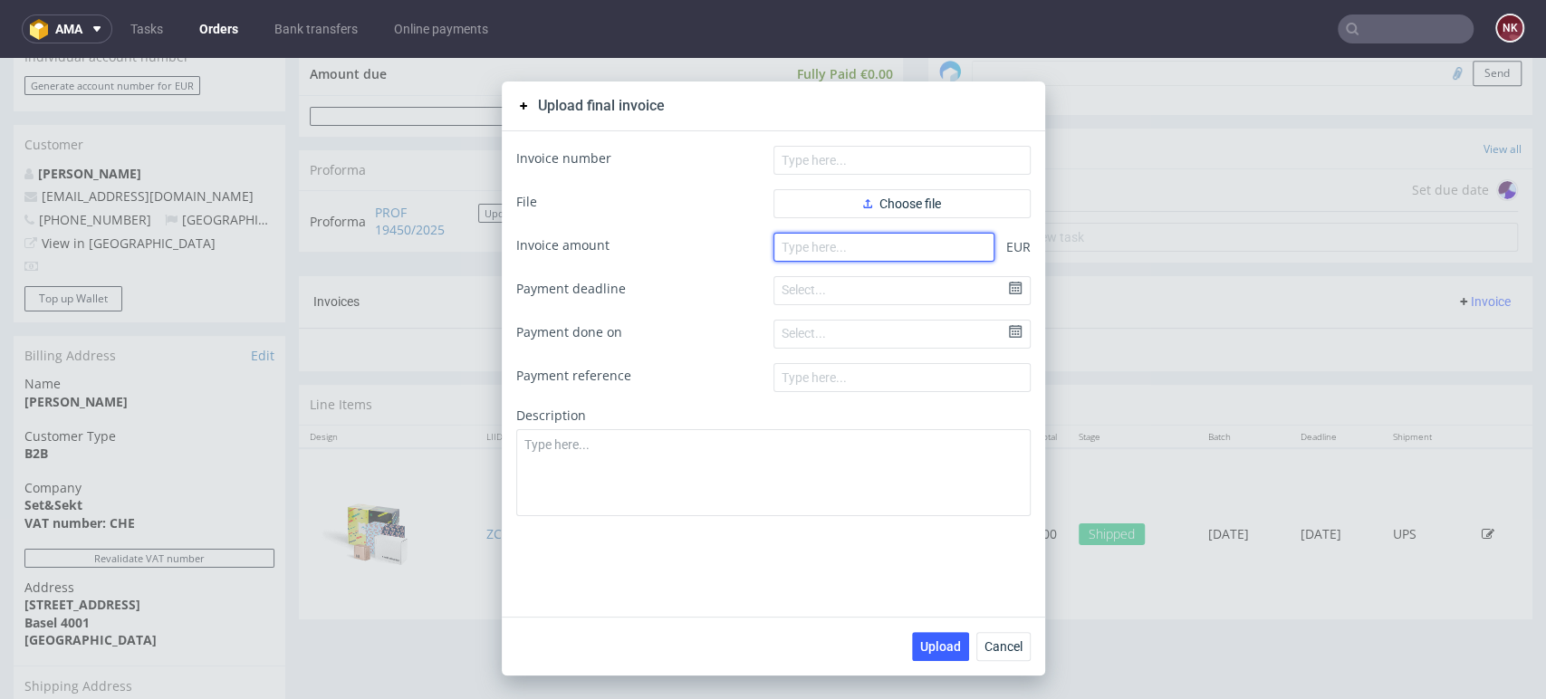
click at [906, 245] on input "number" at bounding box center [884, 247] width 221 height 29
type input "45"
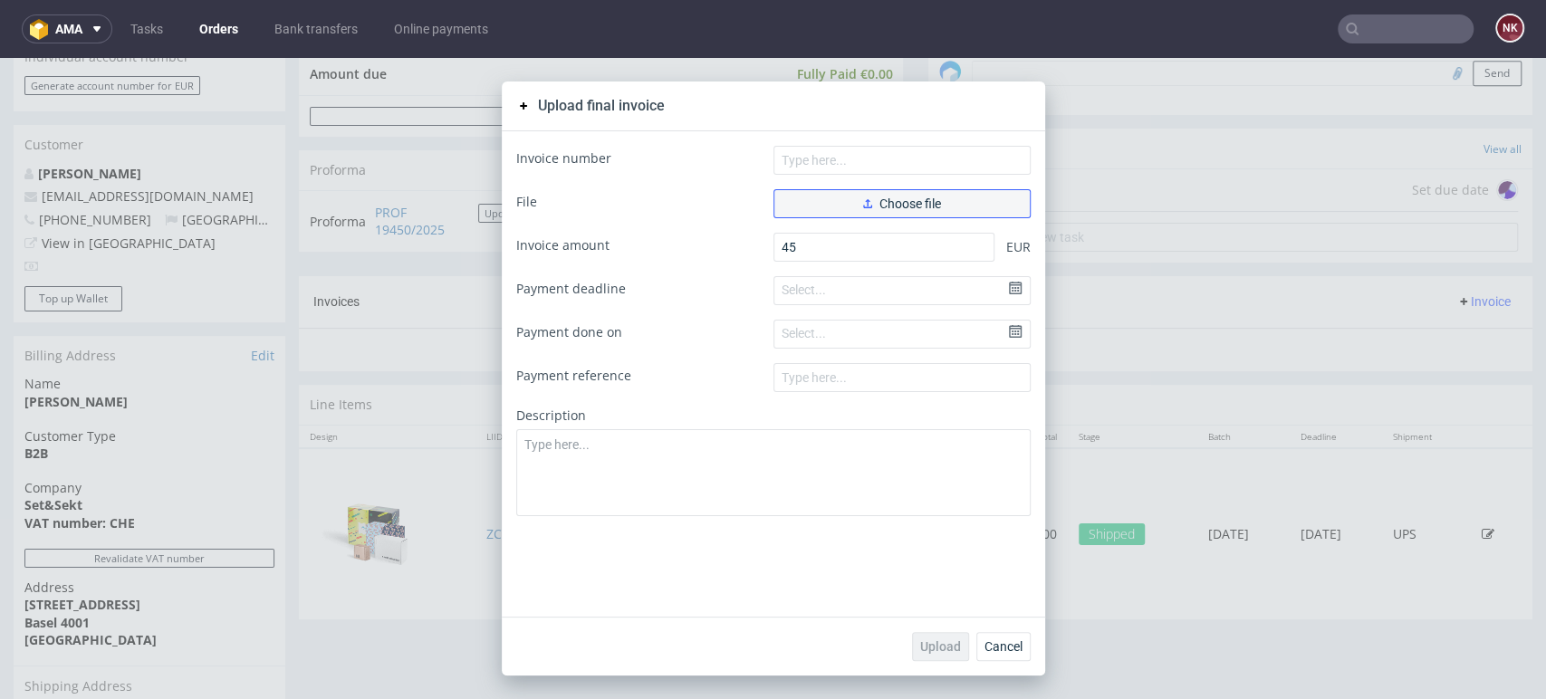
click at [904, 204] on span "Choose file" at bounding box center [902, 203] width 78 height 13
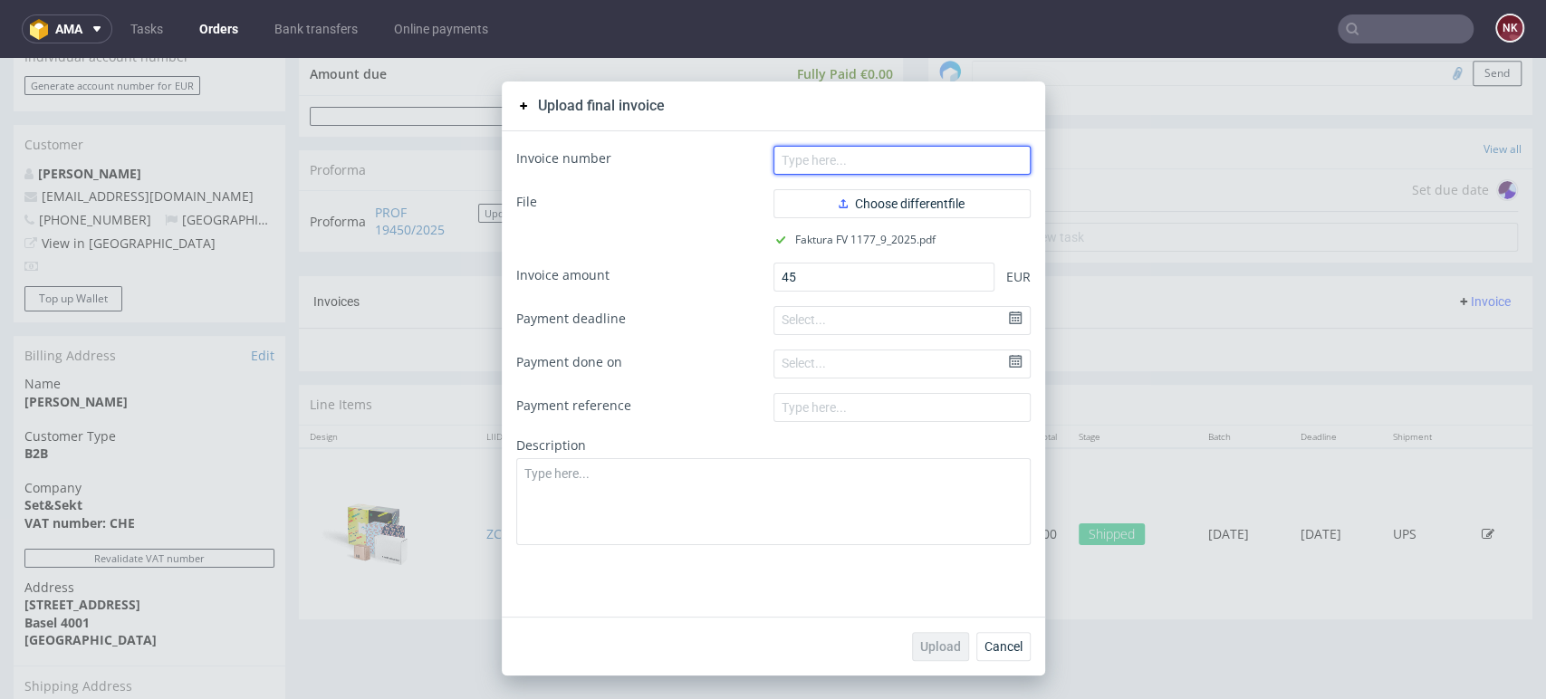
click at [804, 168] on input "text" at bounding box center [902, 160] width 257 height 29
type input "FV 1177/9/2025"
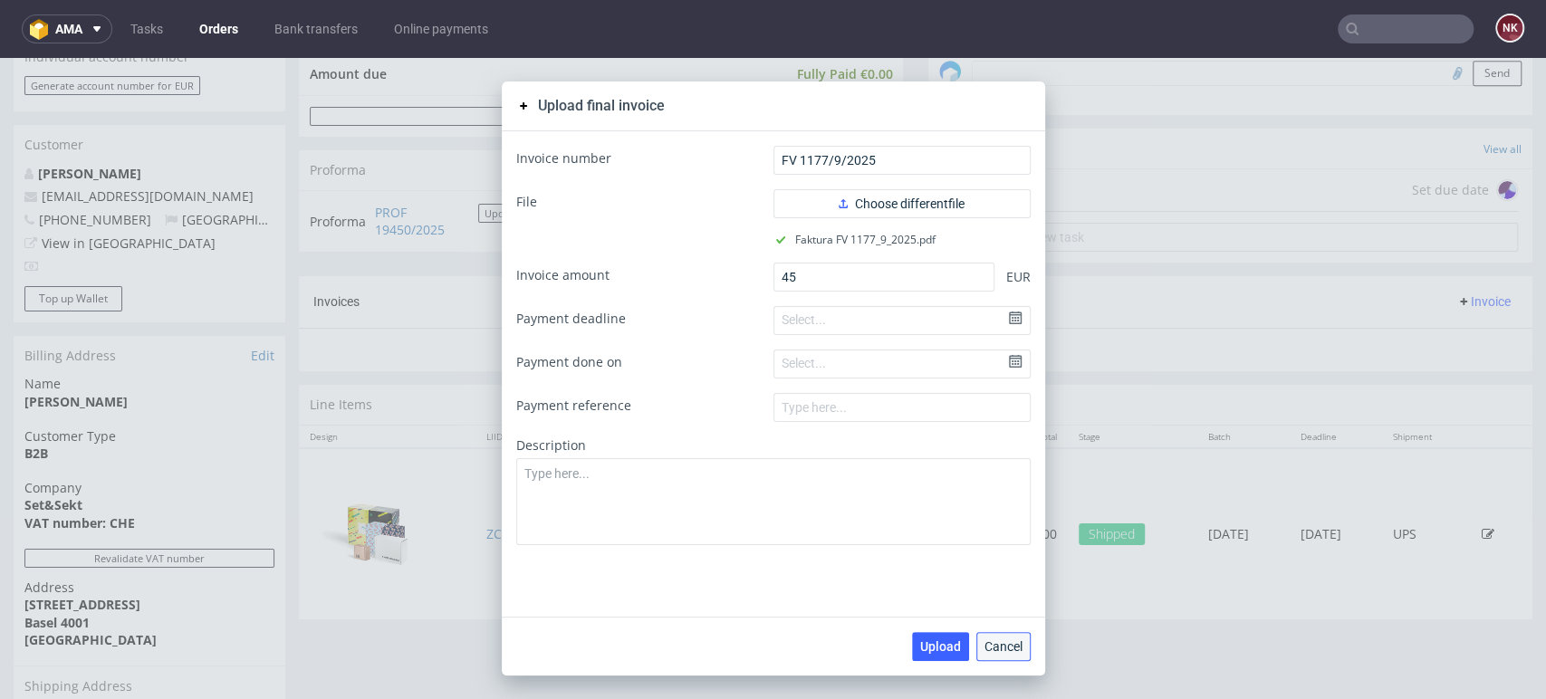
click at [996, 640] on span "Cancel" at bounding box center [1004, 646] width 38 height 13
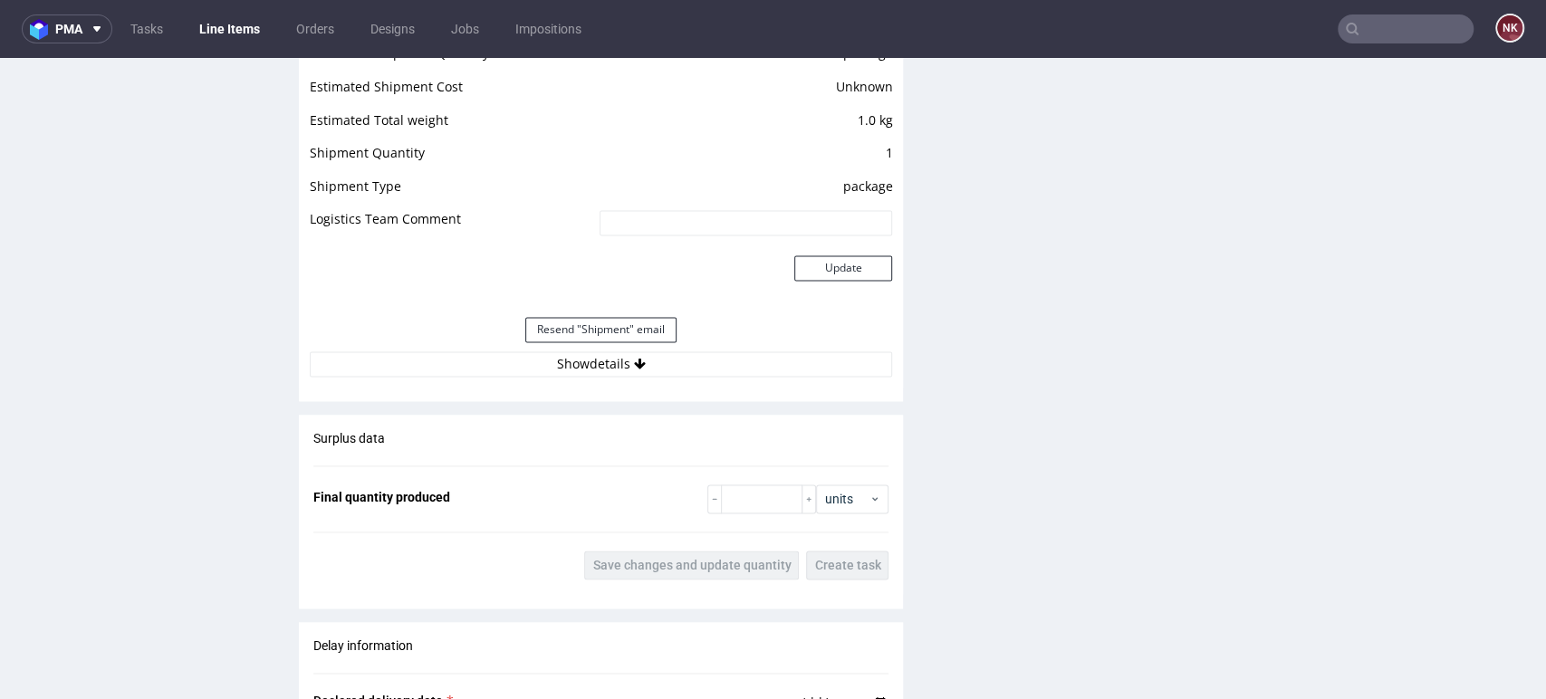
scroll to position [1710, 0]
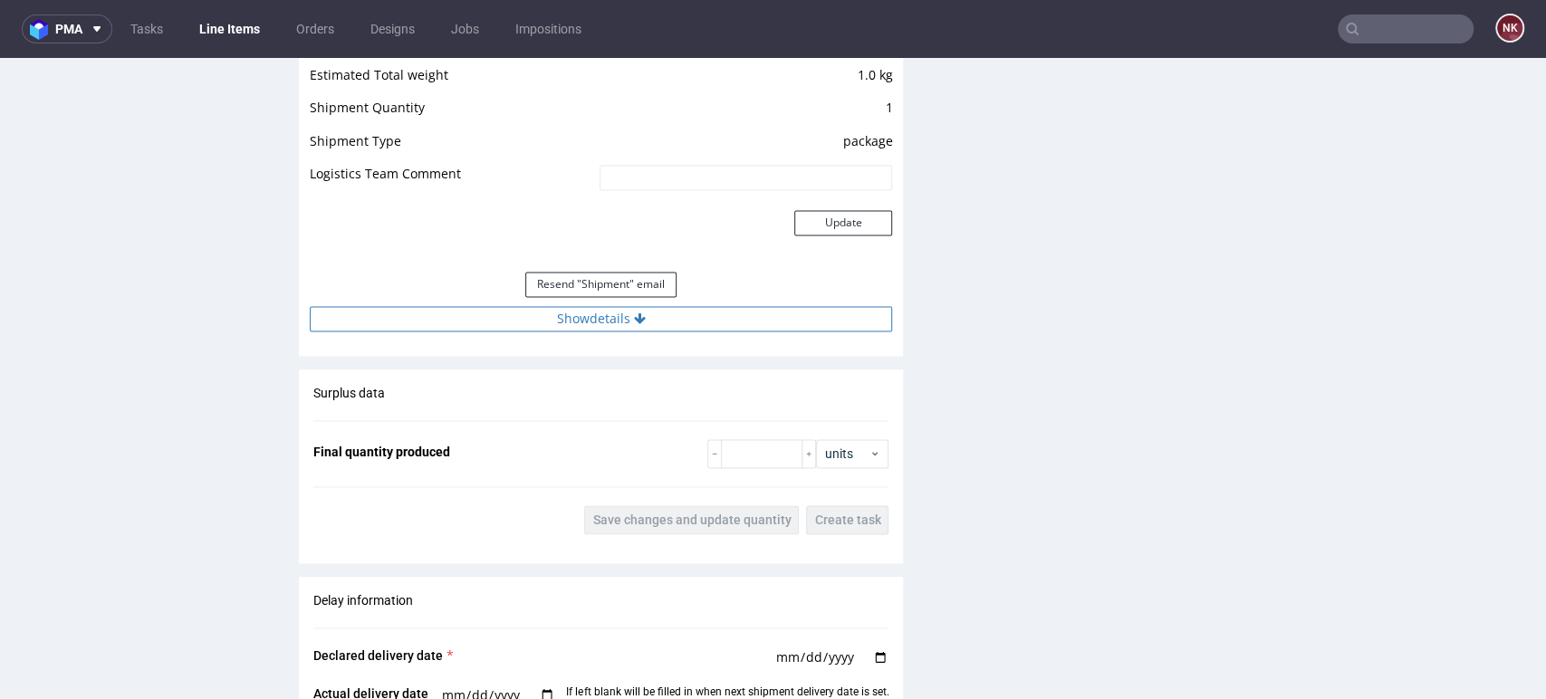
click at [657, 317] on button "Show details" at bounding box center [601, 318] width 582 height 25
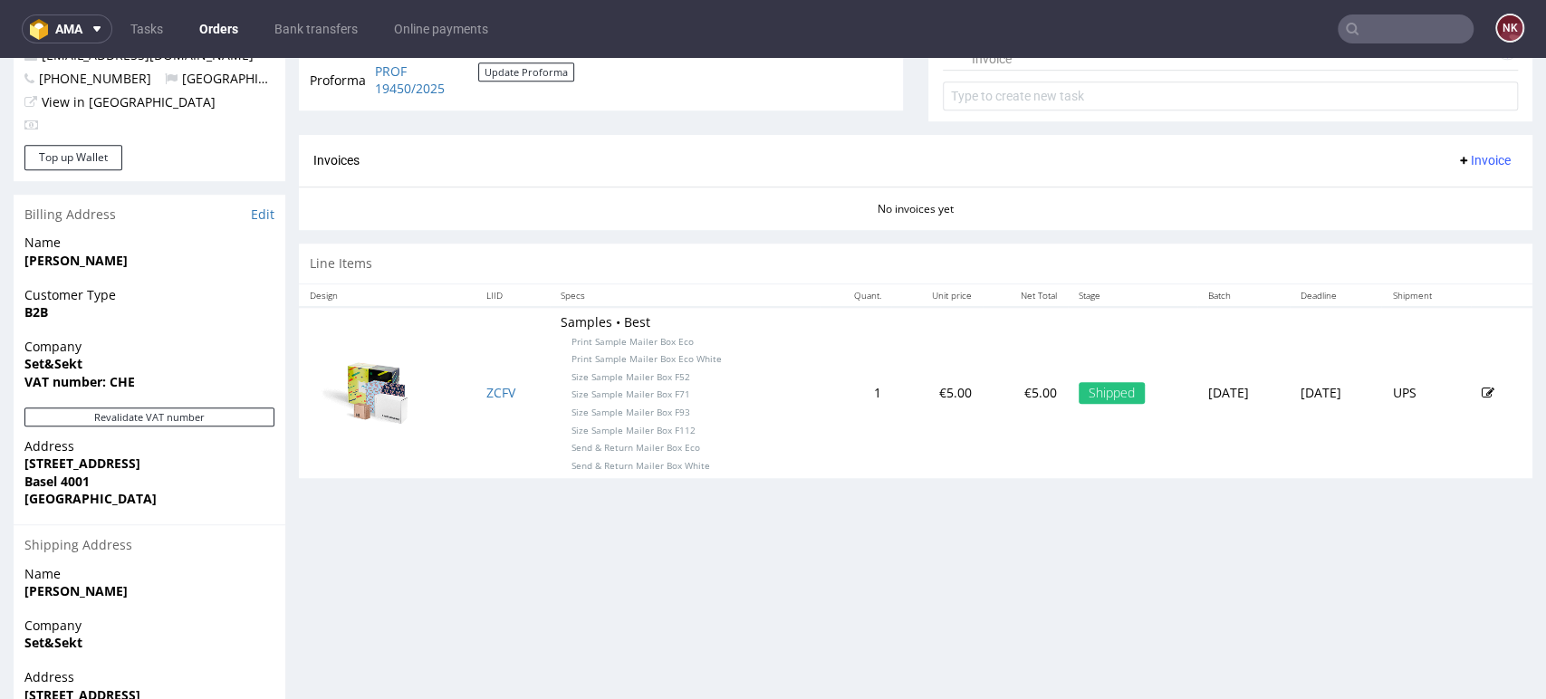
scroll to position [603, 0]
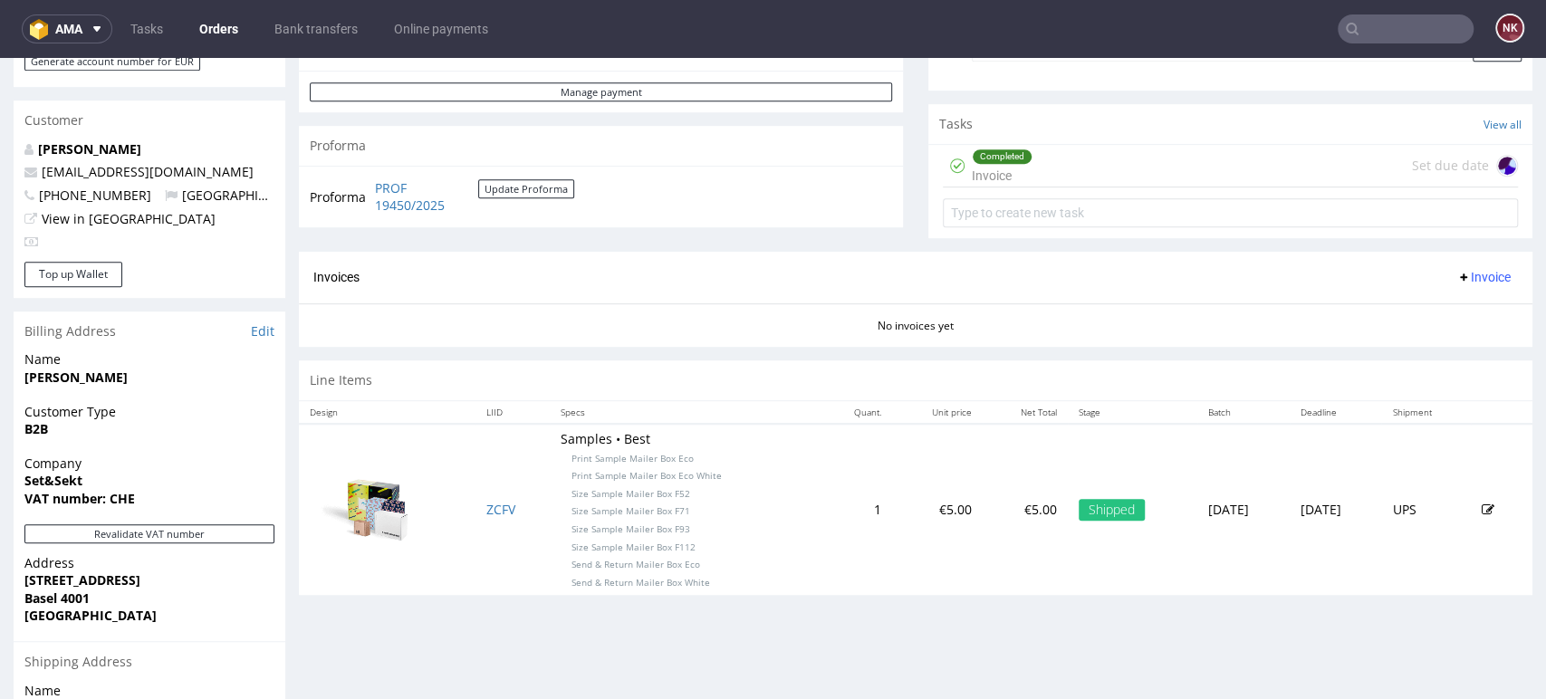
click at [1457, 266] on button "Invoice" at bounding box center [1483, 277] width 69 height 22
click at [1456, 334] on li "Upload" at bounding box center [1445, 347] width 117 height 33
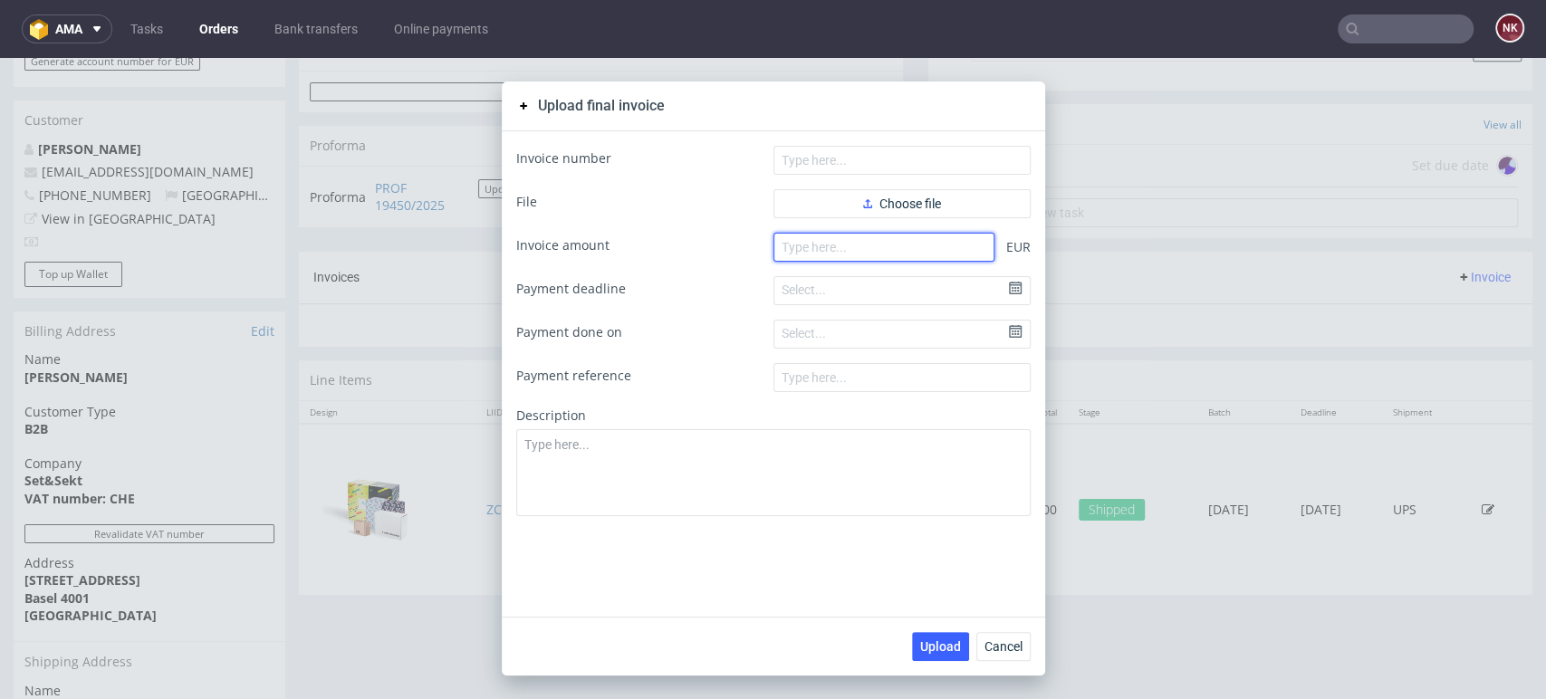
click at [905, 251] on input "number" at bounding box center [884, 247] width 221 height 29
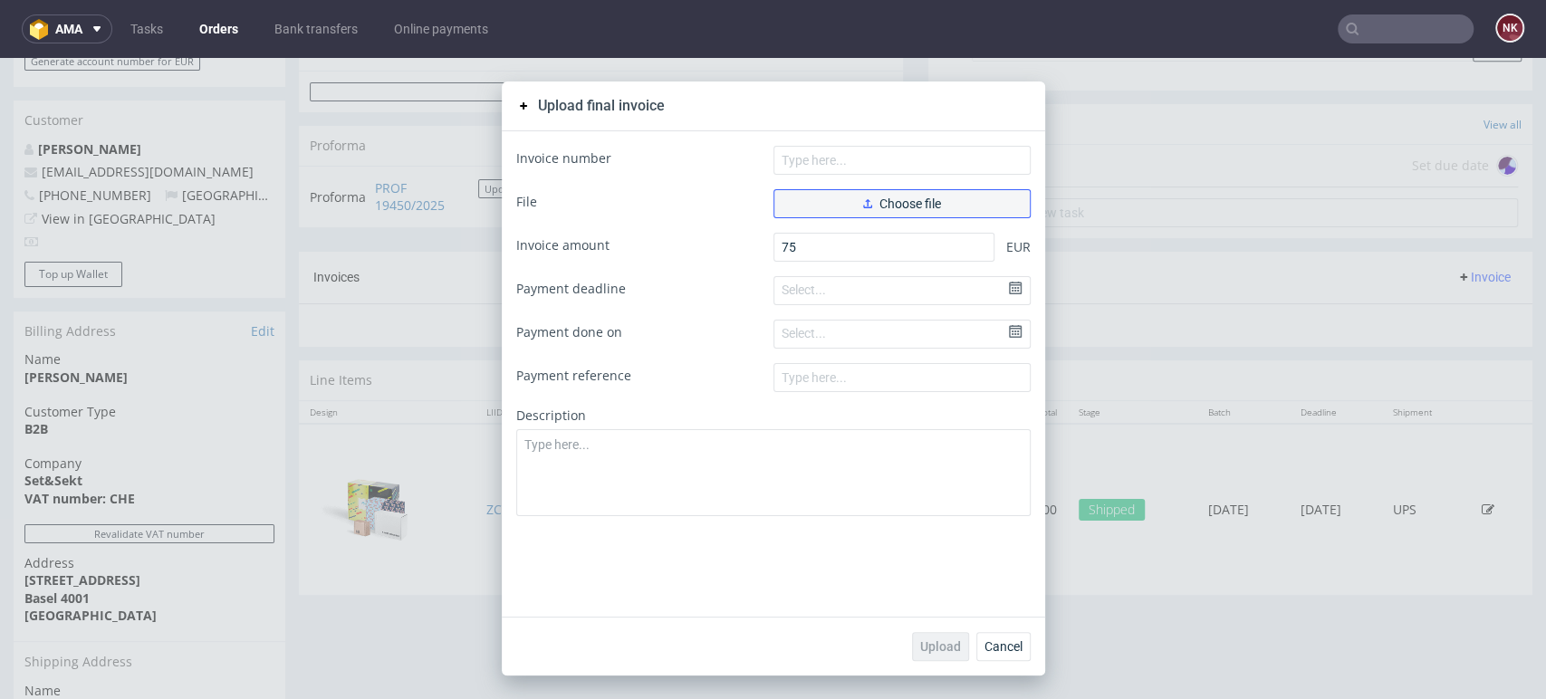
click at [896, 201] on span "Choose file" at bounding box center [902, 203] width 78 height 13
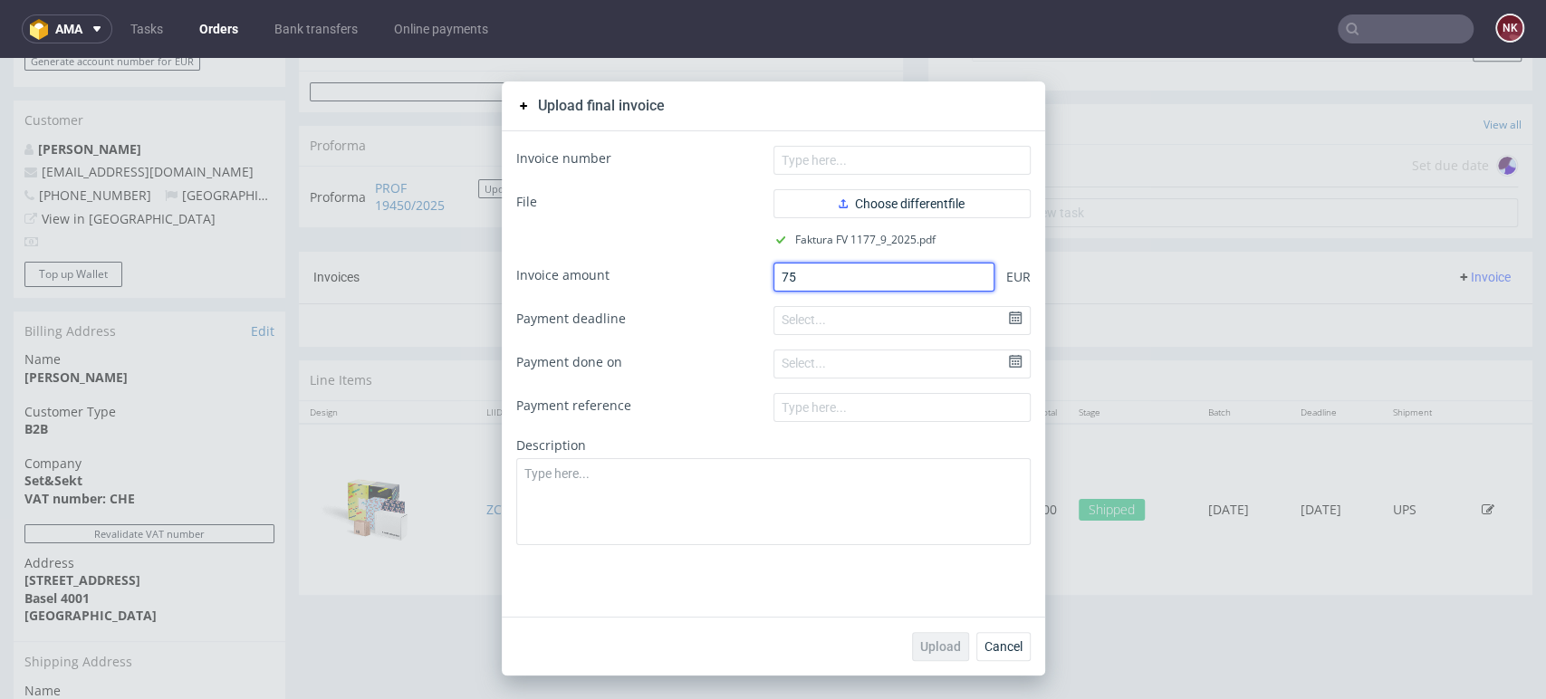
drag, startPoint x: 812, startPoint y: 280, endPoint x: 710, endPoint y: 281, distance: 101.4
click at [710, 281] on div "Invoice amount 75 EUR" at bounding box center [773, 277] width 514 height 29
type input "45"
click at [834, 178] on form "Invoice number File Choose different file Faktura FV 1177_9_2025.pdf Invoice am…" at bounding box center [773, 345] width 514 height 399
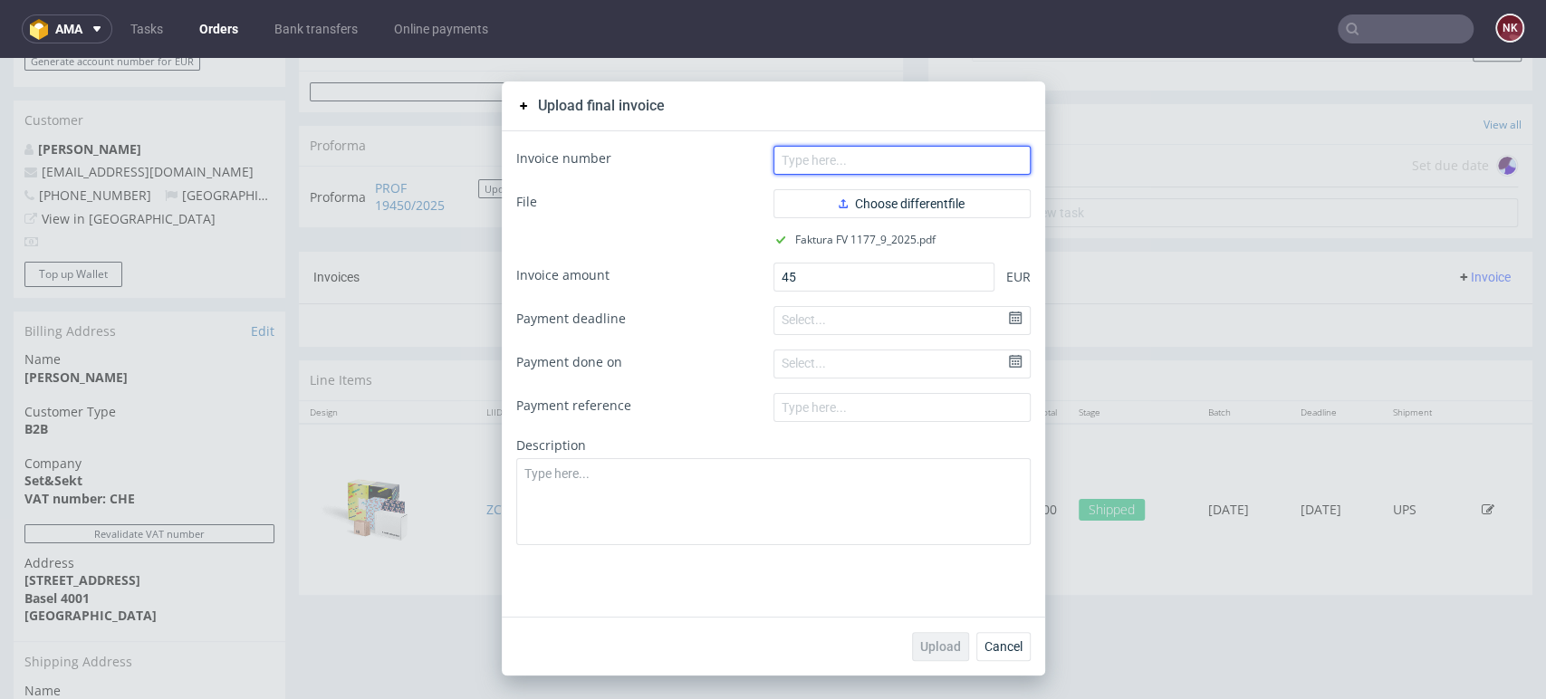
click at [841, 160] on input "text" at bounding box center [902, 160] width 257 height 29
type input "FV 1177/9/2025"
click at [928, 650] on span "Upload" at bounding box center [940, 646] width 41 height 13
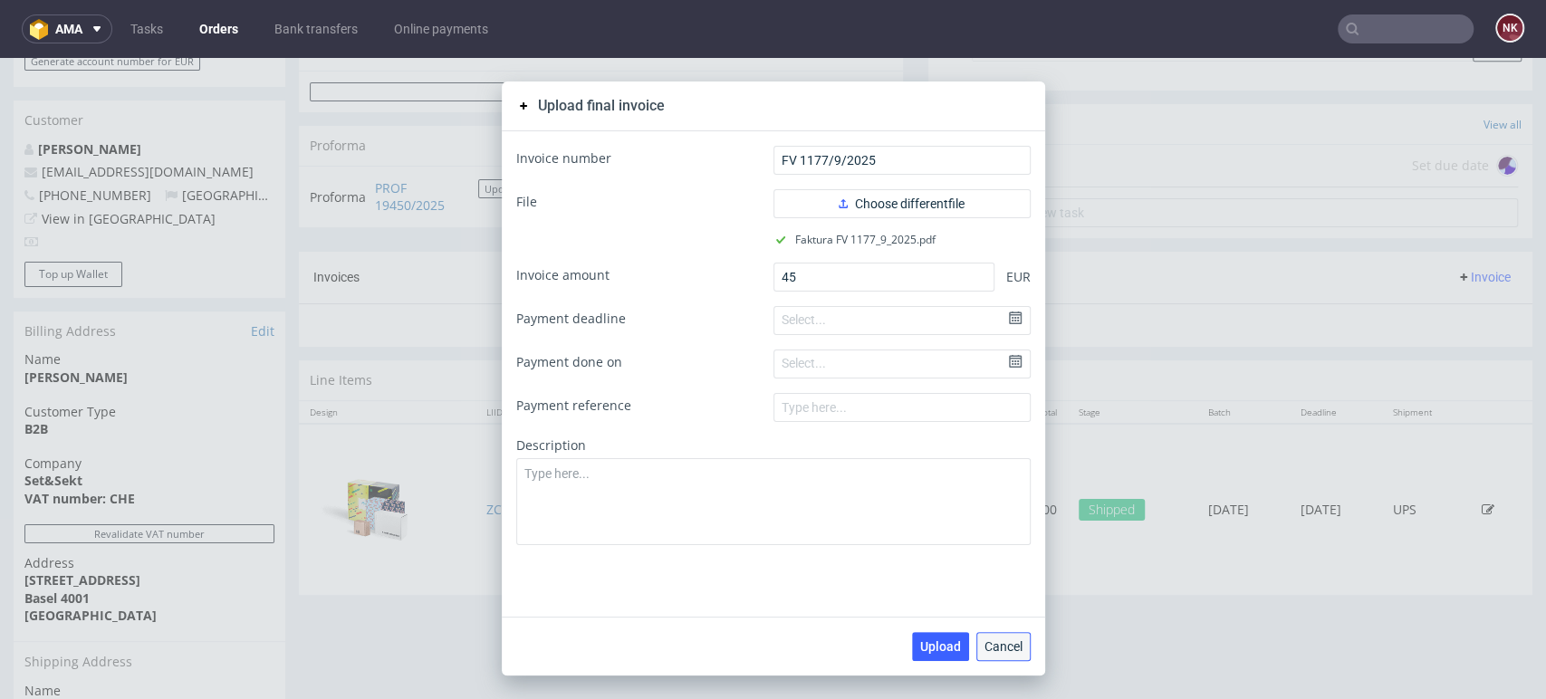
click at [990, 649] on span "Cancel" at bounding box center [1004, 646] width 38 height 13
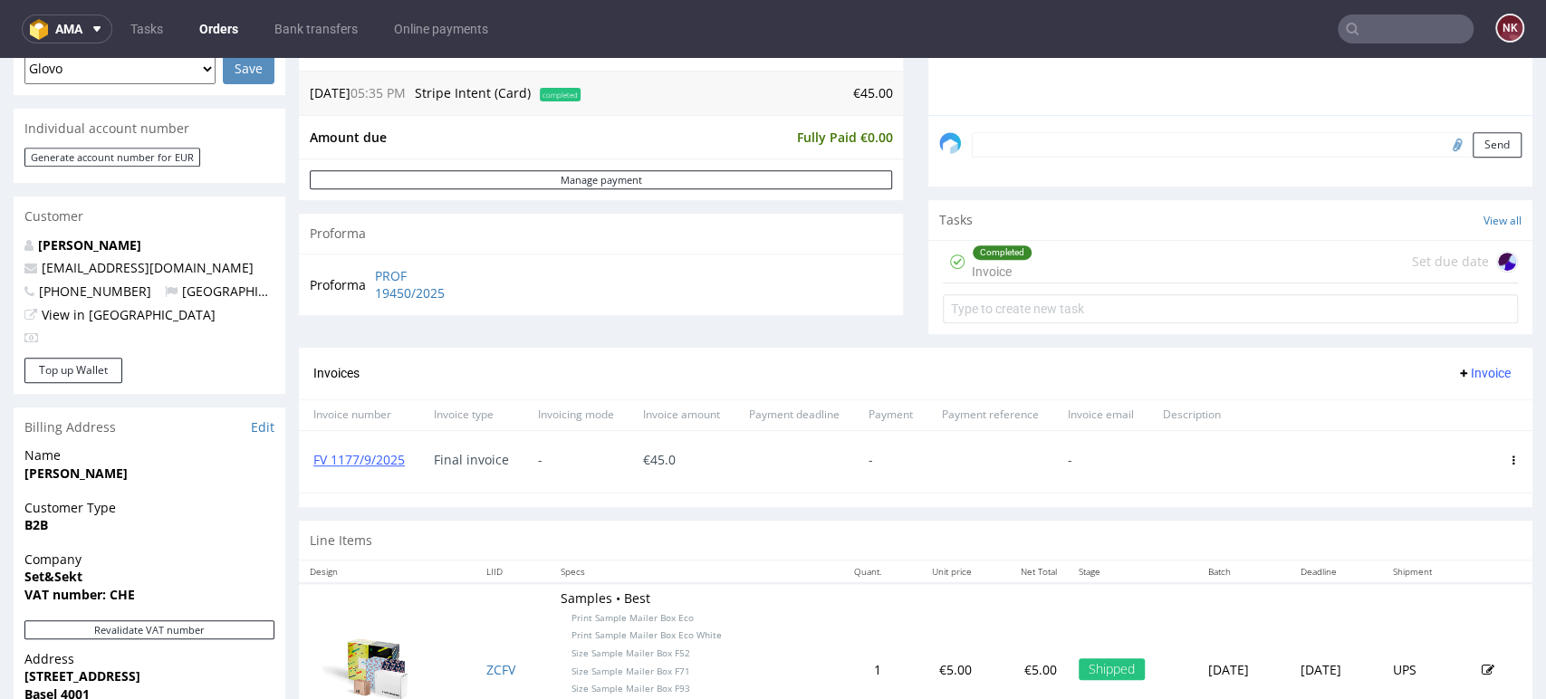
scroll to position [704, 0]
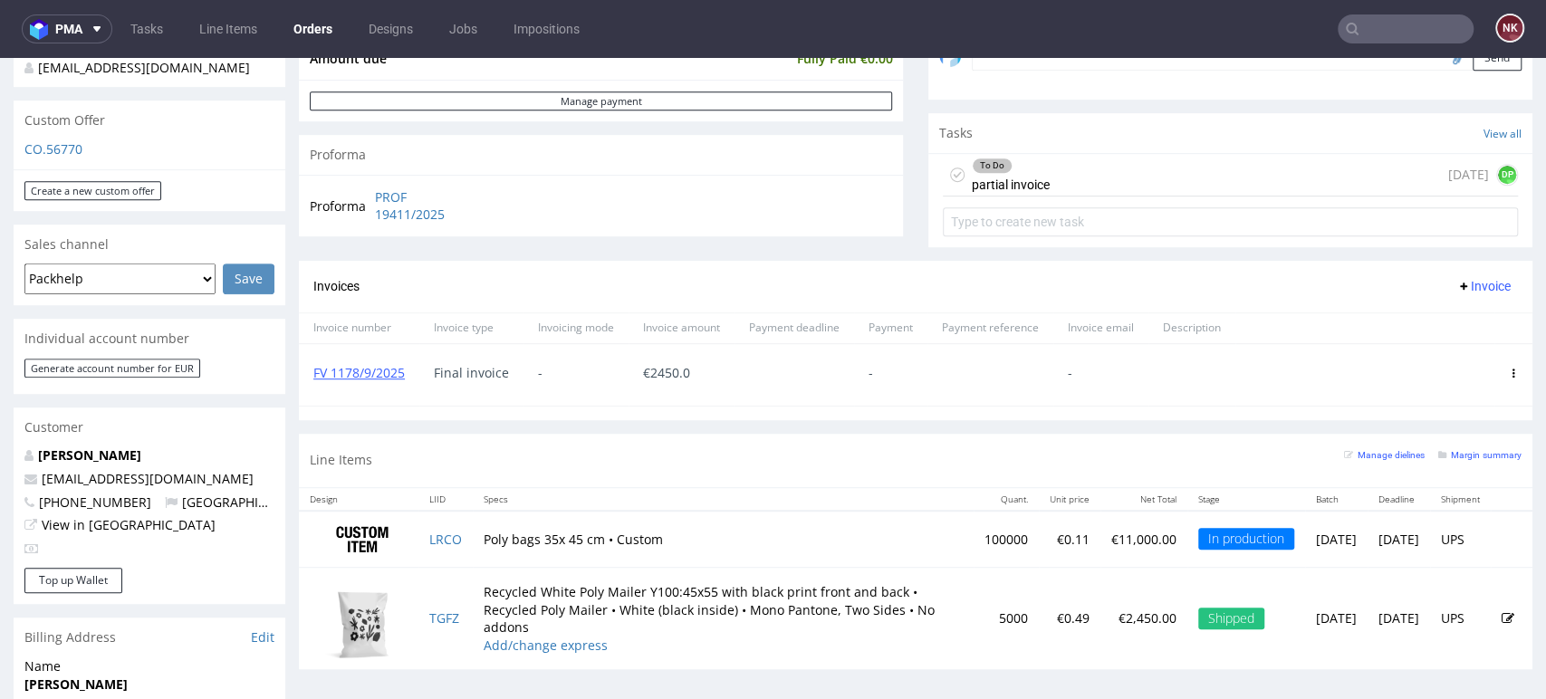
scroll to position [704, 0]
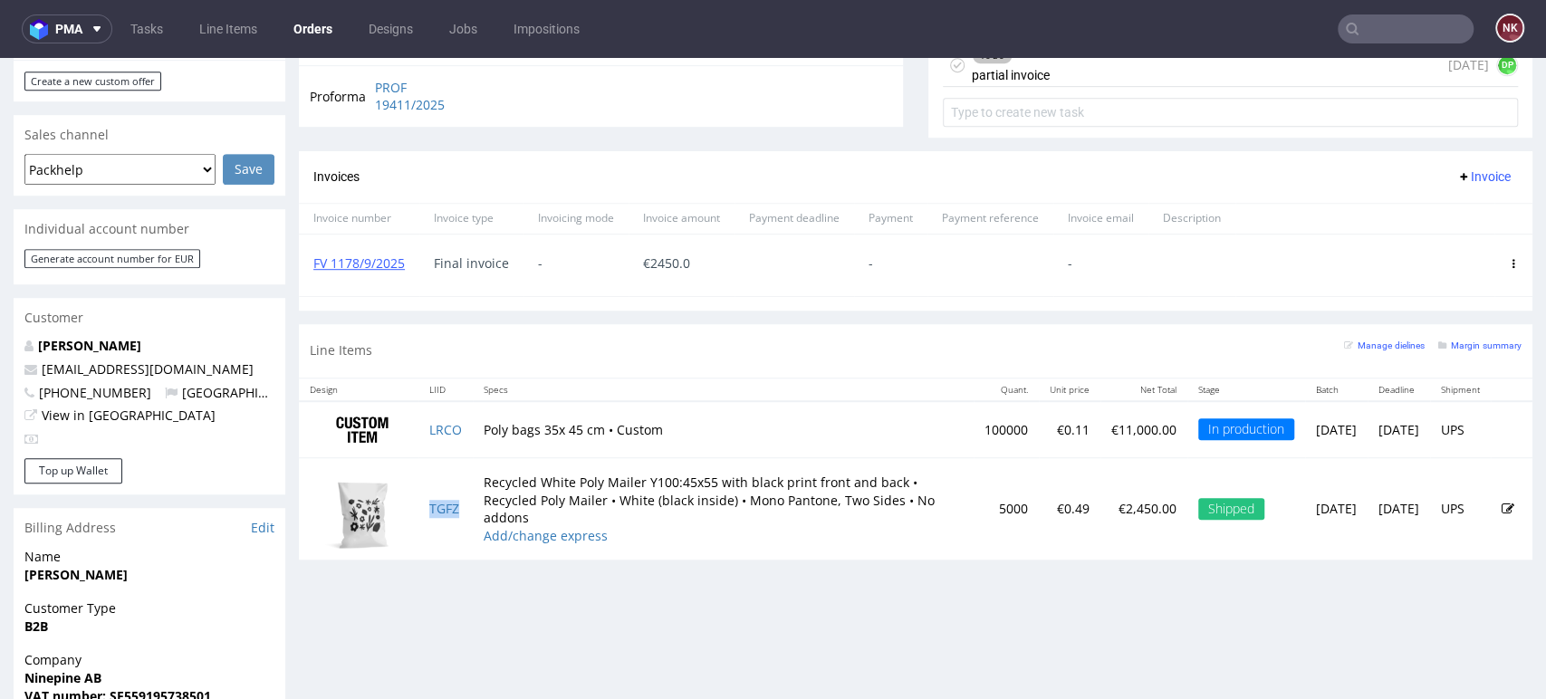
click at [462, 501] on td "TGFZ" at bounding box center [445, 509] width 54 height 102
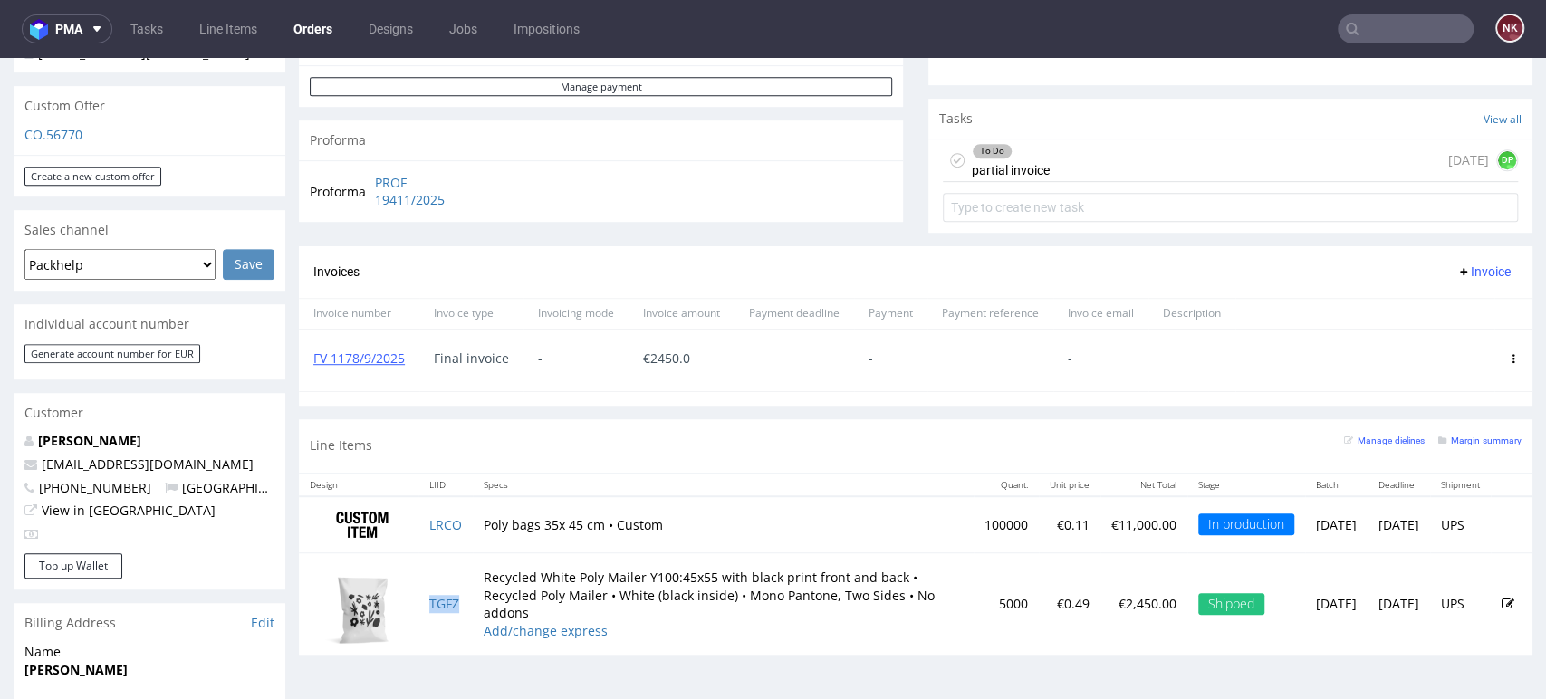
scroll to position [503, 0]
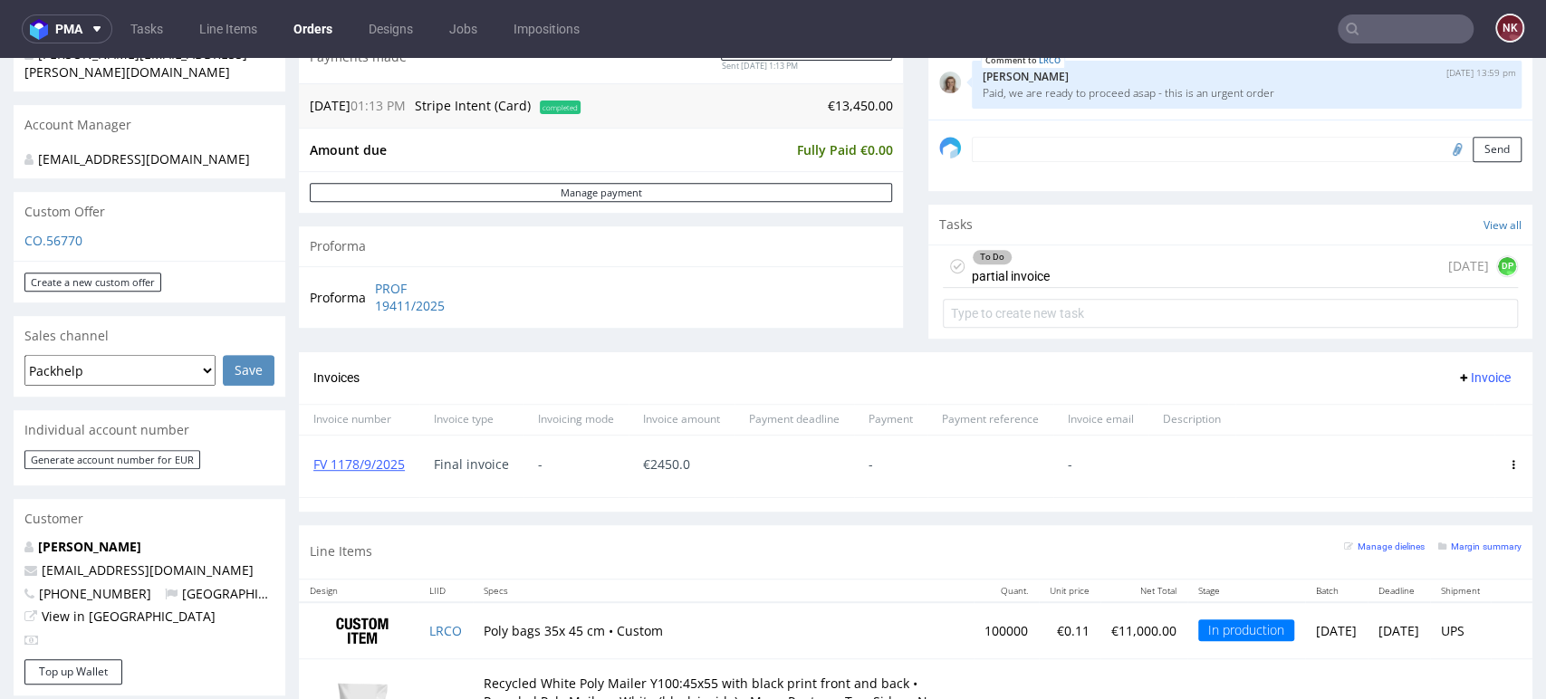
click at [1068, 255] on div "To Do partial invoice today DP" at bounding box center [1230, 266] width 575 height 43
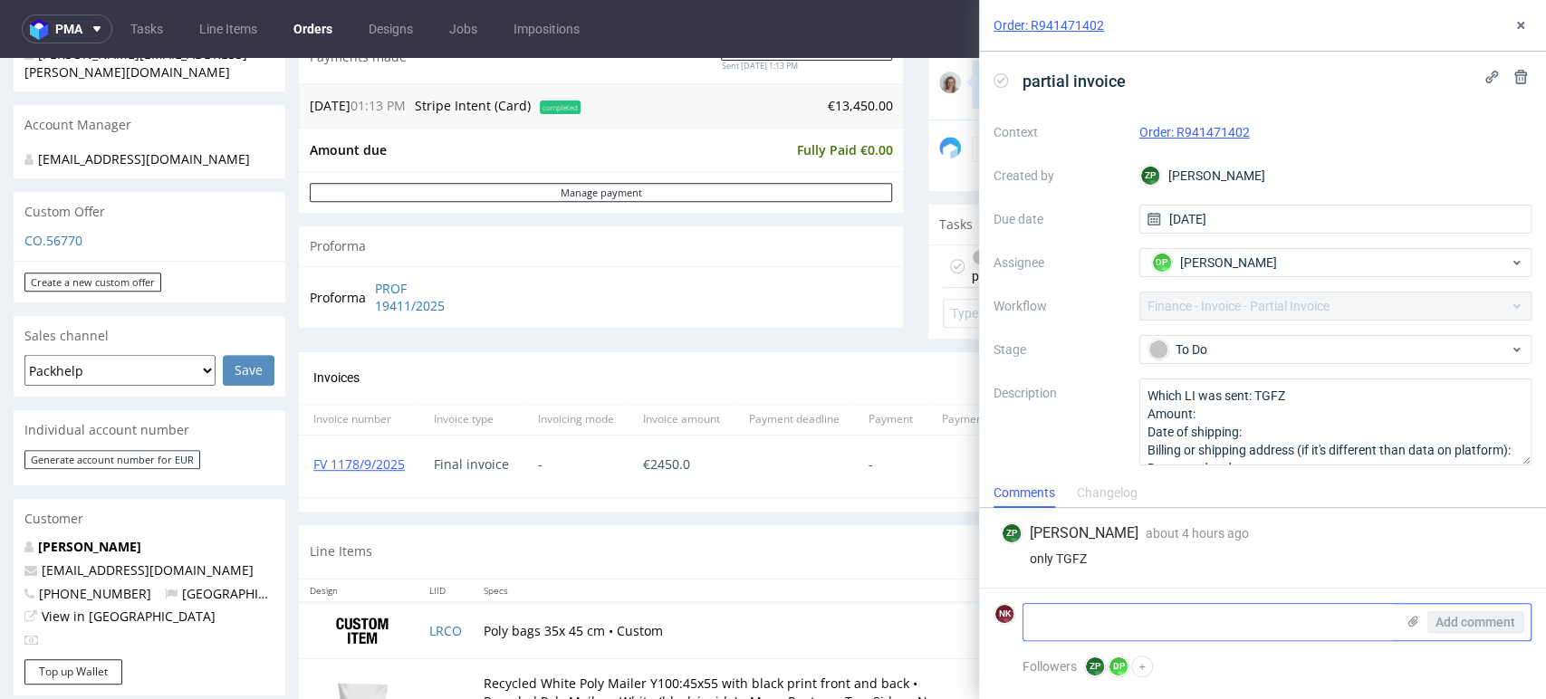
click at [1275, 623] on textarea at bounding box center [1209, 622] width 371 height 36
paste textarea "TGFZ"
type textarea "TGFZ"
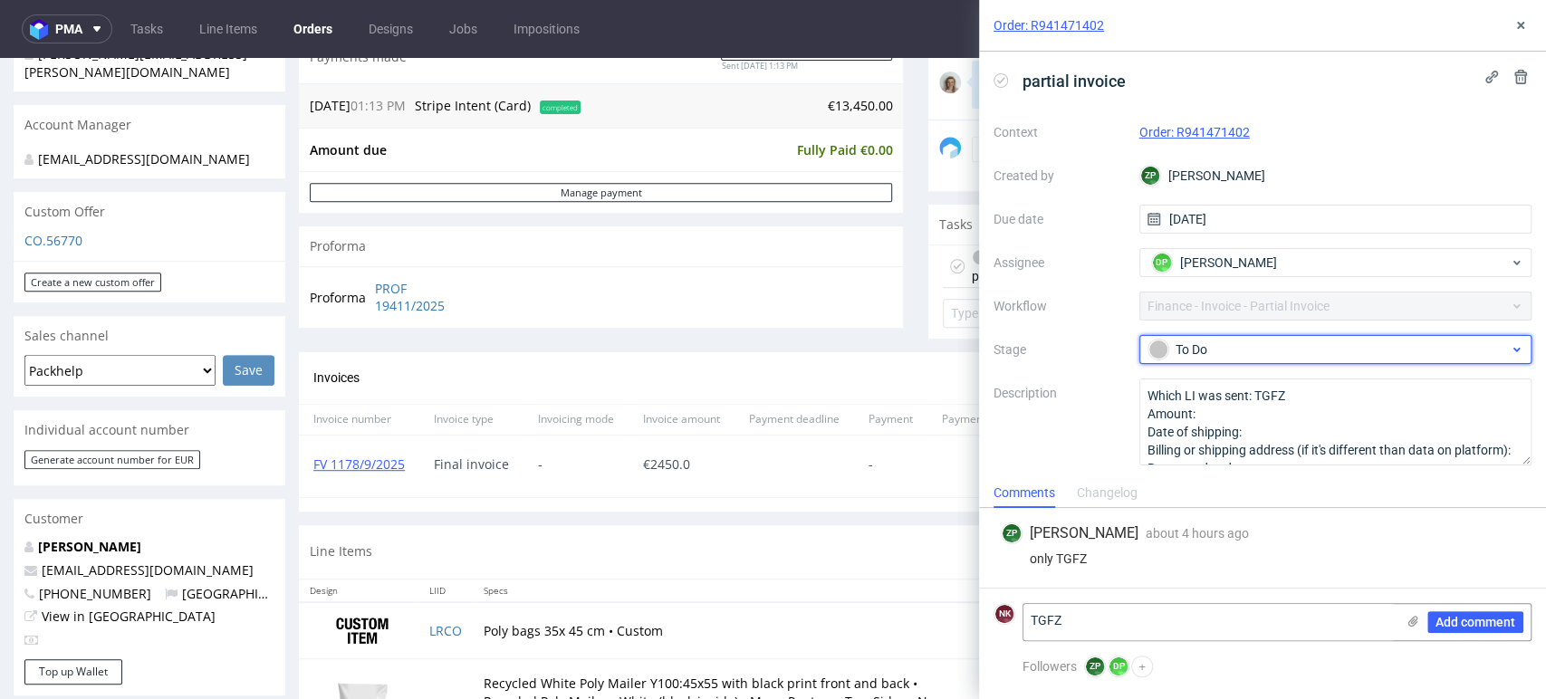
click at [1196, 356] on div "To Do" at bounding box center [1329, 350] width 360 height 20
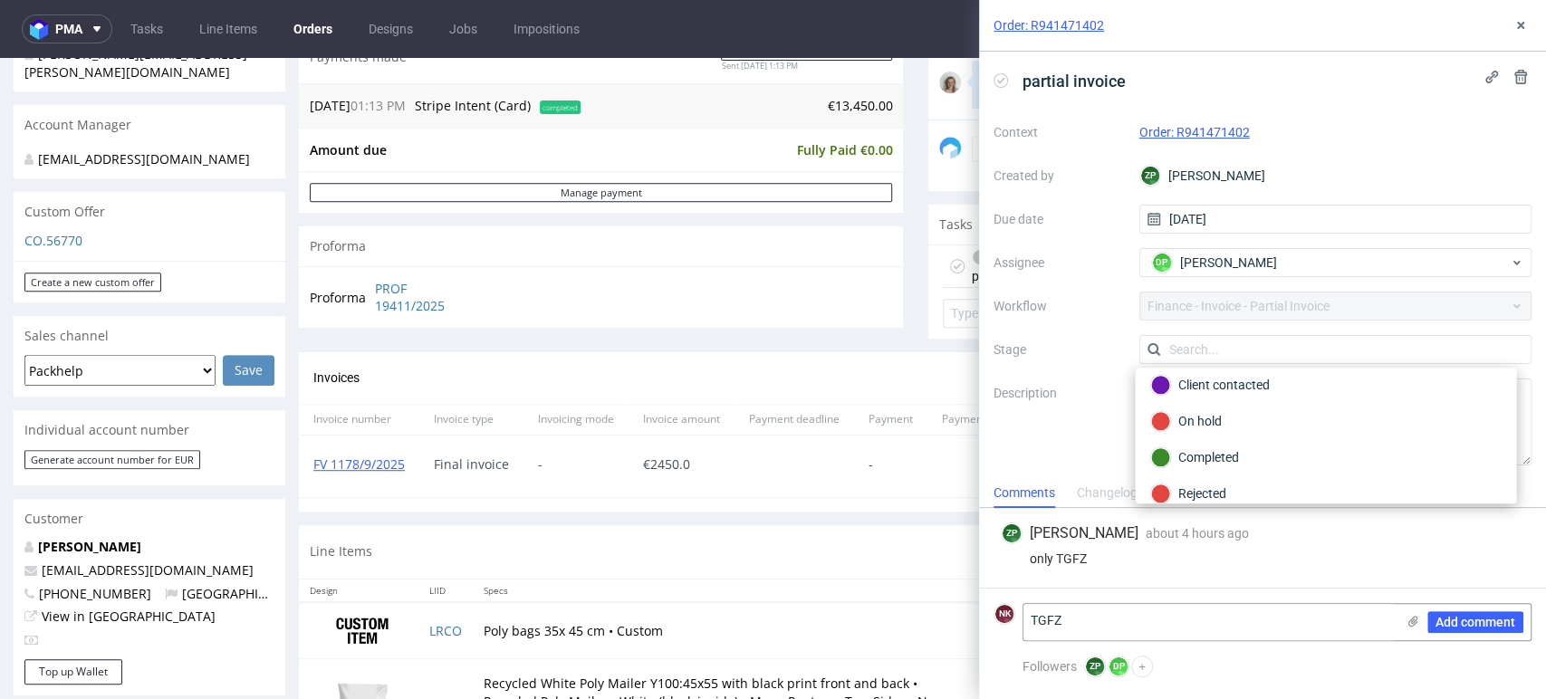
scroll to position [130, 0]
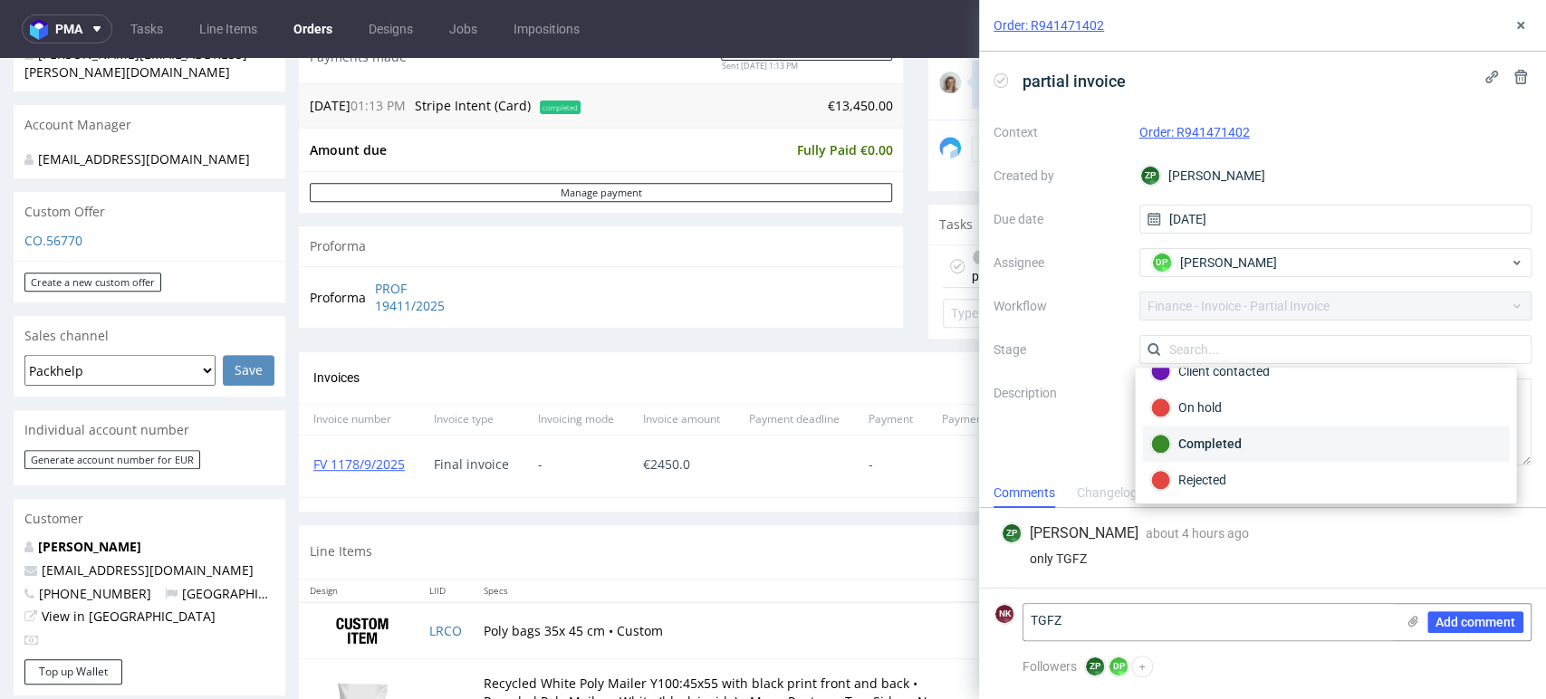
click at [1221, 441] on div "Completed" at bounding box center [1325, 444] width 351 height 20
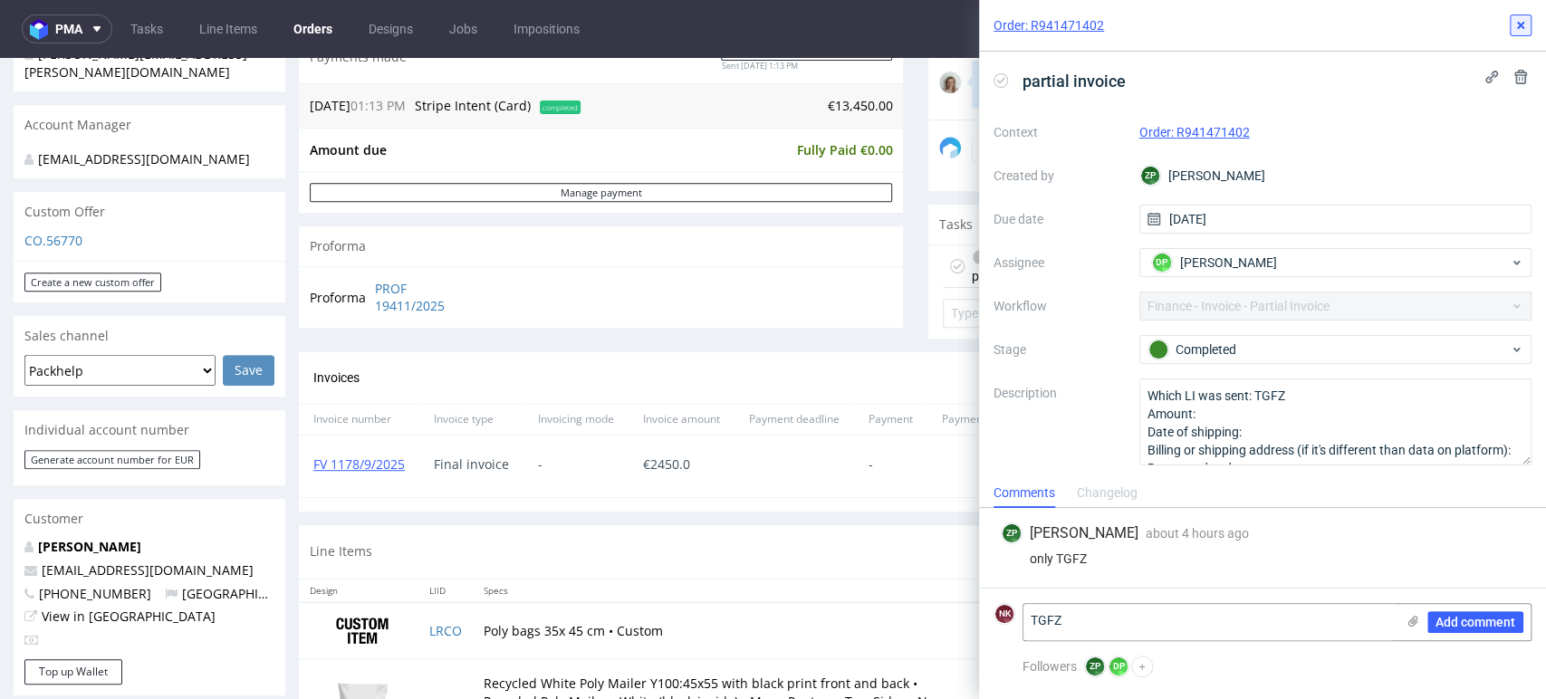
click at [1525, 29] on icon at bounding box center [1521, 25] width 14 height 14
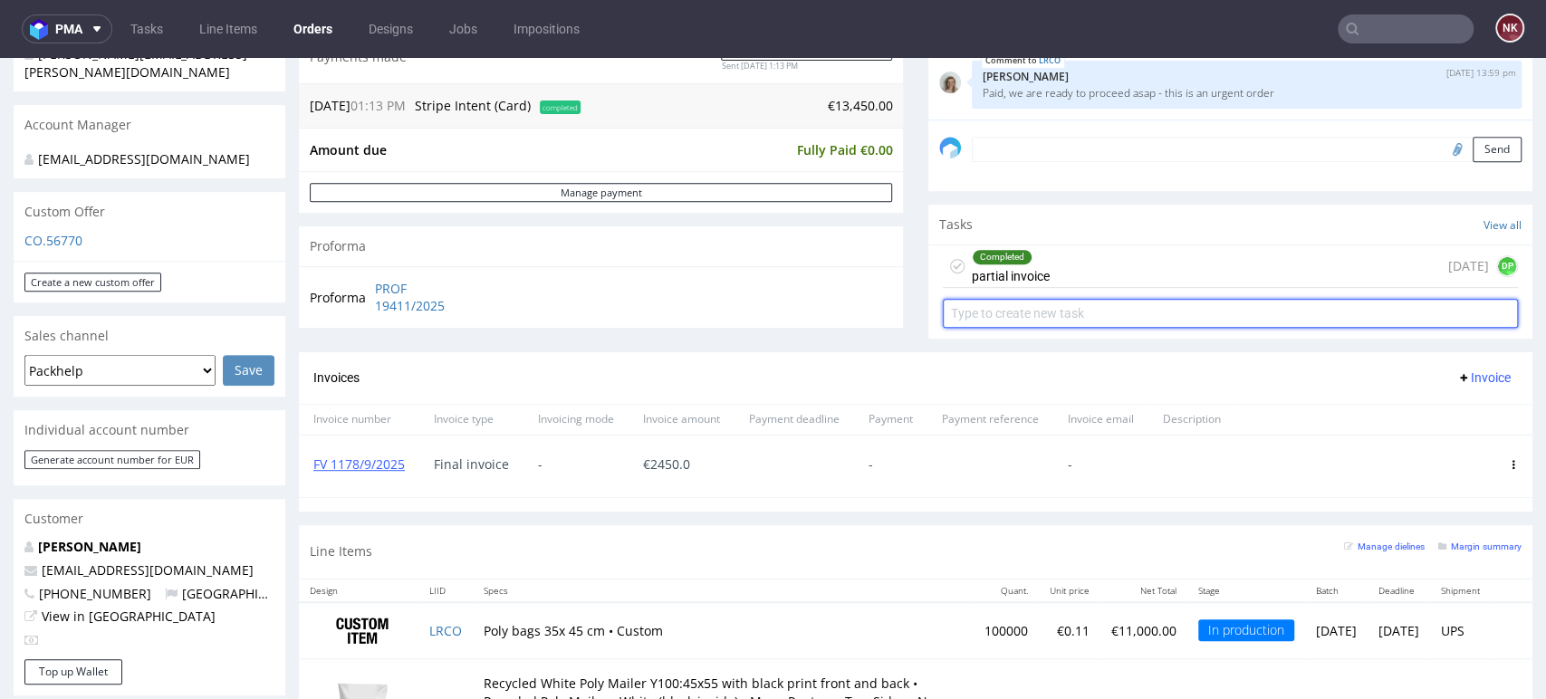
click at [1101, 307] on input "text" at bounding box center [1230, 313] width 575 height 29
type input "PARTIAL INVOICE"
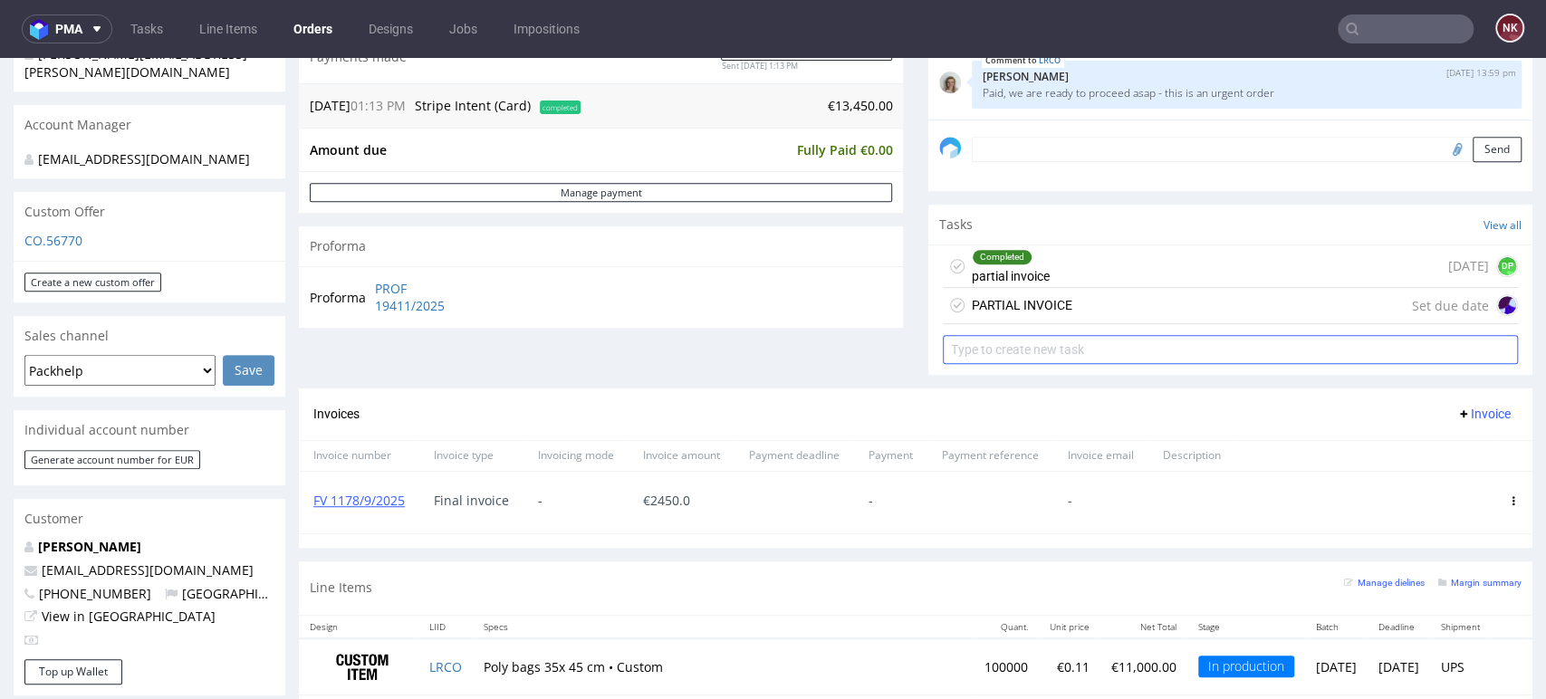
click at [1101, 307] on div "PARTIAL INVOICE Set due date" at bounding box center [1230, 306] width 575 height 36
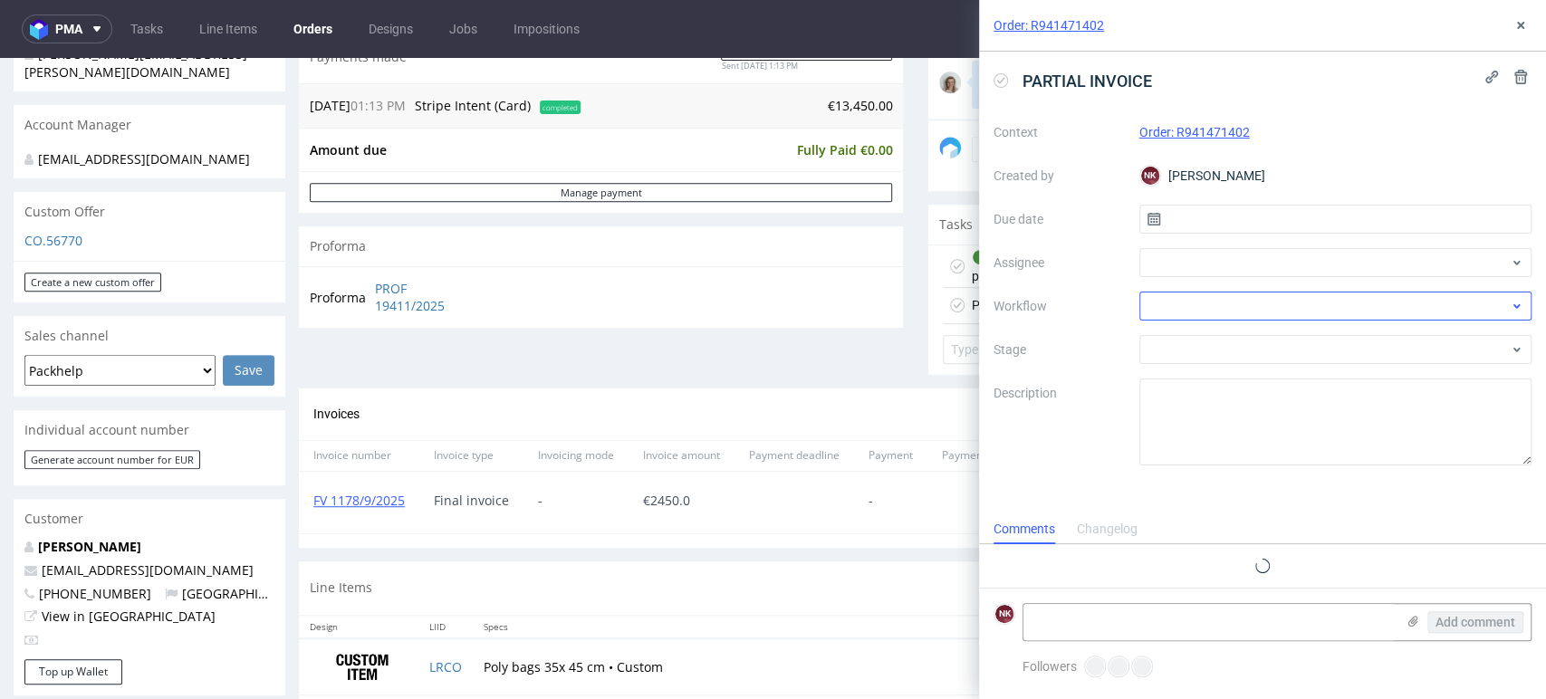
scroll to position [14, 0]
click at [1213, 312] on div at bounding box center [1335, 306] width 393 height 29
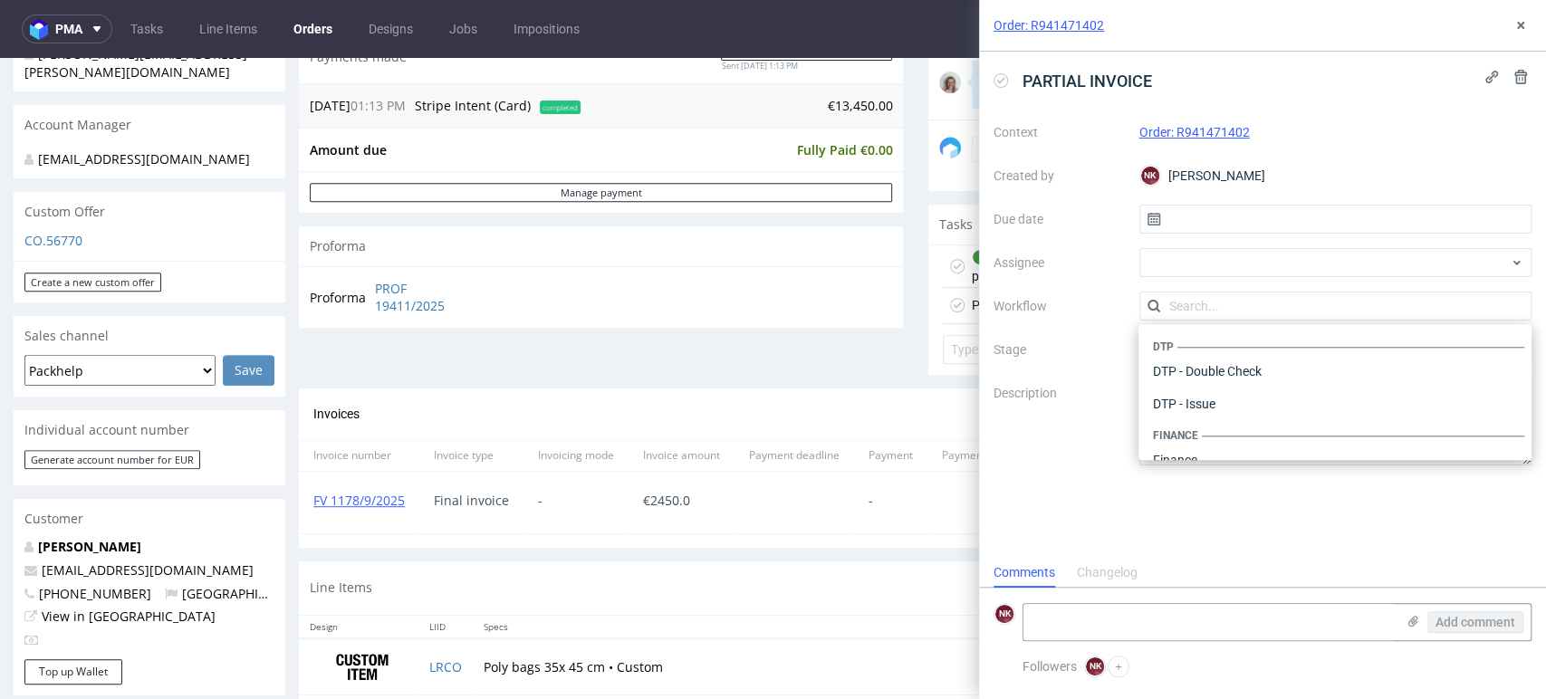
scroll to position [1114, 0]
click at [1215, 303] on input "text" at bounding box center [1335, 306] width 393 height 29
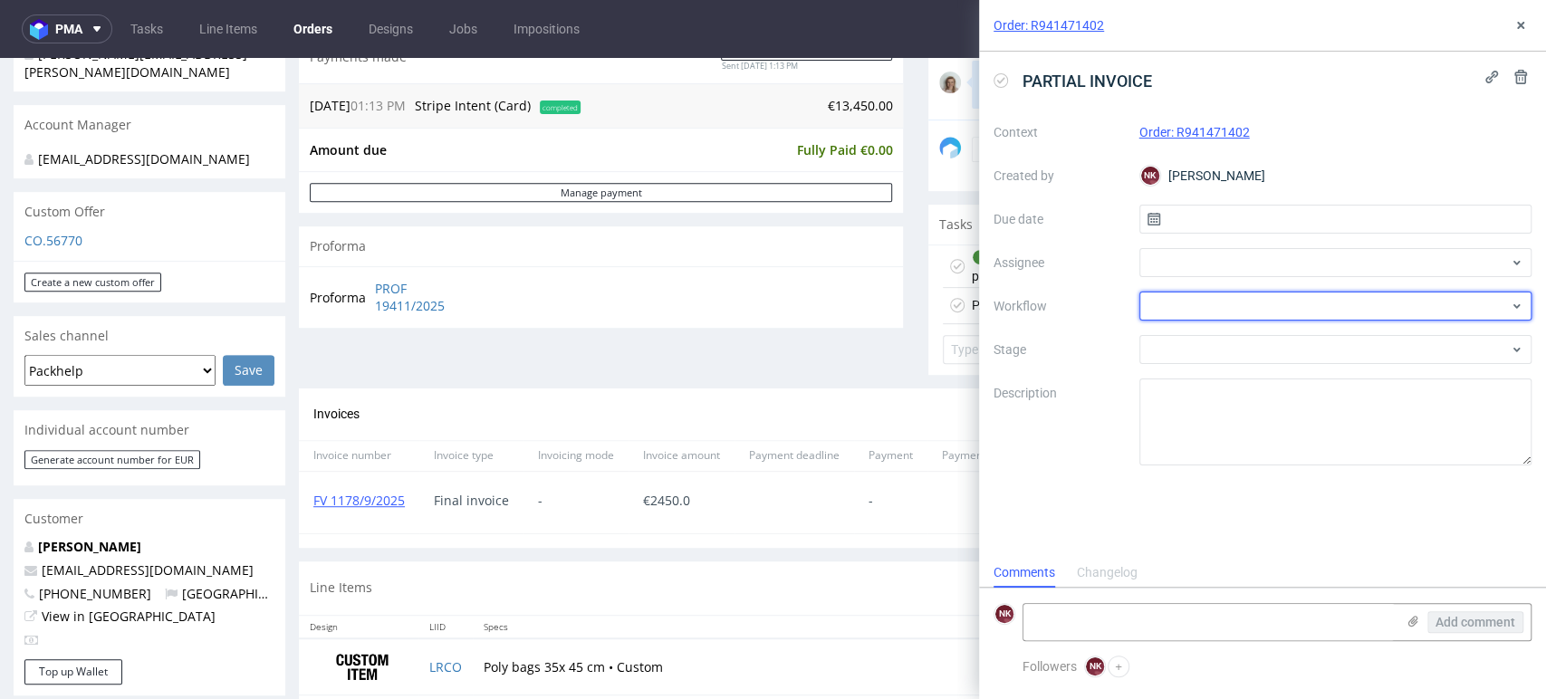
click at [1215, 300] on div at bounding box center [1335, 306] width 393 height 29
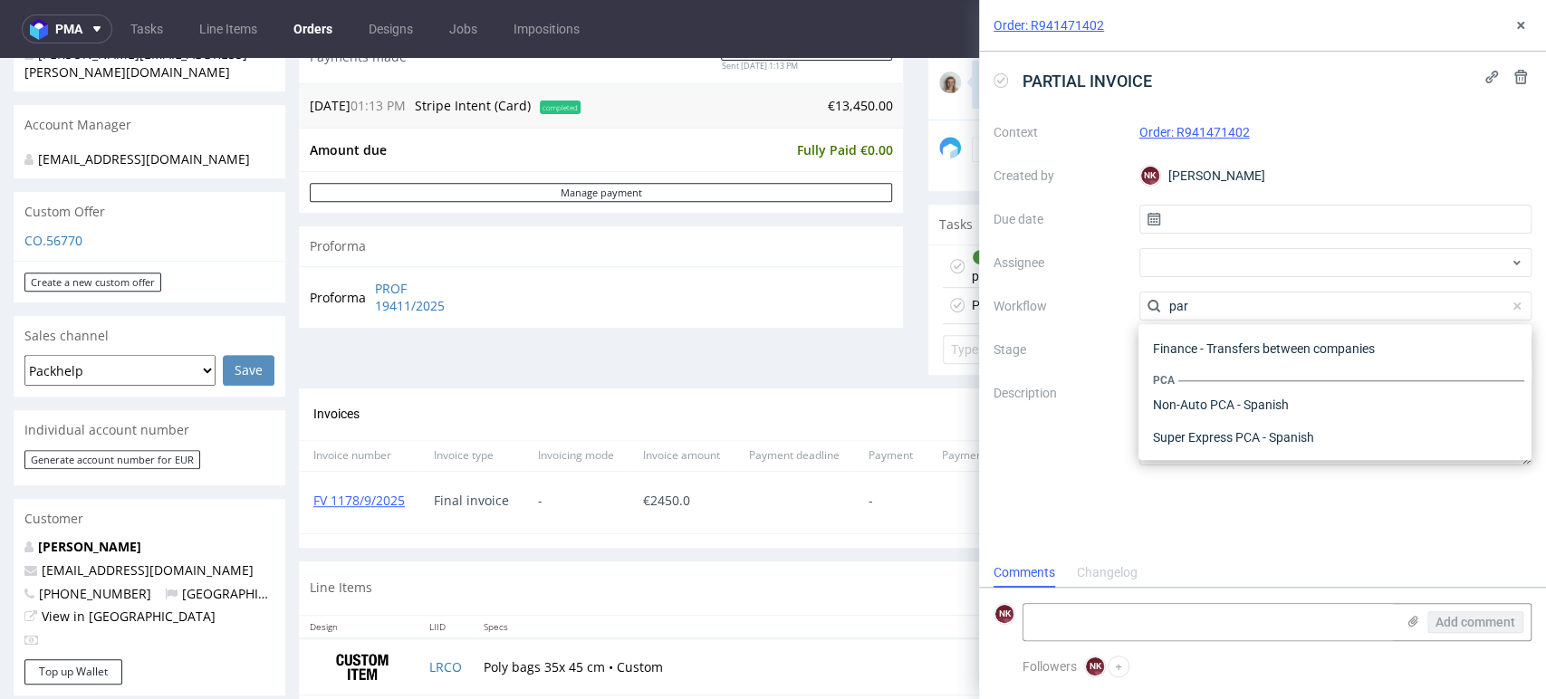
scroll to position [0, 0]
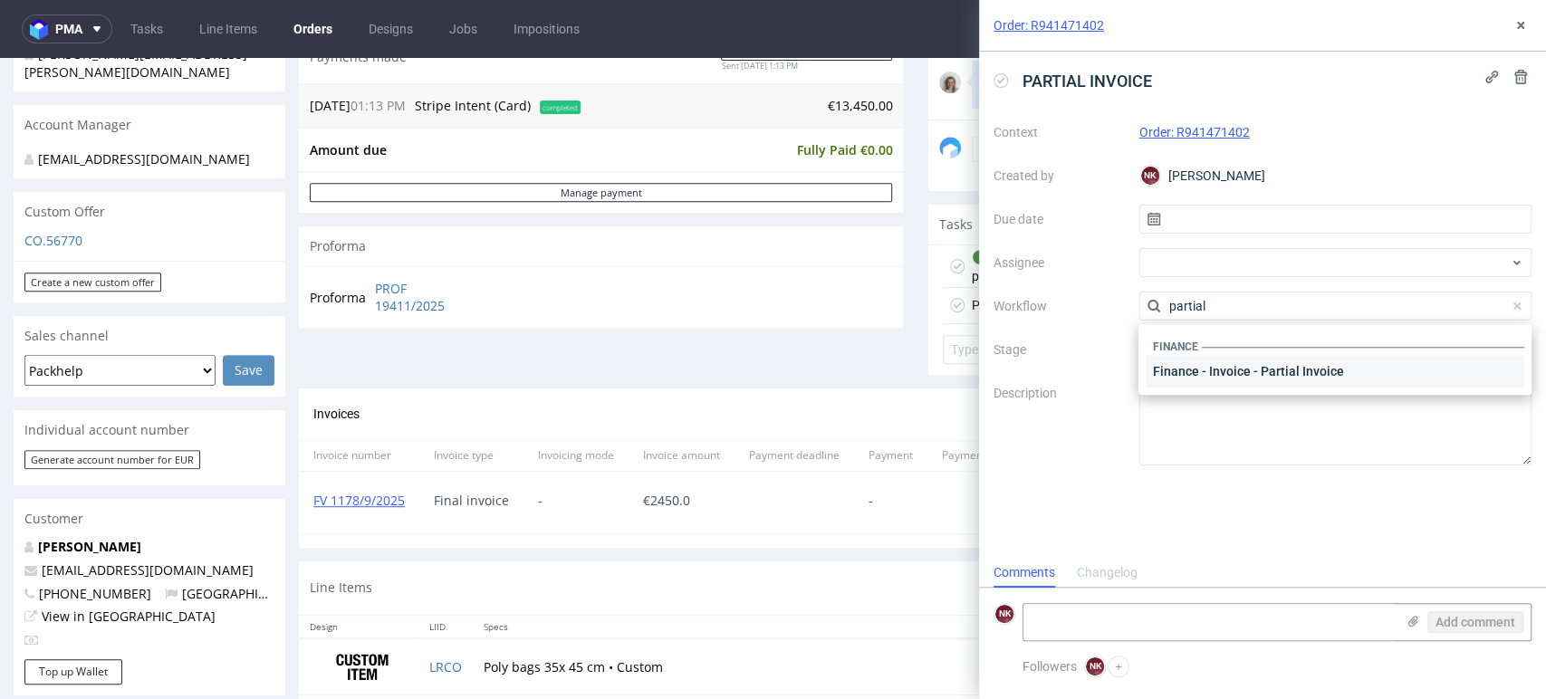
type input "partial"
click at [1215, 361] on div "Finance - Invoice - Partial Invoice" at bounding box center [1335, 371] width 379 height 33
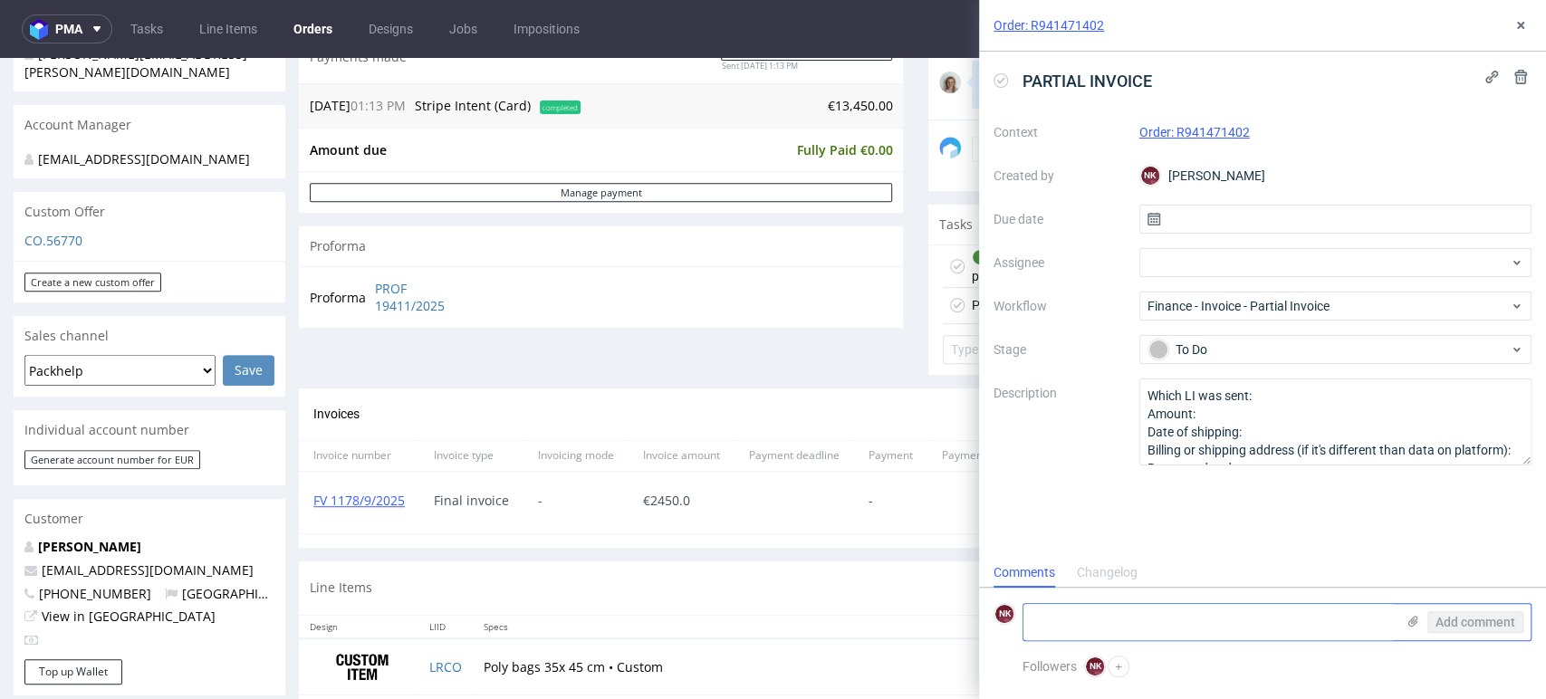
click at [1143, 617] on textarea at bounding box center [1209, 622] width 371 height 36
type textarea "I"
paste textarea "TGFZ"
type textarea "TGFZ"
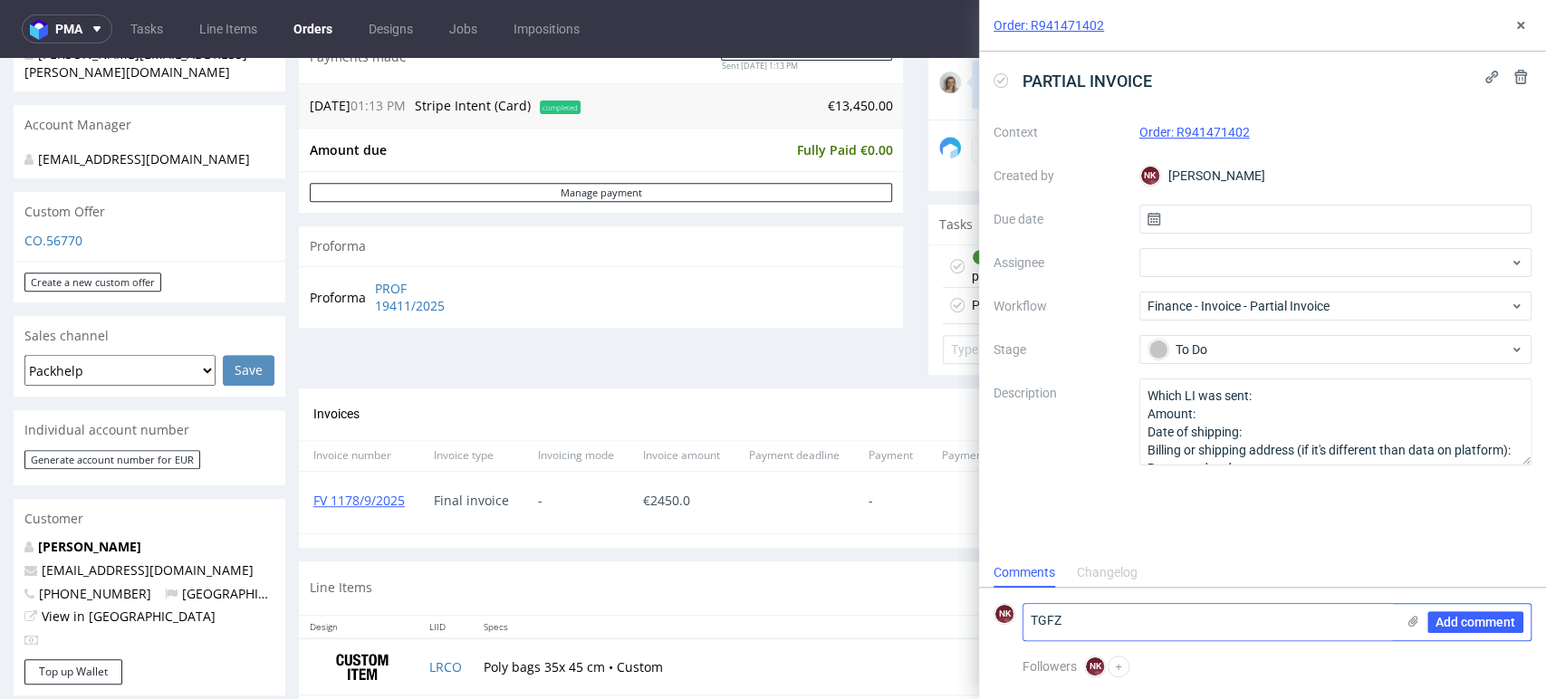
click at [1410, 621] on icon at bounding box center [1413, 621] width 14 height 14
click at [0, 0] on input "file" at bounding box center [0, 0] width 0 height 0
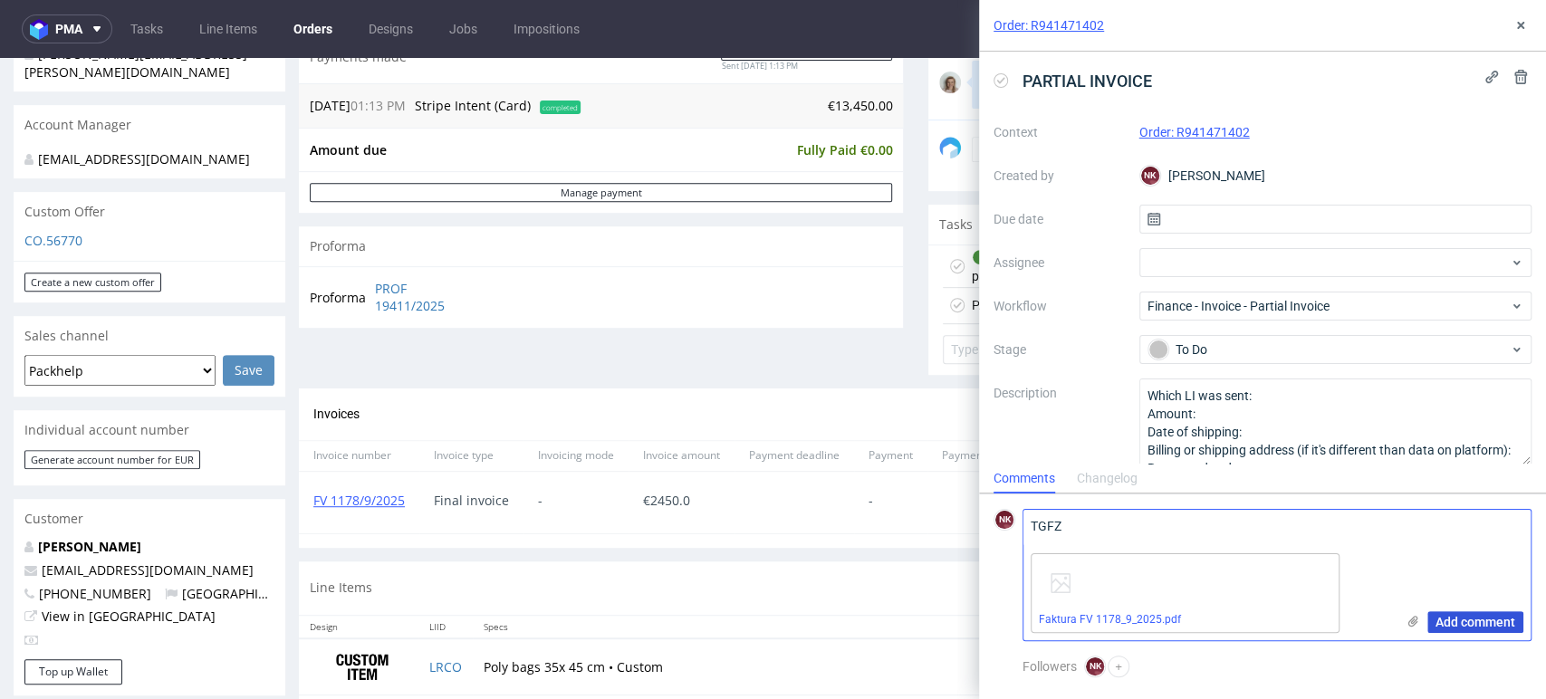
click at [1482, 629] on span "Add comment" at bounding box center [1476, 622] width 80 height 13
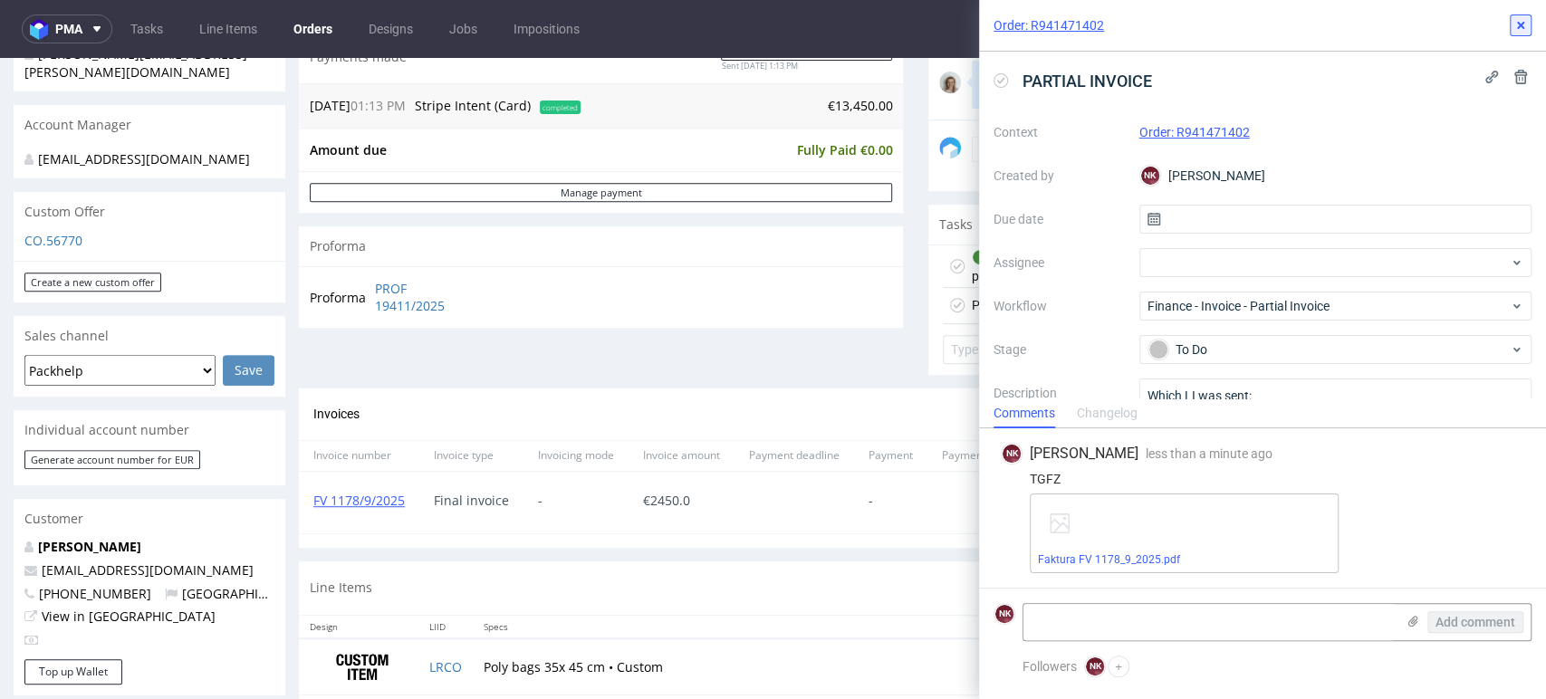
click at [1520, 24] on use at bounding box center [1520, 25] width 7 height 7
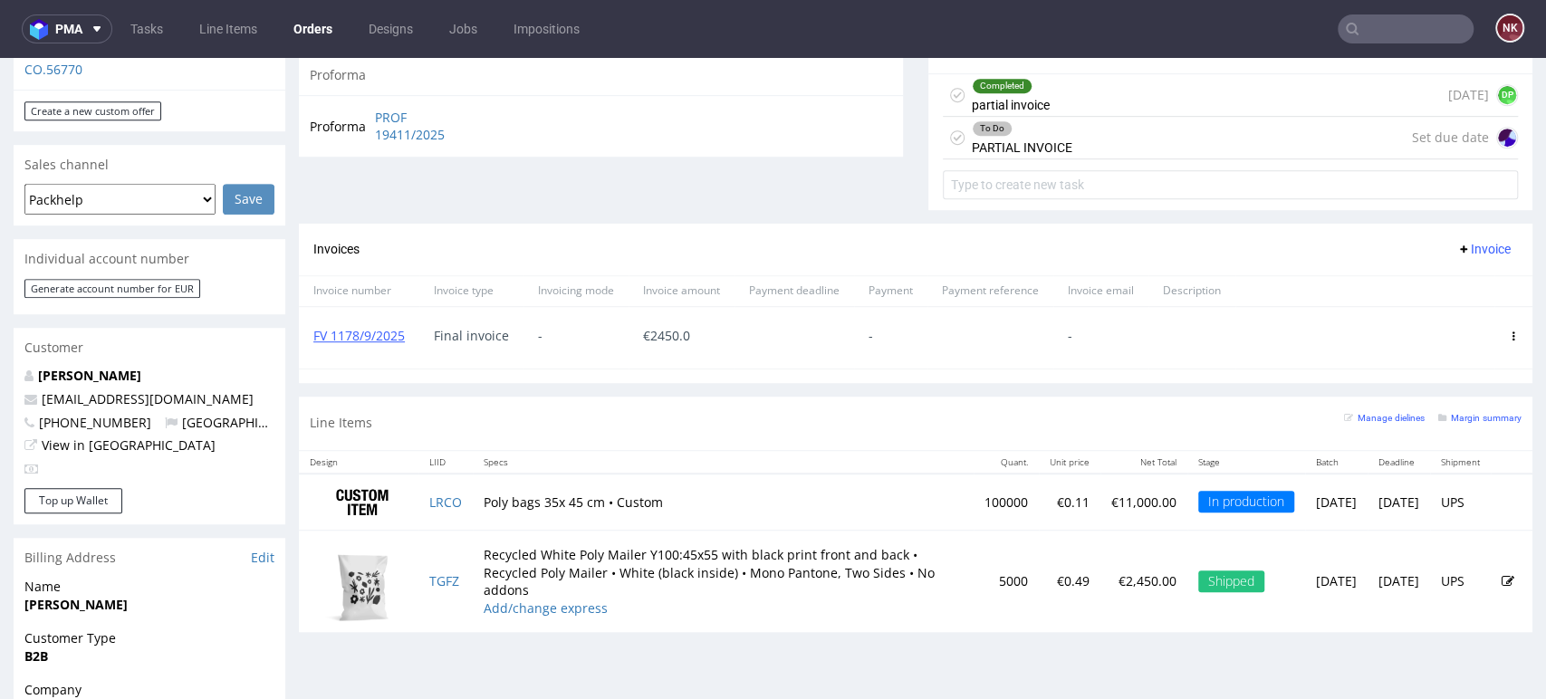
scroll to position [704, 0]
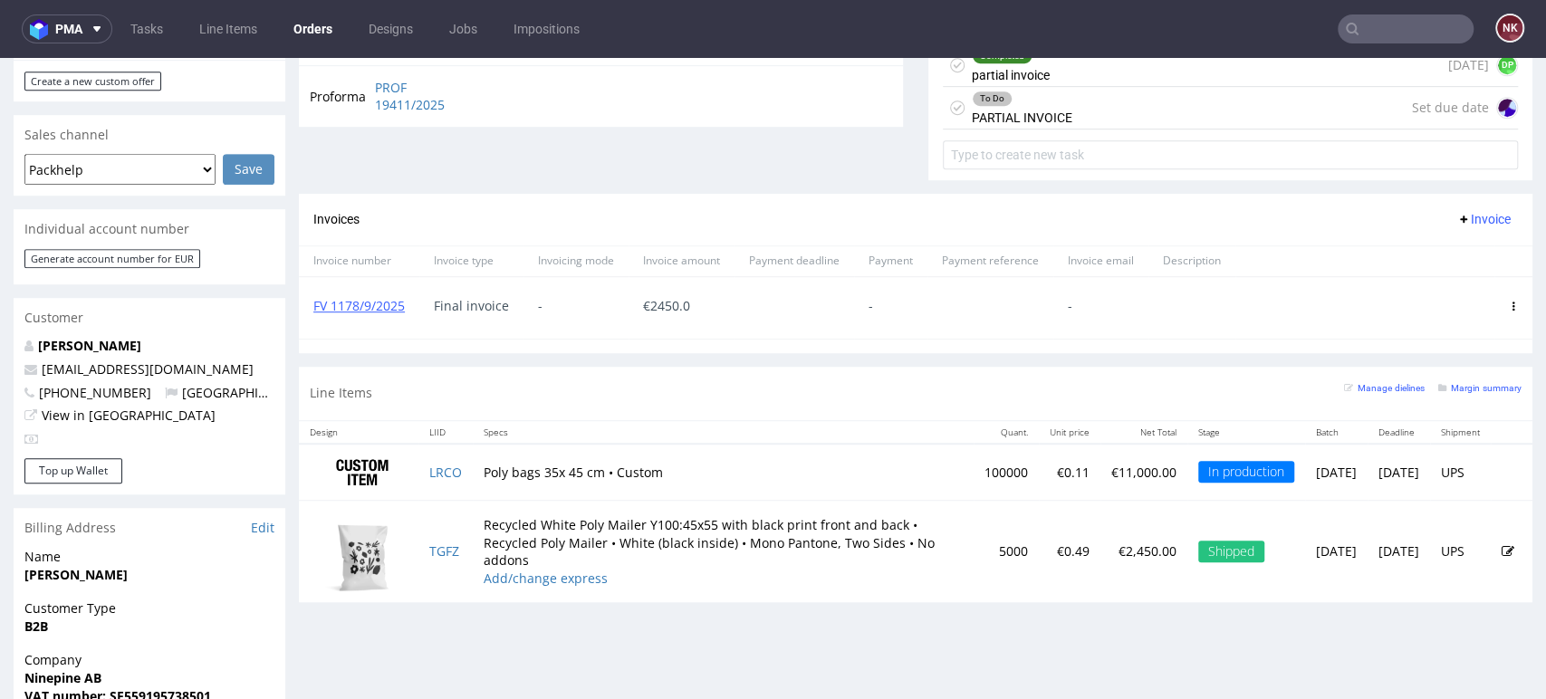
click at [1123, 99] on div "To Do PARTIAL INVOICE Set due date" at bounding box center [1230, 108] width 575 height 43
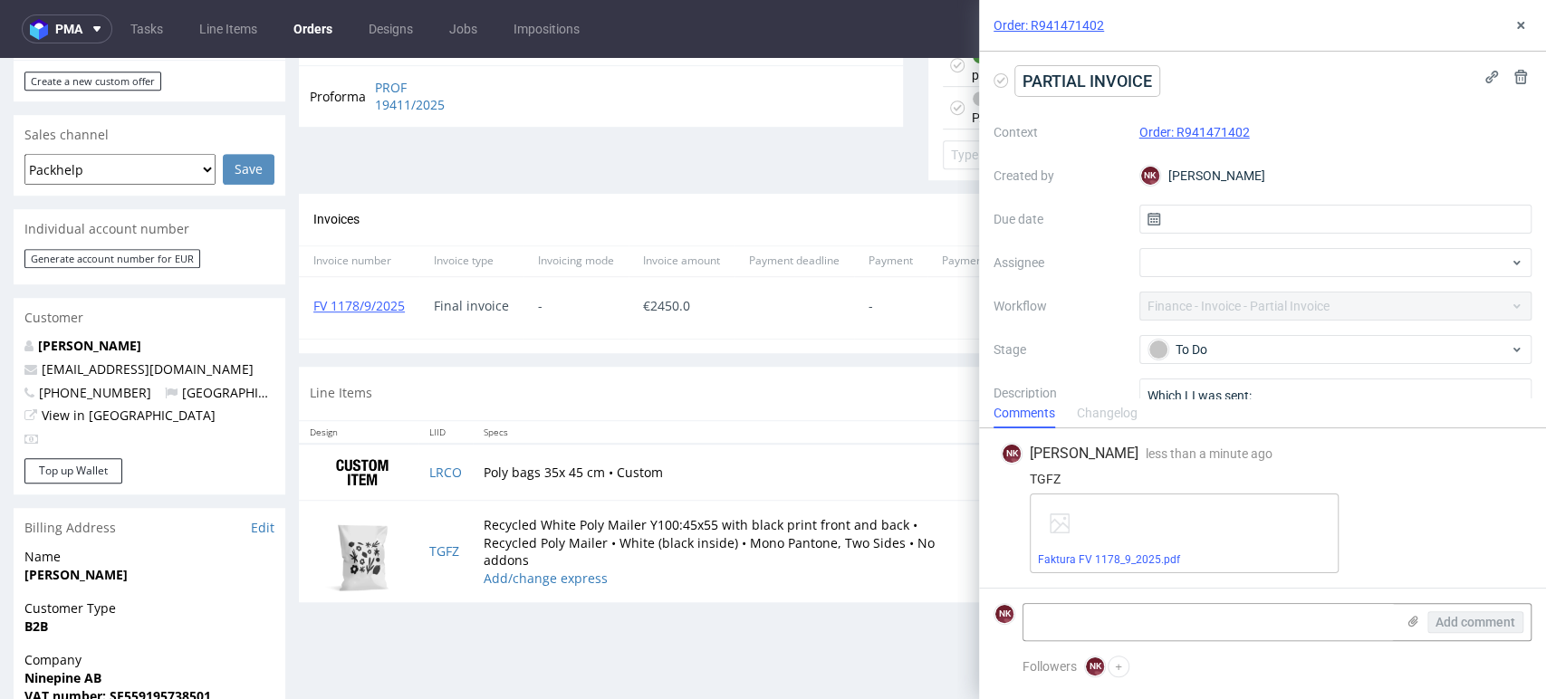
click at [1157, 81] on span "PARTIAL INVOICE" at bounding box center [1087, 81] width 144 height 30
click at [1523, 26] on icon at bounding box center [1521, 25] width 14 height 14
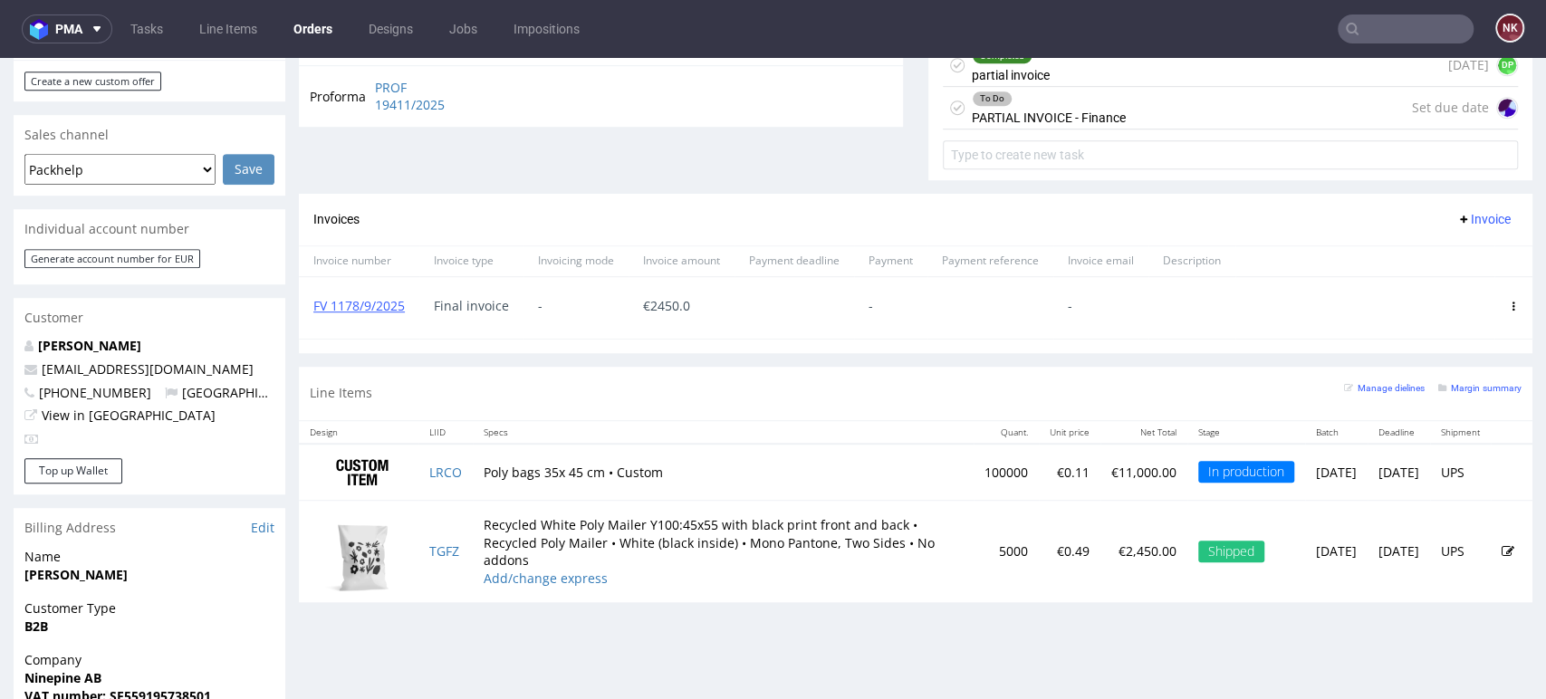
click at [1472, 643] on div "Progress Payment Paid Thu 11 Sep Payment “Received” Email Sent Thu 11 Sep 13:13…" at bounding box center [916, 282] width 1234 height 1738
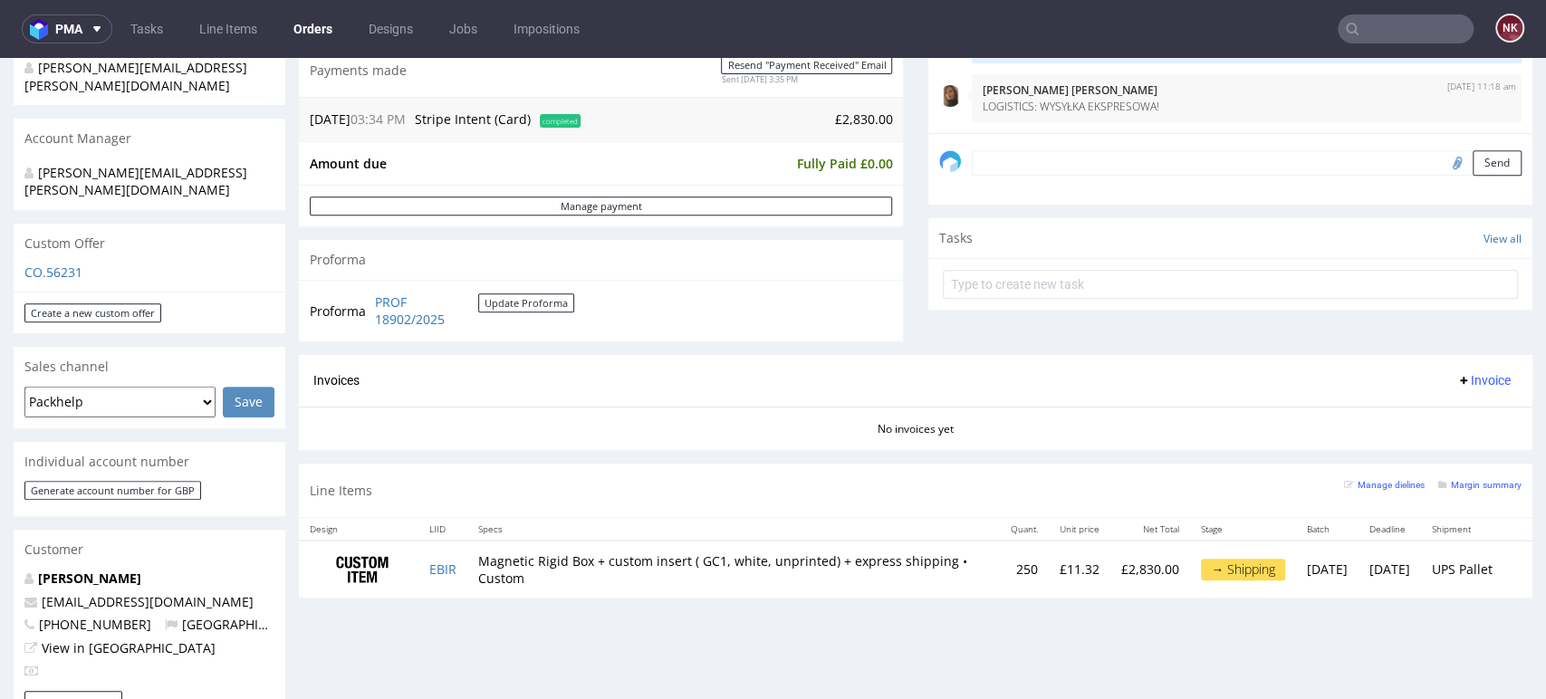
scroll to position [574, 0]
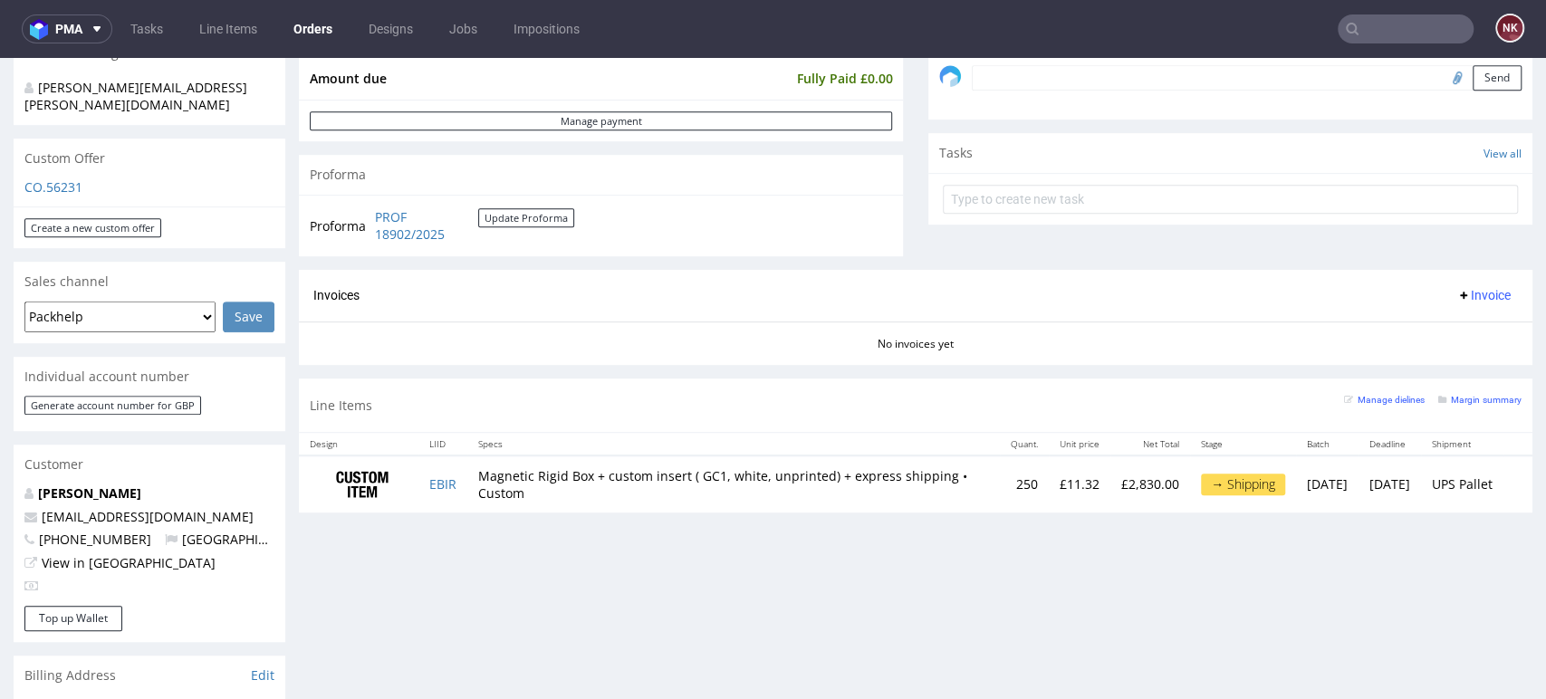
click at [662, 546] on div "Progress Payment Paid [DATE] Payment “Received” Email Sent [DATE] 15:35 Line It…" at bounding box center [916, 429] width 1234 height 1773
click at [518, 221] on button "Update Proforma" at bounding box center [526, 217] width 96 height 19
click at [1453, 606] on div "Progress Payment Paid [DATE] Payment “Received” Email Sent [DATE] 15:35 Line It…" at bounding box center [916, 429] width 1234 height 1773
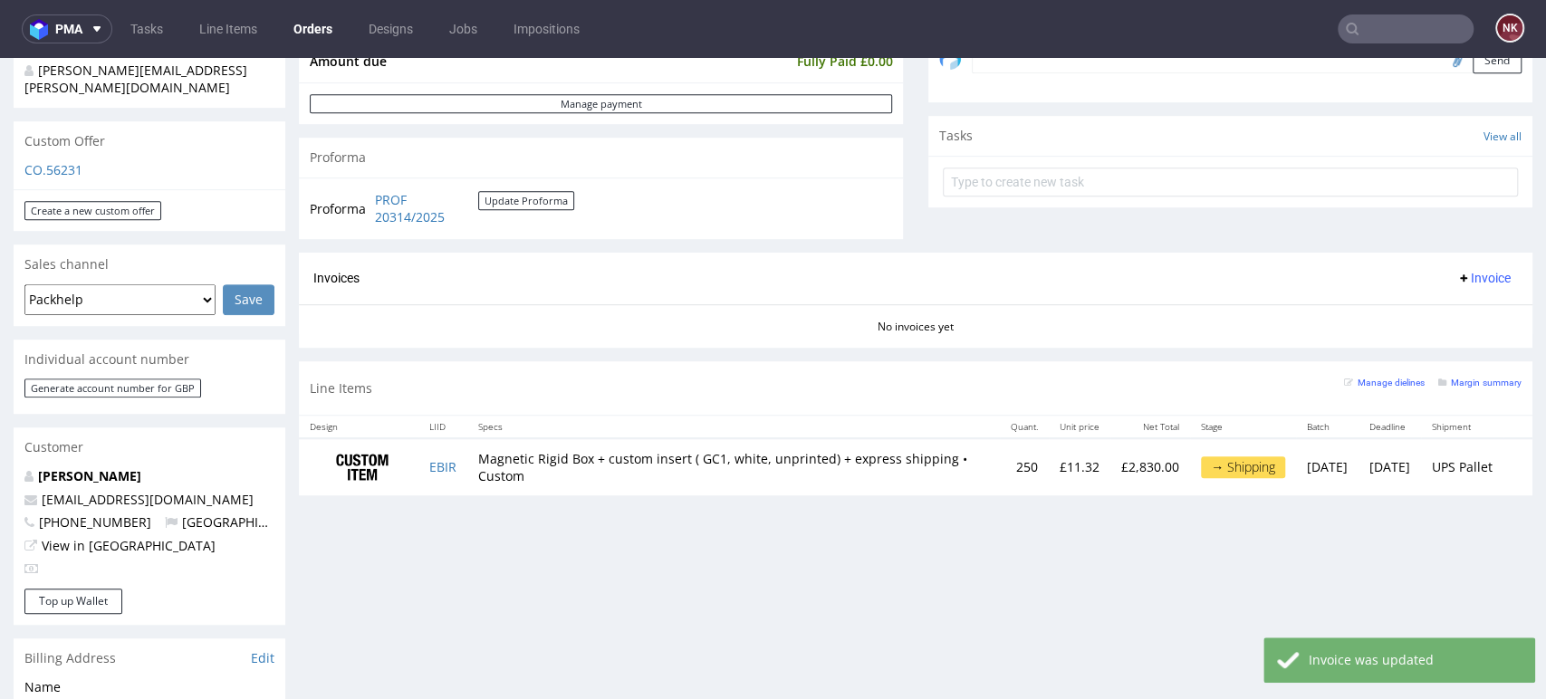
scroll to position [603, 0]
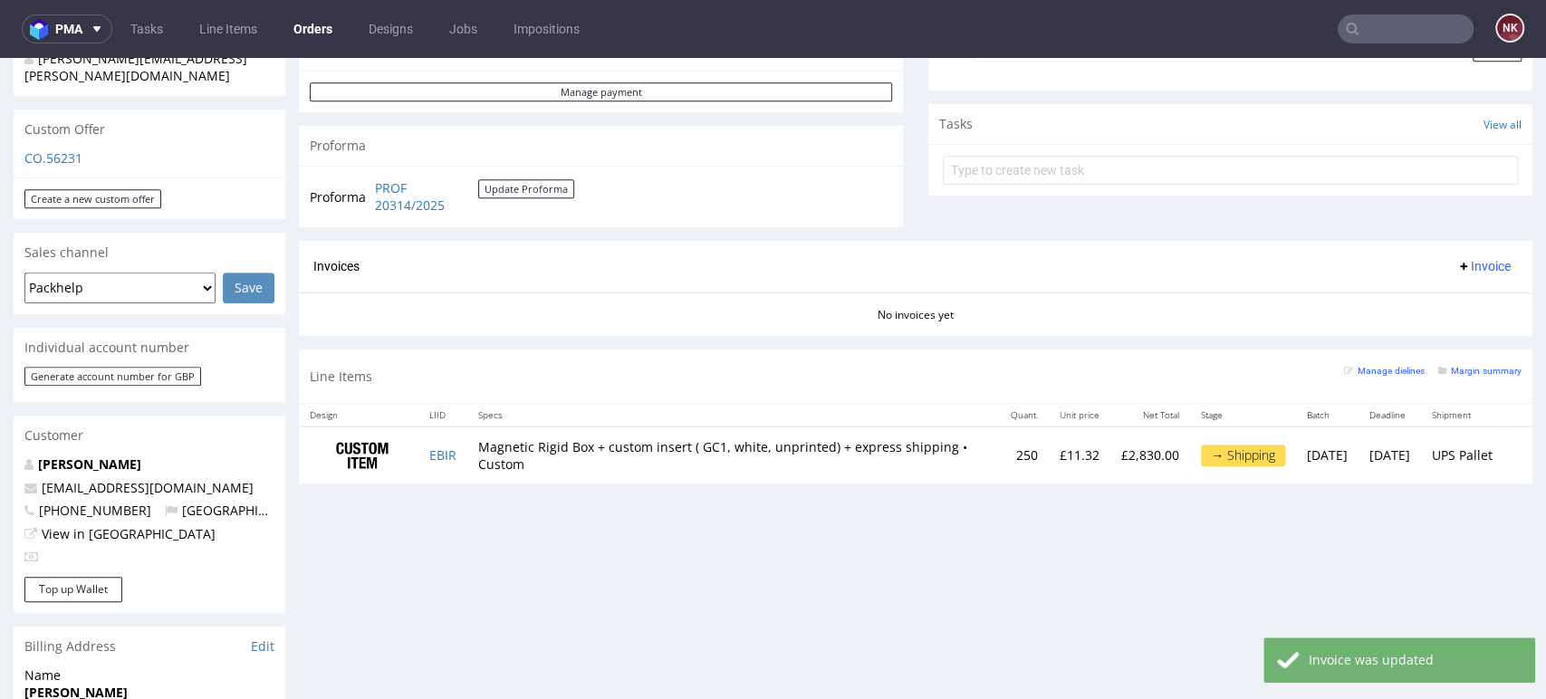
click at [1472, 269] on span "Invoice" at bounding box center [1483, 266] width 54 height 14
click at [1440, 308] on span "Generate" at bounding box center [1452, 304] width 88 height 18
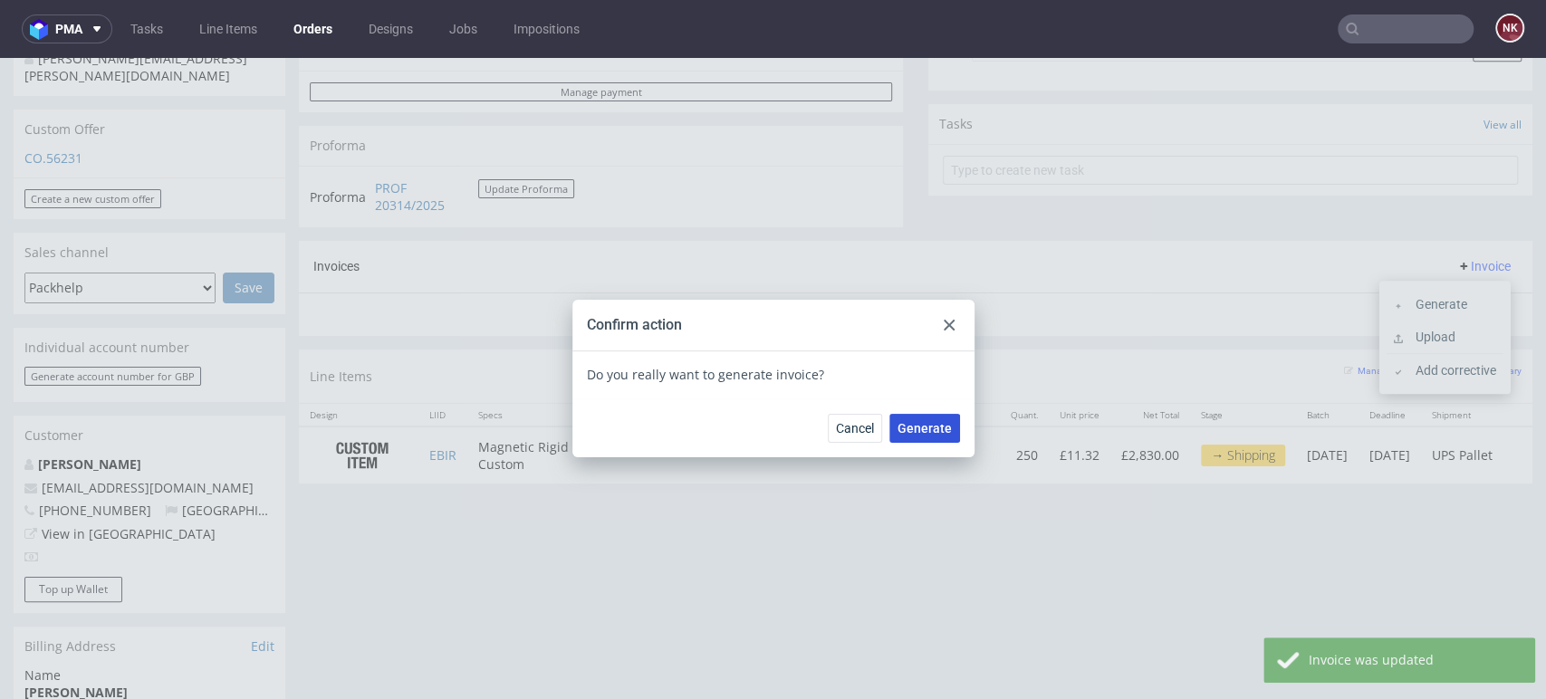
click at [898, 424] on span "Generate" at bounding box center [925, 428] width 54 height 13
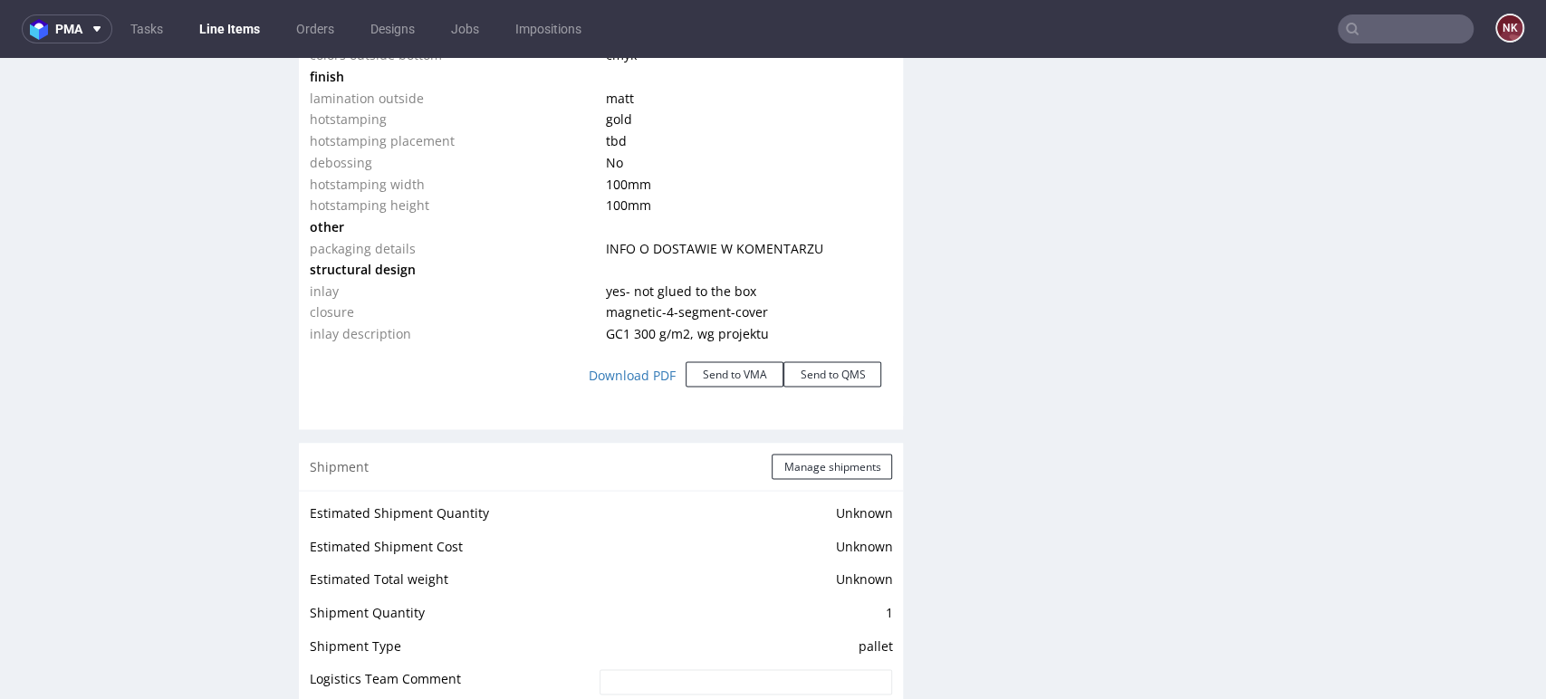
scroll to position [2616, 0]
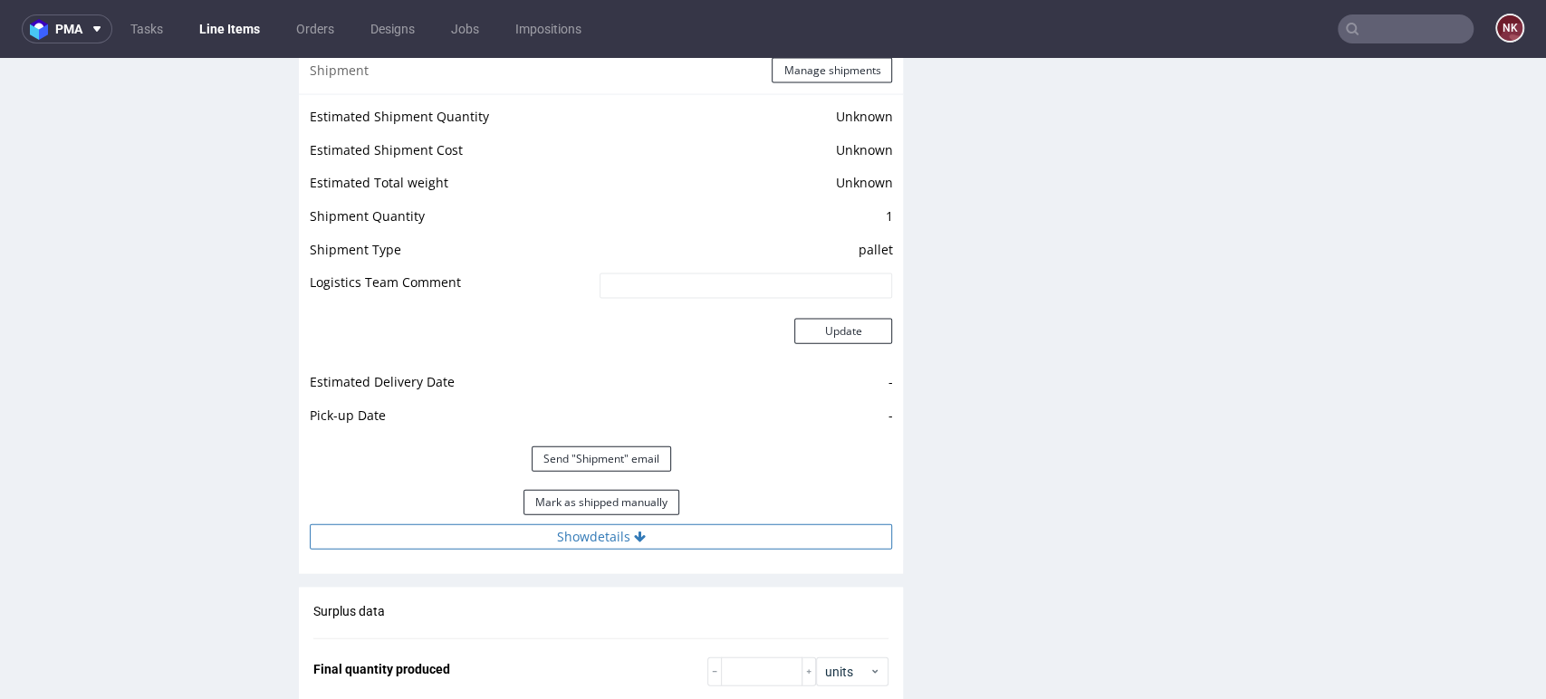
click at [714, 527] on button "Show details" at bounding box center [601, 536] width 582 height 25
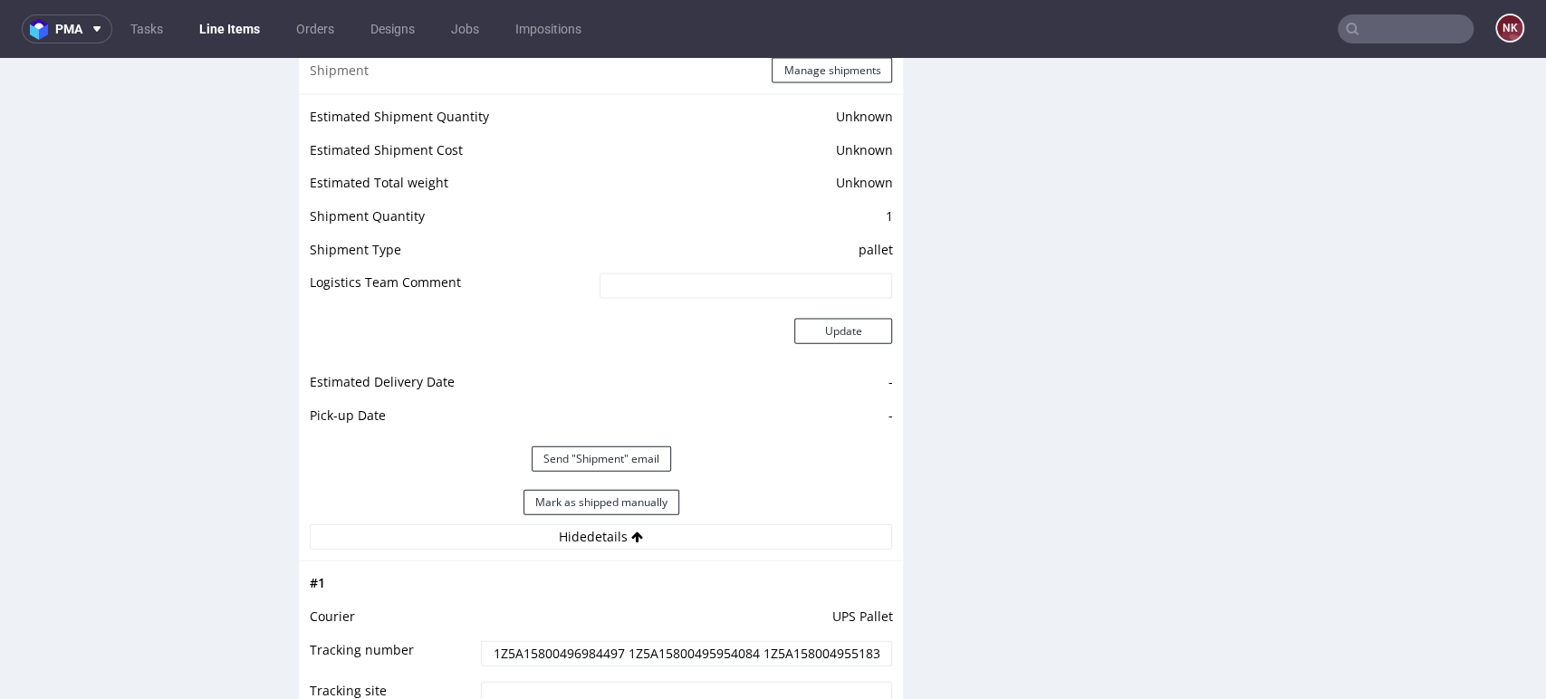
scroll to position [2818, 0]
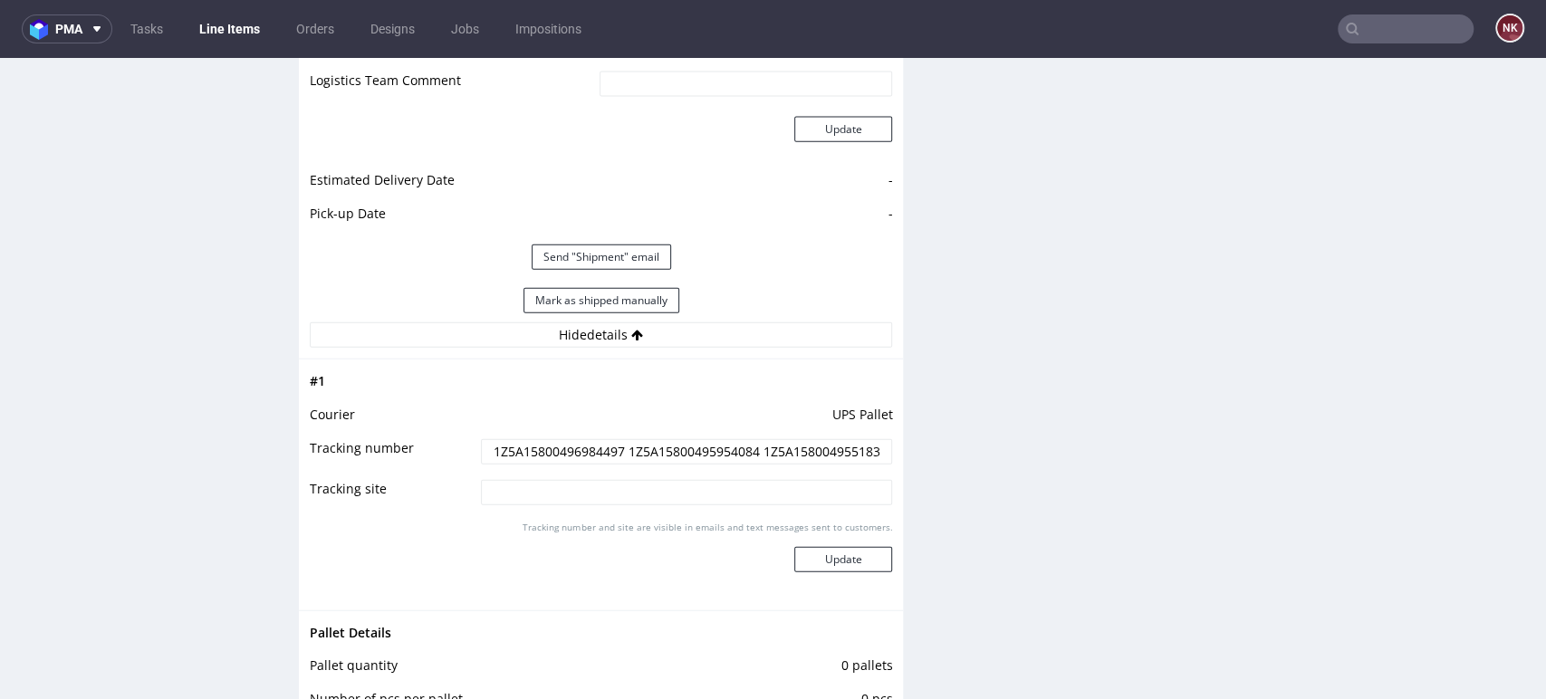
drag, startPoint x: 617, startPoint y: 446, endPoint x: 457, endPoint y: 447, distance: 160.3
click at [457, 447] on tr "Tracking number 1Z5A15800496984497 1Z5A15800495954084 1Z5A15800495518304 1Z5A15…" at bounding box center [601, 457] width 582 height 41
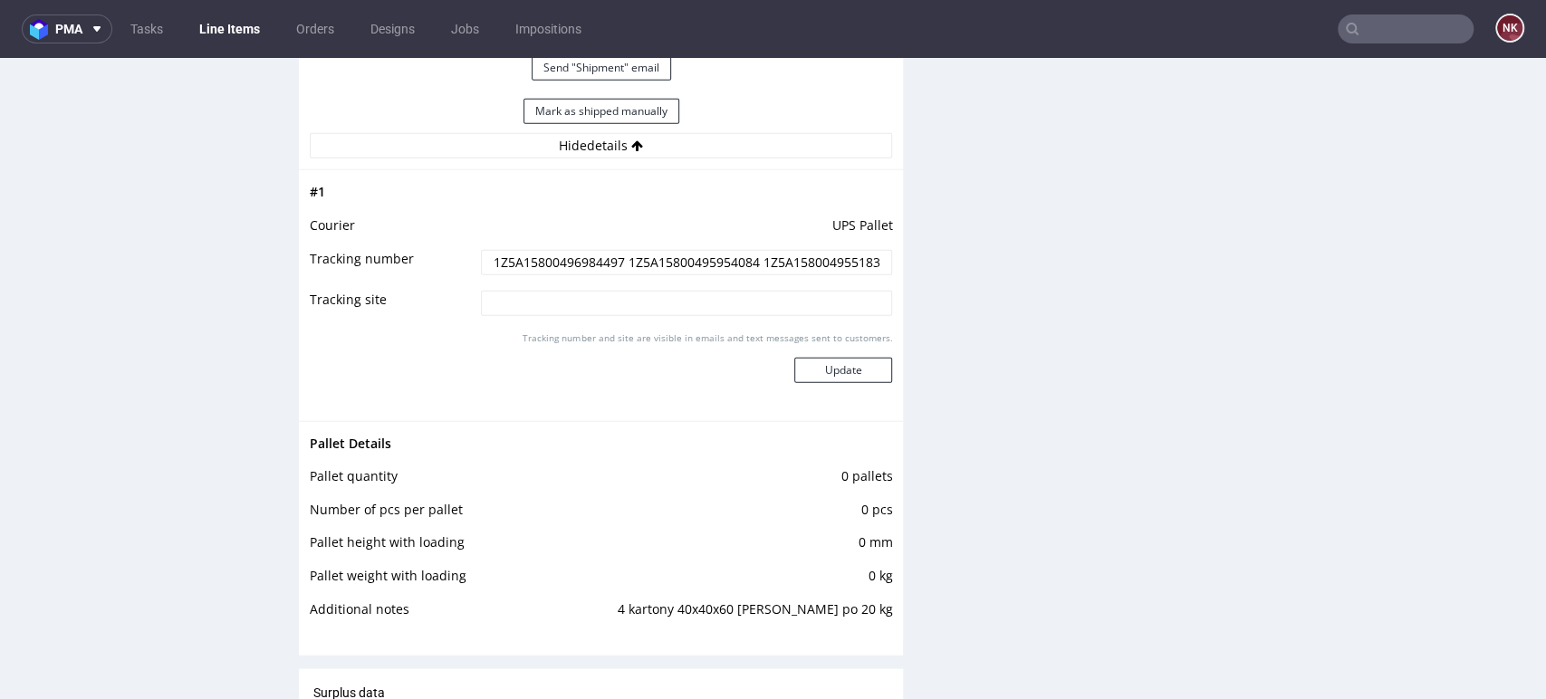
scroll to position [3019, 0]
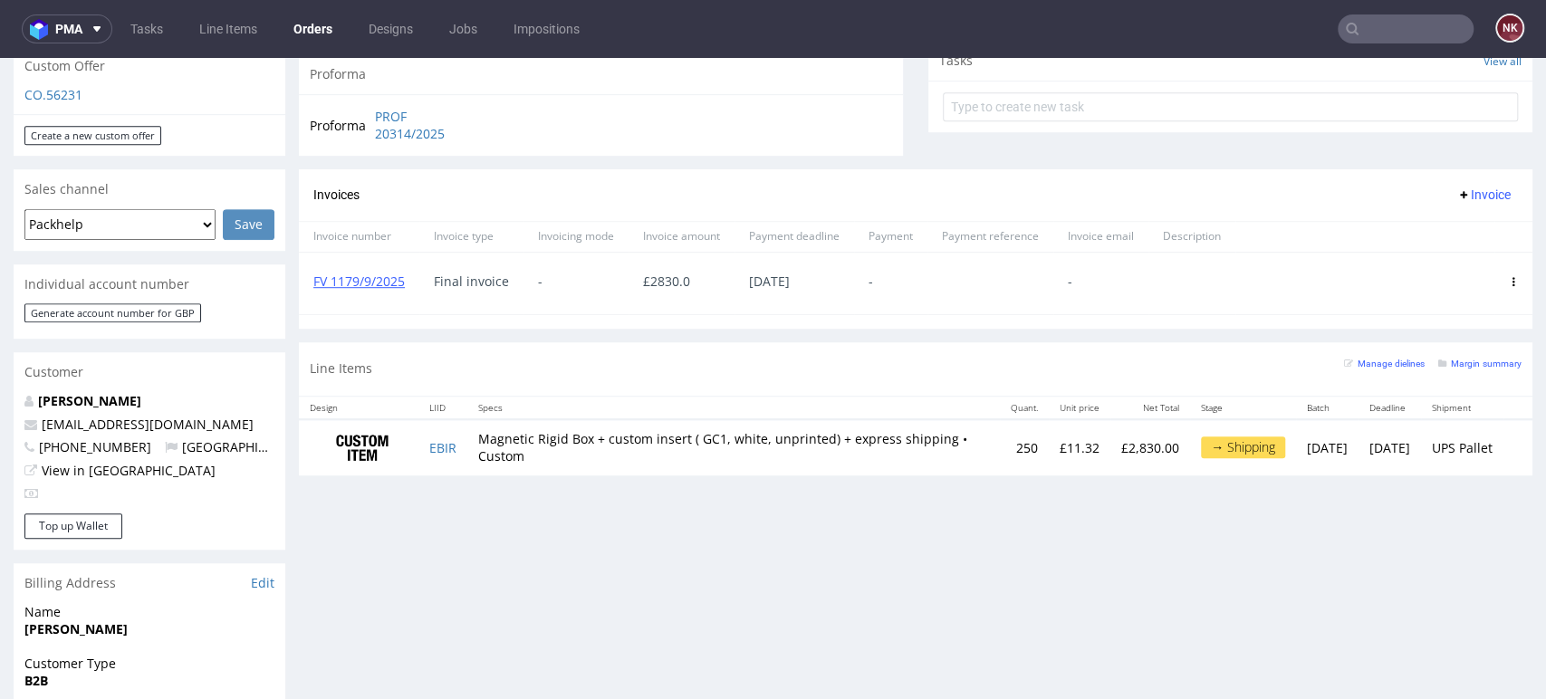
scroll to position [704, 0]
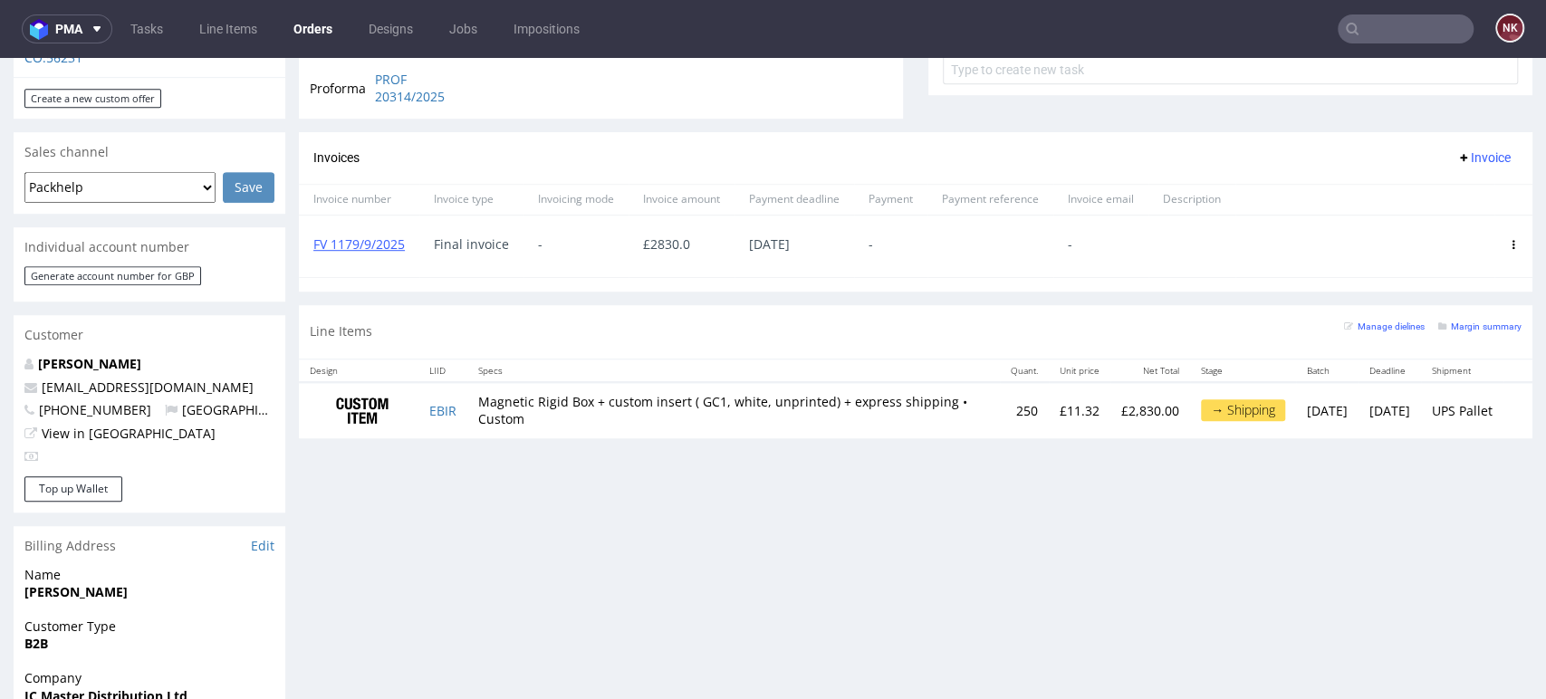
click at [1473, 563] on div "Progress Payment Paid [DATE] Payment “Received” Email Sent [DATE] 15:35 Line It…" at bounding box center [916, 299] width 1234 height 1773
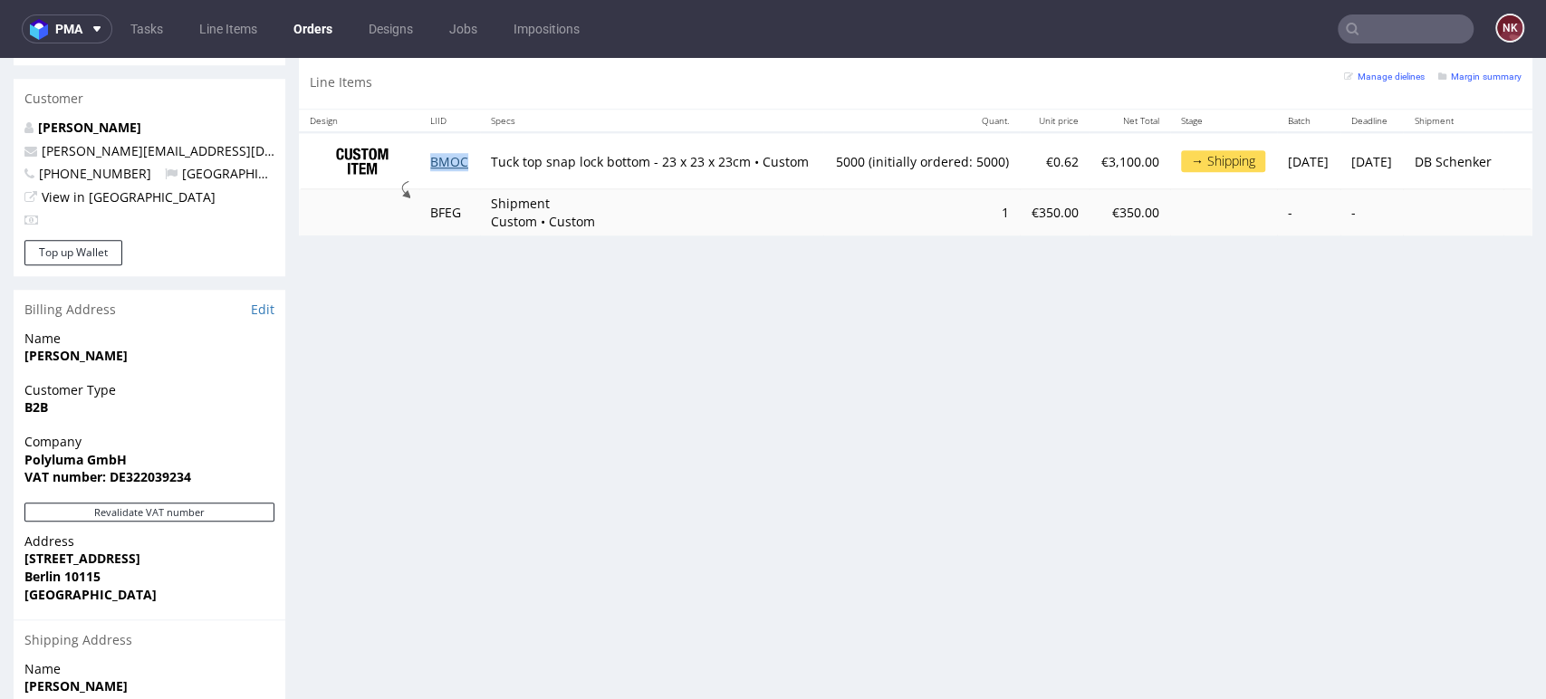
scroll to position [1107, 0]
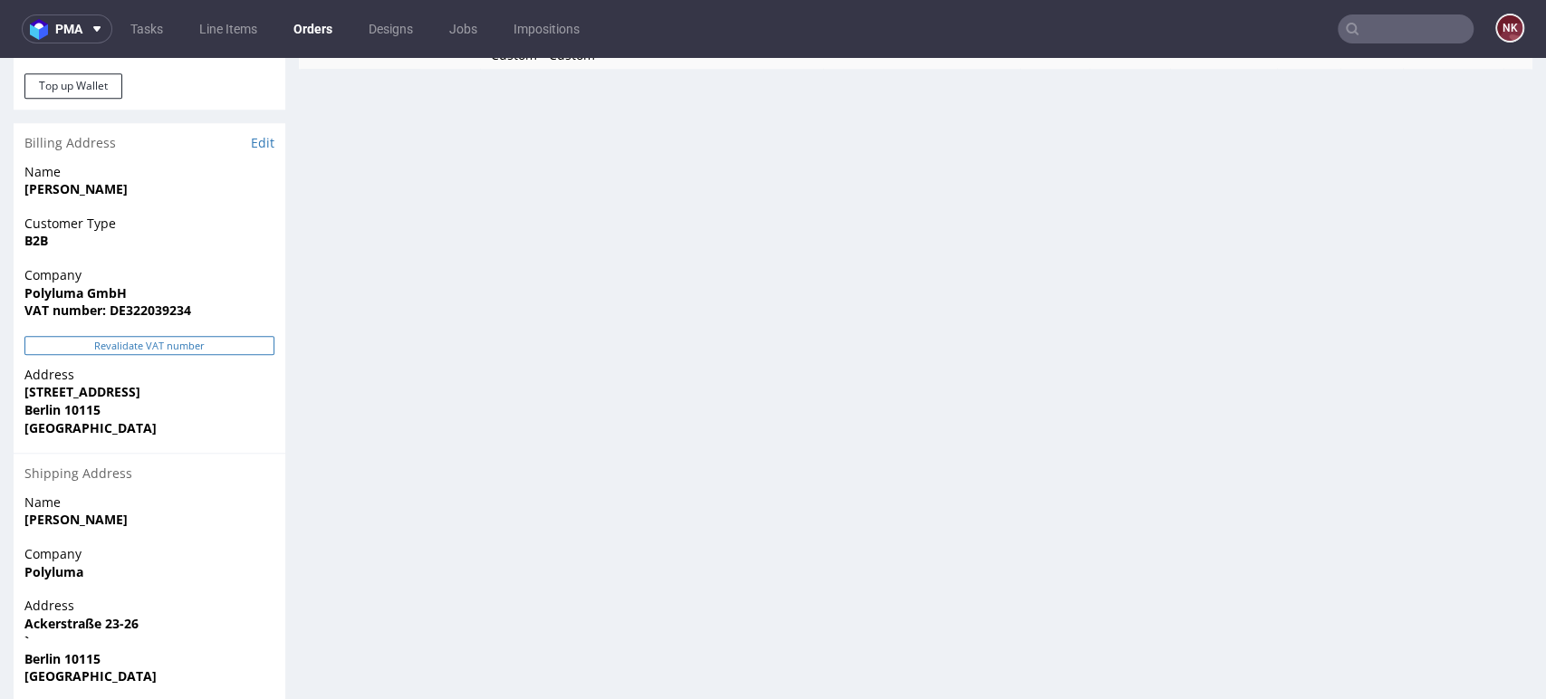
click at [203, 336] on button "Revalidate VAT number" at bounding box center [149, 345] width 250 height 19
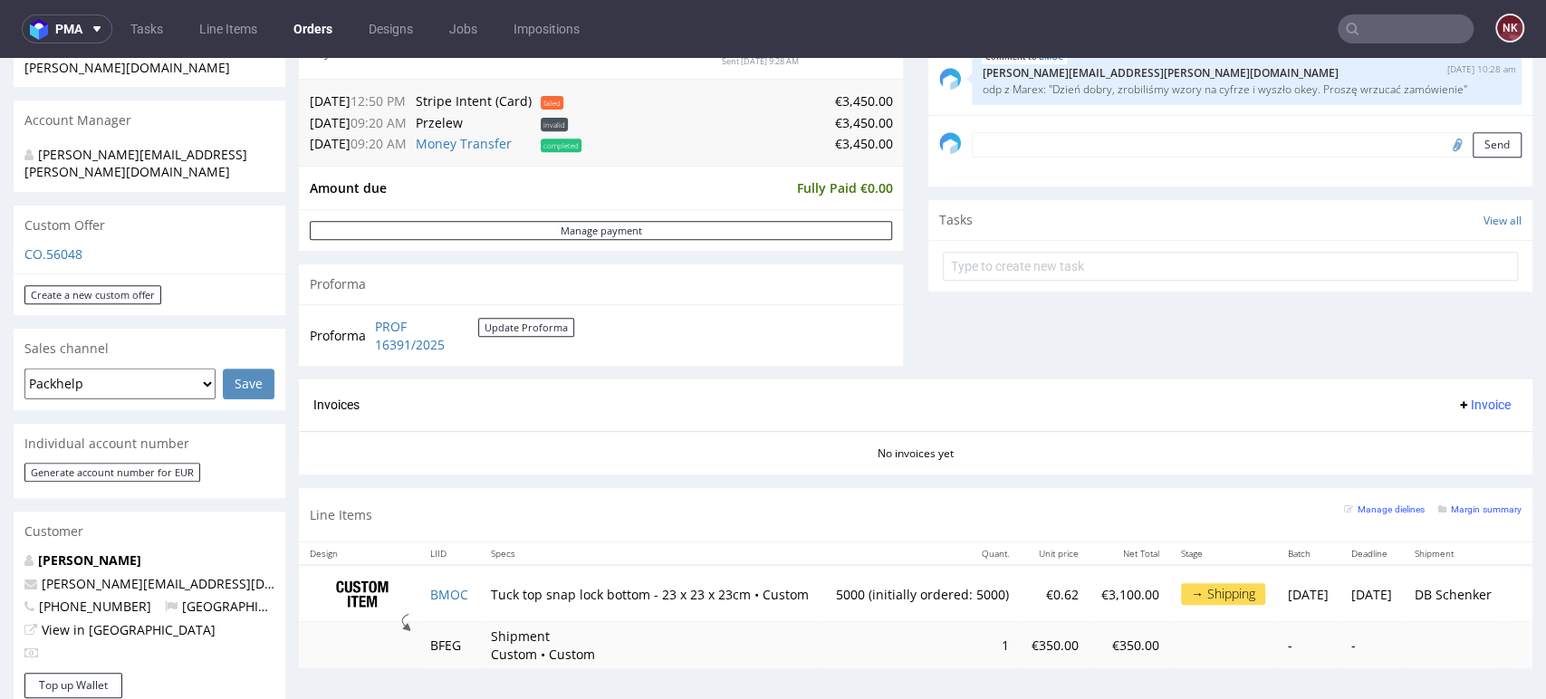
scroll to position [428, 0]
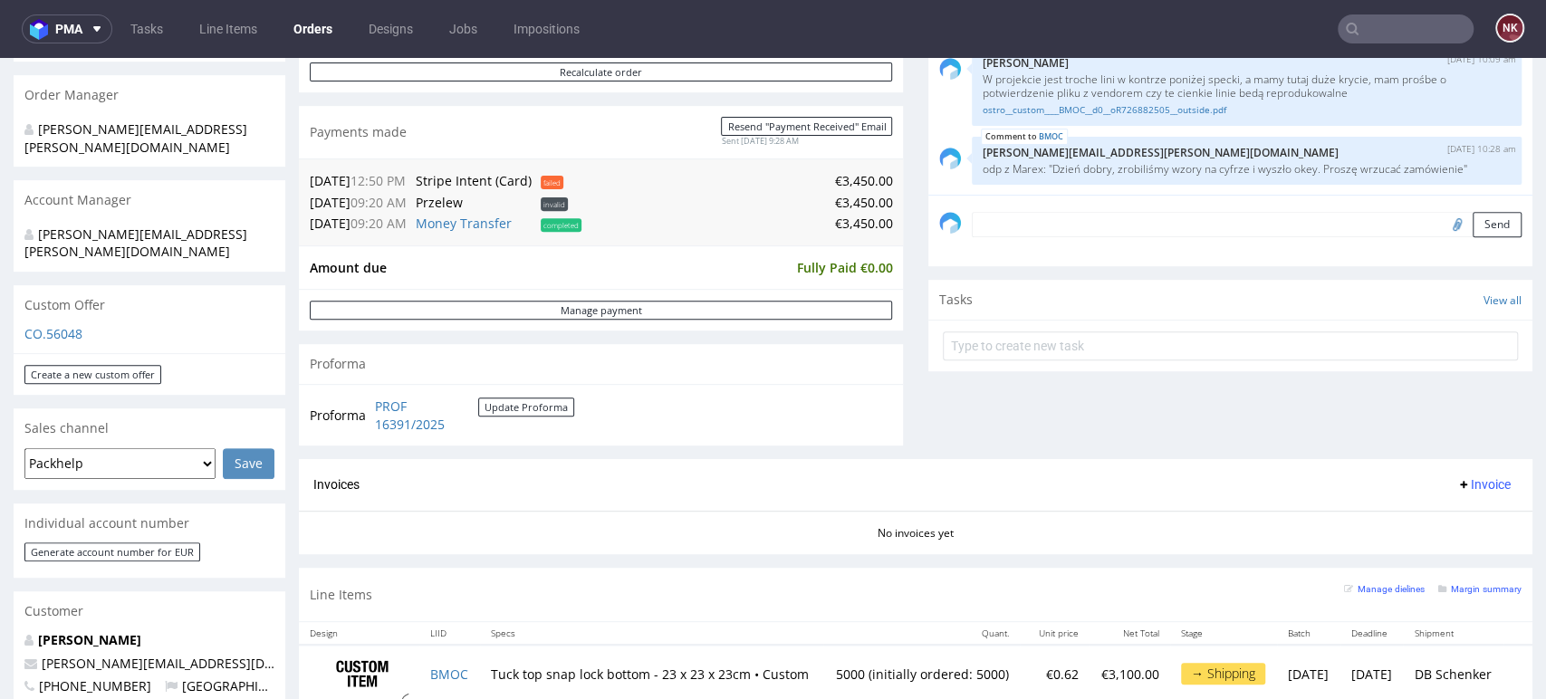
click at [930, 466] on div "Invoices Invoice" at bounding box center [916, 485] width 1234 height 52
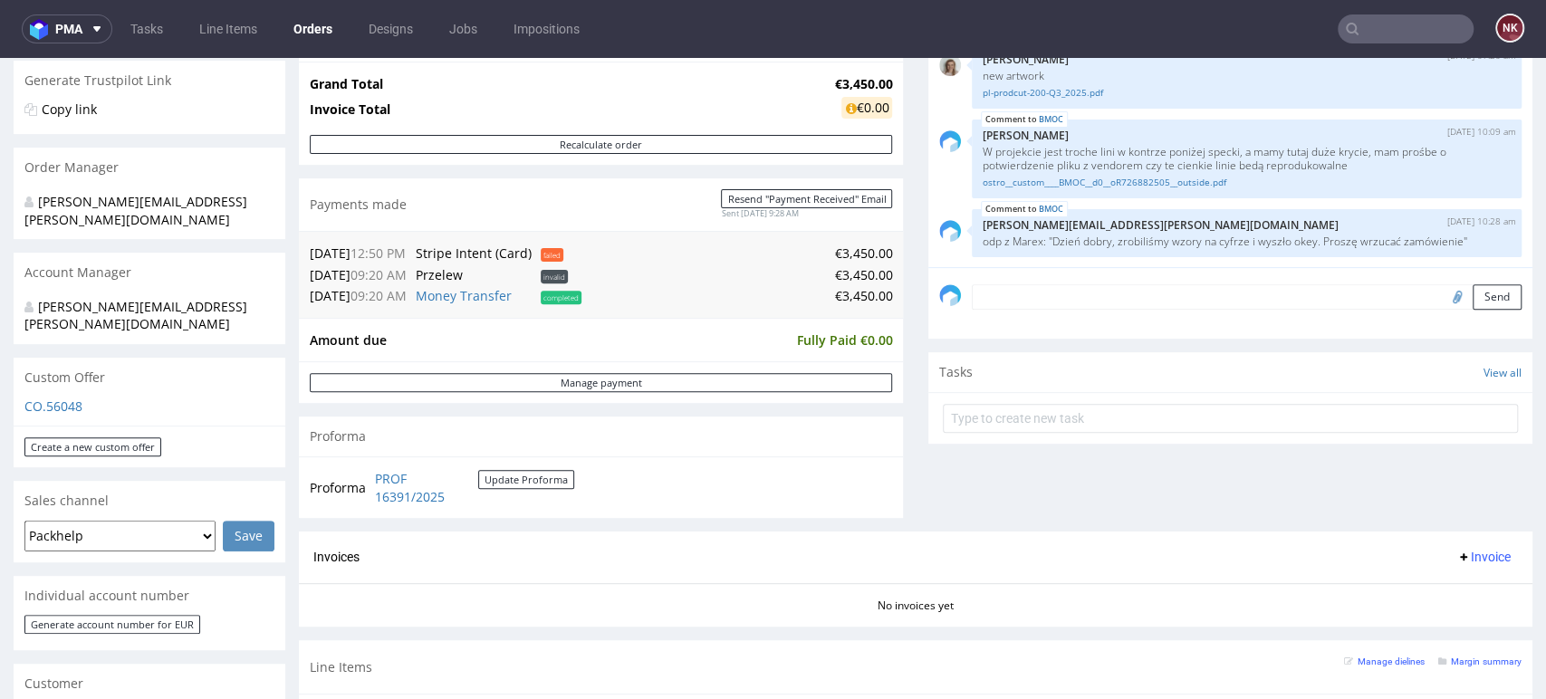
scroll to position [528, 0]
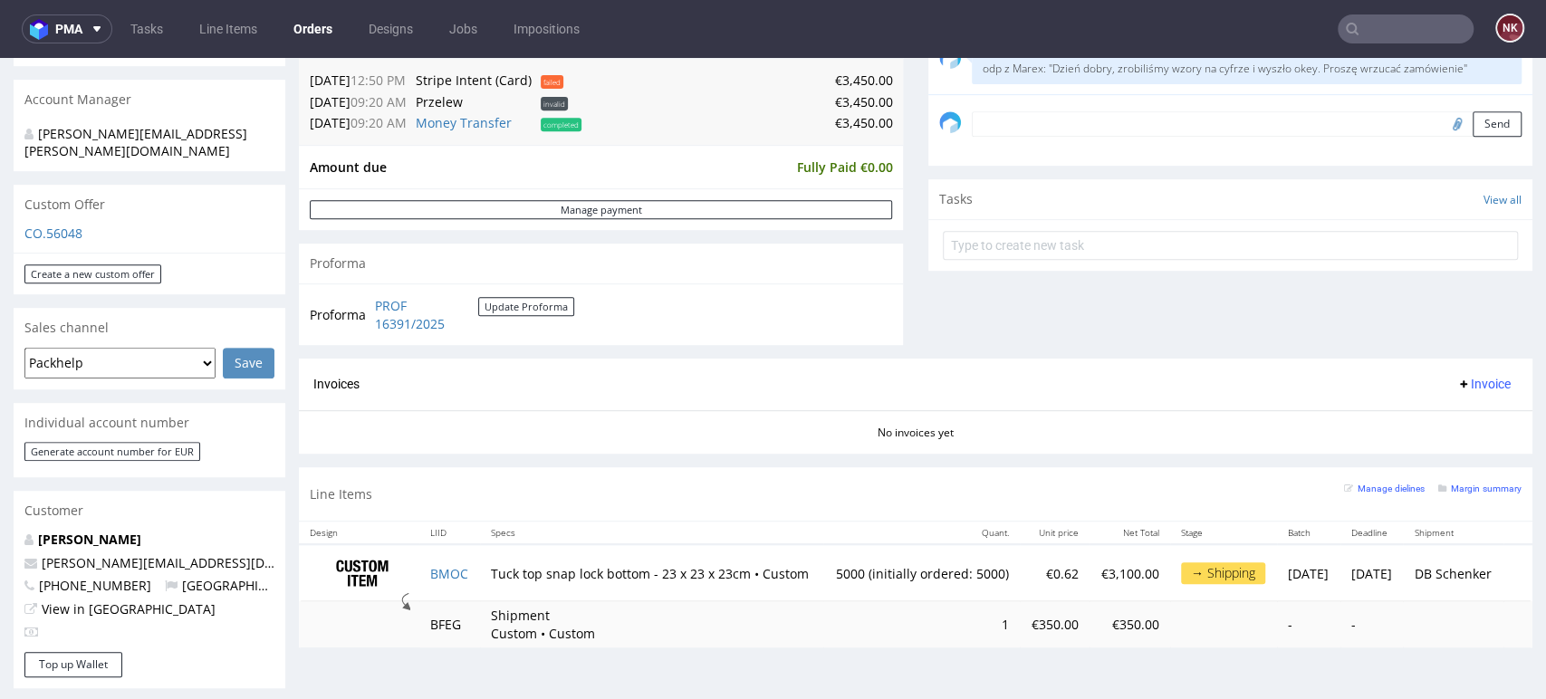
click at [1456, 381] on span "Invoice" at bounding box center [1483, 384] width 54 height 14
click at [1454, 420] on span "Generate" at bounding box center [1452, 424] width 88 height 18
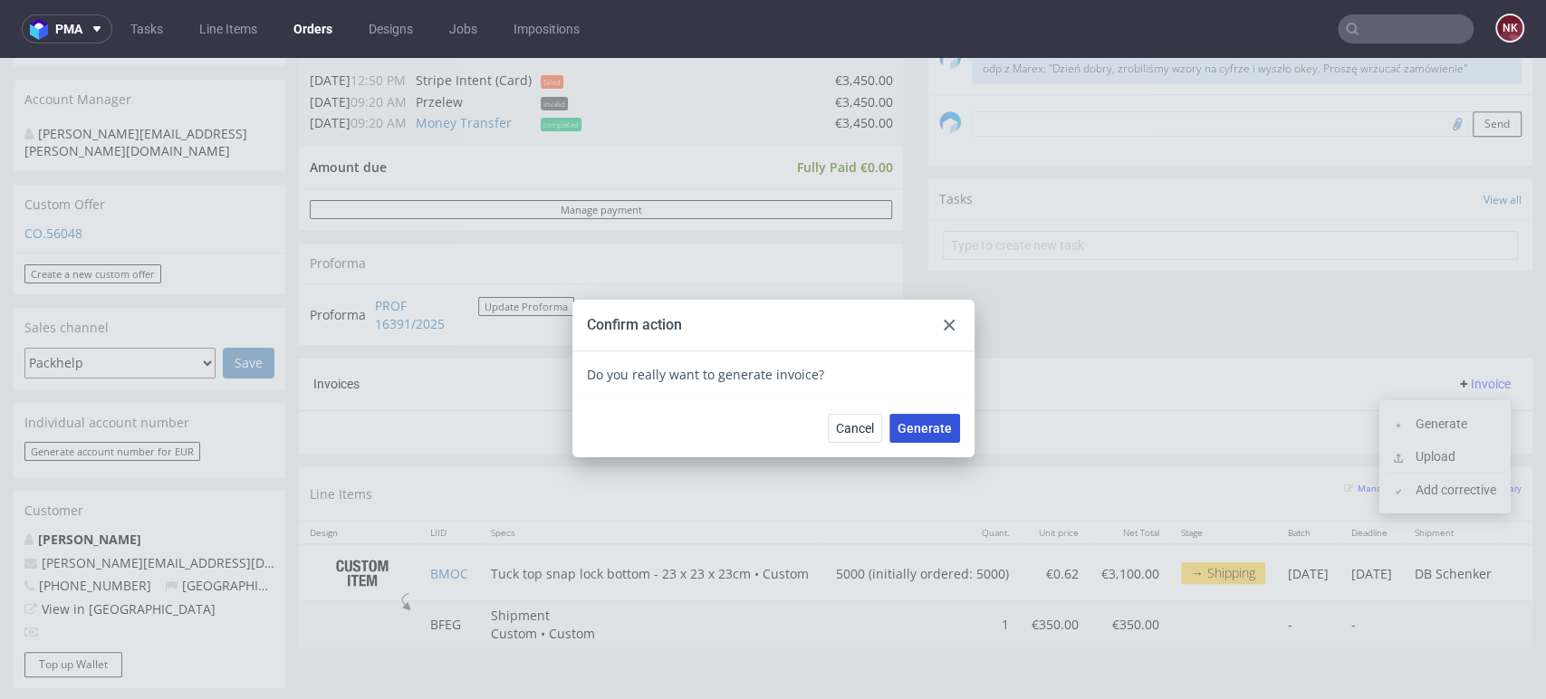
click at [913, 423] on span "Generate" at bounding box center [925, 428] width 54 height 13
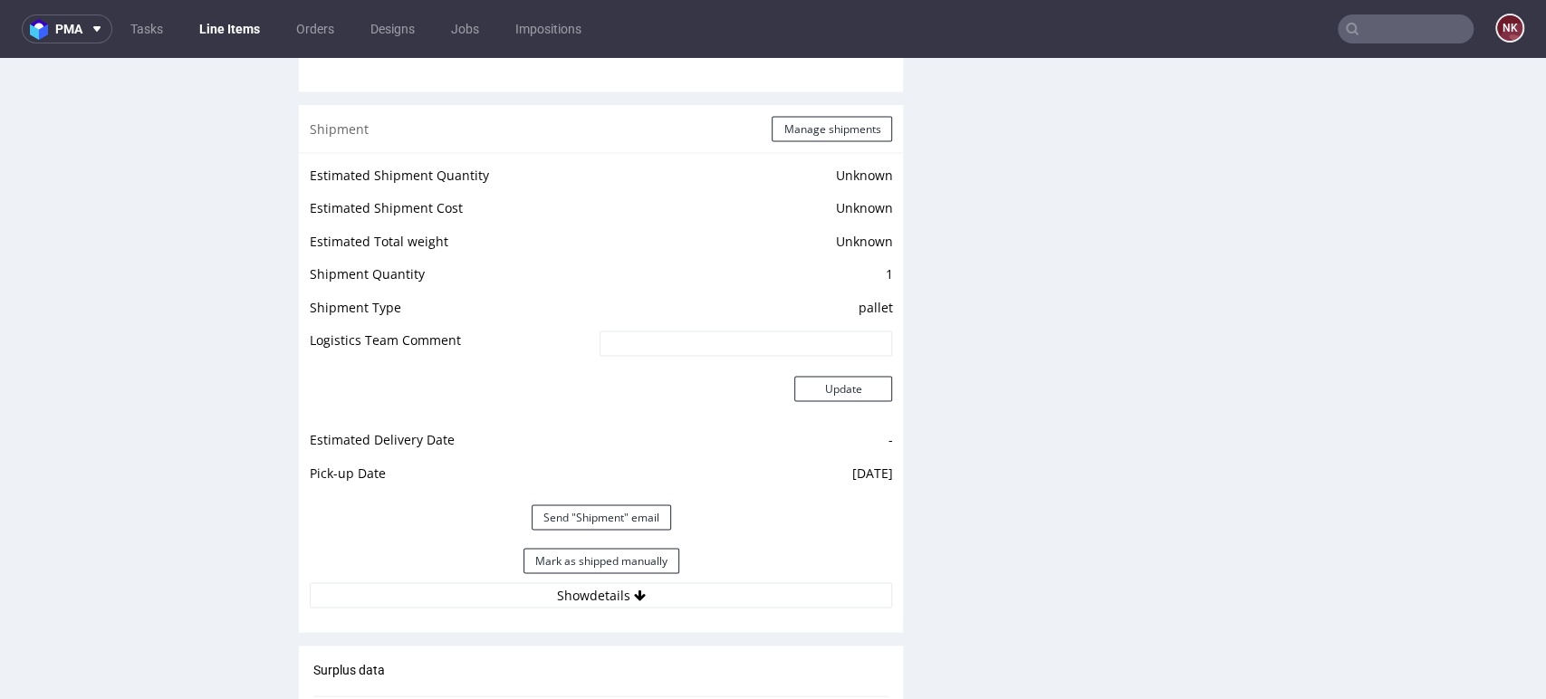
scroll to position [2515, 0]
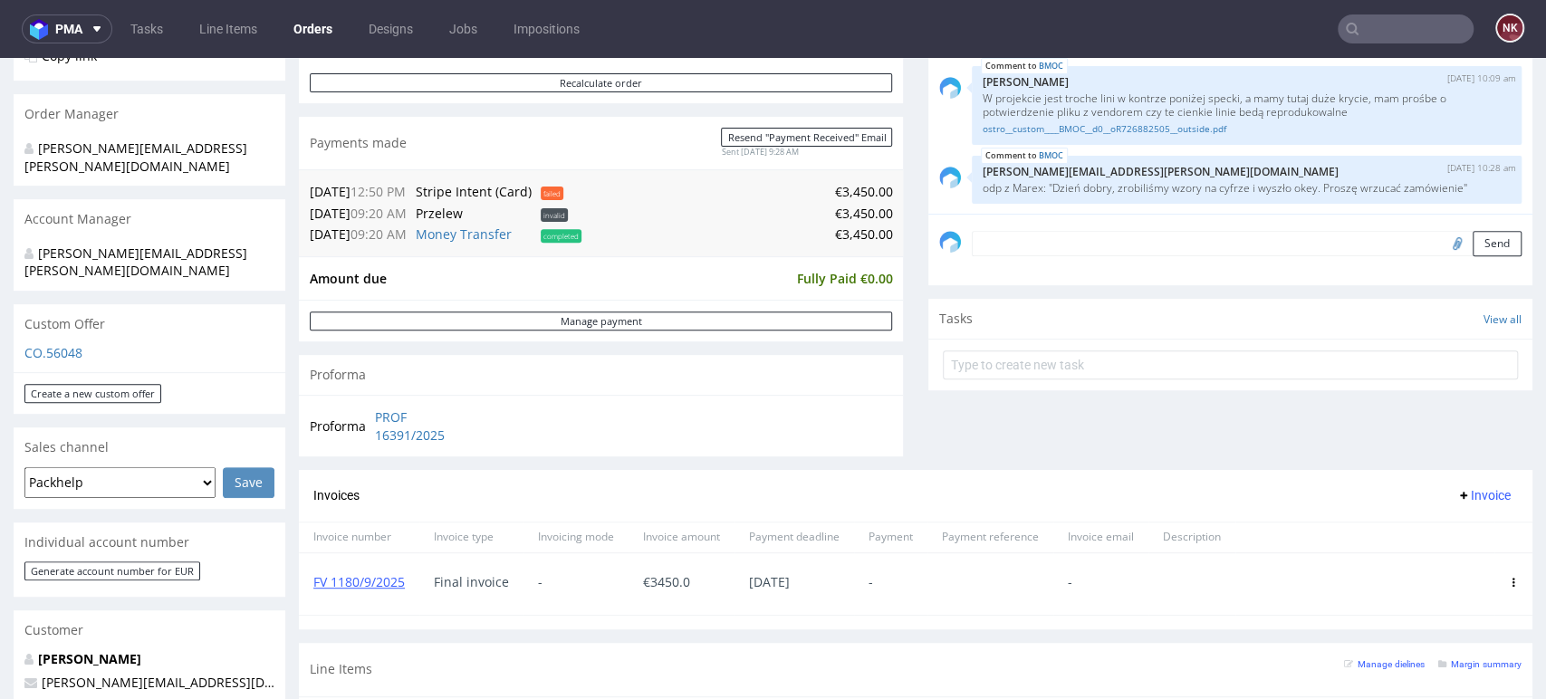
scroll to position [603, 0]
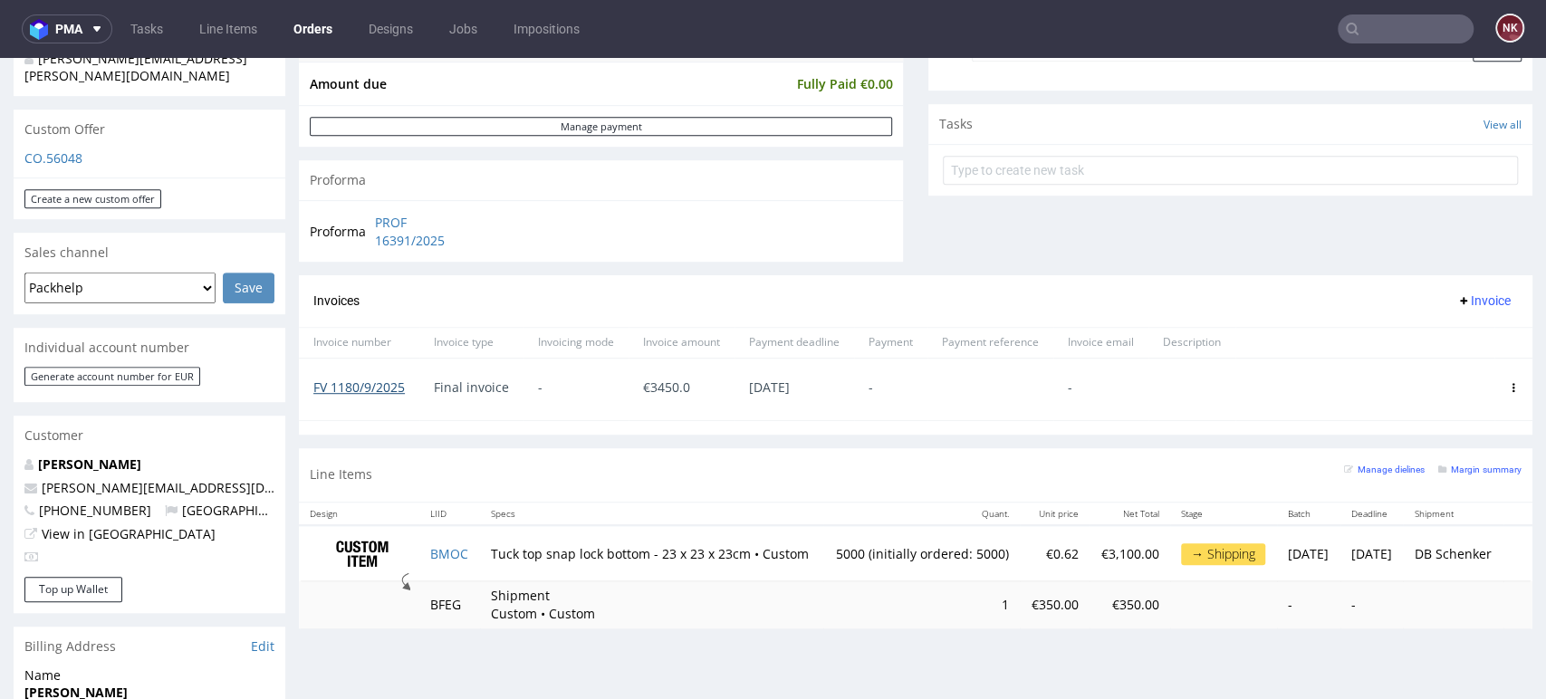
click at [369, 381] on link "FV 1180/9/2025" at bounding box center [358, 387] width 91 height 17
click at [912, 433] on section "Invoices Invoice Invoice number Invoice type Invoicing mode Invoice amount Paym…" at bounding box center [916, 354] width 1234 height 159
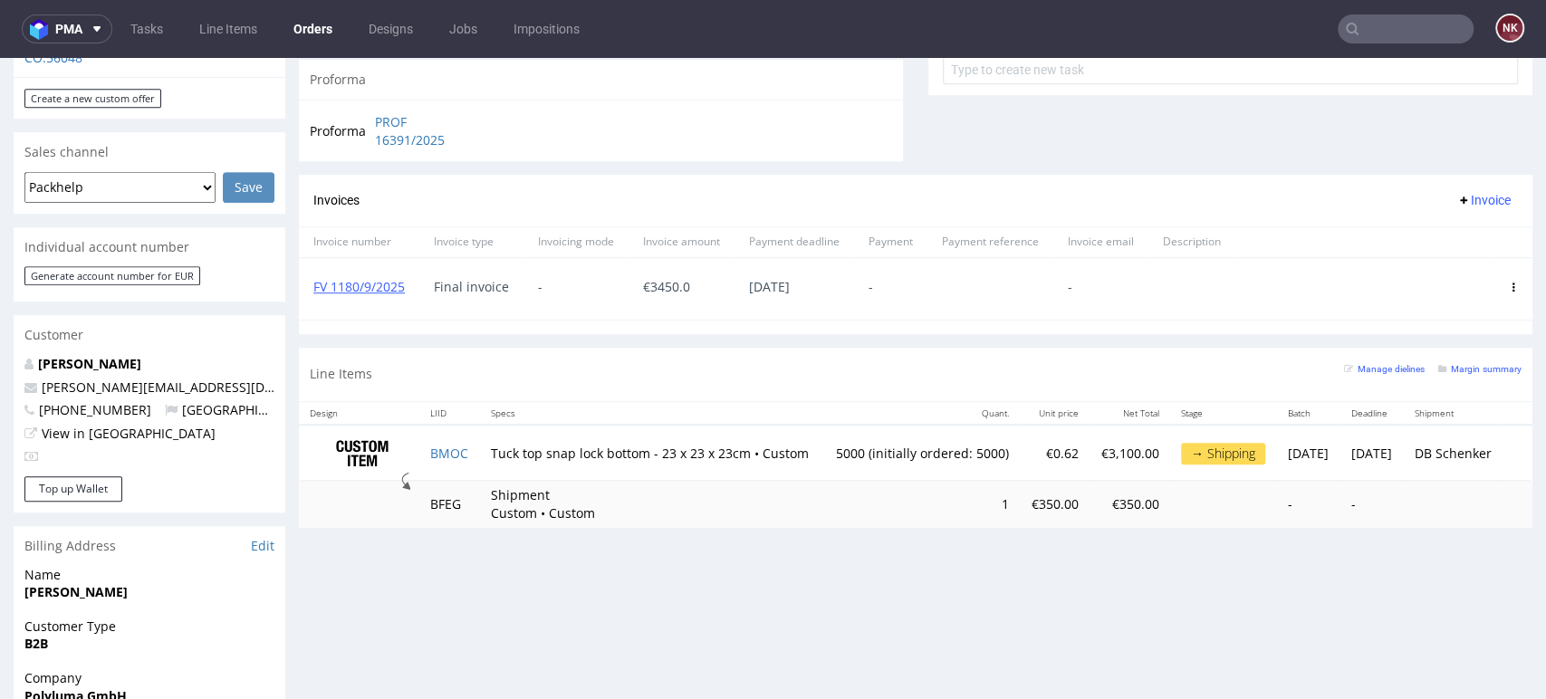
click at [1487, 627] on div "Progress Payment Paid [DATE] Payment “Received” Email Sent [DATE] 09:28 Line It…" at bounding box center [916, 308] width 1234 height 1791
click at [1456, 573] on div "Progress Payment Paid Mon 04 Aug Payment “Received” Email Sent Mon 4 Aug 09:28 …" at bounding box center [916, 308] width 1234 height 1791
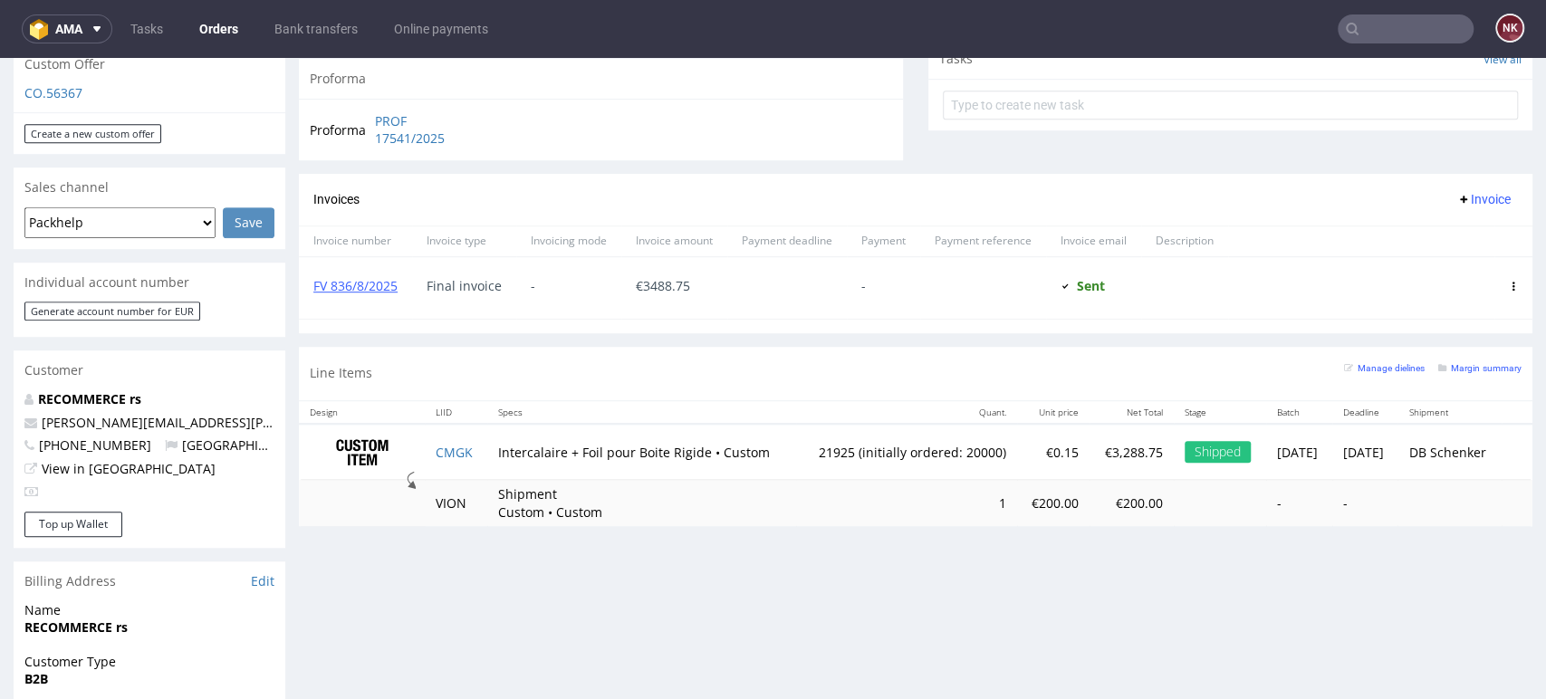
scroll to position [704, 0]
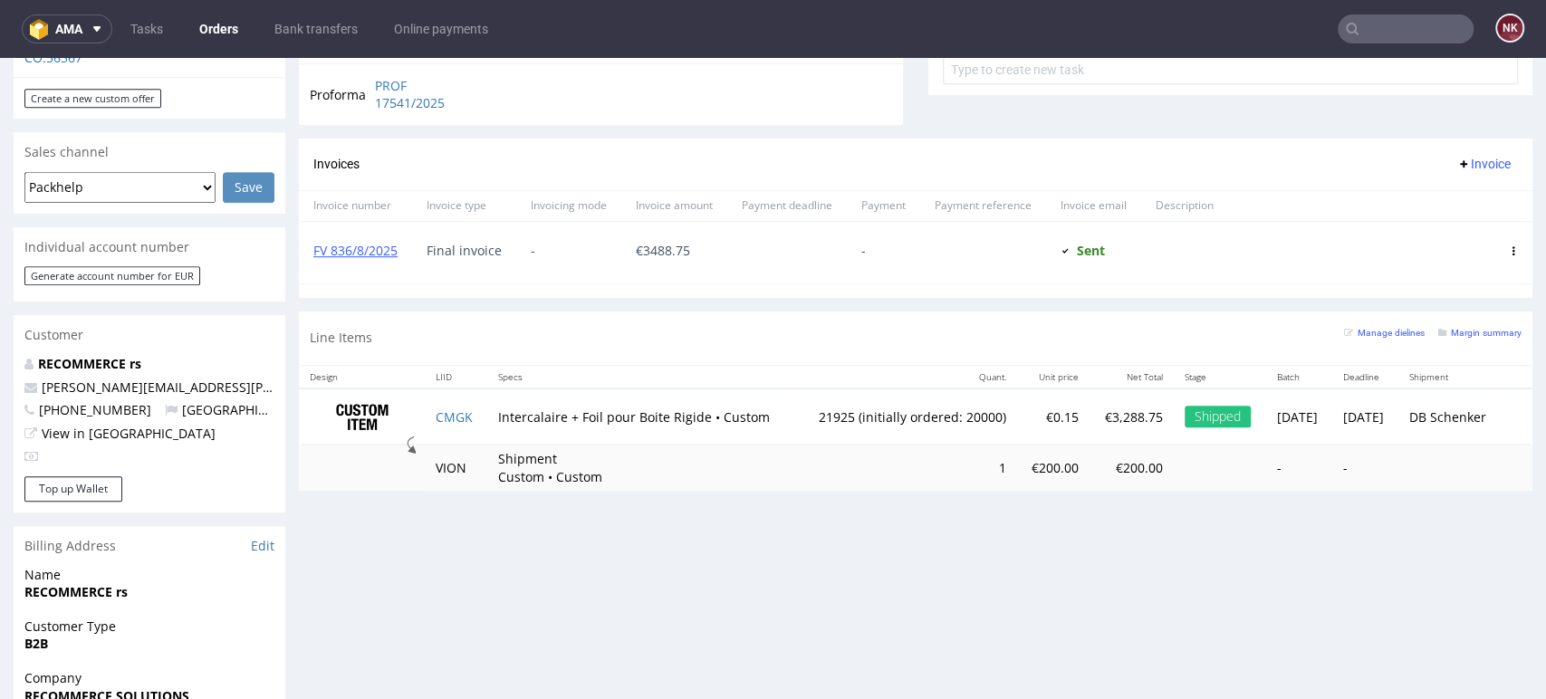
click at [1513, 249] on use at bounding box center [1514, 250] width 3 height 9
click at [1456, 341] on span "Mark as paid" at bounding box center [1440, 348] width 110 height 18
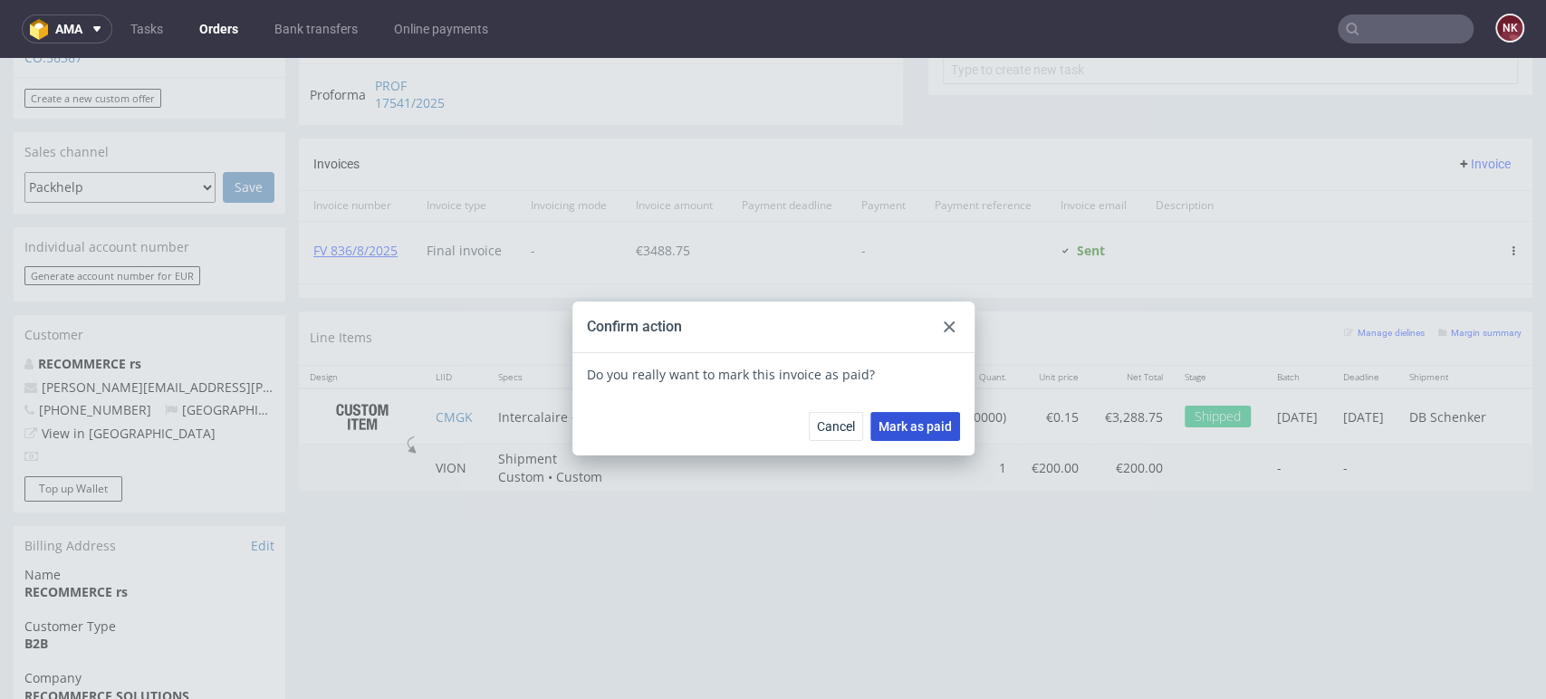
click at [912, 427] on span "Mark as paid" at bounding box center [915, 426] width 73 height 13
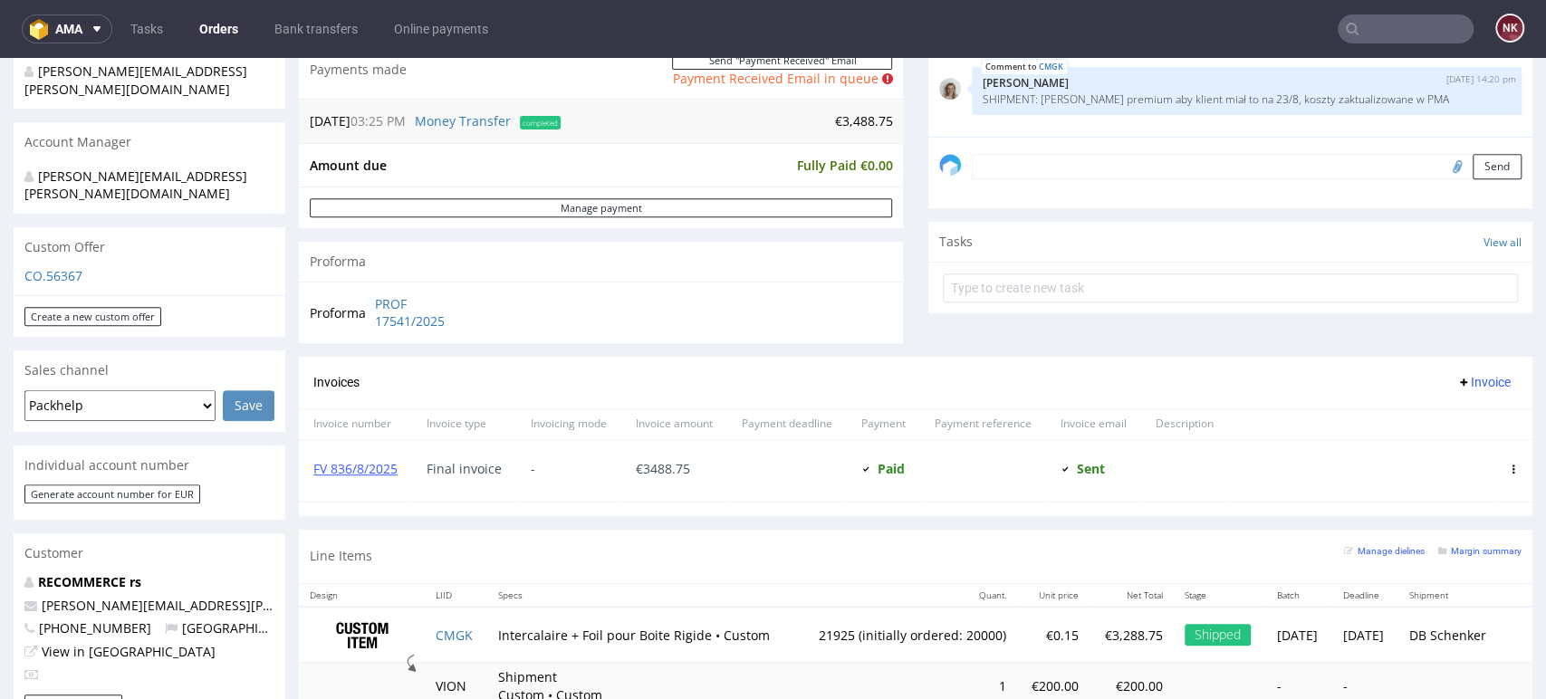
scroll to position [603, 0]
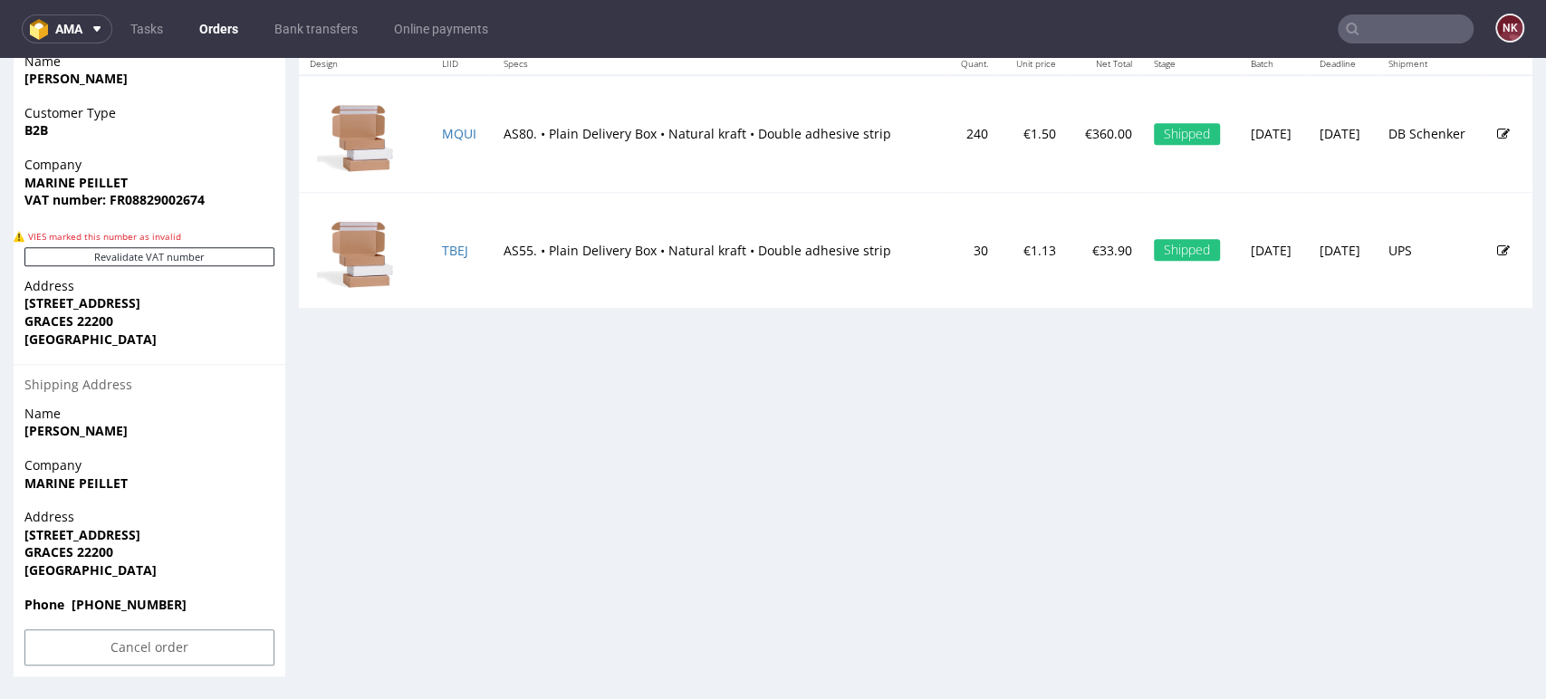
scroll to position [851, 0]
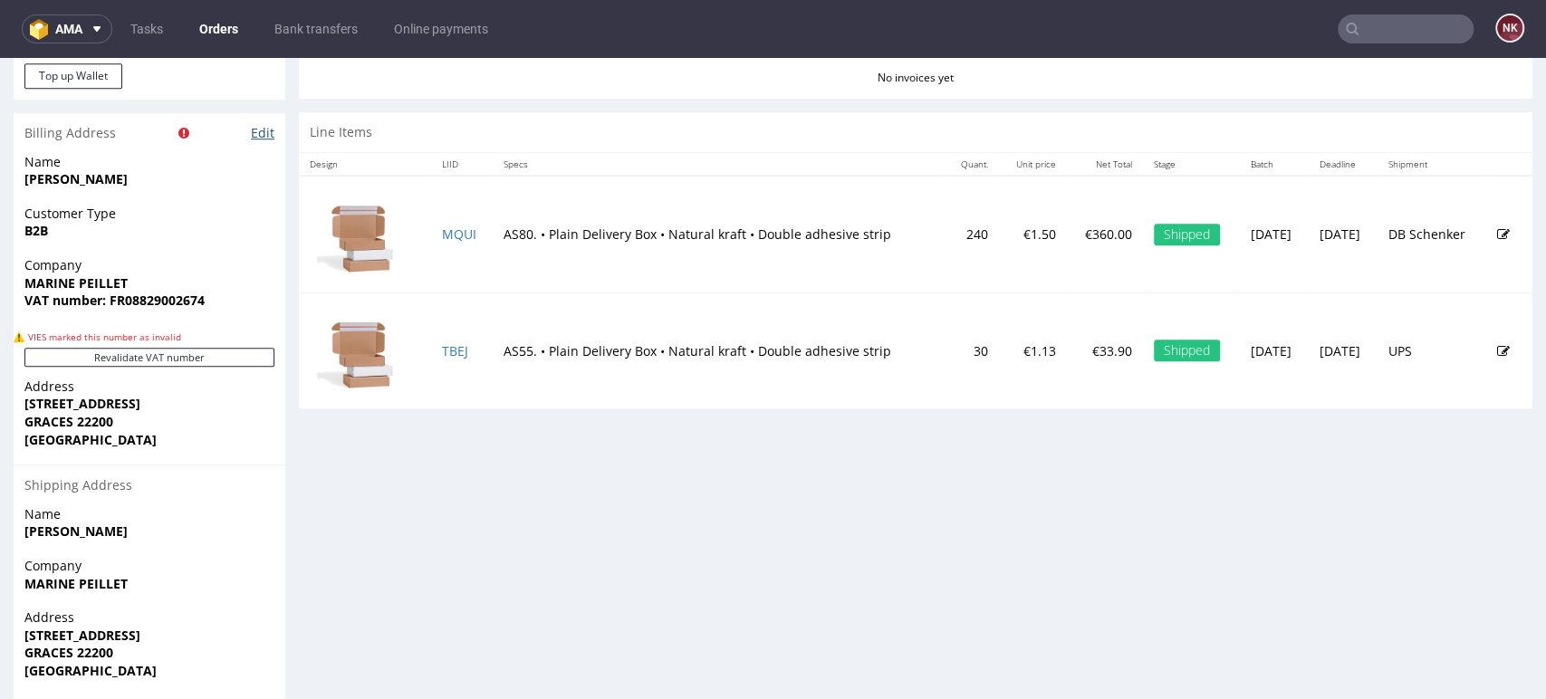
click at [264, 130] on link "Edit" at bounding box center [263, 133] width 24 height 18
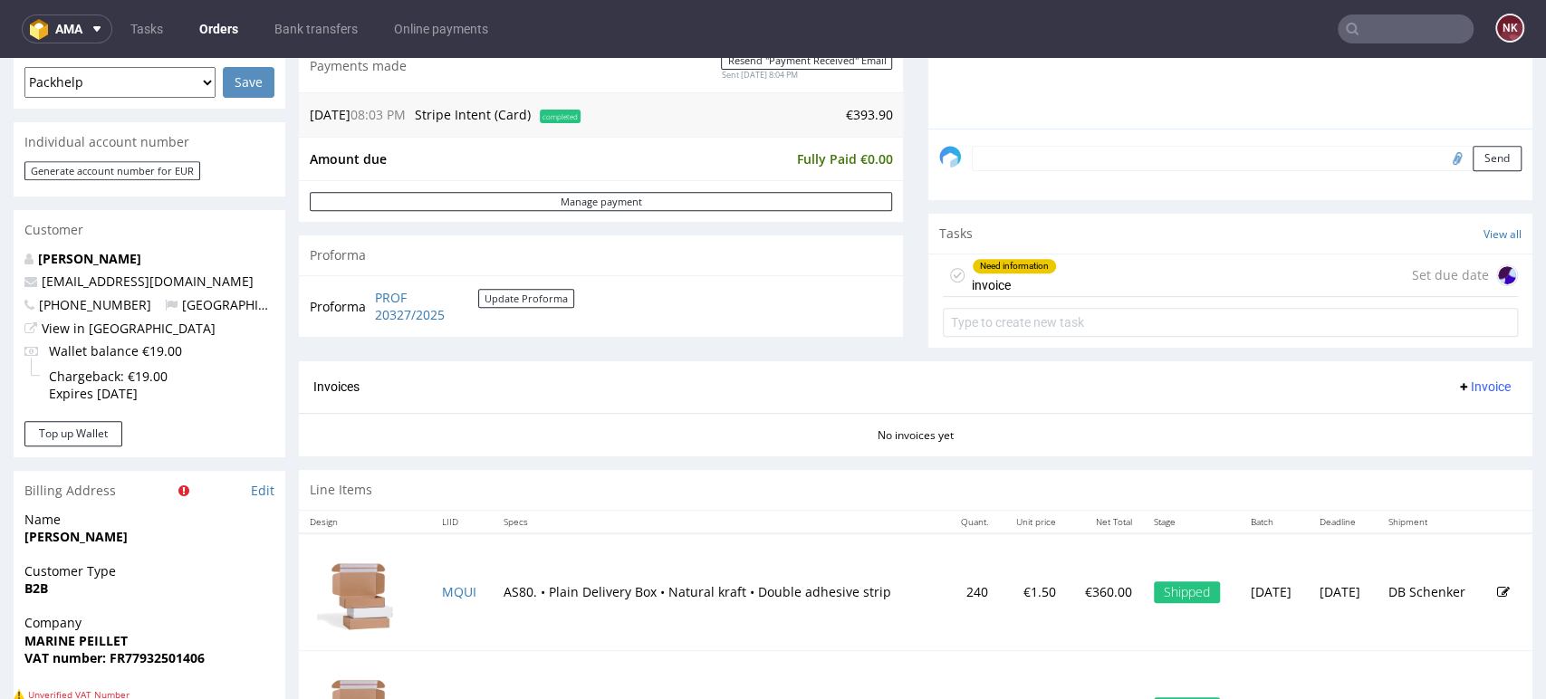
scroll to position [603, 0]
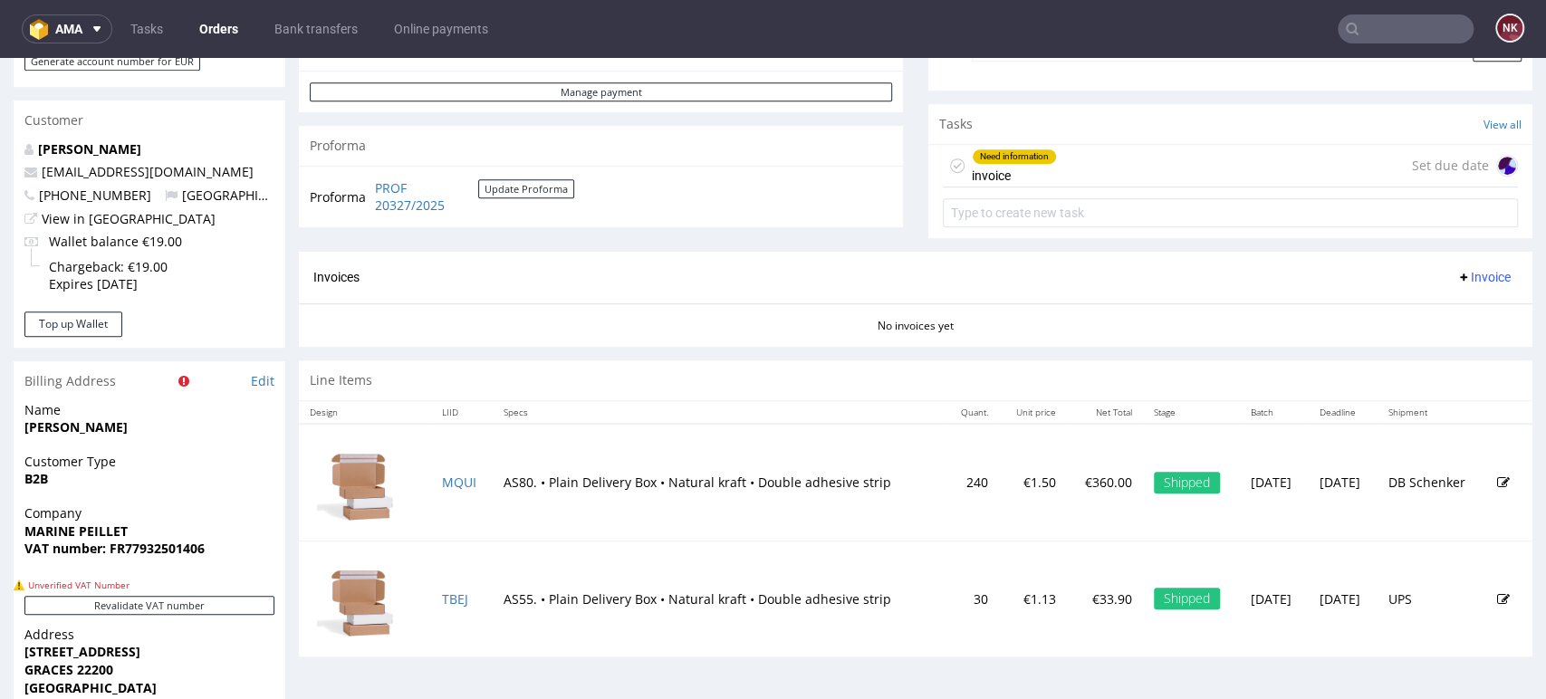
drag, startPoint x: 303, startPoint y: 392, endPoint x: 263, endPoint y: 440, distance: 63.0
click at [263, 440] on div "Name [PERSON_NAME]" at bounding box center [150, 427] width 272 height 52
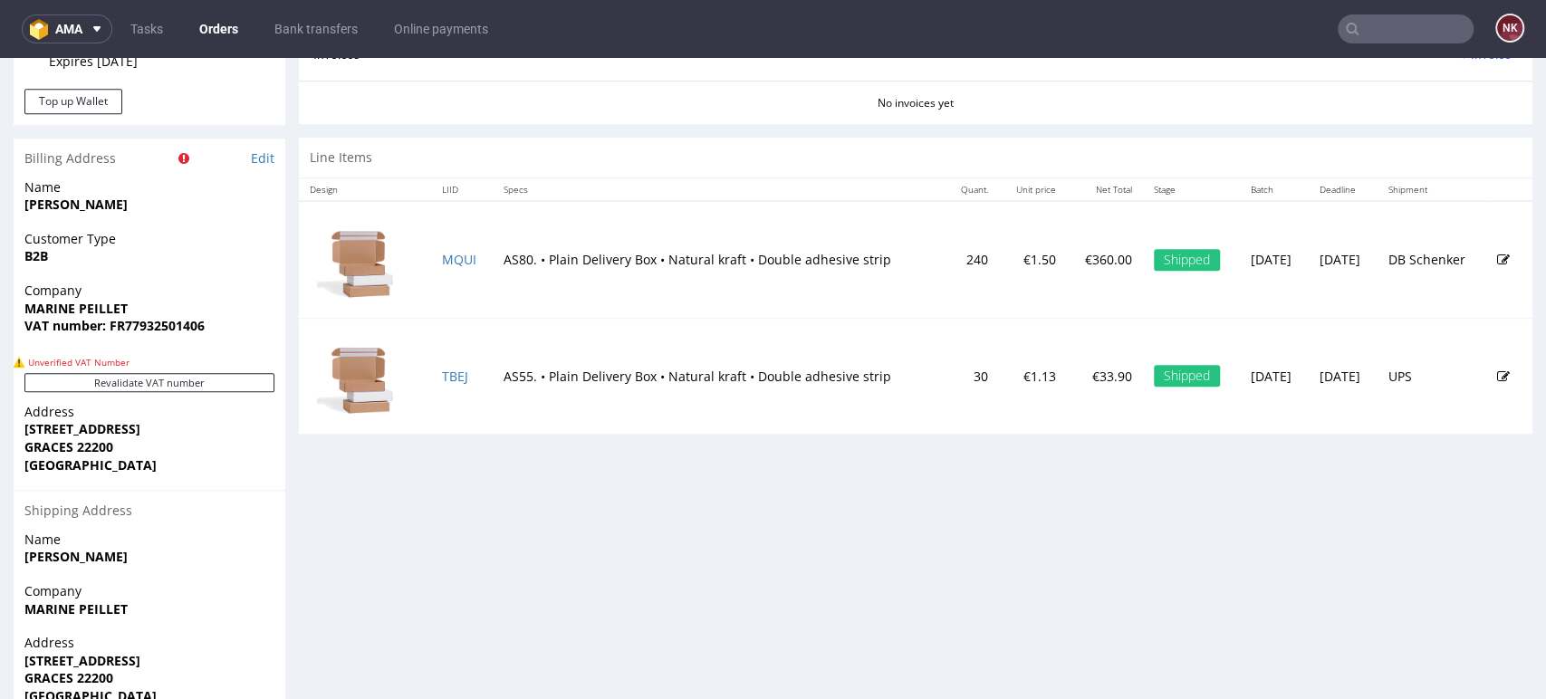
scroll to position [550, 0]
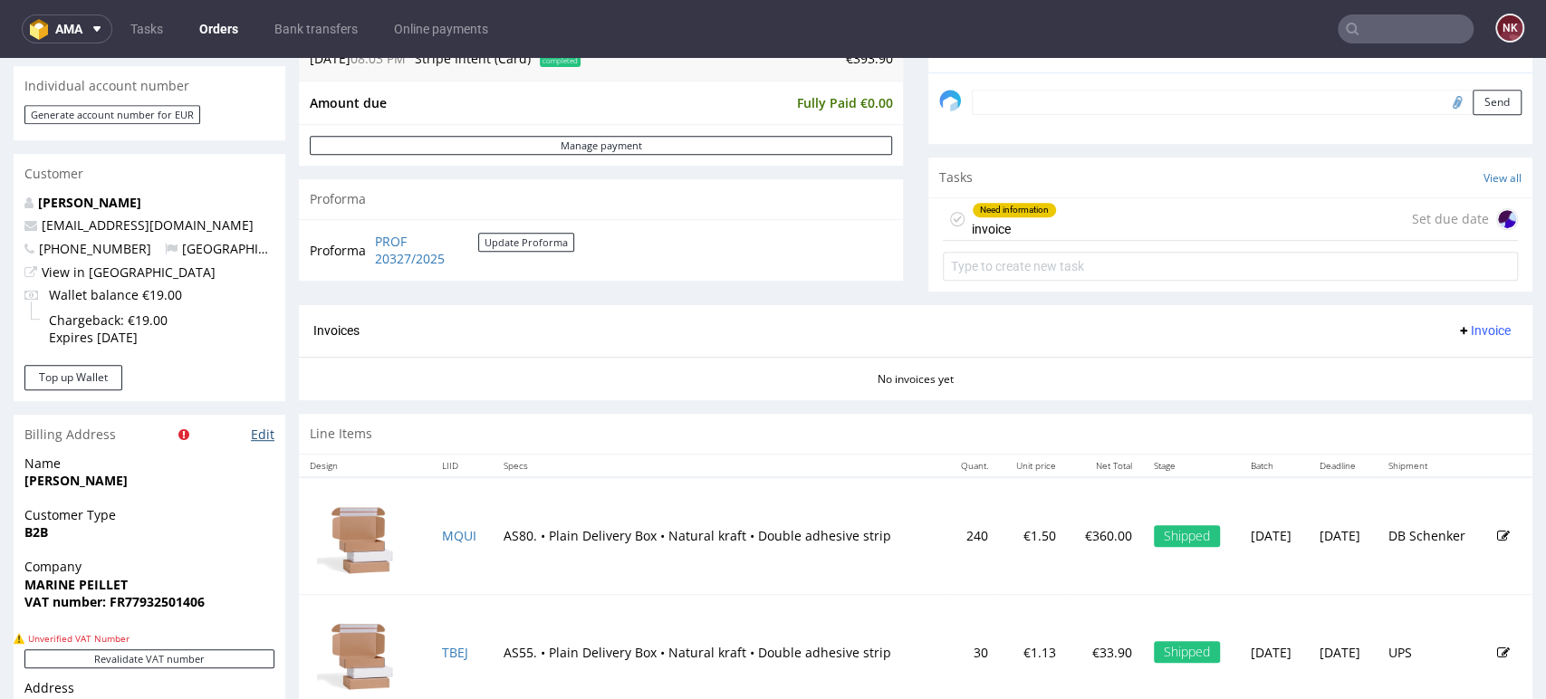
click at [268, 434] on link "Edit" at bounding box center [263, 435] width 24 height 18
click at [993, 378] on div "No invoices yet" at bounding box center [916, 372] width 1234 height 31
click at [1480, 405] on div "Progress Payment Paid [DATE] Payment “Received” Email Sent [DATE] 20:04 Line It…" at bounding box center [916, 146] width 1234 height 1158
click at [1094, 228] on div "Need information invoice Set due date" at bounding box center [1230, 219] width 575 height 43
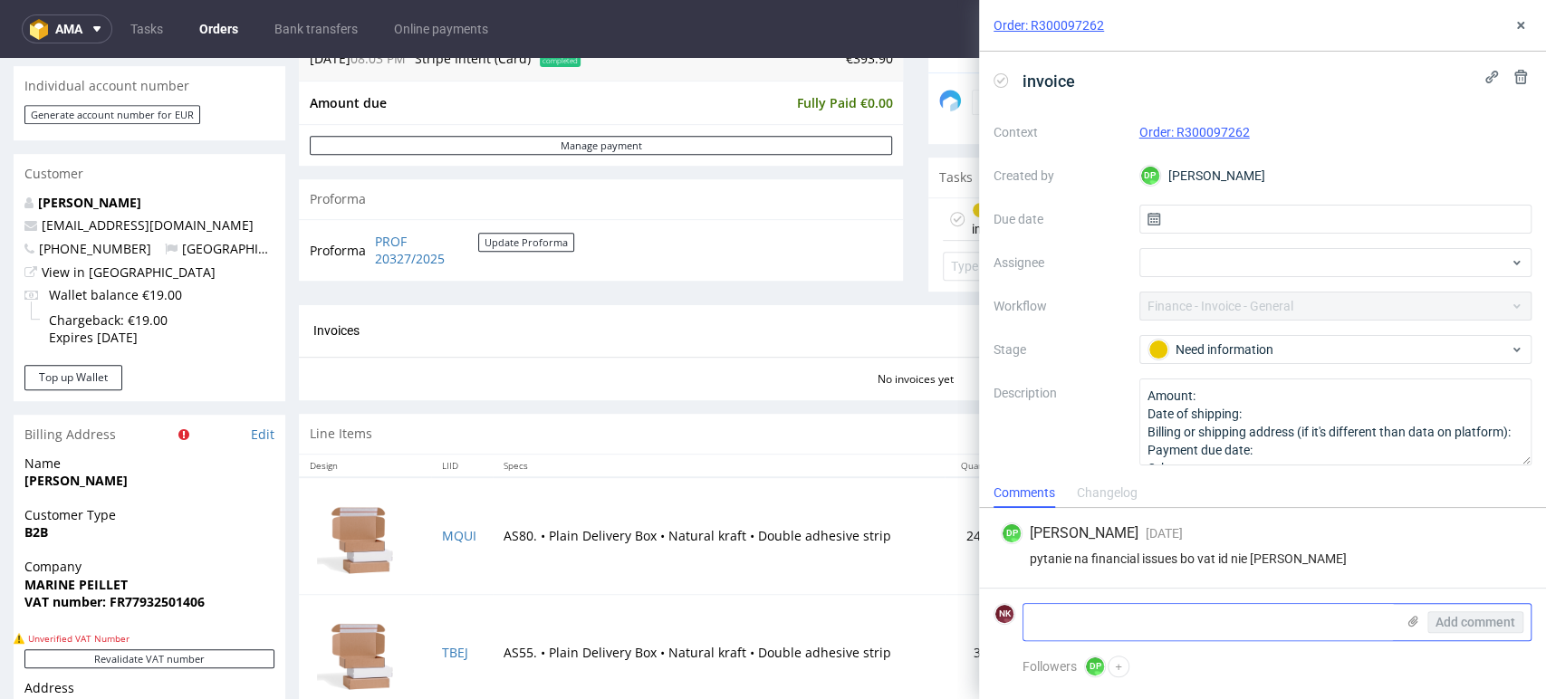
click at [1082, 626] on textarea at bounding box center [1209, 622] width 371 height 36
click at [1465, 142] on div "Order: R300097262" at bounding box center [1335, 132] width 393 height 22
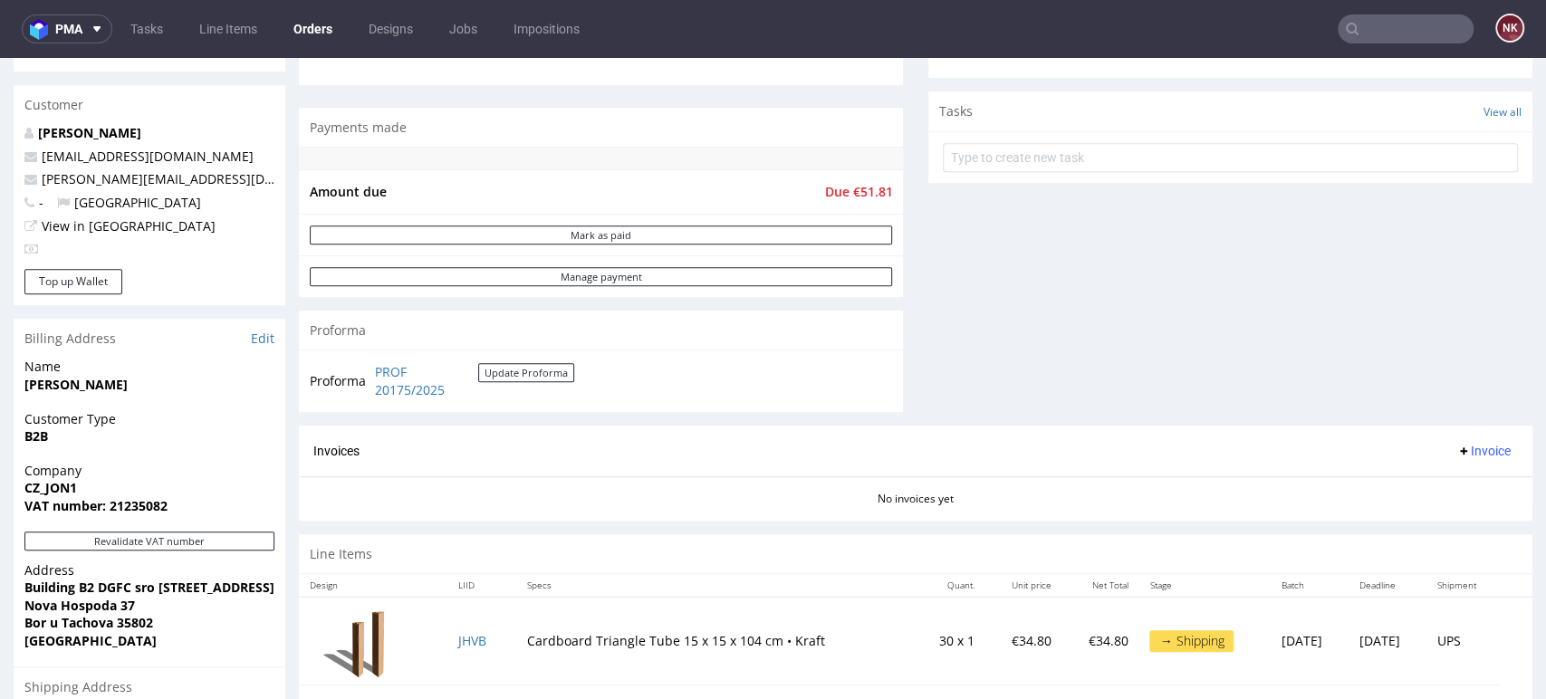
scroll to position [704, 0]
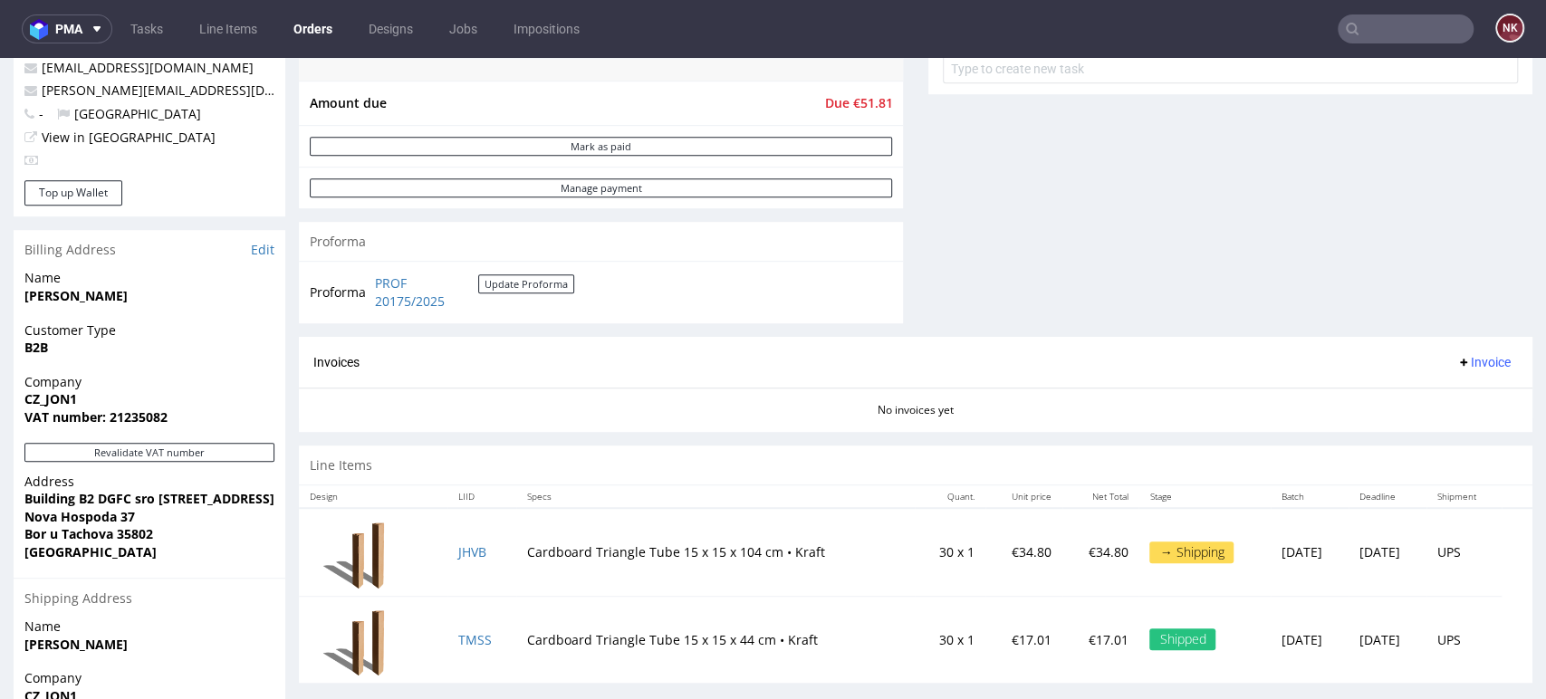
scroll to position [906, 0]
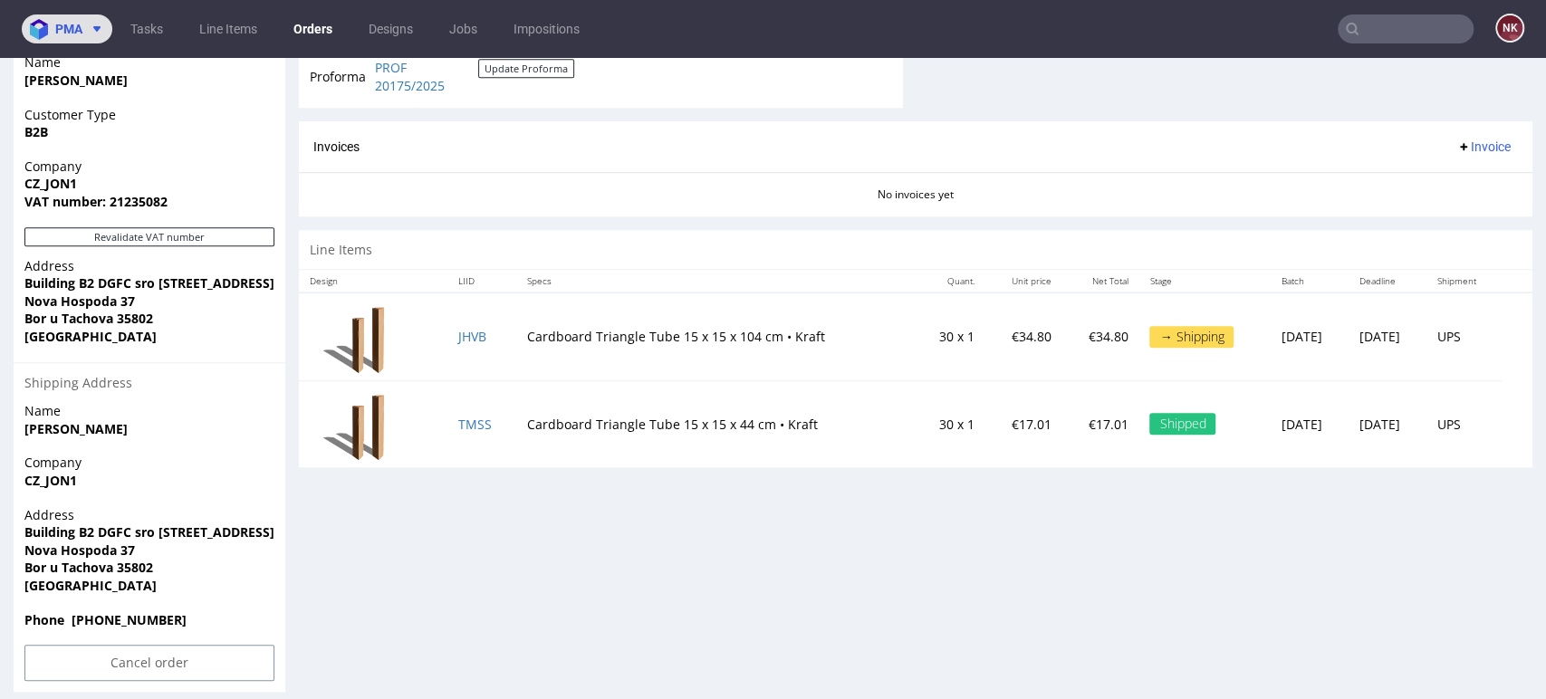
click at [87, 19] on button "pma" at bounding box center [67, 28] width 91 height 29
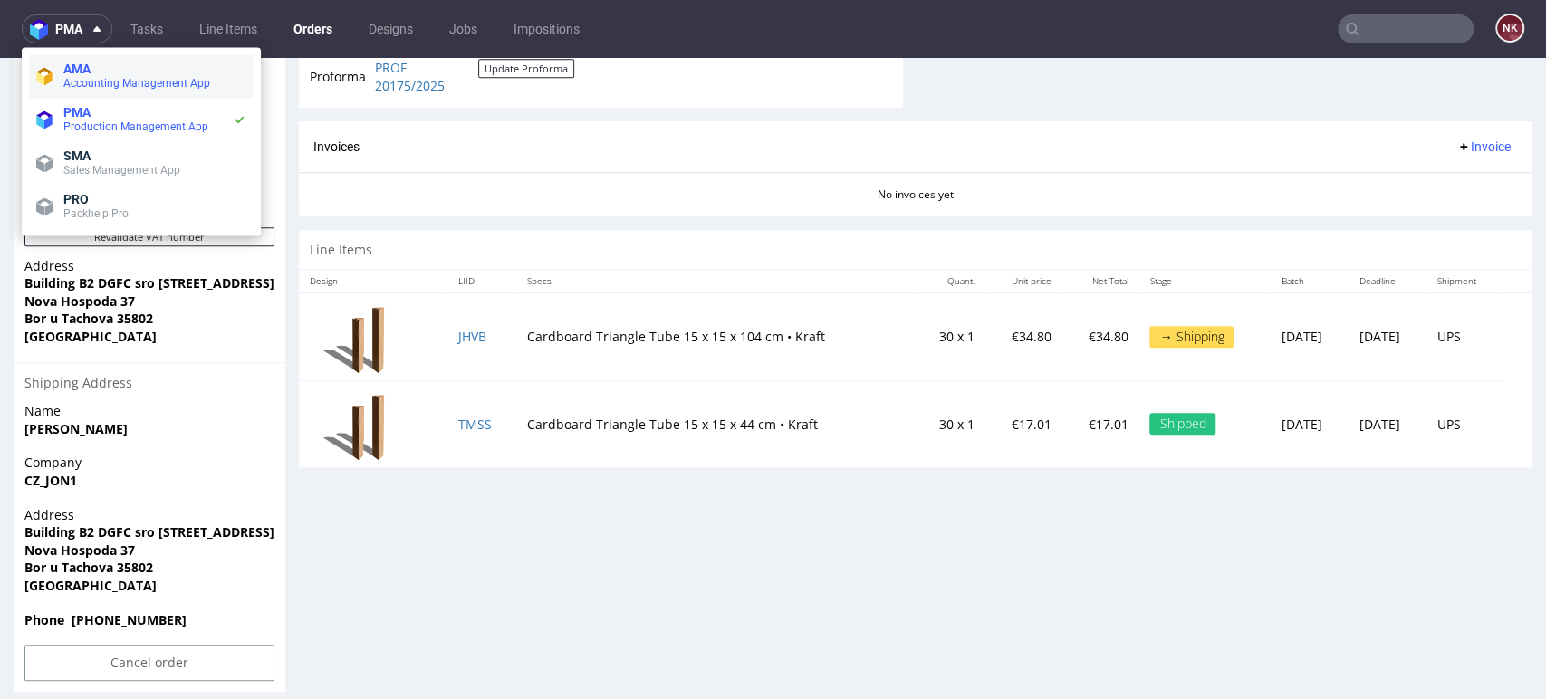
click at [117, 63] on span "AMA" at bounding box center [154, 69] width 183 height 14
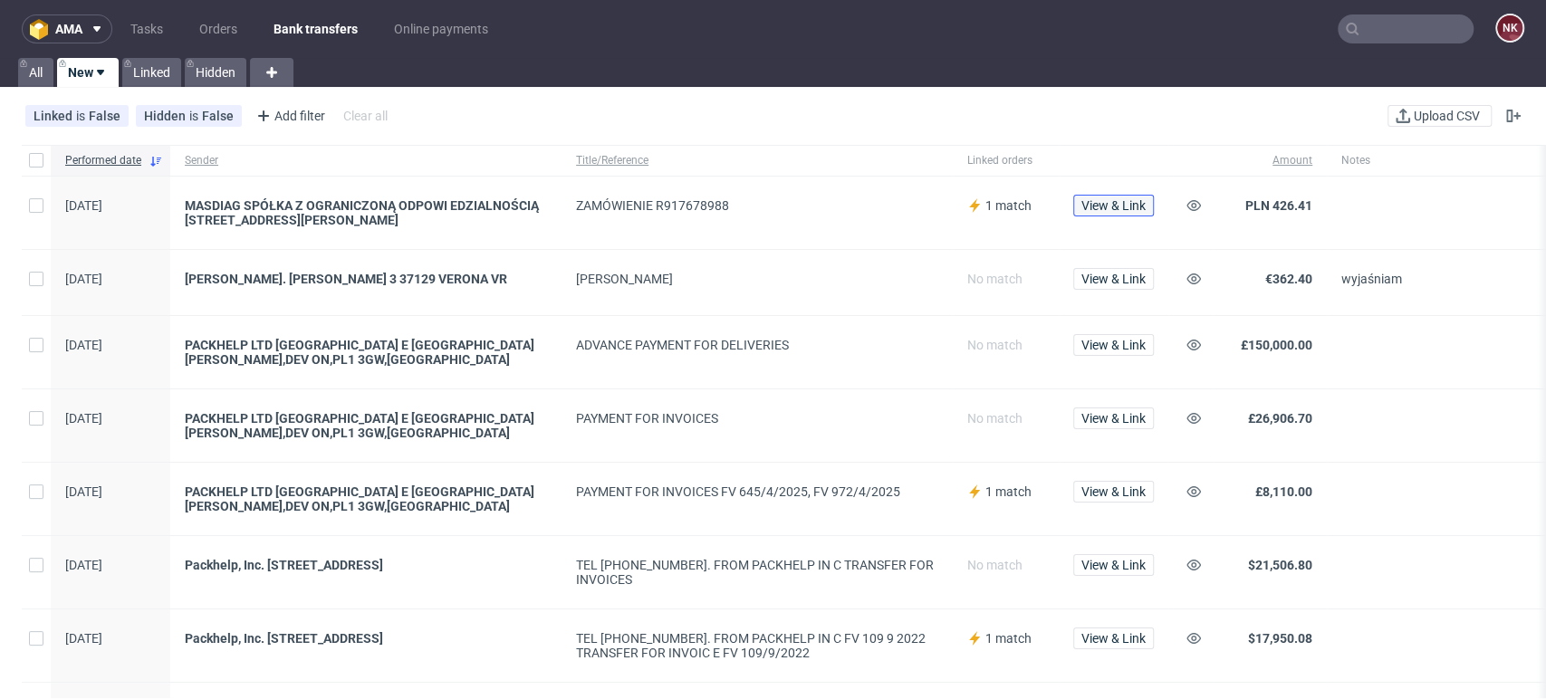
click at [1101, 200] on span "View & Link" at bounding box center [1113, 205] width 64 height 13
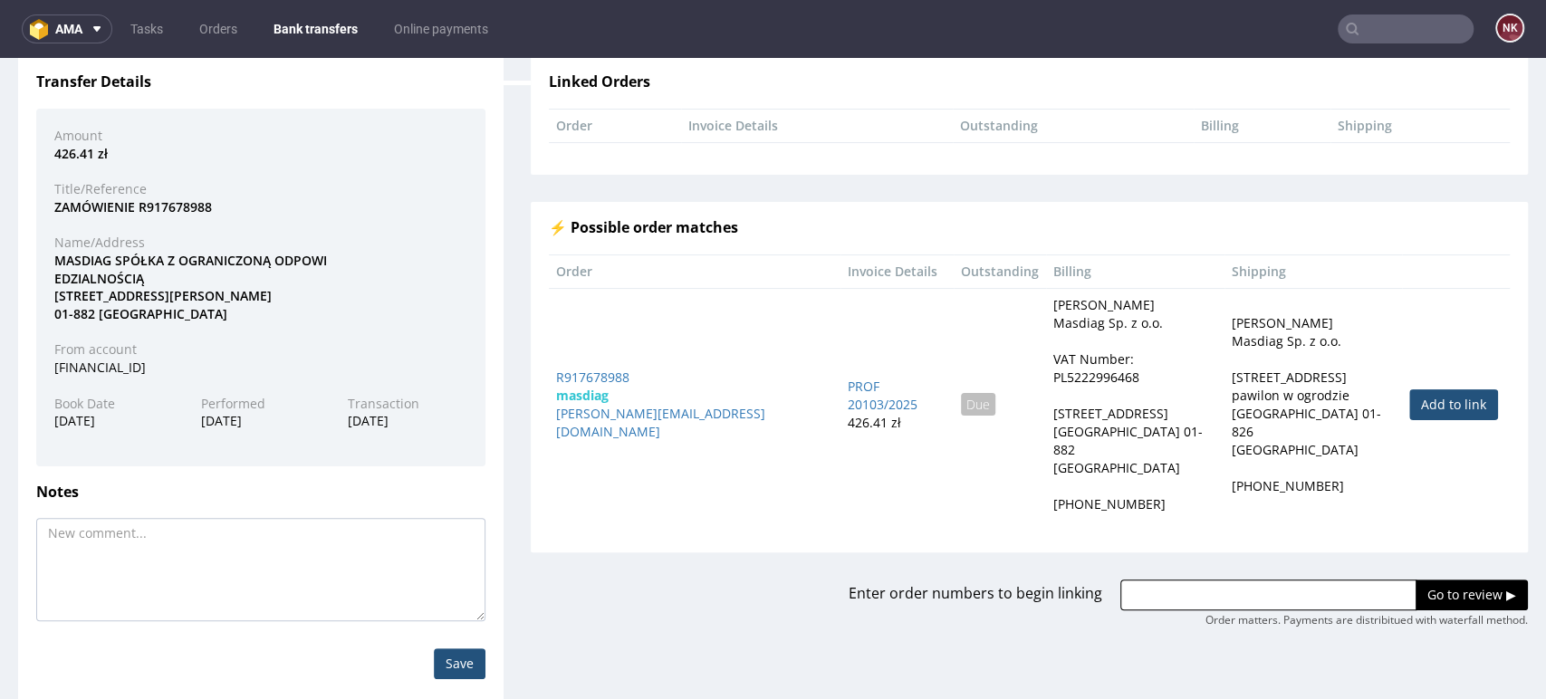
scroll to position [179, 0]
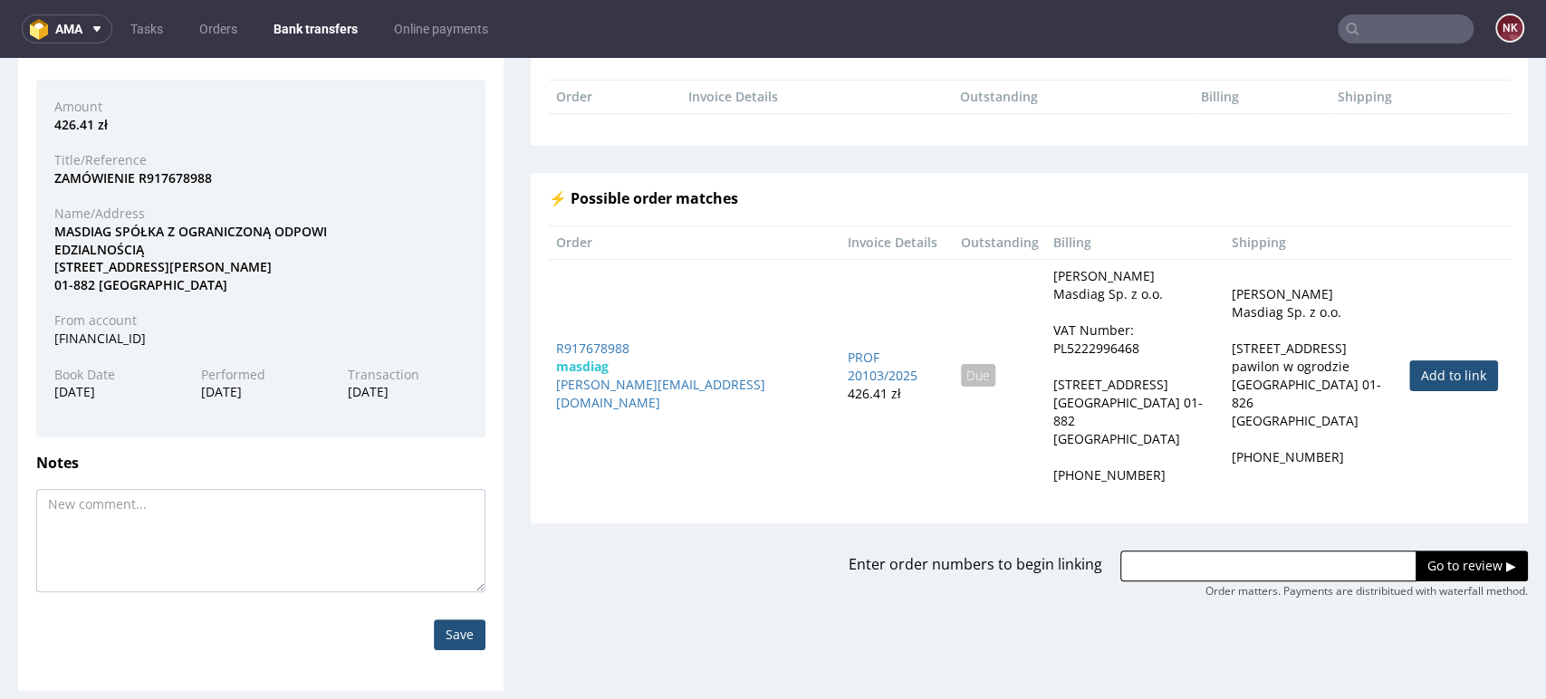
click at [1420, 360] on link "Add to link" at bounding box center [1453, 375] width 89 height 31
type input "R917678988"
click at [1416, 524] on div "Enter order numbers to begin linking R917678988 Go to review ▶ Order matters. P…" at bounding box center [1029, 562] width 1024 height 76
click at [1416, 551] on input "Go to review ▶" at bounding box center [1472, 566] width 112 height 31
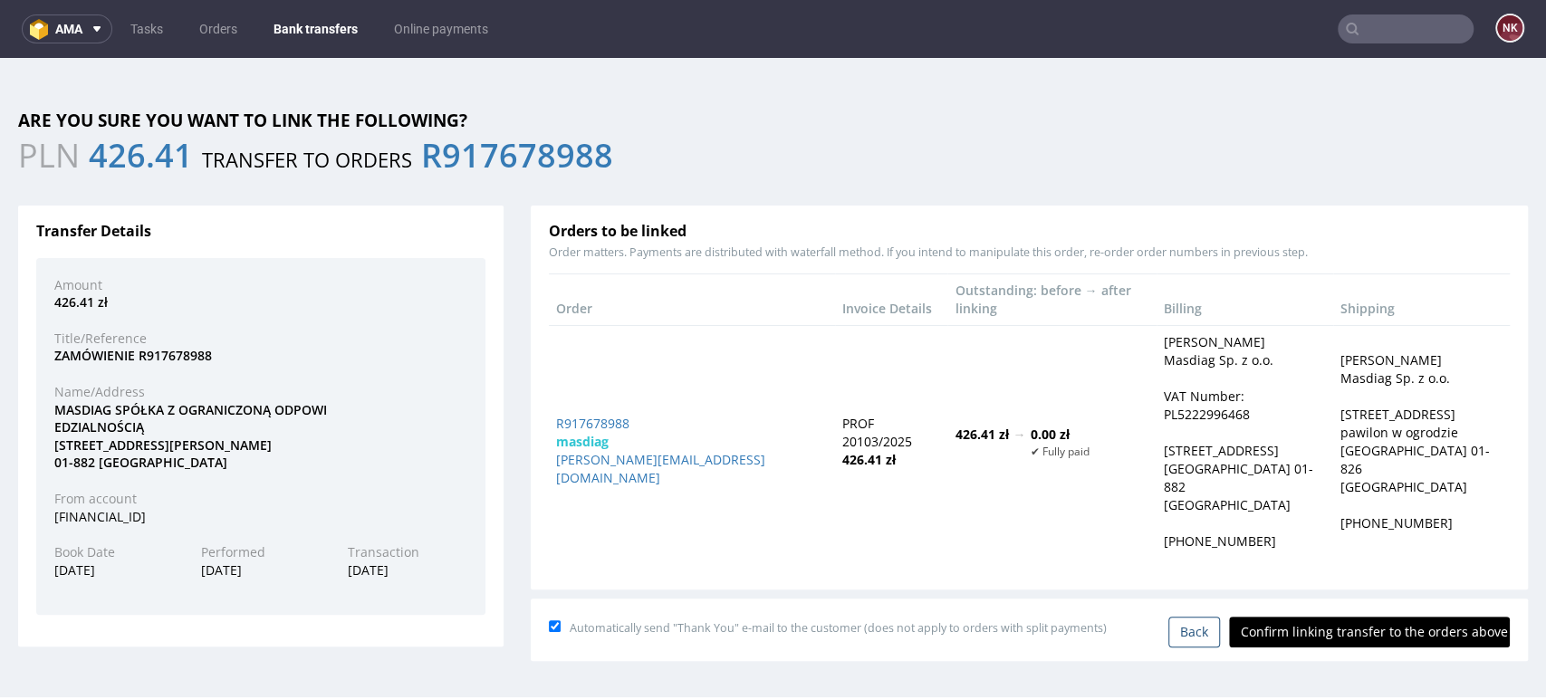
scroll to position [0, 0]
click at [1351, 617] on input "Confirm linking transfer to the orders above" at bounding box center [1369, 632] width 281 height 31
type input "In progress..."
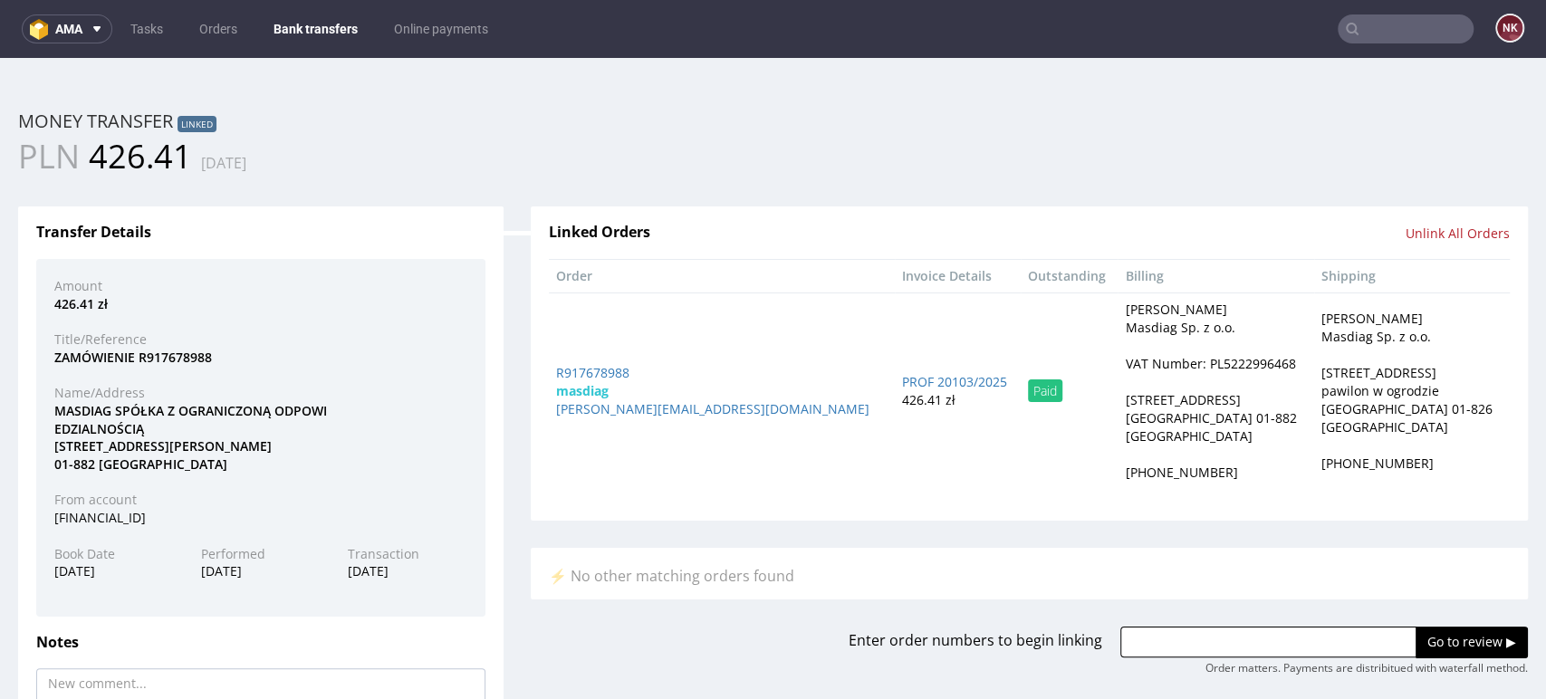
click at [319, 23] on link "Bank transfers" at bounding box center [316, 28] width 106 height 29
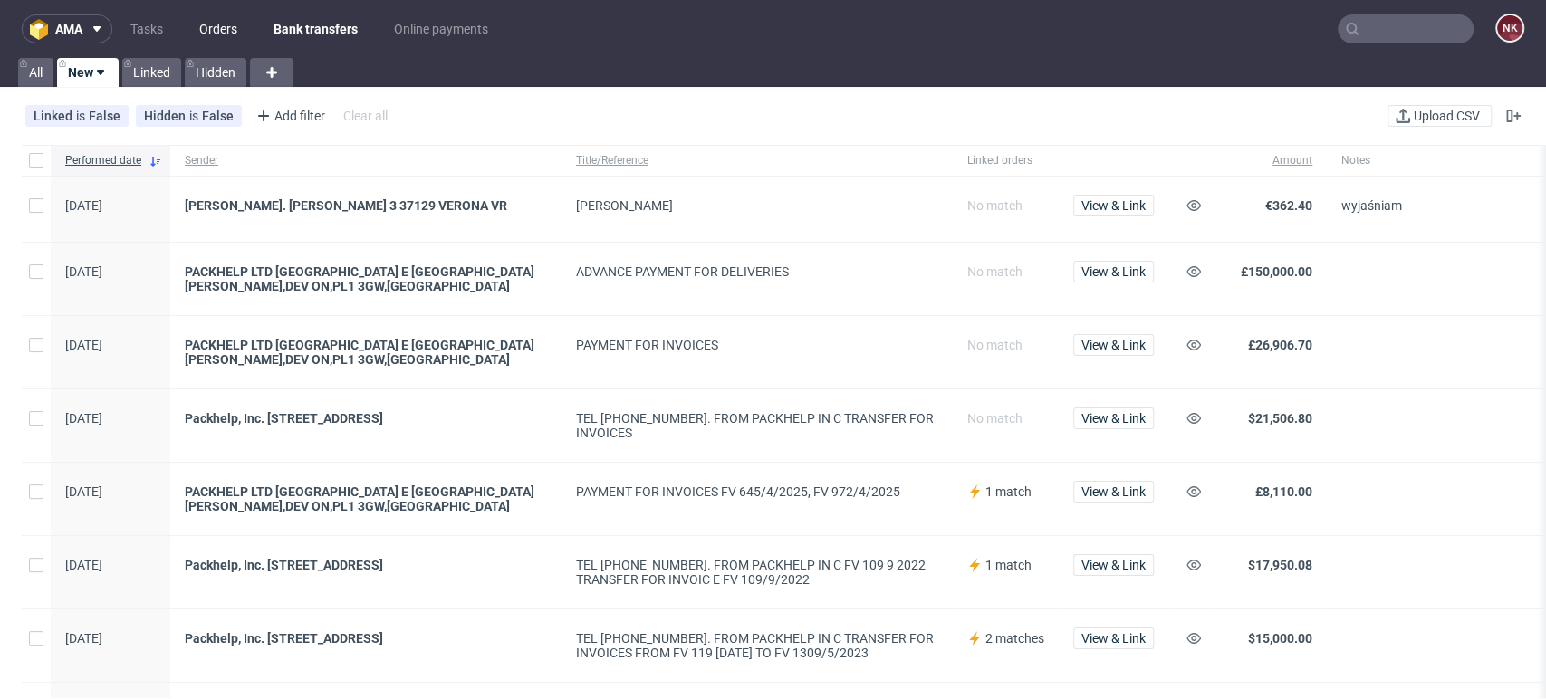
click at [216, 20] on link "Orders" at bounding box center [218, 28] width 60 height 29
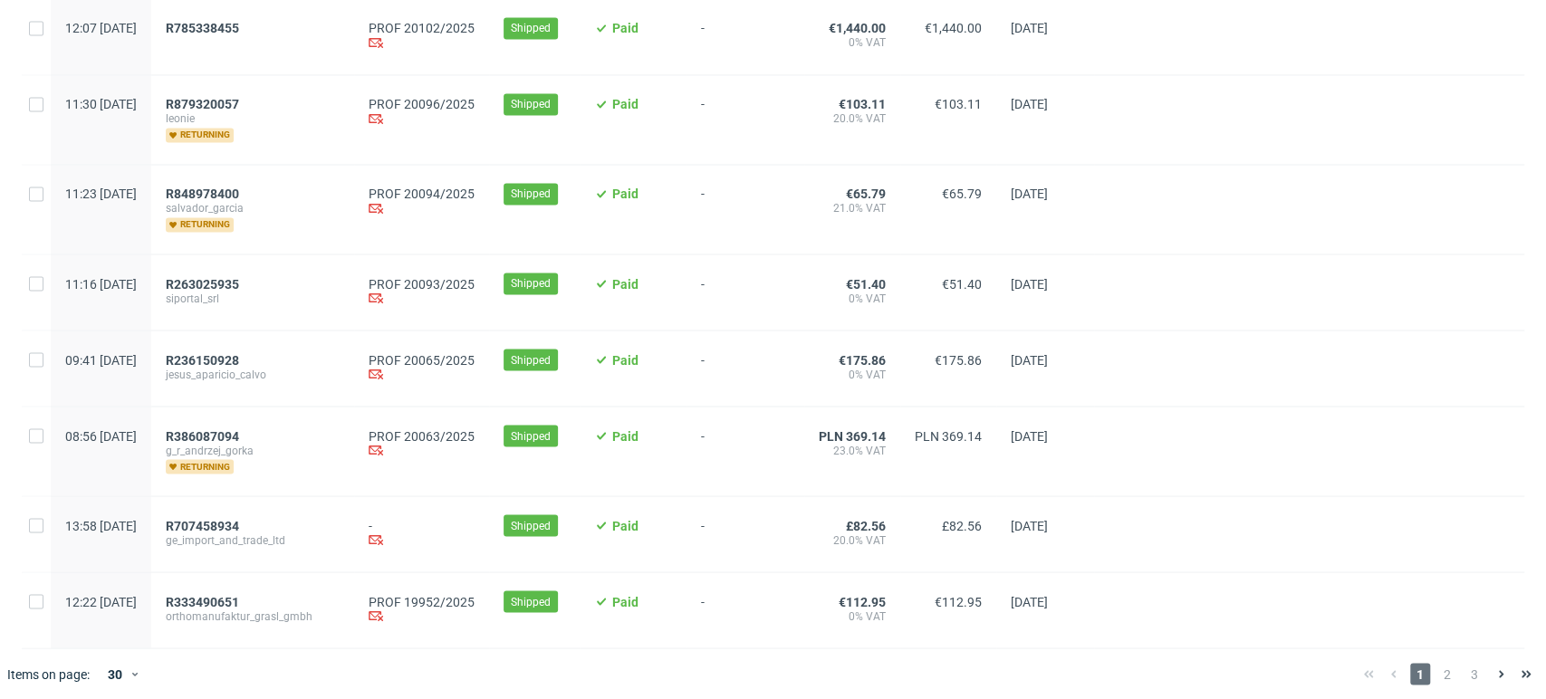
scroll to position [2034, 0]
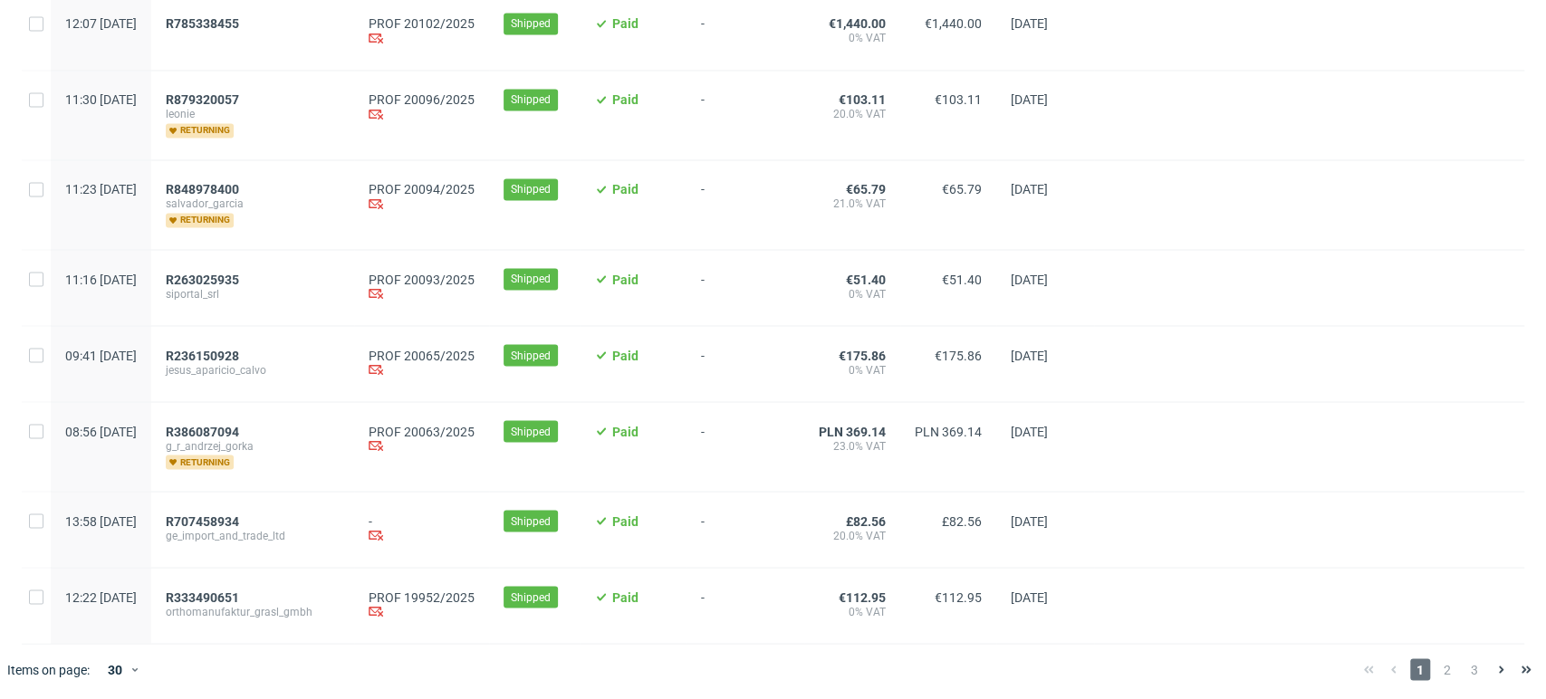
click at [1470, 337] on div at bounding box center [1309, 363] width 430 height 75
